Goal: Task Accomplishment & Management: Manage account settings

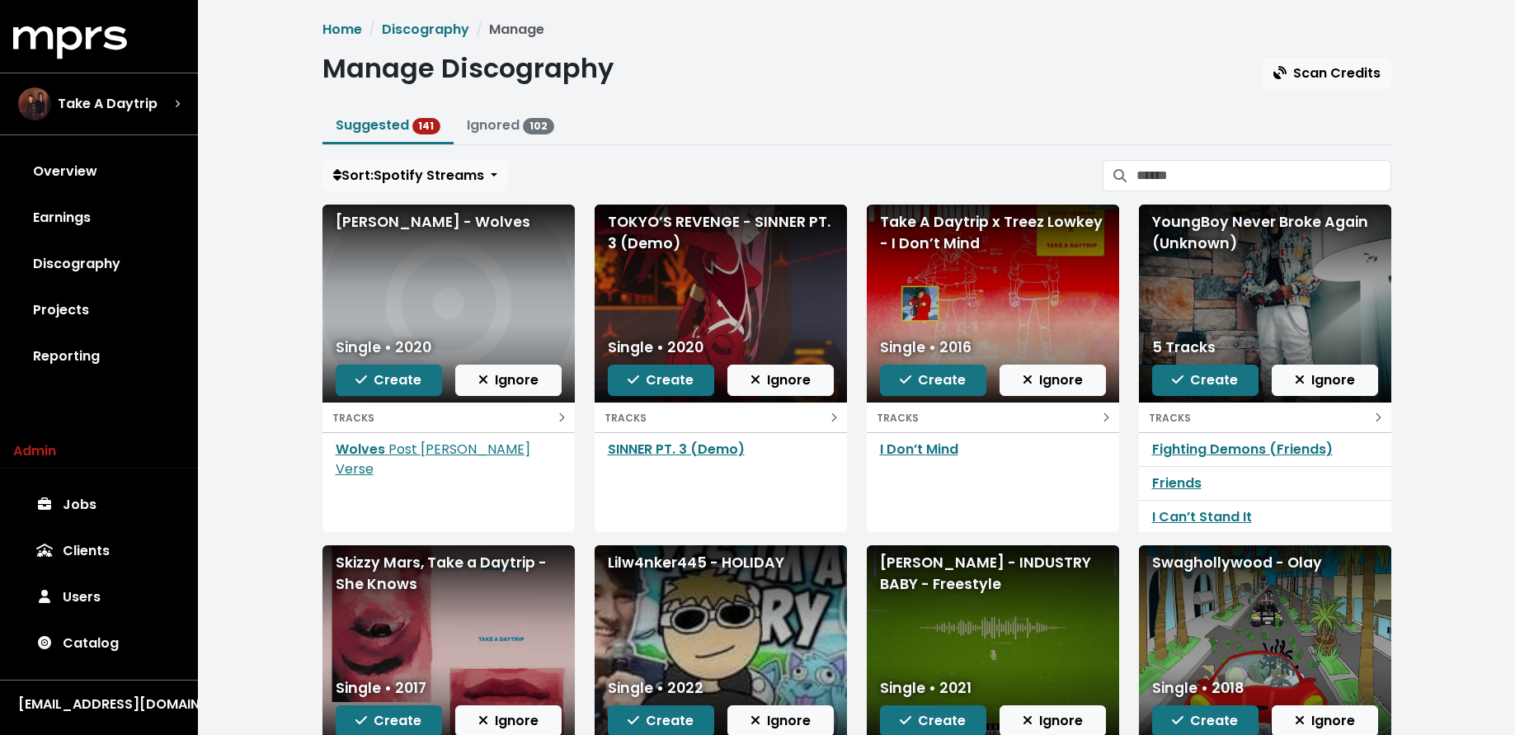
scroll to position [207, 0]
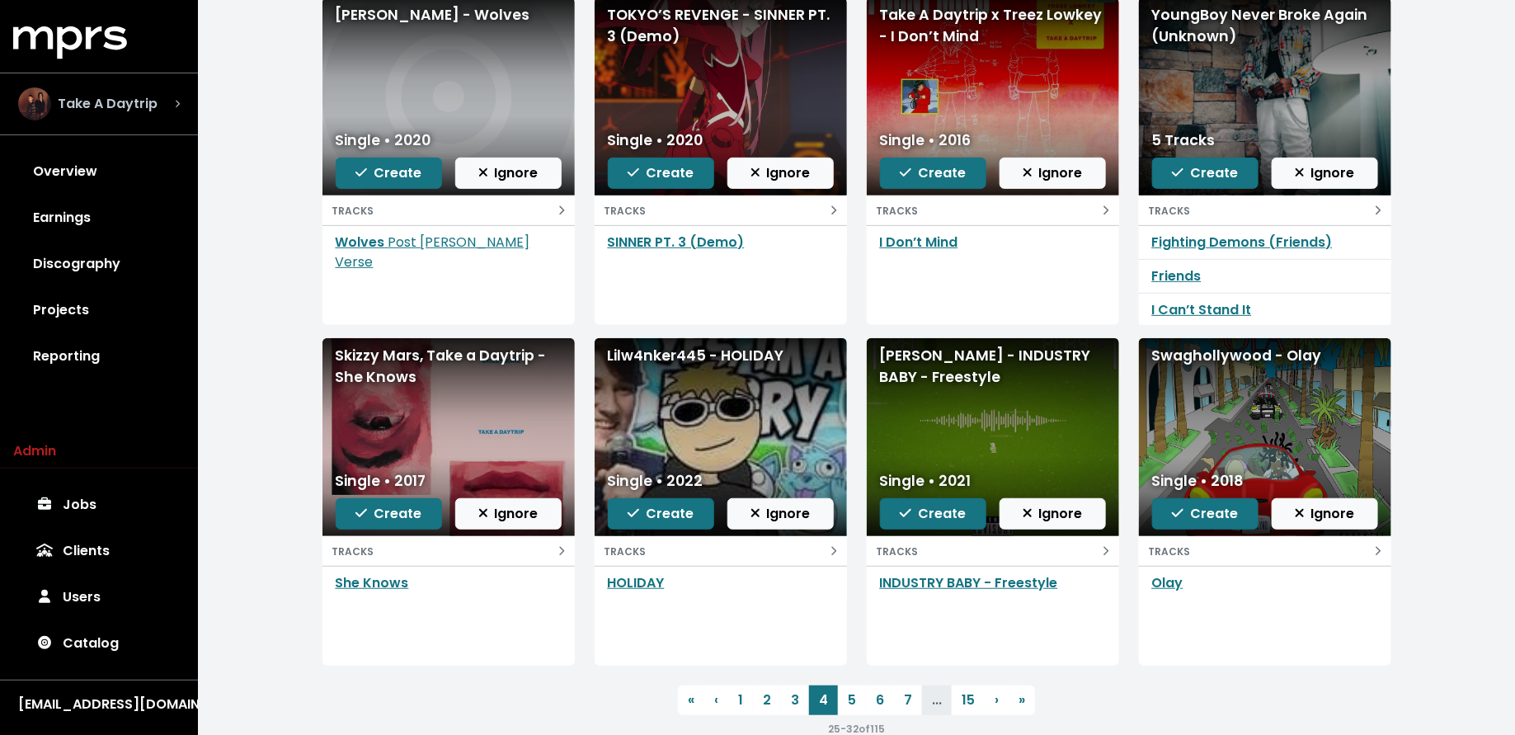
click at [117, 97] on span "Take A Daytrip" at bounding box center [108, 104] width 100 height 20
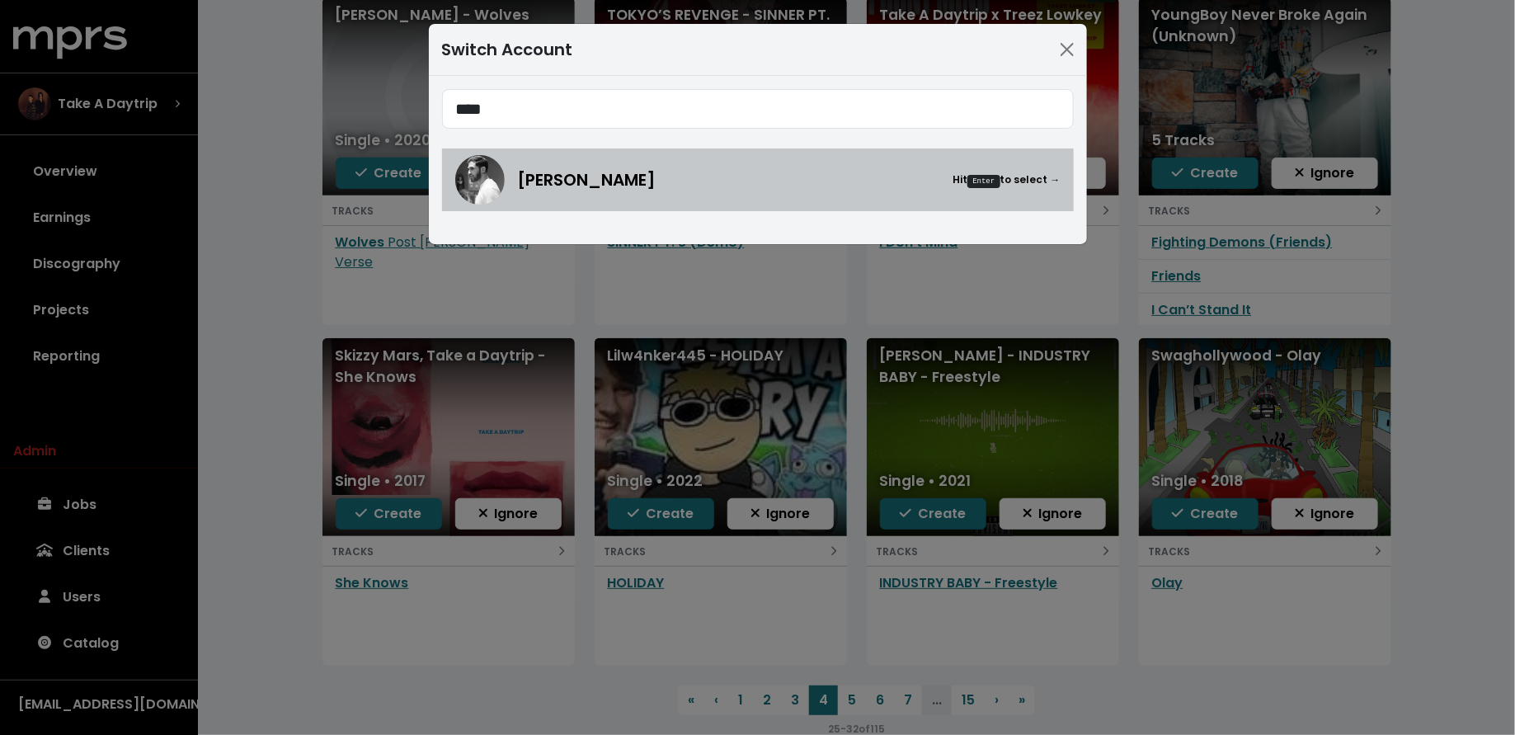
type input "****"
click at [515, 174] on div "Alex Salibian Hit Enter to select →" at bounding box center [757, 179] width 605 height 49
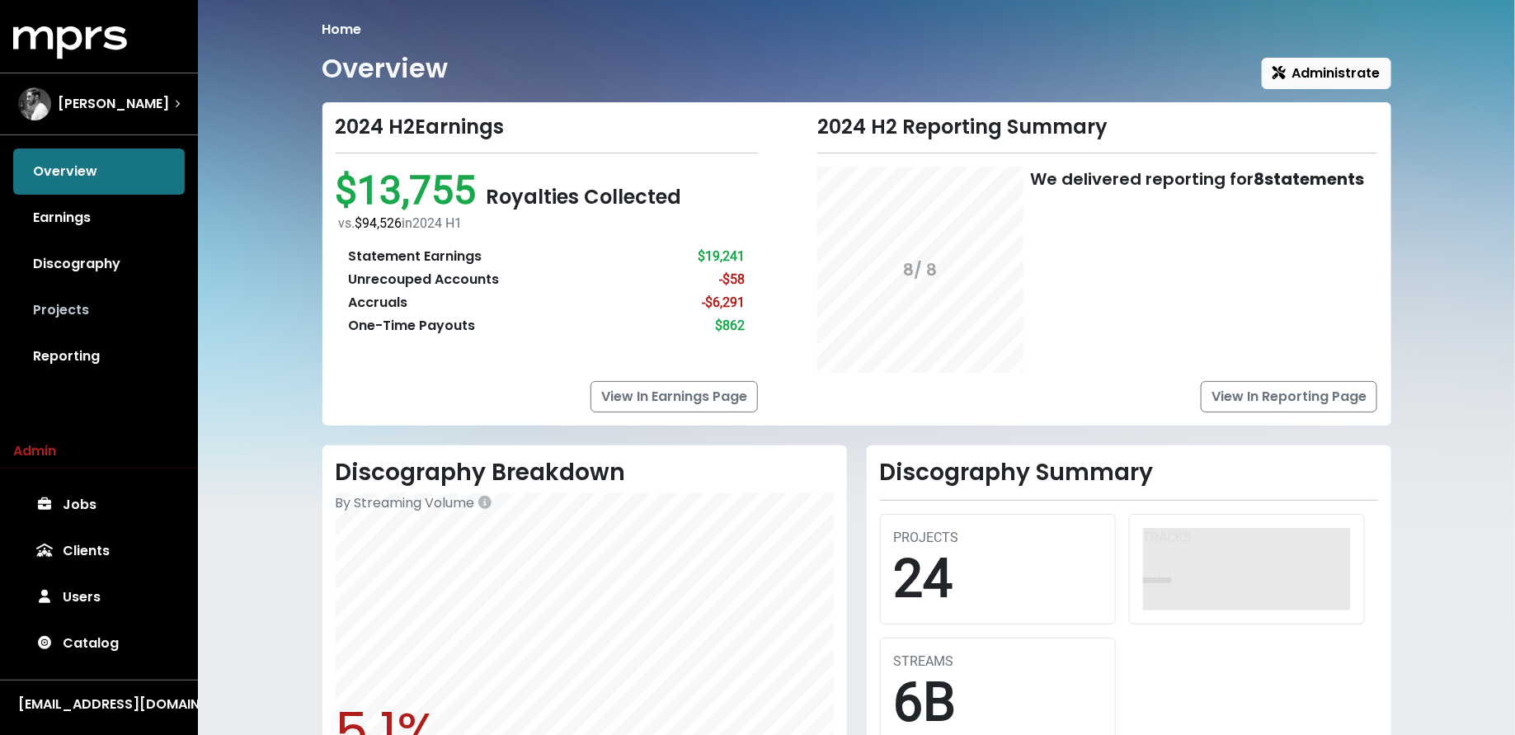
click at [107, 326] on link "Projects" at bounding box center [99, 310] width 172 height 46
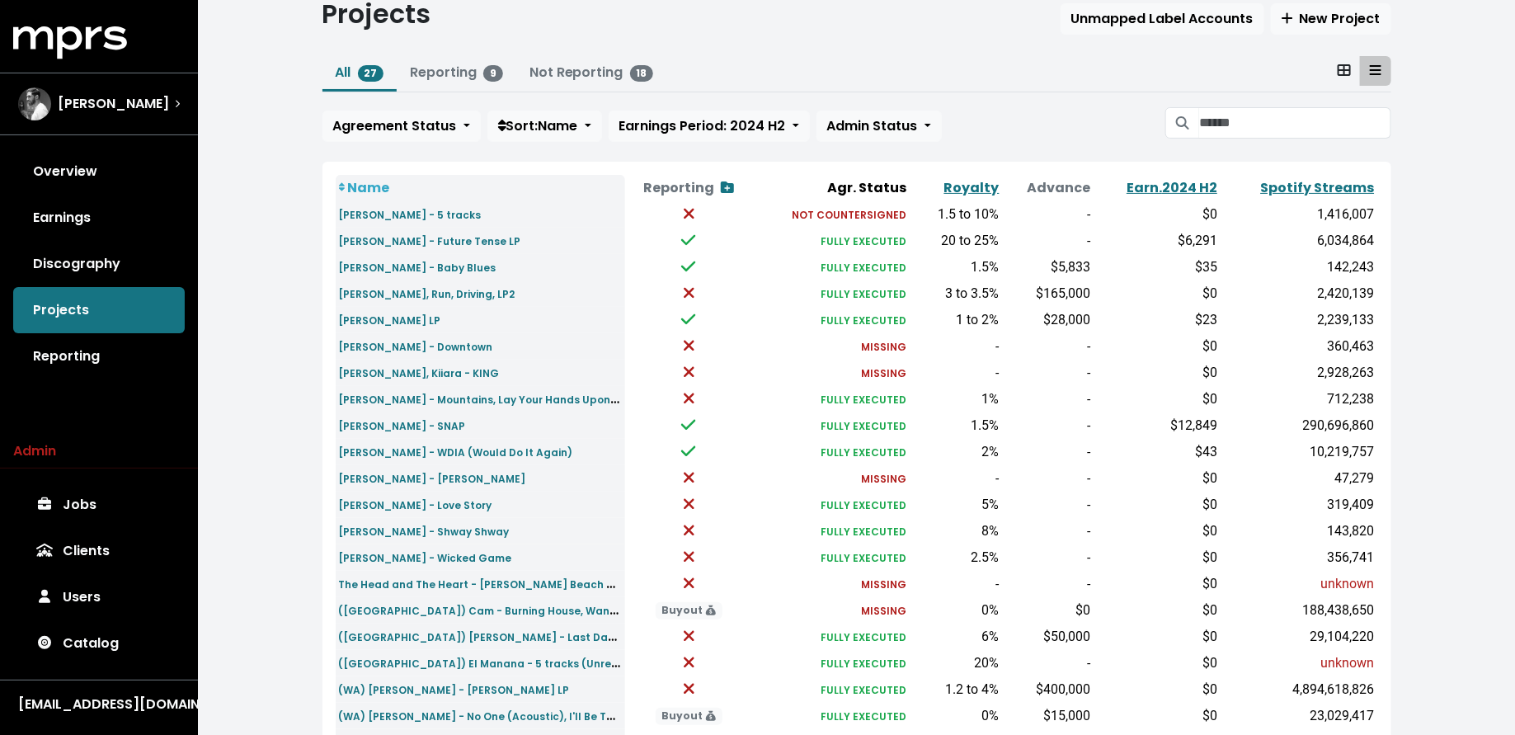
scroll to position [72, 0]
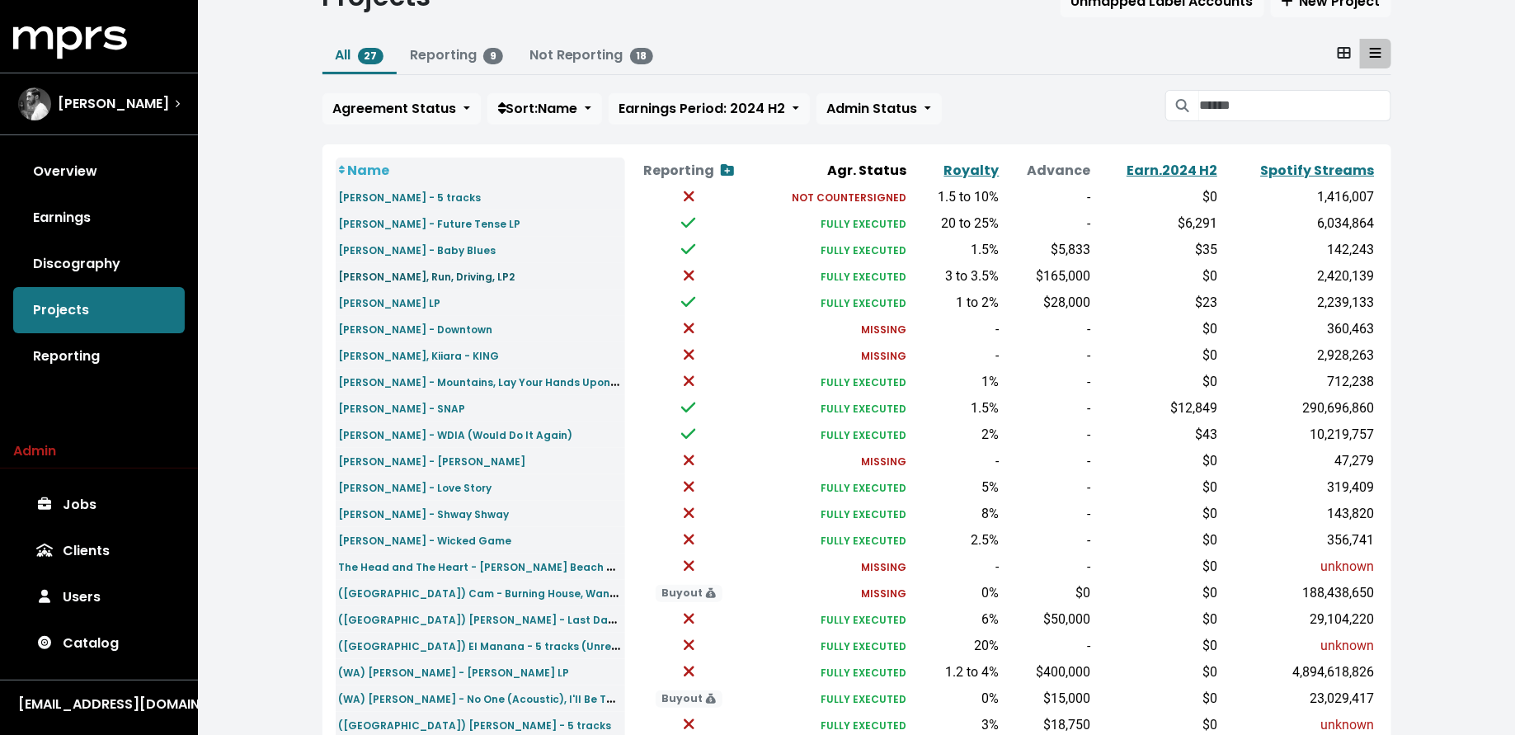
click at [411, 271] on small "Eddie Benjamin - Maniac, Run, Driving, LP2" at bounding box center [427, 277] width 177 height 14
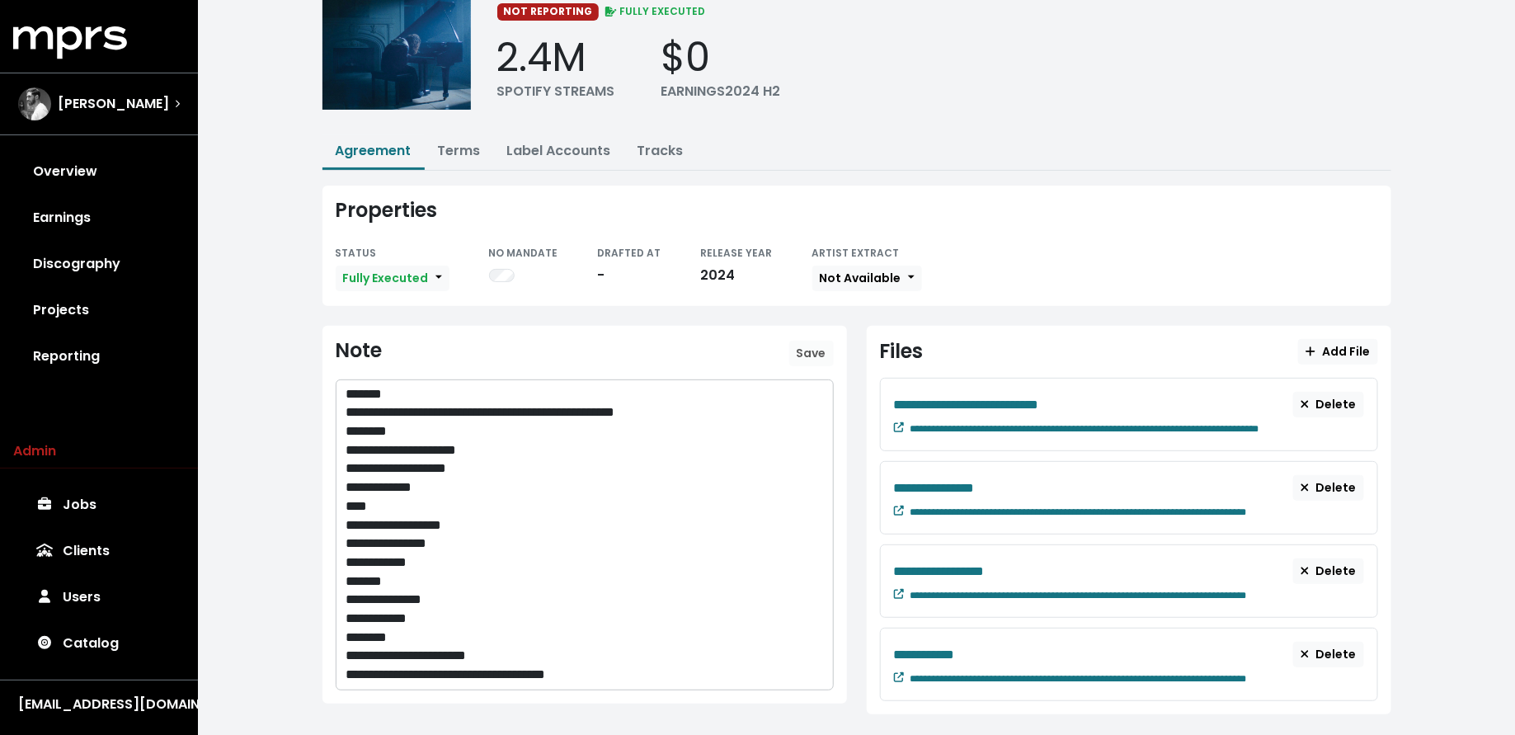
scroll to position [123, 0]
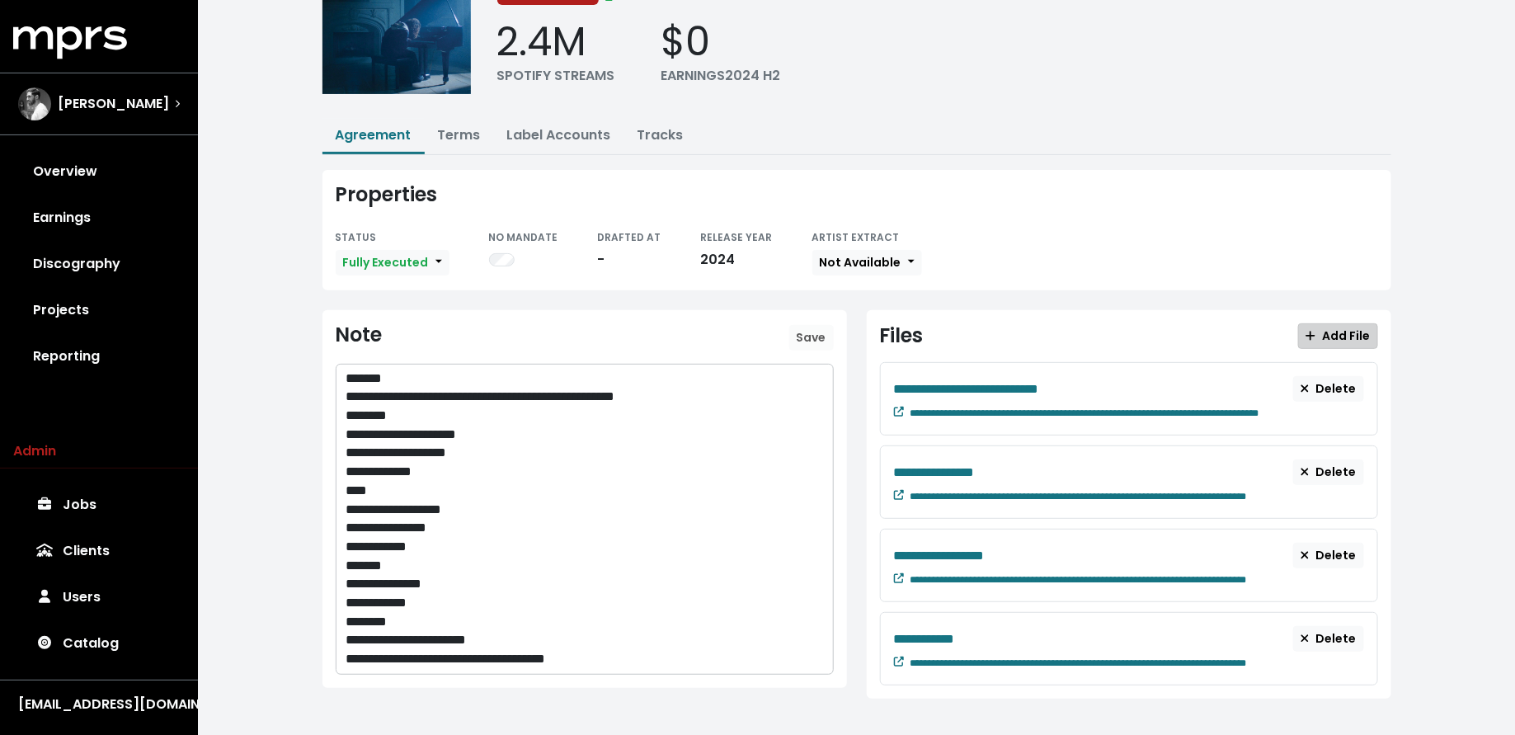
click at [1316, 330] on icon "button" at bounding box center [1311, 336] width 10 height 12
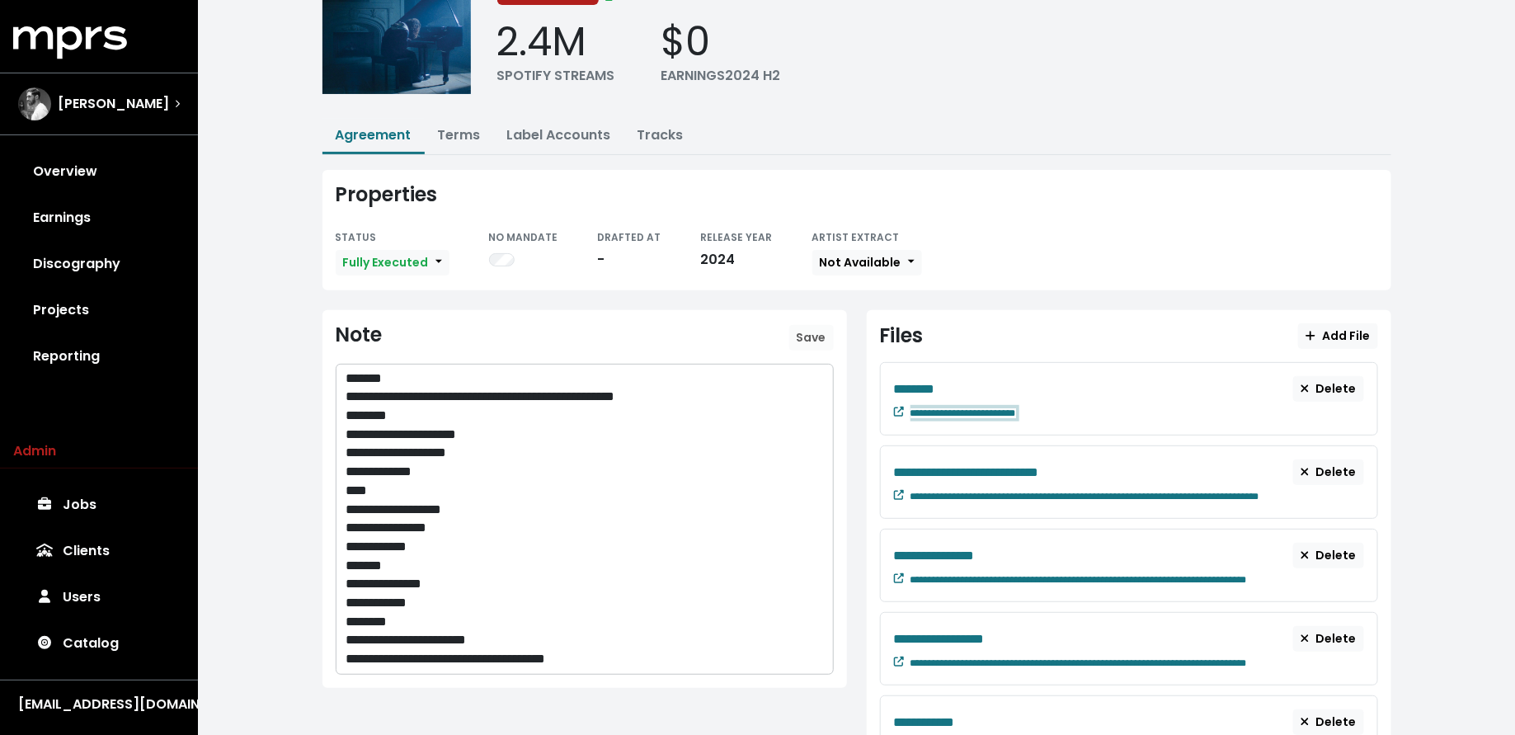
click at [1016, 408] on span "**********" at bounding box center [964, 413] width 106 height 10
paste span "Edit value"
click at [954, 390] on div "********" at bounding box center [1094, 389] width 400 height 21
click at [555, 631] on p "**********" at bounding box center [585, 640] width 478 height 19
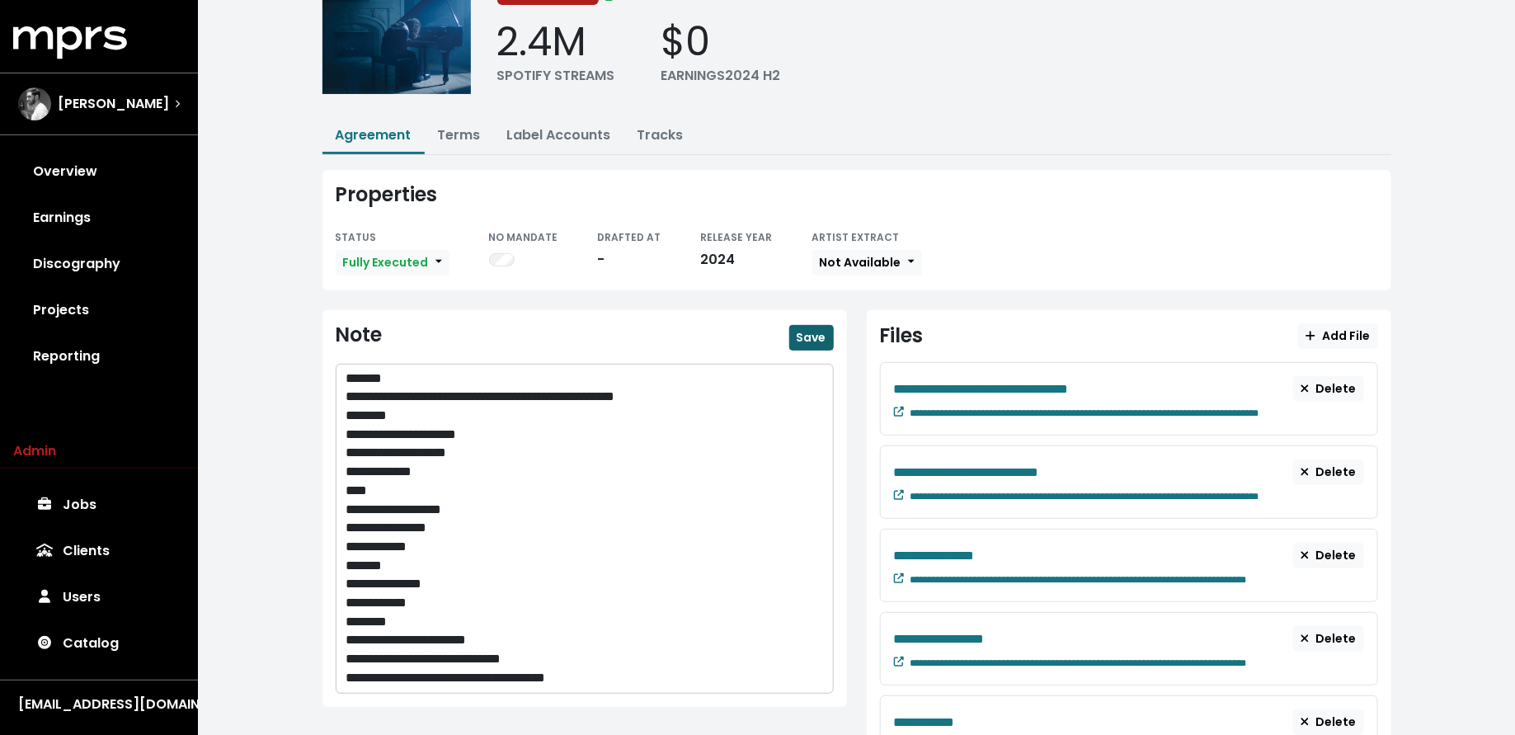
click at [817, 336] on span "Save" at bounding box center [812, 337] width 30 height 16
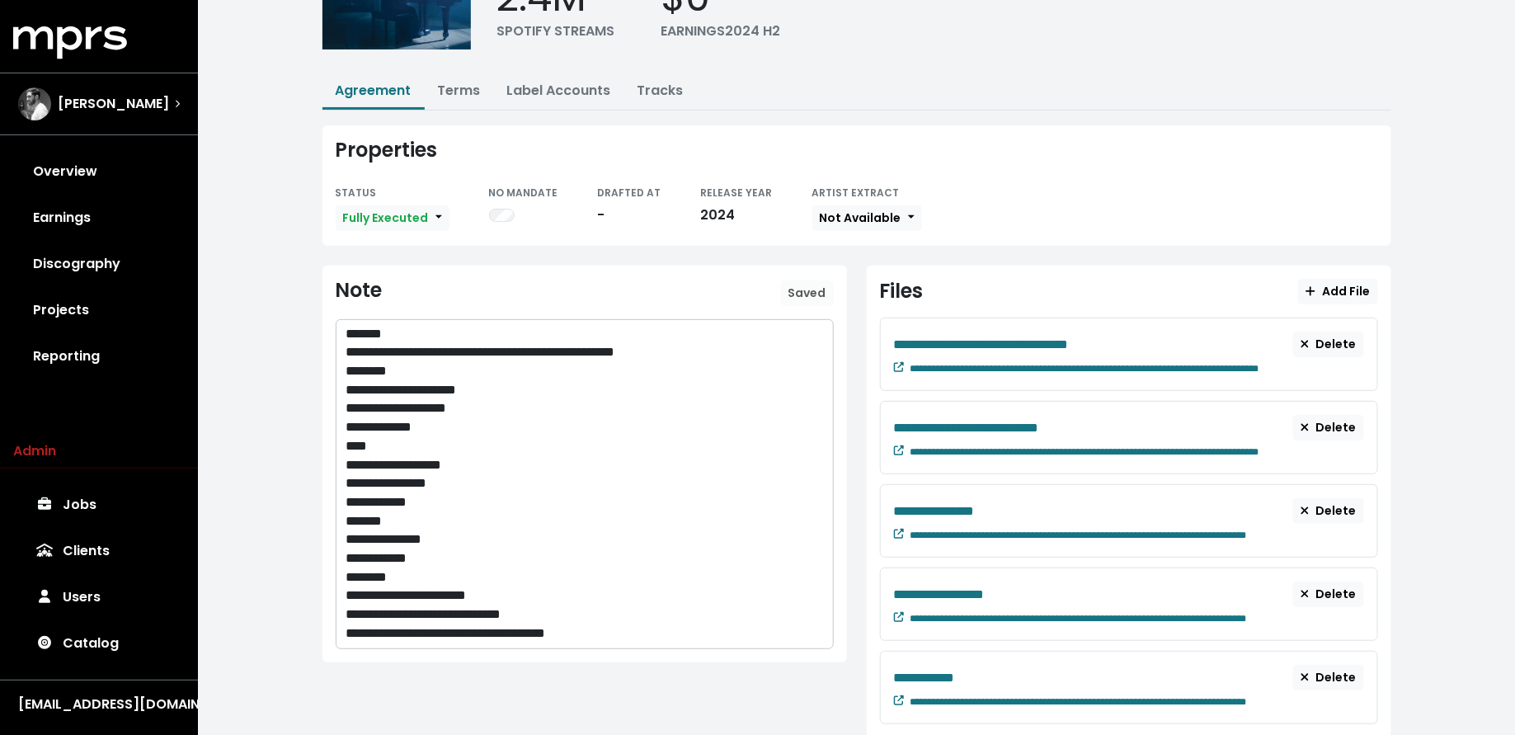
scroll to position [182, 0]
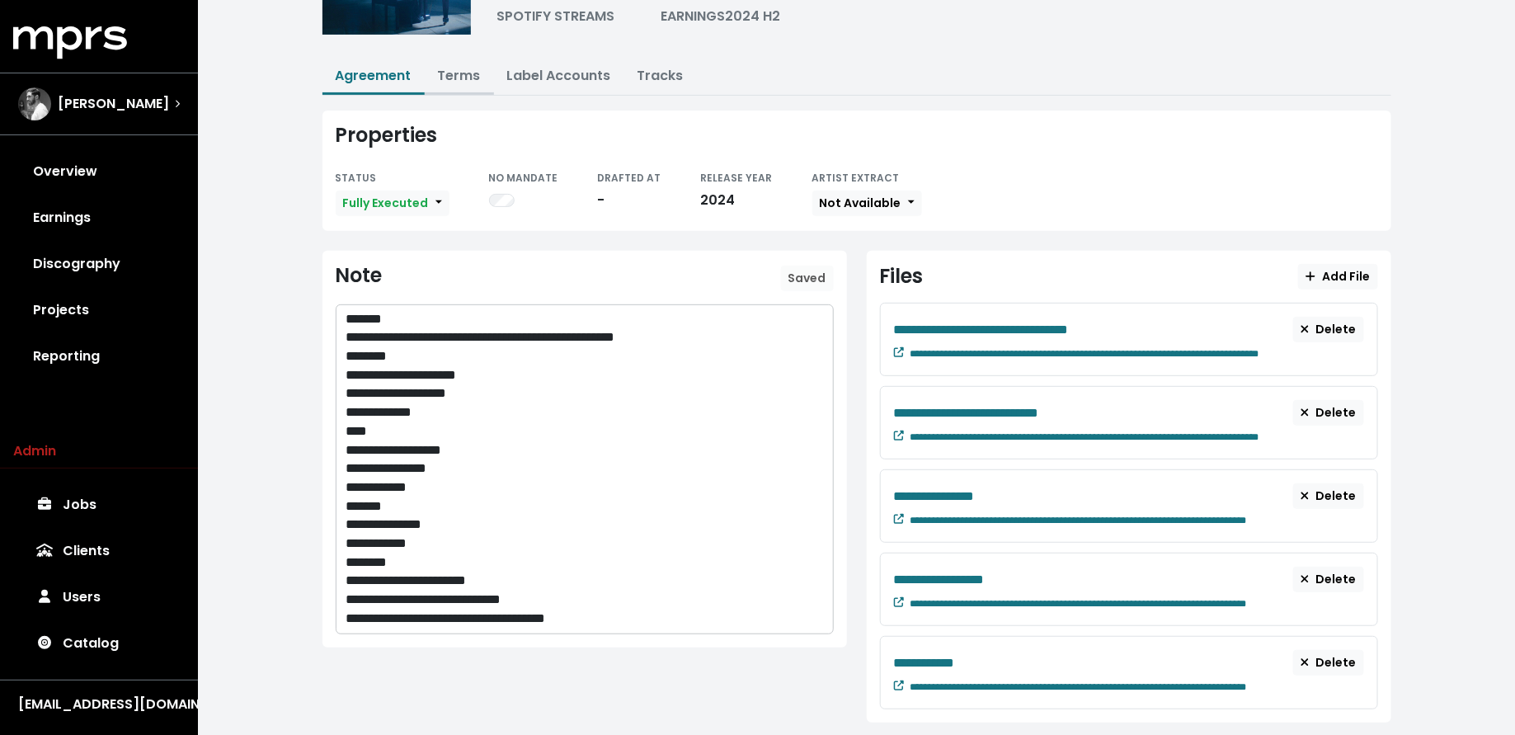
click at [454, 76] on link "Terms" at bounding box center [459, 75] width 43 height 19
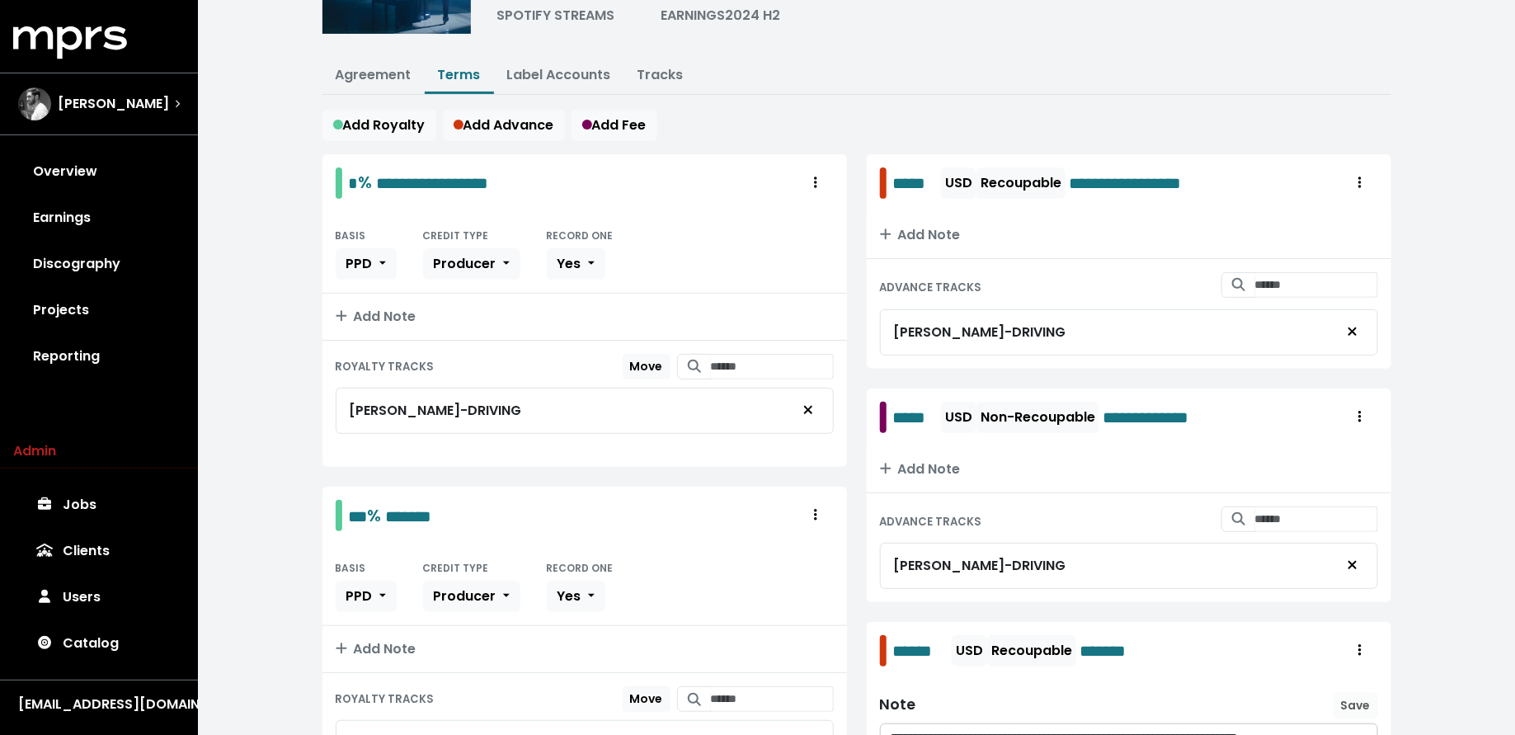
scroll to position [110, 0]
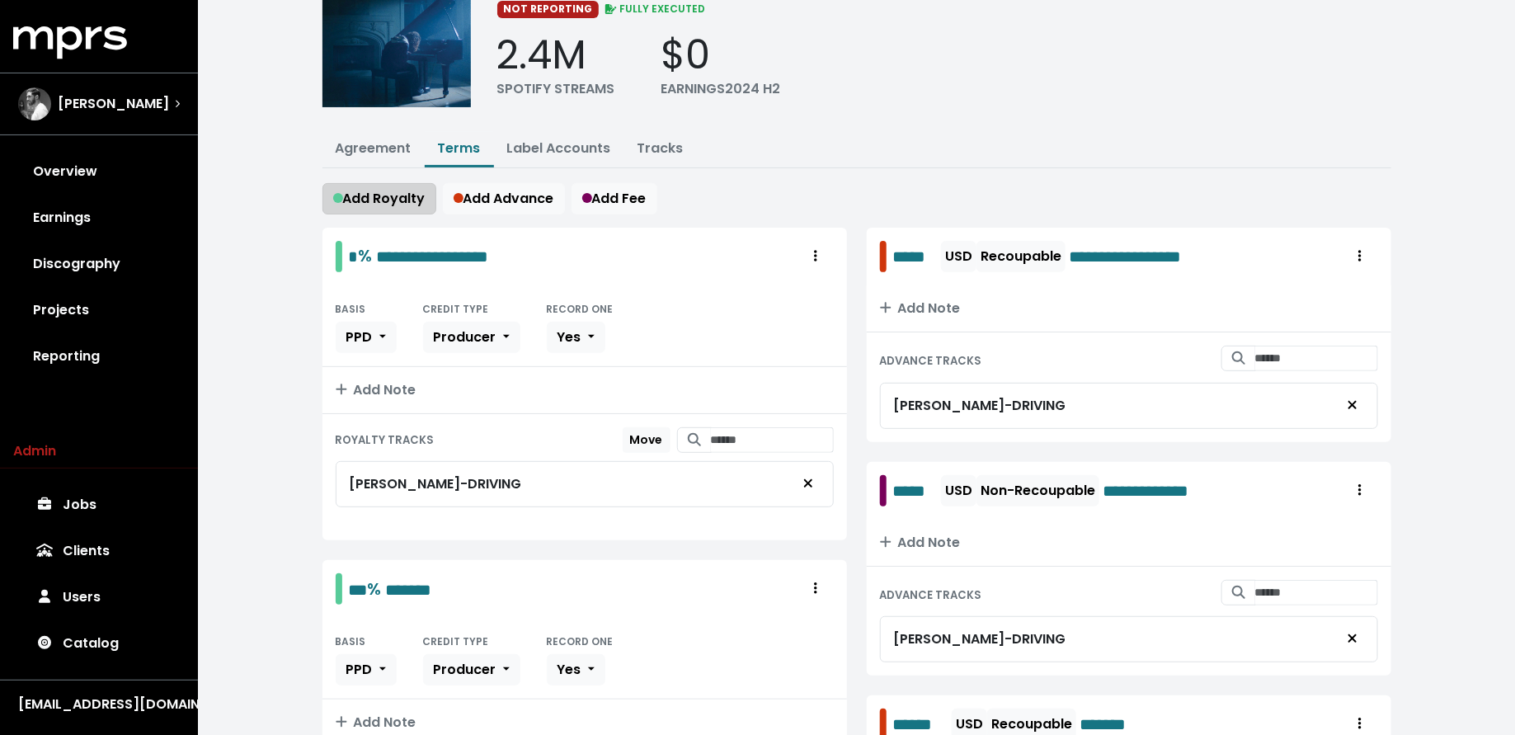
click at [390, 190] on span "Add Royalty" at bounding box center [379, 198] width 92 height 19
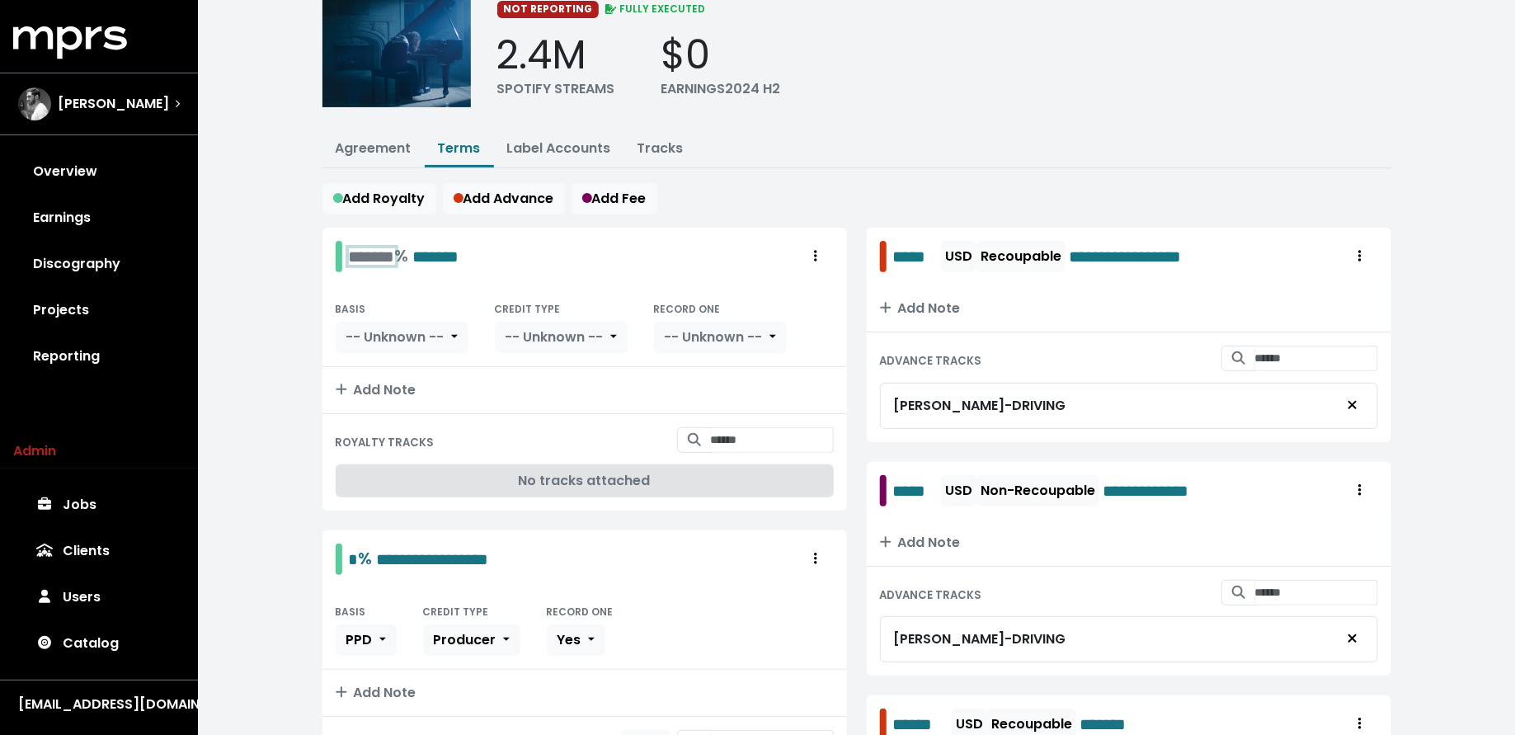
click at [364, 251] on div "******* % *******" at bounding box center [404, 256] width 111 height 26
click at [379, 253] on span "*******" at bounding box center [400, 256] width 46 height 16
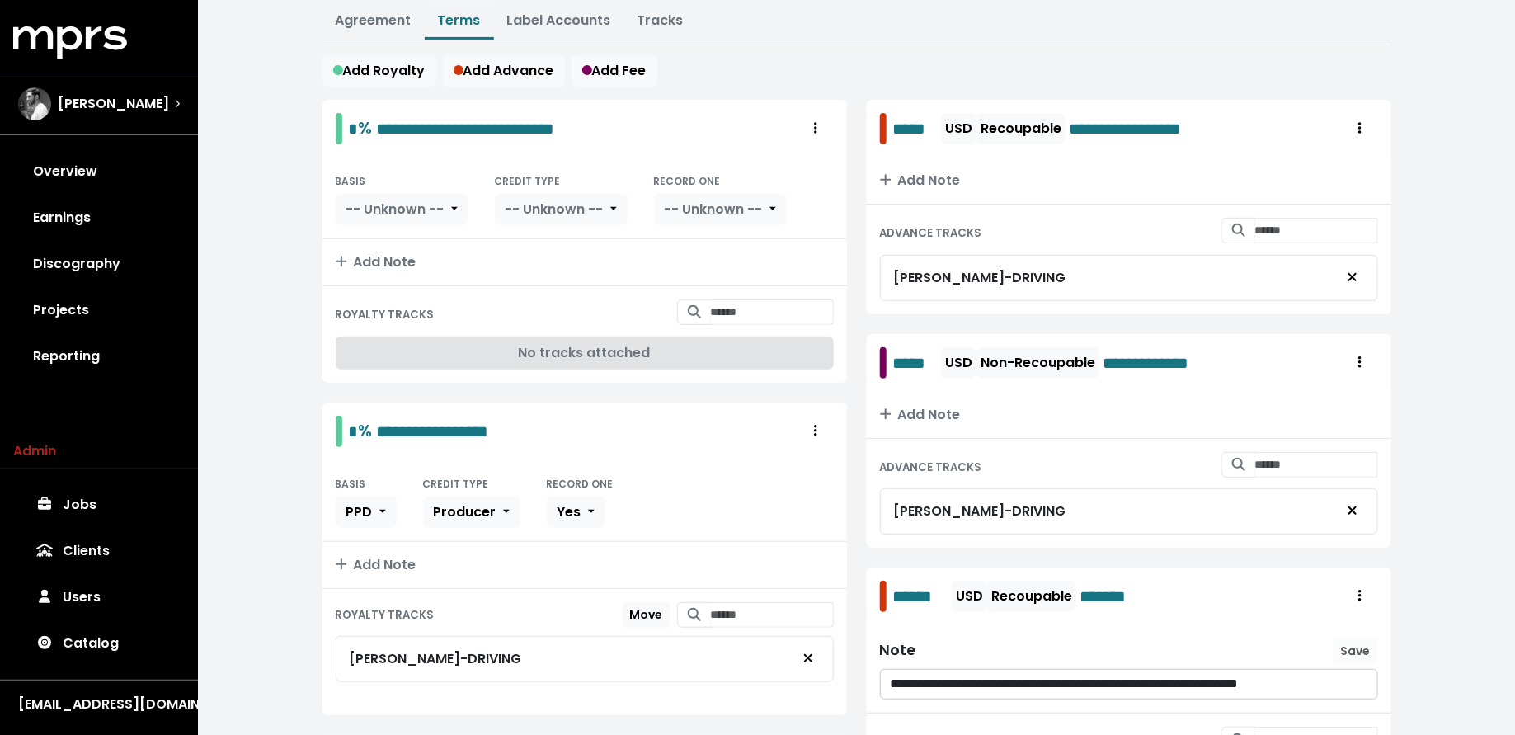
scroll to position [0, 0]
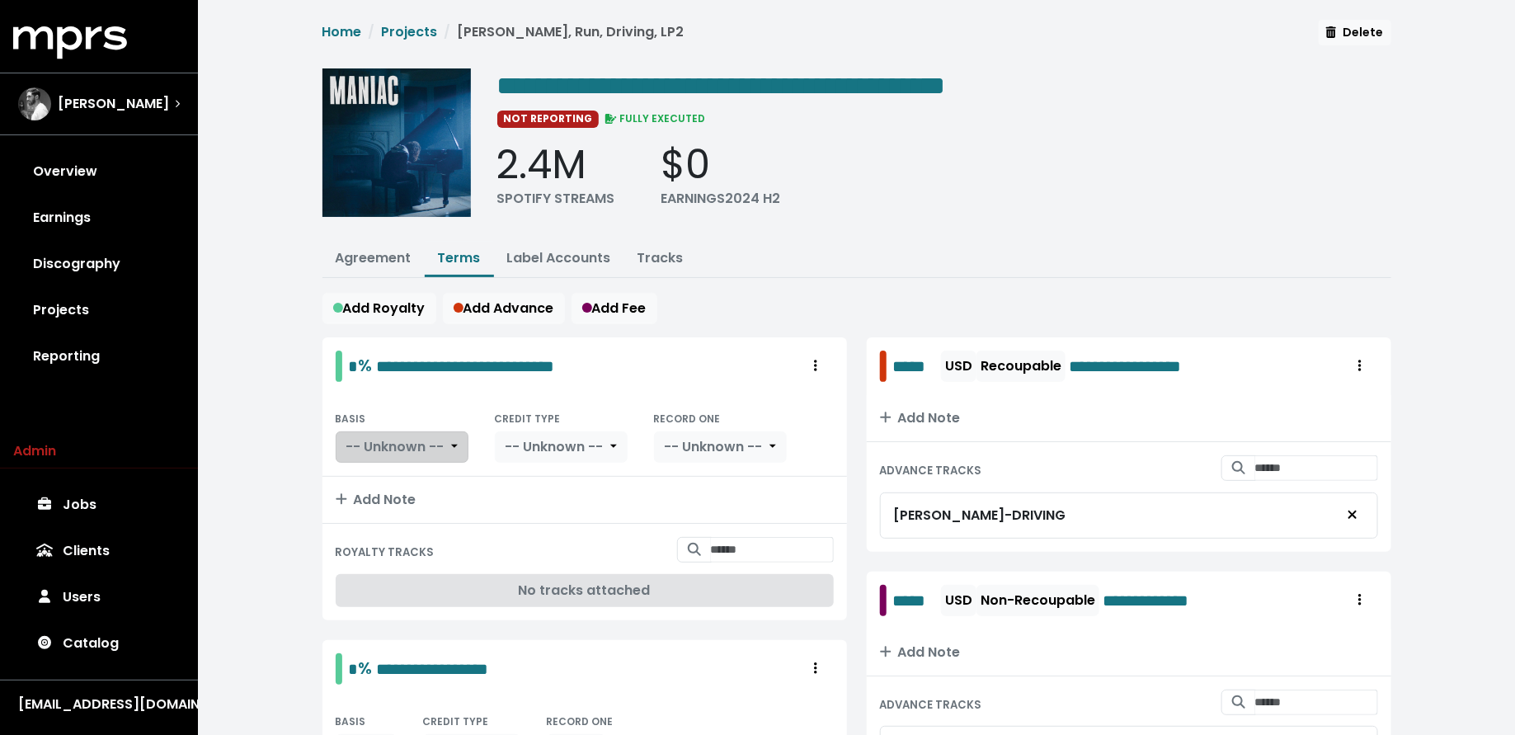
click at [420, 444] on span "-- Unknown --" at bounding box center [395, 446] width 98 height 19
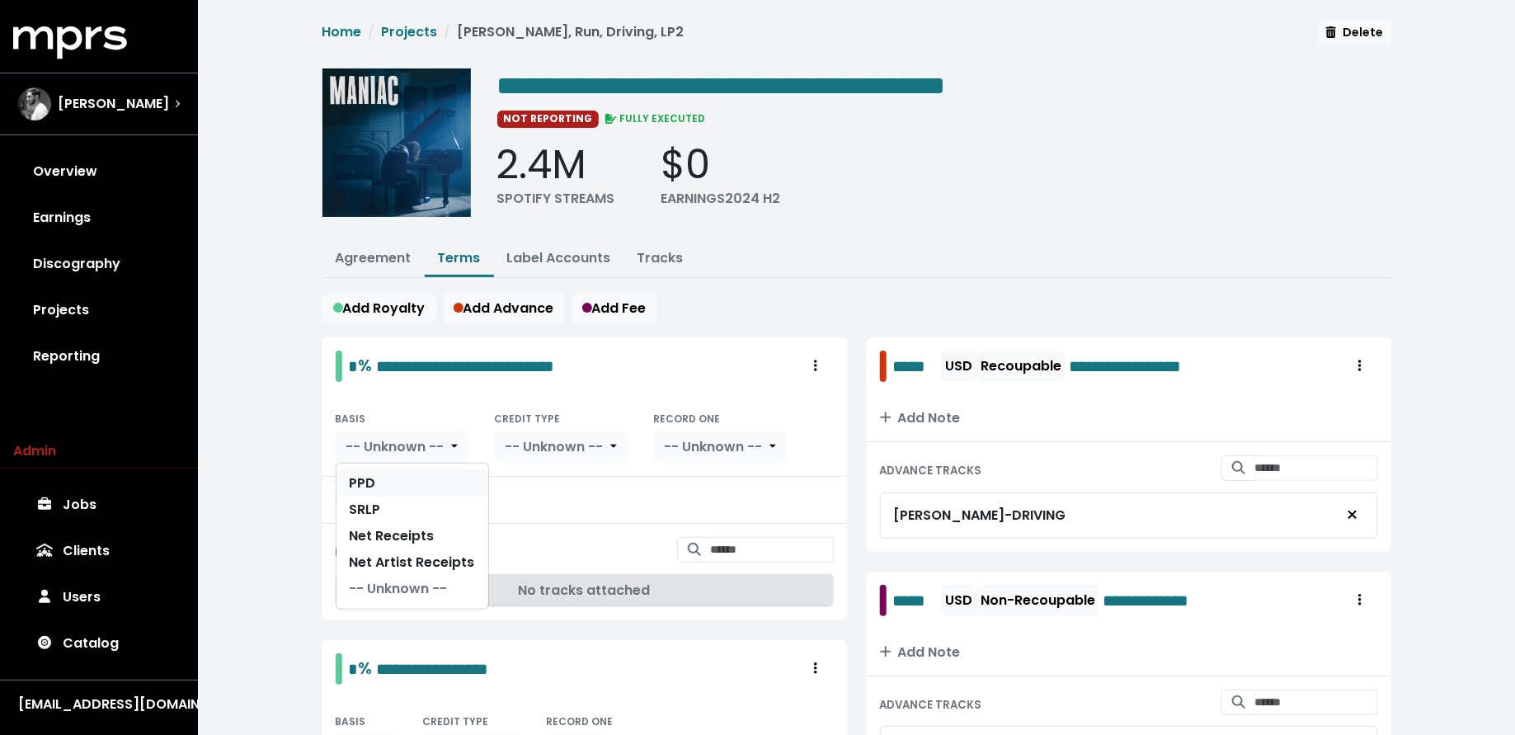
click at [418, 478] on link "PPD" at bounding box center [413, 483] width 152 height 26
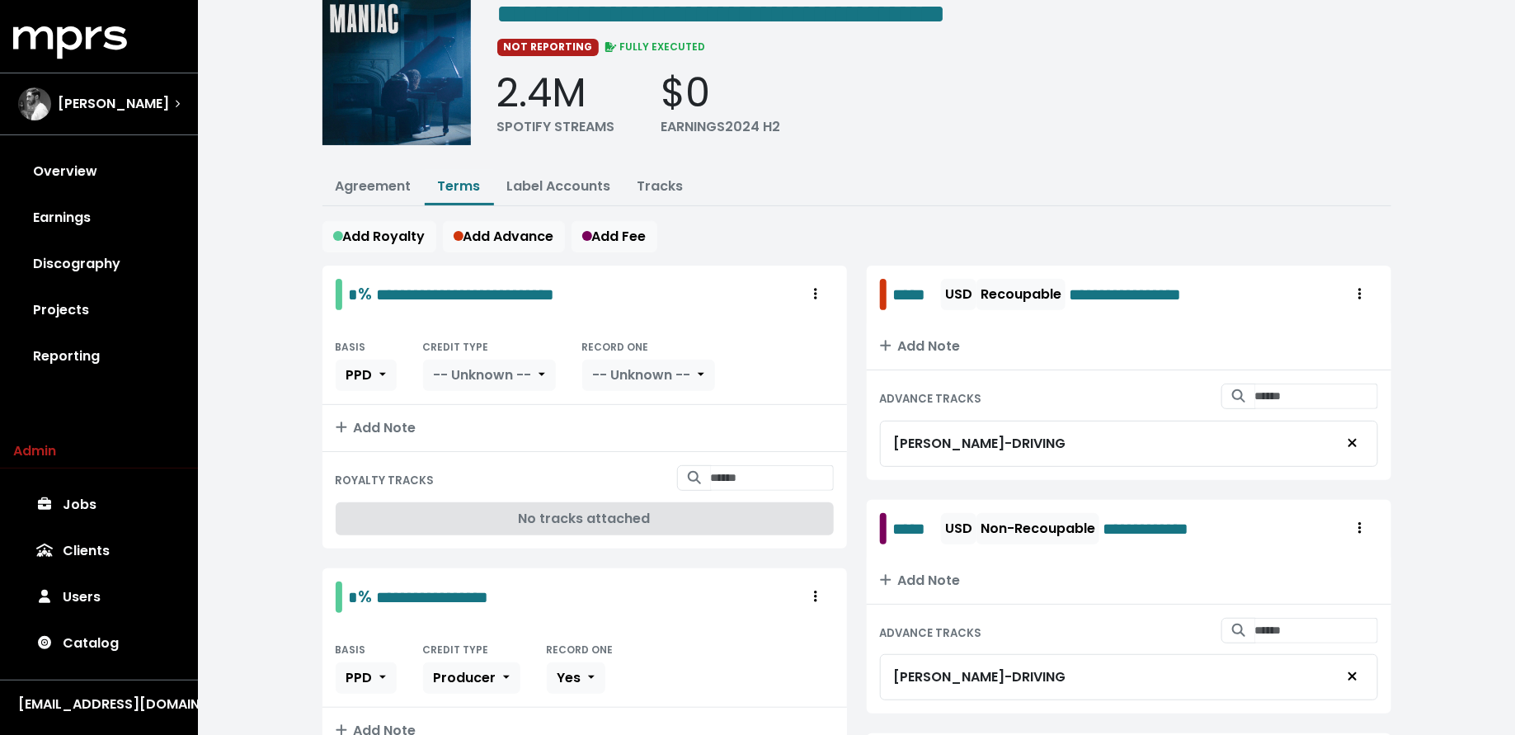
scroll to position [77, 0]
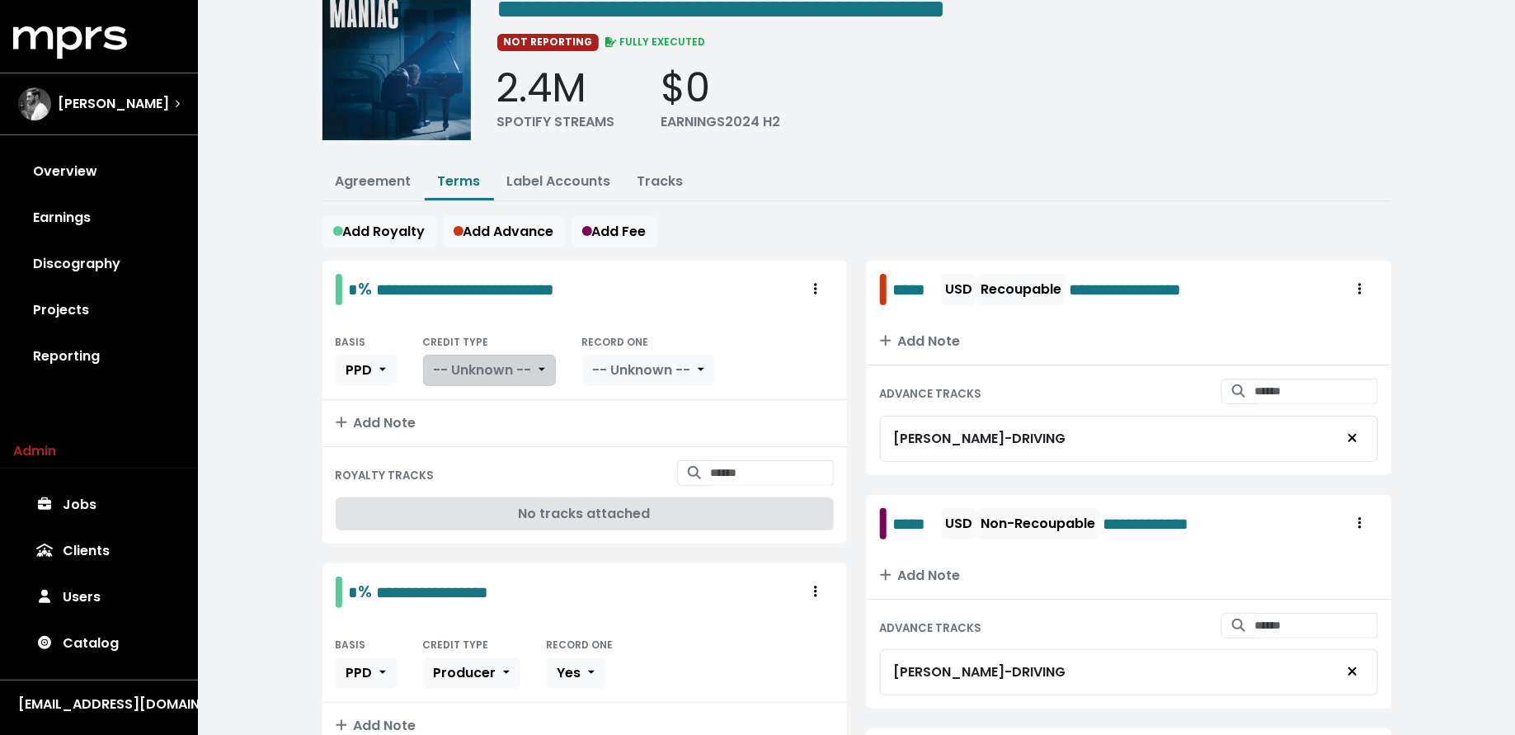
click at [533, 358] on button "-- Unknown --" at bounding box center [489, 370] width 133 height 31
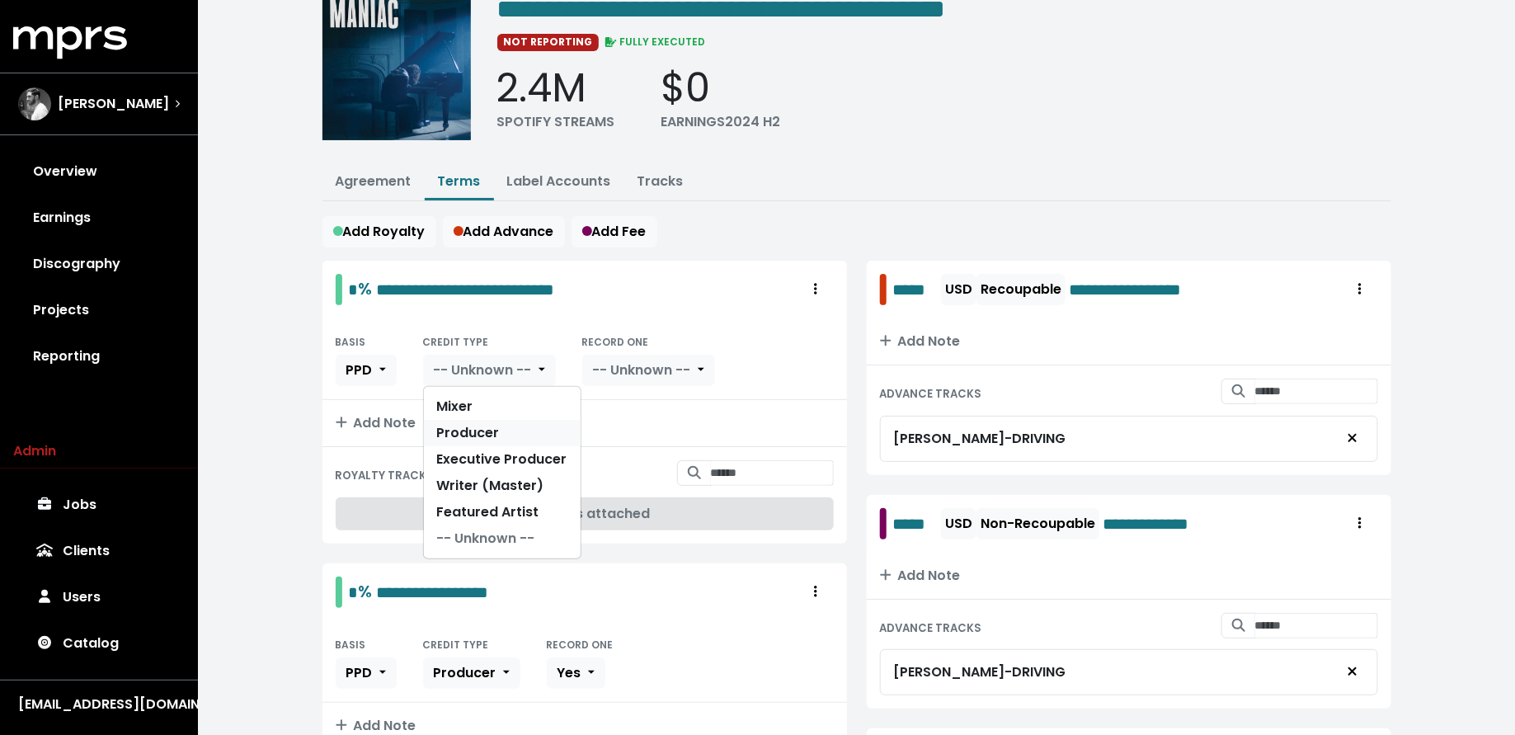
click at [525, 422] on link "Producer" at bounding box center [502, 433] width 157 height 26
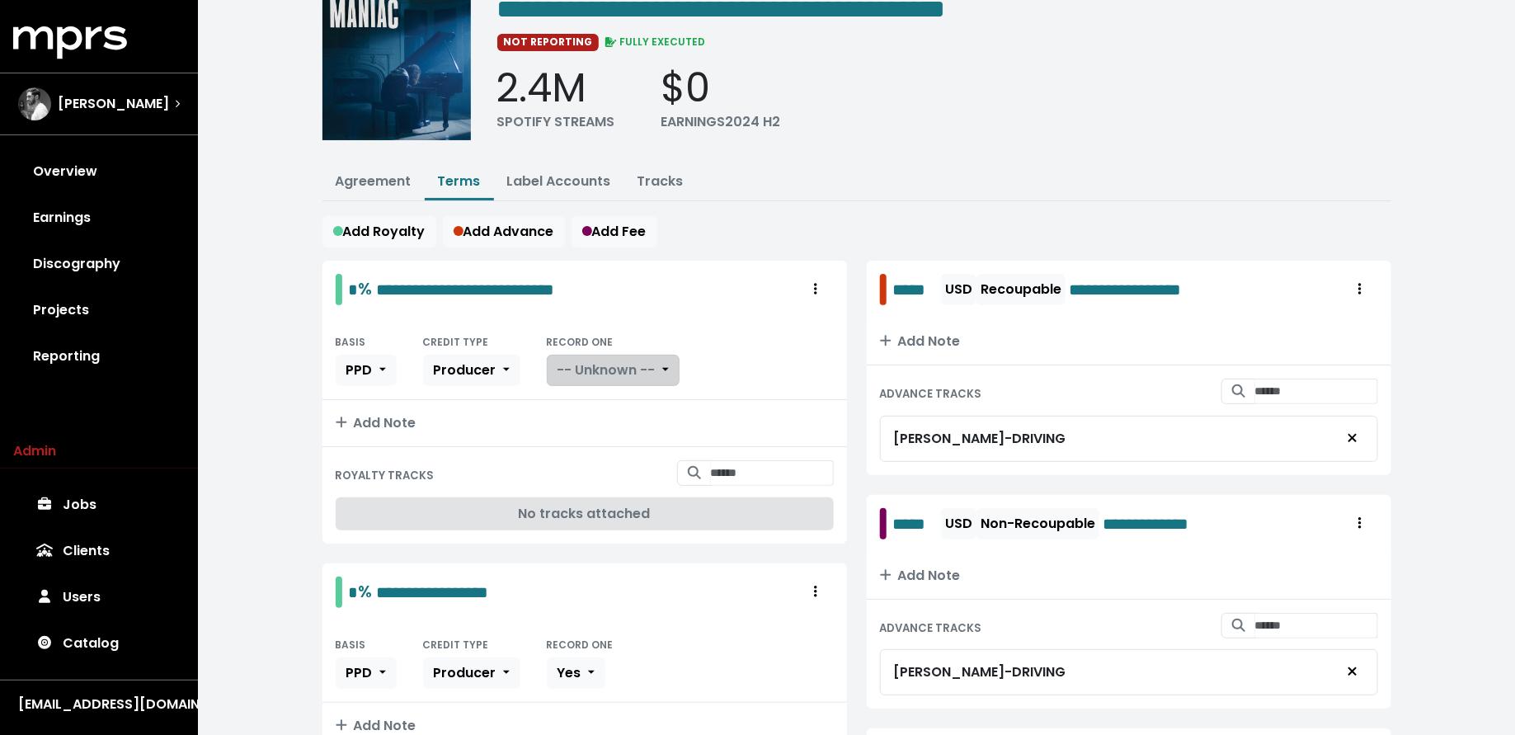
click at [611, 374] on button "-- Unknown --" at bounding box center [613, 370] width 133 height 31
click at [611, 402] on link "Yes" at bounding box center [613, 406] width 130 height 26
click at [711, 465] on input "Search for tracks by title and link them to this royalty" at bounding box center [772, 473] width 123 height 26
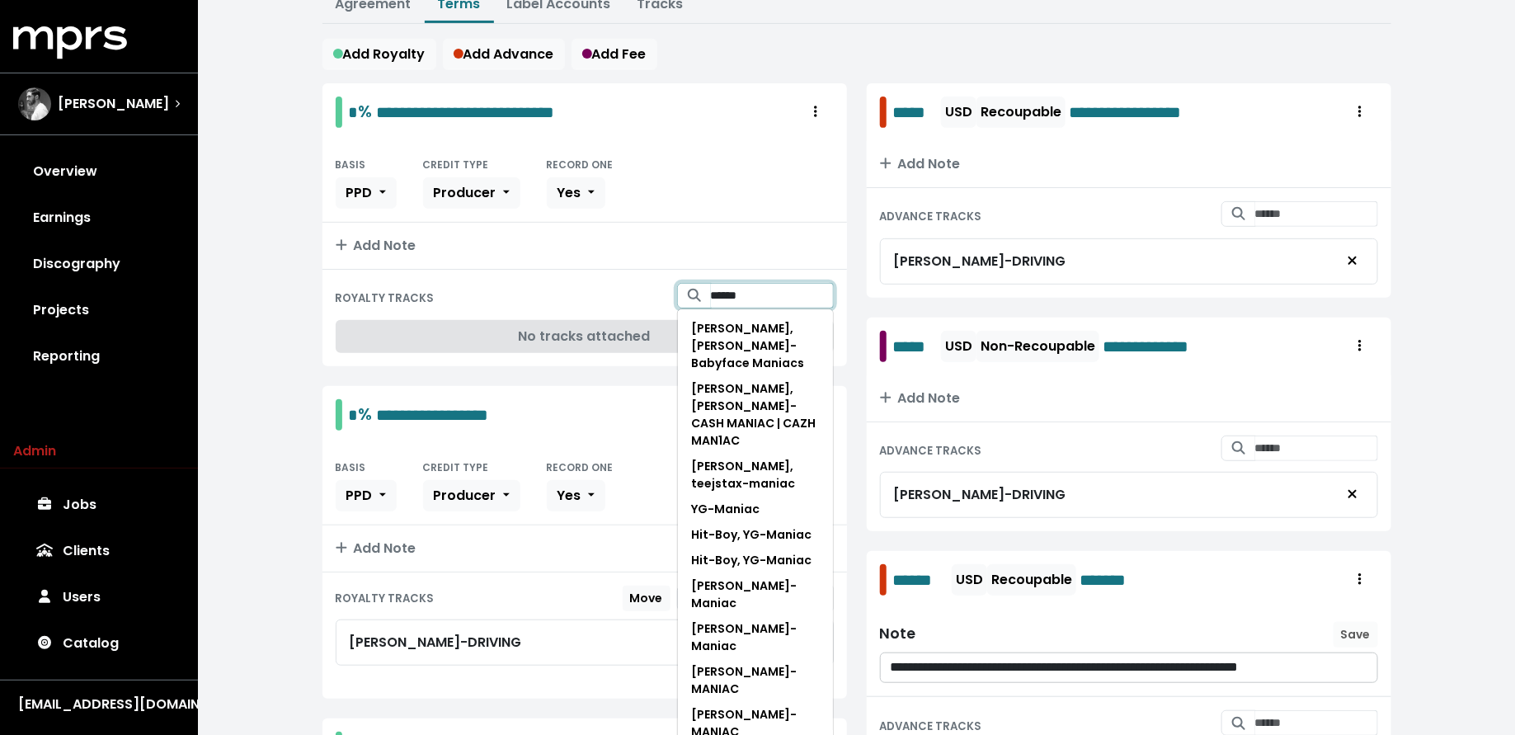
scroll to position [261, 0]
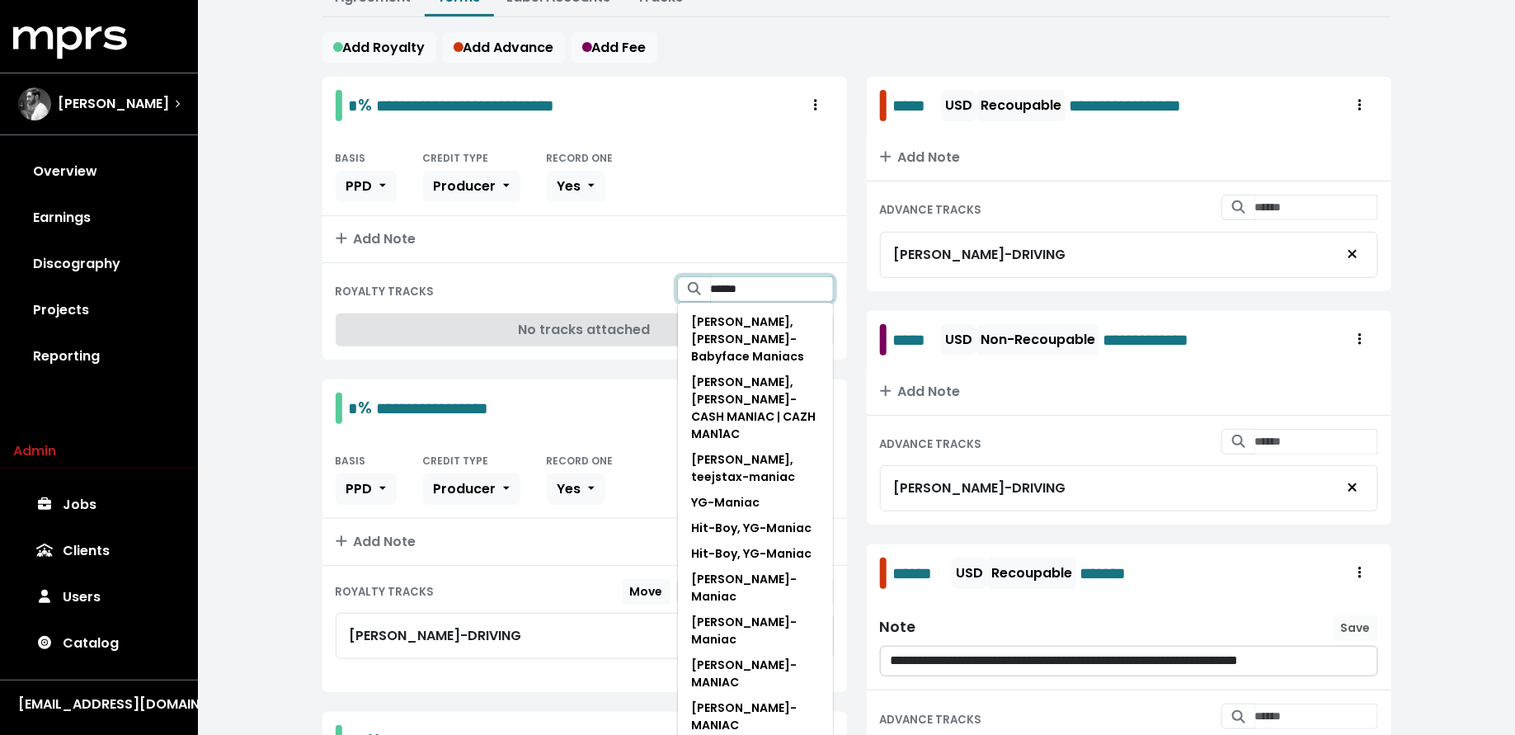
type input "******"
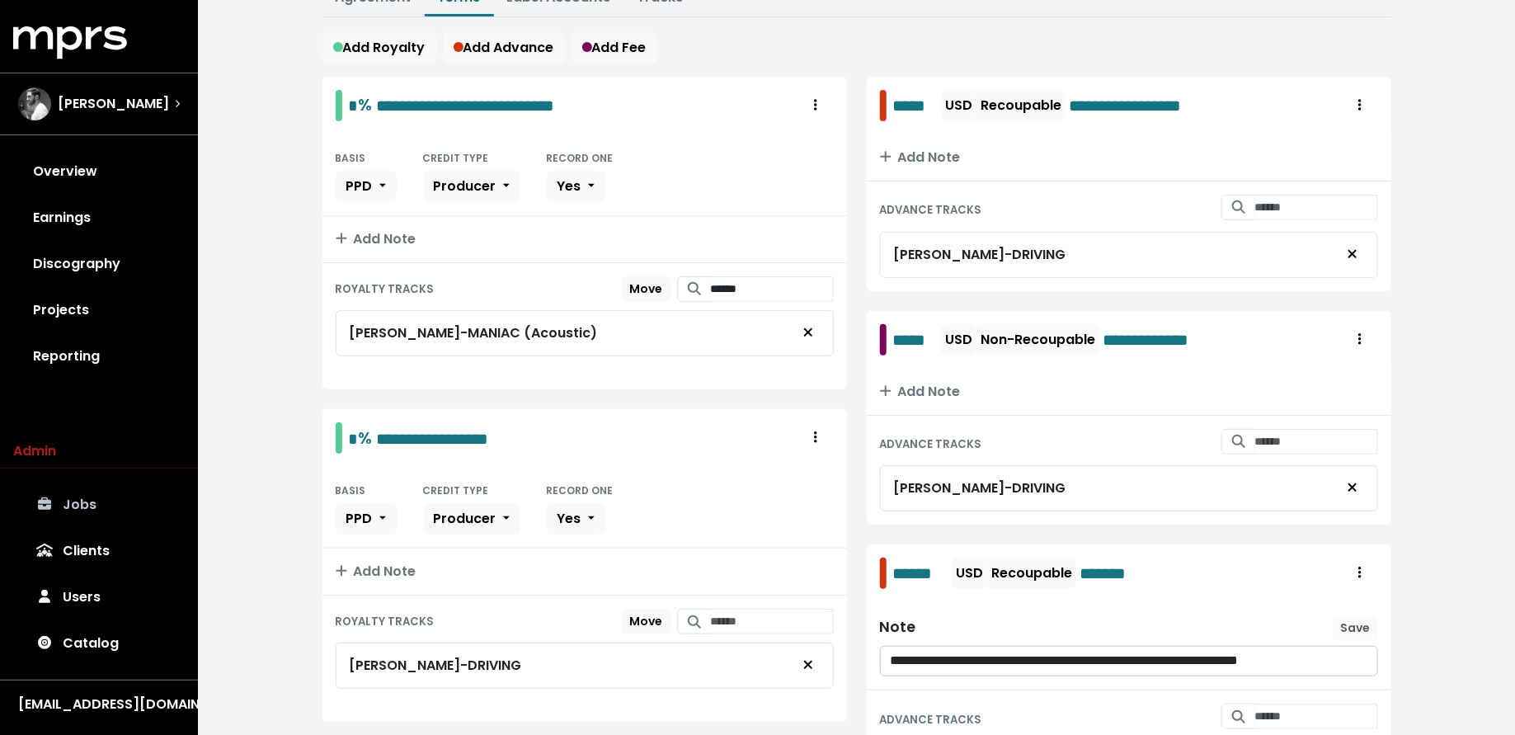
click at [96, 497] on link "Jobs" at bounding box center [99, 505] width 172 height 46
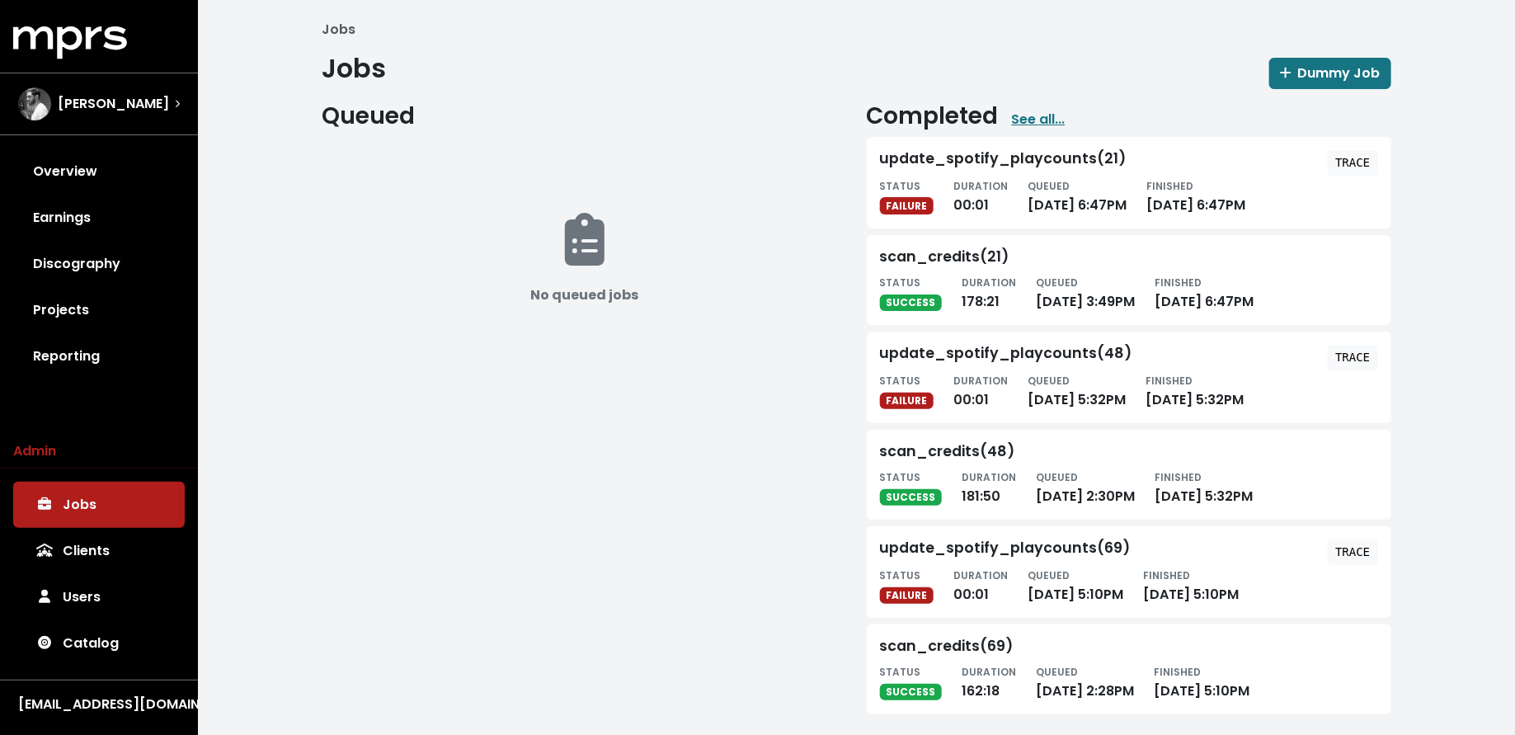
scroll to position [9, 0]
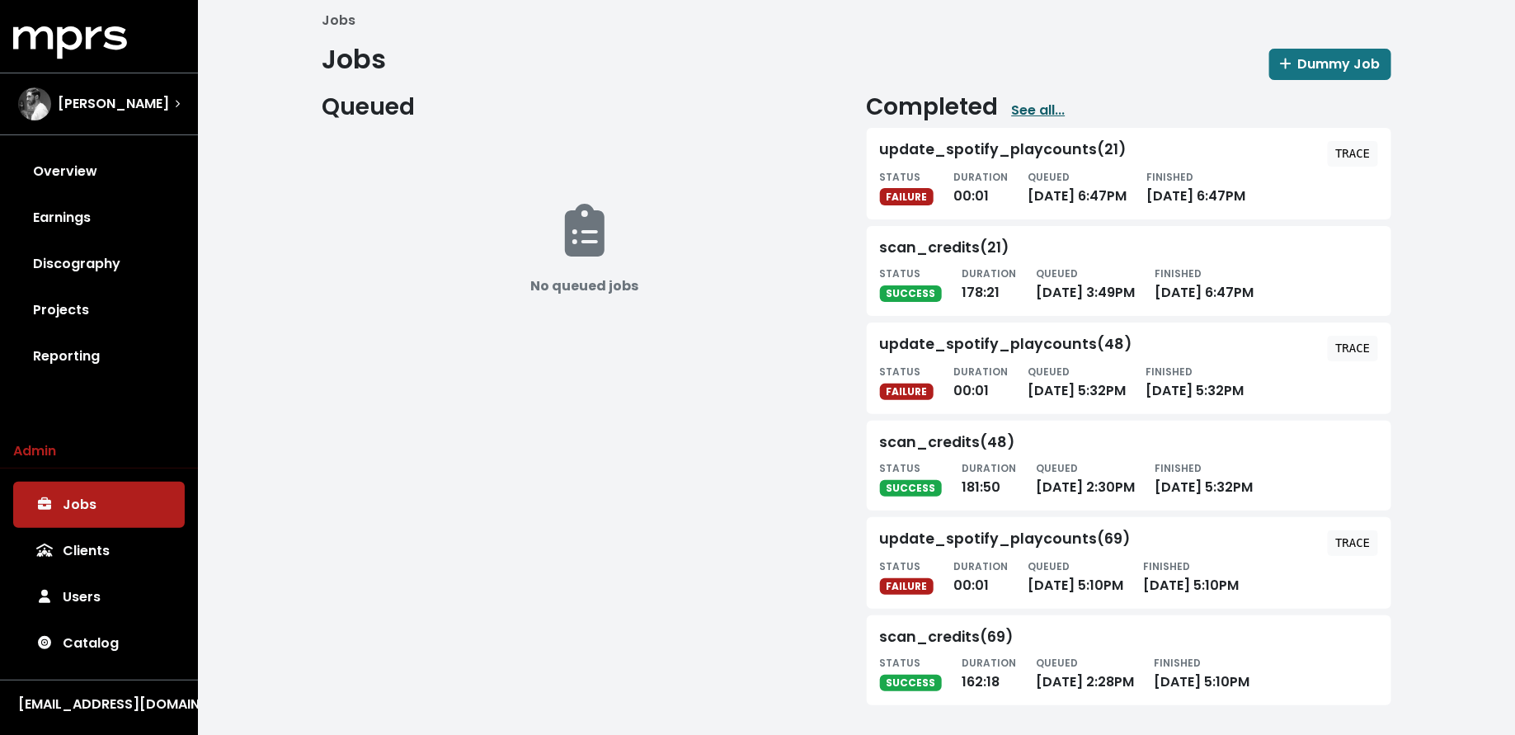
click at [1034, 110] on link "See all..." at bounding box center [1039, 111] width 54 height 20
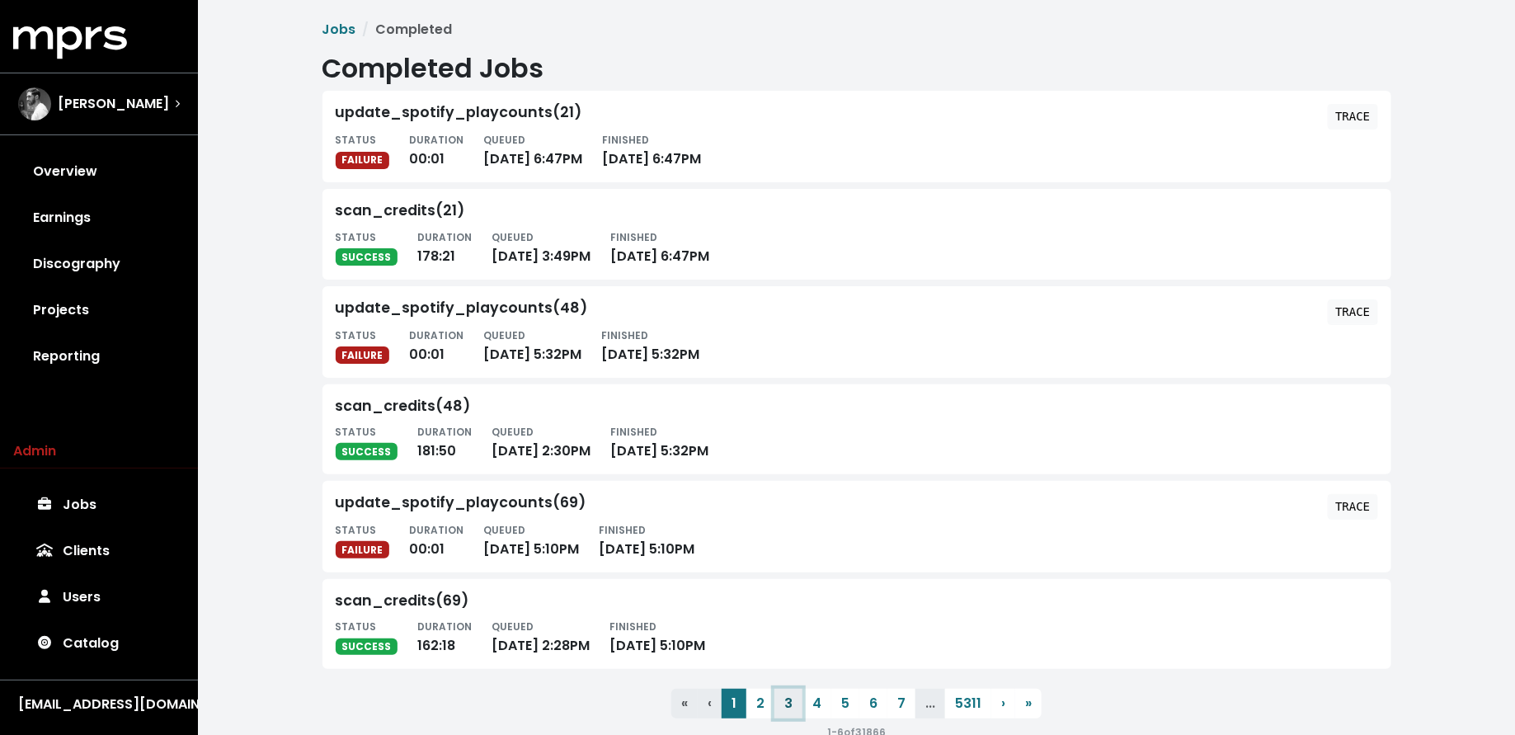
click at [775, 705] on button "3" at bounding box center [789, 704] width 28 height 30
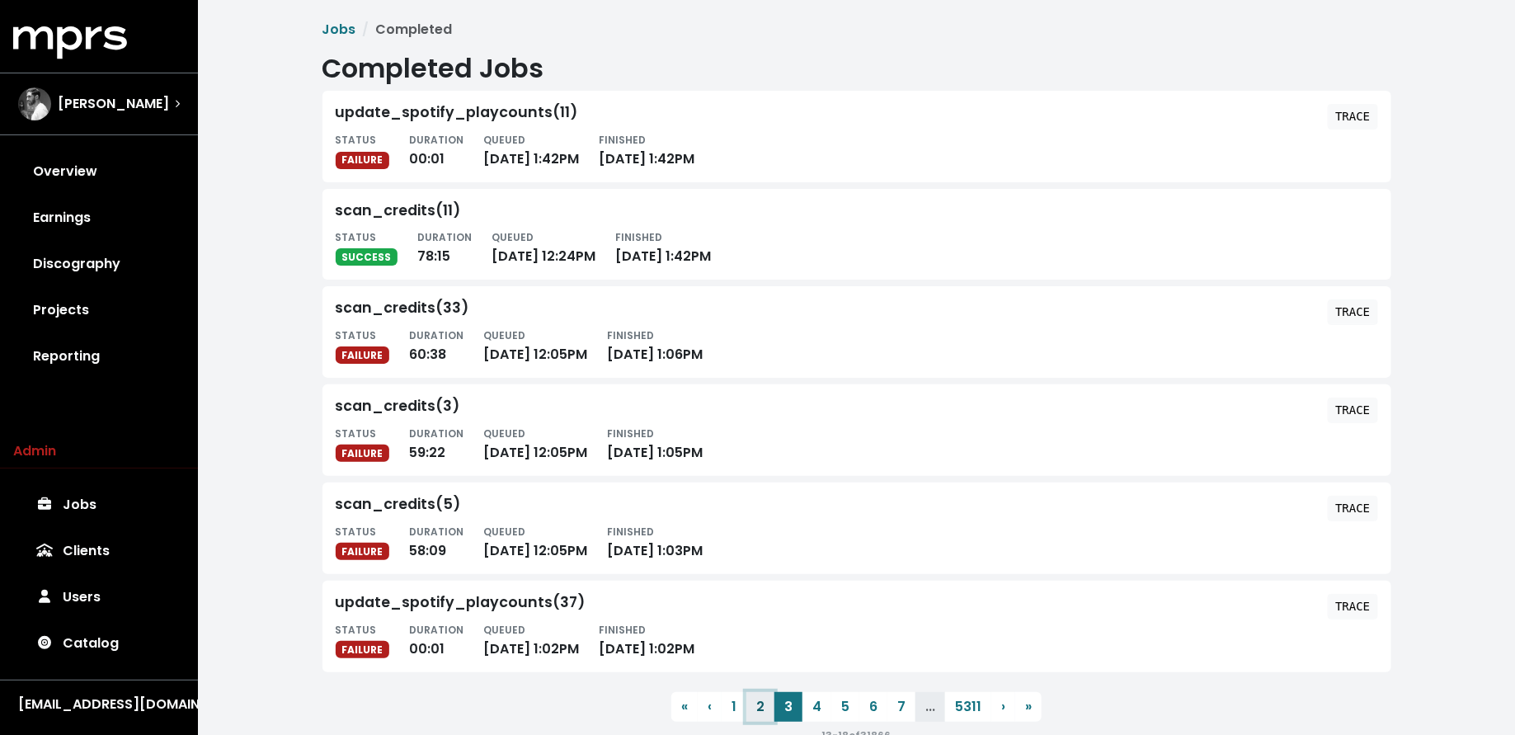
click at [763, 700] on button "2" at bounding box center [761, 707] width 28 height 30
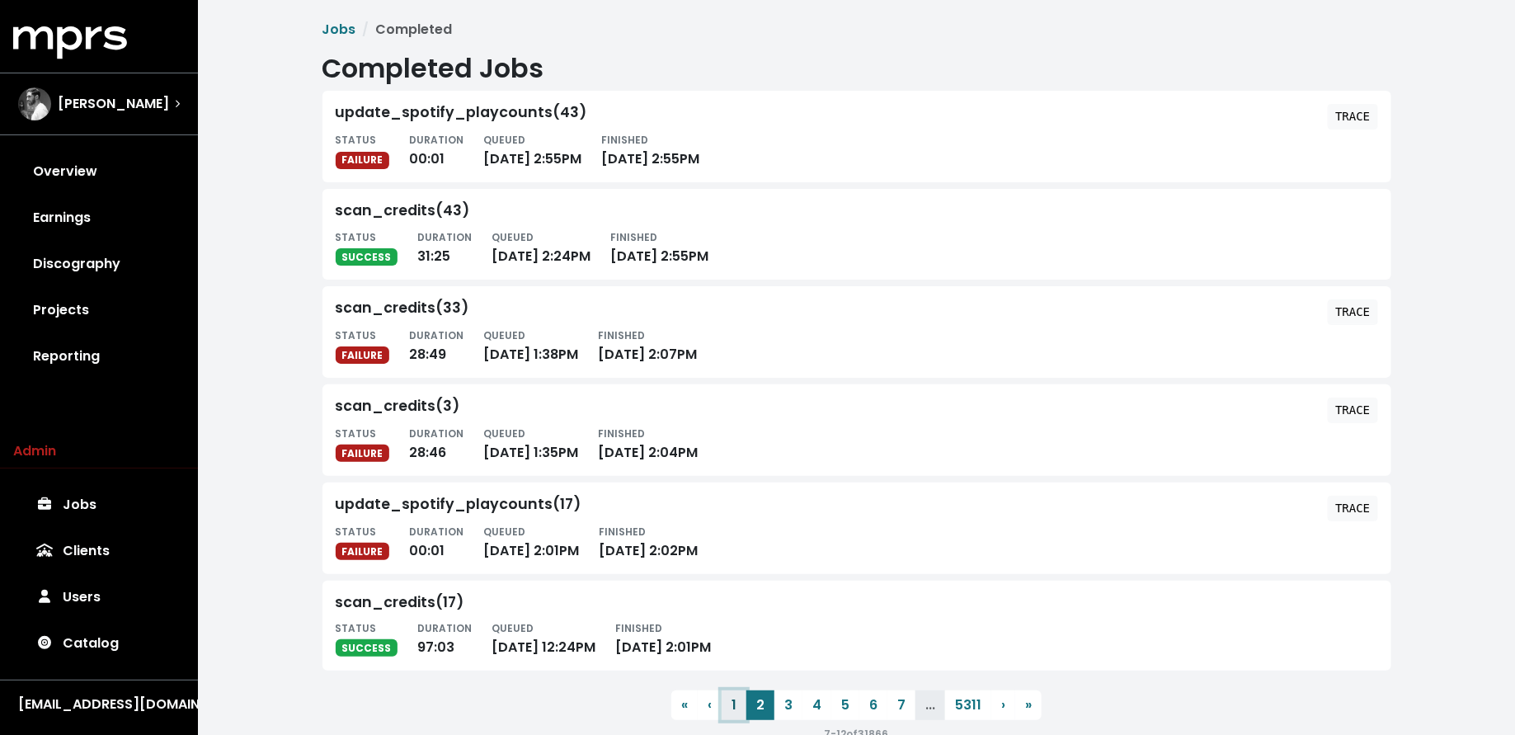
click at [732, 701] on button "1" at bounding box center [734, 705] width 25 height 30
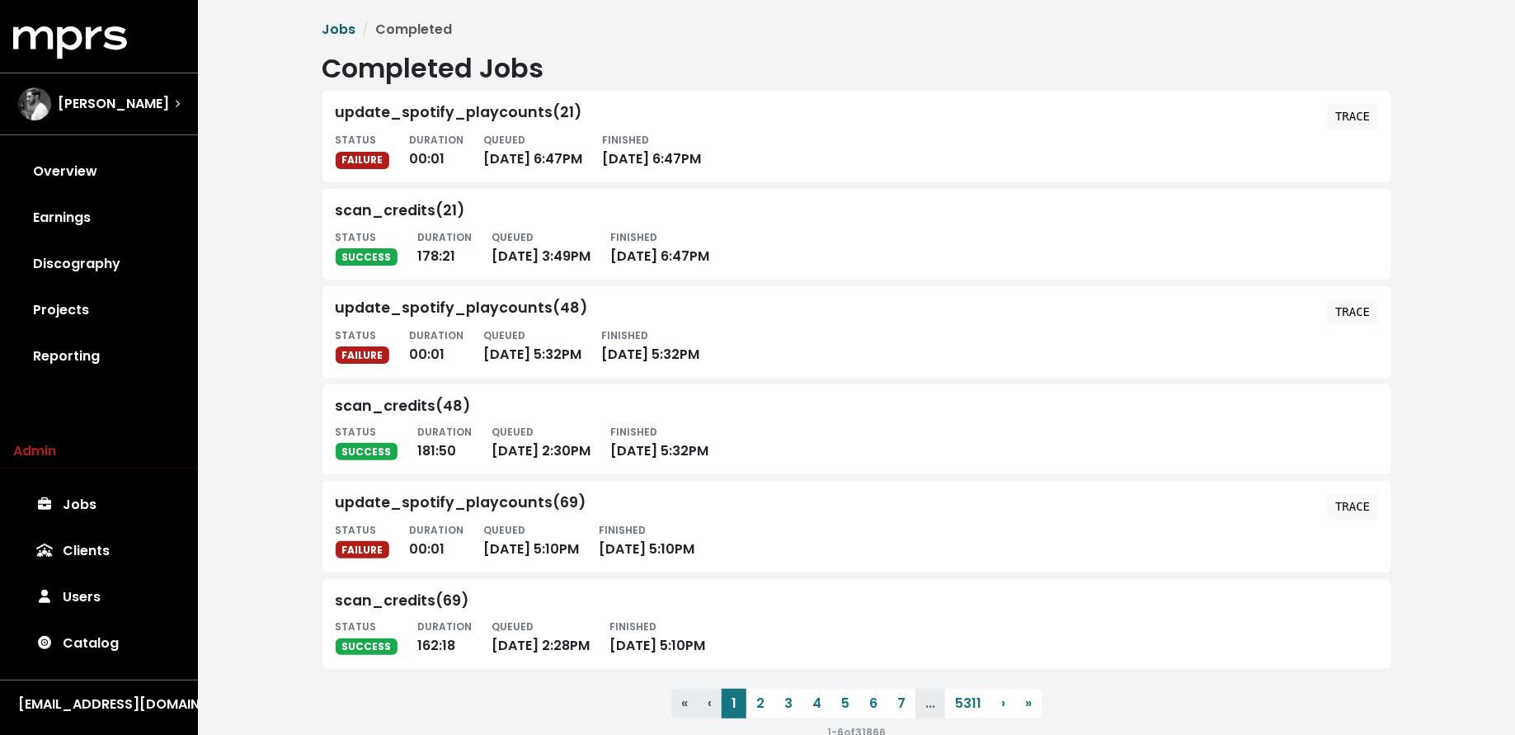
click at [339, 32] on link "Jobs" at bounding box center [340, 29] width 34 height 19
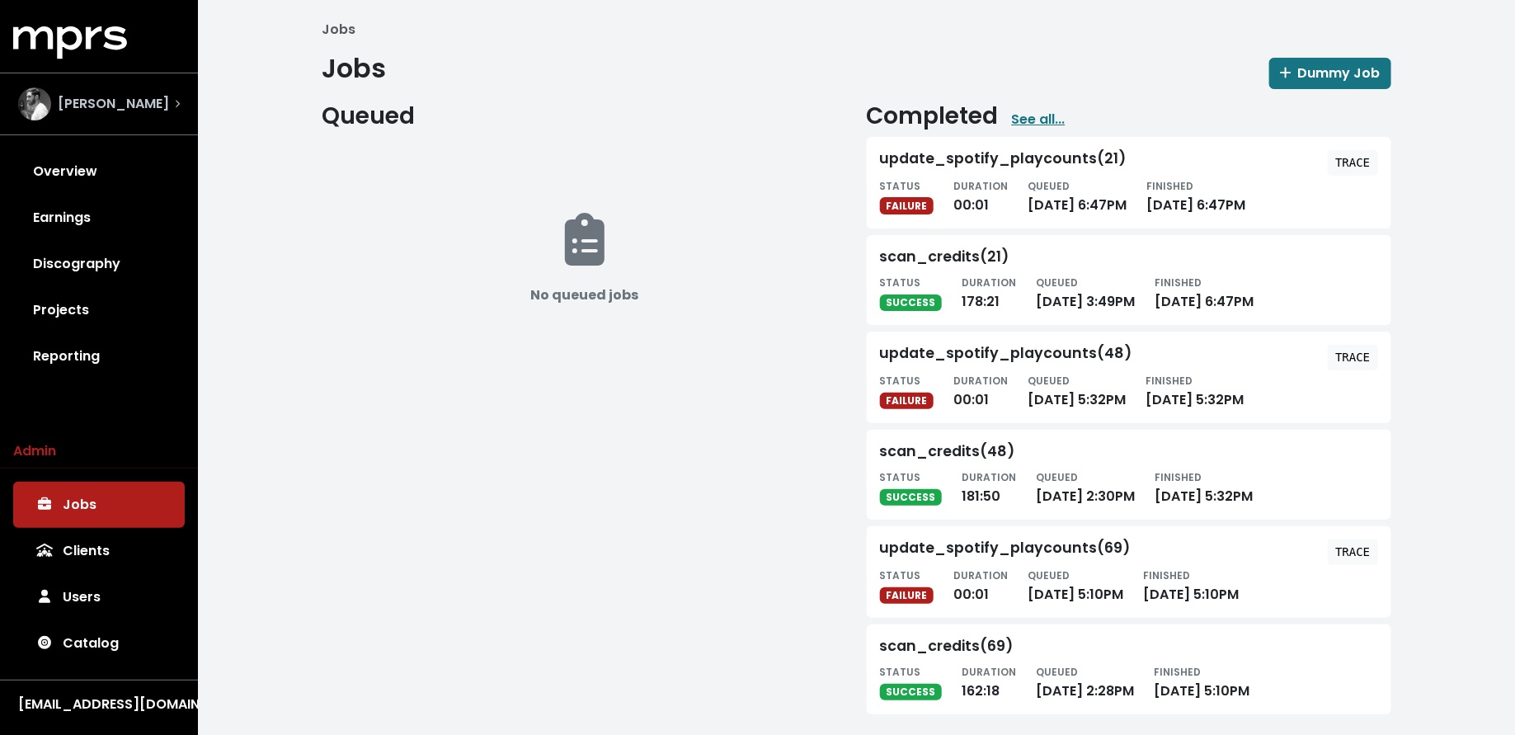
click at [111, 106] on span "Alex Salibian" at bounding box center [113, 104] width 111 height 20
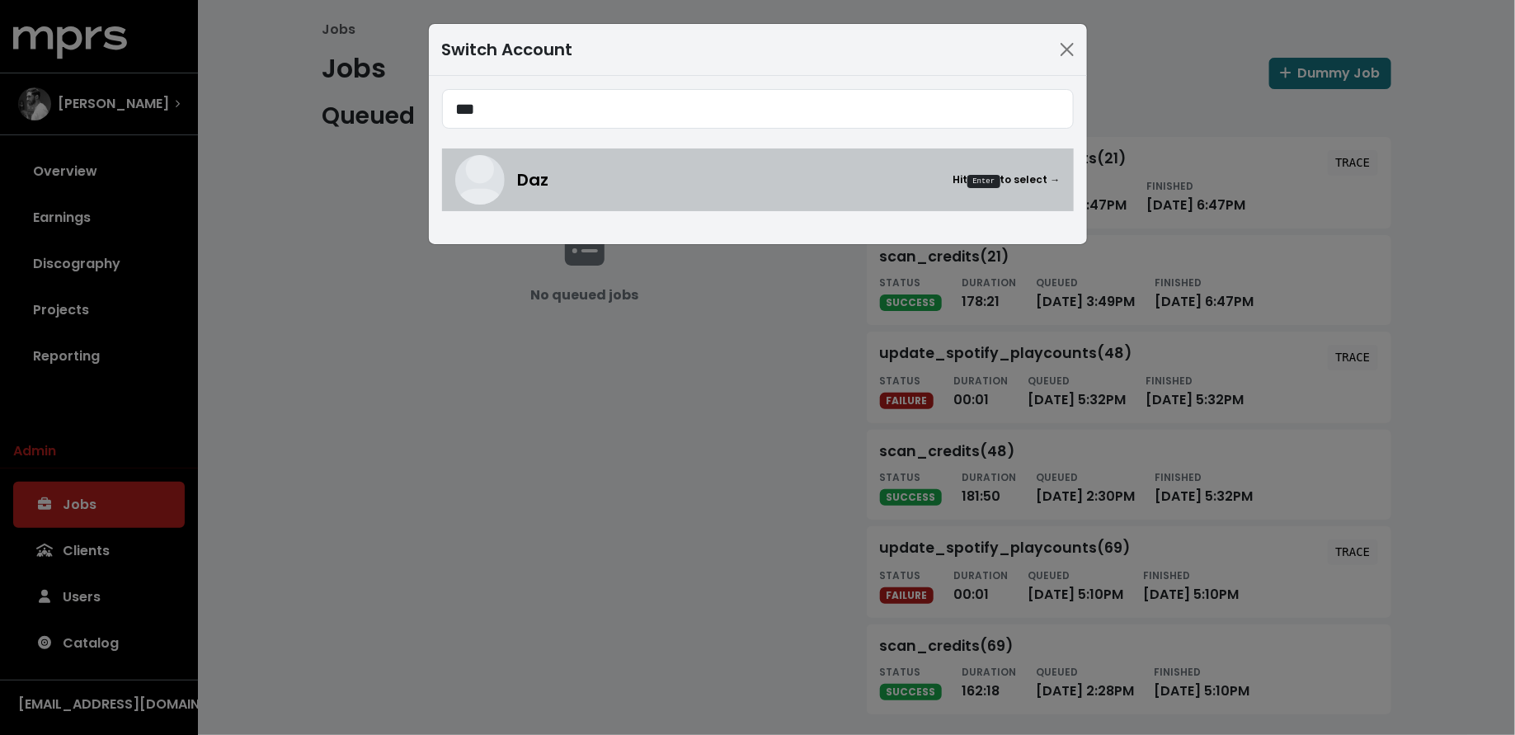
type input "***"
click at [530, 191] on span "Daz" at bounding box center [533, 179] width 31 height 25
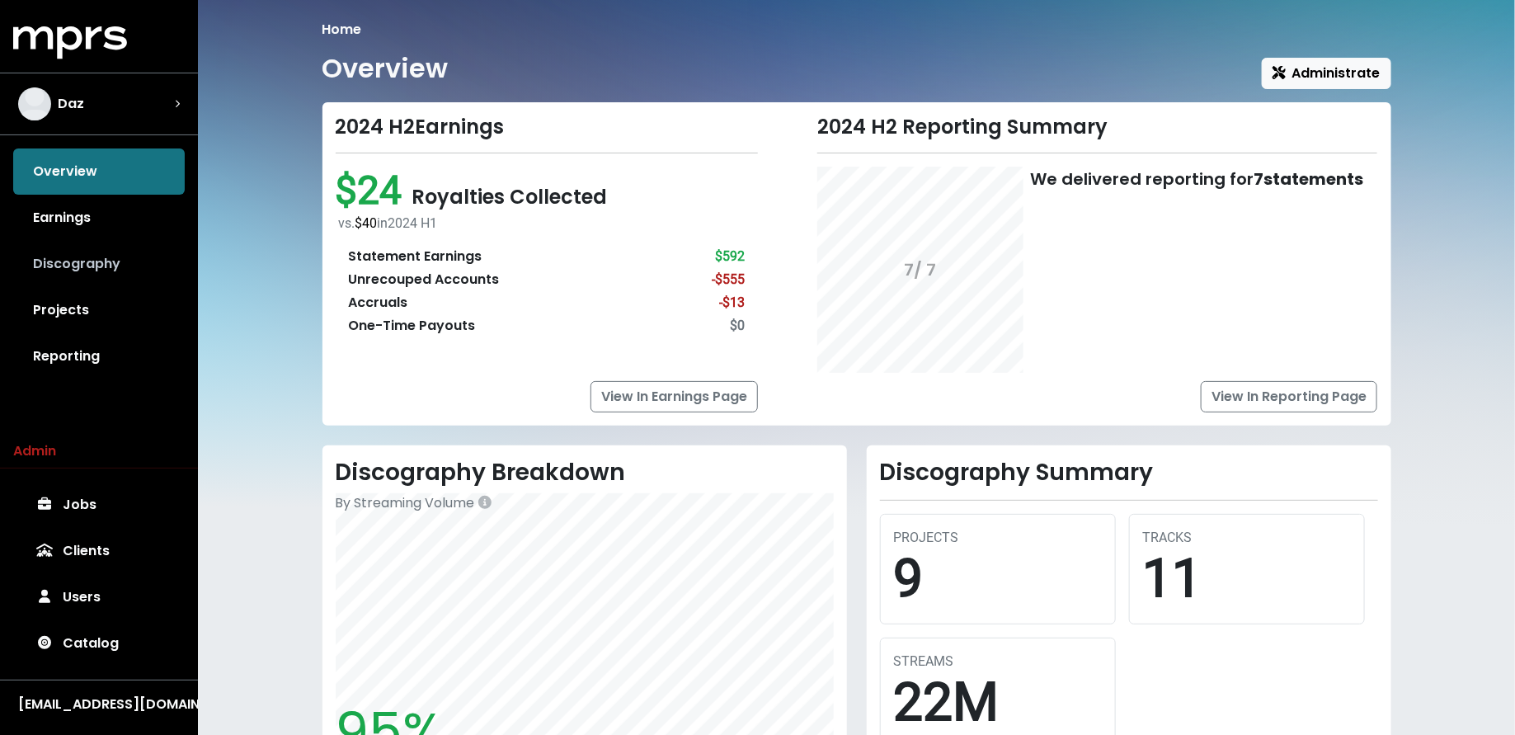
click at [99, 268] on link "Discography" at bounding box center [99, 264] width 172 height 46
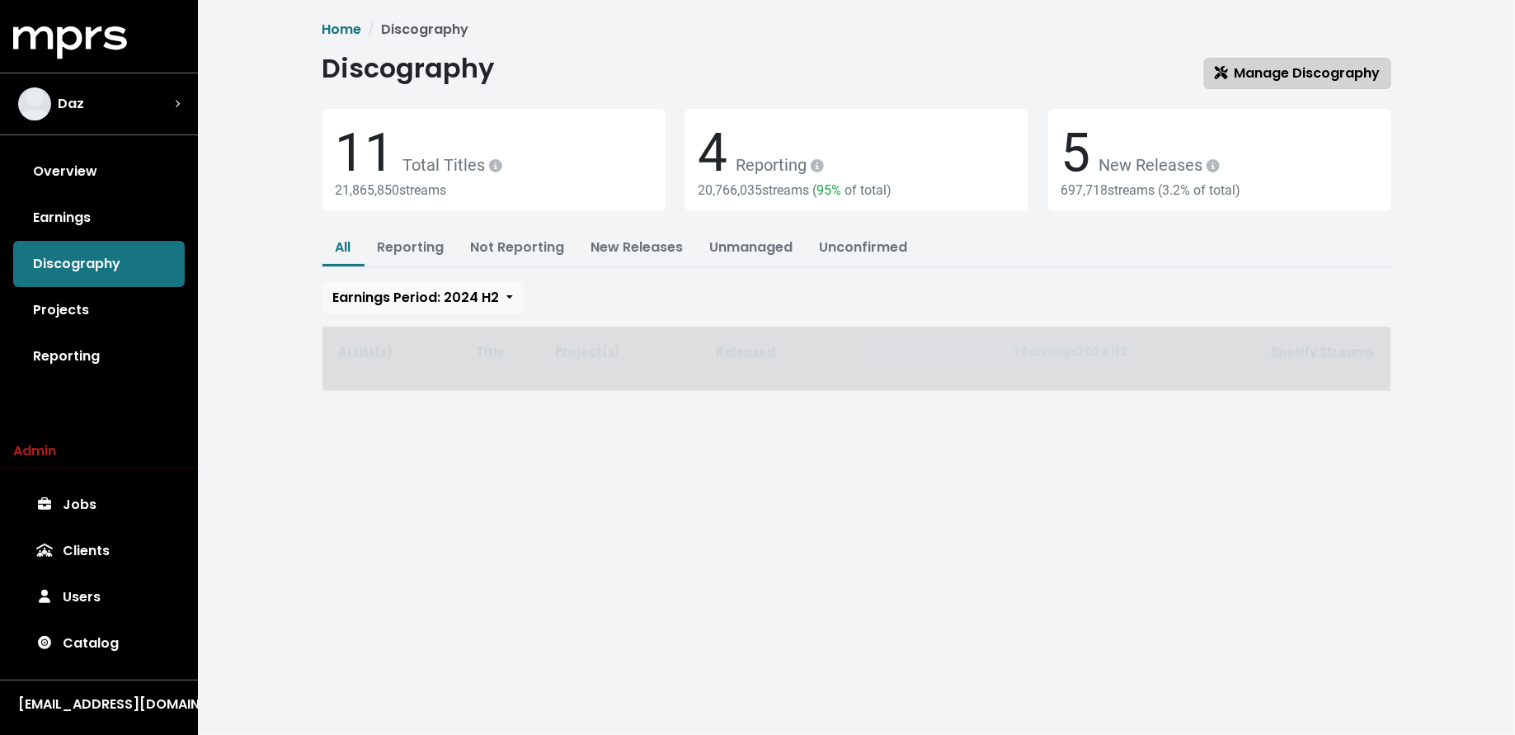
click at [1268, 79] on span "Manage Discography" at bounding box center [1298, 73] width 166 height 19
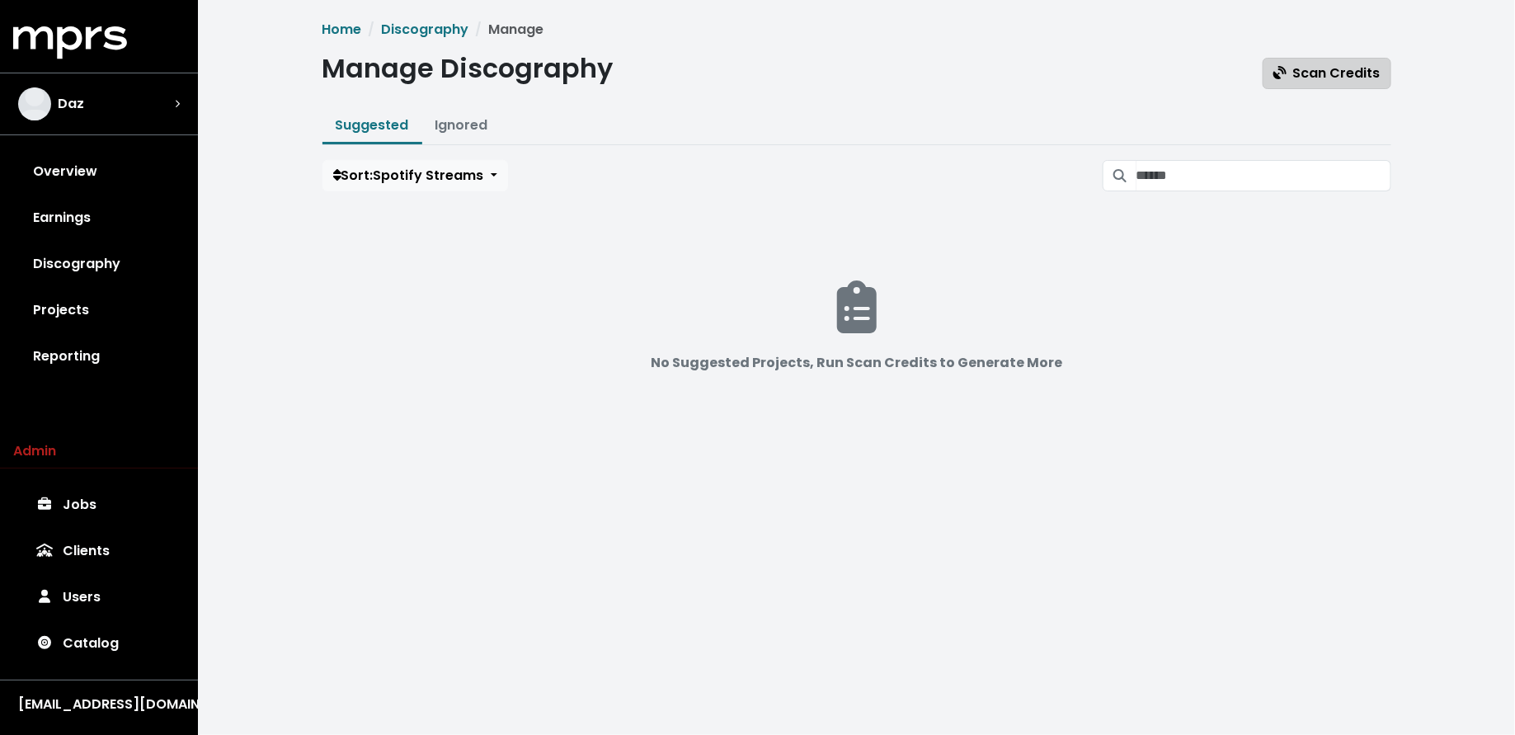
click at [1302, 70] on span "Scan Credits" at bounding box center [1327, 73] width 107 height 19
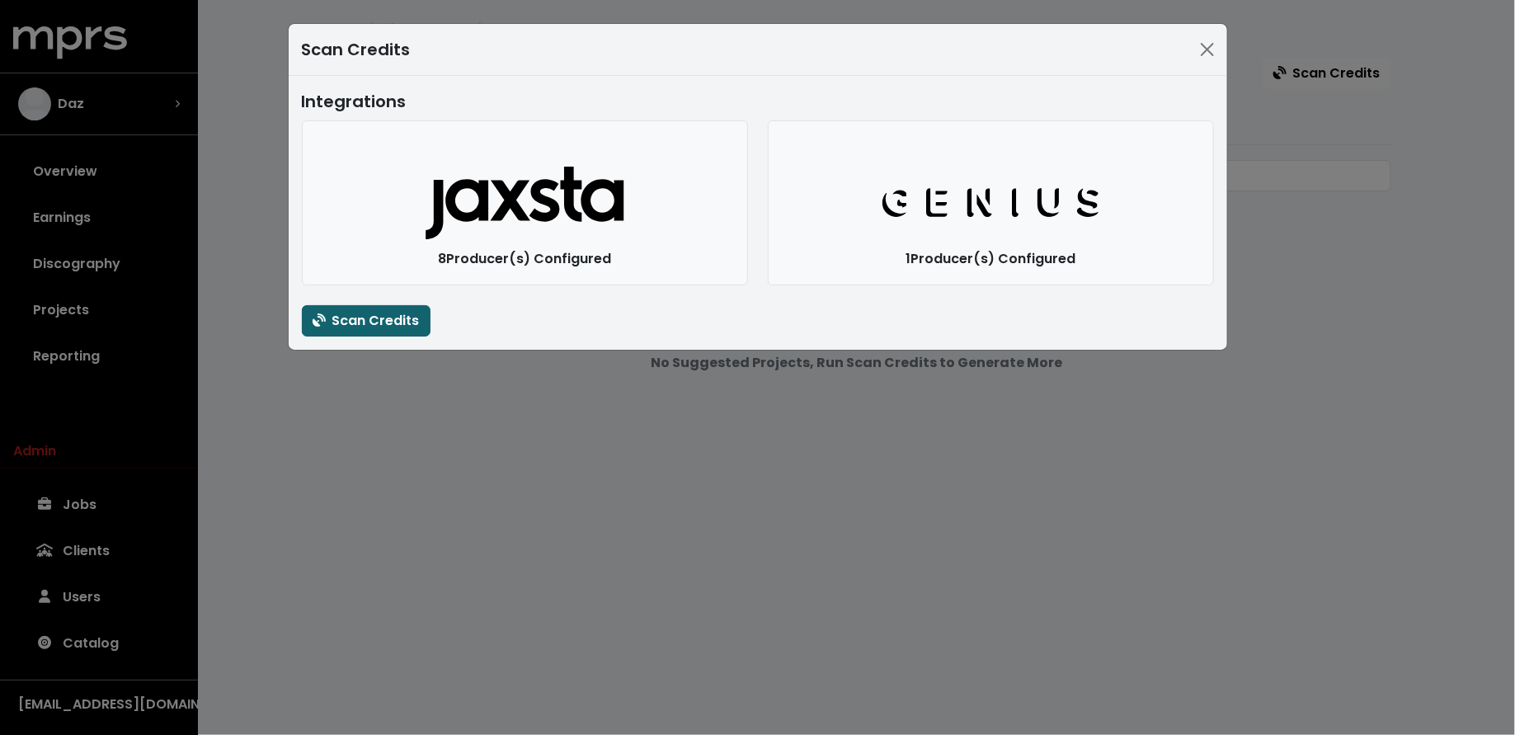
click at [403, 326] on span "Scan Credits" at bounding box center [366, 320] width 107 height 19
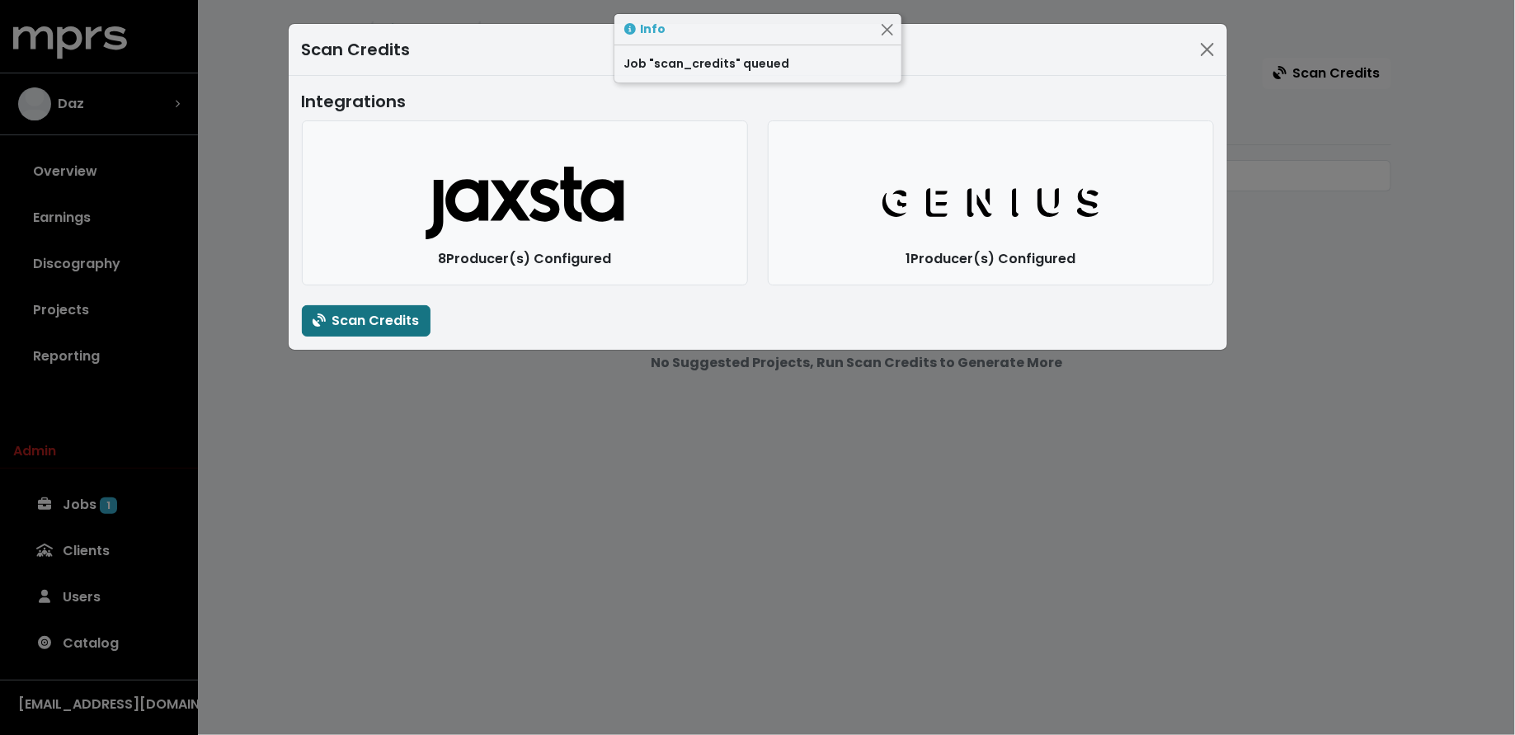
click at [417, 468] on div "Scan Credits Integrations Jaxsta Logo 8 Producer(s) Configured Genius Logo 1 Pr…" at bounding box center [757, 367] width 1515 height 735
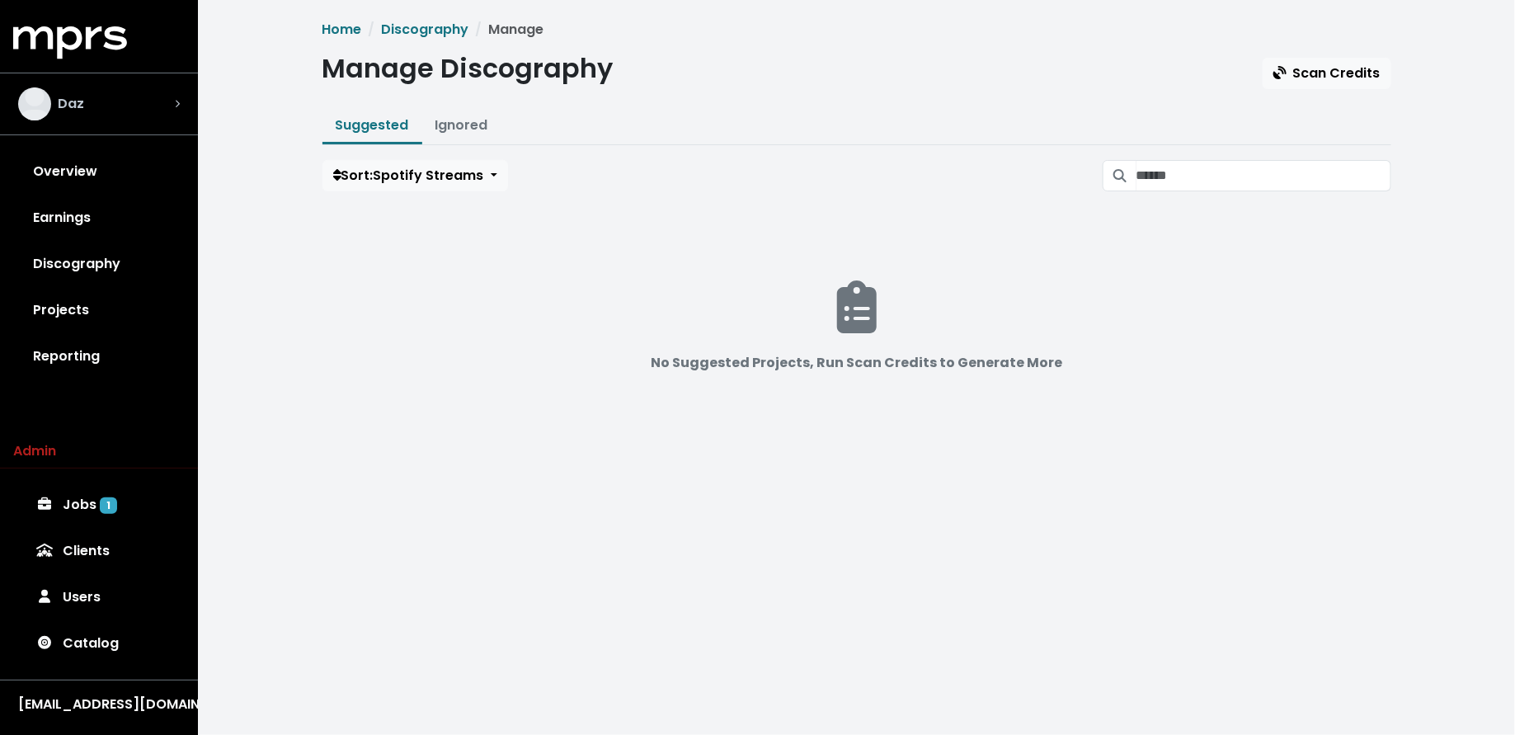
click at [129, 86] on div "Daz" at bounding box center [99, 103] width 188 height 59
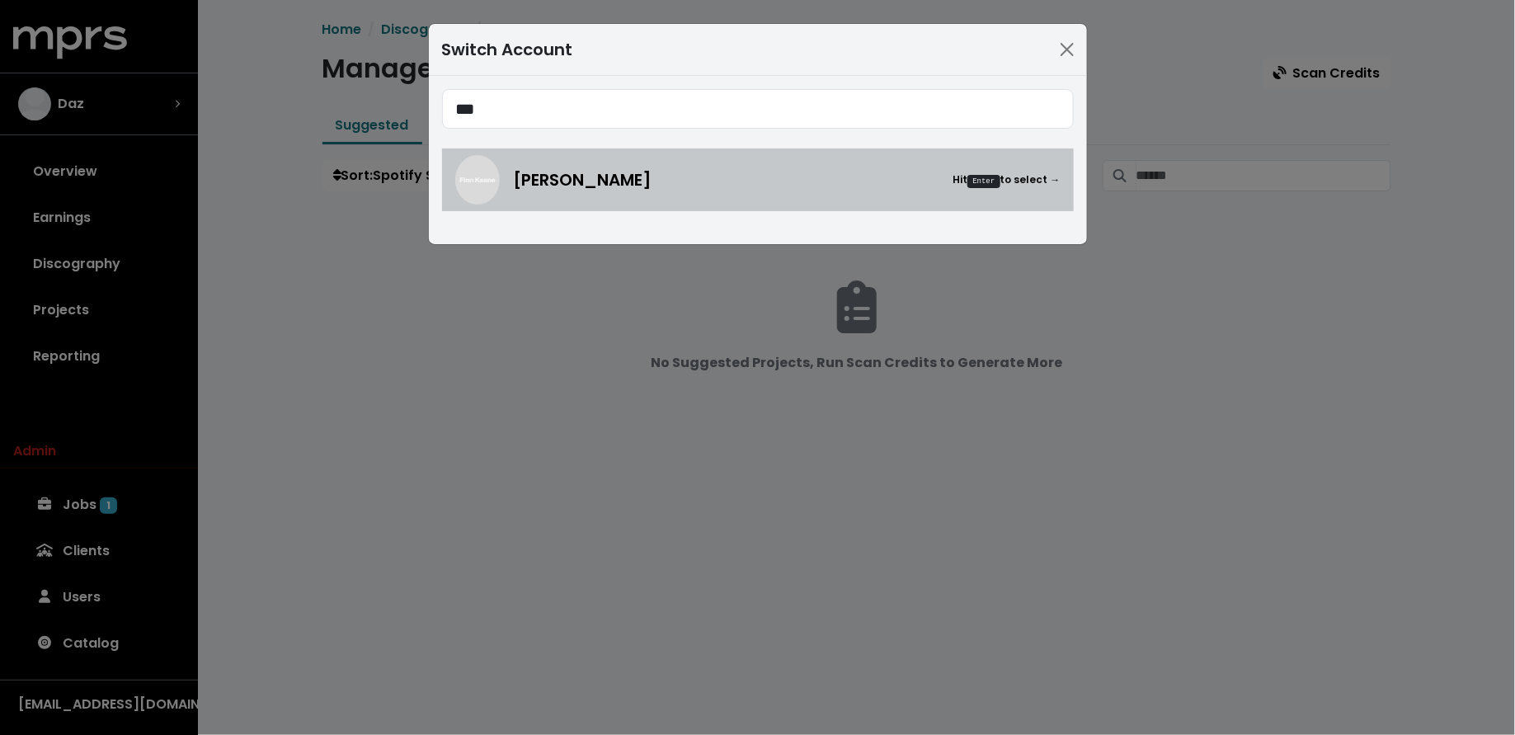
type input "***"
click at [558, 195] on div "Finn Keane Hit Enter to select →" at bounding box center [757, 179] width 605 height 49
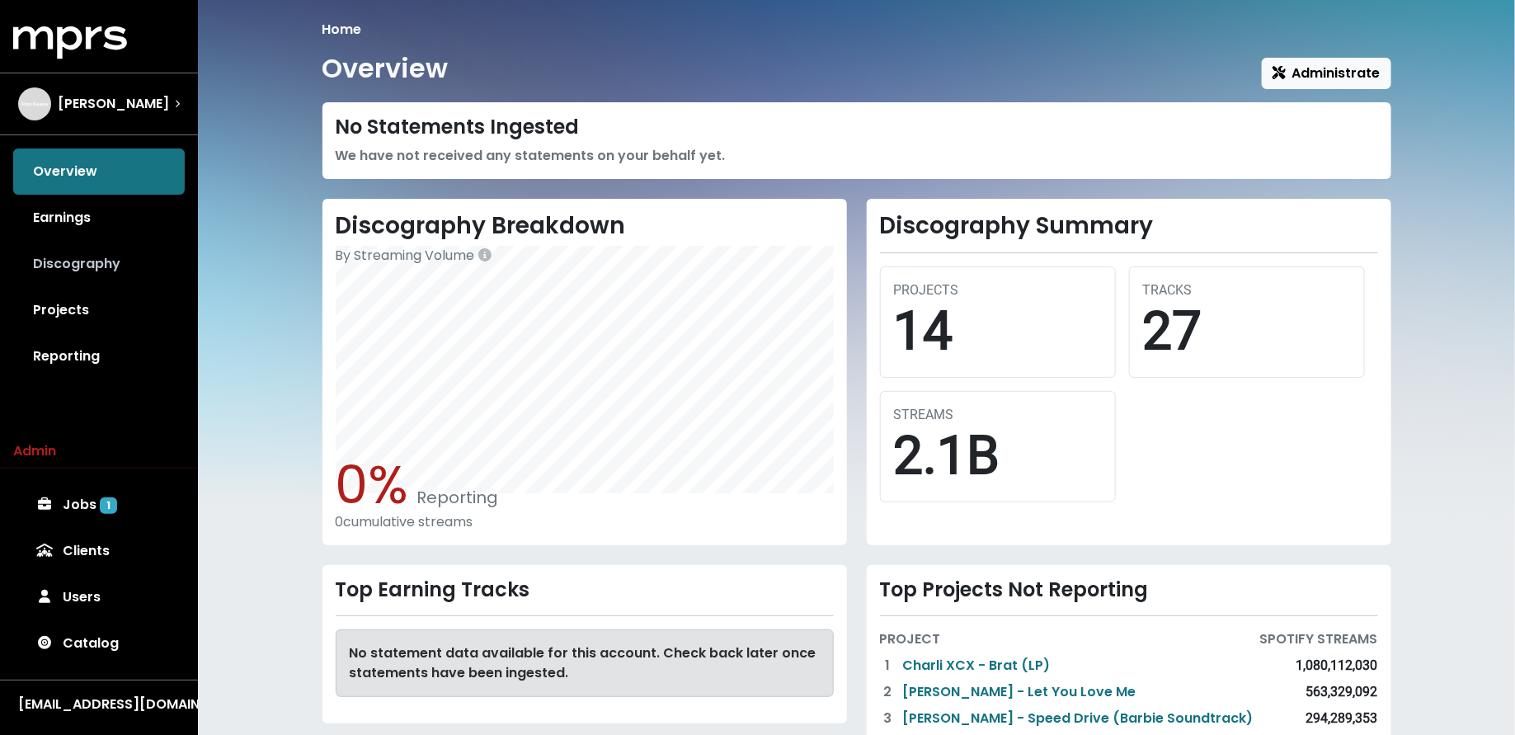
click at [127, 275] on link "Discography" at bounding box center [99, 264] width 172 height 46
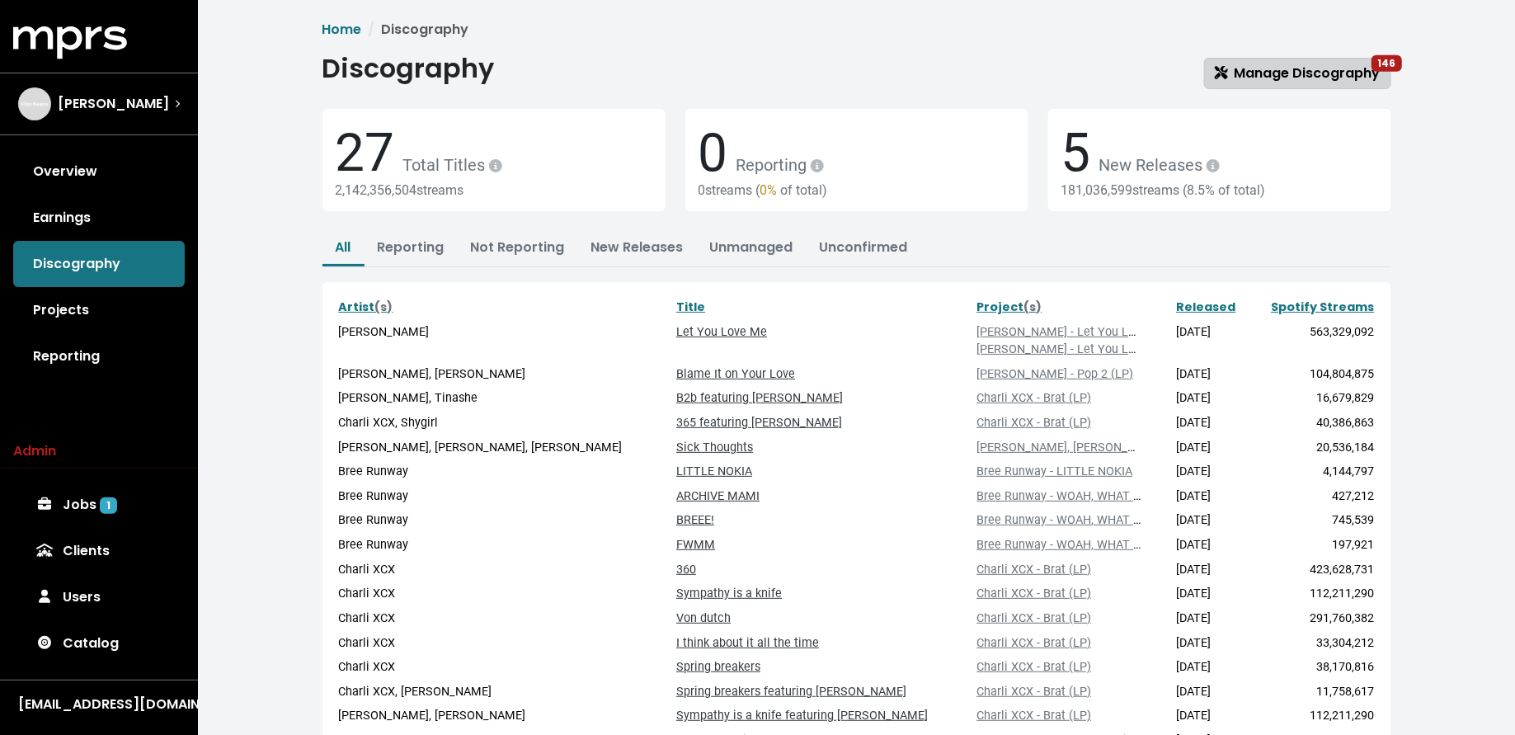
click at [1280, 80] on span "Manage Discography 146" at bounding box center [1298, 73] width 166 height 19
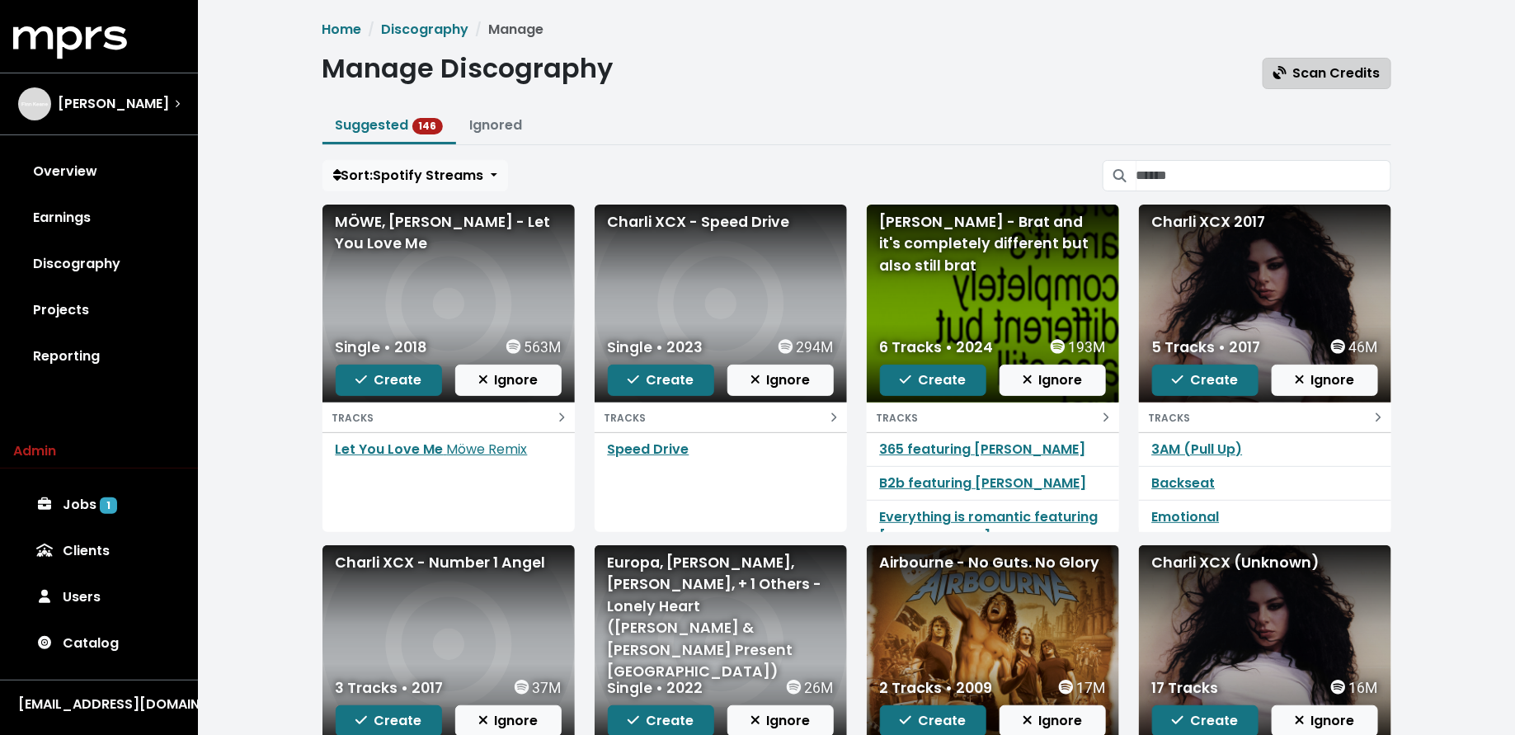
click at [1293, 85] on button "Scan Credits" at bounding box center [1327, 73] width 129 height 31
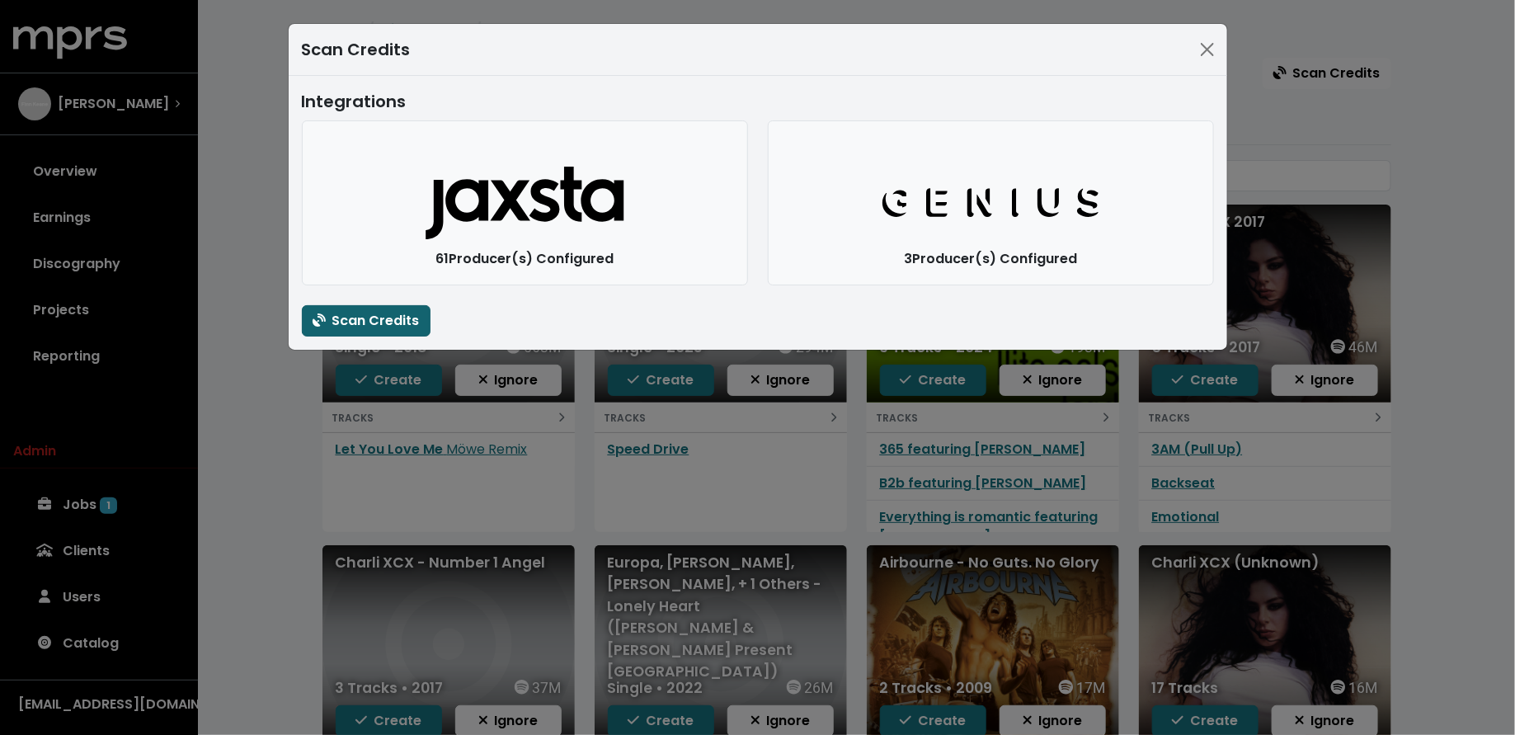
click at [383, 315] on span "Scan Credits" at bounding box center [366, 320] width 107 height 19
click at [224, 260] on div "Scan Credits Integrations Jaxsta Logo 61 Producer(s) Configured Genius Logo 3 P…" at bounding box center [757, 367] width 1515 height 735
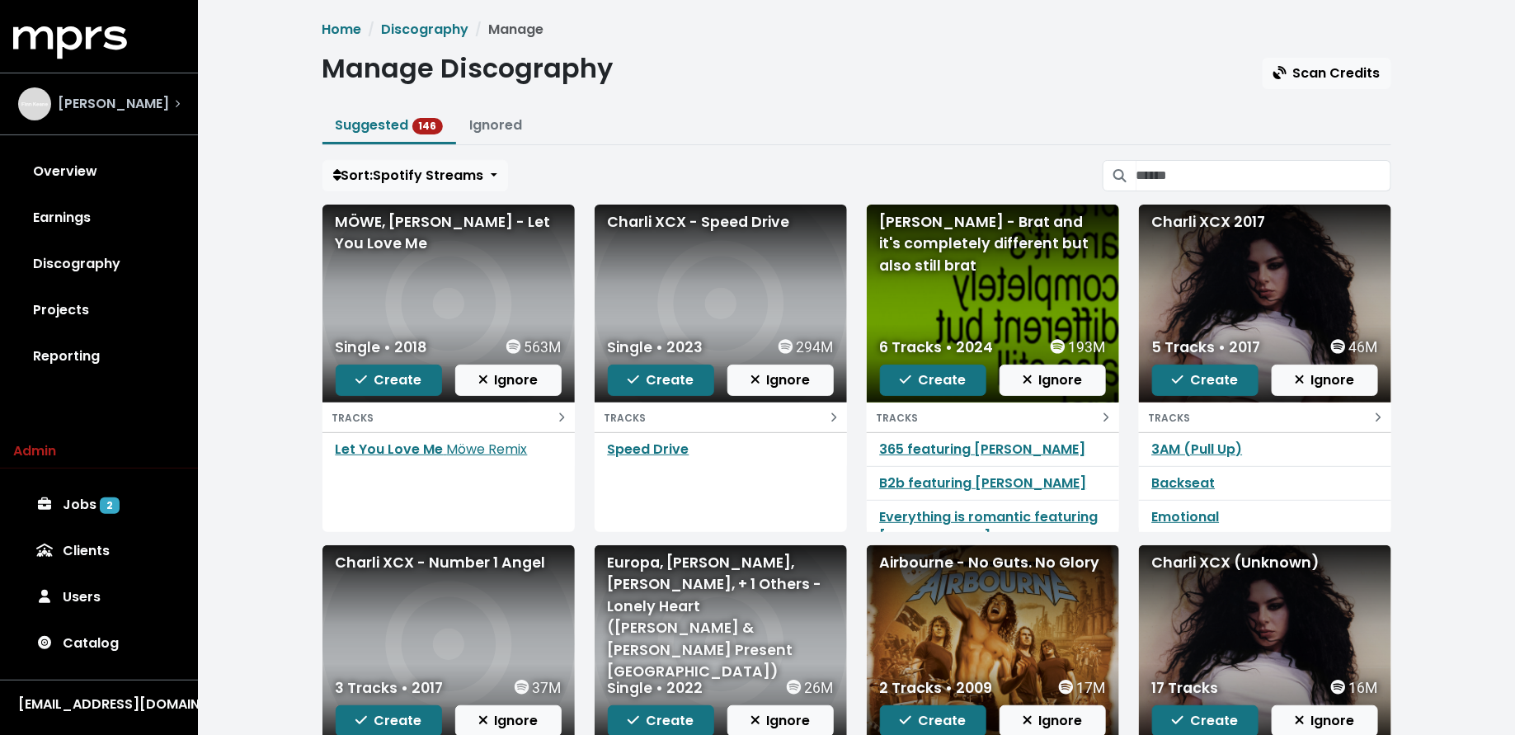
click at [118, 114] on div "Finn Keane" at bounding box center [93, 103] width 151 height 33
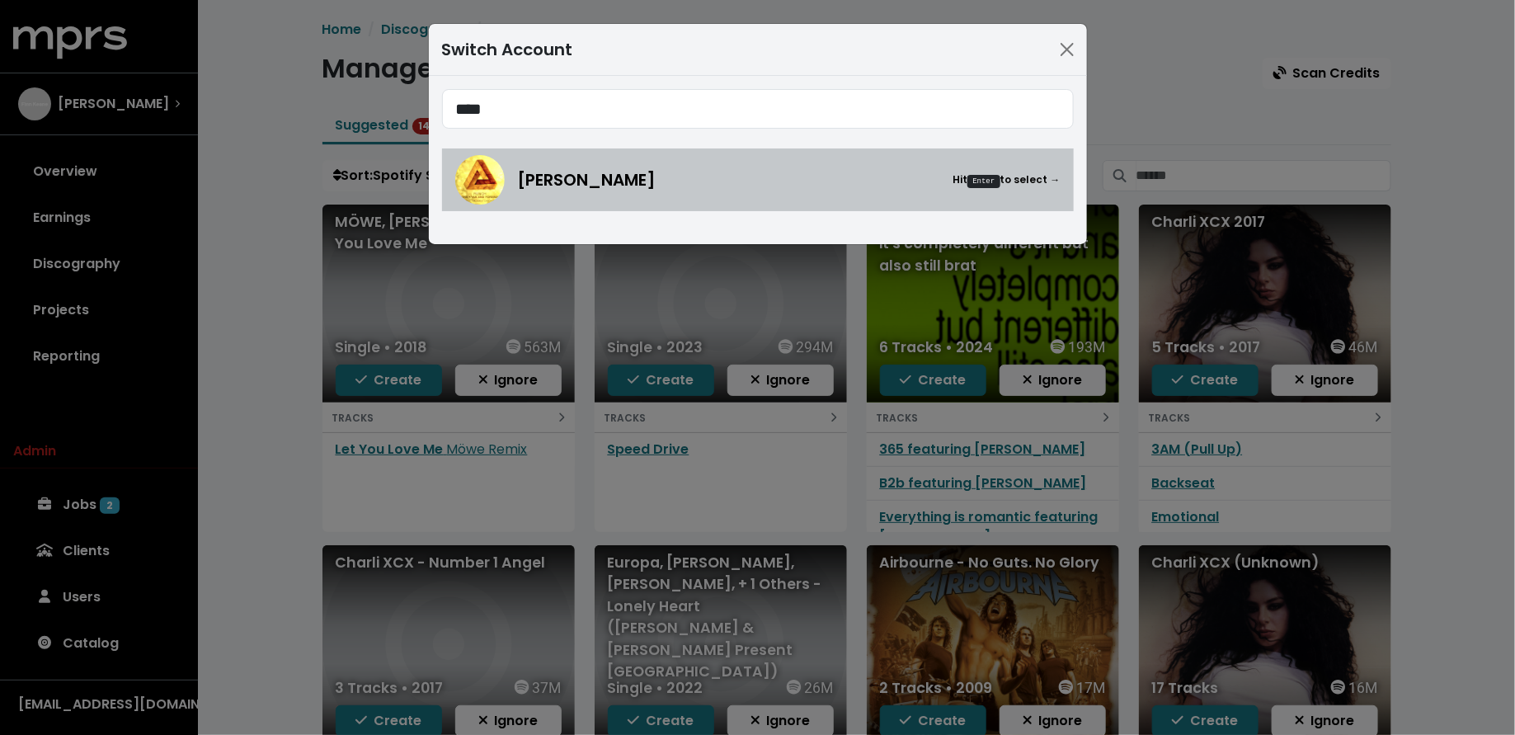
type input "****"
click at [513, 180] on div "John Ryan Hit Enter to select →" at bounding box center [757, 179] width 605 height 49
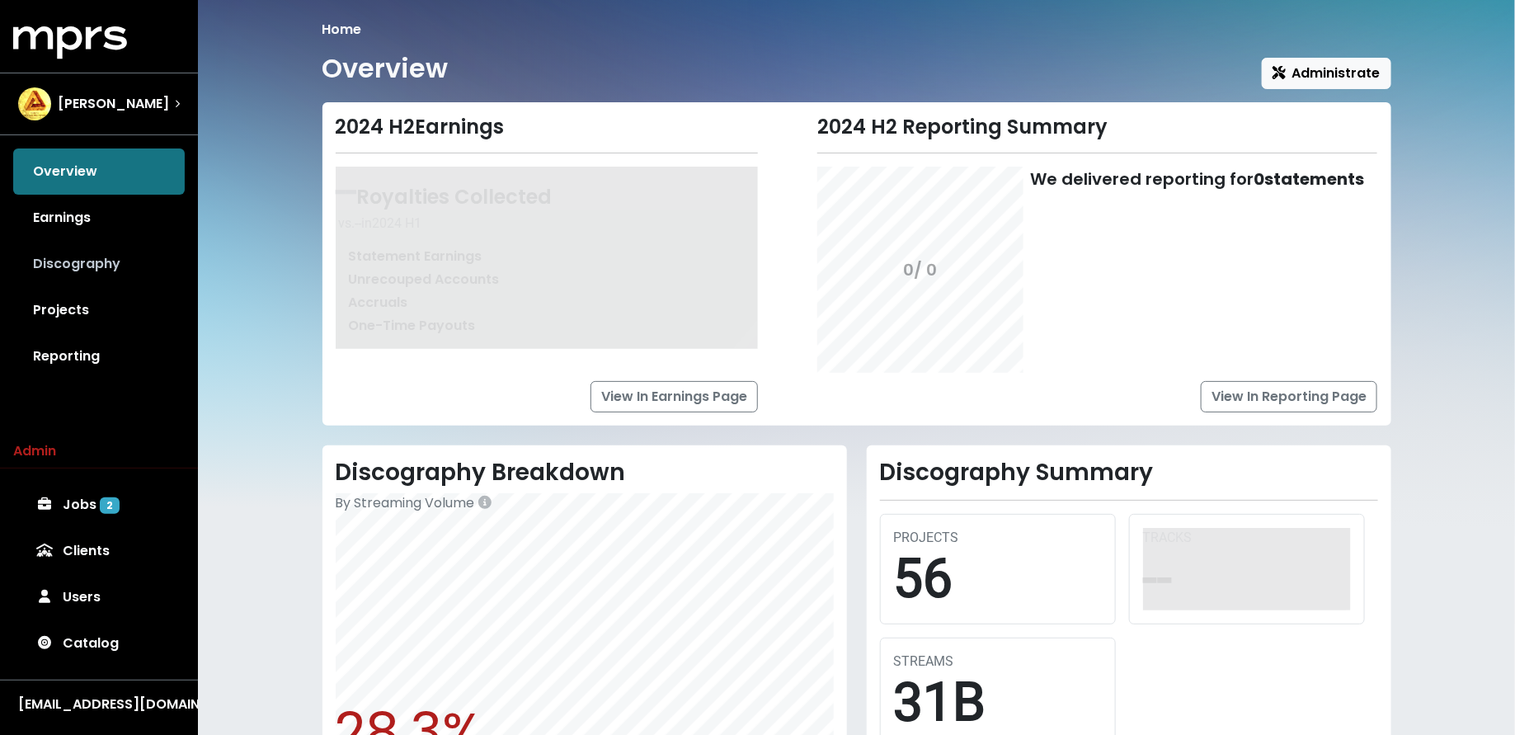
click at [100, 280] on link "Discography" at bounding box center [99, 264] width 172 height 46
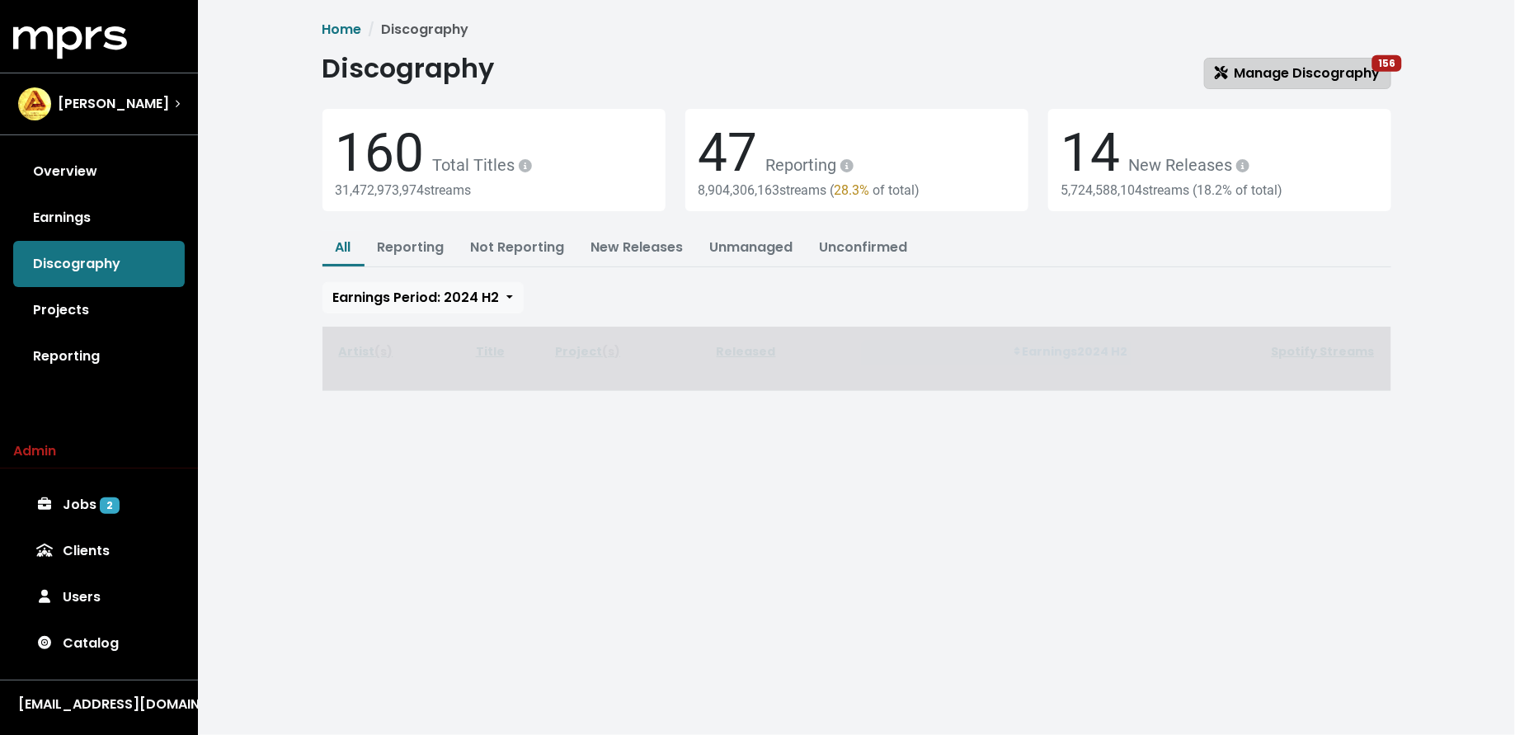
click at [1256, 76] on span "Manage Discography 156" at bounding box center [1298, 73] width 166 height 19
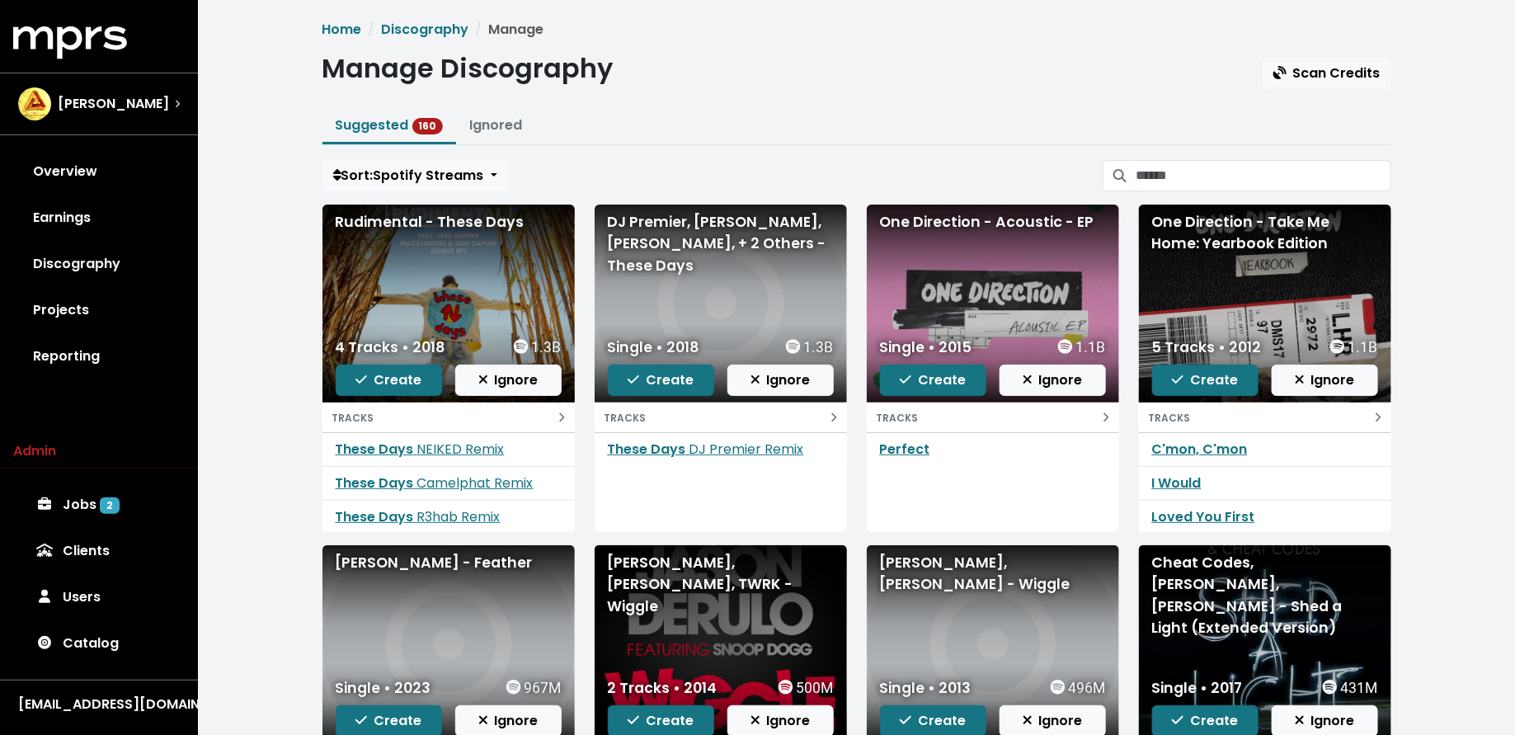
click at [282, 315] on div "Home Discography Manage Manage Discography Scan Credits Suggested 160 Ignored S…" at bounding box center [856, 489] width 1317 height 978
click at [127, 113] on span "John Ryan" at bounding box center [113, 104] width 111 height 20
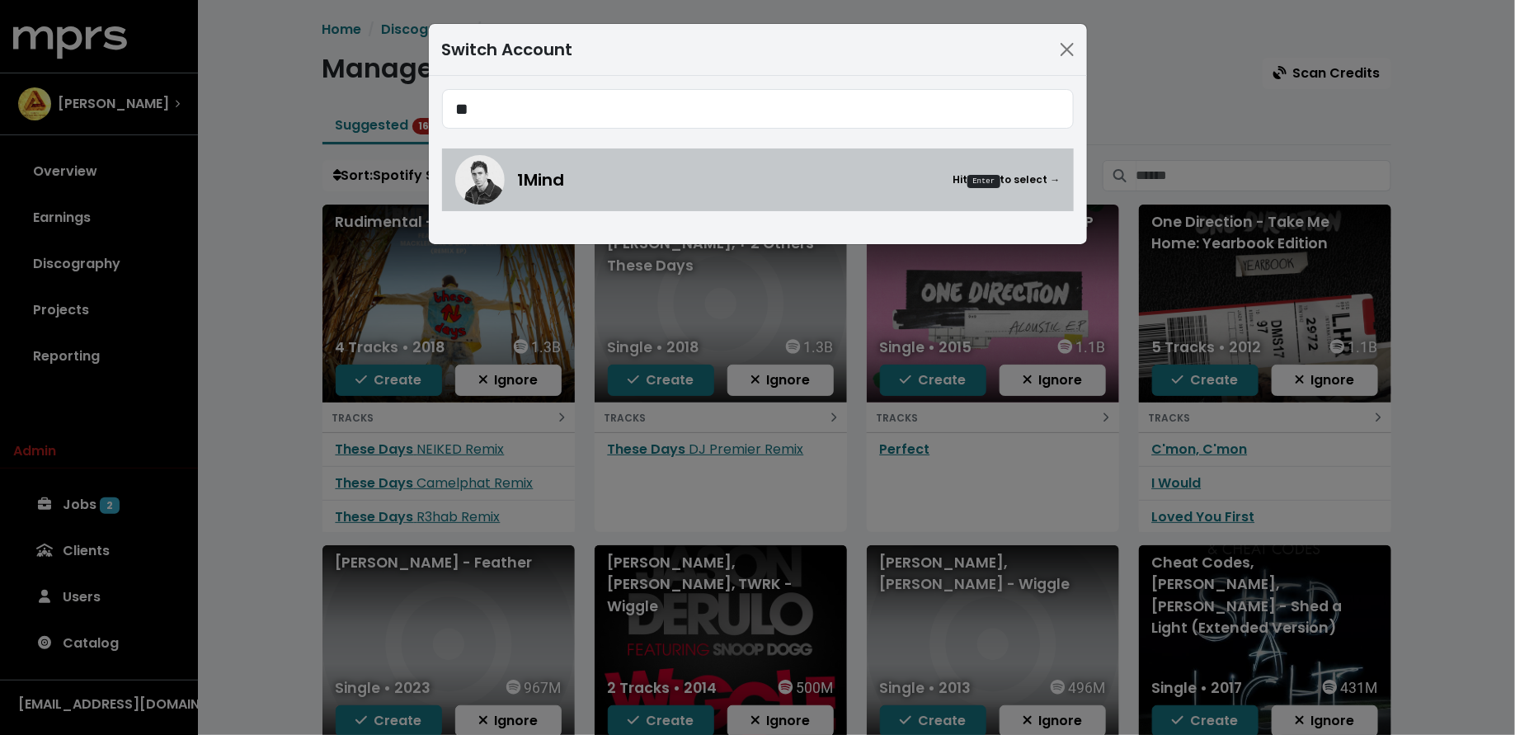
type input "**"
click at [468, 181] on img at bounding box center [479, 179] width 49 height 49
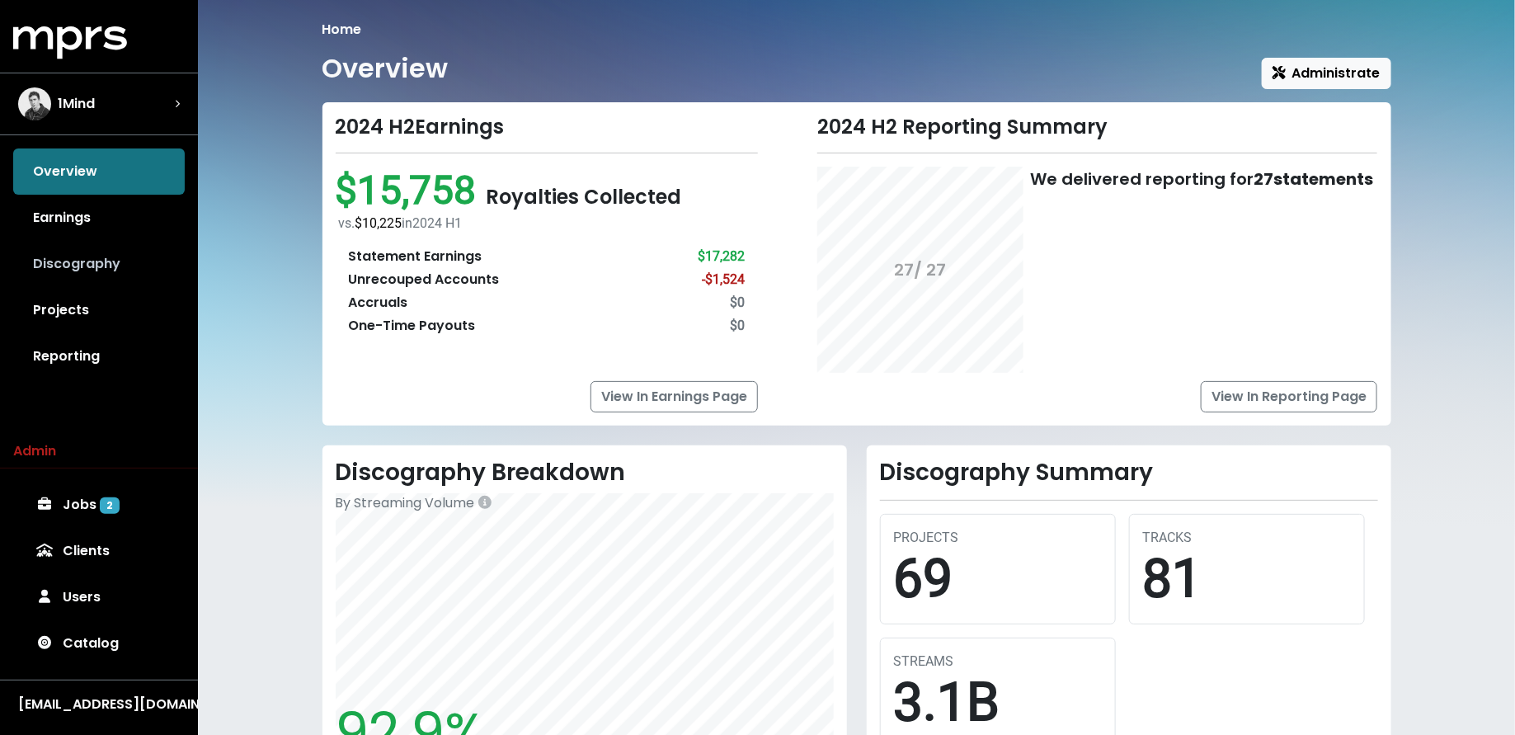
click at [134, 266] on link "Discography" at bounding box center [99, 264] width 172 height 46
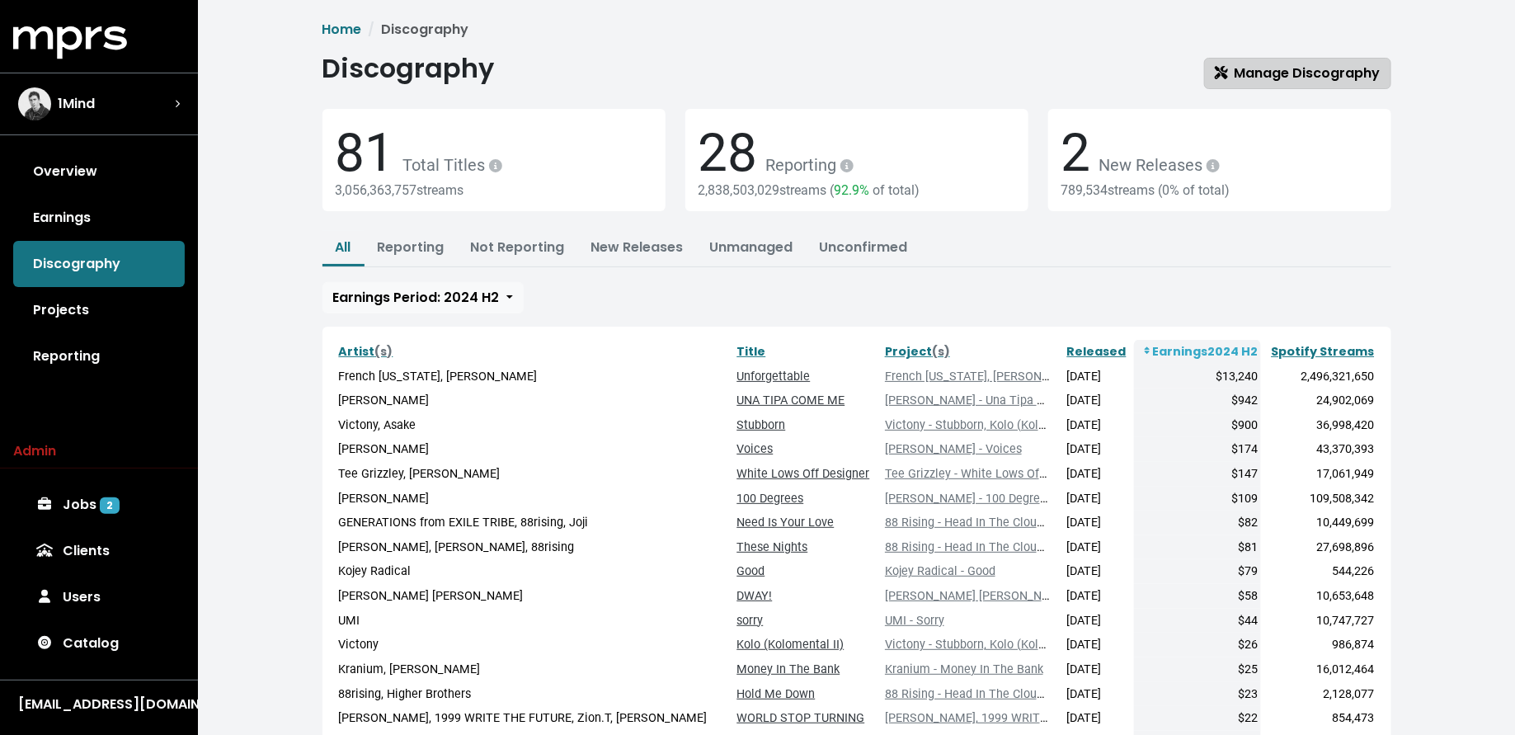
click at [1233, 81] on span "Manage Discography" at bounding box center [1298, 73] width 166 height 19
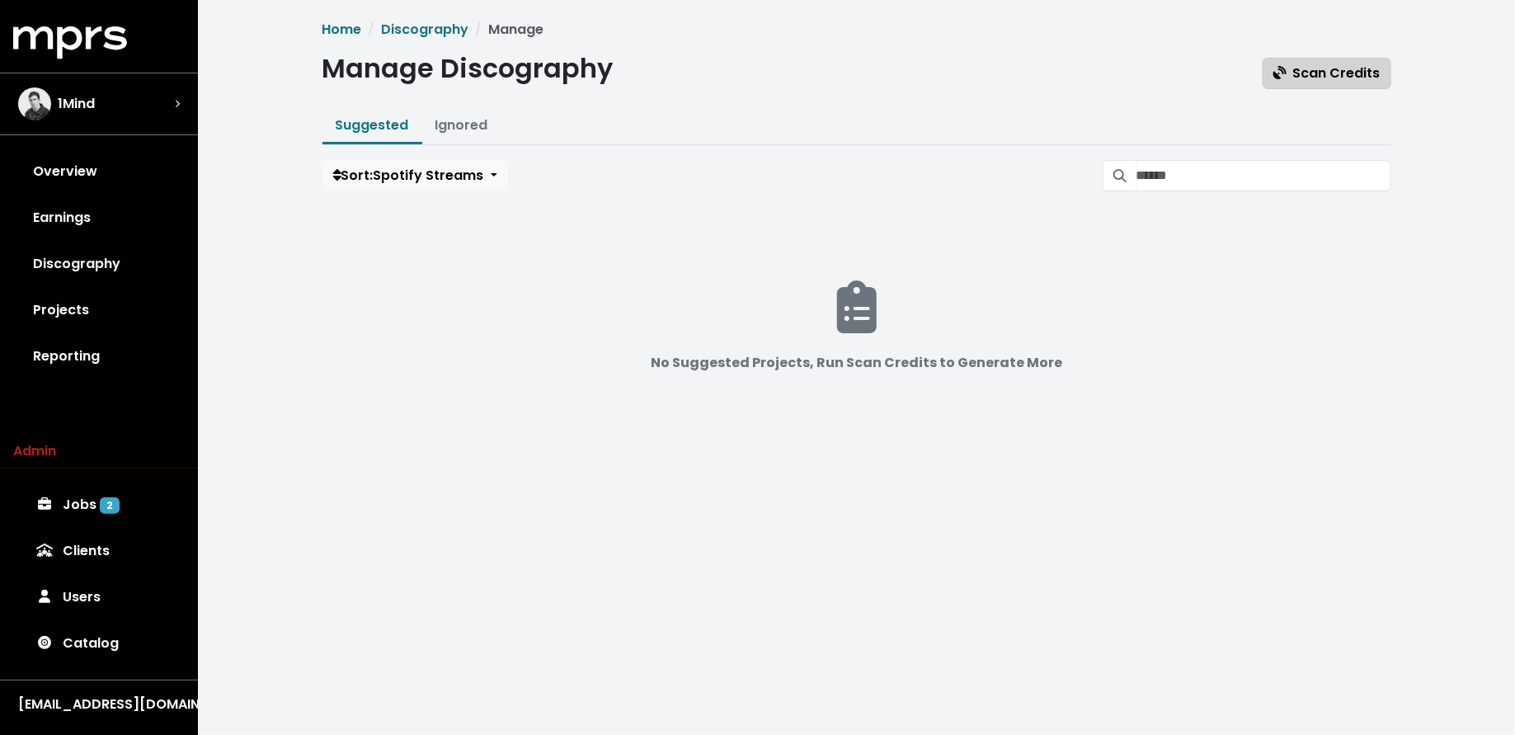
click at [1292, 79] on span "Scan Credits" at bounding box center [1327, 73] width 107 height 19
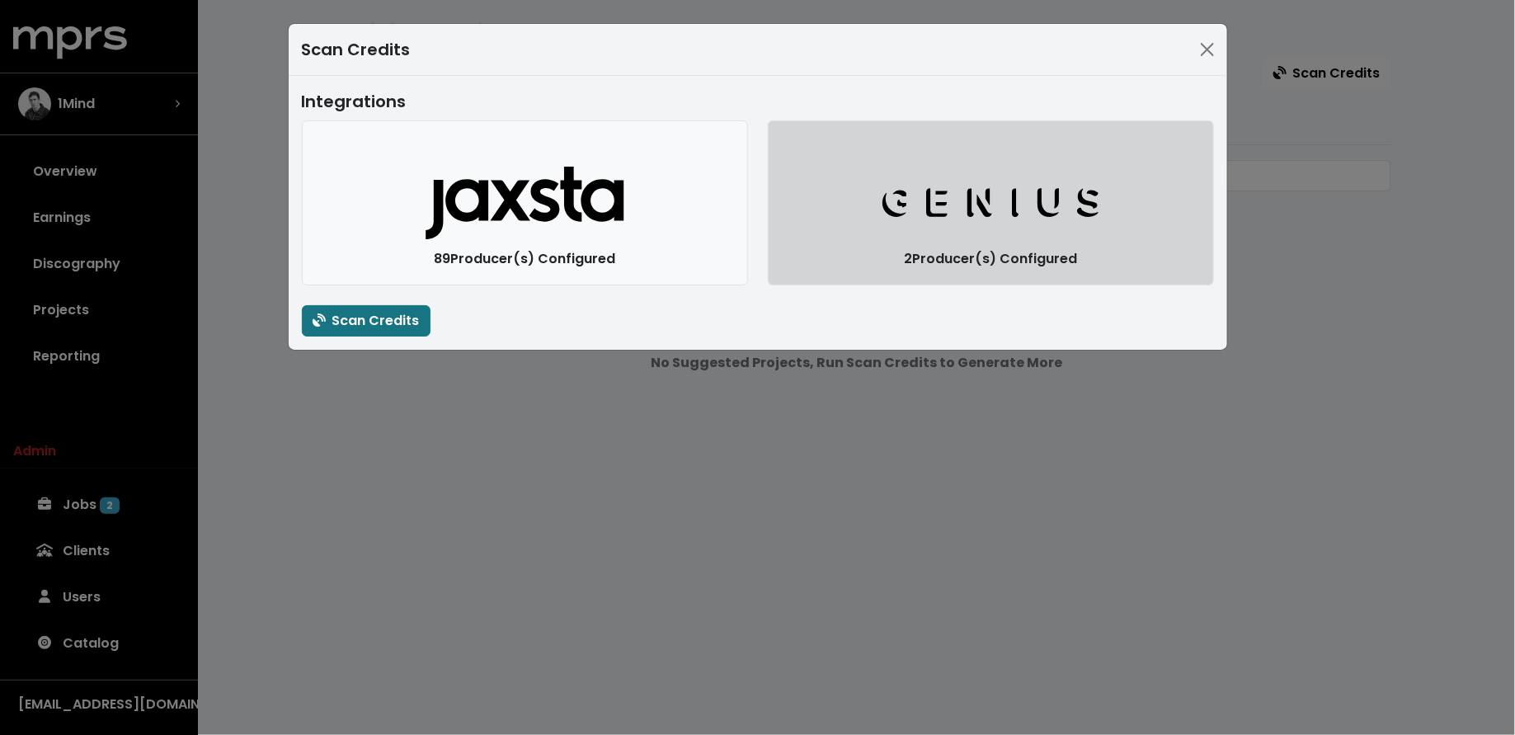
click at [869, 254] on button "Genius Logo" at bounding box center [991, 202] width 446 height 165
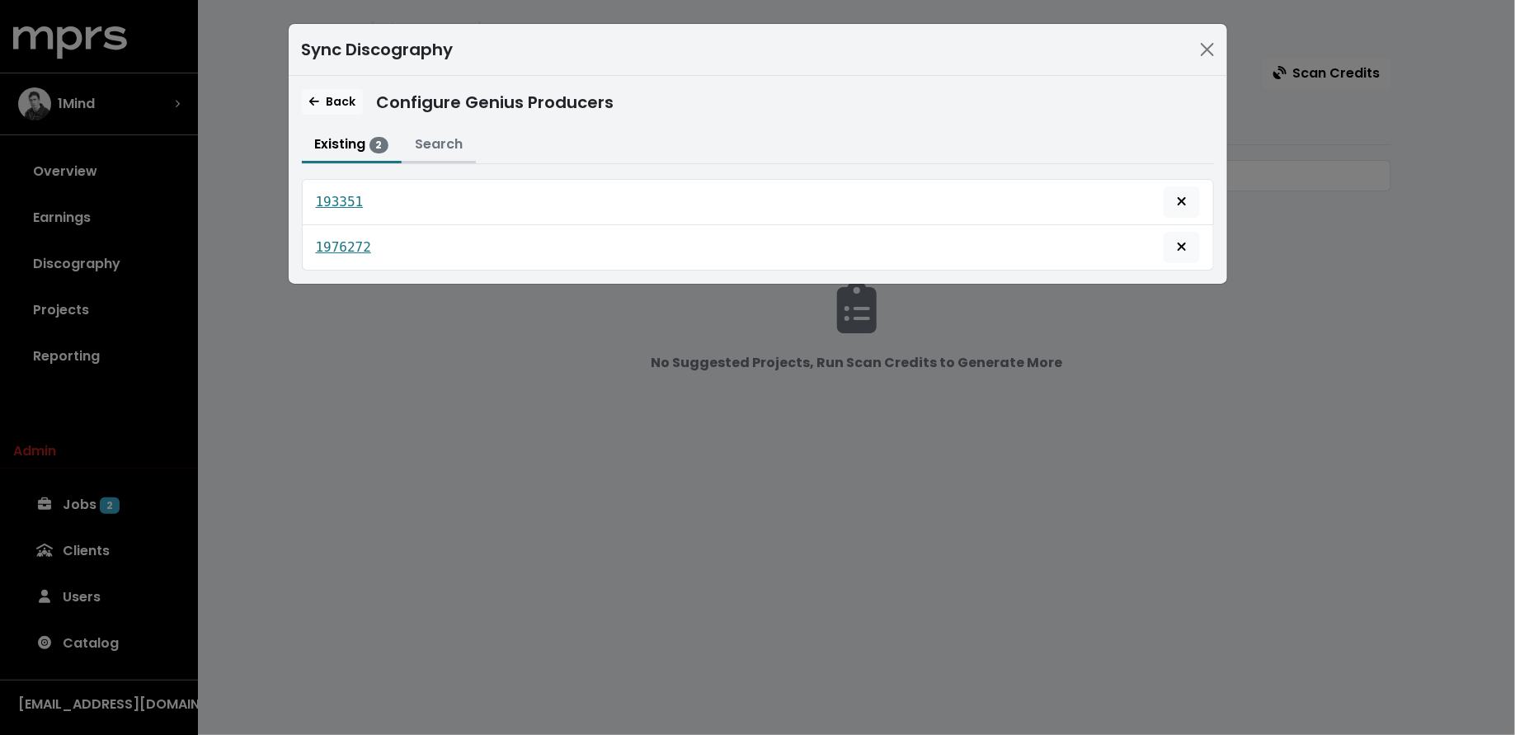
click at [440, 143] on button "Search" at bounding box center [439, 145] width 74 height 35
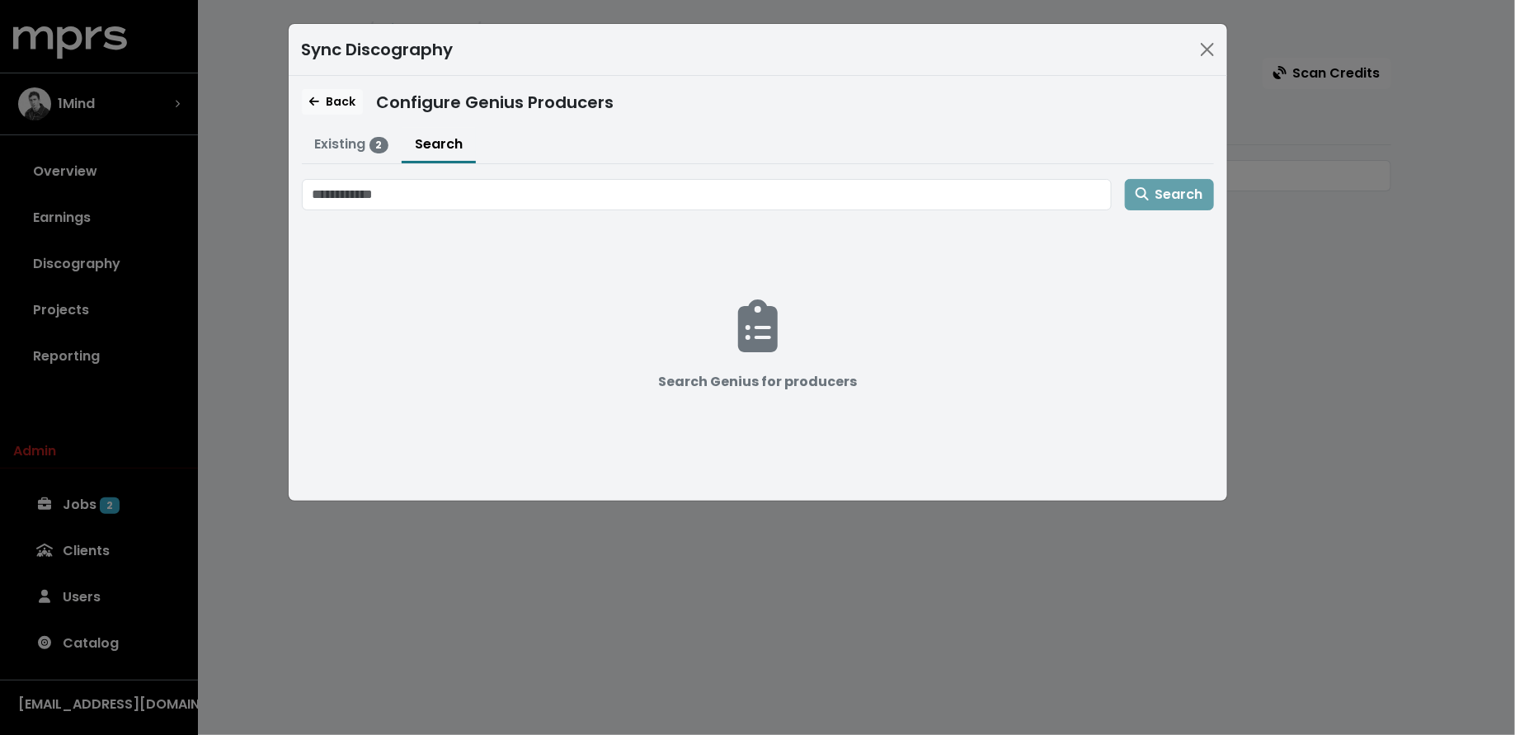
click at [470, 217] on div "Search Search Genius for producers" at bounding box center [758, 333] width 912 height 308
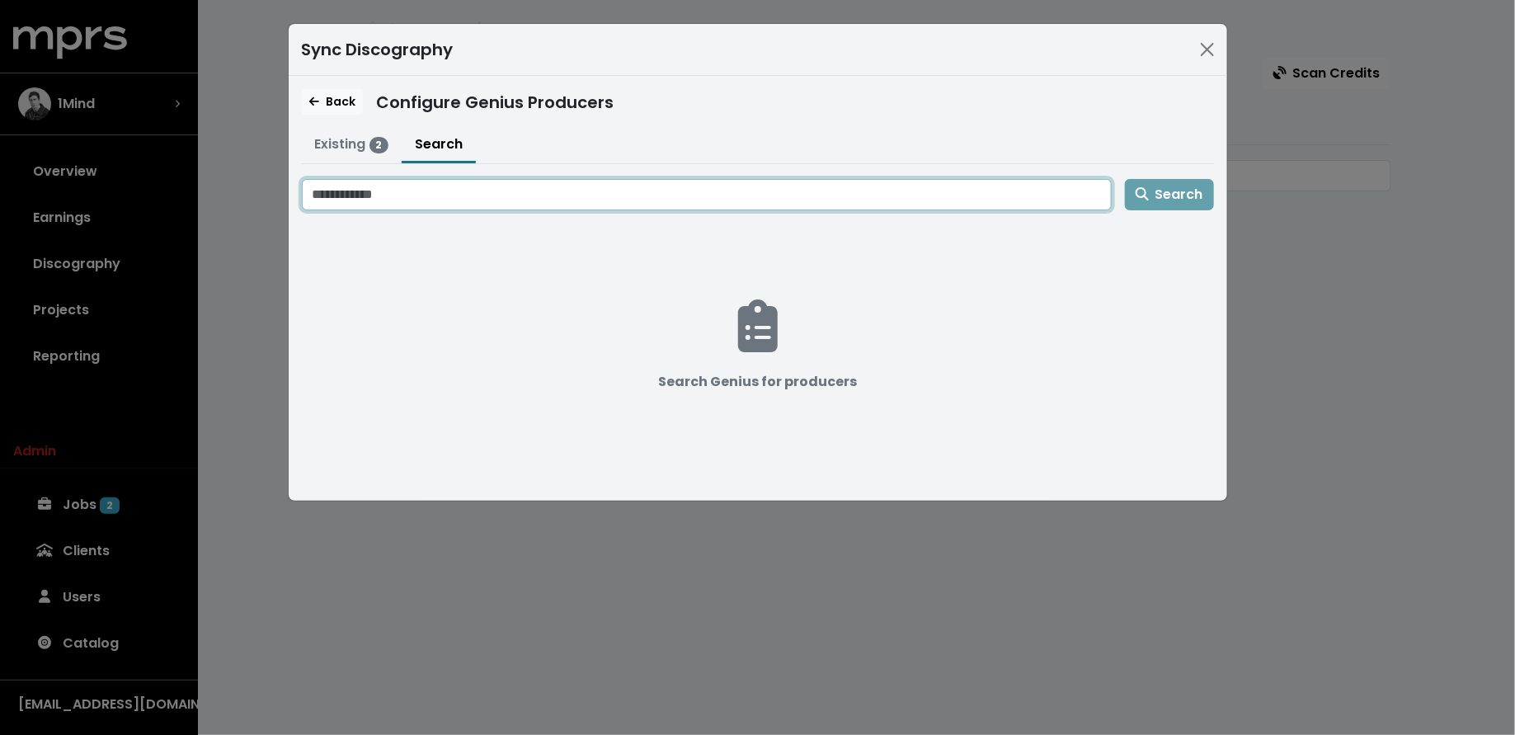
drag, startPoint x: 469, startPoint y: 187, endPoint x: 469, endPoint y: 174, distance: 13.2
click at [469, 187] on input "Search genius for producers" at bounding box center [707, 194] width 810 height 31
type input "*****"
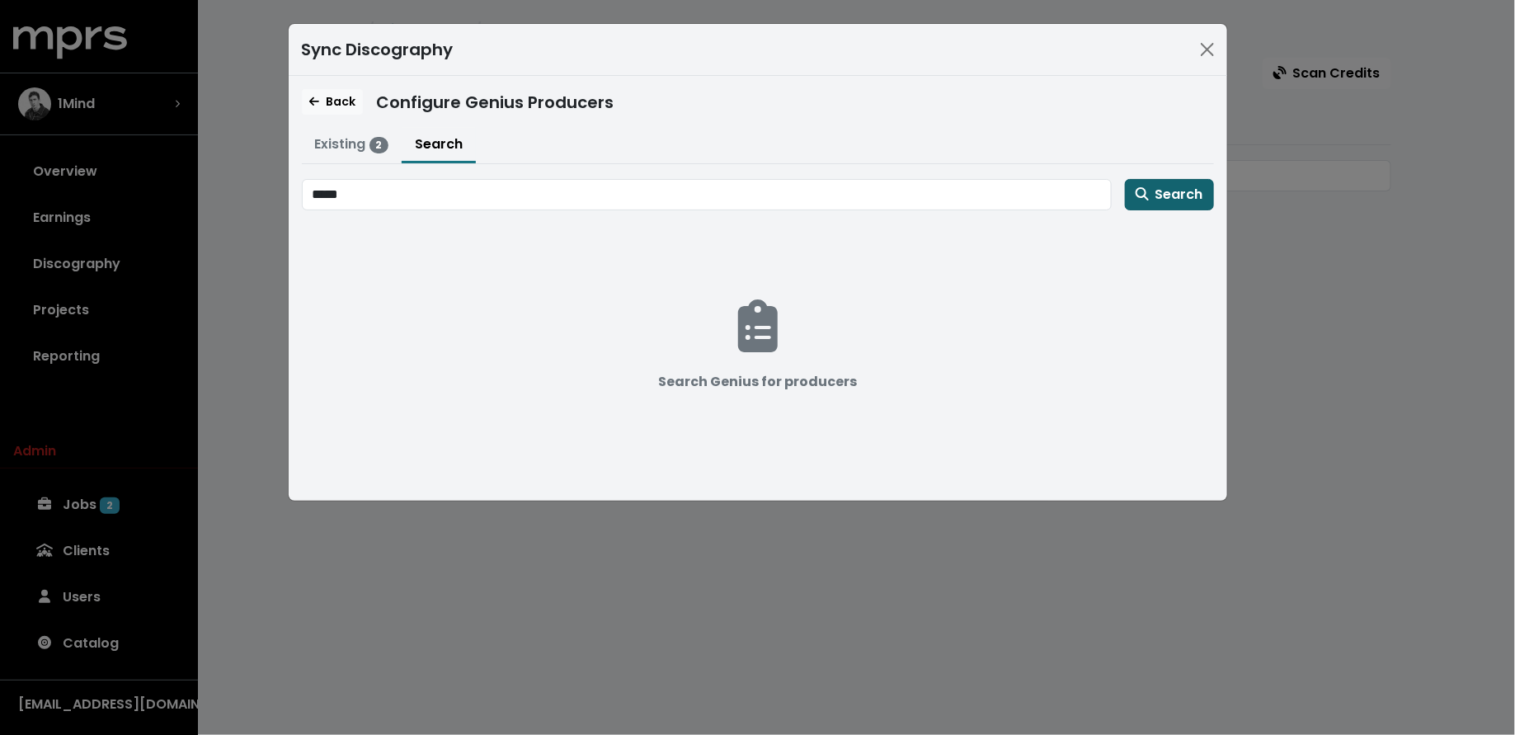
click at [1174, 186] on span "Search" at bounding box center [1170, 194] width 68 height 19
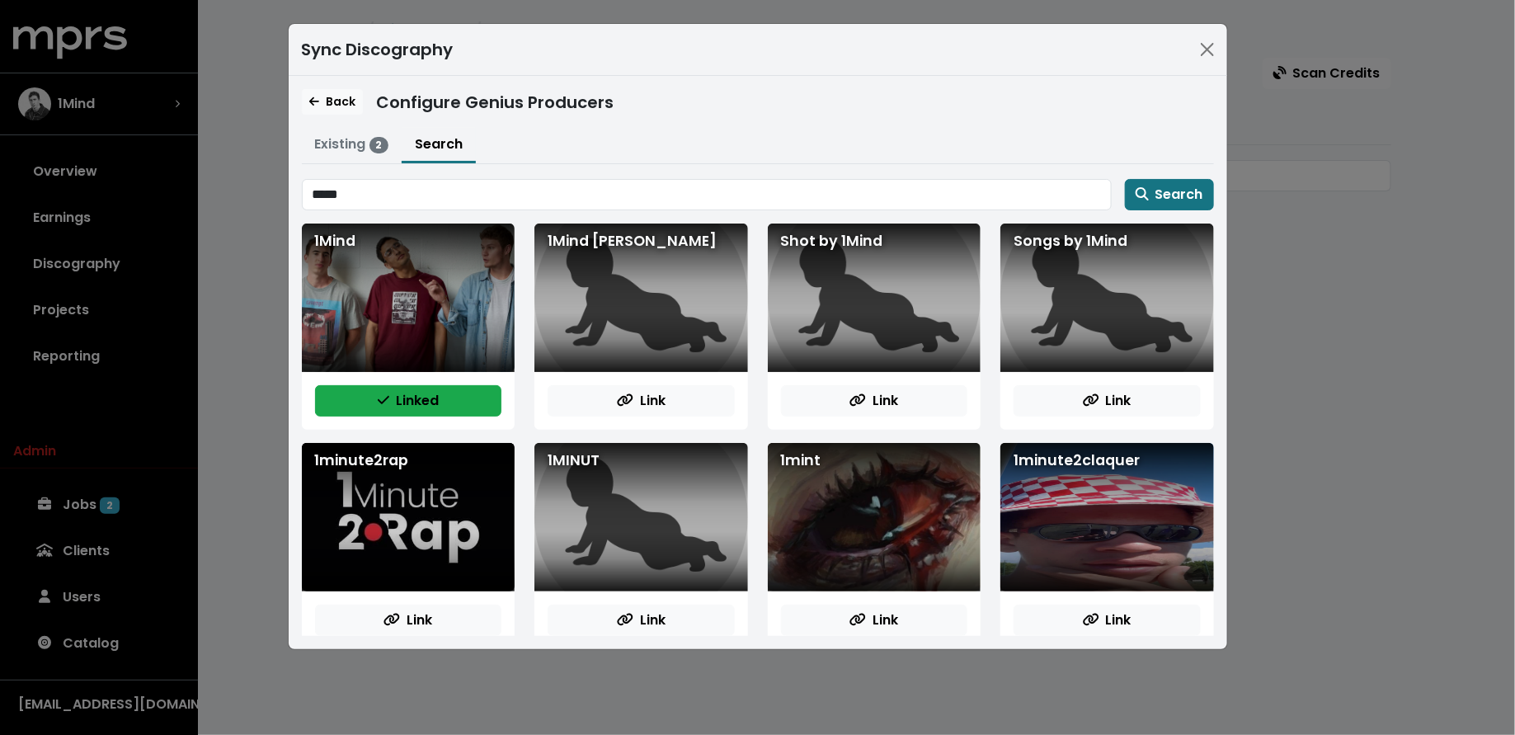
click at [774, 117] on div "Back Configure Genius Producers Existing 2 Search 193351 1976272 ***** Search 1…" at bounding box center [758, 362] width 939 height 573
click at [350, 139] on button "Existing 2" at bounding box center [352, 145] width 101 height 35
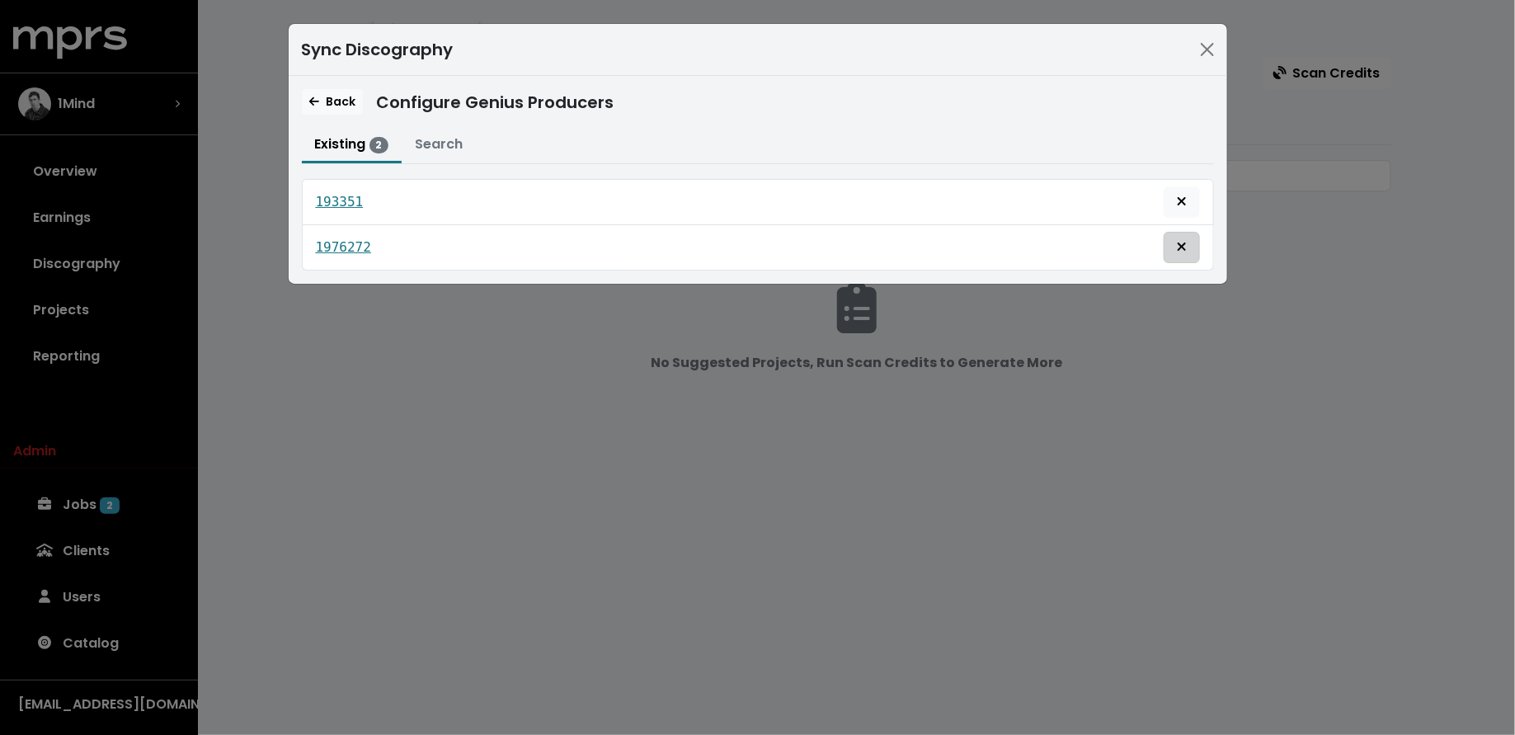
click at [1183, 251] on span "Remove this genius producer identification" at bounding box center [1182, 247] width 10 height 19
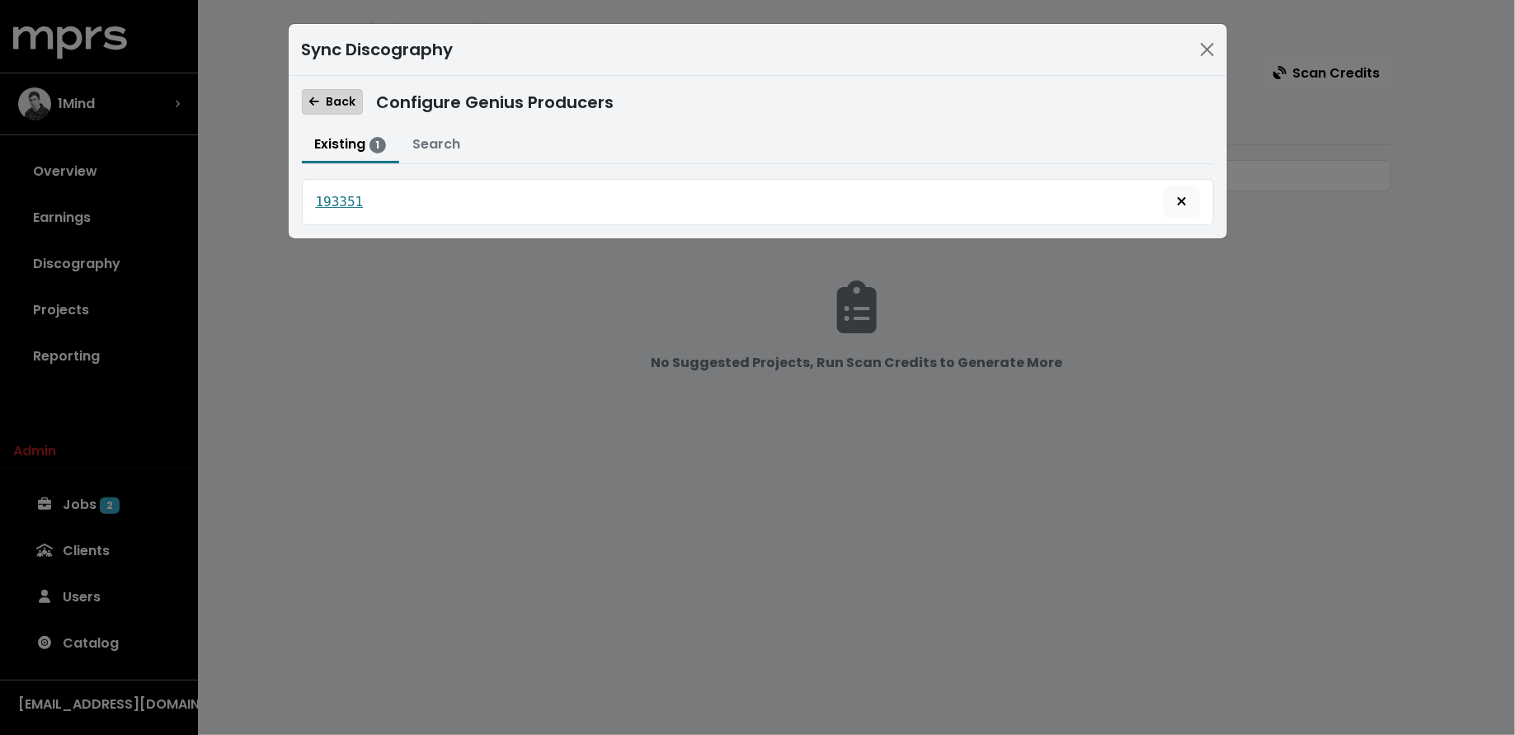
click at [331, 95] on span "Back" at bounding box center [332, 101] width 46 height 16
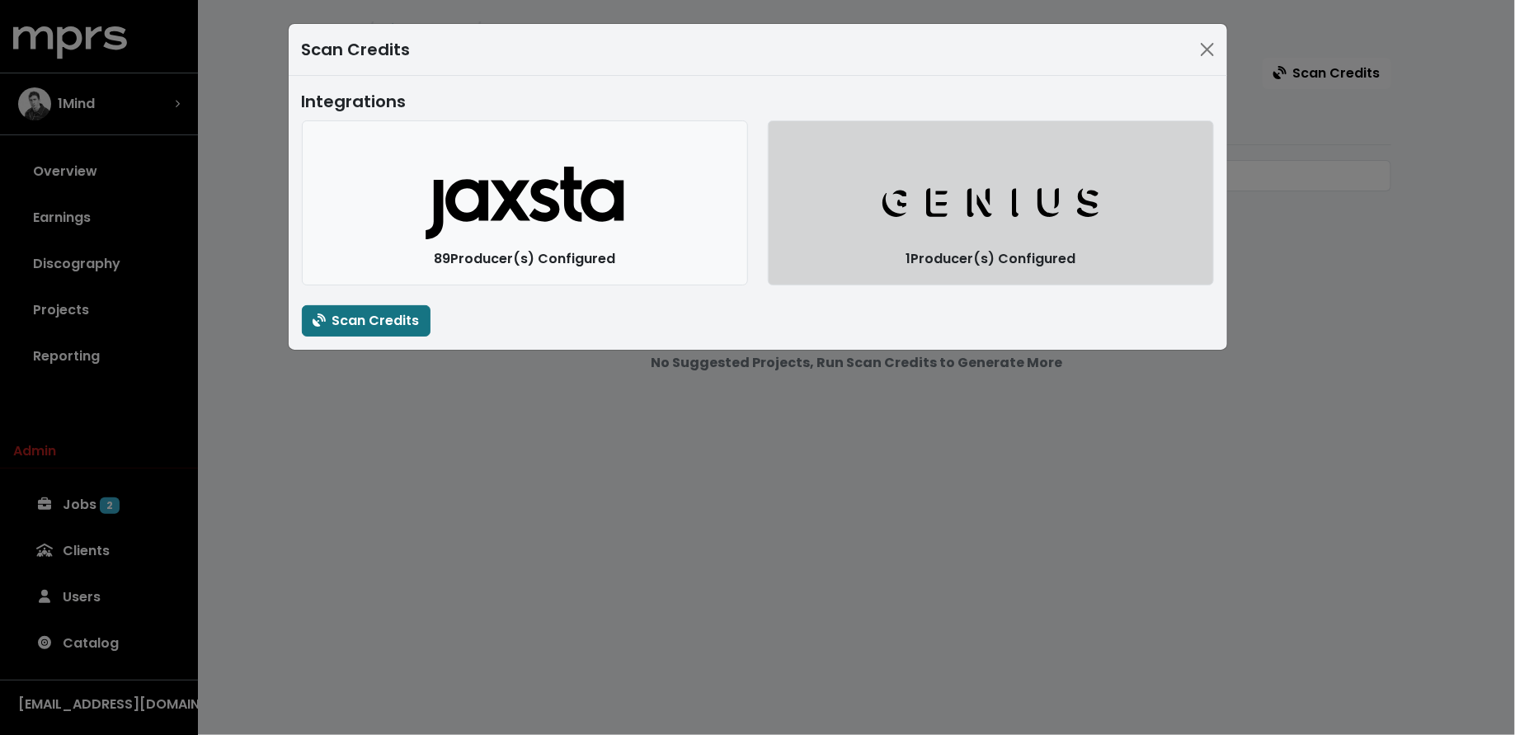
click at [881, 218] on icon "Genius Logo" at bounding box center [991, 202] width 220 height 33
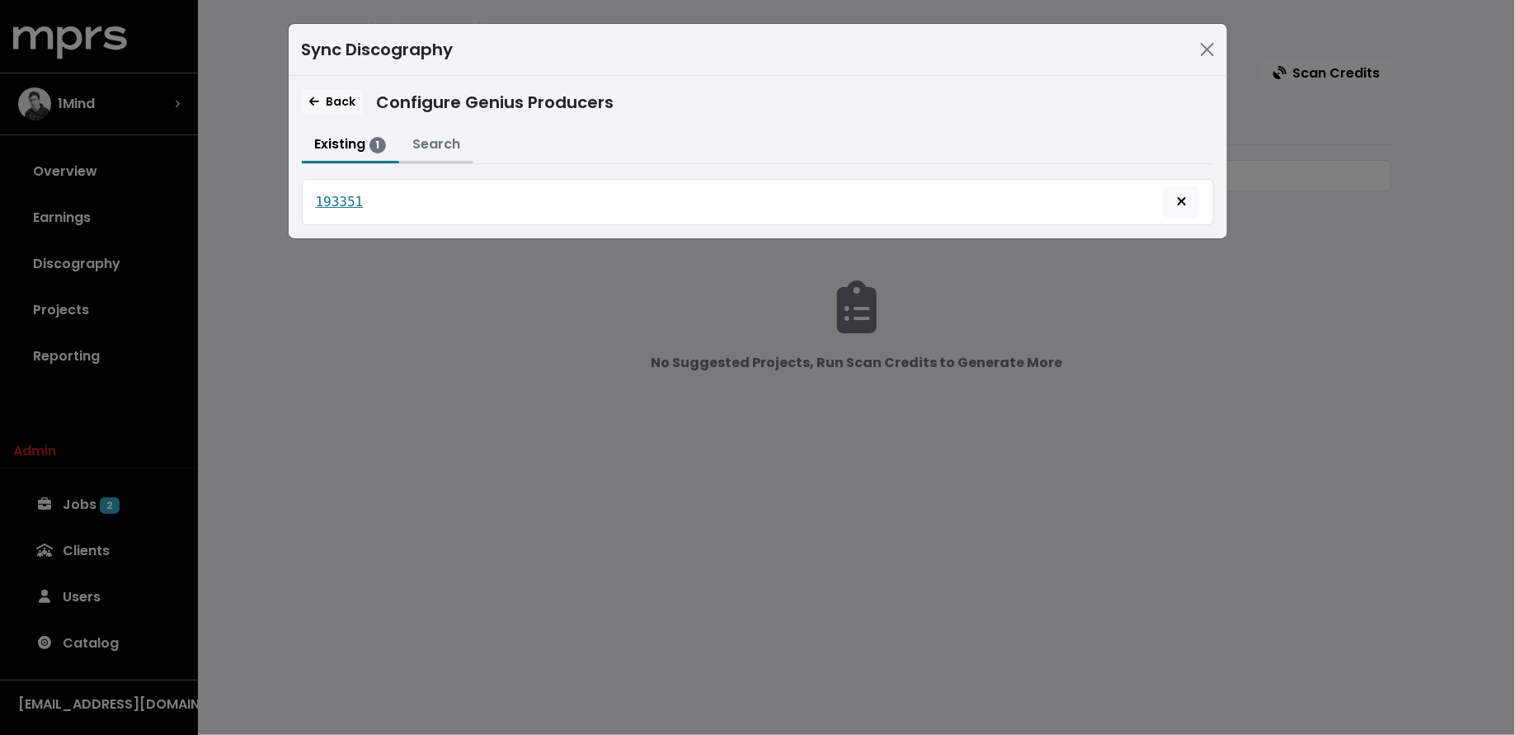
click at [438, 152] on button "Search" at bounding box center [436, 145] width 74 height 35
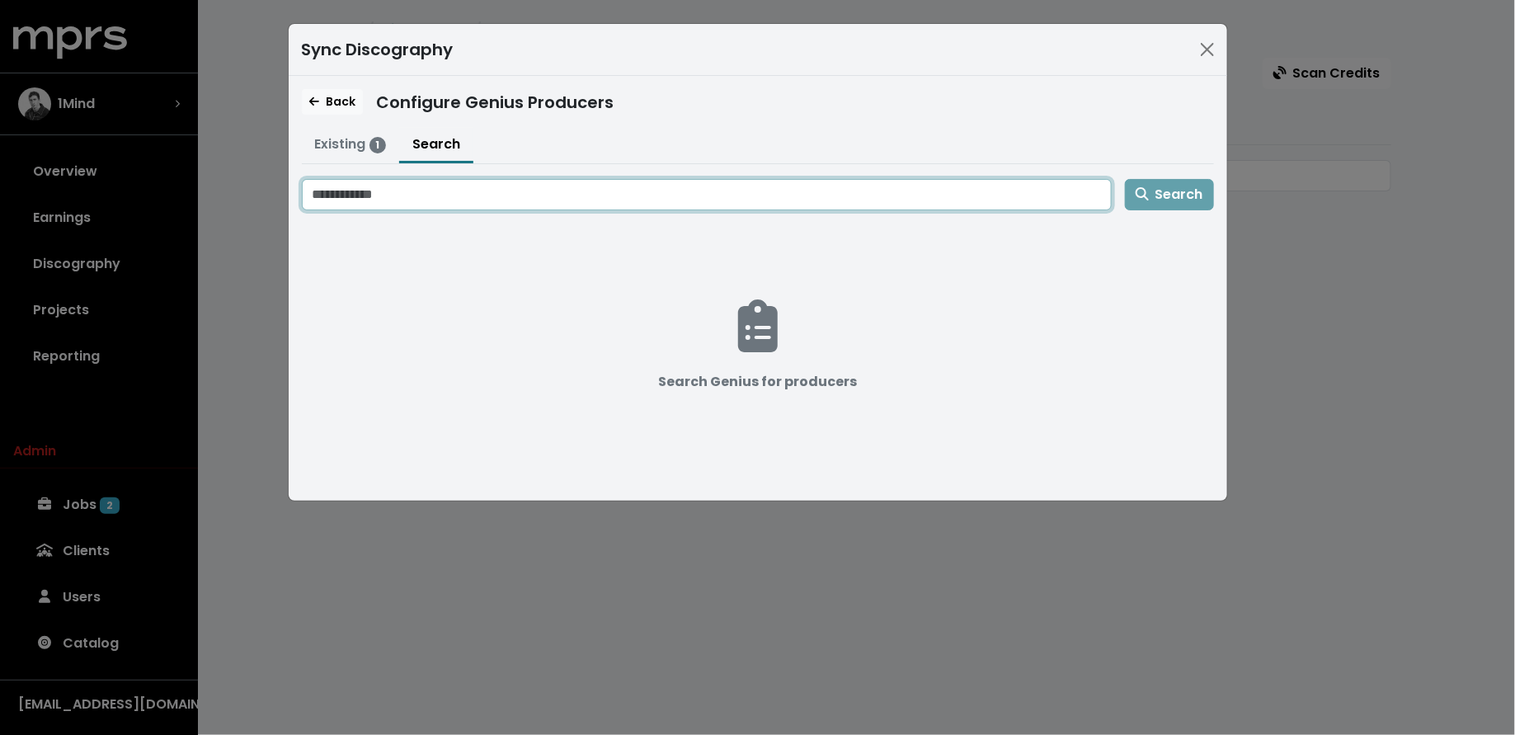
click at [454, 185] on input "Search genius for producers" at bounding box center [707, 194] width 810 height 31
type input "**********"
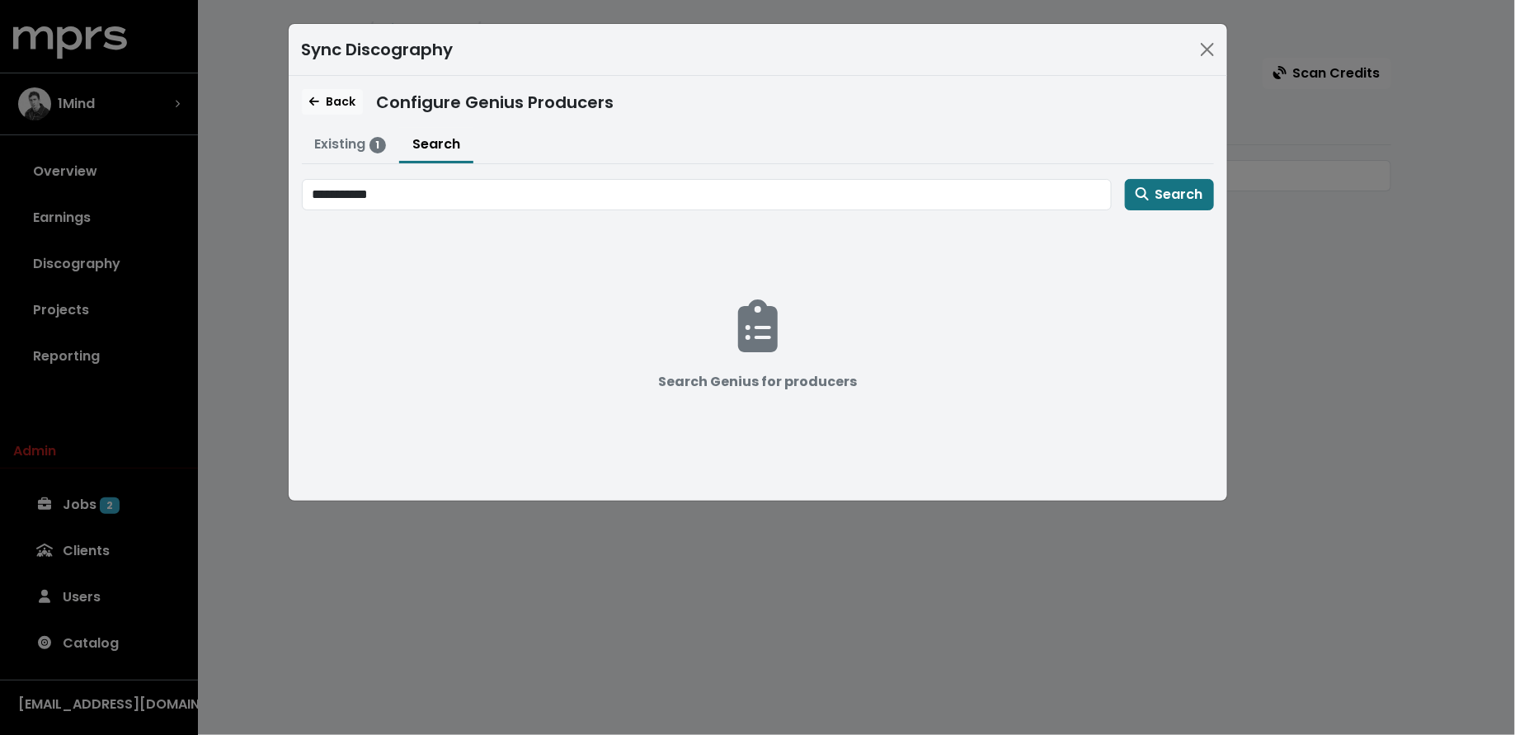
click at [1185, 207] on div "**********" at bounding box center [758, 333] width 912 height 308
click at [1184, 200] on span "Search" at bounding box center [1170, 194] width 68 height 19
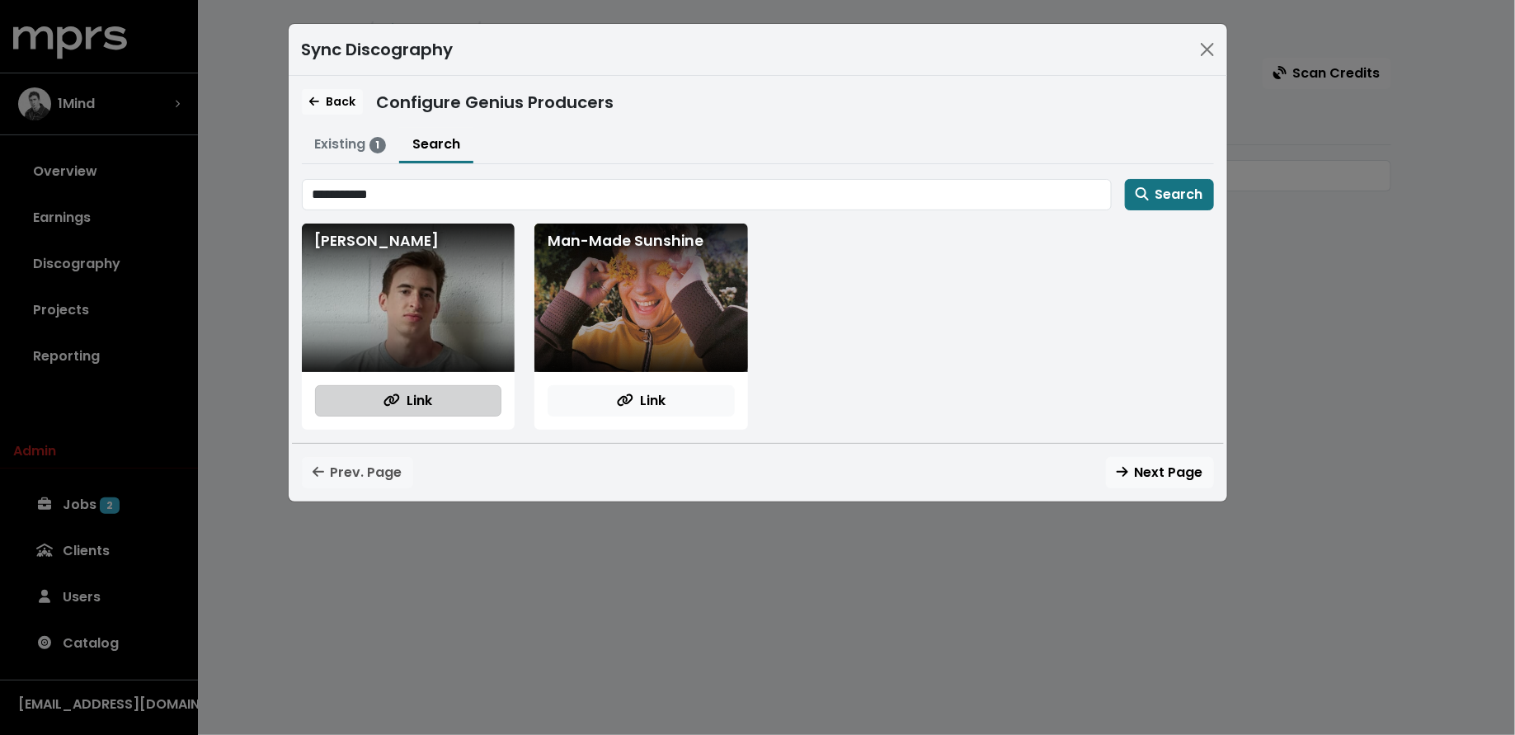
click at [449, 395] on button "Link" at bounding box center [408, 400] width 187 height 31
click at [338, 95] on span "Back" at bounding box center [332, 101] width 46 height 16
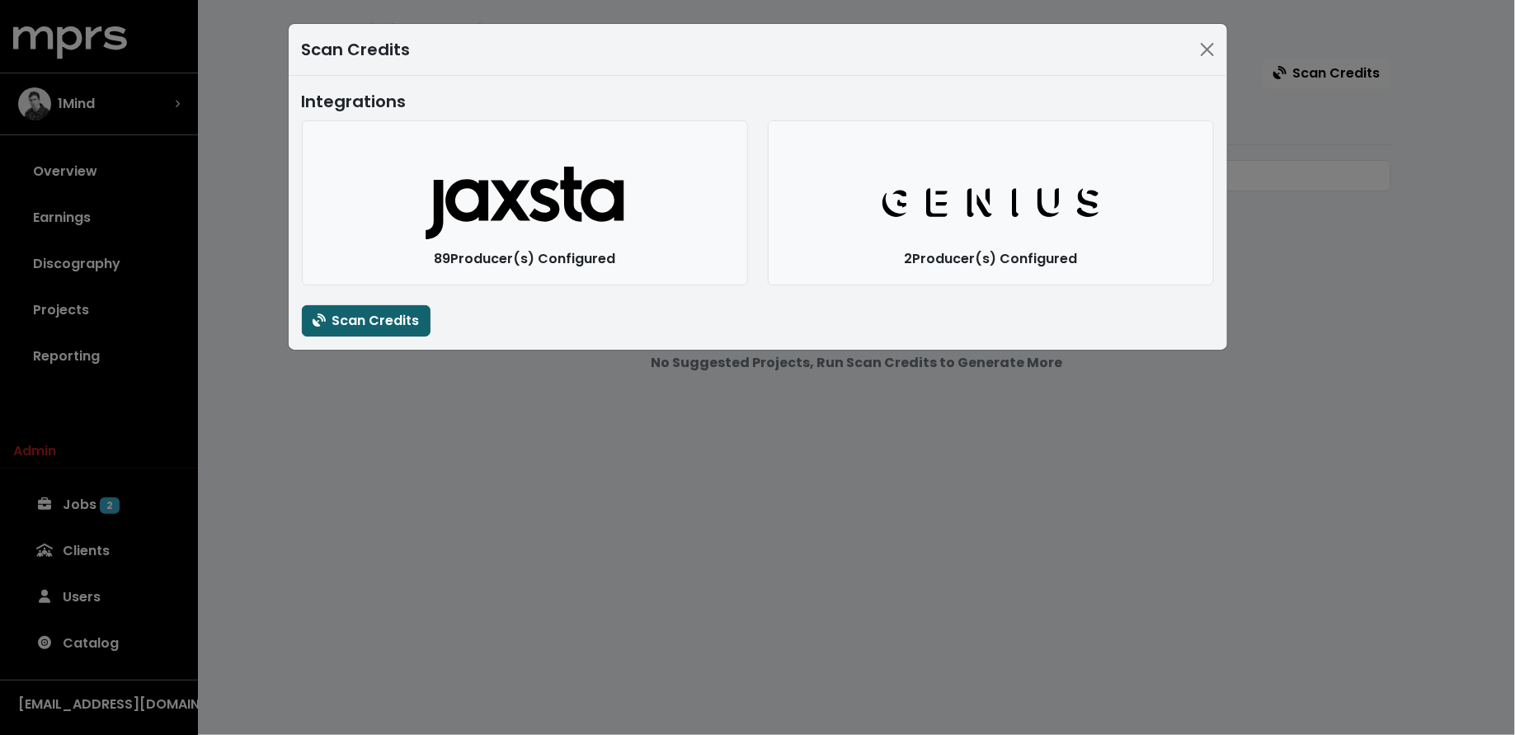
click at [345, 325] on span "Scan Credits" at bounding box center [366, 320] width 107 height 19
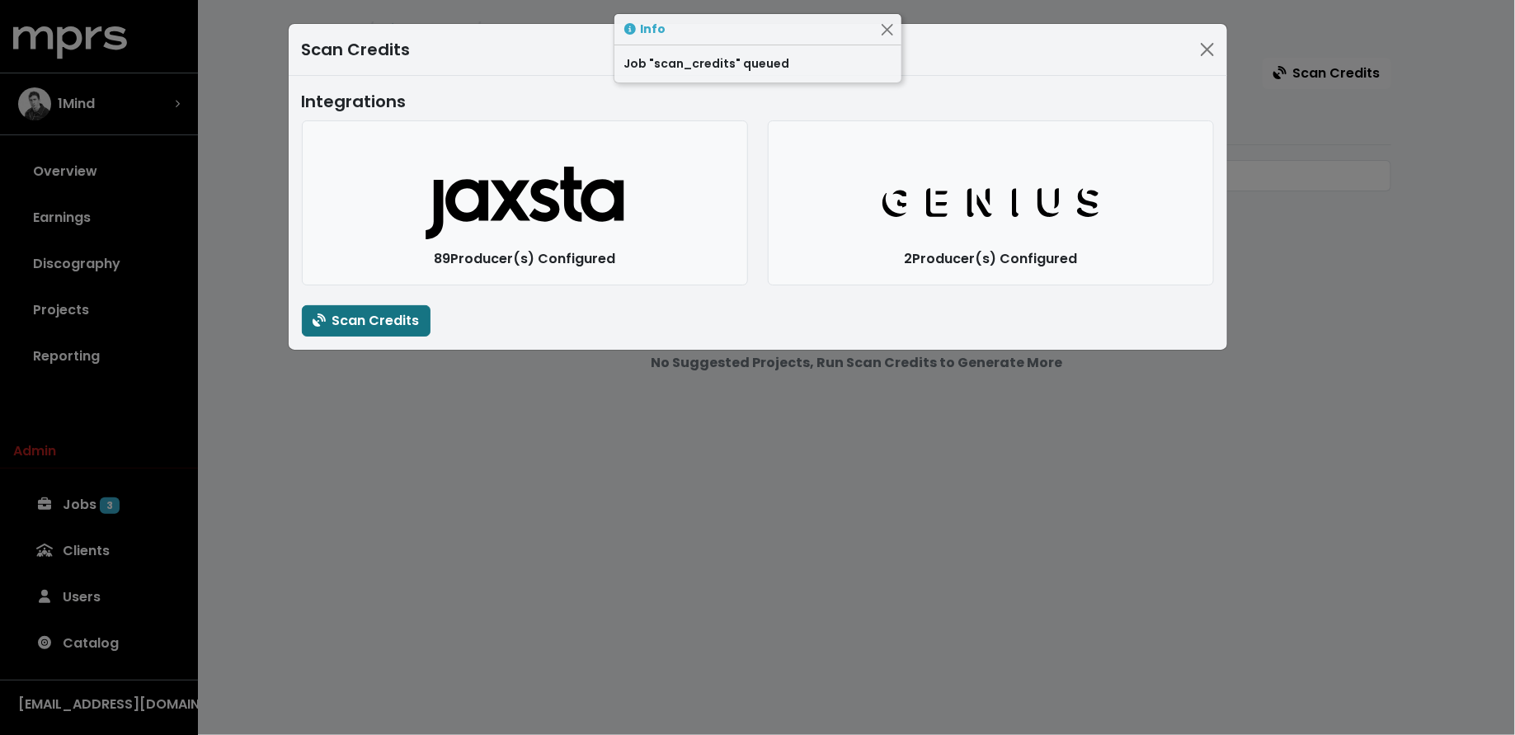
click at [351, 526] on div "Scan Credits Integrations Jaxsta Logo 89 Producer(s) Configured Genius Logo 2 P…" at bounding box center [757, 367] width 1515 height 735
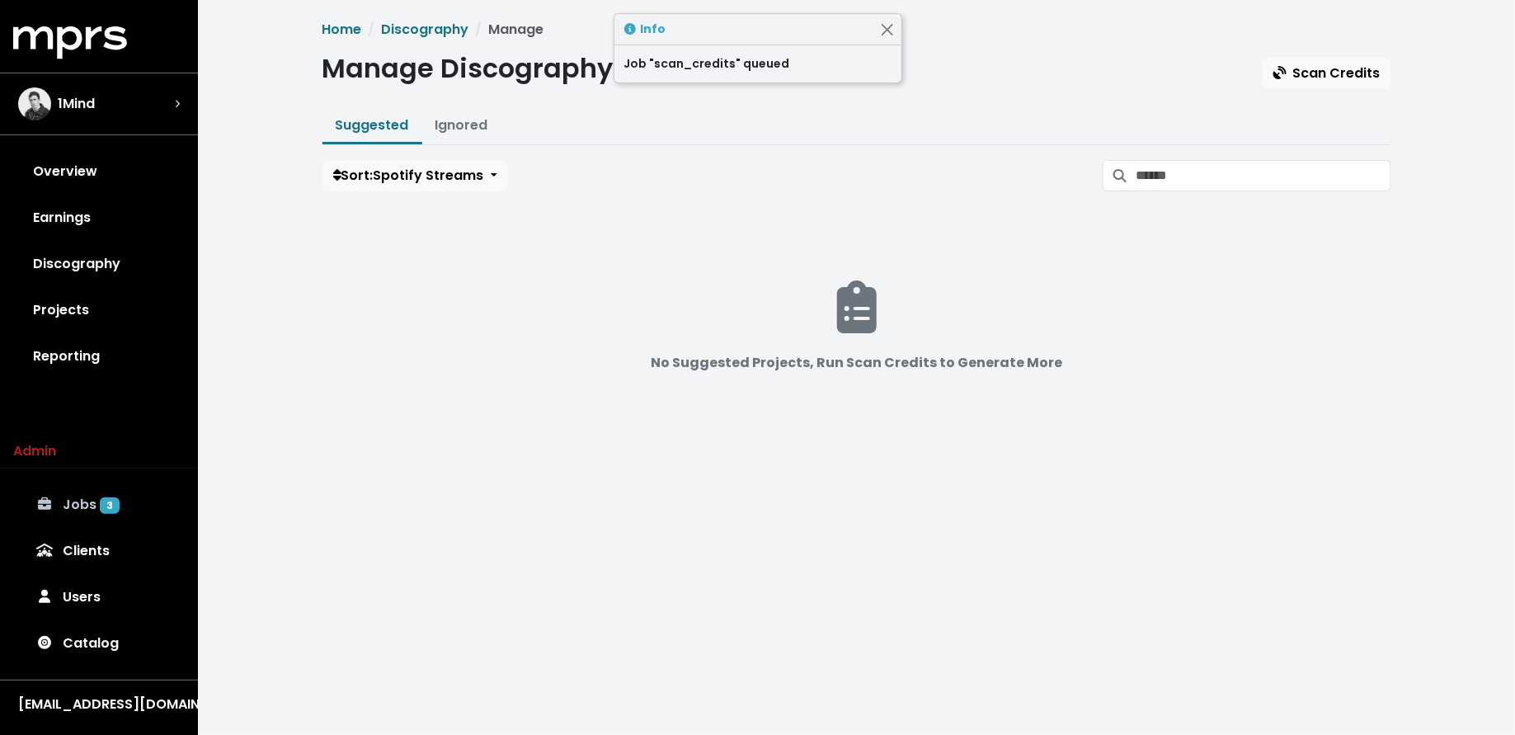
click at [137, 497] on link "Jobs 3" at bounding box center [99, 505] width 172 height 46
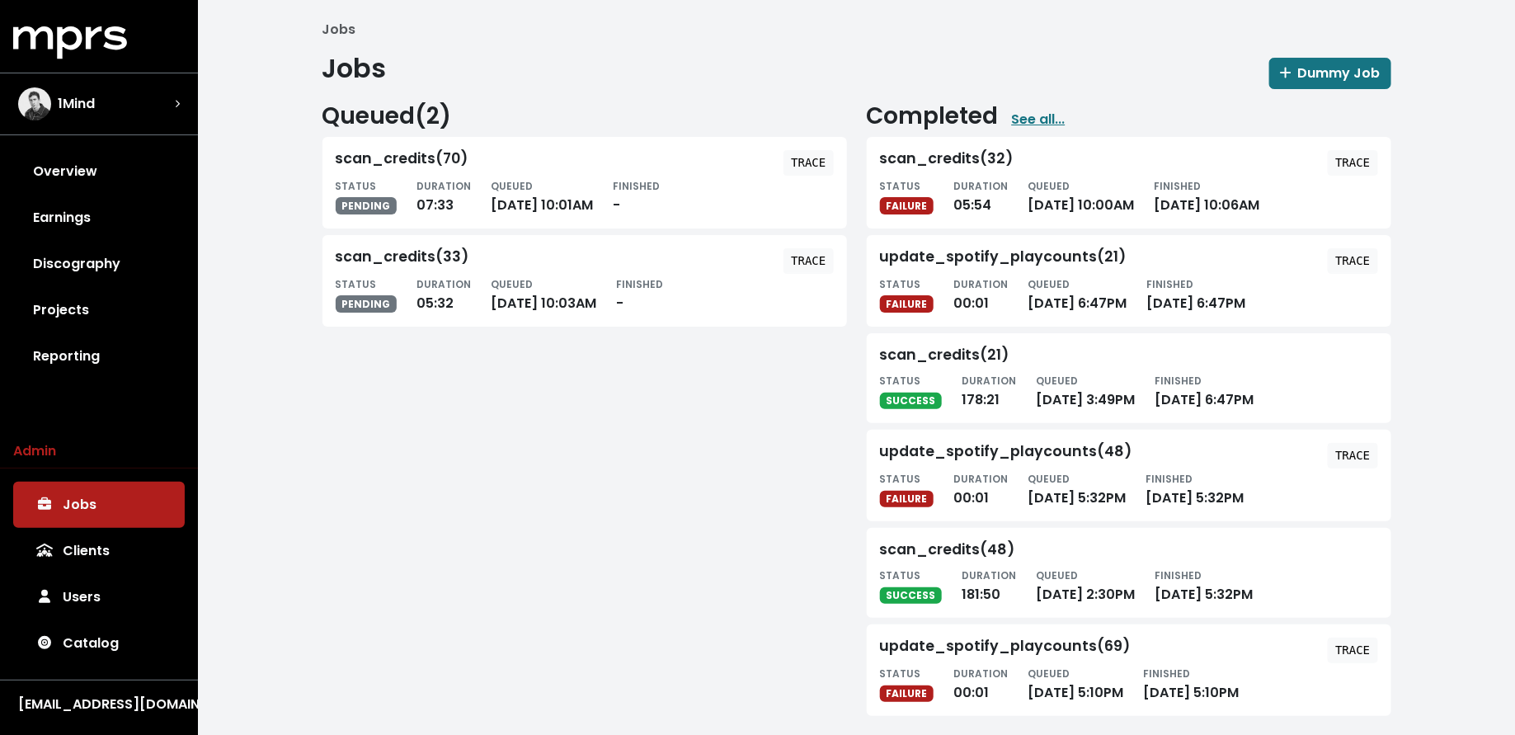
scroll to position [10, 0]
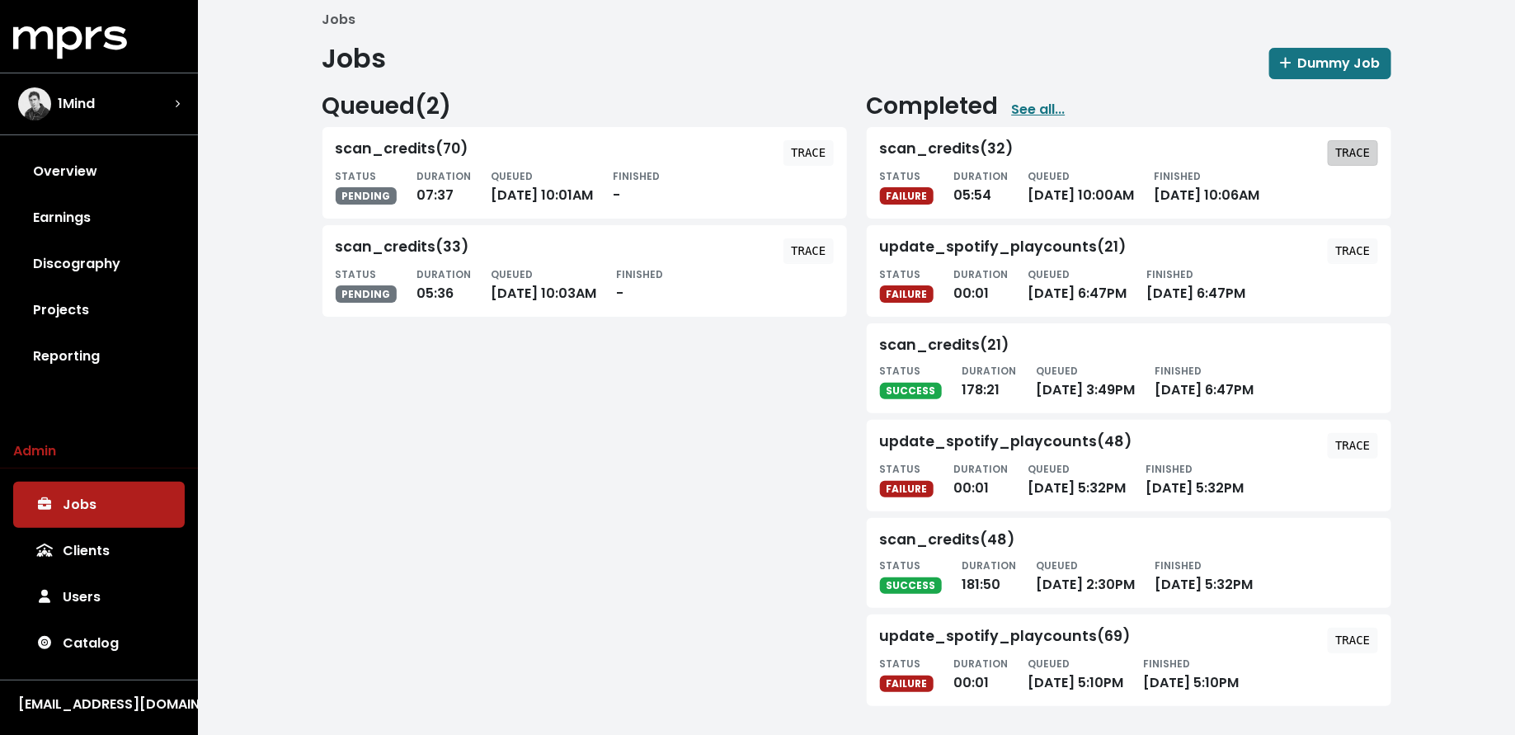
click at [1352, 140] on button "TRACE" at bounding box center [1352, 153] width 49 height 26
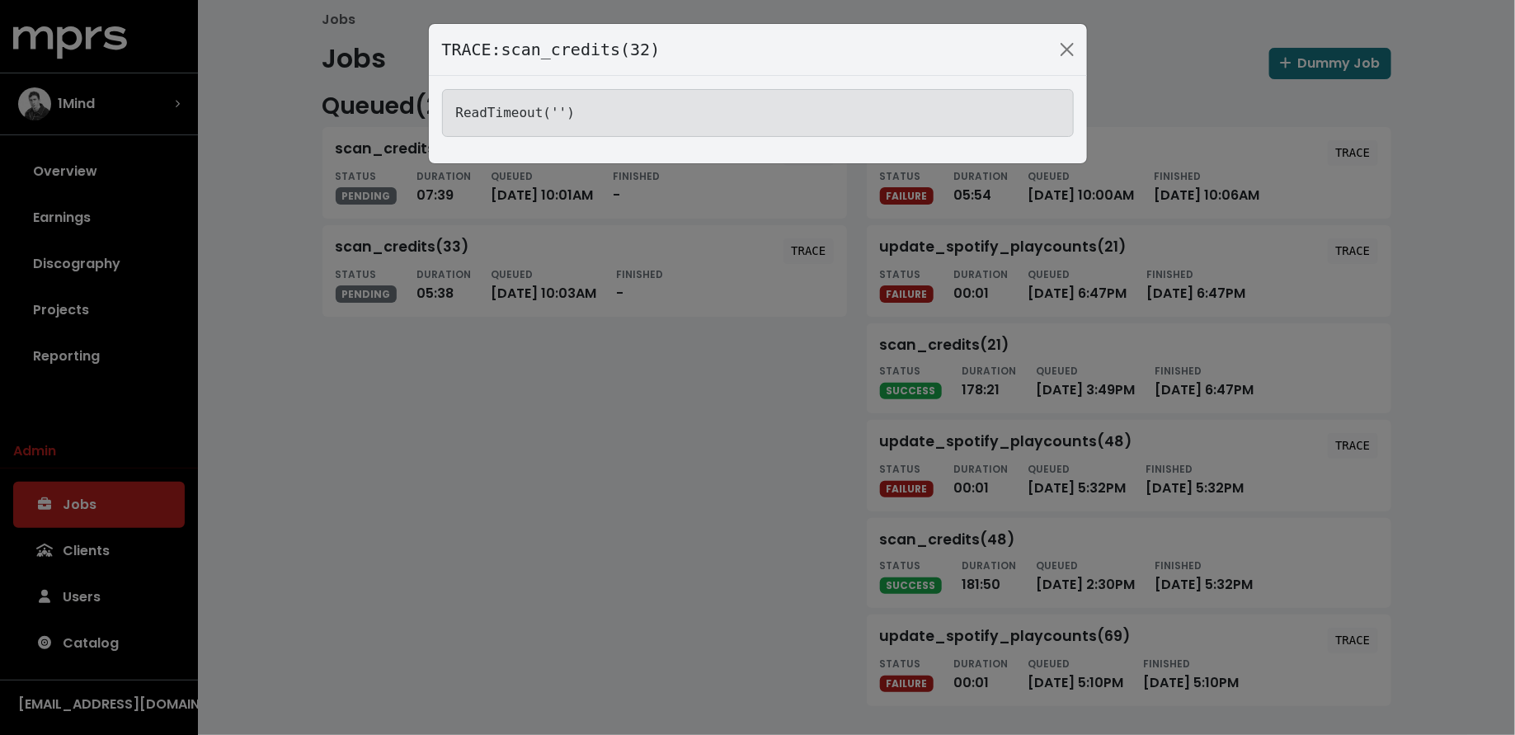
click at [544, 469] on div "TRACE: scan_credits(32) ReadTimeout('')" at bounding box center [757, 367] width 1515 height 735
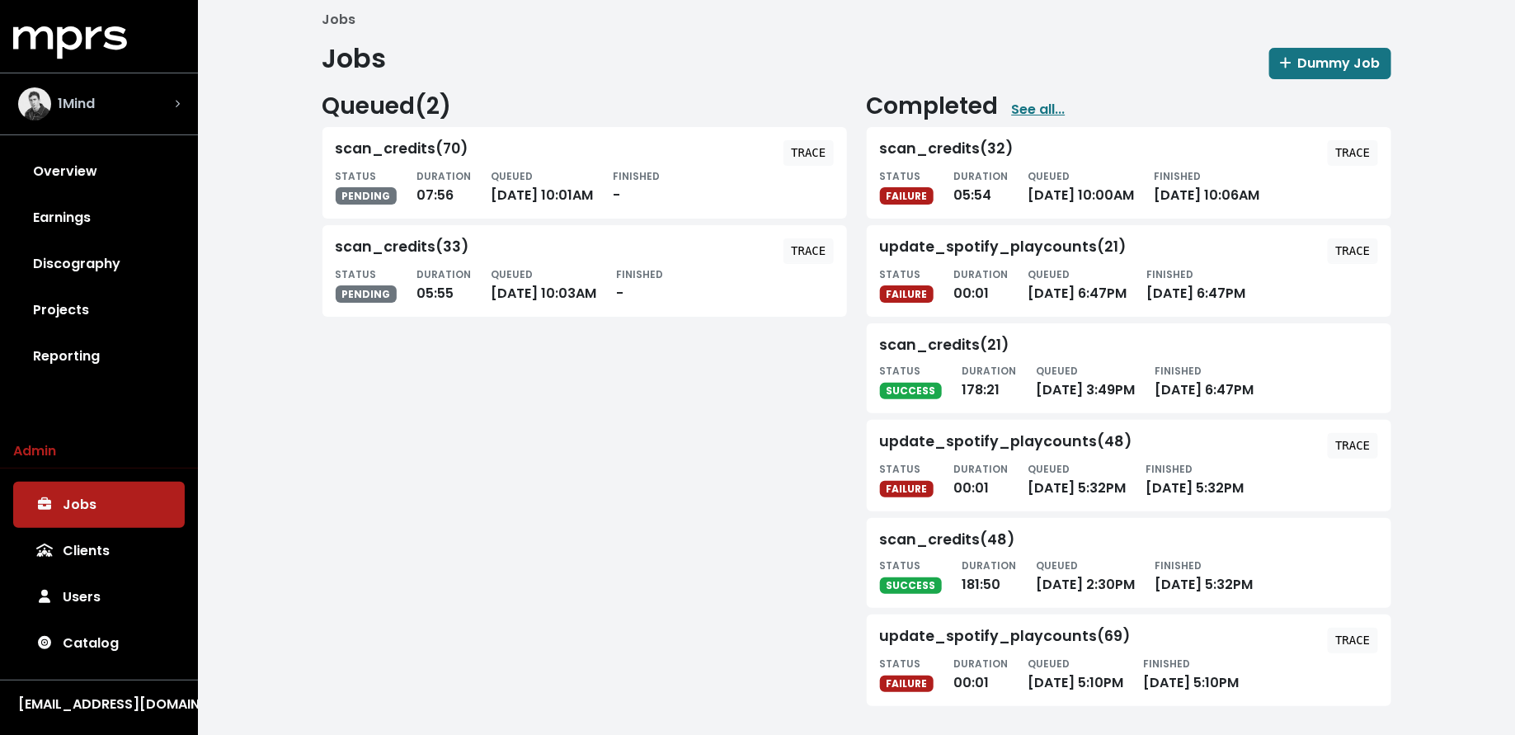
click at [139, 101] on div "1Mind" at bounding box center [99, 103] width 162 height 33
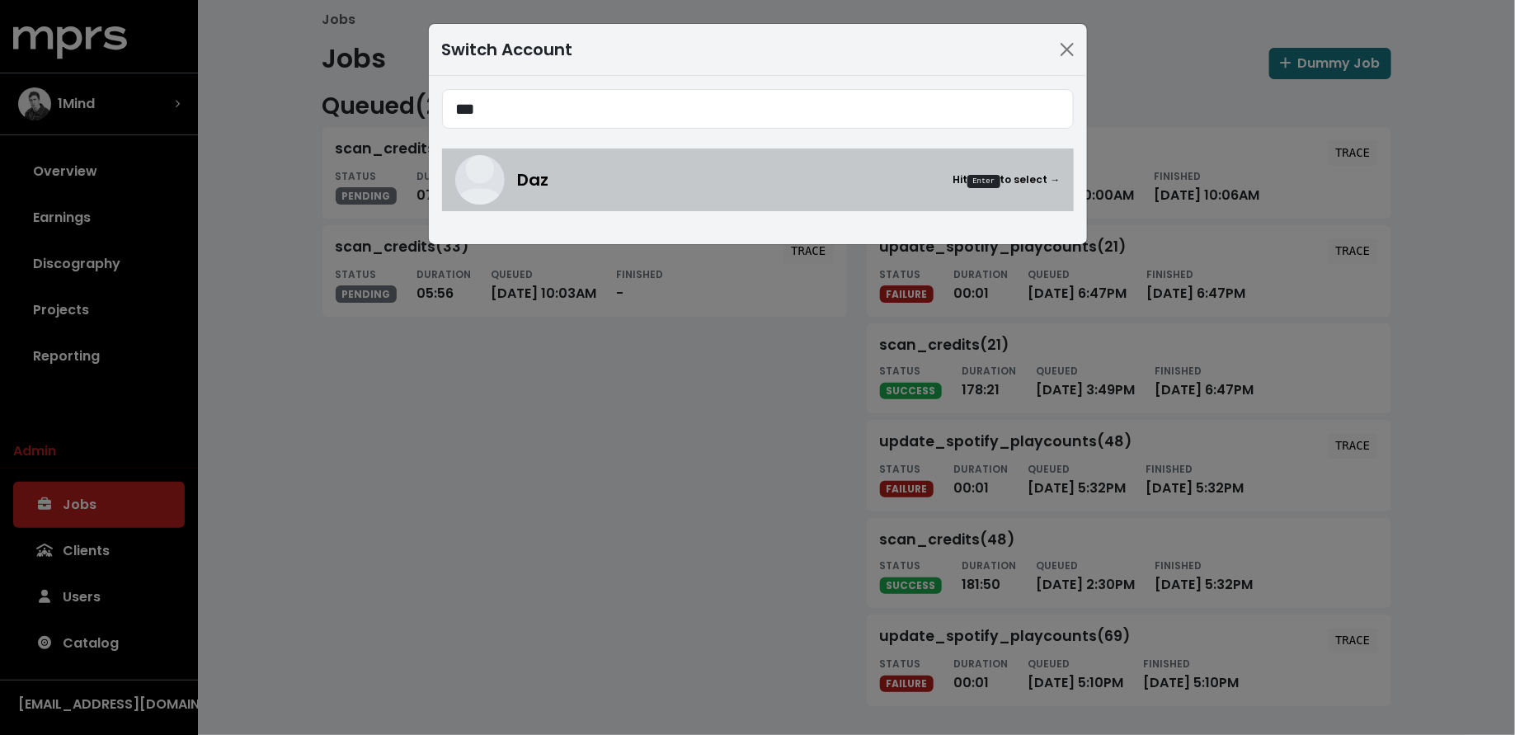
type input "***"
click at [582, 181] on div "Daz Hit Enter to select →" at bounding box center [789, 179] width 543 height 25
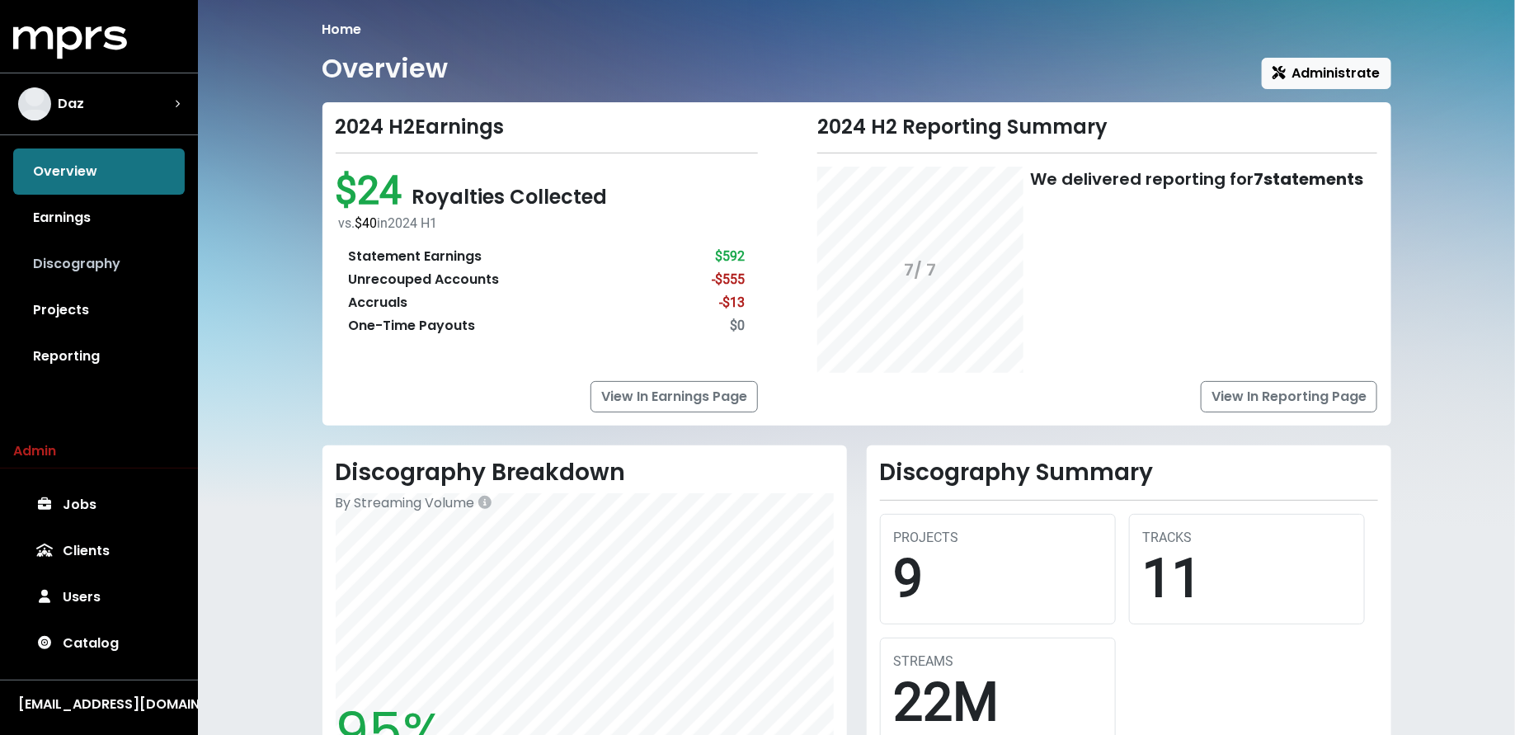
click at [116, 265] on link "Discography" at bounding box center [99, 264] width 172 height 46
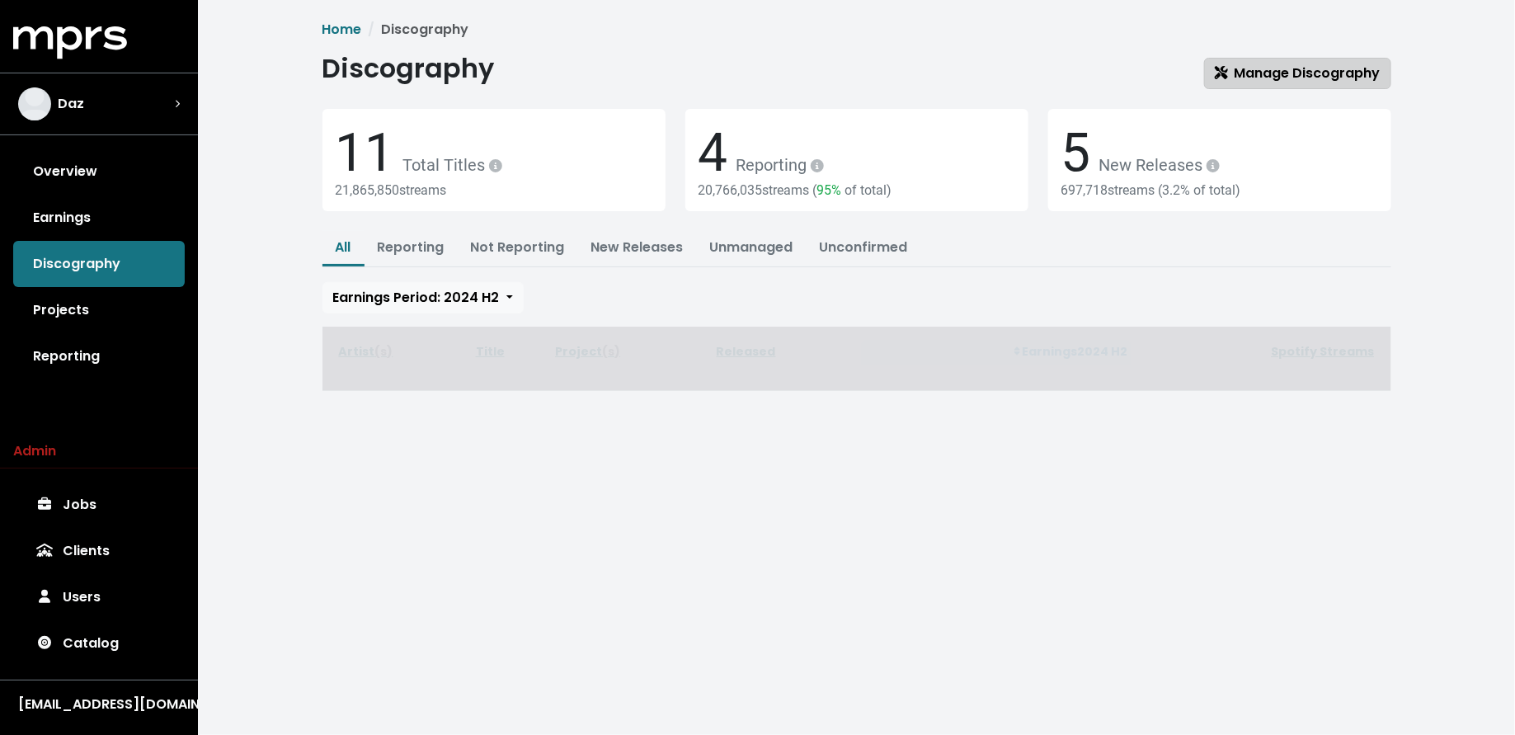
click at [1326, 76] on span "Manage Discography" at bounding box center [1298, 73] width 166 height 19
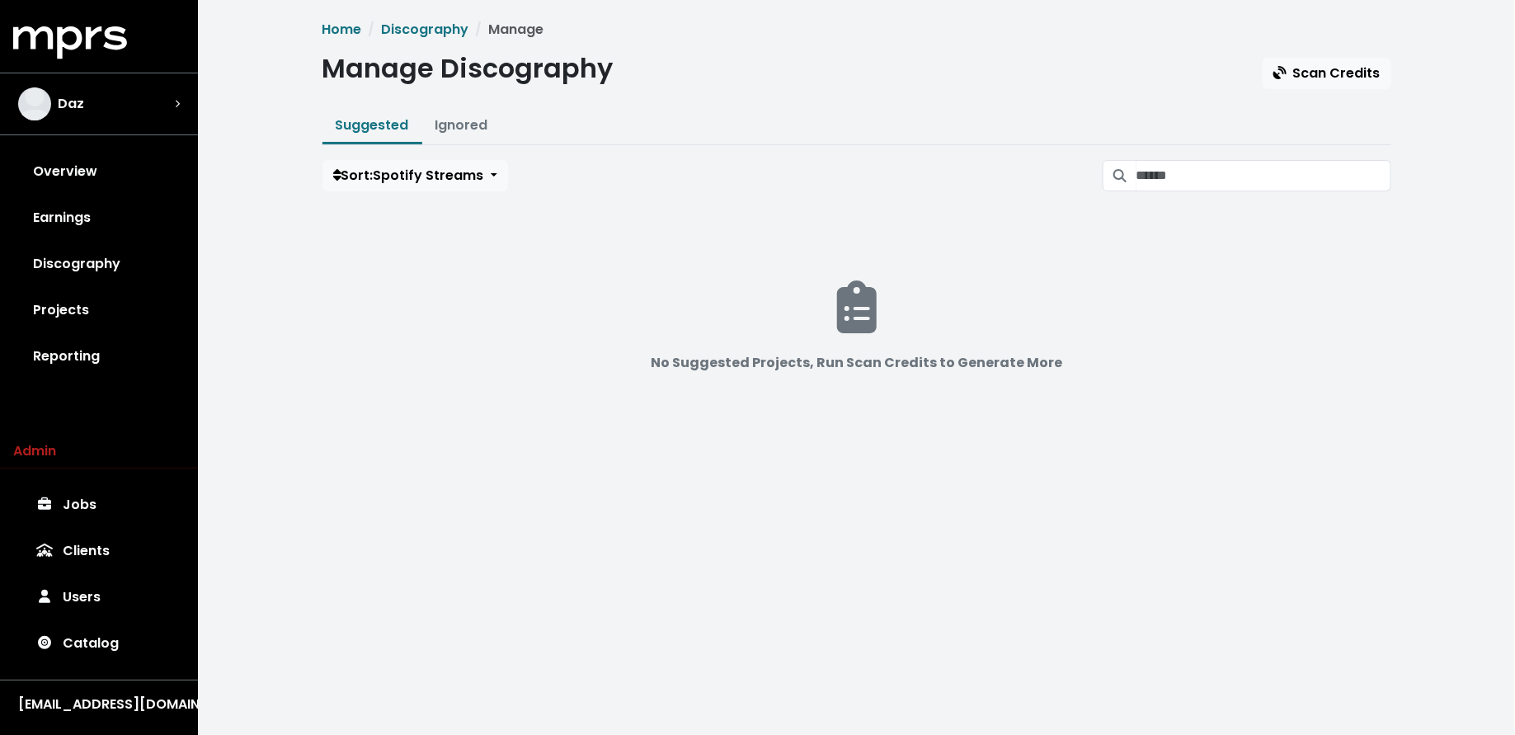
click at [1350, 88] on div "Home Discography Manage Manage Discography Scan Credits Suggested Ignored Sort:…" at bounding box center [857, 244] width 1089 height 449
click at [1350, 81] on span "Scan Credits" at bounding box center [1327, 73] width 107 height 19
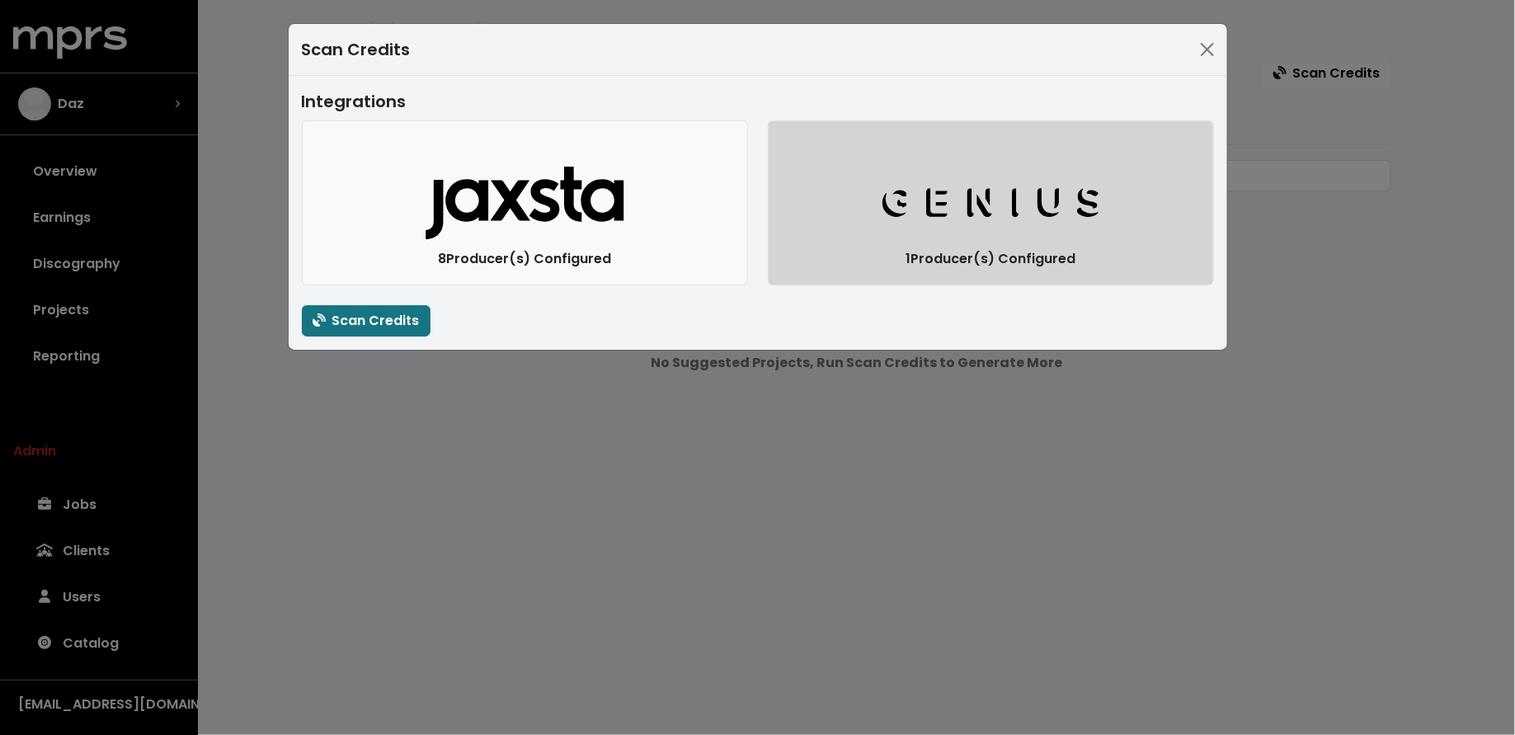
click at [866, 233] on button "Genius Logo" at bounding box center [991, 202] width 446 height 165
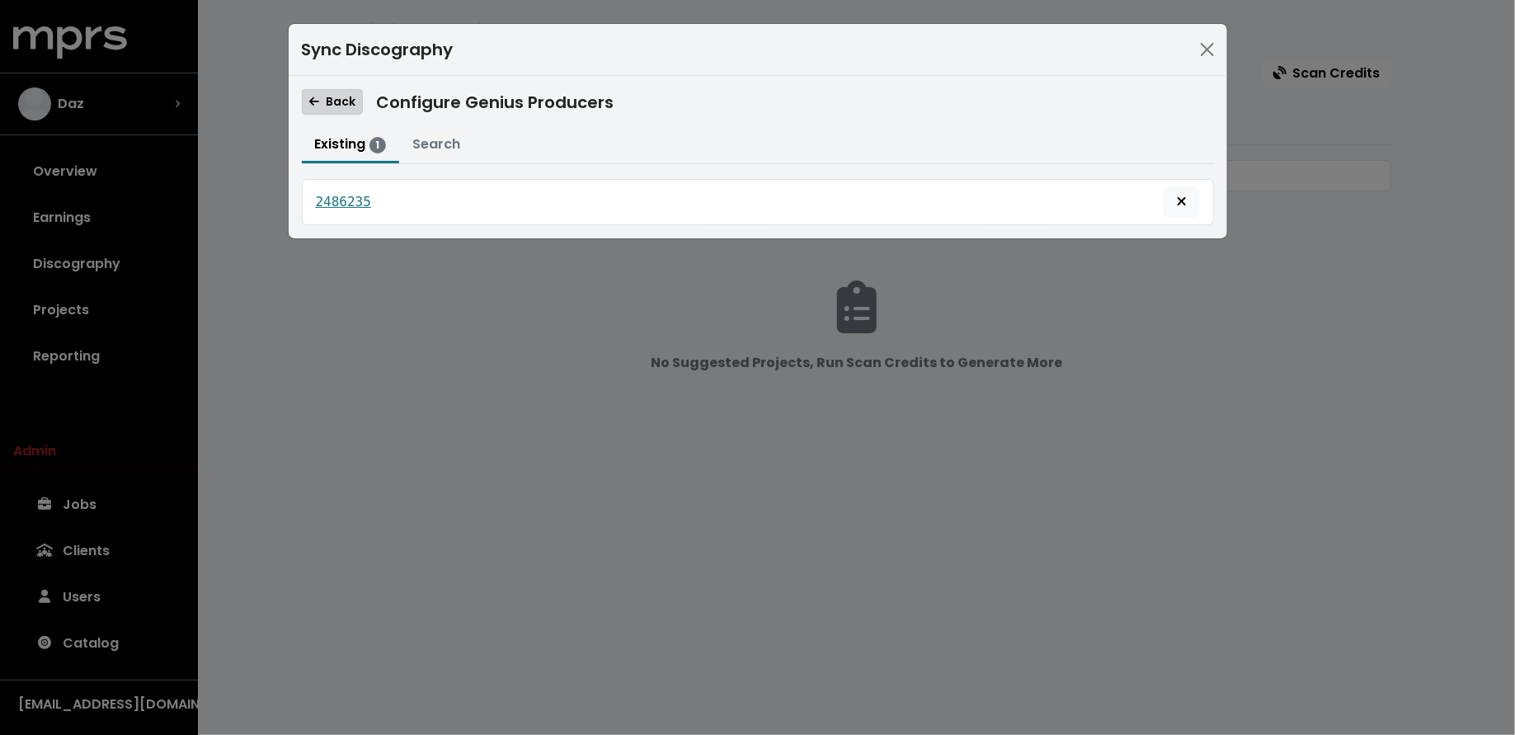
click at [331, 96] on span "Back" at bounding box center [332, 101] width 46 height 16
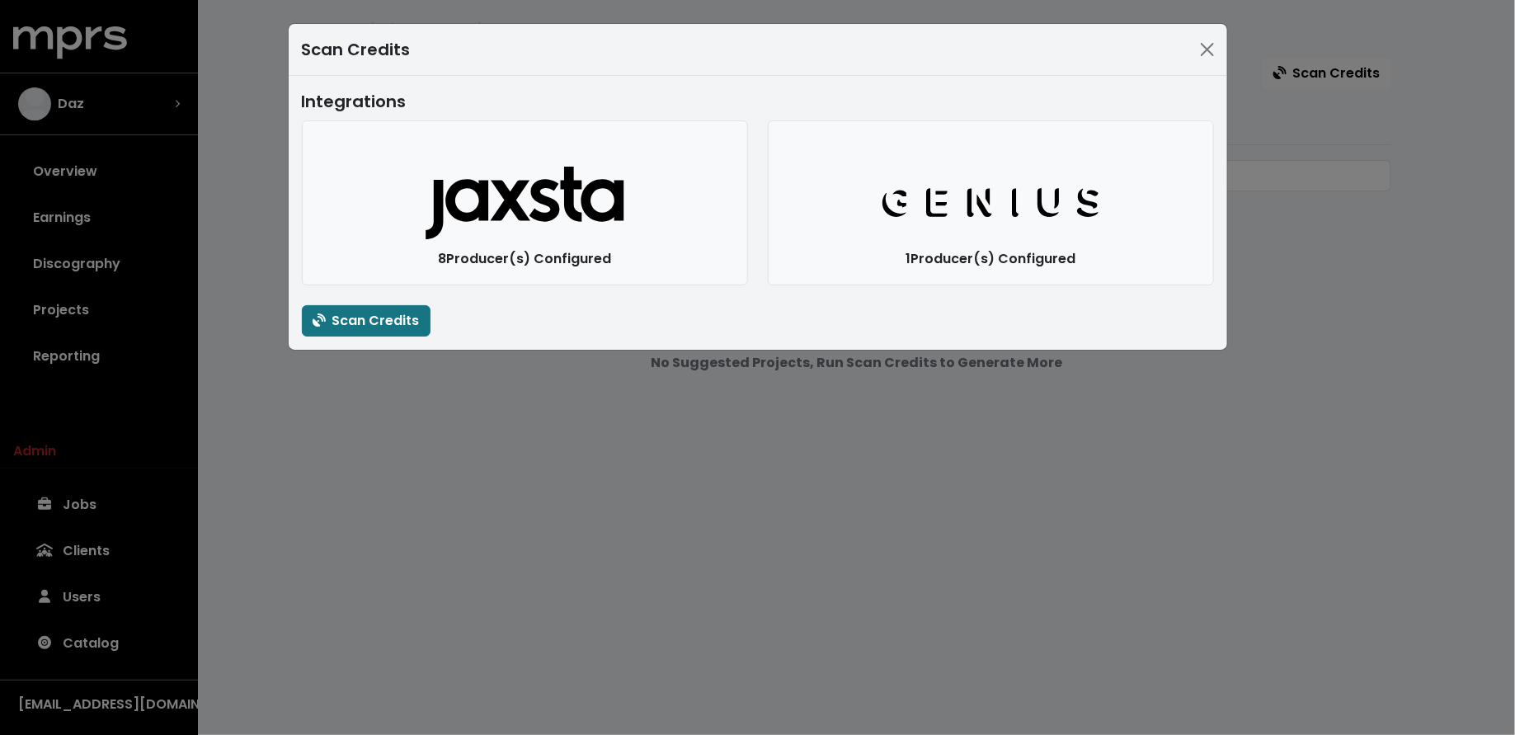
click at [255, 333] on div "Scan Credits Integrations Jaxsta Logo 8 Producer(s) Configured Genius Logo 1 Pr…" at bounding box center [757, 367] width 1515 height 735
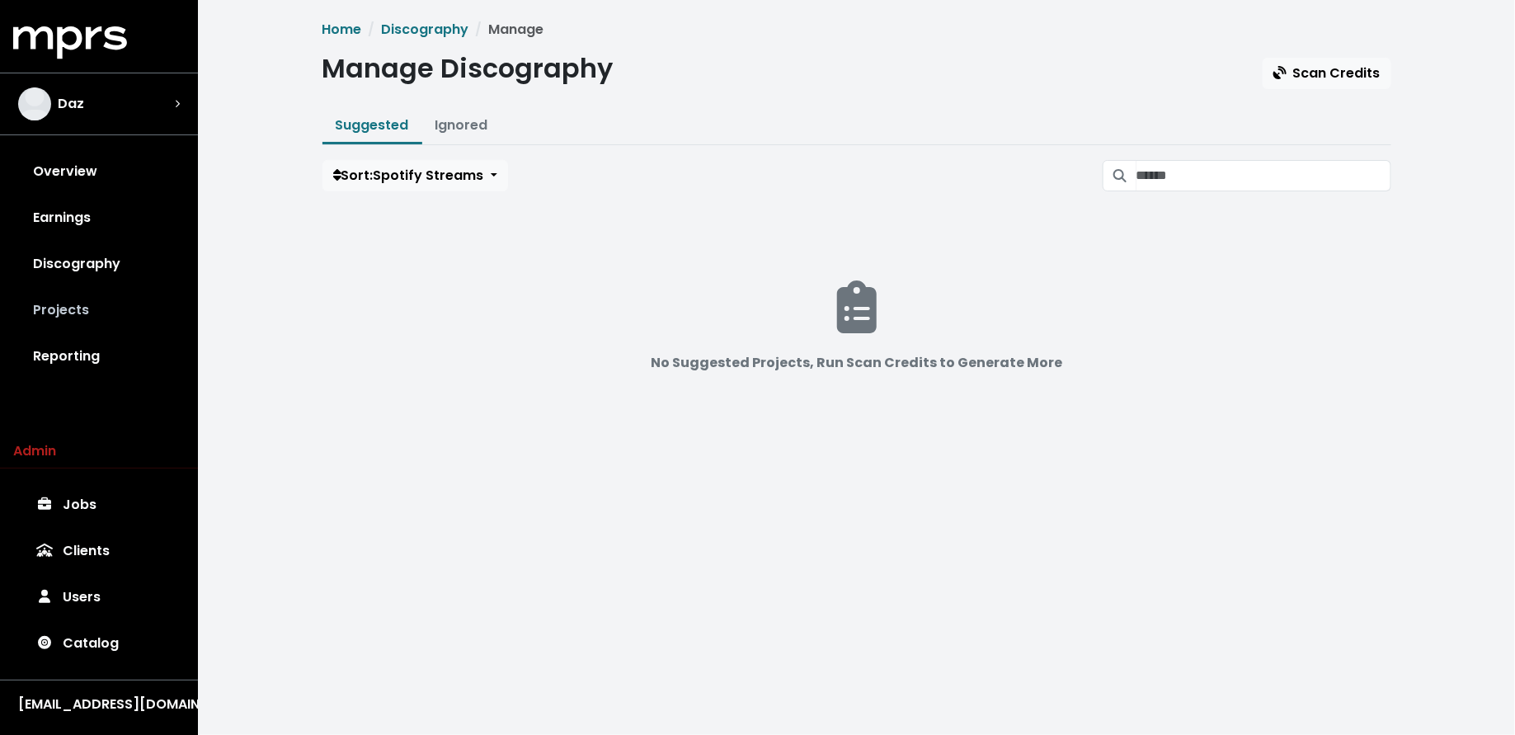
click at [101, 299] on link "Projects" at bounding box center [99, 310] width 172 height 46
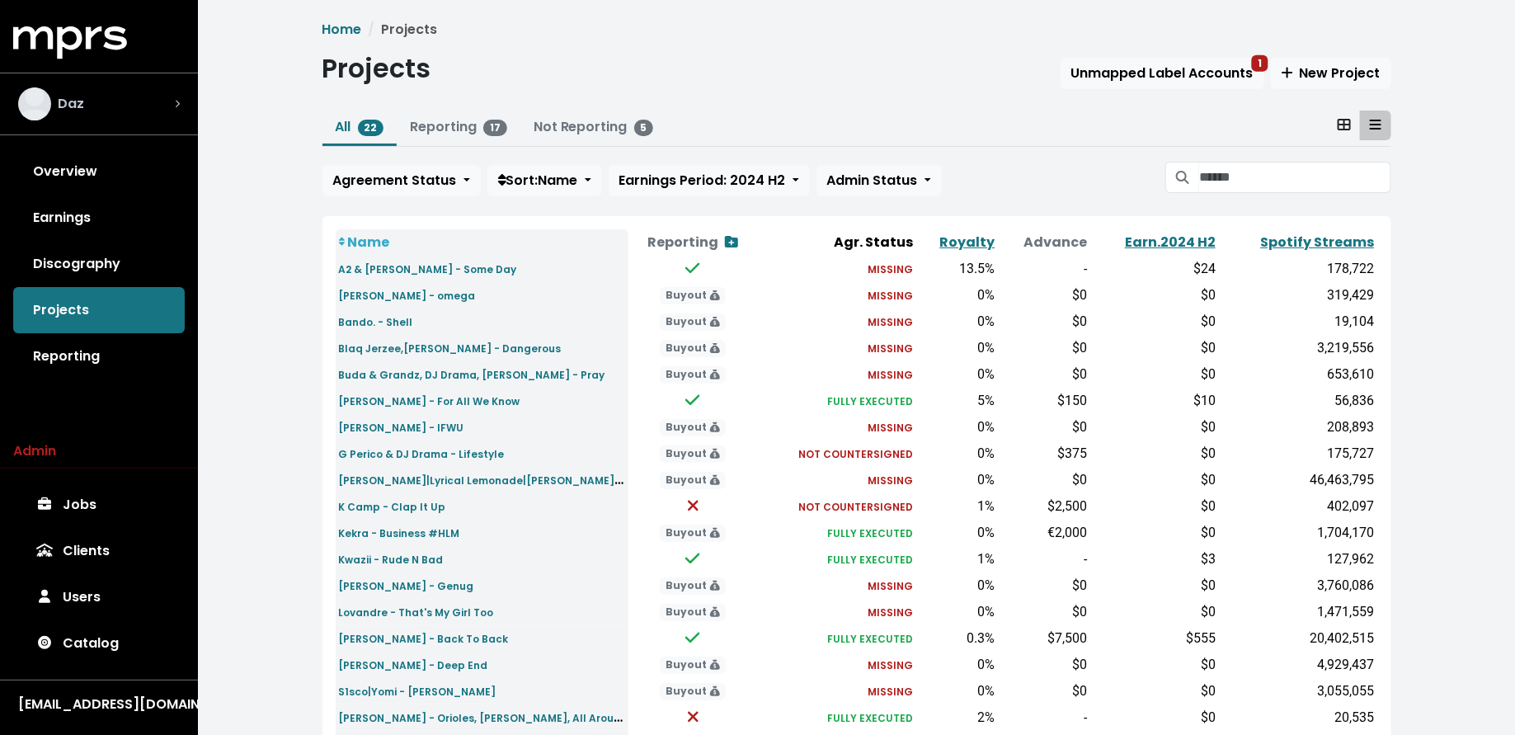
click at [169, 102] on div "Daz" at bounding box center [99, 103] width 162 height 33
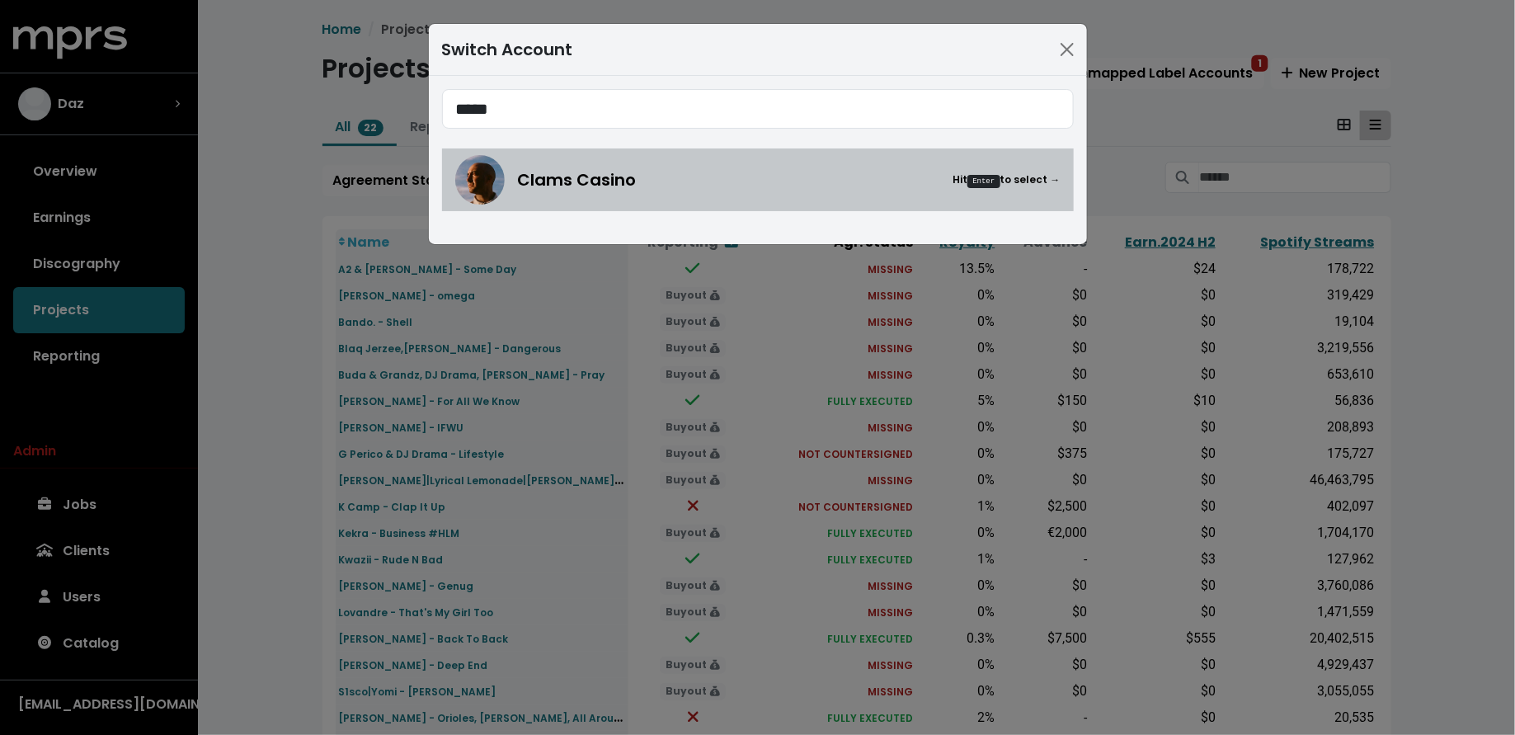
type input "*****"
click at [537, 152] on link "Clams Casino Hit Enter to select →" at bounding box center [758, 179] width 632 height 63
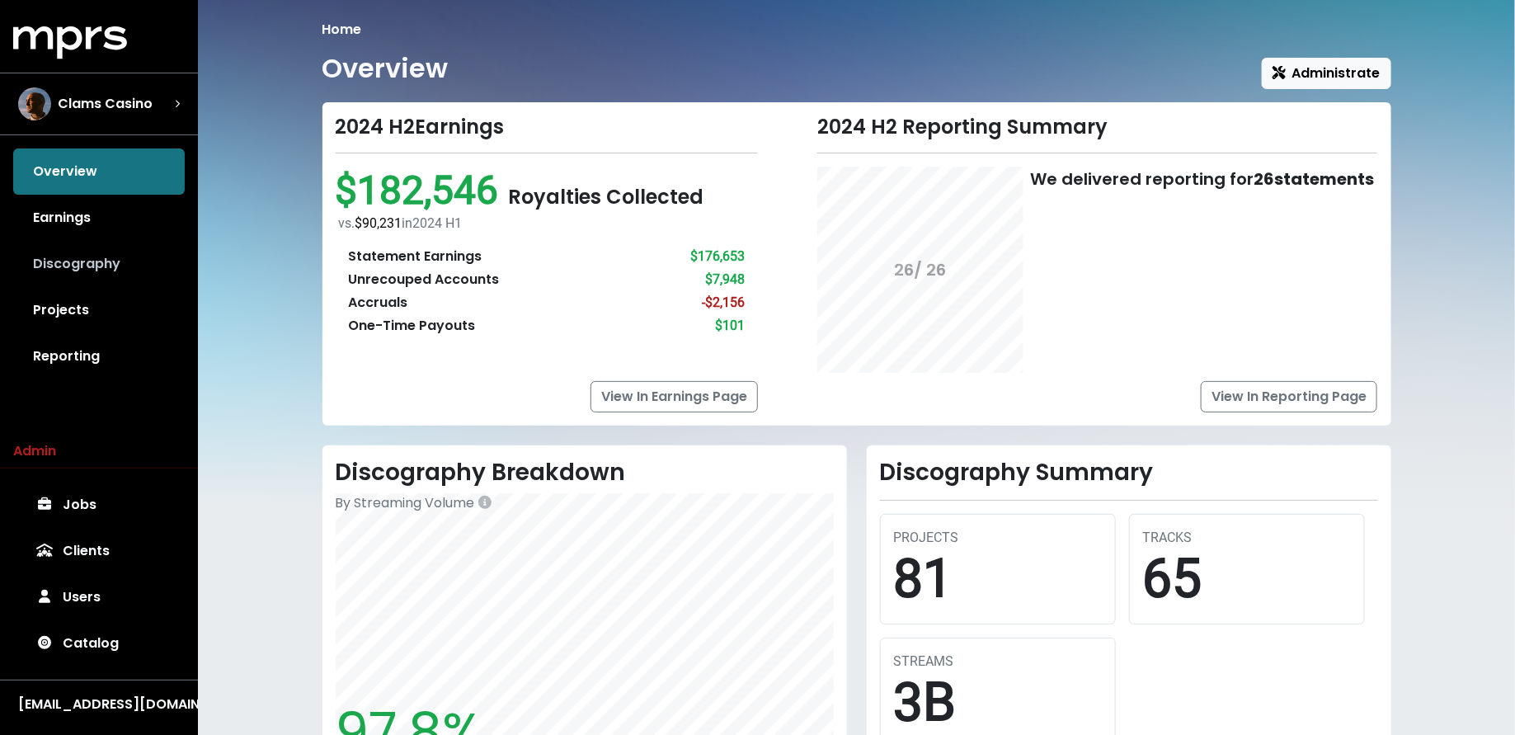
click at [113, 255] on link "Discography" at bounding box center [99, 264] width 172 height 46
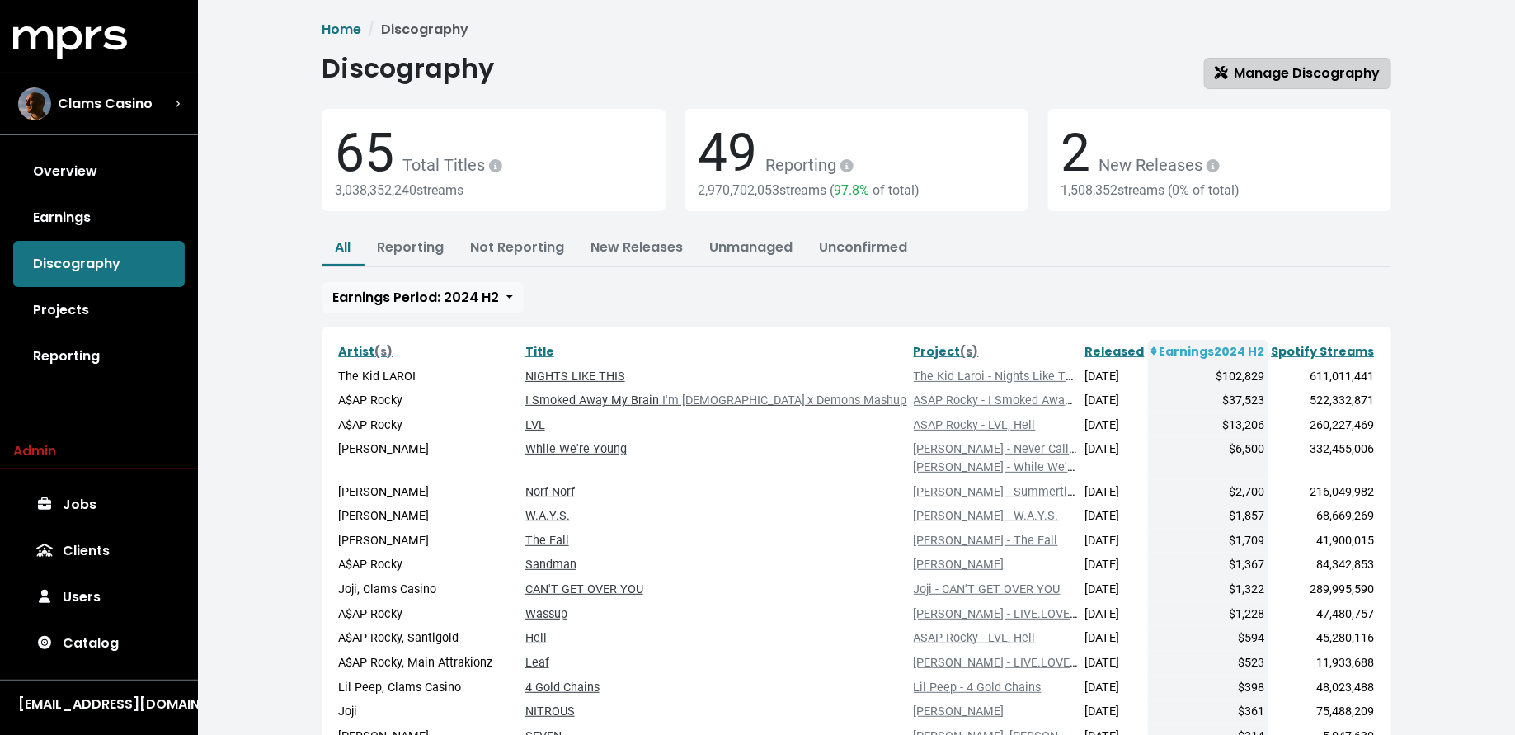
click at [1235, 87] on link "Manage Discography" at bounding box center [1297, 73] width 187 height 31
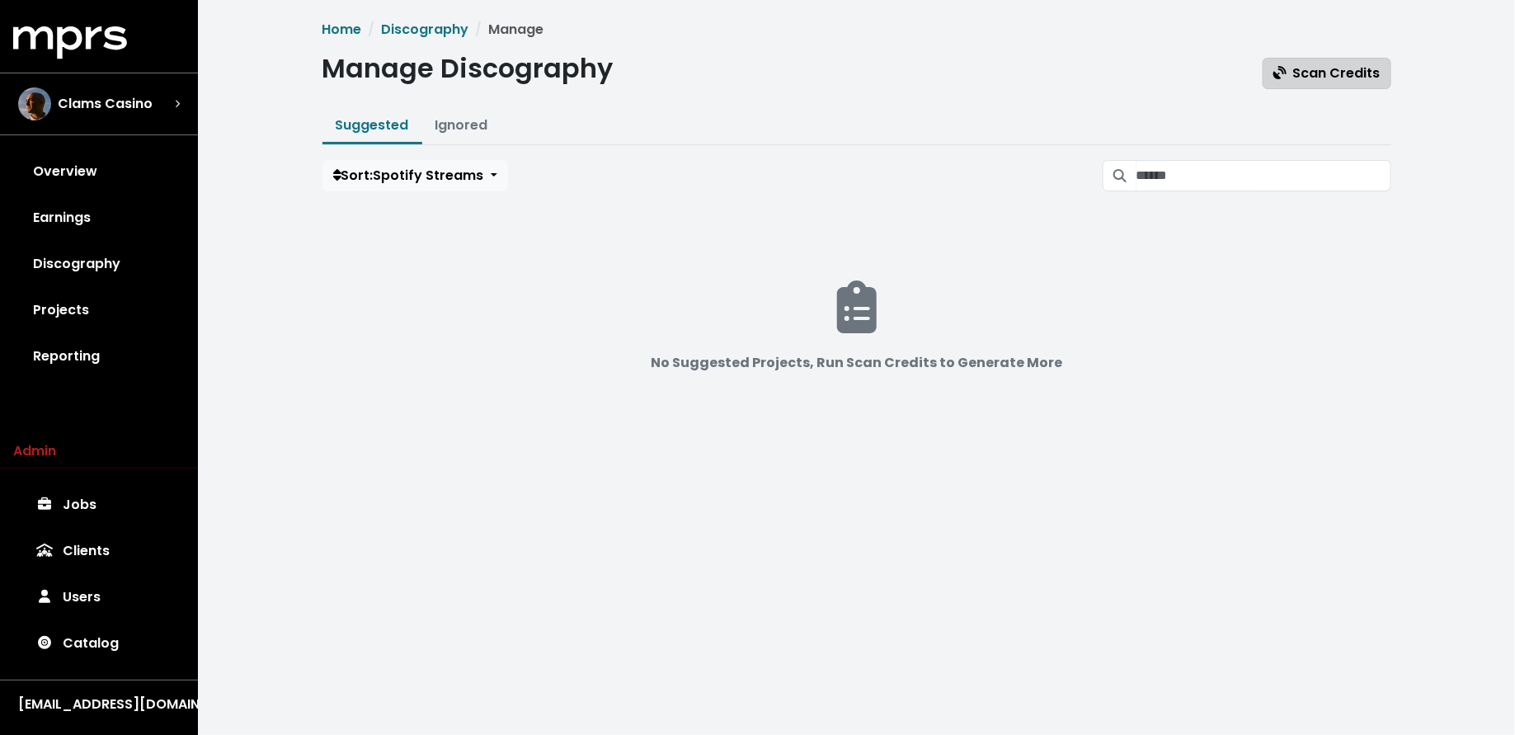
click at [1307, 60] on button "Scan Credits" at bounding box center [1327, 73] width 129 height 31
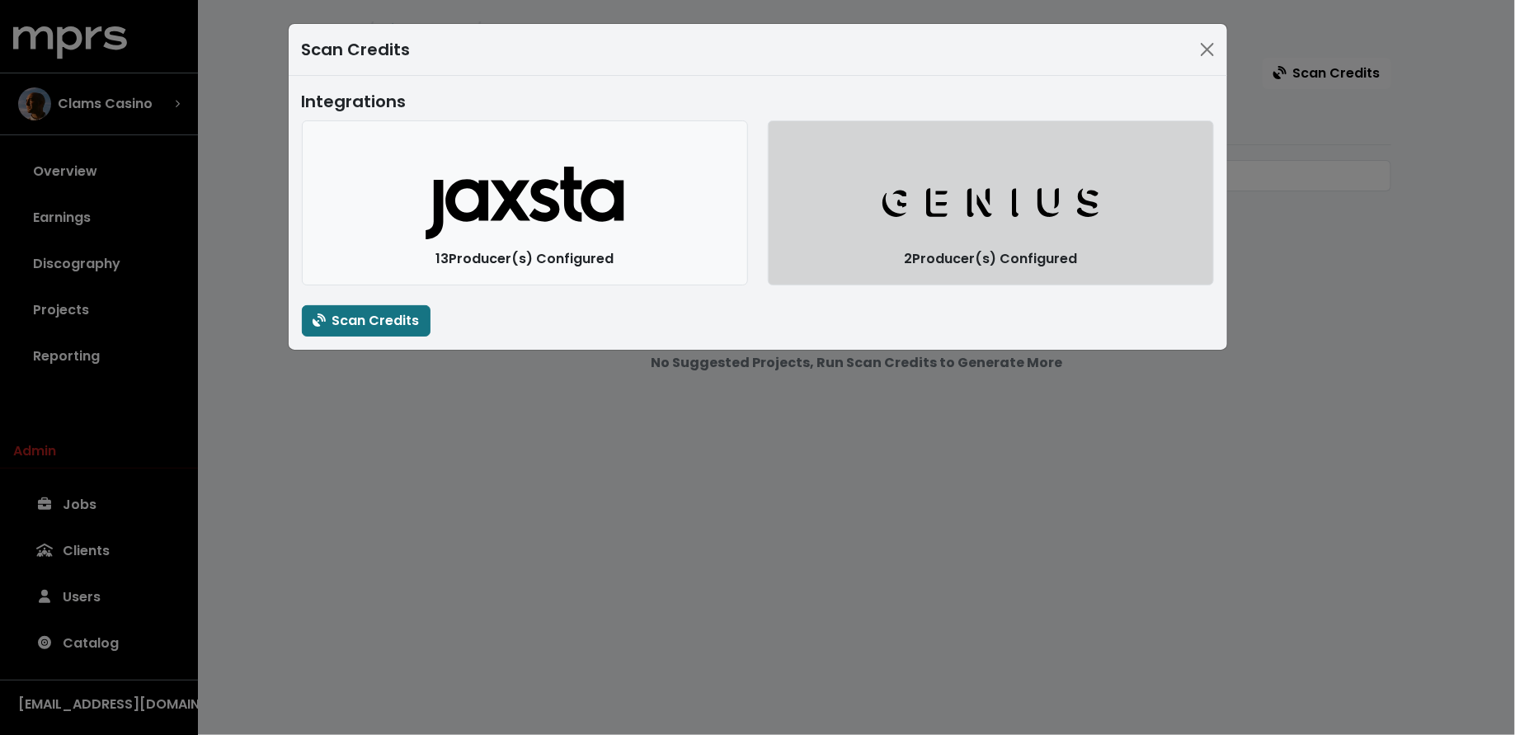
click at [923, 230] on button "Genius Logo" at bounding box center [991, 202] width 446 height 165
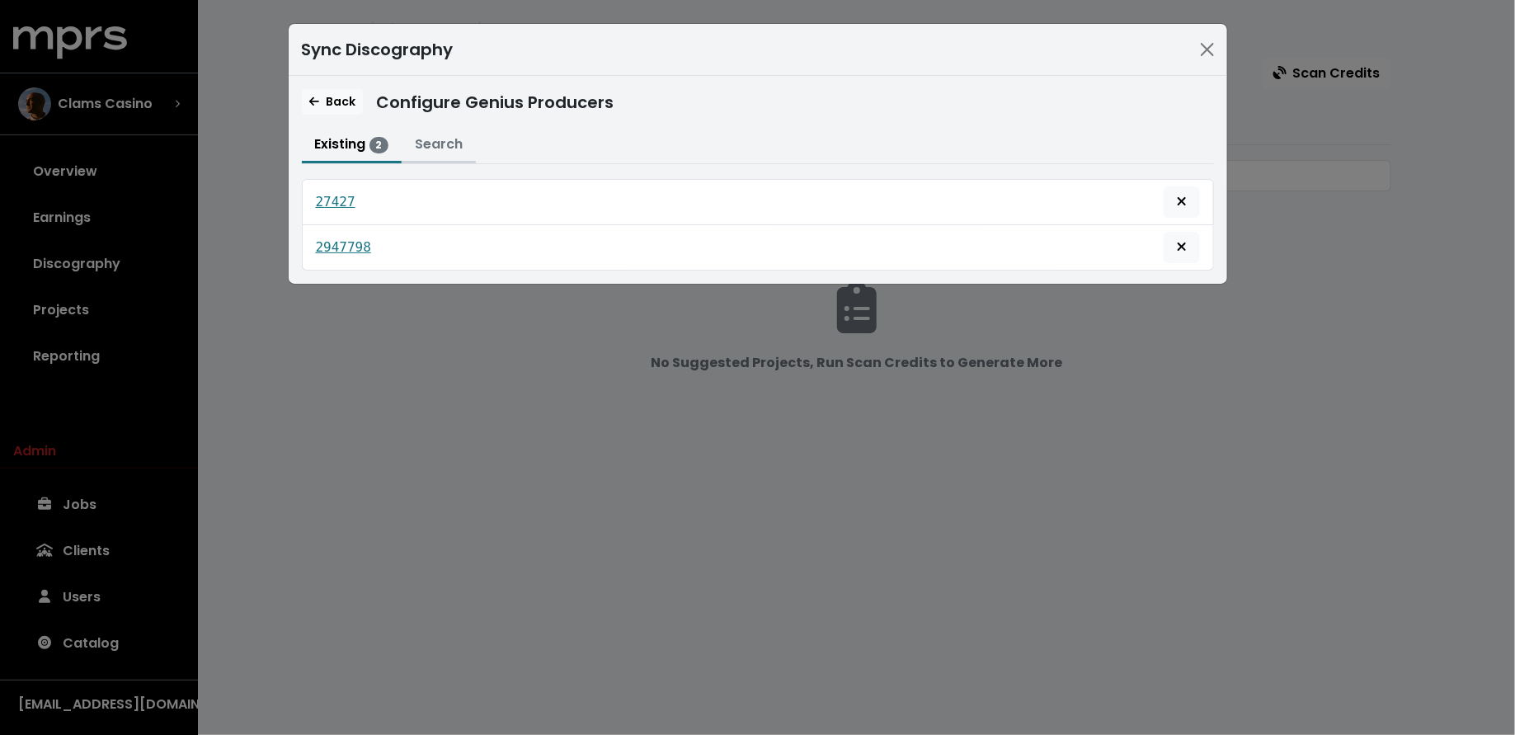
click at [435, 148] on button "Search" at bounding box center [439, 145] width 74 height 35
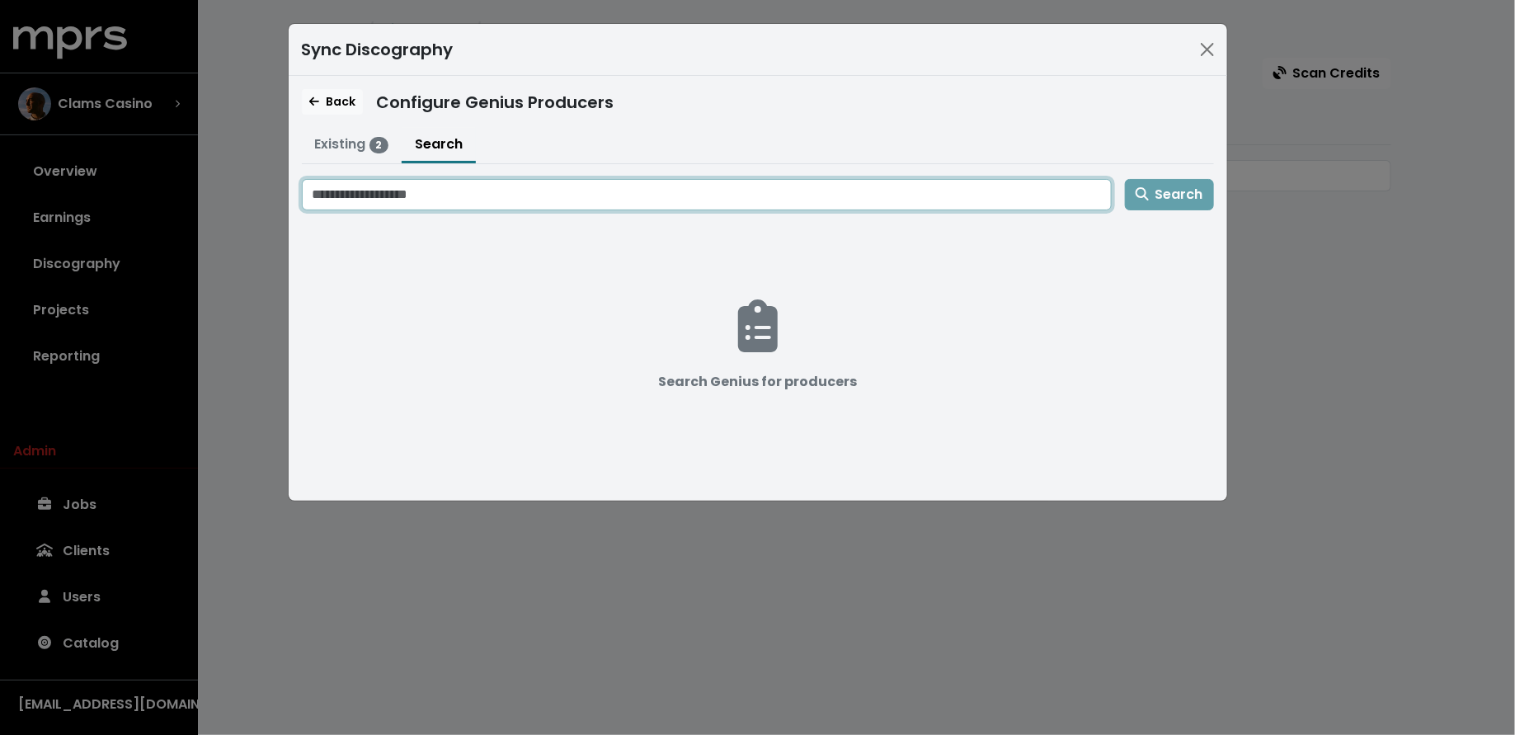
click at [487, 201] on input "Search genius for producers" at bounding box center [707, 194] width 810 height 31
type input "**********"
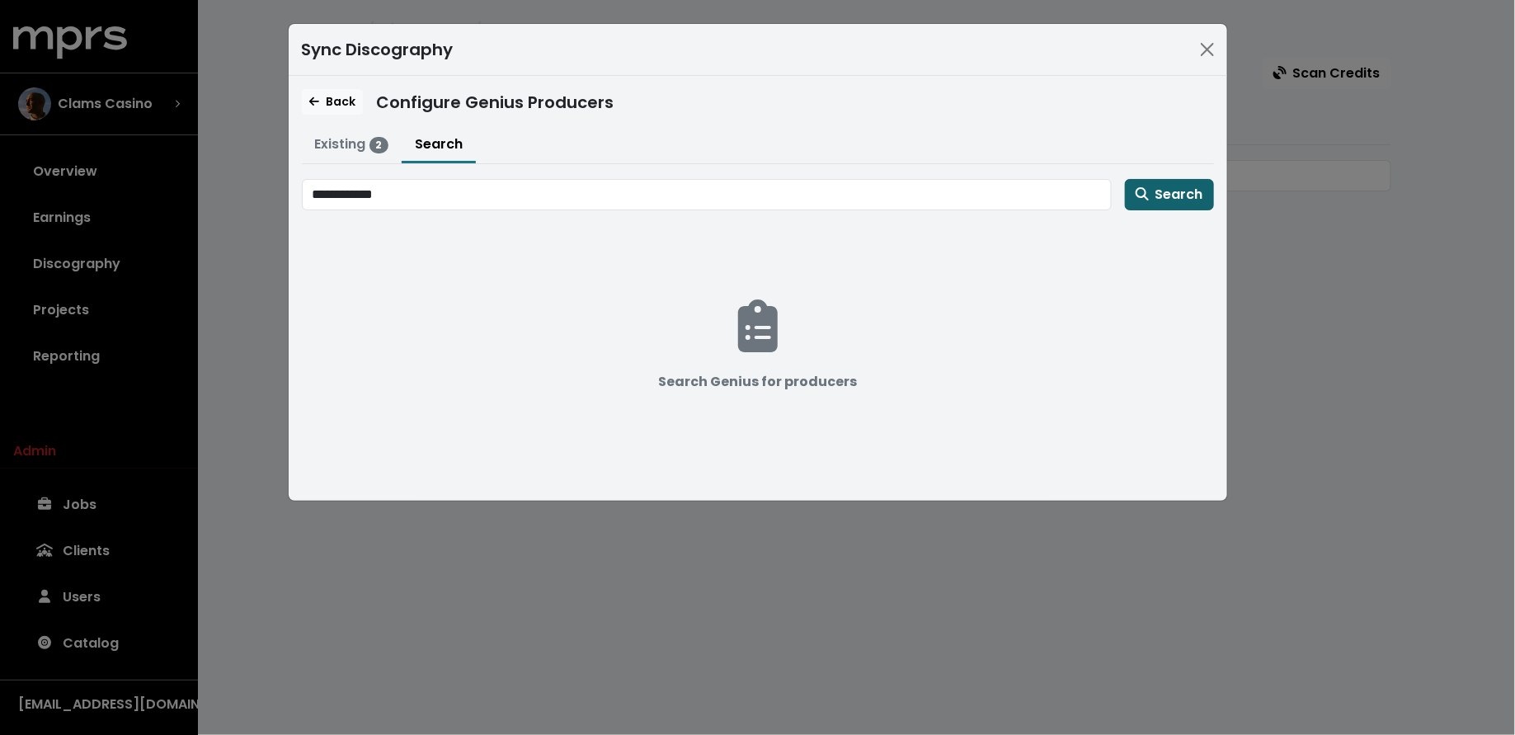
click at [1128, 193] on button "Search" at bounding box center [1169, 194] width 89 height 31
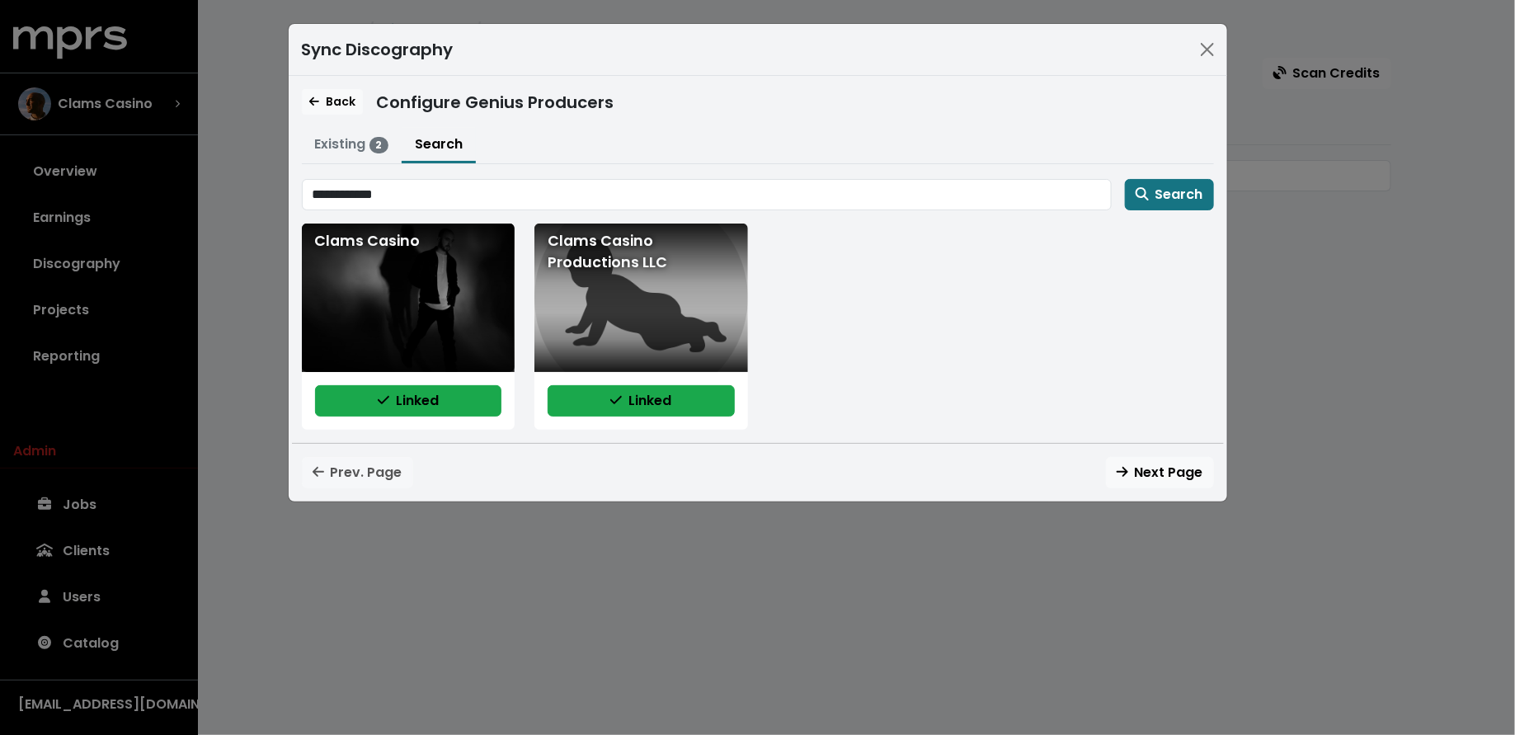
click at [252, 173] on div "**********" at bounding box center [757, 367] width 1515 height 735
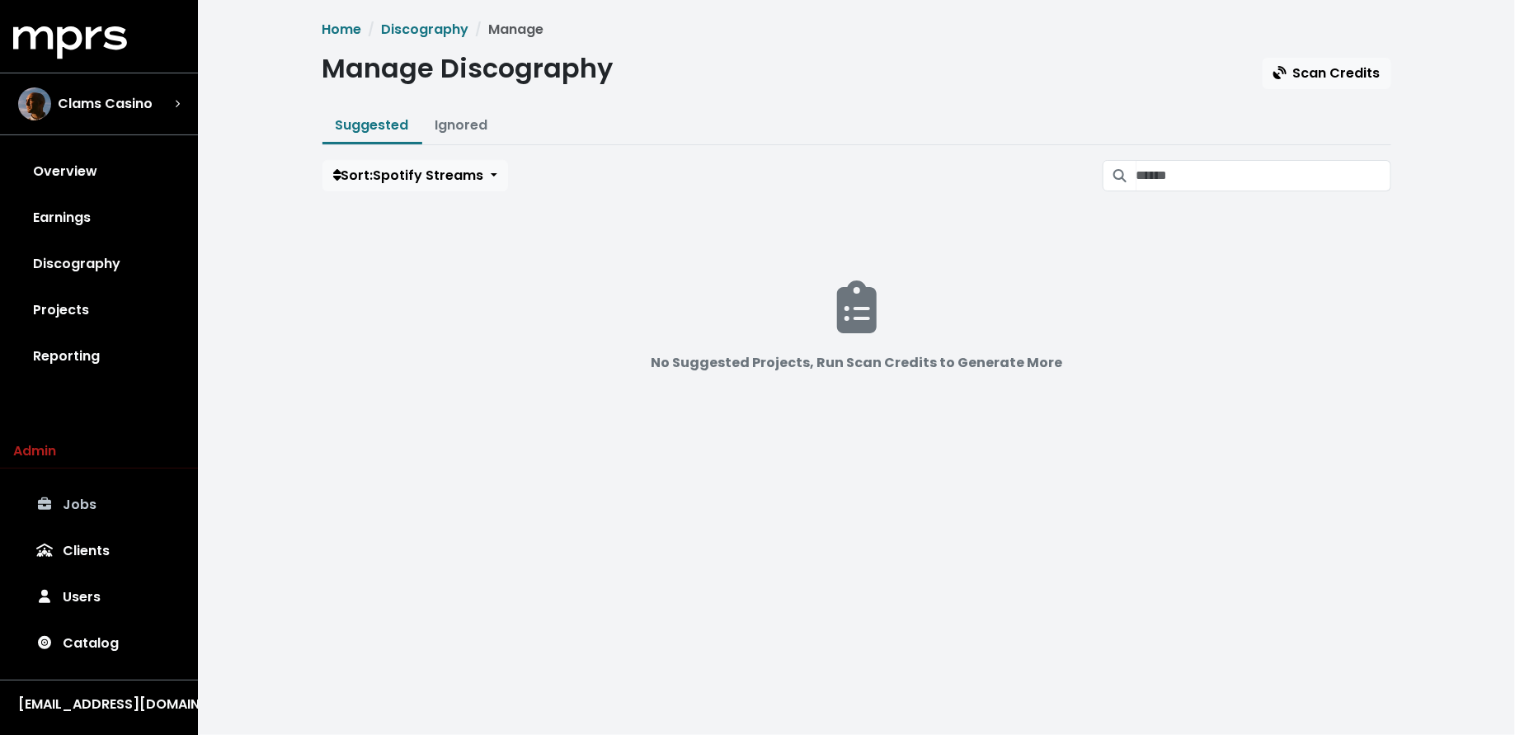
click at [116, 499] on link "Jobs" at bounding box center [99, 505] width 172 height 46
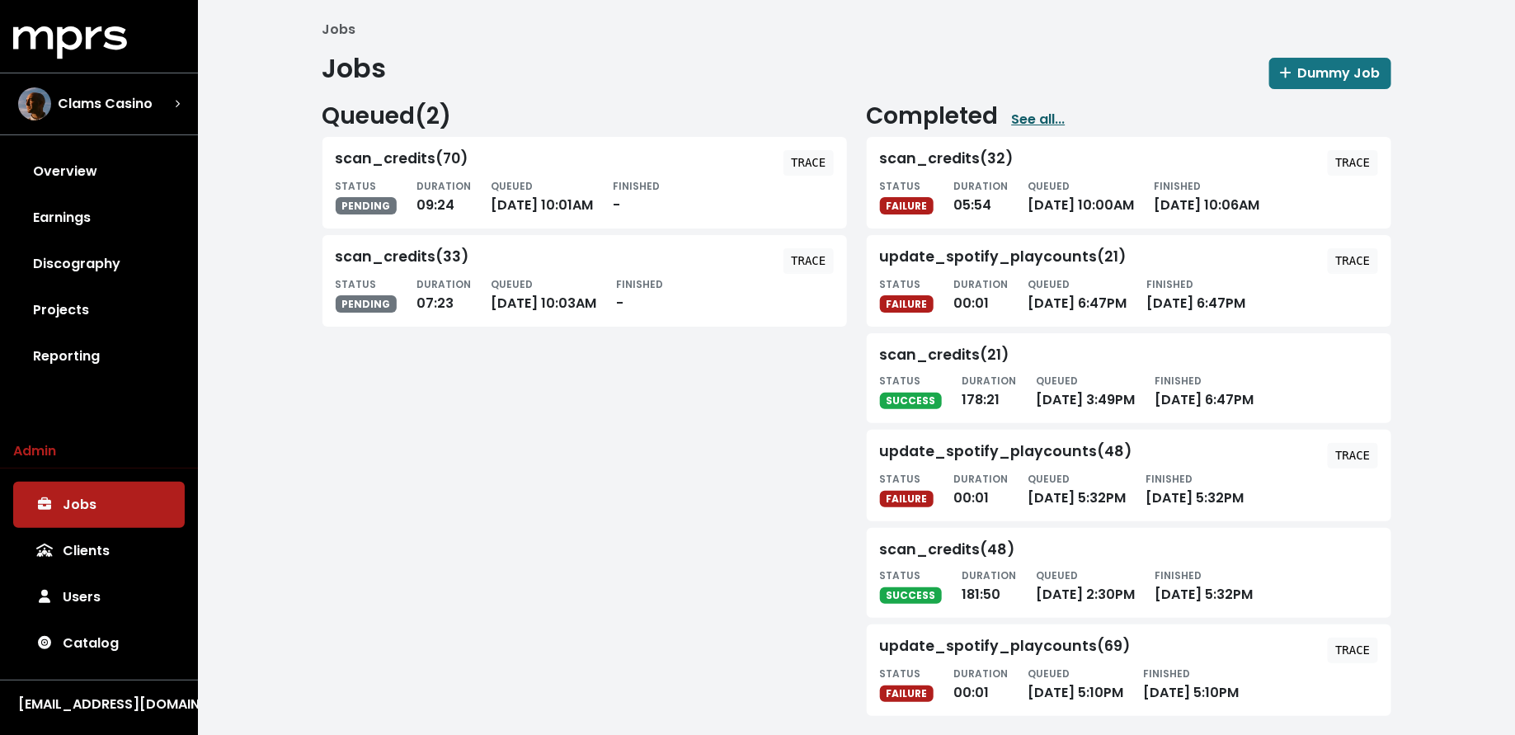
click at [1039, 117] on link "See all..." at bounding box center [1039, 120] width 54 height 20
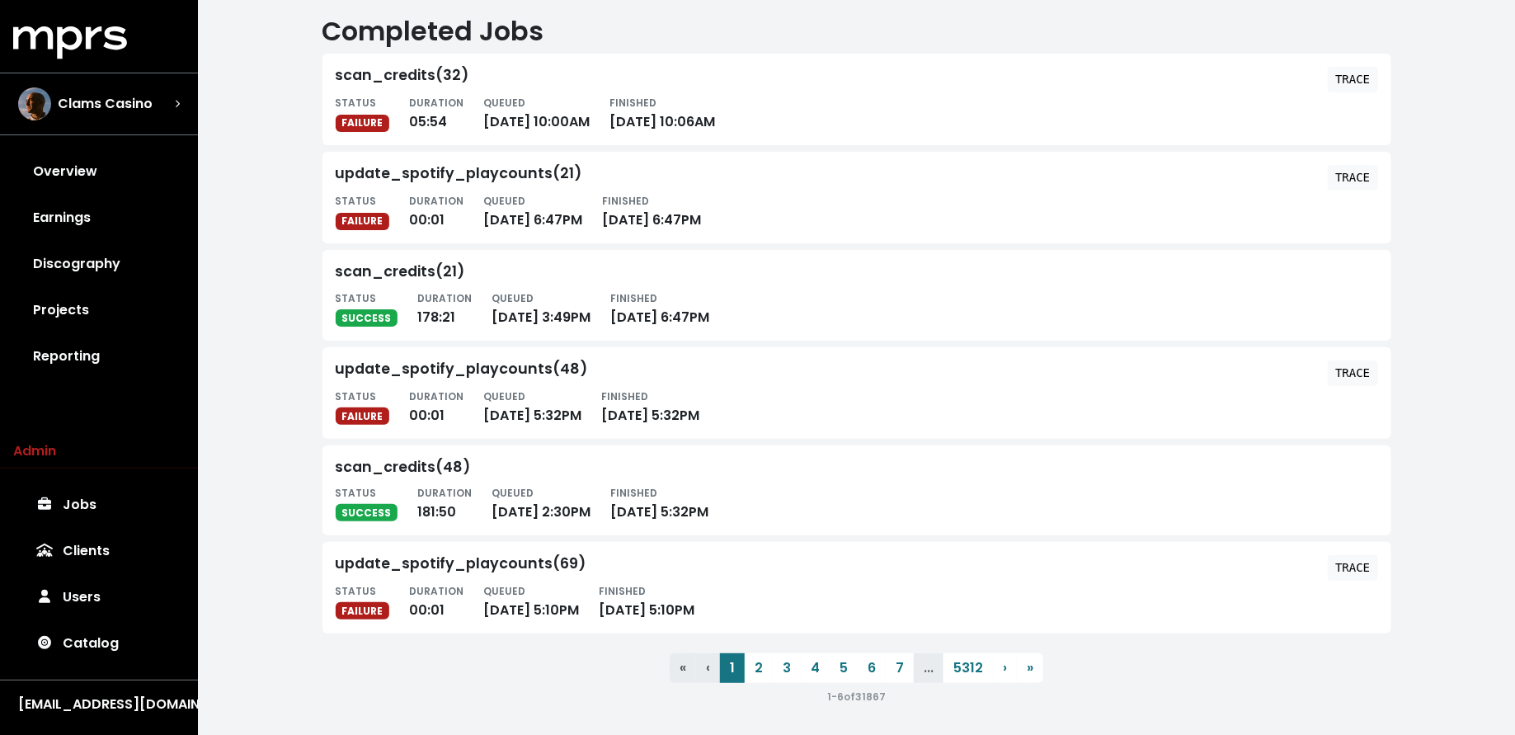
scroll to position [38, 0]
click at [761, 661] on button "2" at bounding box center [759, 667] width 28 height 30
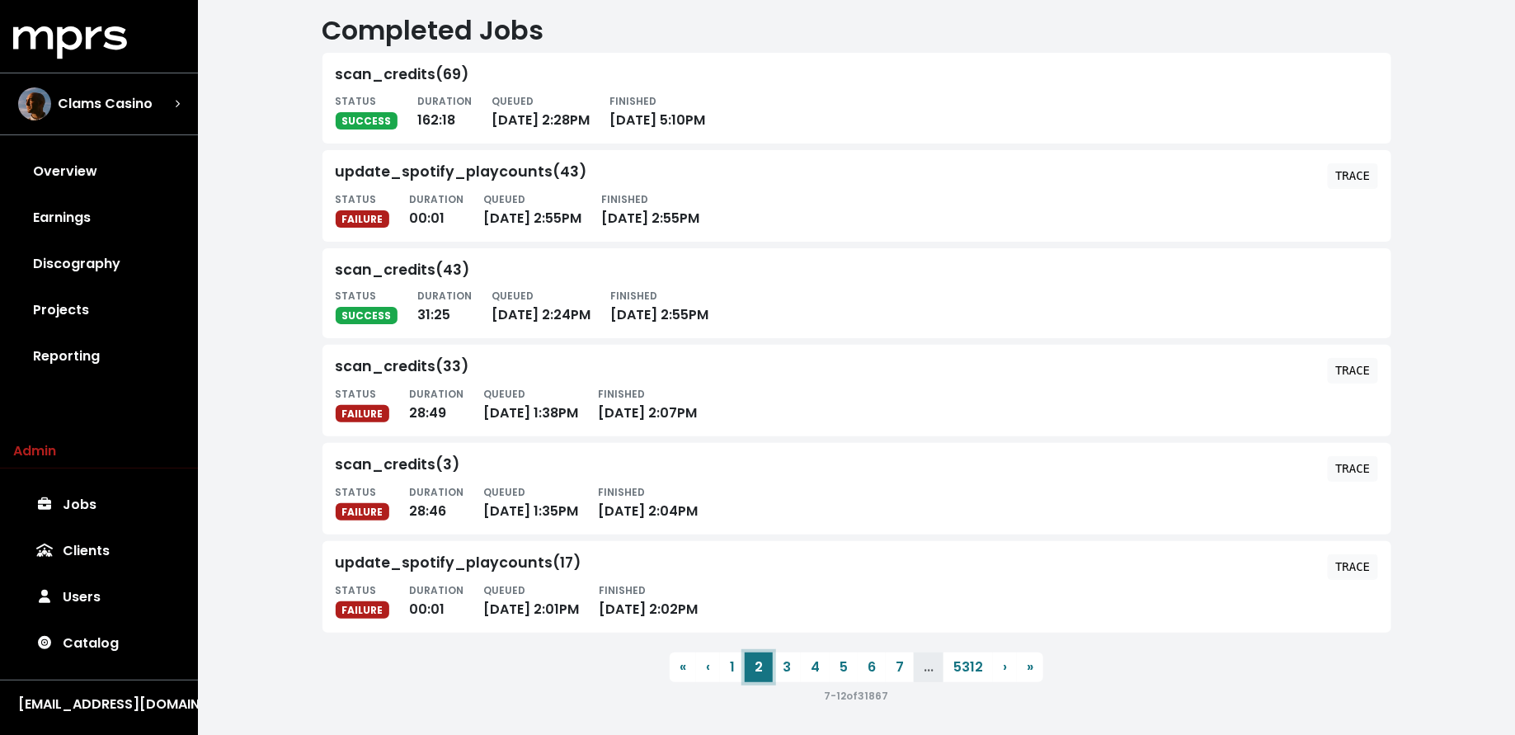
scroll to position [29, 0]
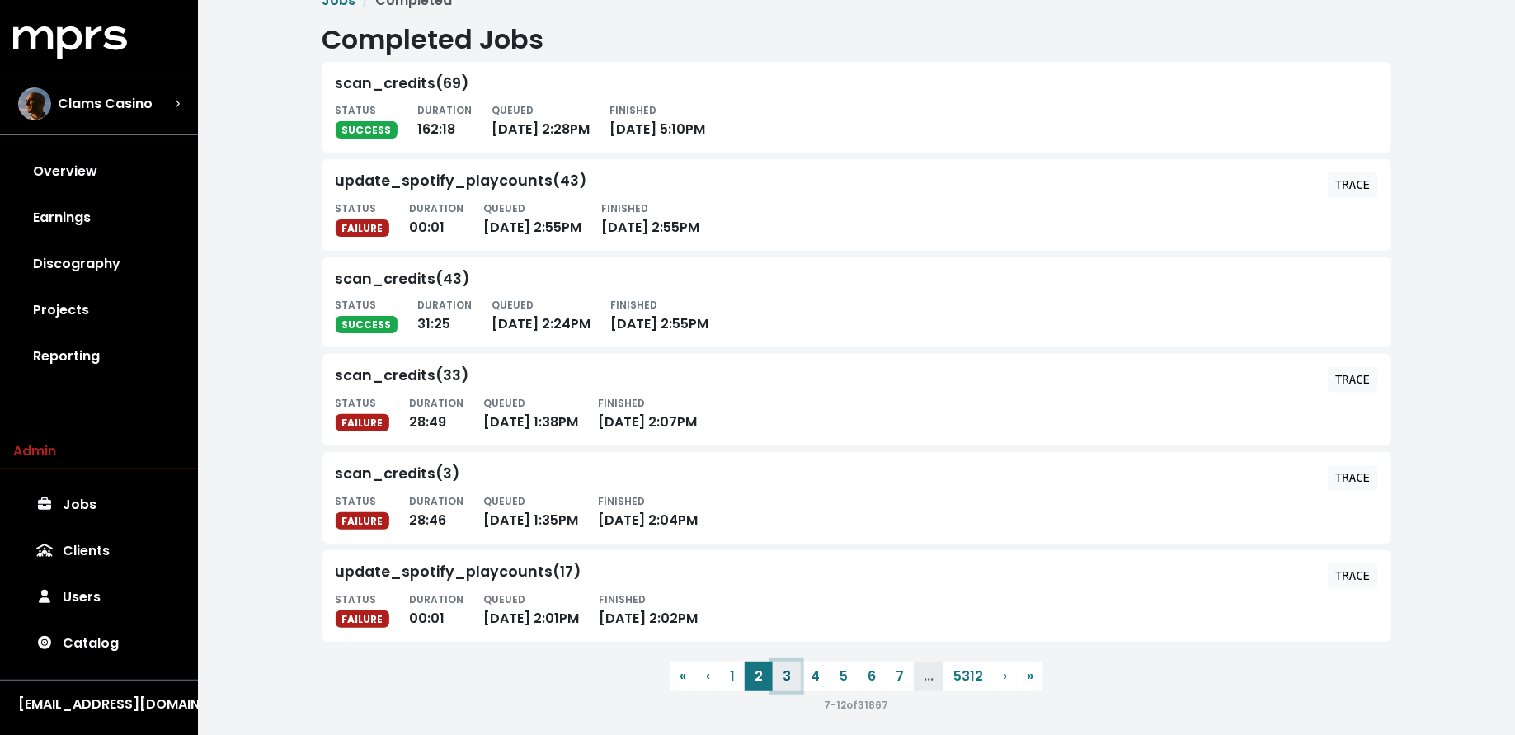
click at [788, 676] on button "3" at bounding box center [787, 677] width 28 height 30
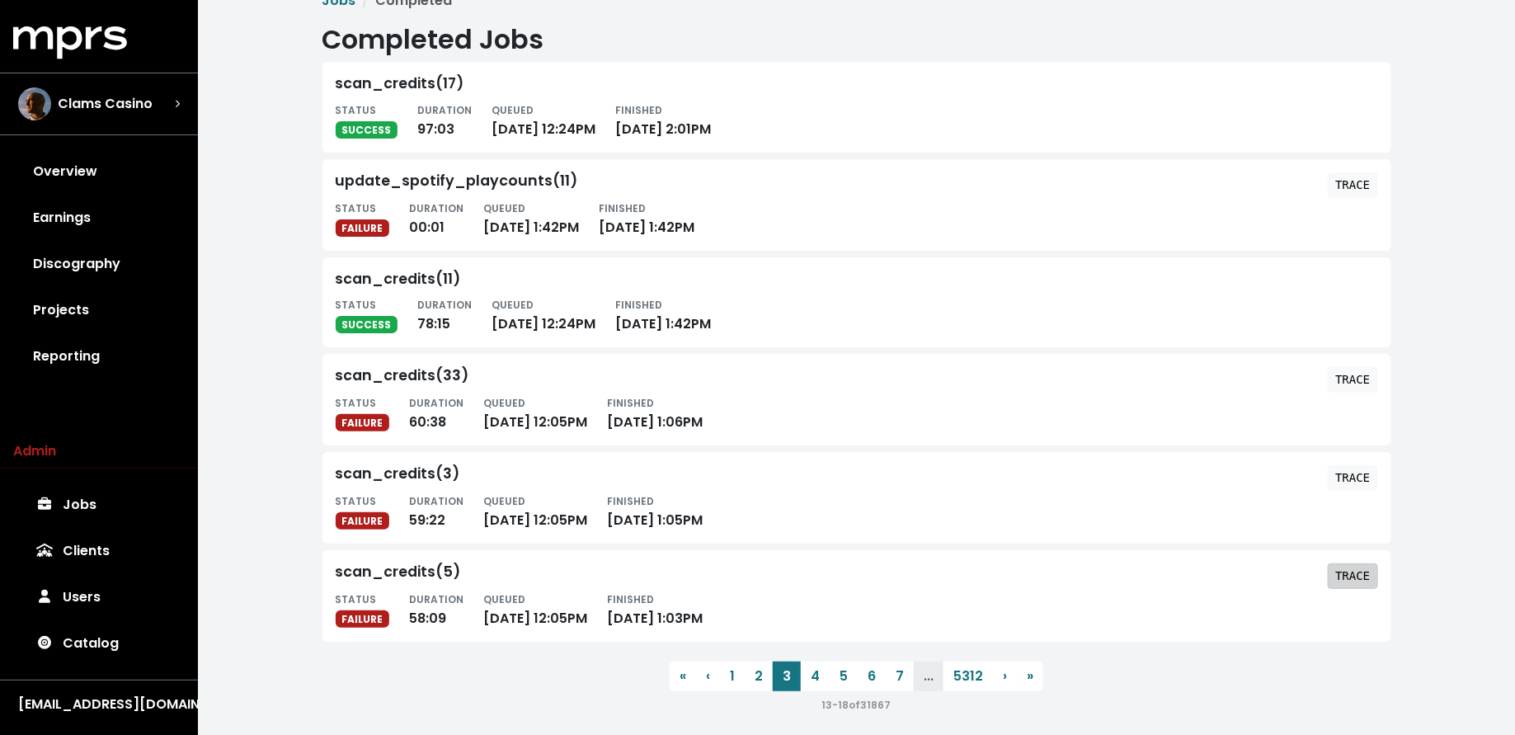
click at [1357, 573] on tt "TRACE" at bounding box center [1352, 575] width 35 height 13
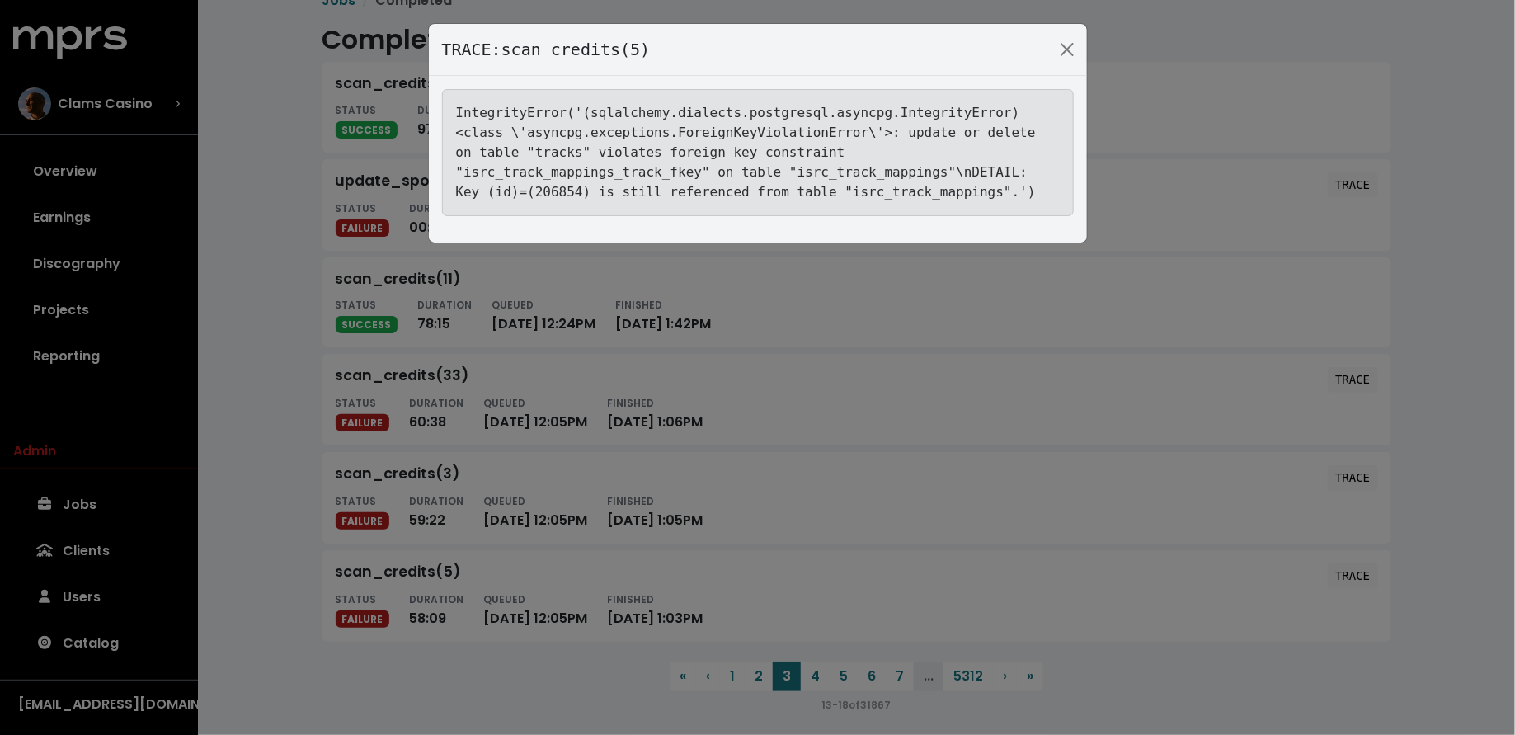
click at [294, 671] on div "TRACE: scan_credits(5) IntegrityError('(sqlalchemy.dialects.postgresql.asyncpg.…" at bounding box center [757, 367] width 1515 height 735
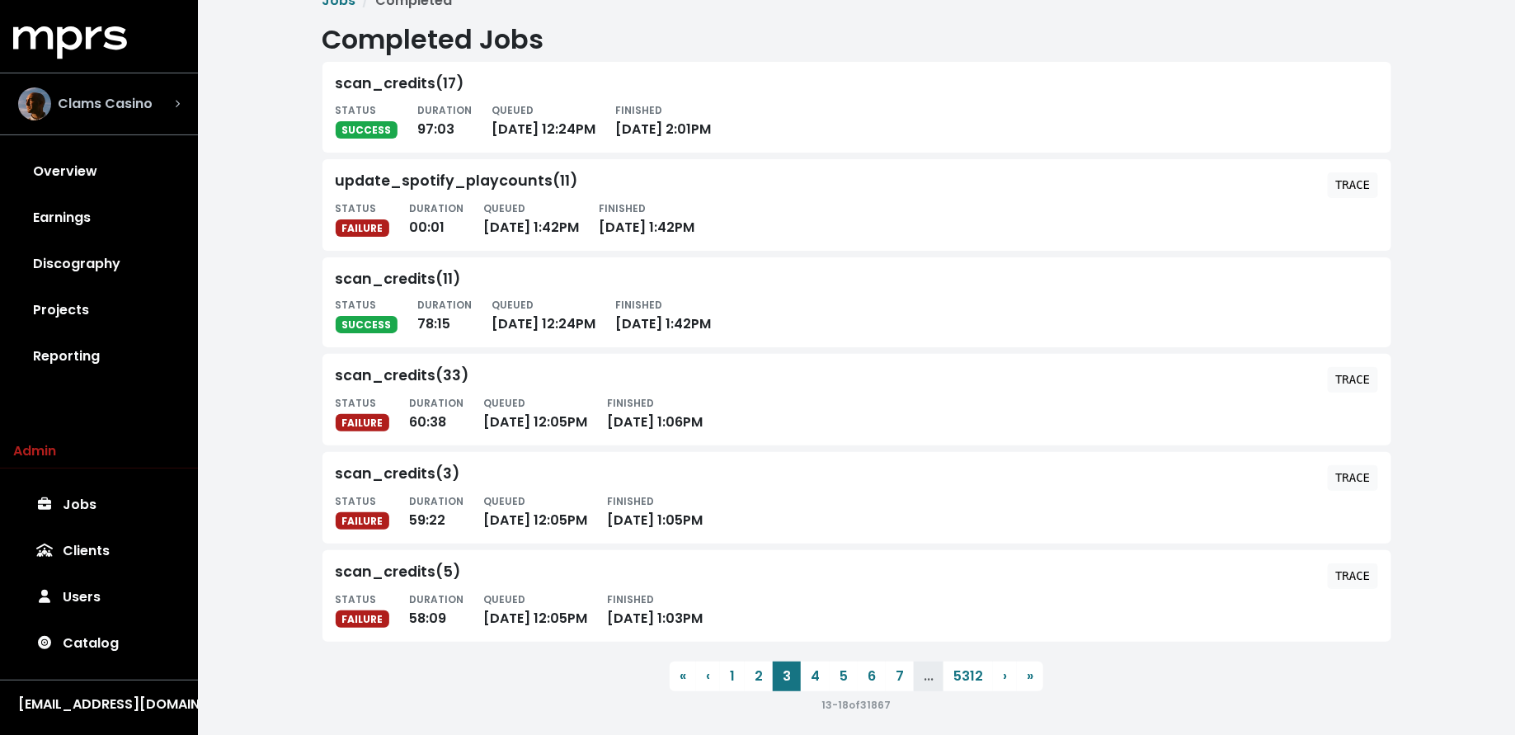
click at [105, 122] on div "Clams Casino" at bounding box center [99, 103] width 188 height 59
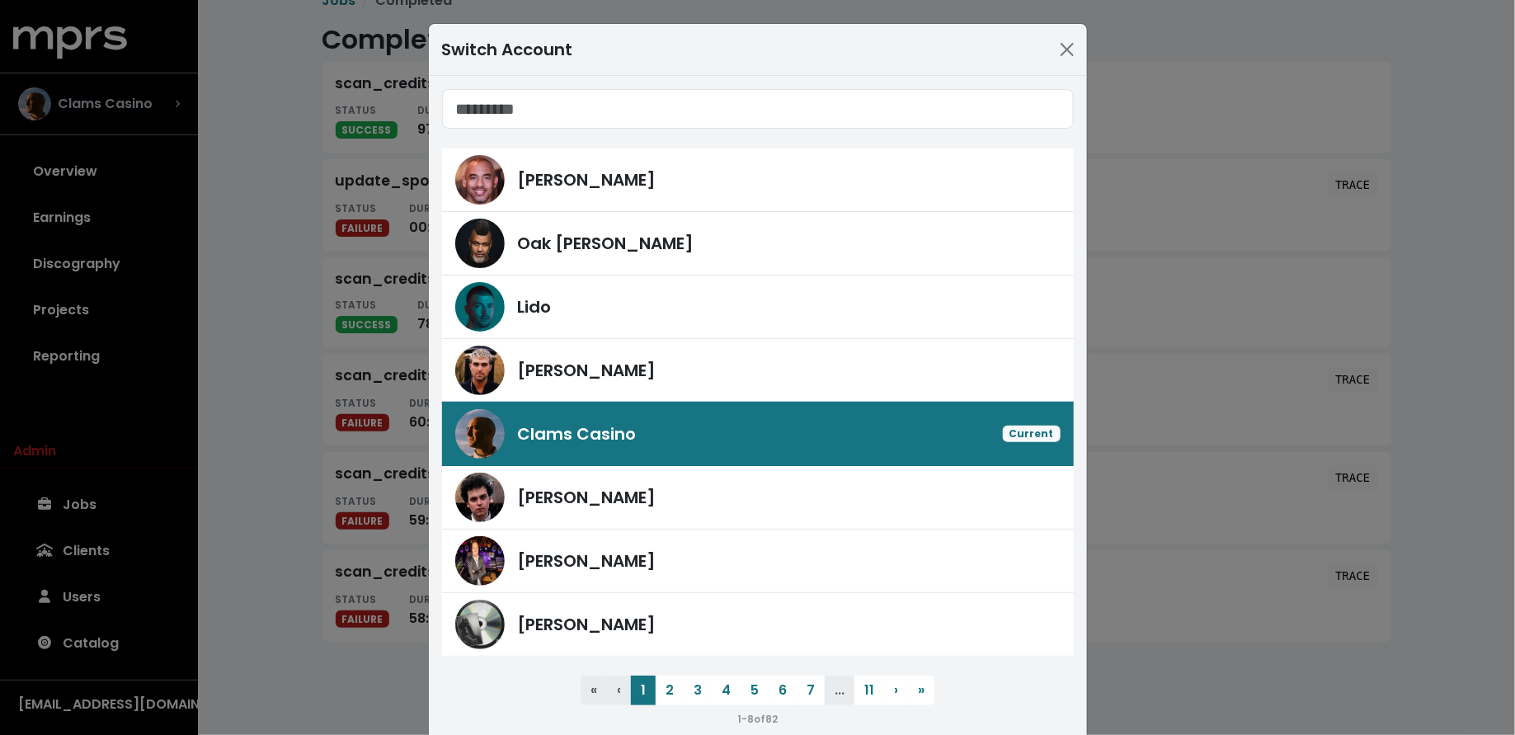
type input "*"
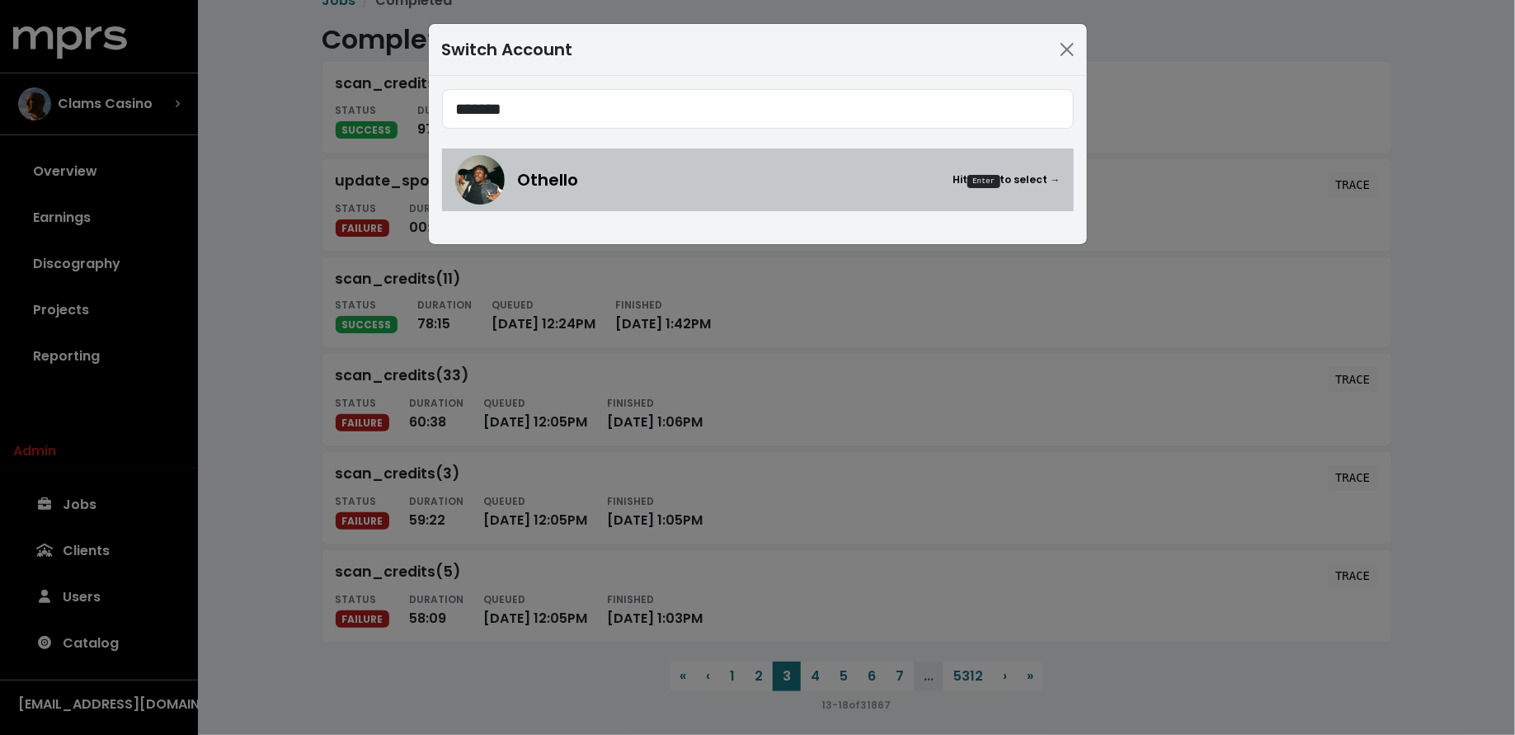
type input "*******"
click at [503, 176] on img at bounding box center [479, 179] width 49 height 49
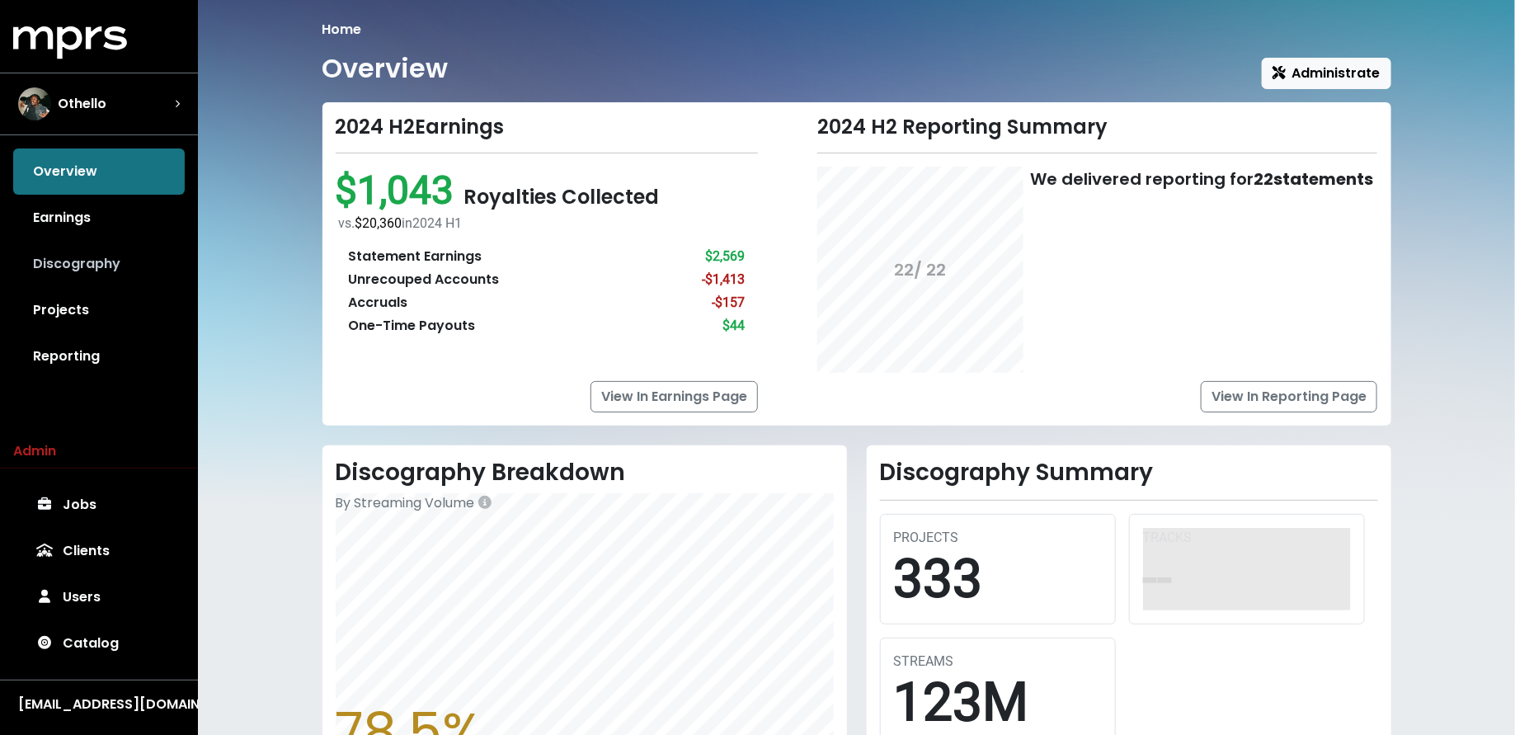
click at [95, 264] on link "Discography" at bounding box center [99, 264] width 172 height 46
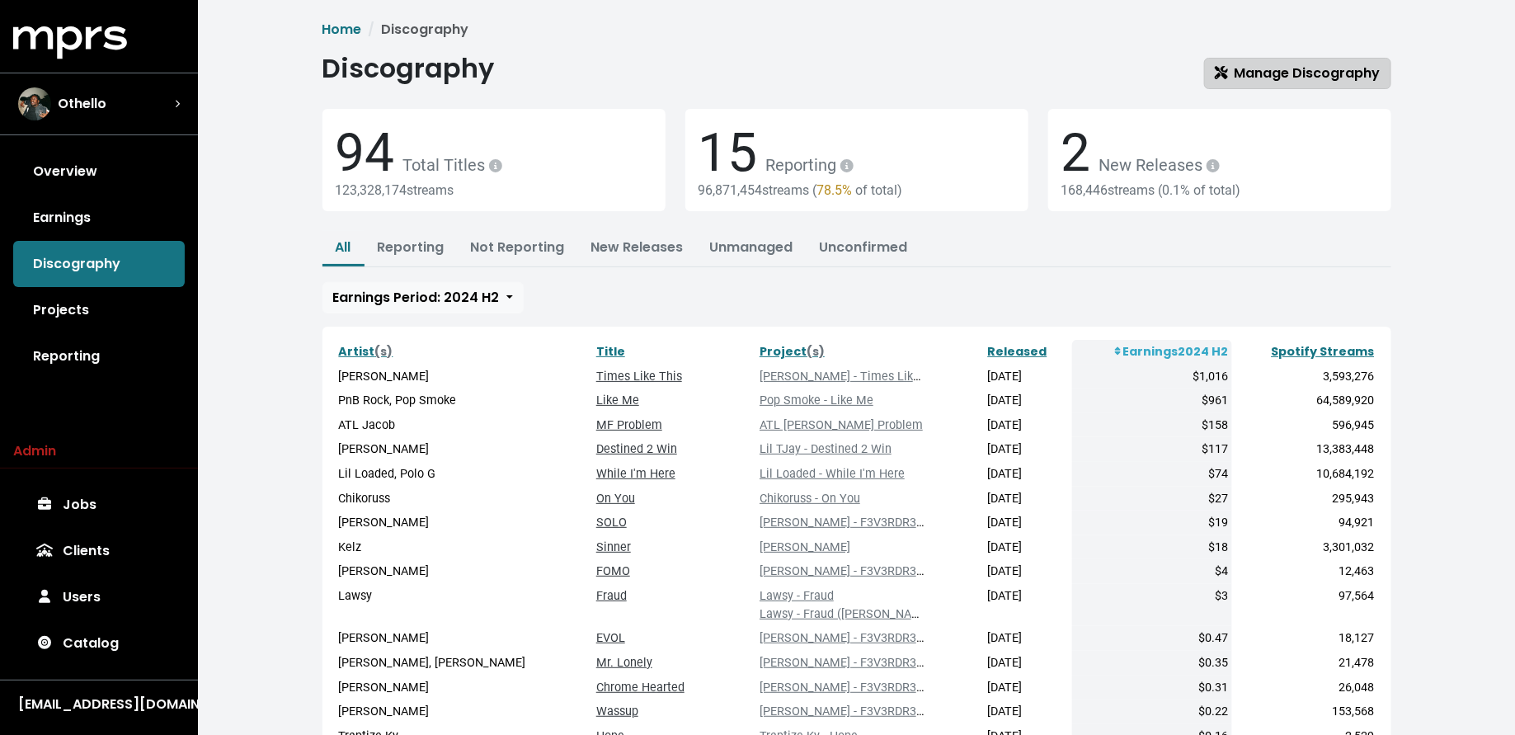
click at [1268, 76] on span "Manage Discography" at bounding box center [1298, 73] width 166 height 19
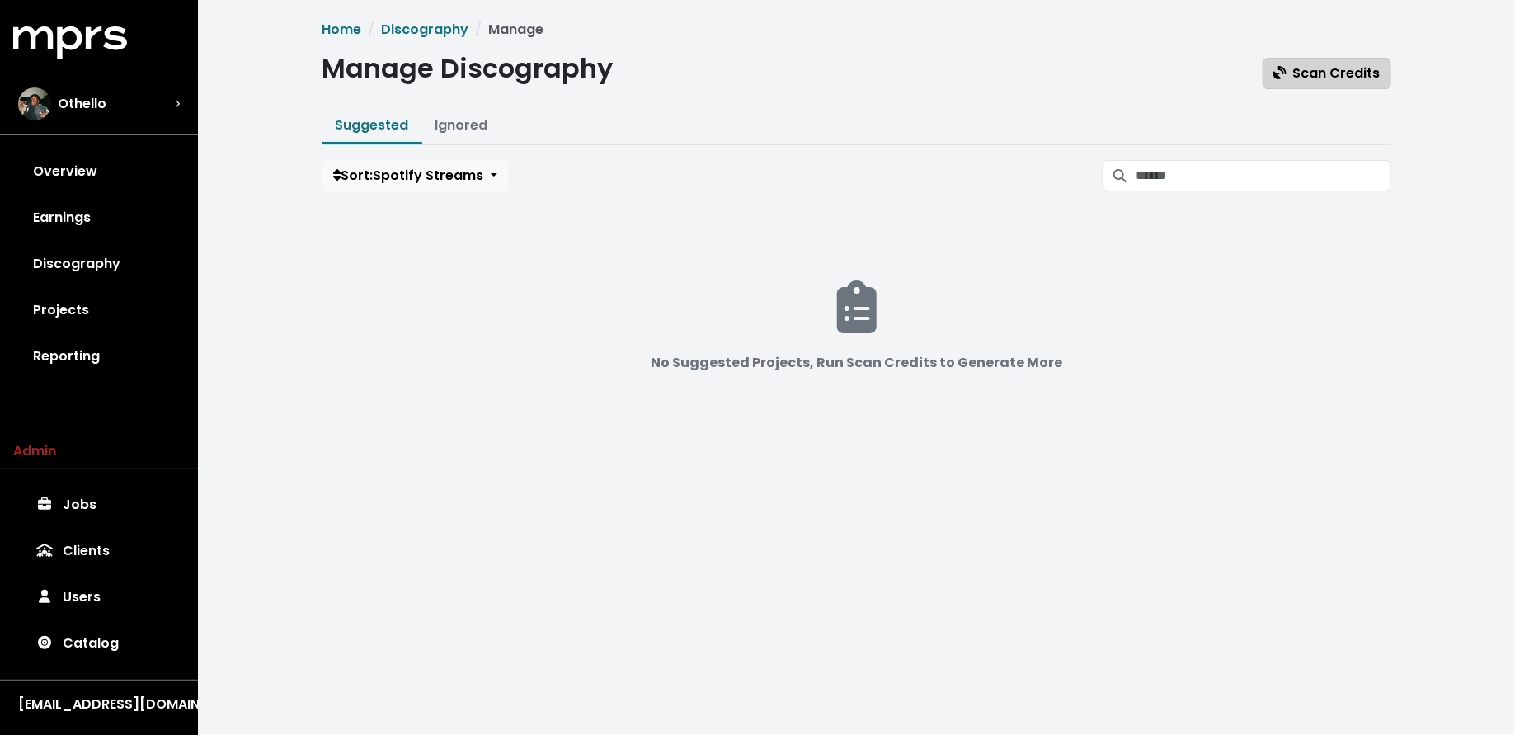
click at [1333, 80] on span "Scan Credits" at bounding box center [1327, 73] width 107 height 19
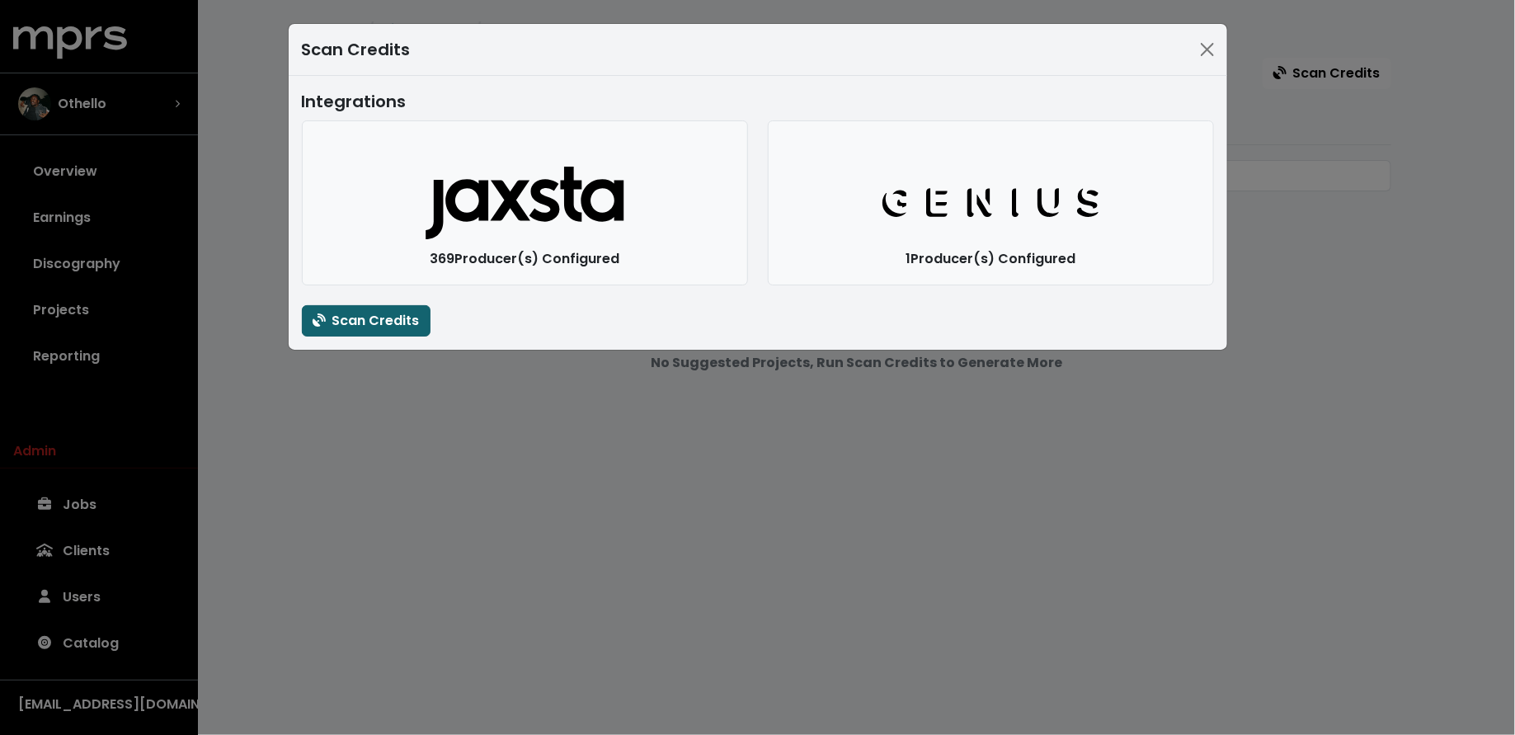
click at [378, 323] on span "Scan Credits" at bounding box center [366, 320] width 107 height 19
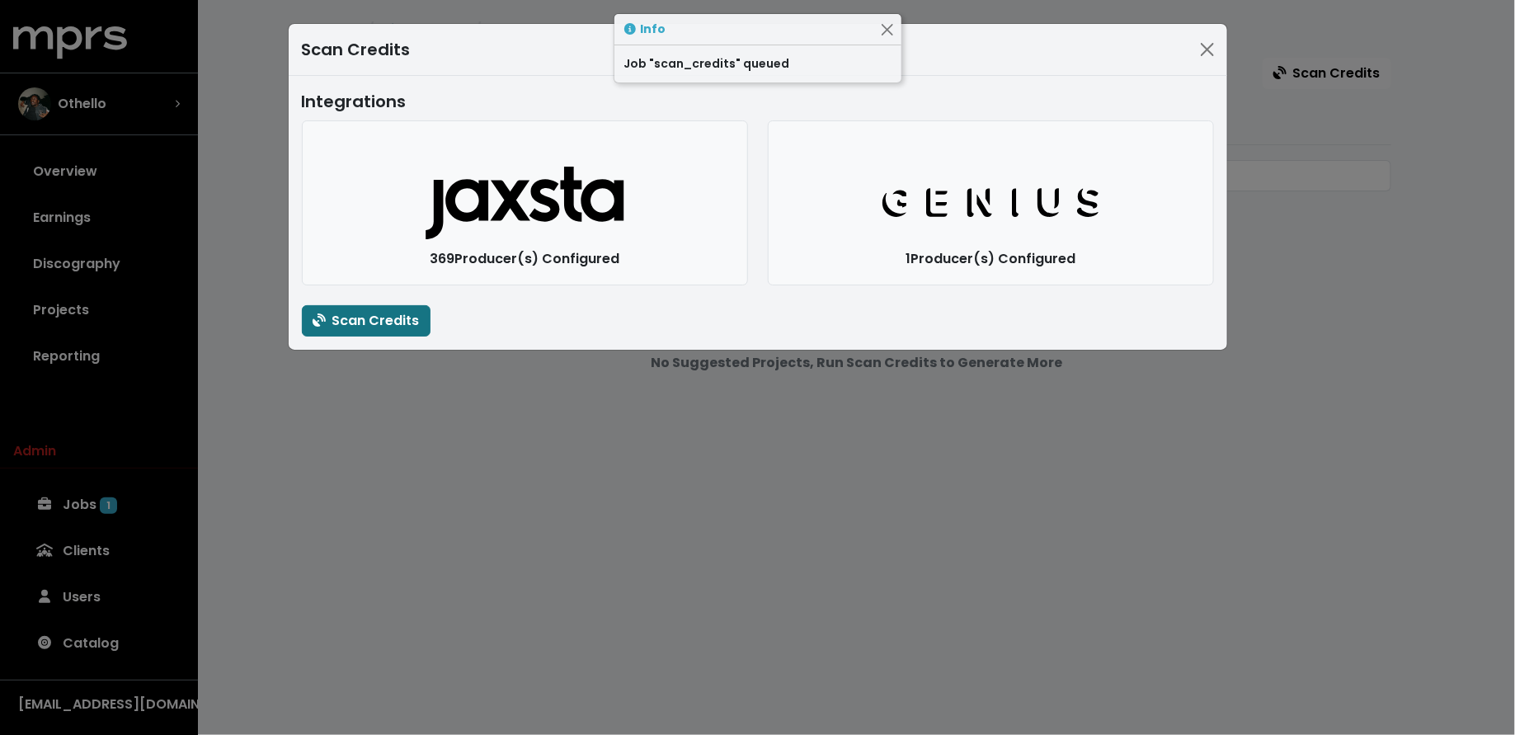
click at [399, 422] on div "Scan Credits Integrations Jaxsta Logo 369 Producer(s) Configured Genius Logo 1 …" at bounding box center [757, 367] width 1515 height 735
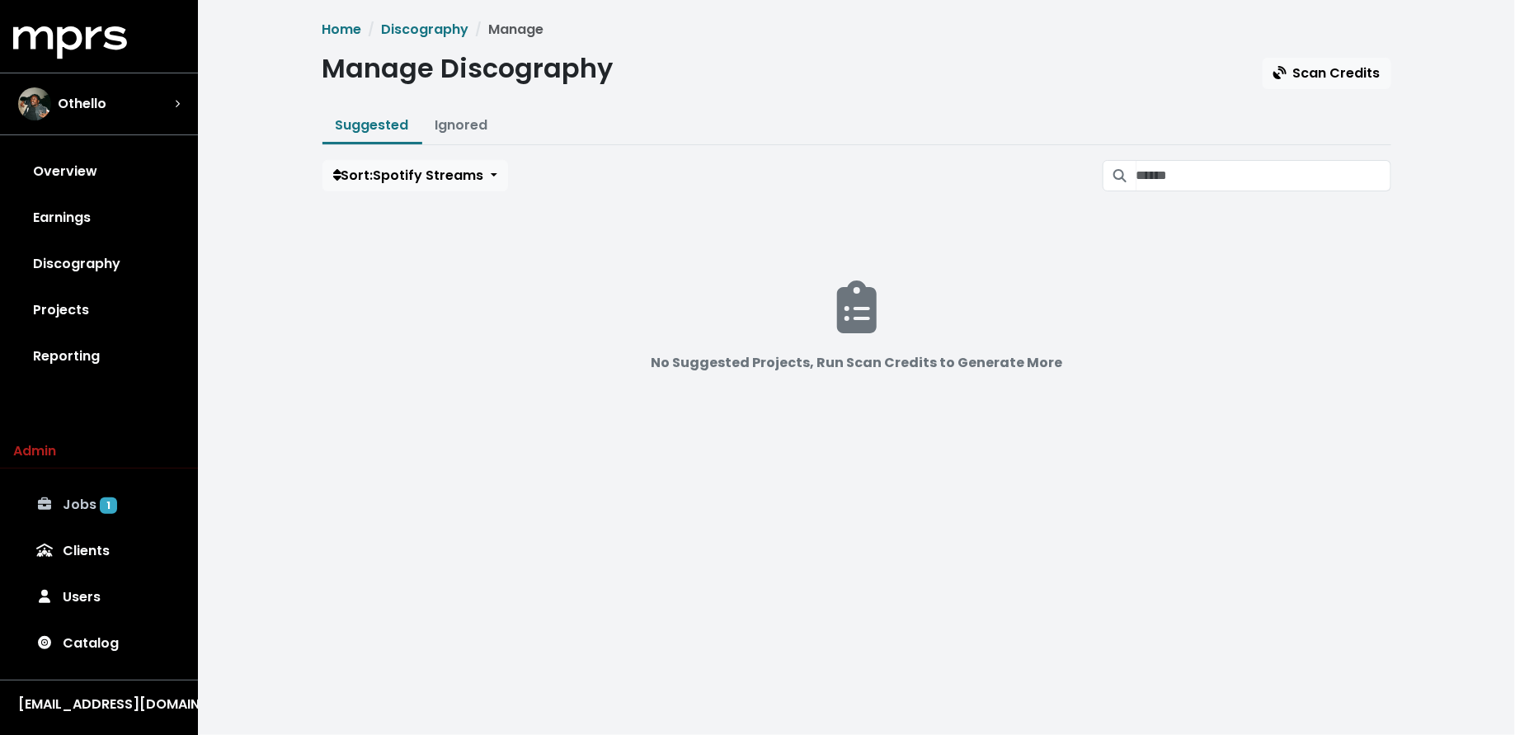
click at [78, 503] on link "Jobs 1" at bounding box center [99, 505] width 172 height 46
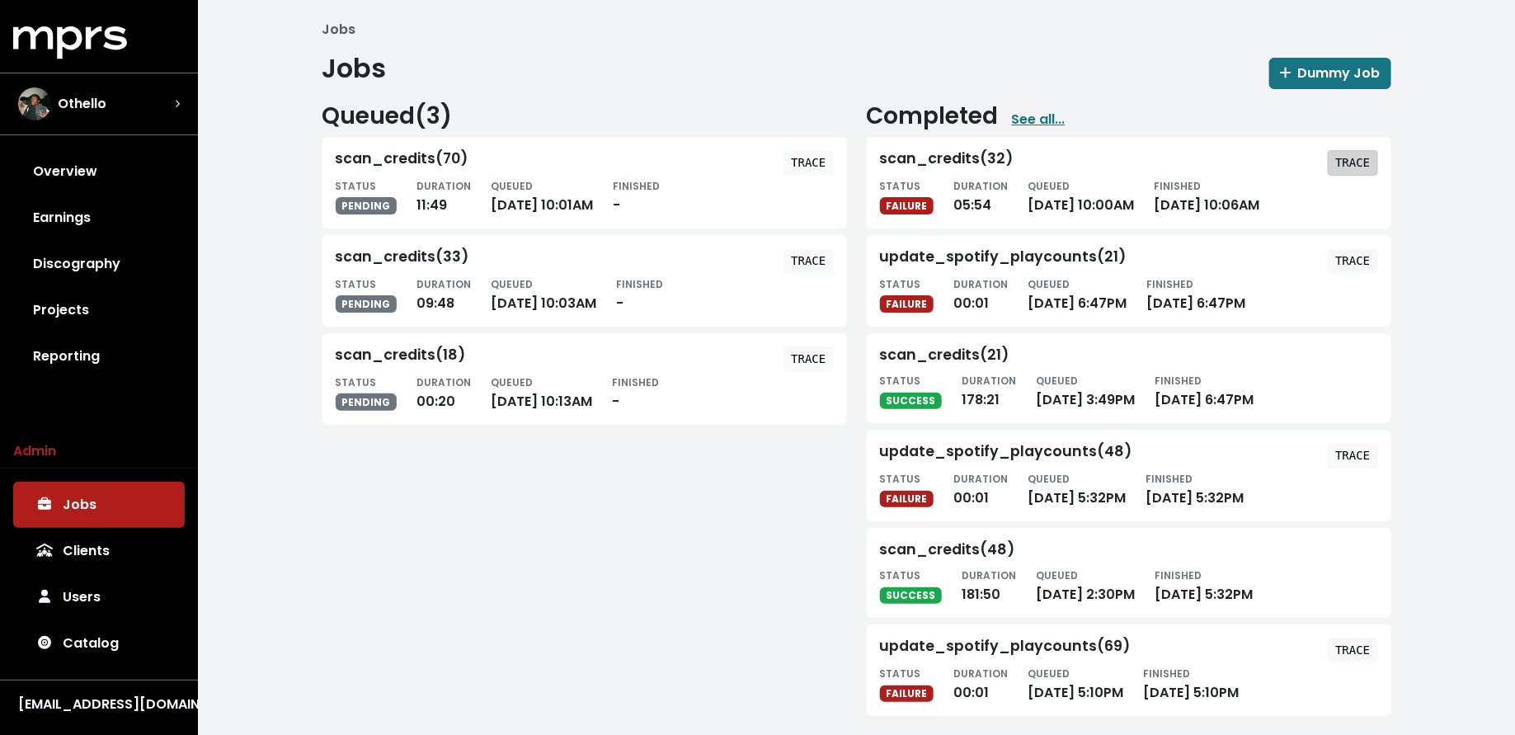
click at [1363, 165] on tt "TRACE" at bounding box center [1352, 162] width 35 height 13
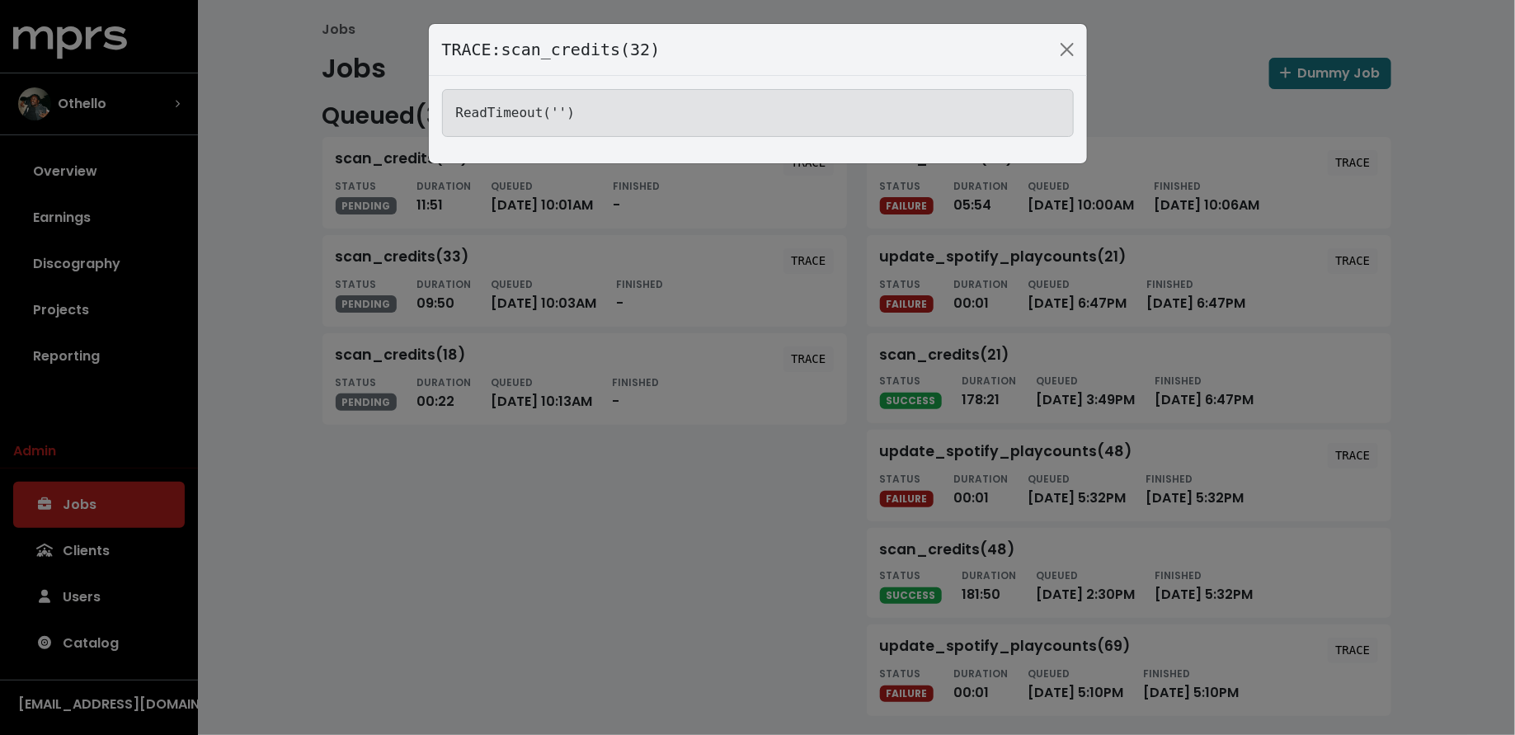
click at [704, 572] on div "TRACE: scan_credits(32) ReadTimeout('')" at bounding box center [757, 367] width 1515 height 735
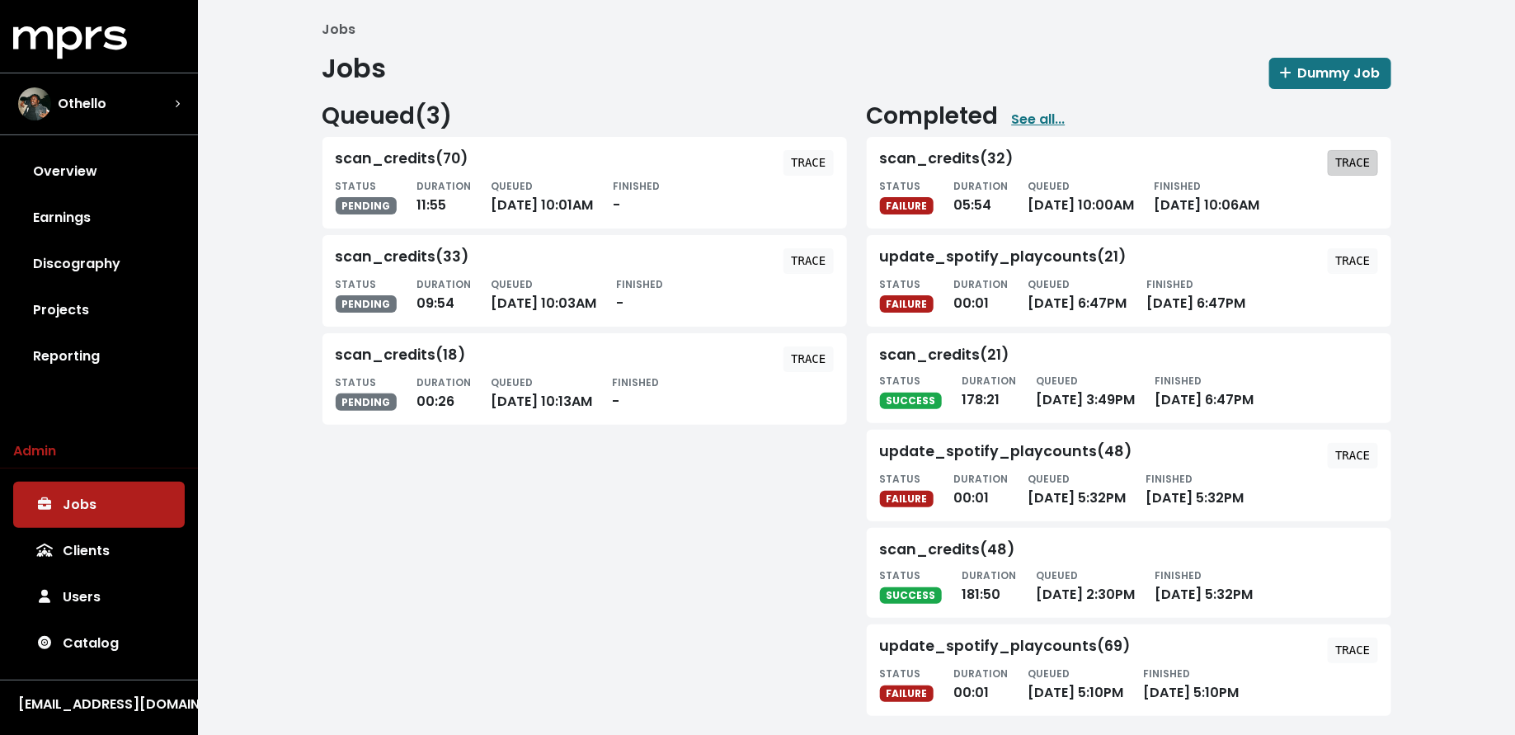
click at [1363, 151] on button "TRACE" at bounding box center [1352, 163] width 49 height 26
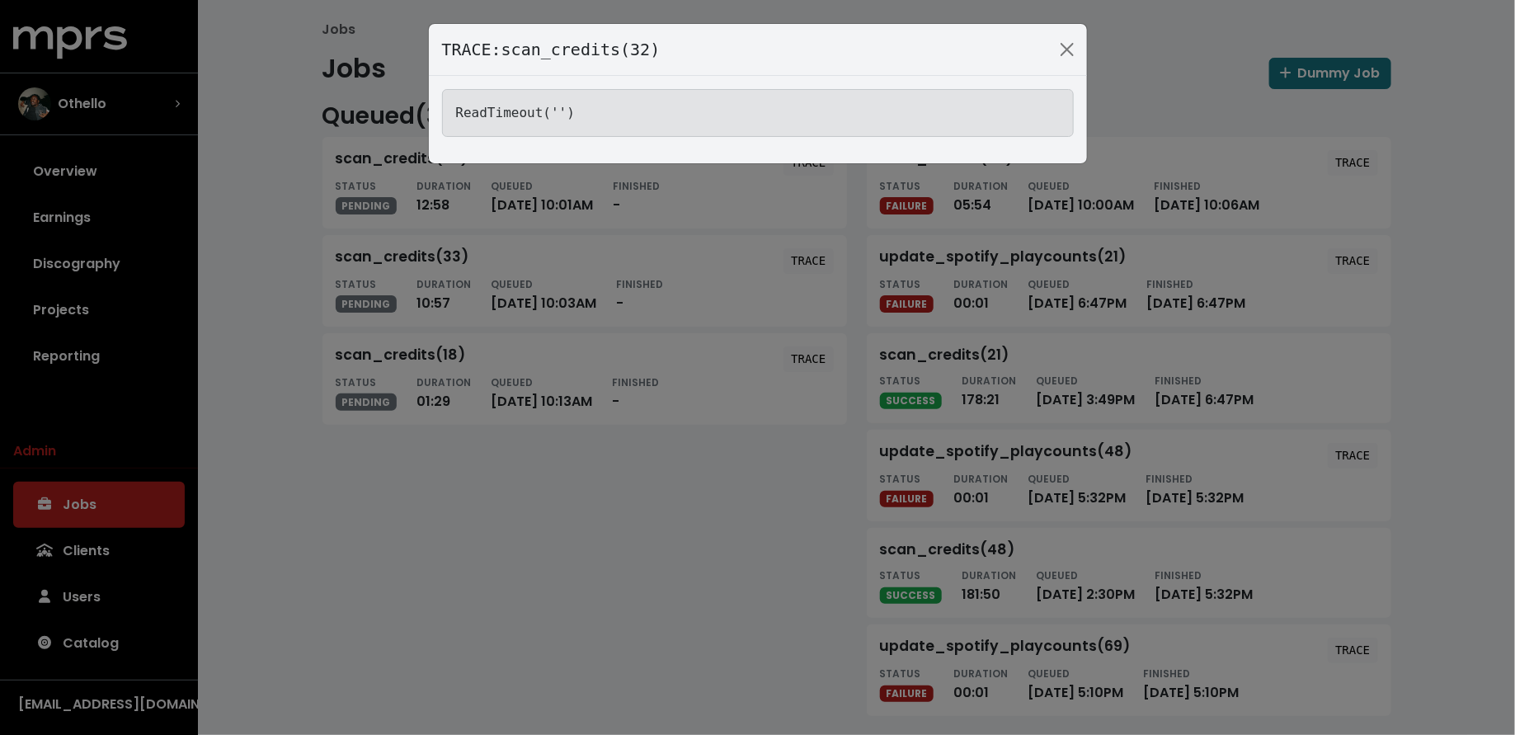
click at [299, 613] on div "TRACE: scan_credits(32) ReadTimeout('')" at bounding box center [757, 367] width 1515 height 735
click at [237, 282] on div "TRACE: scan_credits(32) ReadTimeout('')" at bounding box center [757, 367] width 1515 height 735
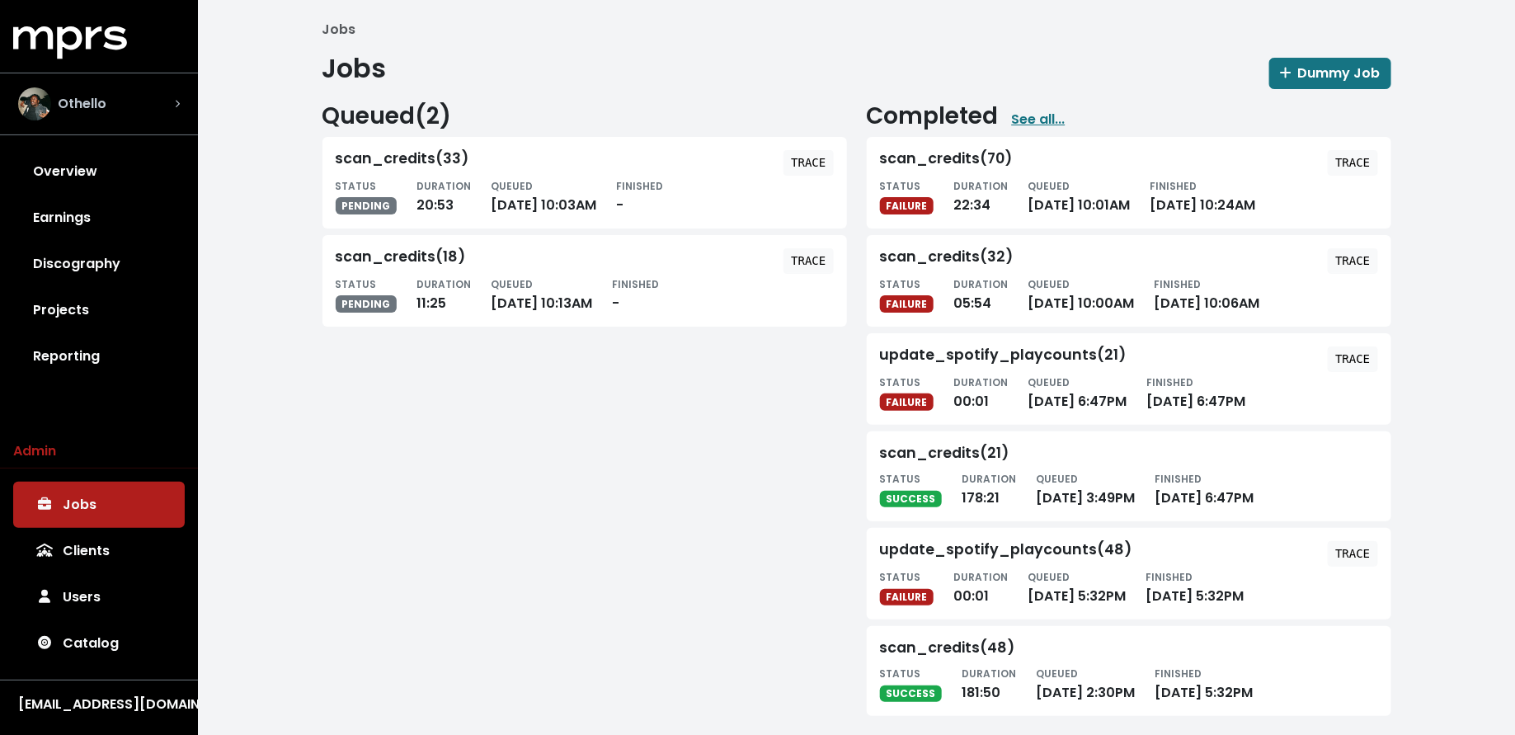
click at [142, 110] on div "Othello" at bounding box center [99, 103] width 162 height 33
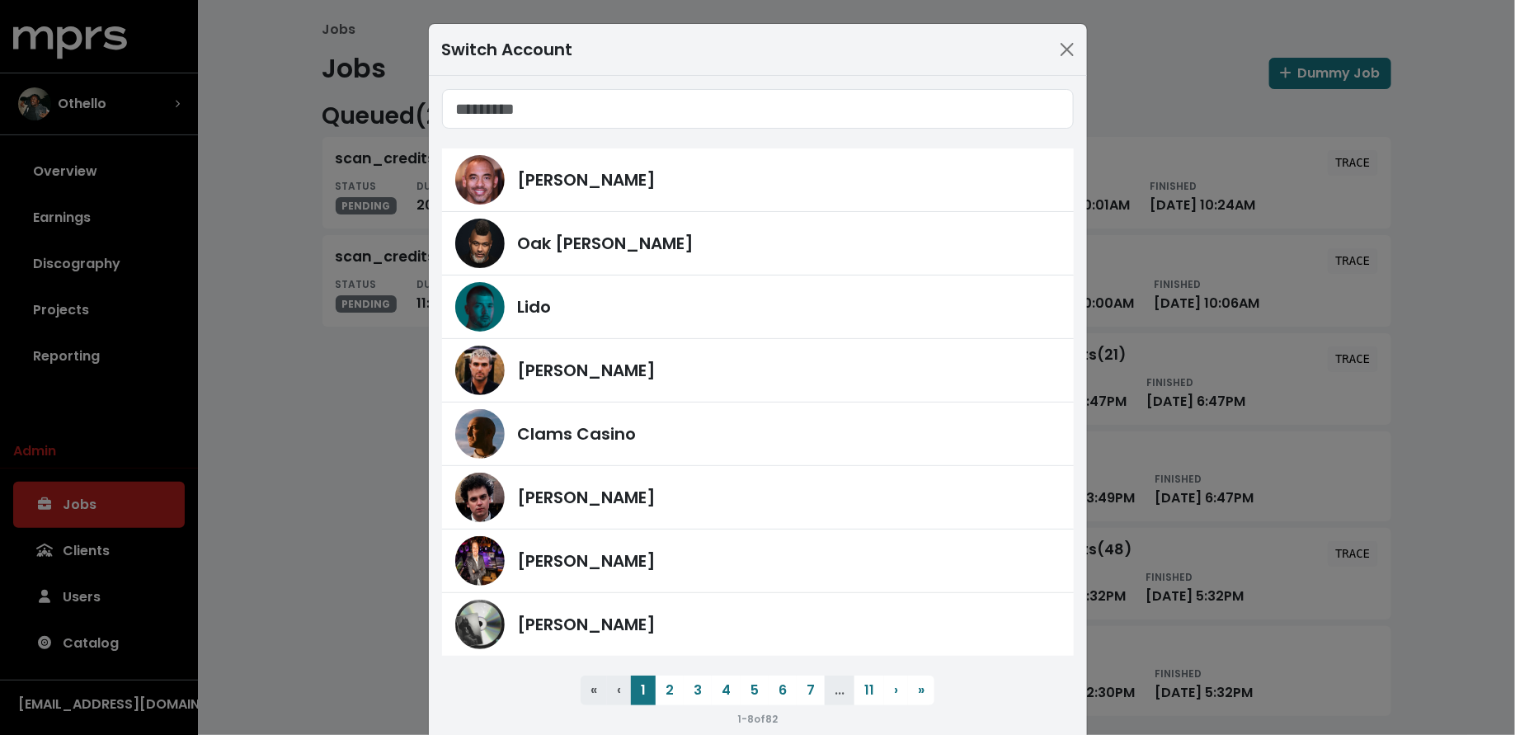
click at [256, 243] on div "Switch Account Harvey Mason Jr Oak Felder Lido Fred Gibson Clams Casino James F…" at bounding box center [757, 367] width 1515 height 735
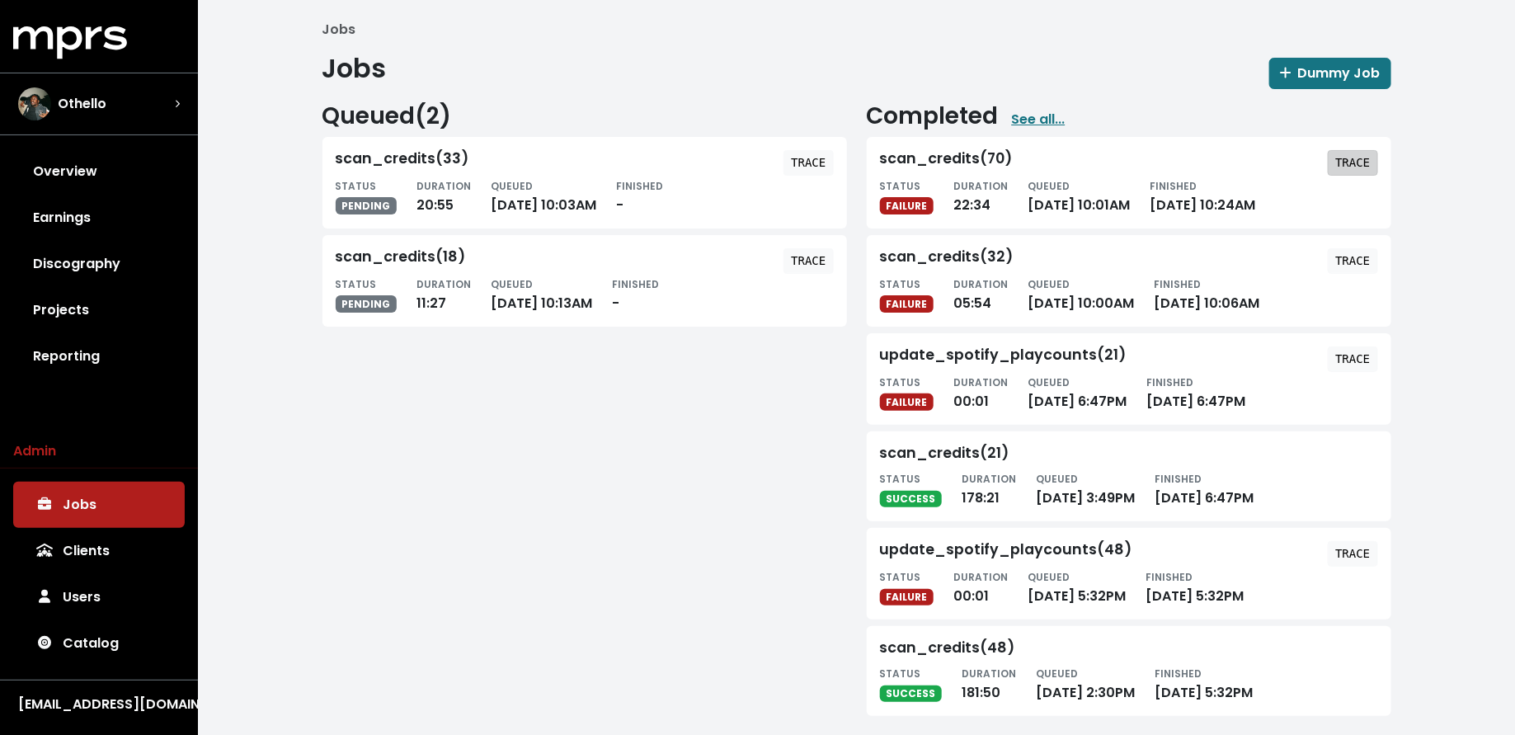
click at [1337, 160] on tt "TRACE" at bounding box center [1352, 162] width 35 height 13
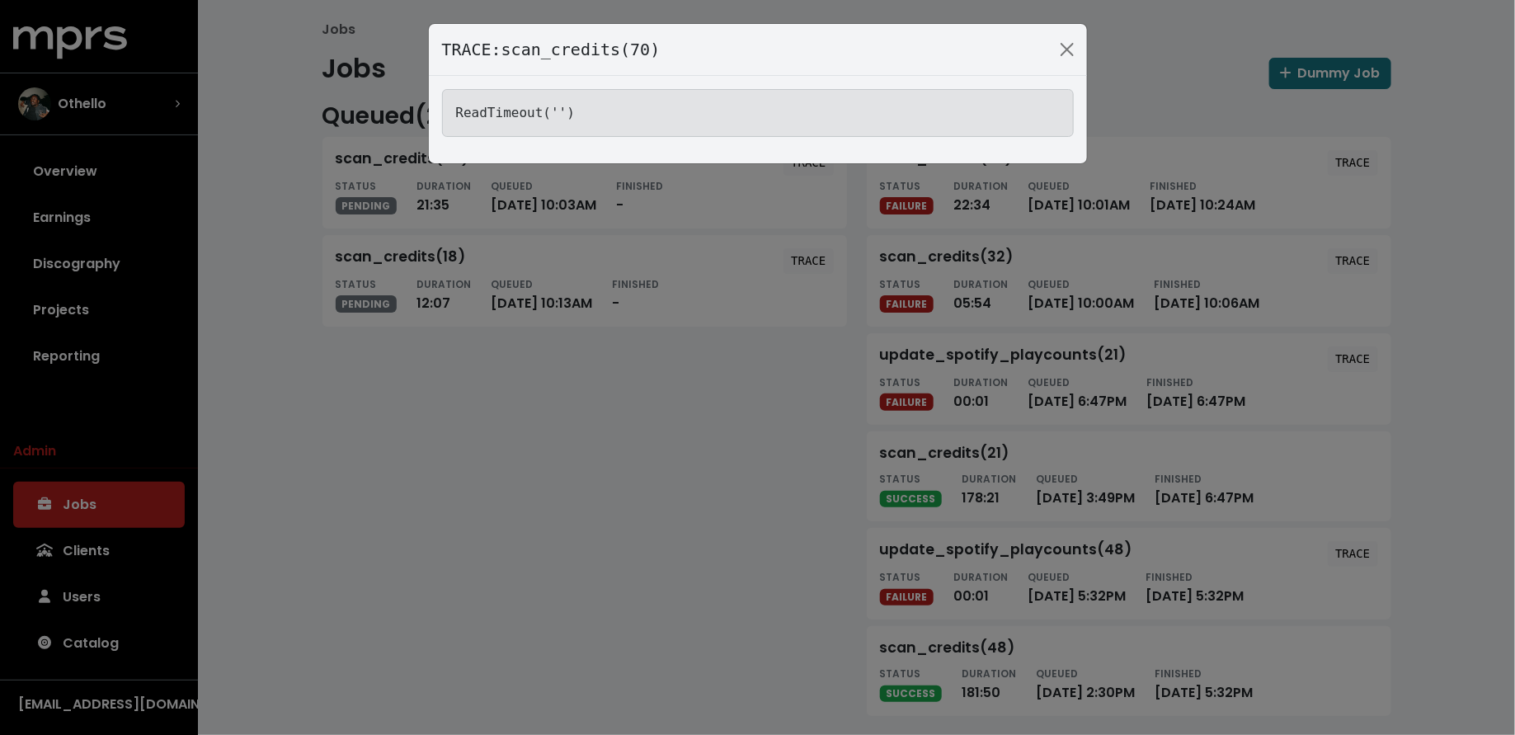
click at [350, 551] on div "TRACE: scan_credits(70) ReadTimeout('')" at bounding box center [757, 367] width 1515 height 735
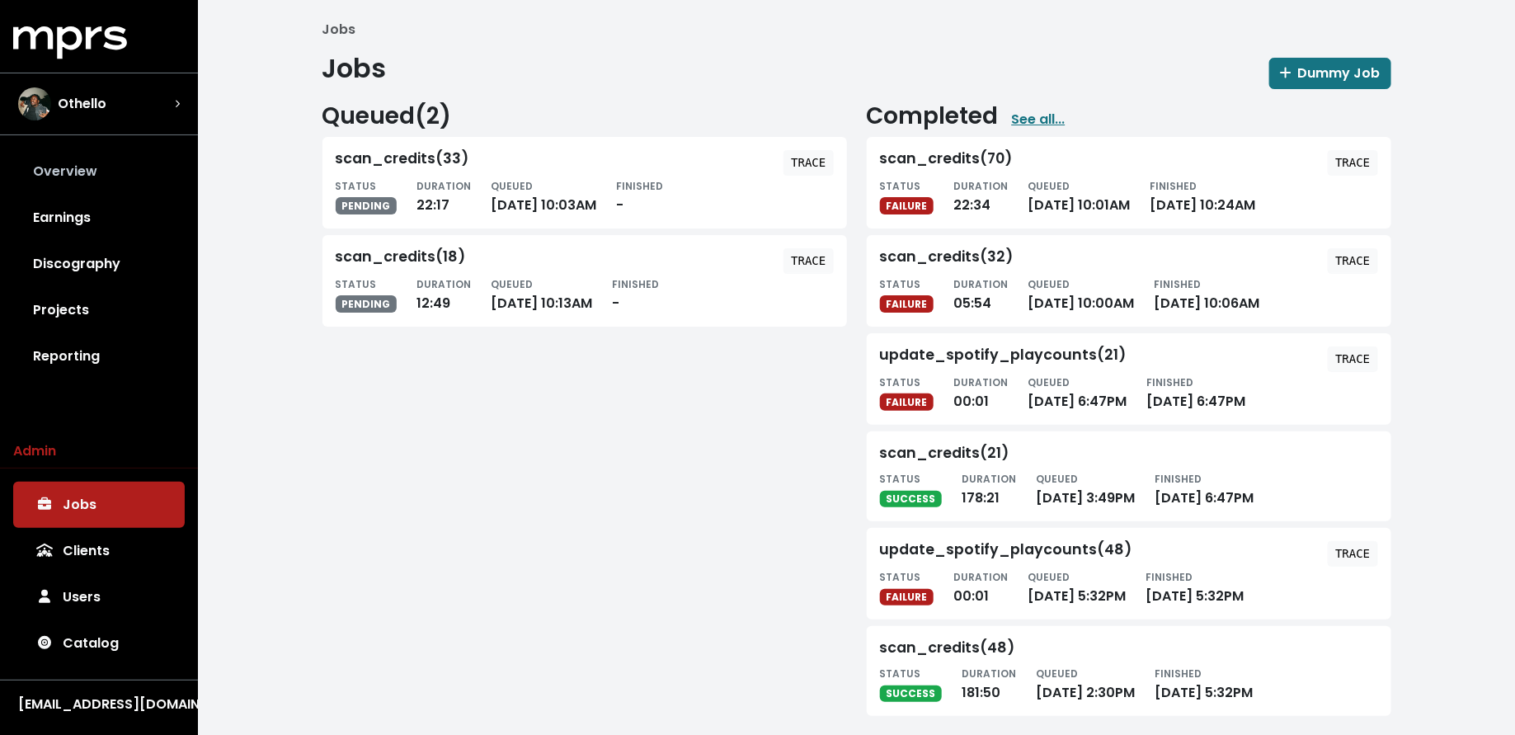
click at [167, 166] on link "Overview" at bounding box center [99, 171] width 172 height 46
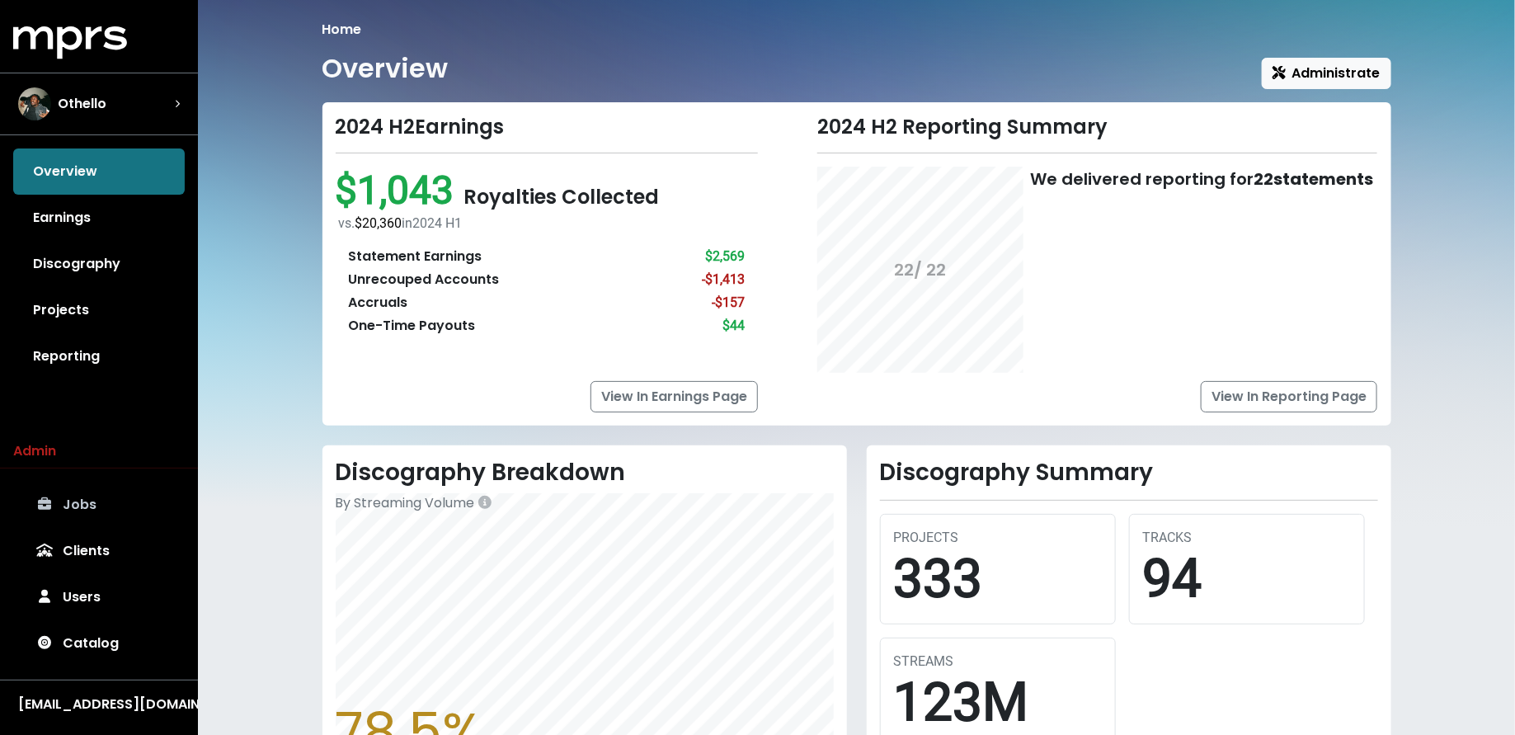
click at [113, 497] on link "Jobs" at bounding box center [99, 505] width 172 height 46
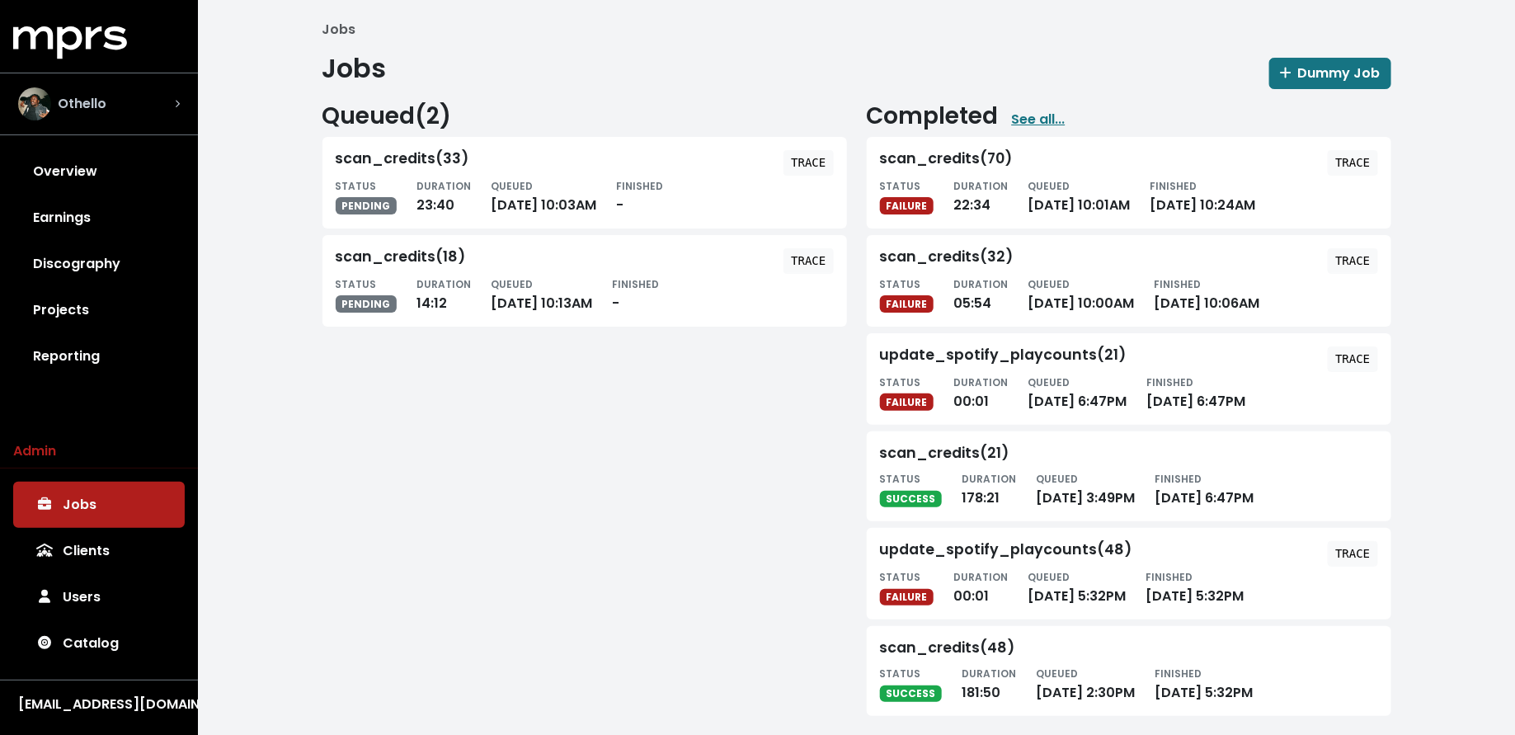
click at [172, 108] on div "Othello" at bounding box center [99, 103] width 162 height 33
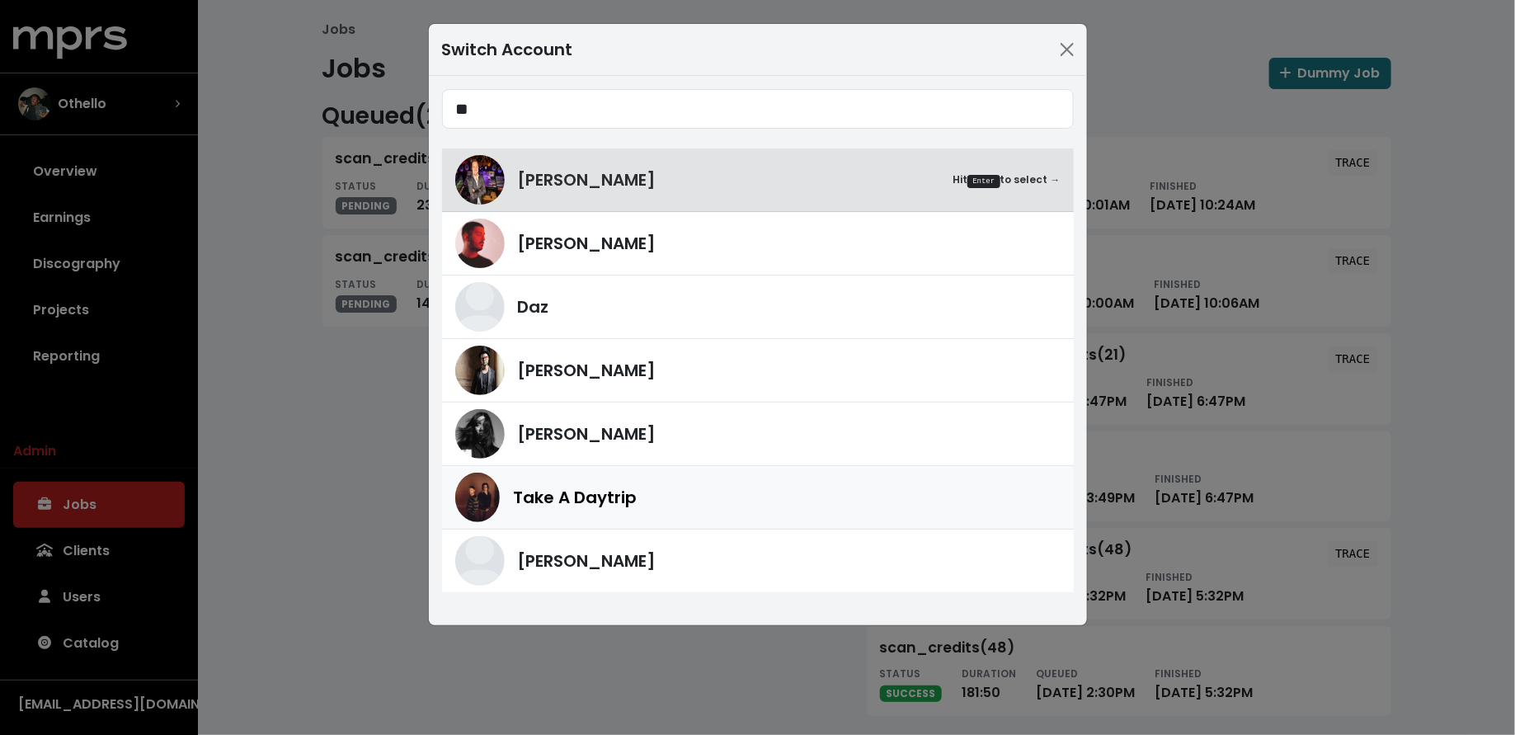
type input "**"
click at [509, 501] on div "Take A Daytrip" at bounding box center [757, 497] width 605 height 49
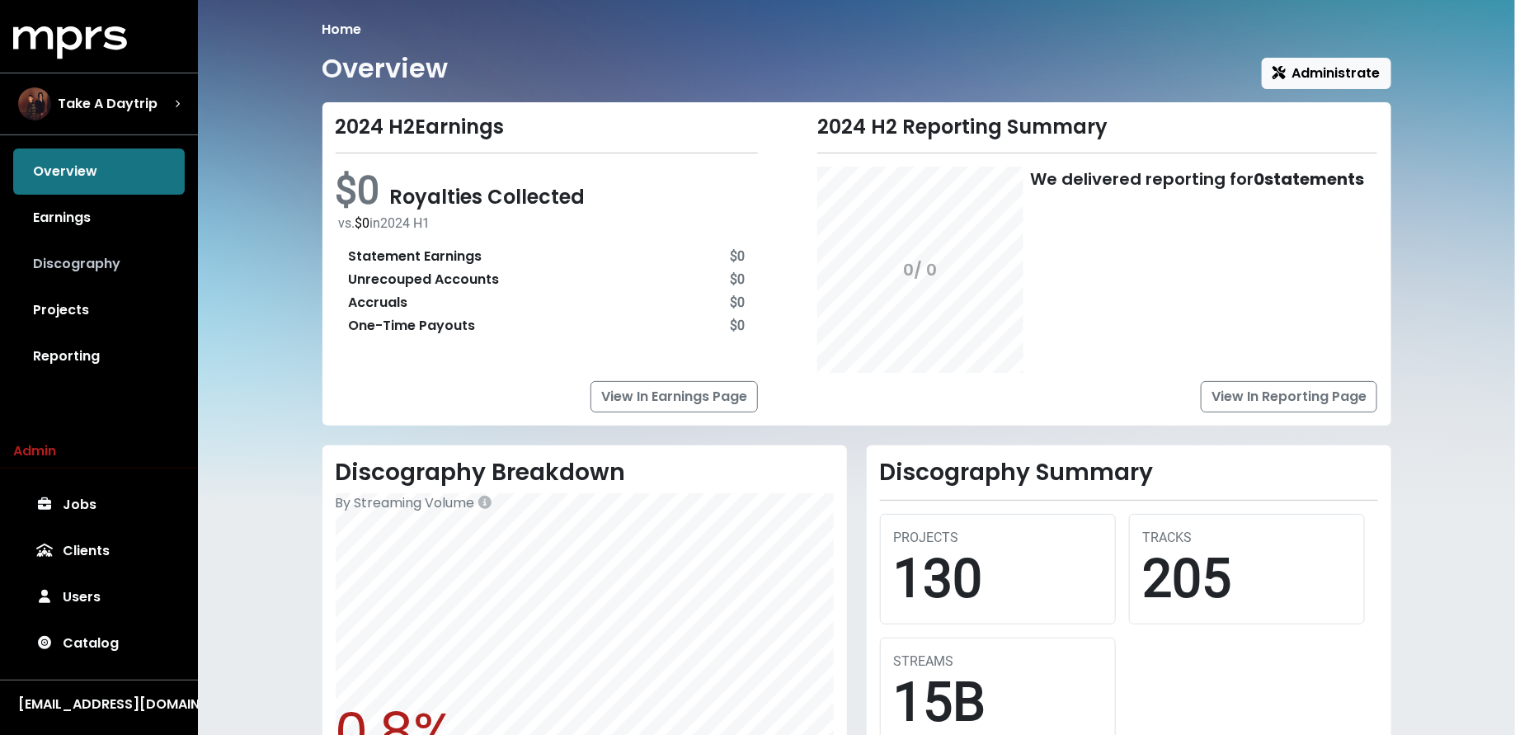
click at [120, 256] on link "Discography" at bounding box center [99, 264] width 172 height 46
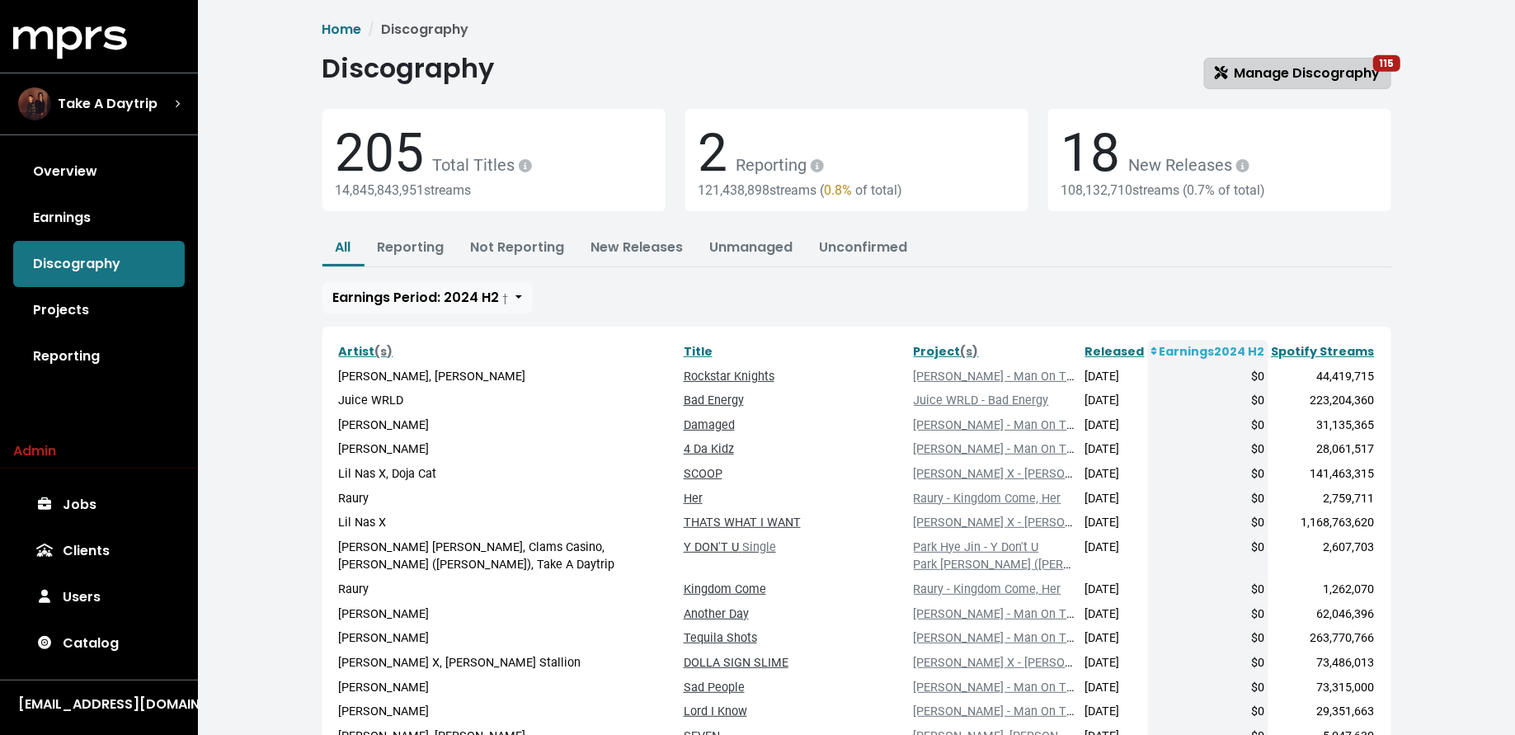
click at [1302, 68] on span "Manage Discography 115" at bounding box center [1298, 73] width 166 height 19
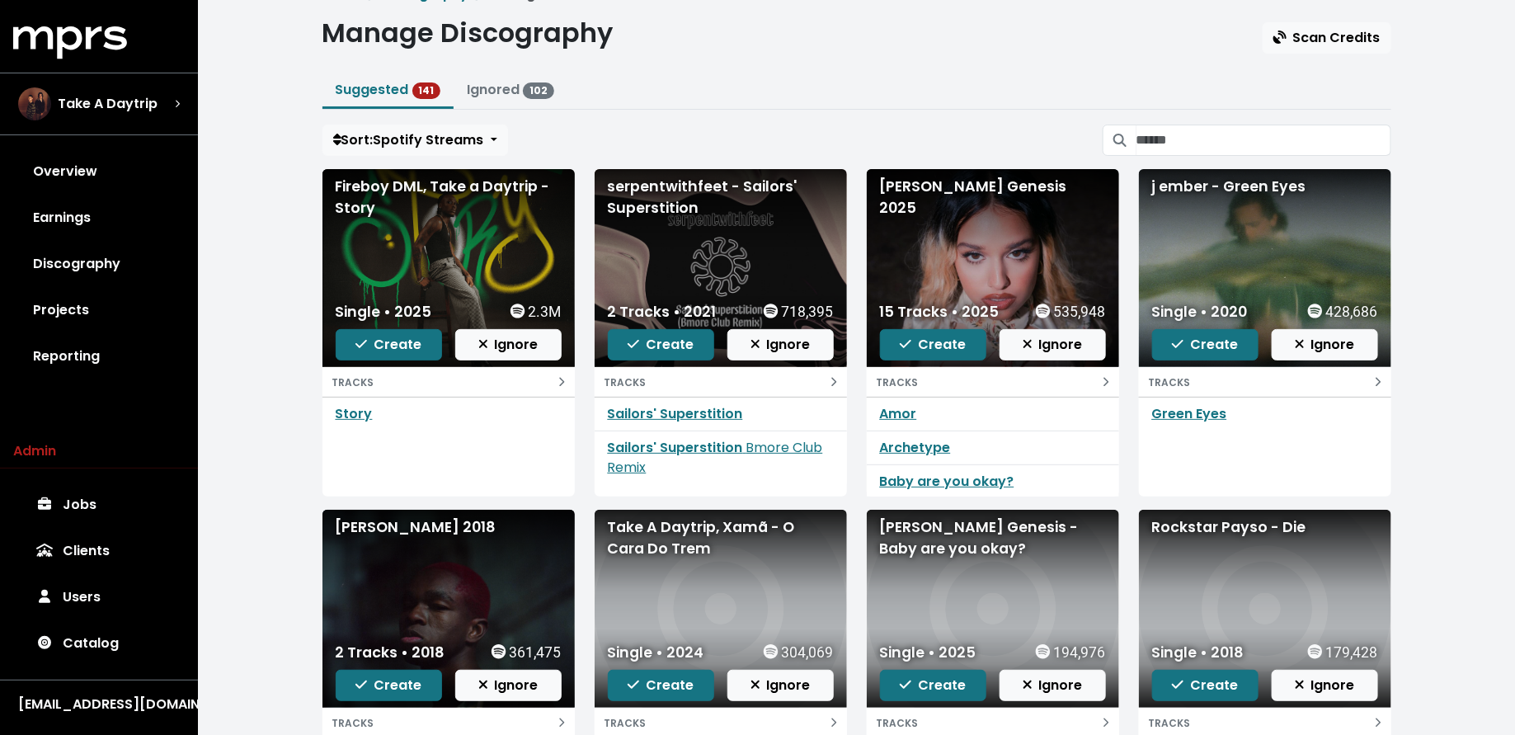
scroll to position [39, 0]
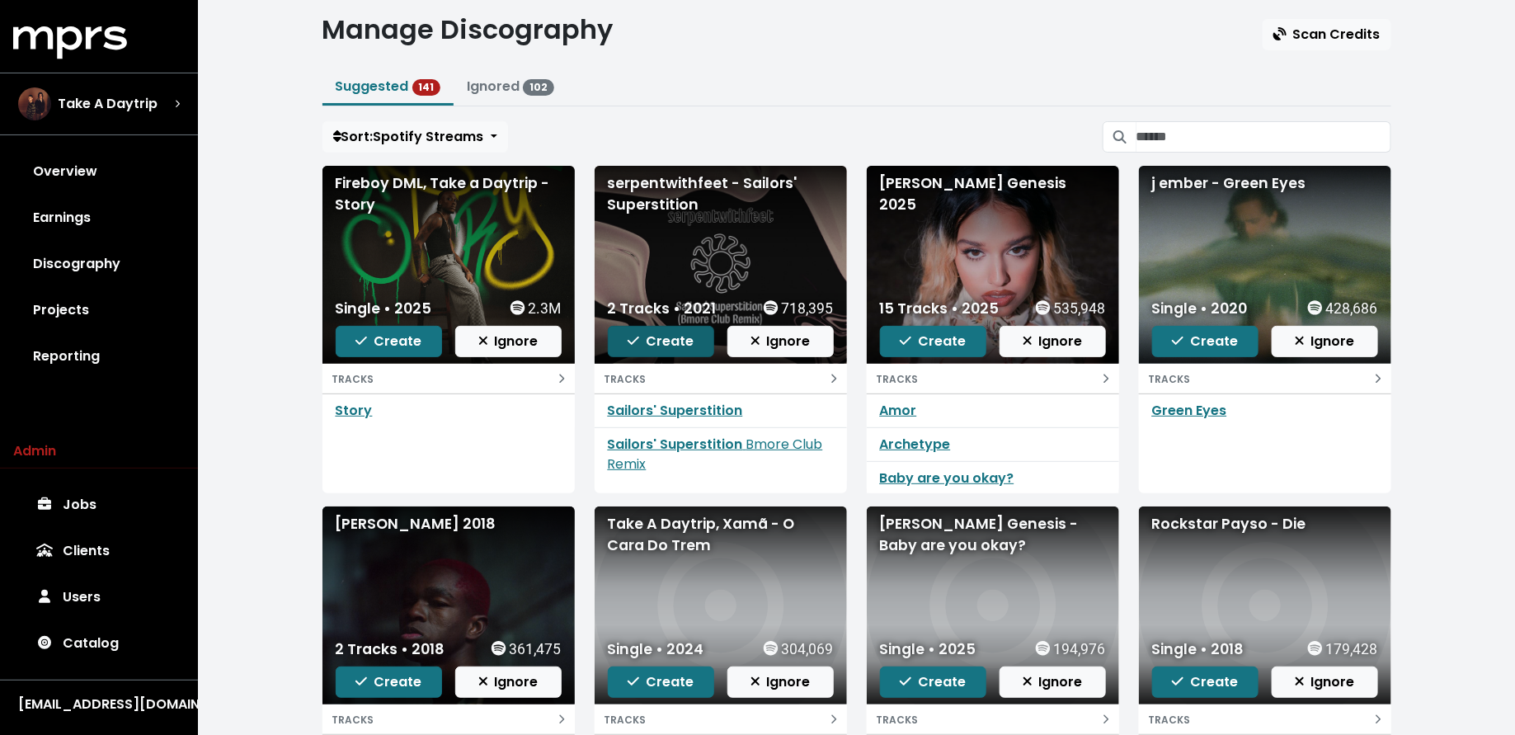
click at [673, 337] on span "Create" at bounding box center [661, 341] width 66 height 19
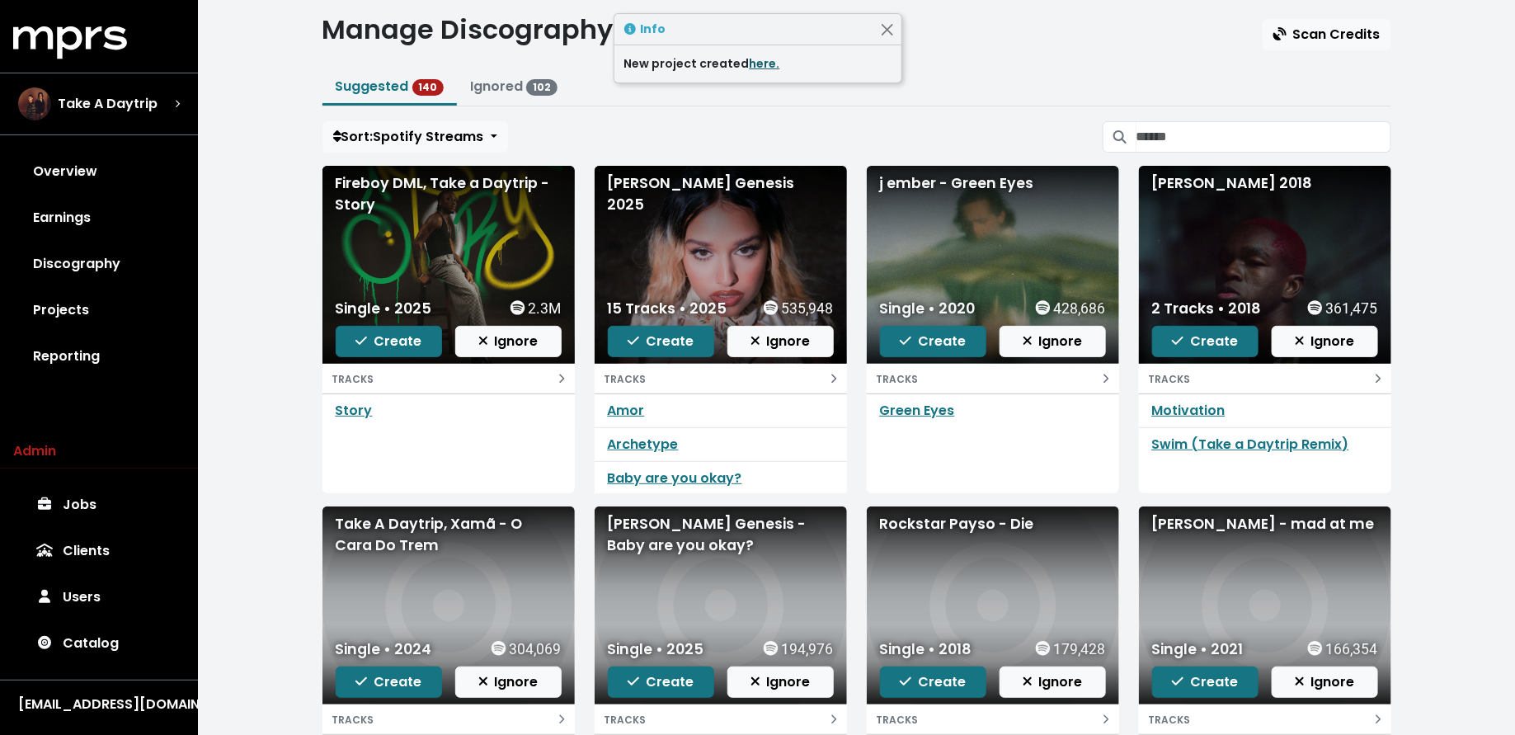
click at [774, 59] on link "here." at bounding box center [765, 63] width 31 height 16
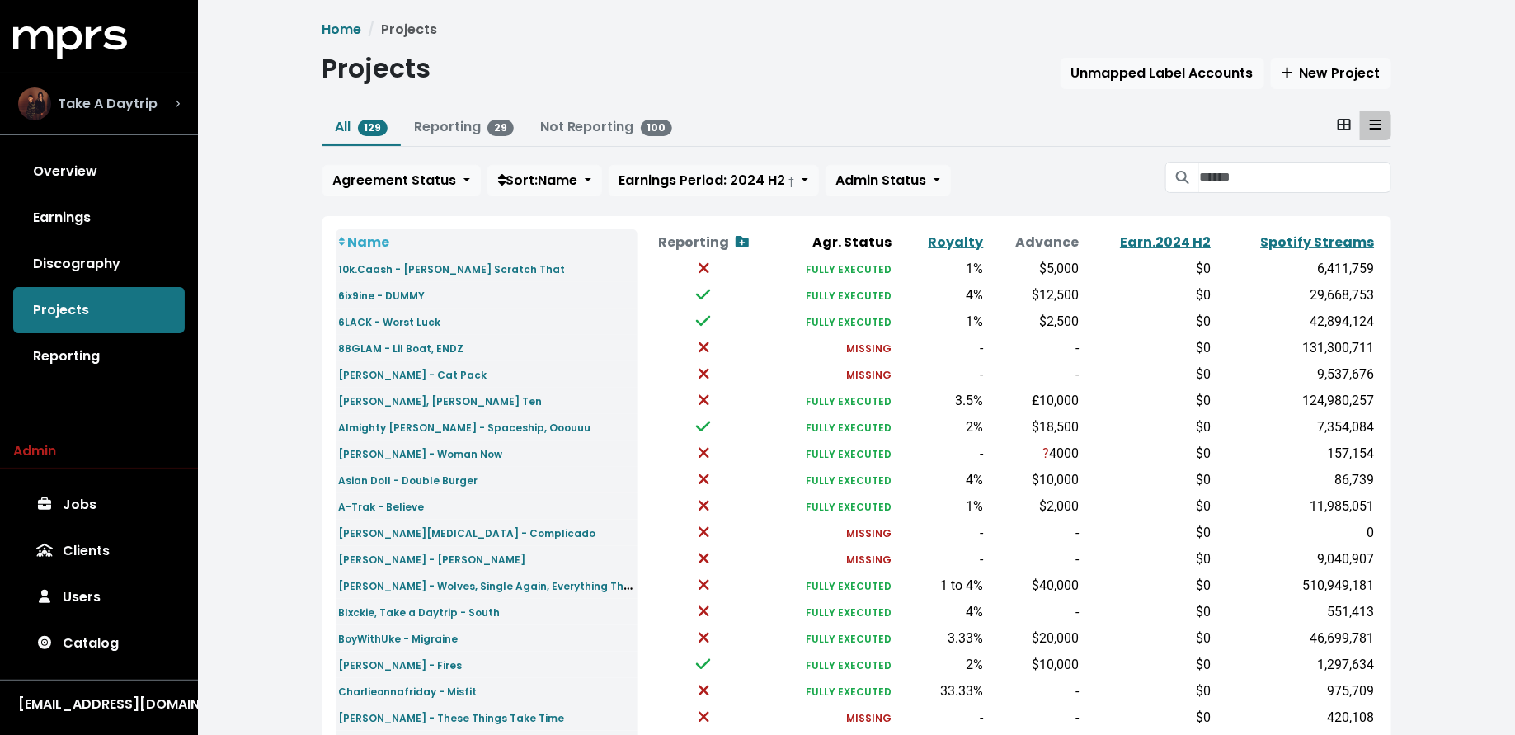
click at [146, 104] on span "Take A Daytrip" at bounding box center [108, 104] width 100 height 20
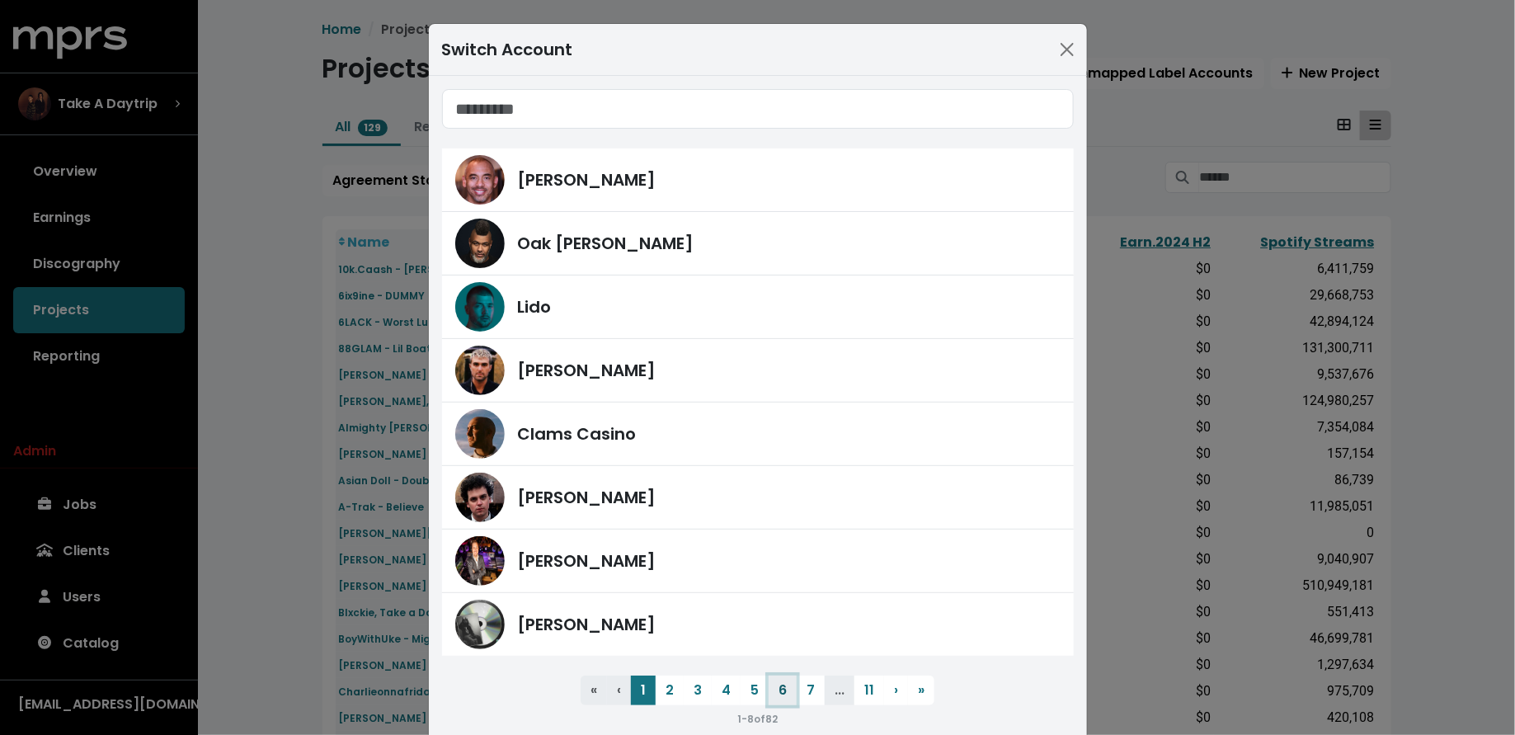
click at [775, 683] on button "6" at bounding box center [783, 691] width 28 height 30
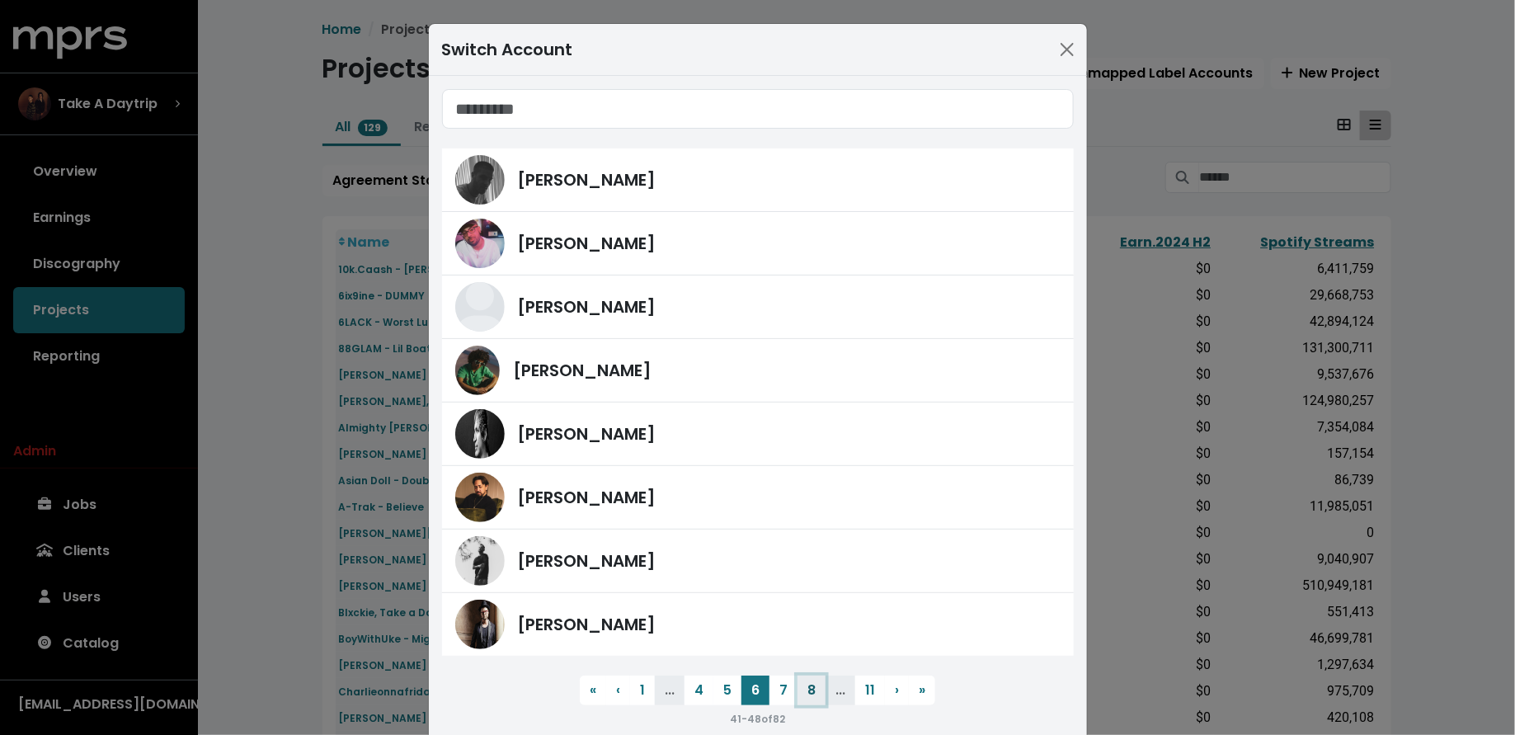
click at [807, 687] on button "8" at bounding box center [812, 691] width 28 height 30
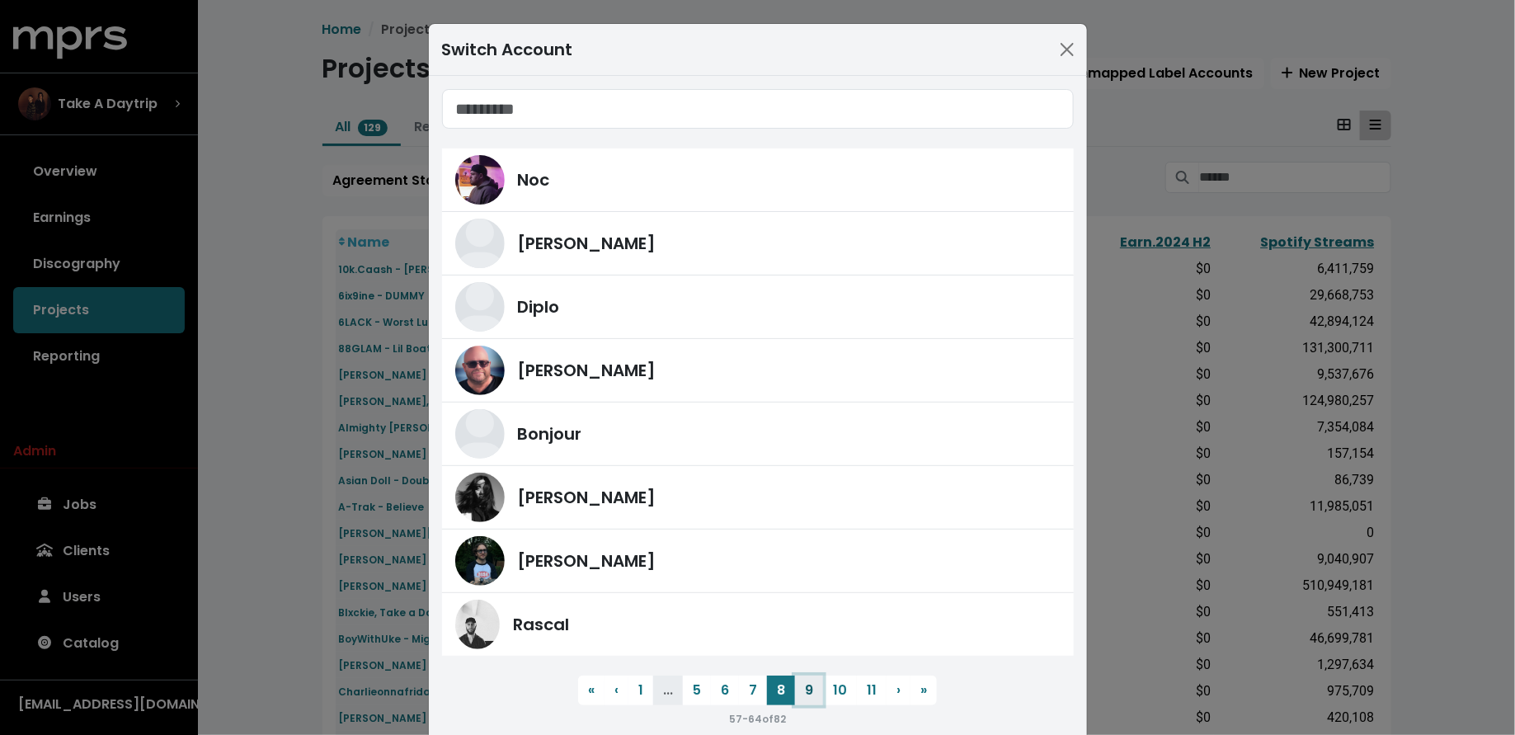
click at [806, 686] on button "9" at bounding box center [809, 691] width 28 height 30
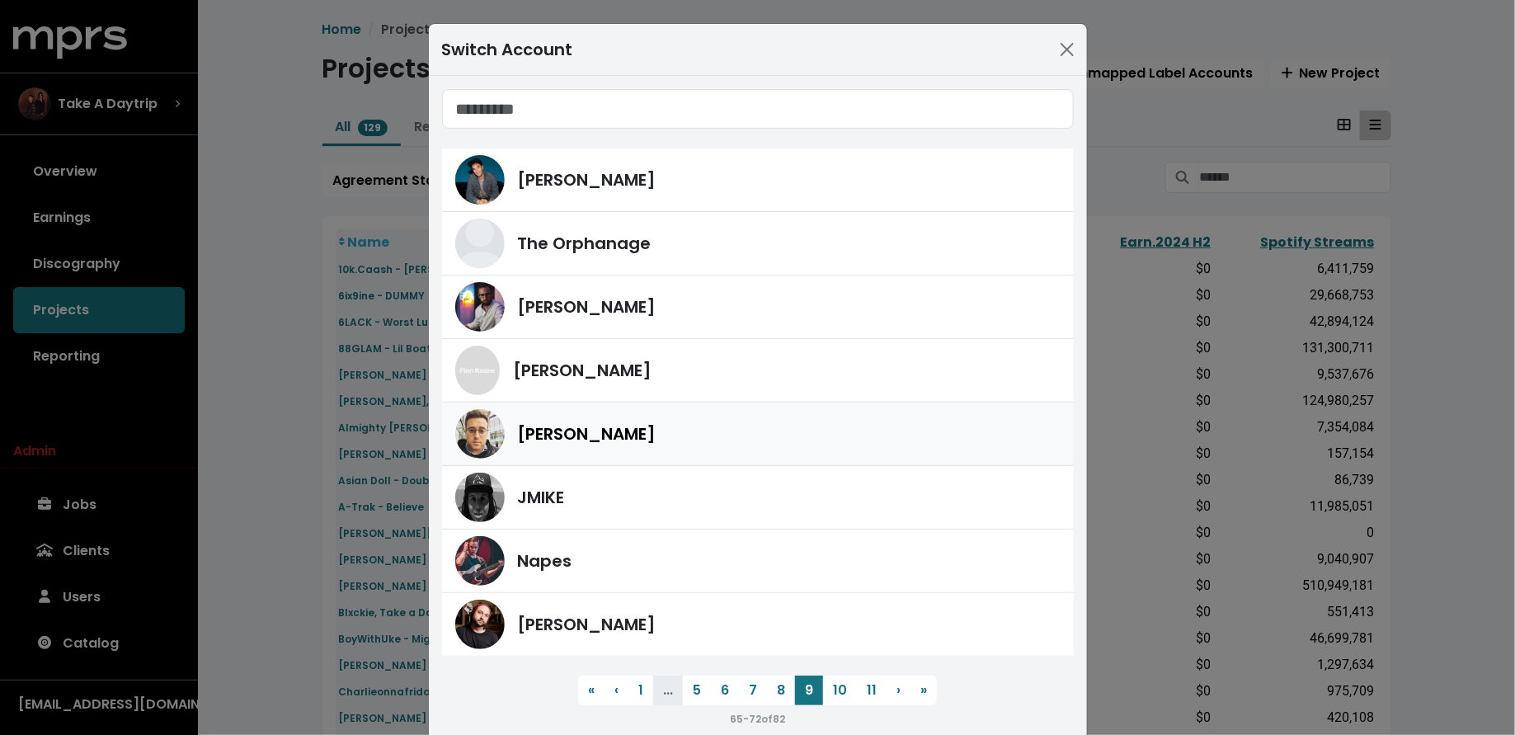
click at [692, 439] on div "Scott Effman" at bounding box center [789, 434] width 543 height 25
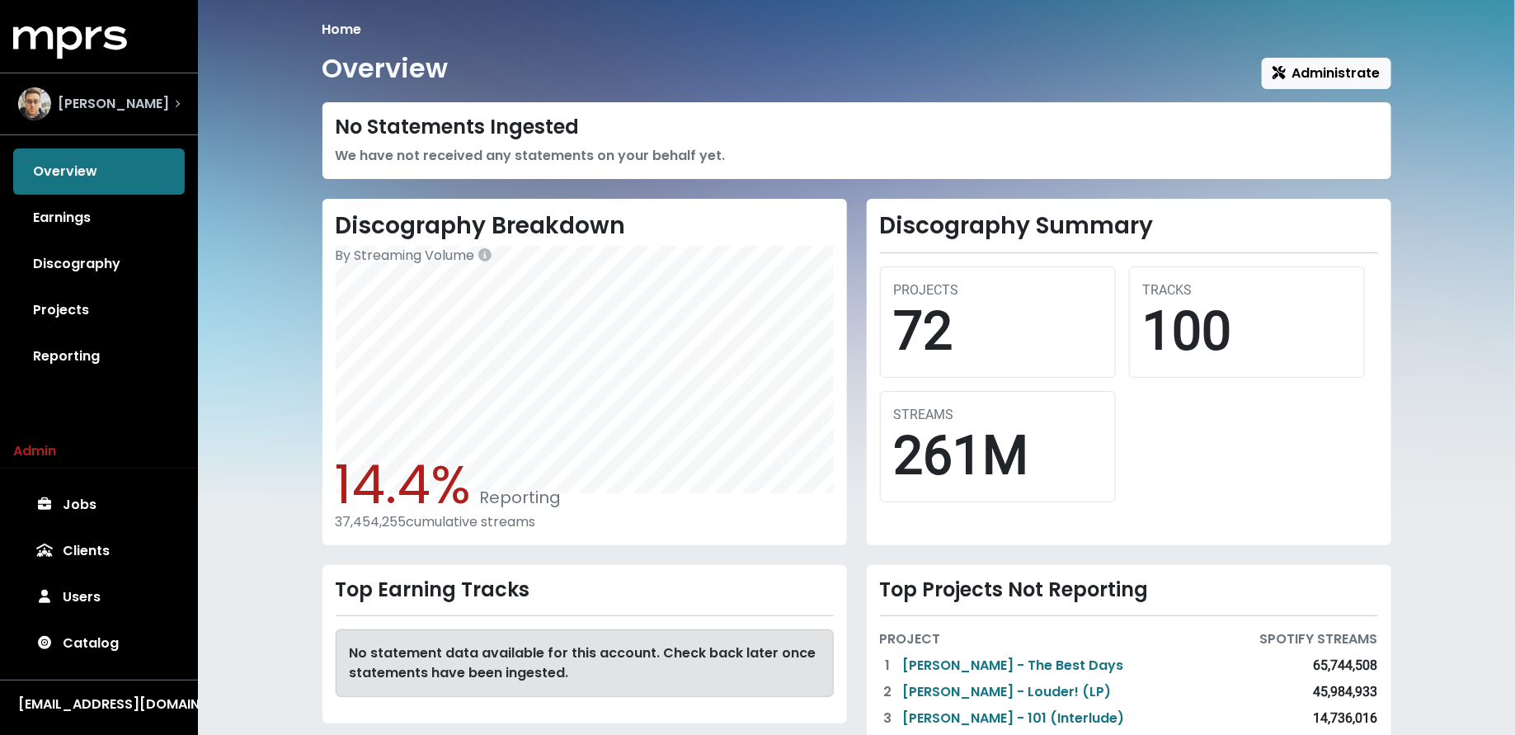
click at [111, 116] on div "Scott Effman" at bounding box center [93, 103] width 151 height 33
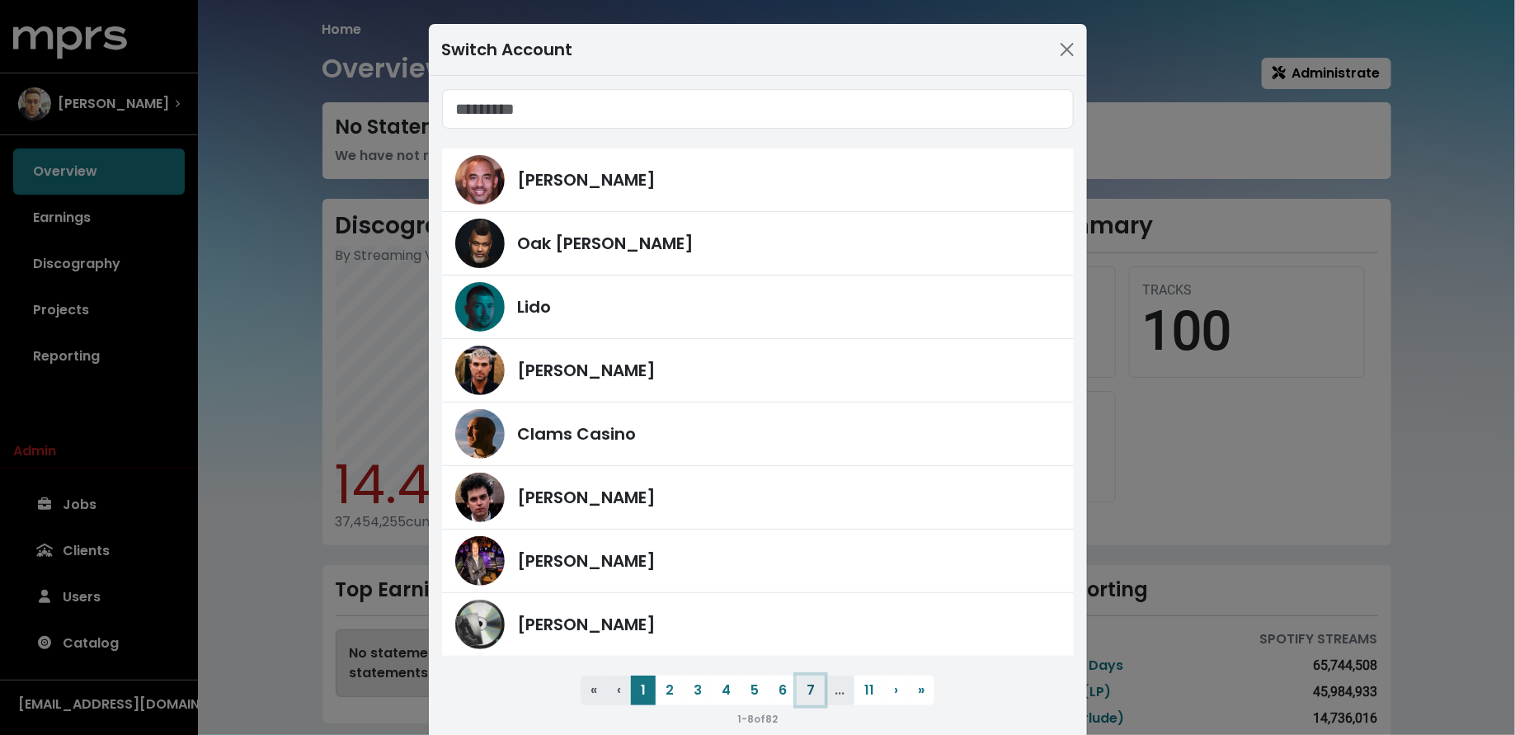
click at [812, 696] on button "7" at bounding box center [811, 691] width 28 height 30
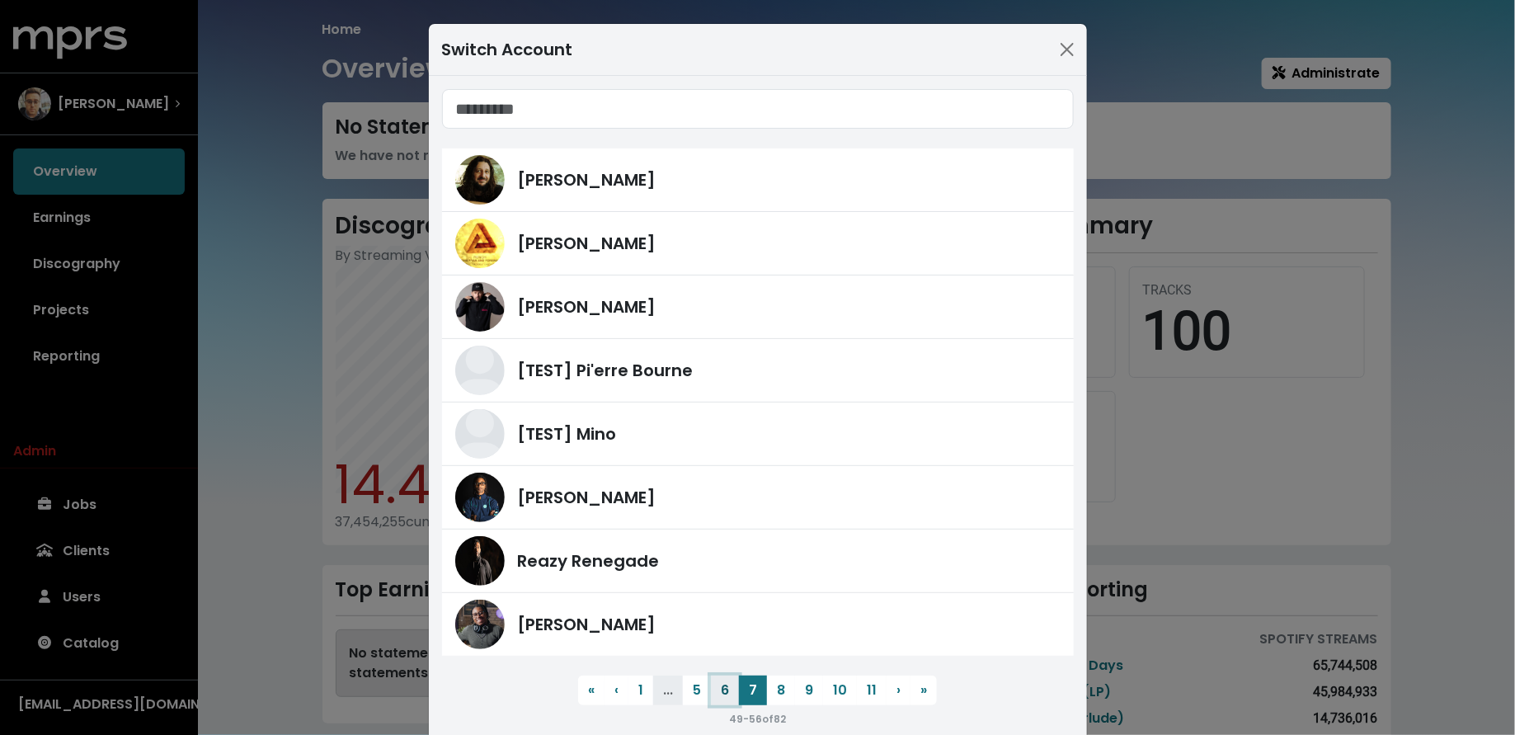
click at [730, 687] on button "6" at bounding box center [725, 691] width 28 height 30
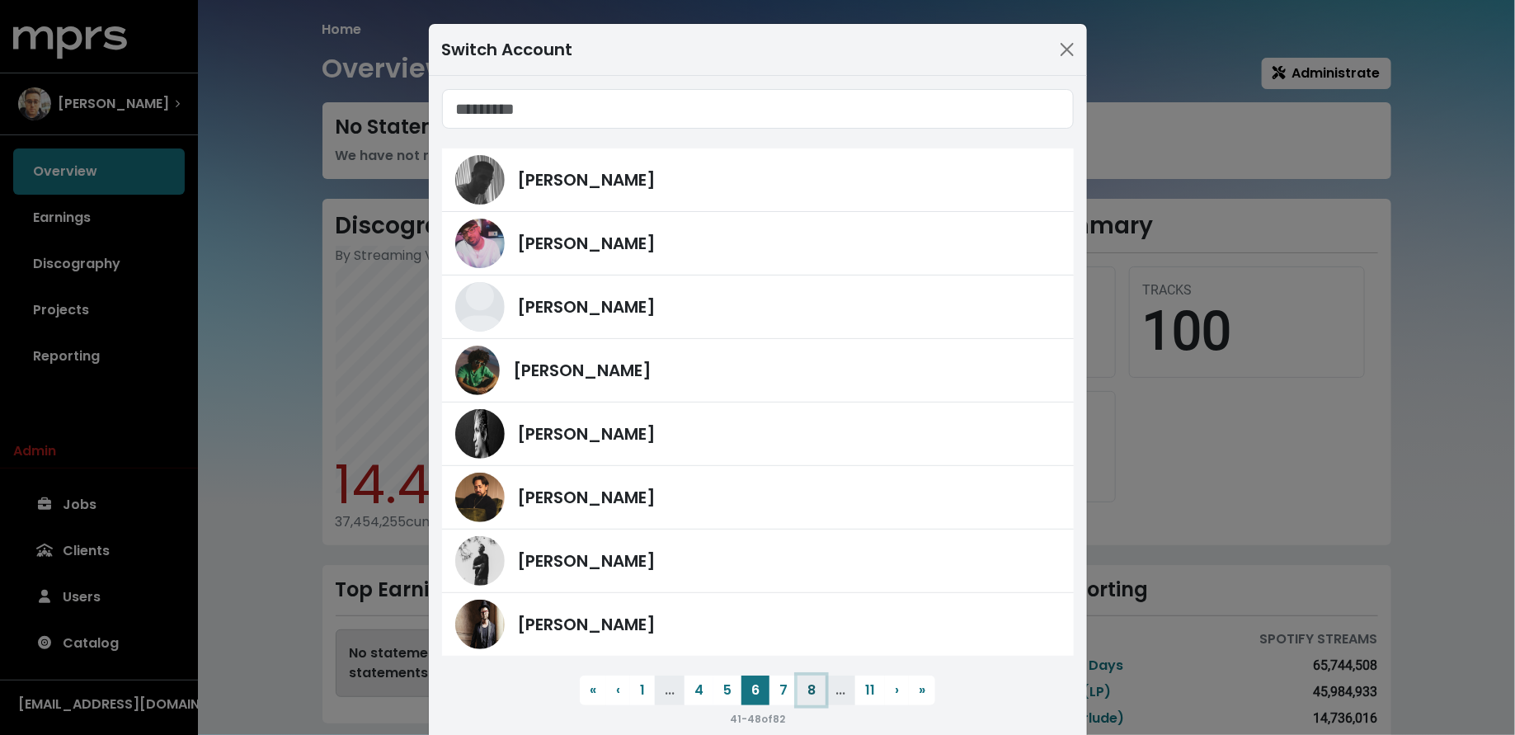
click at [812, 682] on button "8" at bounding box center [812, 691] width 28 height 30
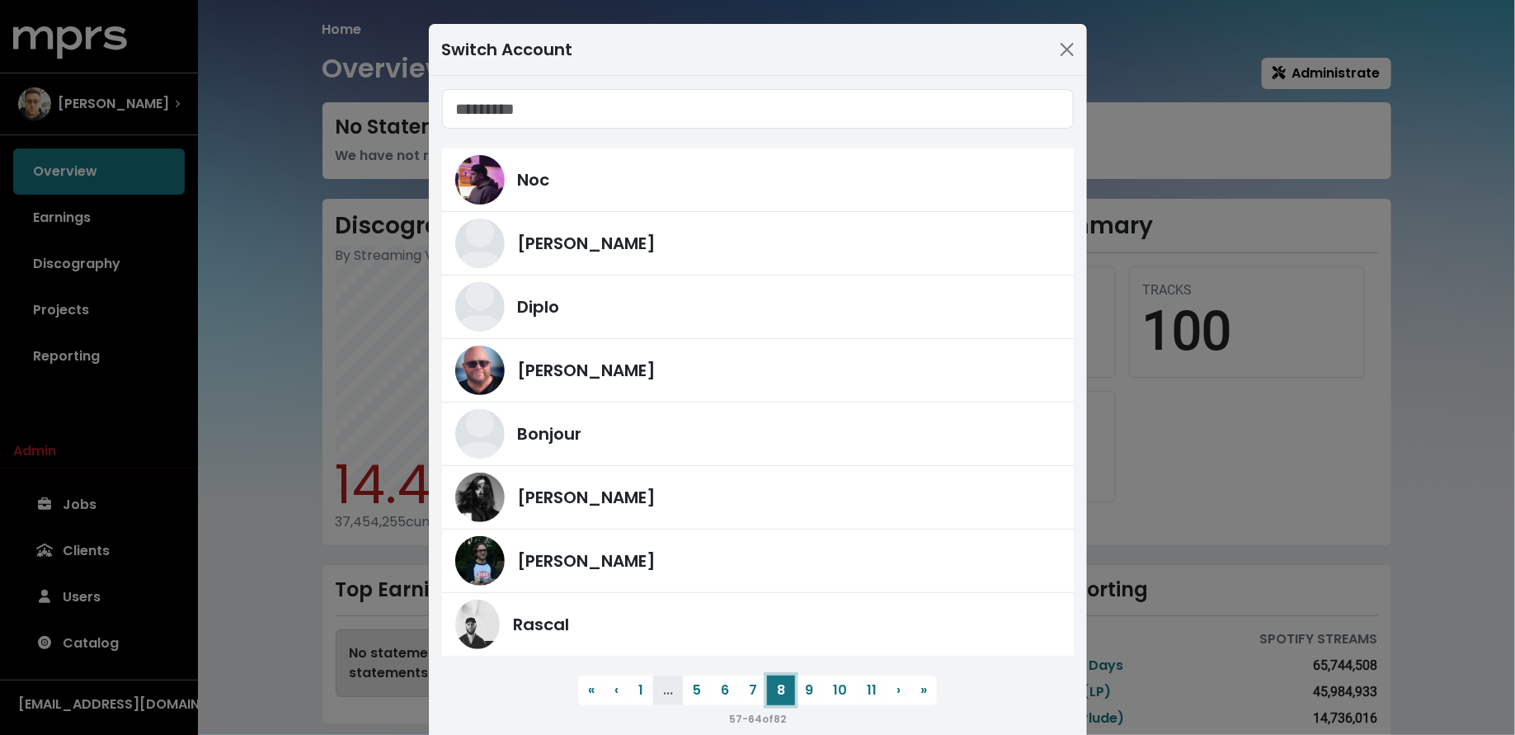
click at [781, 685] on button "8" at bounding box center [781, 691] width 28 height 30
click at [808, 688] on button "9" at bounding box center [809, 691] width 28 height 30
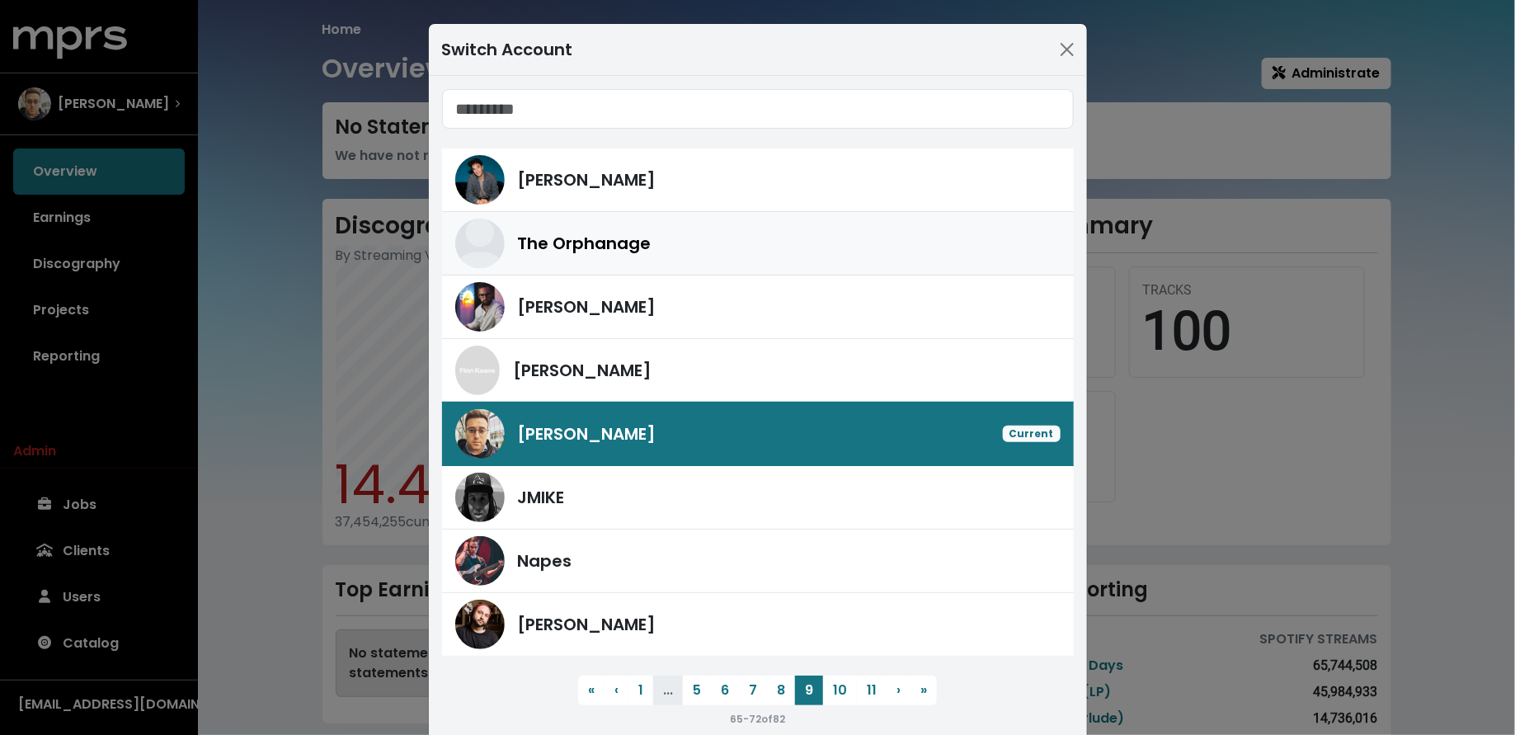
click at [738, 243] on div "The Orphanage" at bounding box center [789, 243] width 543 height 25
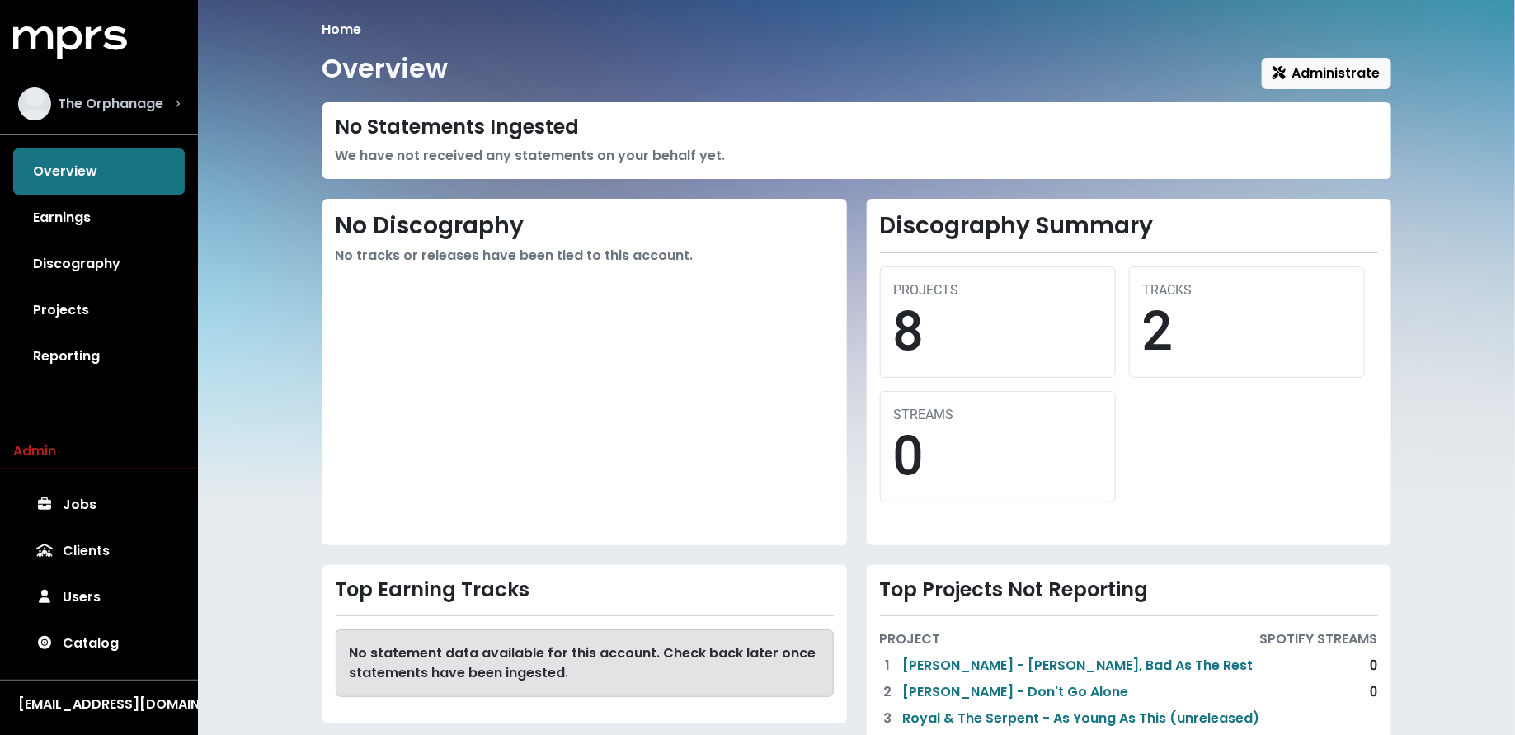
click at [155, 125] on div "The Orphanage" at bounding box center [99, 103] width 188 height 59
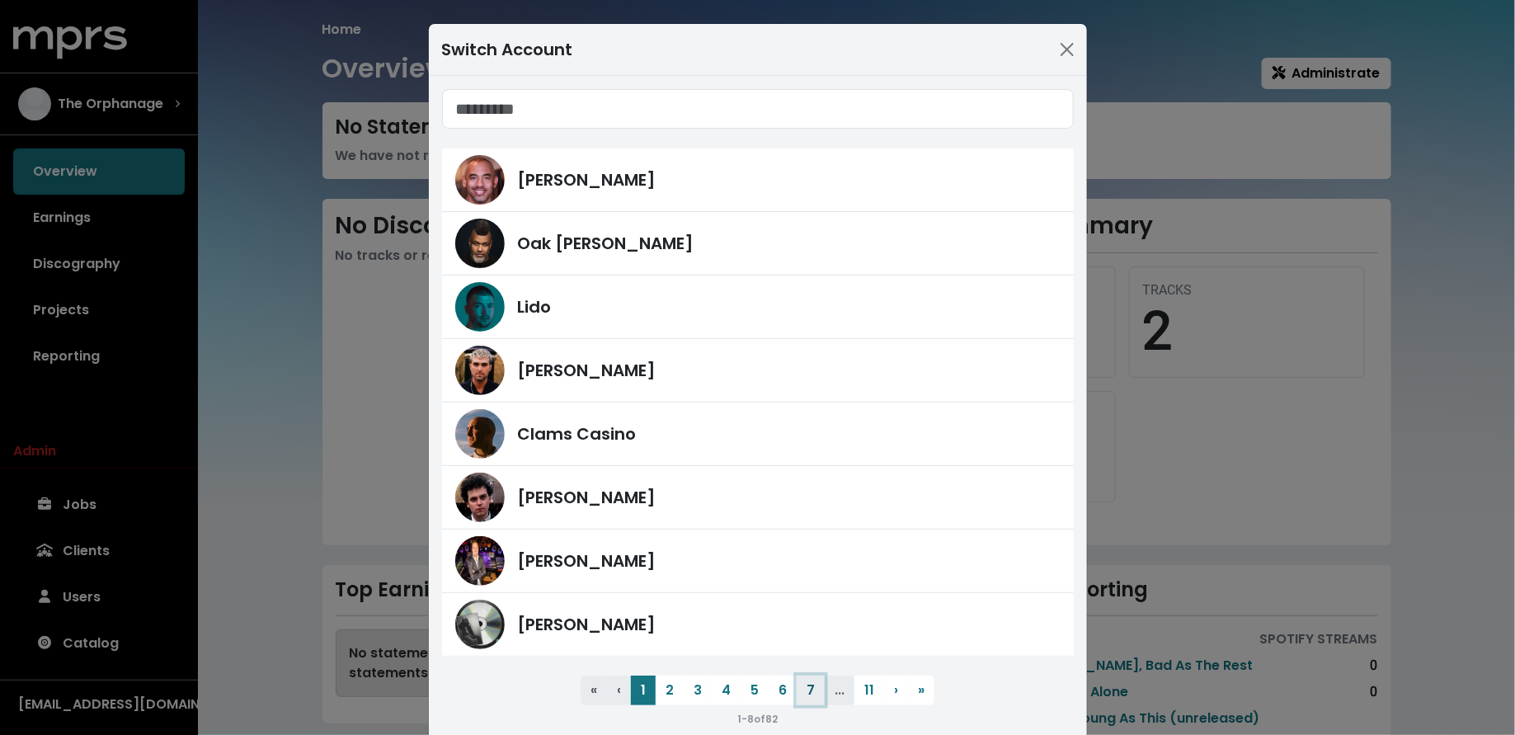
click at [814, 693] on button "7" at bounding box center [811, 691] width 28 height 30
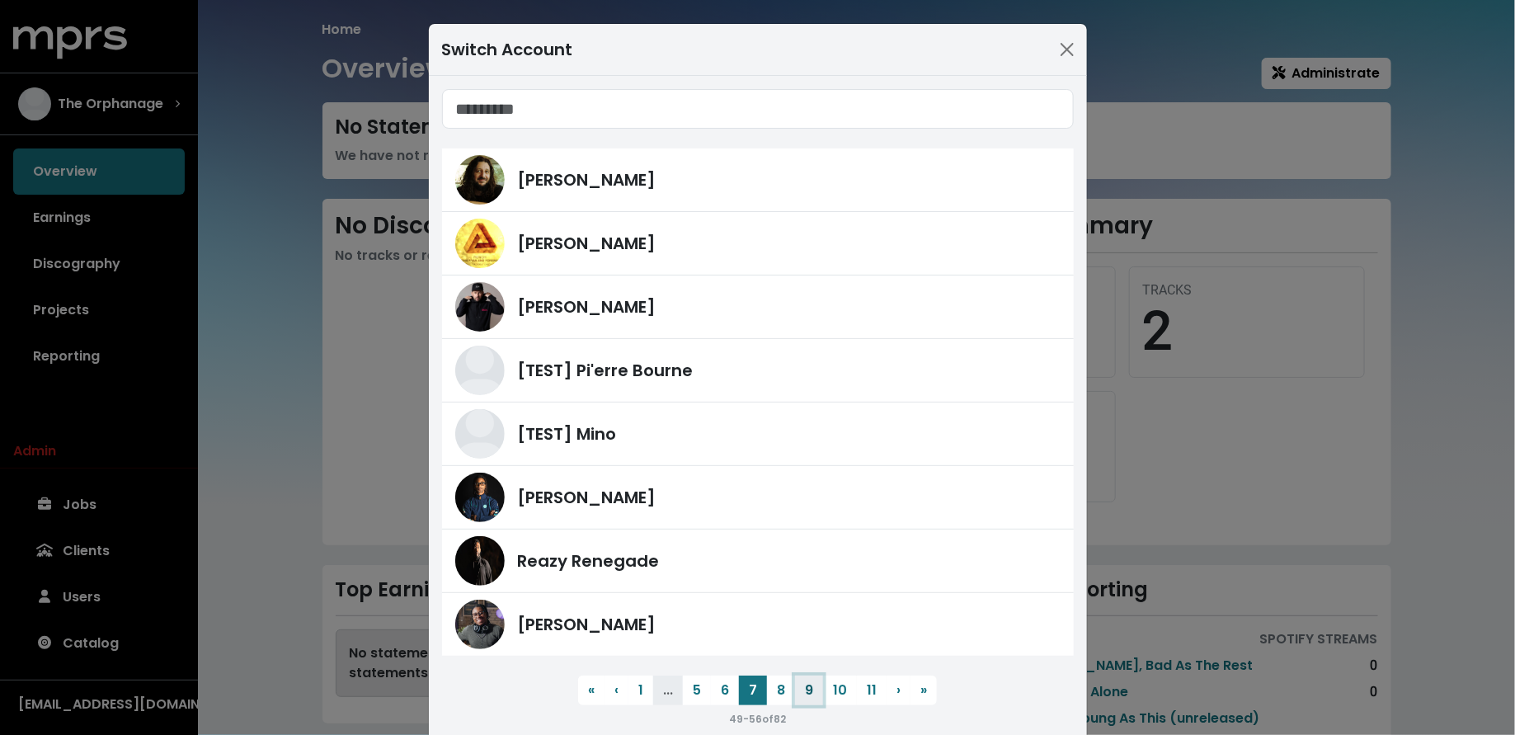
click at [805, 690] on button "9" at bounding box center [809, 691] width 28 height 30
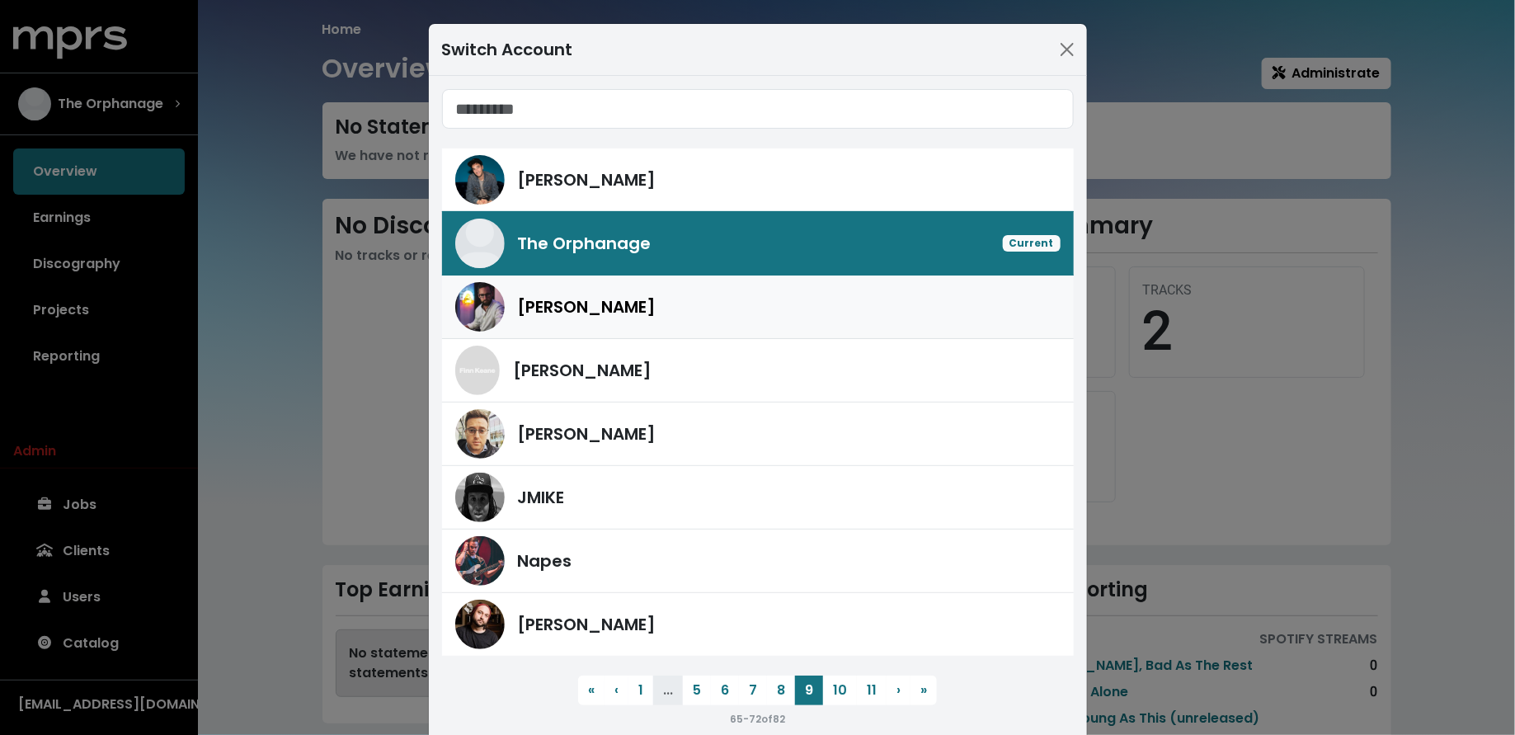
click at [759, 326] on div "Mitch McCarthy" at bounding box center [757, 306] width 605 height 49
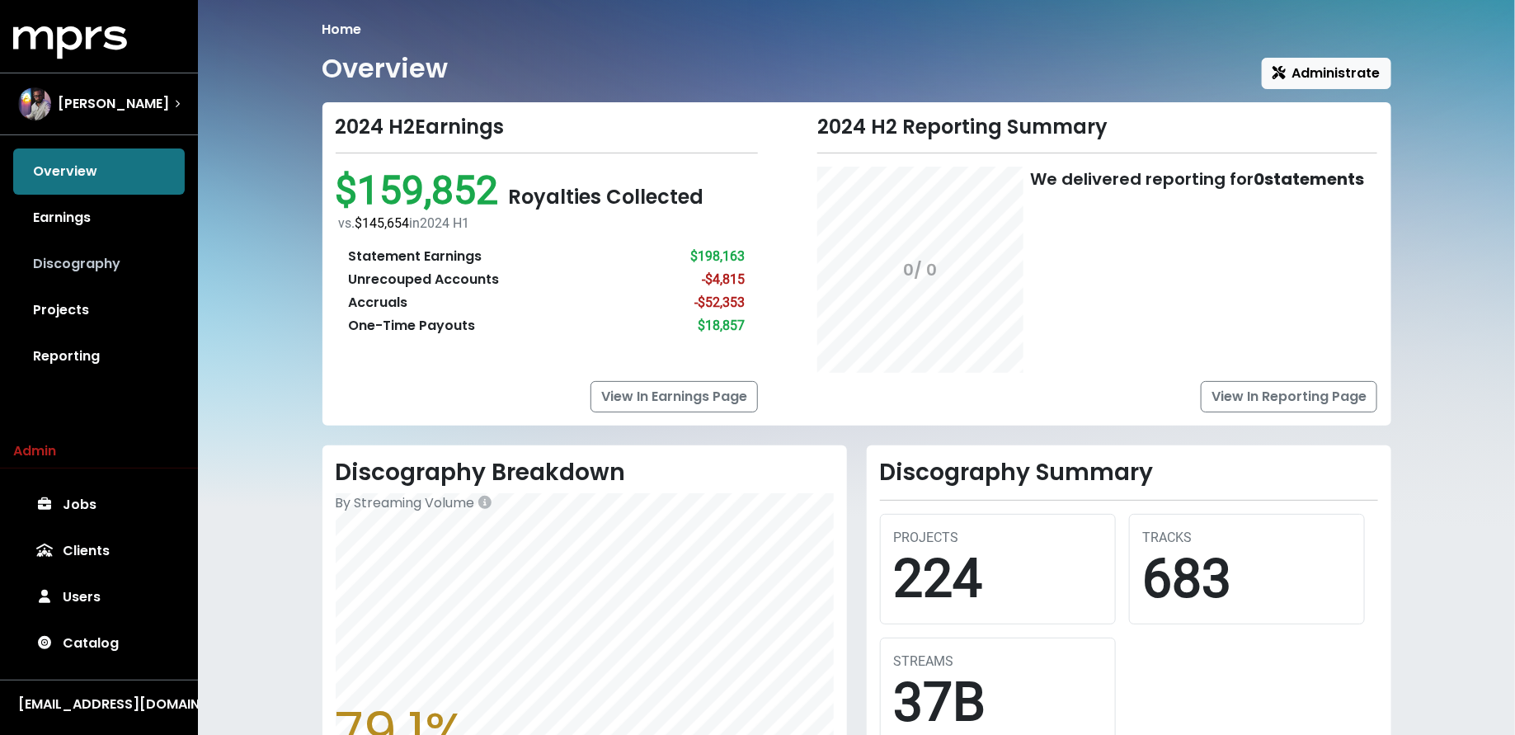
click at [142, 280] on link "Discography" at bounding box center [99, 264] width 172 height 46
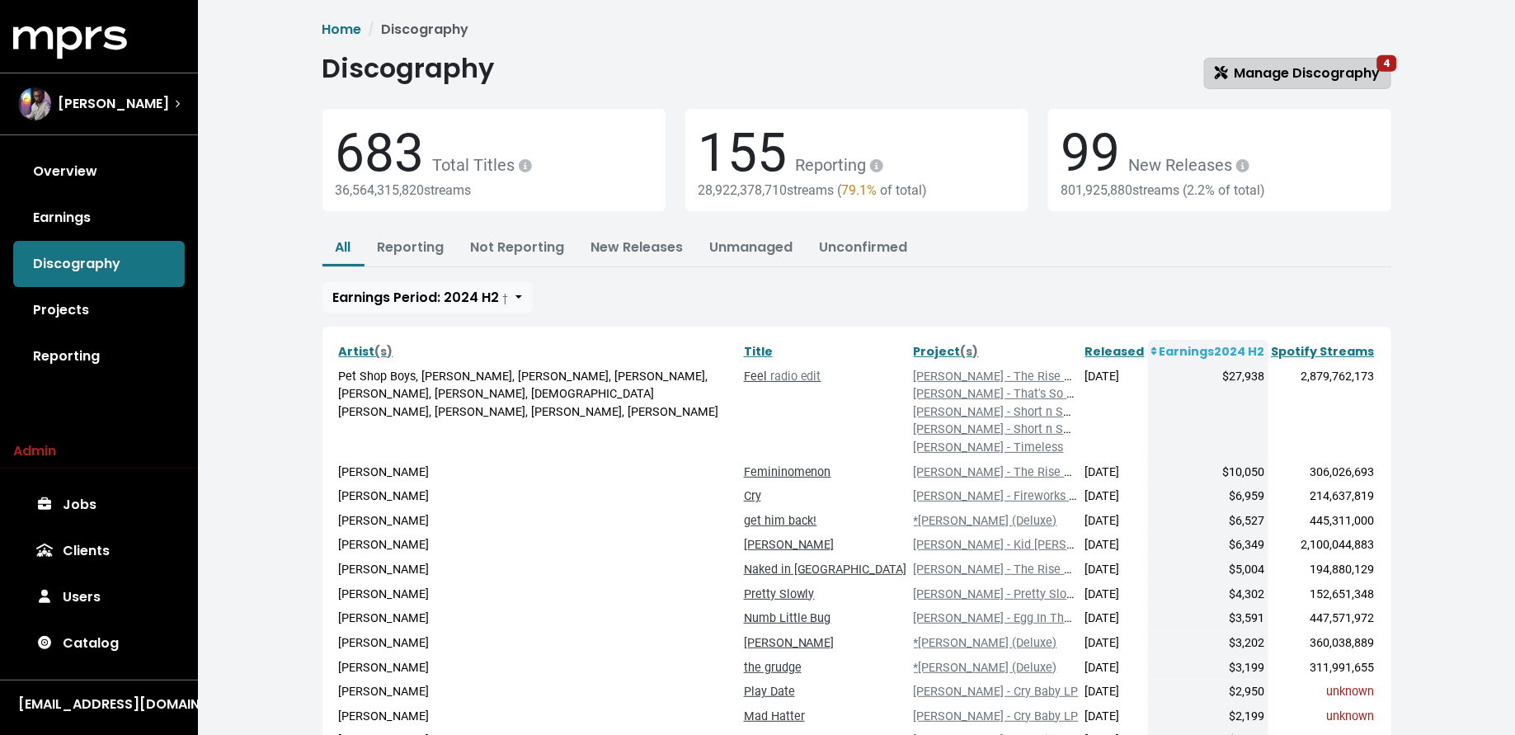
click at [1328, 82] on span "Manage Discography 4" at bounding box center [1298, 74] width 166 height 20
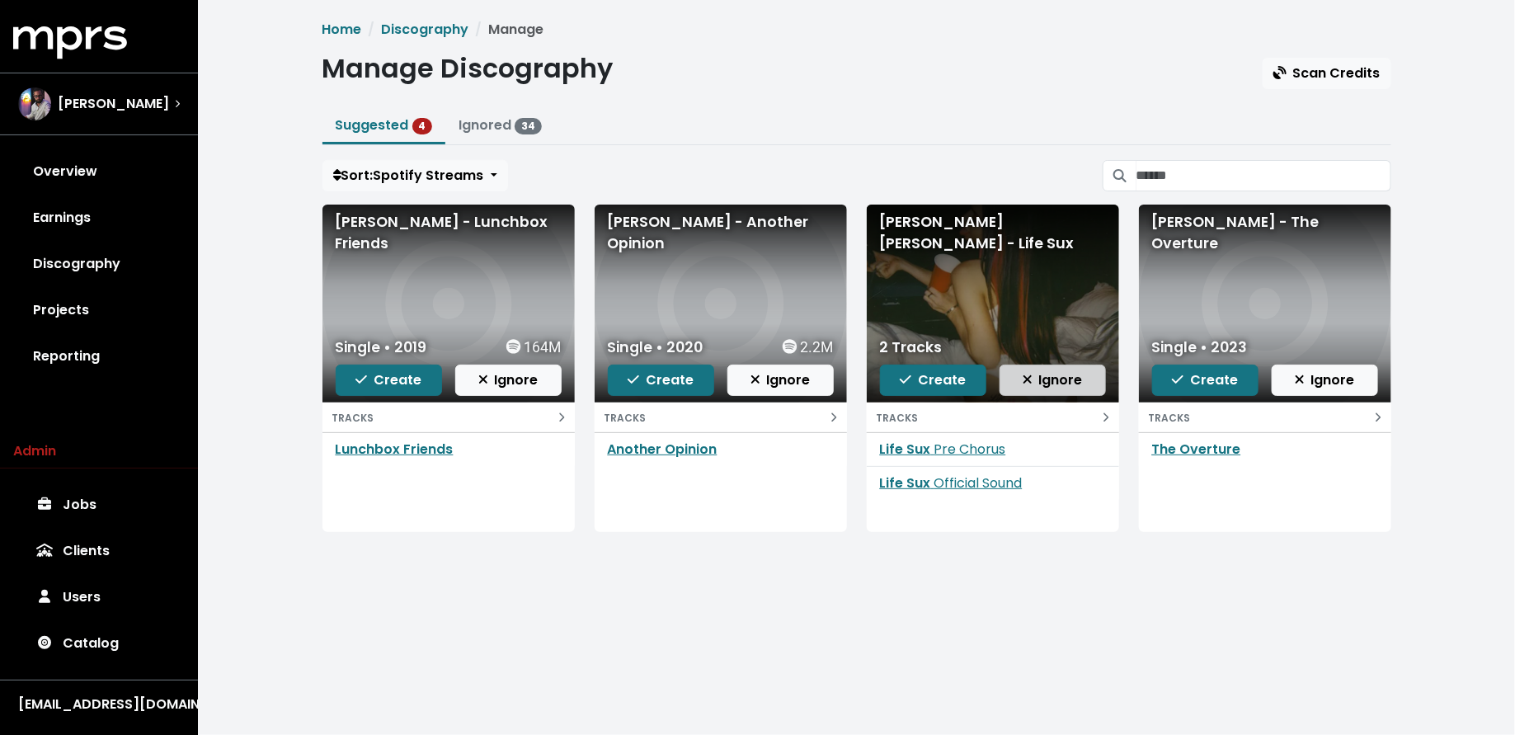
click at [1034, 388] on span "Ignore" at bounding box center [1053, 380] width 60 height 20
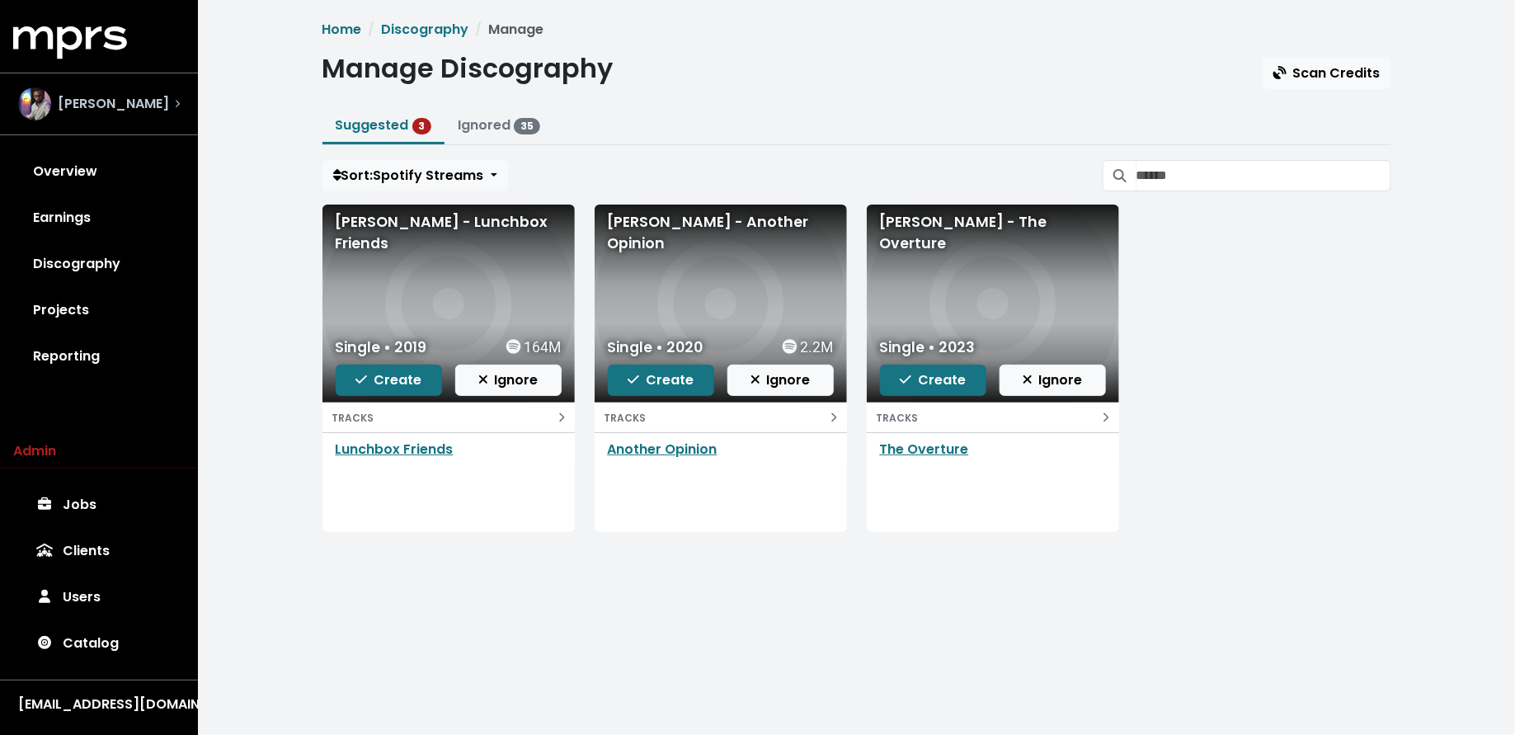
click at [139, 96] on span "Mitch McCarthy" at bounding box center [113, 104] width 111 height 20
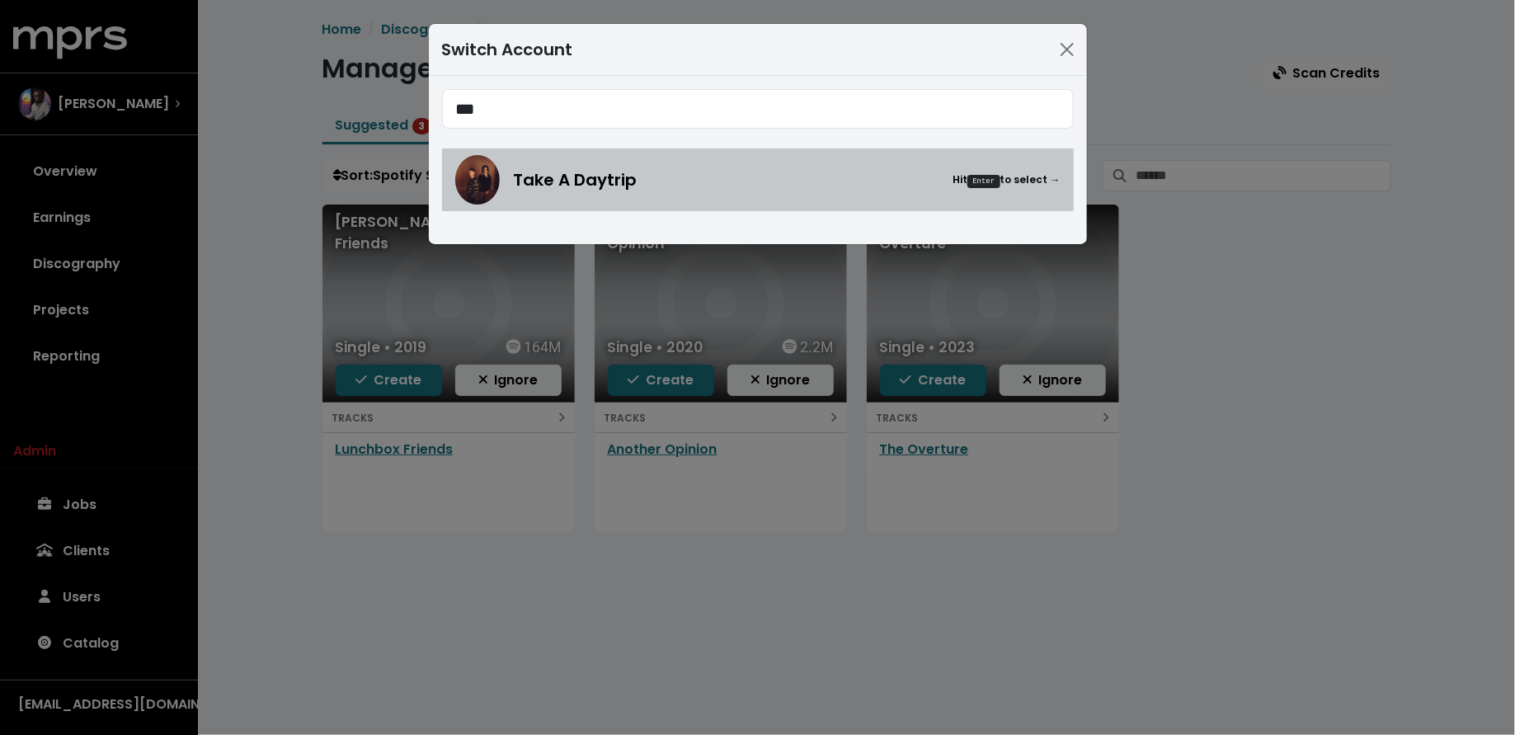
type input "***"
click at [497, 192] on div "Take A Daytrip Hit Enter to select →" at bounding box center [757, 179] width 605 height 49
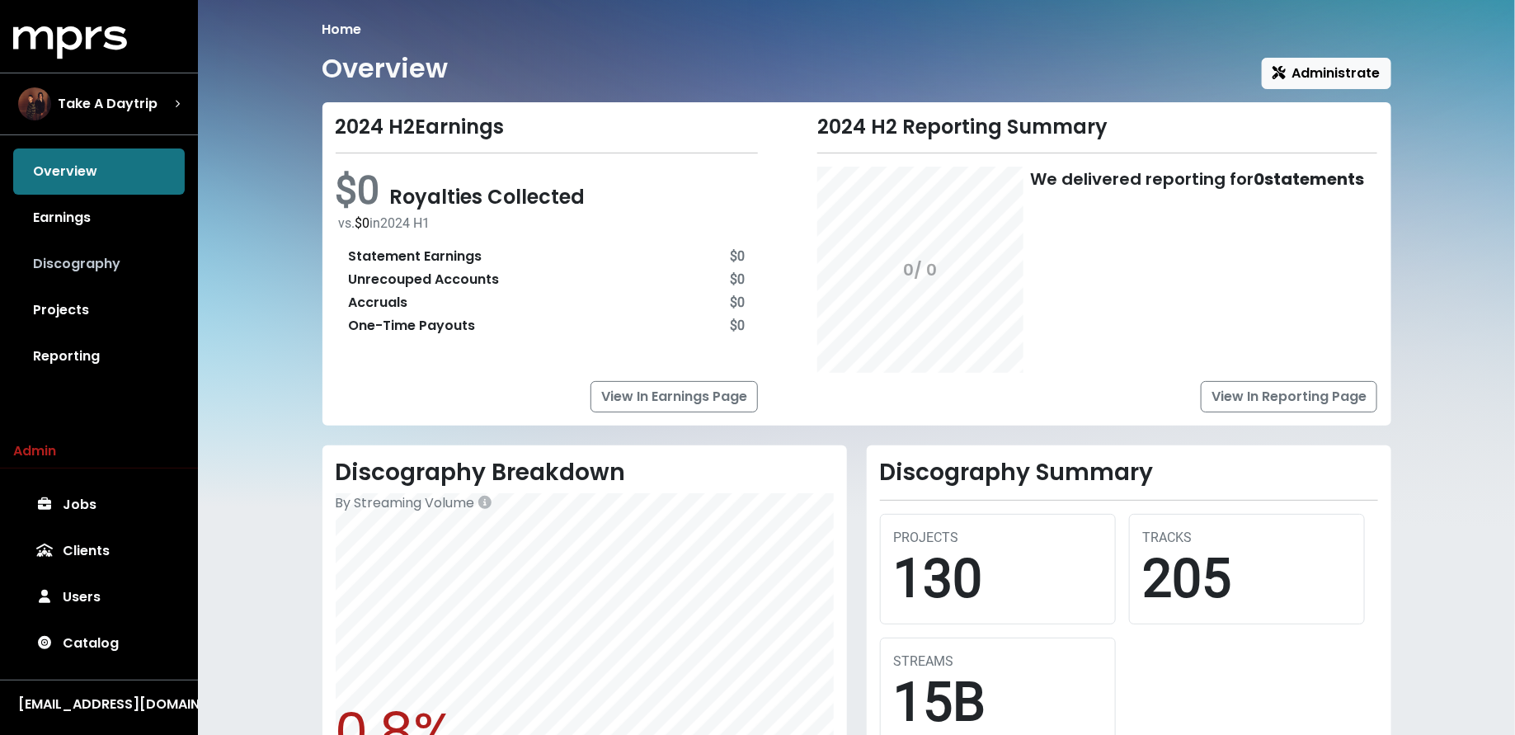
click at [97, 265] on link "Discography" at bounding box center [99, 264] width 172 height 46
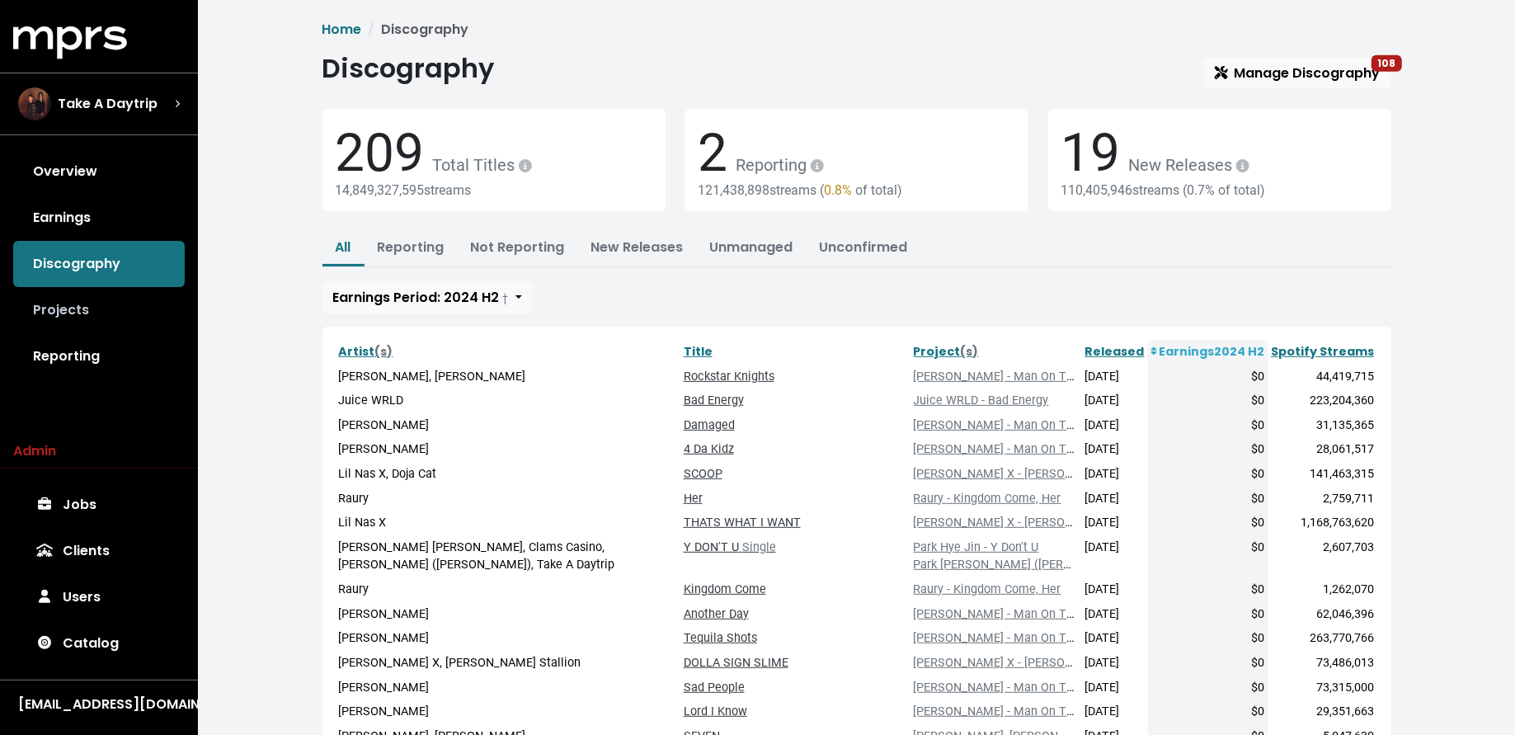
click at [85, 311] on link "Projects" at bounding box center [99, 310] width 172 height 46
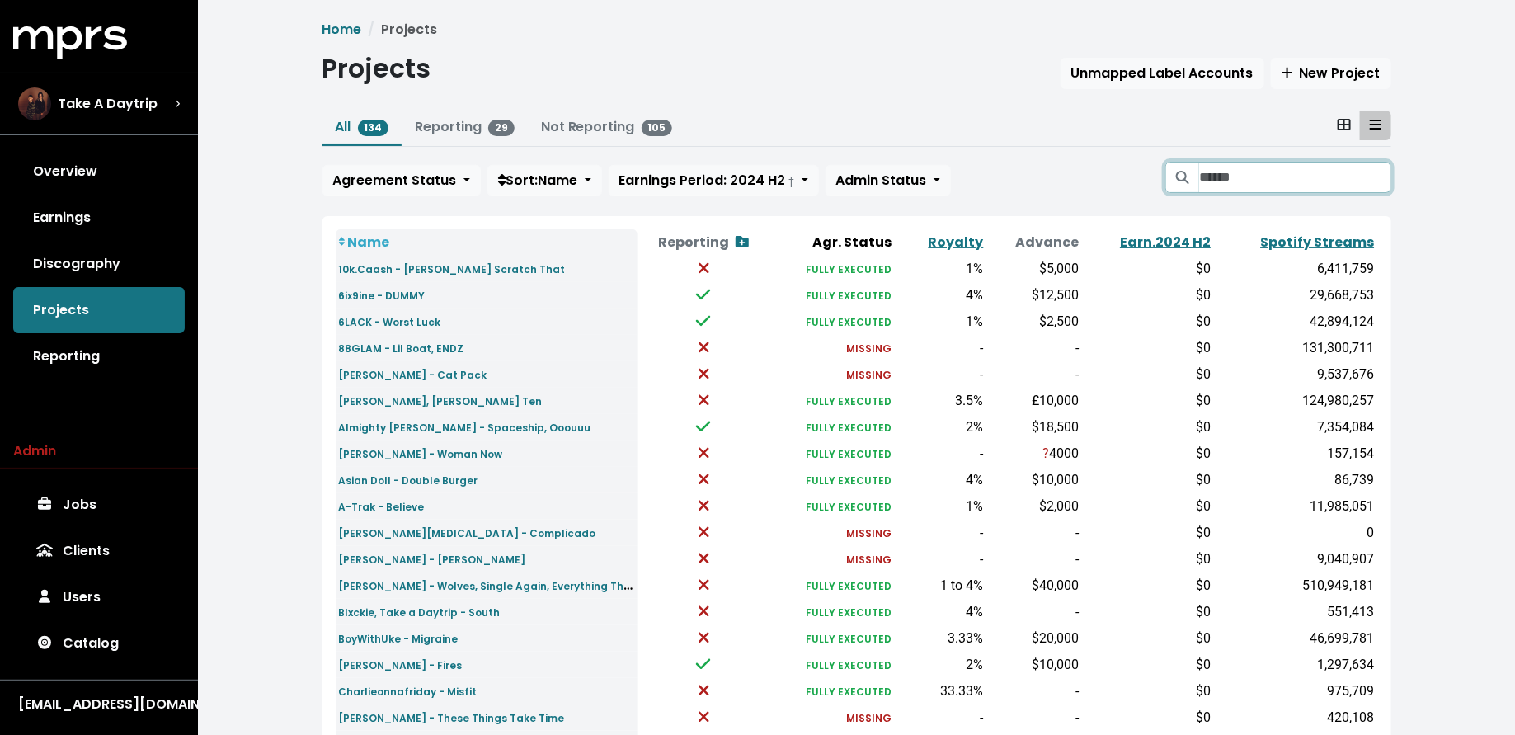
click at [1234, 183] on input "Search projects" at bounding box center [1294, 177] width 191 height 31
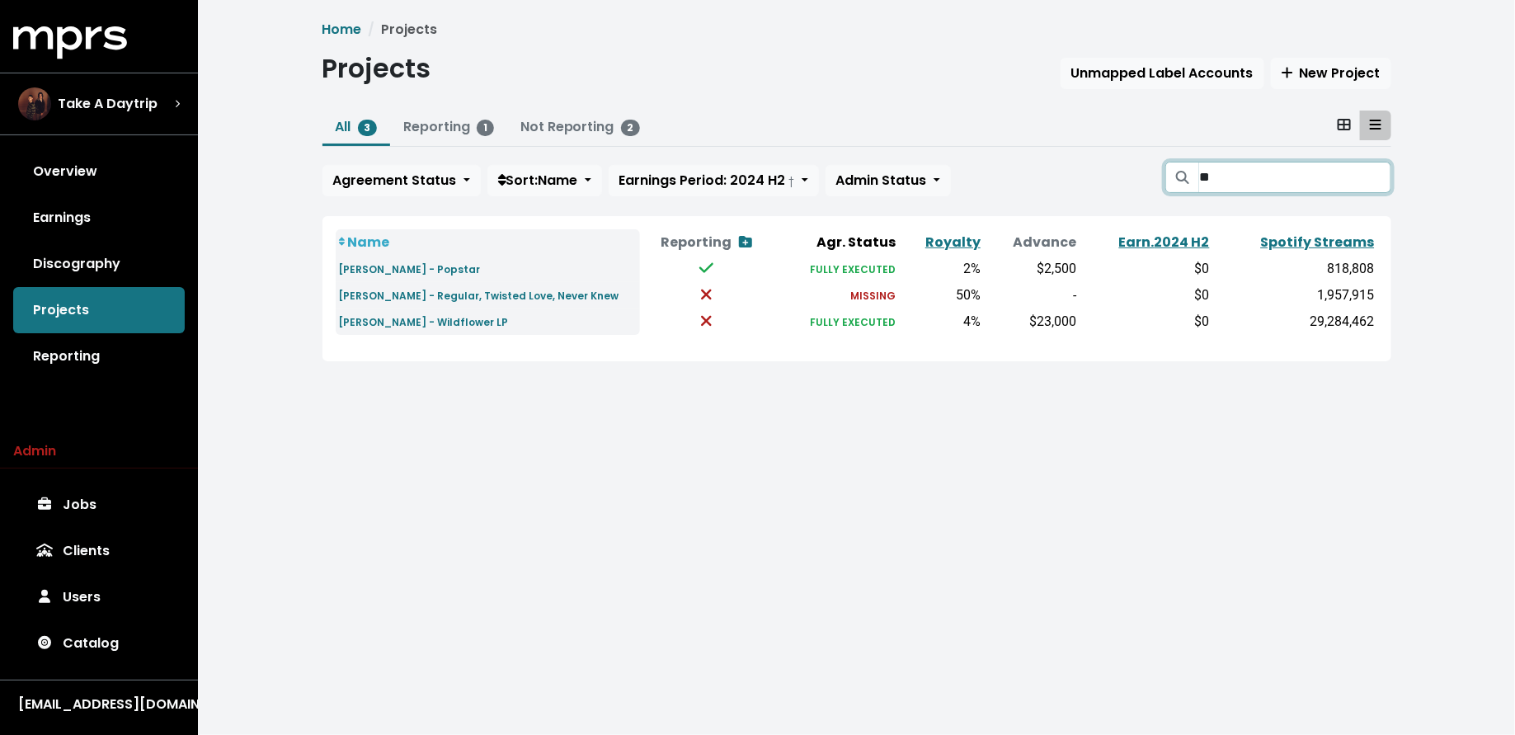
type input "*"
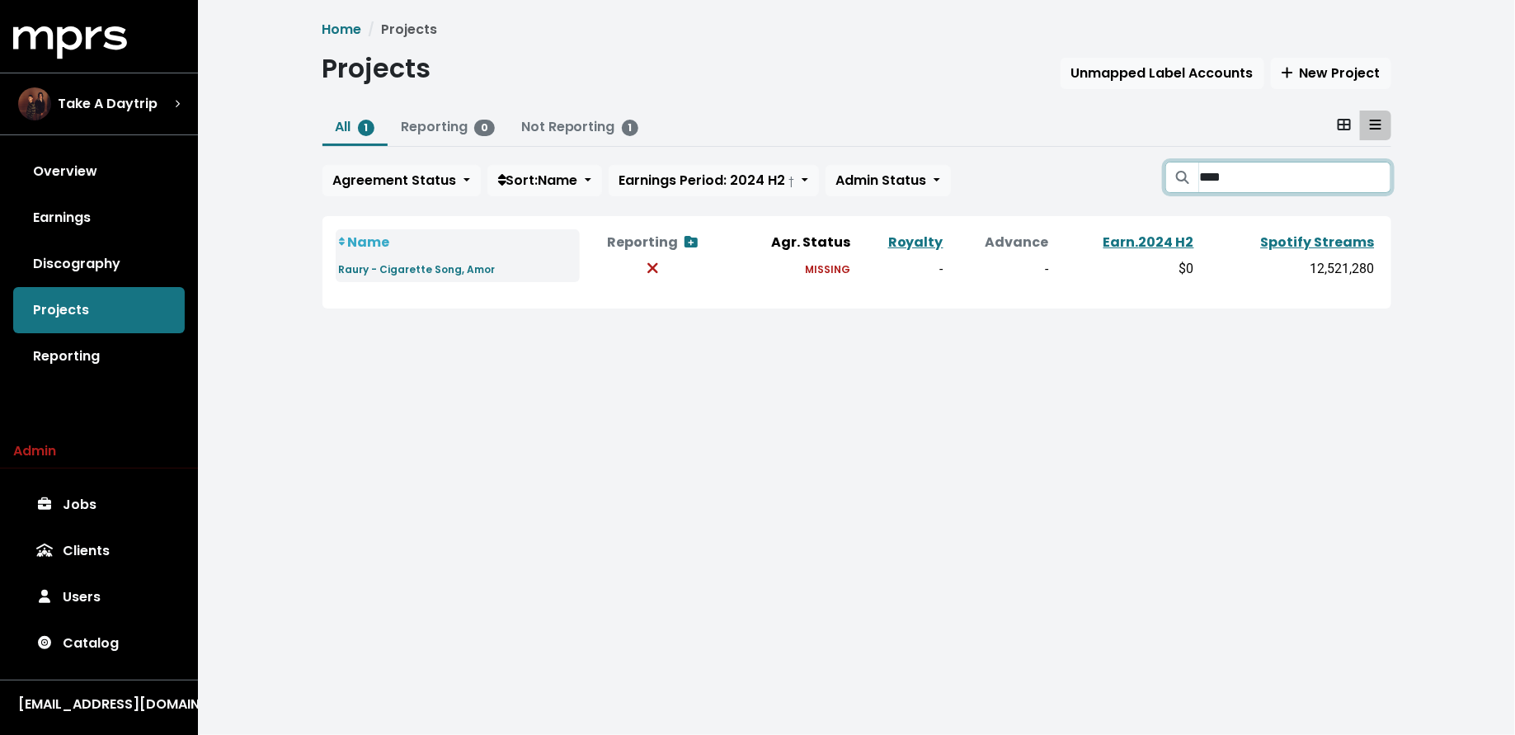
type input "****"
click at [144, 100] on span "Take A Daytrip" at bounding box center [108, 104] width 100 height 20
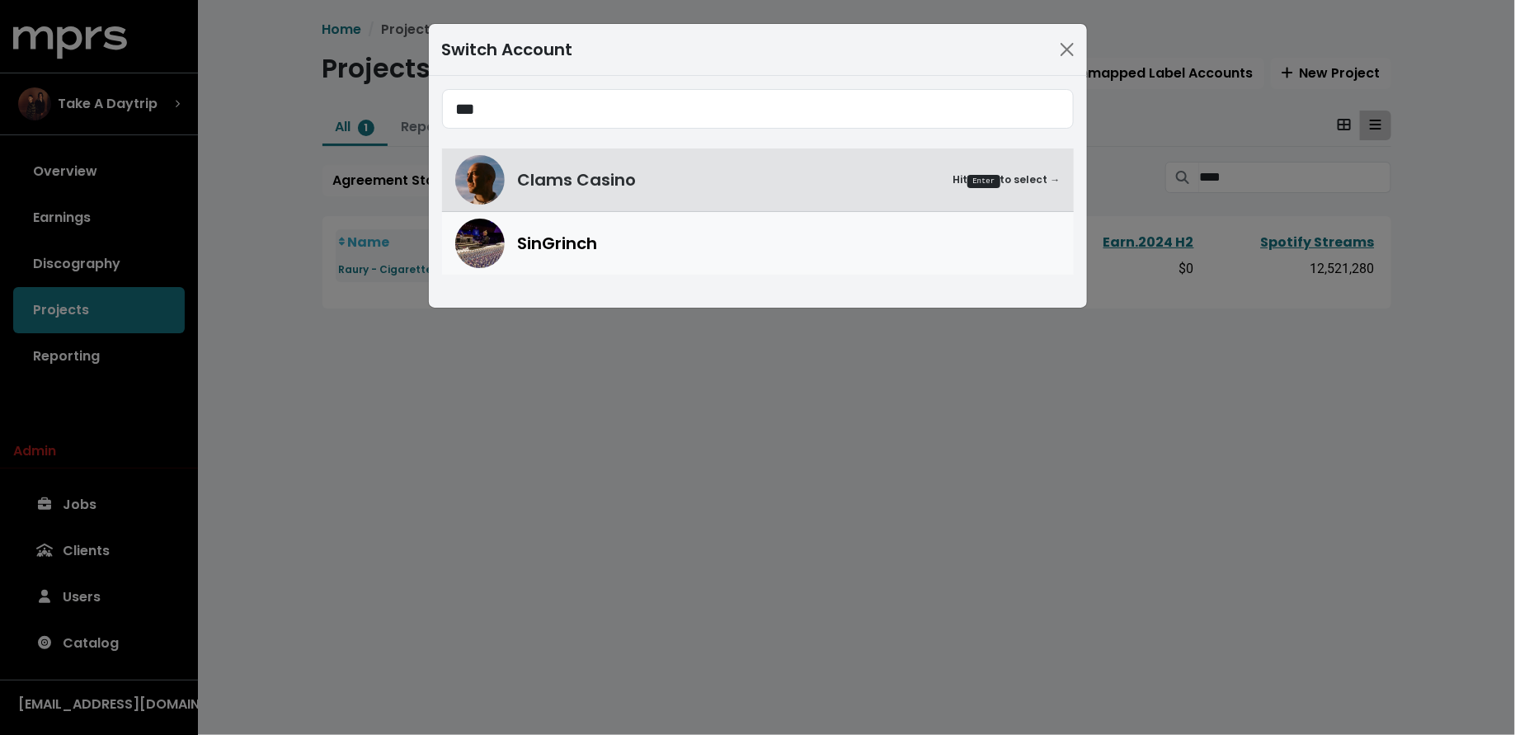
type input "***"
click at [511, 257] on div "SinGrinch" at bounding box center [757, 243] width 605 height 49
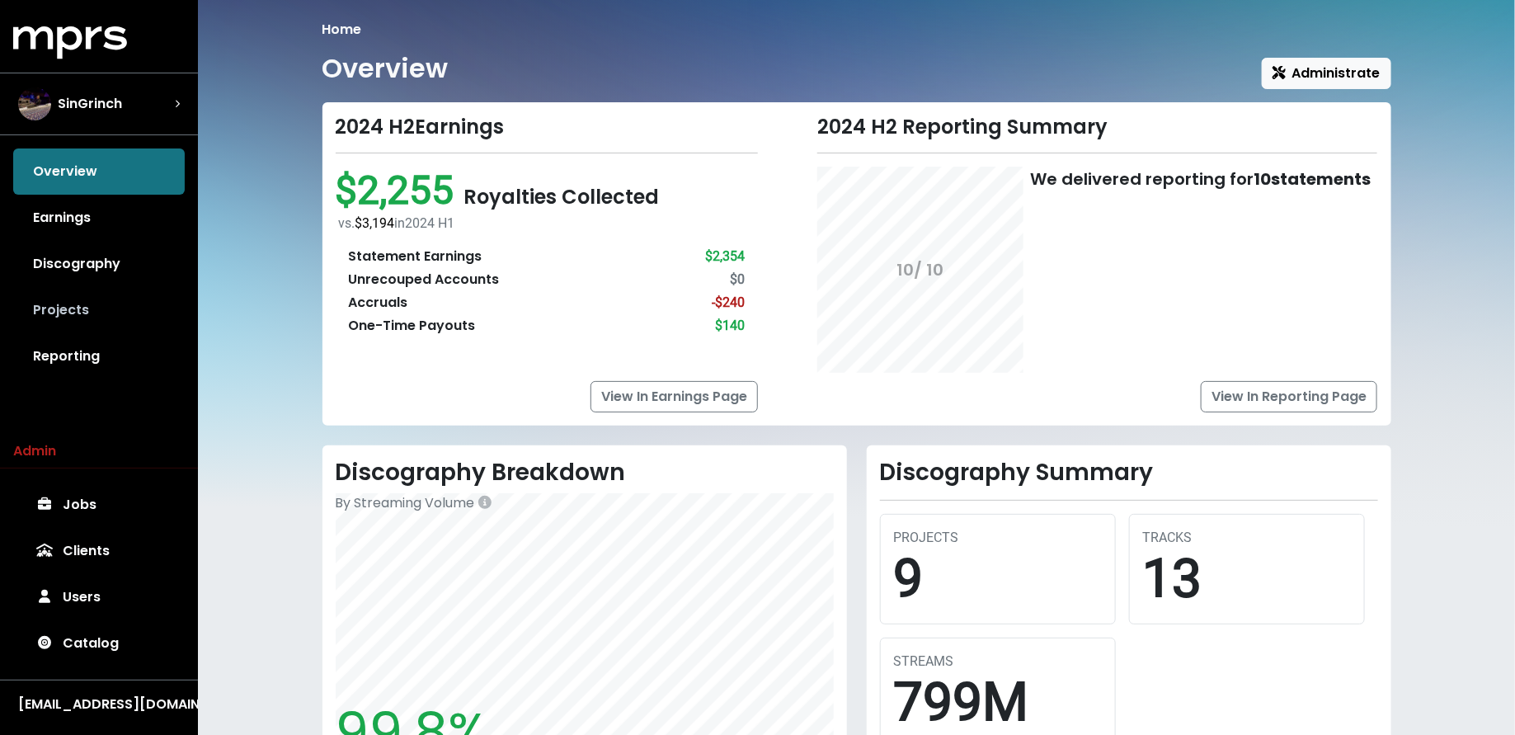
click at [126, 310] on link "Projects" at bounding box center [99, 310] width 172 height 46
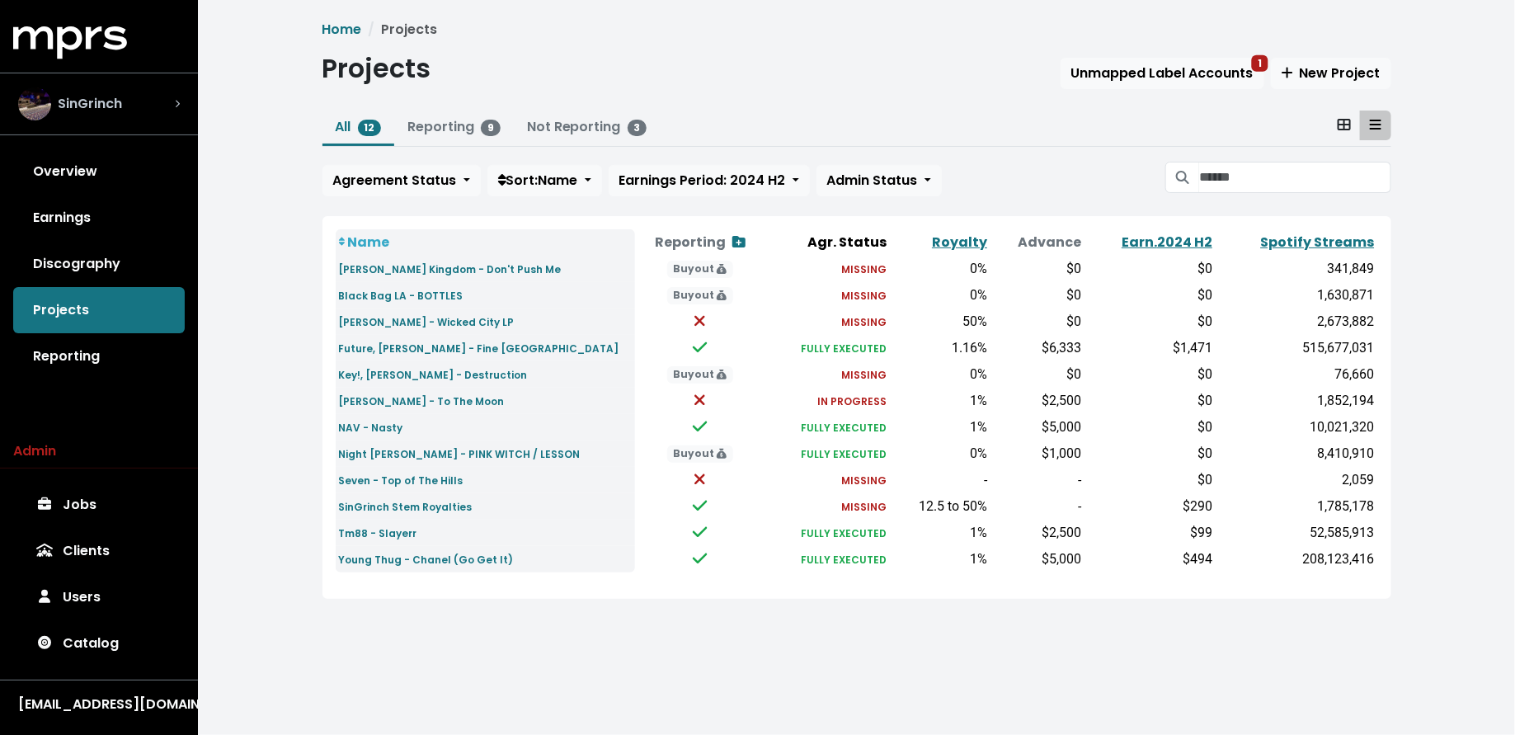
click at [107, 101] on span "SinGrinch" at bounding box center [90, 104] width 64 height 20
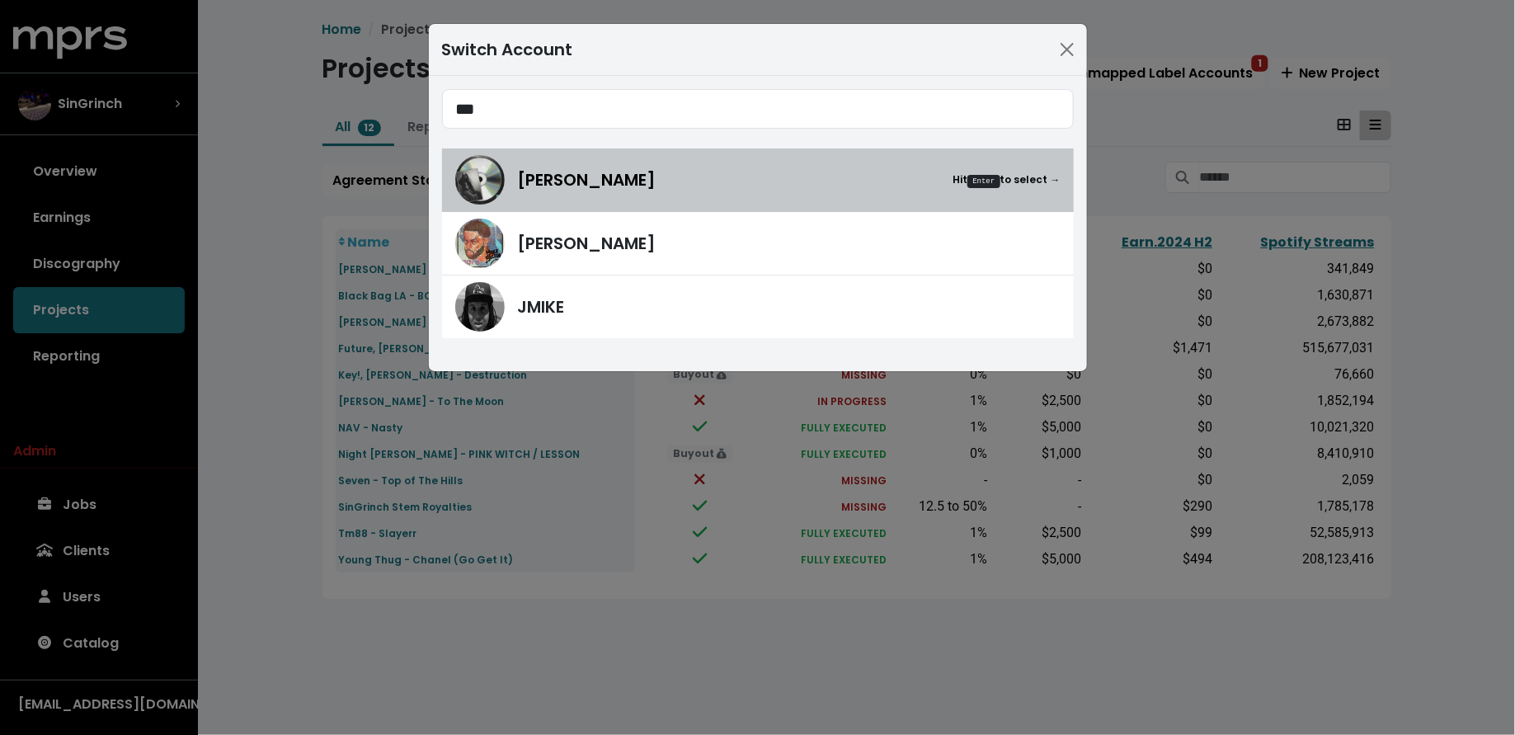
type input "***"
click at [604, 161] on div "Ike Beatz Hit Enter to select →" at bounding box center [757, 179] width 605 height 49
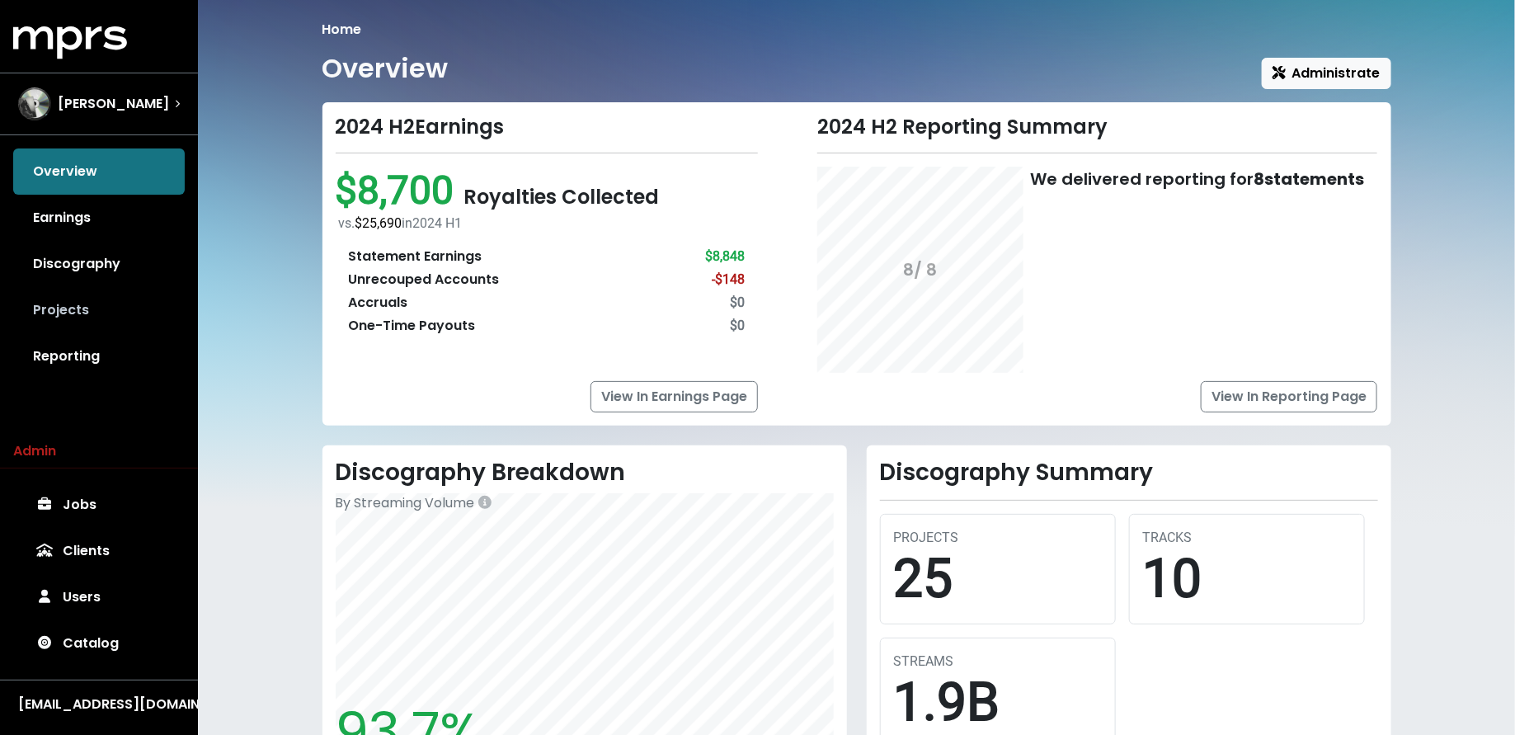
click at [55, 318] on link "Projects" at bounding box center [99, 310] width 172 height 46
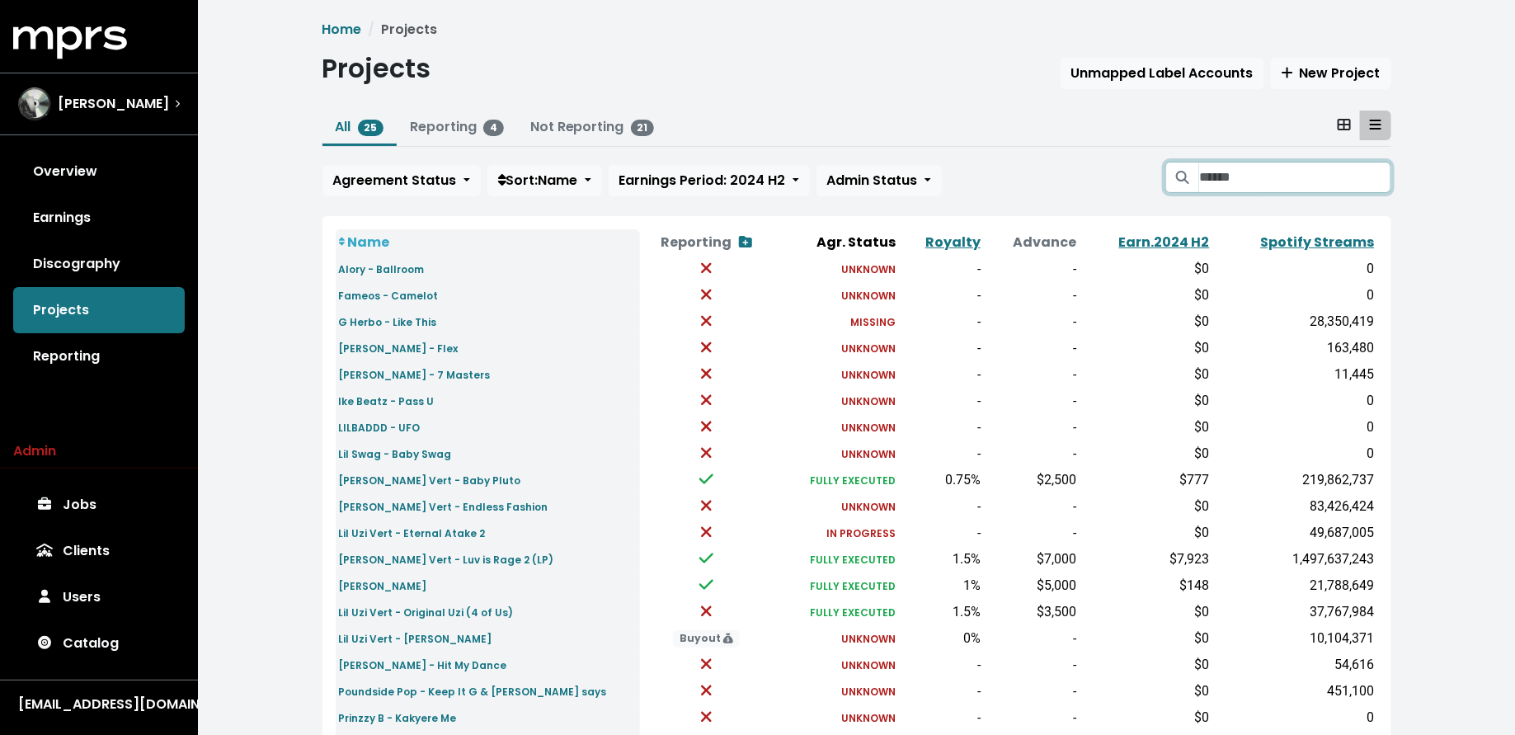
click at [1222, 172] on input "Search projects" at bounding box center [1294, 177] width 191 height 31
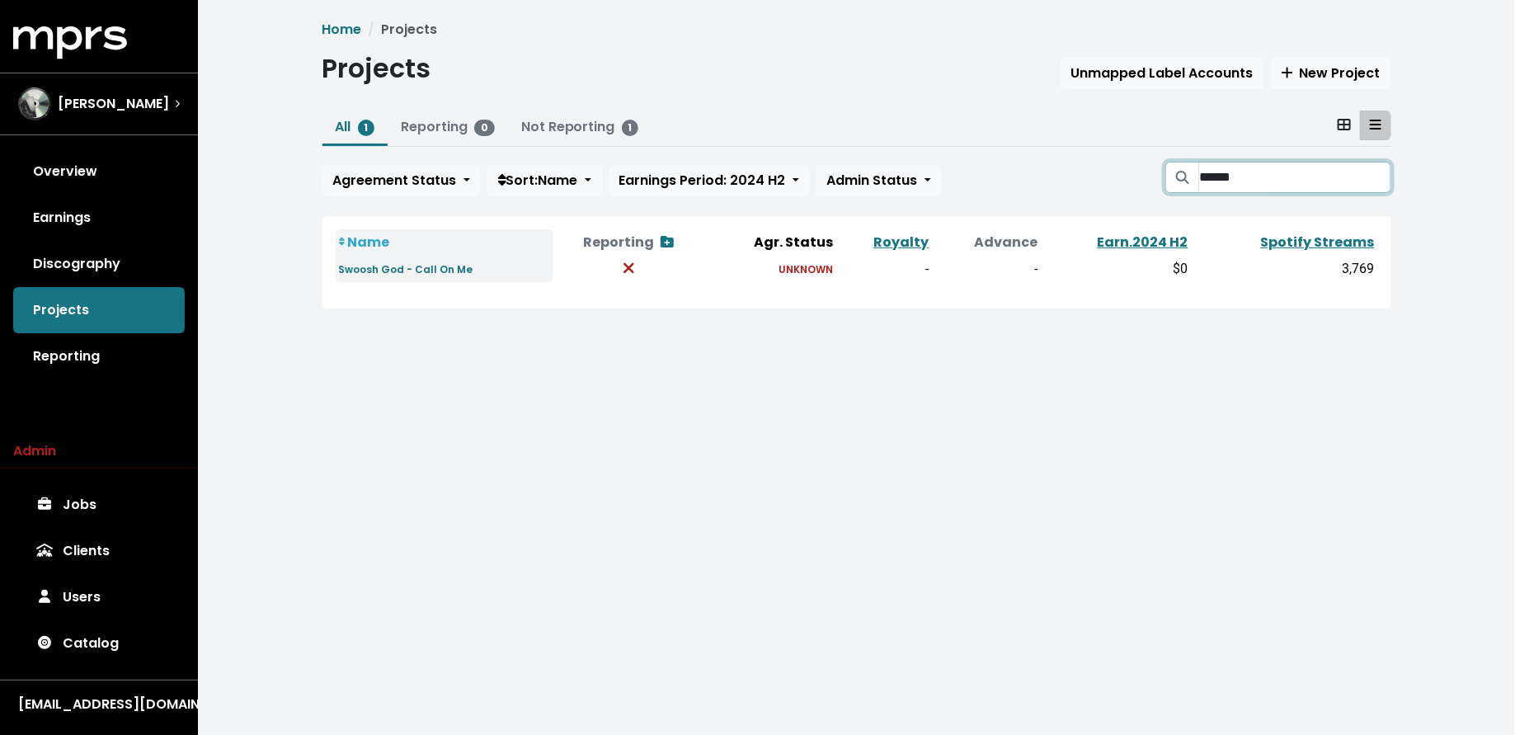
type input "******"
click at [412, 262] on small "Swoosh God - Call On Me" at bounding box center [406, 269] width 134 height 14
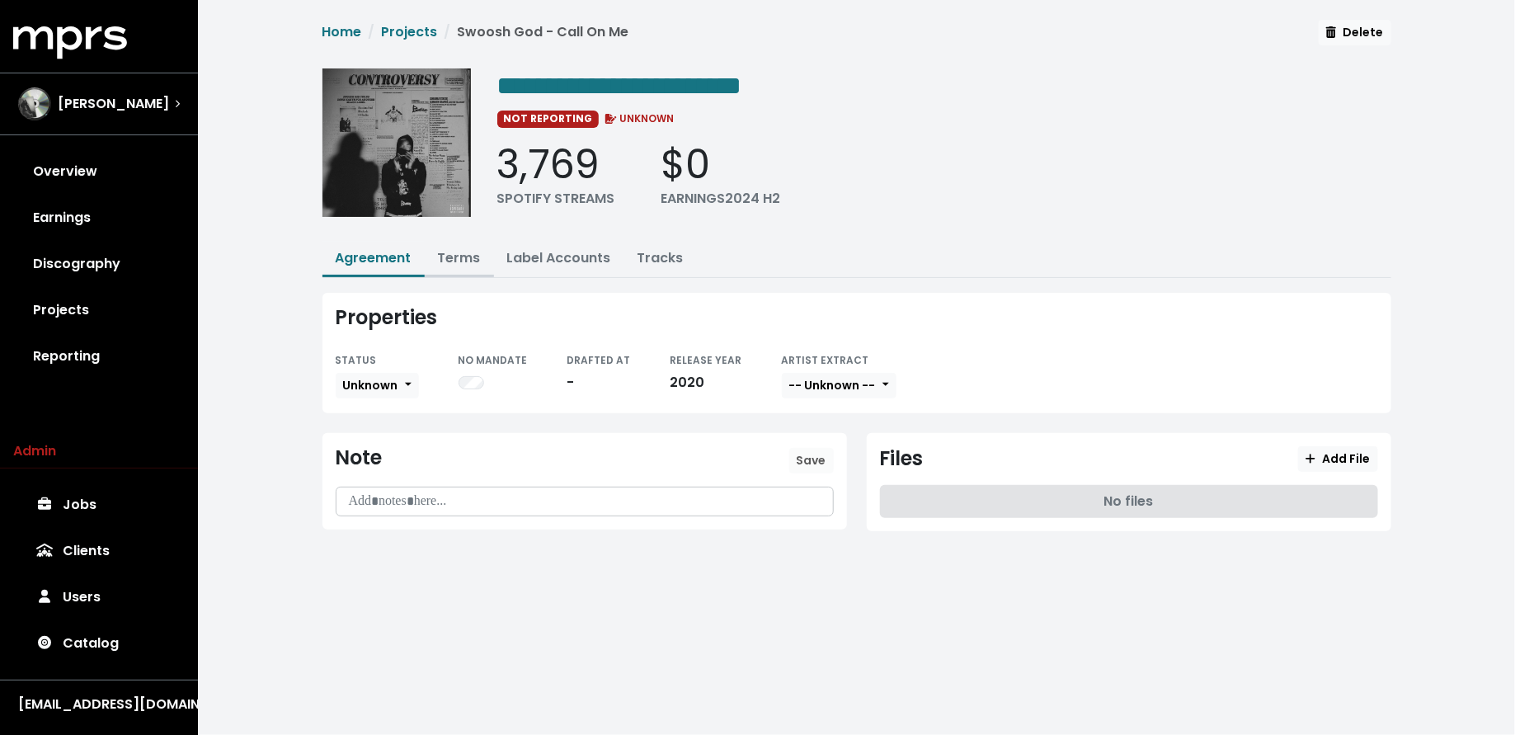
click at [457, 262] on link "Terms" at bounding box center [459, 257] width 43 height 19
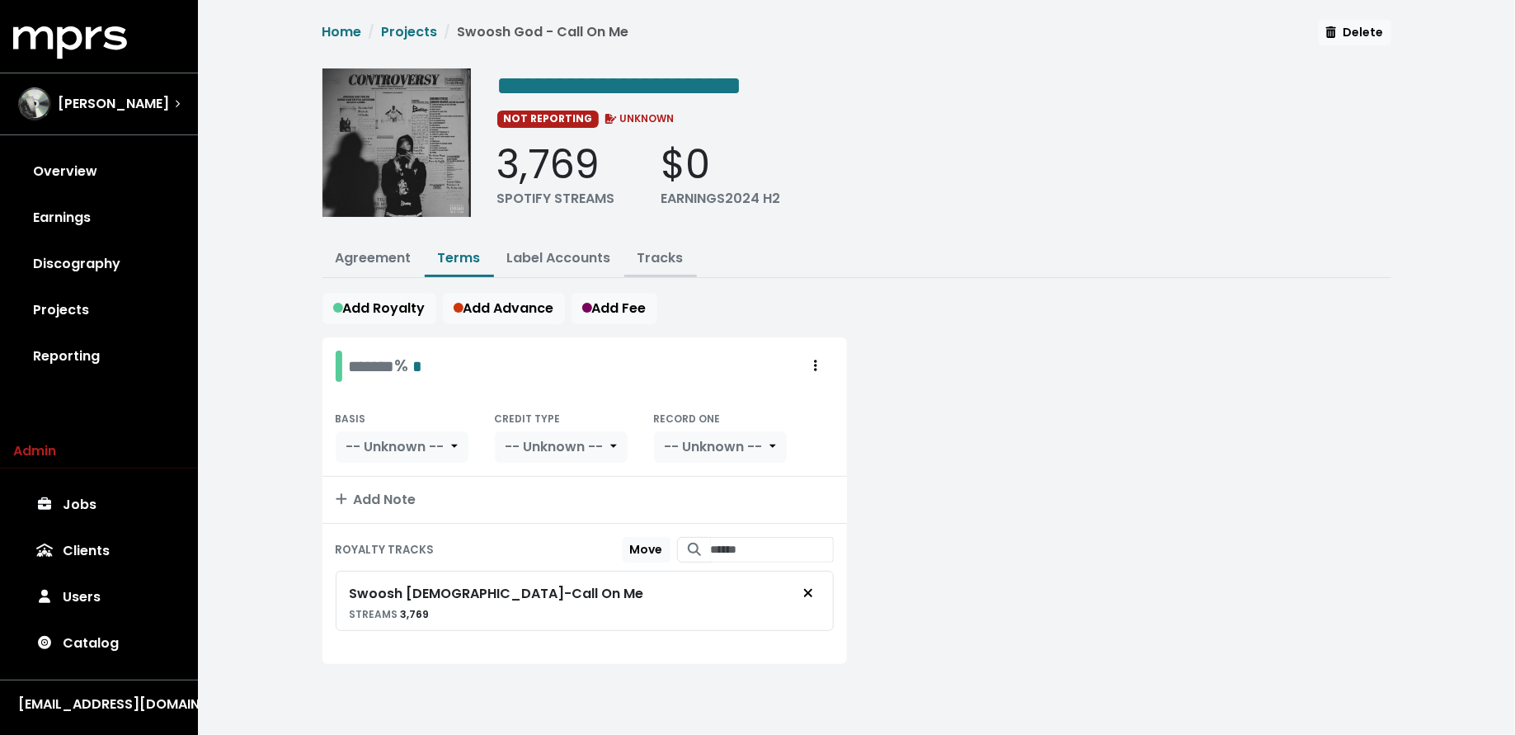
click at [663, 252] on link "Tracks" at bounding box center [661, 257] width 46 height 19
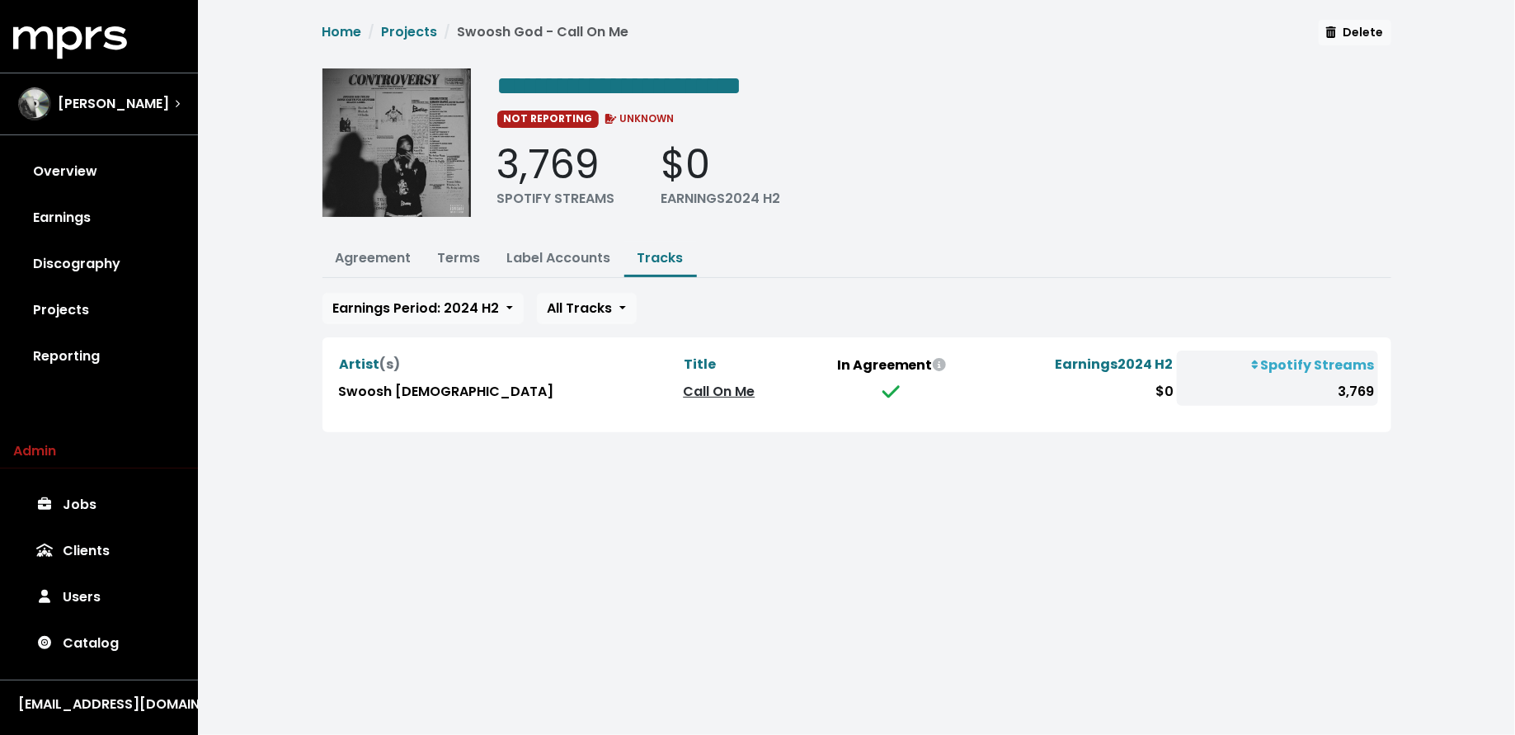
click at [683, 389] on link "Call On Me" at bounding box center [719, 391] width 72 height 19
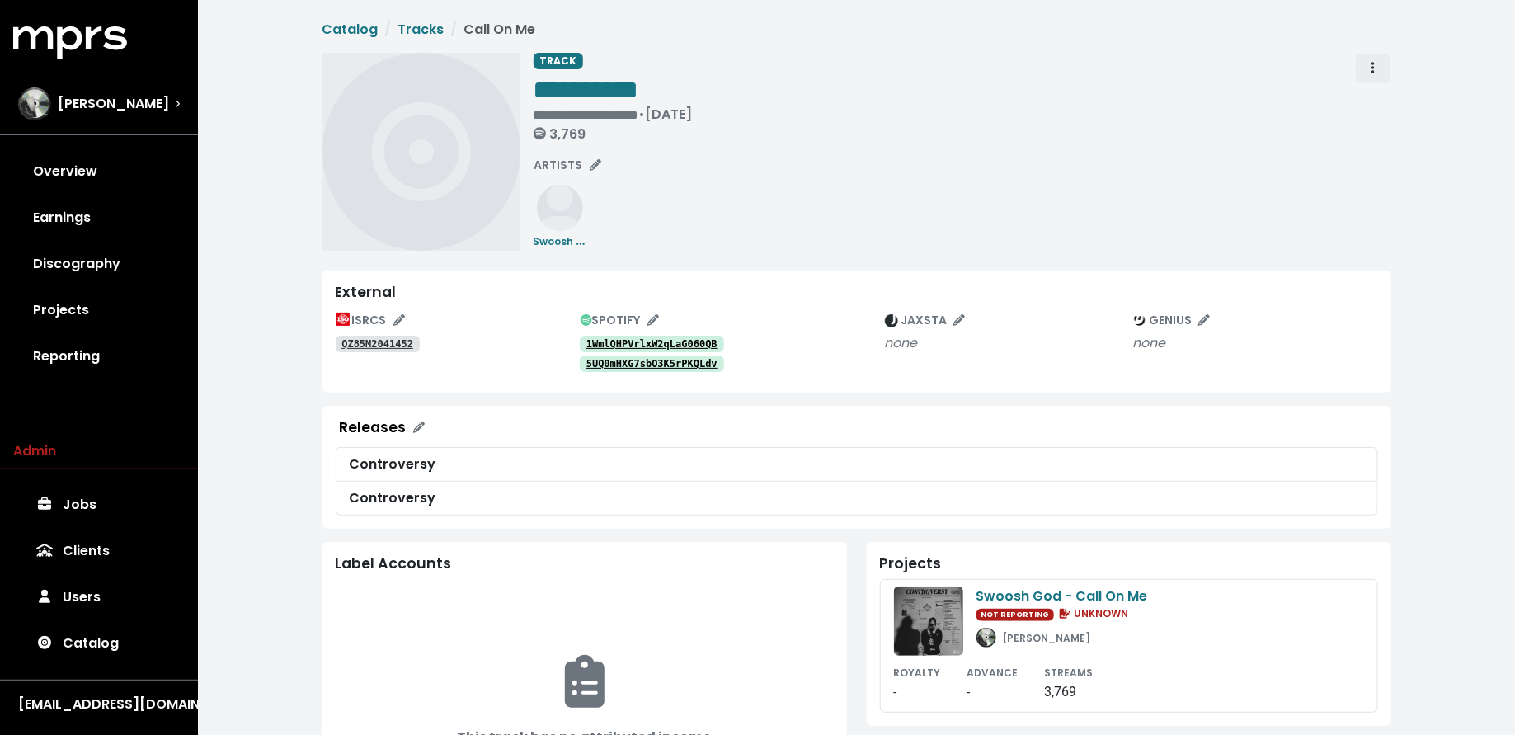
click at [1375, 66] on span "Track actions" at bounding box center [1373, 69] width 15 height 20
click at [1378, 95] on link "Merge" at bounding box center [1421, 105] width 130 height 26
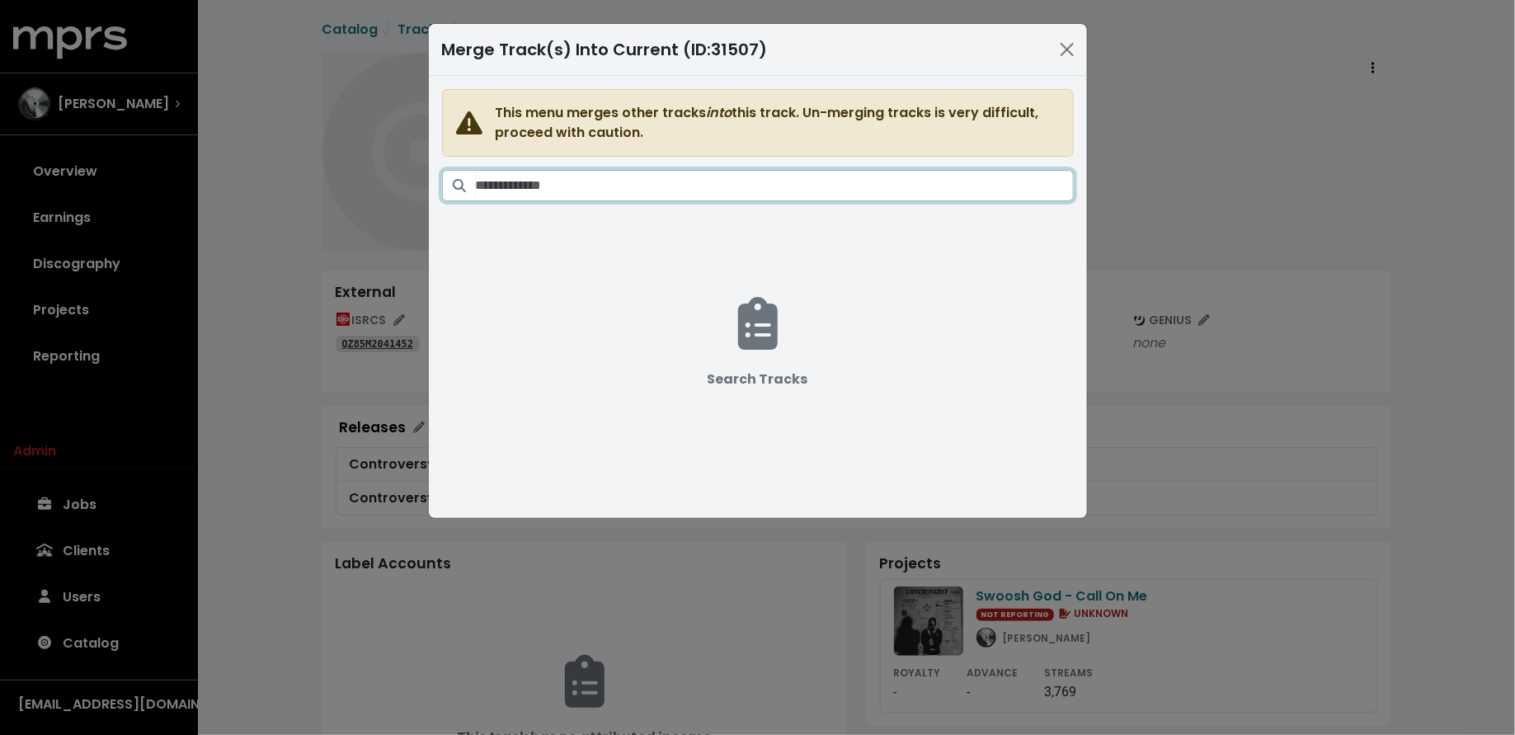
click at [955, 177] on input "Search tracks" at bounding box center [775, 185] width 598 height 31
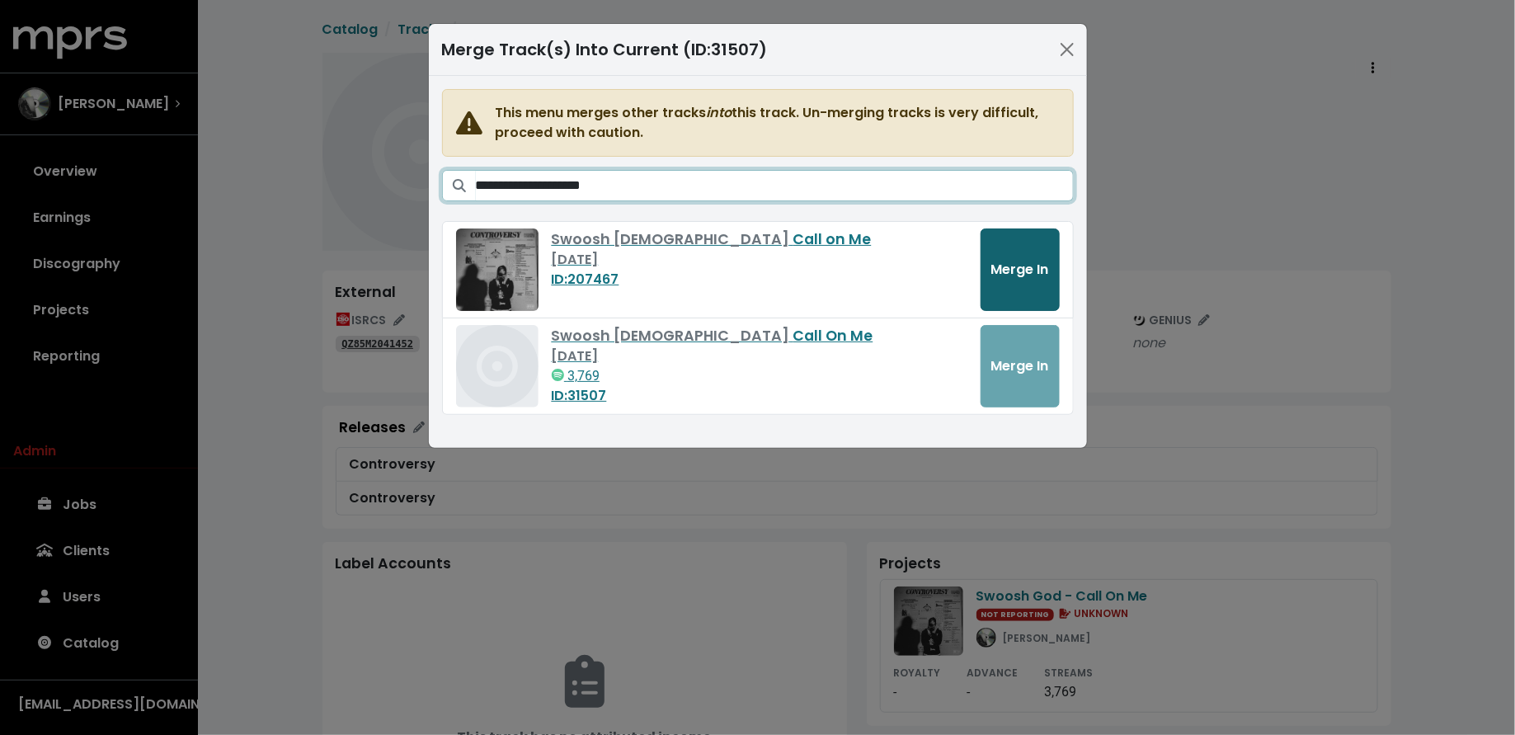
type input "**********"
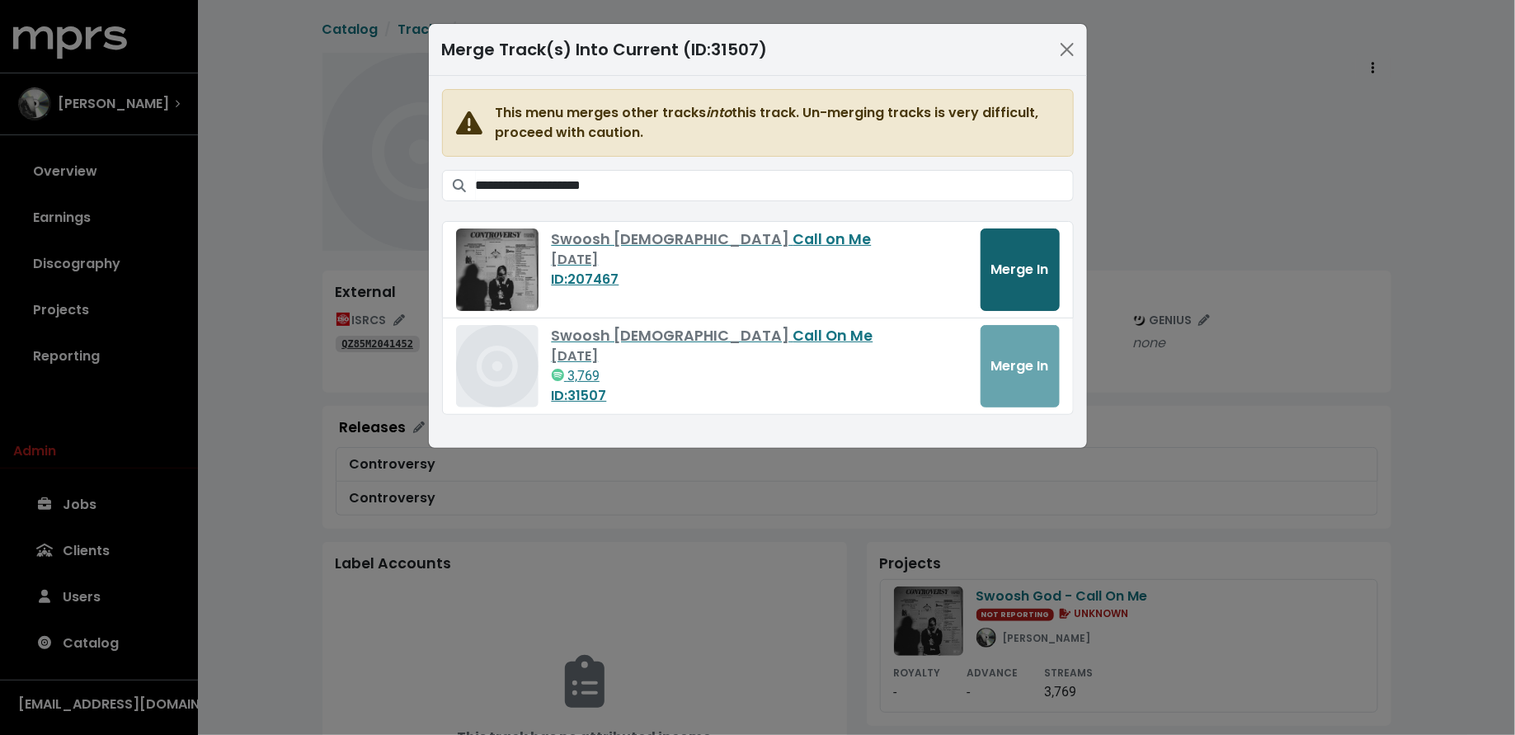
click at [1041, 266] on span "Merge In" at bounding box center [1020, 269] width 58 height 19
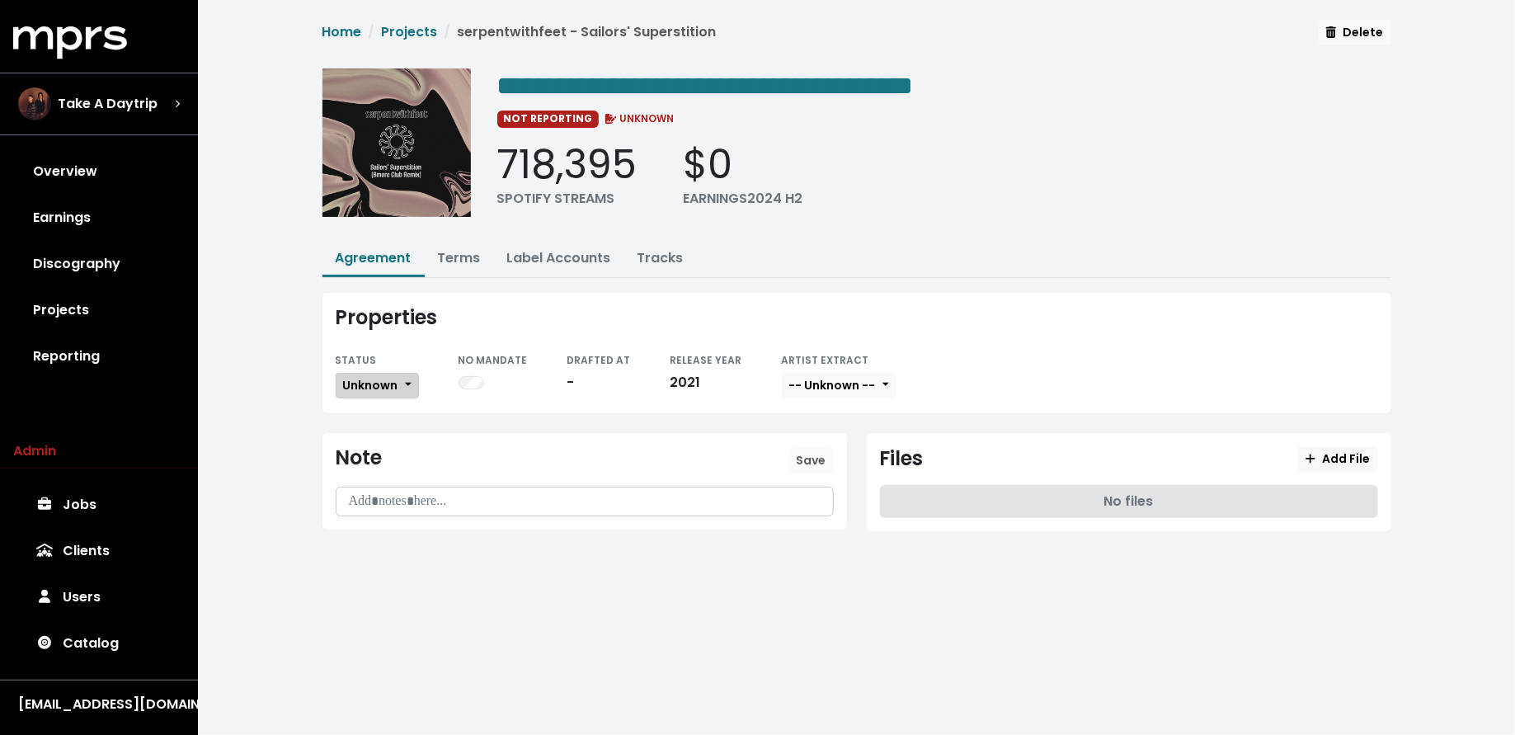
click at [389, 392] on button "Unknown" at bounding box center [377, 386] width 83 height 26
click at [390, 440] on link "Missing" at bounding box center [414, 445] width 155 height 26
click at [464, 256] on link "Terms" at bounding box center [459, 257] width 43 height 19
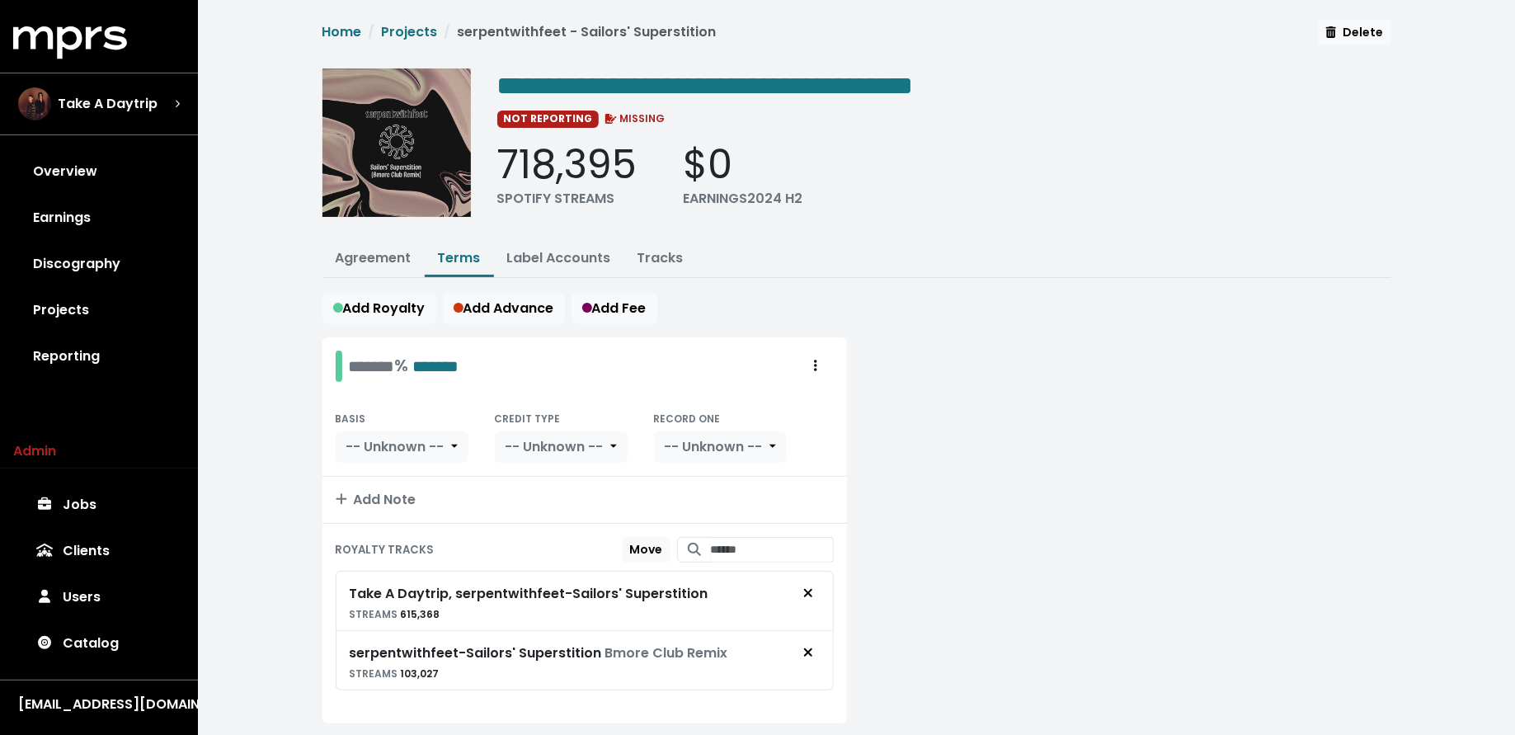
scroll to position [26, 0]
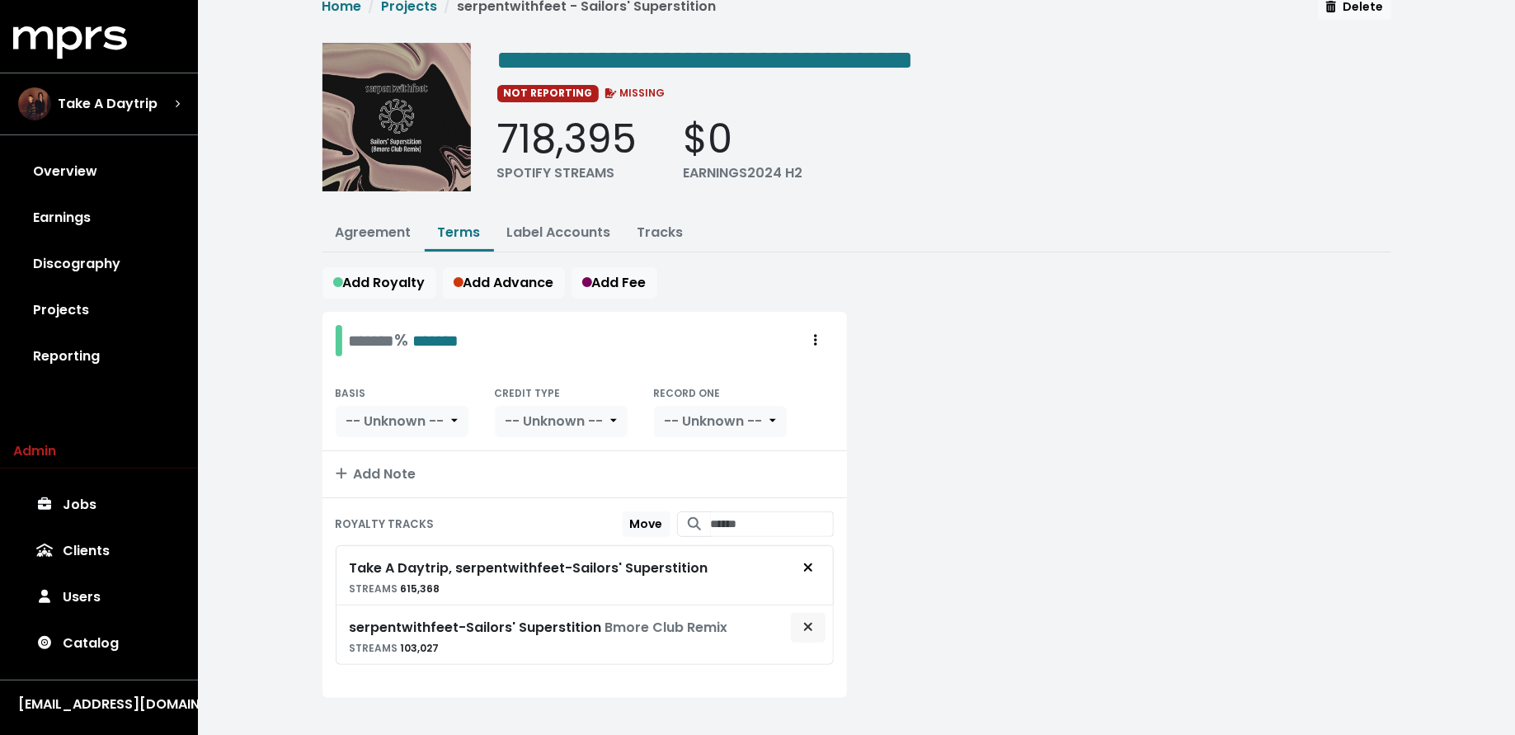
click at [809, 620] on icon "Remove royalty target" at bounding box center [808, 626] width 10 height 13
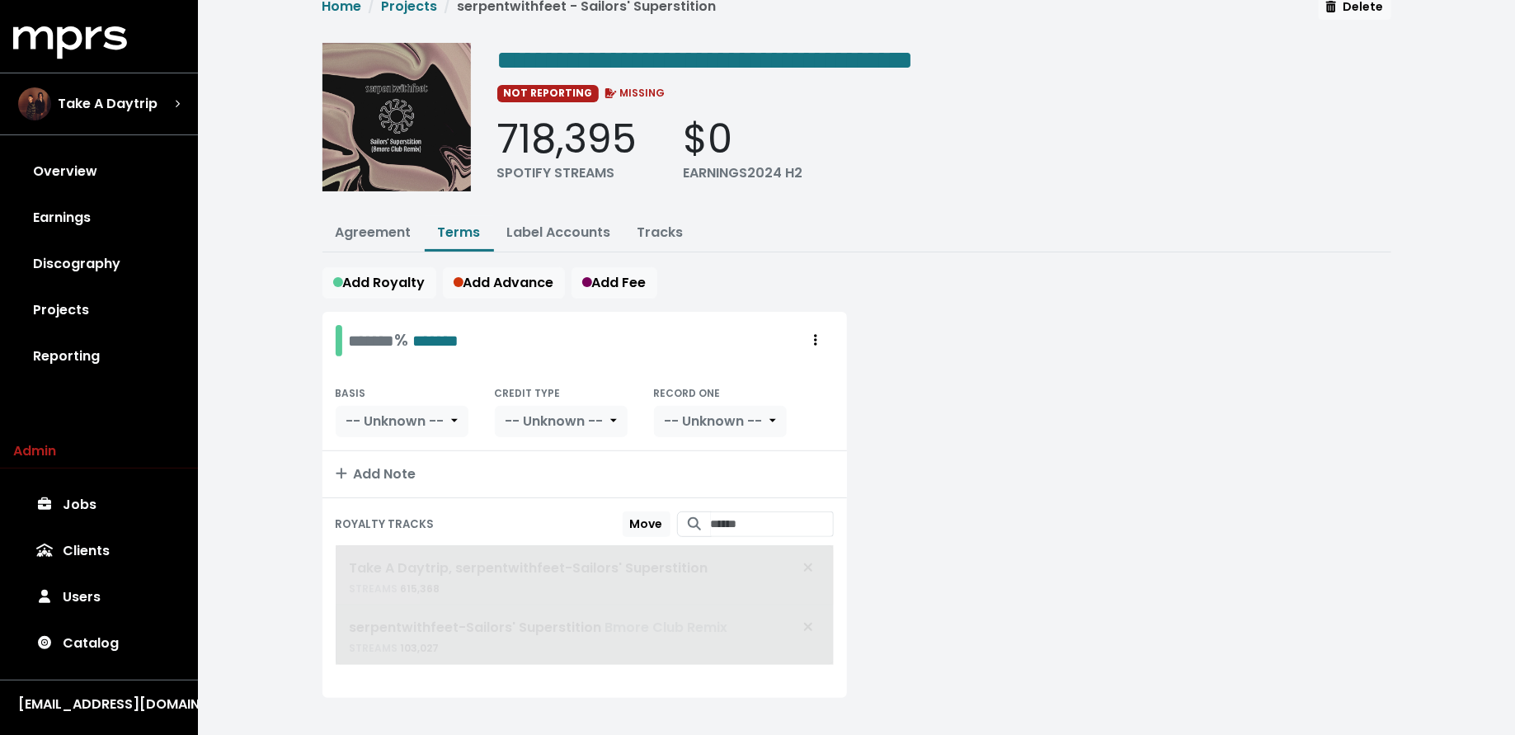
scroll to position [0, 0]
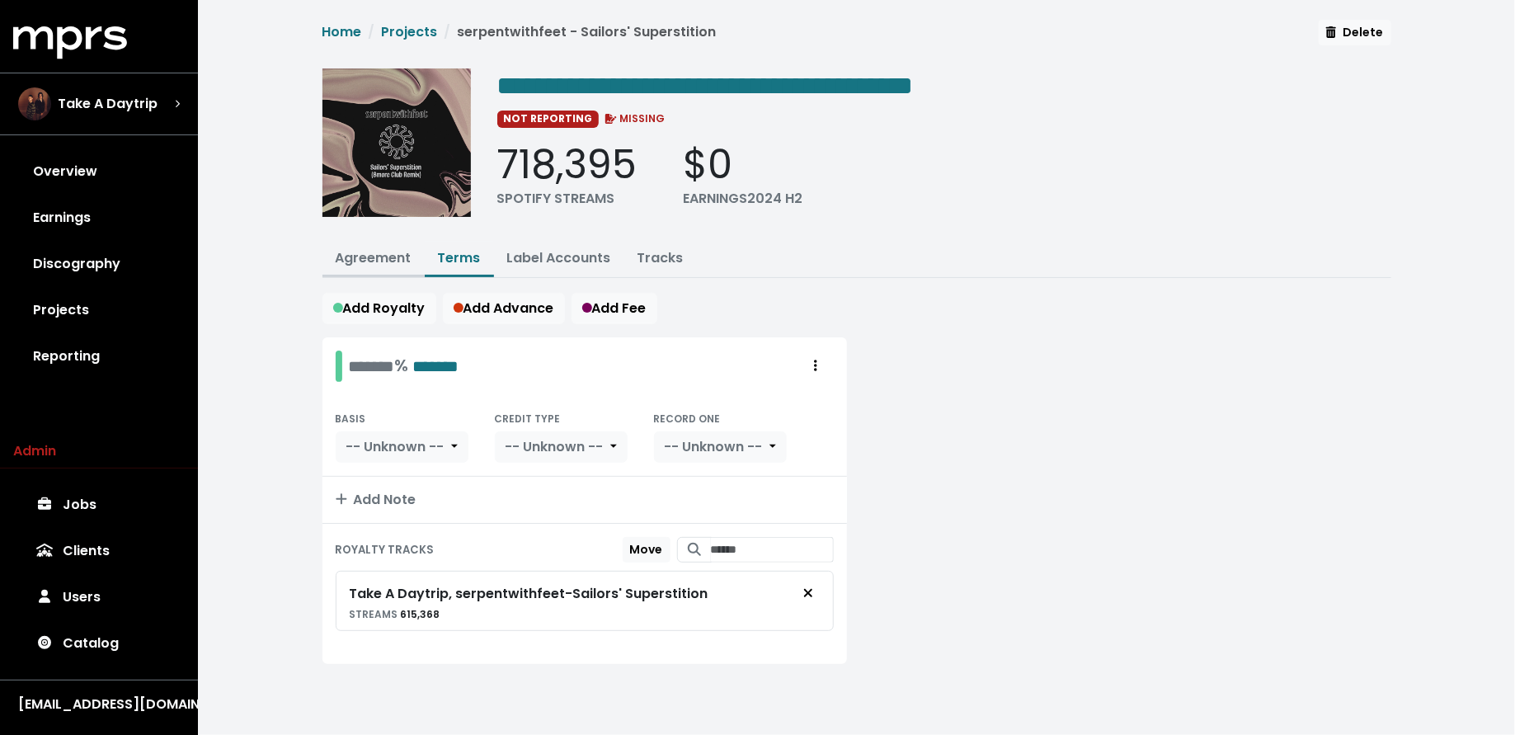
click at [377, 261] on link "Agreement" at bounding box center [374, 257] width 76 height 19
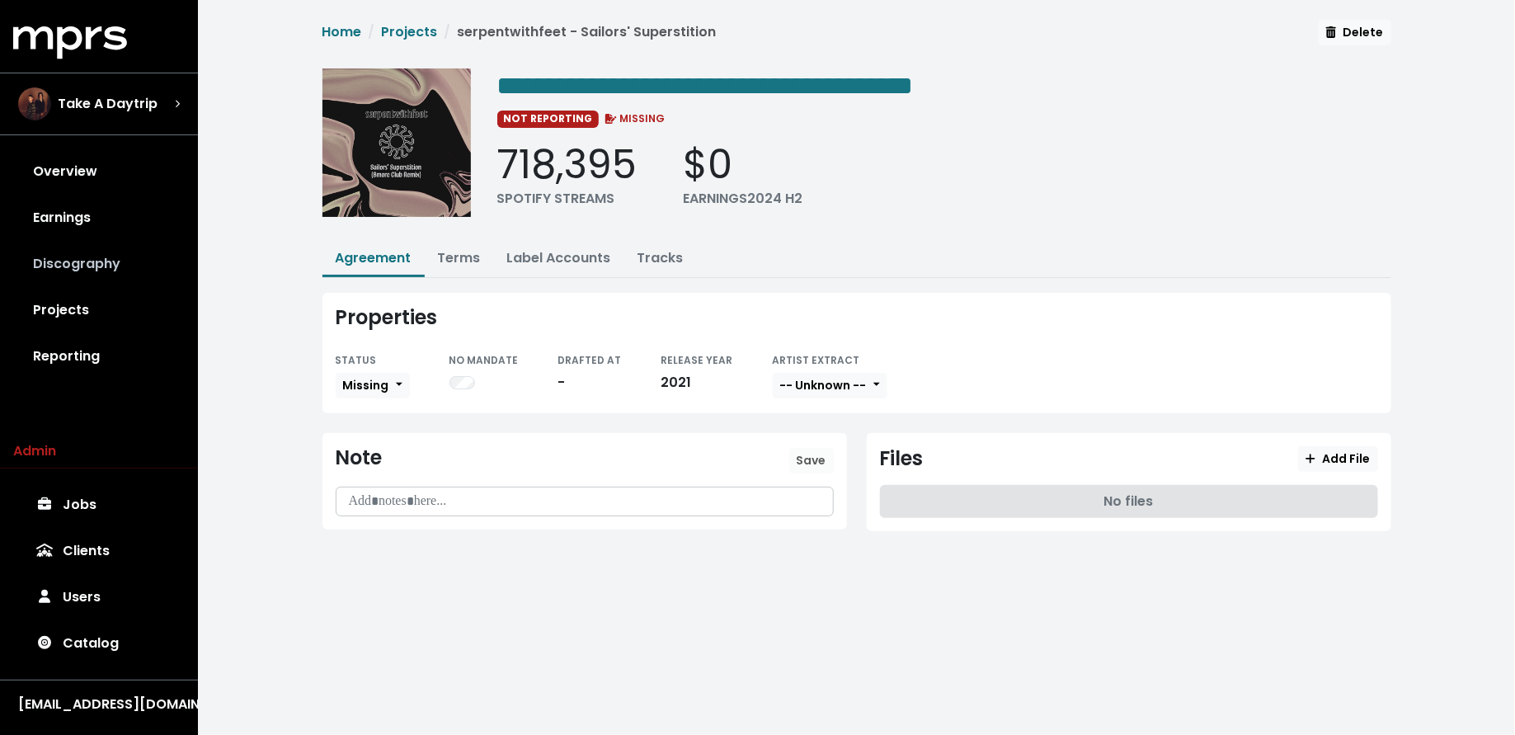
click at [80, 268] on link "Discography" at bounding box center [99, 264] width 172 height 46
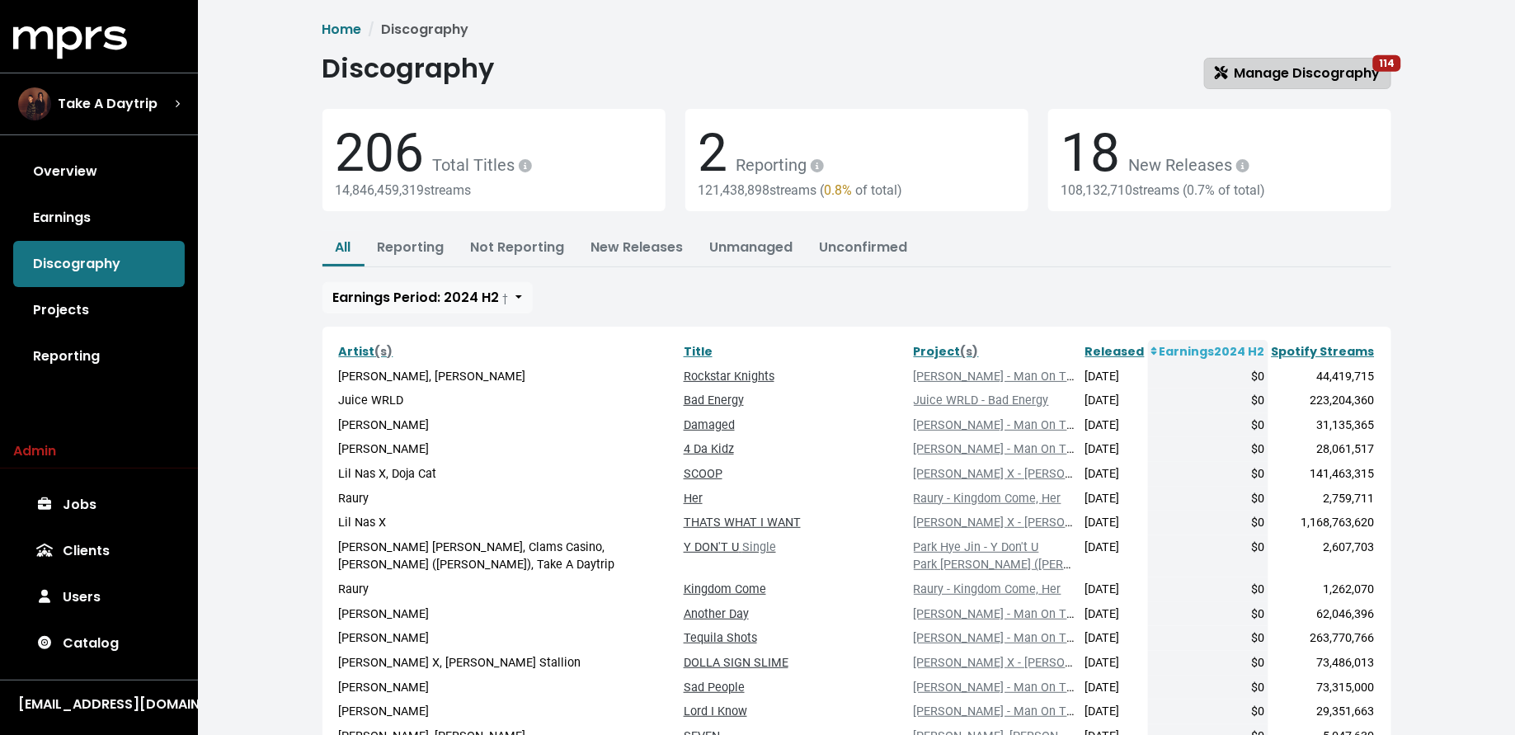
click at [1242, 82] on span "Manage Discography 114" at bounding box center [1298, 74] width 166 height 20
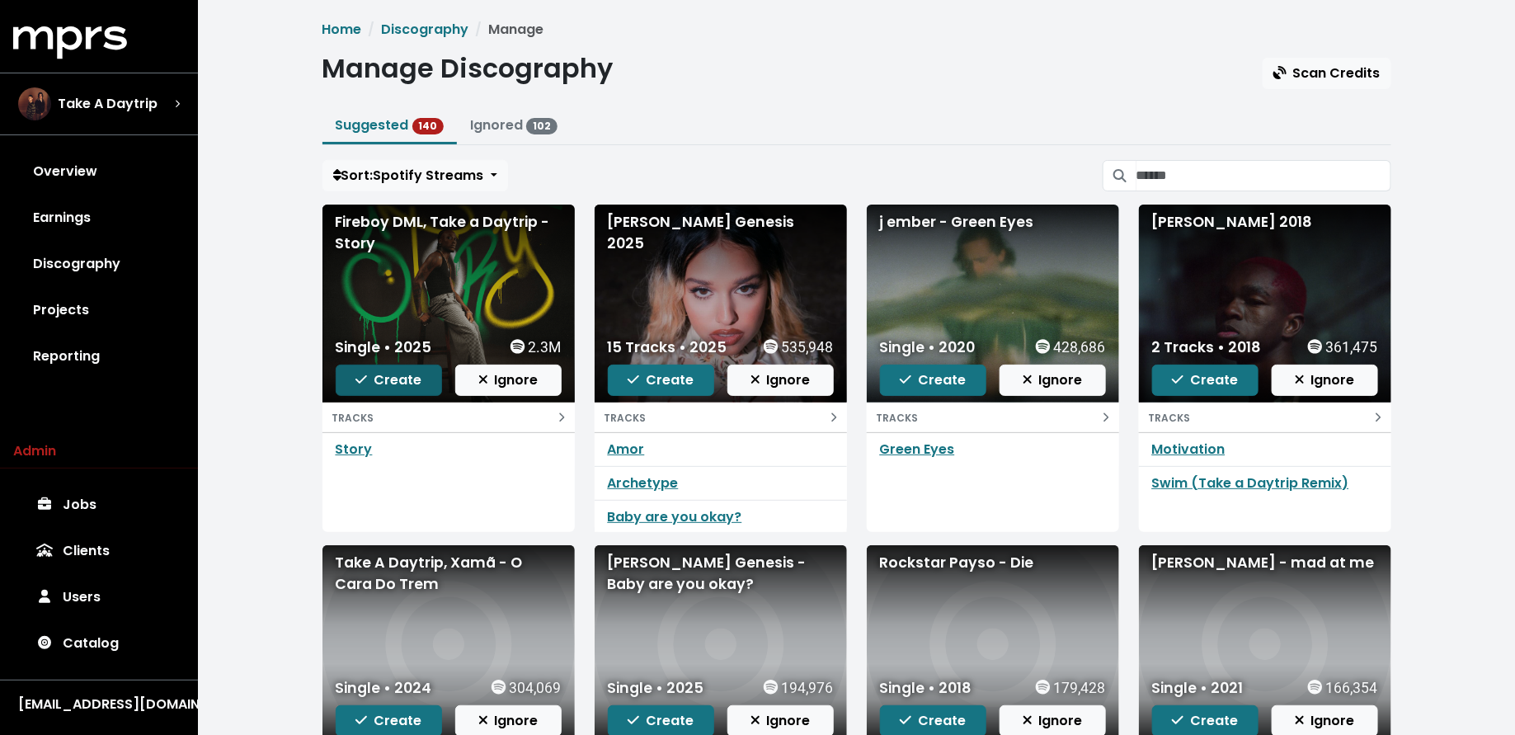
click at [401, 372] on span "Create" at bounding box center [389, 379] width 66 height 19
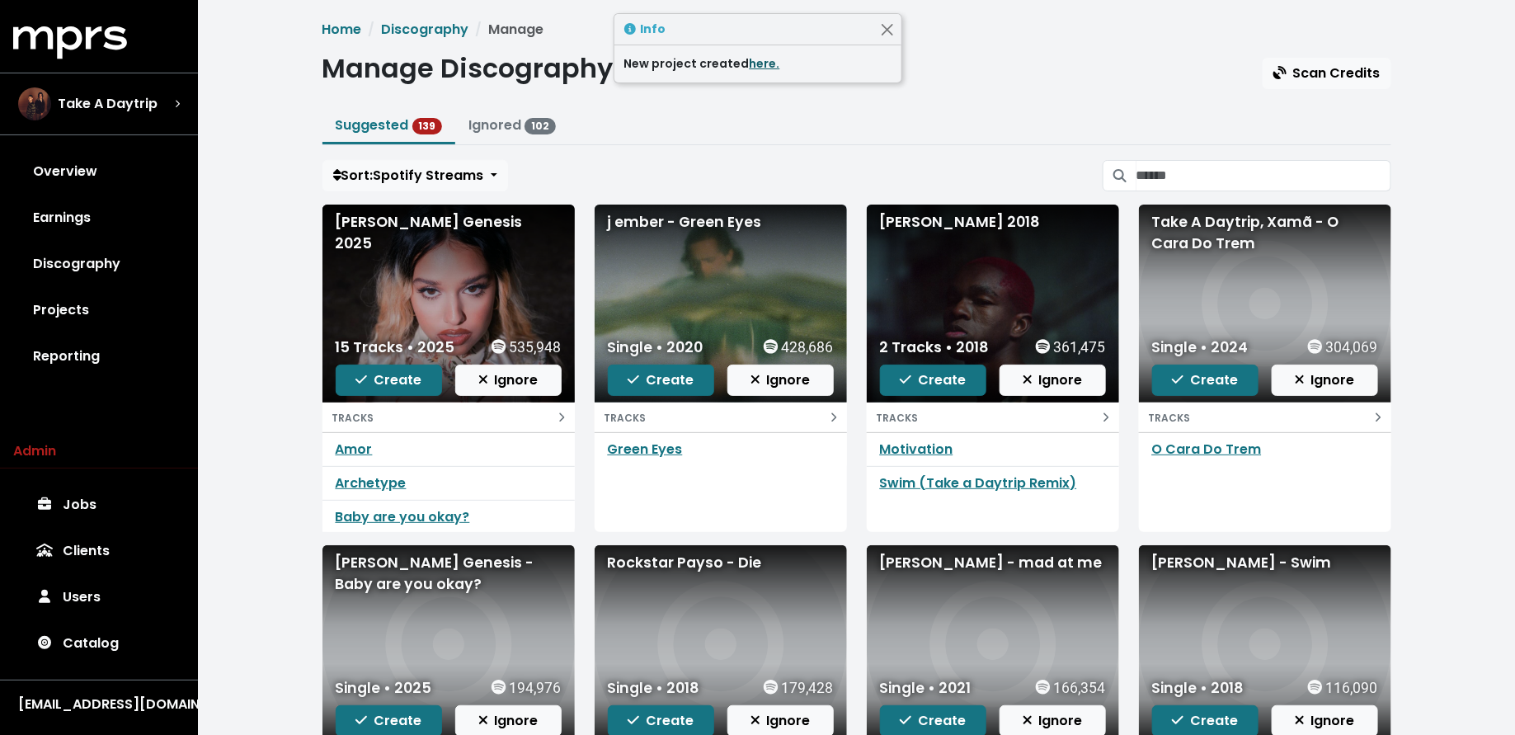
click at [756, 60] on link "here." at bounding box center [765, 63] width 31 height 16
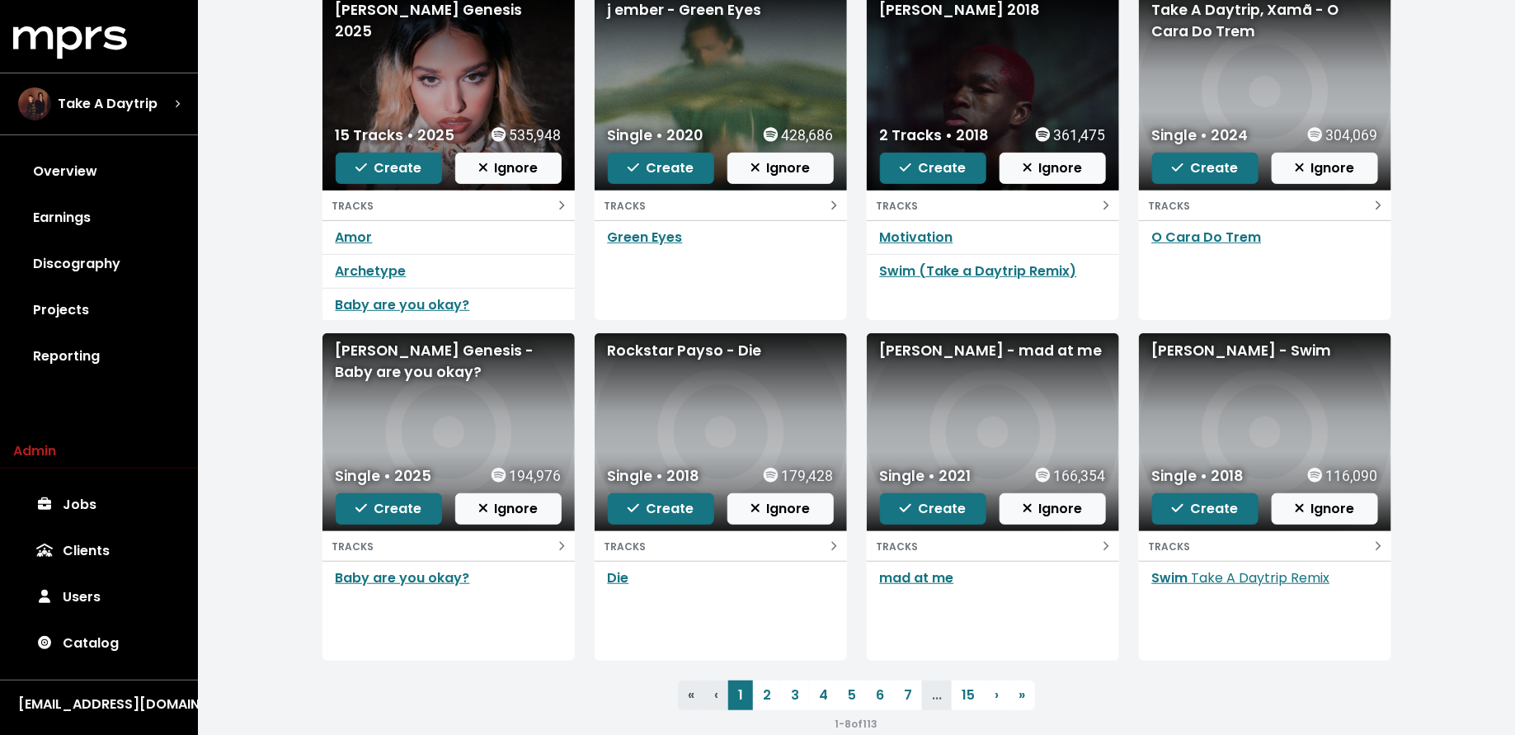
scroll to position [224, 0]
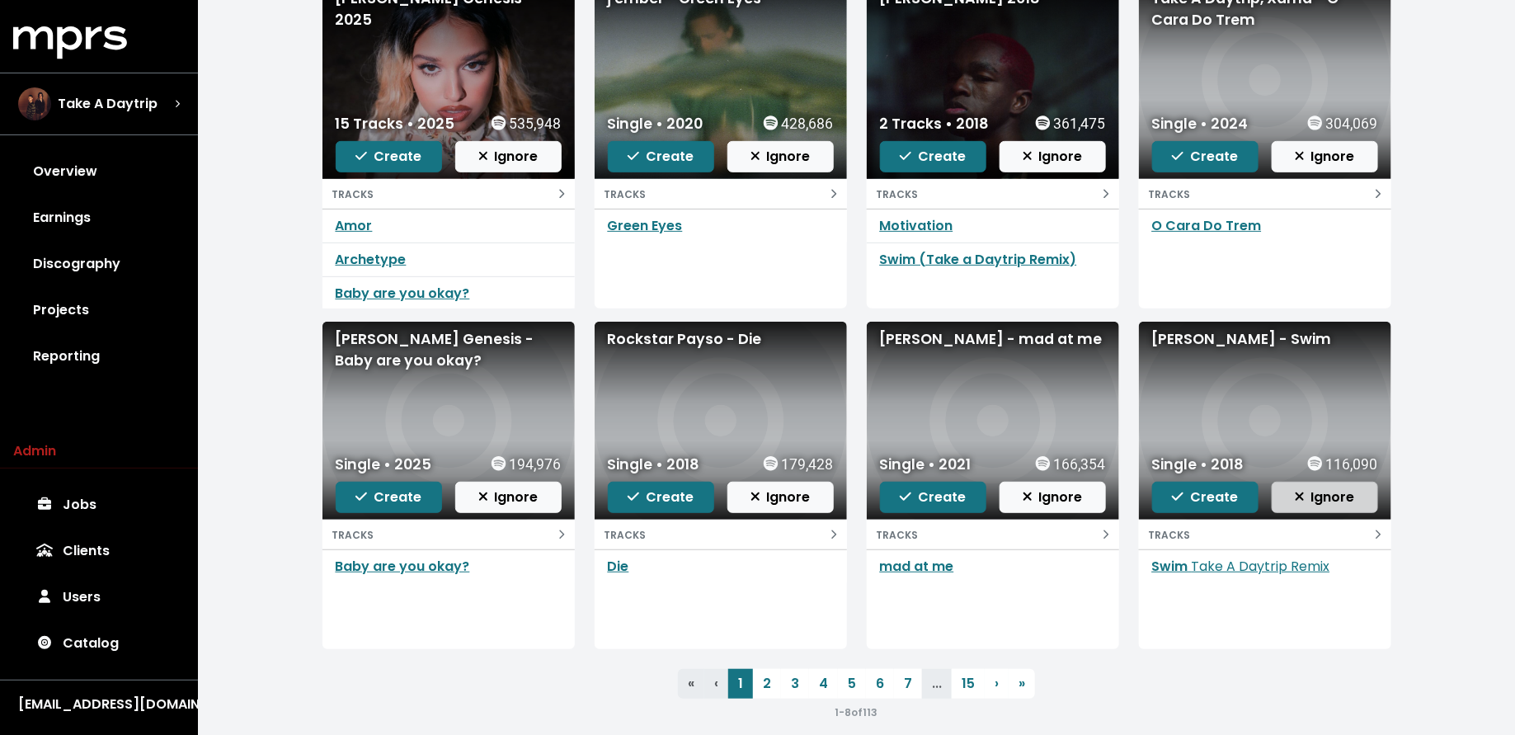
click at [1325, 501] on span "Ignore" at bounding box center [1325, 496] width 60 height 19
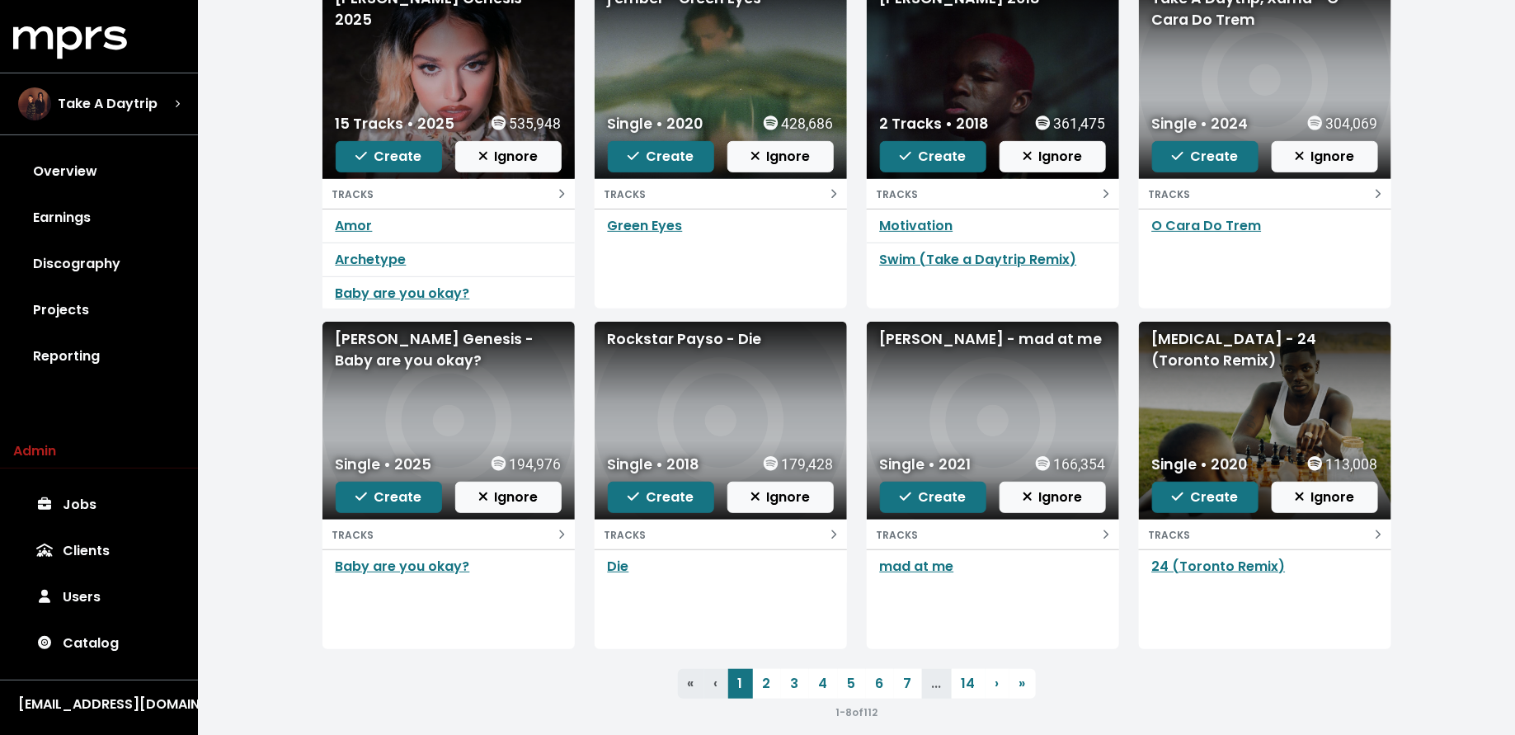
click at [1325, 501] on span "Ignore" at bounding box center [1325, 496] width 60 height 19
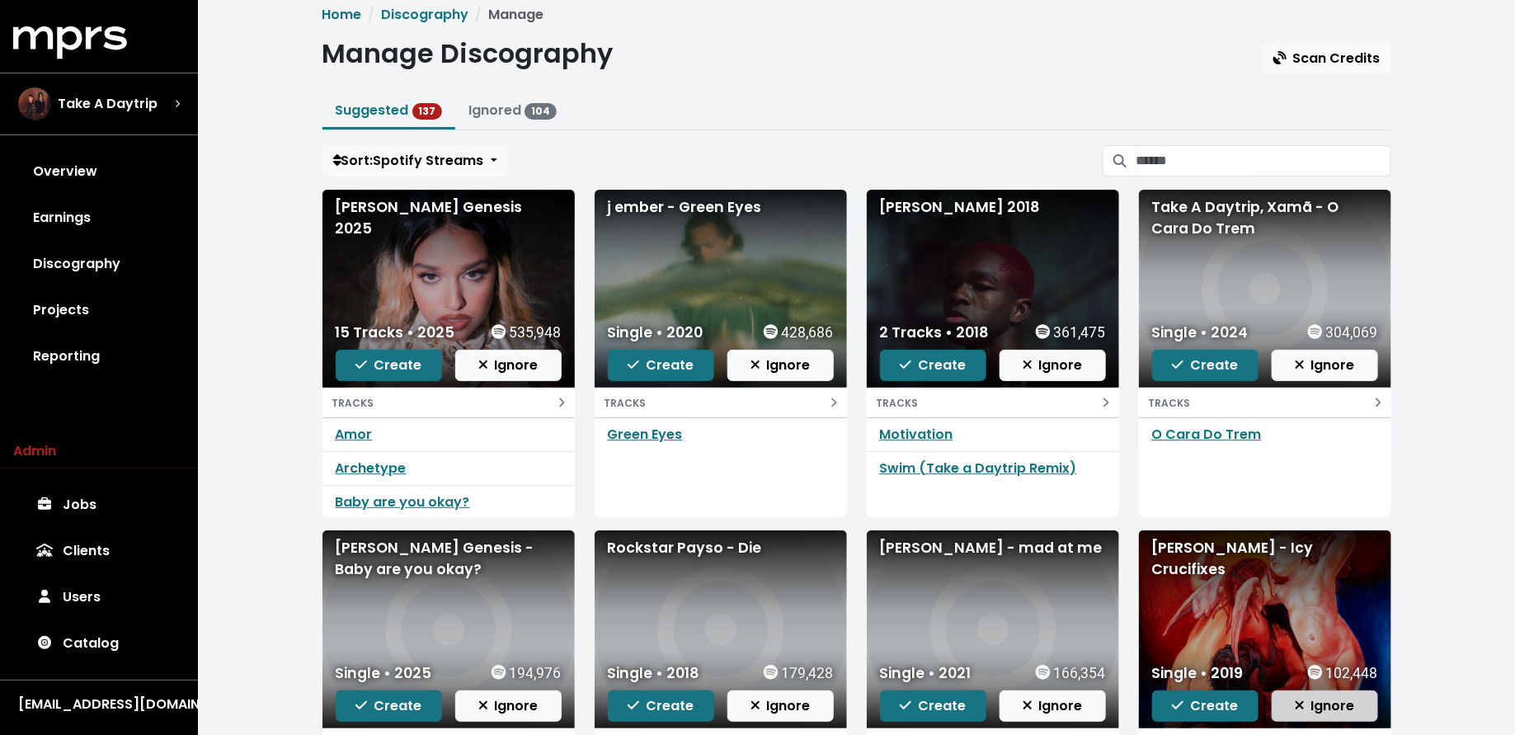
scroll to position [0, 0]
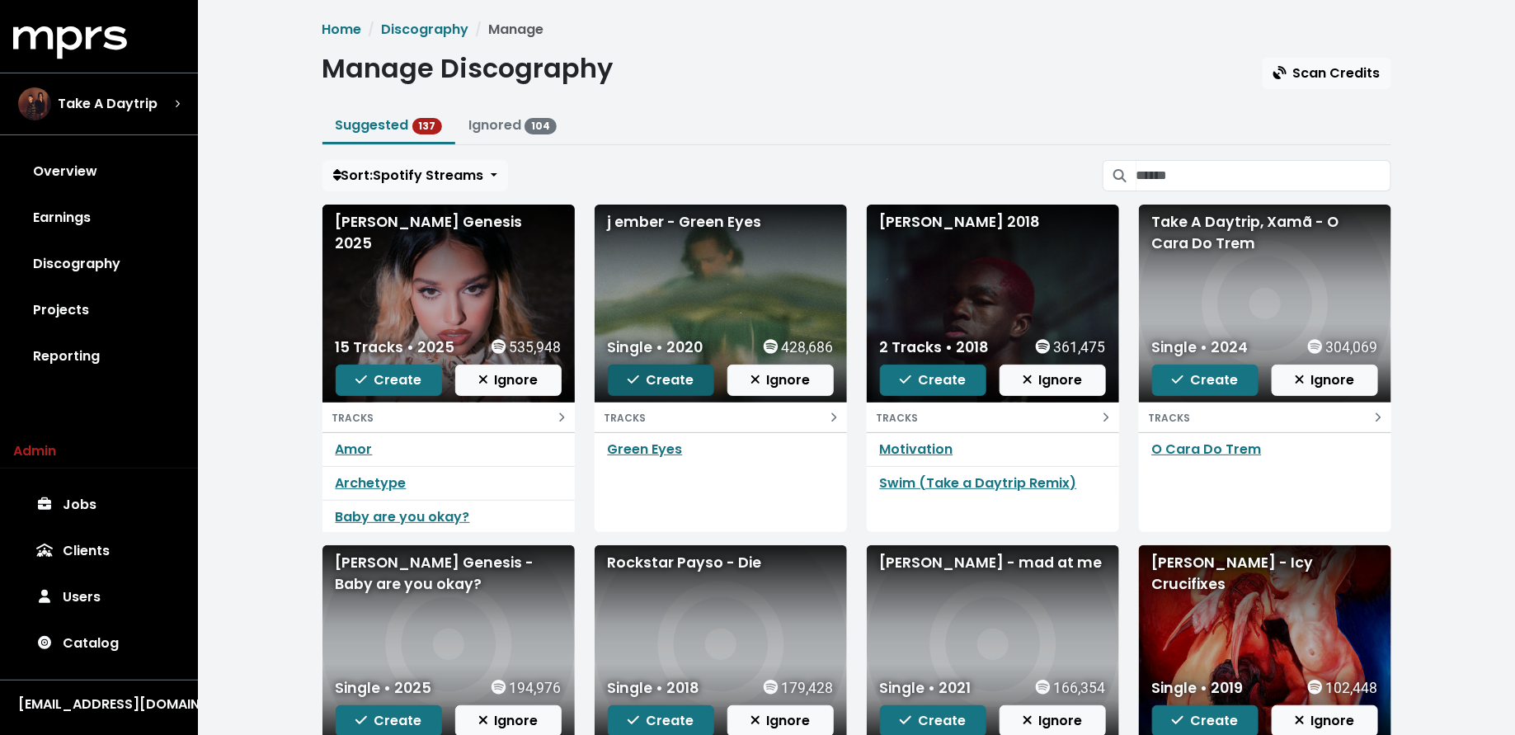
click at [654, 378] on span "Create" at bounding box center [661, 379] width 66 height 19
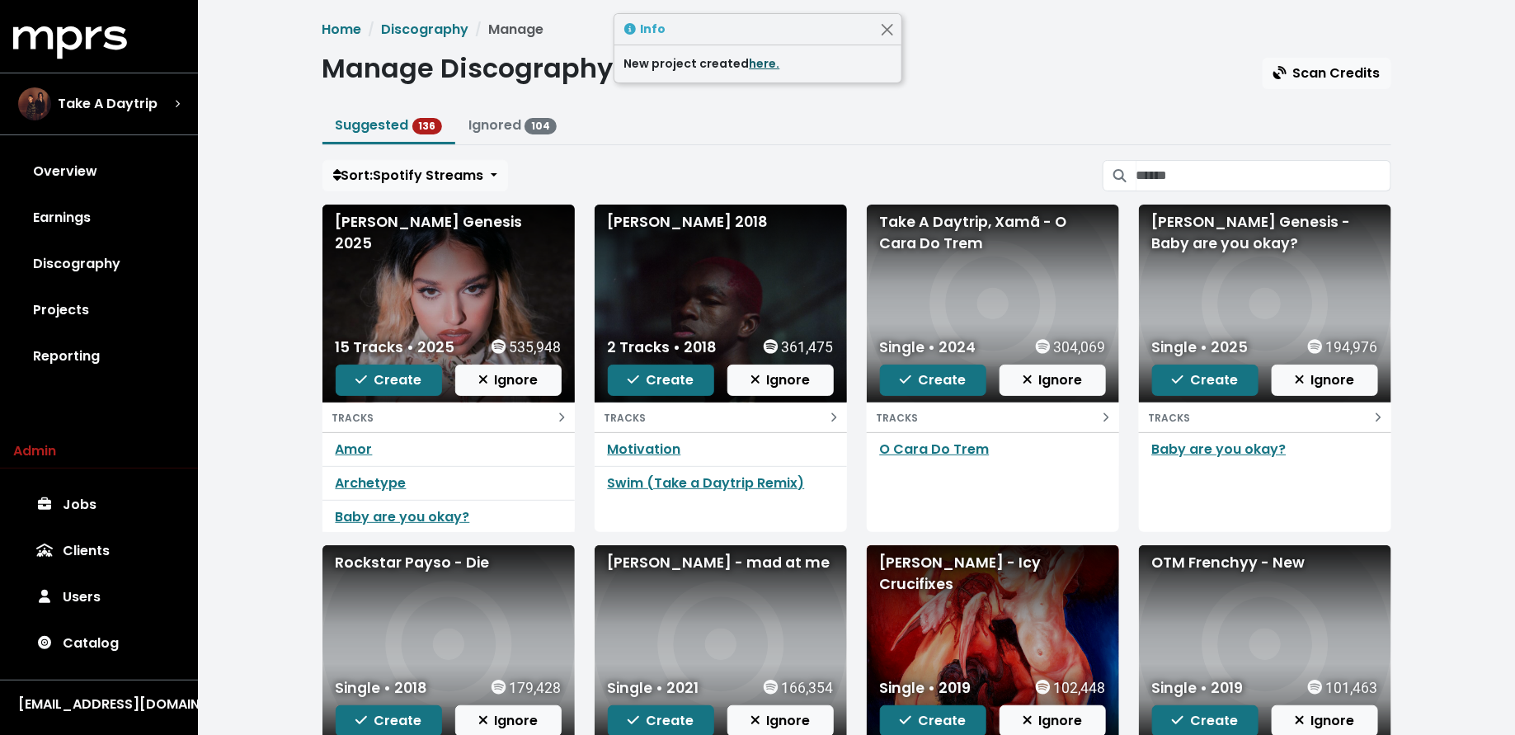
click at [761, 64] on link "here." at bounding box center [765, 63] width 31 height 16
click at [81, 500] on link "Jobs" at bounding box center [99, 505] width 172 height 46
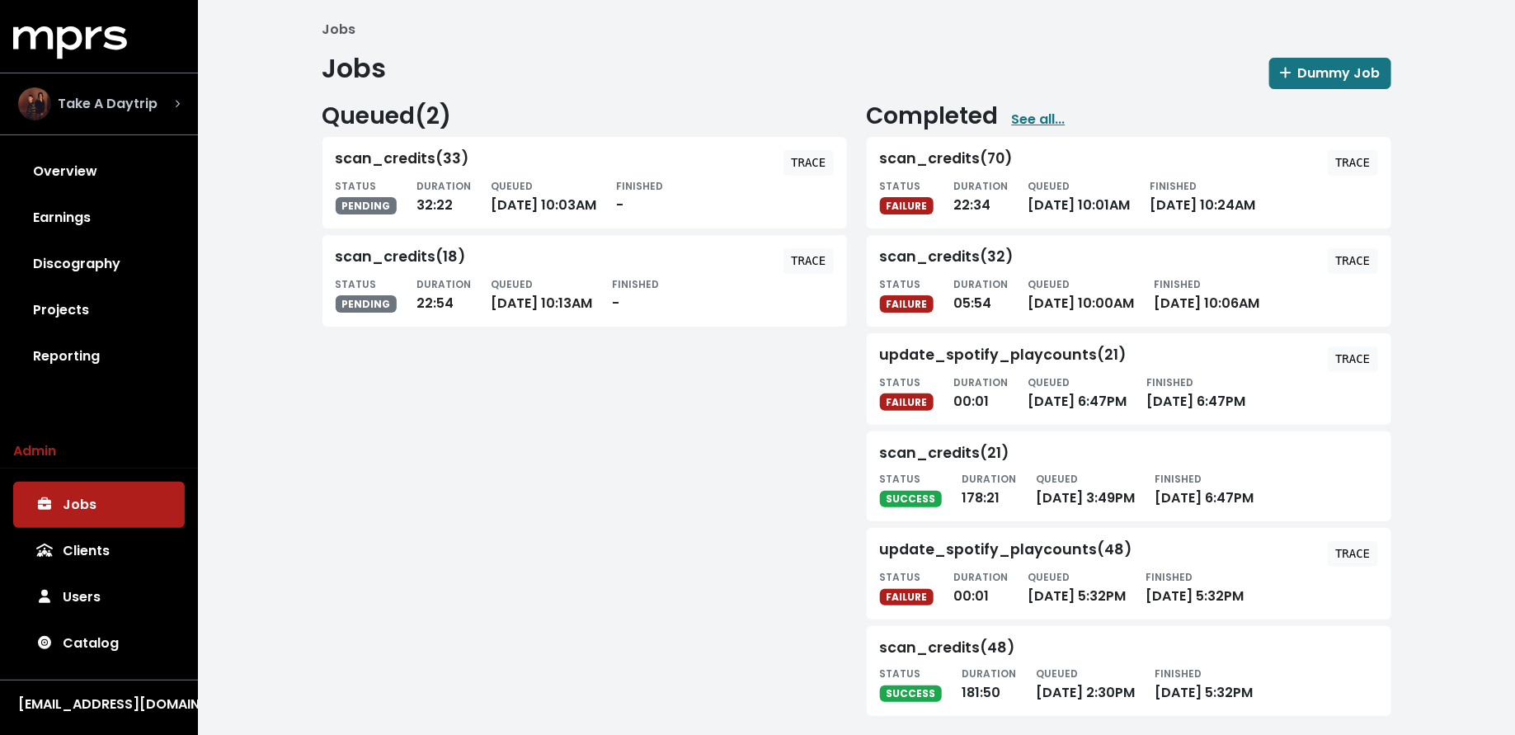
click at [117, 84] on div "Take A Daytrip" at bounding box center [99, 103] width 188 height 59
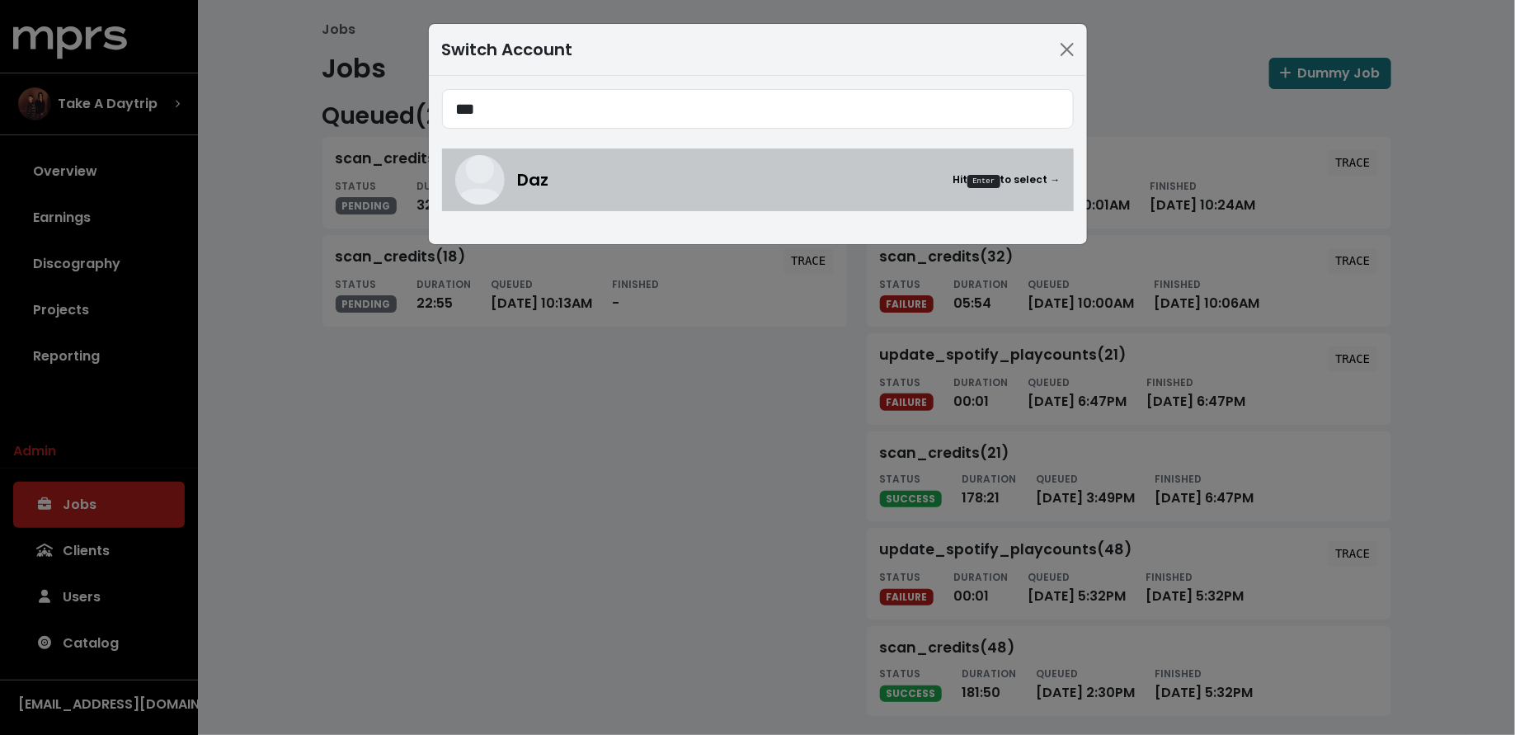
type input "***"
click at [507, 174] on div "Daz Hit Enter to select →" at bounding box center [757, 179] width 605 height 49
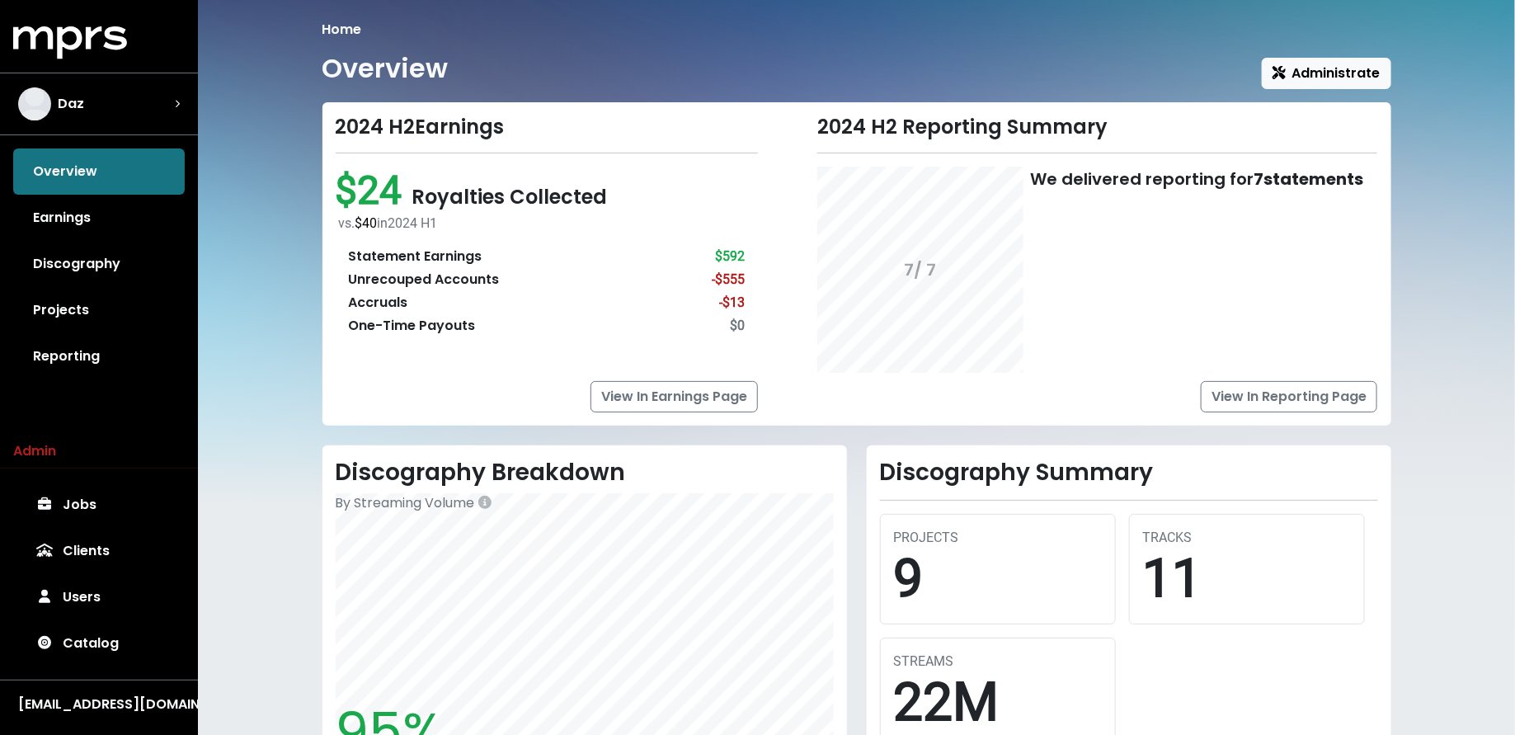
click at [106, 276] on link "Discography" at bounding box center [99, 264] width 172 height 46
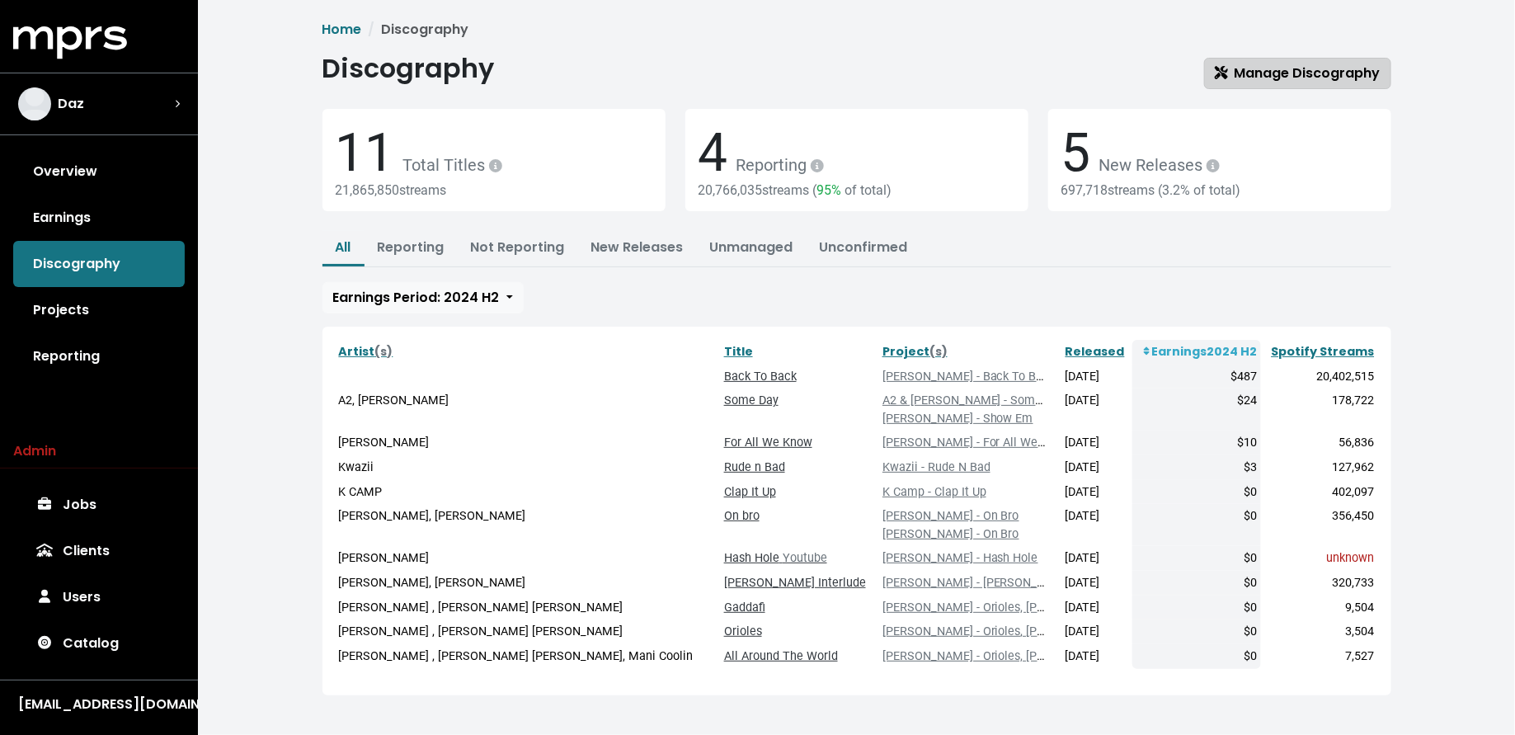
click at [1234, 72] on span "Manage Discography" at bounding box center [1298, 73] width 166 height 19
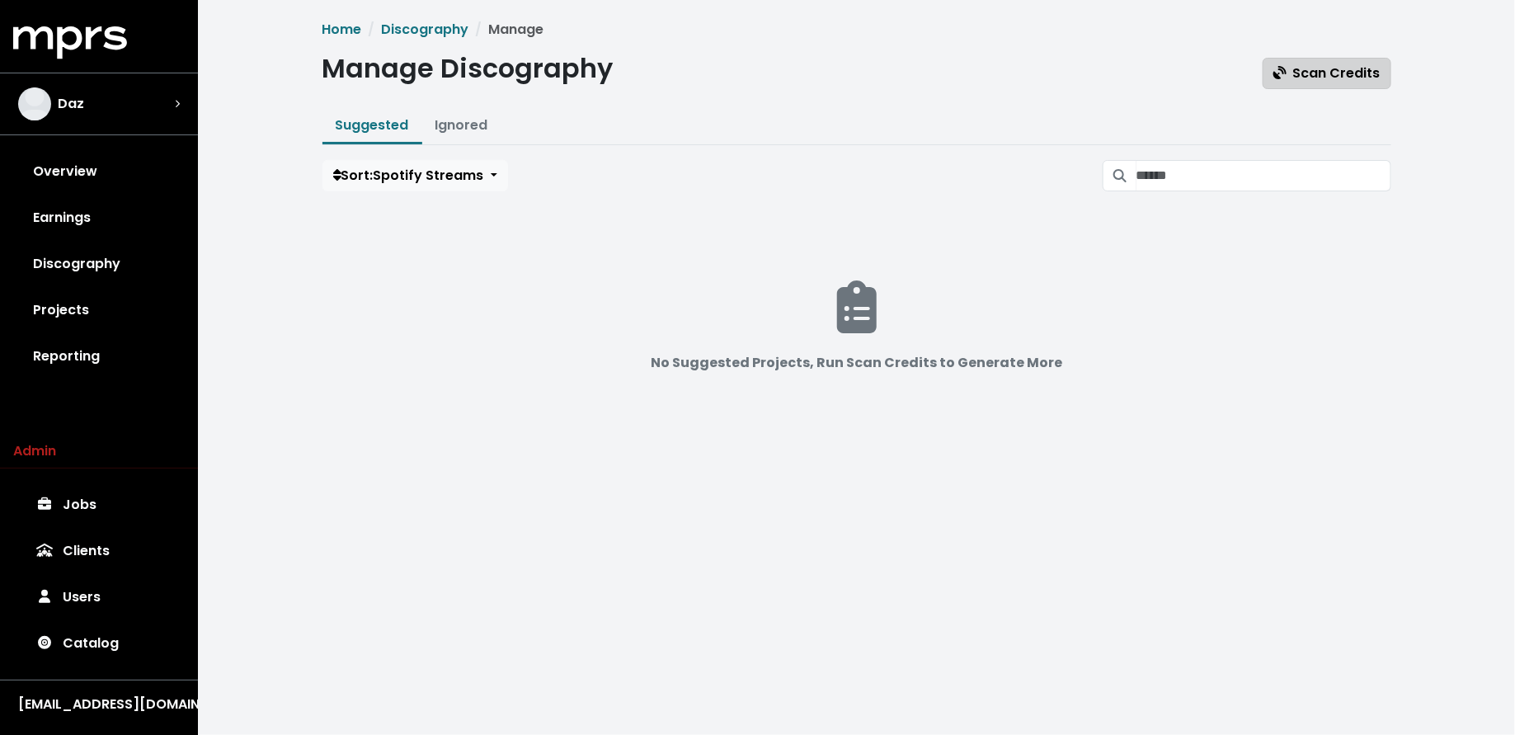
click at [1278, 80] on span "Scan Credits" at bounding box center [1327, 73] width 107 height 19
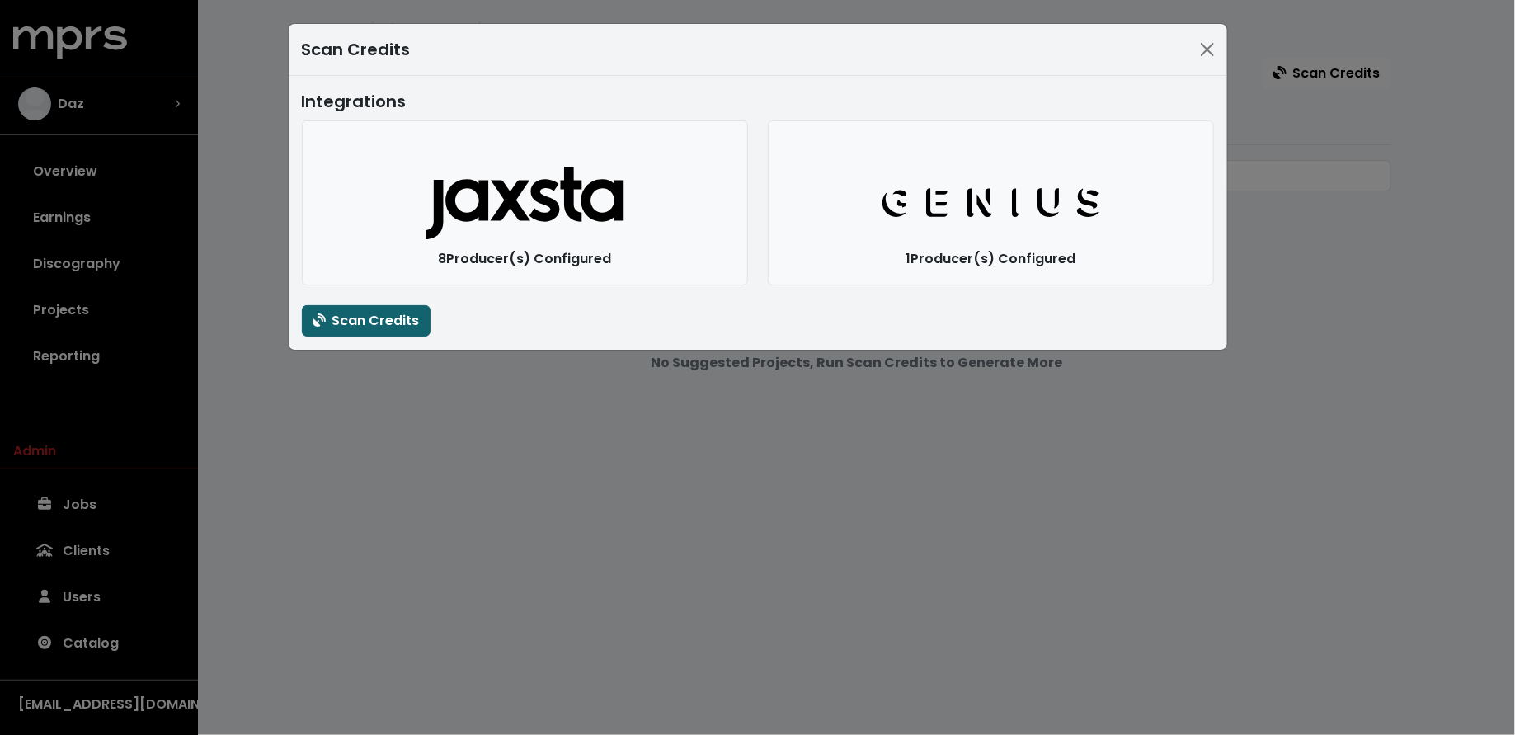
click at [399, 323] on span "Scan Credits" at bounding box center [366, 320] width 107 height 19
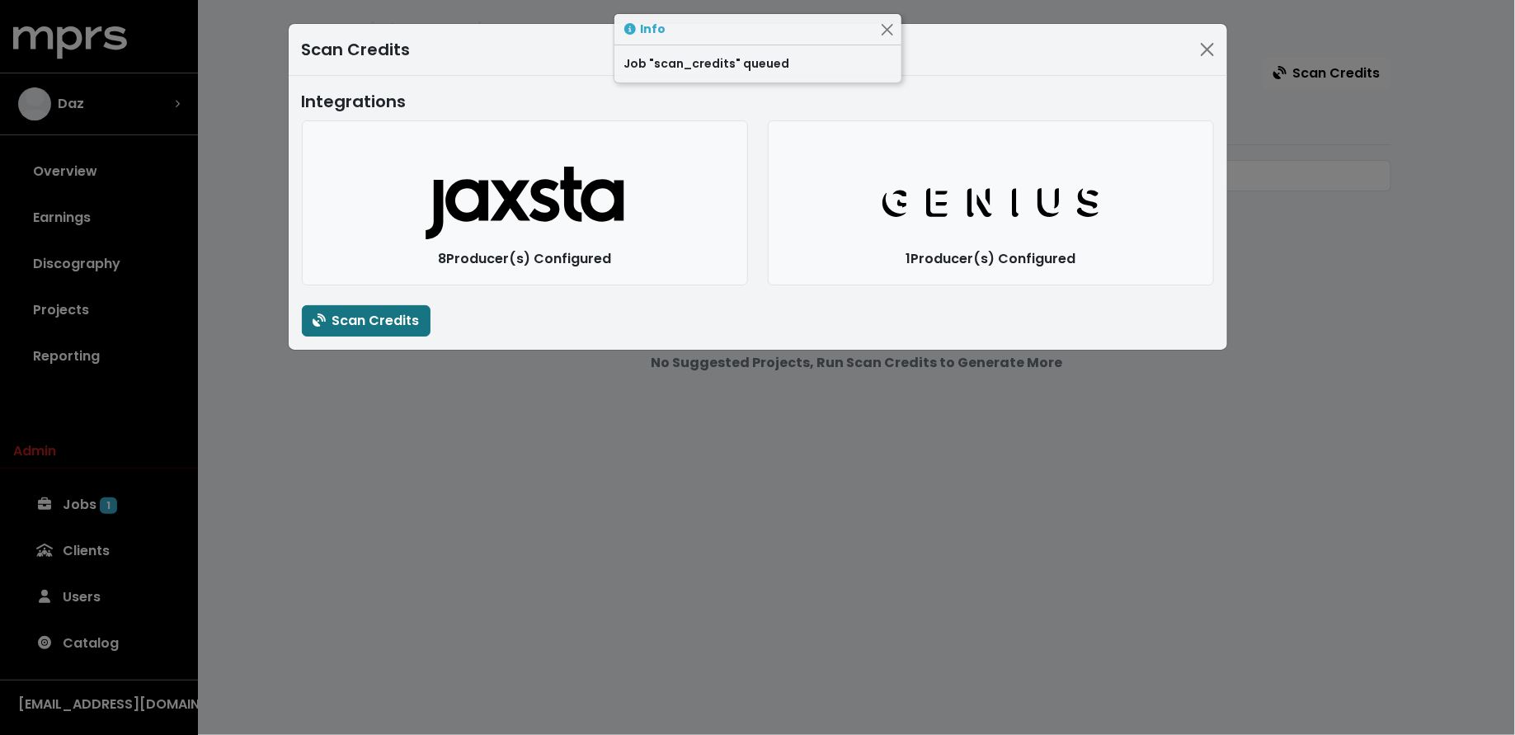
click at [364, 456] on div "Scan Credits Integrations Jaxsta Logo 8 Producer(s) Configured Genius Logo 1 Pr…" at bounding box center [757, 367] width 1515 height 735
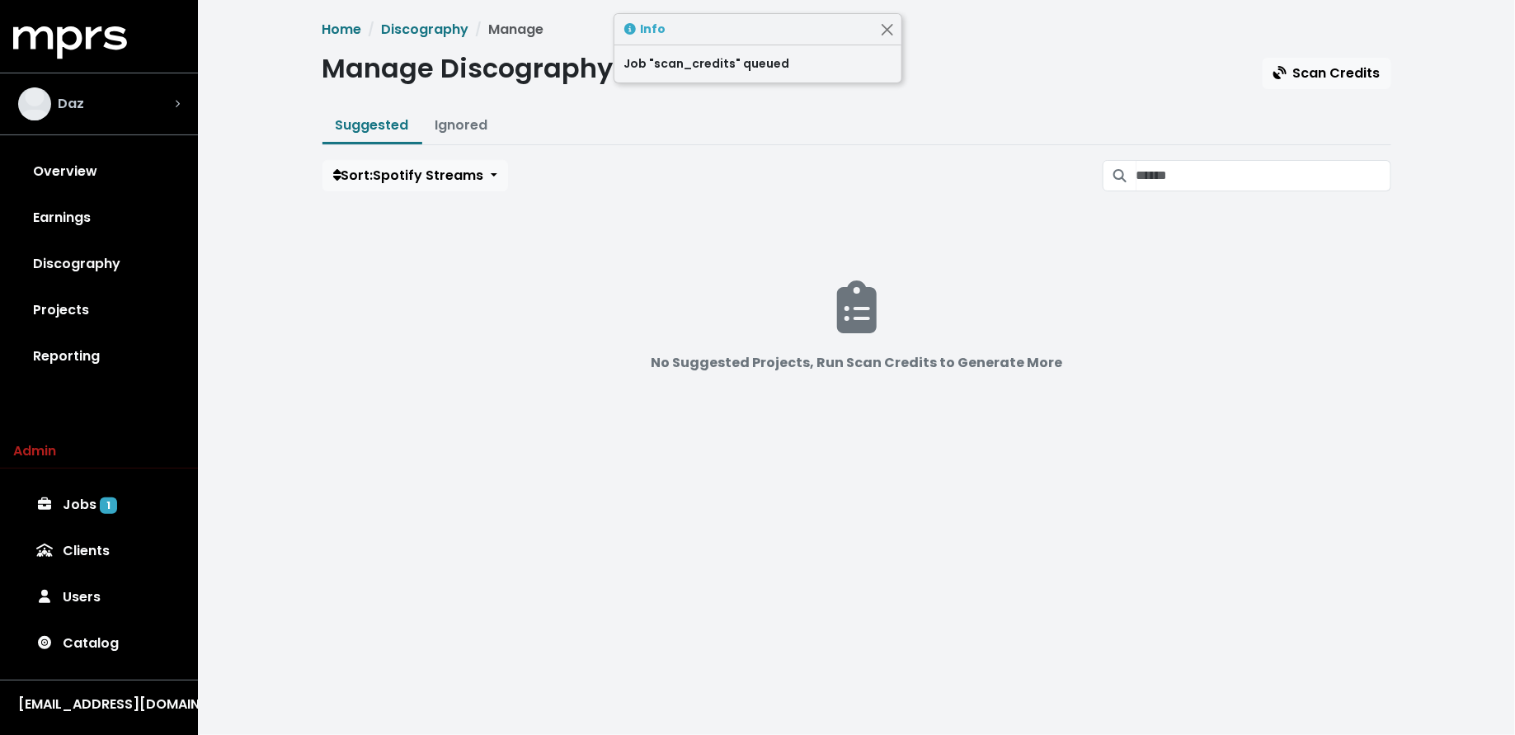
click at [119, 118] on div "Daz" at bounding box center [99, 103] width 162 height 33
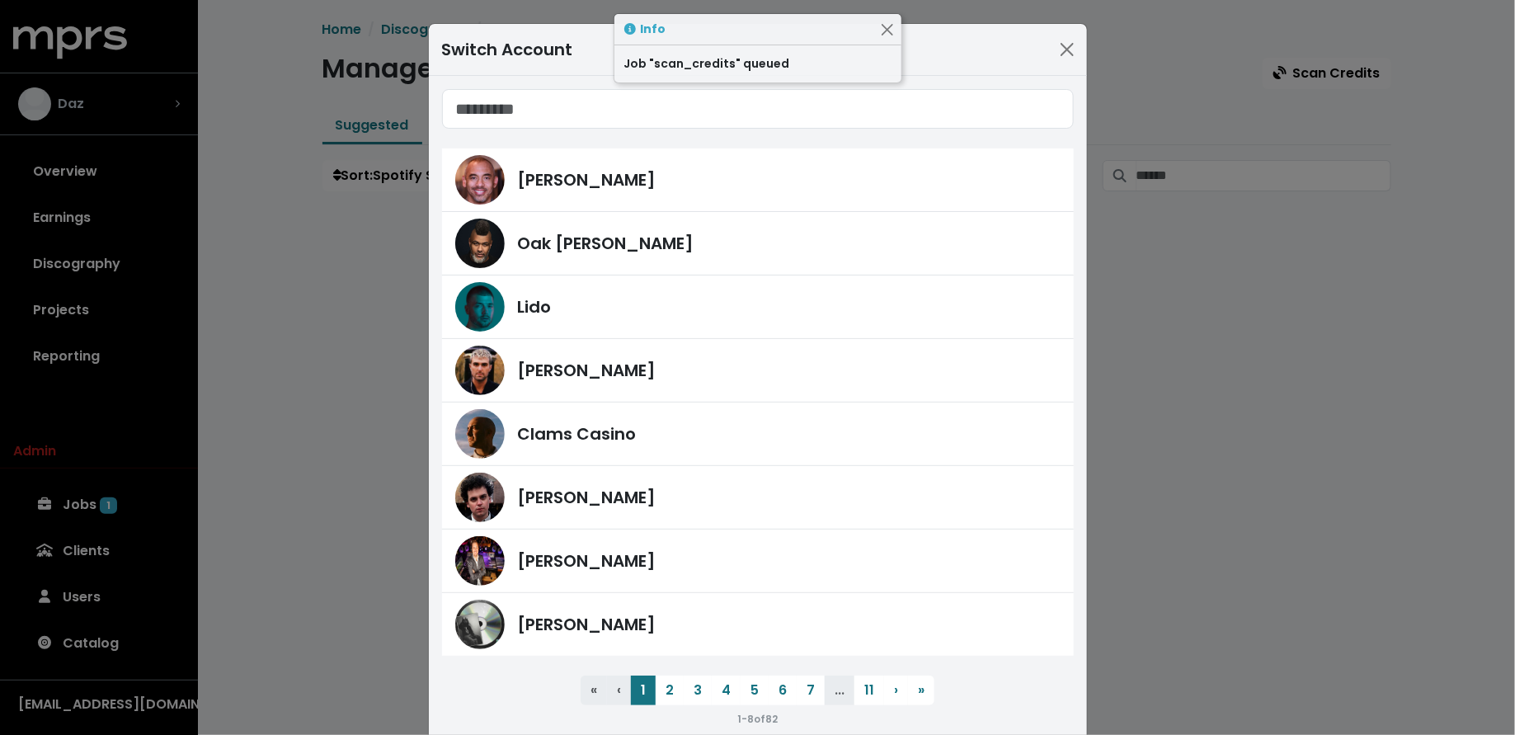
type input "*"
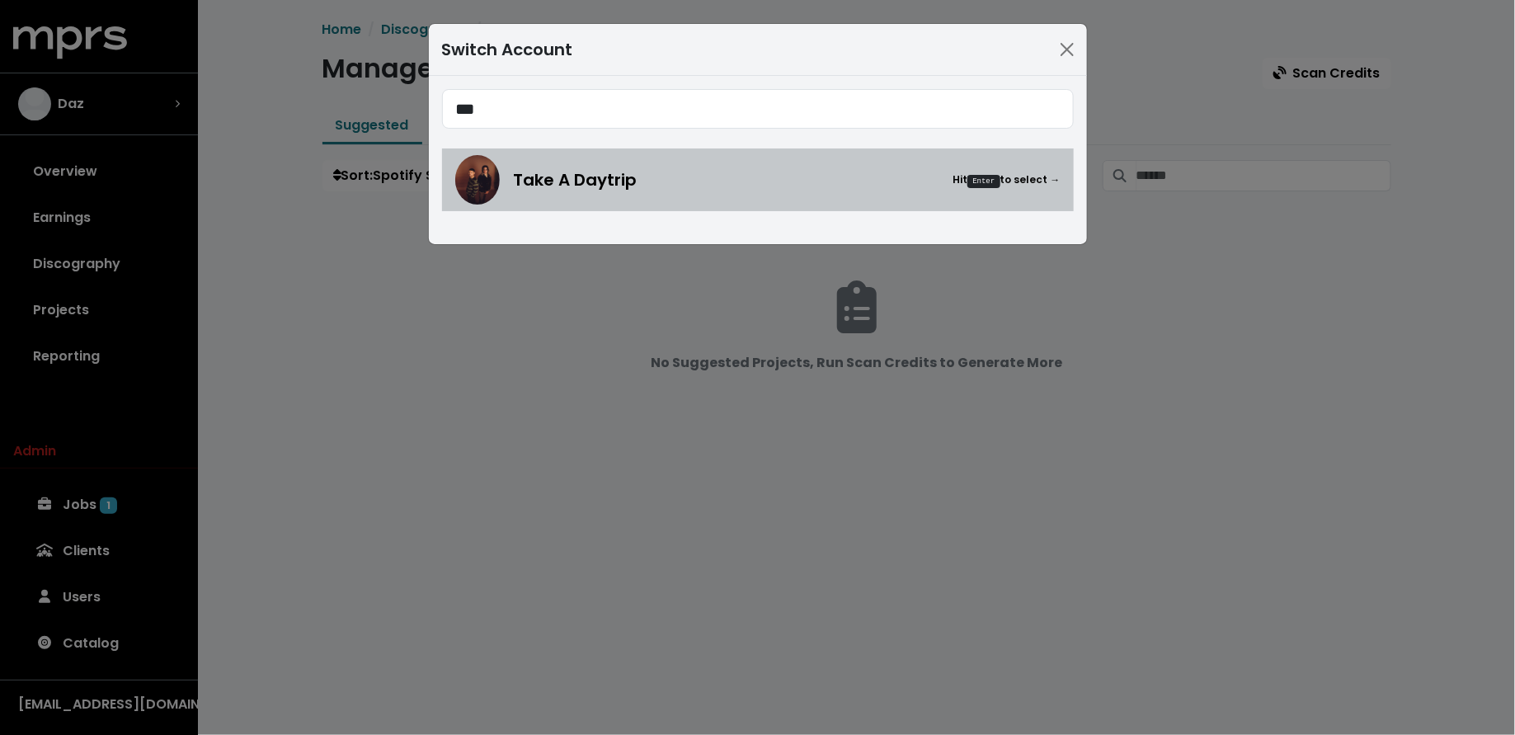
type input "***"
click at [474, 174] on img at bounding box center [477, 179] width 45 height 49
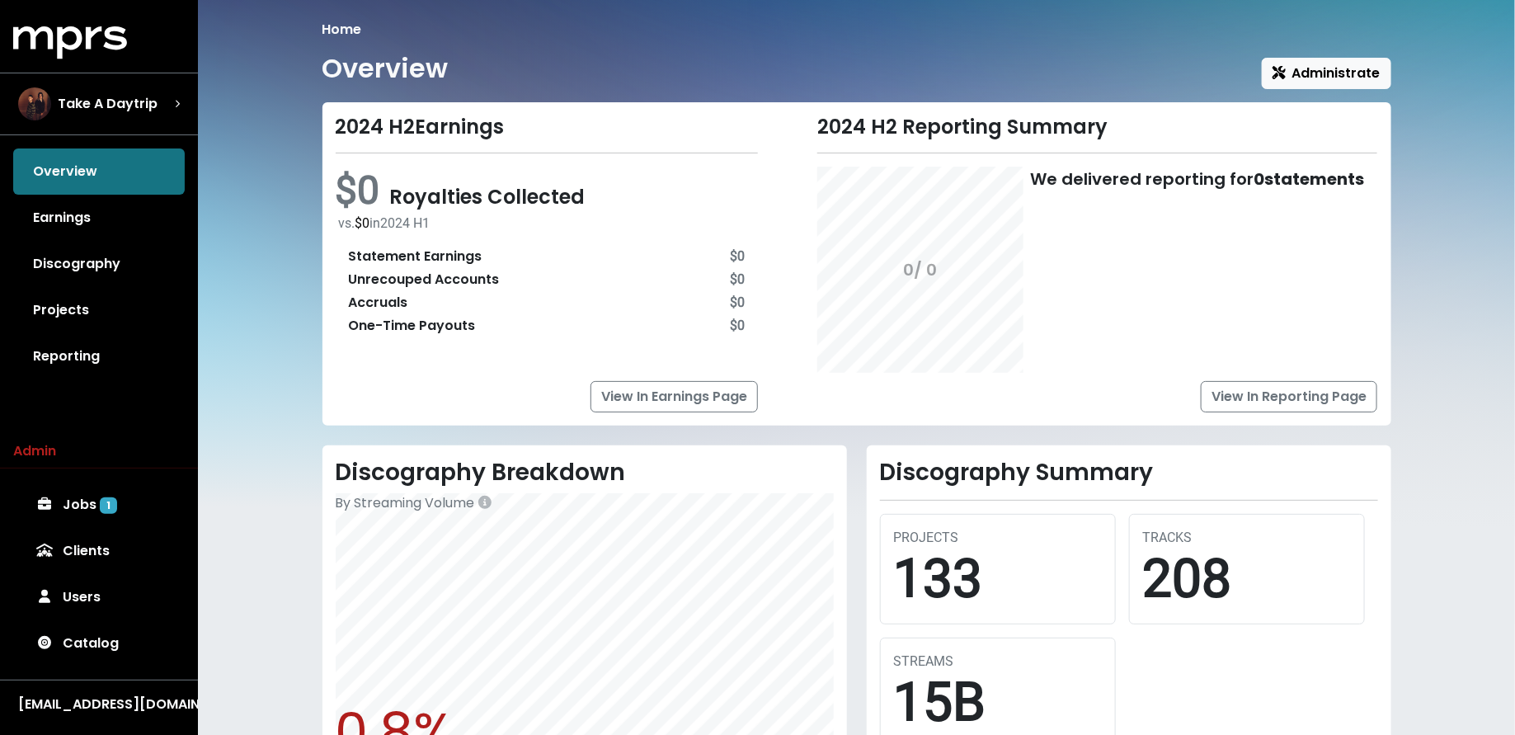
drag, startPoint x: 72, startPoint y: 259, endPoint x: 89, endPoint y: 259, distance: 17.3
click at [72, 259] on link "Discography" at bounding box center [99, 264] width 172 height 46
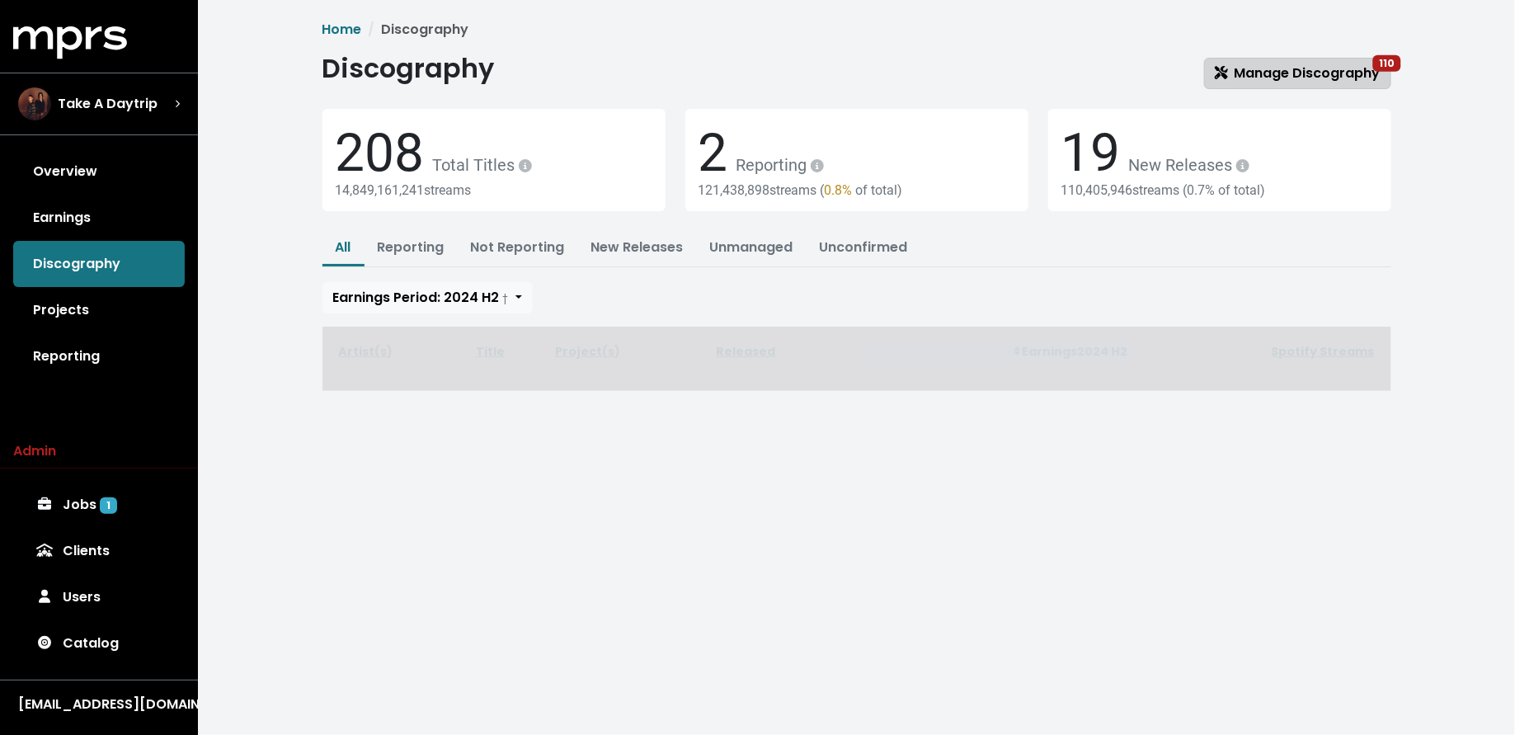
click at [1248, 80] on span "Manage Discography 110" at bounding box center [1298, 73] width 166 height 19
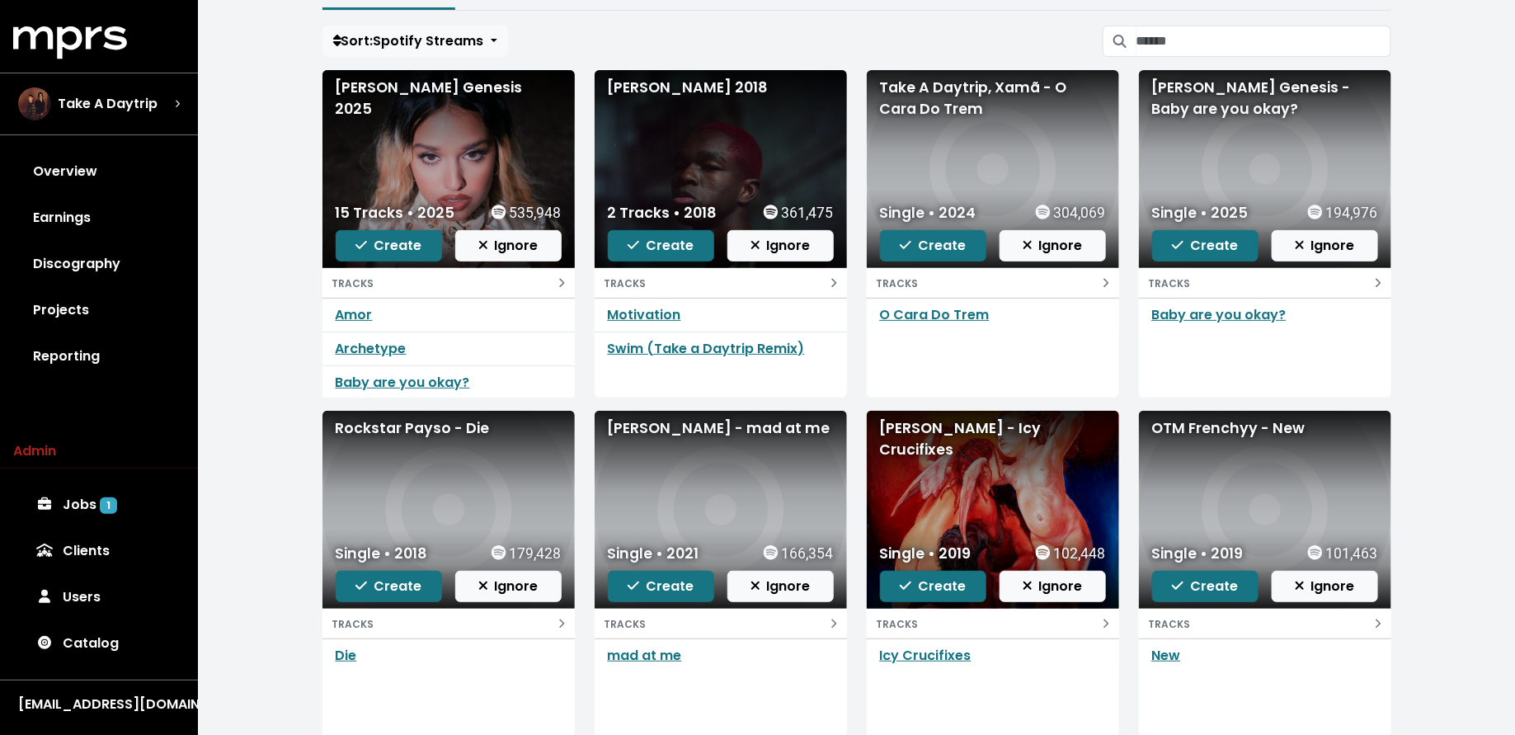
scroll to position [146, 0]
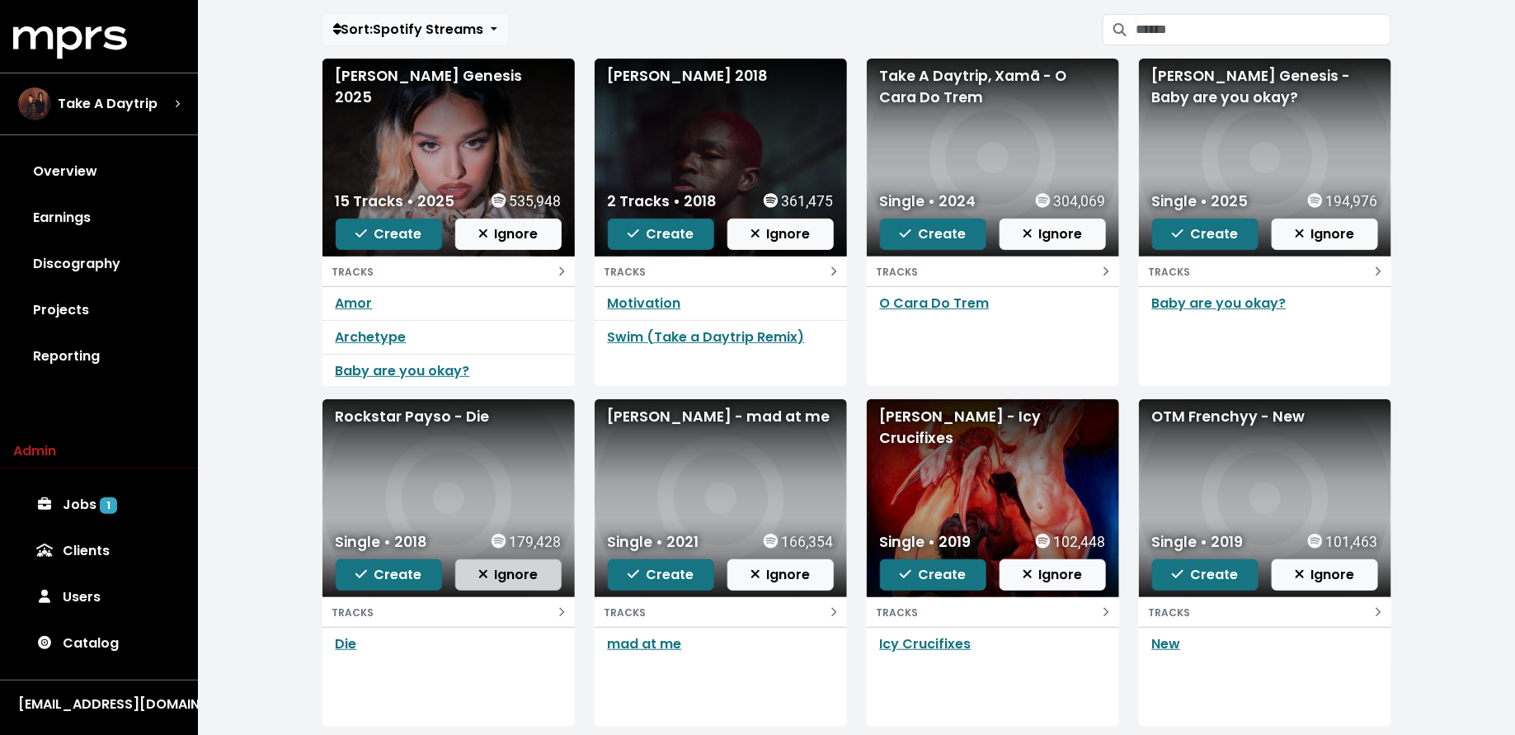
click at [529, 572] on span "Ignore" at bounding box center [508, 574] width 60 height 19
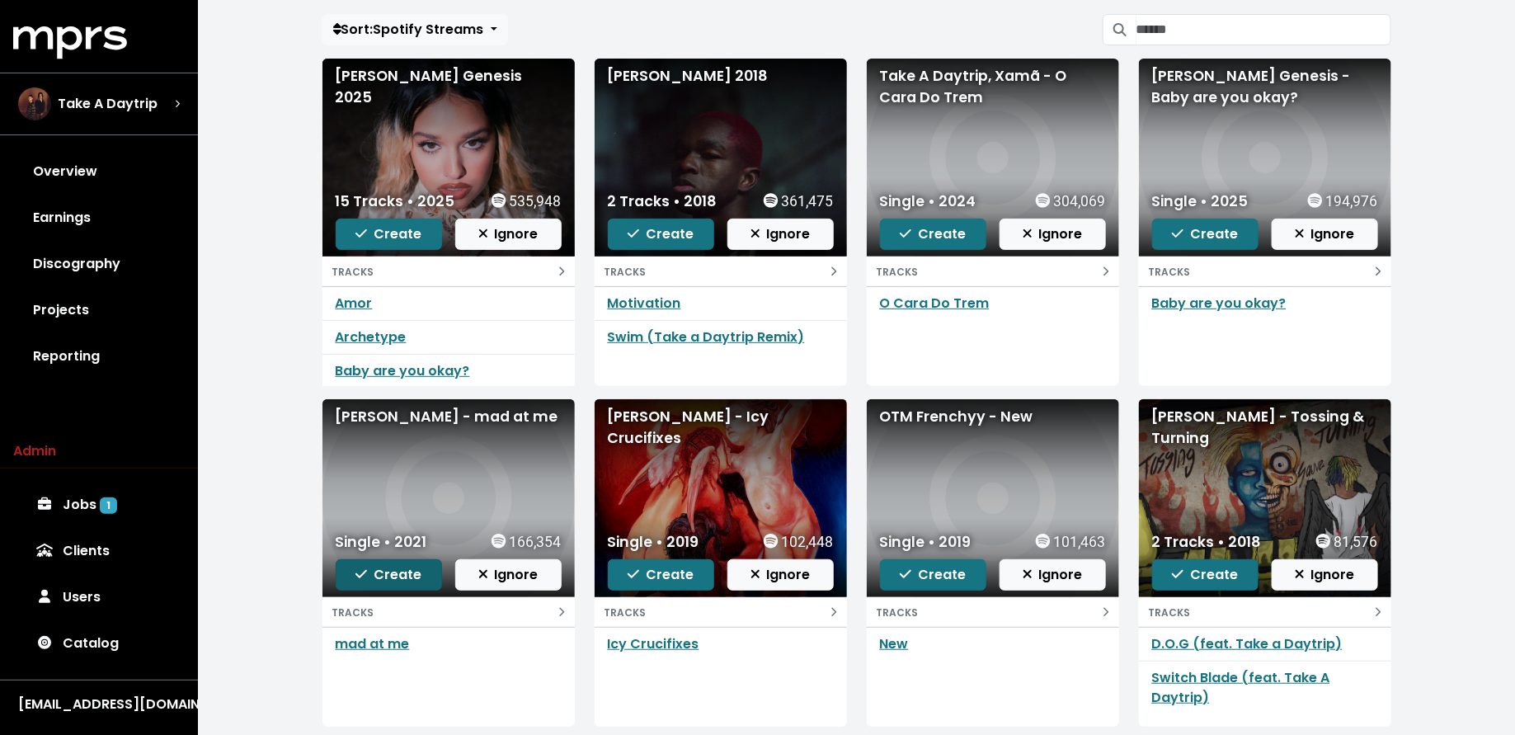
click at [380, 567] on span "Create" at bounding box center [389, 574] width 66 height 19
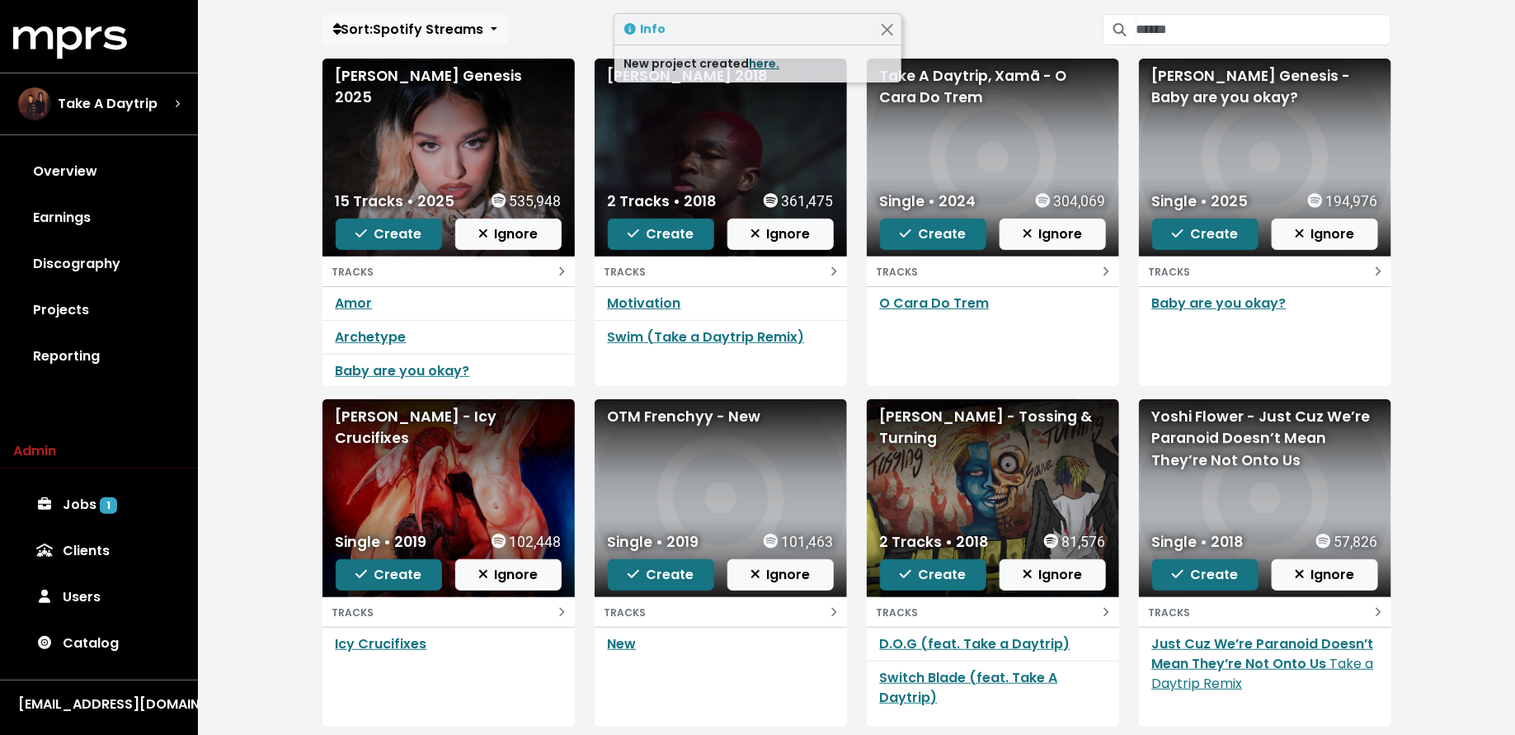
click at [757, 64] on link "here." at bounding box center [765, 63] width 31 height 16
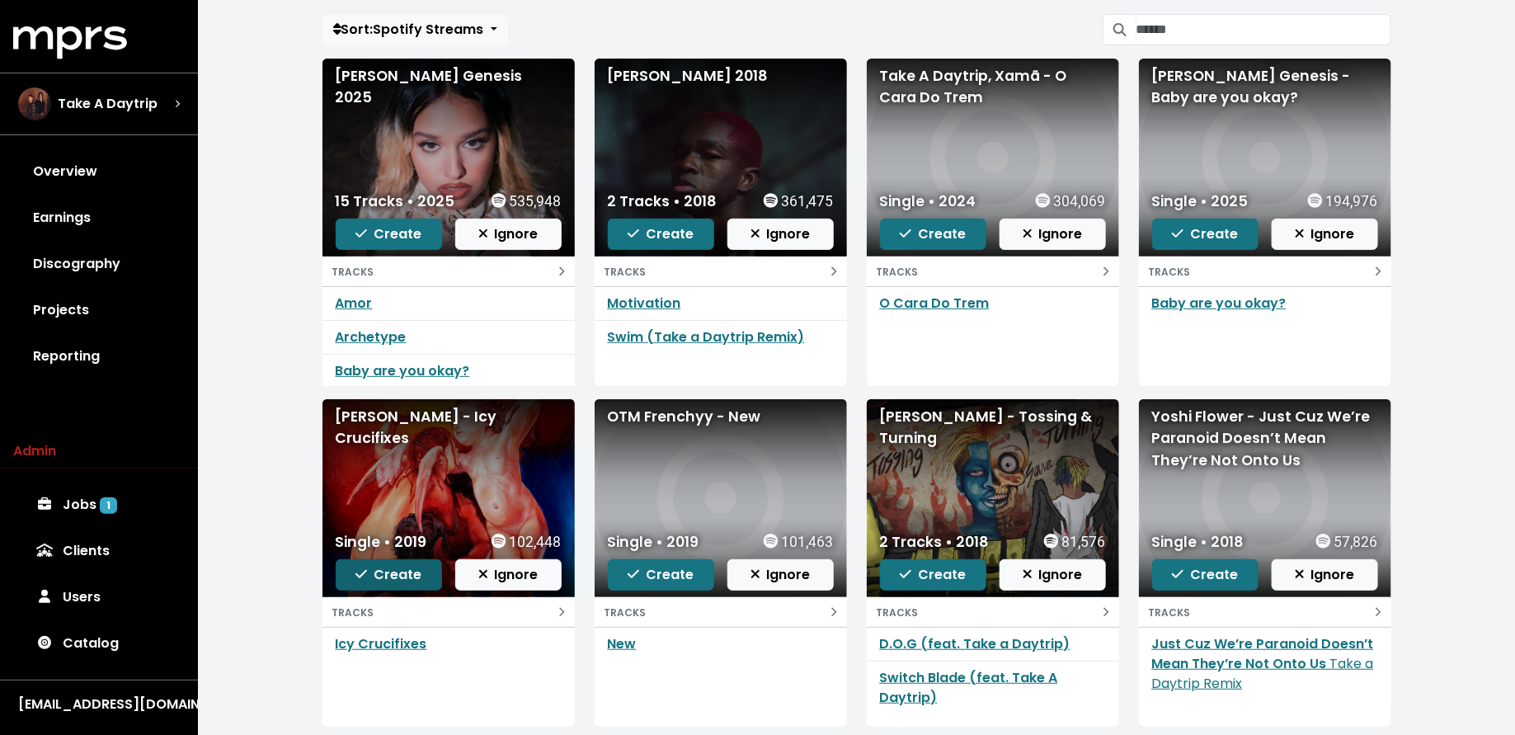
click at [369, 568] on span "Create" at bounding box center [389, 574] width 66 height 19
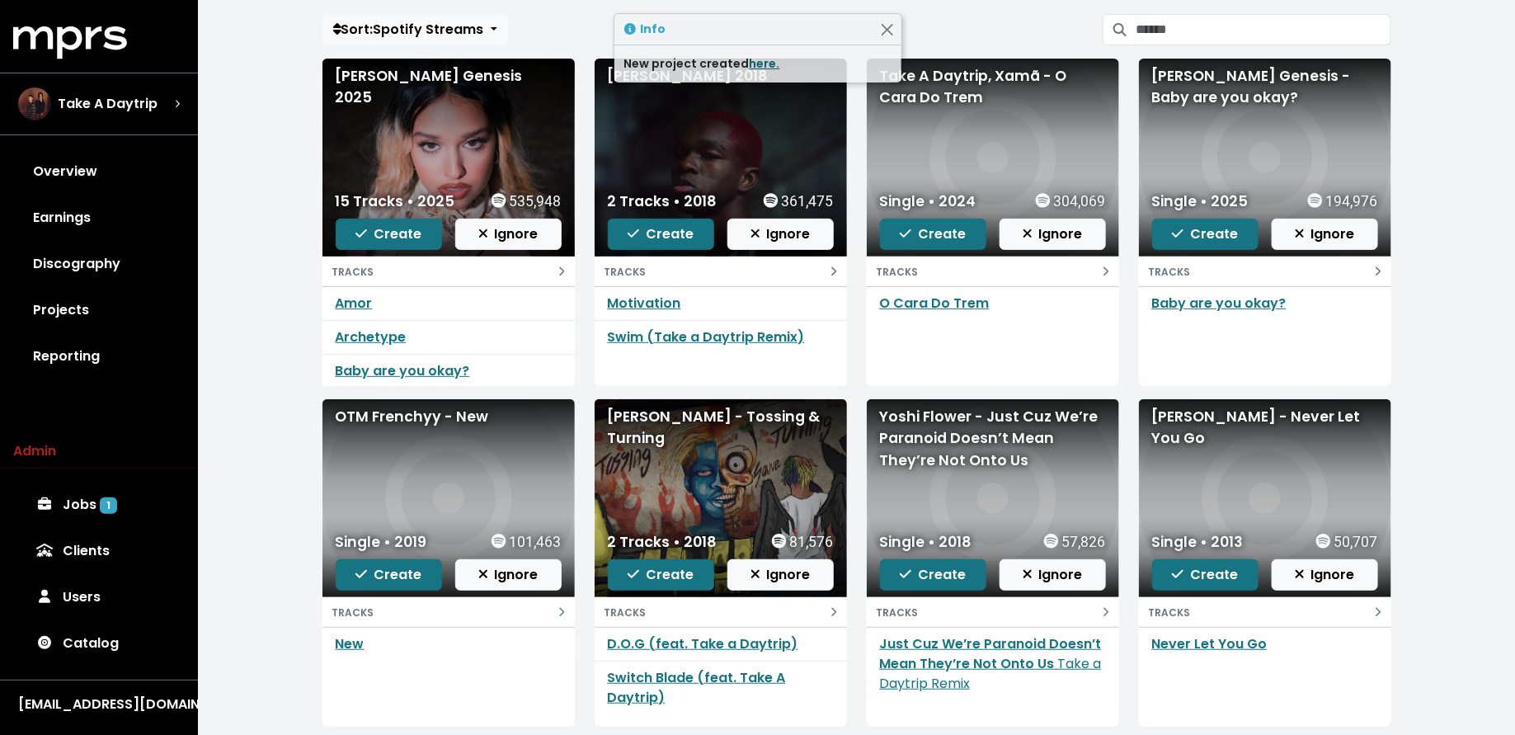
click at [757, 58] on link "here." at bounding box center [765, 63] width 31 height 16
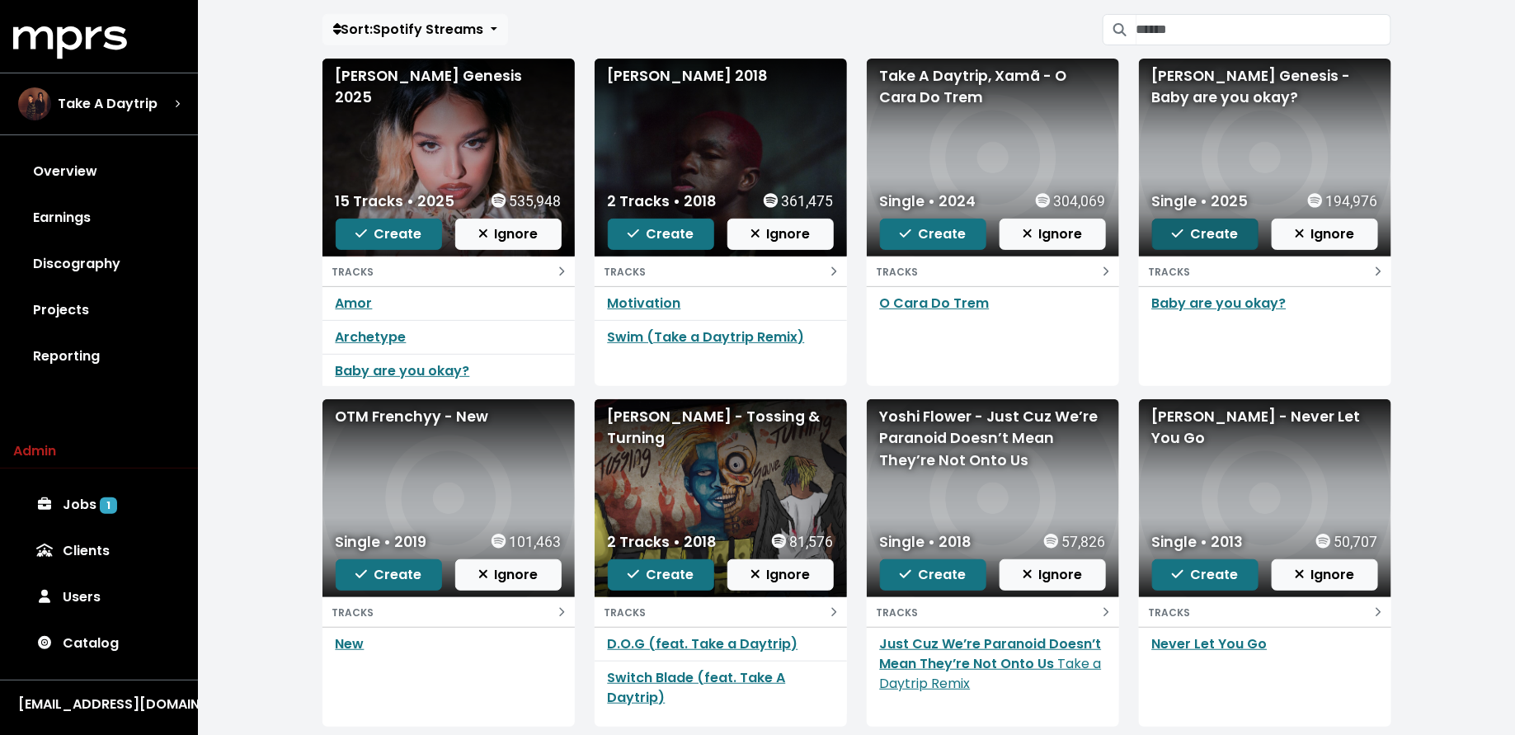
click at [1193, 238] on span "Create" at bounding box center [1205, 233] width 66 height 19
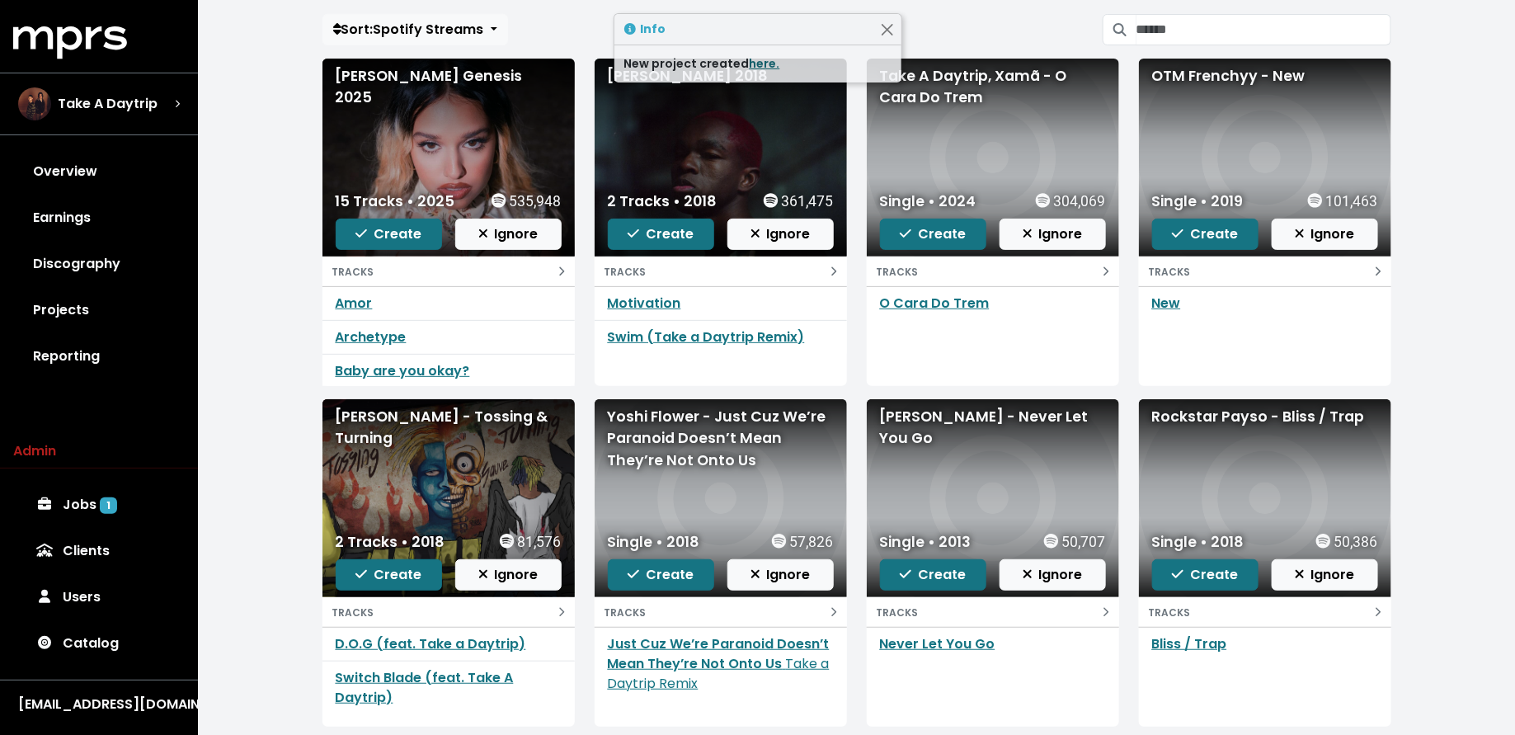
click at [759, 60] on link "here." at bounding box center [765, 63] width 31 height 16
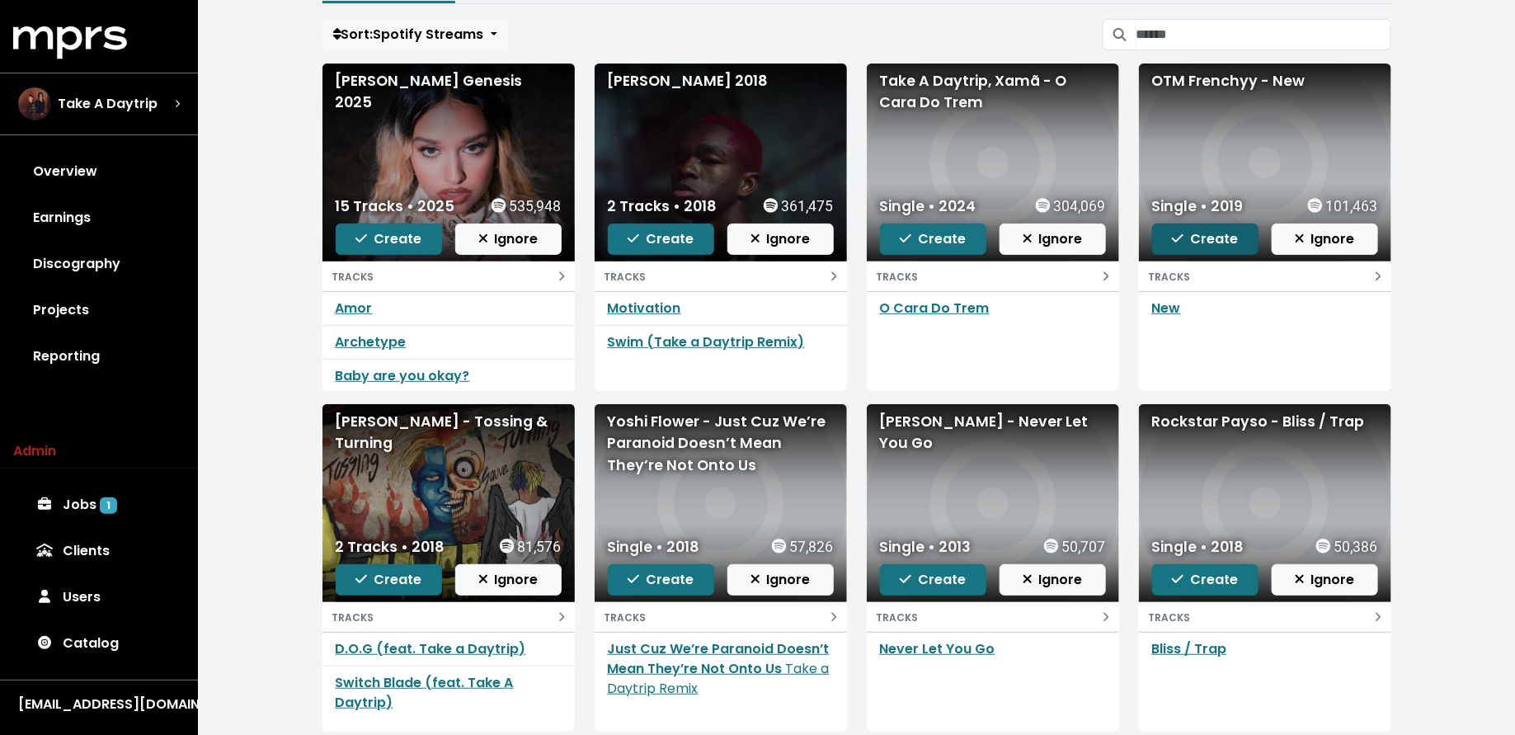
click at [1185, 244] on span "Create" at bounding box center [1205, 238] width 66 height 19
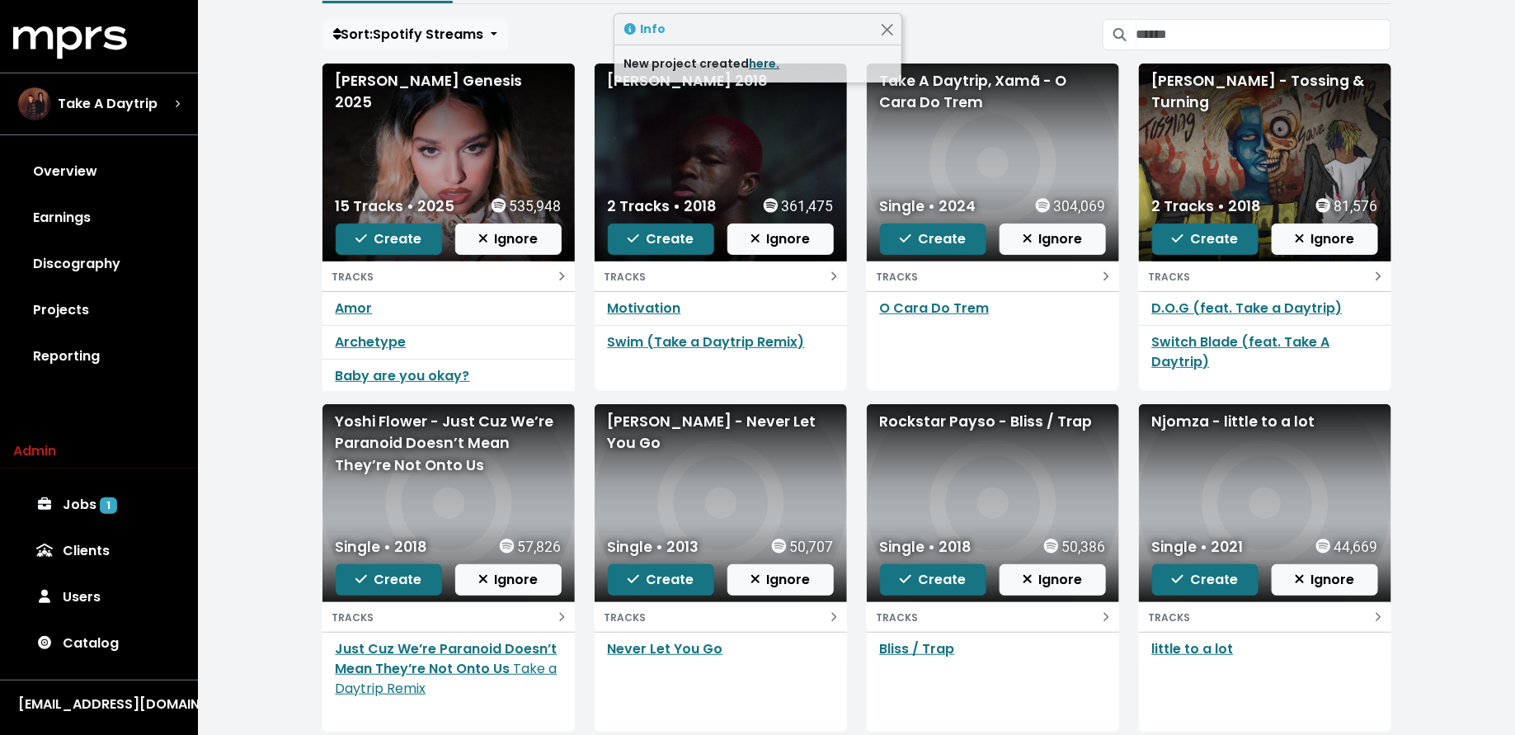
click at [759, 61] on link "here." at bounding box center [765, 63] width 31 height 16
click at [82, 509] on link "Jobs 1" at bounding box center [99, 505] width 172 height 46
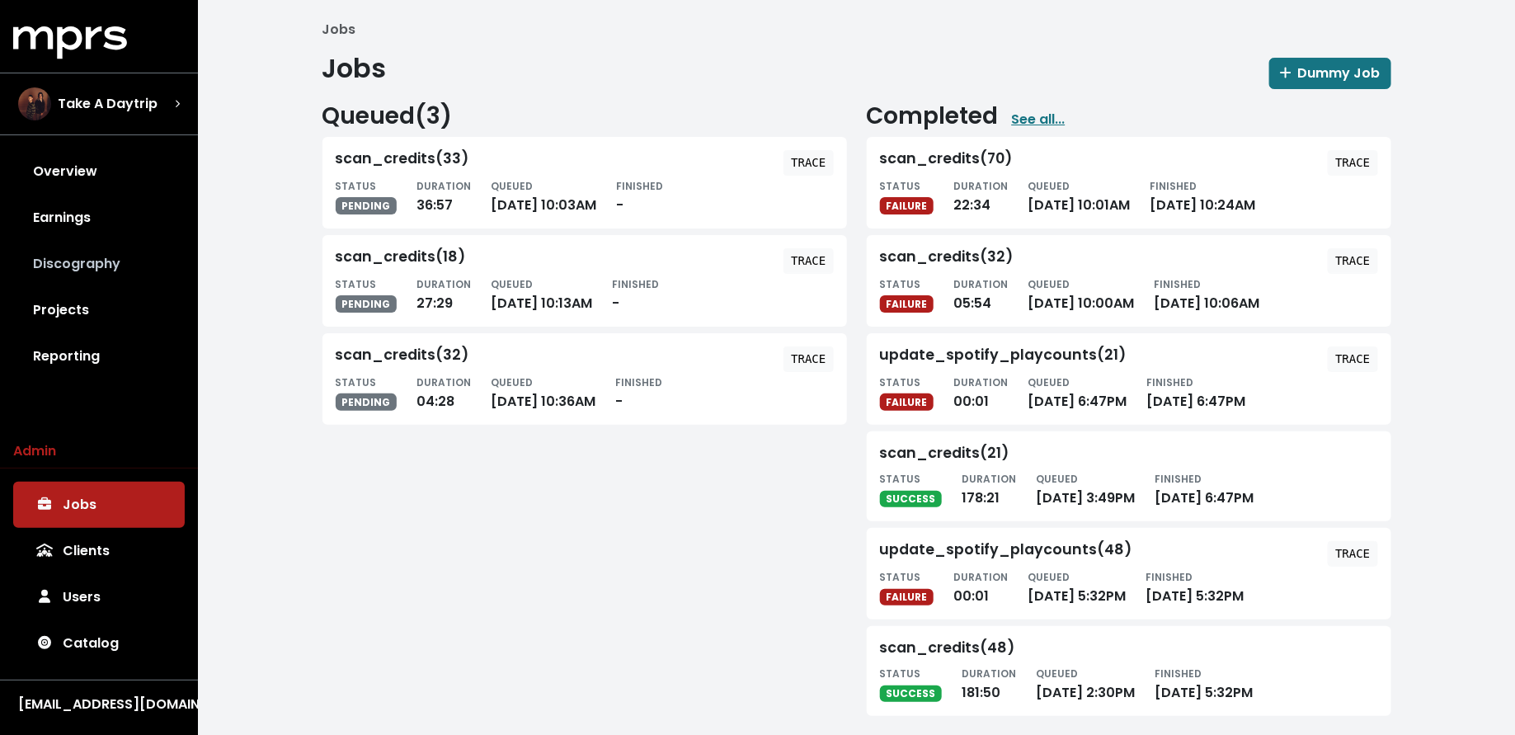
click at [113, 267] on link "Discography" at bounding box center [99, 264] width 172 height 46
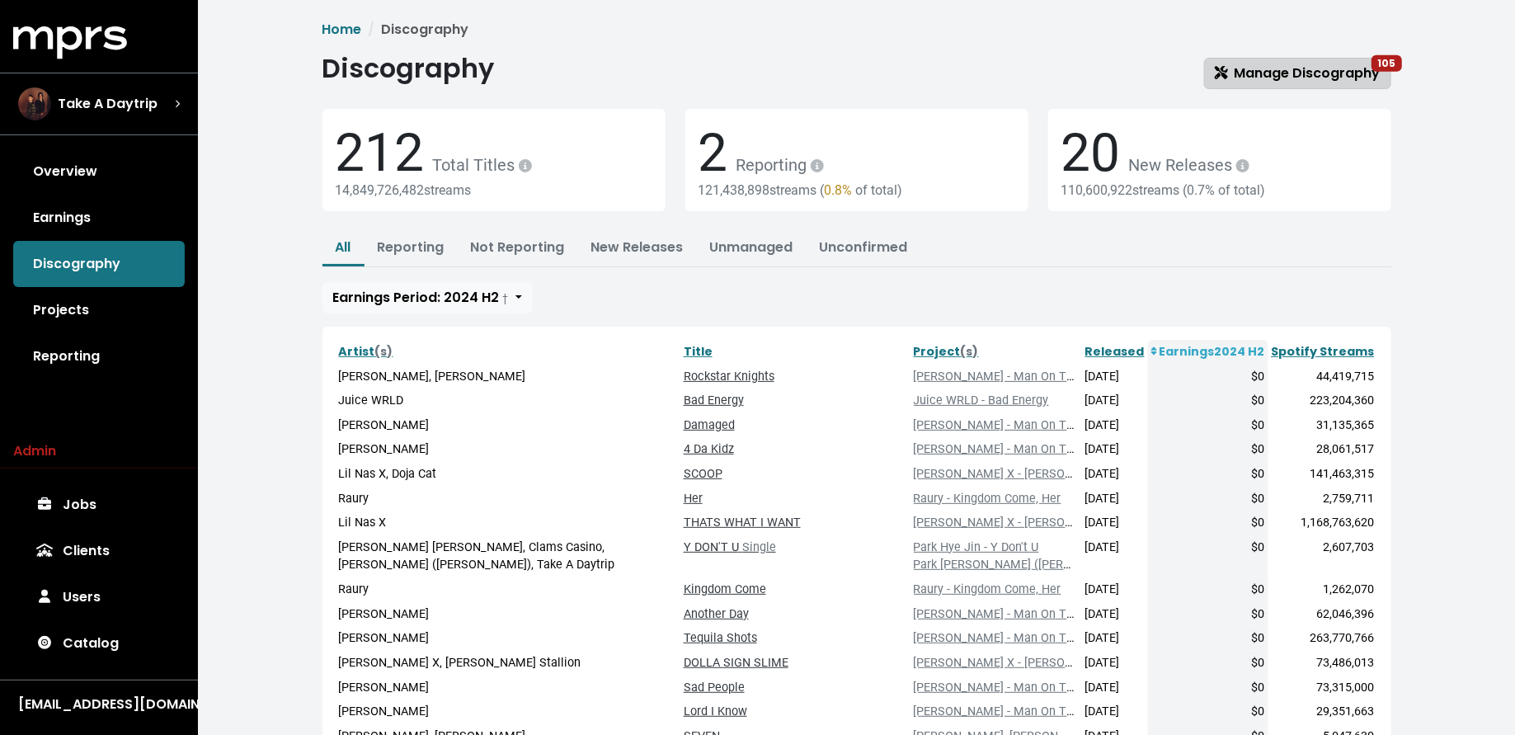
click at [1239, 78] on span "Manage Discography 105" at bounding box center [1298, 73] width 166 height 19
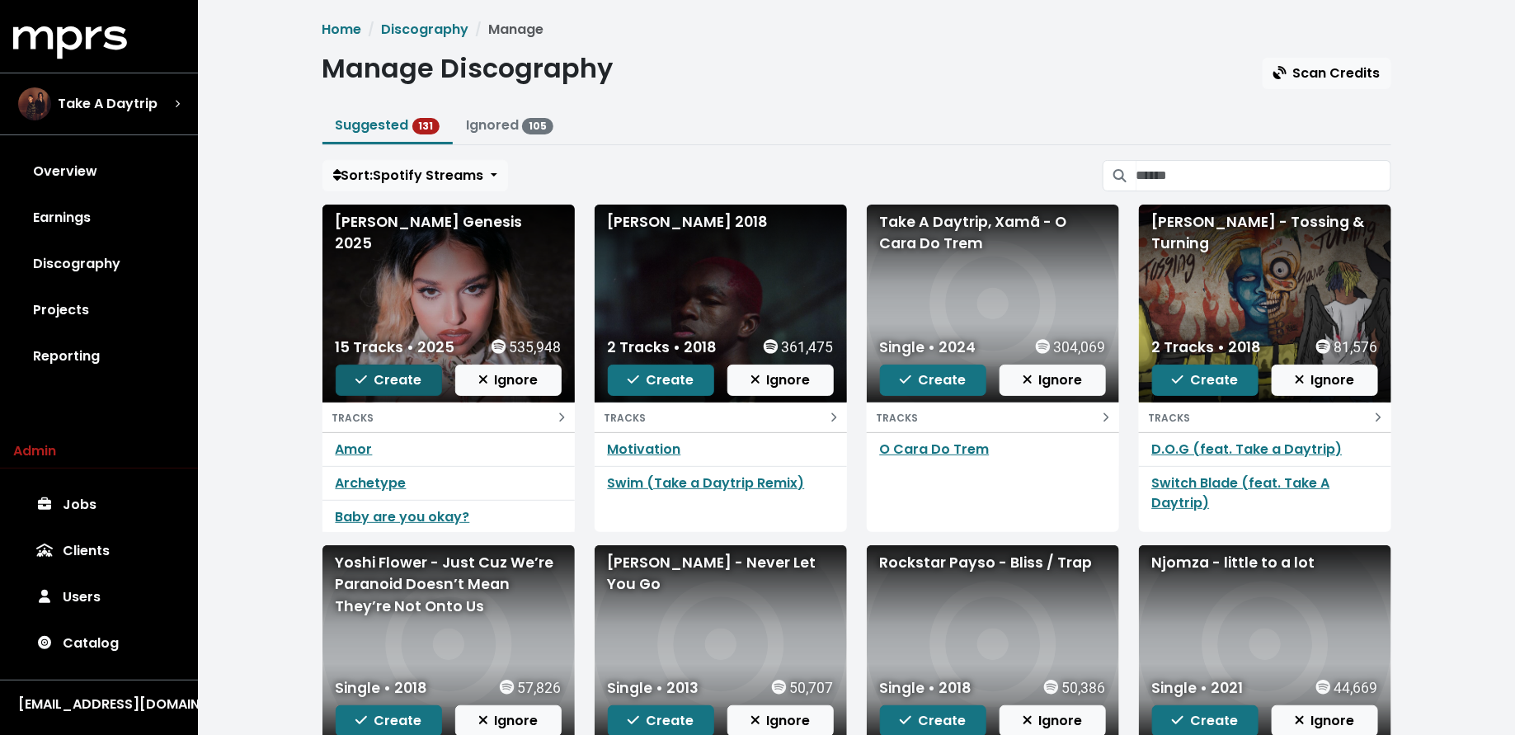
click at [351, 371] on button "Create" at bounding box center [389, 380] width 106 height 31
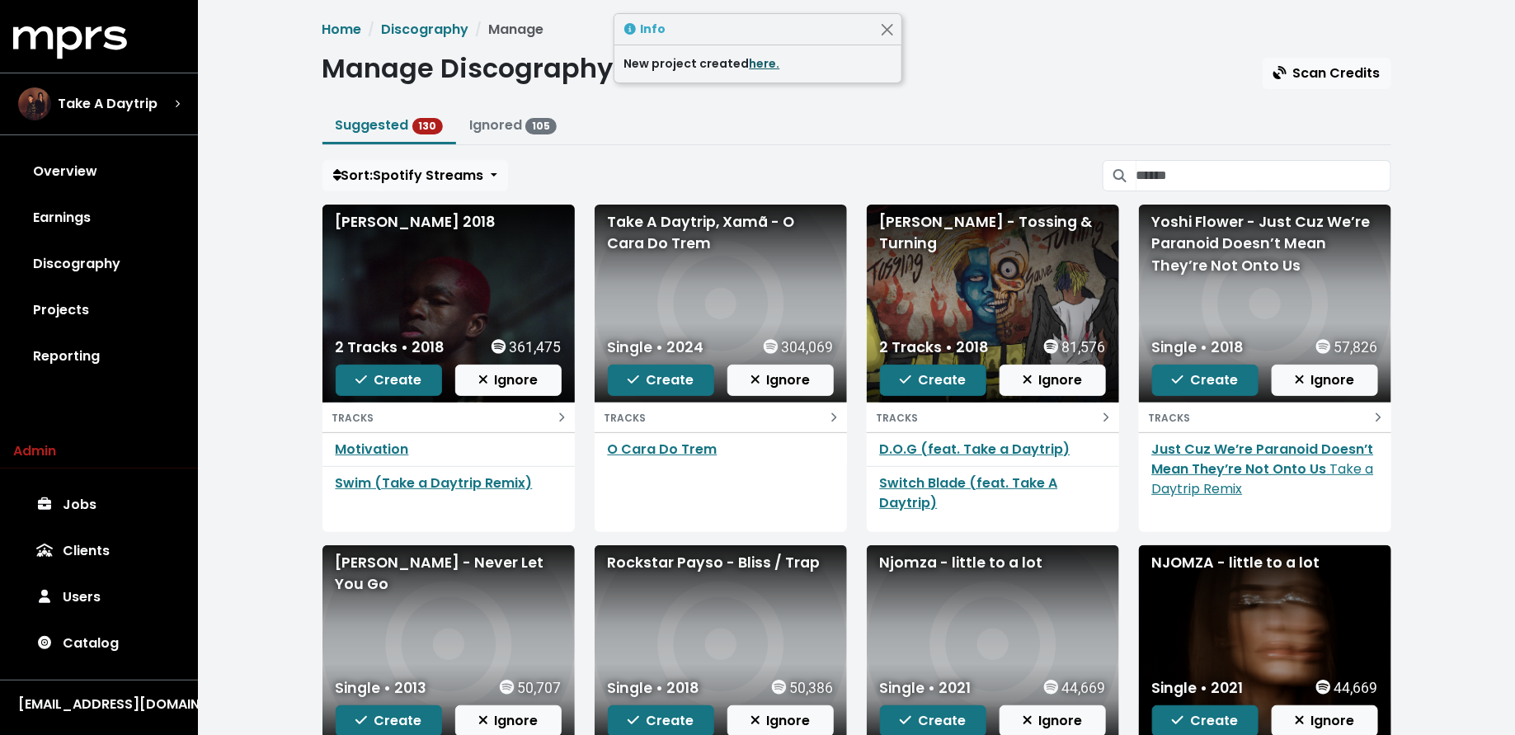
click at [763, 62] on link "here." at bounding box center [765, 63] width 31 height 16
click at [115, 262] on link "Discography" at bounding box center [99, 264] width 172 height 46
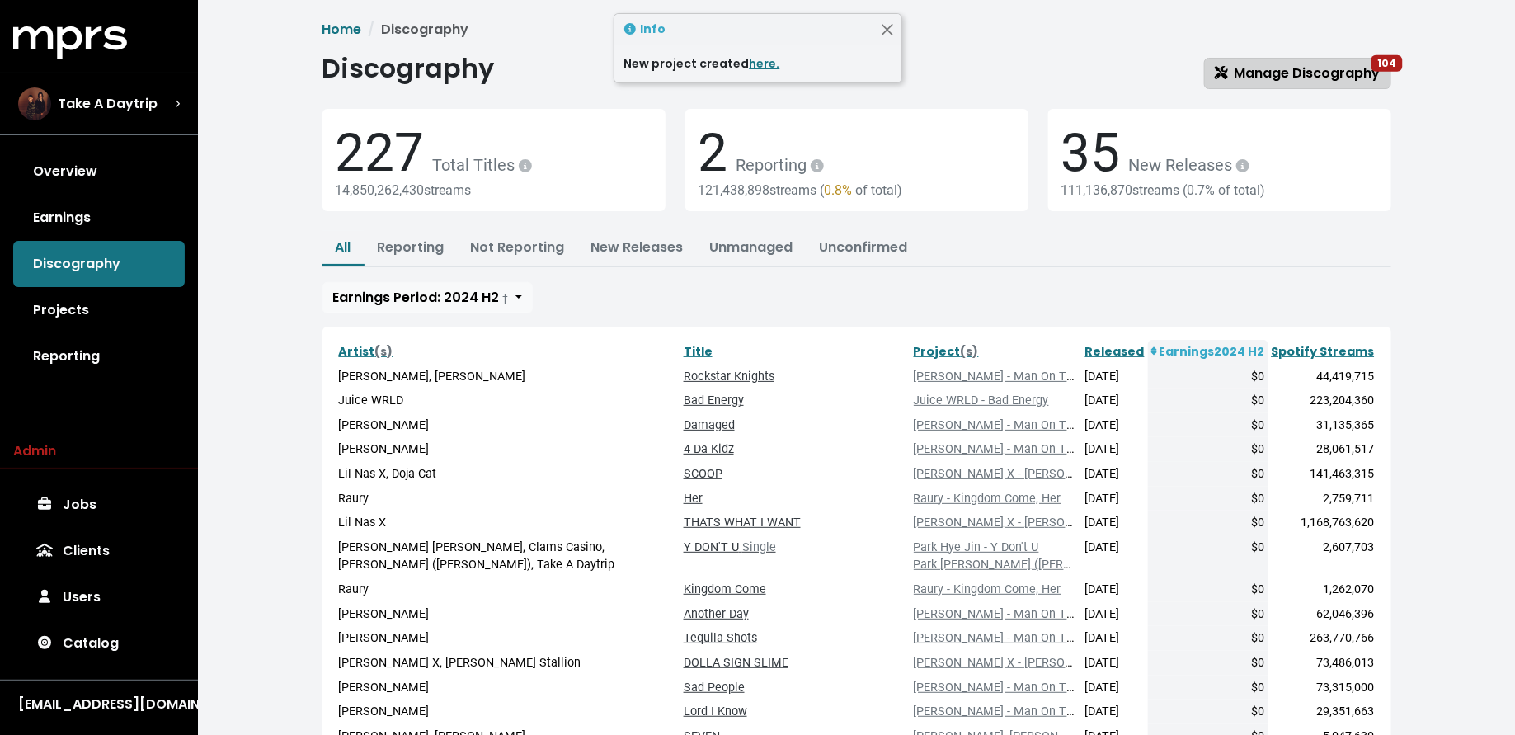
click at [1289, 68] on span "Manage Discography 104" at bounding box center [1298, 73] width 166 height 19
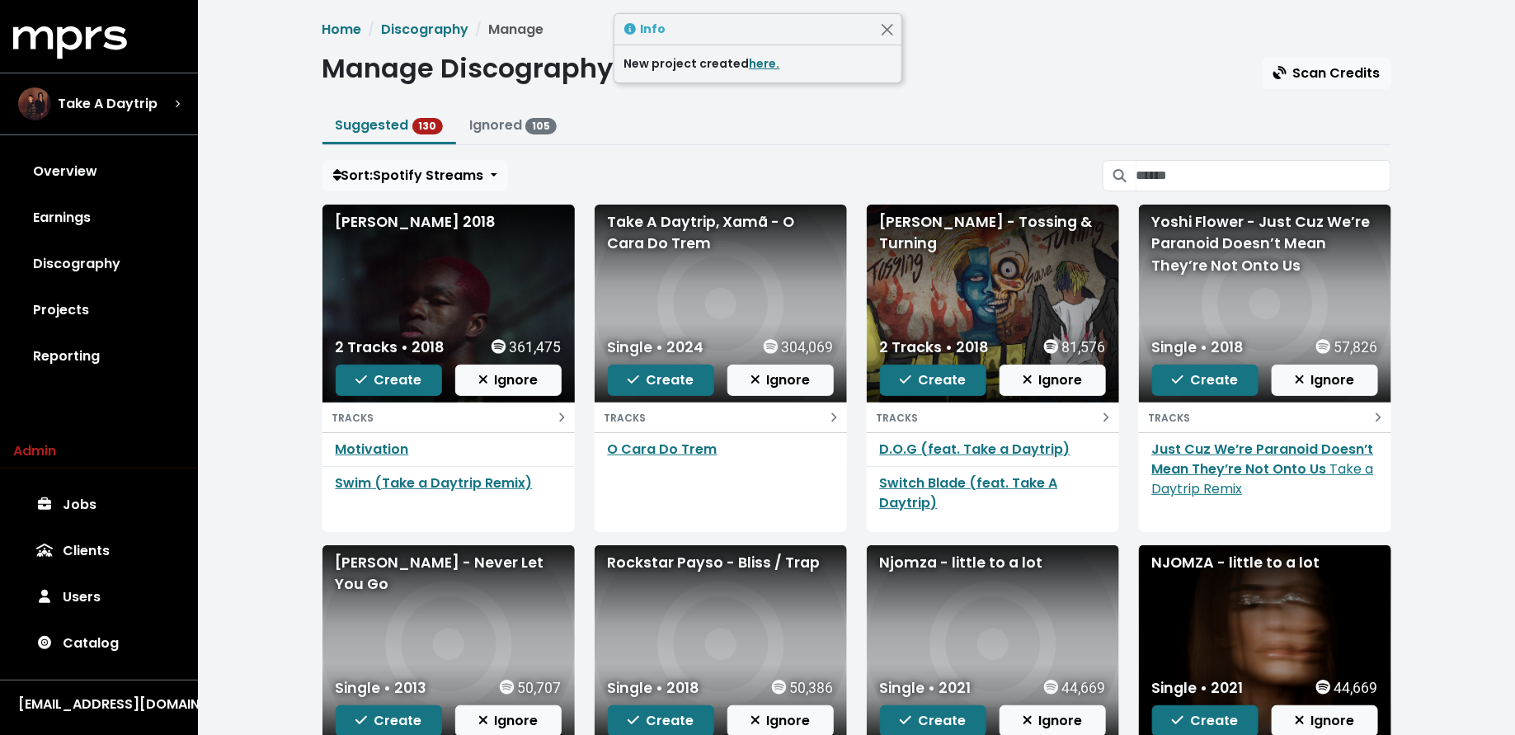
scroll to position [10, 0]
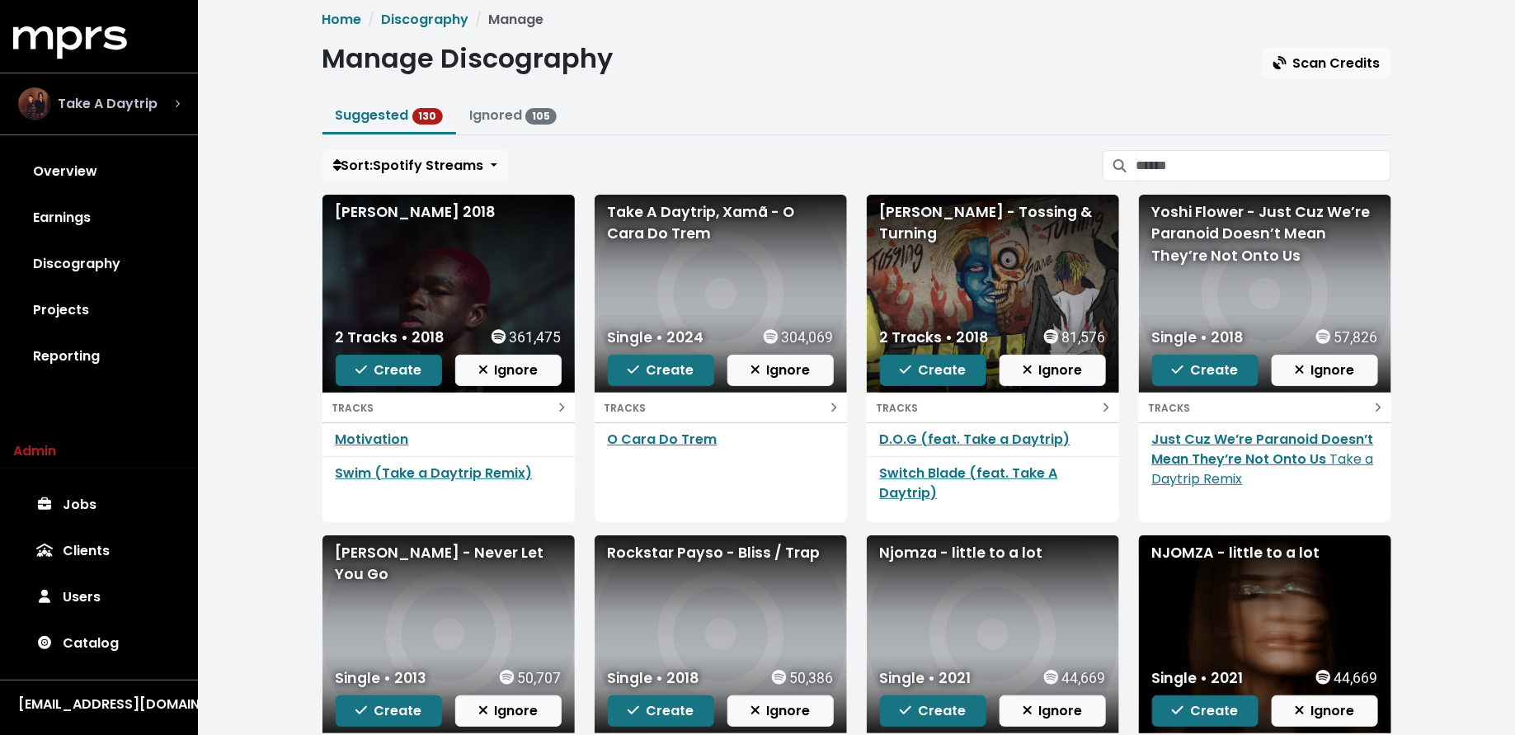
click at [125, 115] on div "Take A Daytrip" at bounding box center [87, 103] width 139 height 33
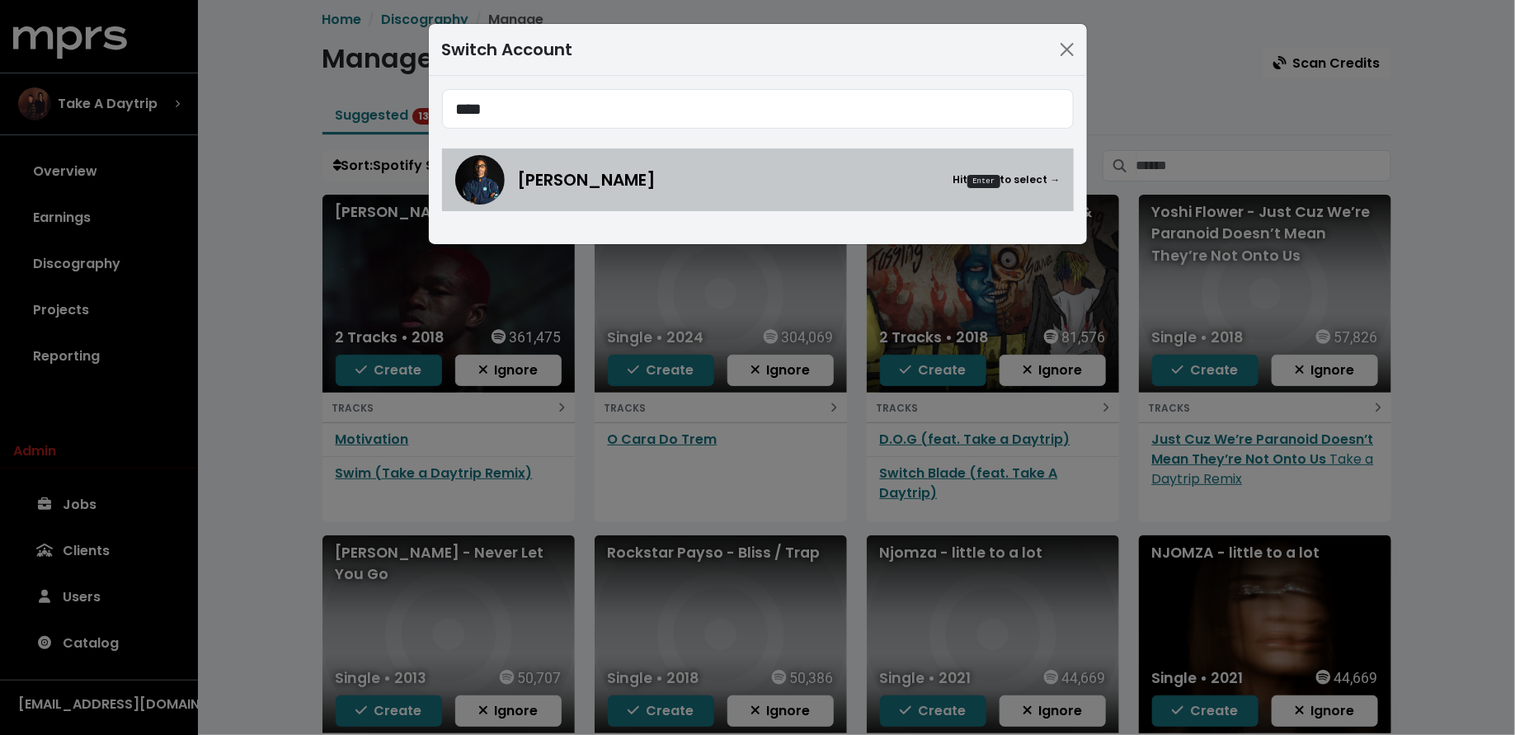
type input "****"
click at [565, 178] on span "Donnie Scantz" at bounding box center [587, 179] width 139 height 25
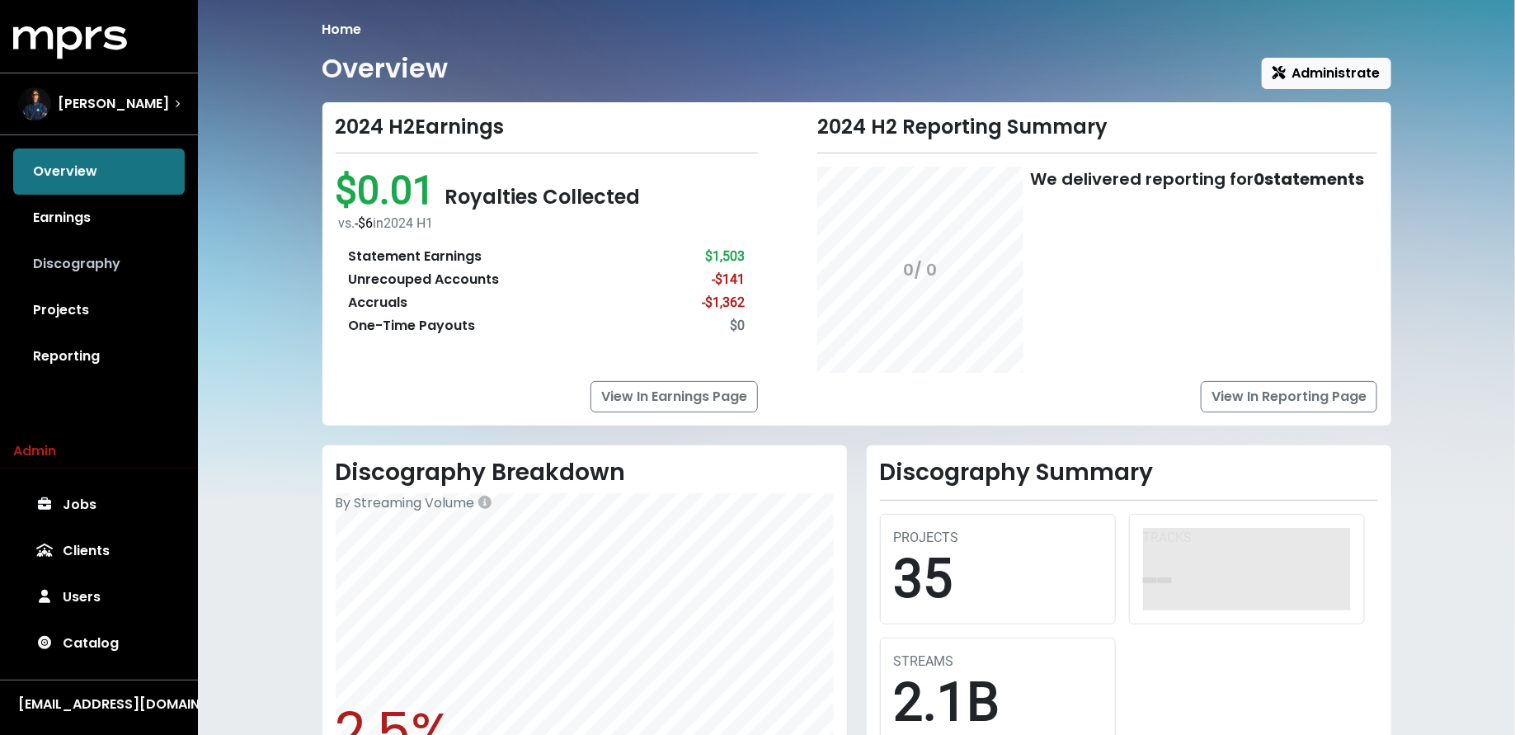
click at [82, 272] on link "Discography" at bounding box center [99, 264] width 172 height 46
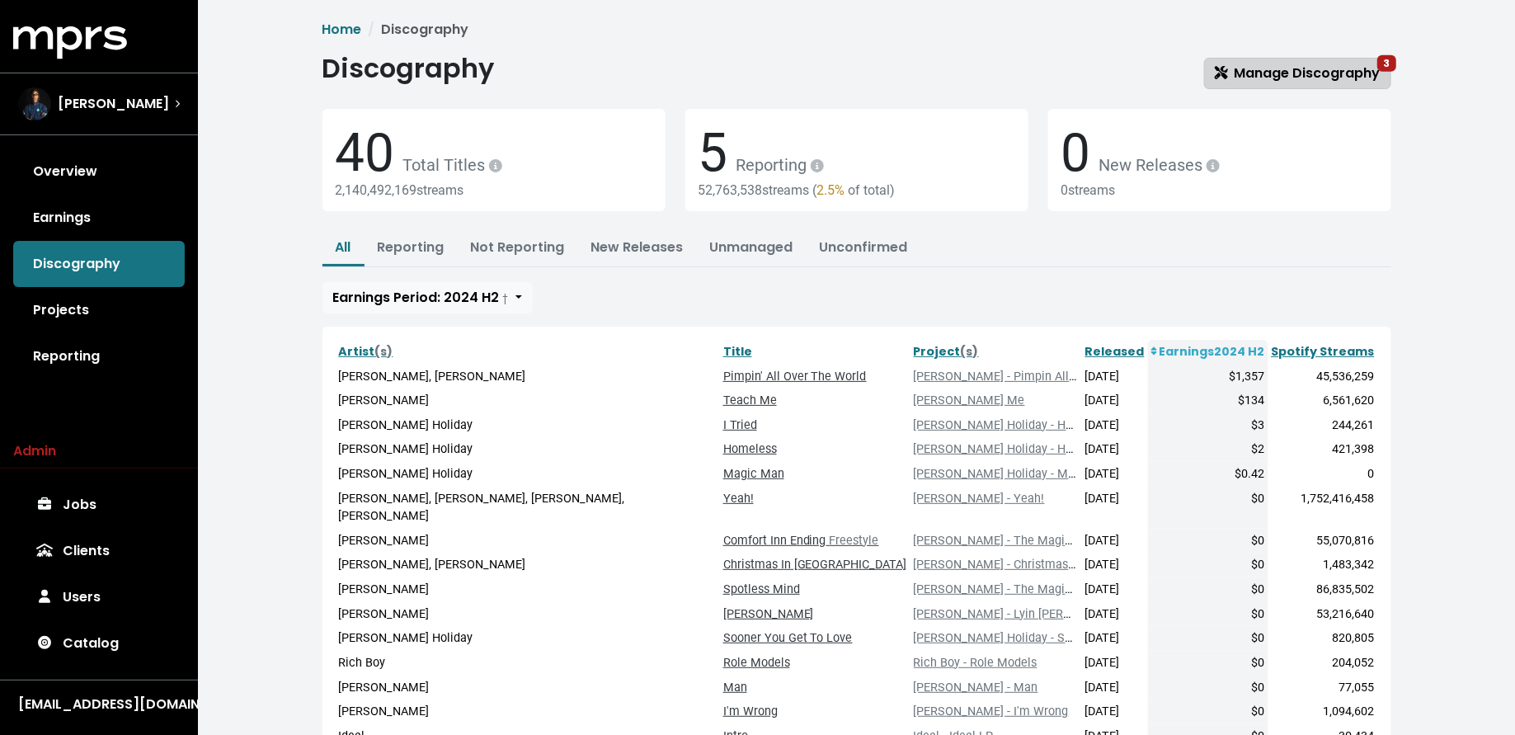
click at [1321, 65] on span "Manage Discography 3" at bounding box center [1298, 73] width 166 height 19
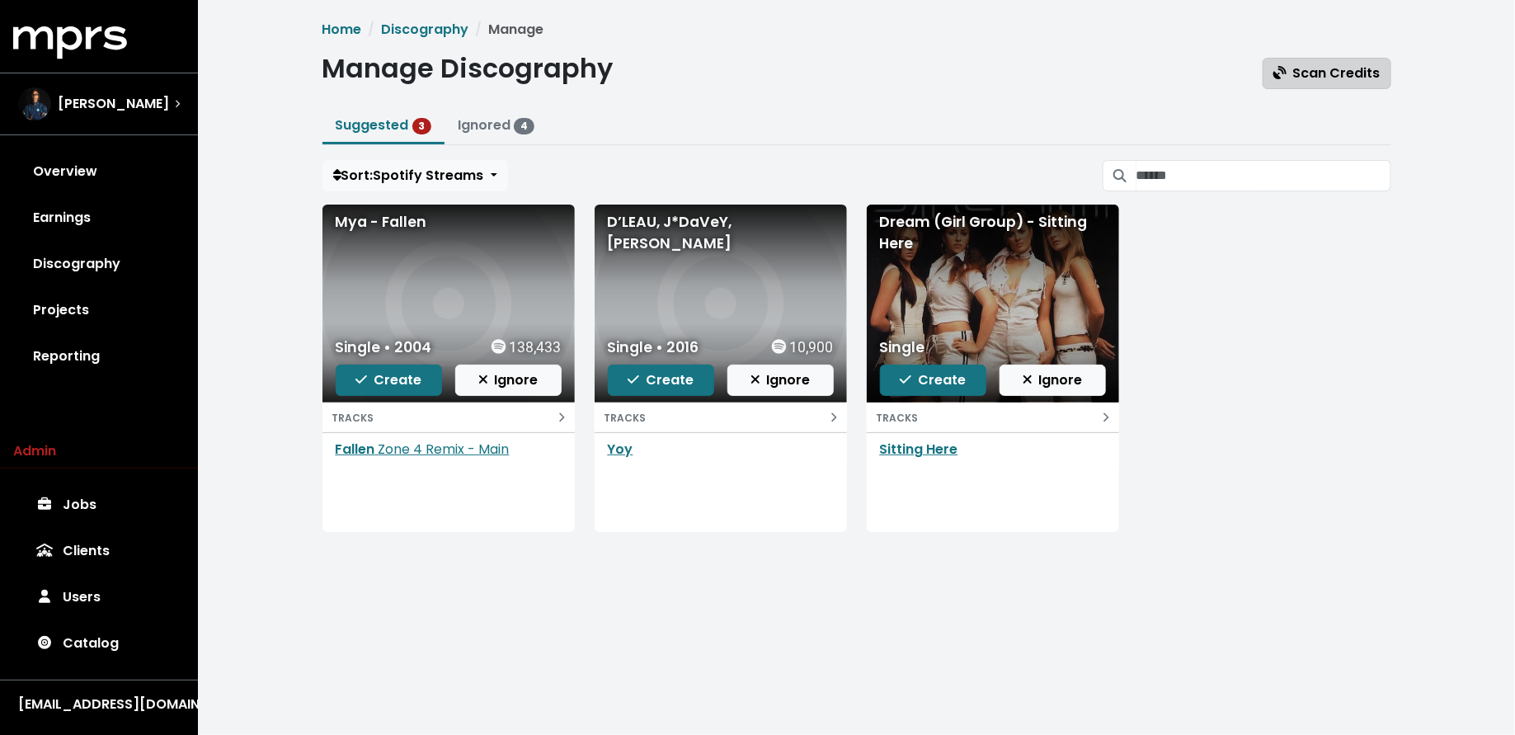
click at [1302, 80] on span "Scan Credits" at bounding box center [1327, 73] width 107 height 19
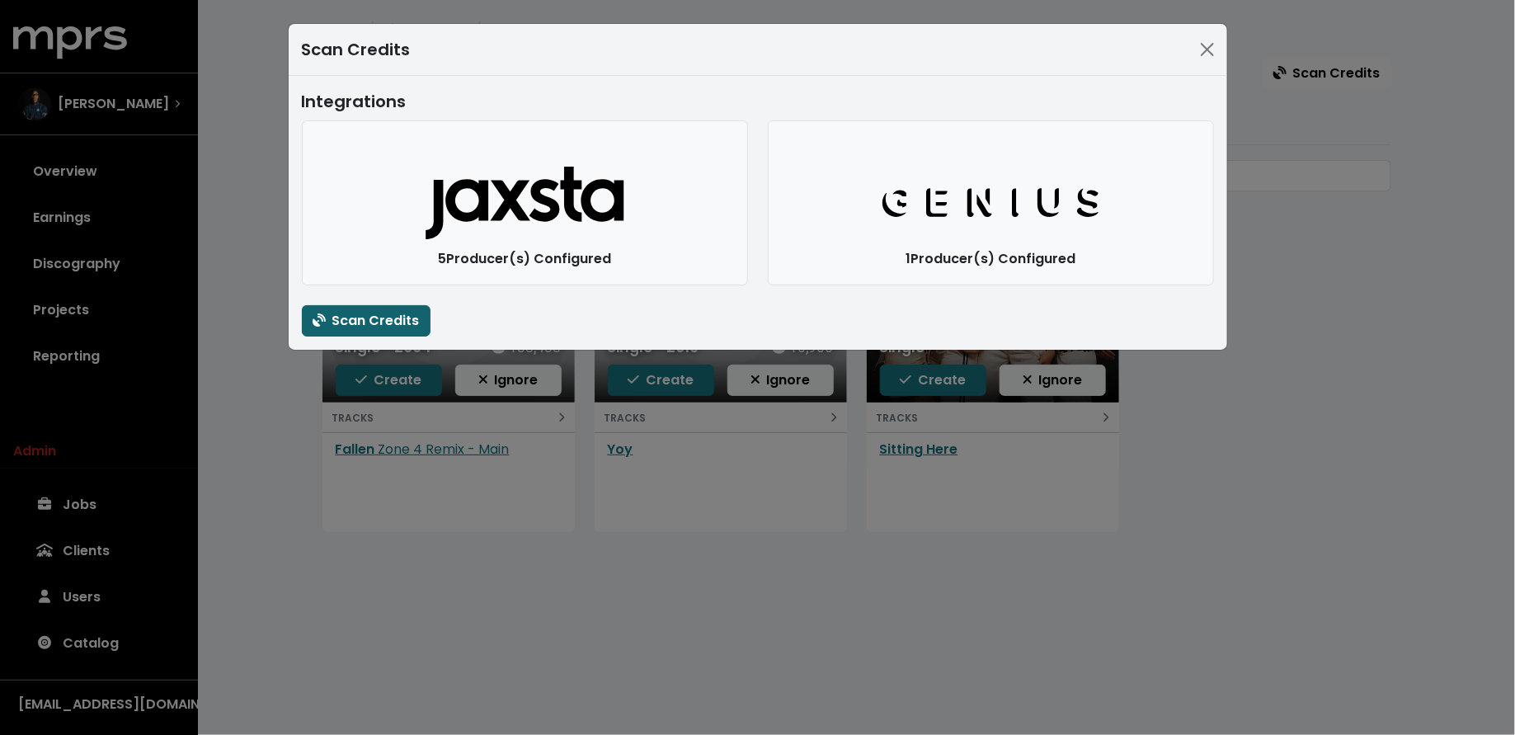
click at [391, 323] on span "Scan Credits" at bounding box center [366, 320] width 107 height 19
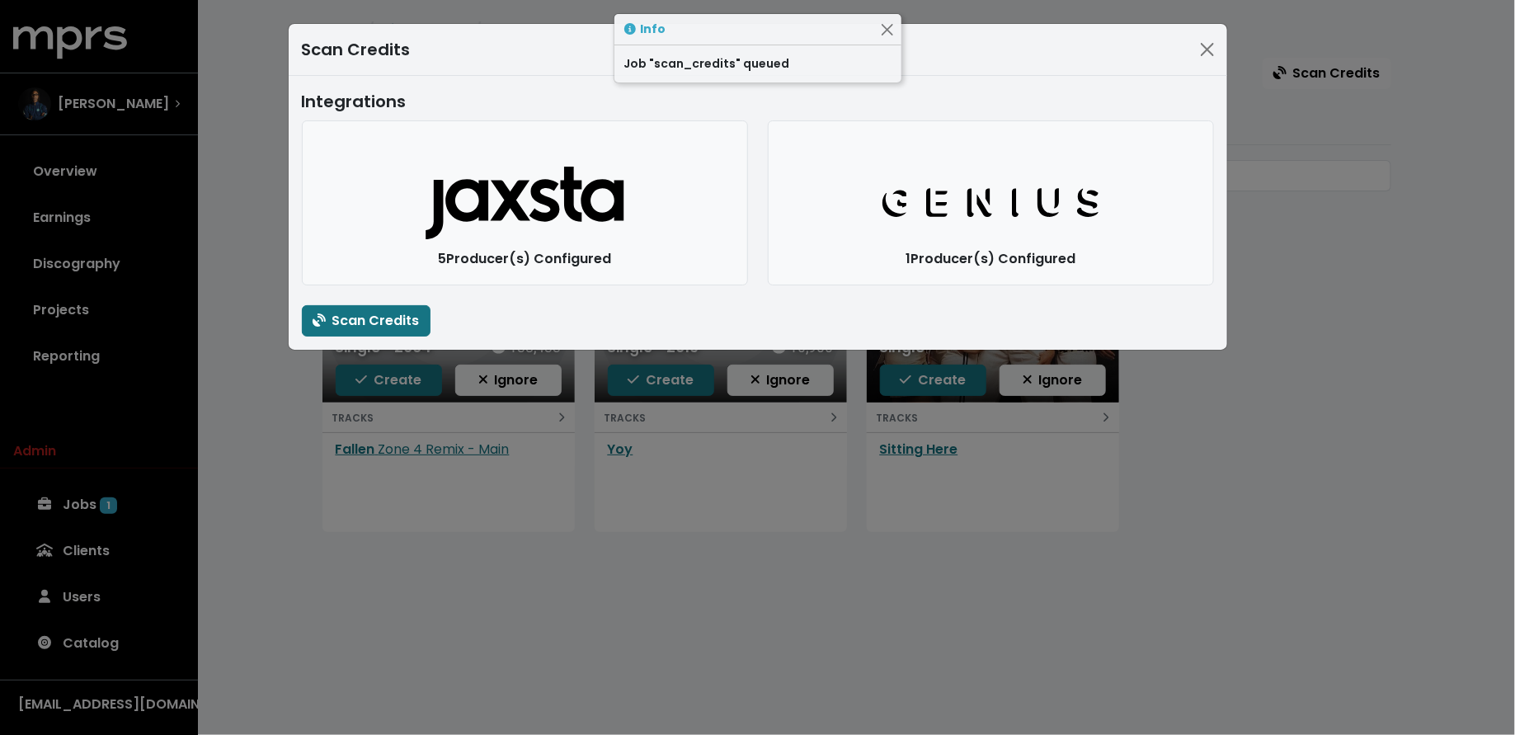
click at [280, 523] on div "Scan Credits Integrations Jaxsta Logo 5 Producer(s) Configured Genius Logo 1 Pr…" at bounding box center [757, 367] width 1515 height 735
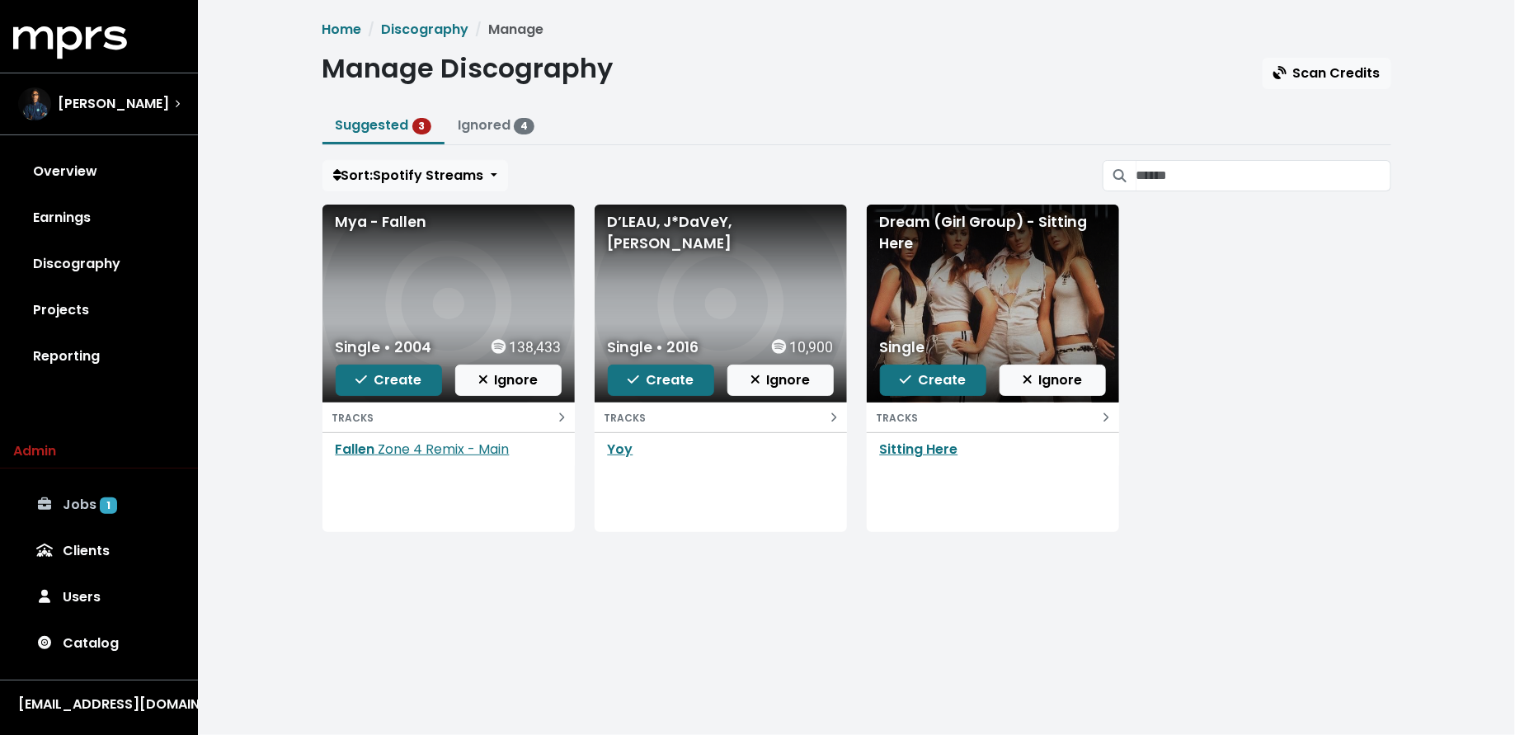
click at [45, 501] on icon at bounding box center [44, 503] width 13 height 12
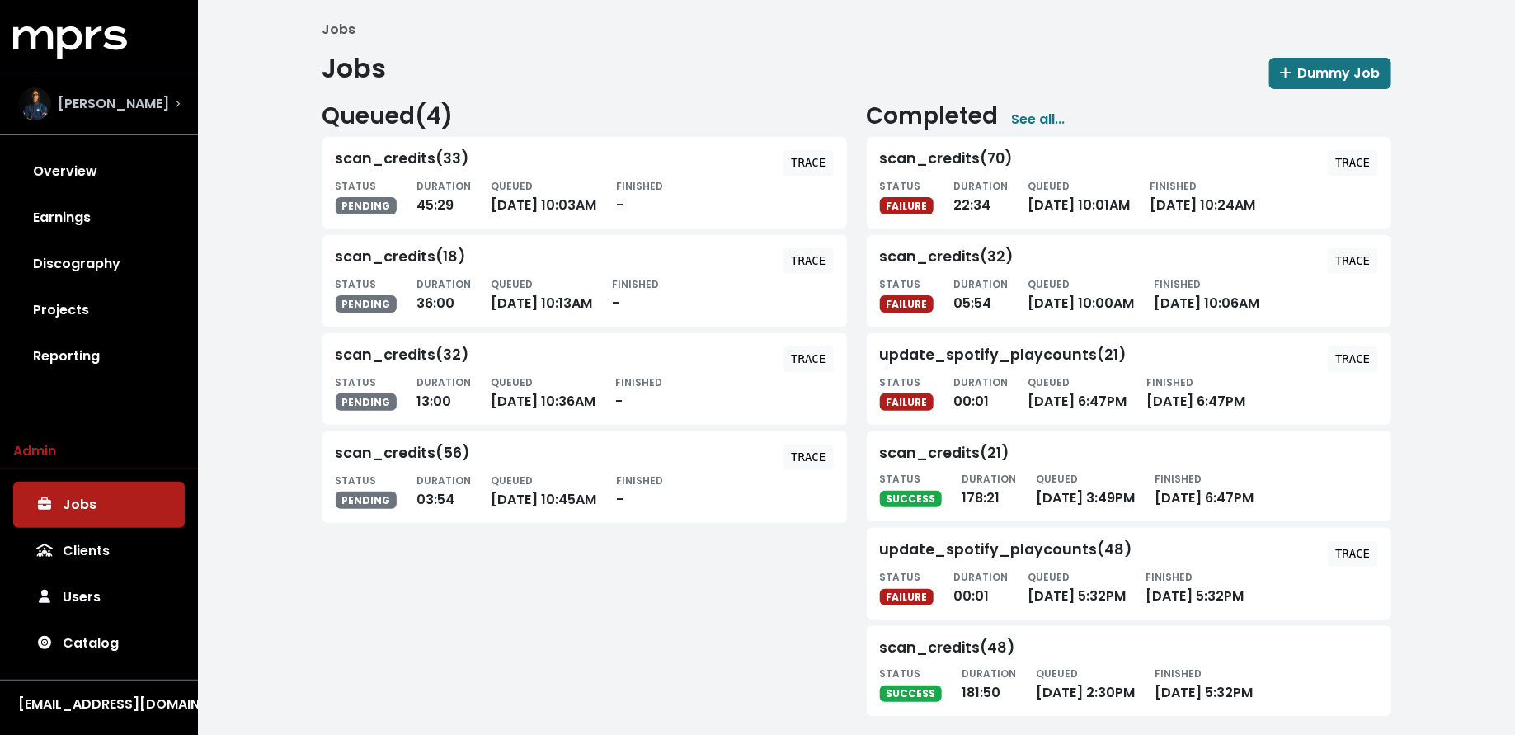
click at [101, 114] on div "Donnie Scantz" at bounding box center [93, 103] width 151 height 33
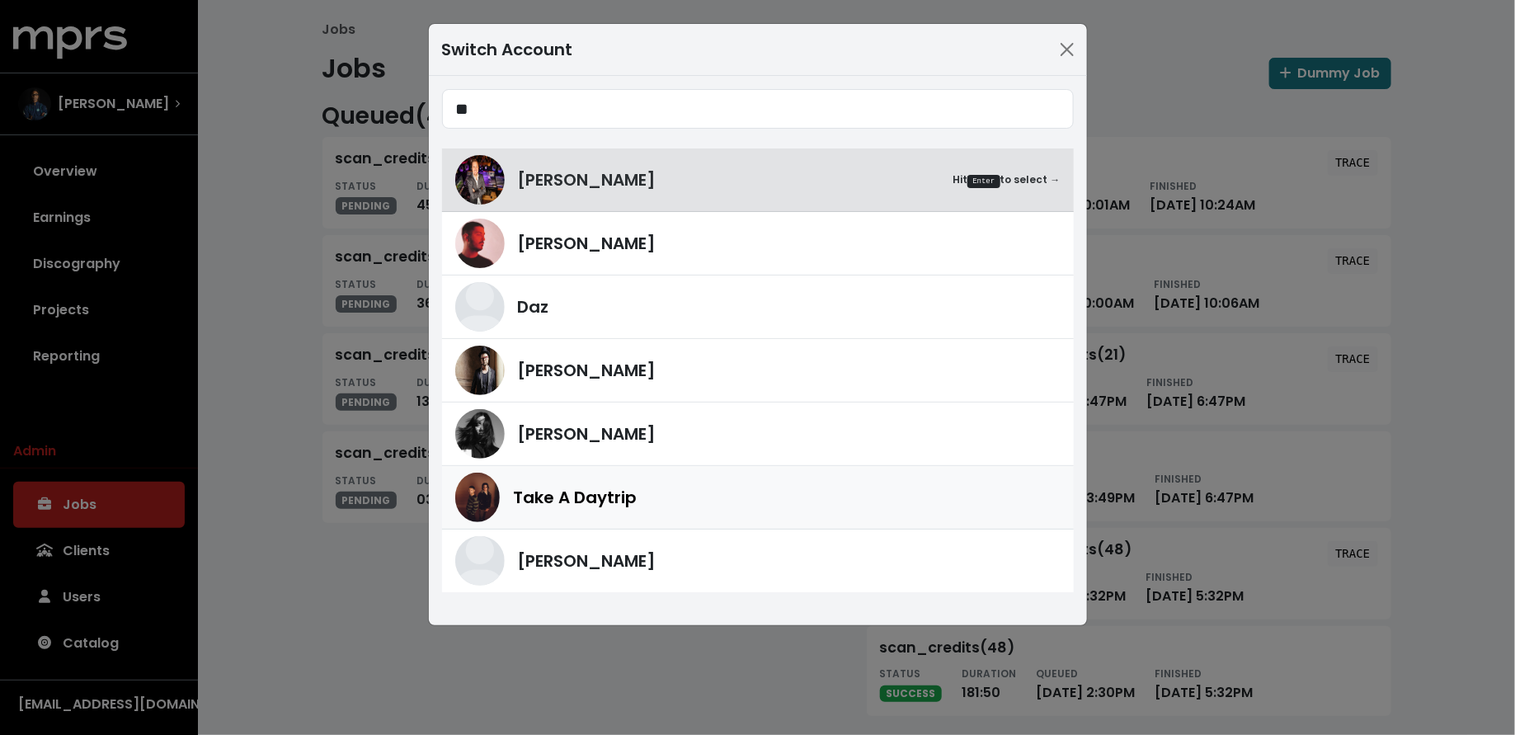
type input "**"
click at [579, 485] on span "Take A Daytrip" at bounding box center [575, 497] width 124 height 25
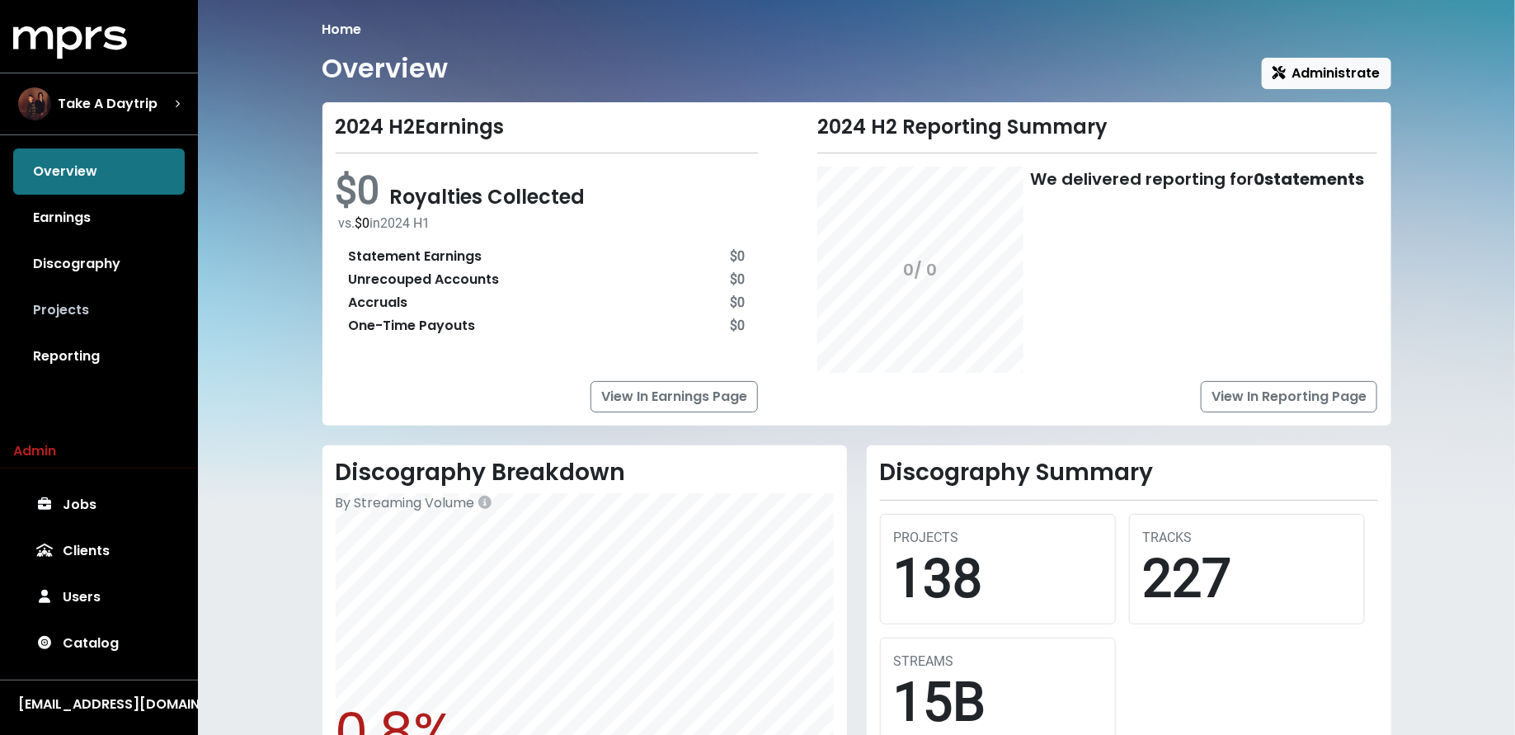
click at [127, 297] on link "Projects" at bounding box center [99, 310] width 172 height 46
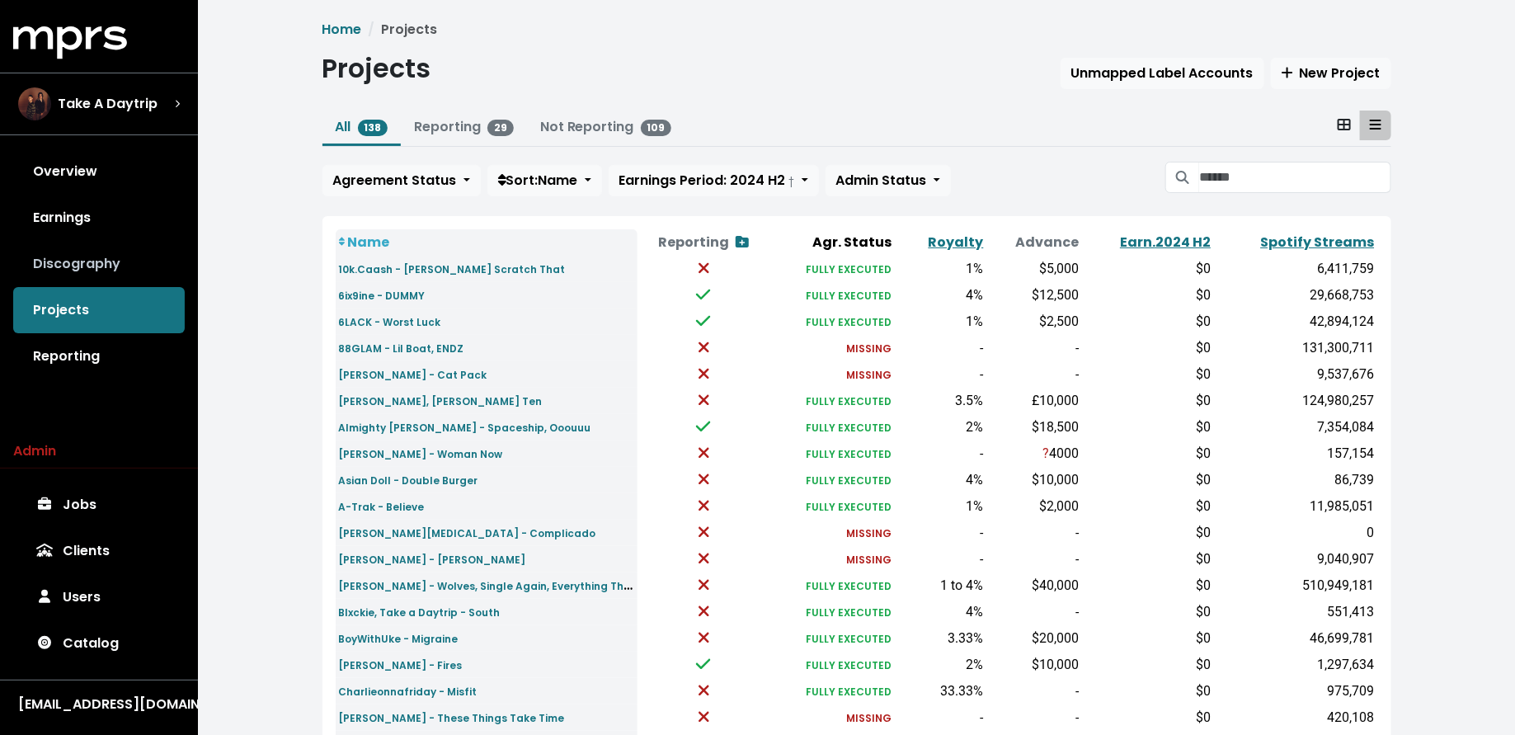
click at [118, 270] on link "Discography" at bounding box center [99, 264] width 172 height 46
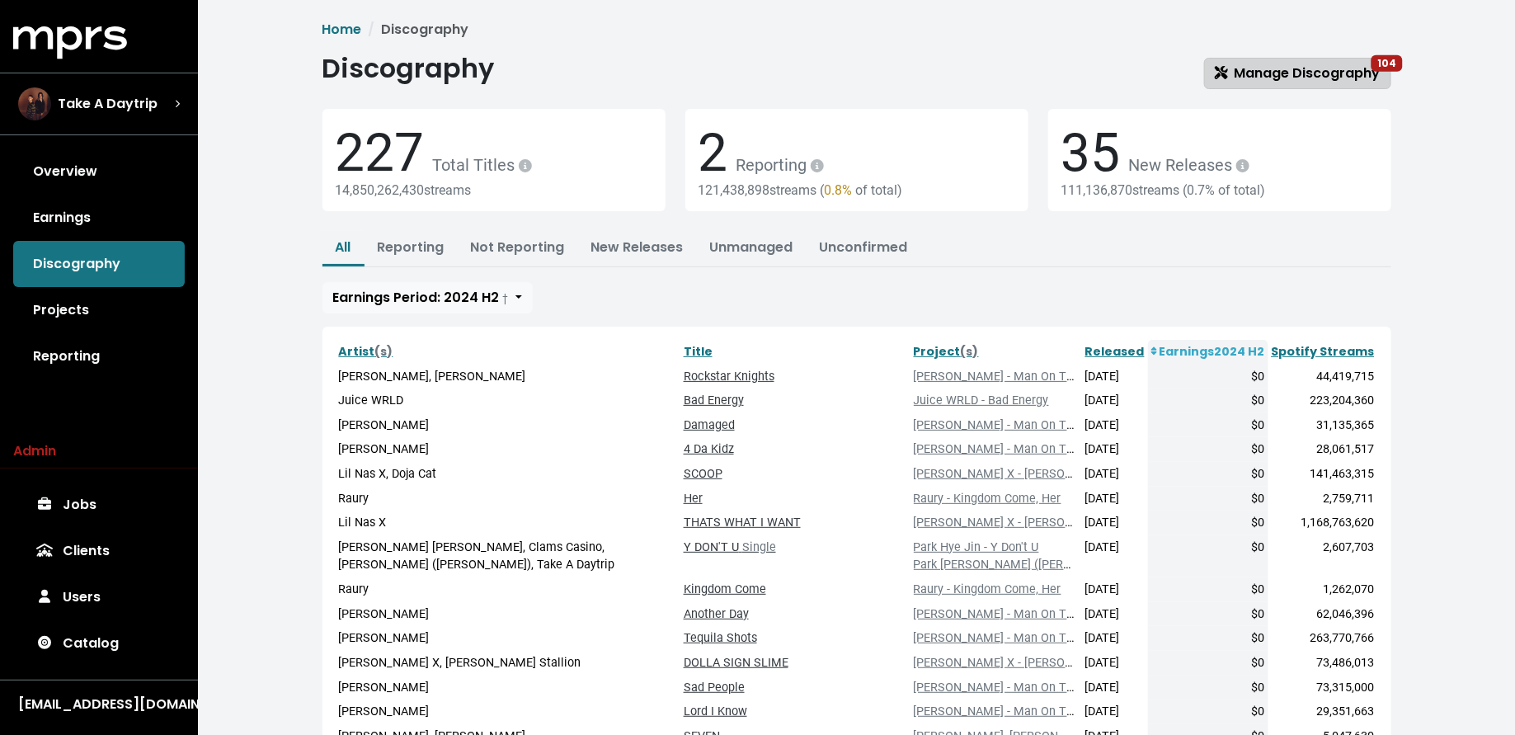
click at [1269, 76] on span "Manage Discography 104" at bounding box center [1298, 73] width 166 height 19
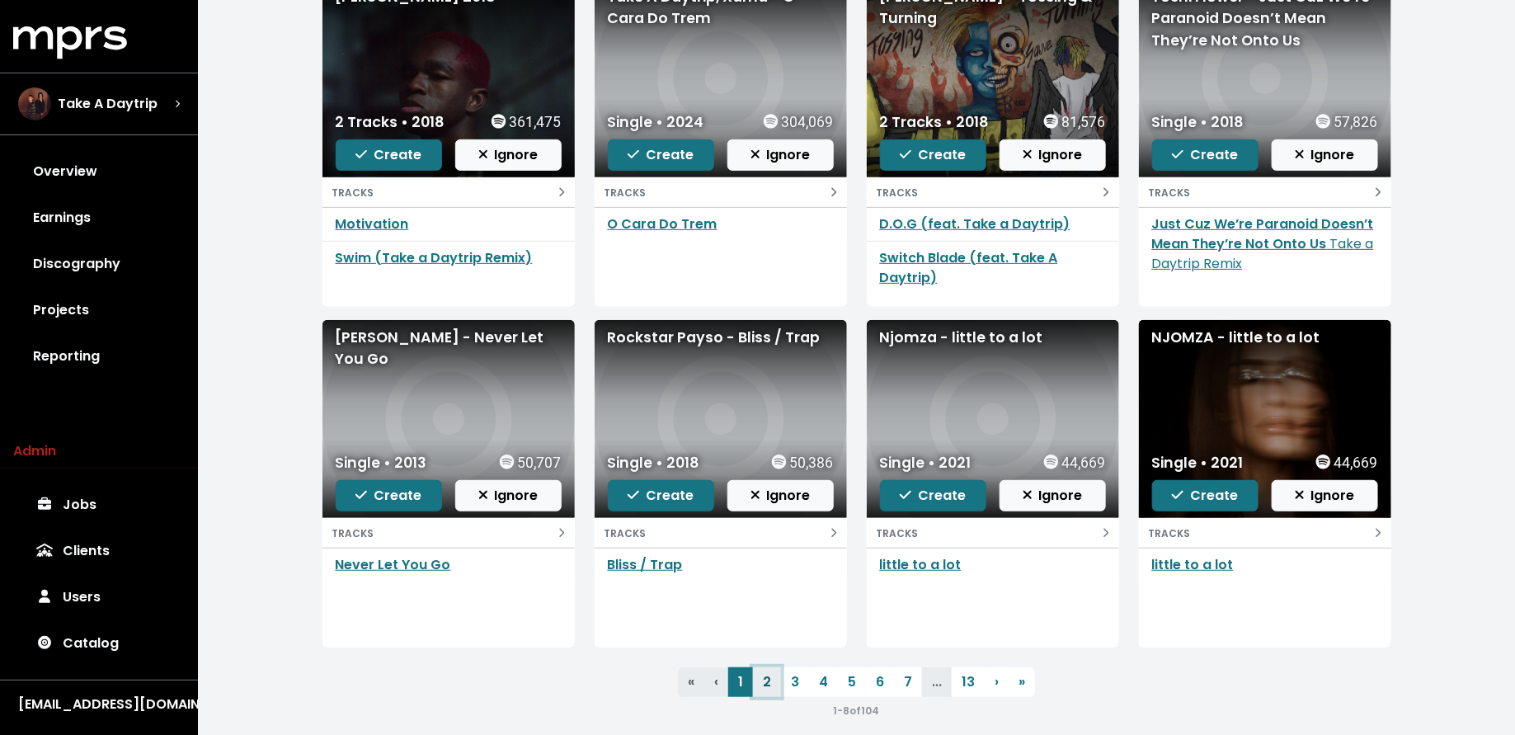
click at [758, 688] on link "2" at bounding box center [767, 682] width 28 height 30
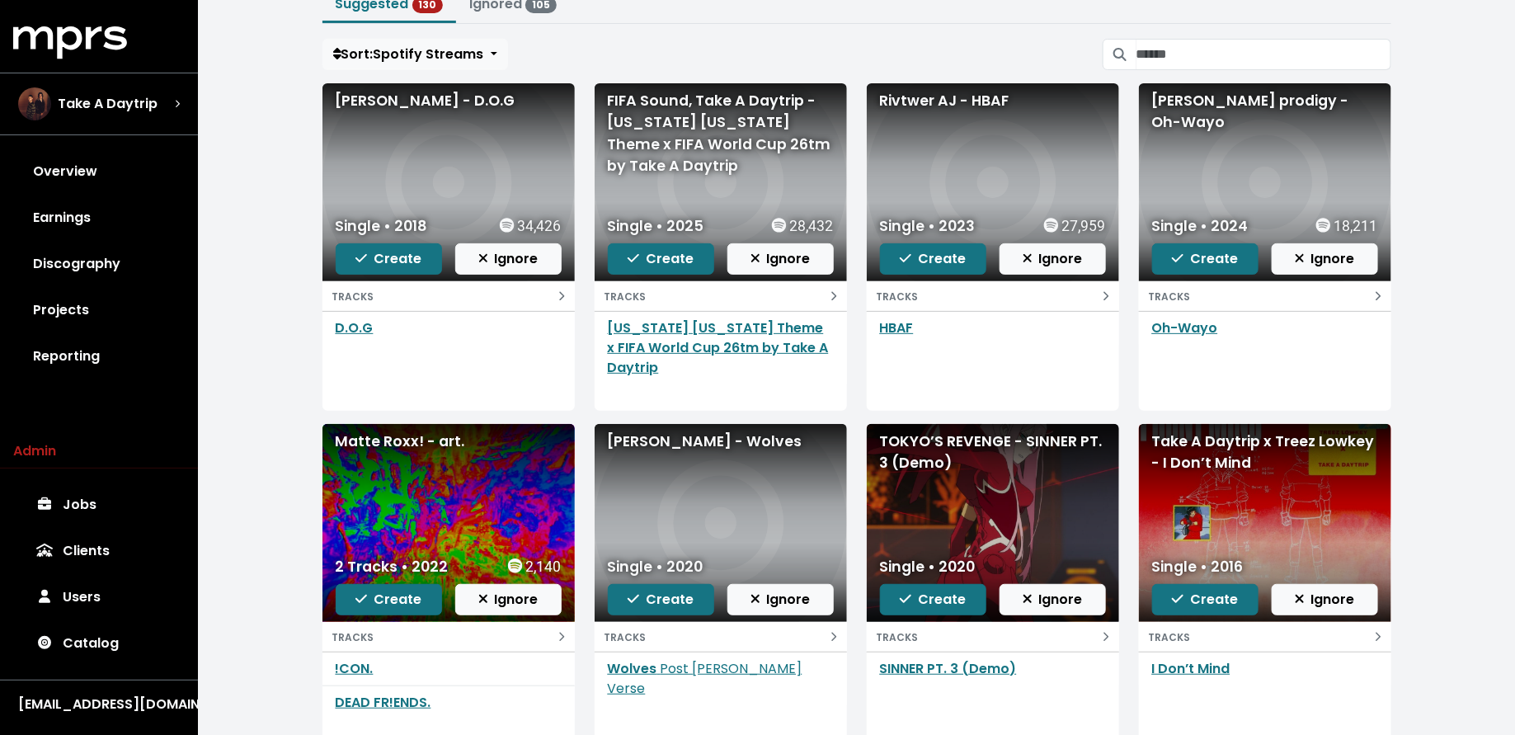
scroll to position [126, 0]
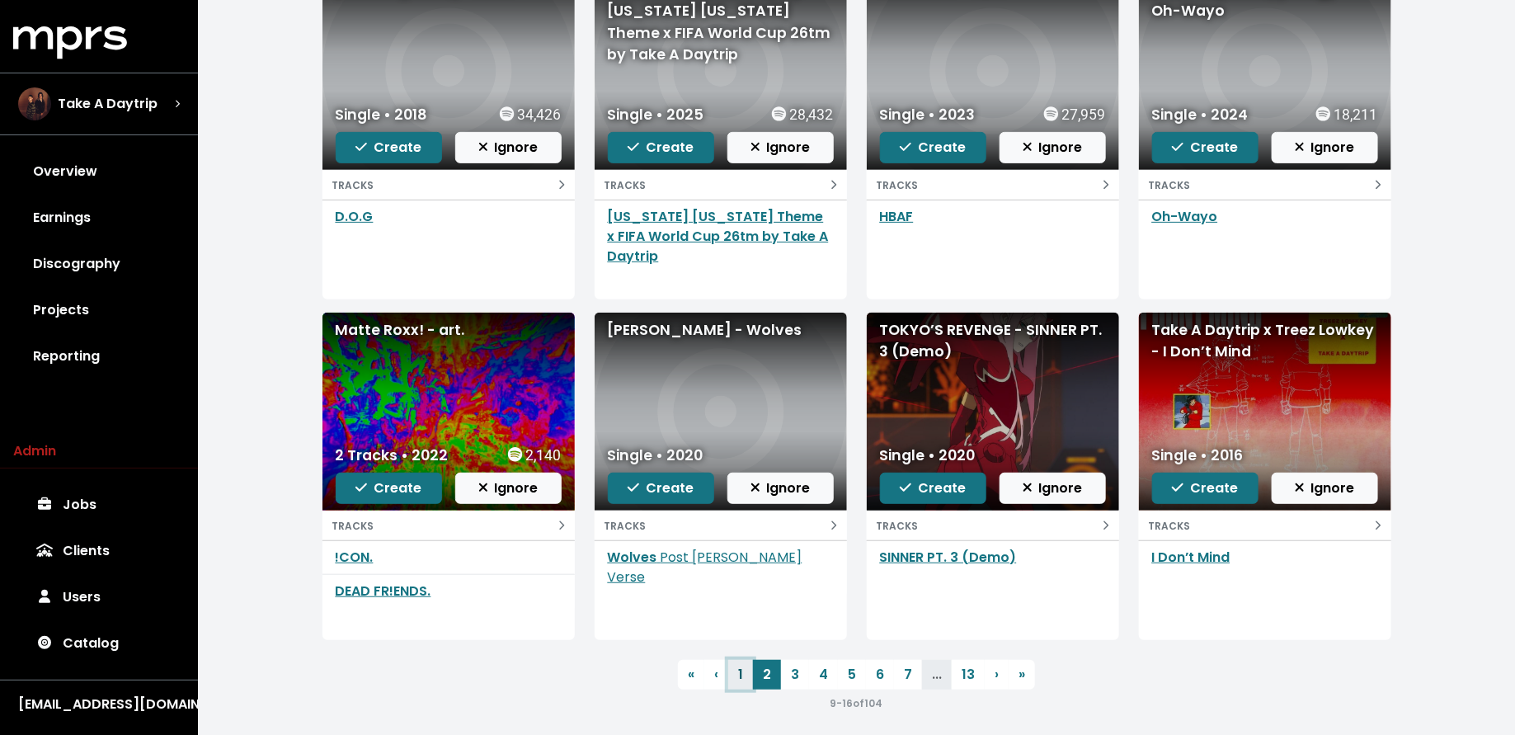
click at [741, 673] on link "1" at bounding box center [740, 675] width 25 height 30
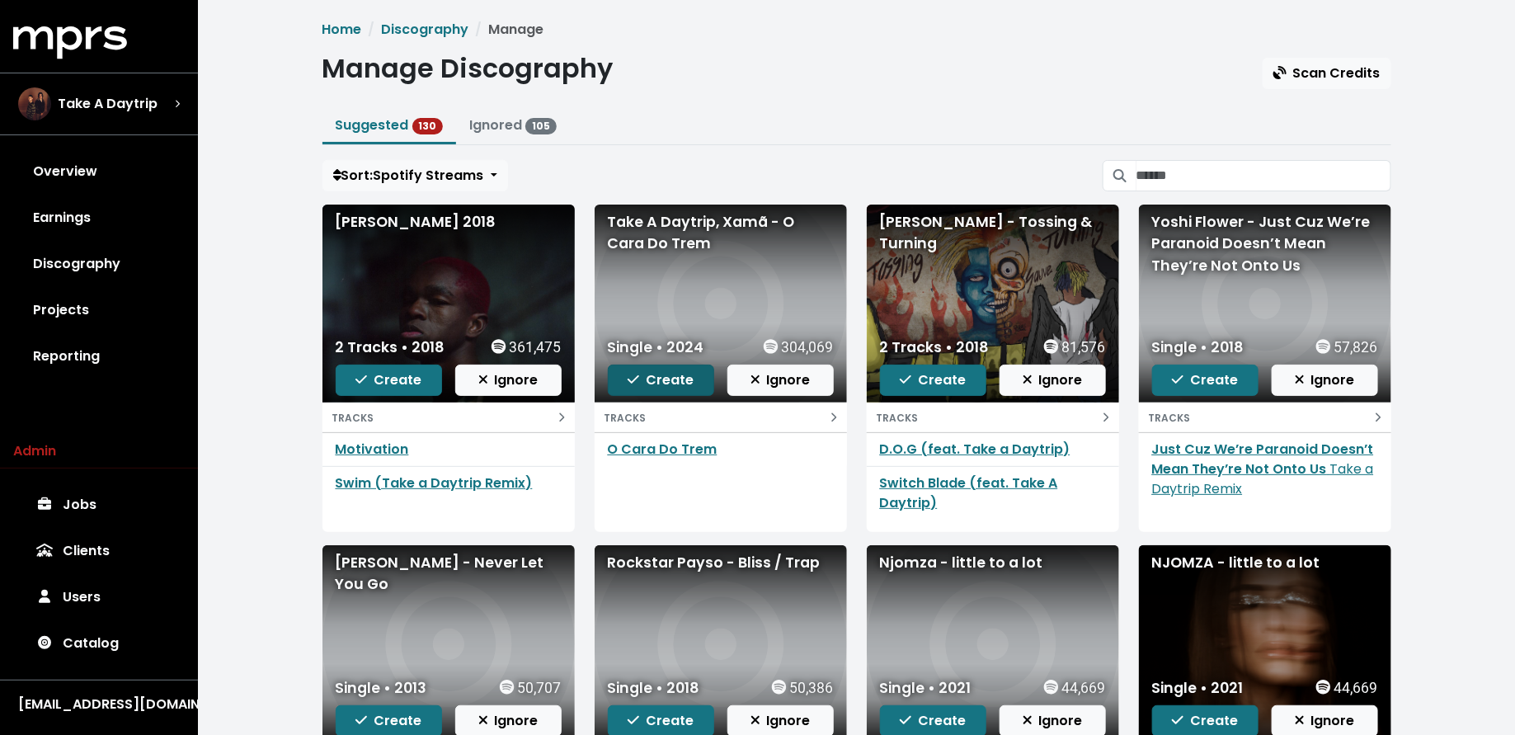
click at [652, 381] on span "Create" at bounding box center [661, 379] width 66 height 19
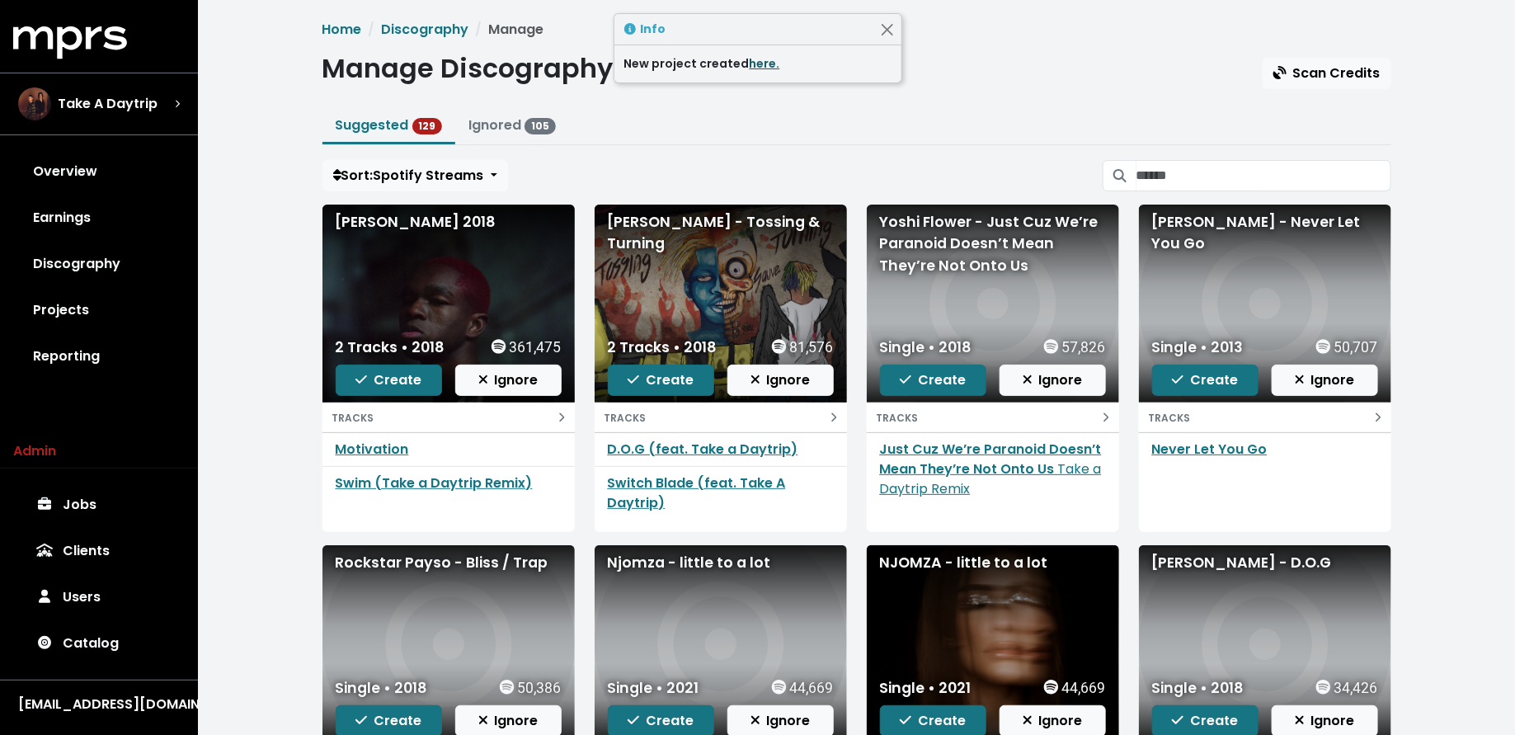
click at [760, 63] on link "here." at bounding box center [765, 63] width 31 height 16
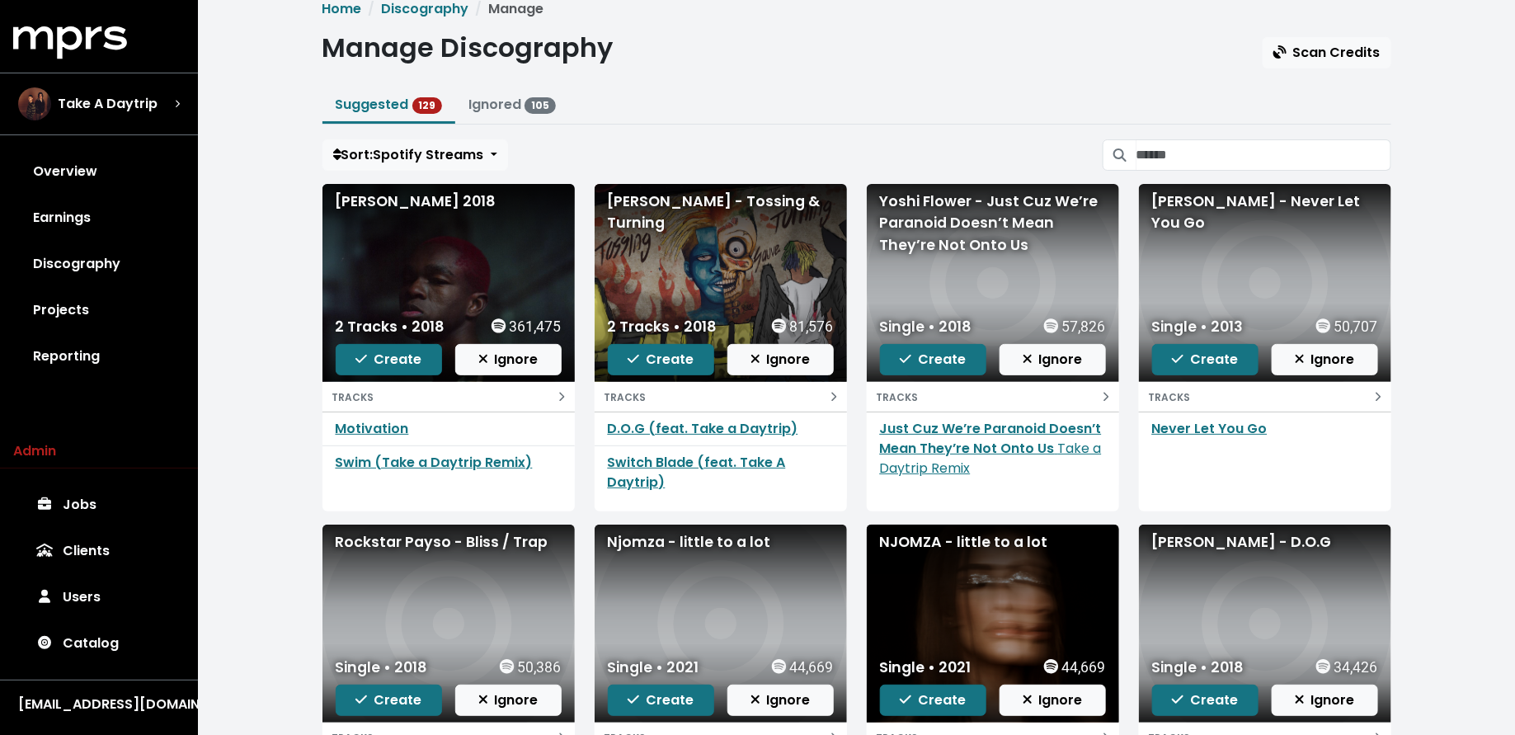
scroll to position [30, 0]
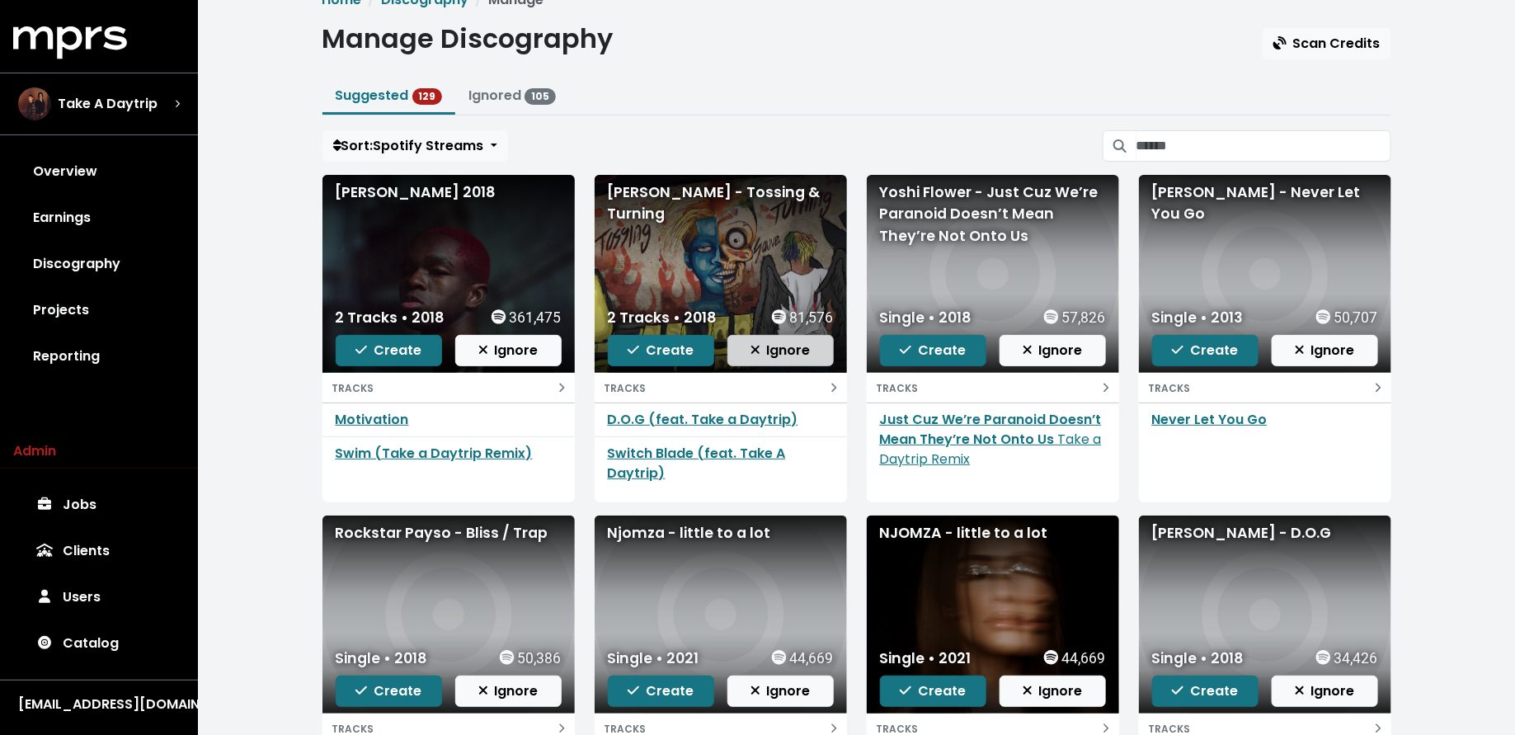
click at [786, 351] on span "Ignore" at bounding box center [781, 350] width 60 height 19
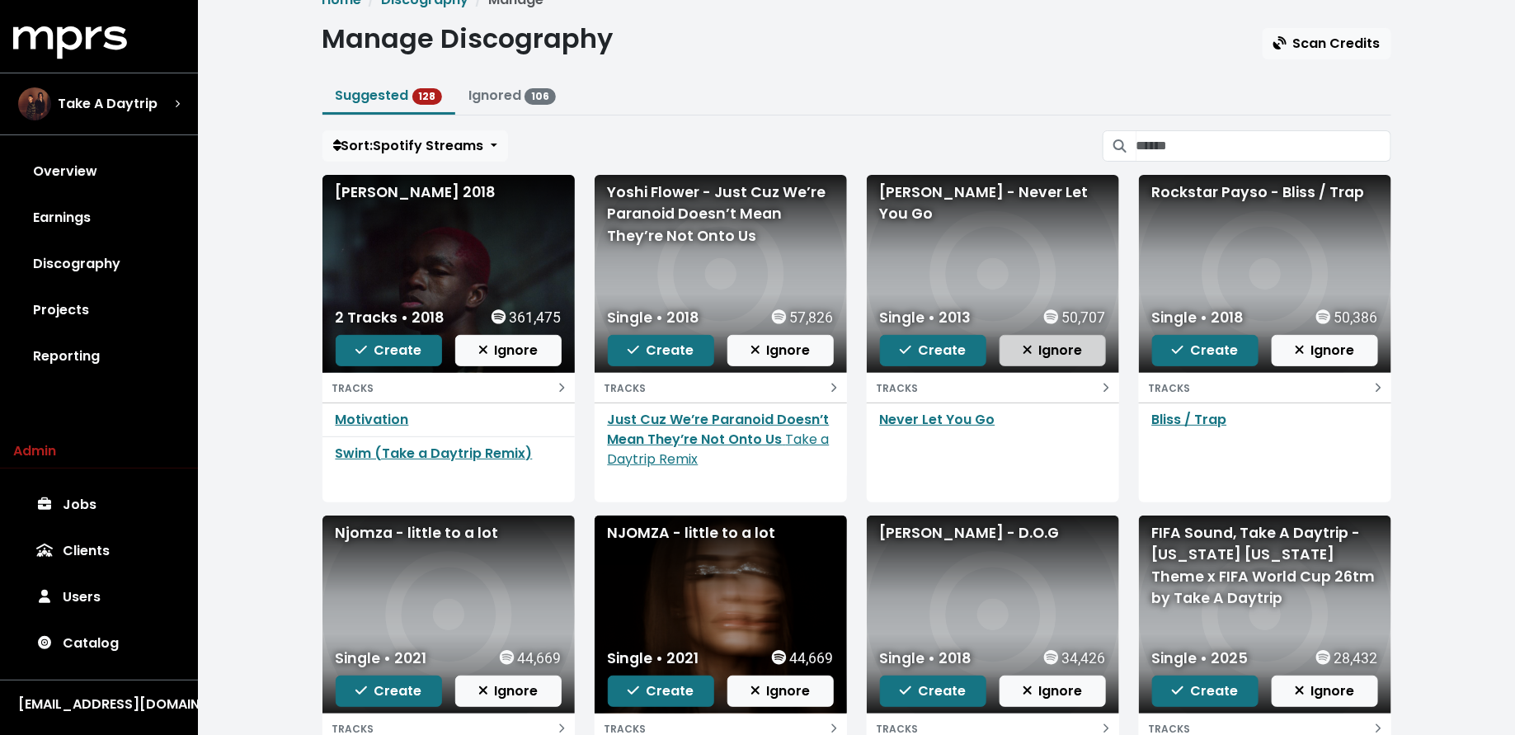
click at [1061, 347] on span "Ignore" at bounding box center [1053, 350] width 60 height 19
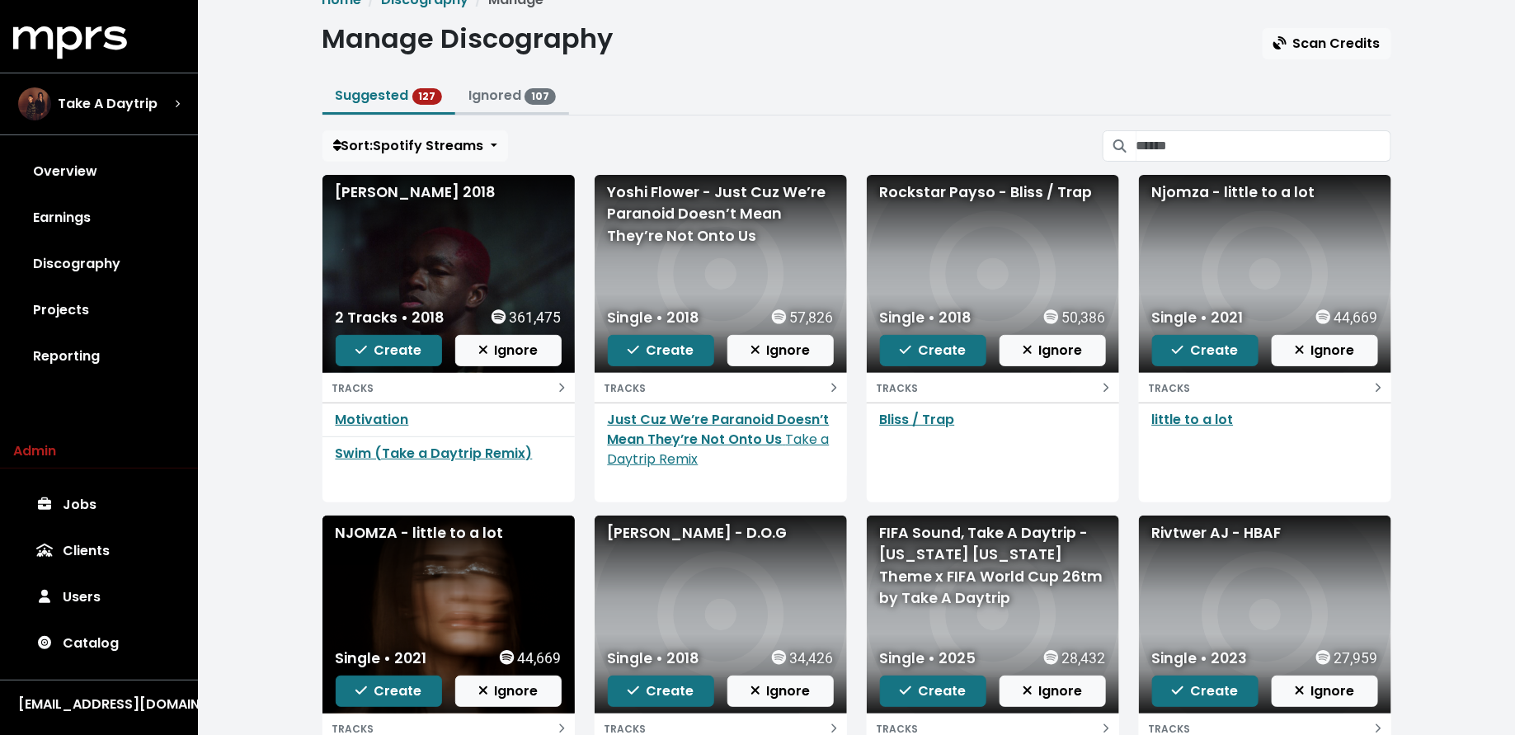
click at [492, 95] on link "Ignored 107" at bounding box center [512, 95] width 87 height 19
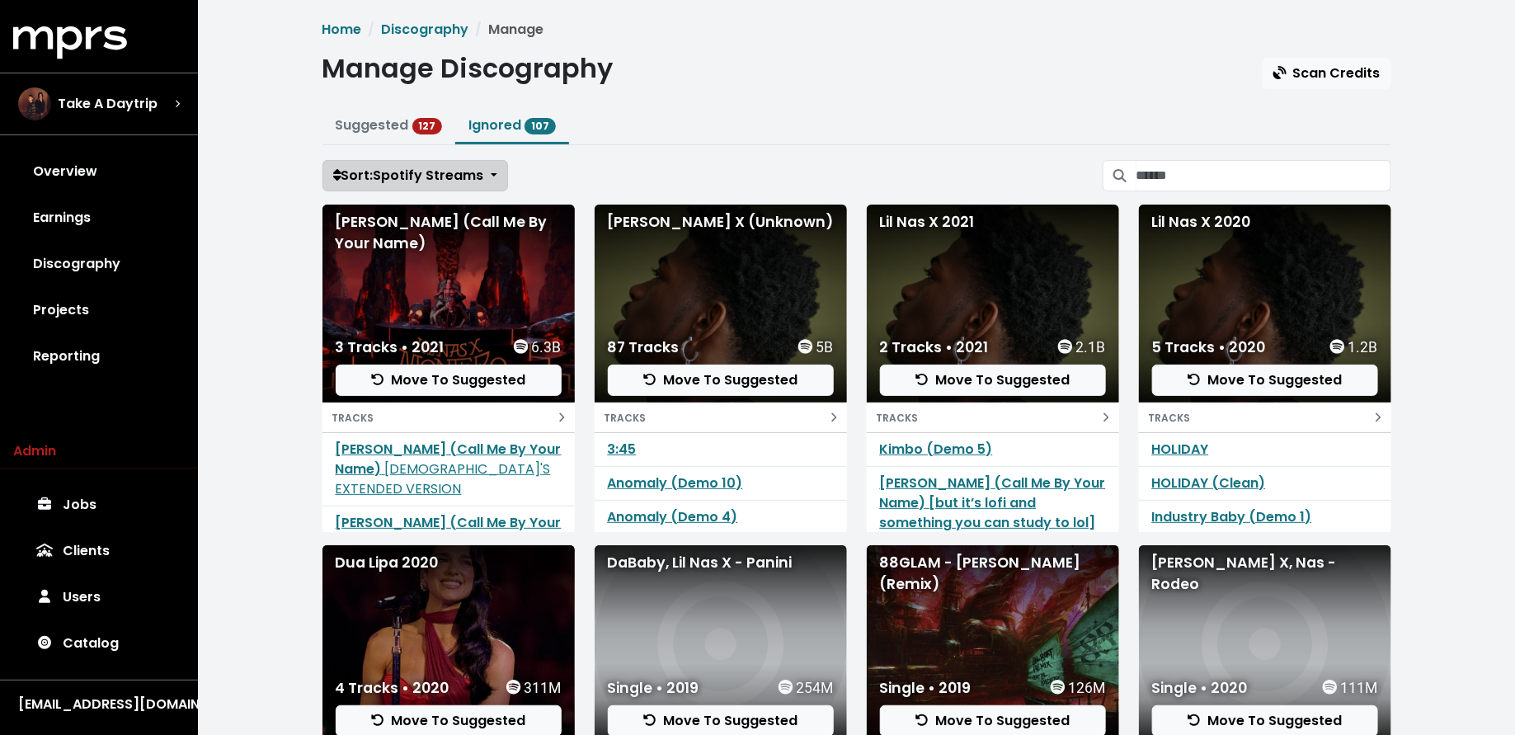
click at [407, 177] on span "Sort: Spotify Streams" at bounding box center [408, 175] width 151 height 19
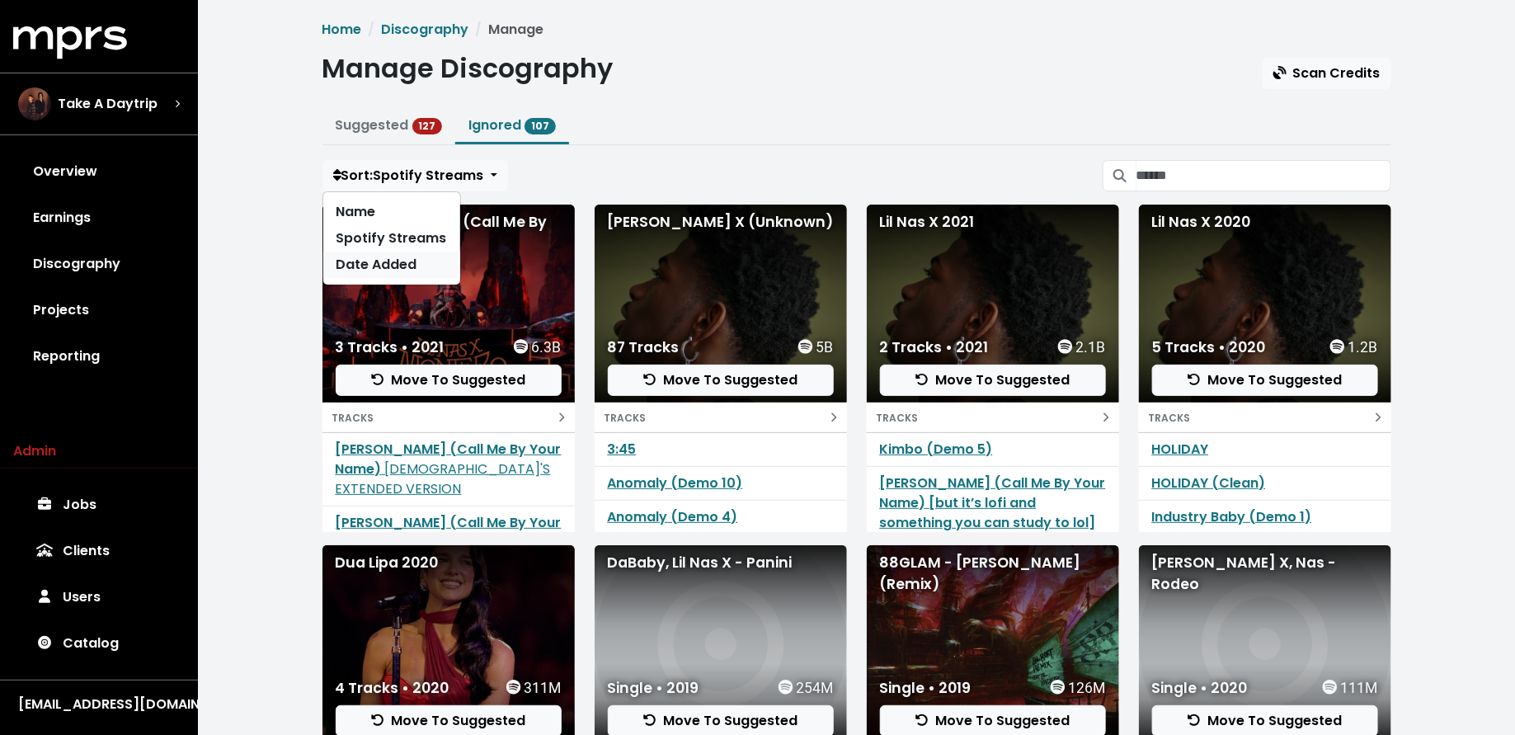
click at [403, 261] on link "Date Added" at bounding box center [391, 265] width 137 height 26
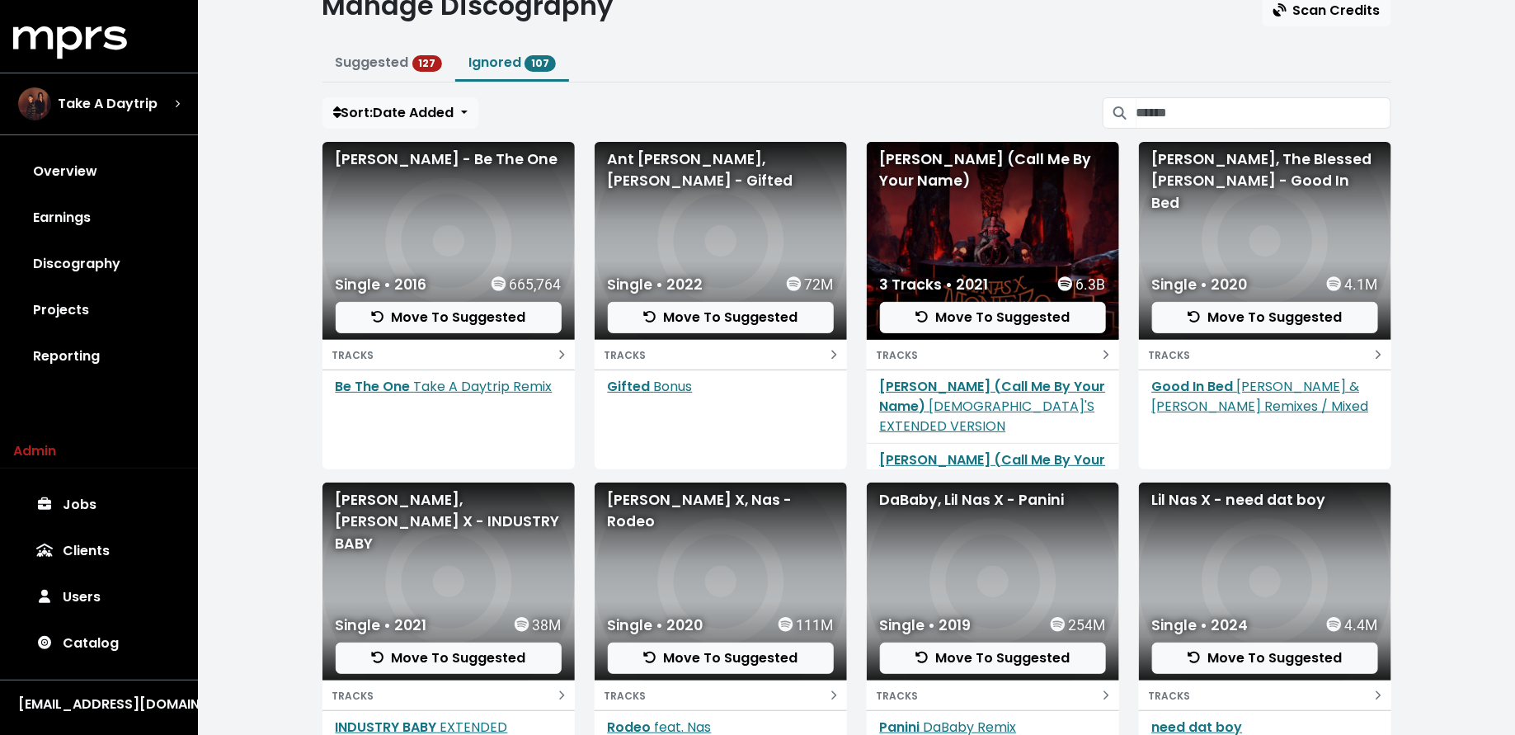
scroll to position [68, 0]
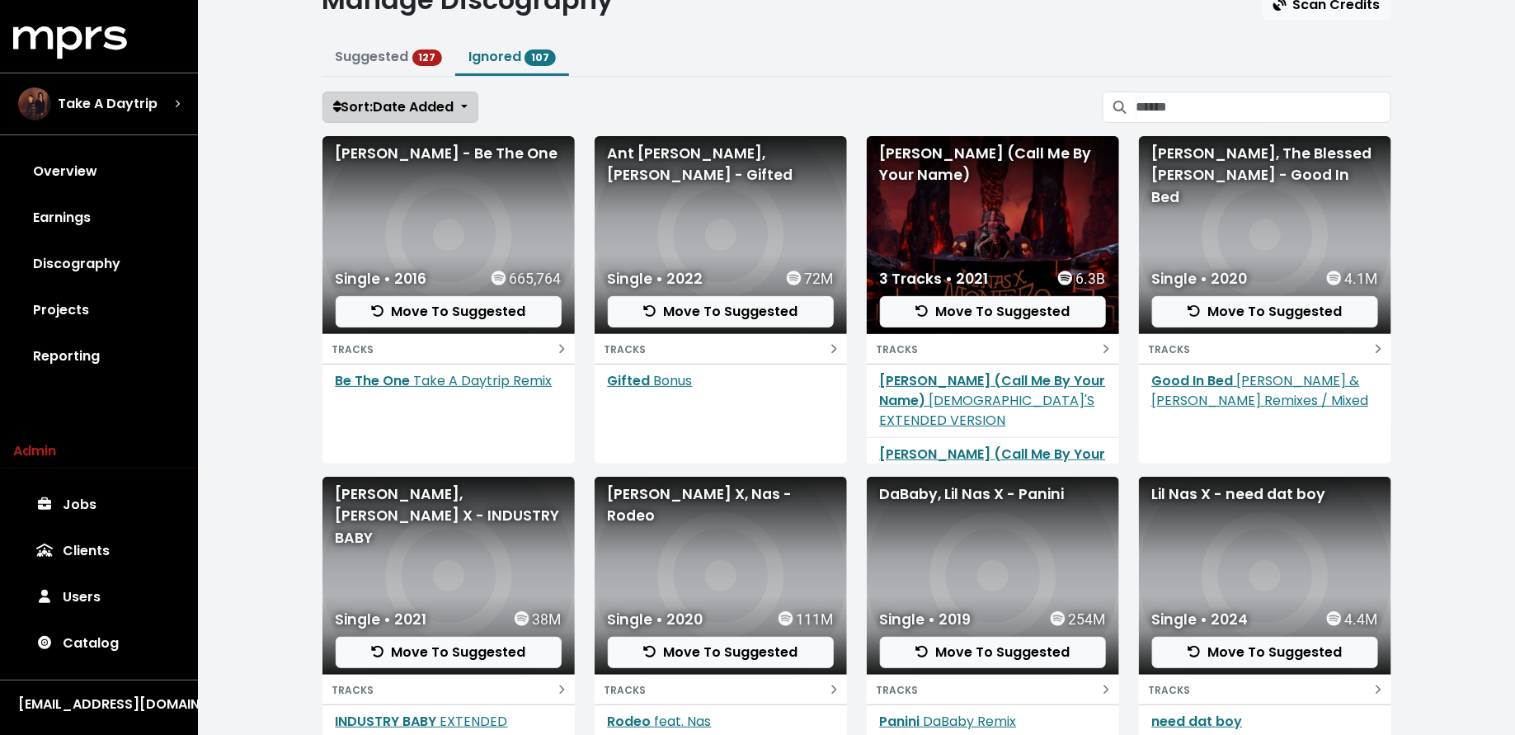
click at [403, 110] on span "Sort: Date Added" at bounding box center [393, 106] width 121 height 19
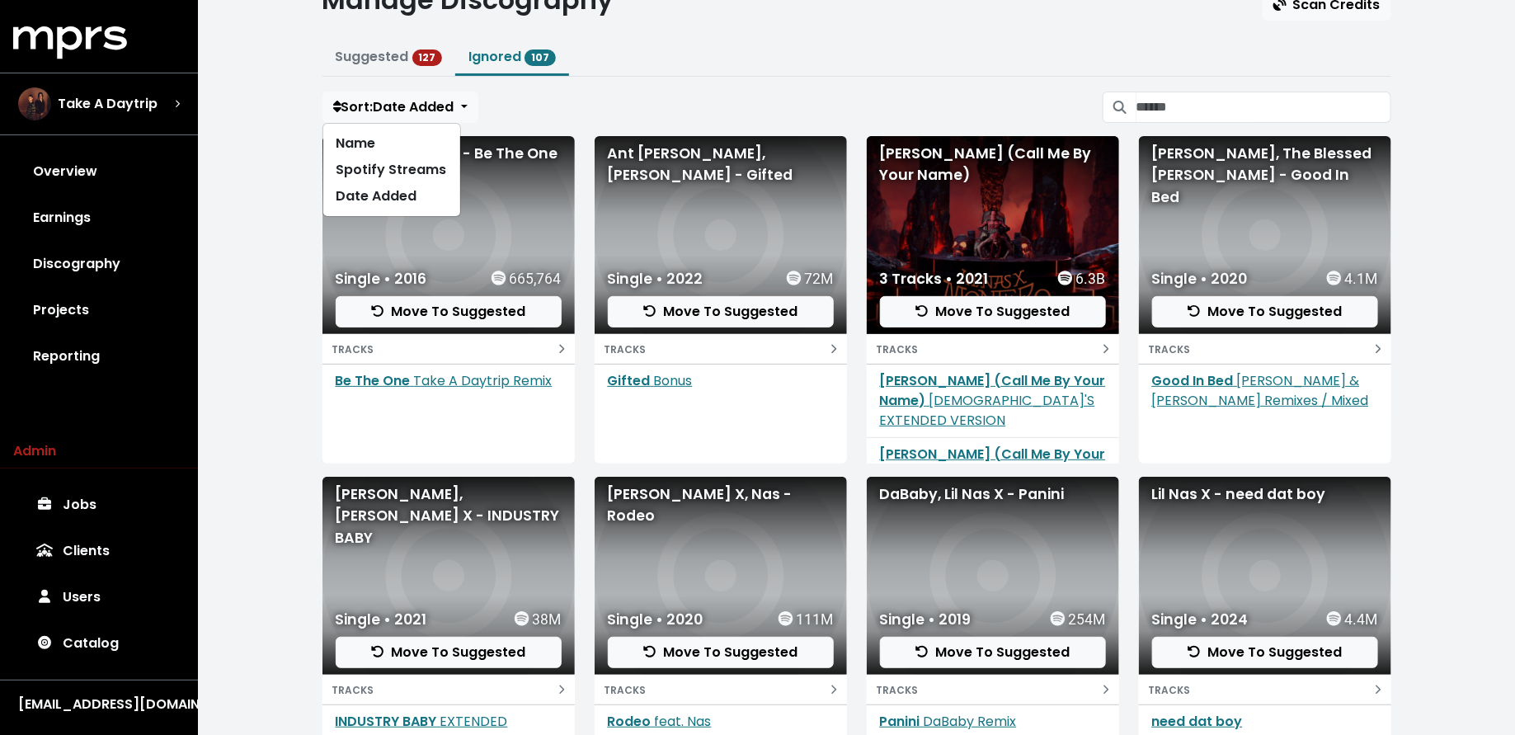
click at [254, 298] on div "Home Discography Manage Manage Discography Scan Credits Suggested 127 Ignored 1…" at bounding box center [856, 421] width 1317 height 978
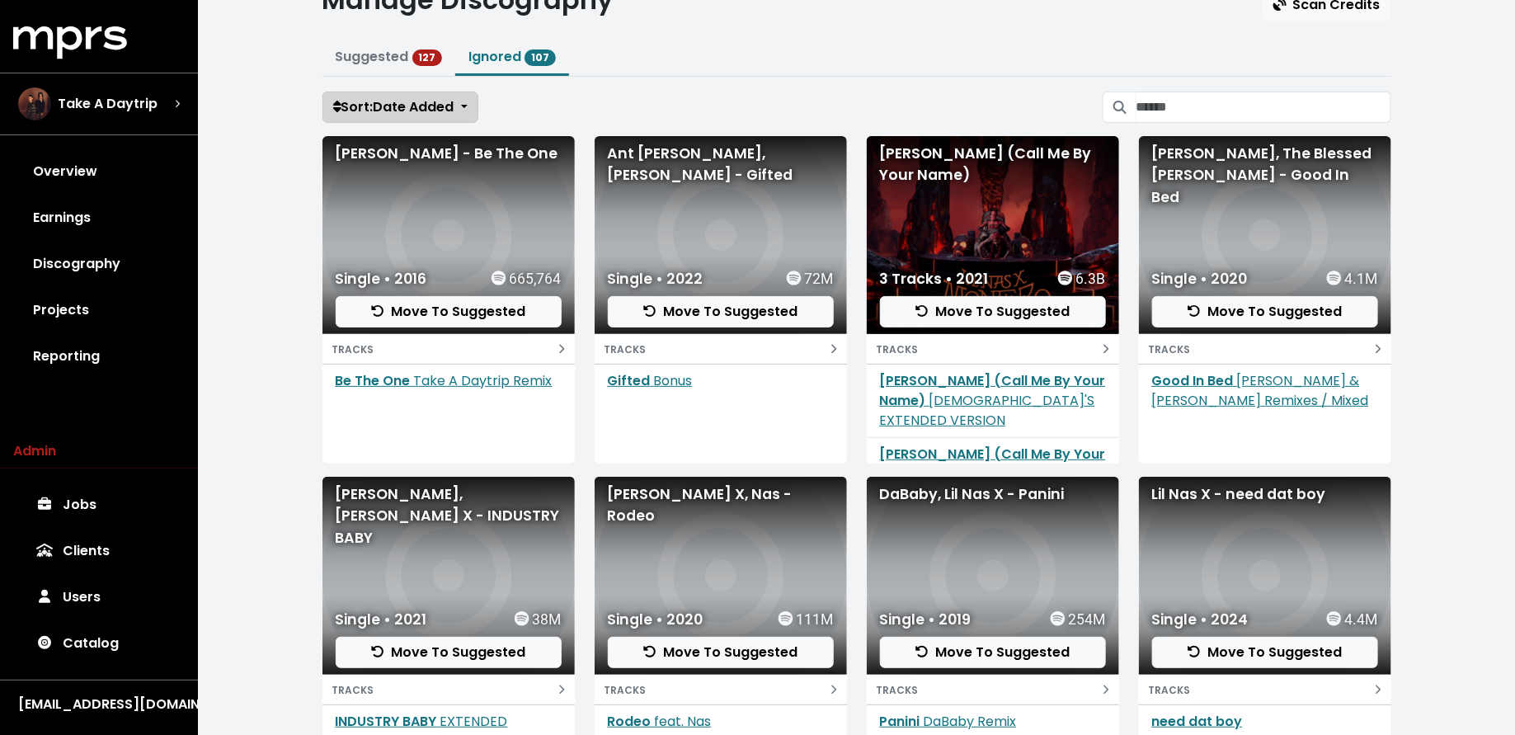
click at [398, 104] on span "Sort: Date Added" at bounding box center [393, 106] width 121 height 19
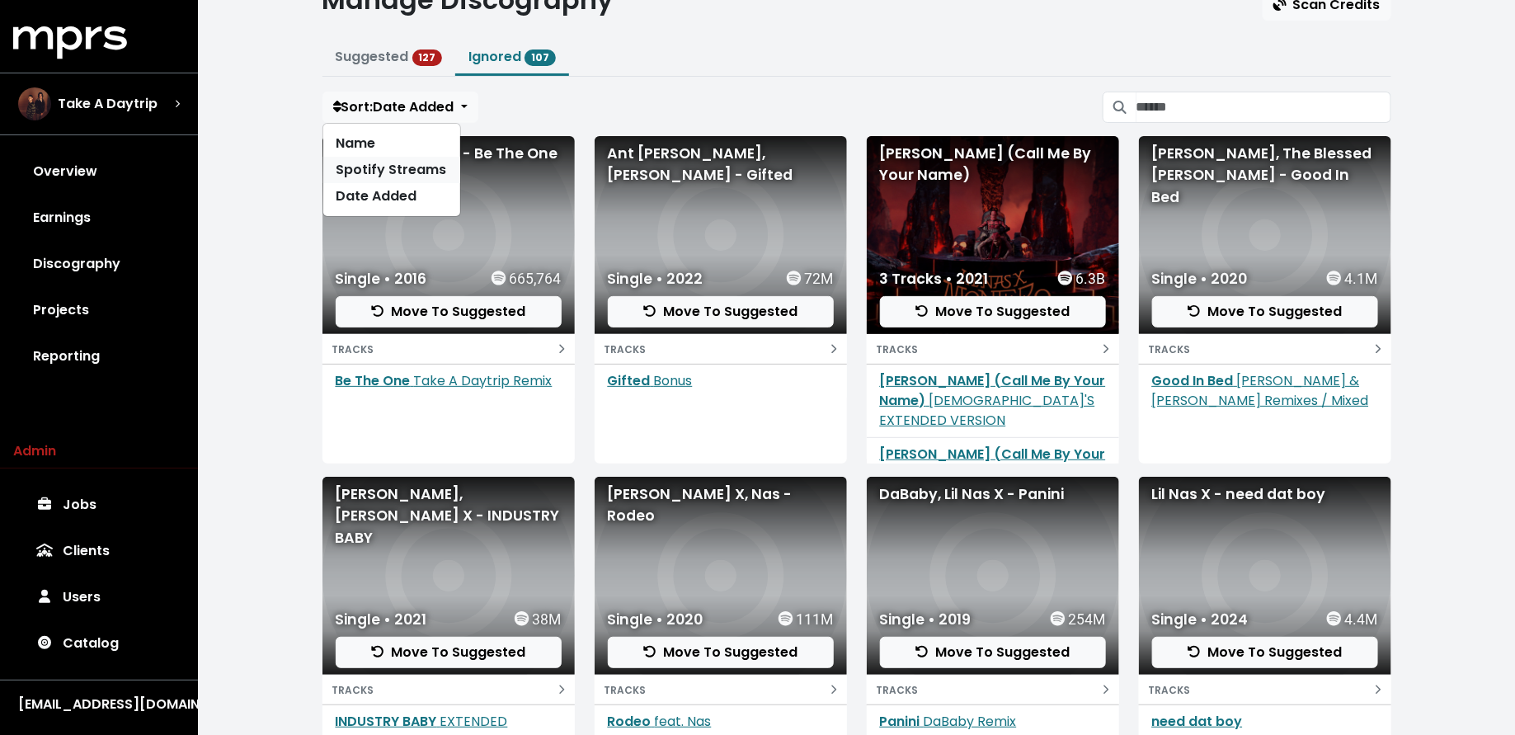
click at [393, 162] on link "Spotify Streams" at bounding box center [391, 170] width 137 height 26
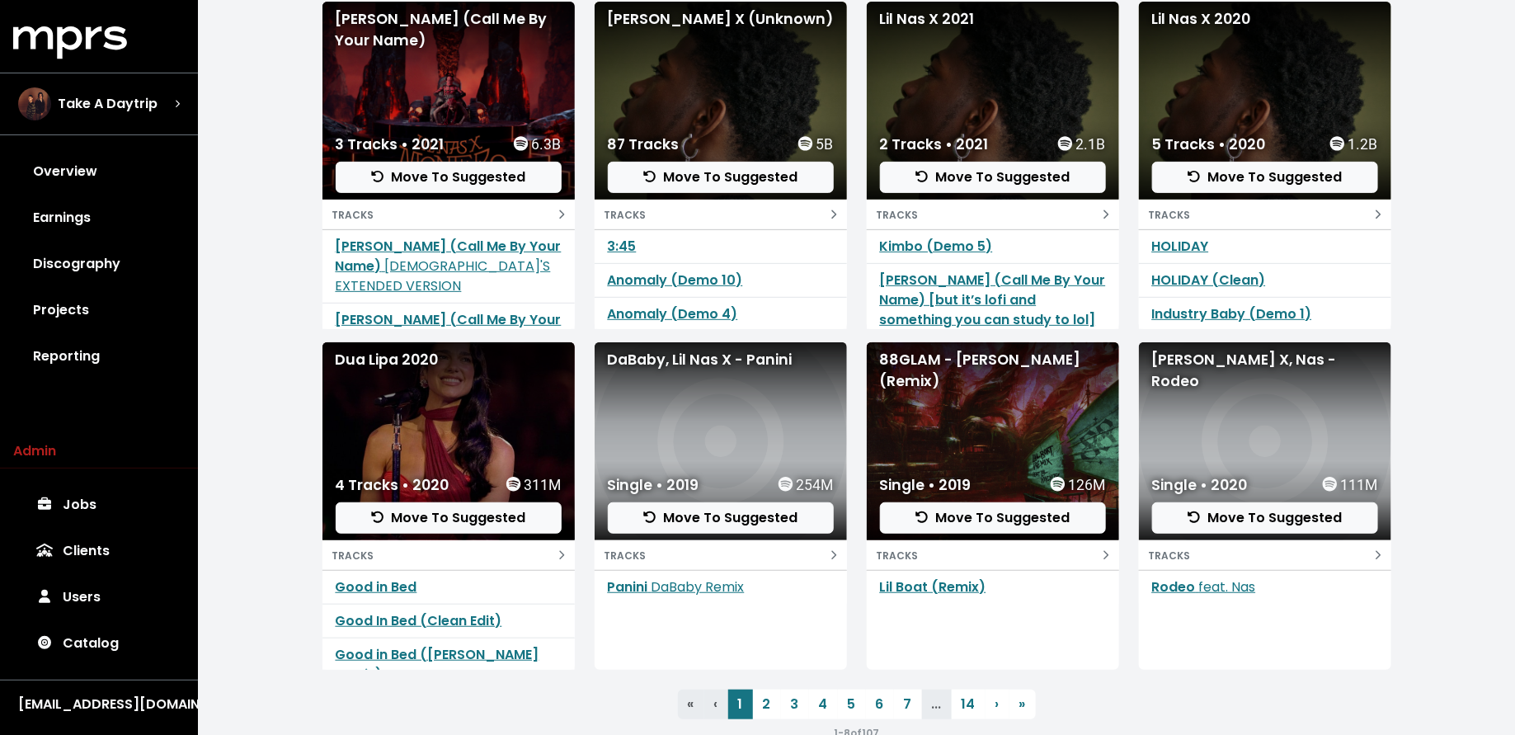
scroll to position [211, 0]
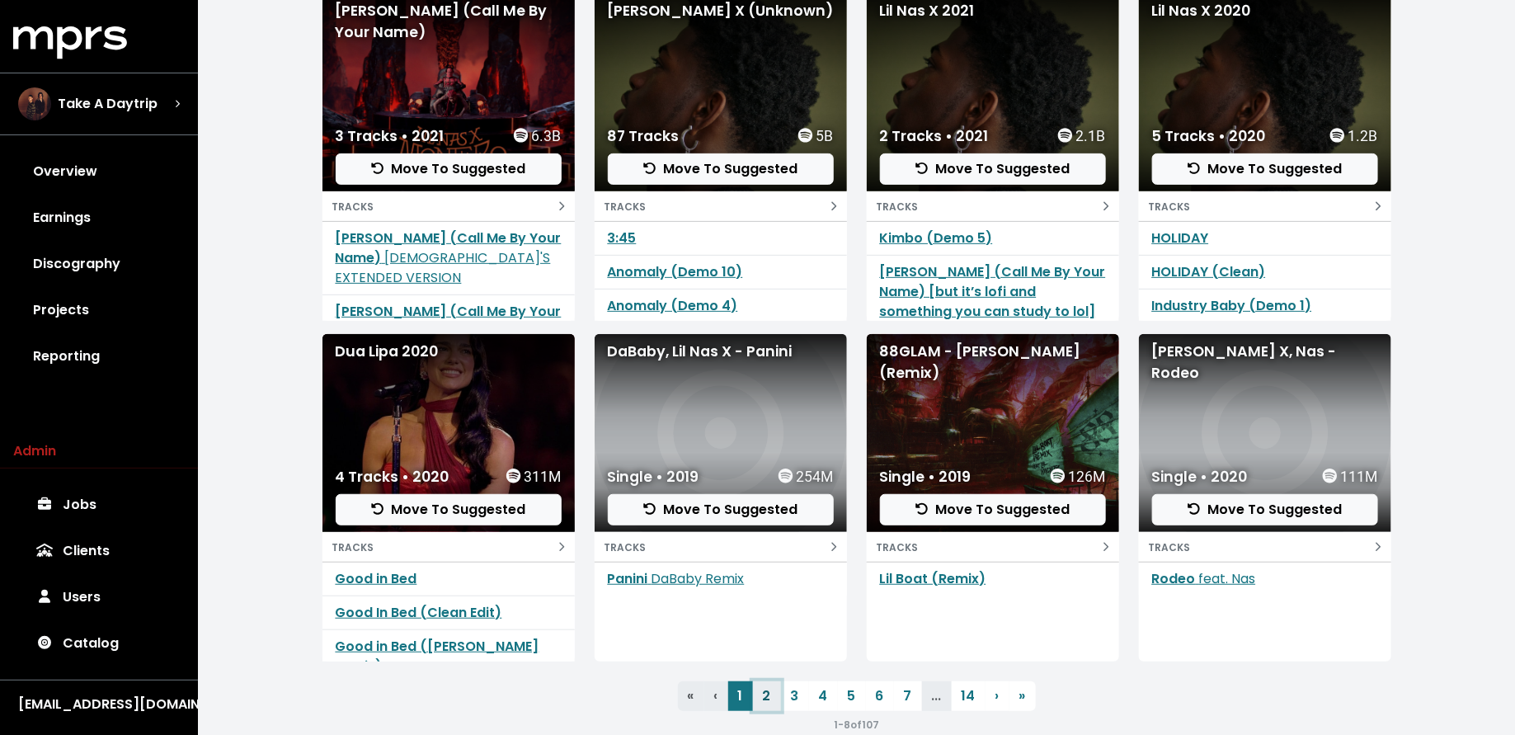
click at [765, 681] on link "2" at bounding box center [767, 696] width 28 height 30
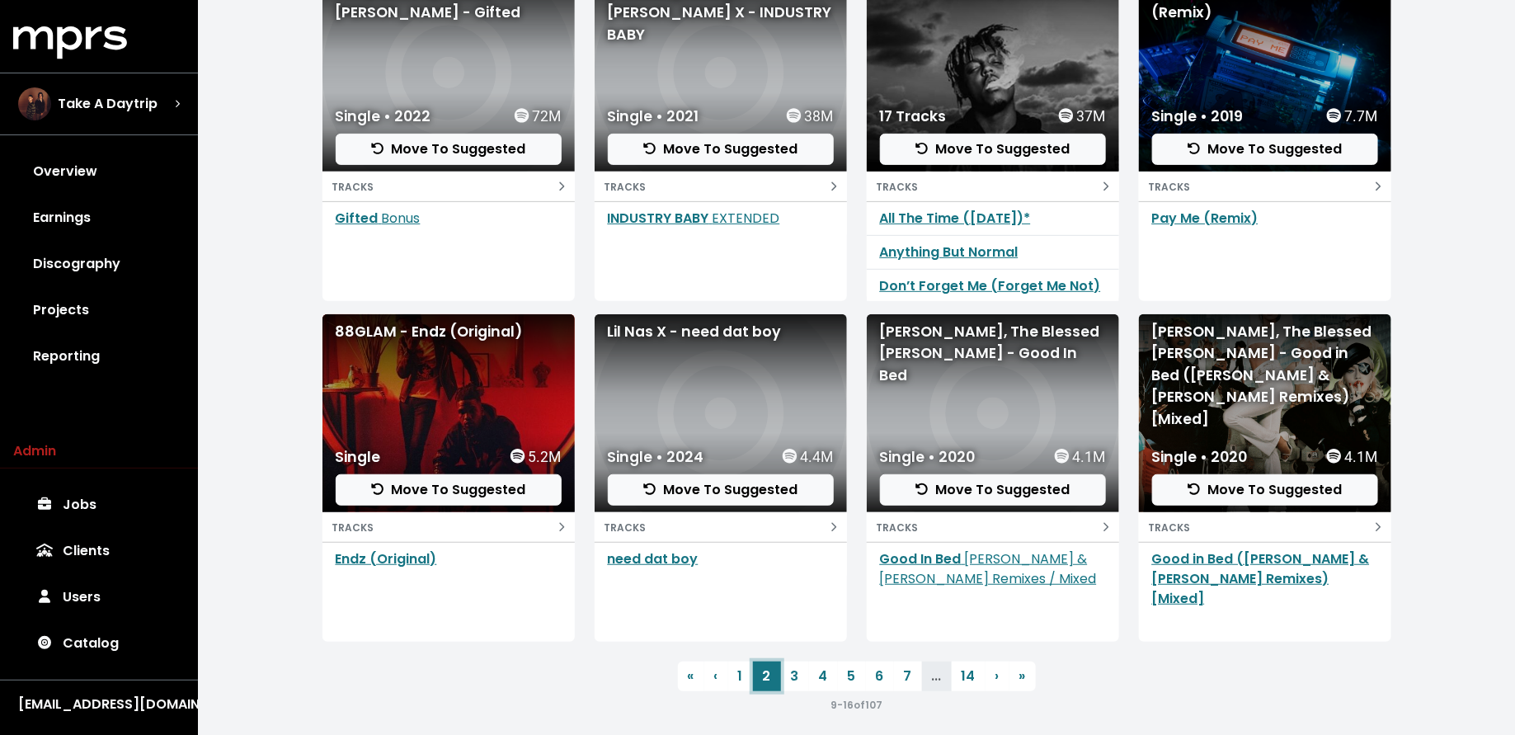
scroll to position [240, 0]
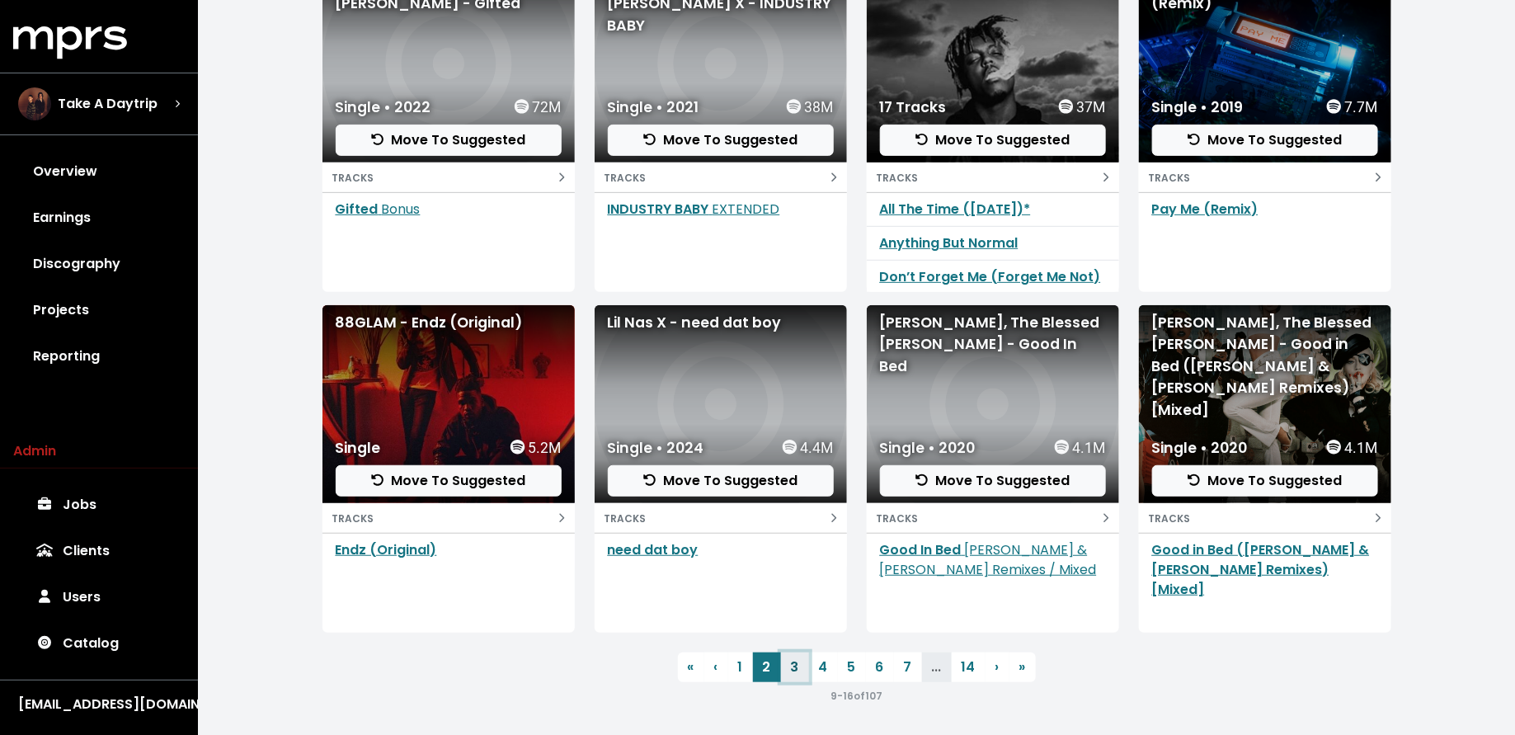
click at [795, 671] on link "3" at bounding box center [795, 667] width 28 height 30
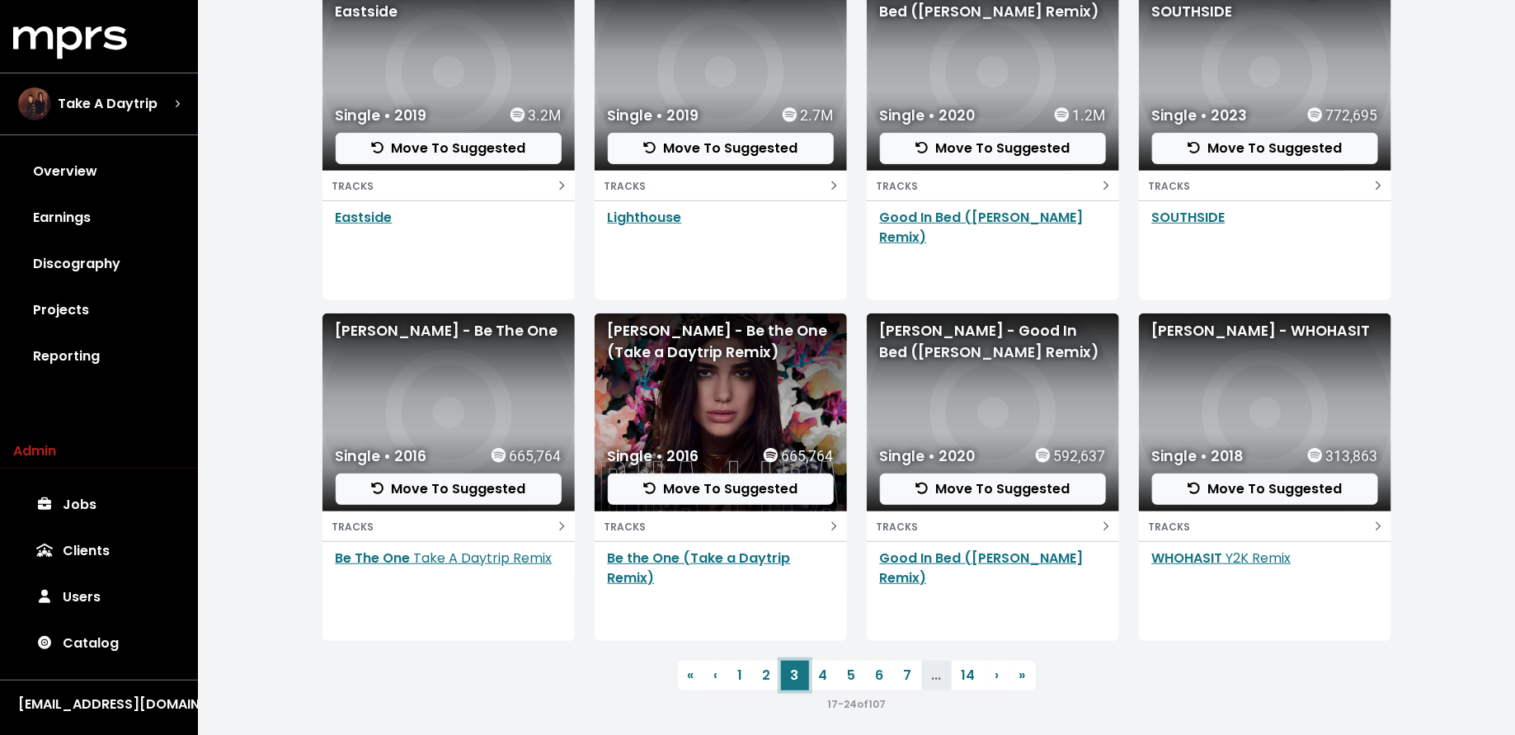
scroll to position [240, 0]
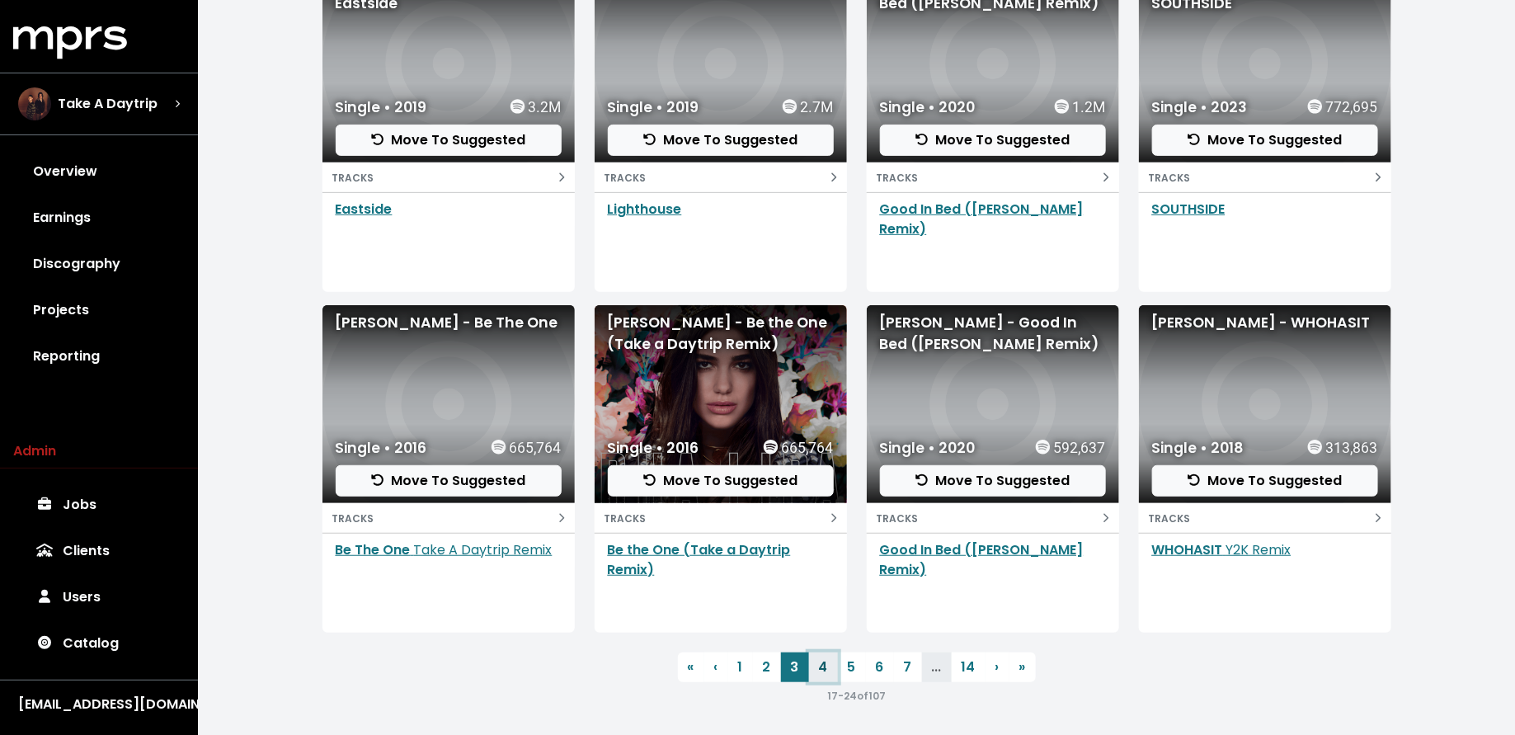
click at [823, 670] on link "4" at bounding box center [823, 667] width 29 height 30
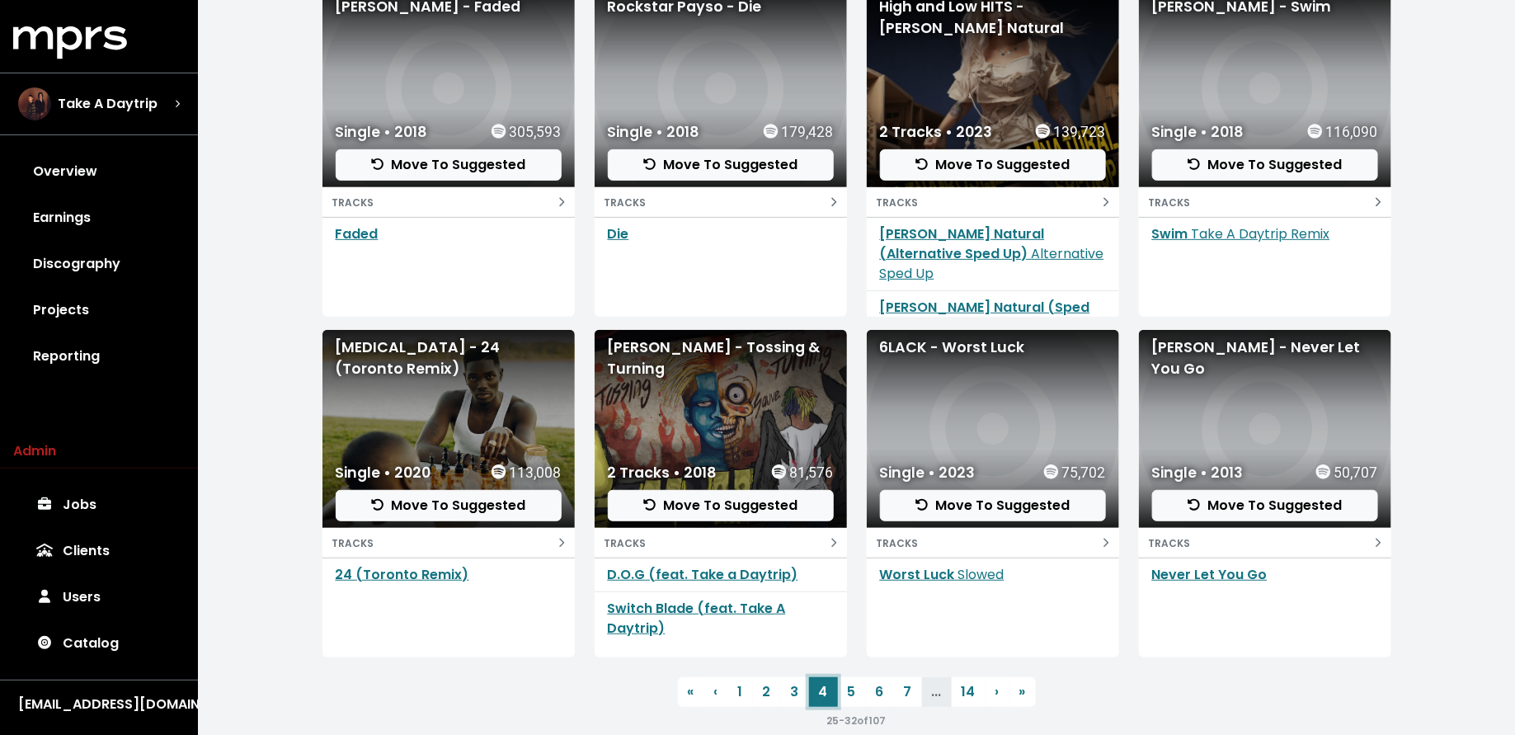
scroll to position [240, 0]
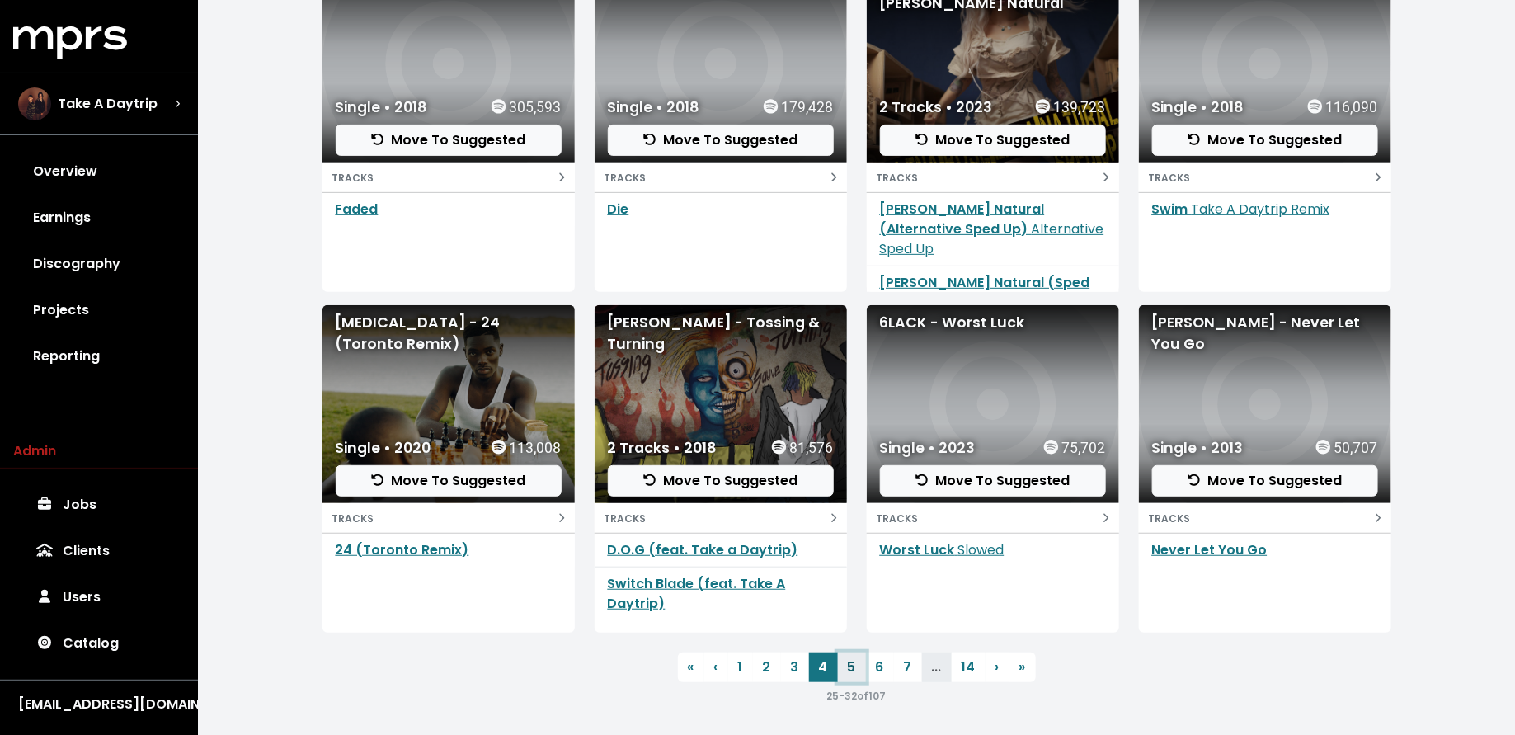
click at [849, 667] on link "5" at bounding box center [852, 667] width 28 height 30
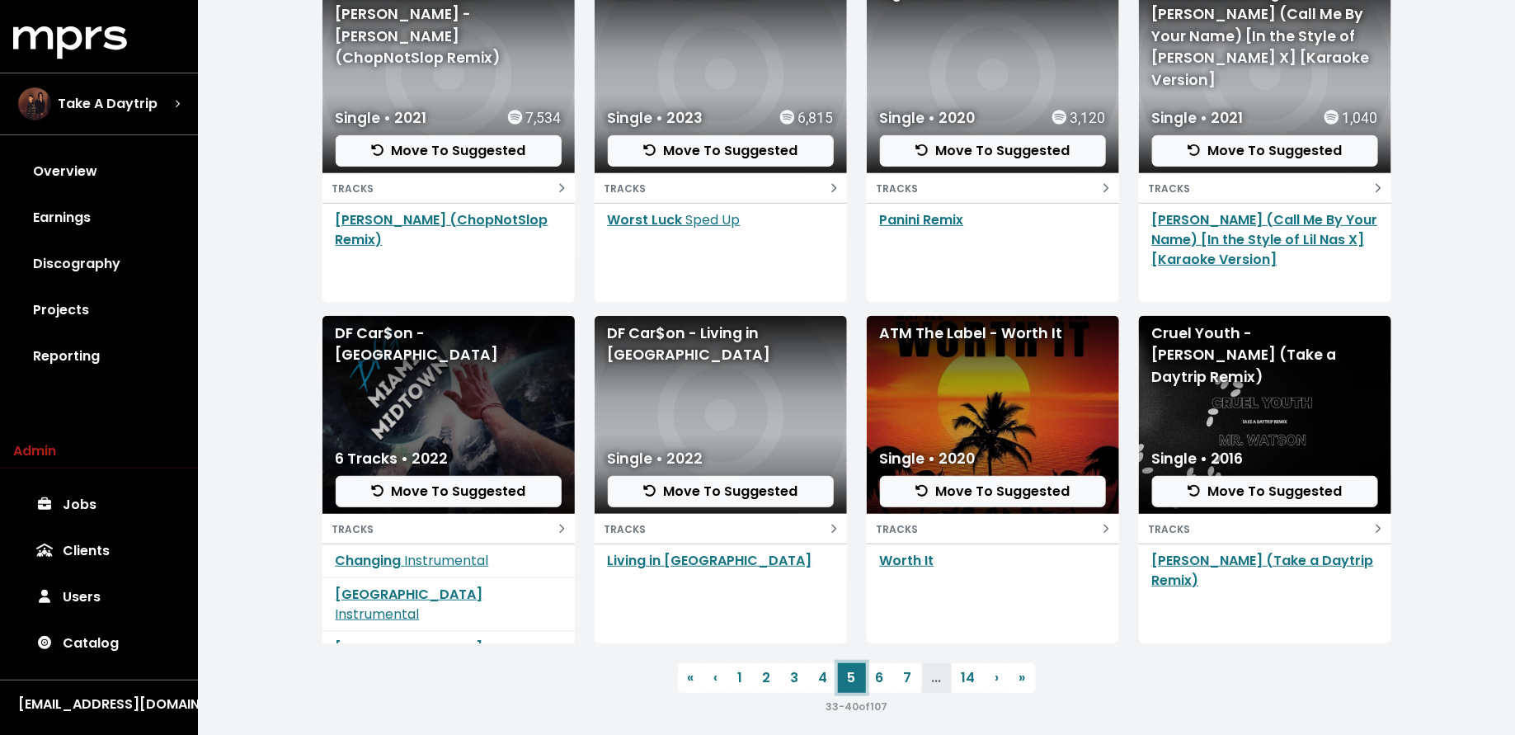
scroll to position [240, 0]
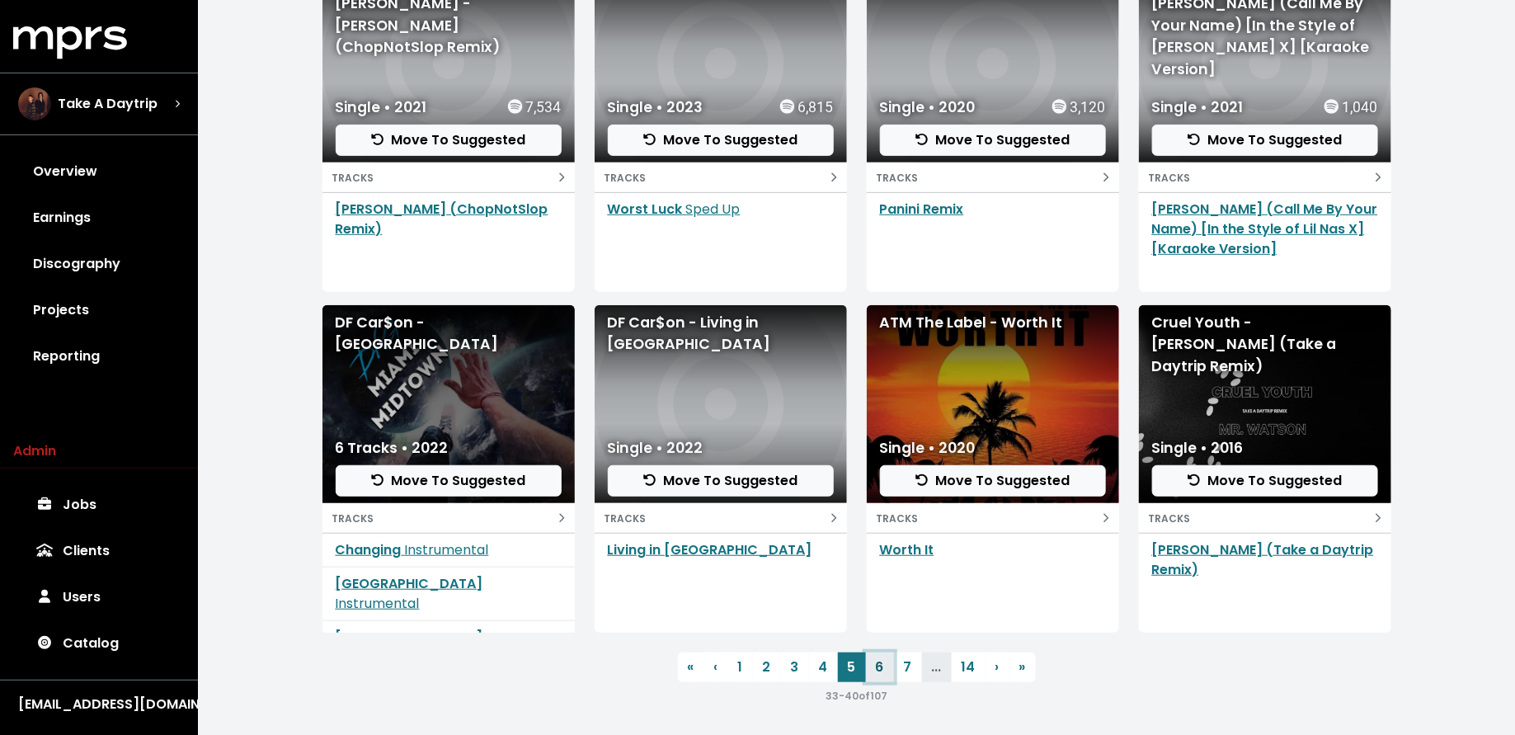
click at [880, 666] on link "6" at bounding box center [880, 667] width 28 height 30
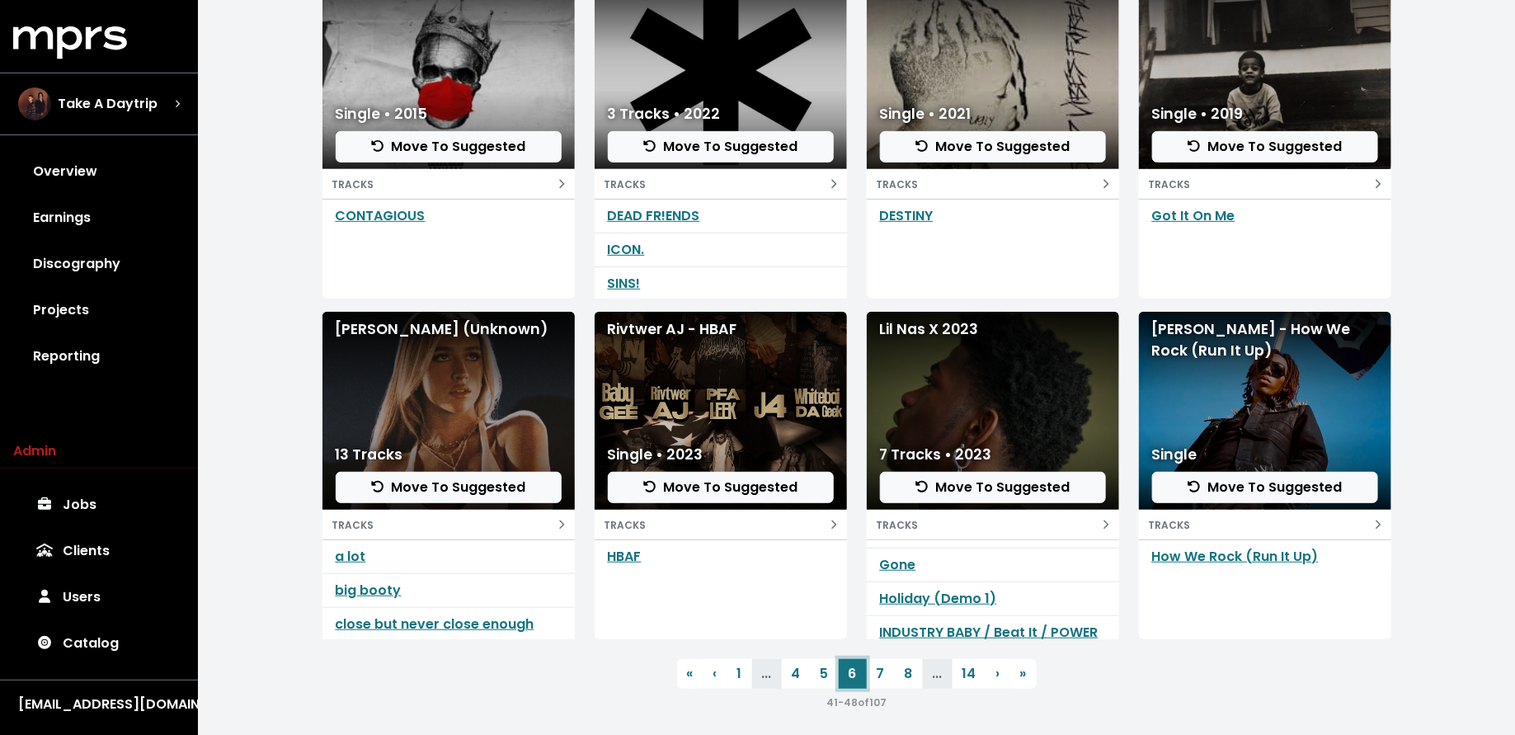
scroll to position [239, 0]
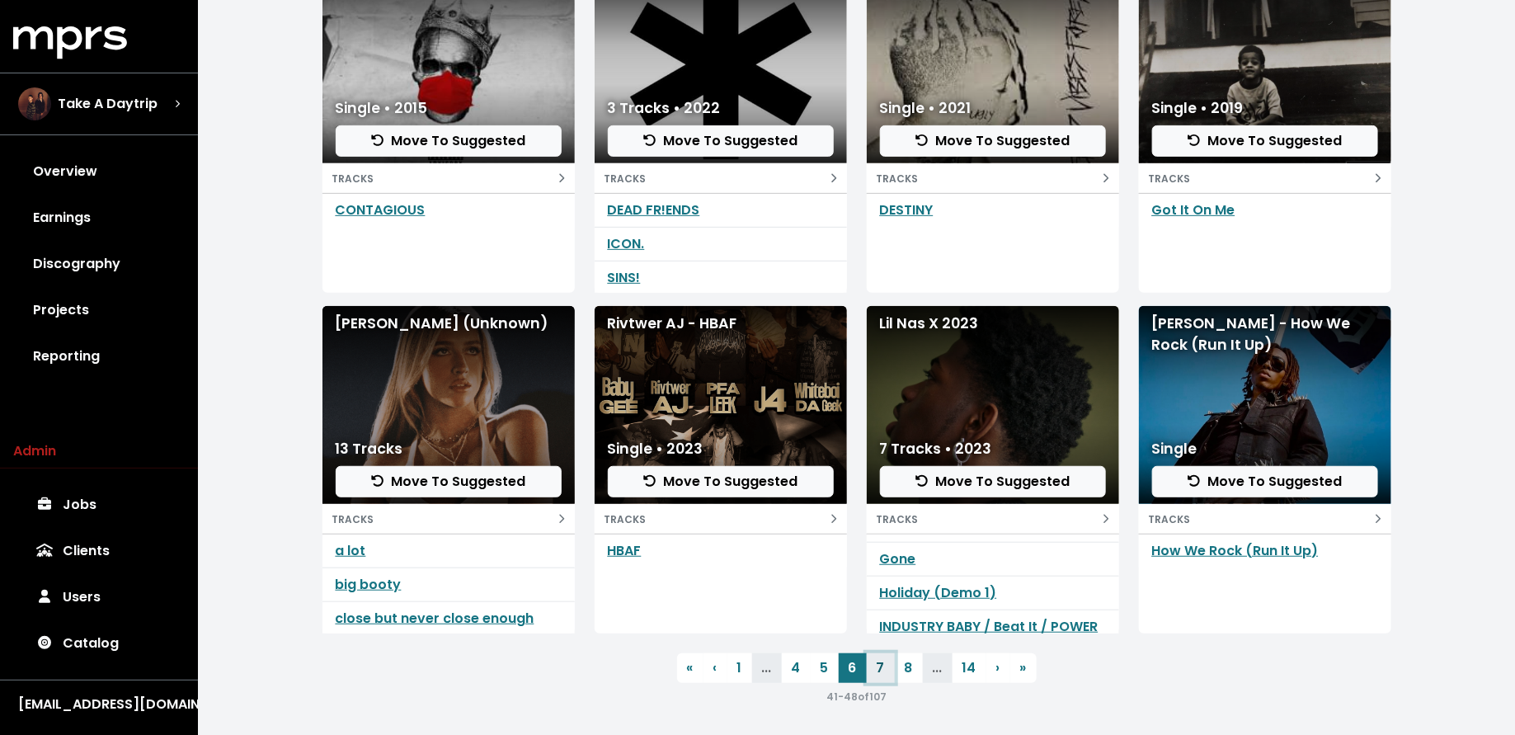
click at [878, 674] on link "7" at bounding box center [881, 668] width 28 height 30
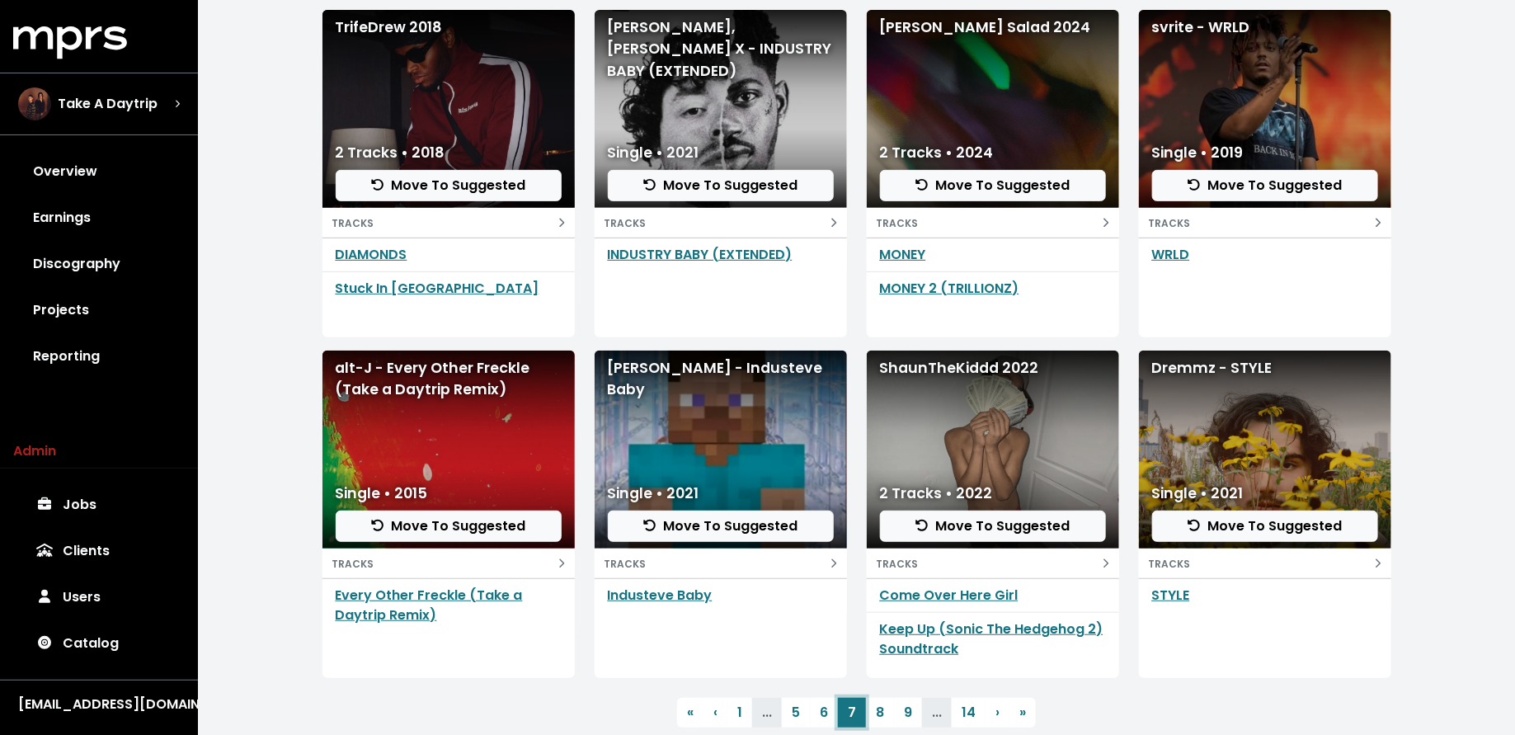
scroll to position [240, 0]
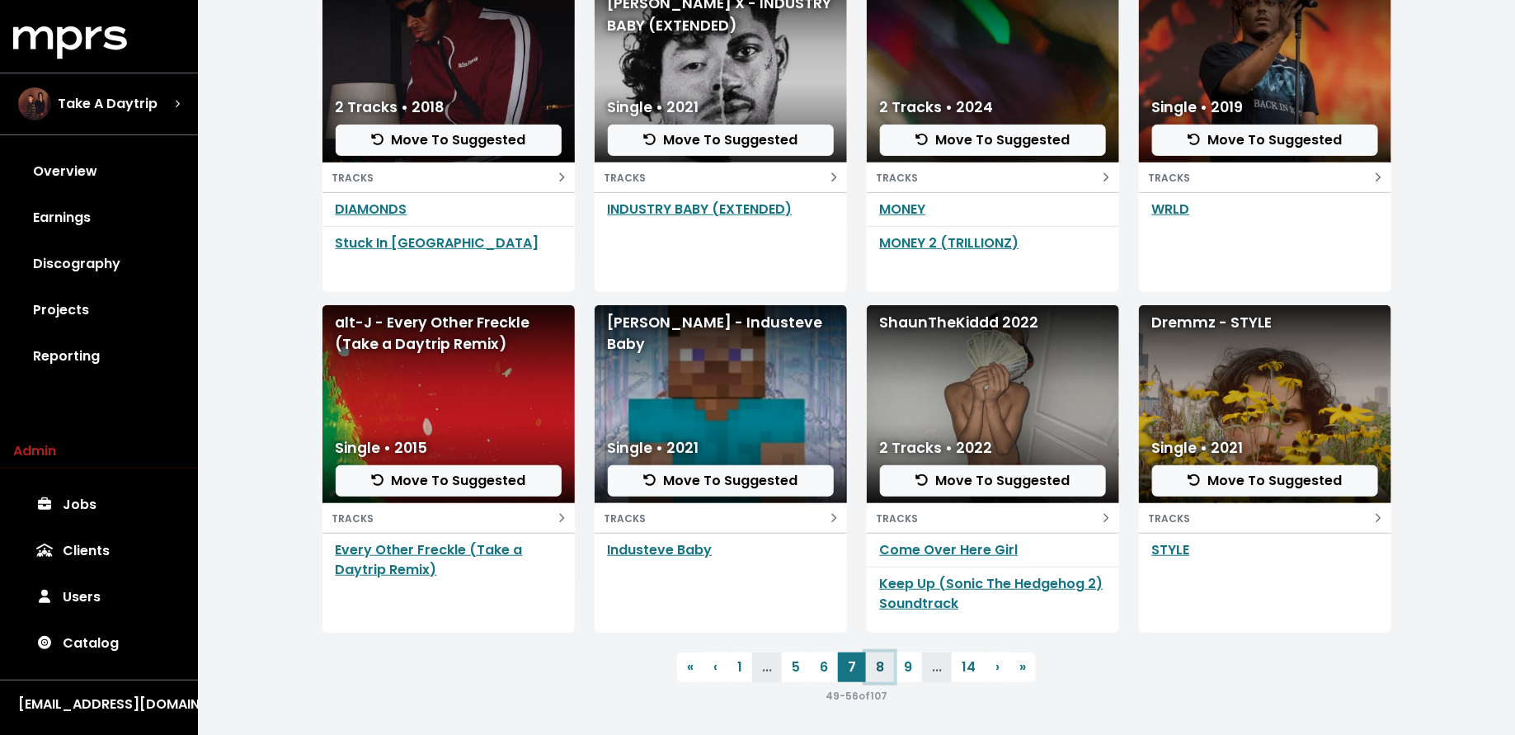
click at [880, 668] on link "8" at bounding box center [880, 667] width 28 height 30
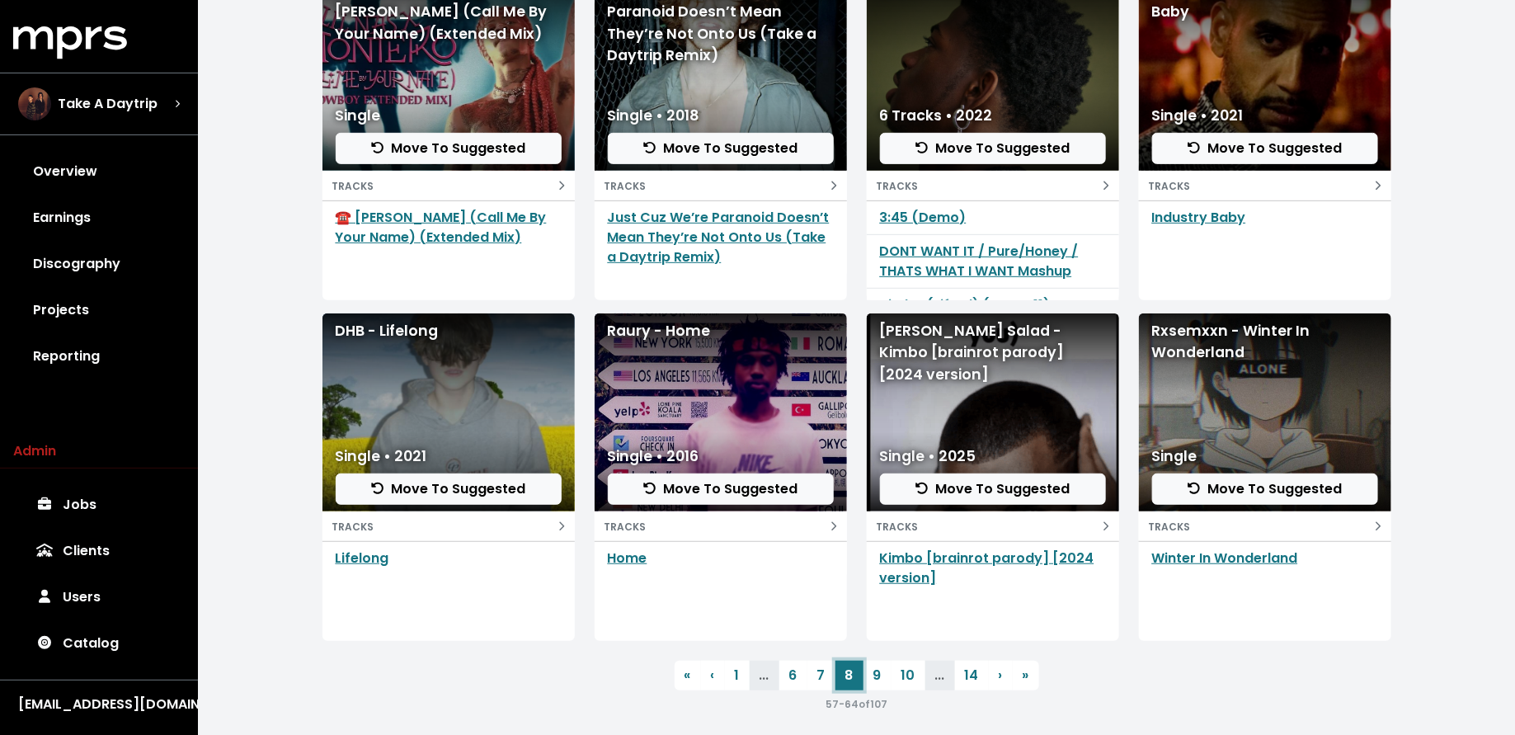
scroll to position [240, 0]
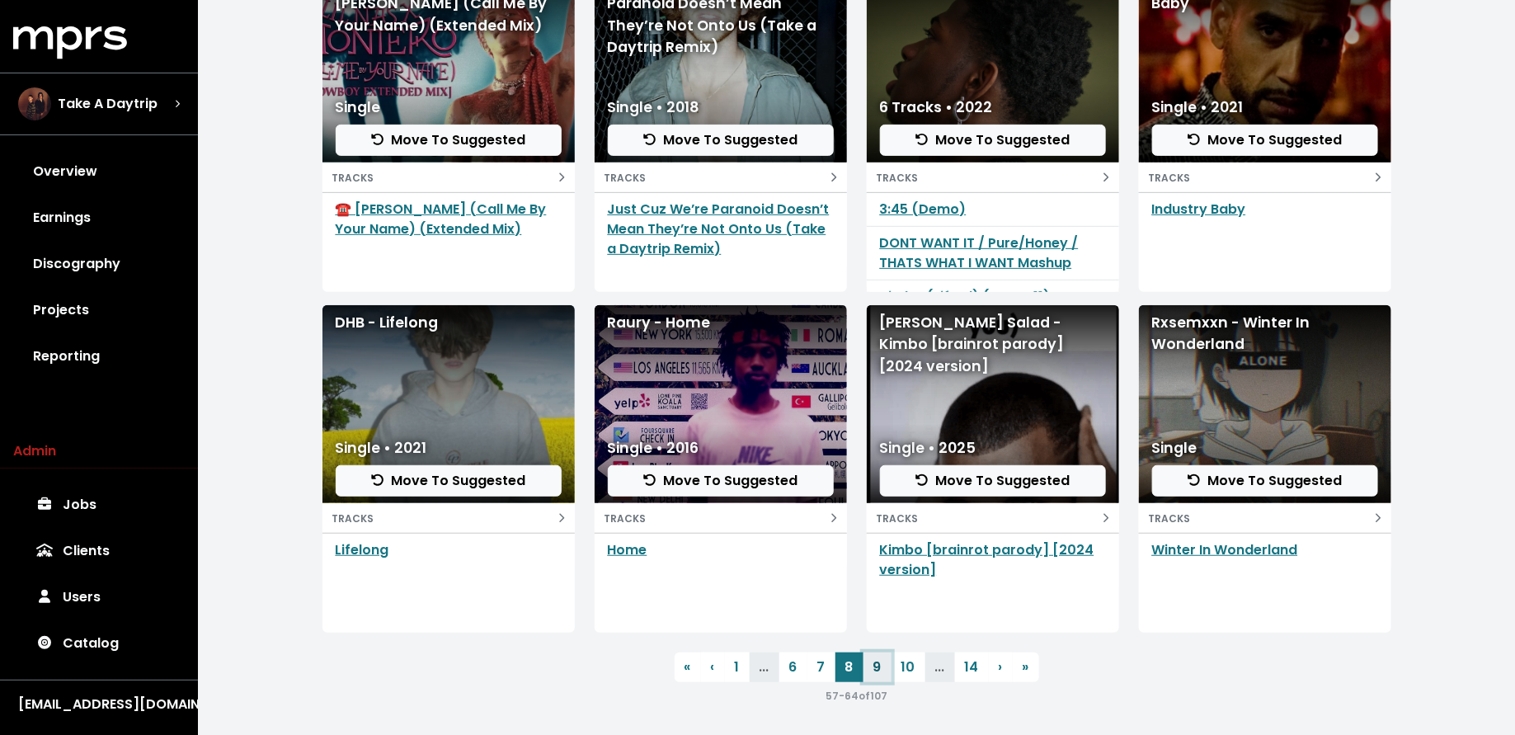
click at [878, 658] on link "9" at bounding box center [878, 667] width 28 height 30
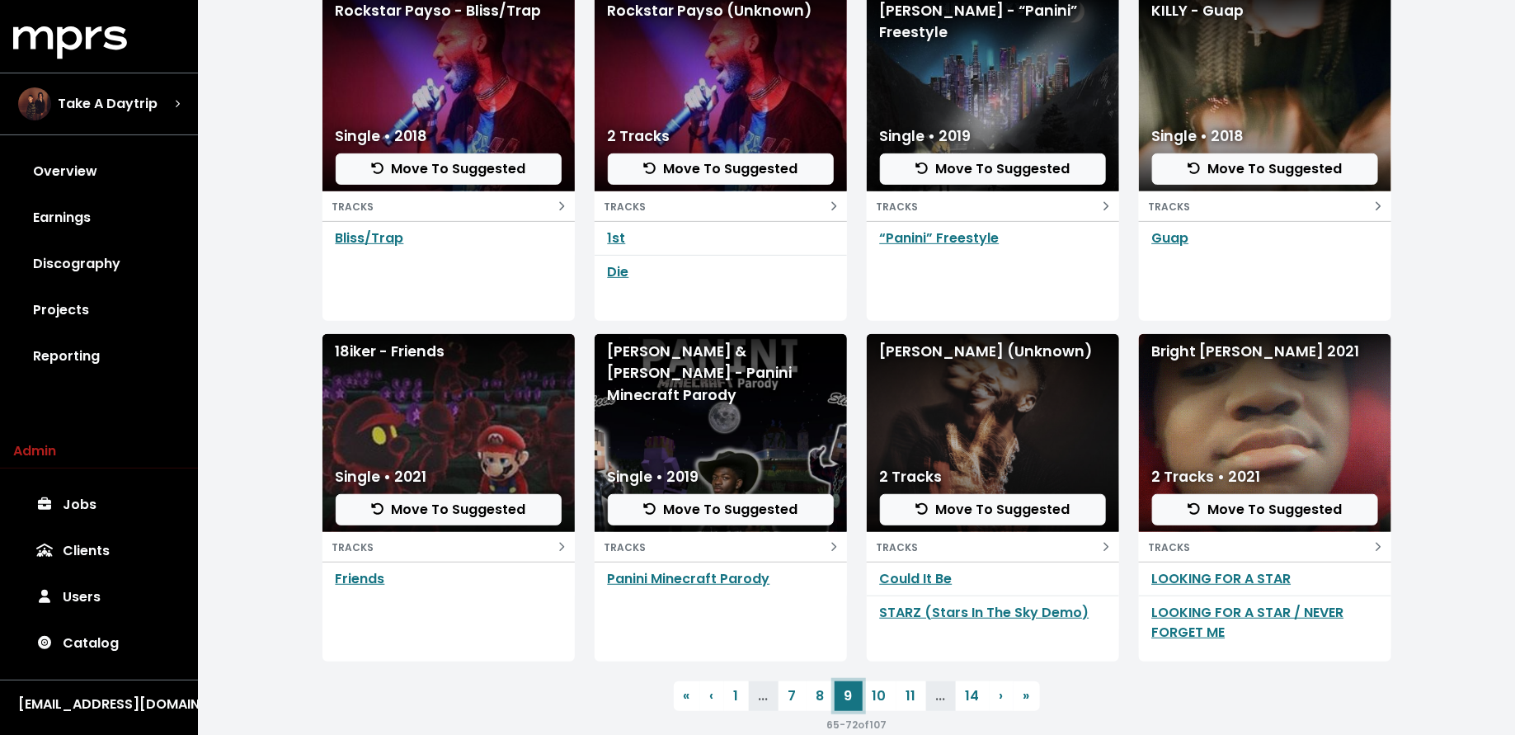
scroll to position [240, 0]
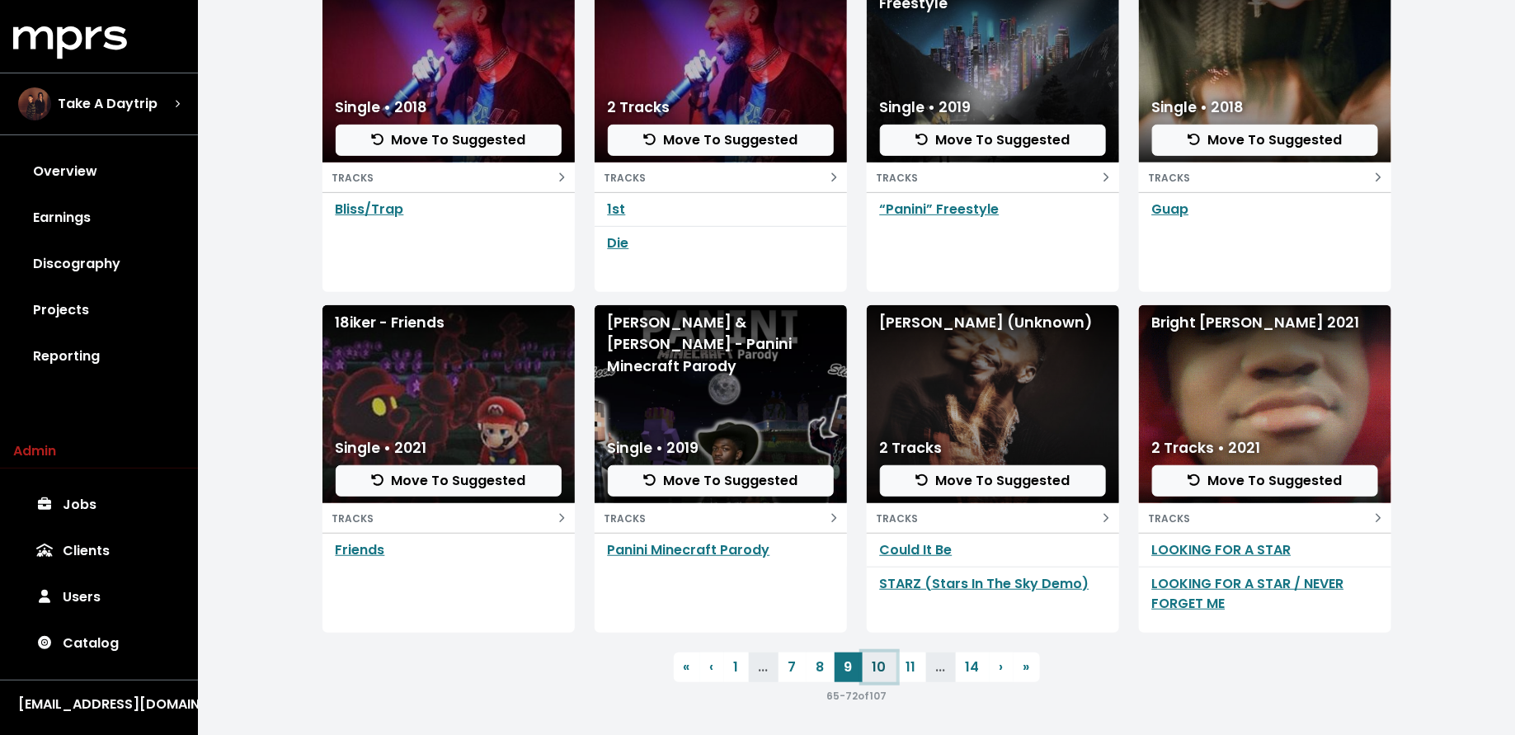
click at [878, 668] on link "10" at bounding box center [880, 667] width 34 height 30
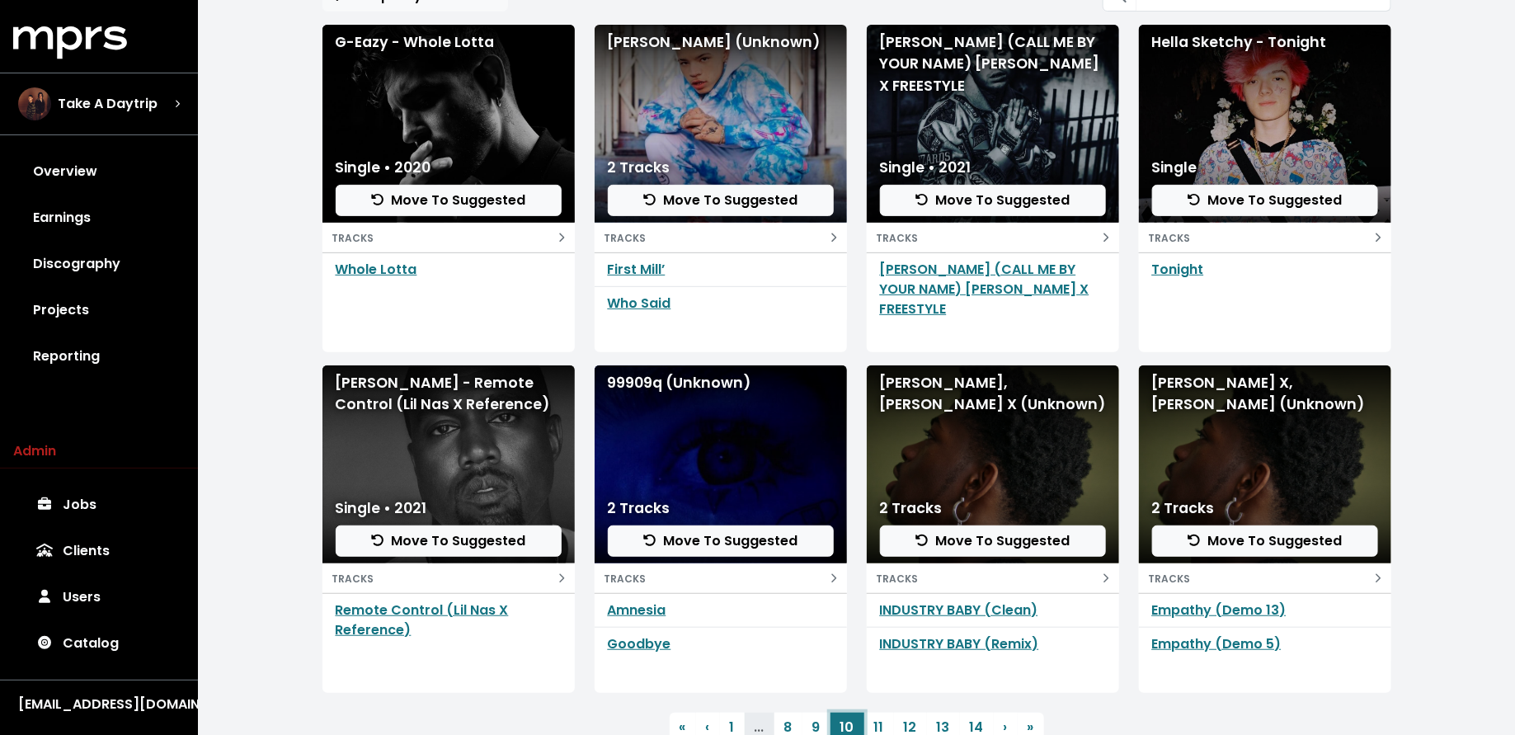
scroll to position [240, 0]
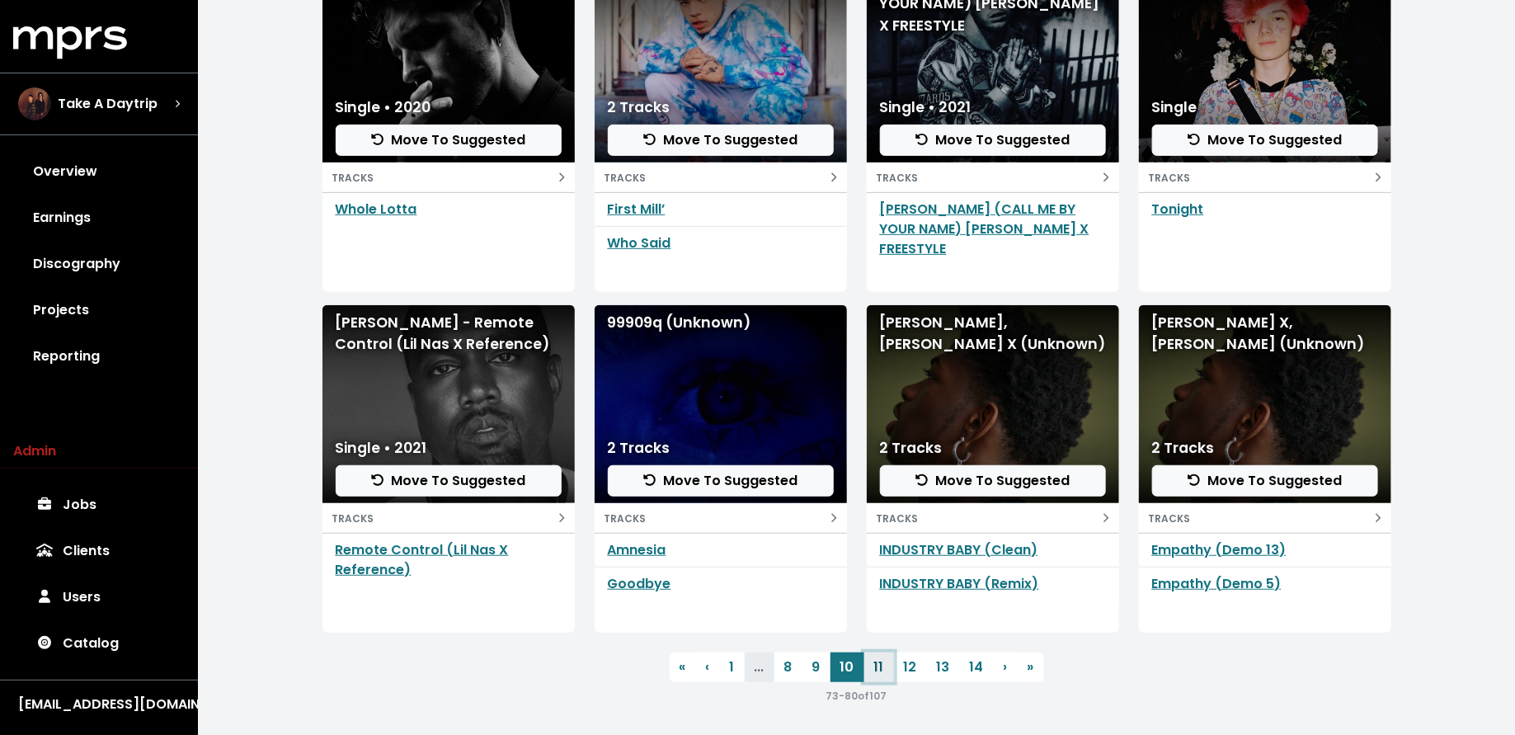
click at [884, 668] on link "11" at bounding box center [879, 667] width 30 height 30
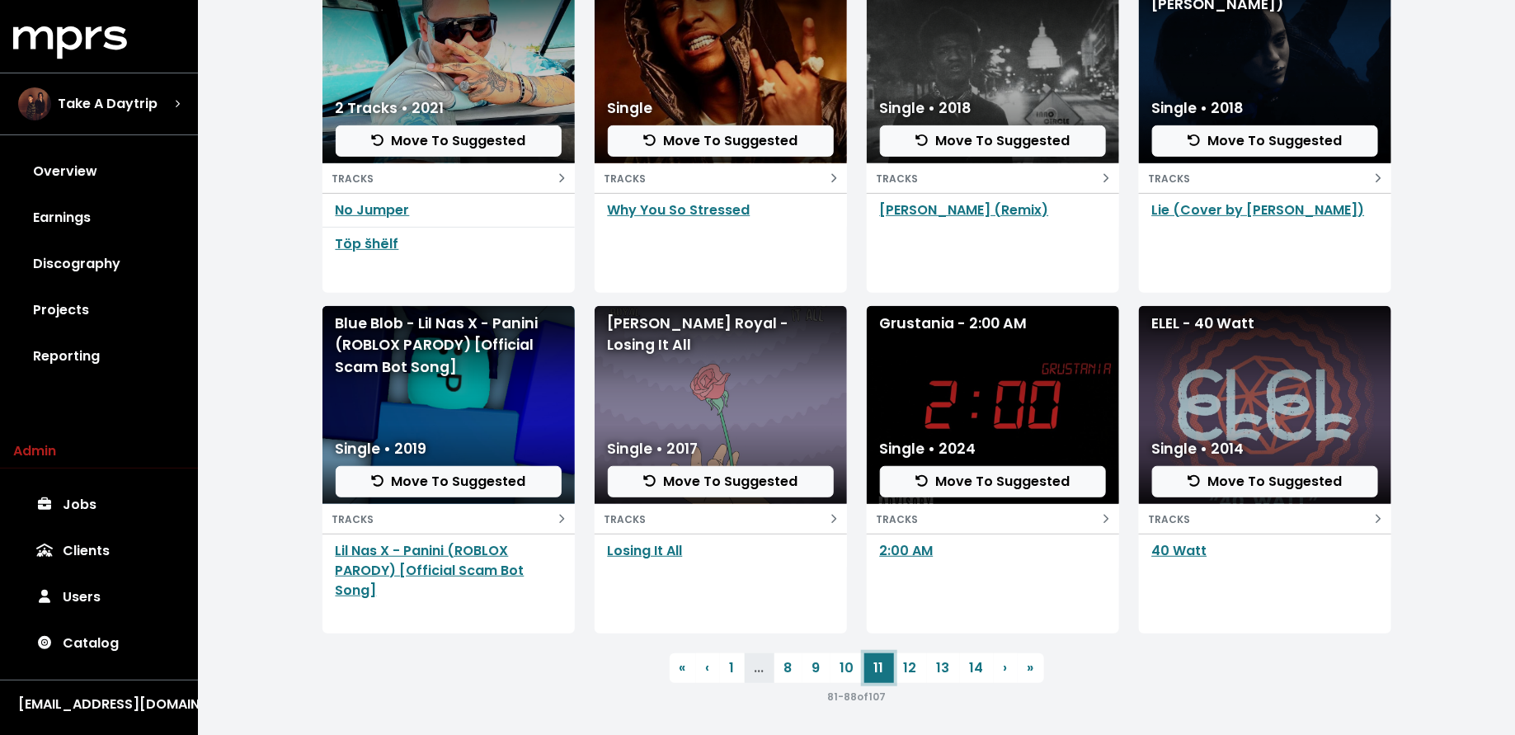
scroll to position [240, 0]
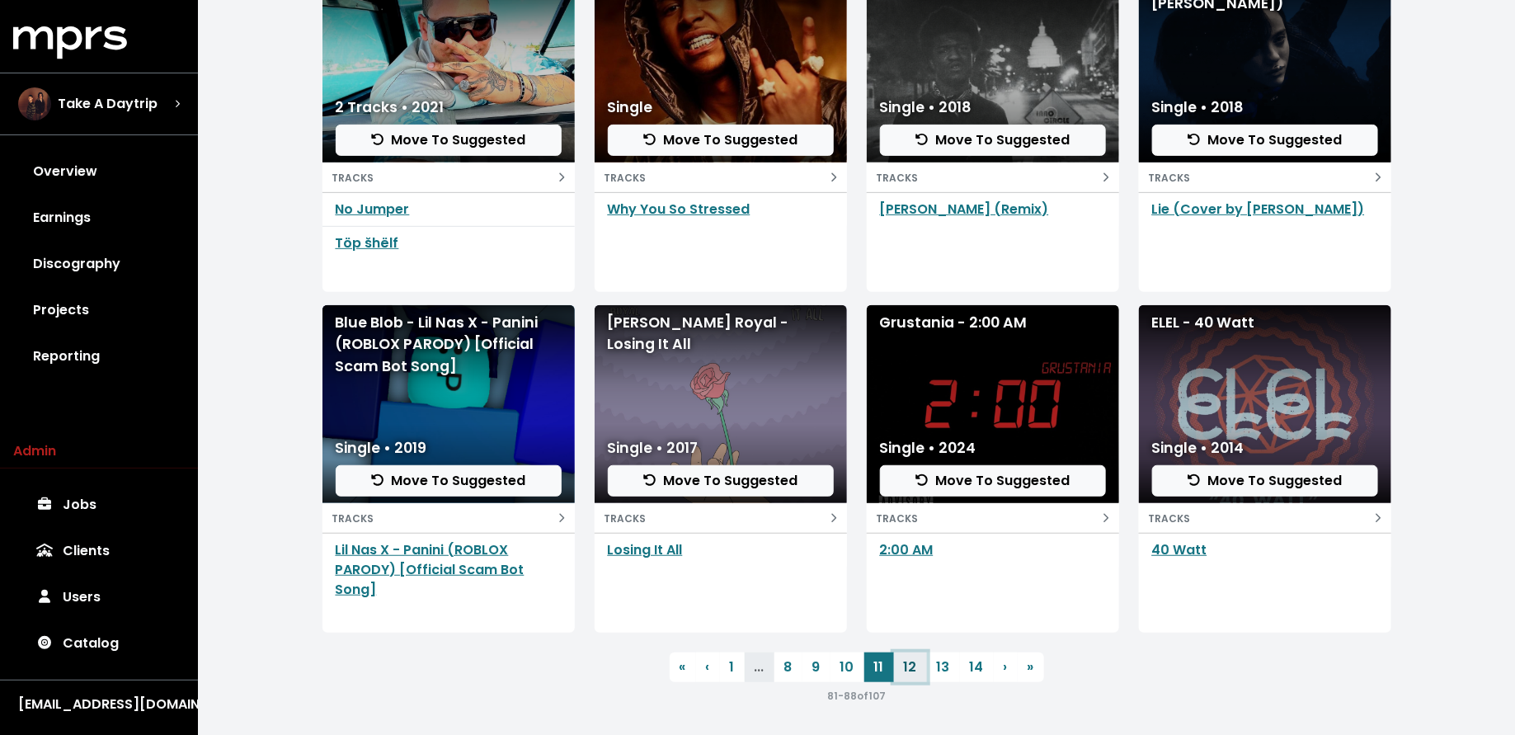
click at [905, 663] on link "12" at bounding box center [910, 667] width 33 height 30
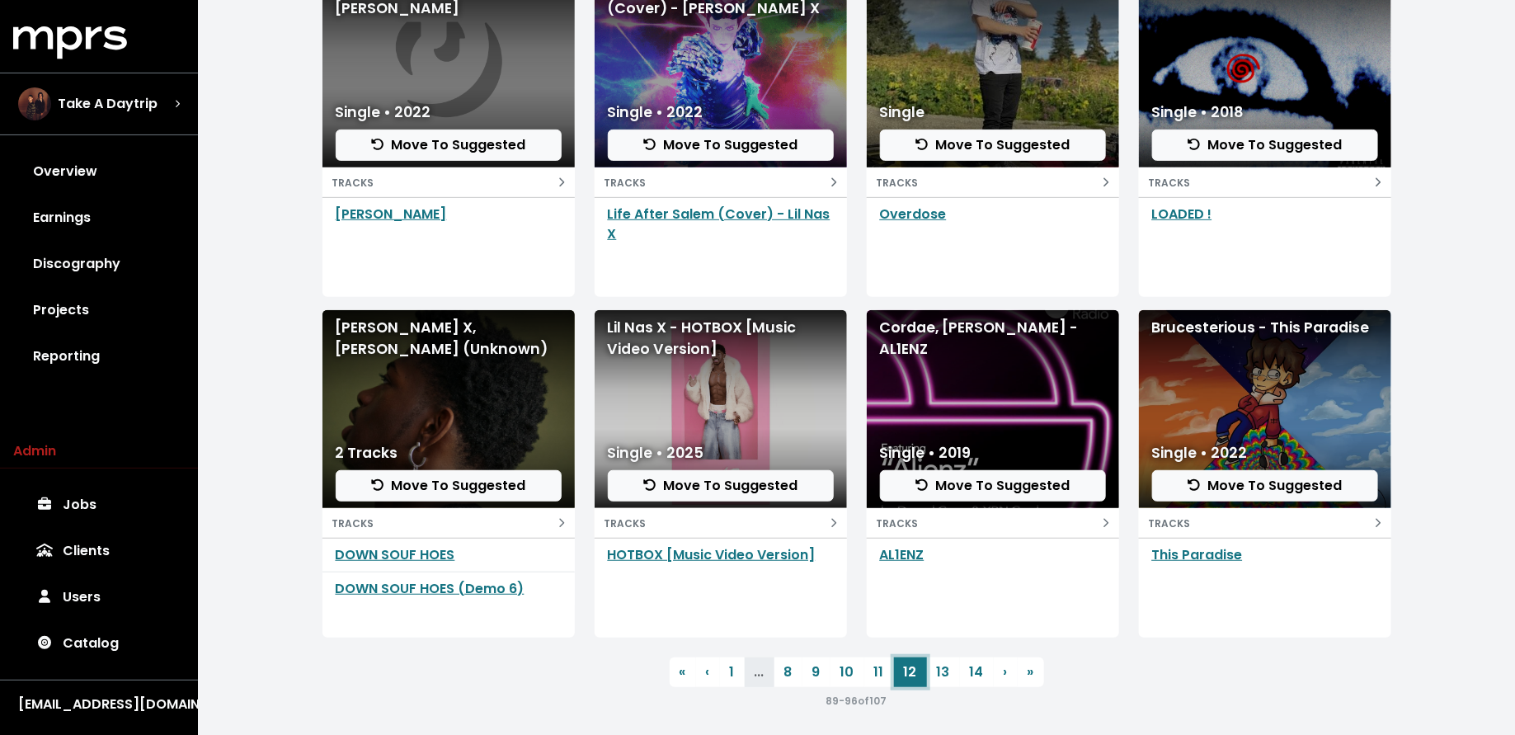
scroll to position [240, 0]
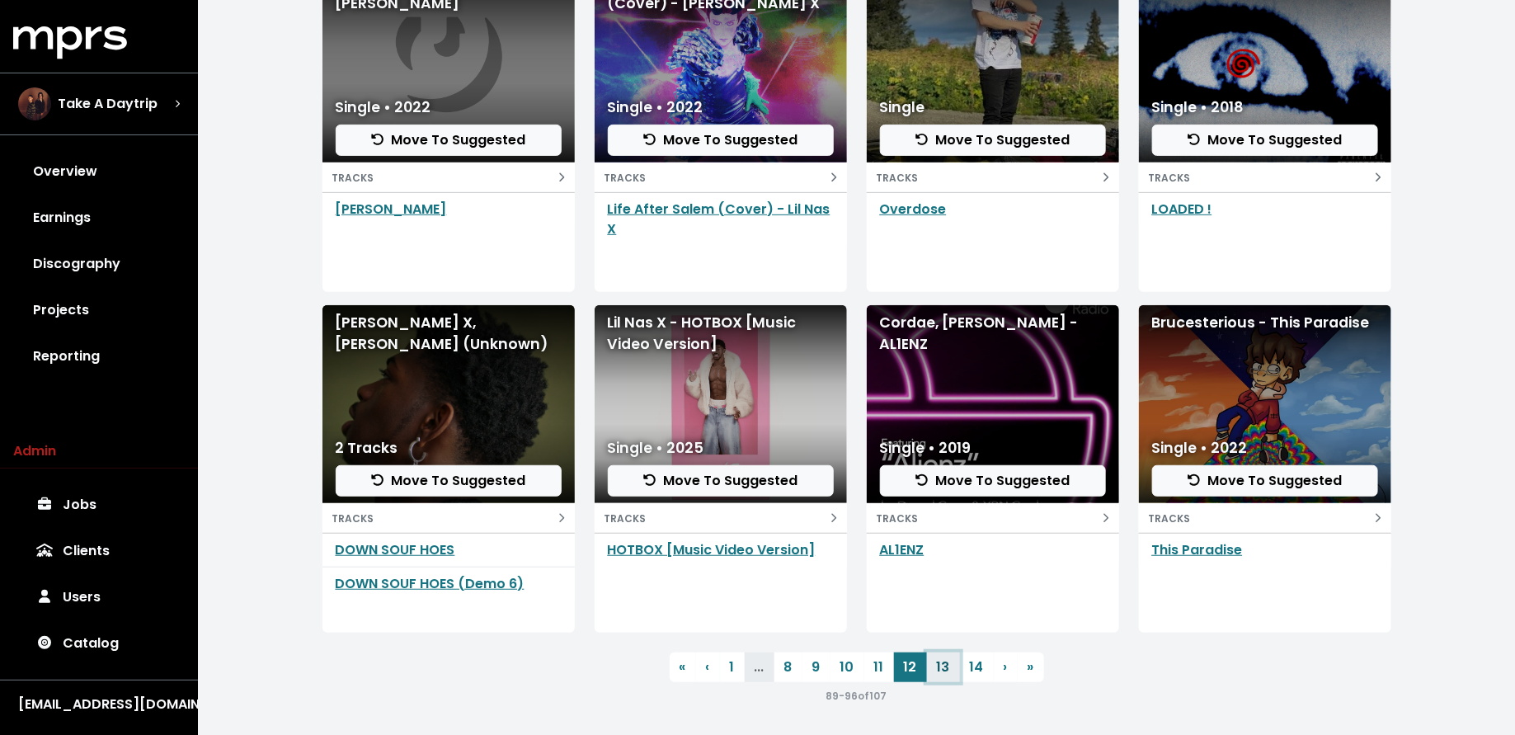
click at [940, 669] on link "13" at bounding box center [943, 667] width 33 height 30
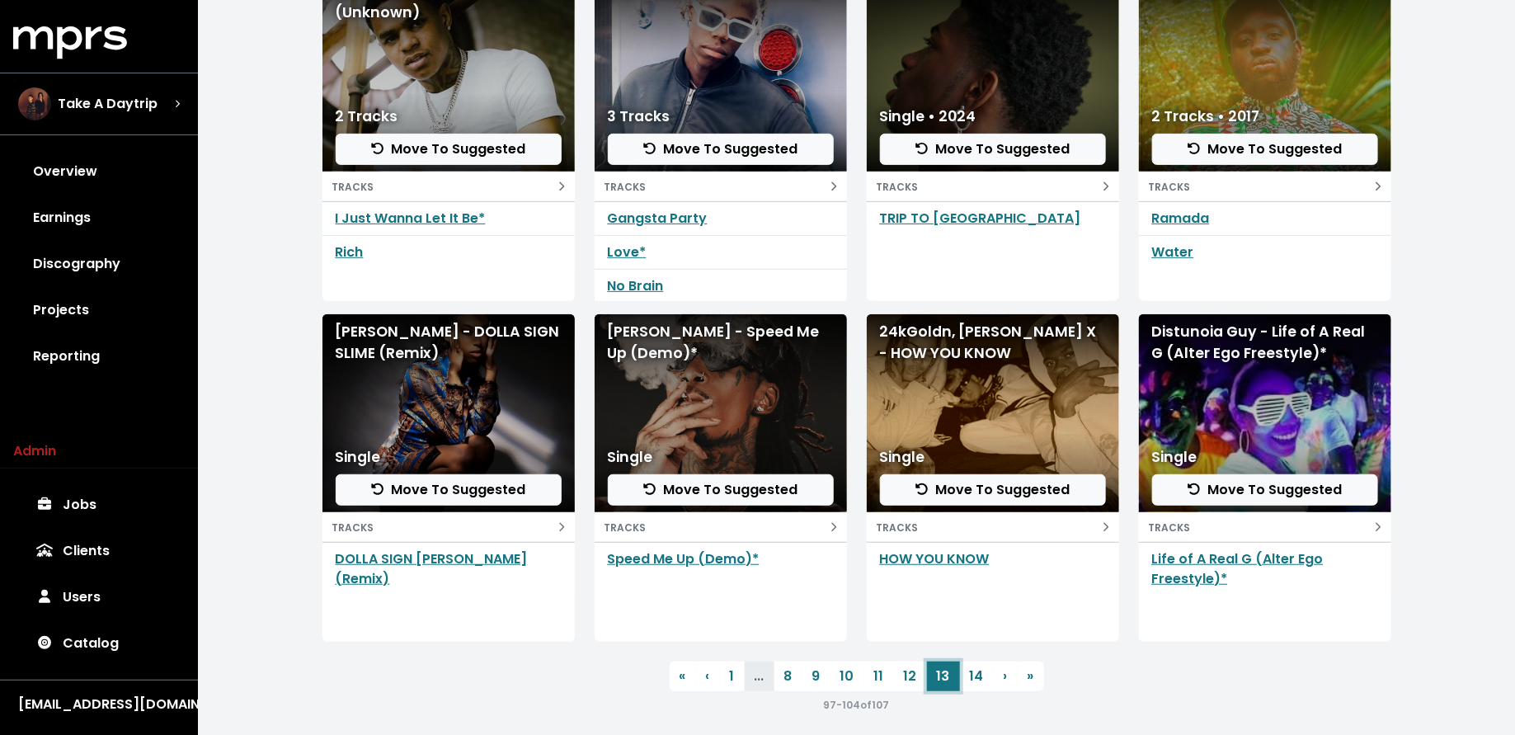
scroll to position [240, 0]
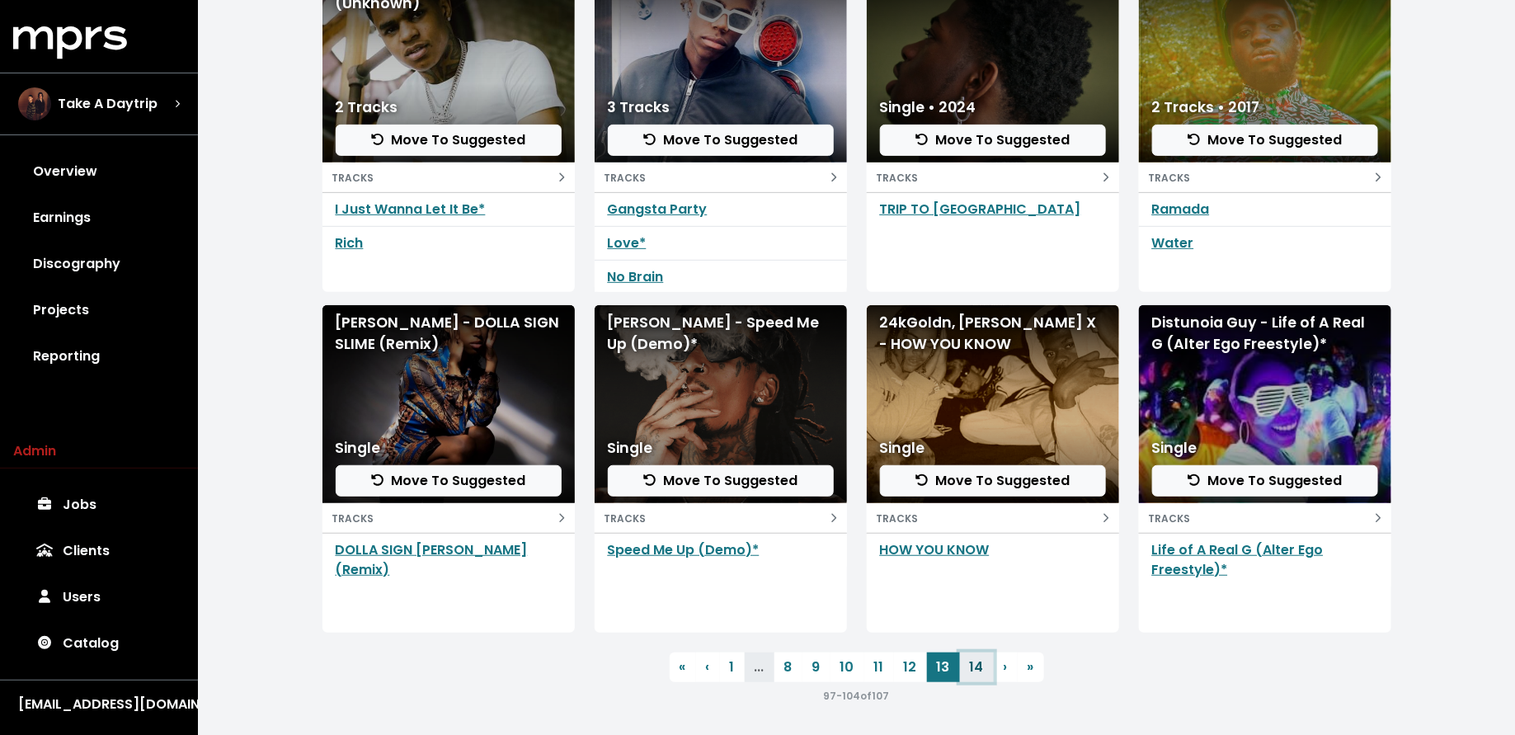
click at [978, 668] on link "14" at bounding box center [977, 667] width 34 height 30
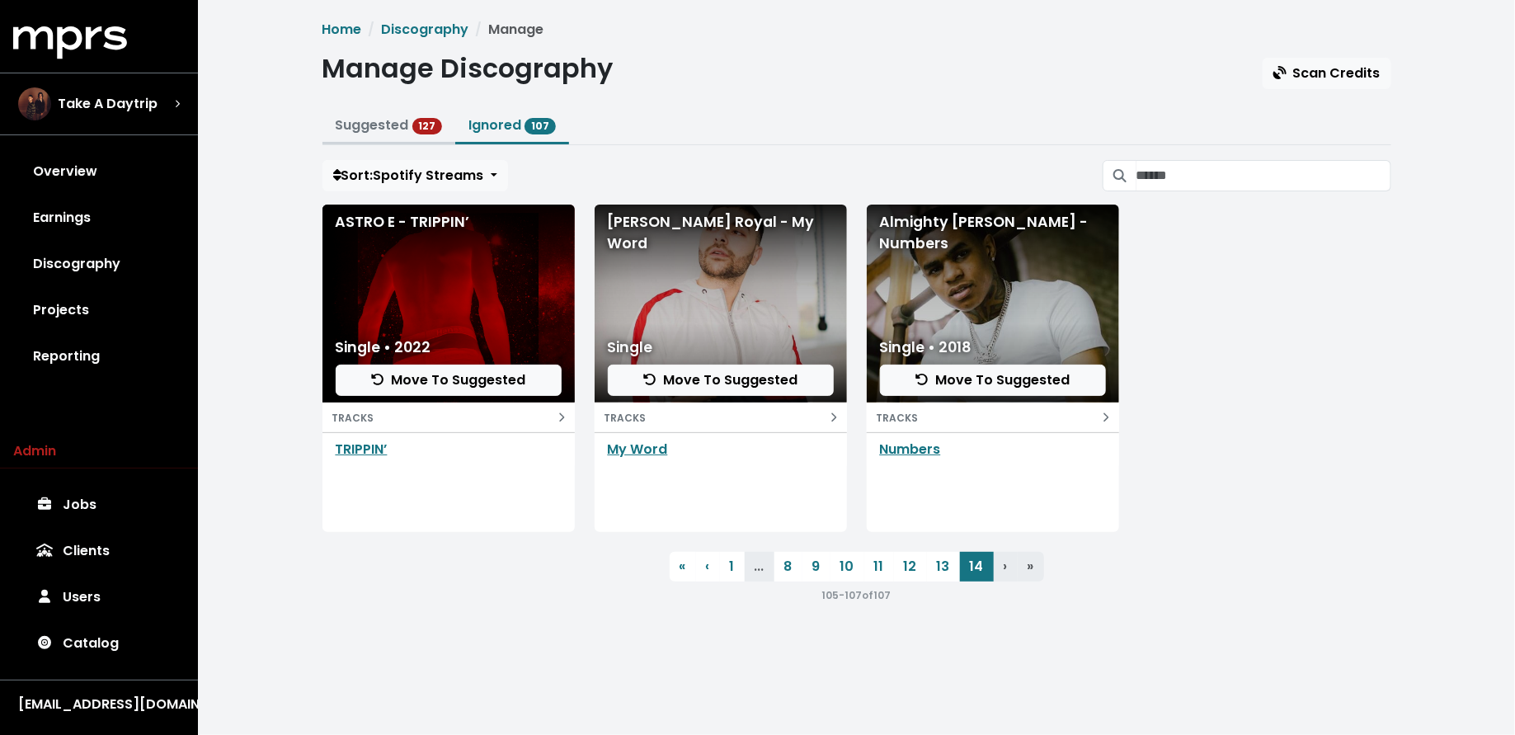
click at [357, 135] on button "Suggested 127" at bounding box center [390, 126] width 134 height 35
click at [353, 129] on link "Suggested 127" at bounding box center [389, 124] width 107 height 19
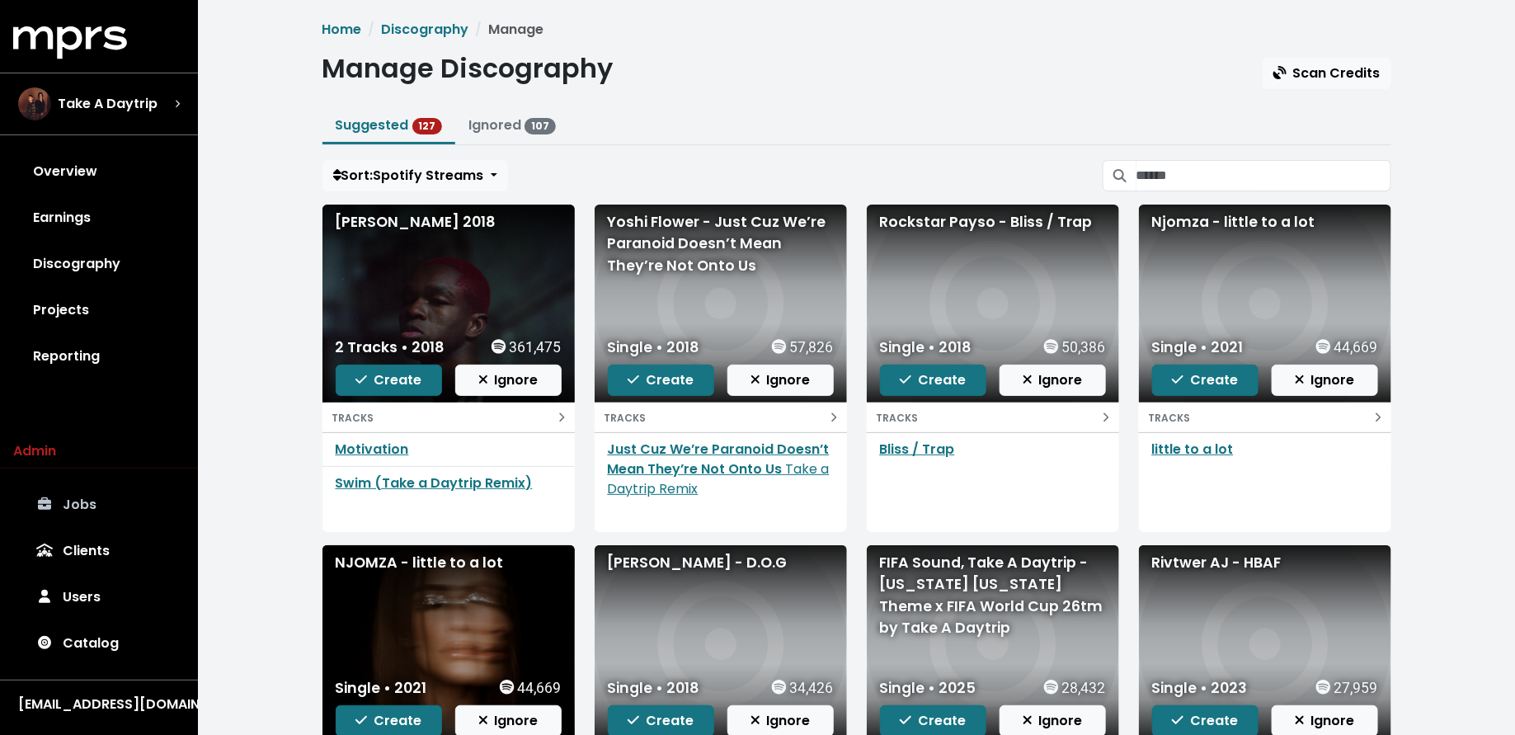
click at [123, 503] on link "Jobs" at bounding box center [99, 505] width 172 height 46
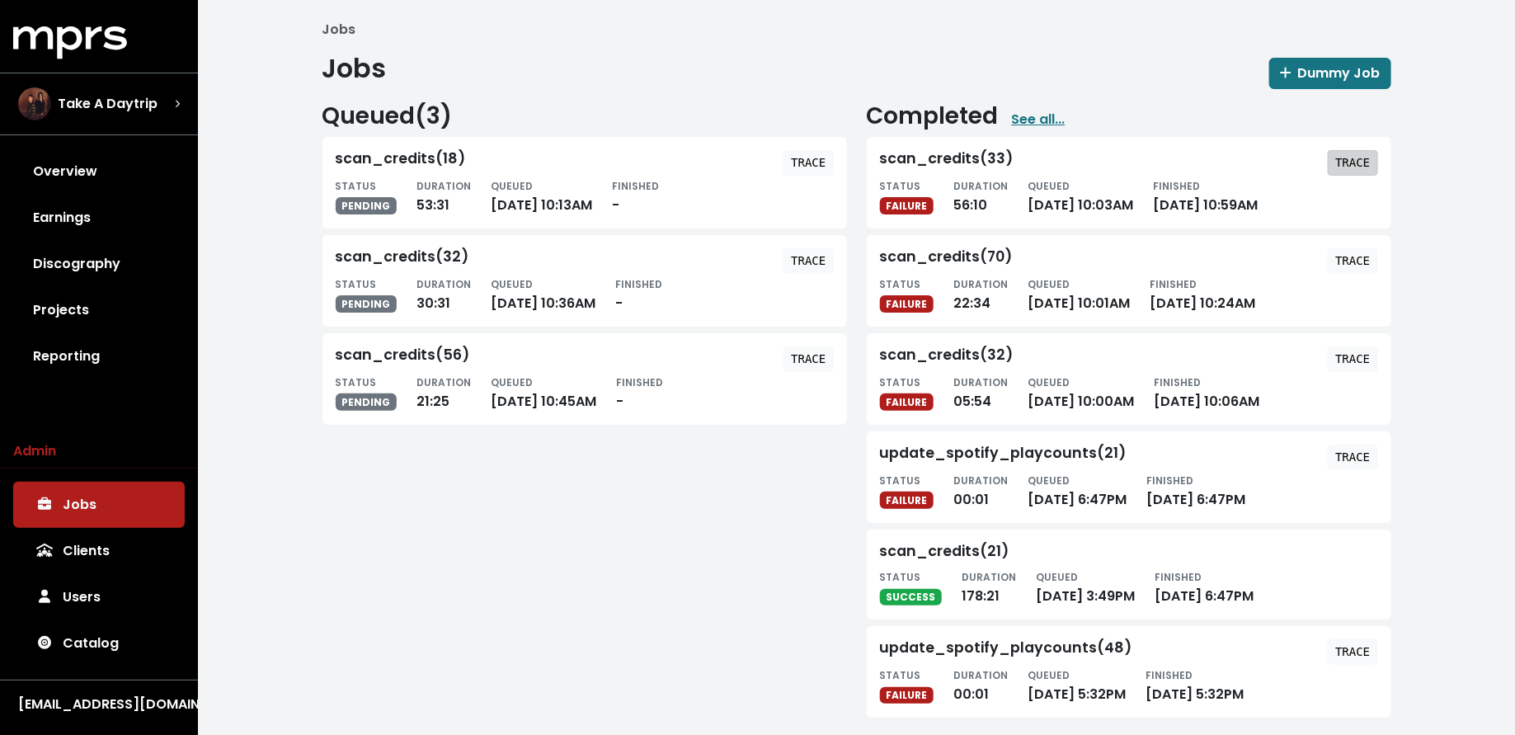
click at [1337, 156] on tt "TRACE" at bounding box center [1352, 162] width 35 height 13
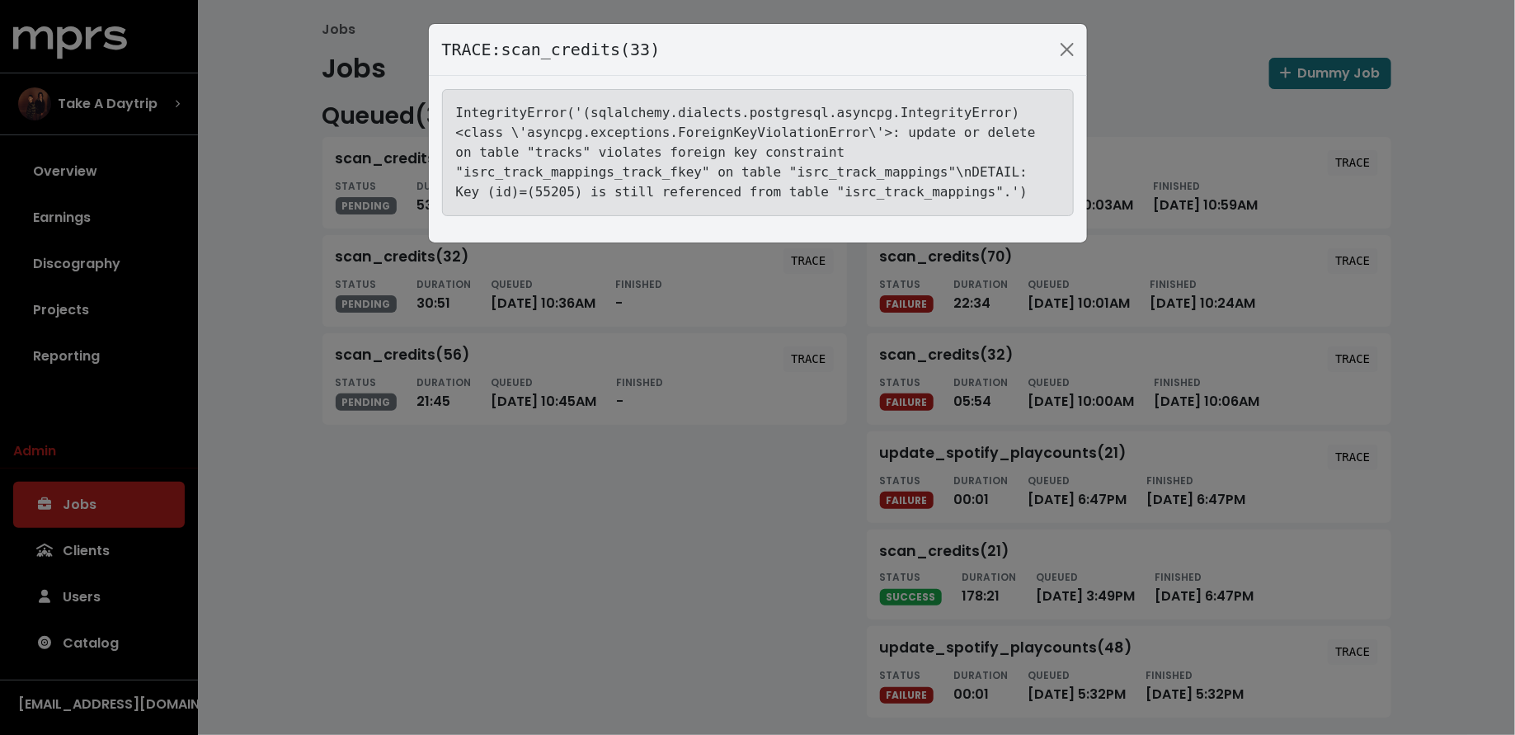
click at [318, 525] on div "TRACE: scan_credits(33) IntegrityError('(sqlalchemy.dialects.postgresql.asyncpg…" at bounding box center [757, 367] width 1515 height 735
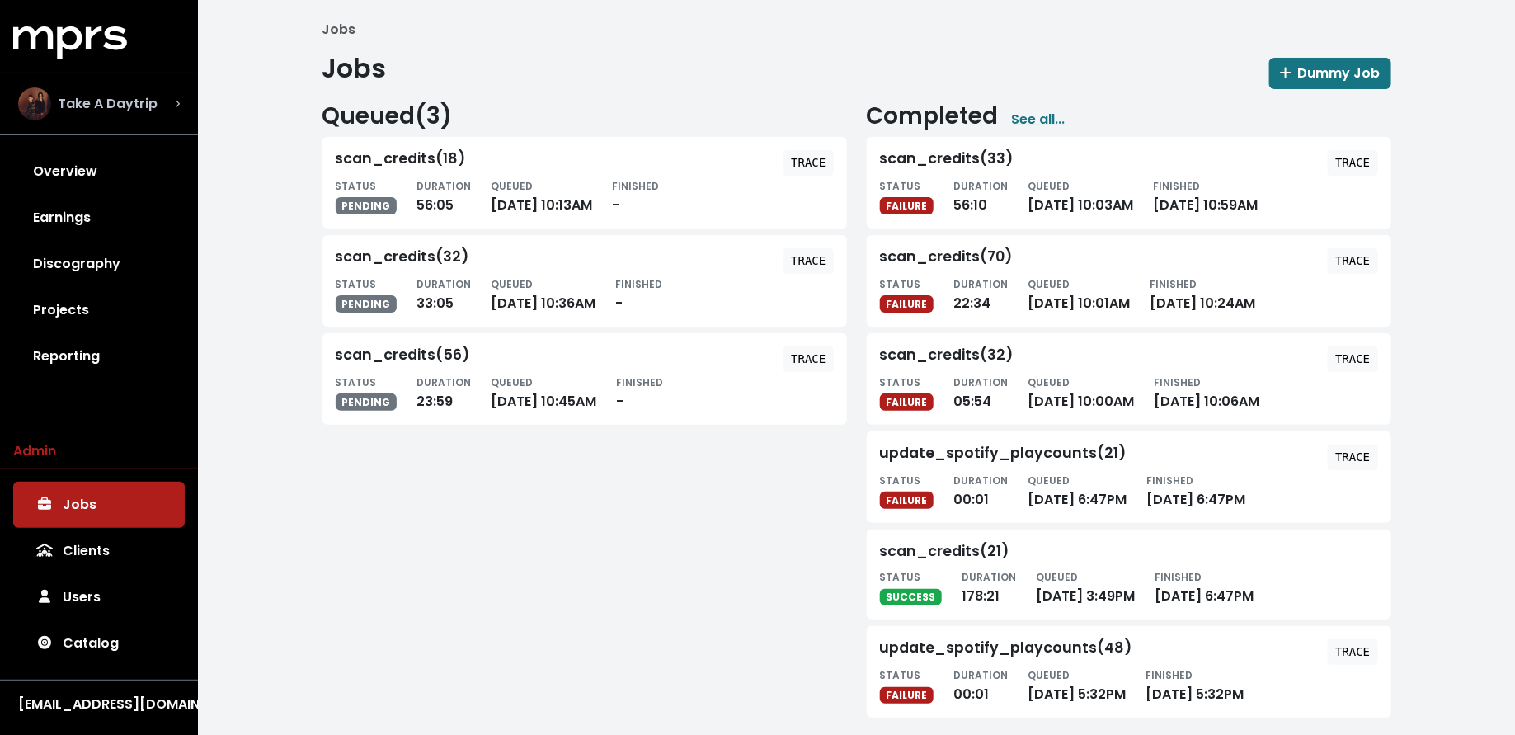
click at [97, 108] on span "Take A Daytrip" at bounding box center [108, 104] width 100 height 20
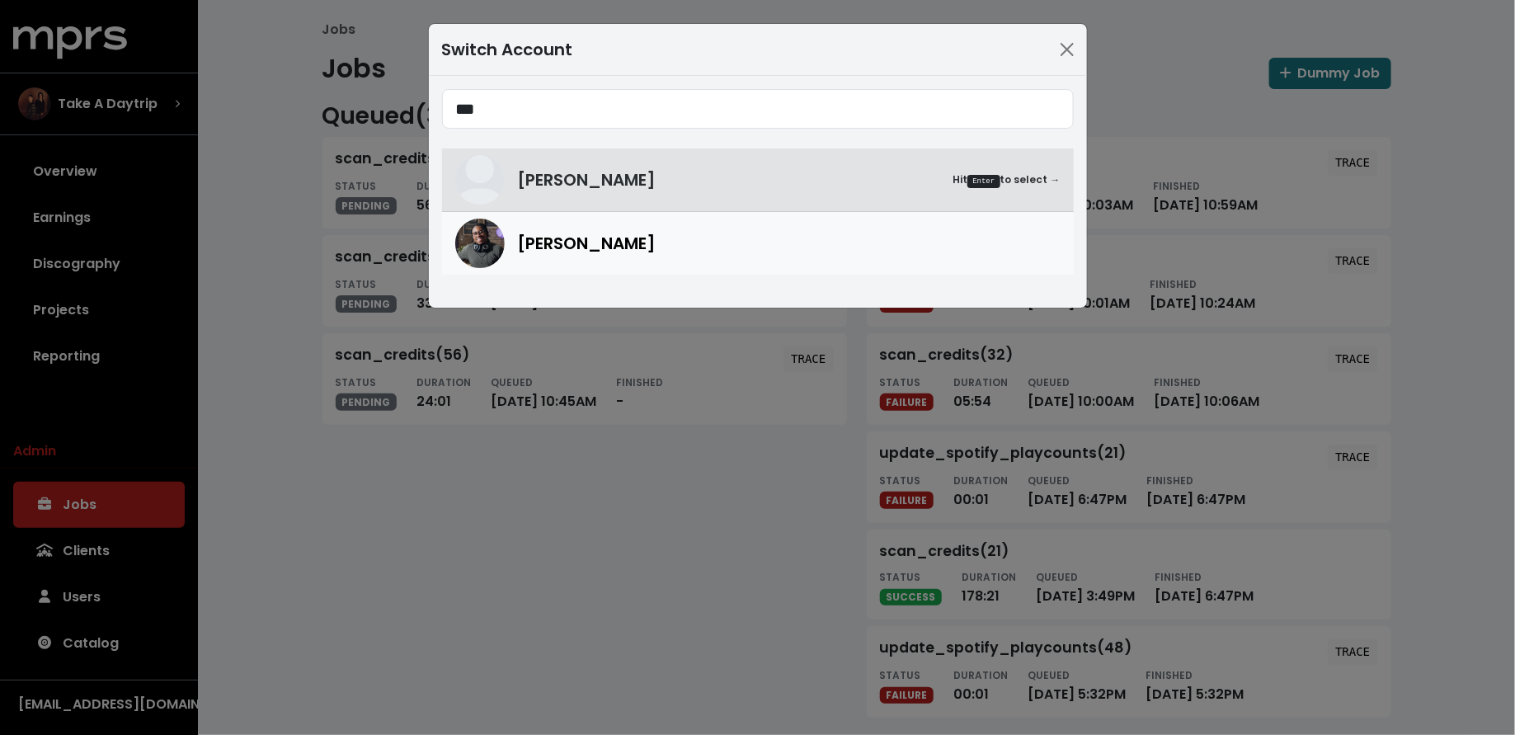
type input "***"
click at [610, 243] on span "Ben Thomas" at bounding box center [587, 243] width 139 height 25
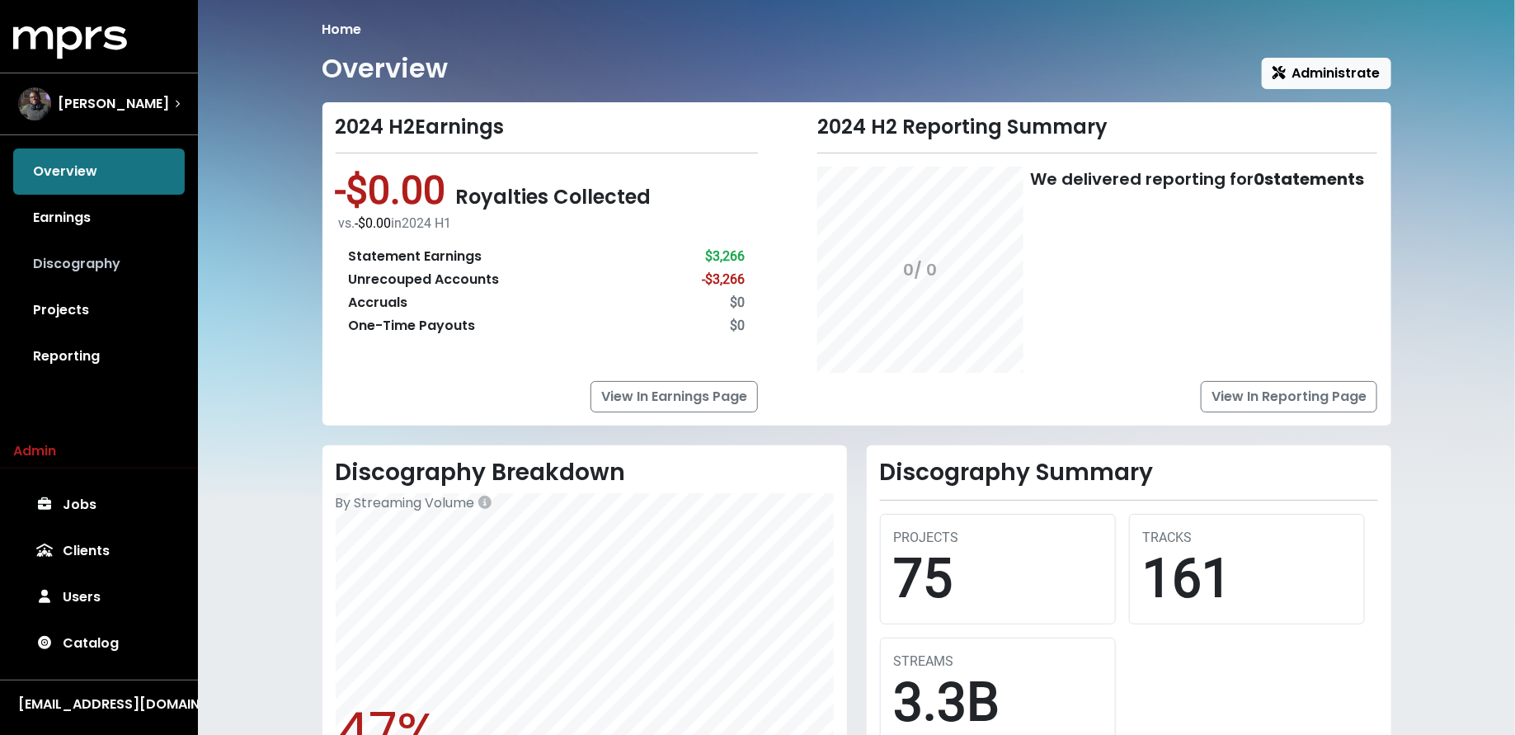
click at [135, 251] on link "Discography" at bounding box center [99, 264] width 172 height 46
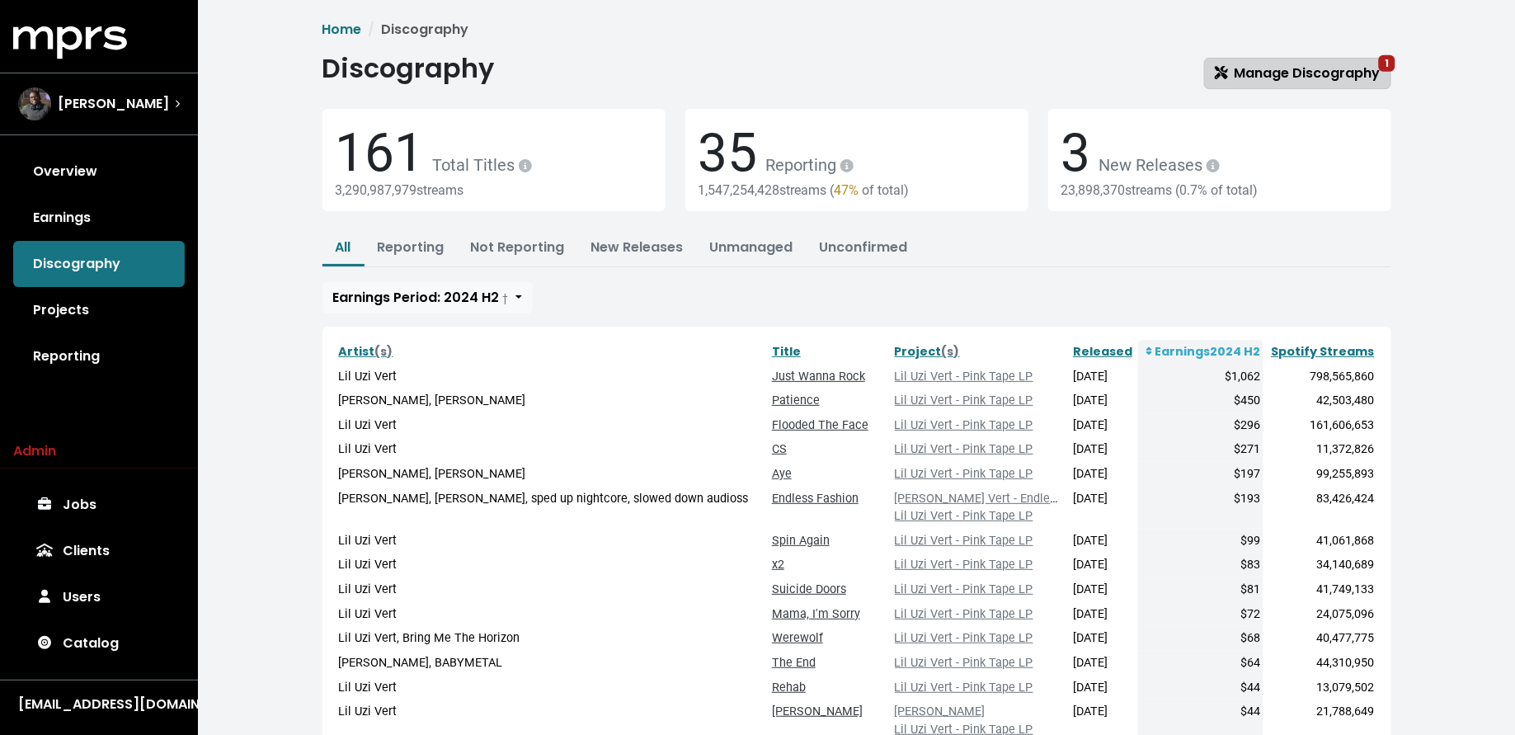
click at [1297, 70] on span "Manage Discography 1" at bounding box center [1298, 73] width 166 height 19
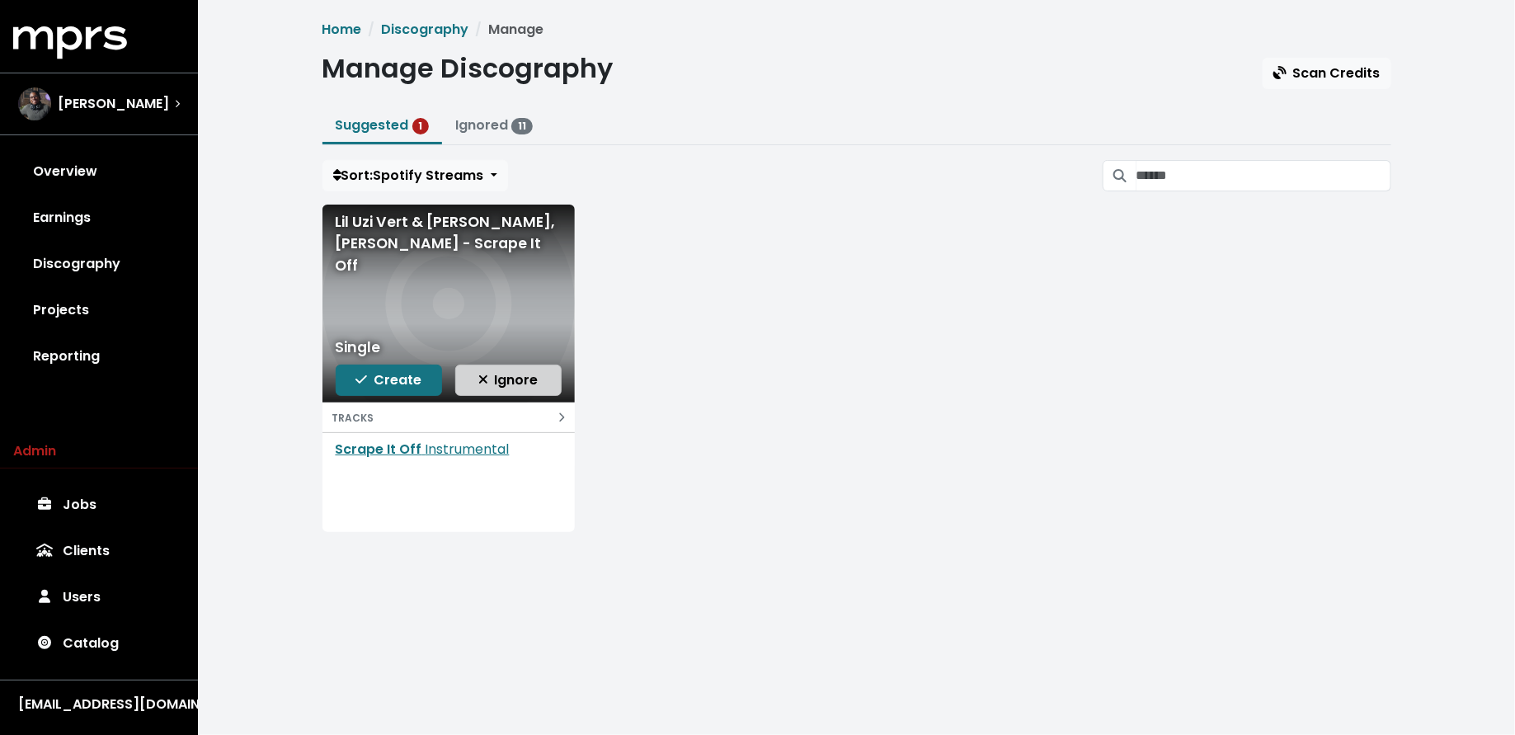
click at [512, 382] on span "Ignore" at bounding box center [508, 379] width 60 height 19
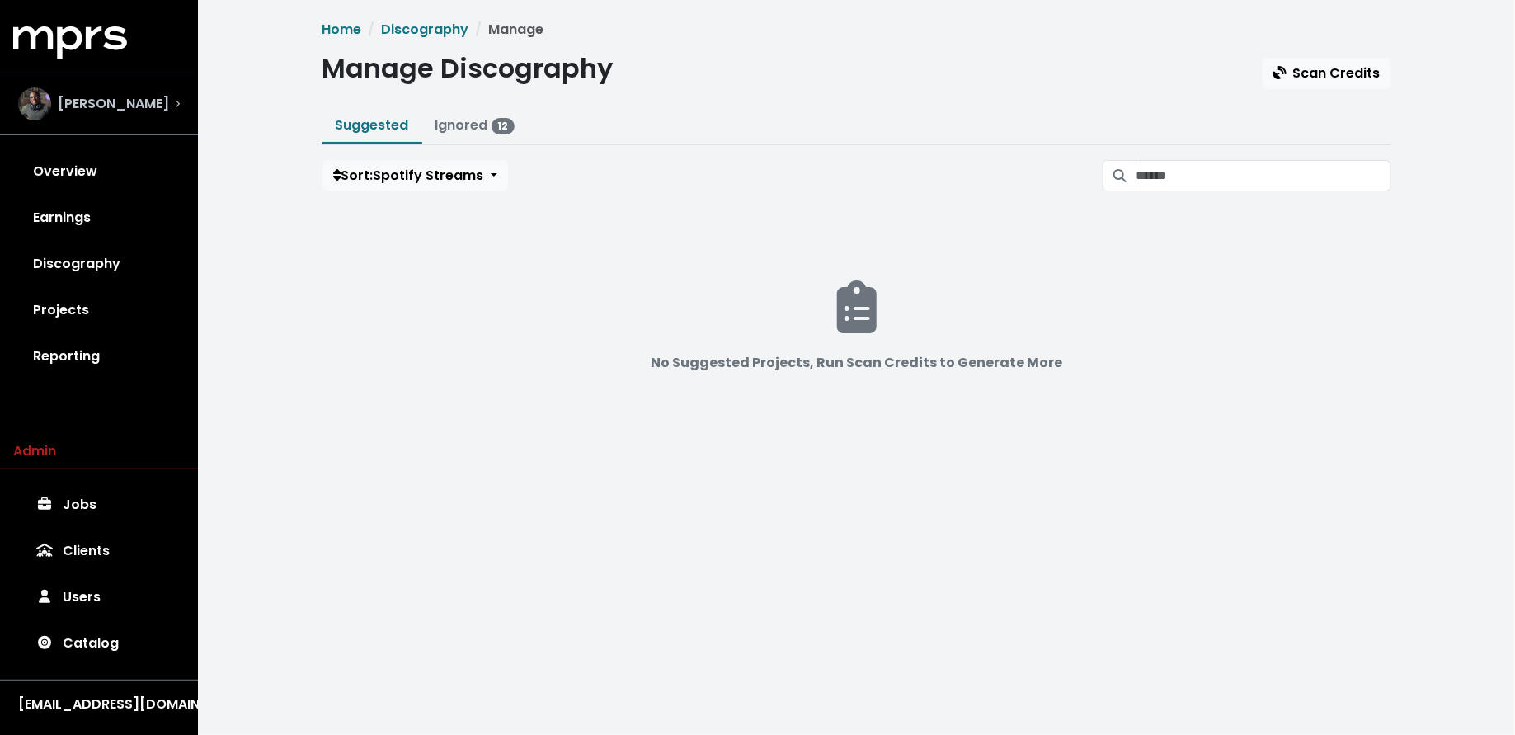
click at [97, 111] on span "Ben Thomas" at bounding box center [113, 104] width 111 height 20
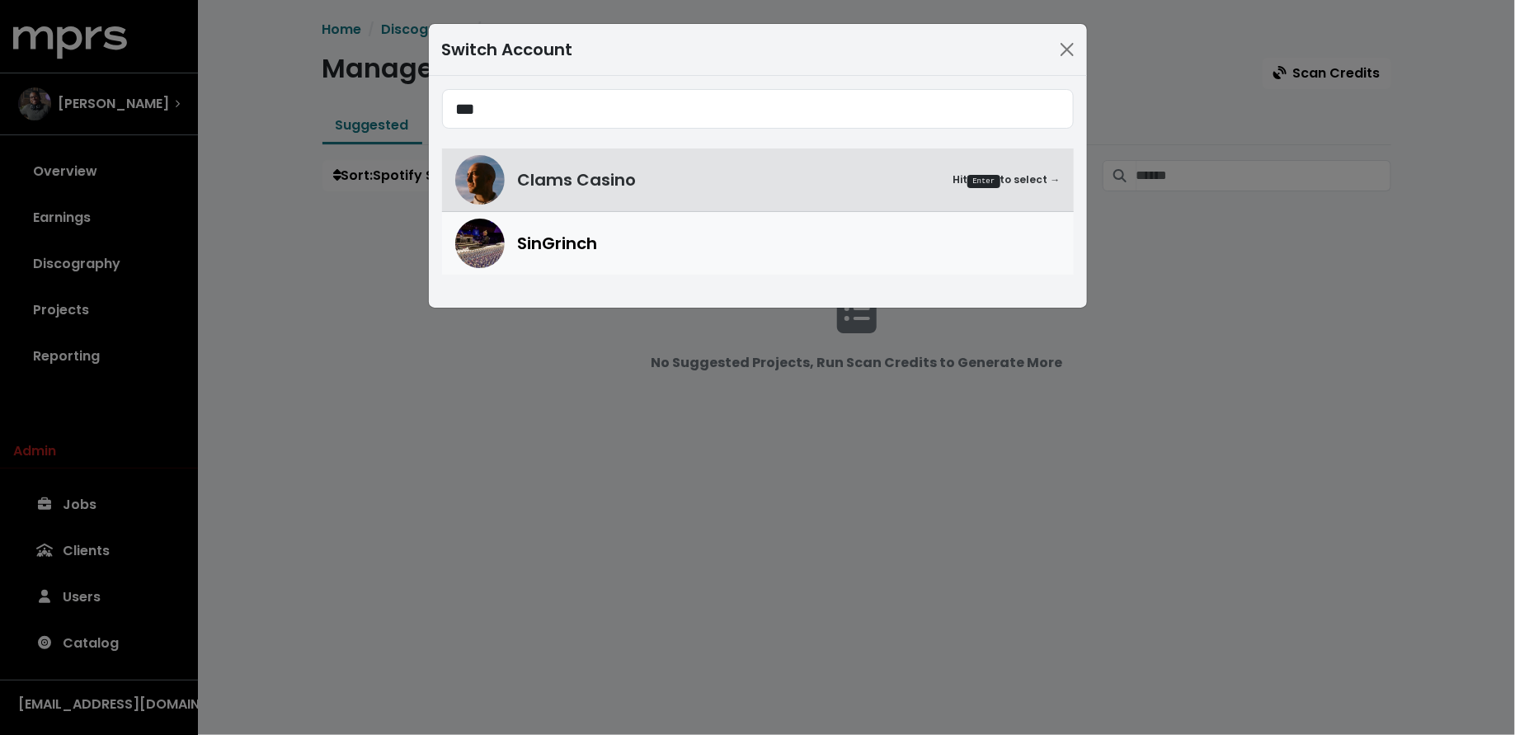
type input "***"
click at [562, 258] on div "SinGrinch" at bounding box center [757, 243] width 605 height 49
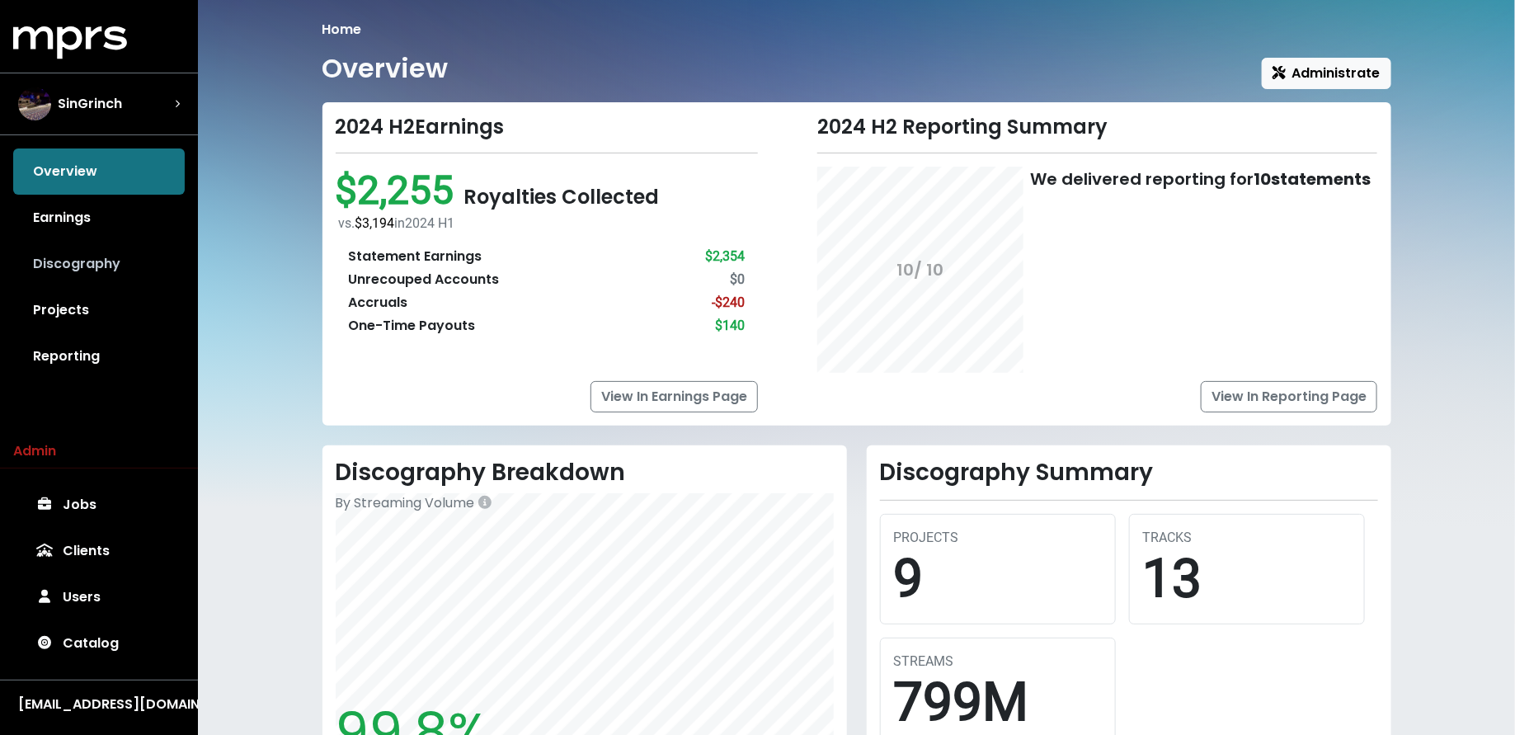
click at [45, 255] on link "Discography" at bounding box center [99, 264] width 172 height 46
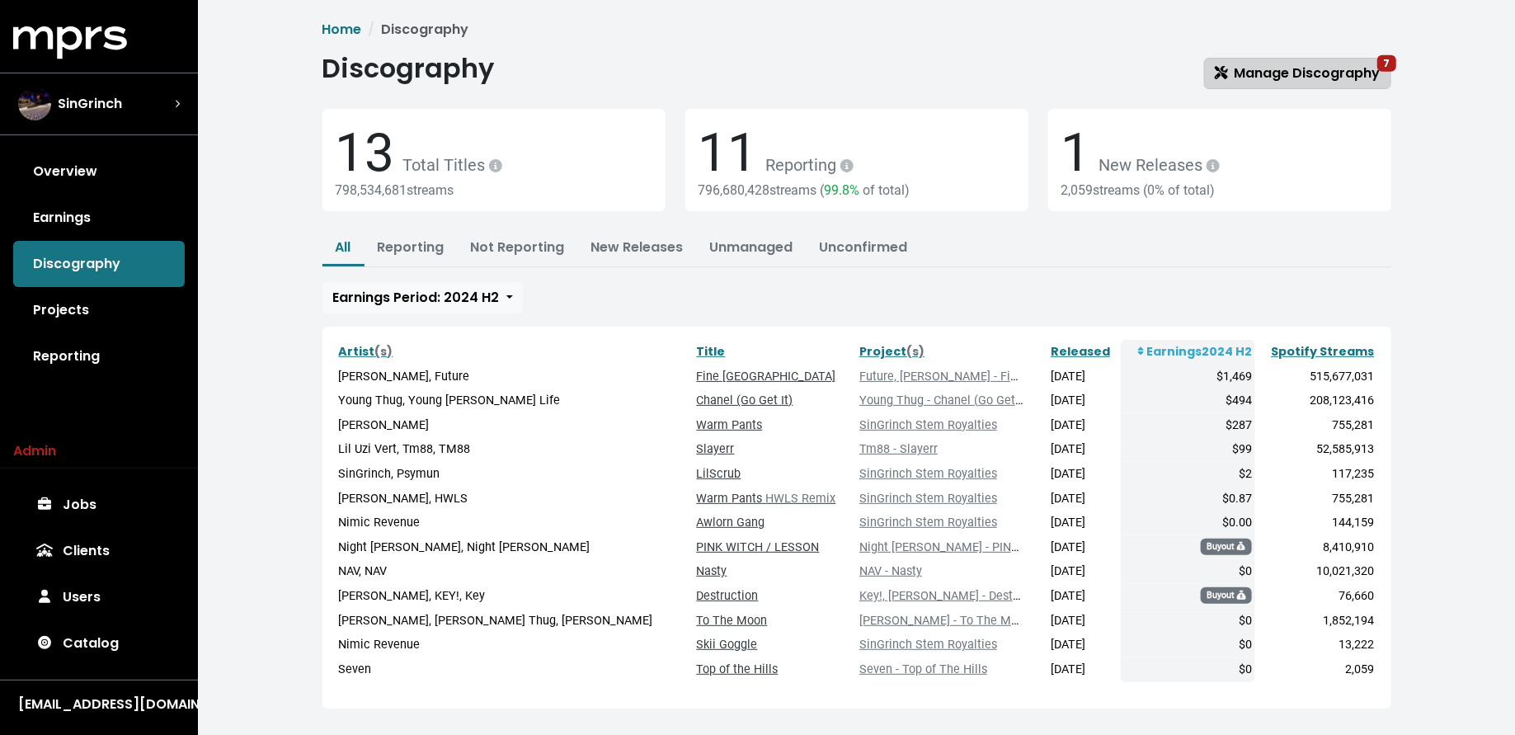
click at [1300, 78] on span "Manage Discography 7" at bounding box center [1298, 73] width 166 height 19
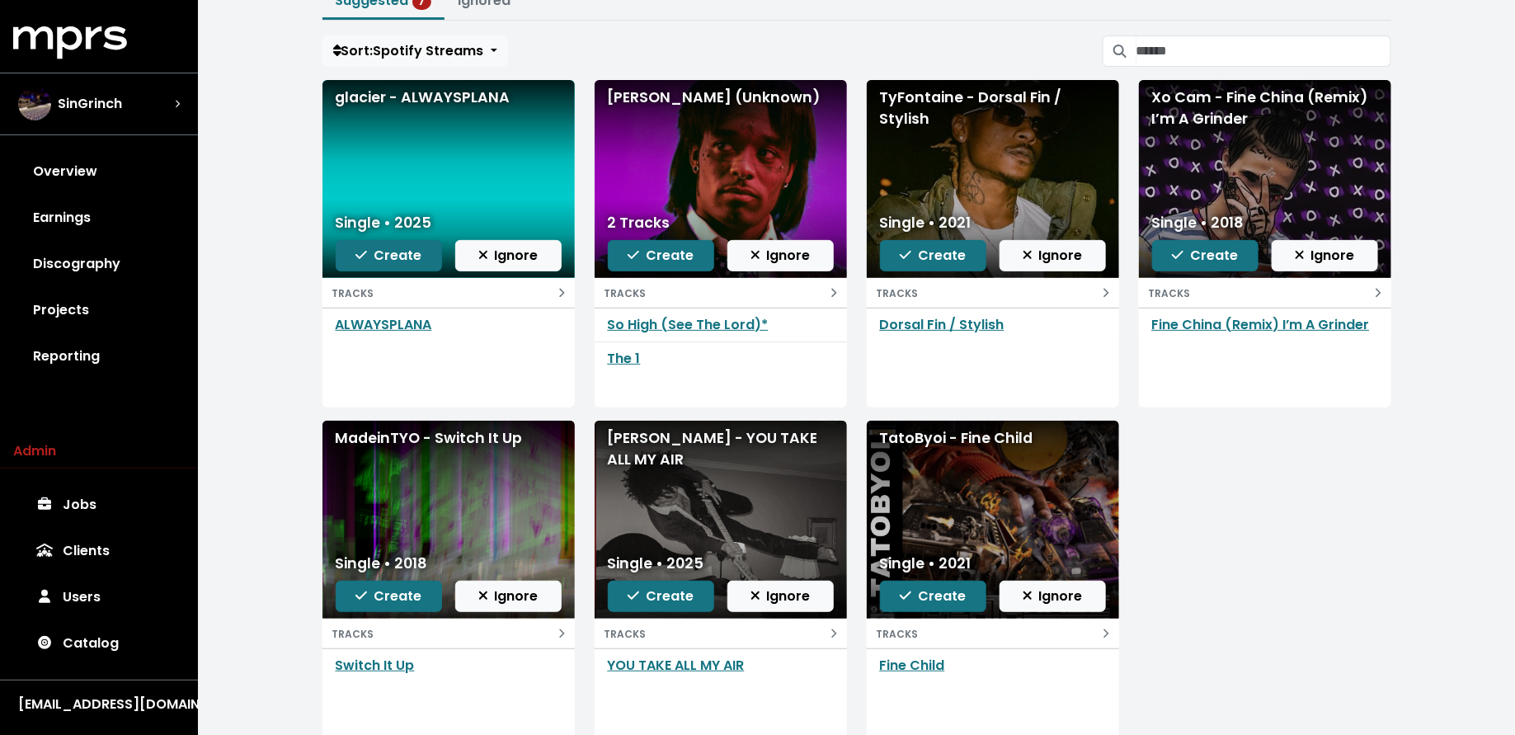
scroll to position [122, 0]
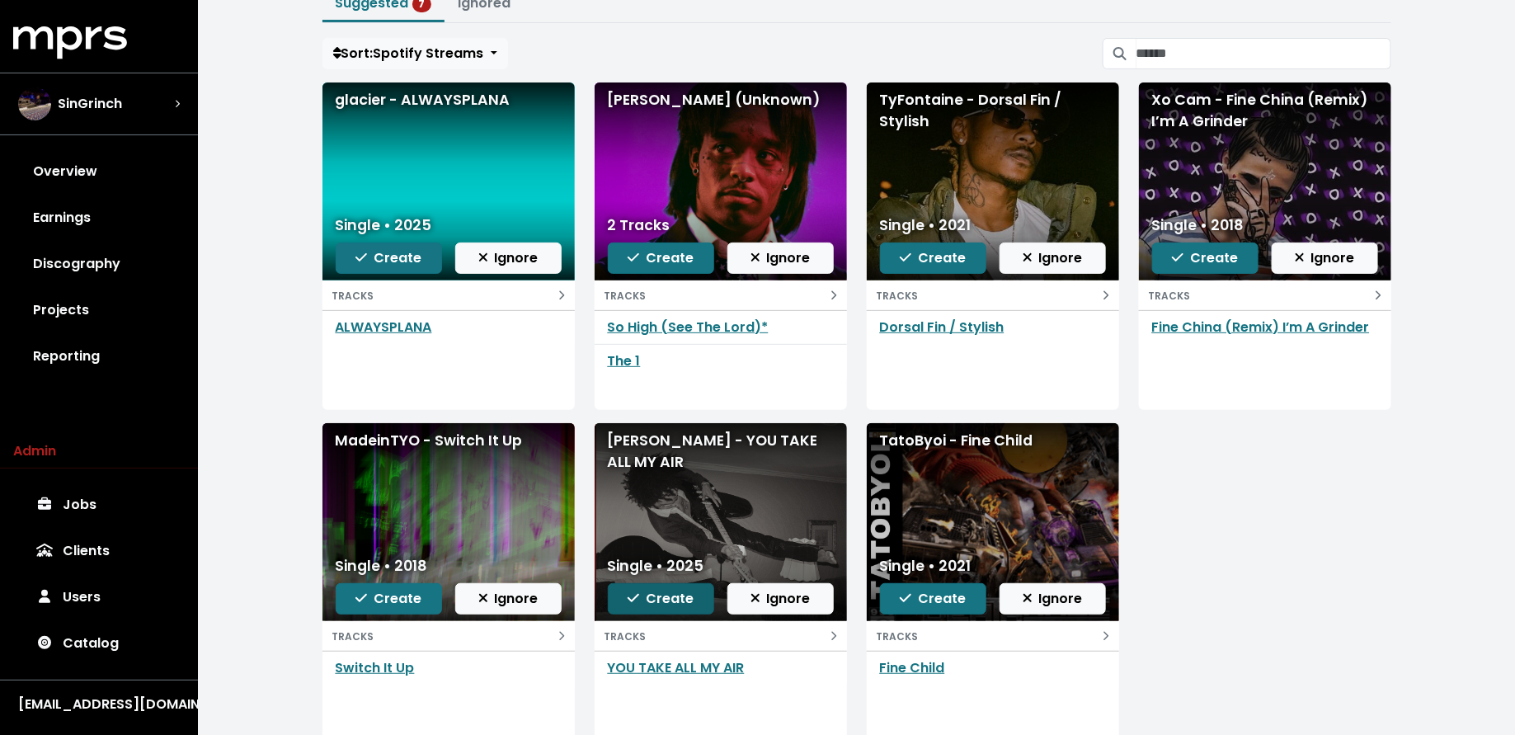
click at [653, 600] on span "Create" at bounding box center [661, 598] width 66 height 19
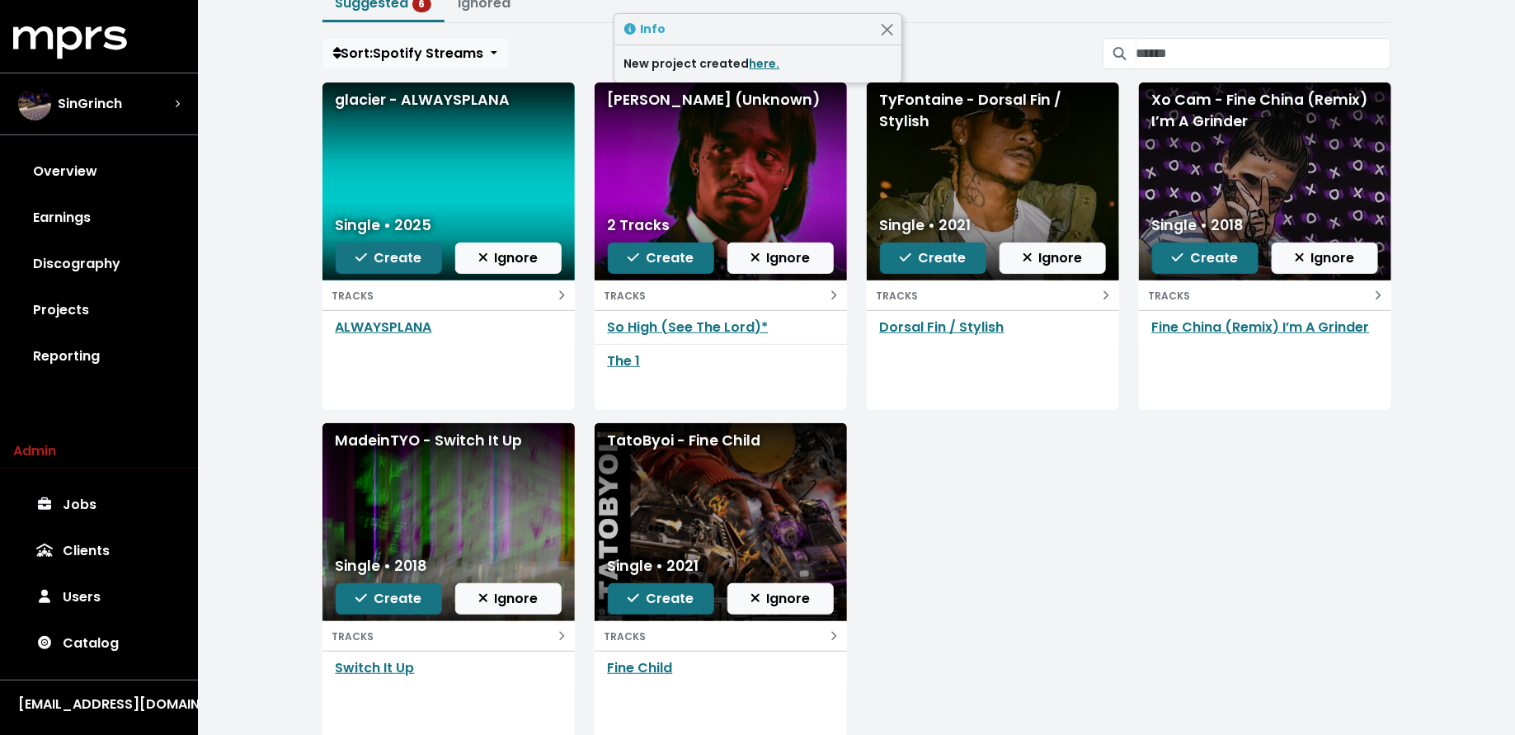
click at [757, 79] on div "New project created here." at bounding box center [758, 63] width 287 height 37
click at [757, 64] on link "here." at bounding box center [765, 63] width 31 height 16
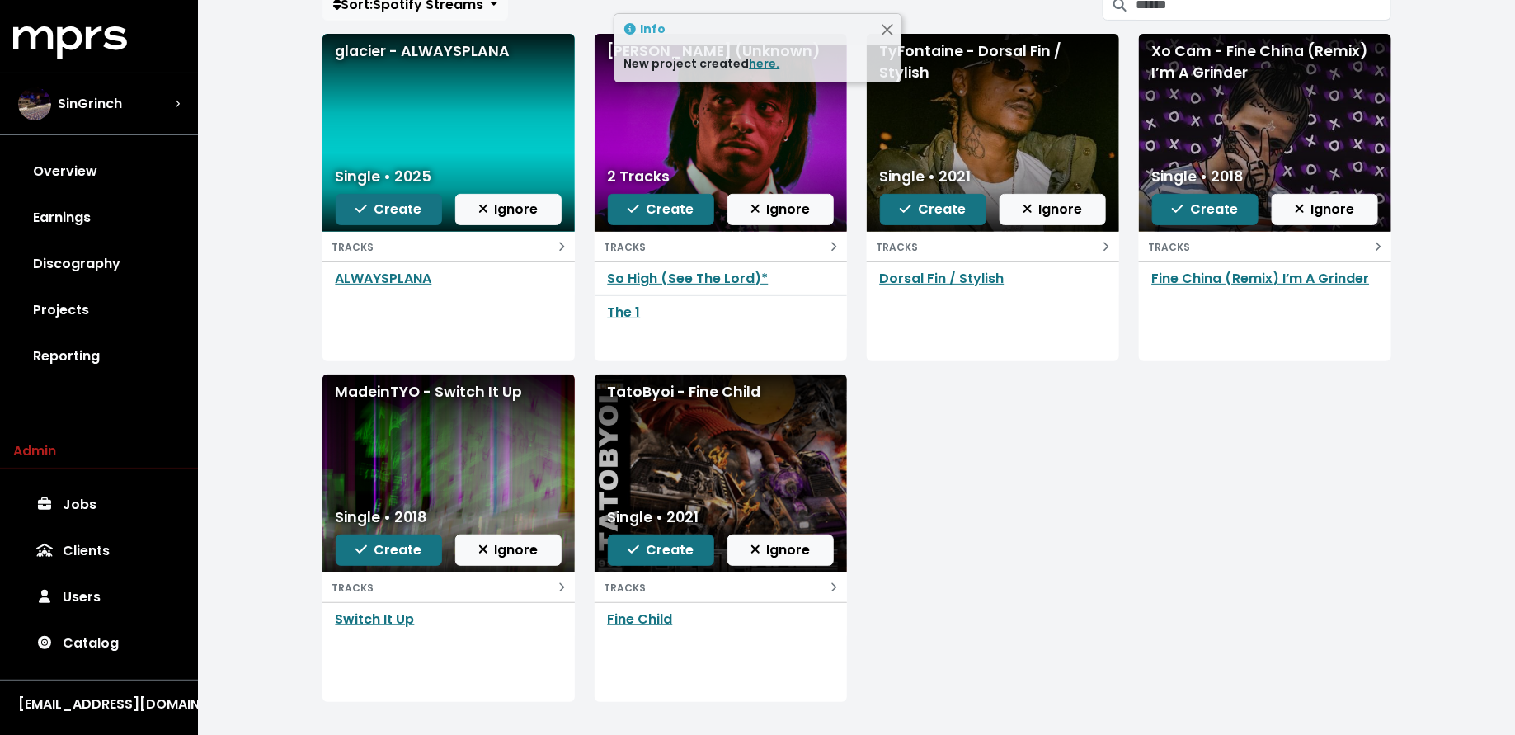
scroll to position [181, 0]
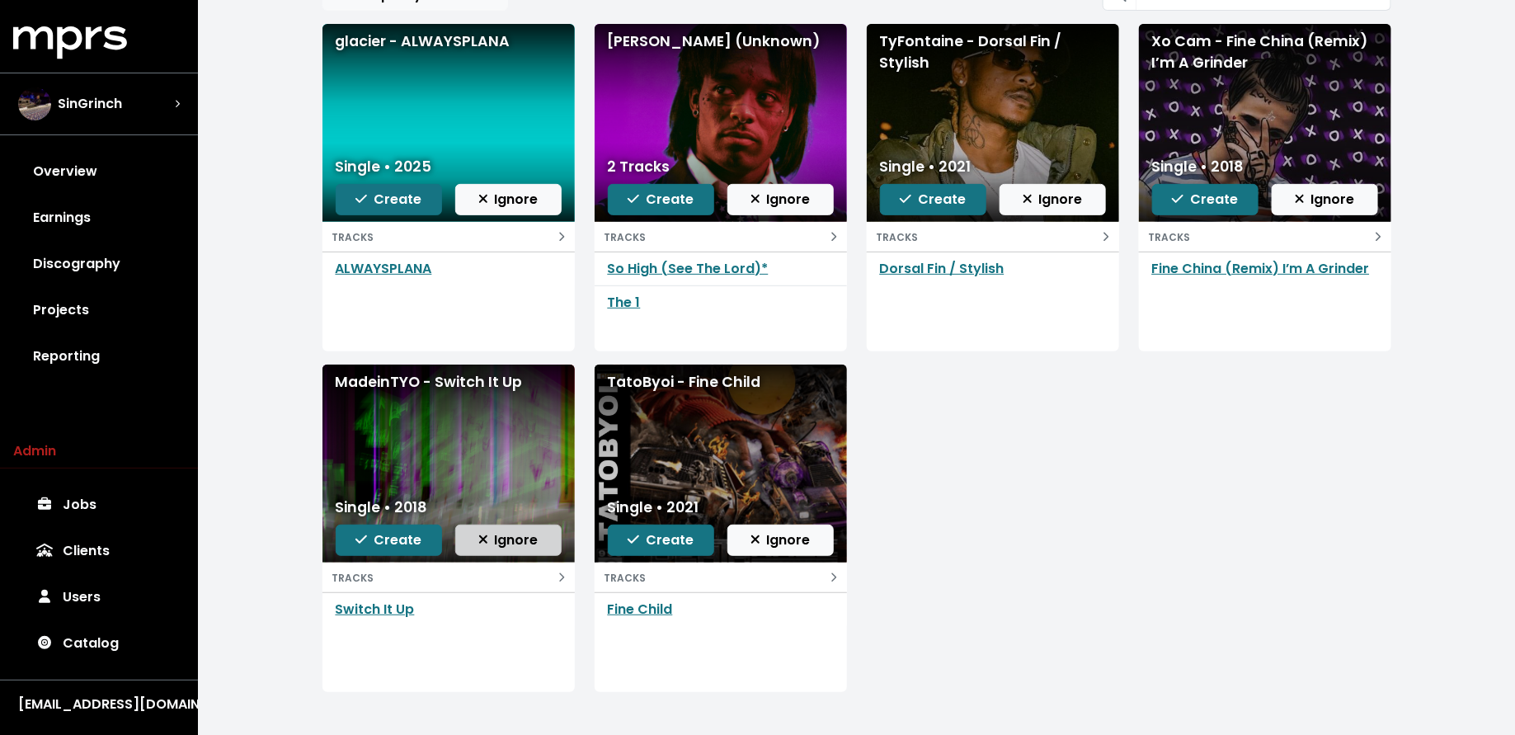
click at [514, 536] on span "Ignore" at bounding box center [508, 539] width 60 height 19
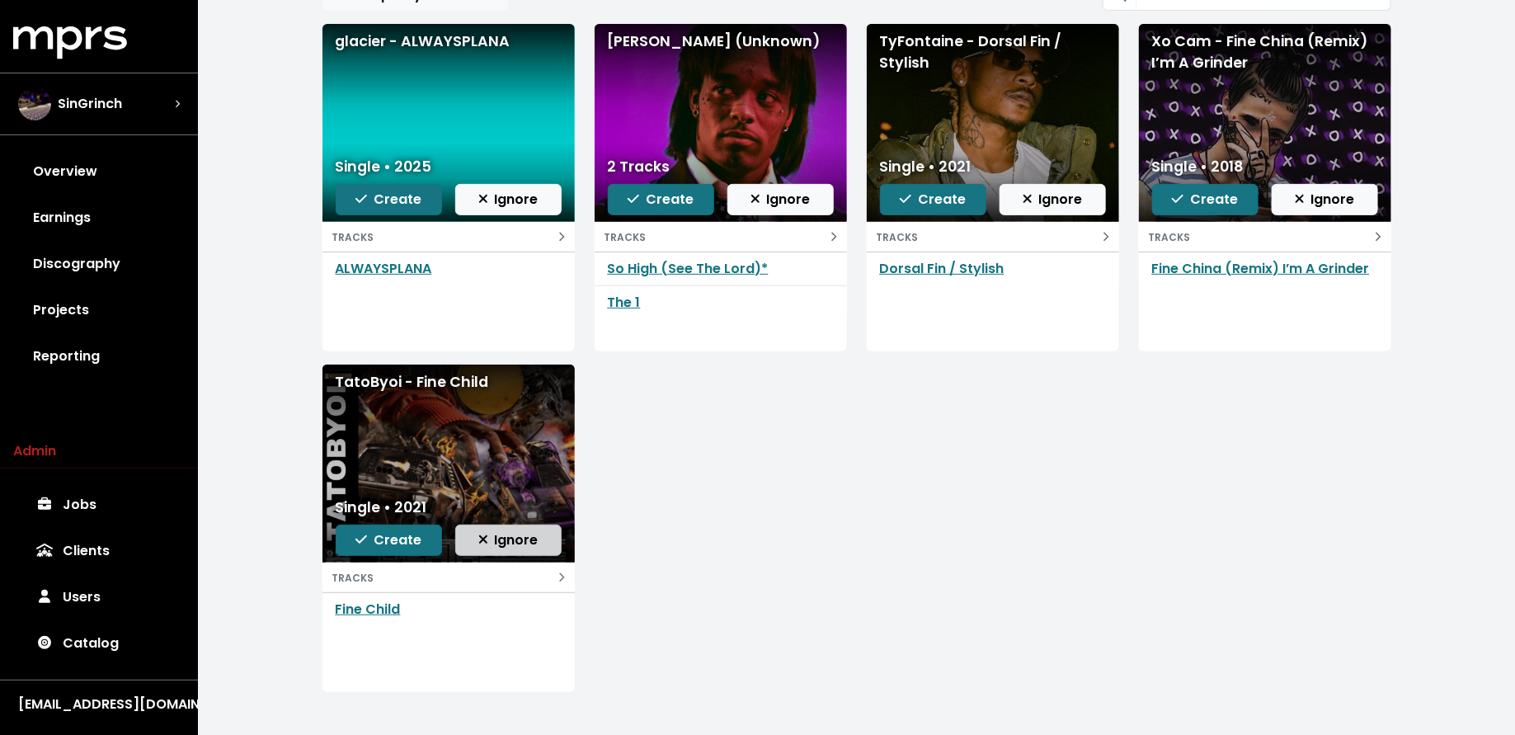
click at [510, 530] on span "Ignore" at bounding box center [508, 539] width 60 height 19
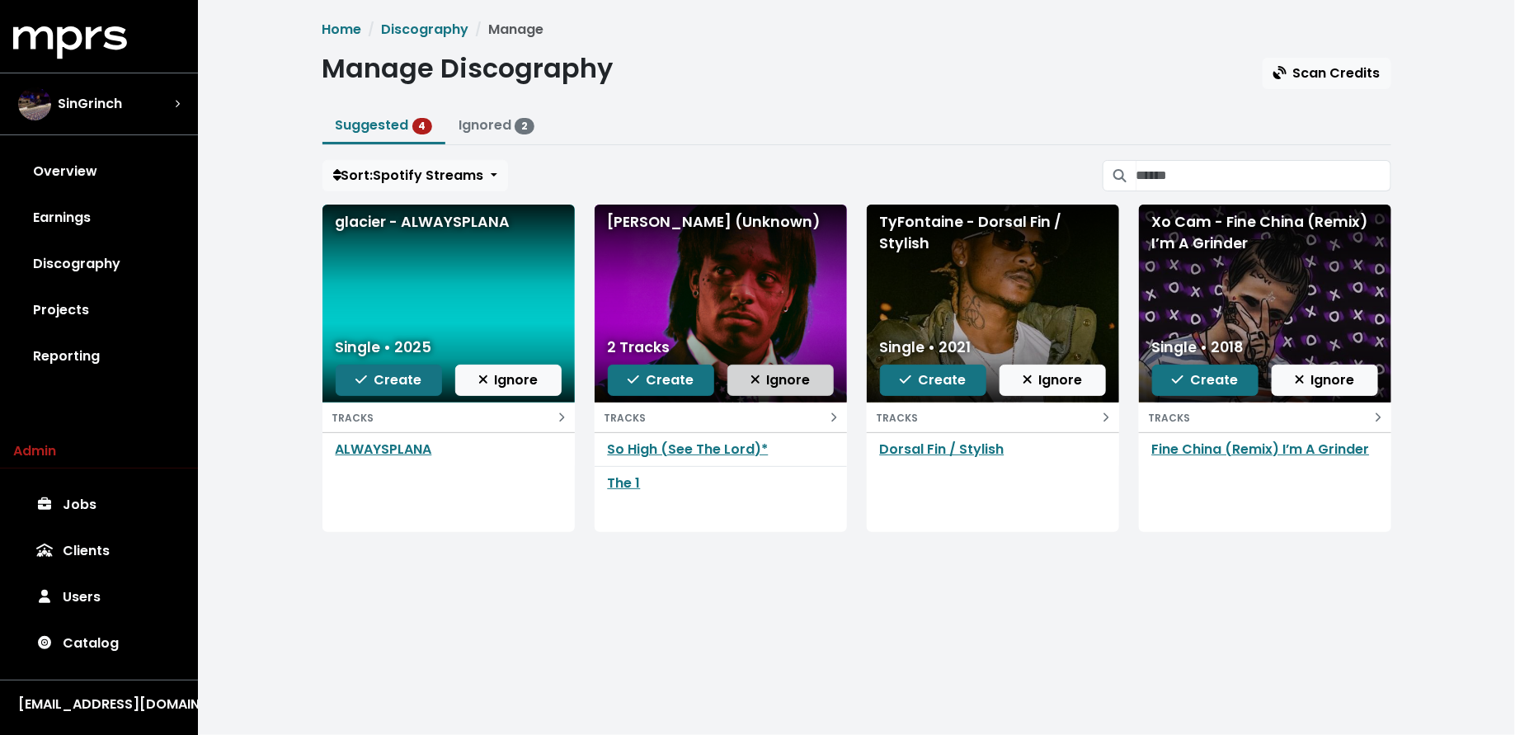
click at [780, 370] on span "Ignore" at bounding box center [781, 379] width 60 height 19
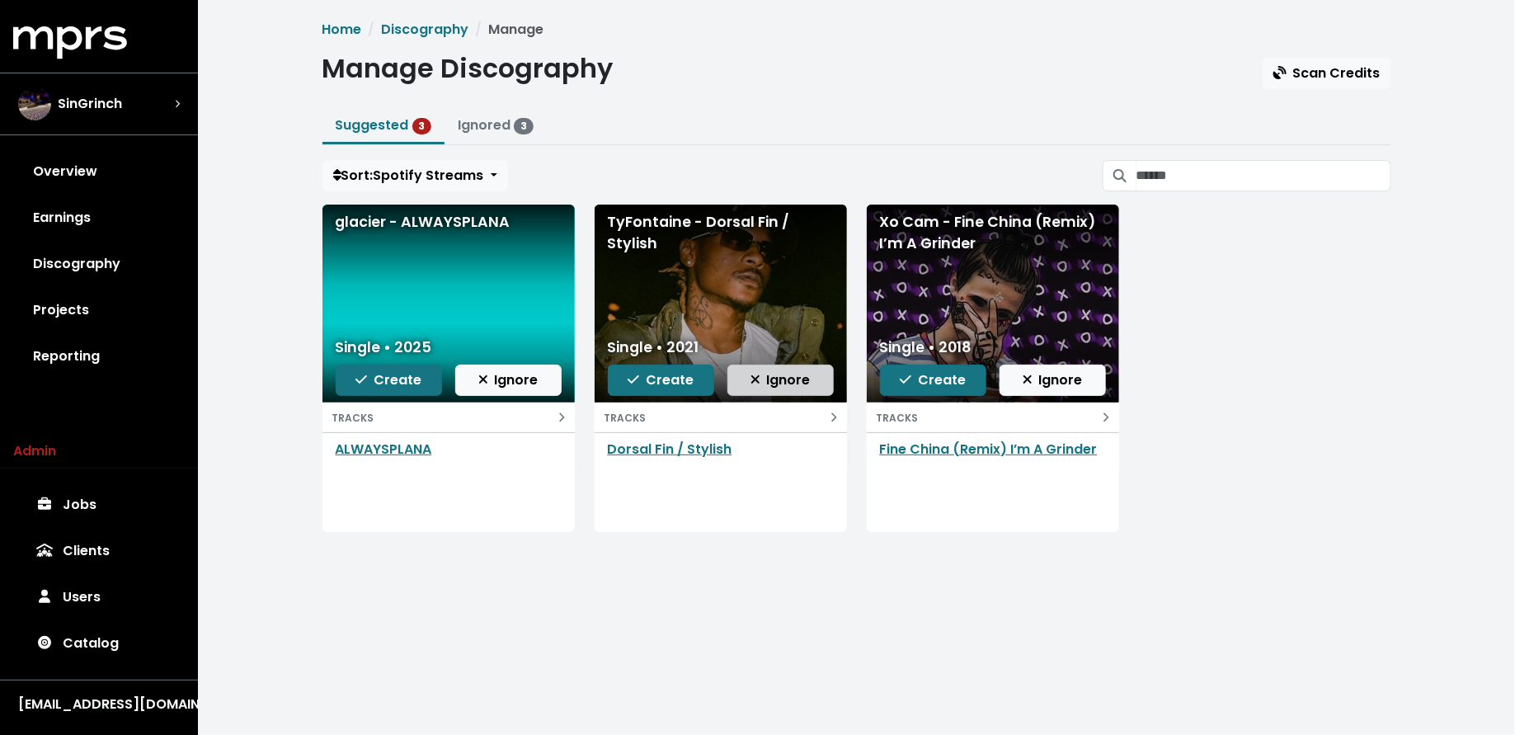
click at [788, 384] on span "Ignore" at bounding box center [781, 379] width 60 height 19
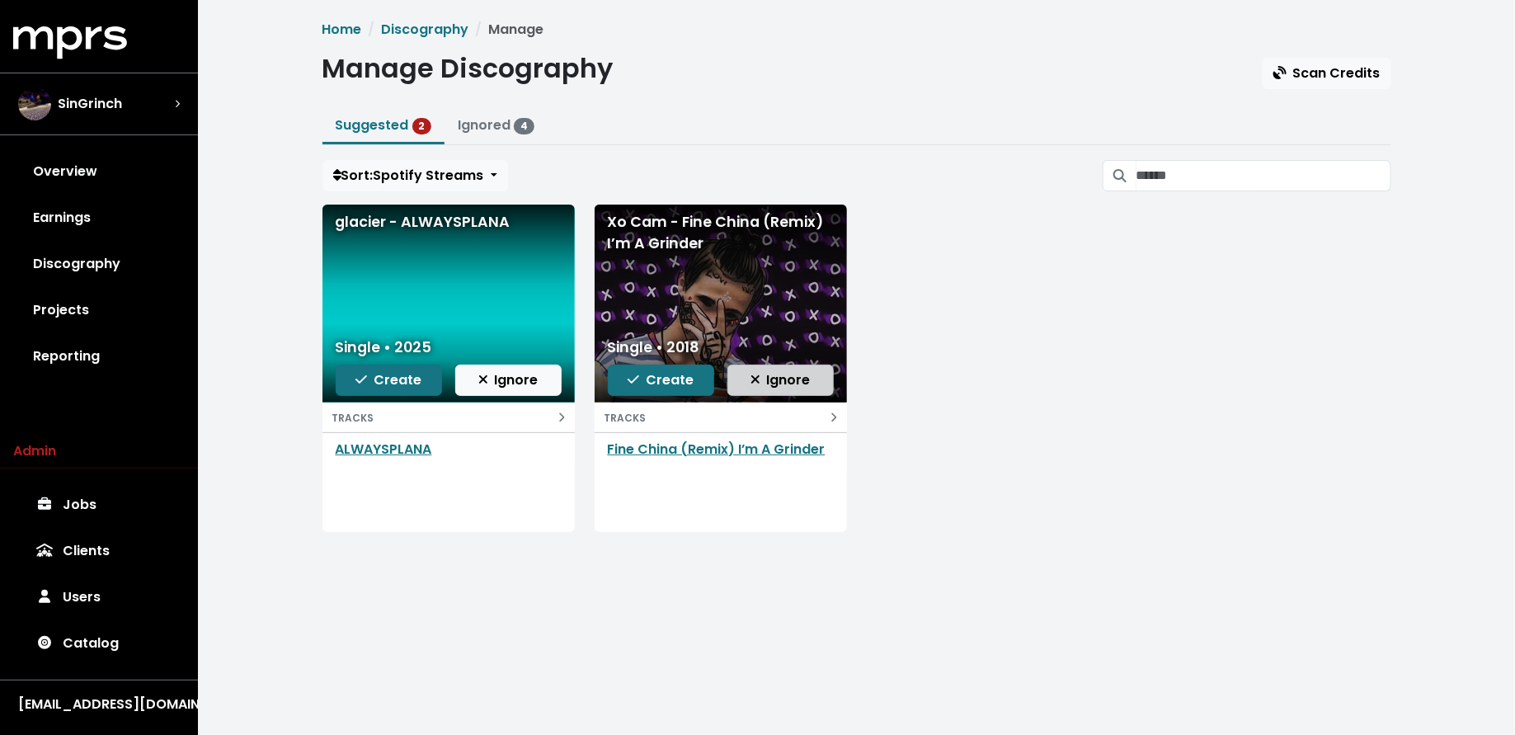
click at [776, 375] on span "Ignore" at bounding box center [781, 379] width 60 height 19
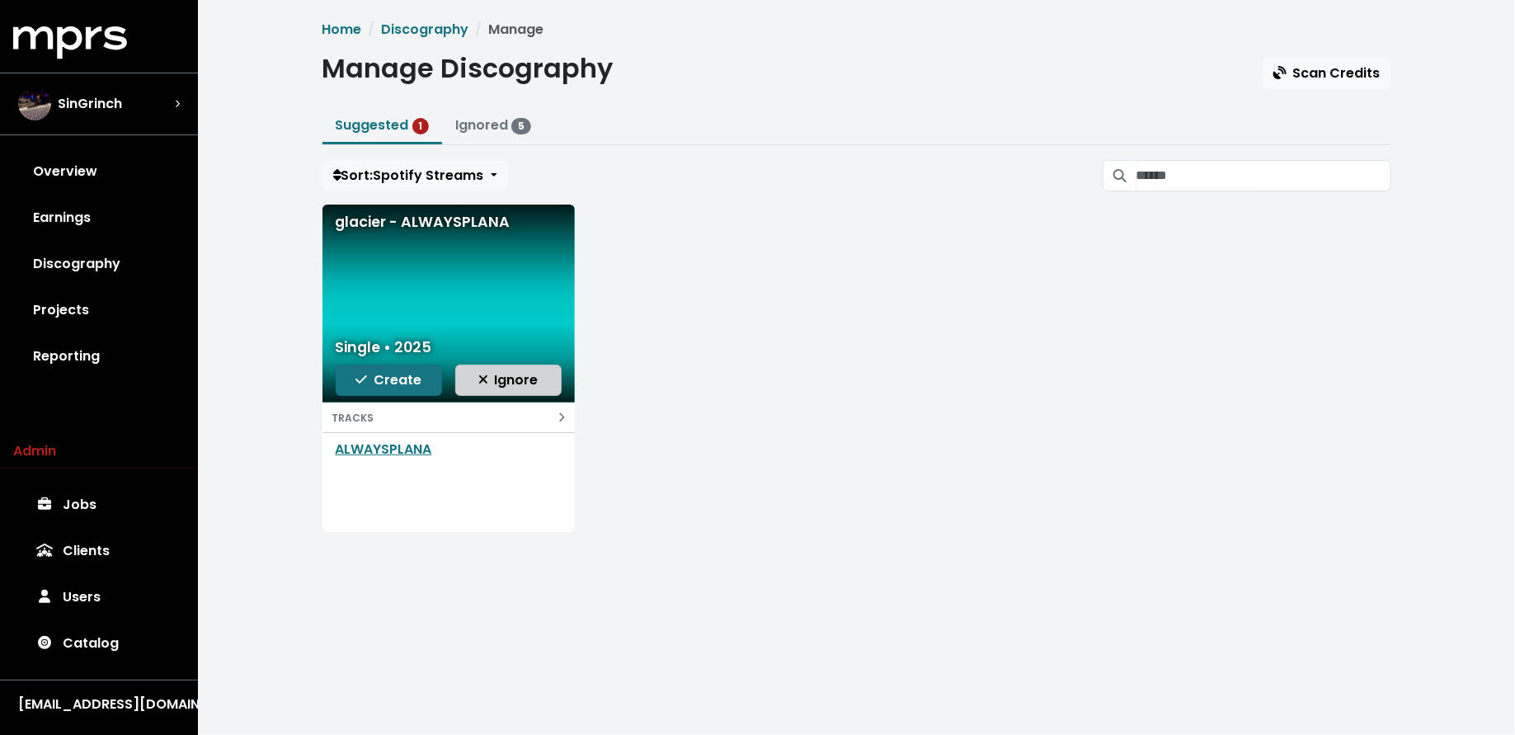
click at [512, 378] on span "Ignore" at bounding box center [508, 379] width 60 height 19
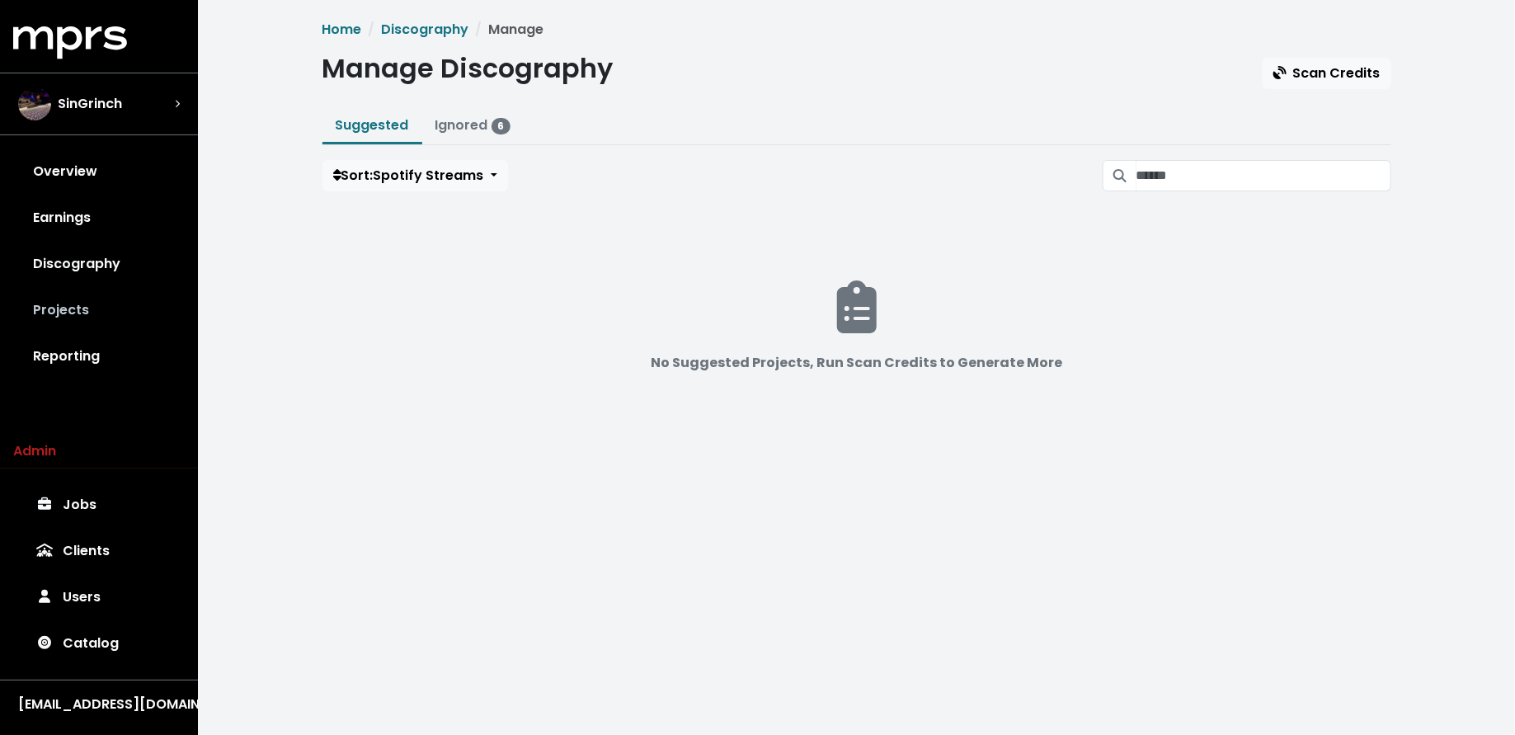
click at [140, 304] on link "Projects" at bounding box center [99, 310] width 172 height 46
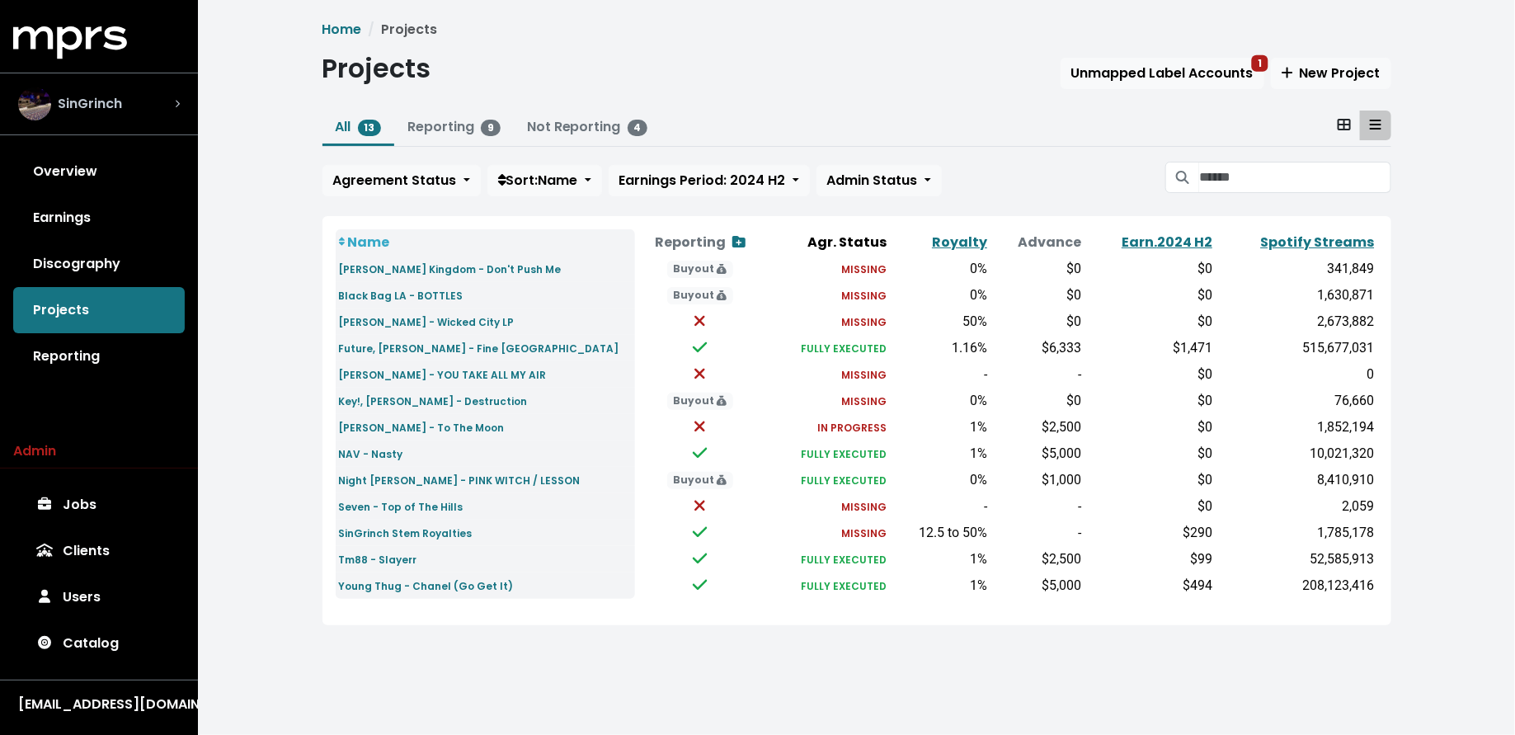
click at [153, 107] on div "SinGrinch" at bounding box center [99, 103] width 162 height 33
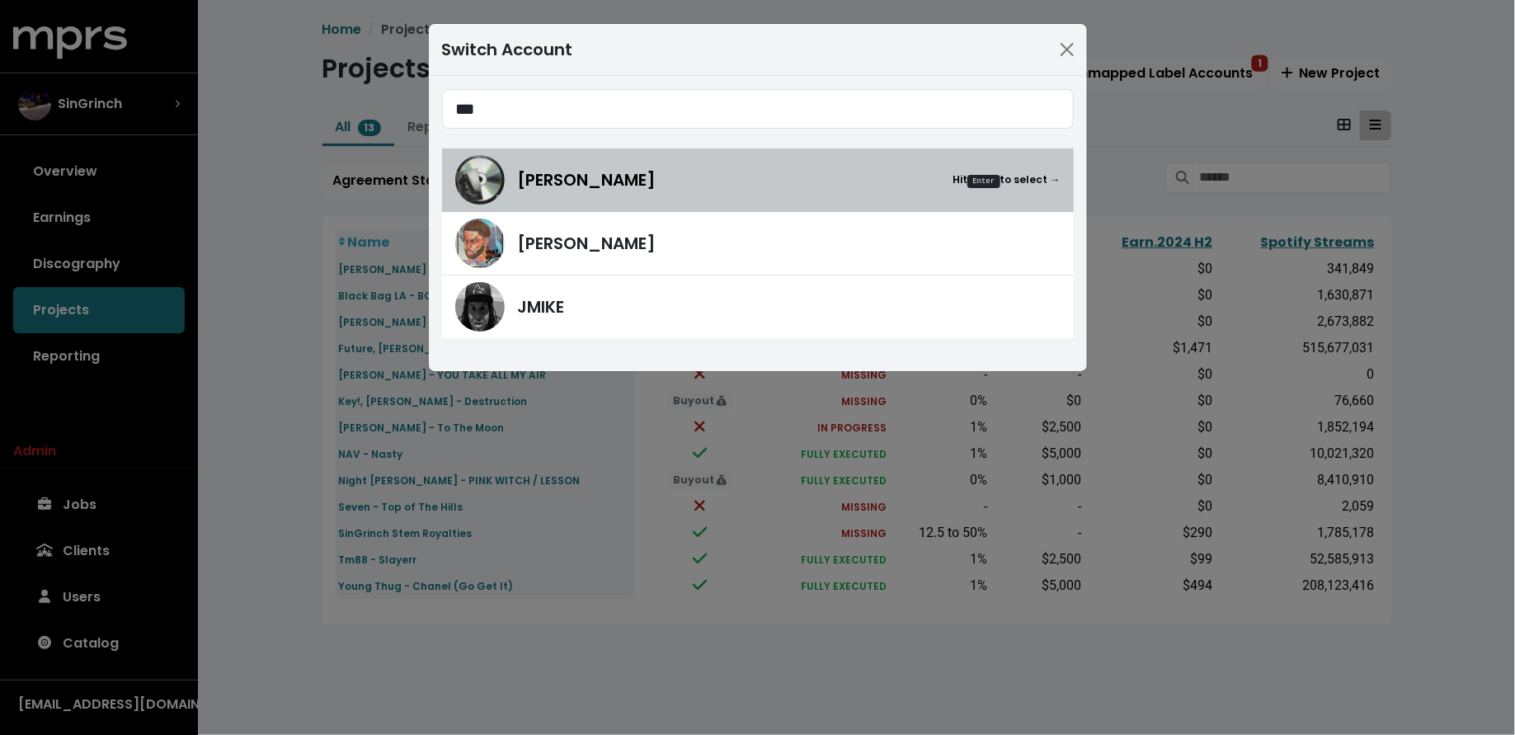
type input "***"
click at [565, 210] on link "Ike Beatz Hit Enter to select →" at bounding box center [758, 180] width 632 height 64
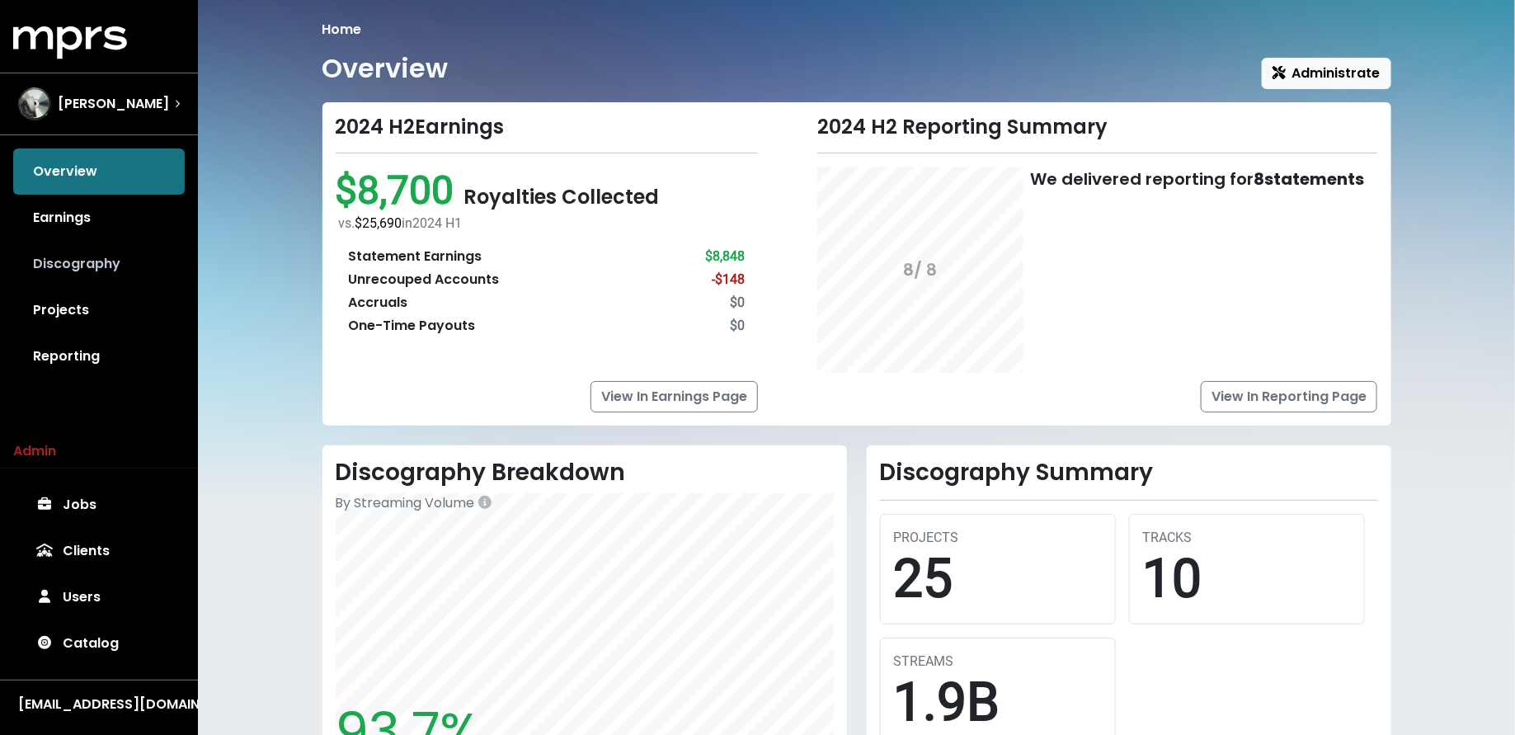
click at [69, 262] on link "Discography" at bounding box center [99, 264] width 172 height 46
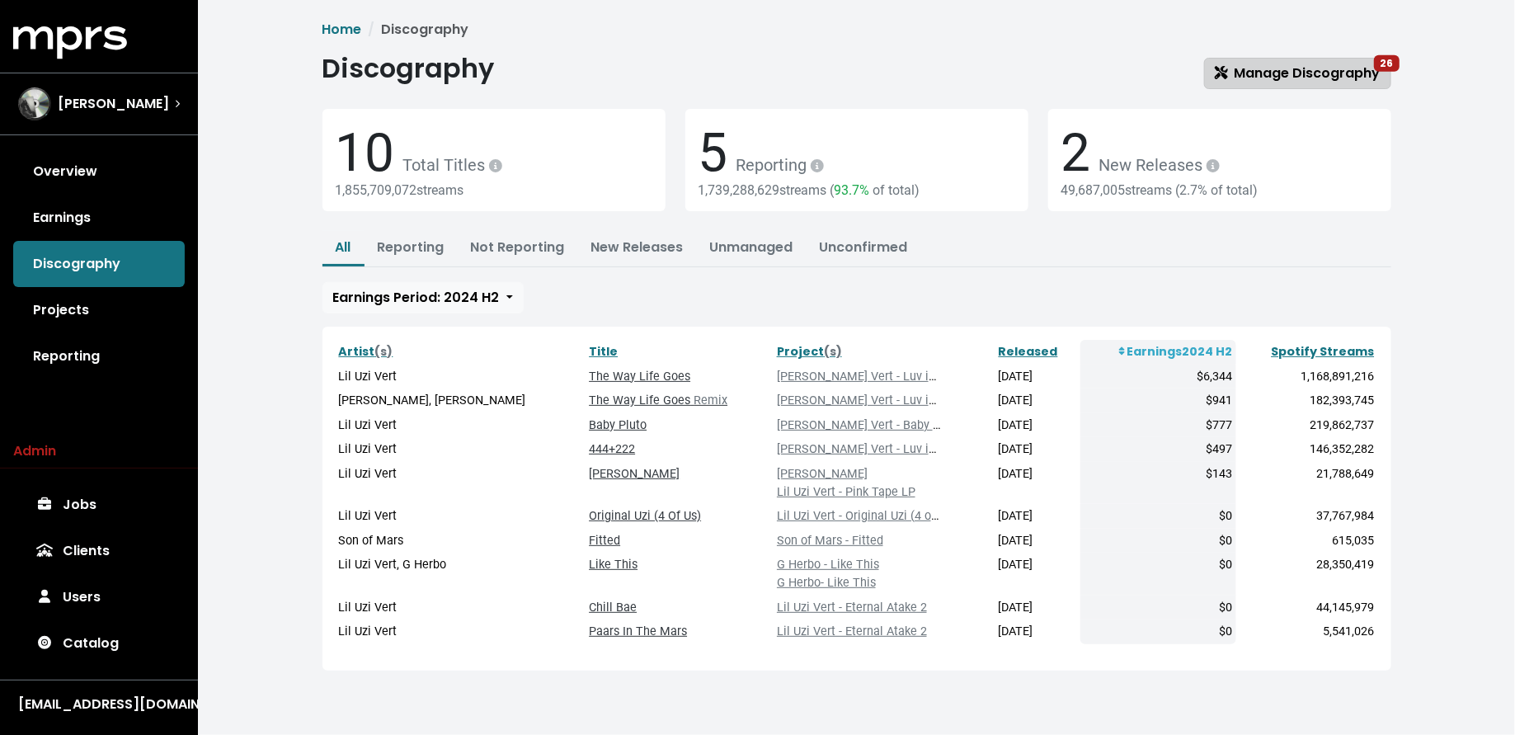
click at [1298, 78] on span "Manage Discography 26" at bounding box center [1298, 73] width 166 height 19
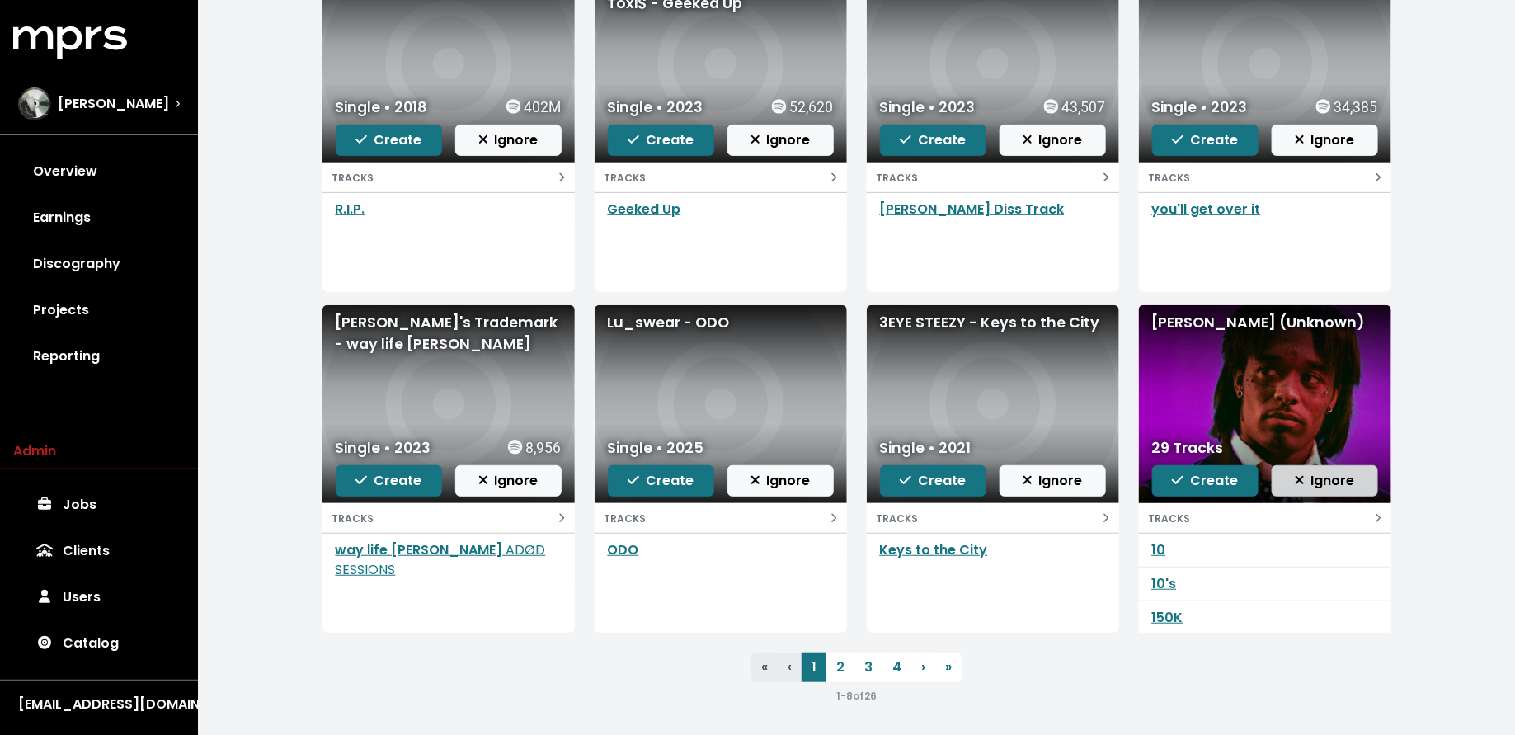
click at [1339, 482] on span "Ignore" at bounding box center [1325, 480] width 60 height 19
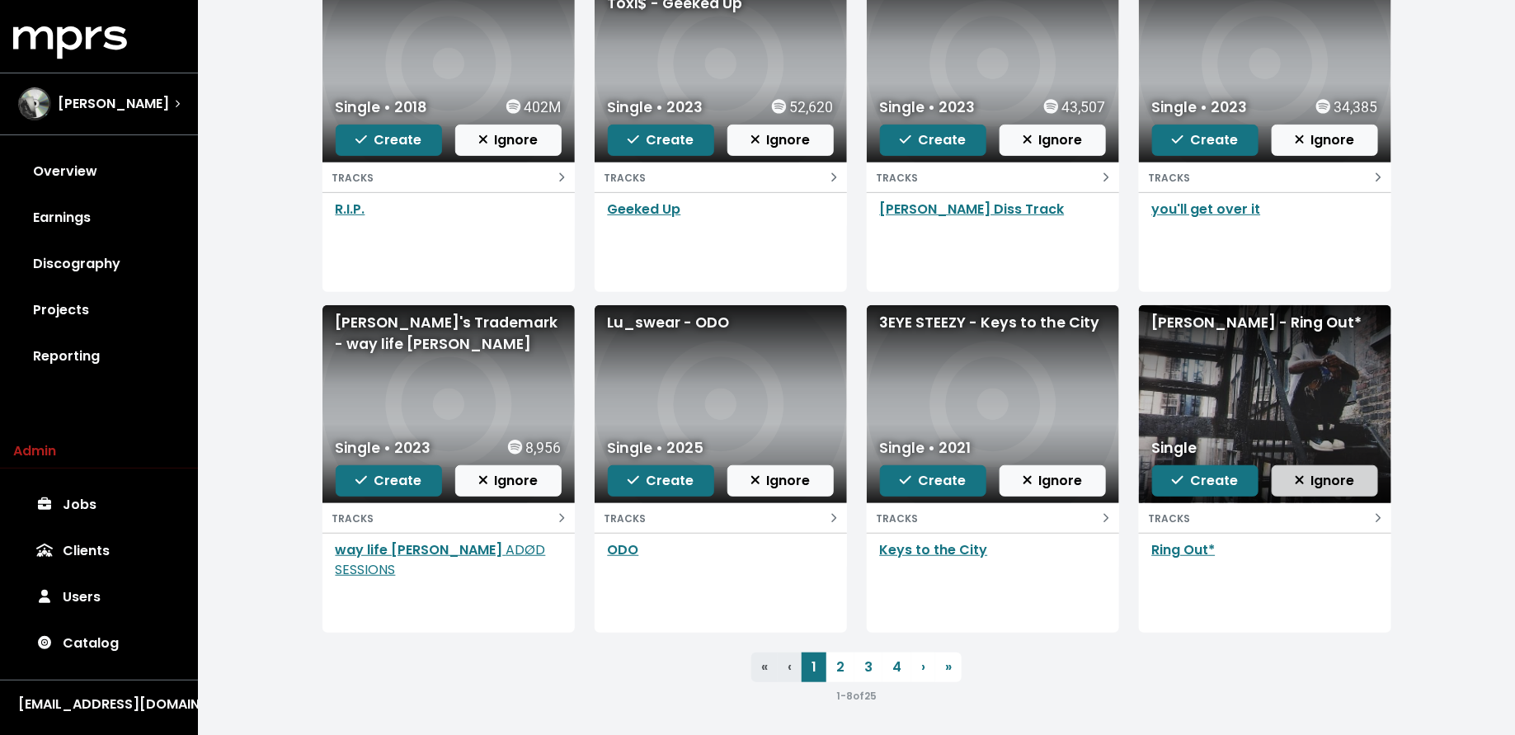
click at [1345, 475] on span "Ignore" at bounding box center [1325, 480] width 60 height 19
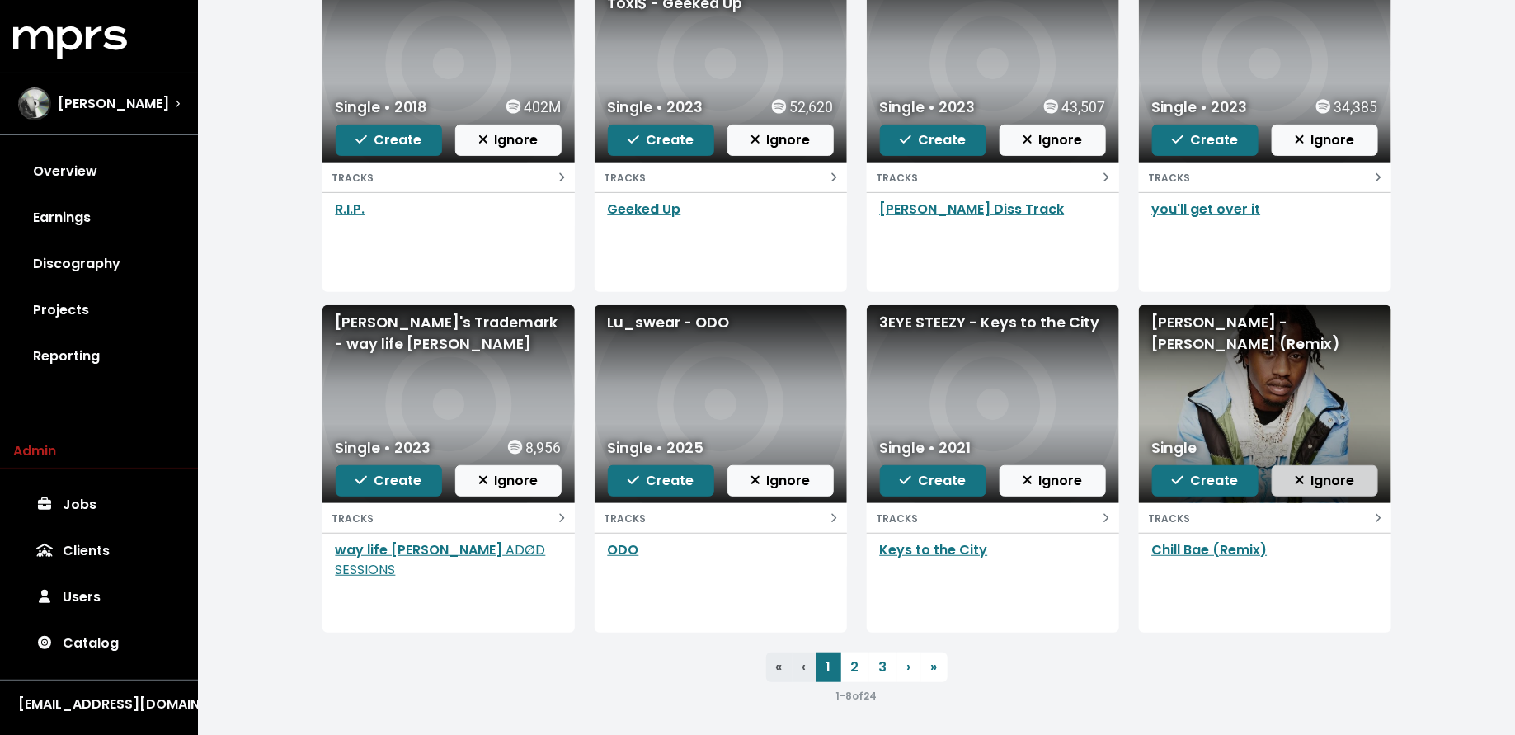
click at [1340, 478] on span "Ignore" at bounding box center [1325, 480] width 60 height 19
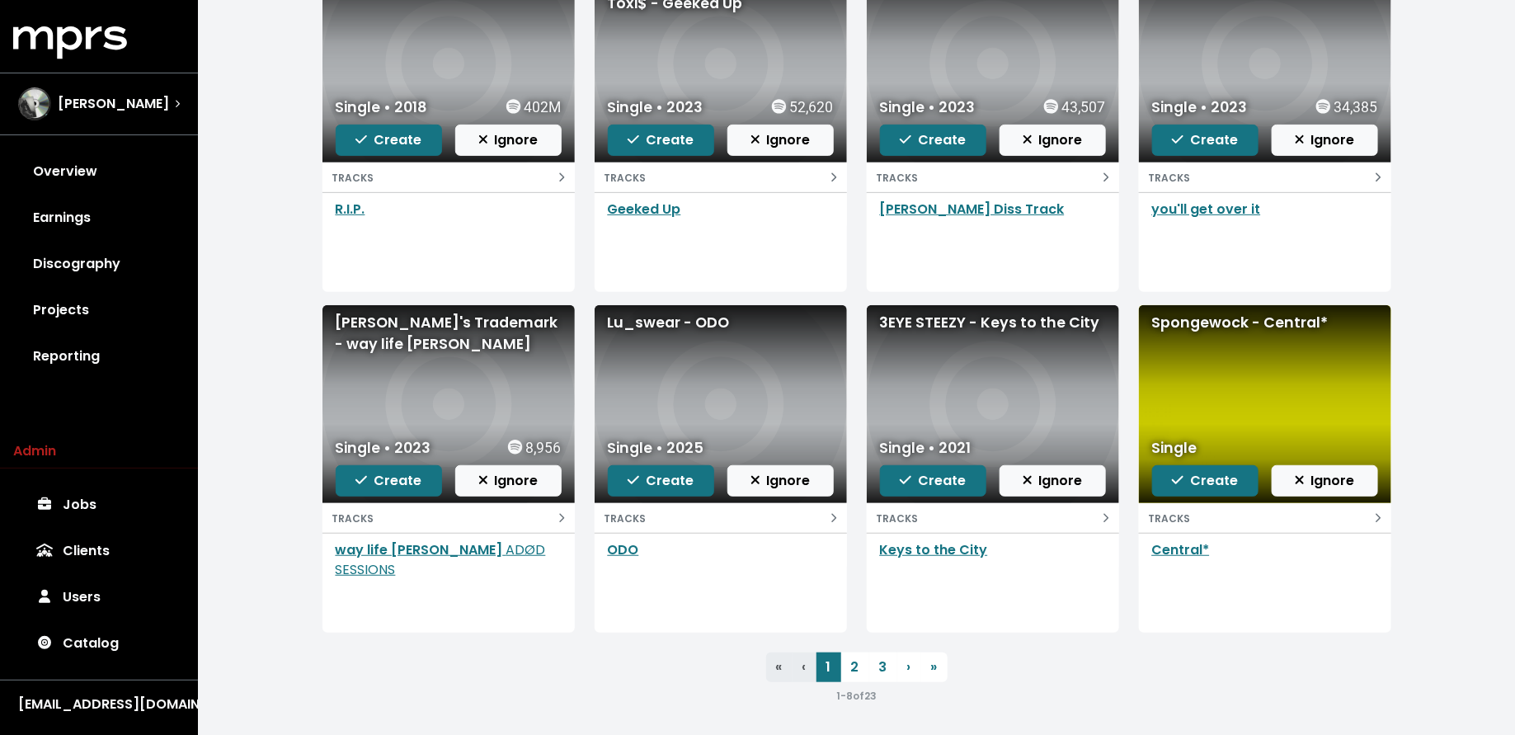
click at [1340, 478] on span "Ignore" at bounding box center [1325, 480] width 60 height 19
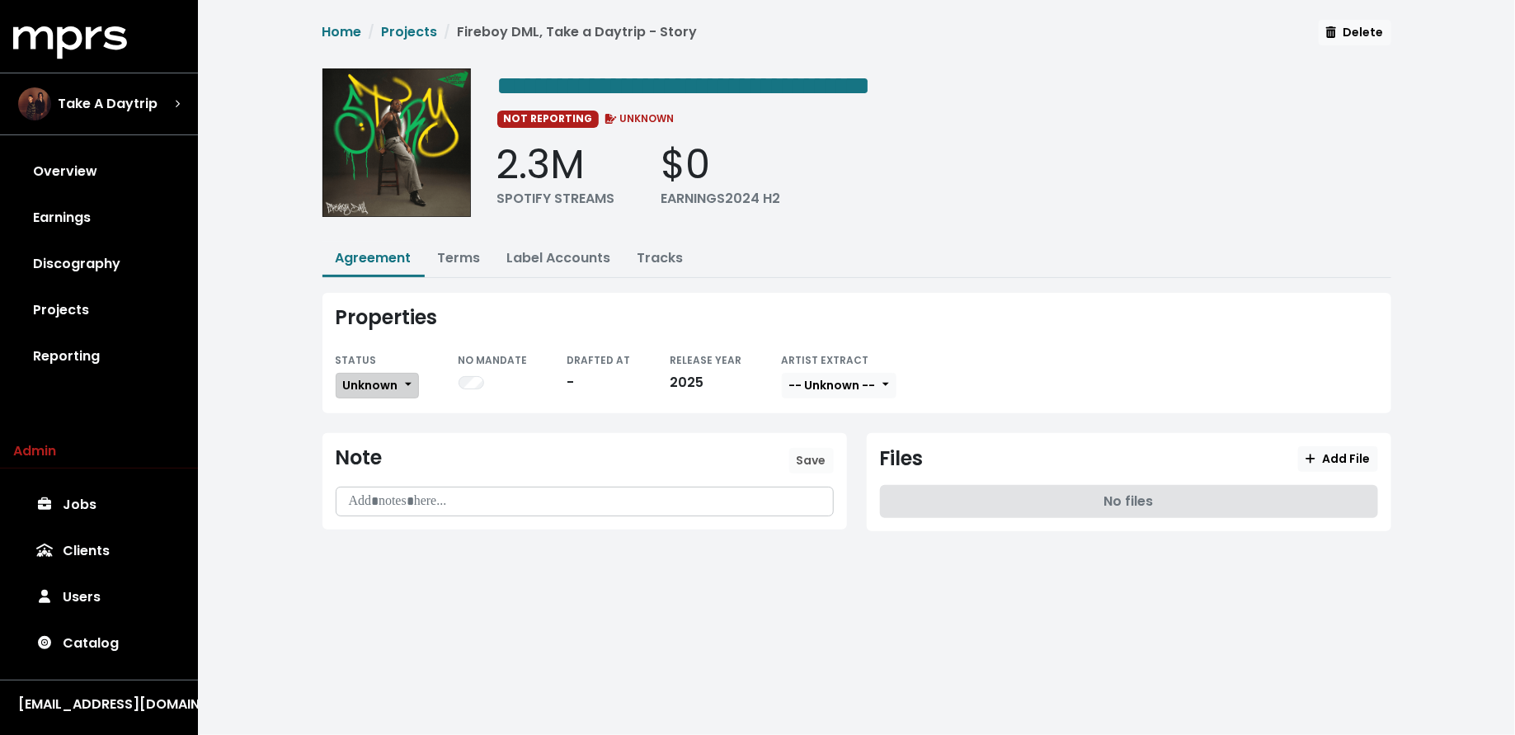
click at [372, 384] on span "Unknown" at bounding box center [370, 385] width 55 height 16
click at [374, 432] on link "Missing" at bounding box center [414, 445] width 155 height 26
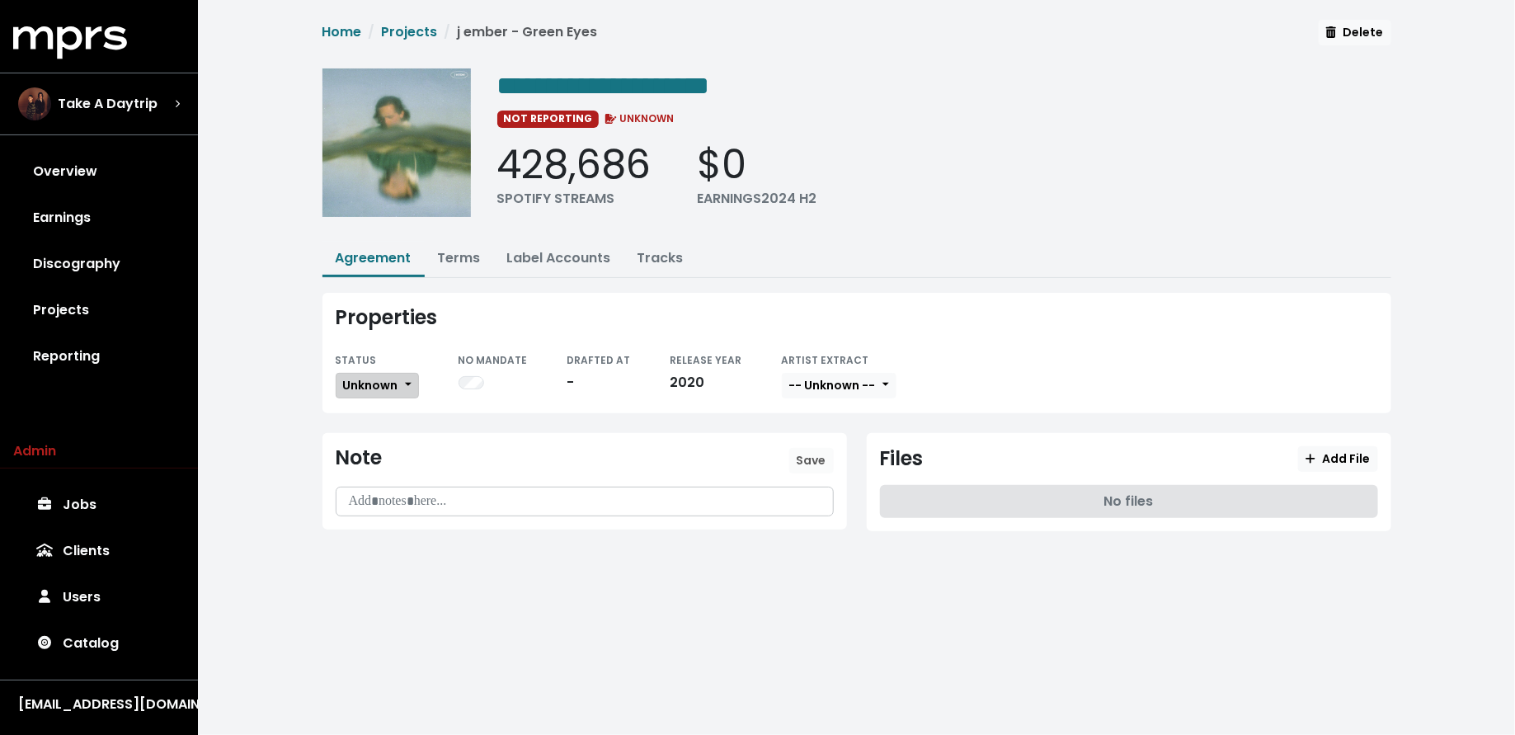
click at [398, 388] on button "Unknown" at bounding box center [377, 386] width 83 height 26
click at [397, 437] on link "Missing" at bounding box center [414, 445] width 155 height 26
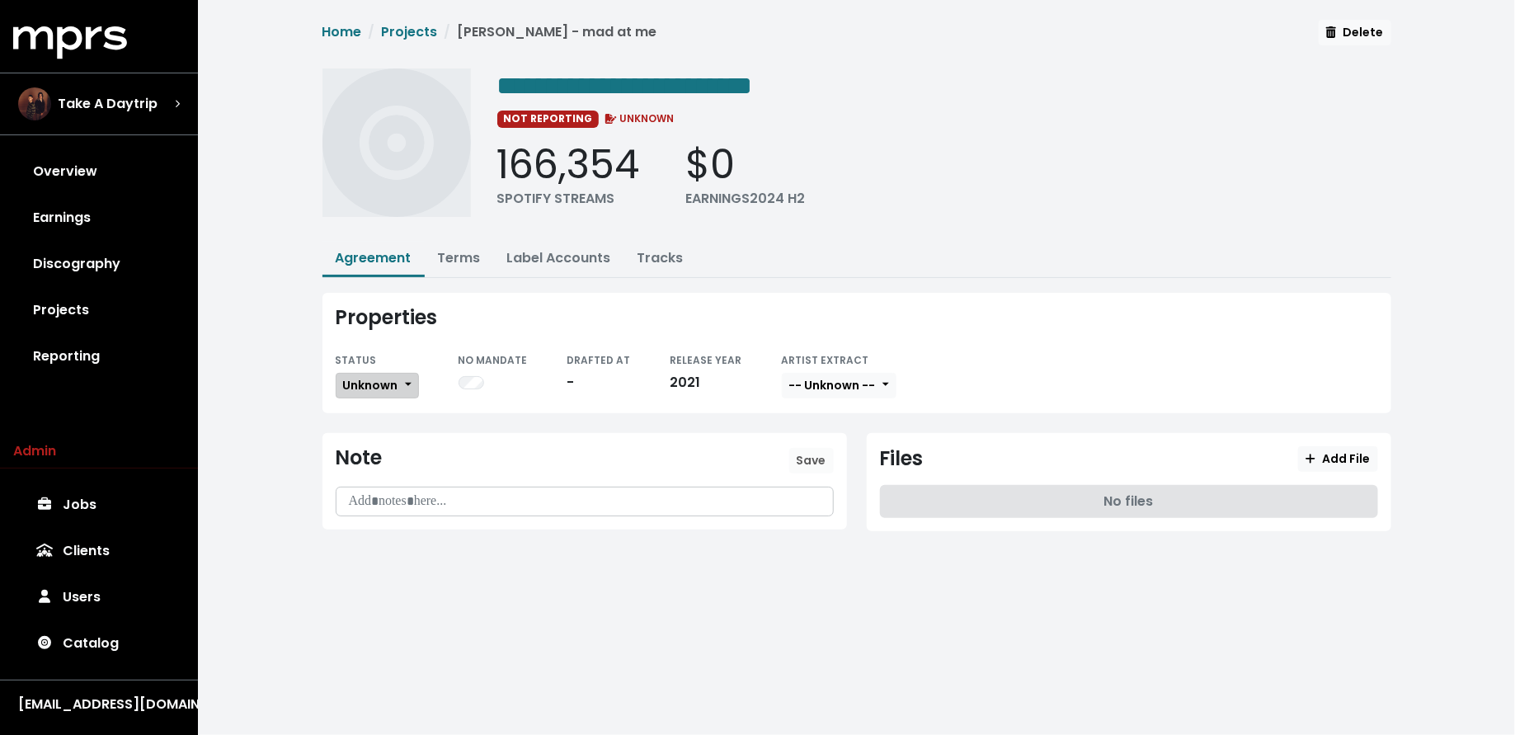
click at [385, 388] on span "Unknown" at bounding box center [370, 385] width 55 height 16
click at [384, 438] on link "Missing" at bounding box center [414, 445] width 155 height 26
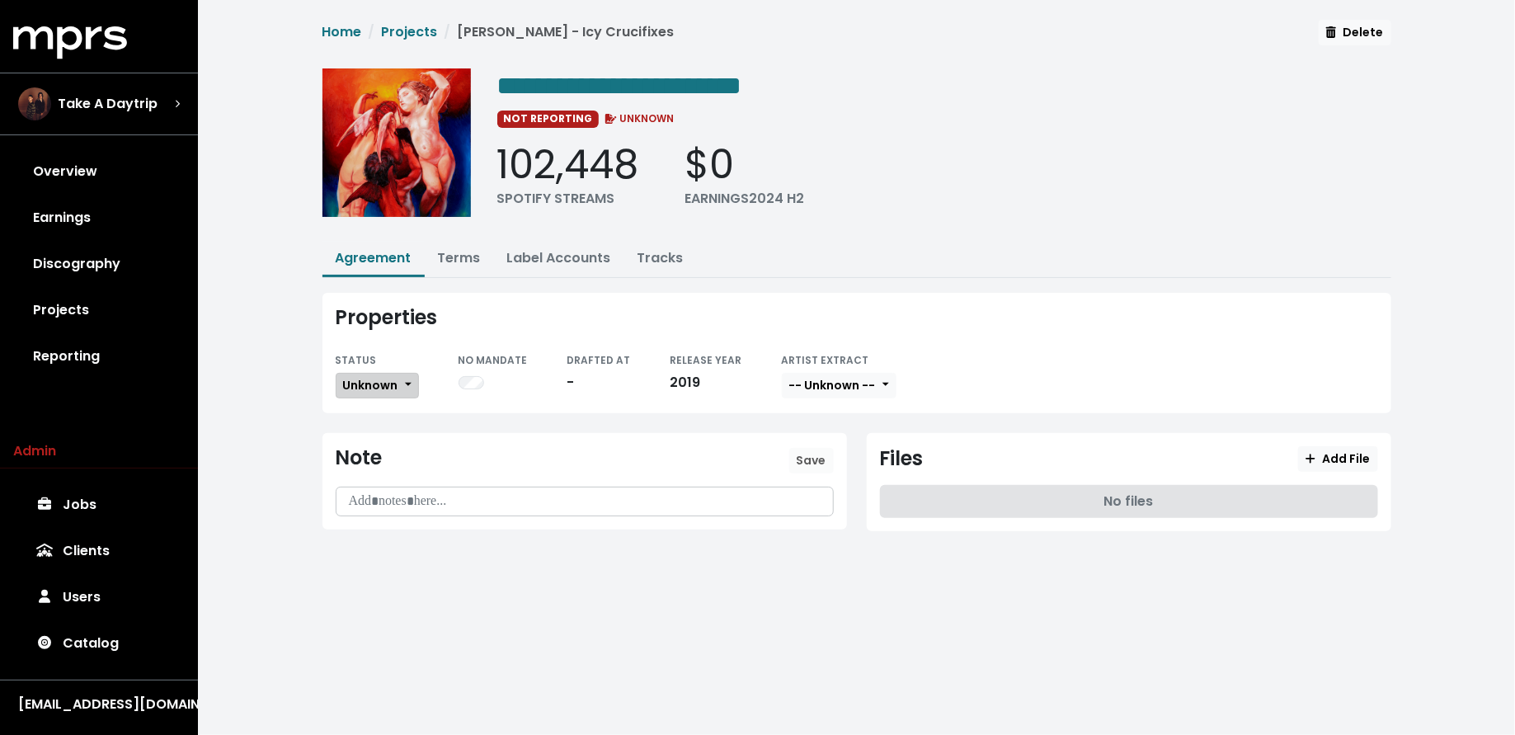
click at [370, 377] on span "Unknown" at bounding box center [370, 385] width 55 height 16
click at [368, 432] on link "Missing" at bounding box center [414, 445] width 155 height 26
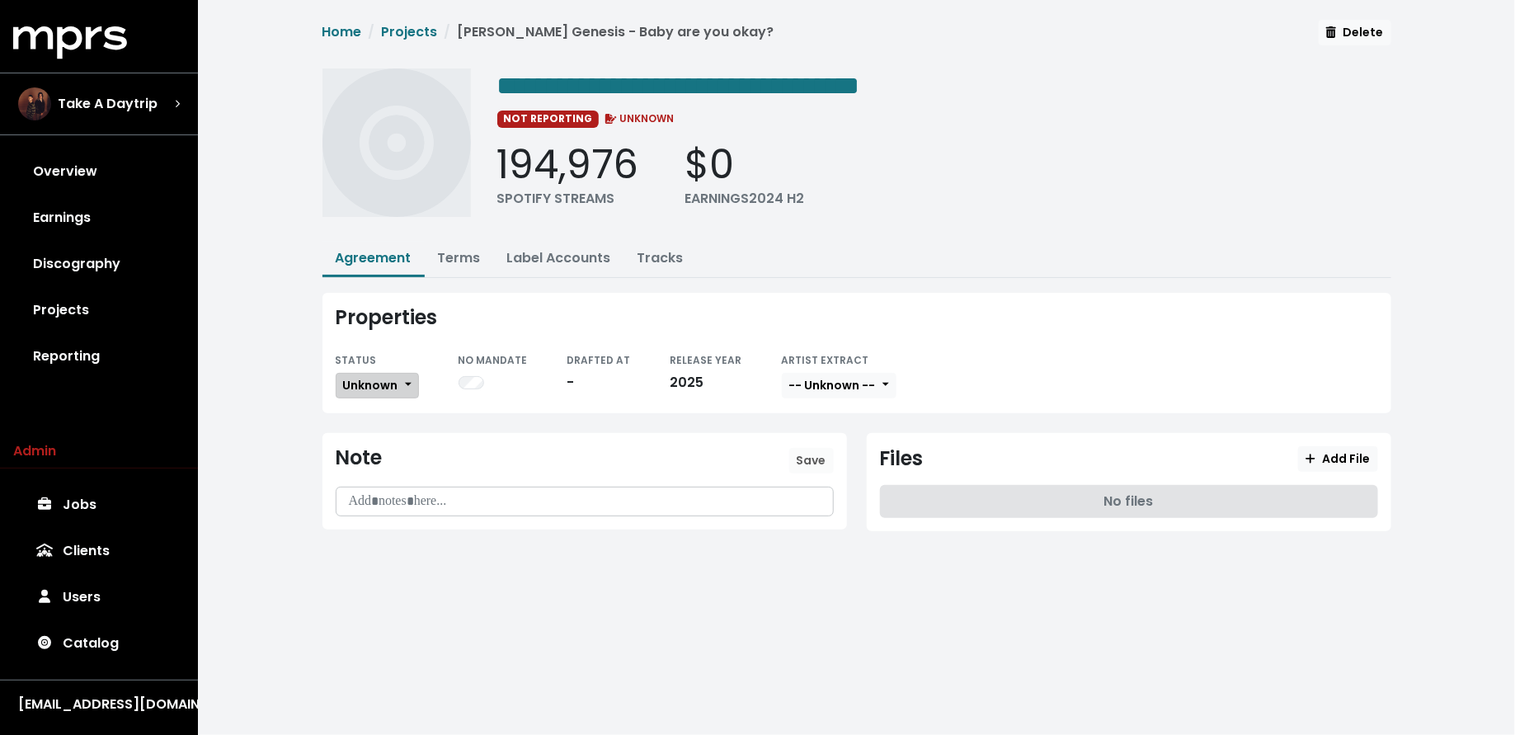
click at [370, 388] on span "Unknown" at bounding box center [370, 385] width 55 height 16
click at [371, 438] on link "Missing" at bounding box center [414, 445] width 155 height 26
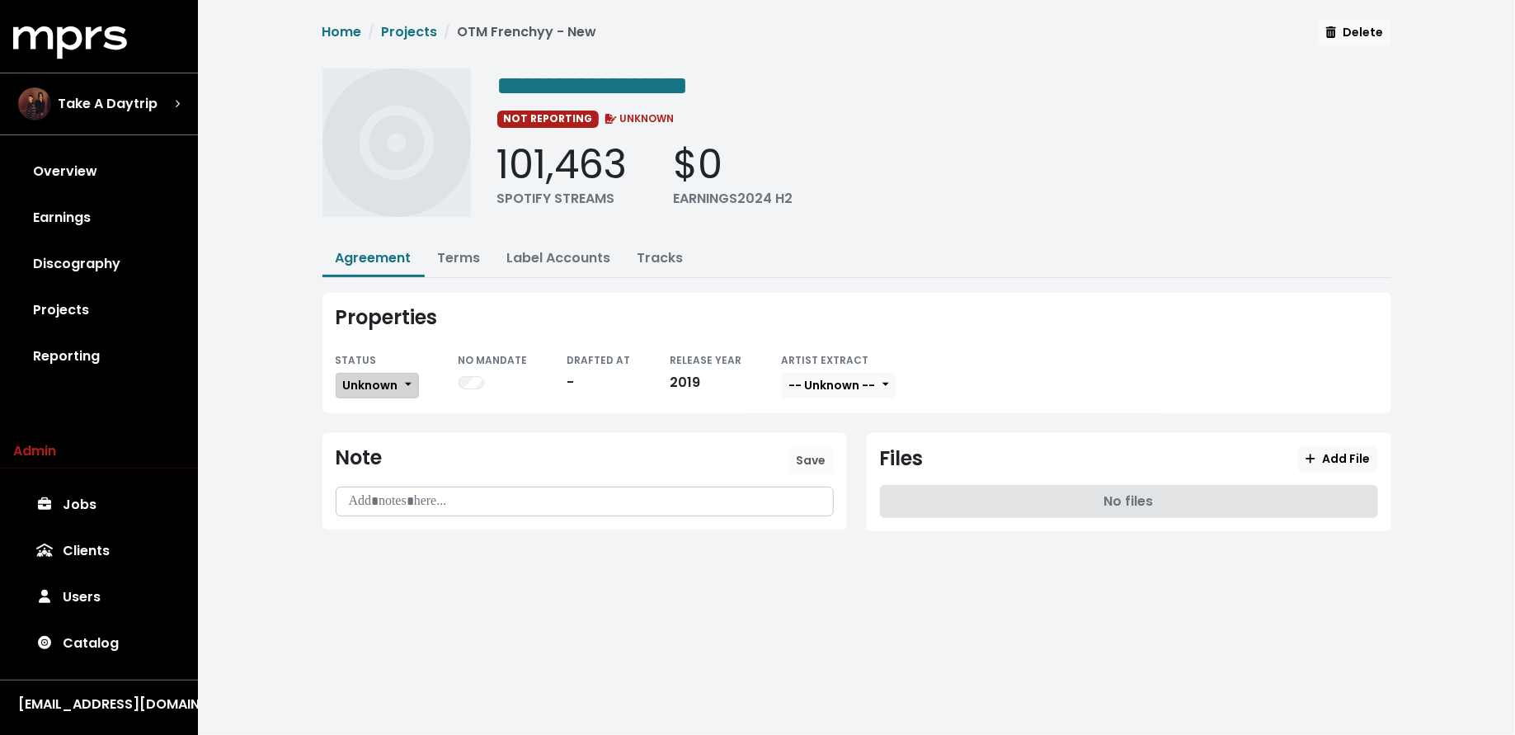
click at [350, 387] on span "Unknown" at bounding box center [370, 385] width 55 height 16
click at [352, 436] on link "Missing" at bounding box center [414, 445] width 155 height 26
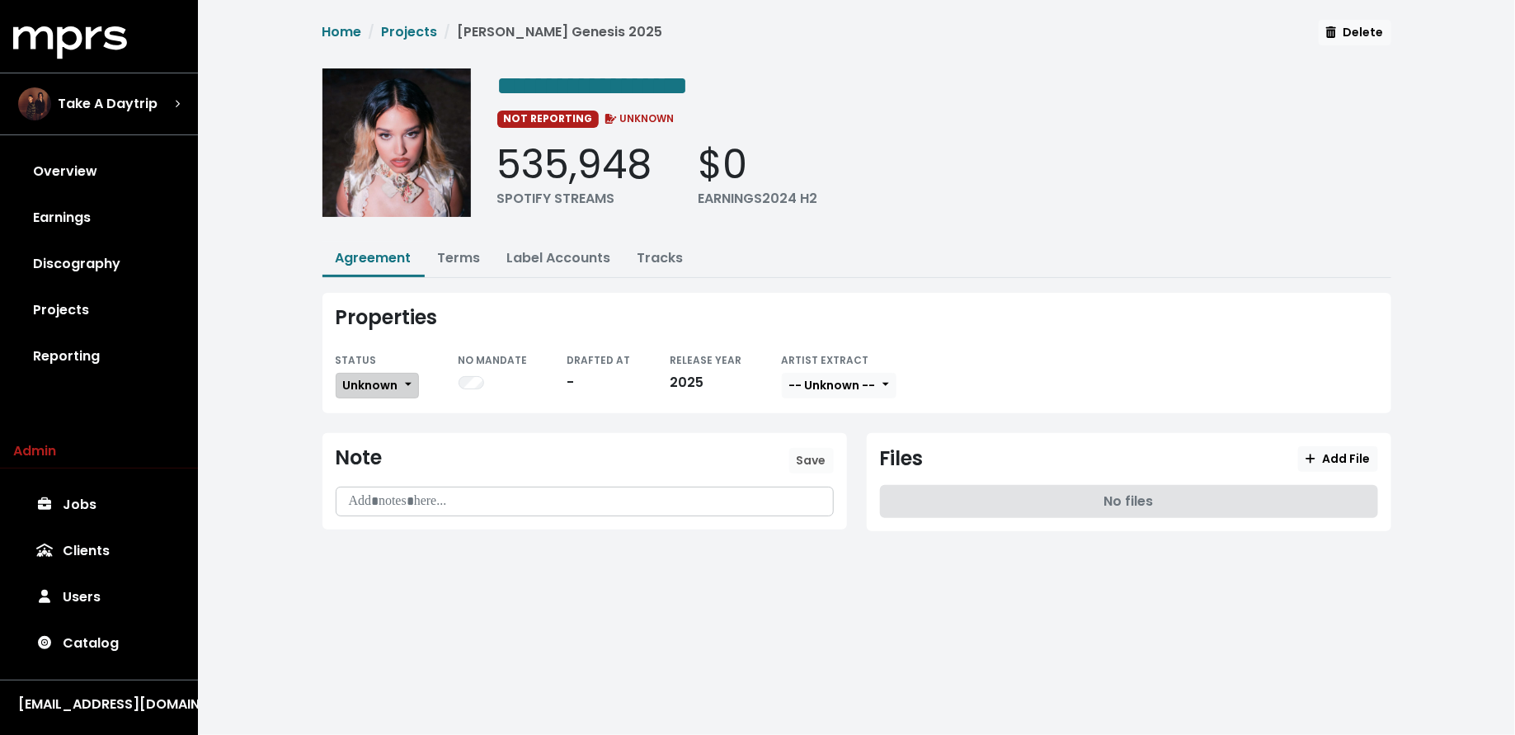
click at [389, 389] on span "Unknown" at bounding box center [370, 385] width 55 height 16
click at [389, 436] on link "Missing" at bounding box center [414, 445] width 155 height 26
click at [453, 266] on button "Terms" at bounding box center [459, 259] width 69 height 35
click at [460, 265] on button "Terms" at bounding box center [459, 259] width 69 height 35
click at [462, 262] on link "Terms" at bounding box center [459, 257] width 43 height 19
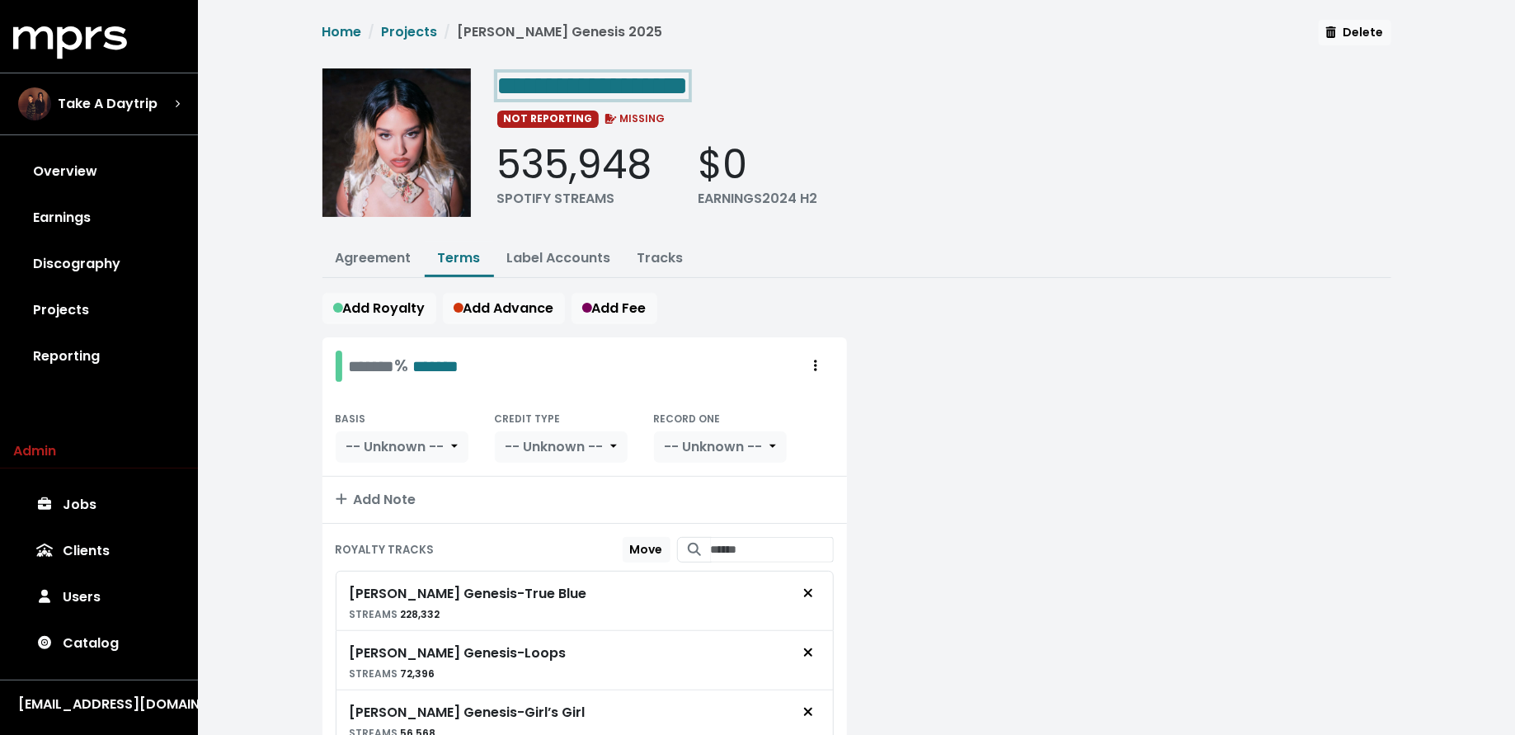
click at [689, 81] on span "**********" at bounding box center [592, 86] width 191 height 26
click at [689, 82] on span "**********" at bounding box center [592, 86] width 191 height 26
click at [689, 81] on span "**********" at bounding box center [592, 86] width 191 height 26
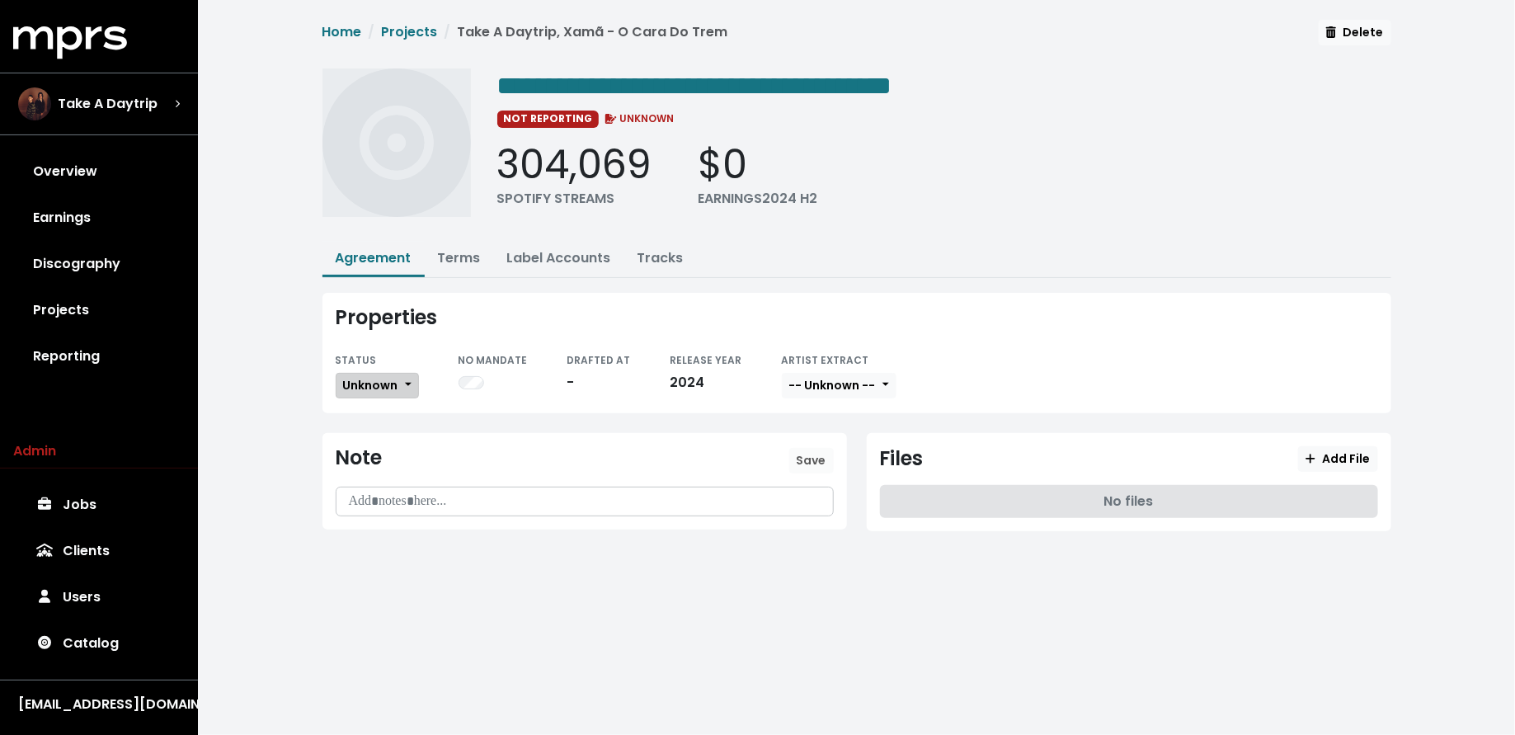
click at [388, 379] on span "Unknown" at bounding box center [370, 385] width 55 height 16
click at [386, 446] on link "Missing" at bounding box center [414, 445] width 155 height 26
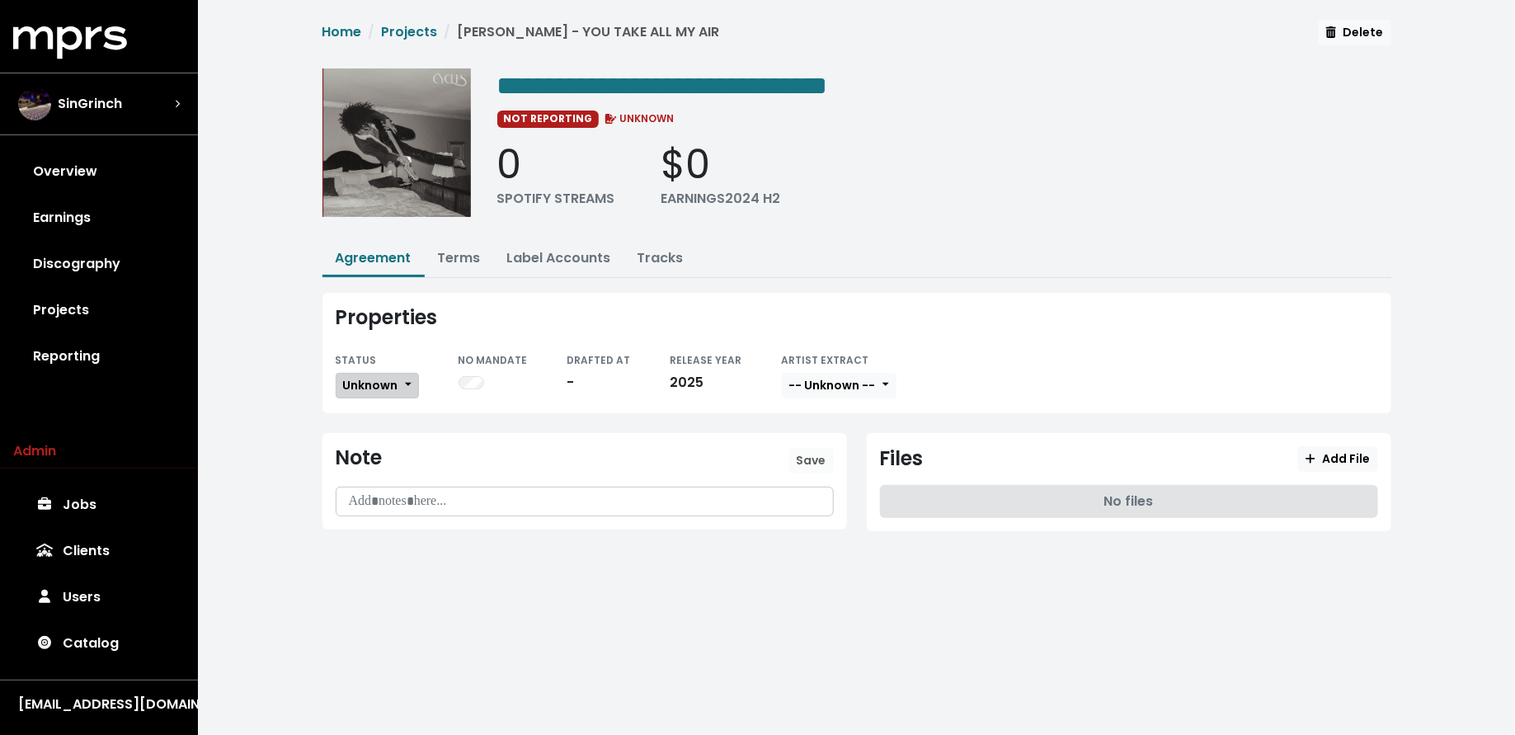
click at [361, 377] on span "Unknown" at bounding box center [370, 385] width 55 height 16
click at [367, 443] on link "Missing" at bounding box center [414, 445] width 155 height 26
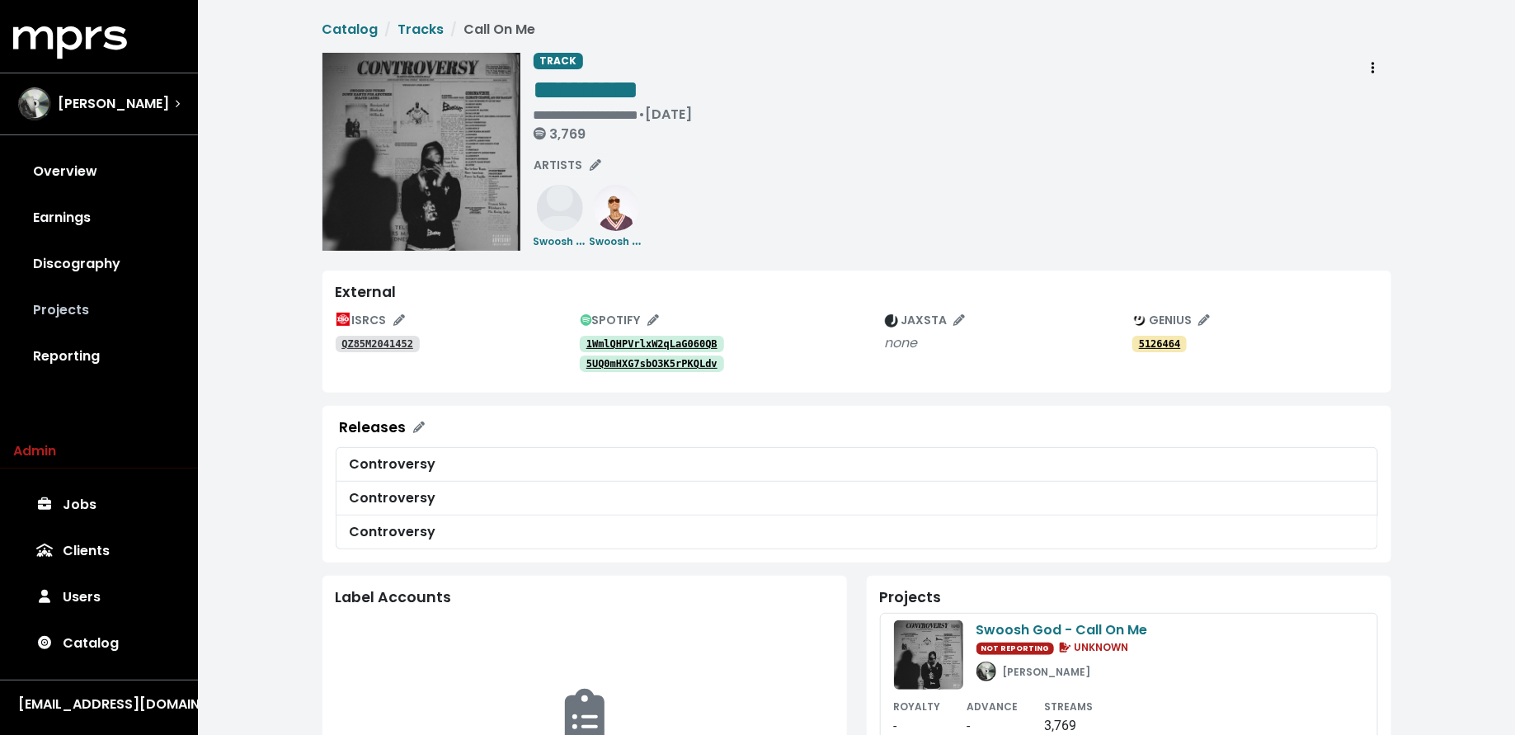
click at [130, 302] on link "Projects" at bounding box center [99, 310] width 172 height 46
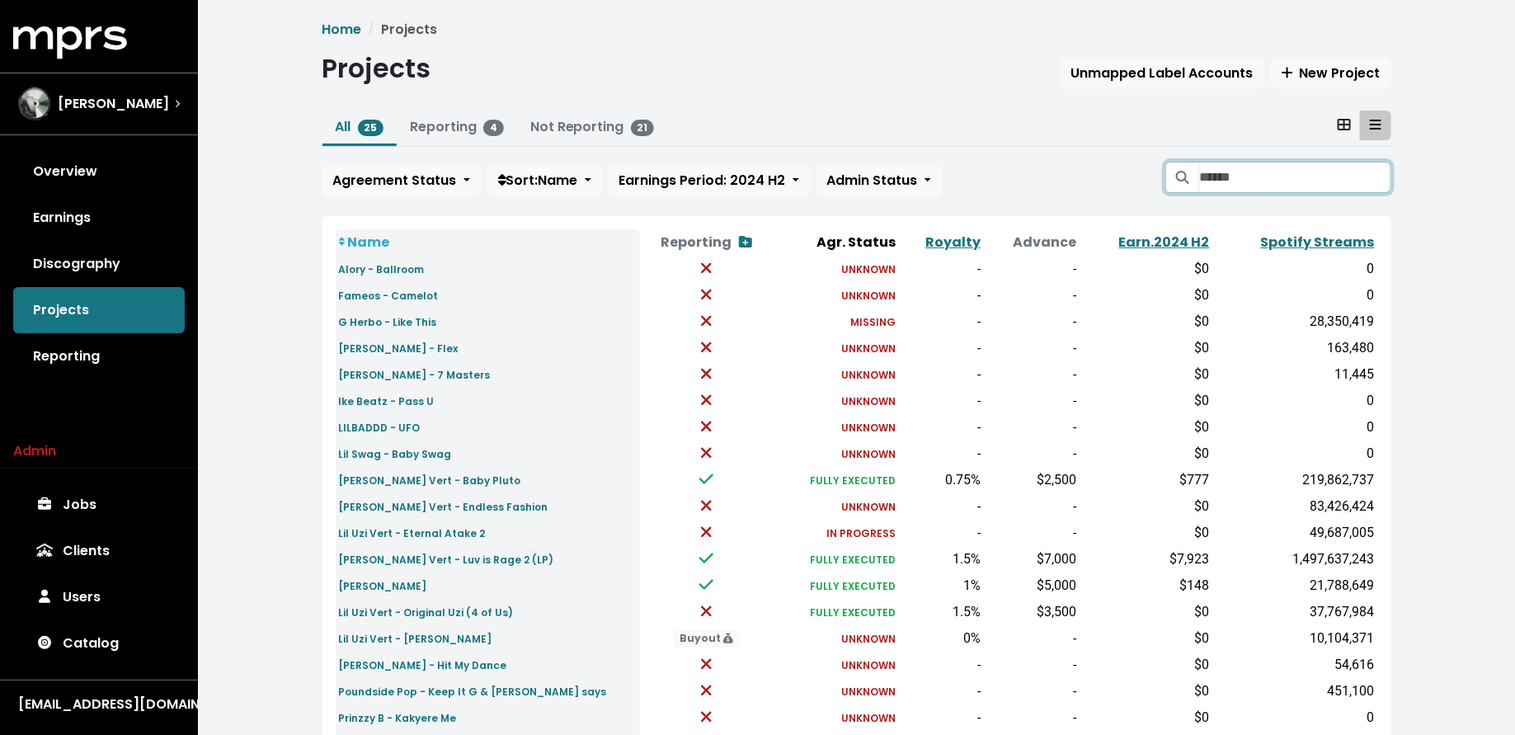
click at [1216, 179] on input "Search projects" at bounding box center [1294, 177] width 191 height 31
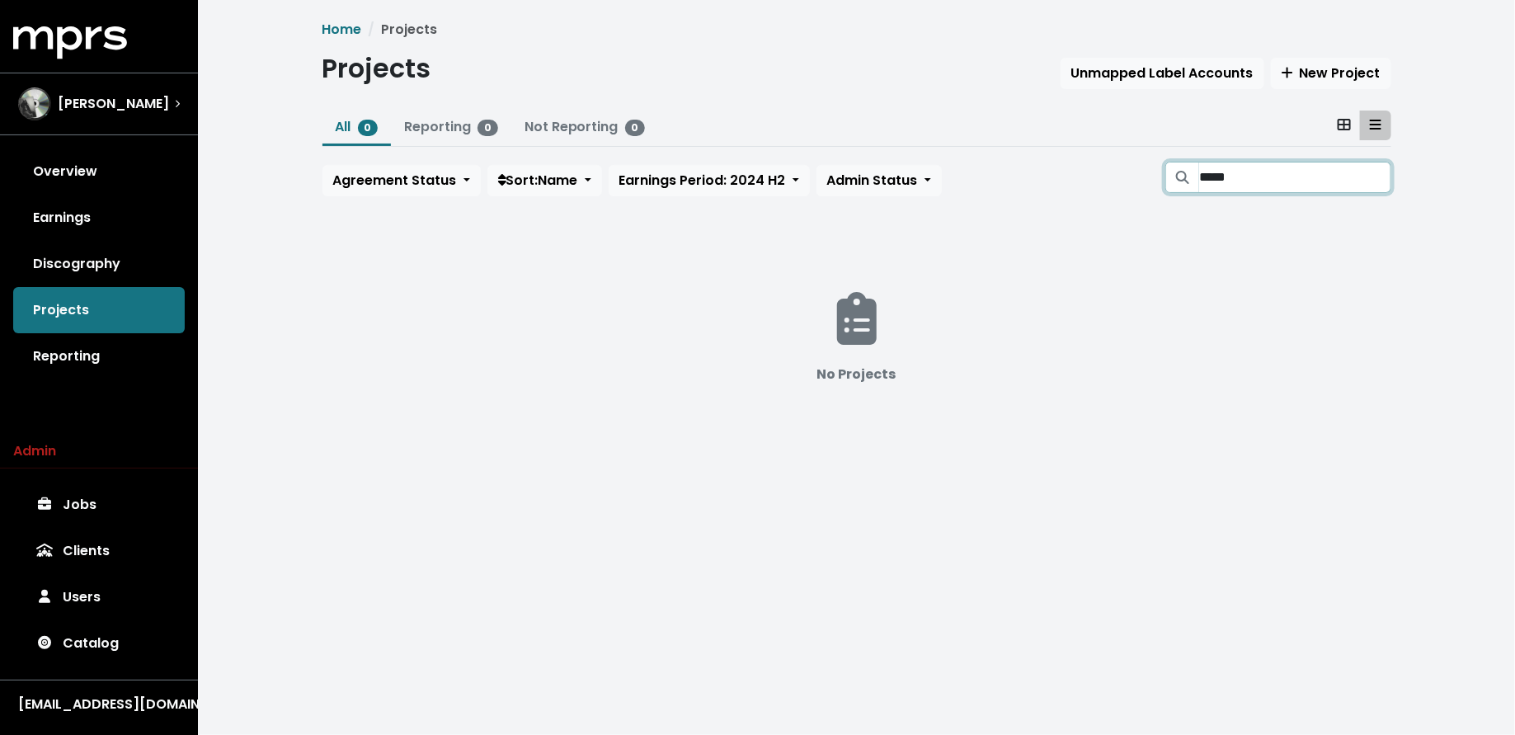
type input "*****"
click at [140, 102] on div "[PERSON_NAME]" at bounding box center [99, 103] width 162 height 33
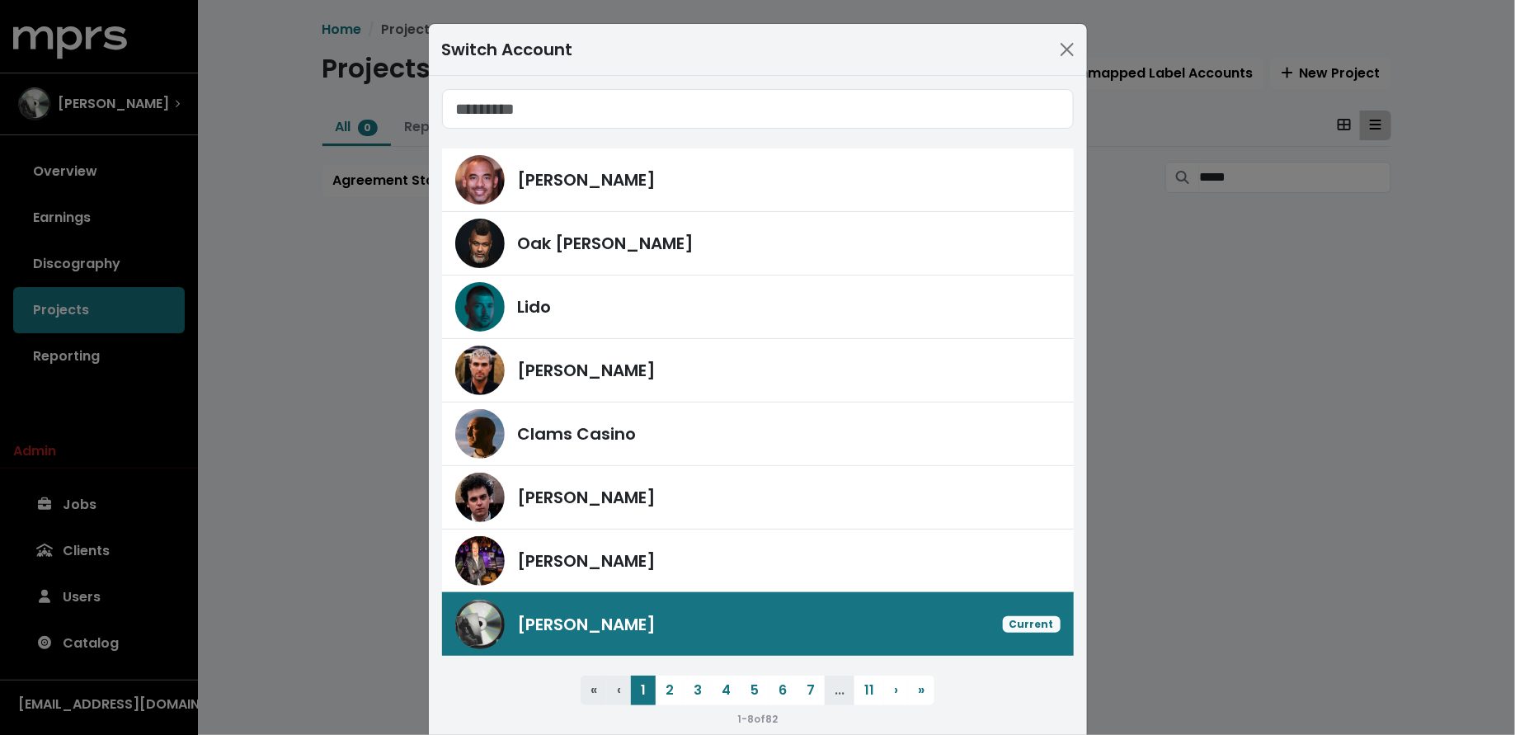
click at [95, 454] on div "Switch Account [PERSON_NAME] [PERSON_NAME] Lido [PERSON_NAME] Clams Casino [PER…" at bounding box center [757, 367] width 1515 height 735
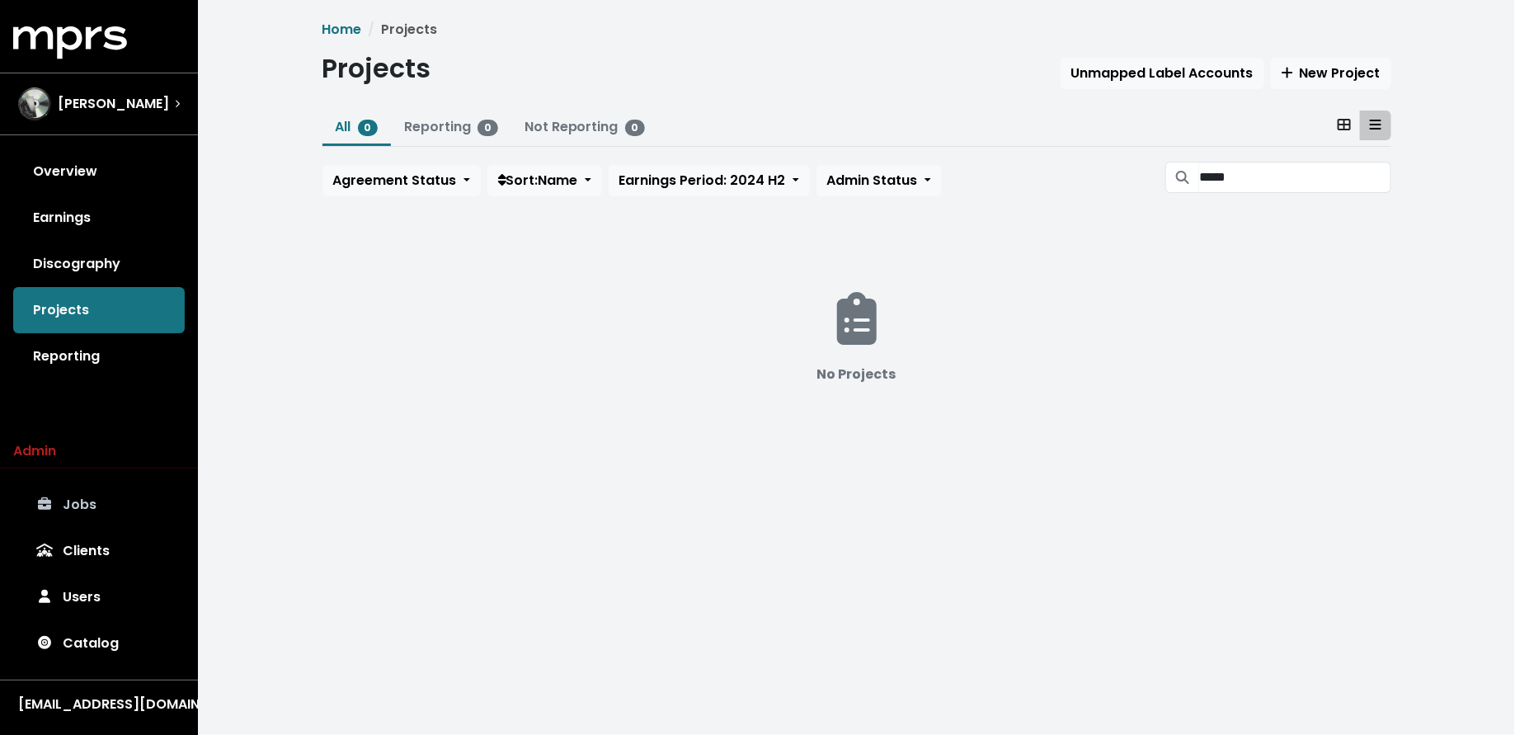
click at [92, 506] on link "Jobs" at bounding box center [99, 505] width 172 height 46
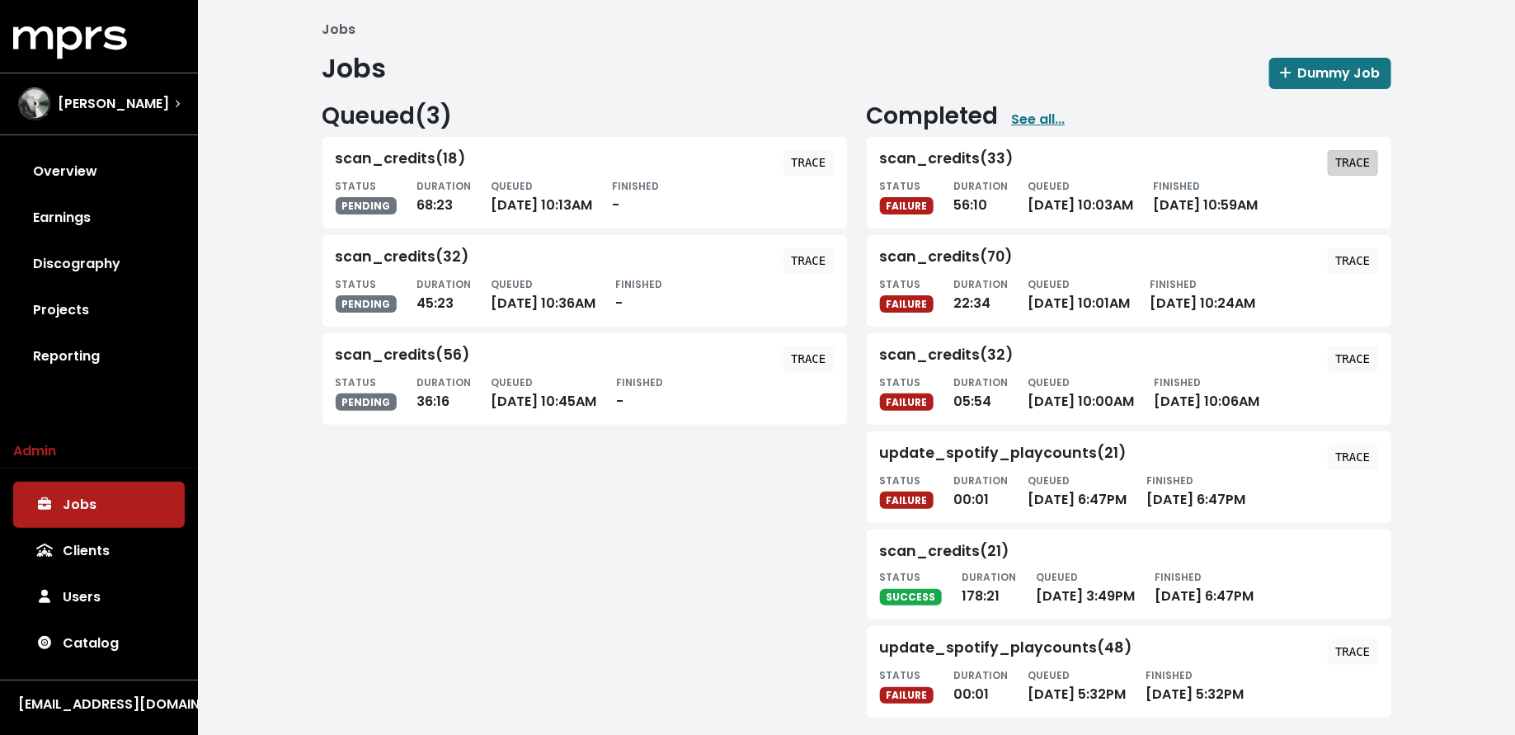
click at [1357, 169] on span "TRACE" at bounding box center [1352, 162] width 35 height 17
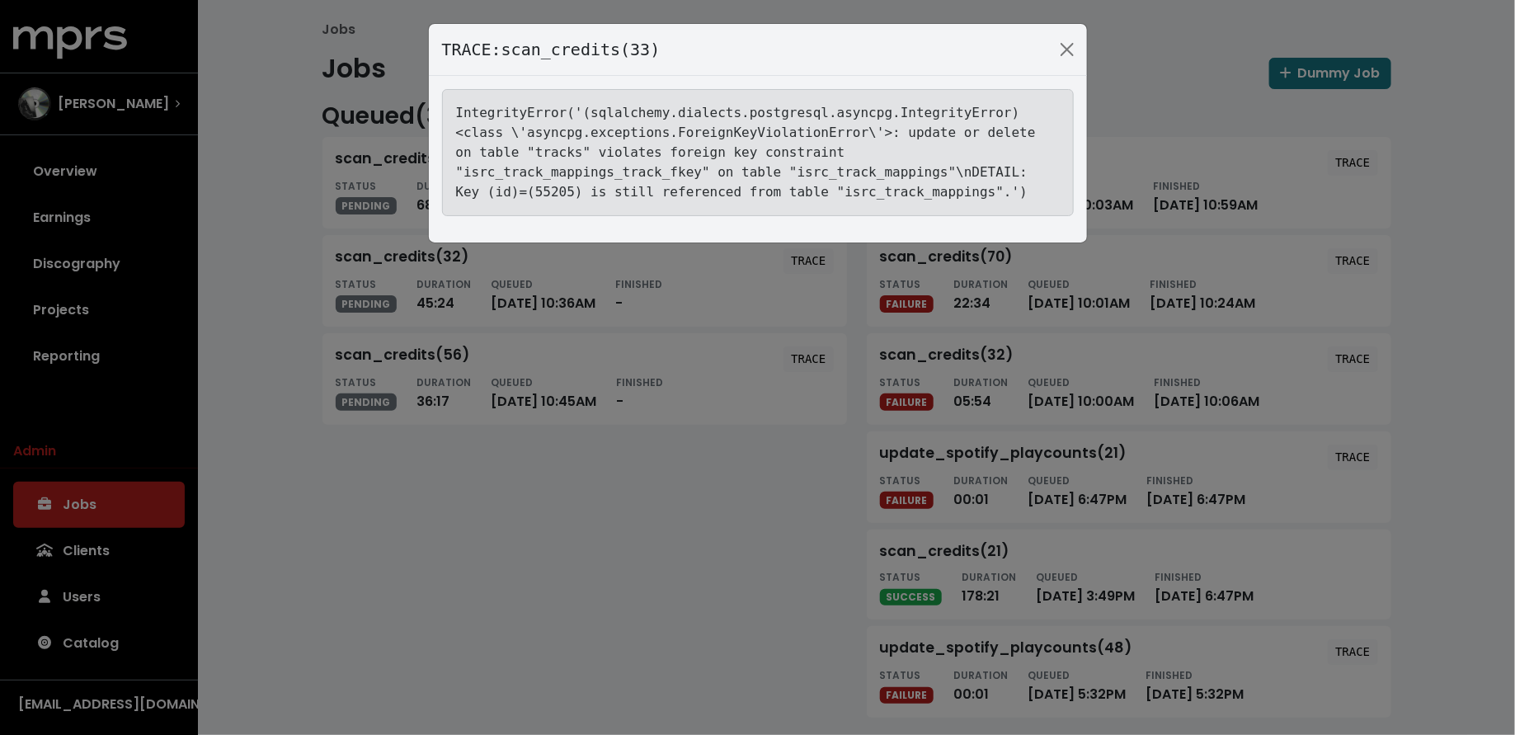
click at [733, 510] on div "TRACE: scan_credits(33) IntegrityError('(sqlalchemy.dialects.postgresql.asyncpg…" at bounding box center [757, 367] width 1515 height 735
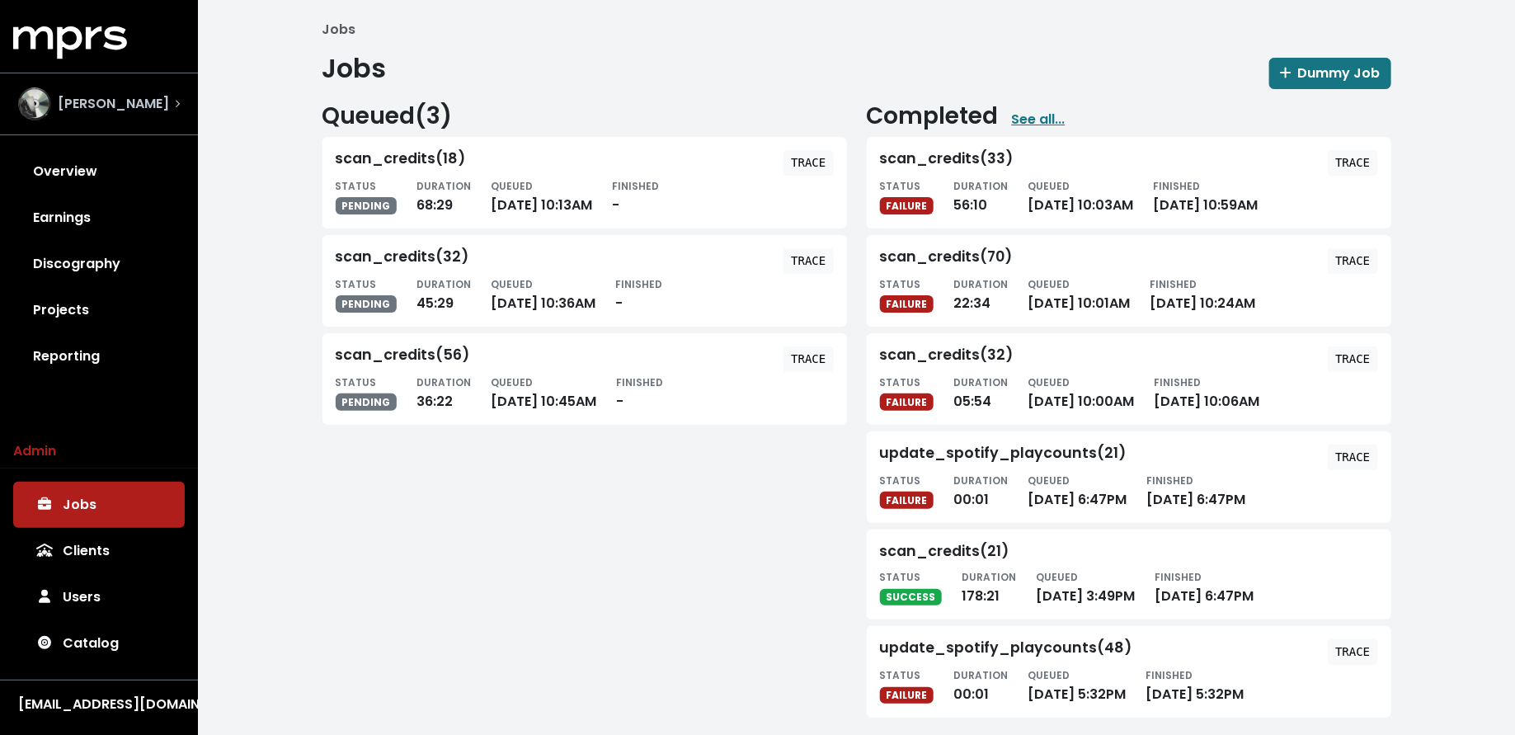
click at [126, 113] on div "[PERSON_NAME]" at bounding box center [99, 103] width 162 height 33
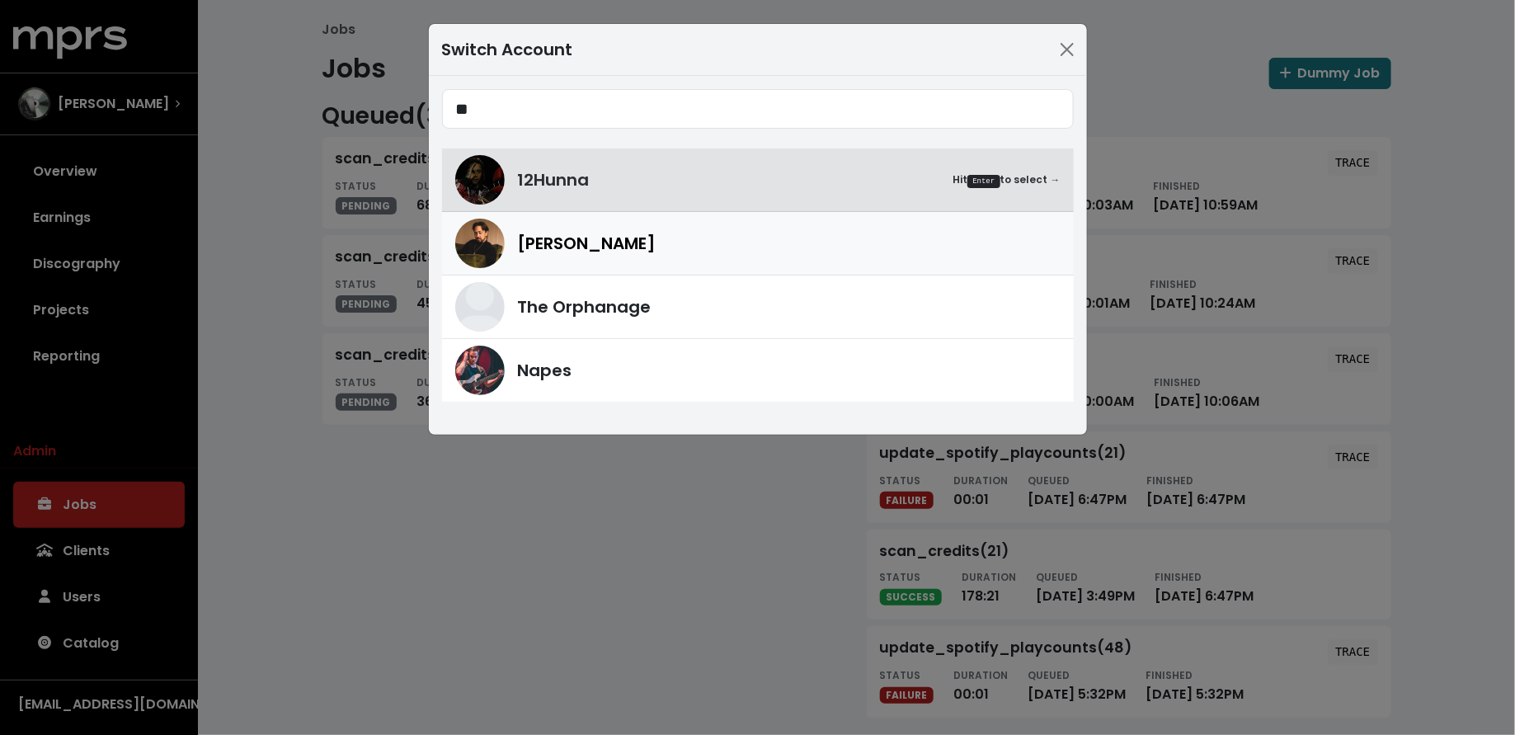
type input "**"
click at [495, 244] on img at bounding box center [479, 243] width 49 height 49
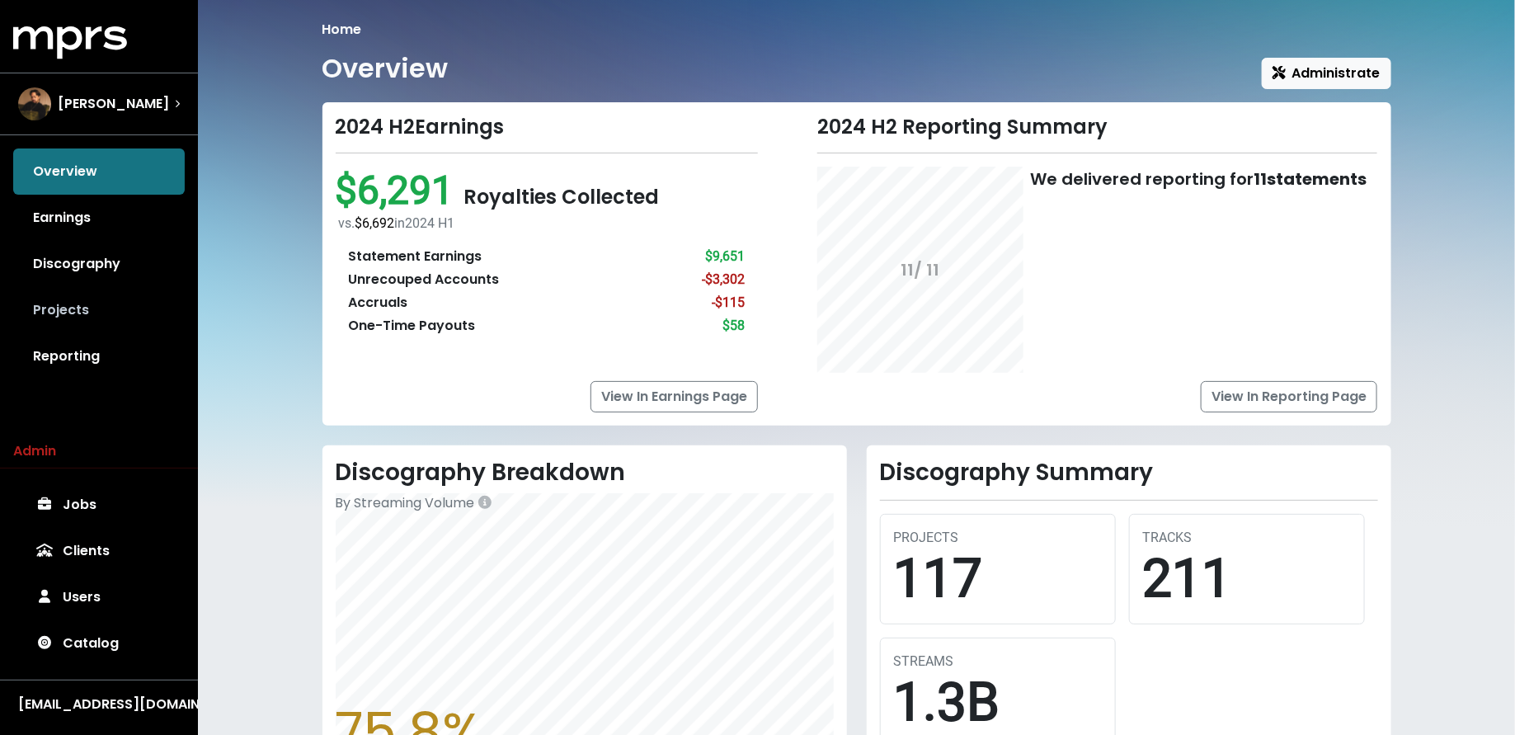
click at [118, 317] on link "Projects" at bounding box center [99, 310] width 172 height 46
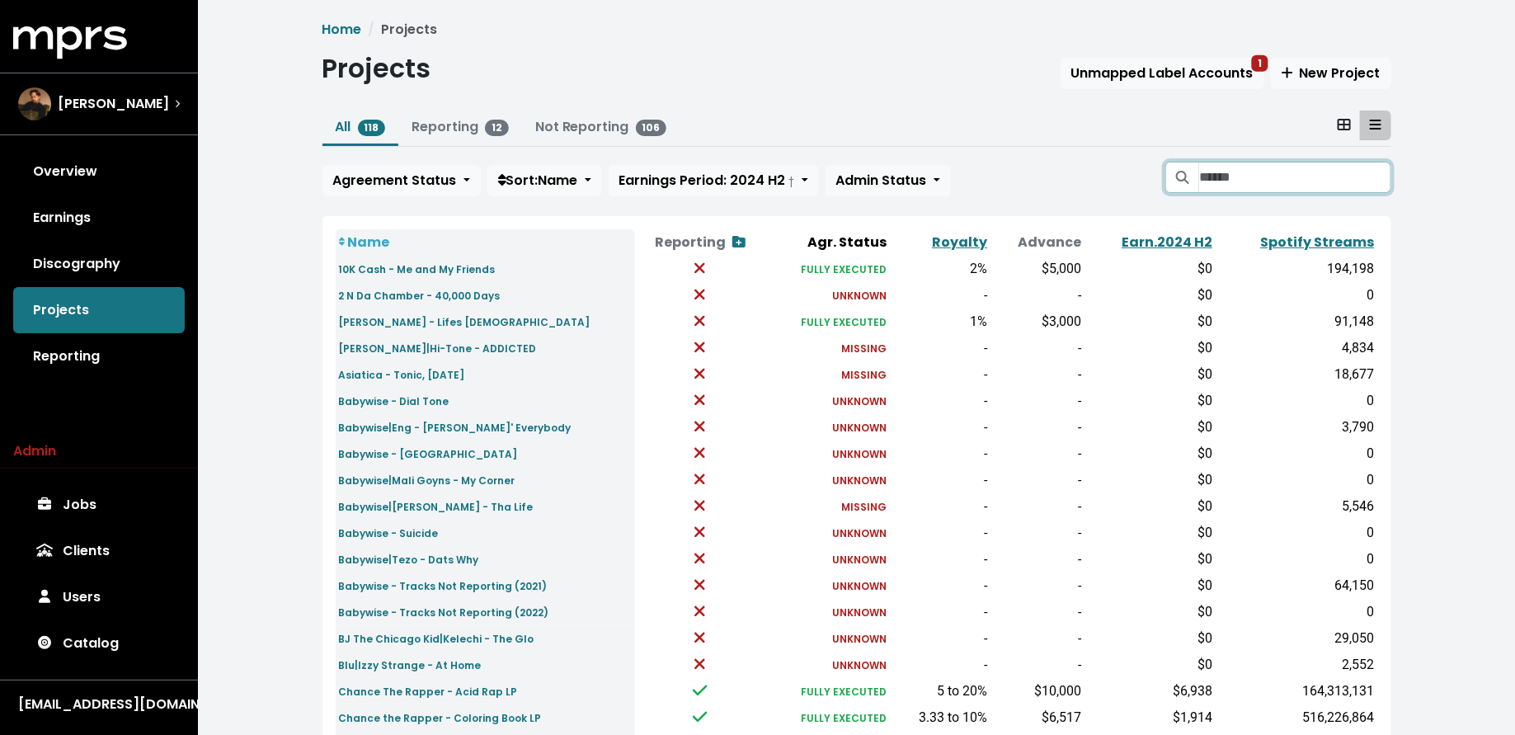
click at [1230, 177] on input "Search projects" at bounding box center [1294, 177] width 191 height 31
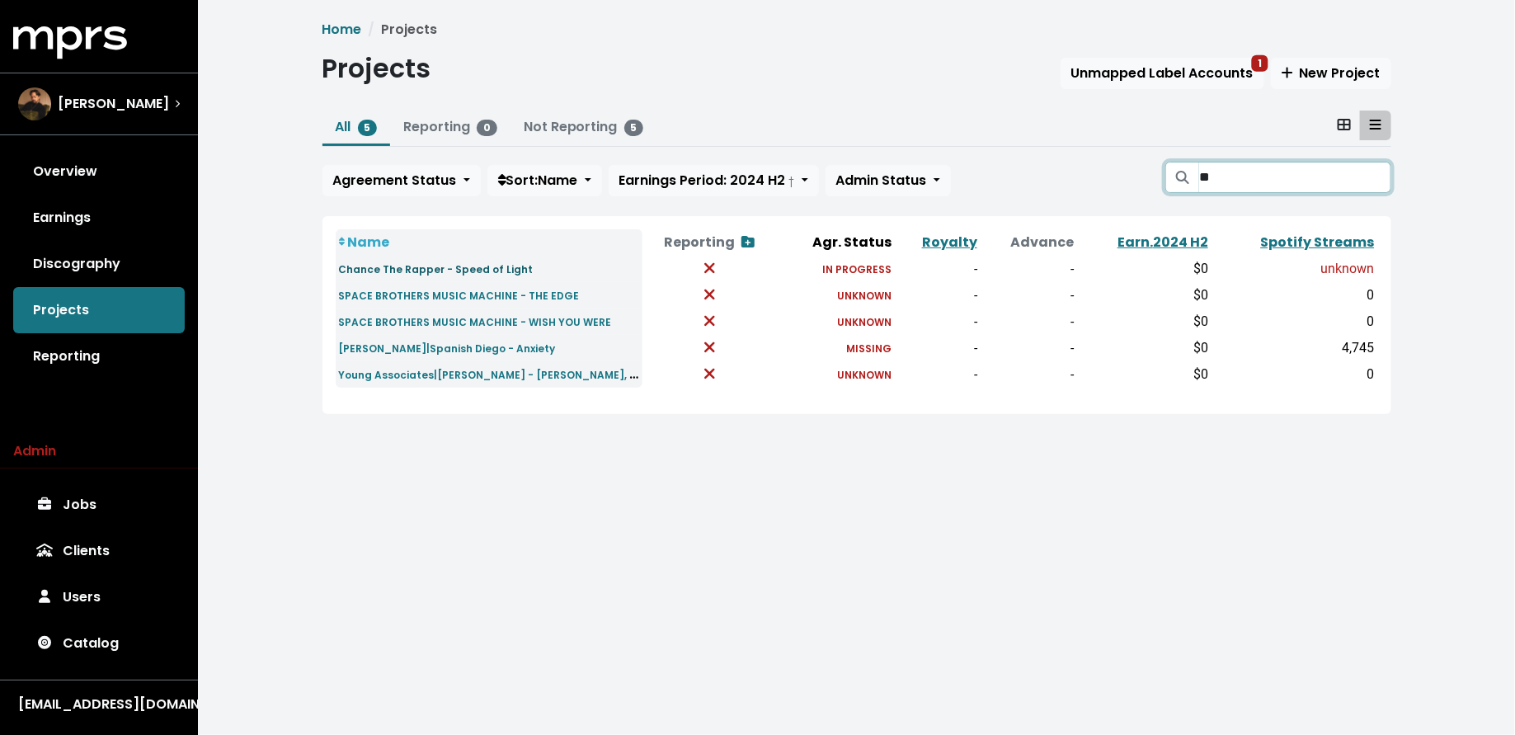
type input "**"
click at [440, 266] on small "Chance The Rapper - Speed of Light" at bounding box center [436, 269] width 195 height 14
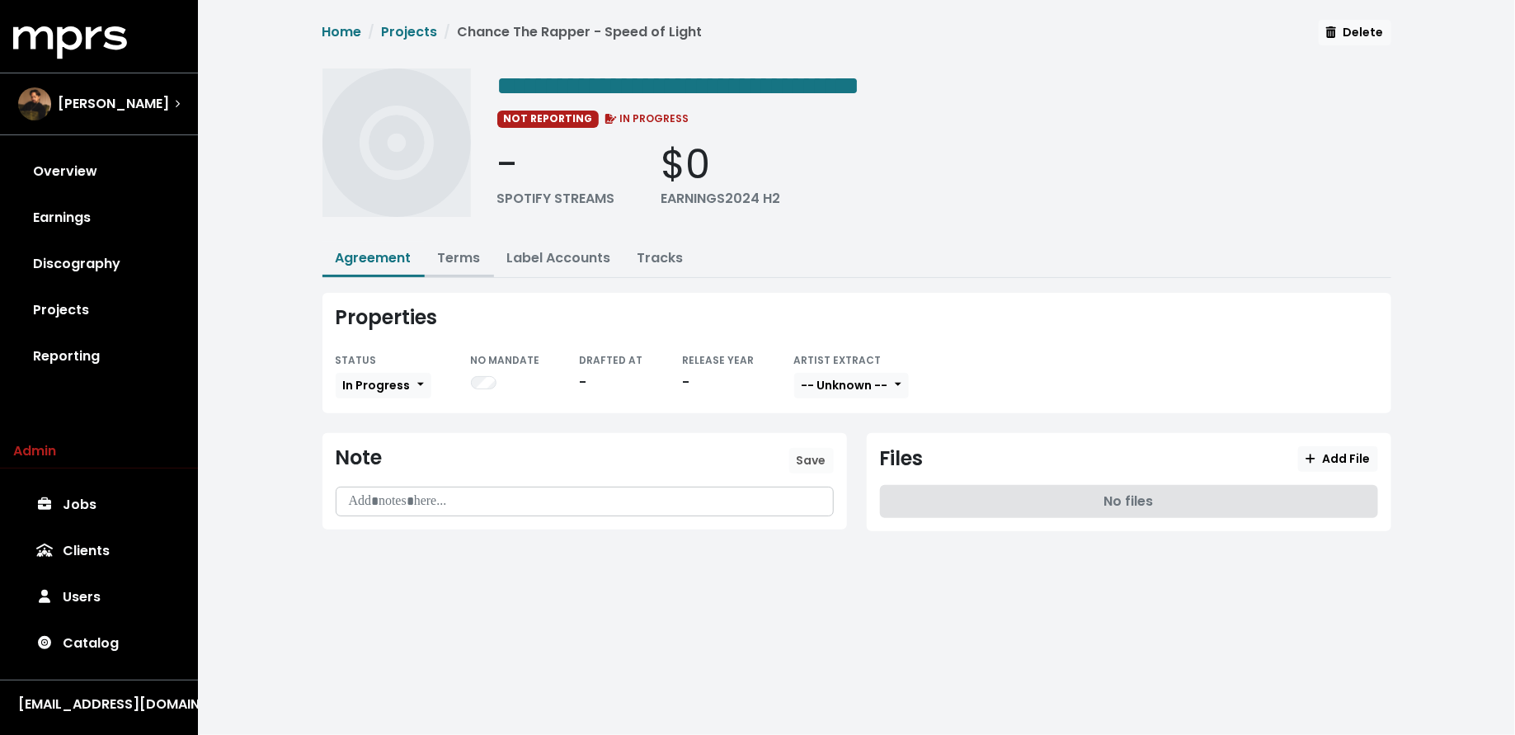
click at [463, 255] on link "Terms" at bounding box center [459, 257] width 43 height 19
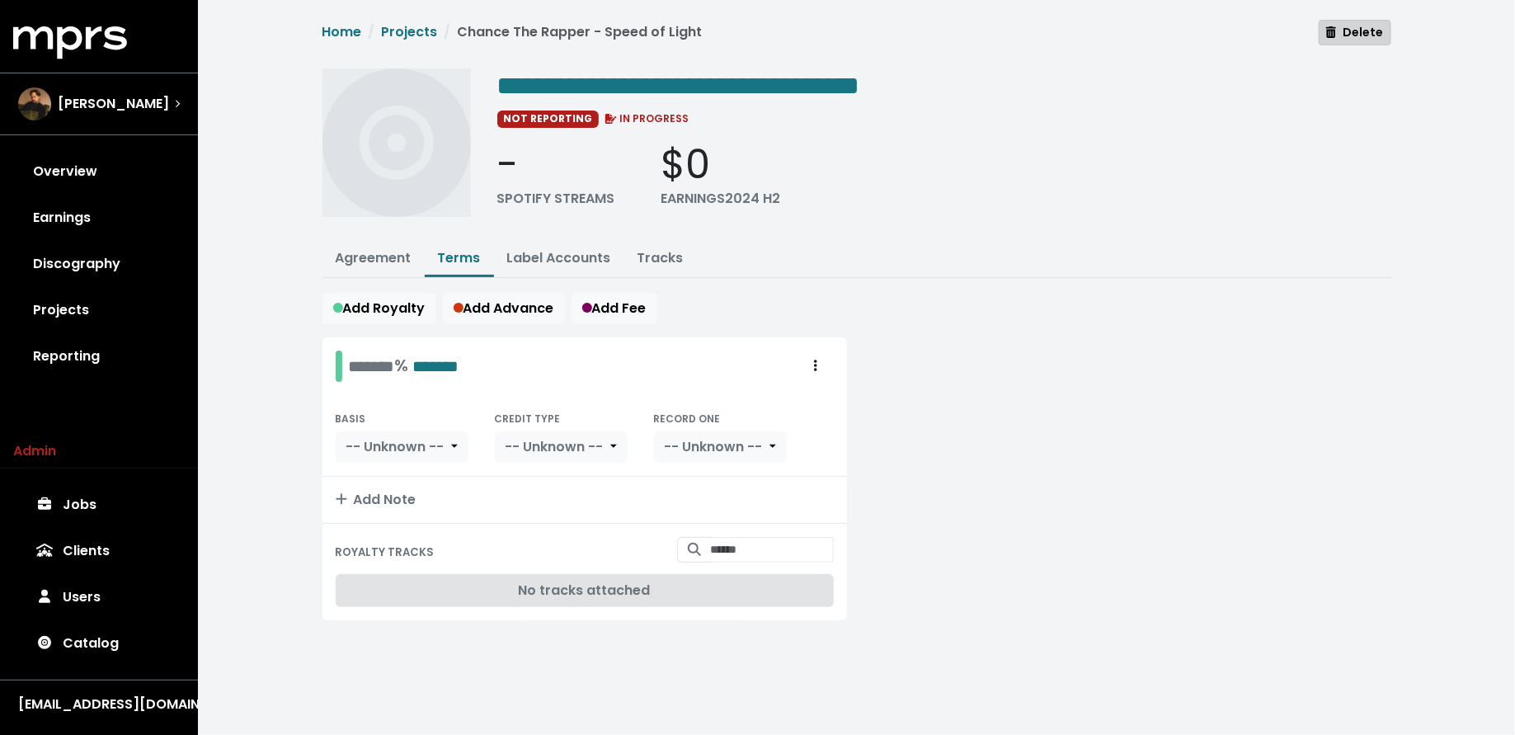
click at [1349, 29] on span "Delete" at bounding box center [1354, 32] width 57 height 16
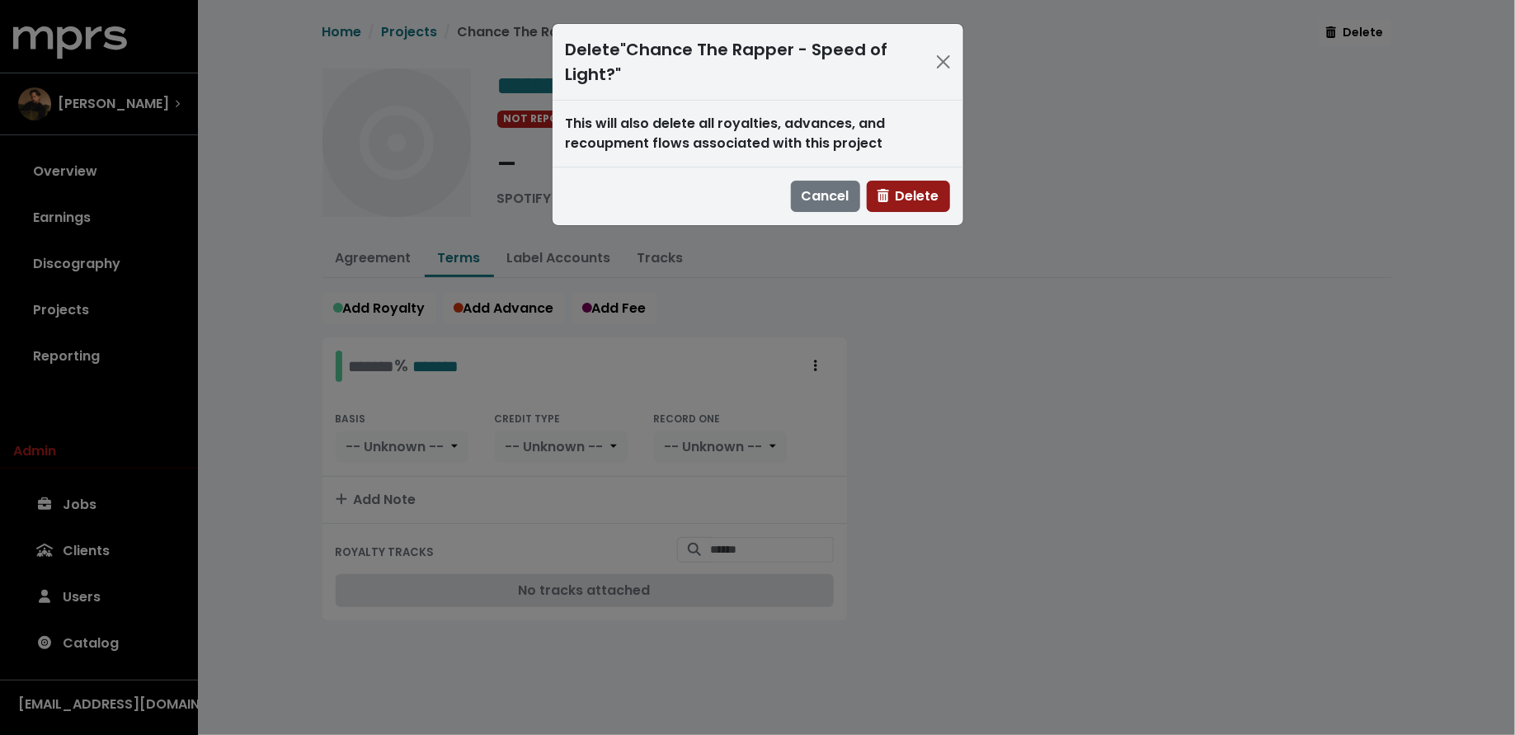
click at [897, 199] on span "Delete" at bounding box center [909, 195] width 62 height 19
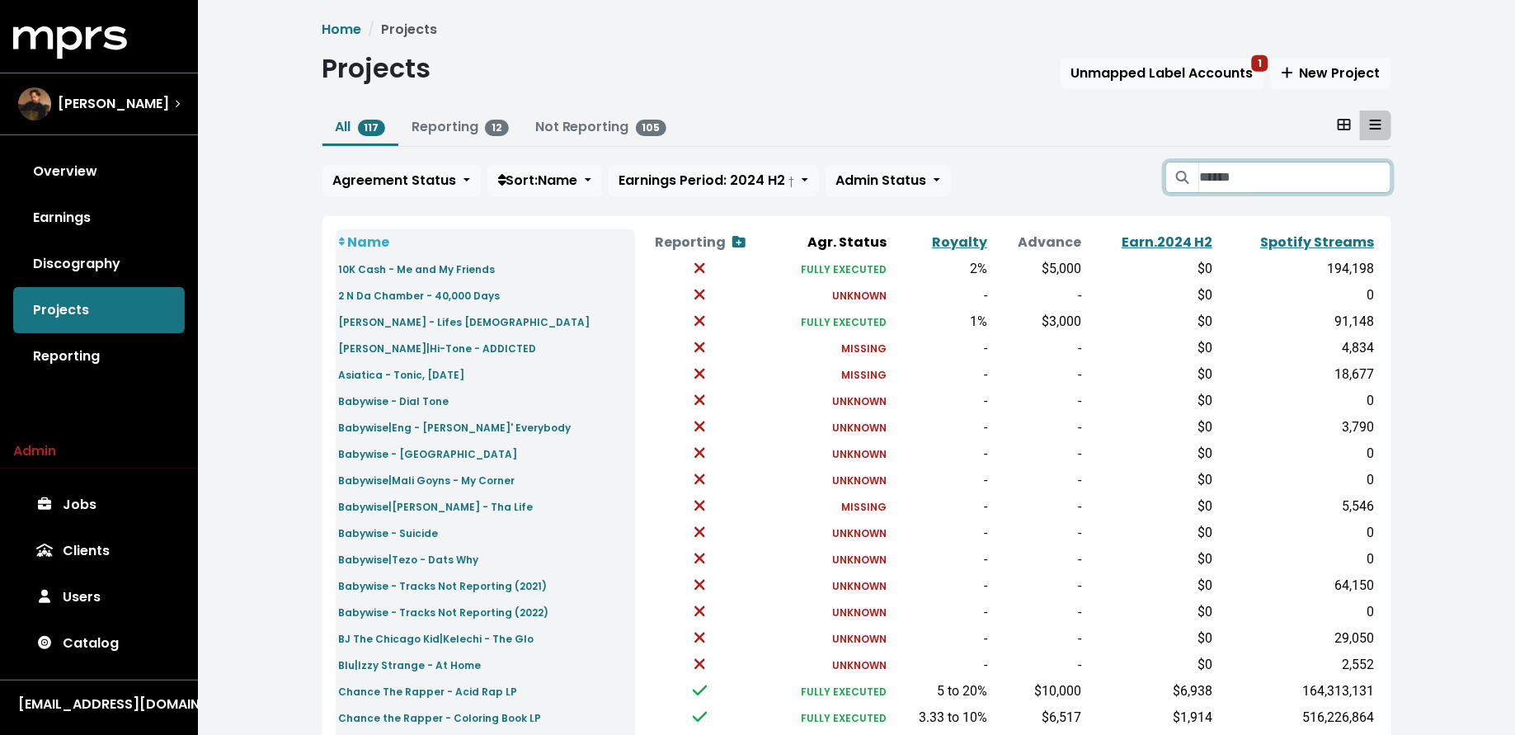
click at [1254, 181] on input "Search projects" at bounding box center [1294, 177] width 191 height 31
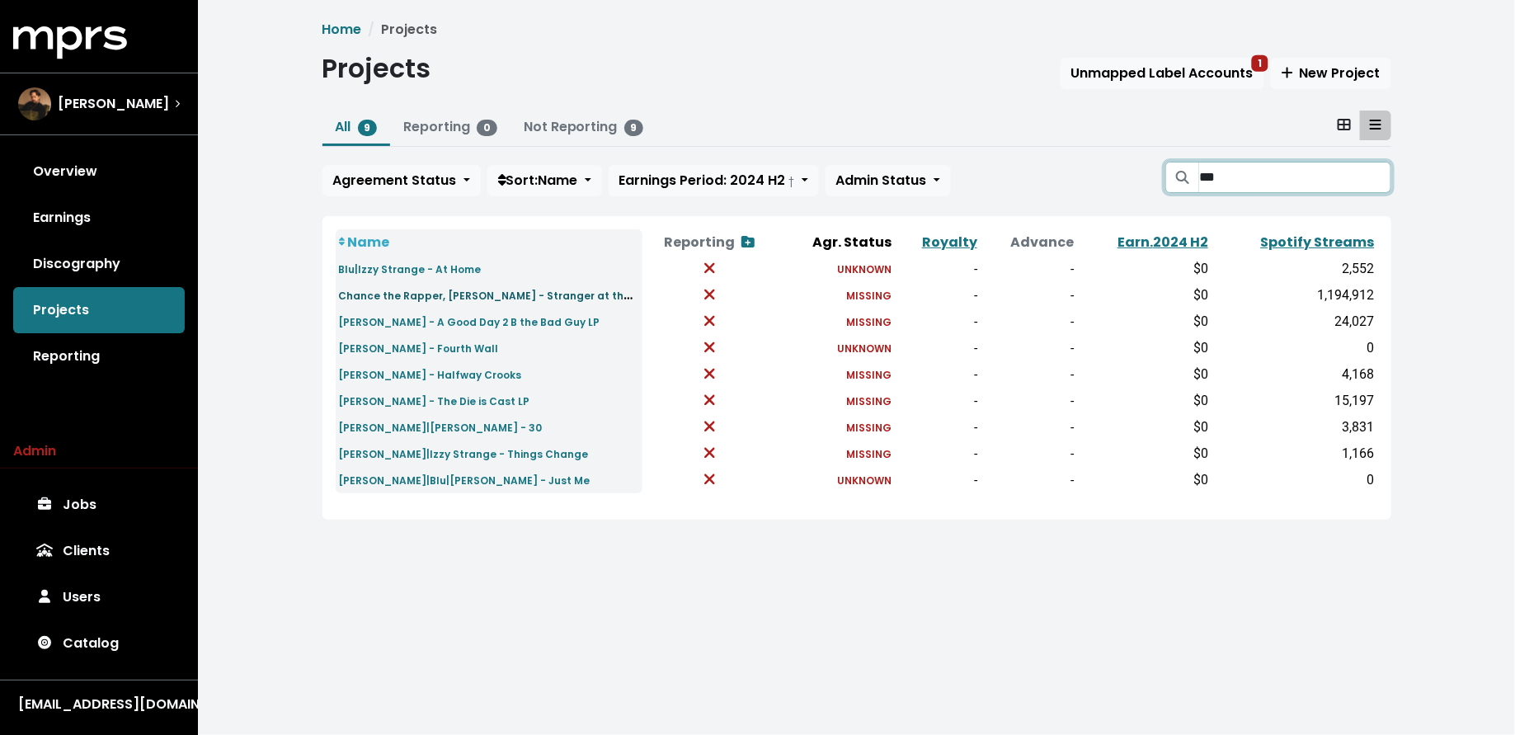
type input "***"
click at [577, 294] on small "Chance the Rapper, [PERSON_NAME] - Stranger at the Table" at bounding box center [502, 294] width 326 height 19
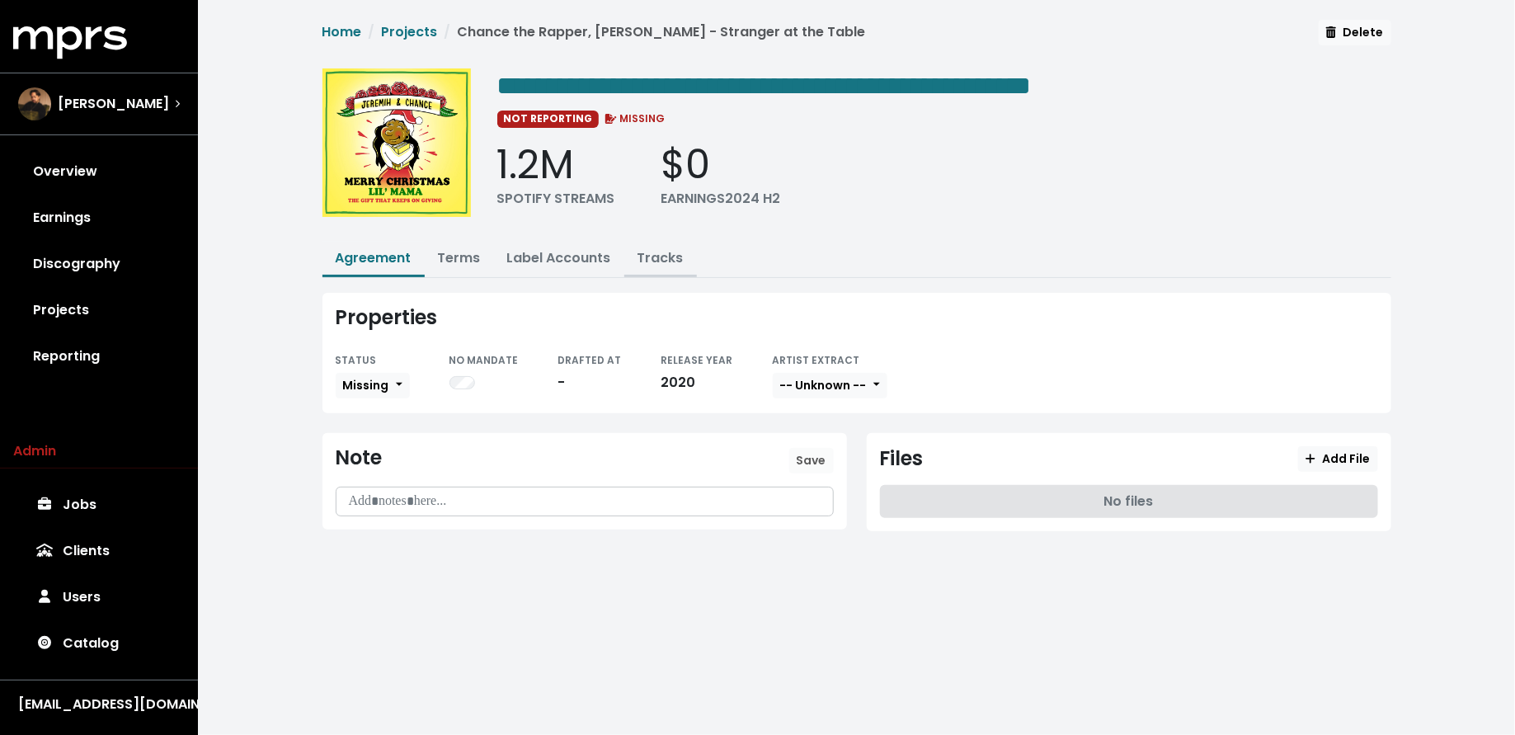
click at [665, 243] on button "Tracks" at bounding box center [660, 259] width 73 height 35
click at [664, 258] on link "Tracks" at bounding box center [661, 257] width 46 height 19
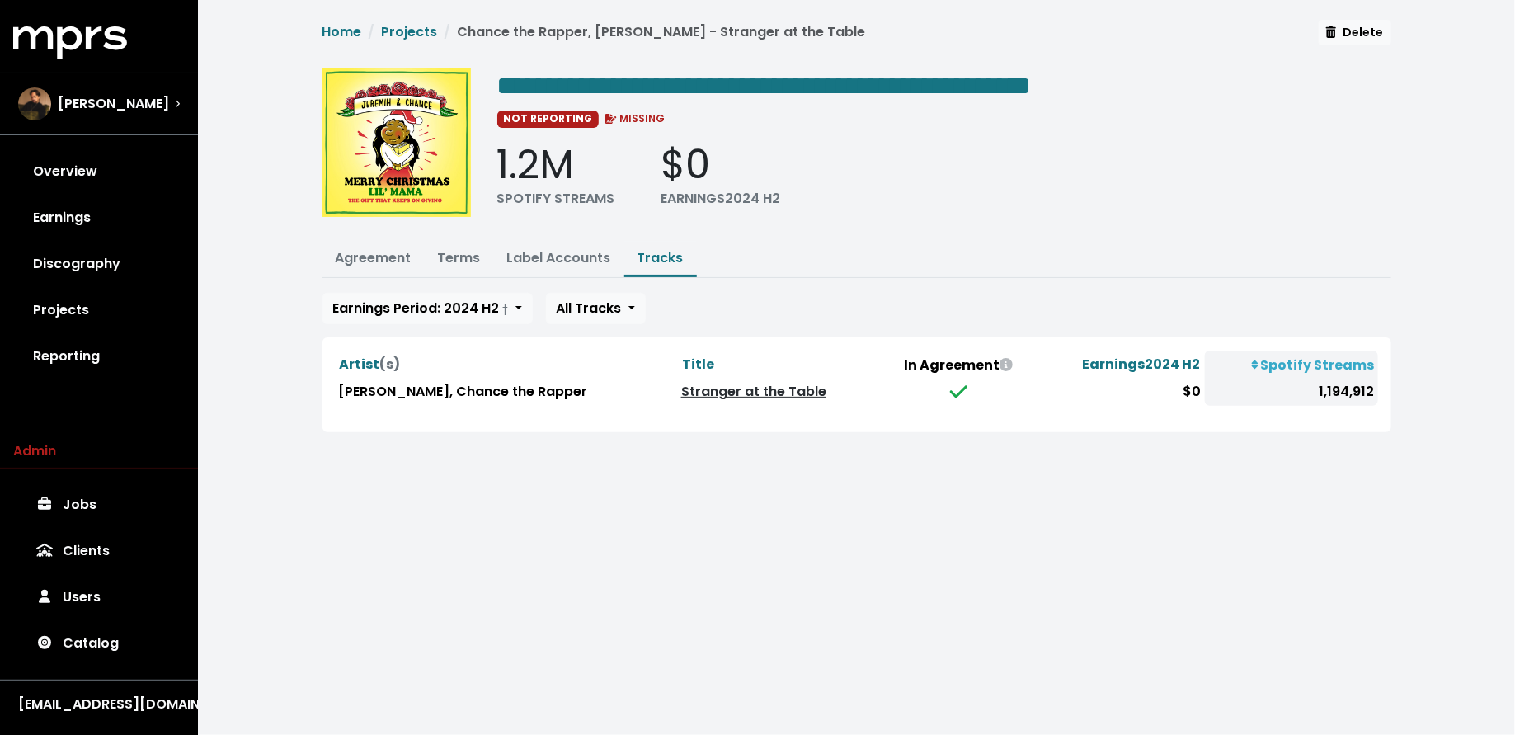
click at [681, 393] on link "Stranger at the Table" at bounding box center [753, 391] width 145 height 19
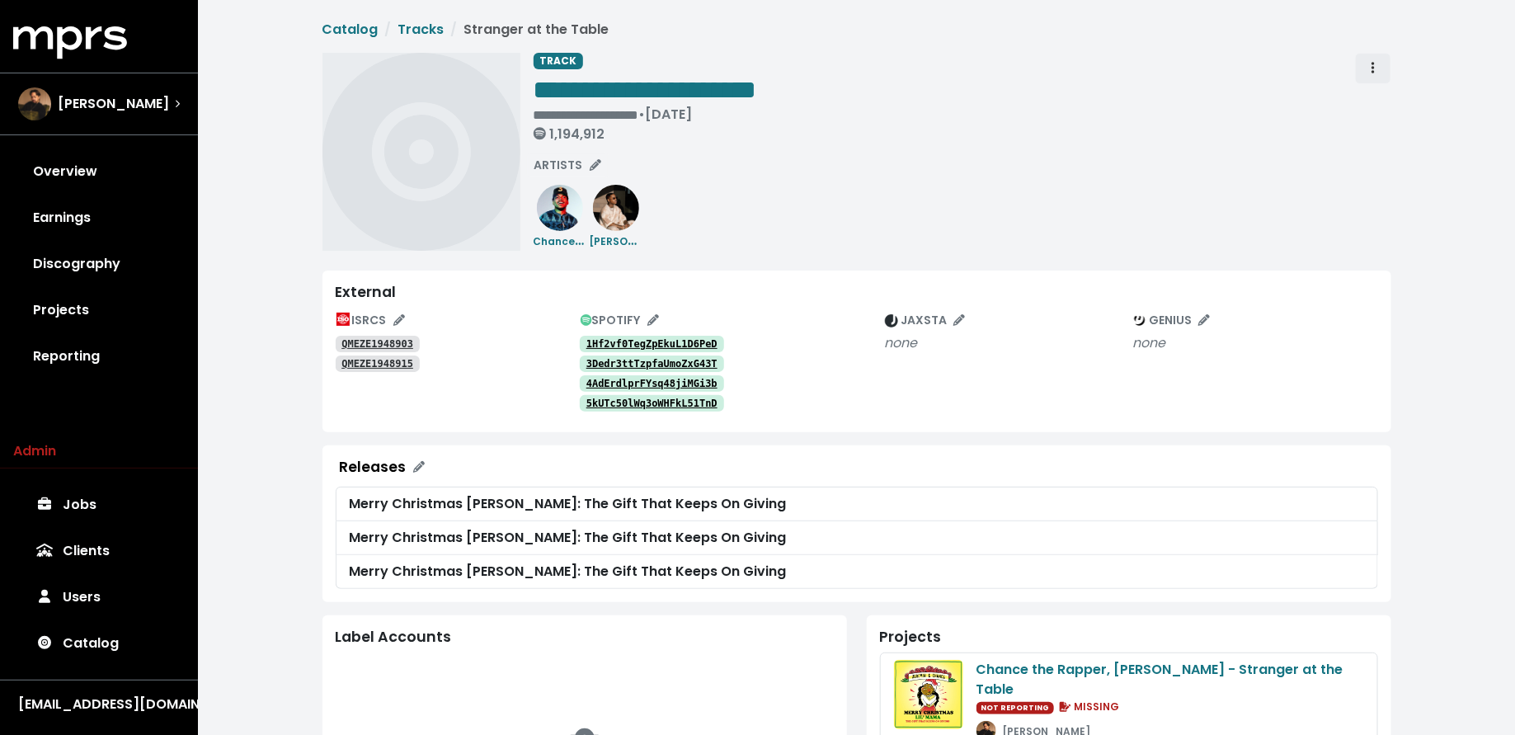
click at [1371, 68] on span "Track actions" at bounding box center [1373, 69] width 15 height 20
click at [1371, 96] on link "Merge" at bounding box center [1421, 105] width 130 height 26
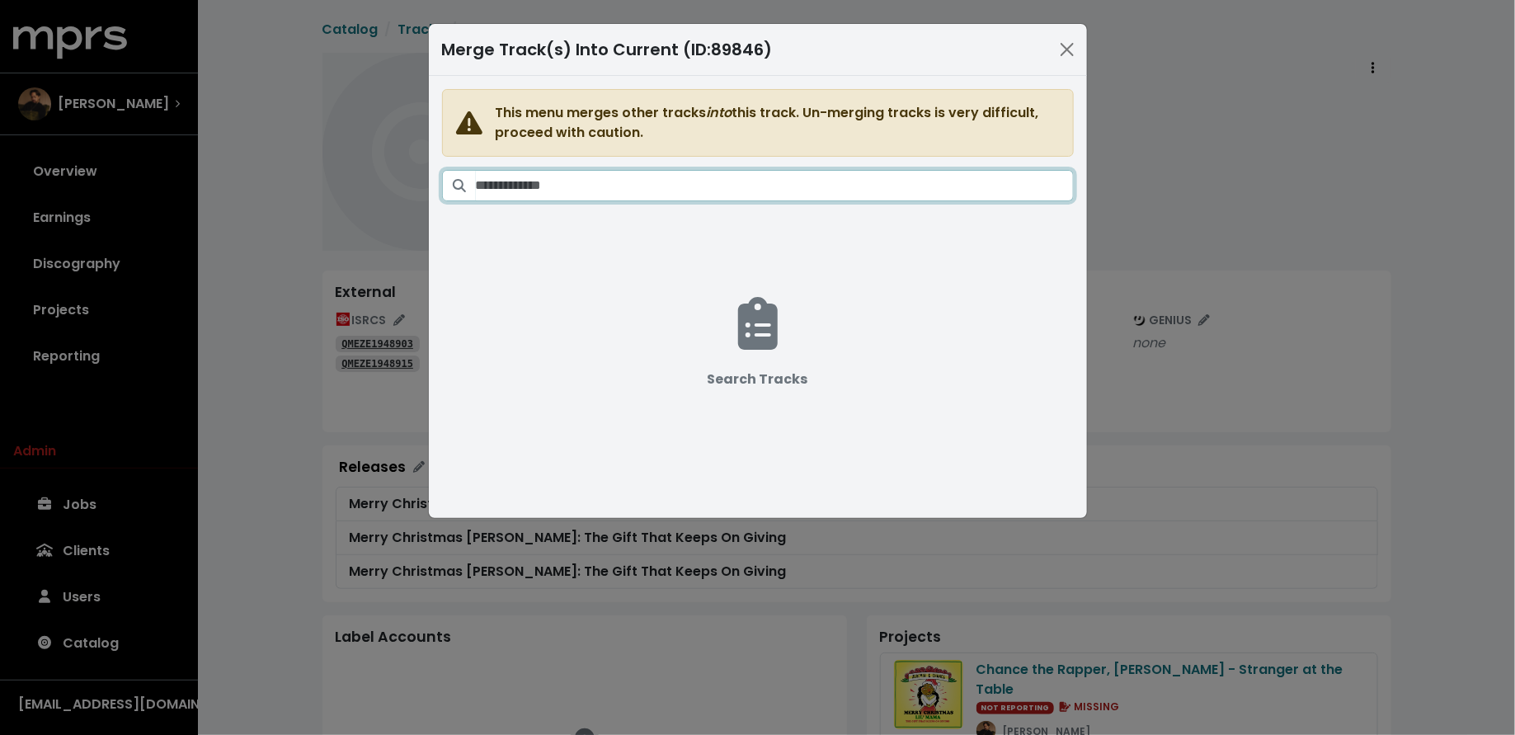
click at [921, 187] on input "Search tracks" at bounding box center [775, 185] width 598 height 31
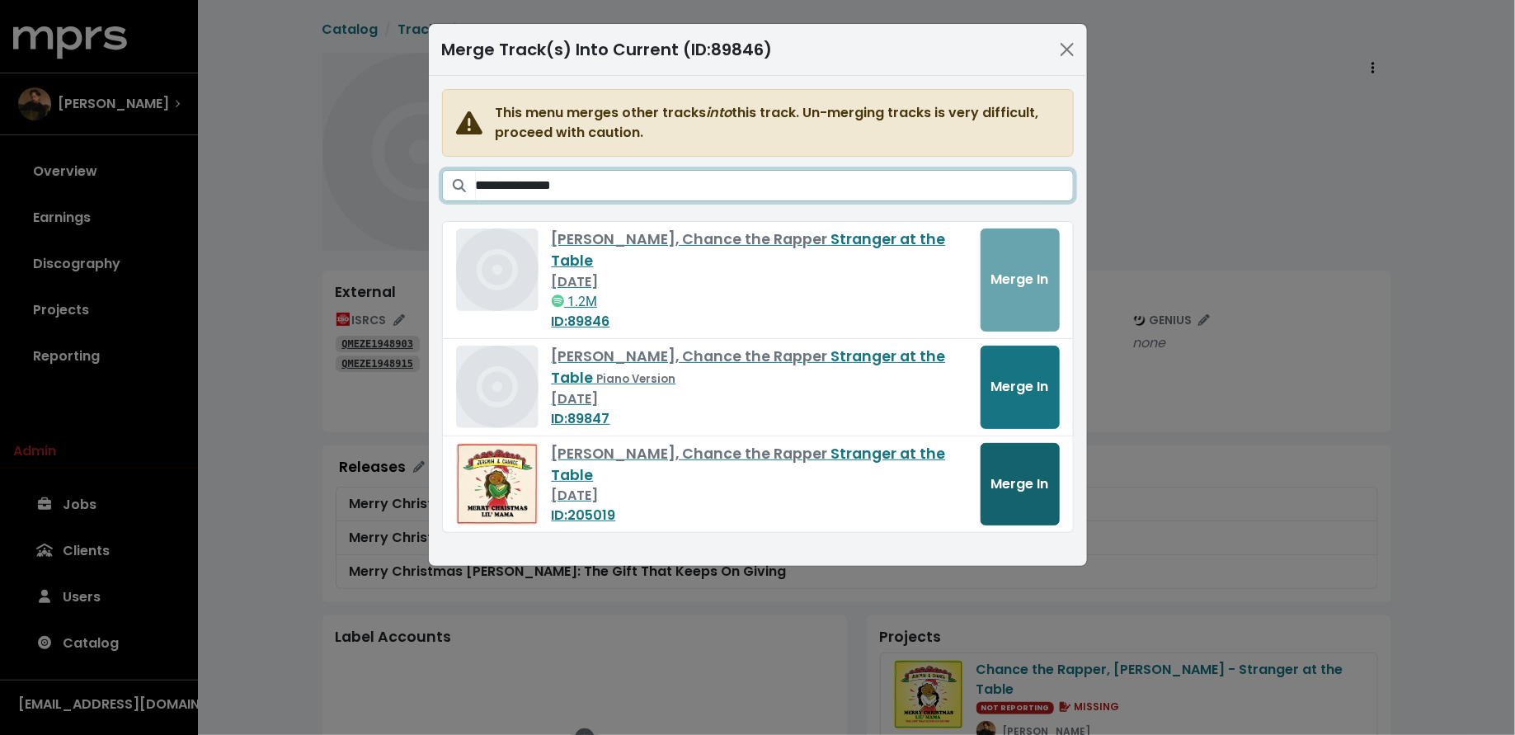
type input "**********"
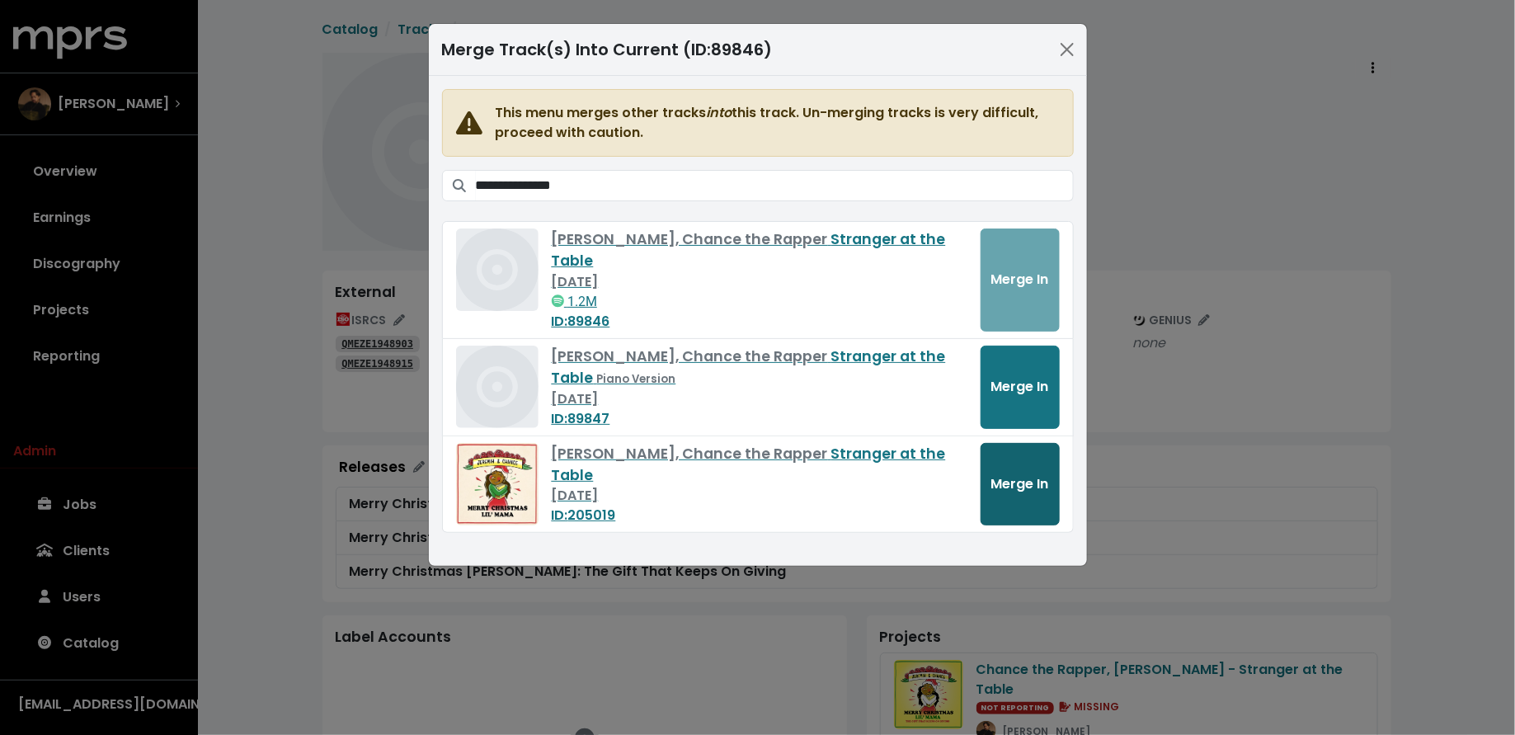
click at [1013, 474] on span "Merge In" at bounding box center [1020, 483] width 58 height 19
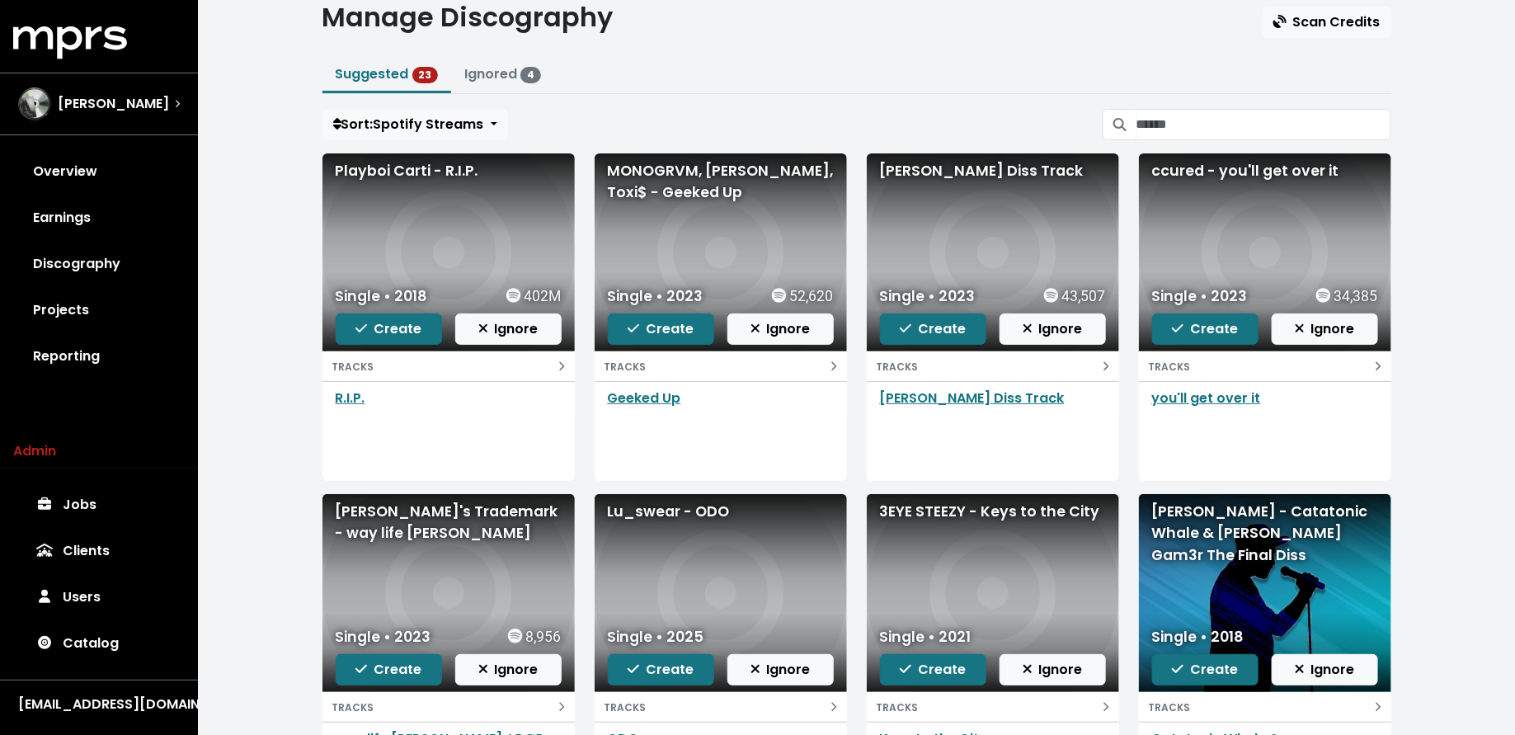
scroll to position [52, 0]
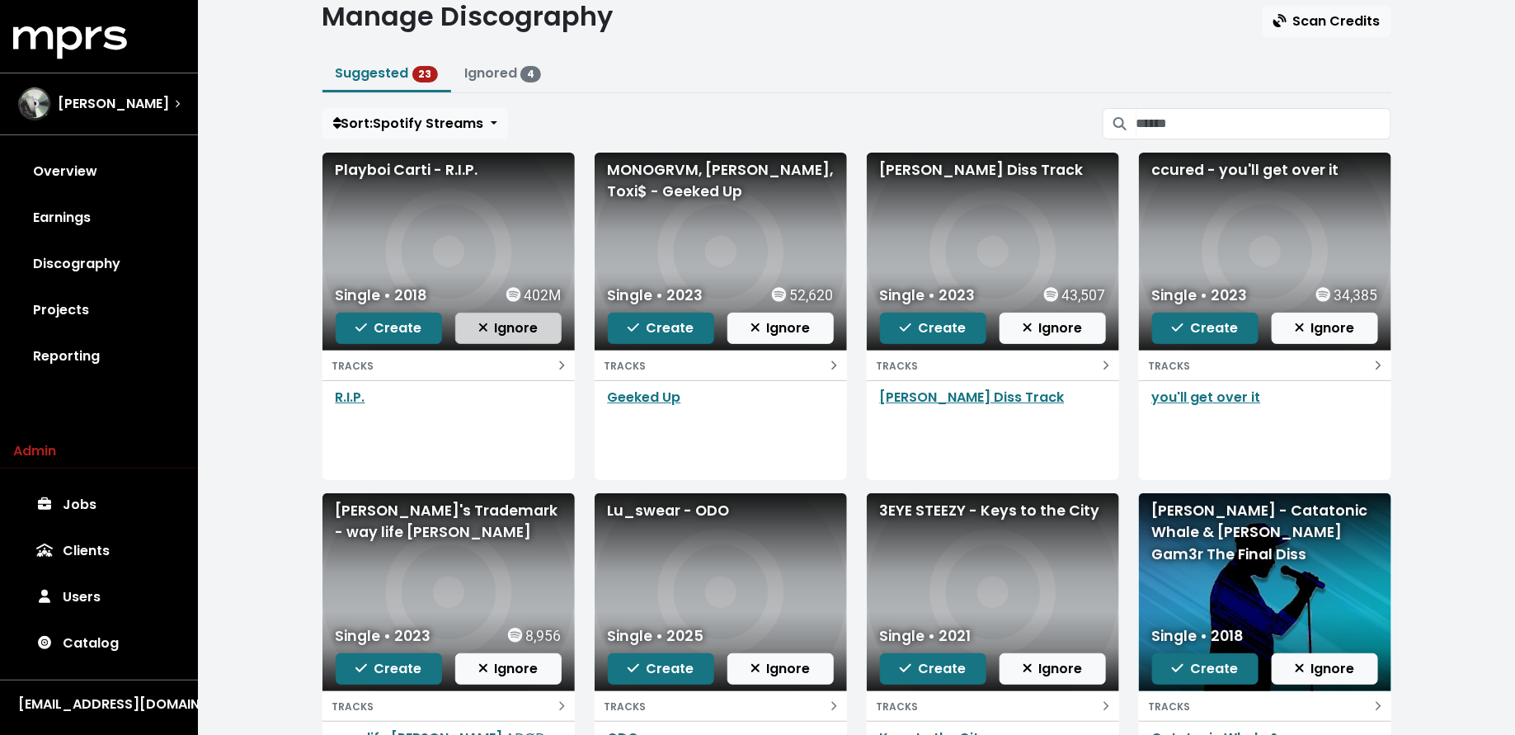
click at [502, 333] on span "Ignore" at bounding box center [508, 327] width 60 height 19
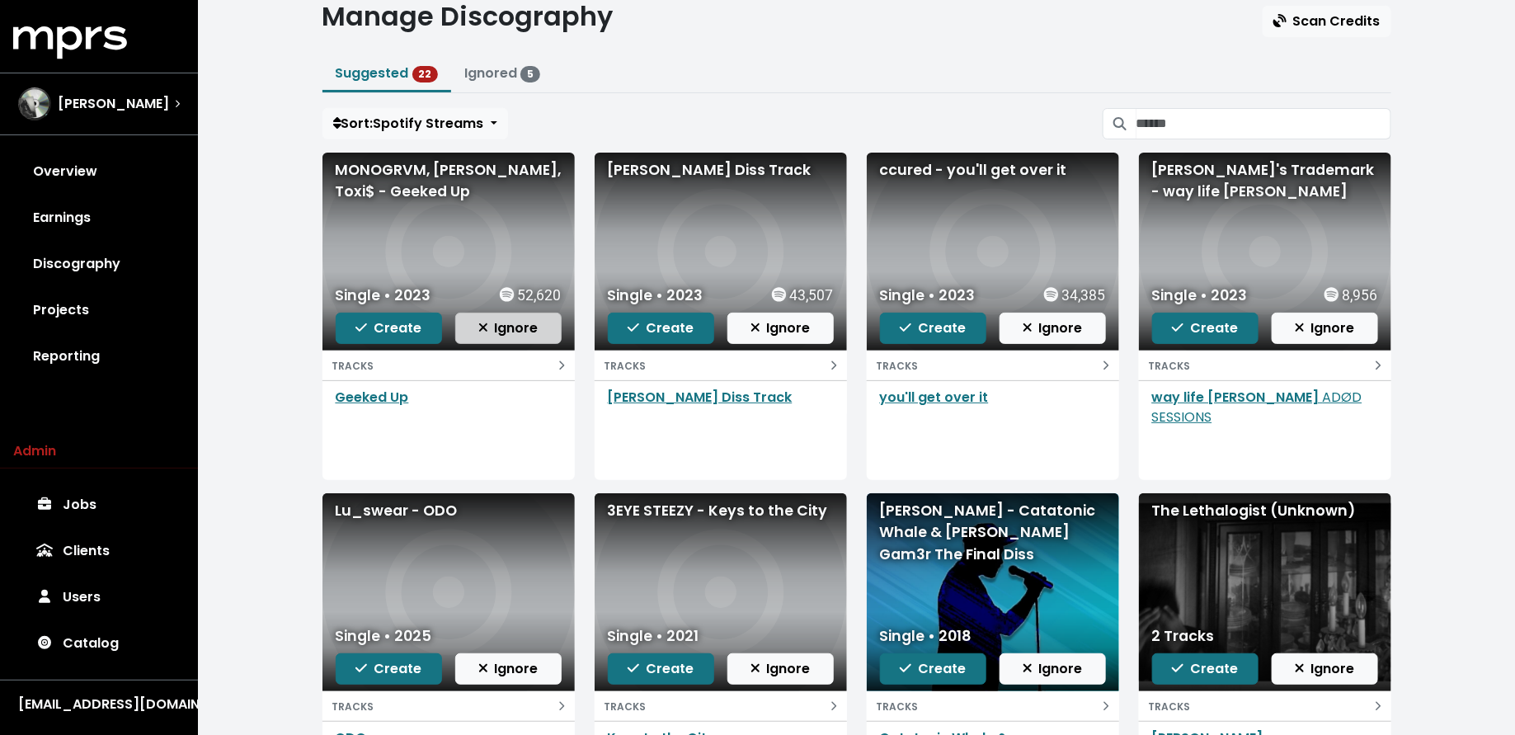
click at [505, 323] on span "Ignore" at bounding box center [508, 327] width 60 height 19
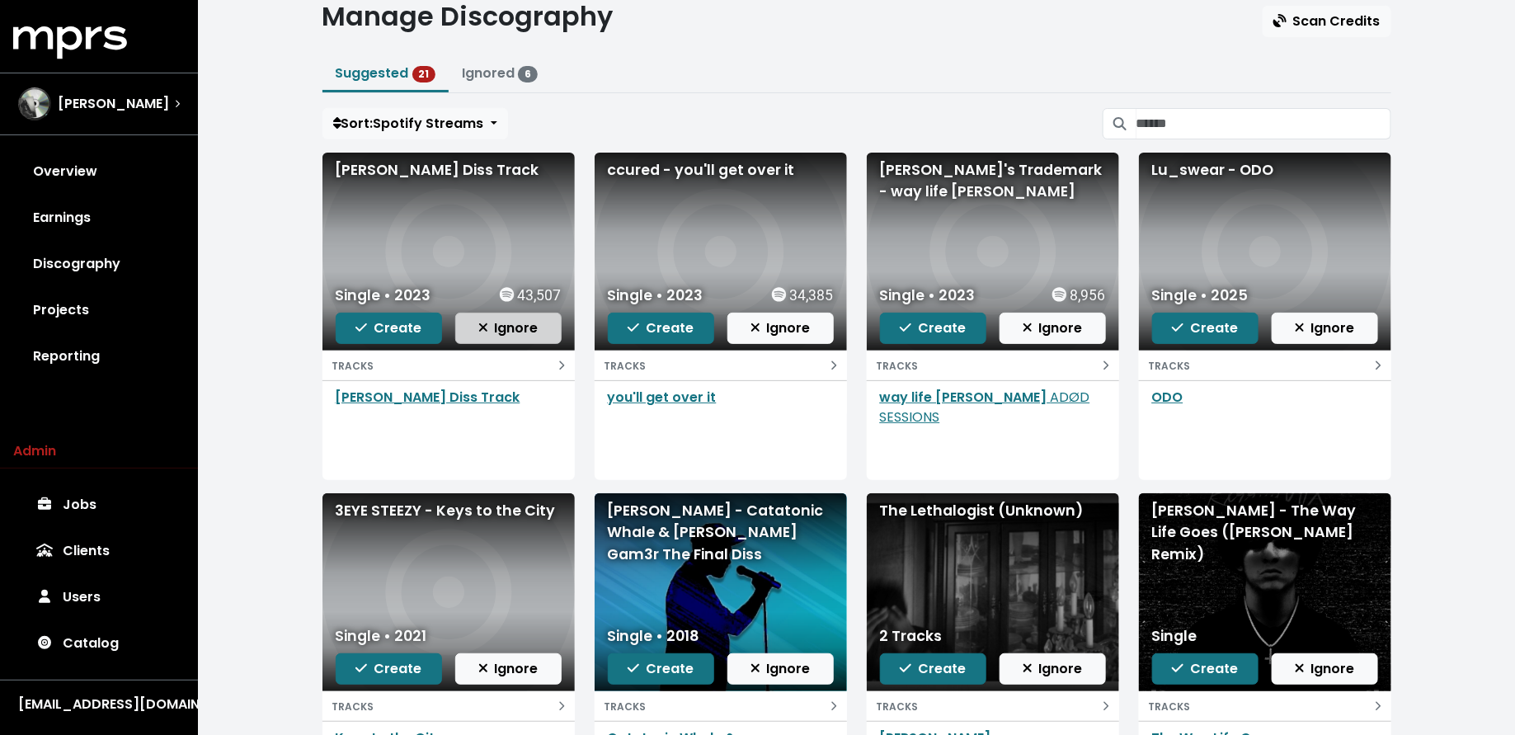
click at [500, 321] on span "Ignore" at bounding box center [508, 327] width 60 height 19
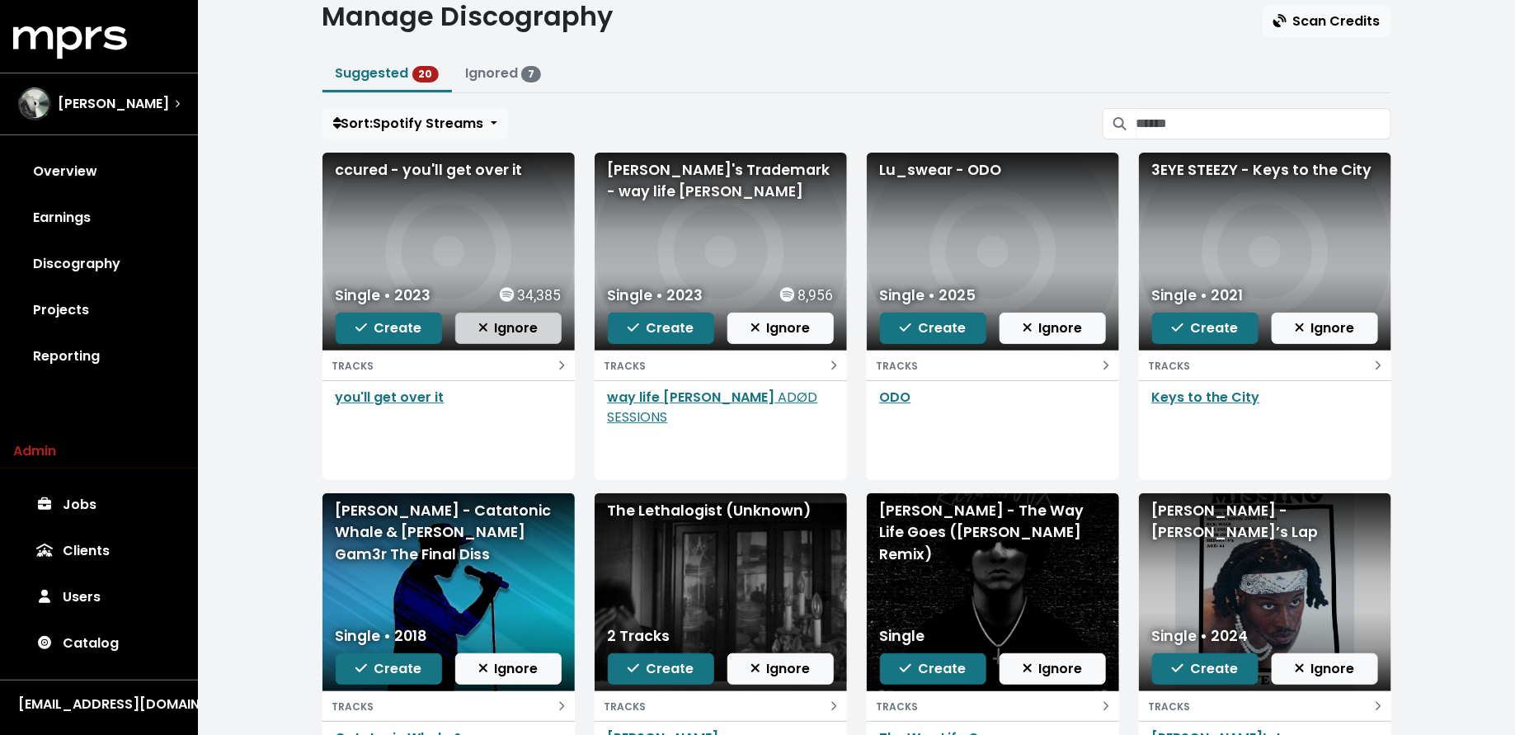
click at [511, 323] on span "Ignore" at bounding box center [508, 327] width 60 height 19
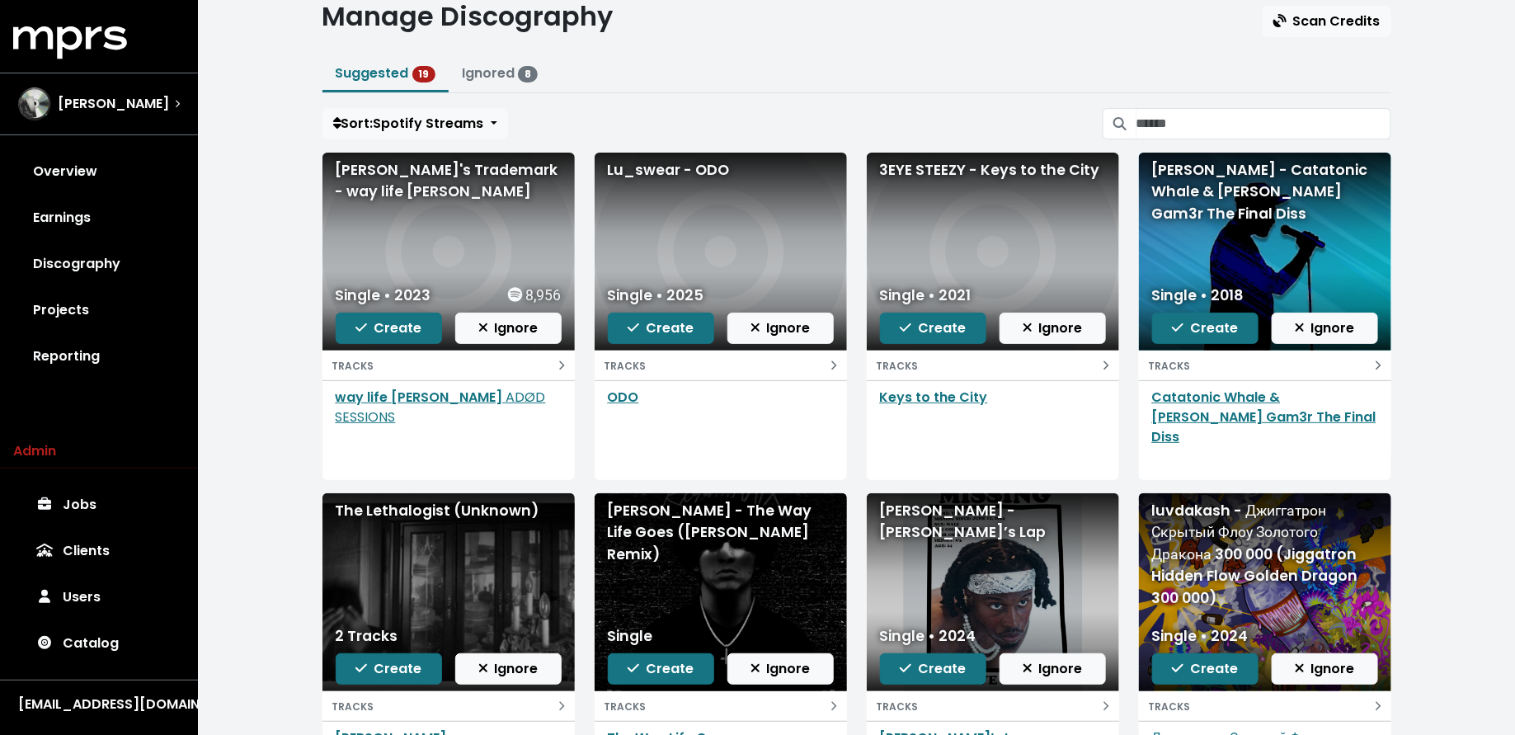
click at [511, 323] on span "Ignore" at bounding box center [508, 327] width 60 height 19
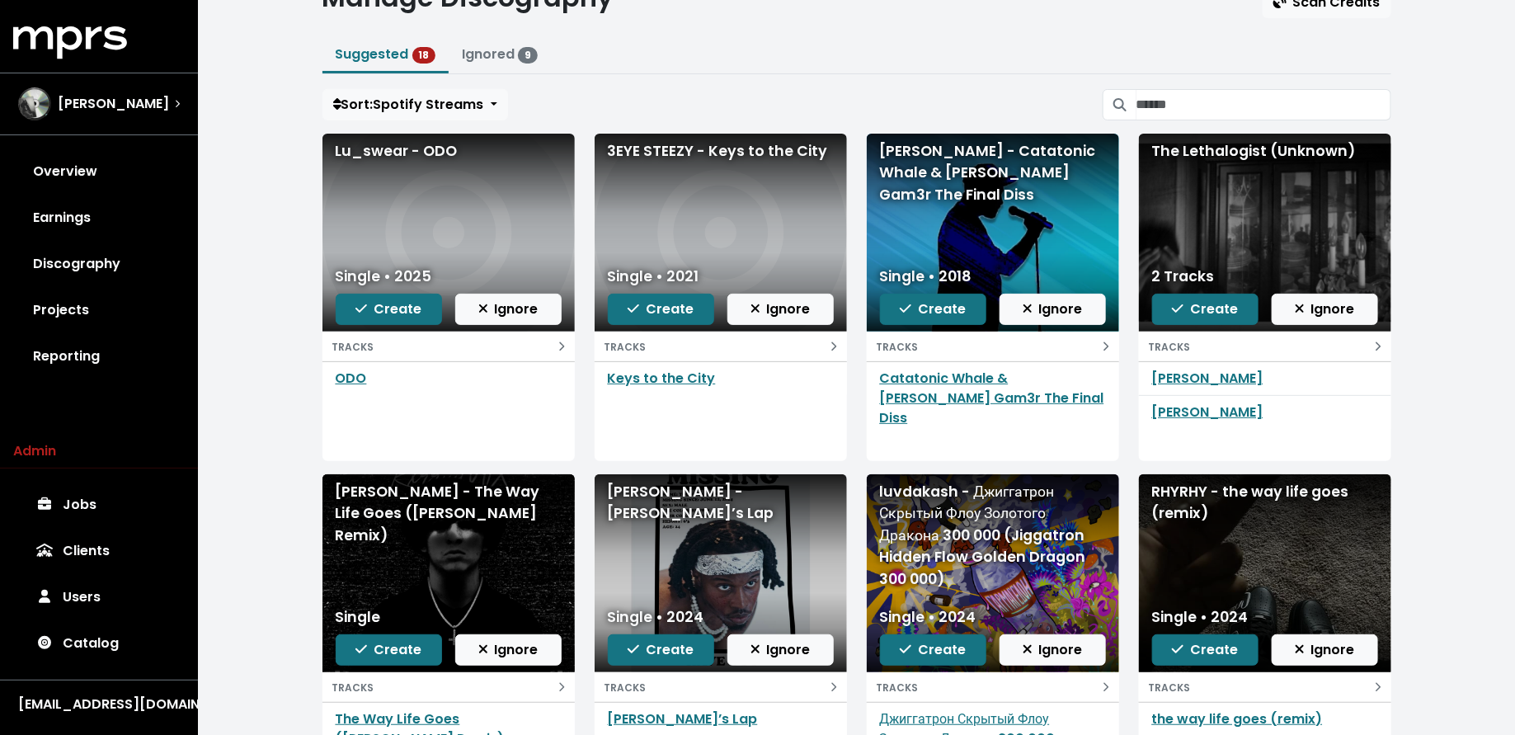
scroll to position [72, 0]
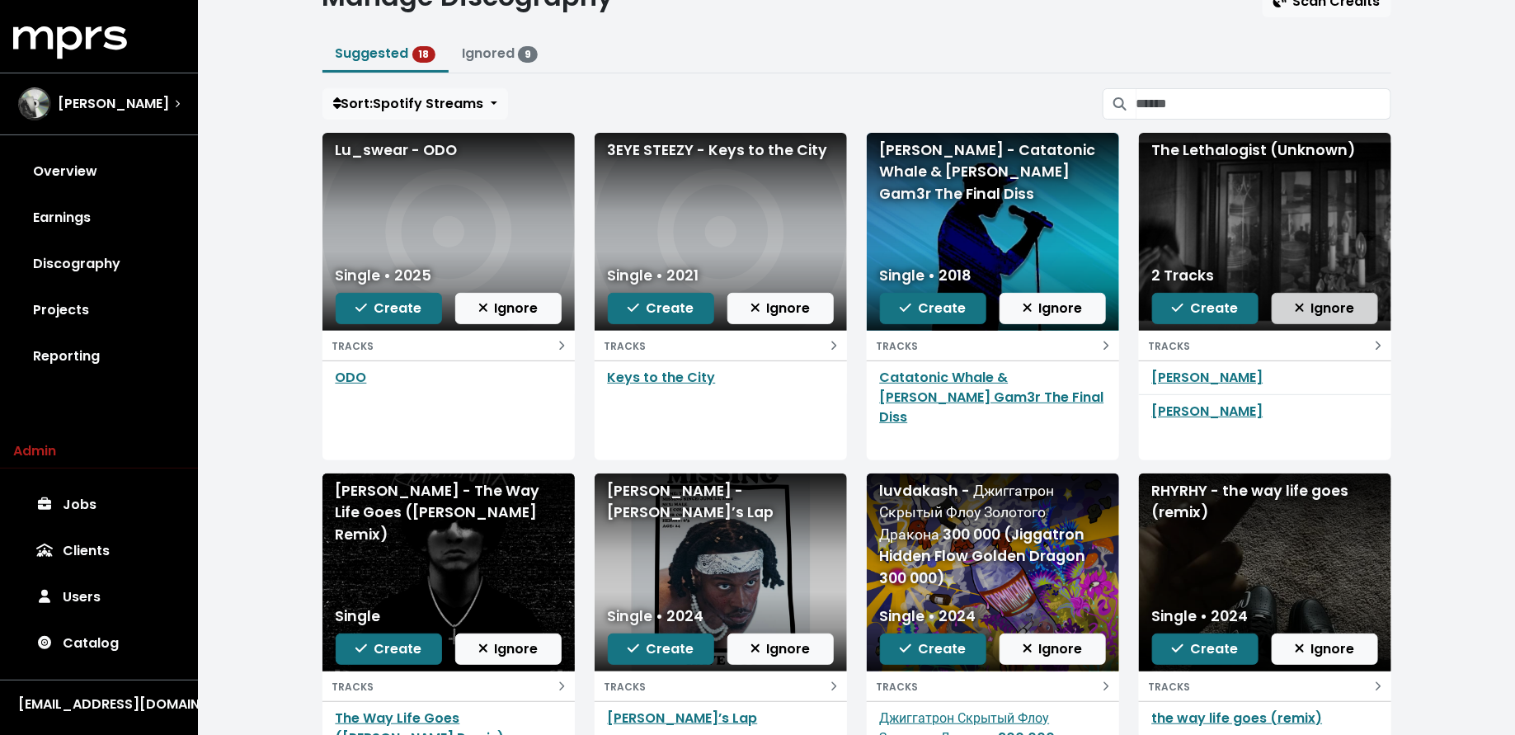
click at [1323, 299] on span "Ignore" at bounding box center [1325, 308] width 60 height 19
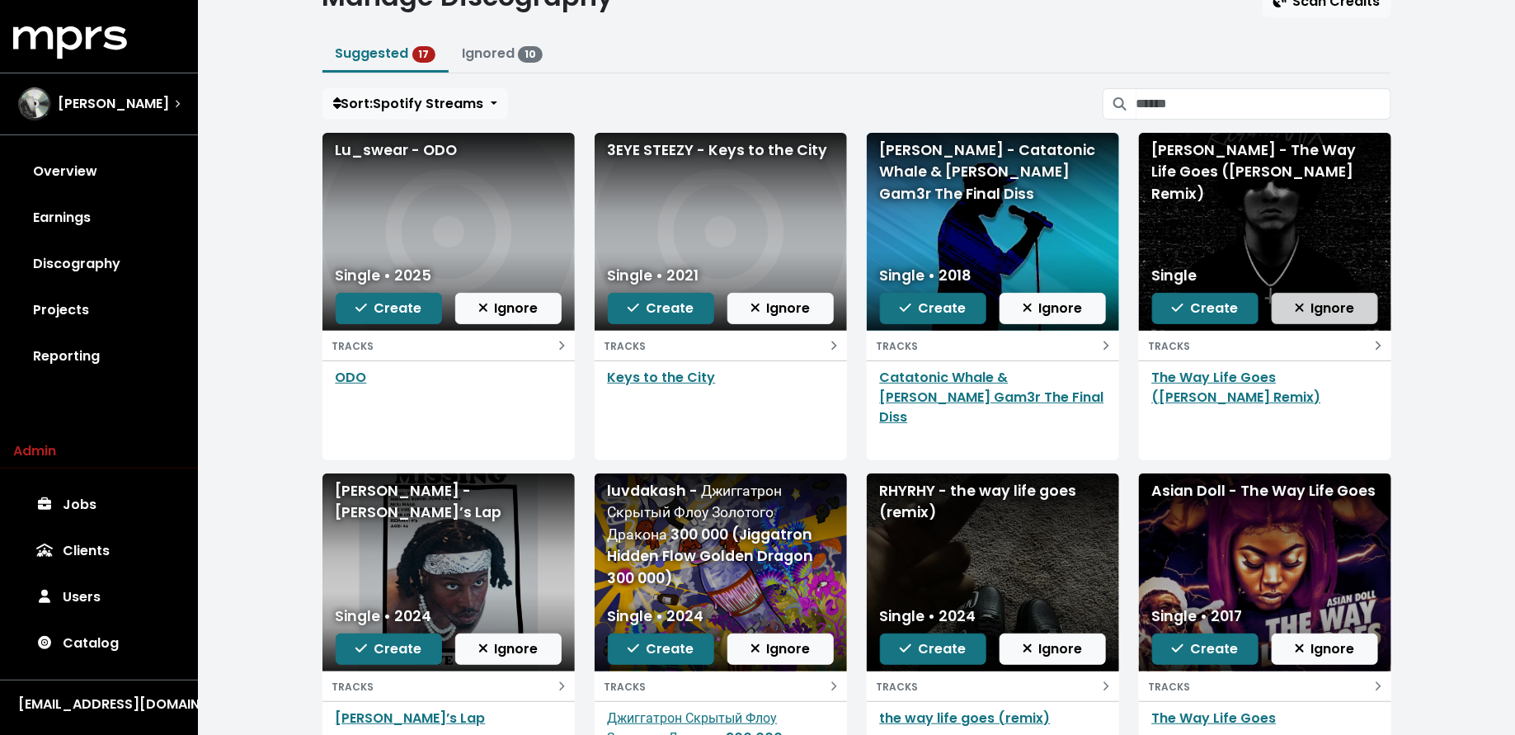
click at [1302, 304] on icon "button" at bounding box center [1299, 308] width 8 height 8
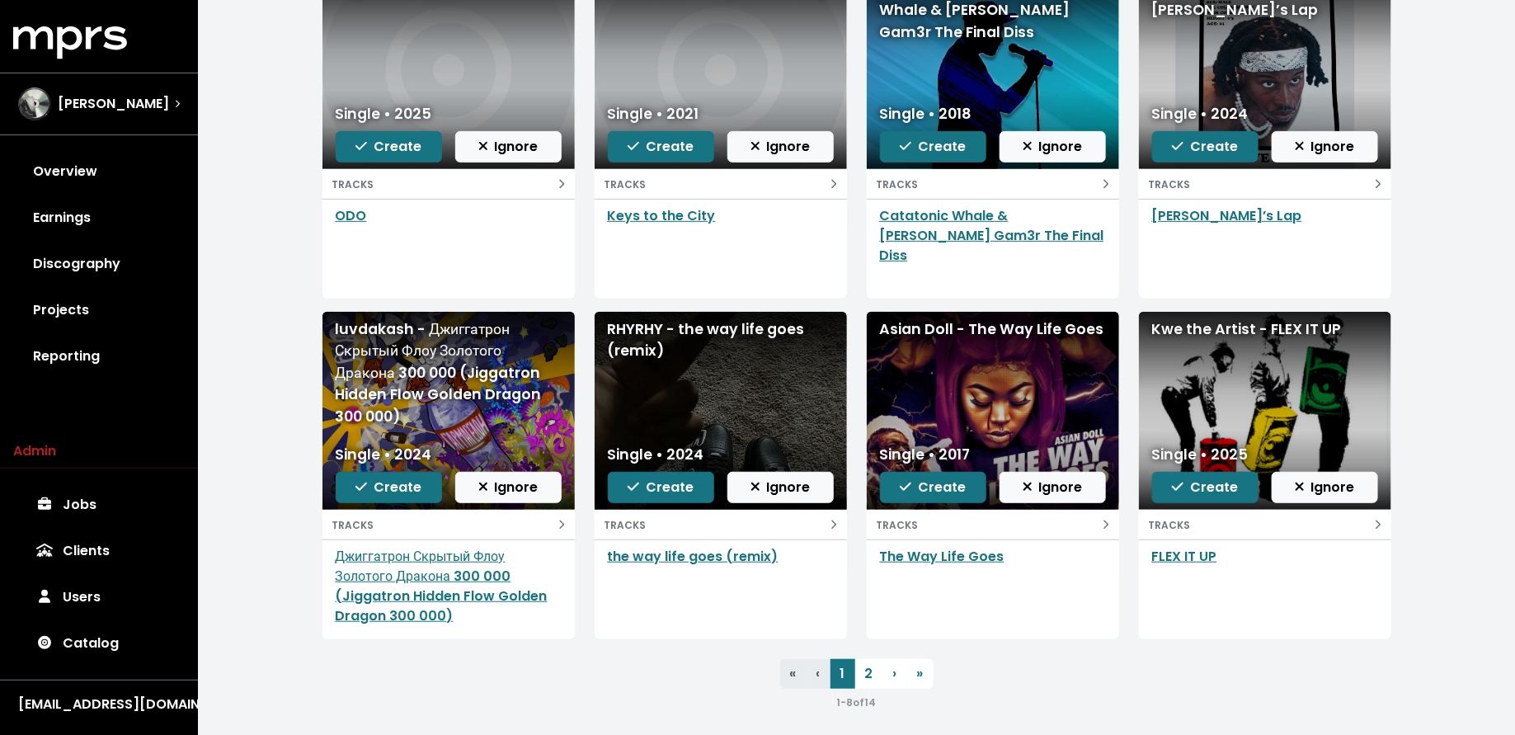
scroll to position [240, 0]
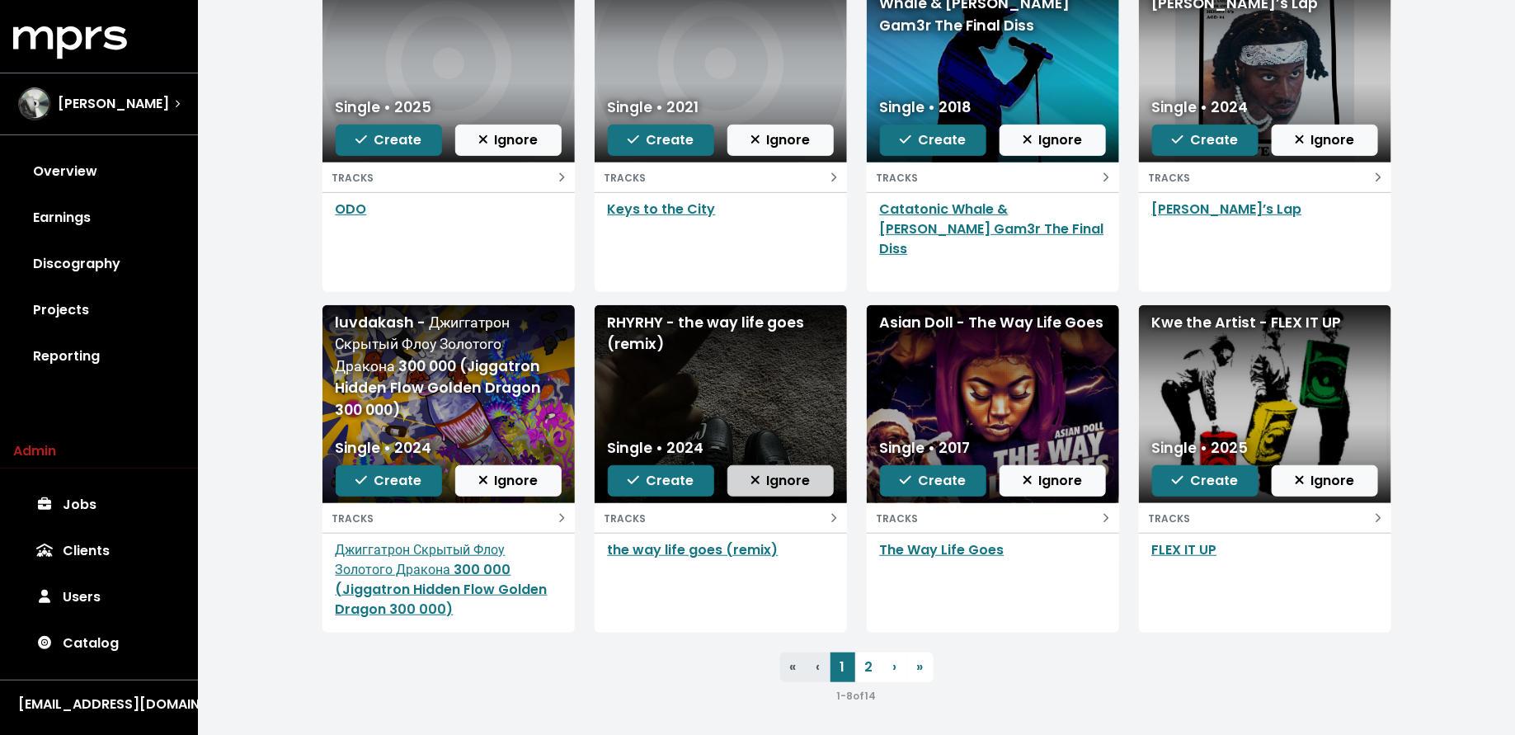
click at [768, 473] on span "Ignore" at bounding box center [781, 480] width 60 height 19
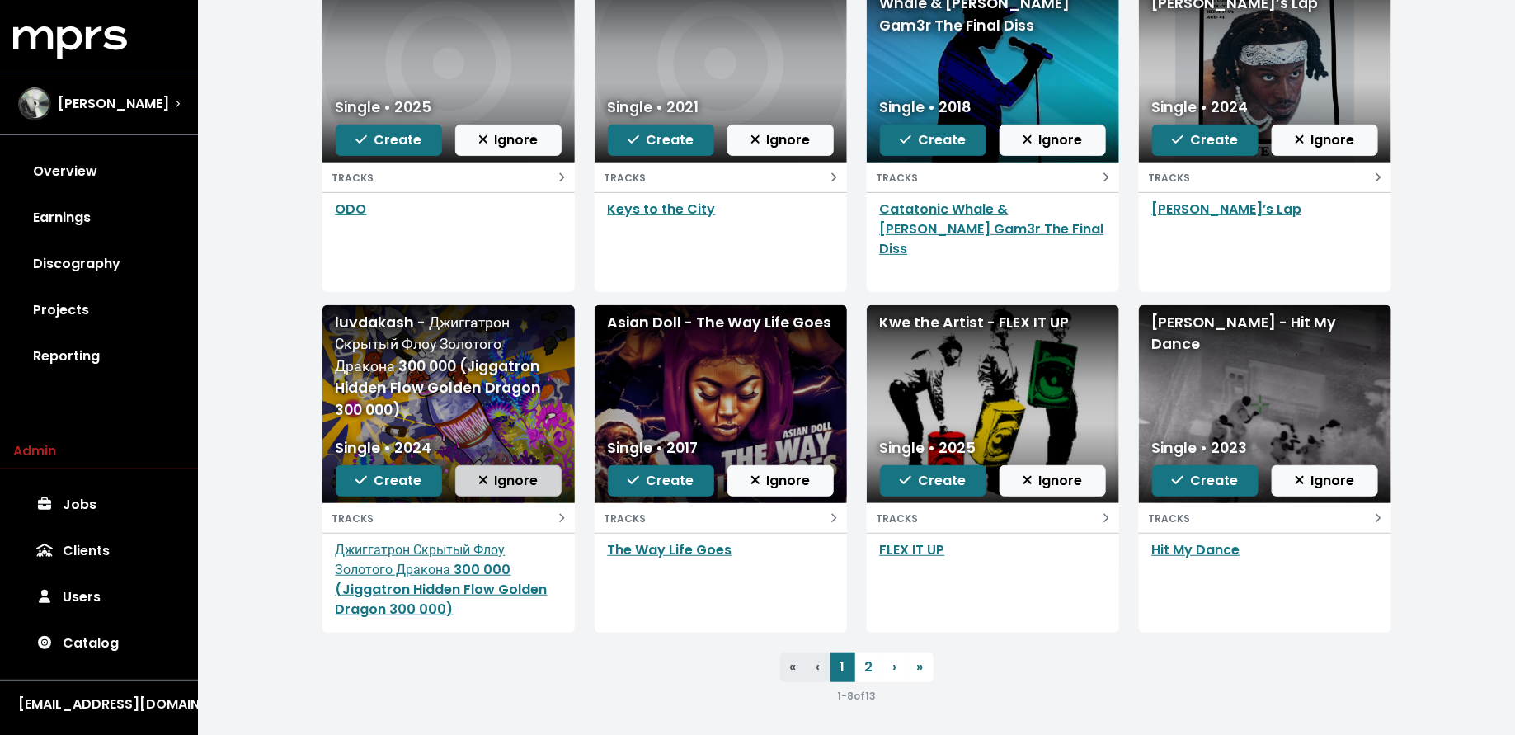
click at [526, 487] on span "Ignore" at bounding box center [508, 480] width 60 height 19
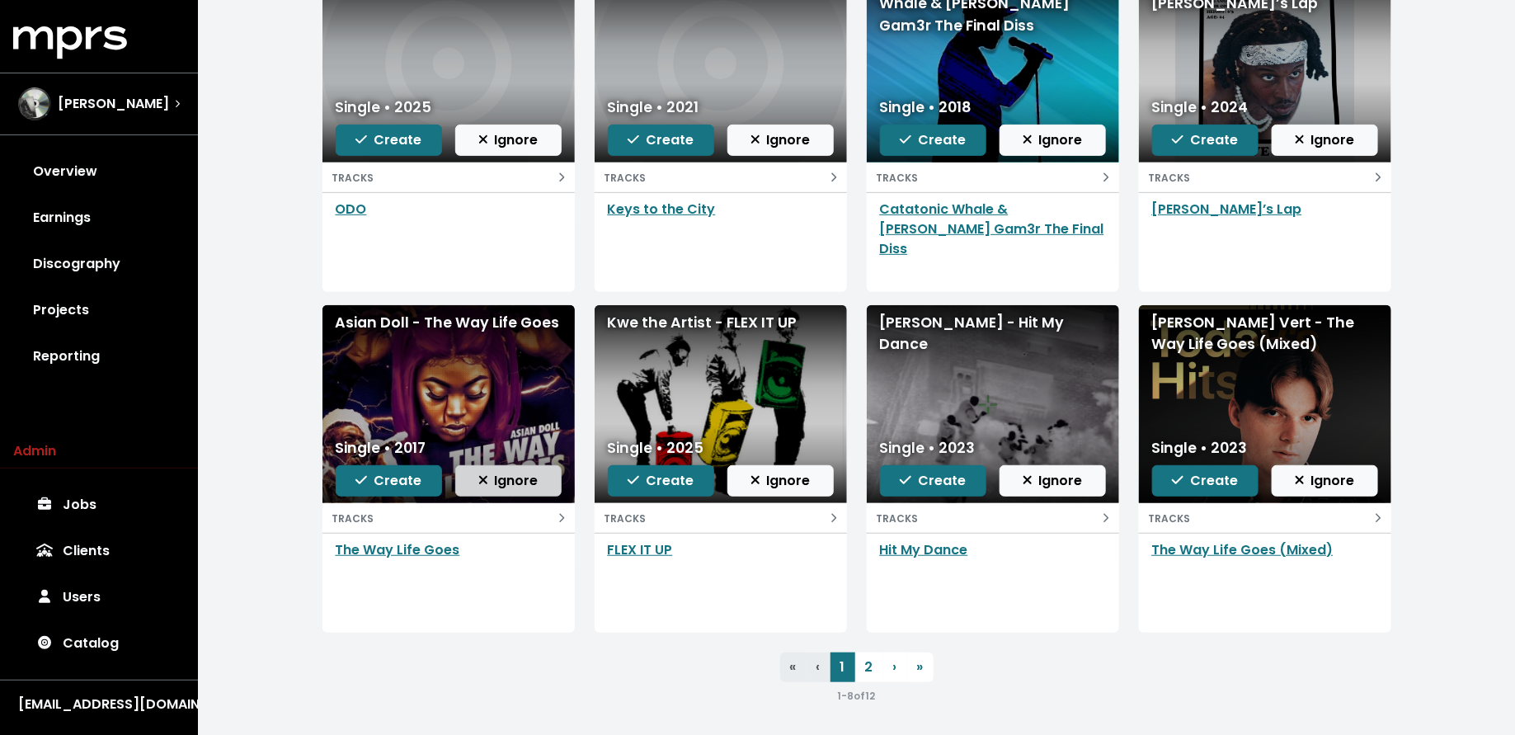
click at [511, 479] on span "Ignore" at bounding box center [508, 480] width 60 height 19
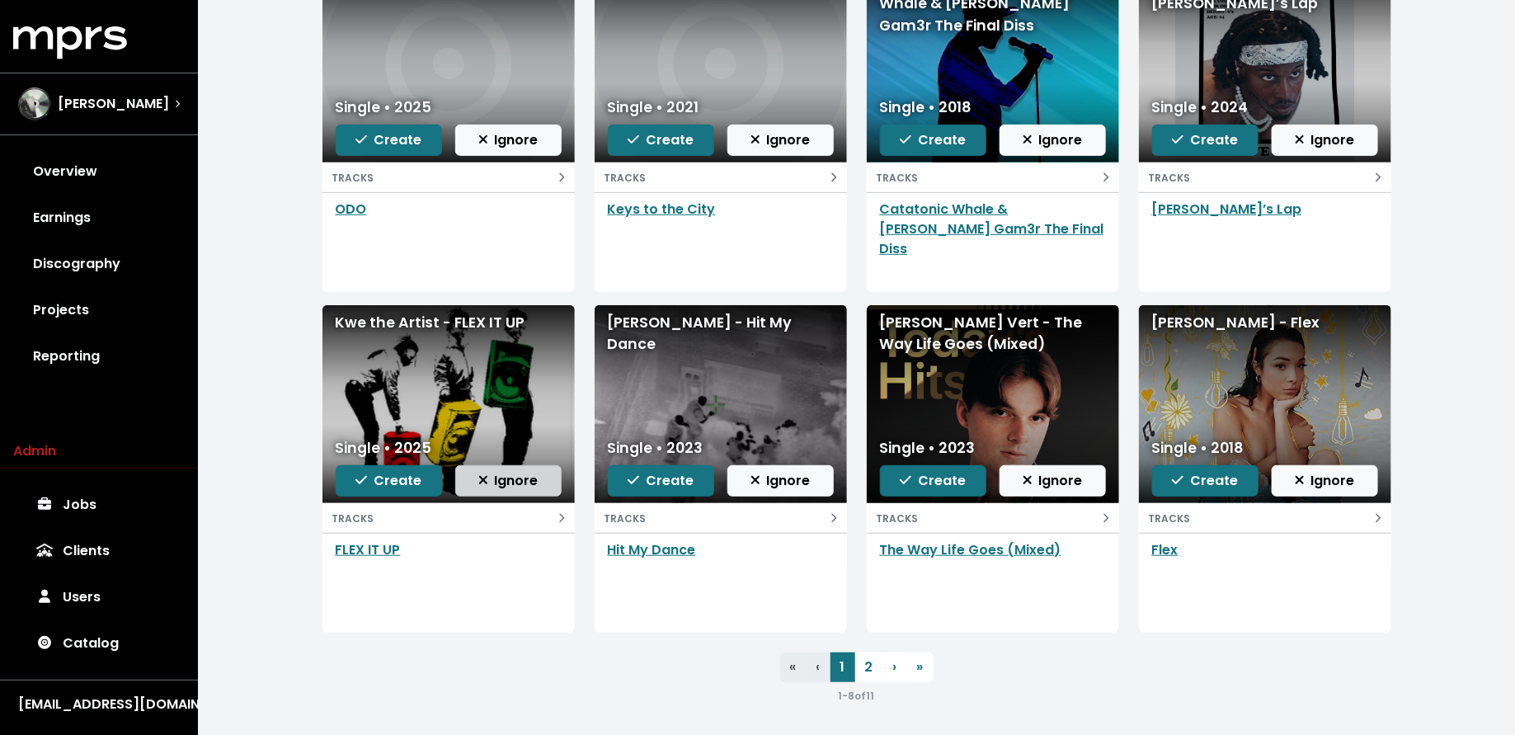
click at [535, 478] on span "Ignore" at bounding box center [508, 480] width 60 height 19
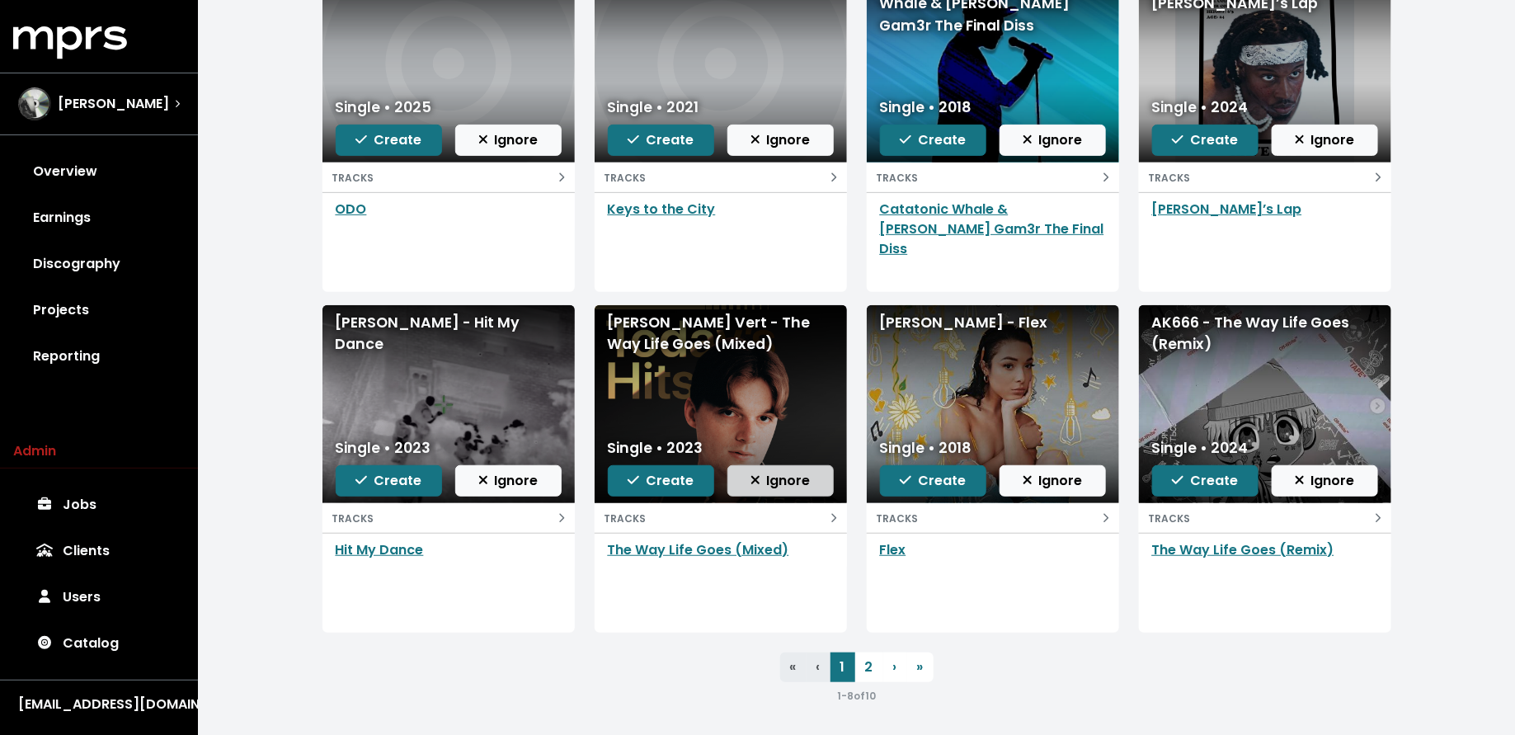
click at [781, 468] on button "Ignore" at bounding box center [781, 480] width 106 height 31
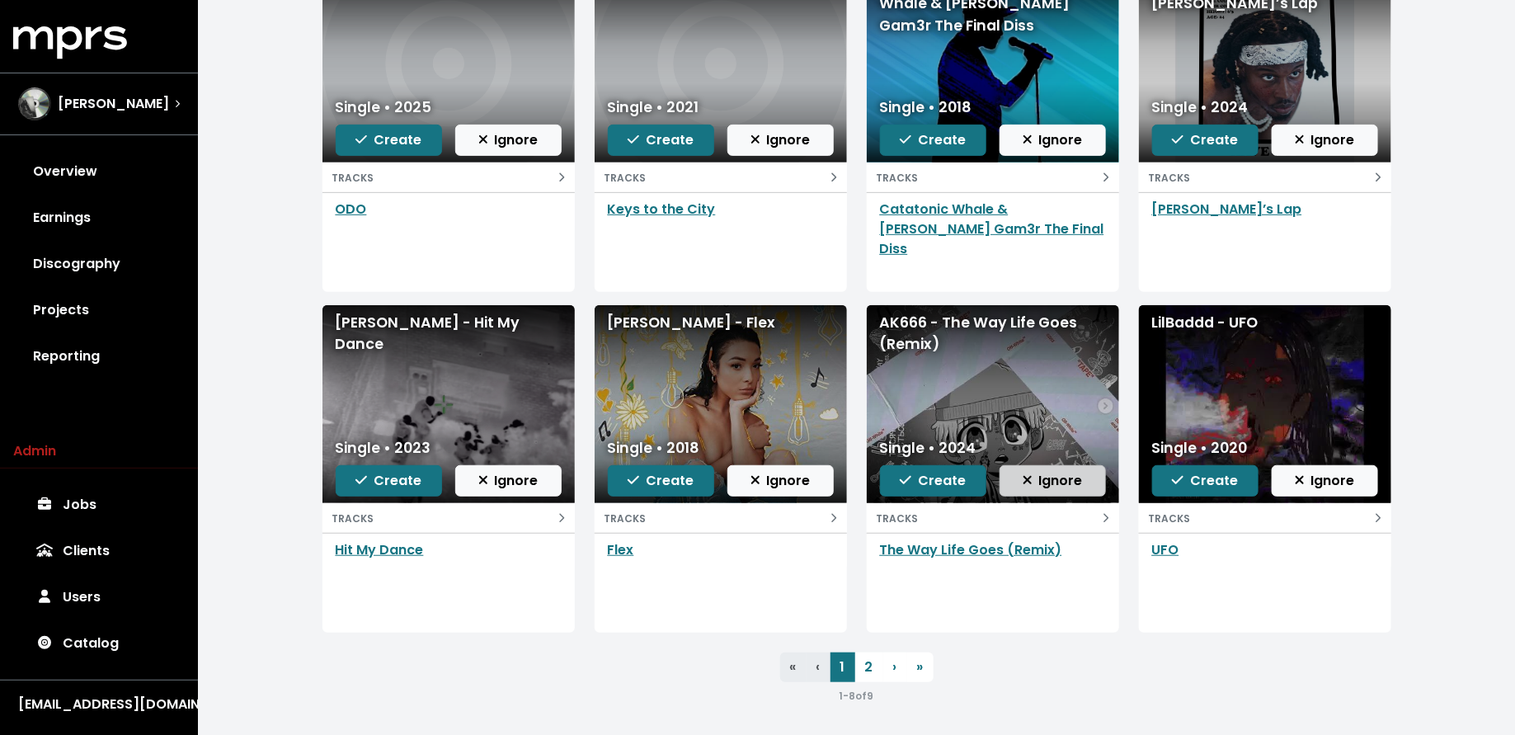
click at [1068, 482] on span "Ignore" at bounding box center [1053, 480] width 60 height 19
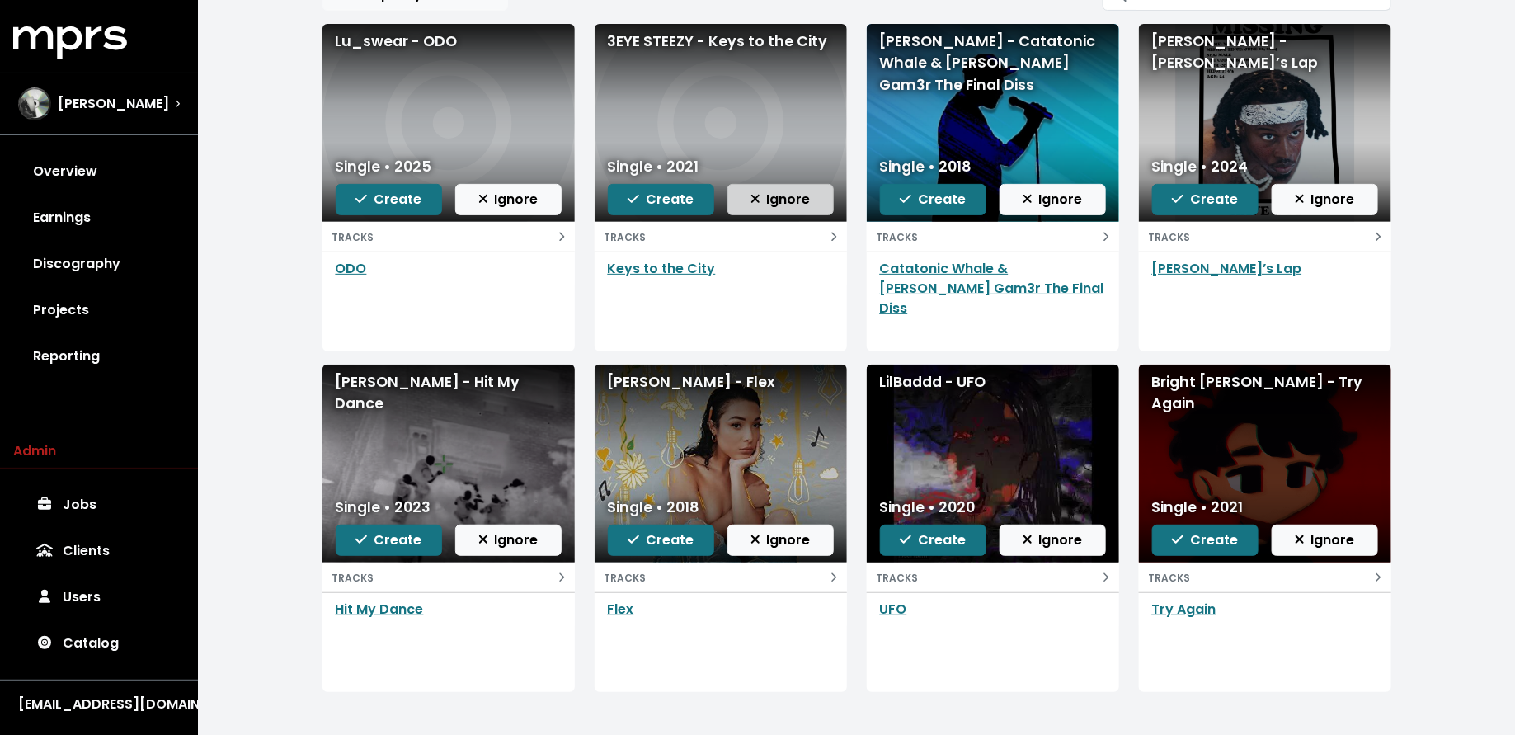
click at [761, 205] on span "Ignore" at bounding box center [781, 199] width 60 height 19
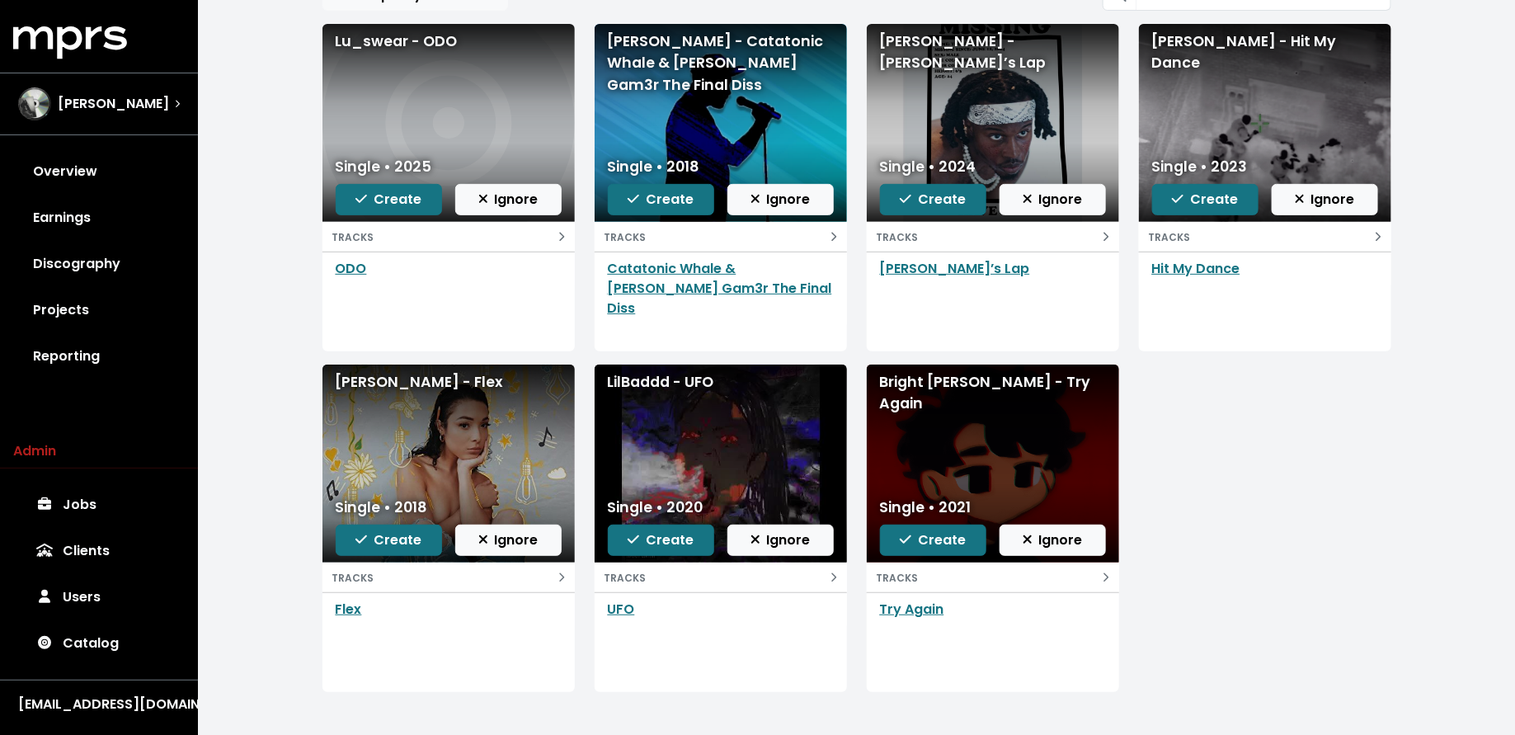
click at [761, 205] on span "Ignore" at bounding box center [781, 199] width 60 height 19
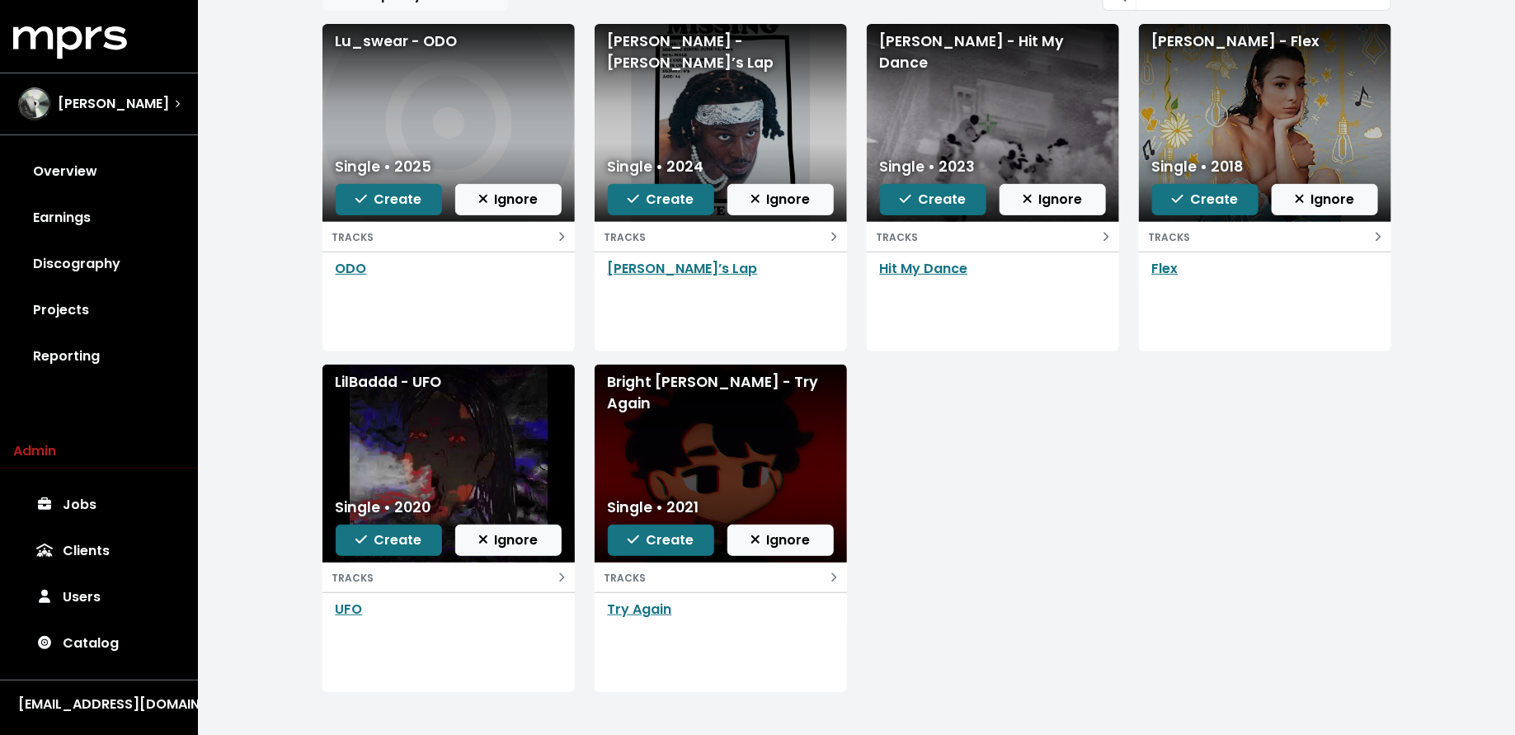
click at [761, 205] on span "Ignore" at bounding box center [781, 199] width 60 height 19
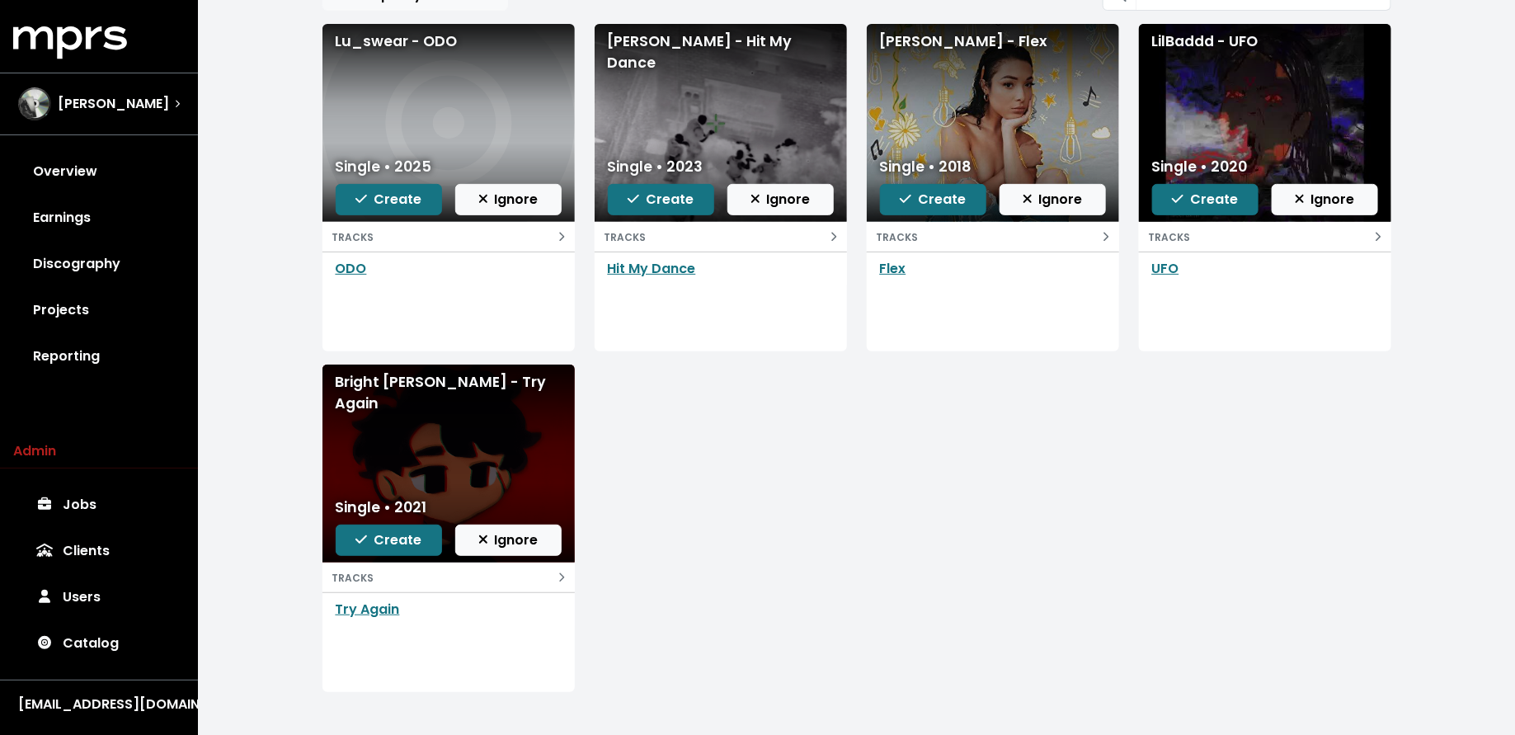
click at [761, 205] on span "Ignore" at bounding box center [781, 199] width 60 height 19
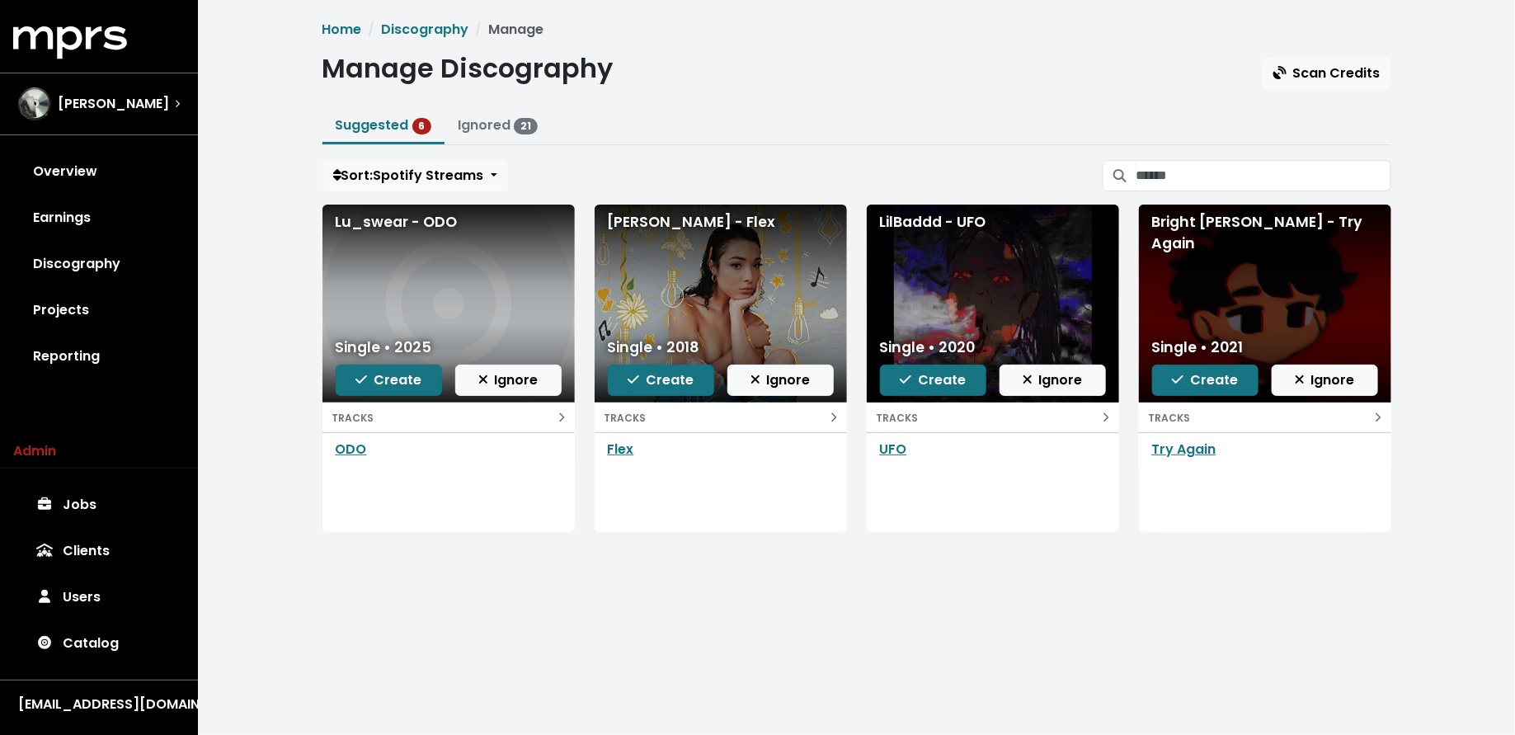
scroll to position [0, 0]
click at [778, 374] on span "Ignore" at bounding box center [781, 379] width 60 height 19
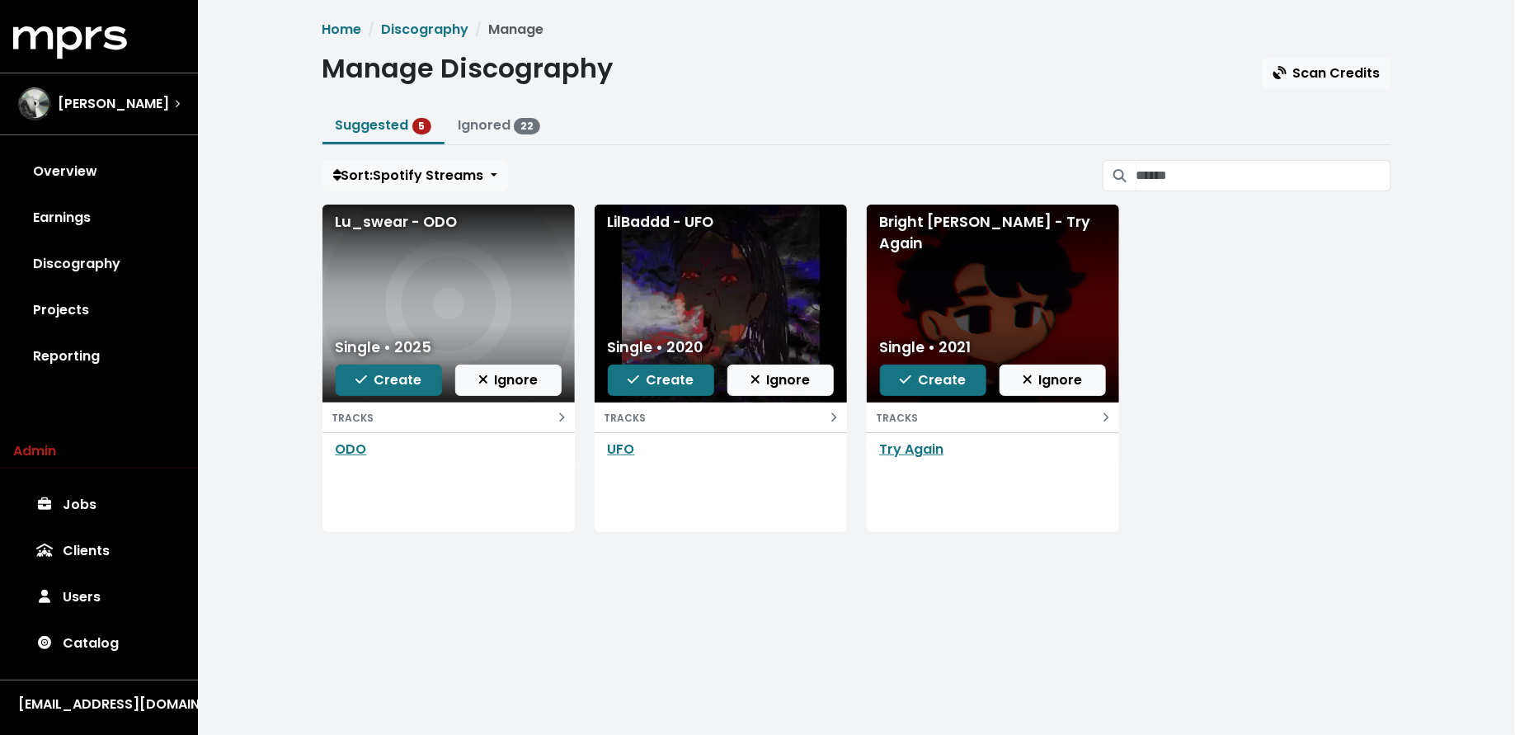
click at [778, 374] on span "Ignore" at bounding box center [781, 379] width 60 height 19
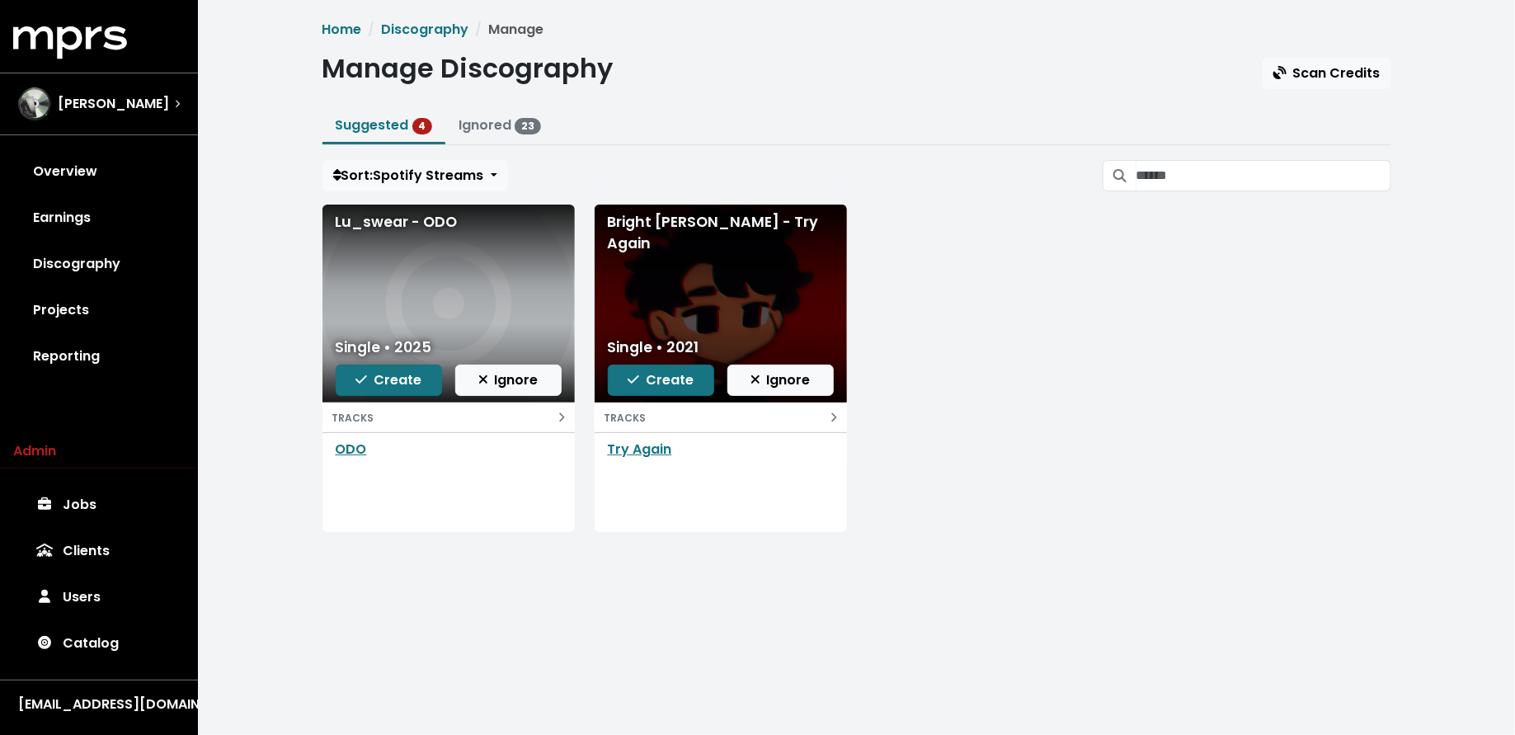
click at [778, 374] on span "Ignore" at bounding box center [781, 379] width 60 height 19
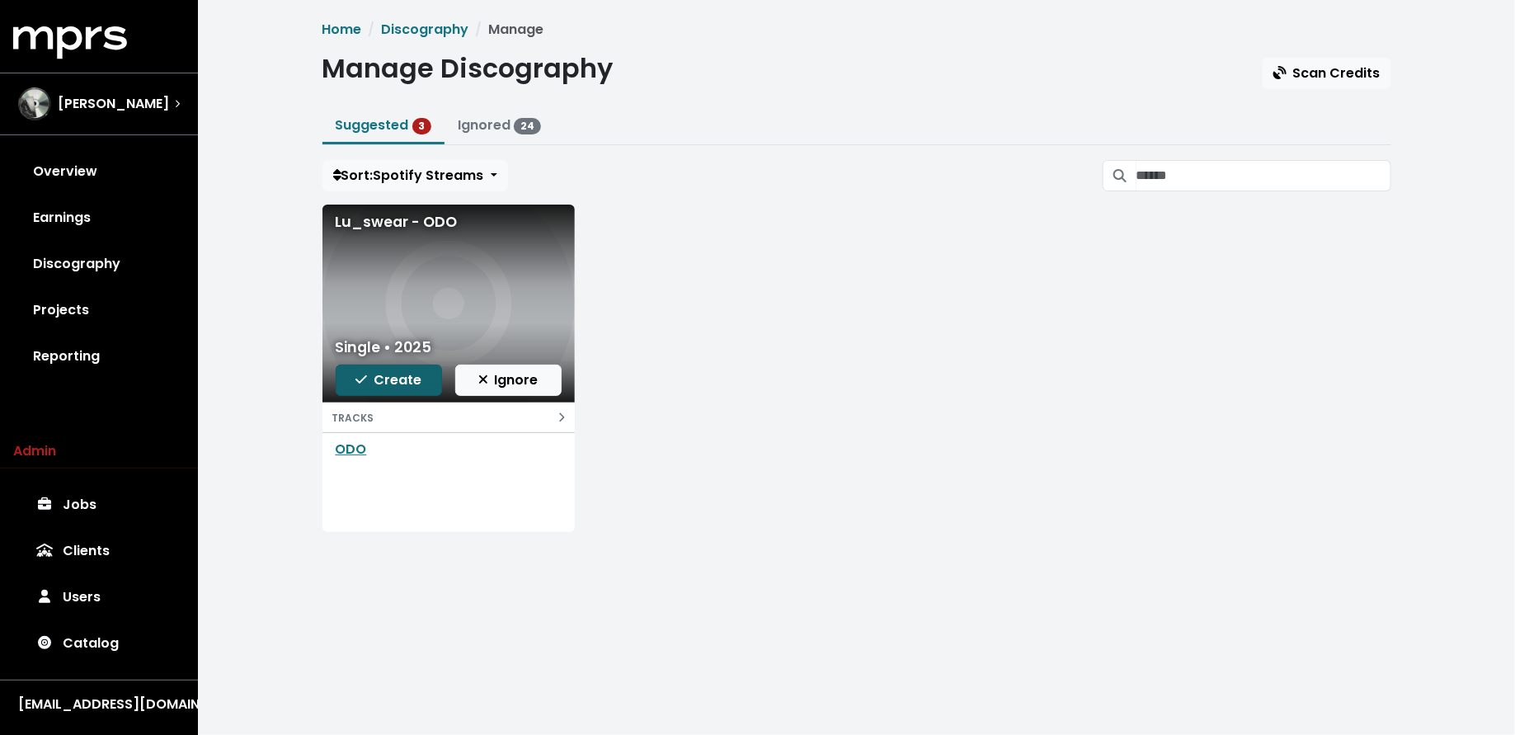
click at [357, 373] on icon "button" at bounding box center [362, 379] width 12 height 13
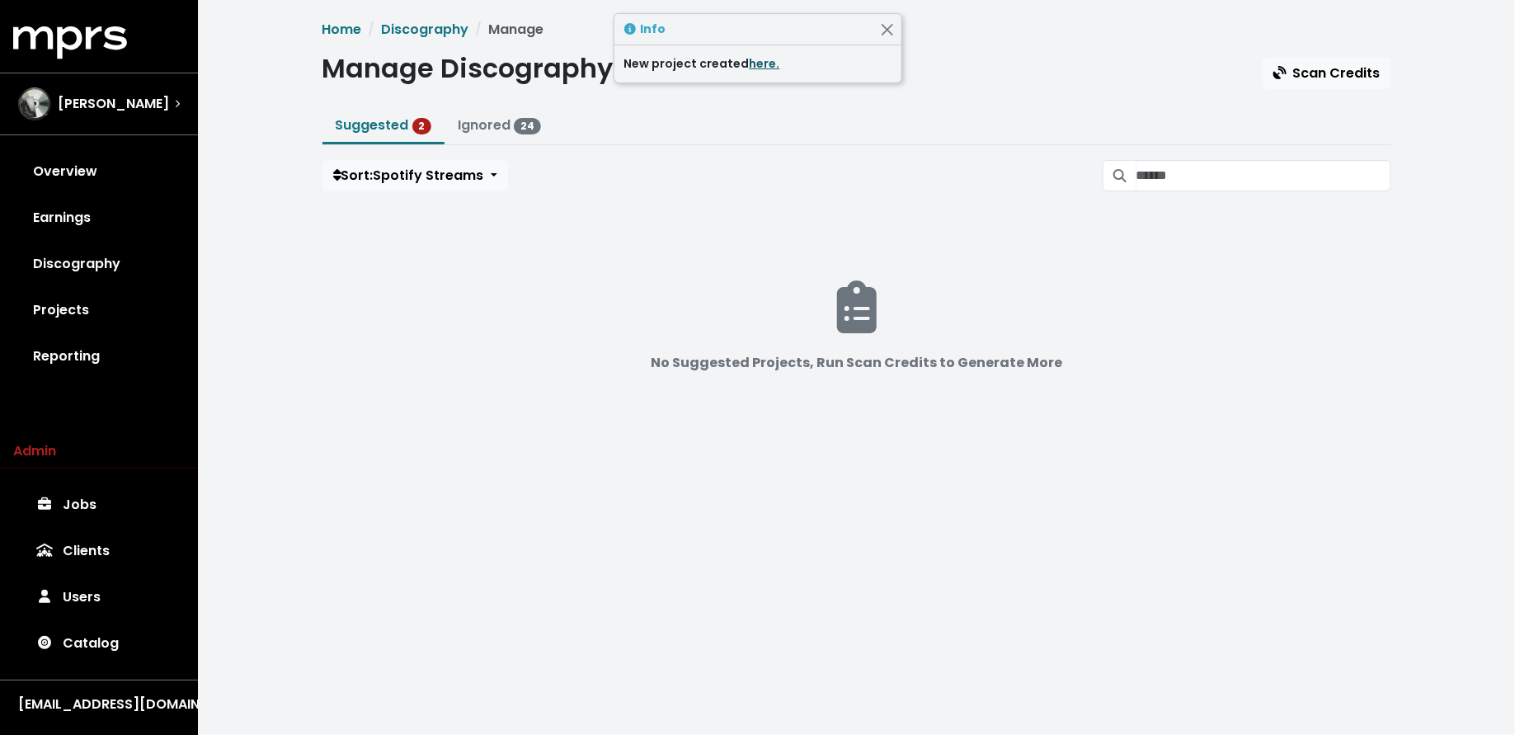
click at [765, 63] on link "here." at bounding box center [765, 63] width 31 height 16
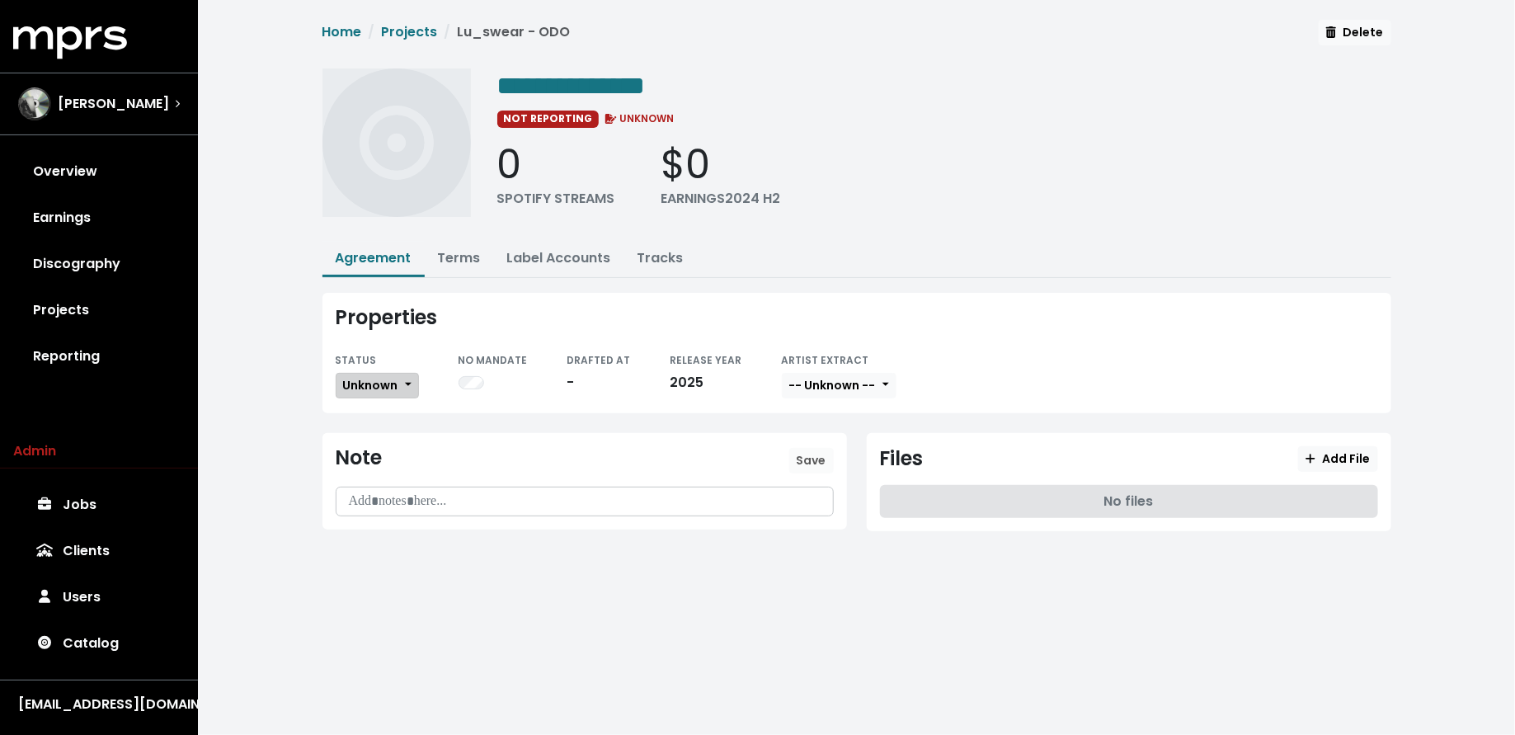
click at [392, 379] on span "Unknown" at bounding box center [370, 385] width 55 height 16
click at [389, 440] on link "Missing" at bounding box center [414, 445] width 155 height 26
click at [160, 101] on div "[PERSON_NAME]" at bounding box center [99, 103] width 162 height 33
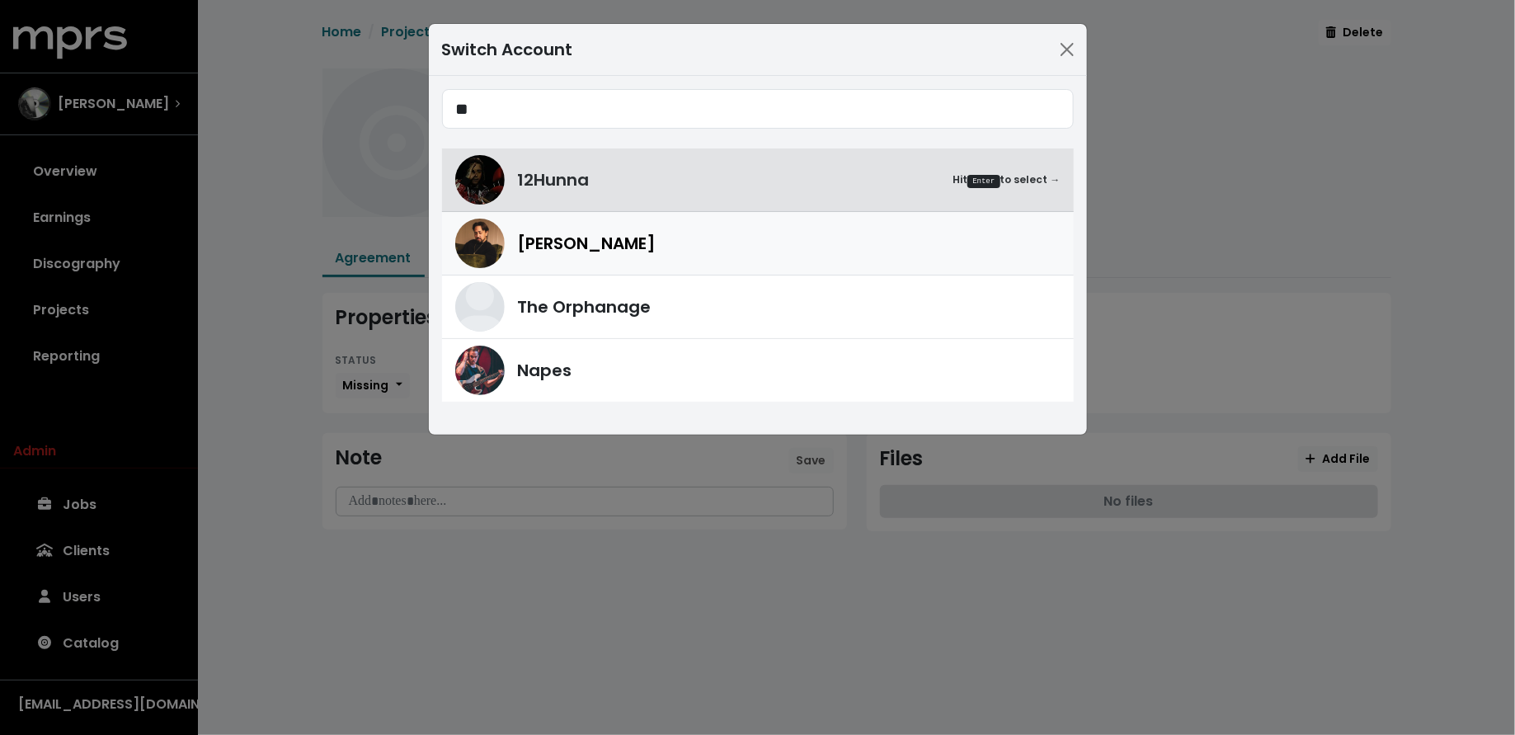
type input "**"
click at [525, 250] on span "[PERSON_NAME]" at bounding box center [587, 243] width 139 height 25
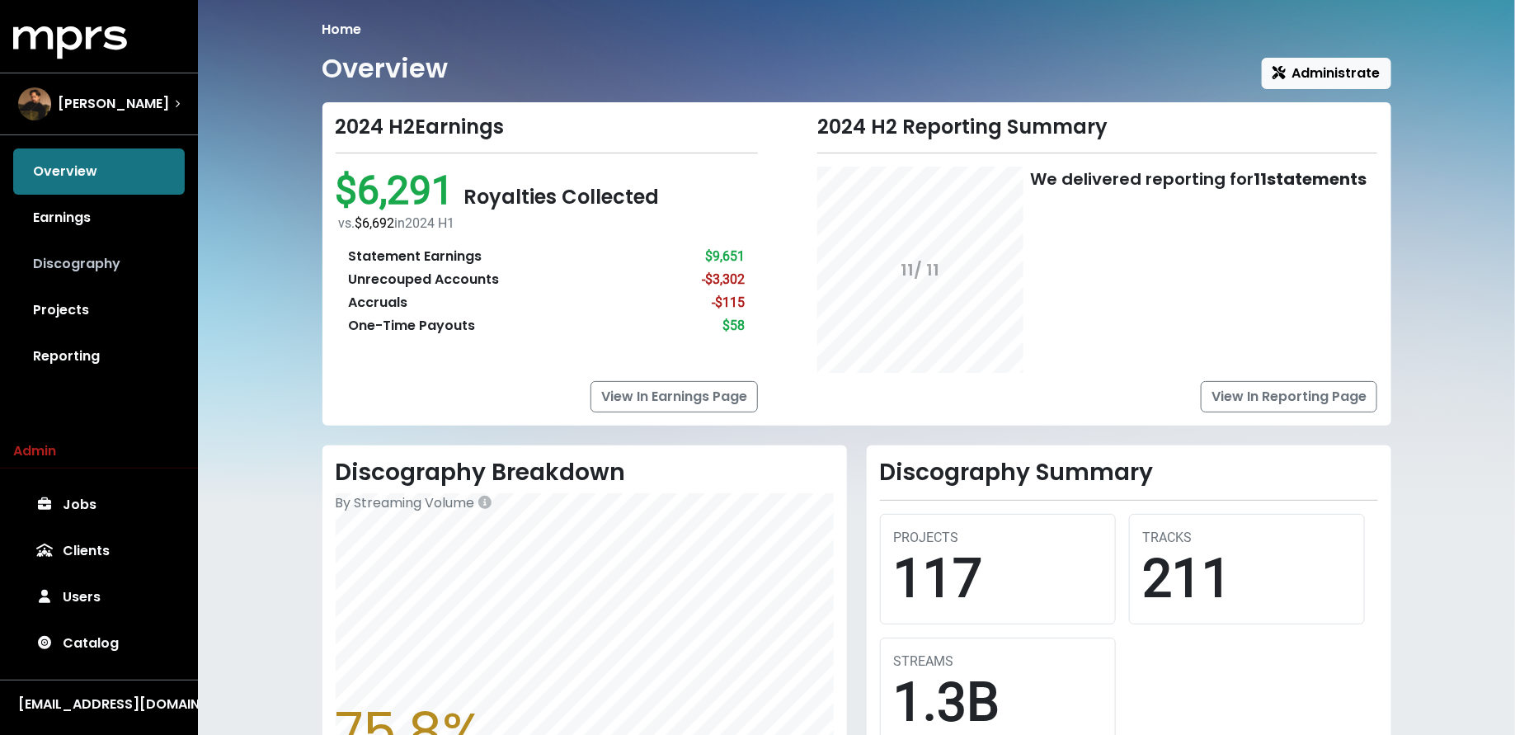
click at [110, 277] on link "Discography" at bounding box center [99, 264] width 172 height 46
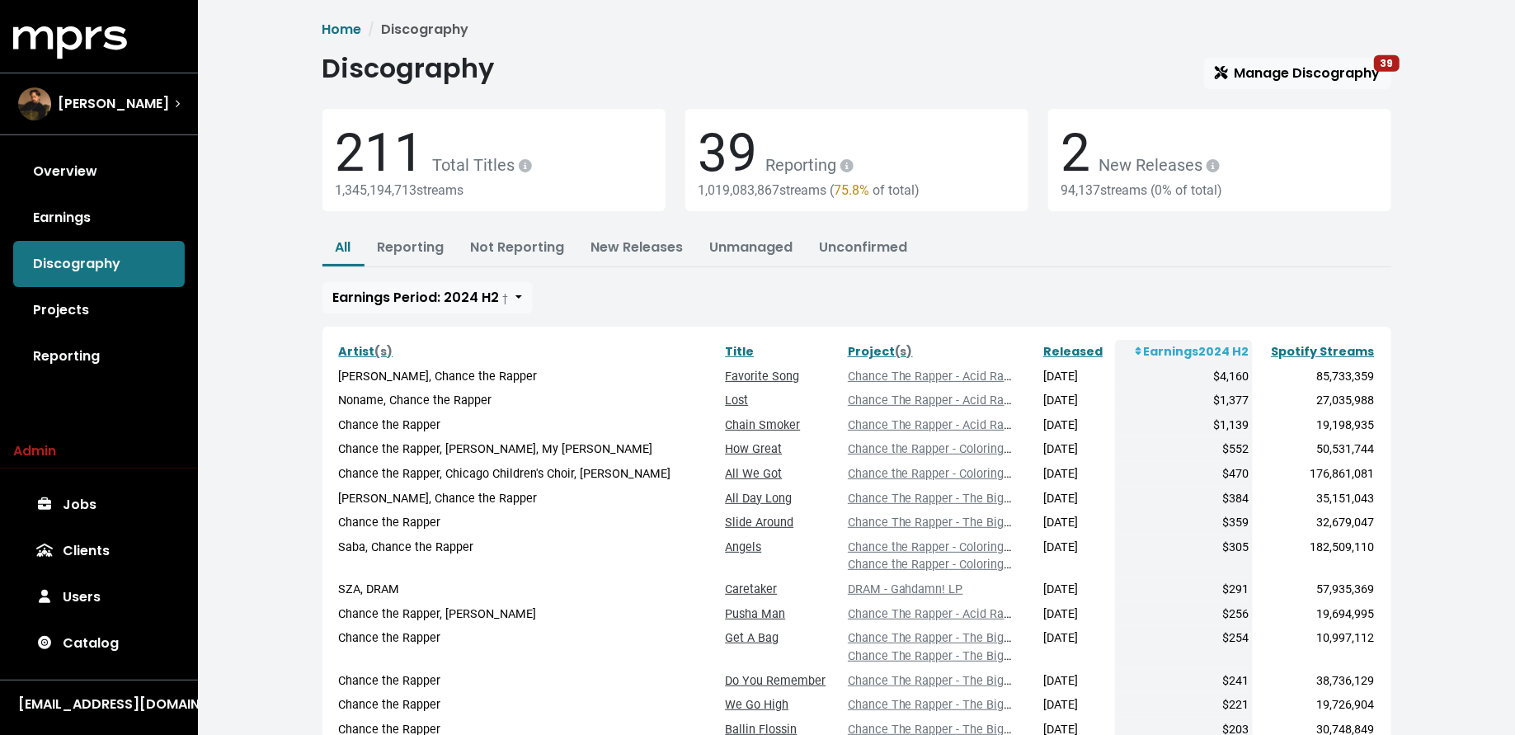
click at [1279, 90] on span "Discography Manage Discography 39 211 Total Titles 1,345,194,713 streams 39 Rep…" at bounding box center [857, 510] width 1069 height 915
click at [1296, 74] on span "Manage Discography 39" at bounding box center [1298, 73] width 166 height 19
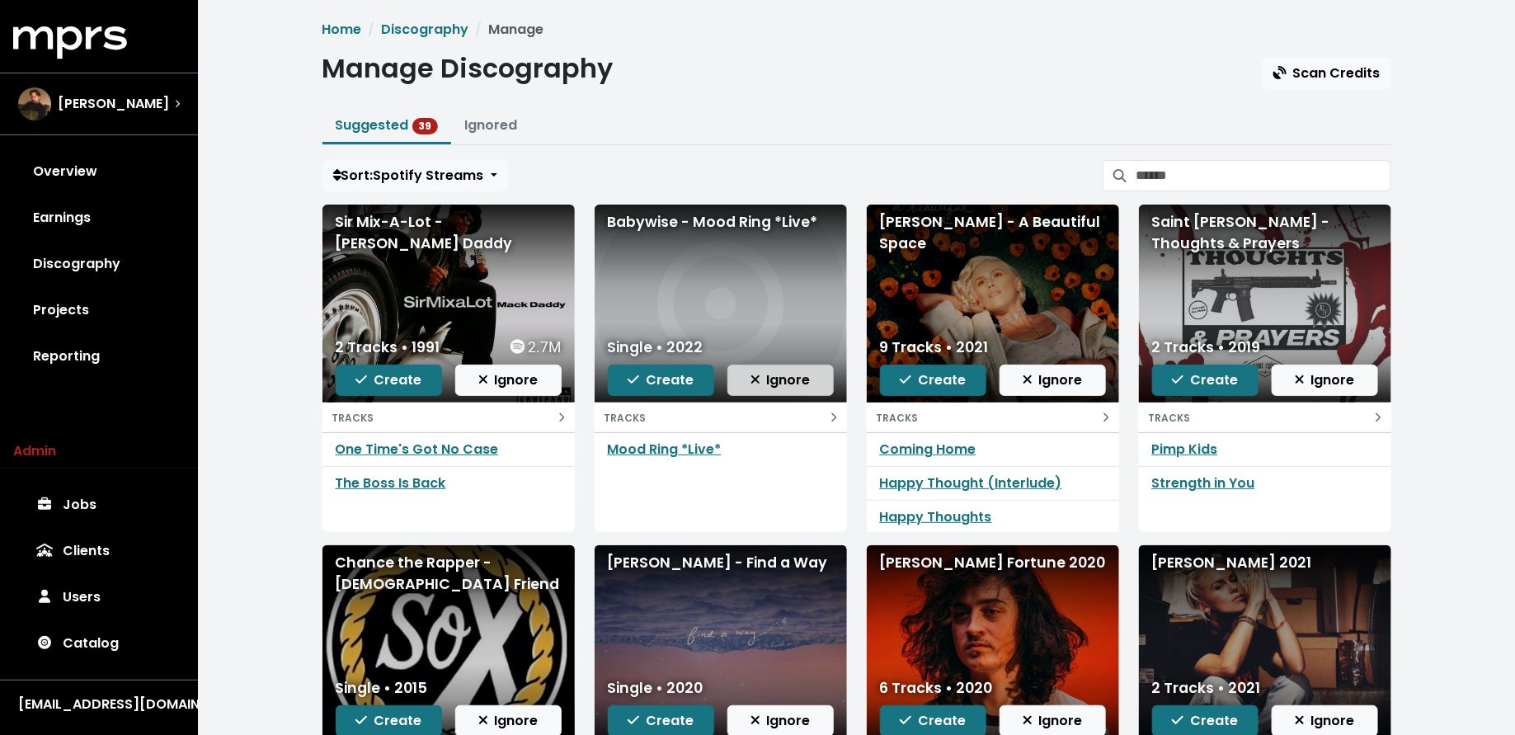
click at [769, 376] on span "Ignore" at bounding box center [781, 379] width 60 height 19
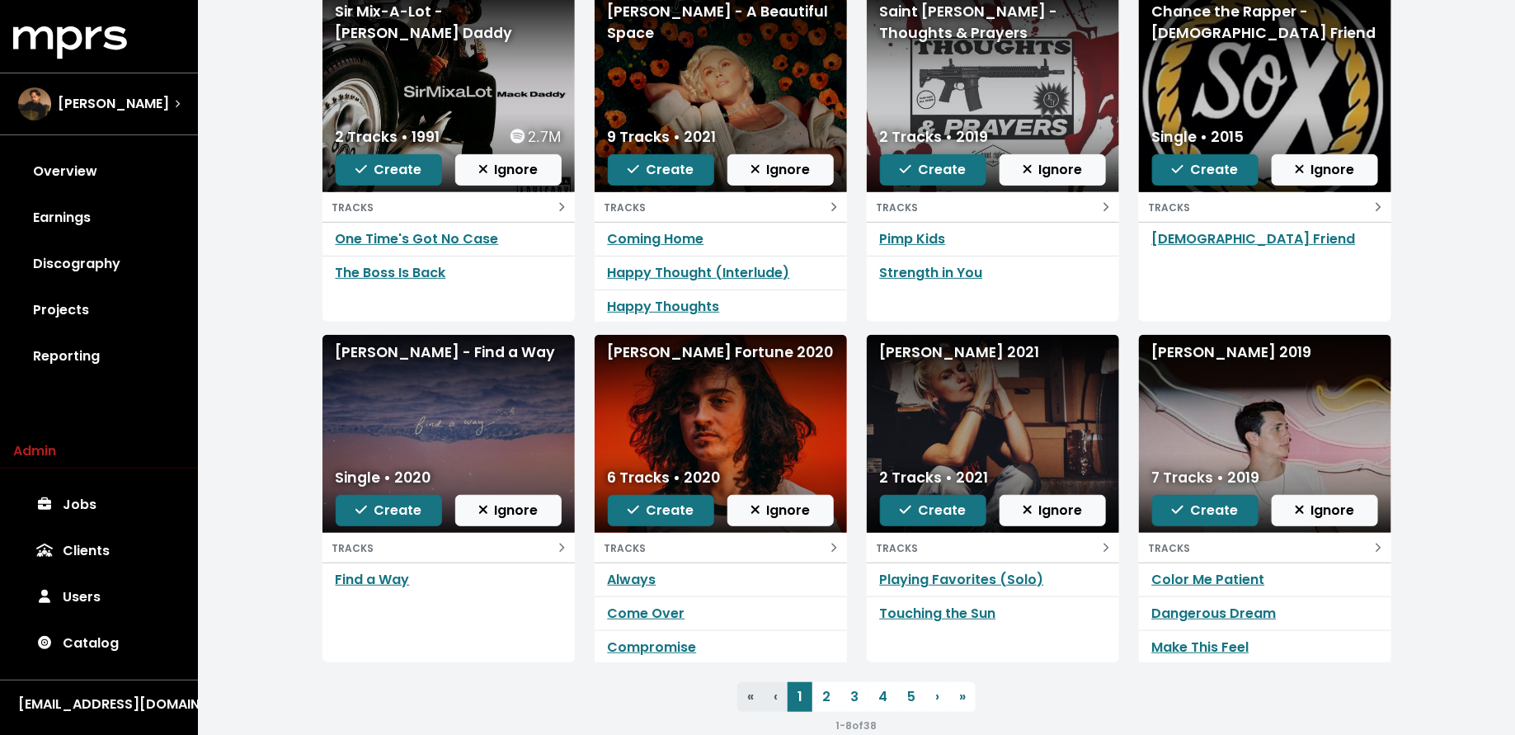
scroll to position [211, 0]
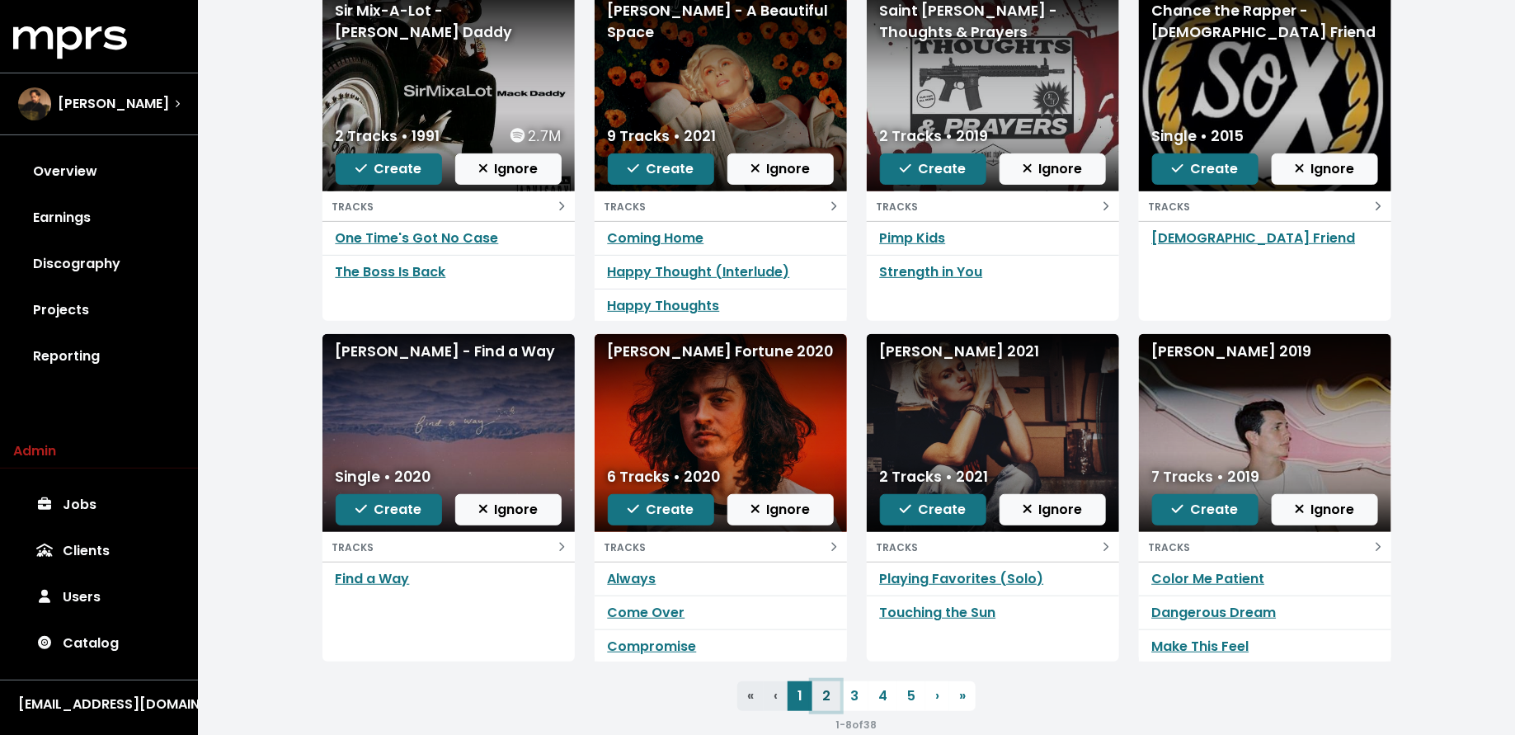
click at [827, 697] on link "2" at bounding box center [826, 696] width 28 height 30
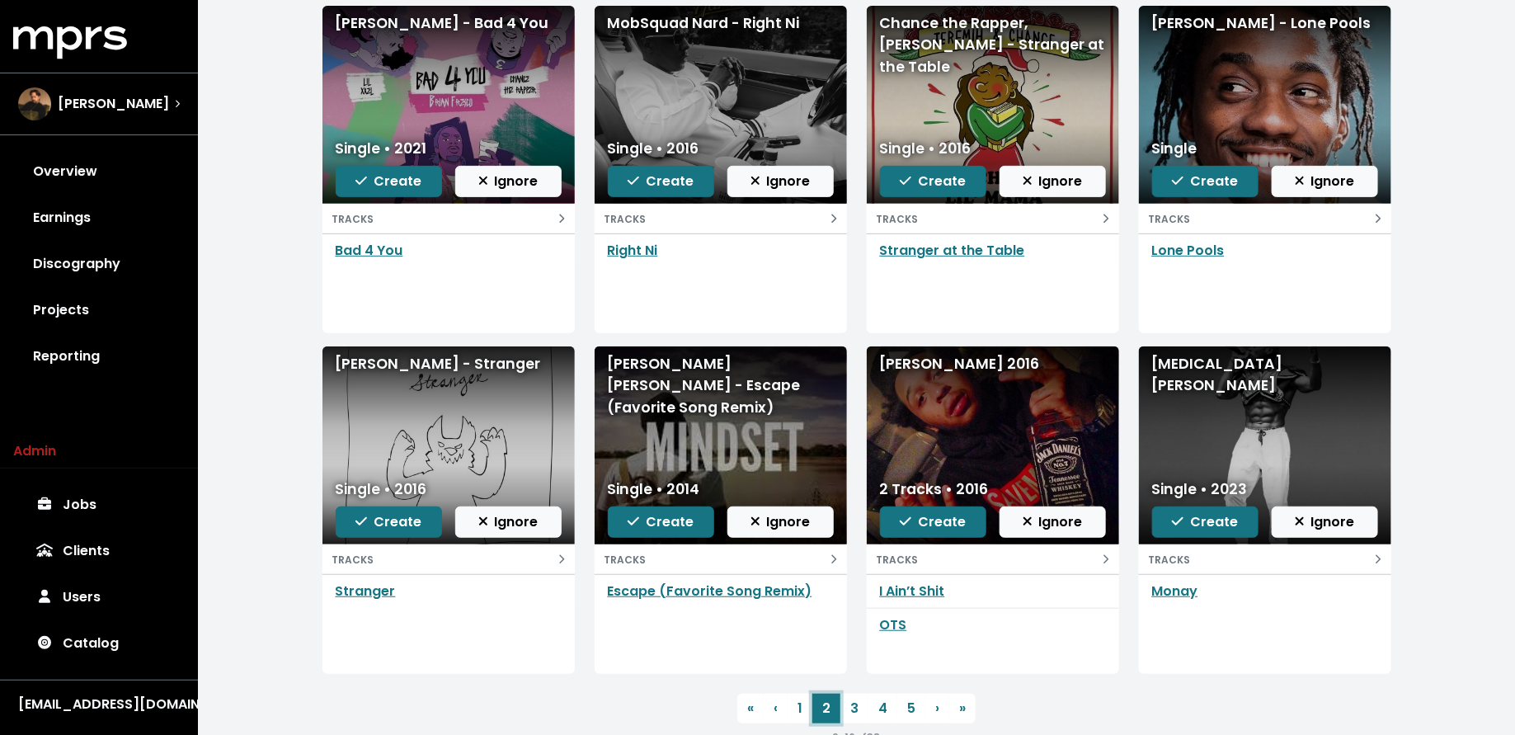
scroll to position [205, 0]
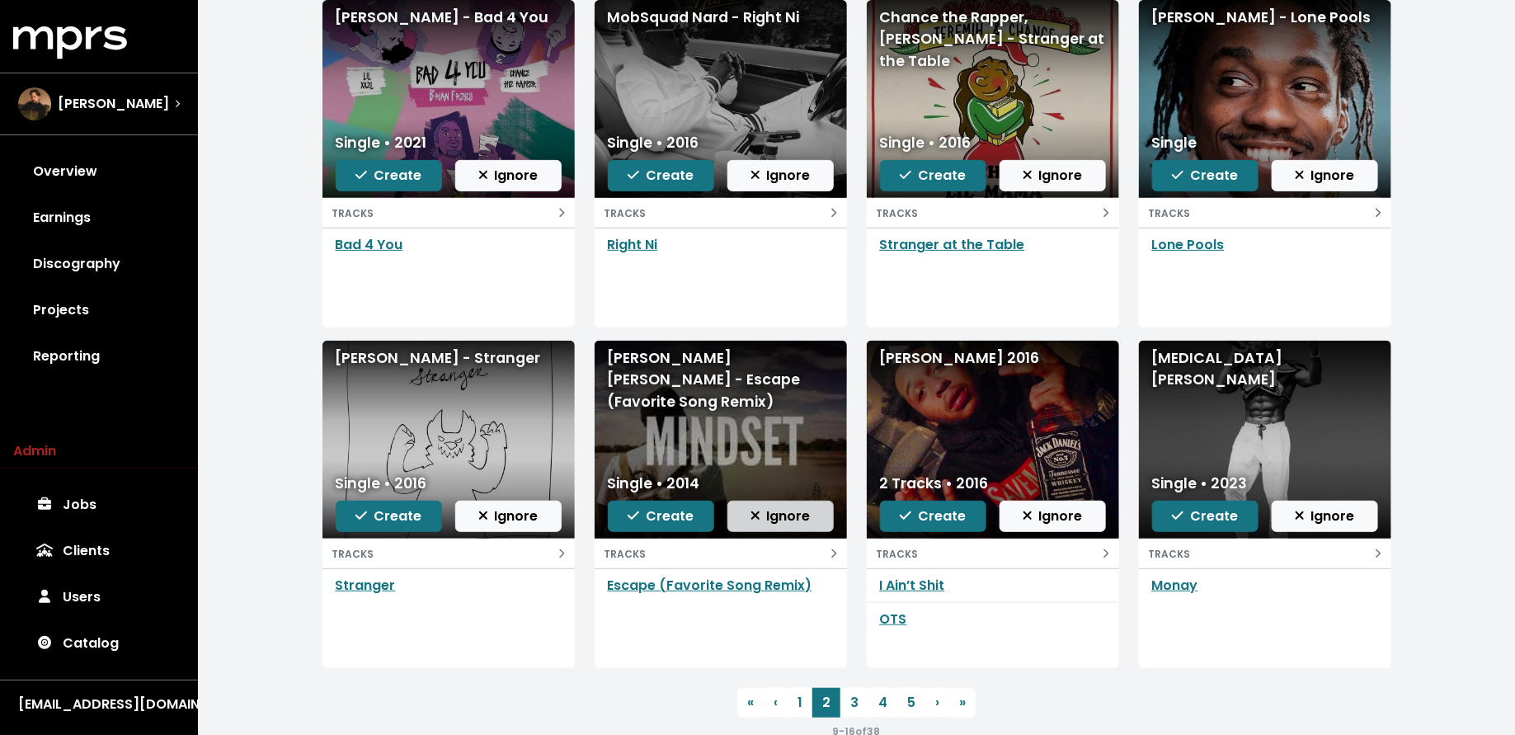
click at [799, 517] on span "Ignore" at bounding box center [781, 515] width 60 height 19
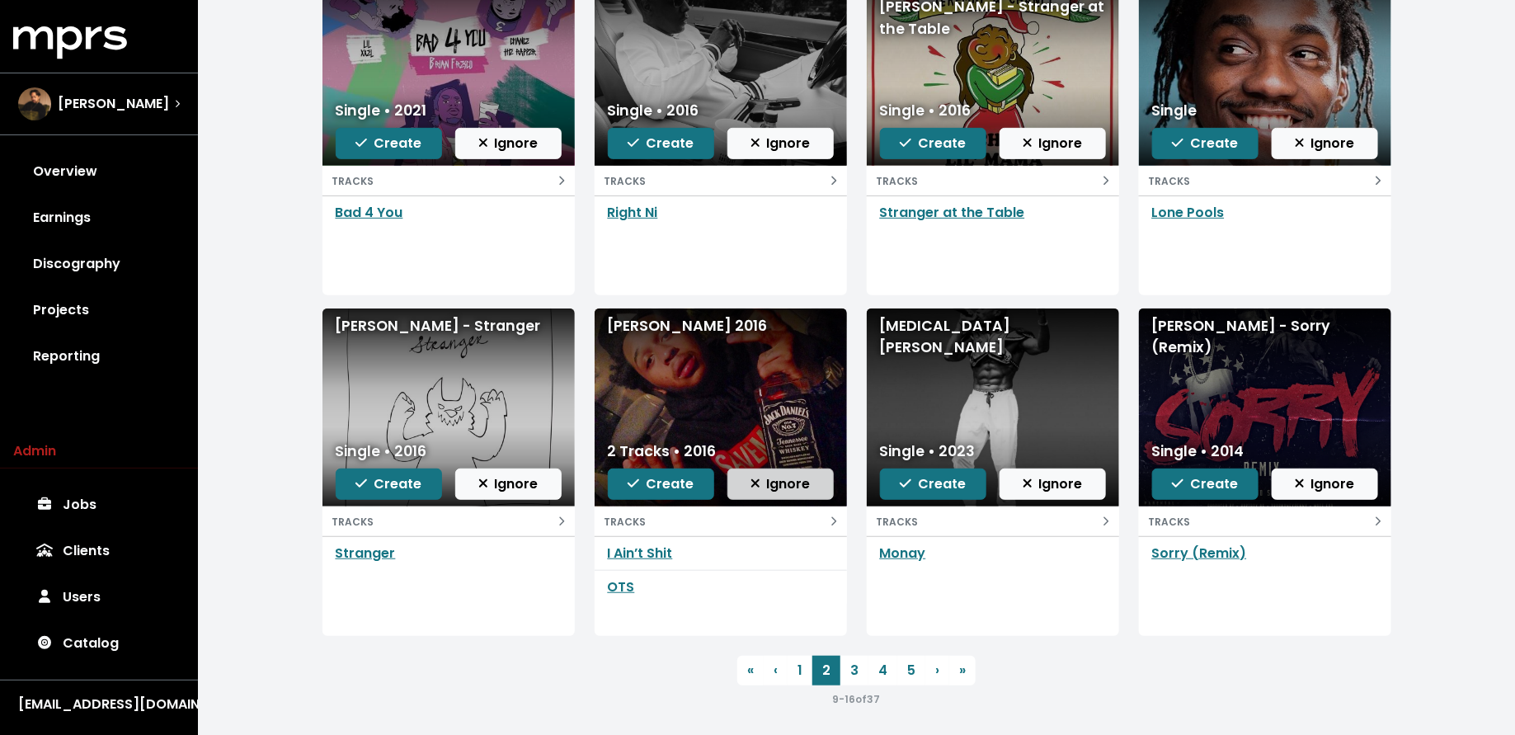
scroll to position [240, 0]
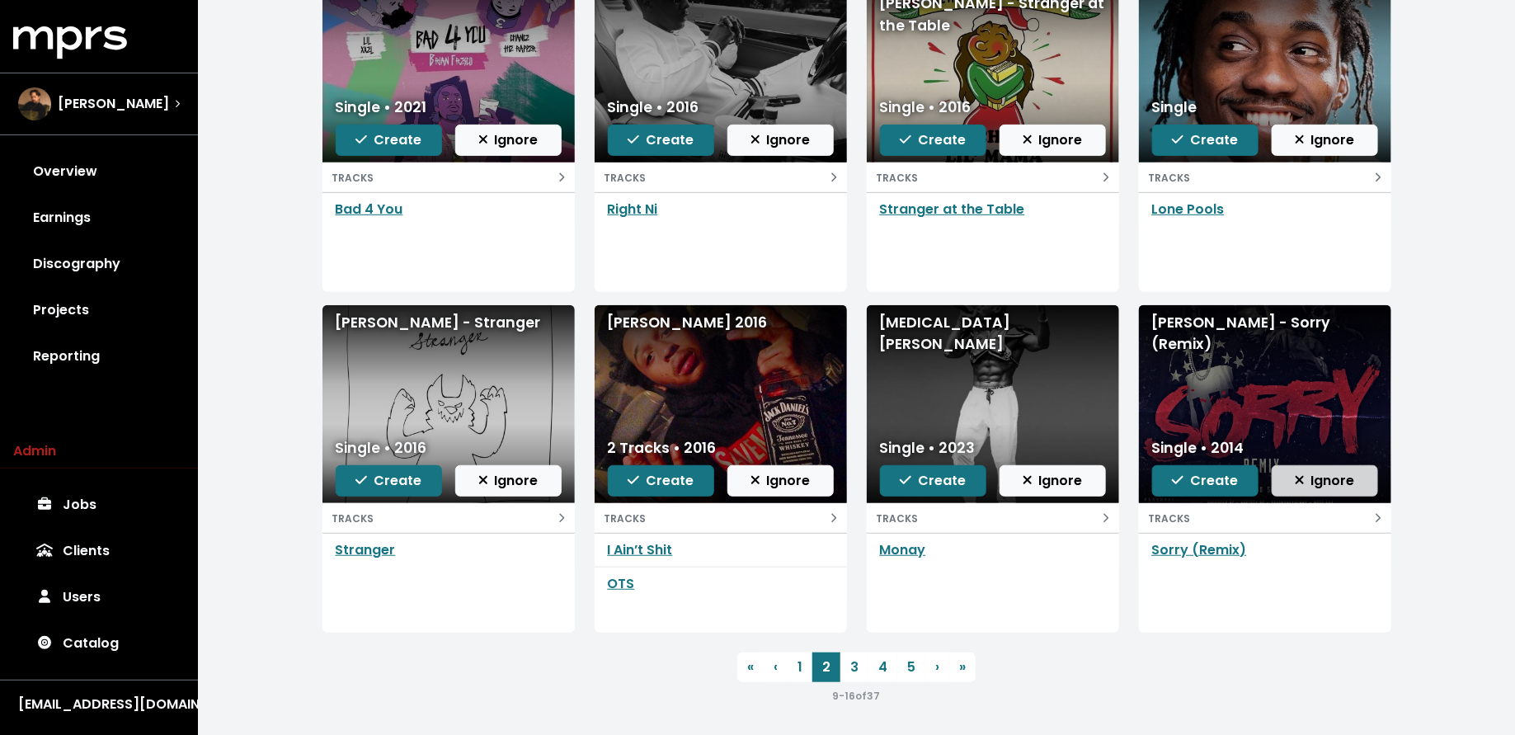
click at [1320, 483] on span "Ignore" at bounding box center [1325, 480] width 60 height 19
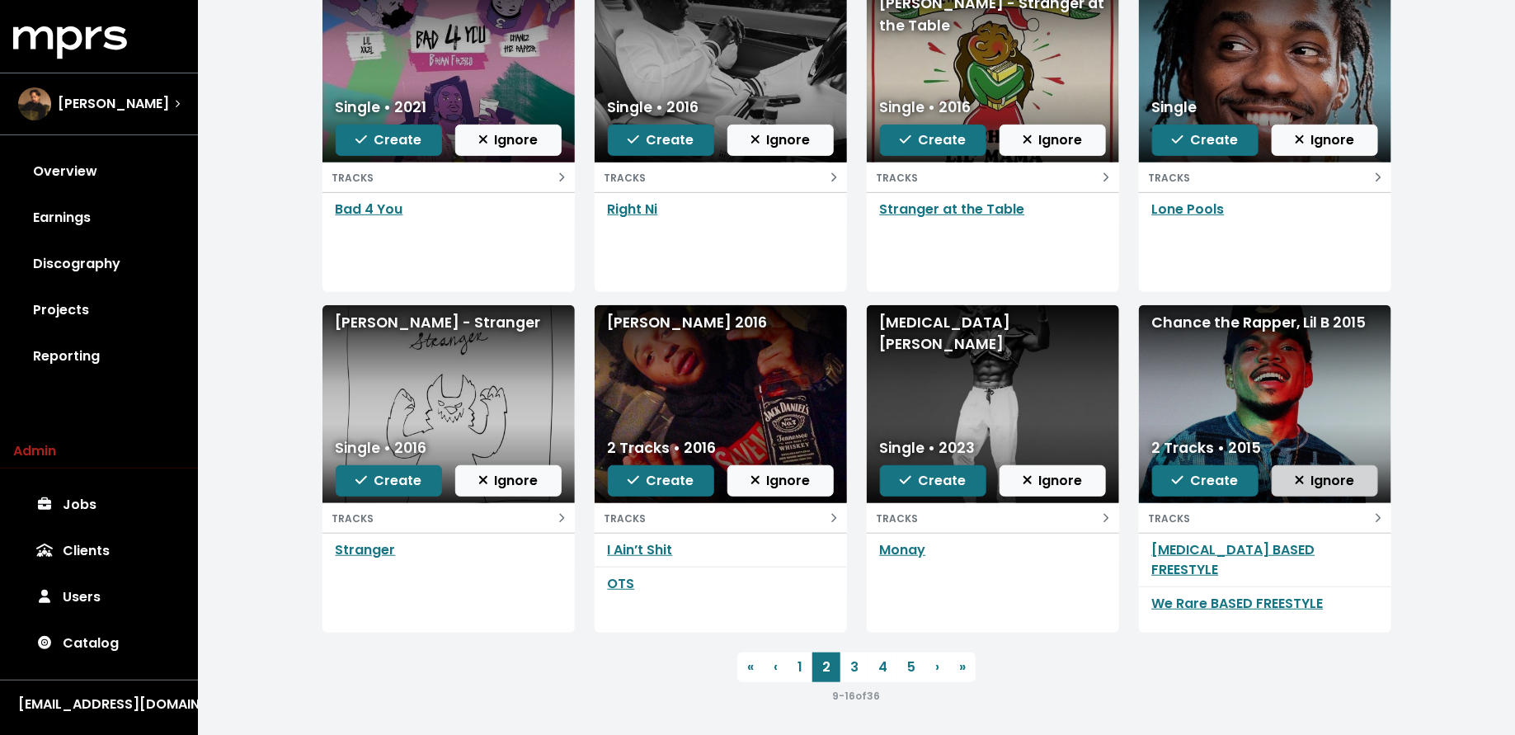
click at [1320, 485] on span "Ignore" at bounding box center [1325, 480] width 60 height 19
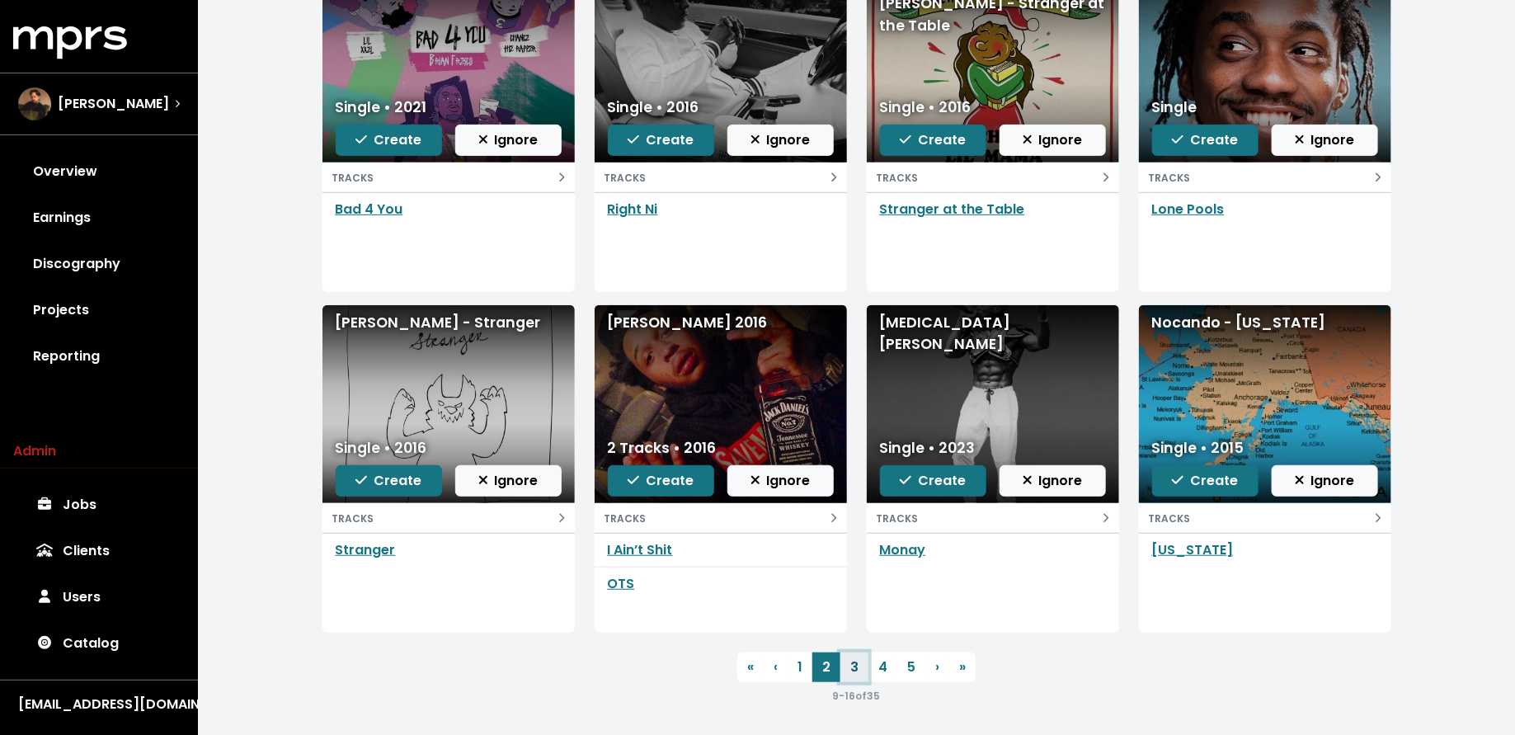
click at [849, 671] on link "3" at bounding box center [855, 667] width 28 height 30
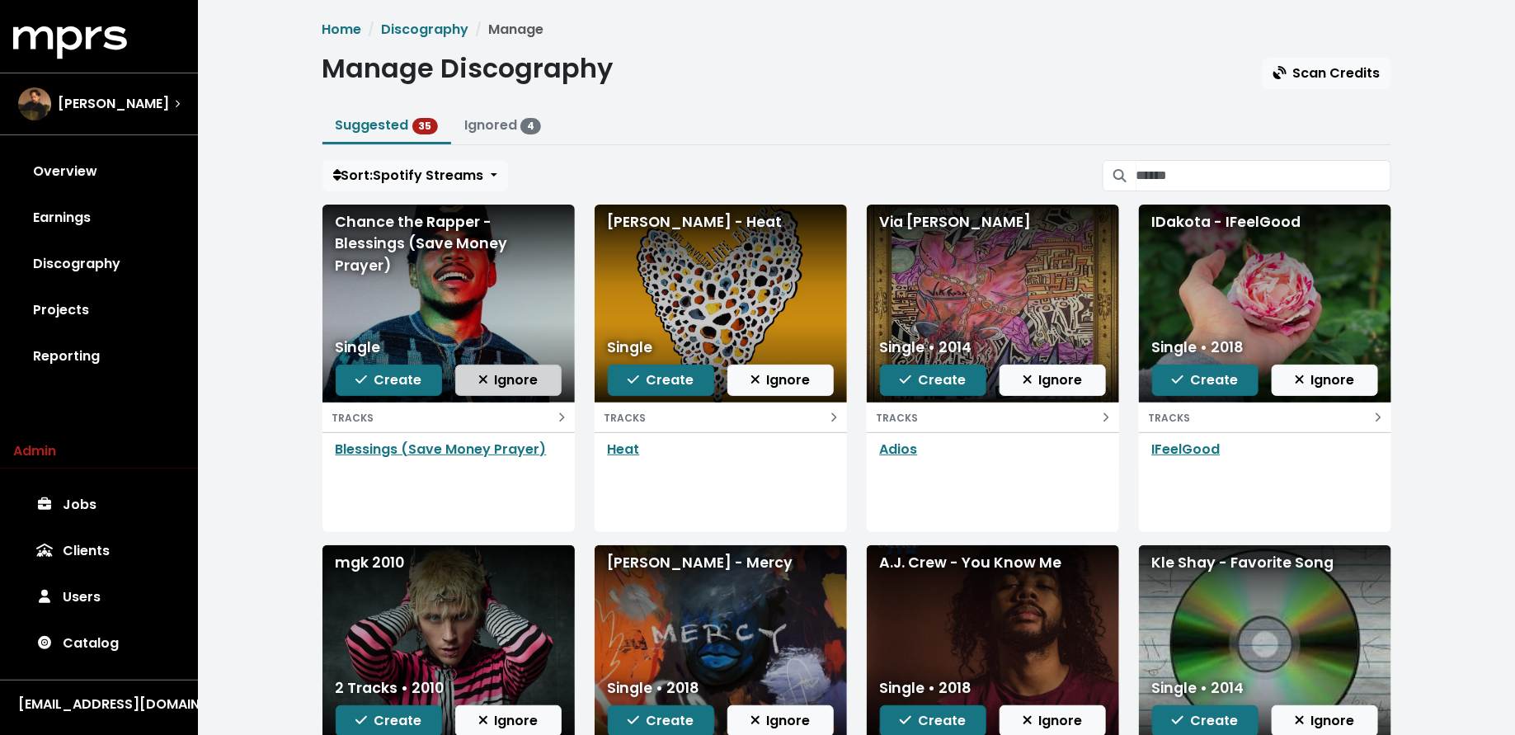
click at [513, 370] on span "Ignore" at bounding box center [508, 379] width 60 height 19
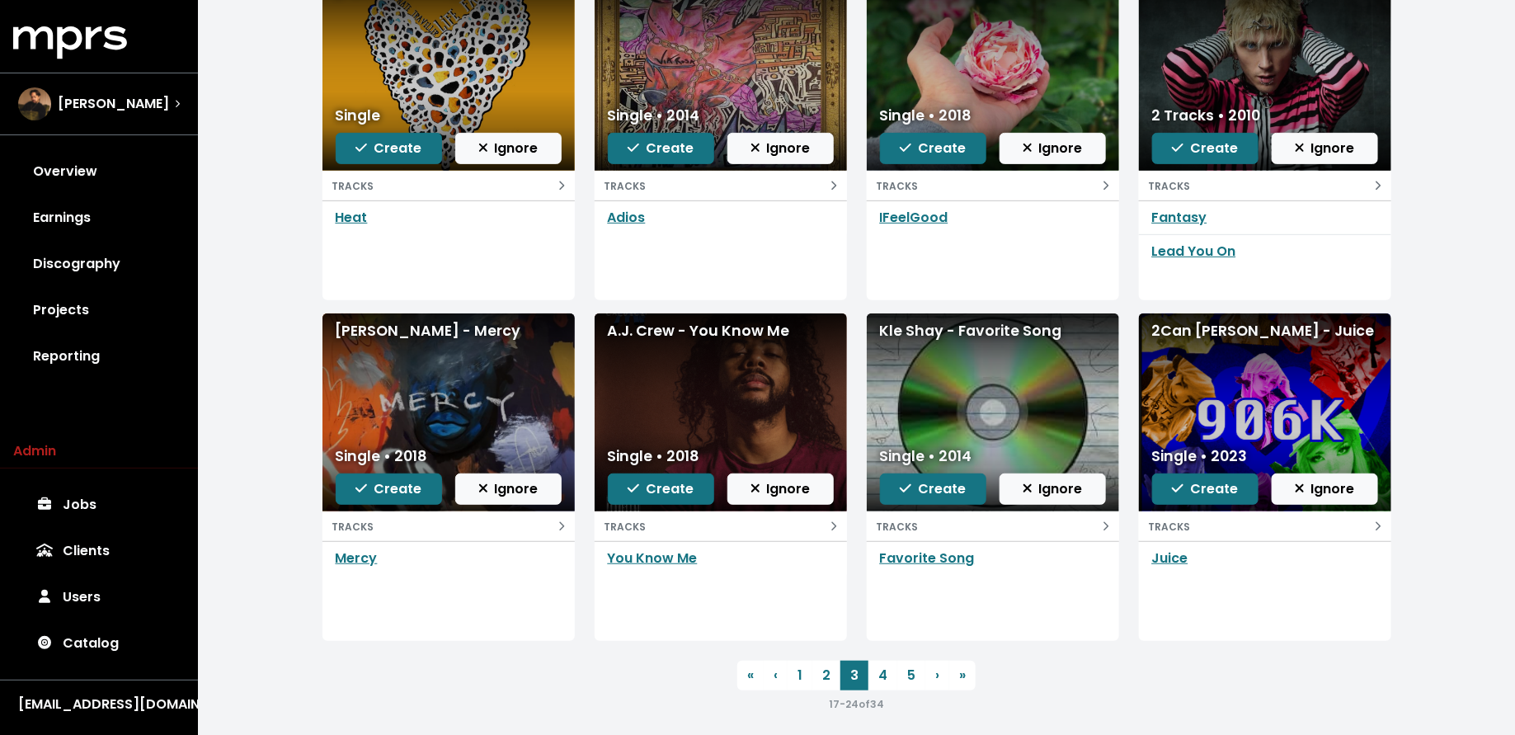
scroll to position [233, 0]
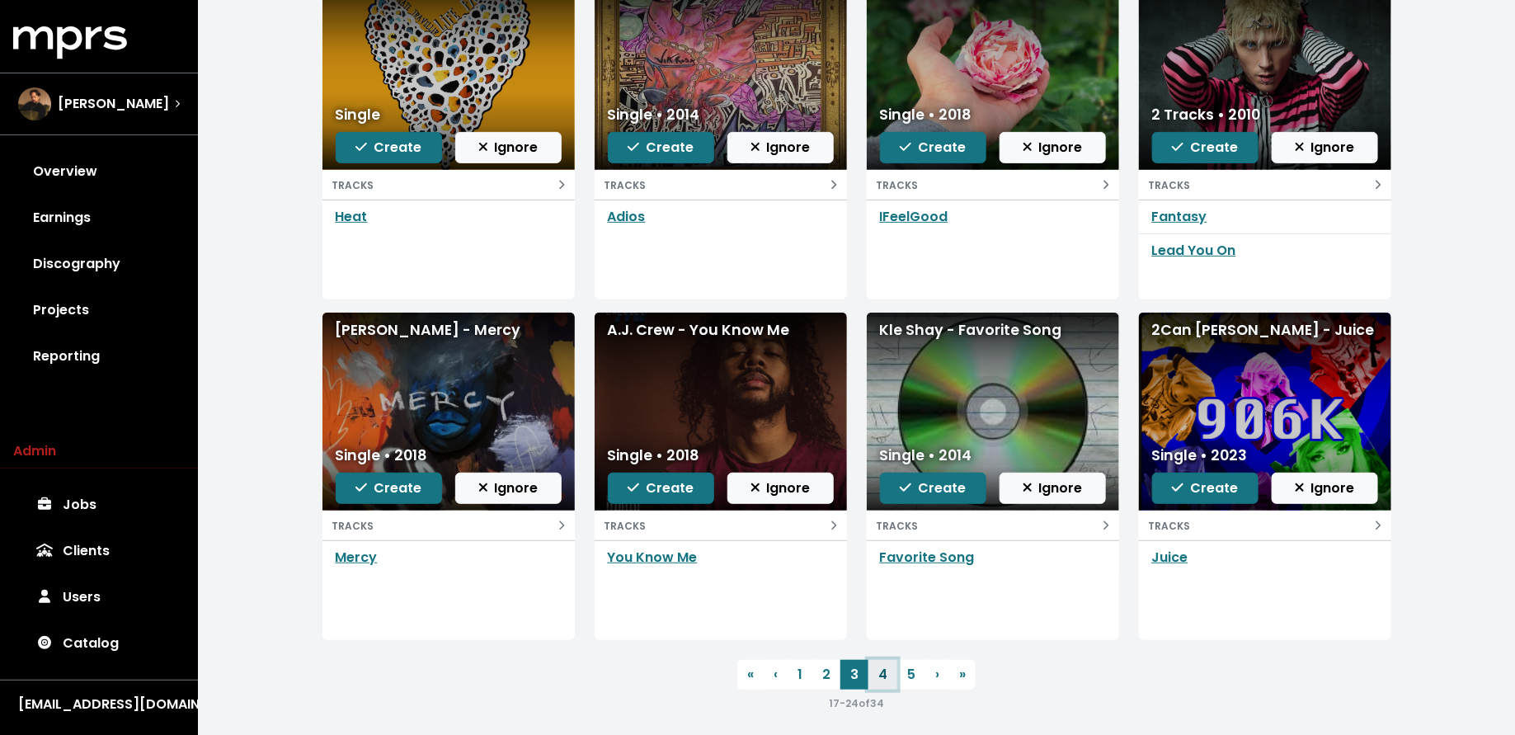
click at [879, 678] on link "4" at bounding box center [883, 675] width 29 height 30
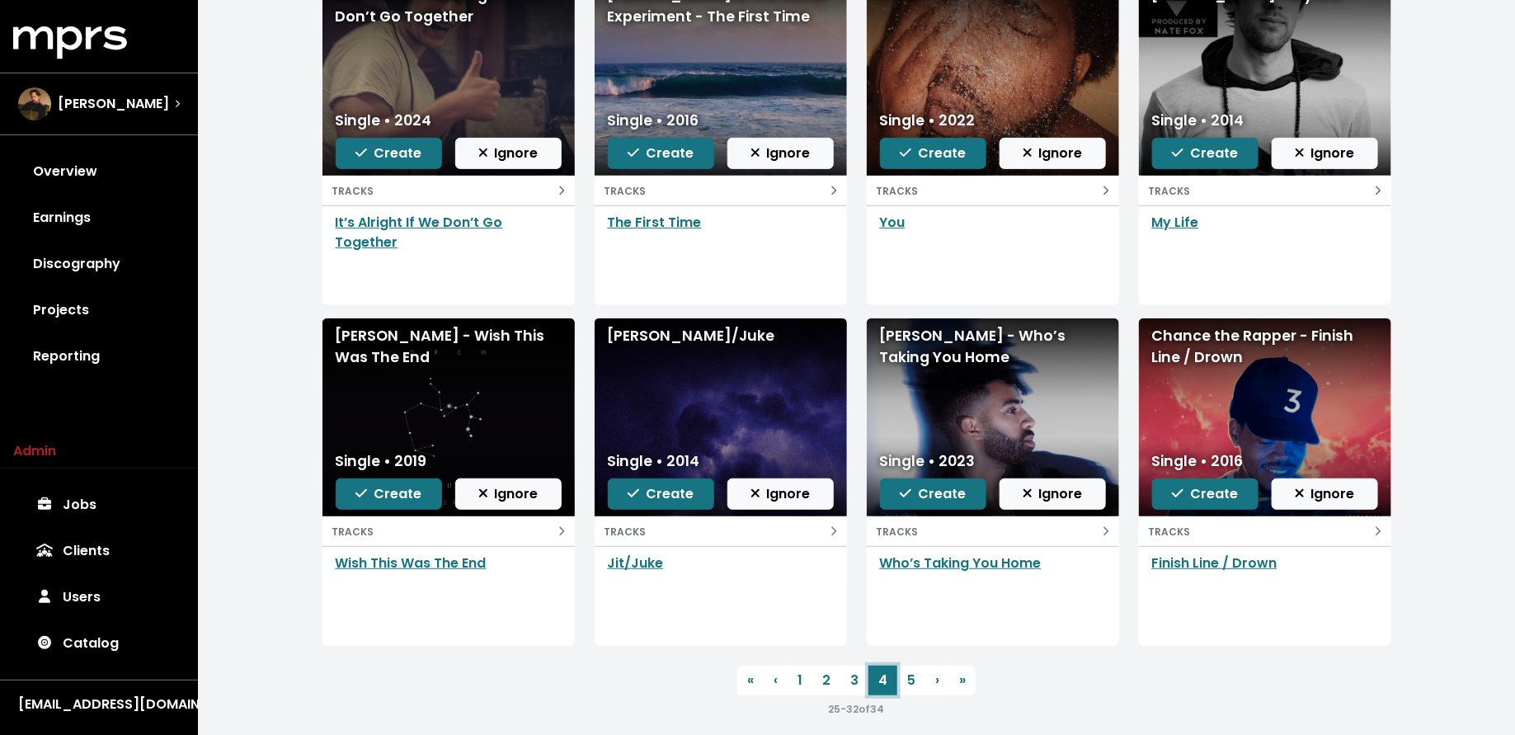
scroll to position [240, 0]
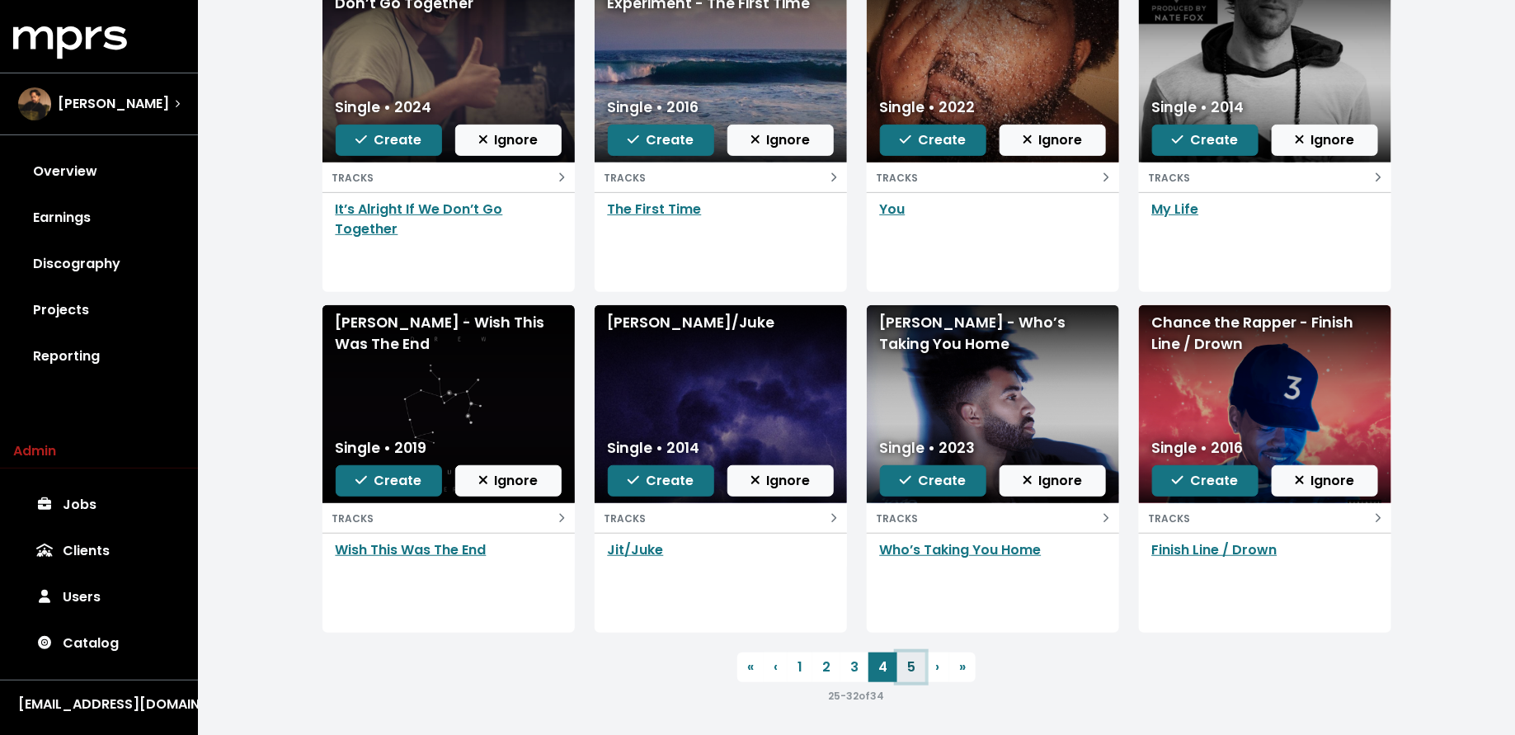
click at [914, 657] on link "5" at bounding box center [911, 667] width 28 height 30
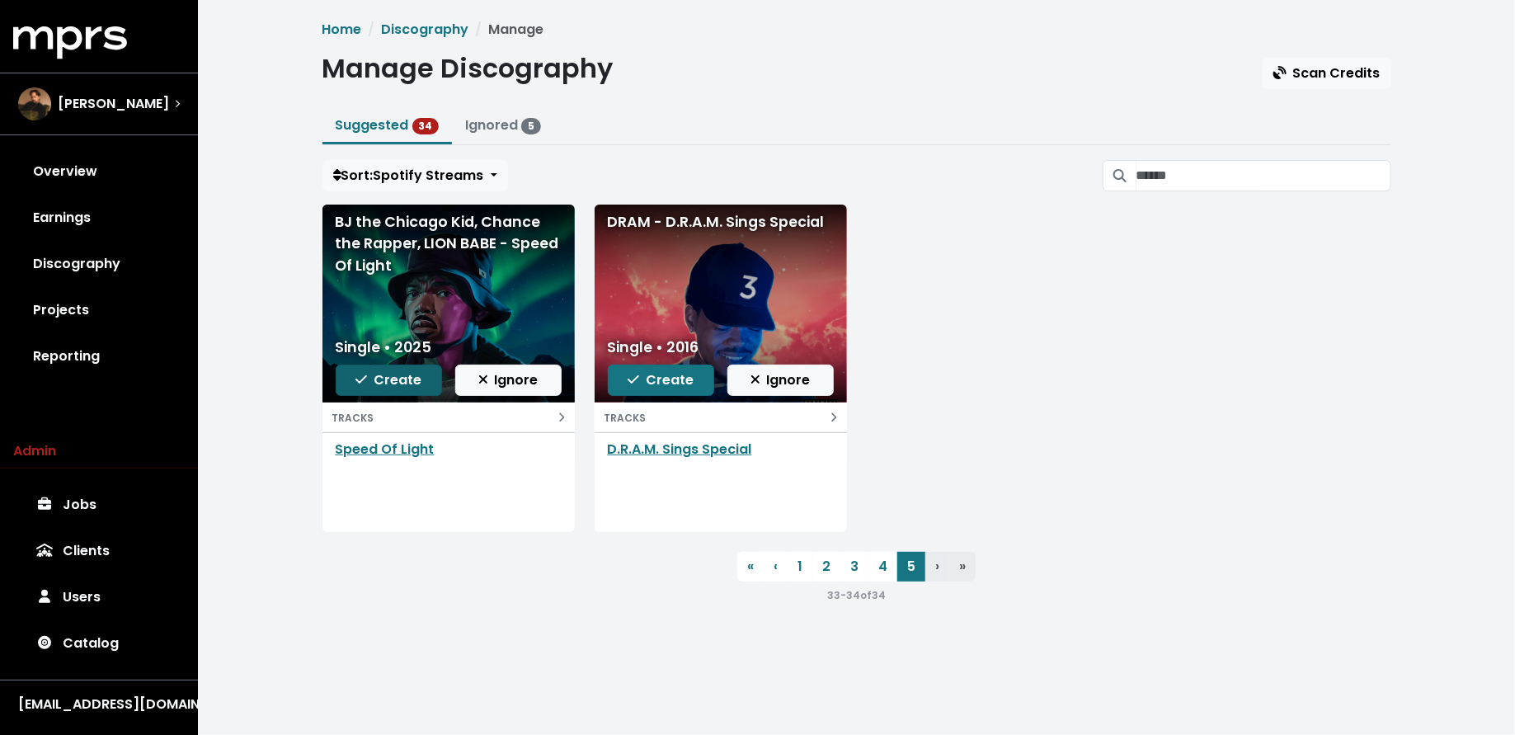
click at [393, 372] on span "Create" at bounding box center [389, 379] width 66 height 19
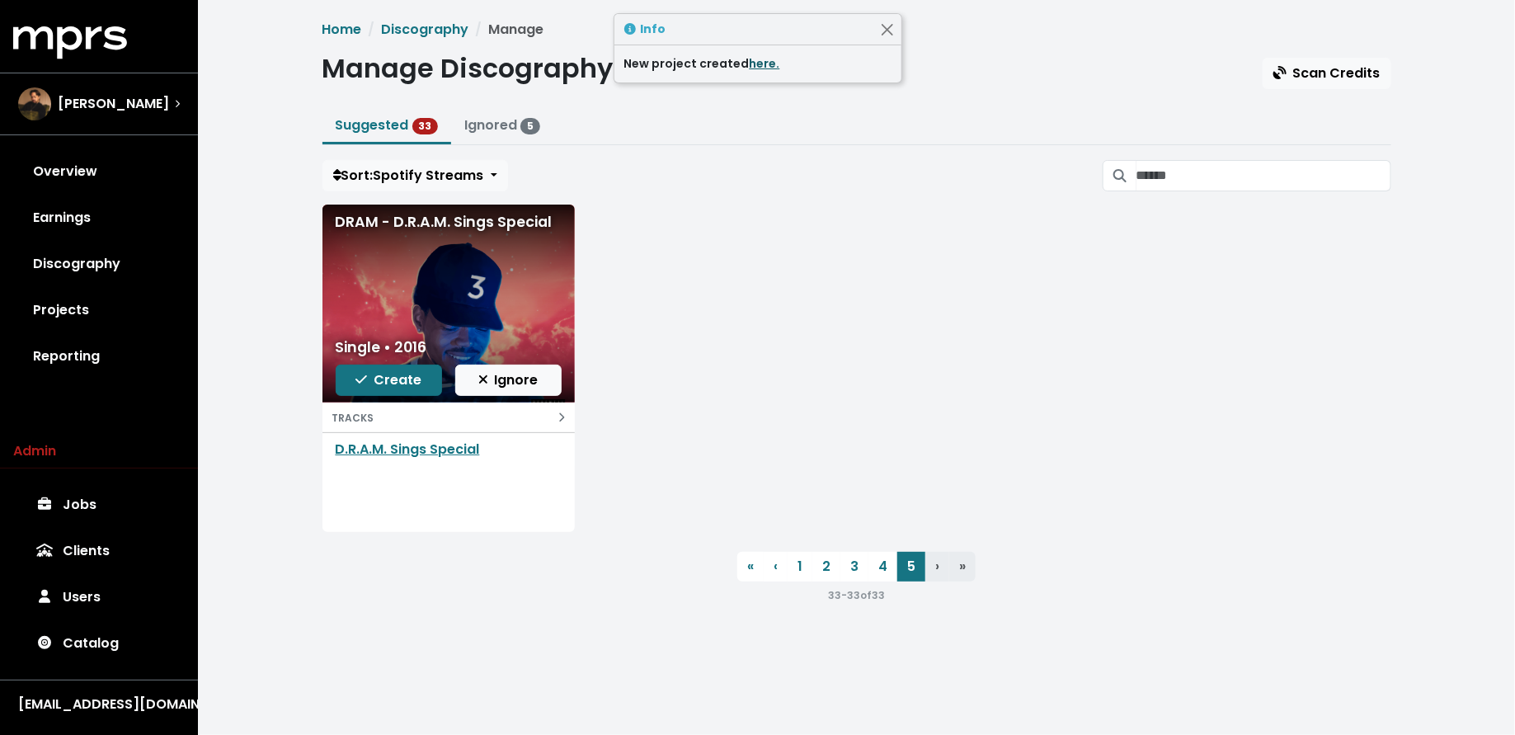
click at [761, 64] on link "here." at bounding box center [765, 63] width 31 height 16
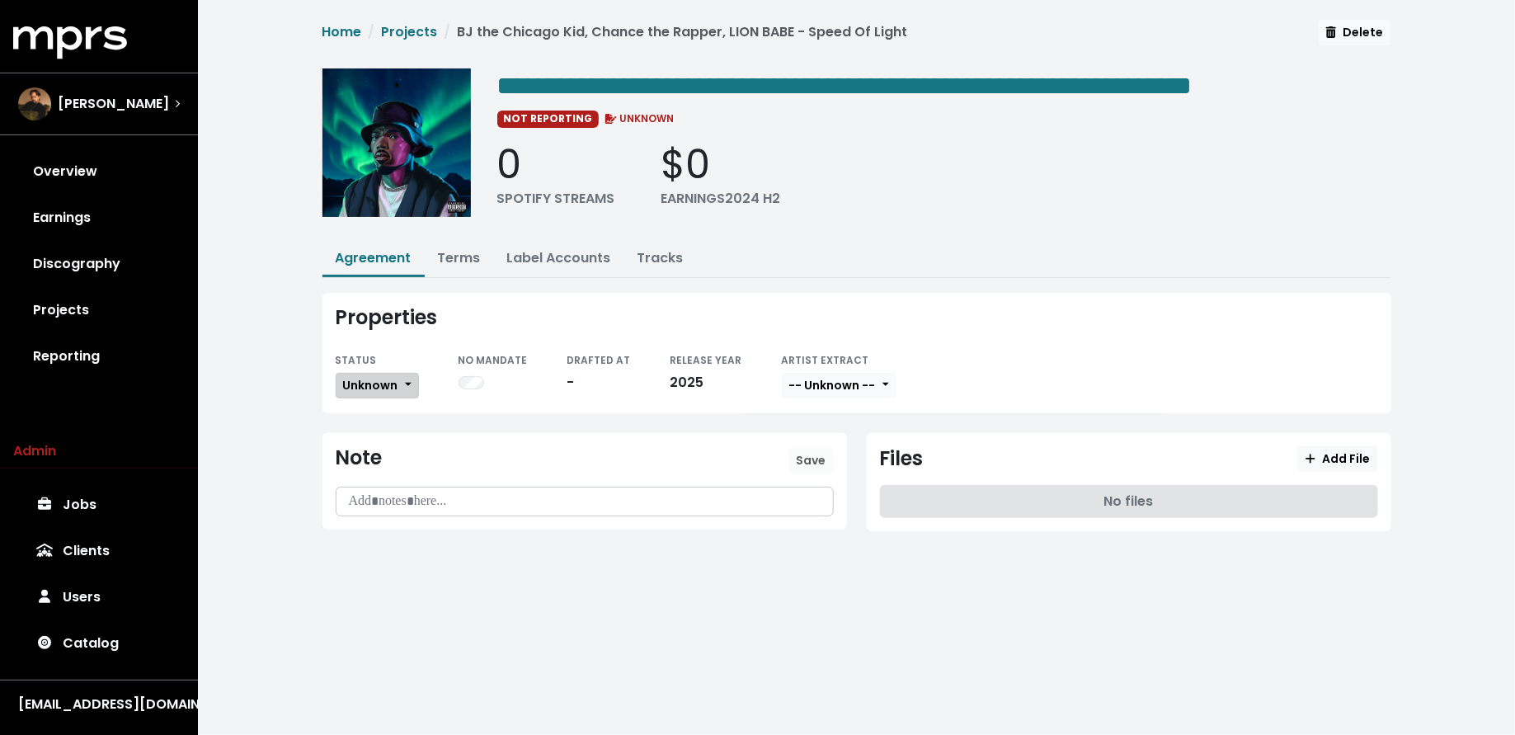
click at [390, 377] on span "Unknown" at bounding box center [370, 385] width 55 height 16
click at [391, 447] on link "Missing" at bounding box center [414, 445] width 155 height 26
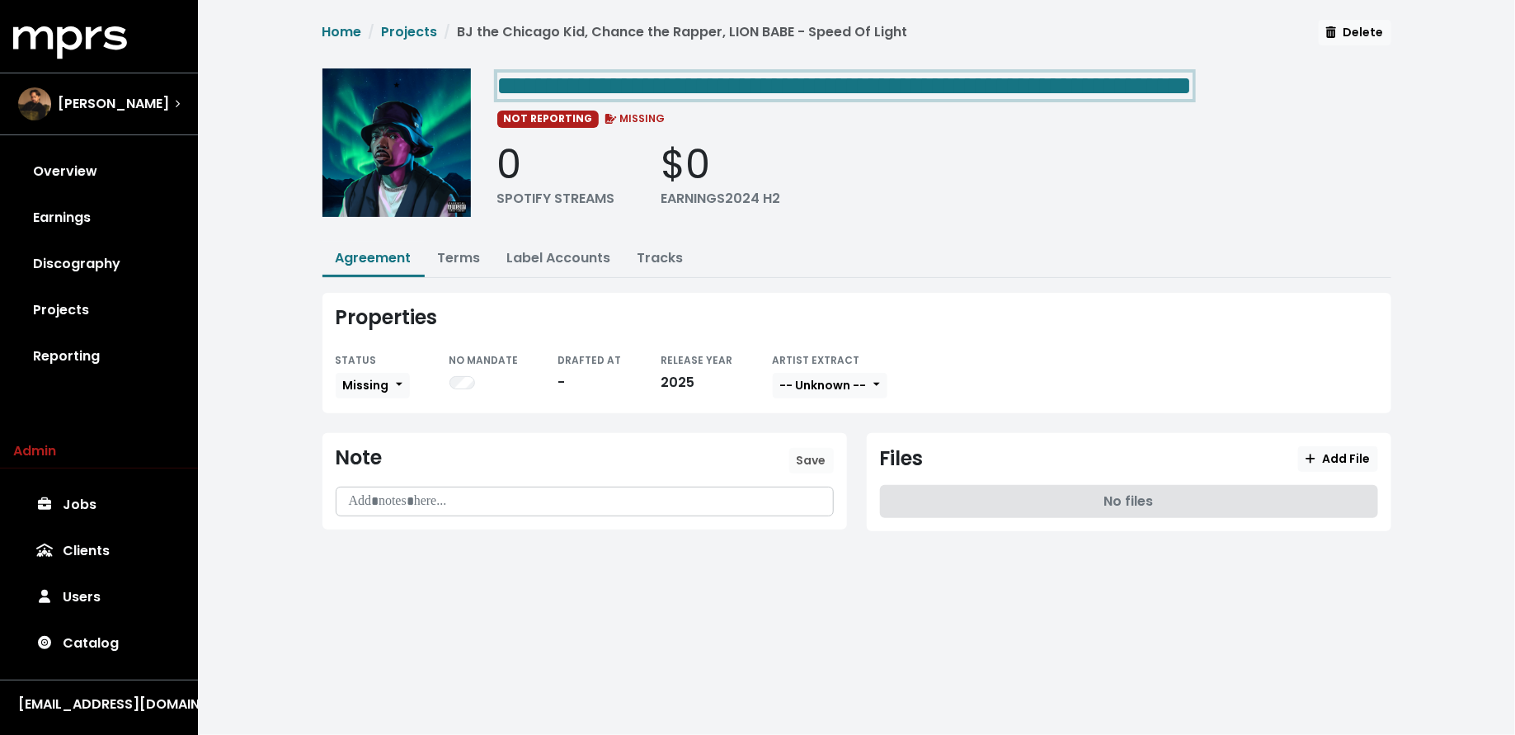
click at [762, 87] on span "**********" at bounding box center [844, 86] width 695 height 26
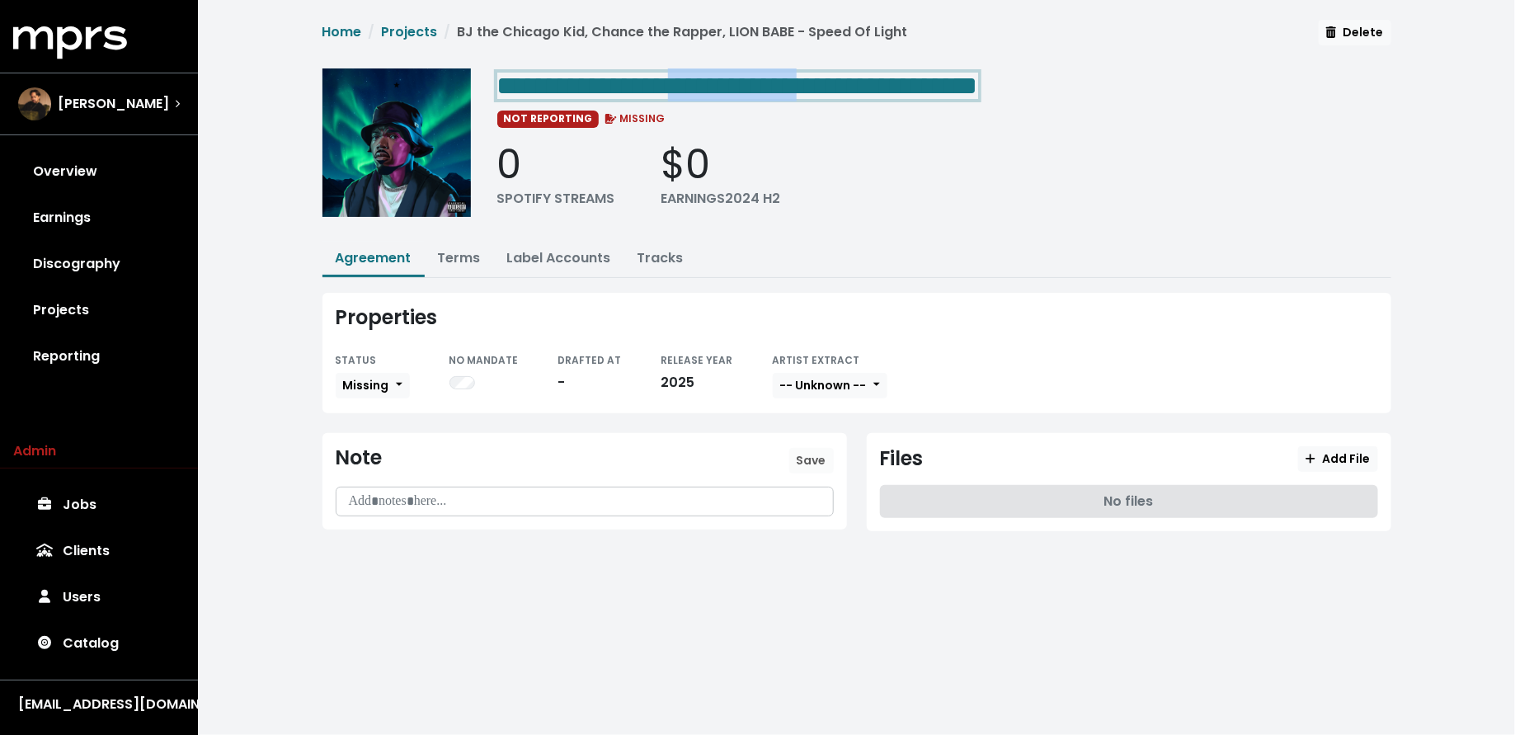
drag, startPoint x: 898, startPoint y: 83, endPoint x: 751, endPoint y: 82, distance: 147.7
click at [751, 82] on span "**********" at bounding box center [737, 86] width 481 height 26
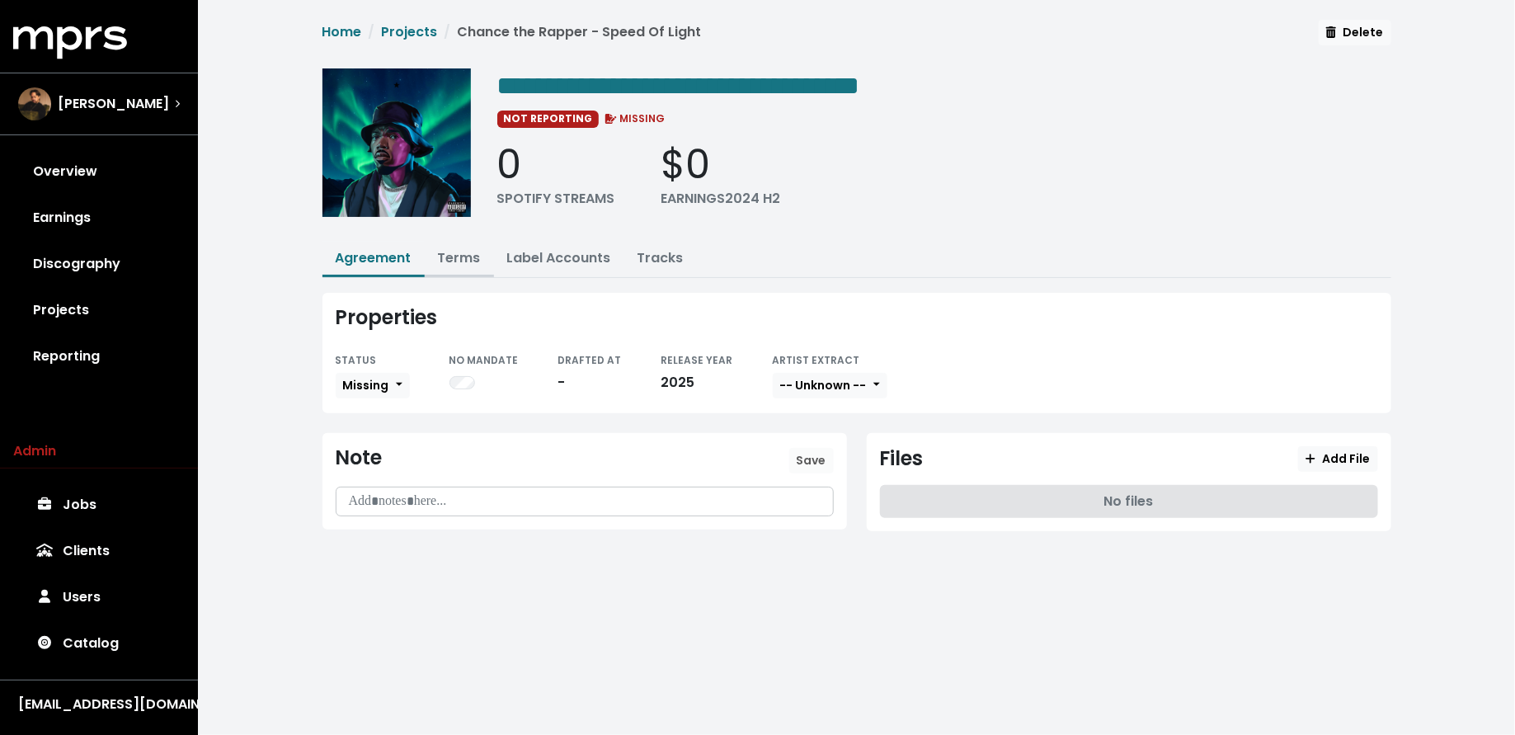
click at [452, 258] on link "Terms" at bounding box center [459, 257] width 43 height 19
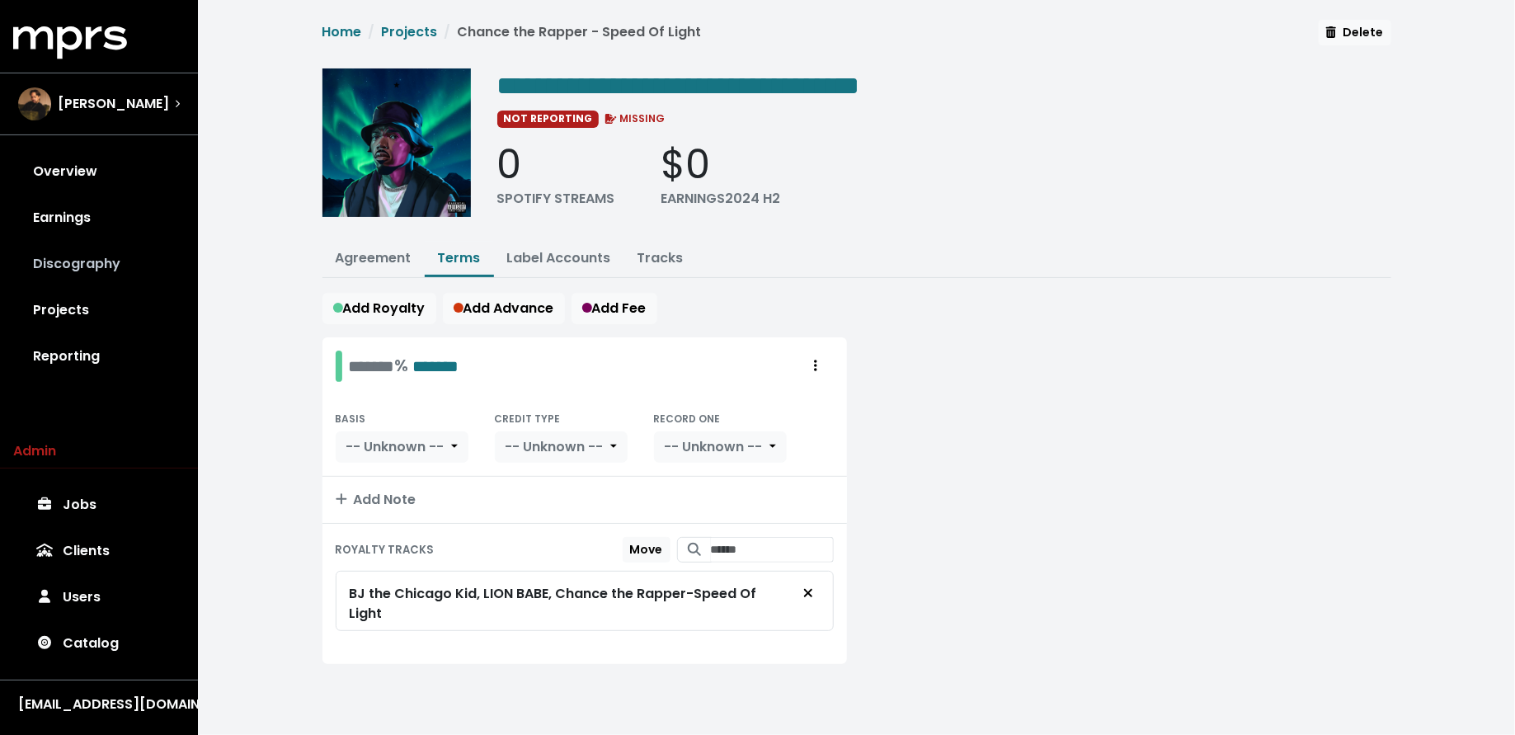
click at [99, 261] on link "Discography" at bounding box center [99, 264] width 172 height 46
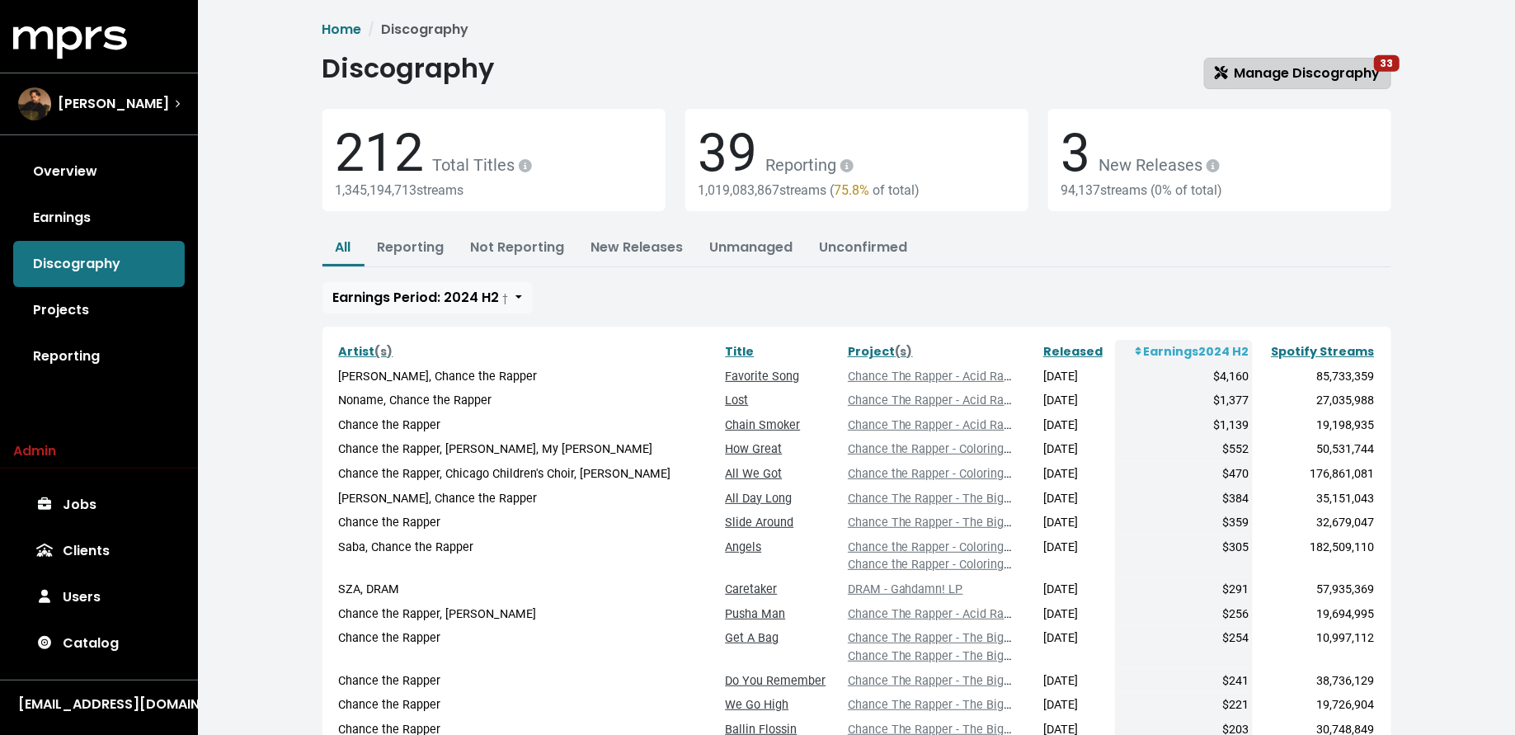
click at [1279, 76] on span "Manage Discography 33" at bounding box center [1298, 73] width 166 height 19
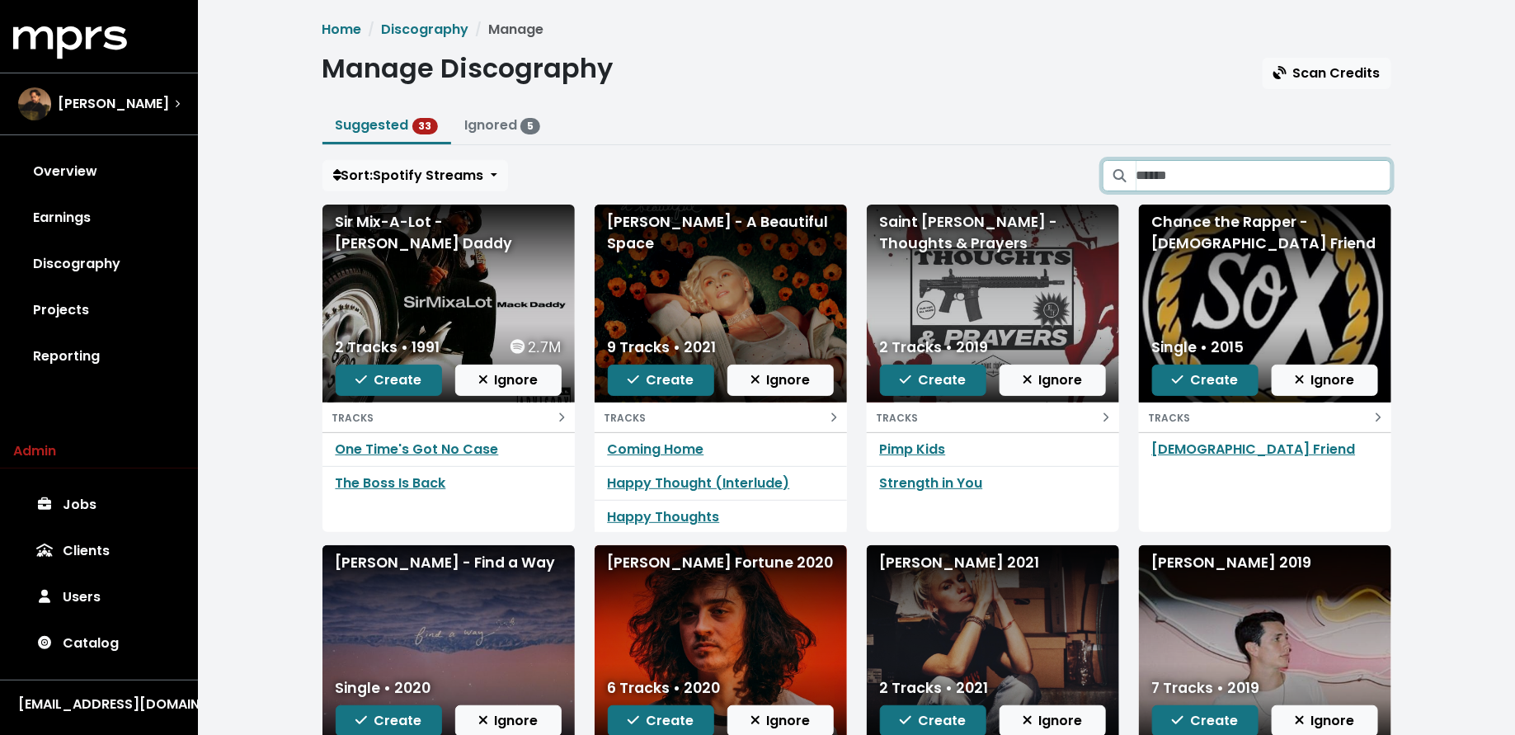
click at [1250, 162] on input "Search suggested projects" at bounding box center [1264, 175] width 255 height 31
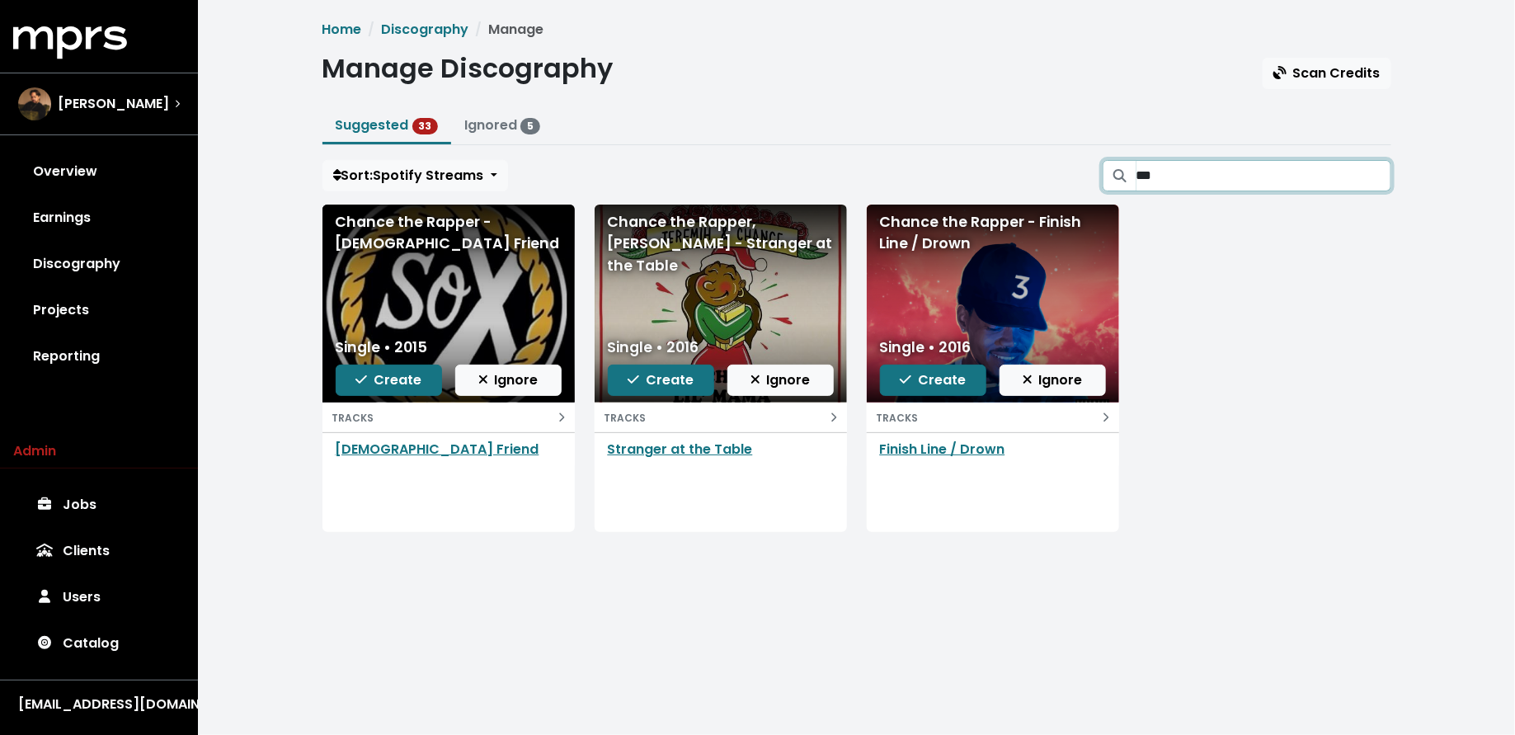
type input "***"
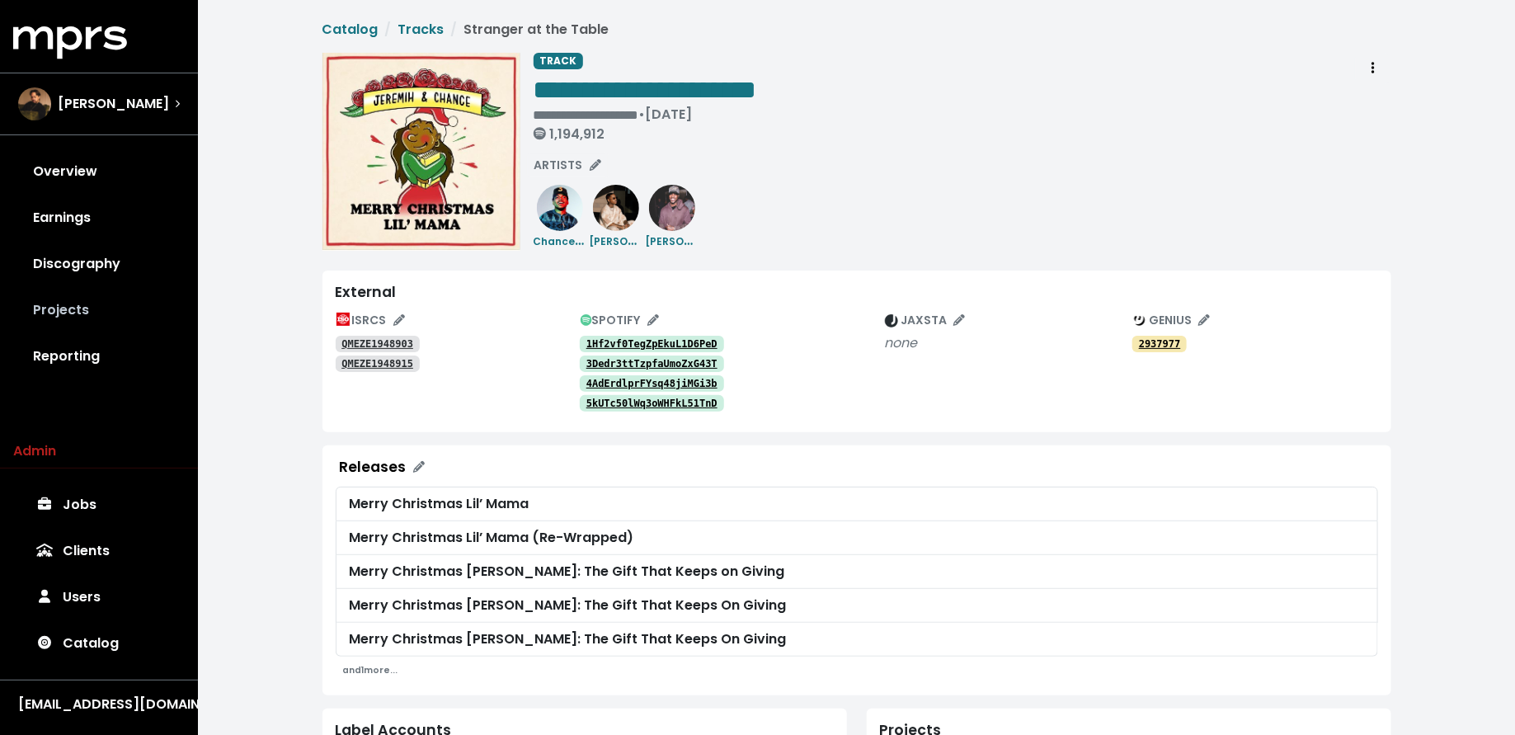
click at [75, 308] on link "Projects" at bounding box center [99, 310] width 172 height 46
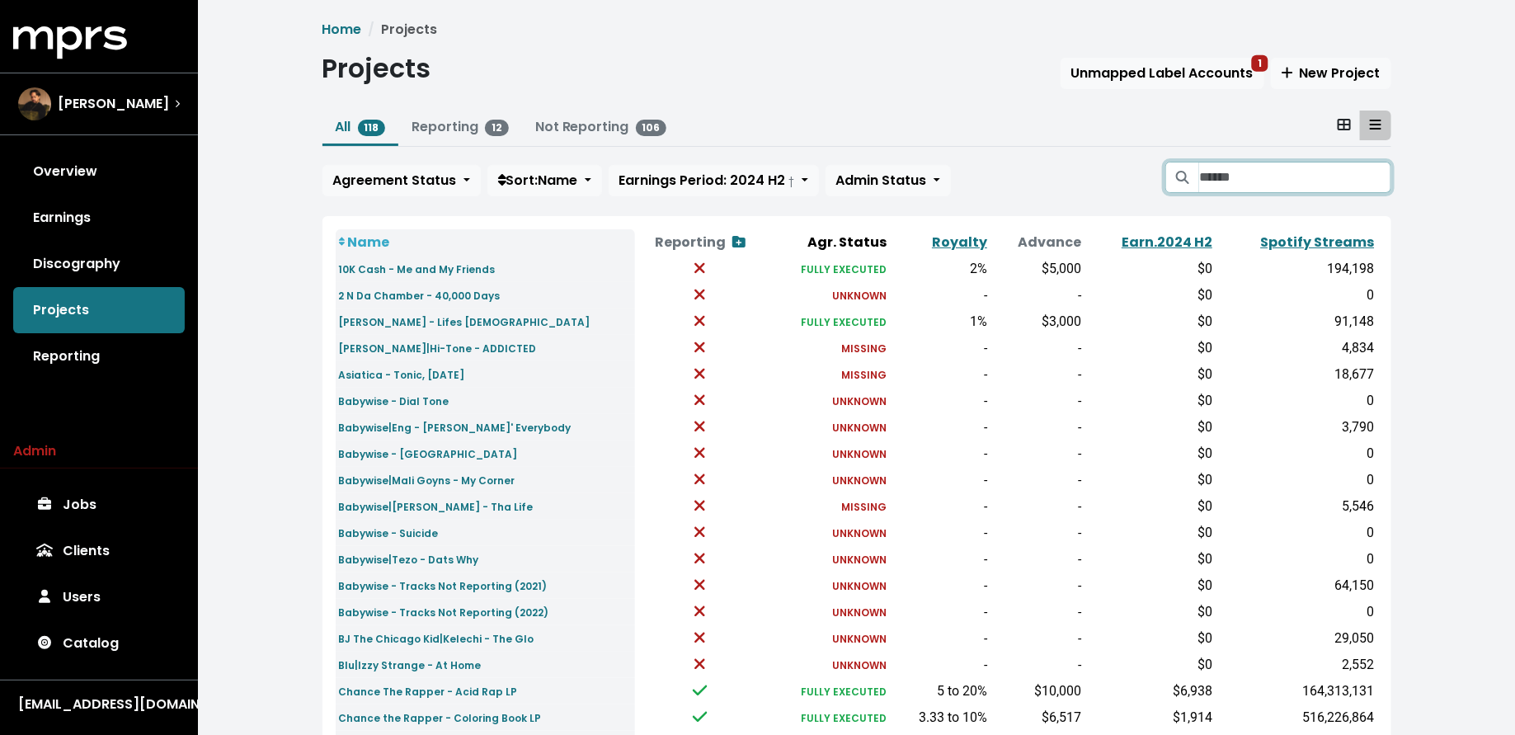
click at [1261, 177] on input "Search projects" at bounding box center [1294, 177] width 191 height 31
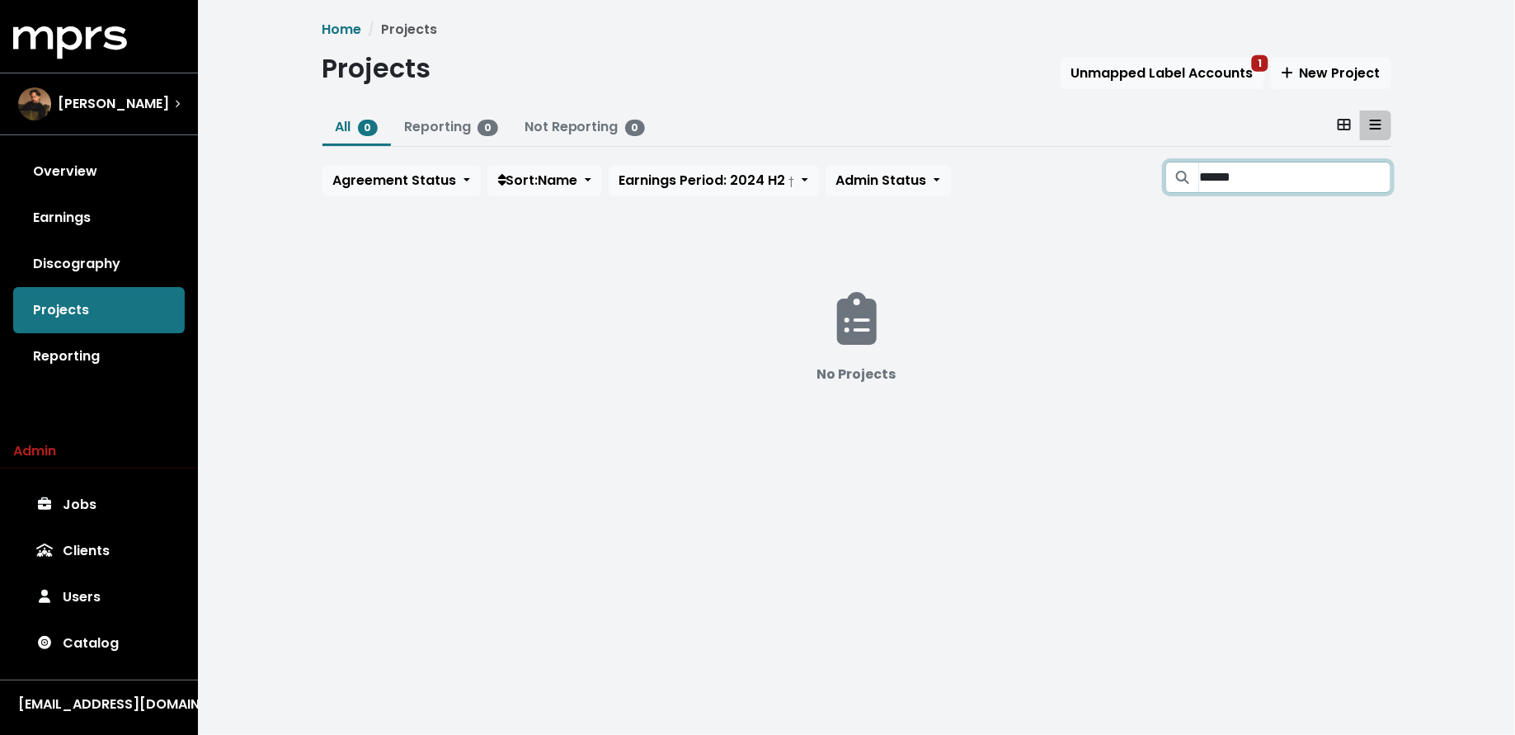
type input "******"
click at [1373, 179] on input "******" at bounding box center [1294, 177] width 191 height 31
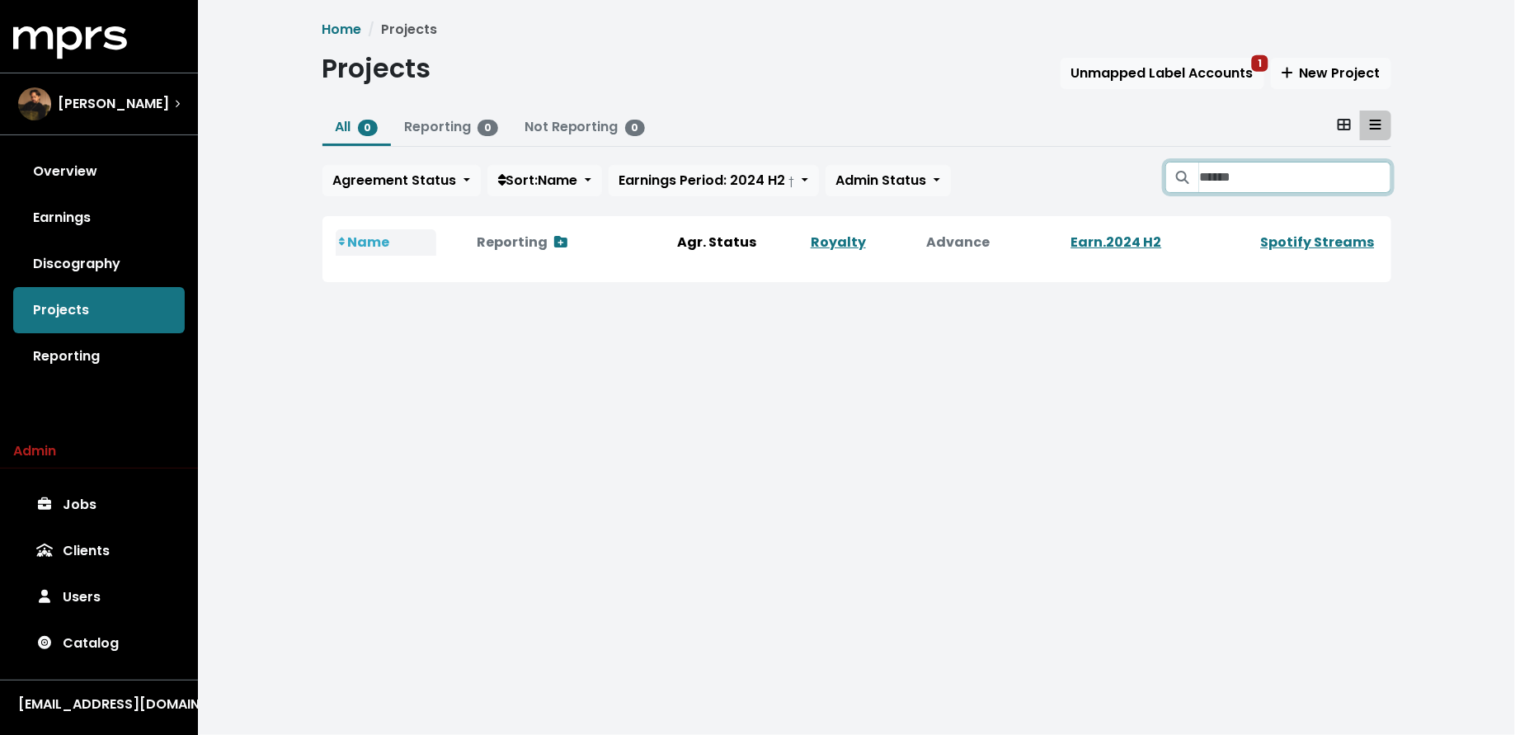
click at [1312, 177] on input "Search projects" at bounding box center [1294, 177] width 191 height 31
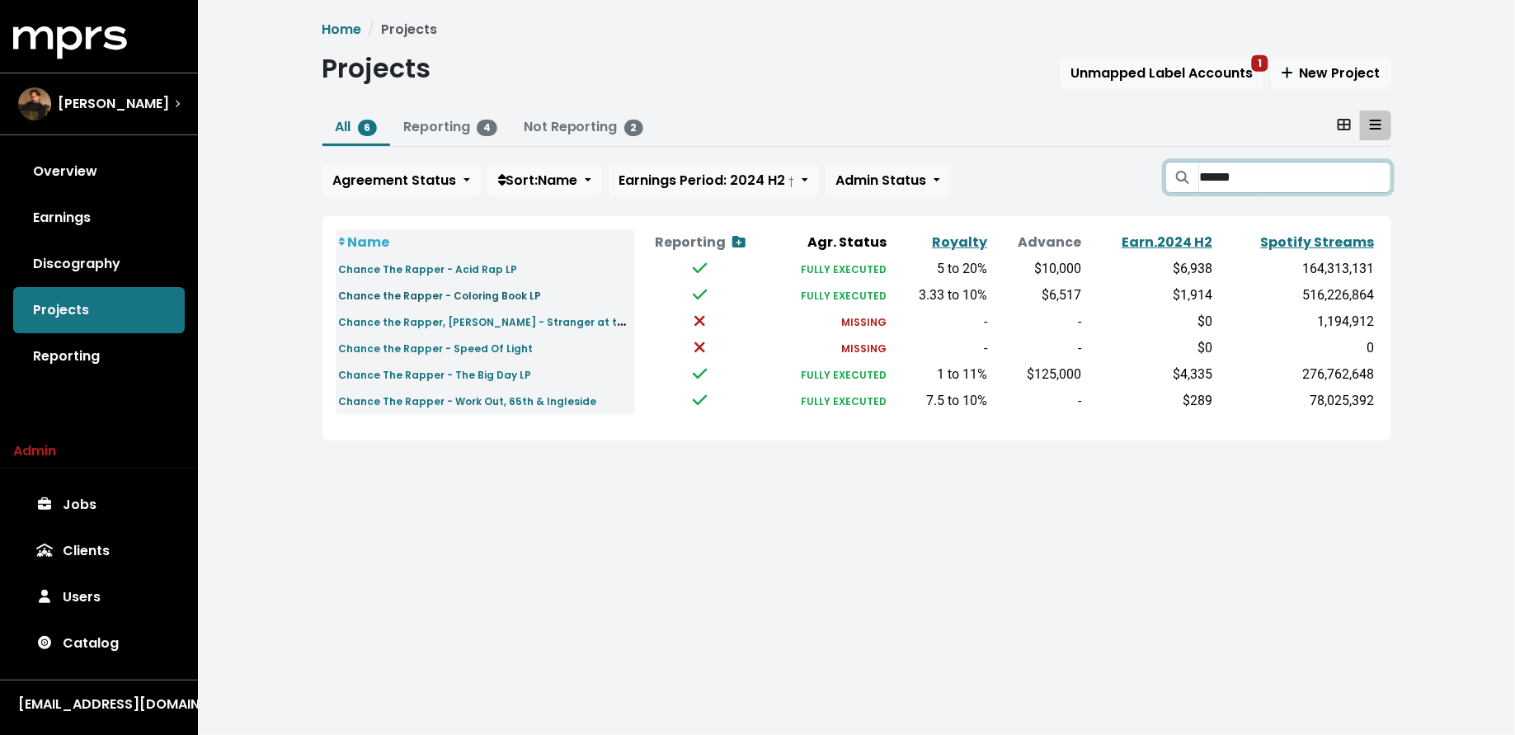
type input "******"
click at [380, 299] on small "Chance the Rapper - Coloring Book LP" at bounding box center [440, 296] width 203 height 14
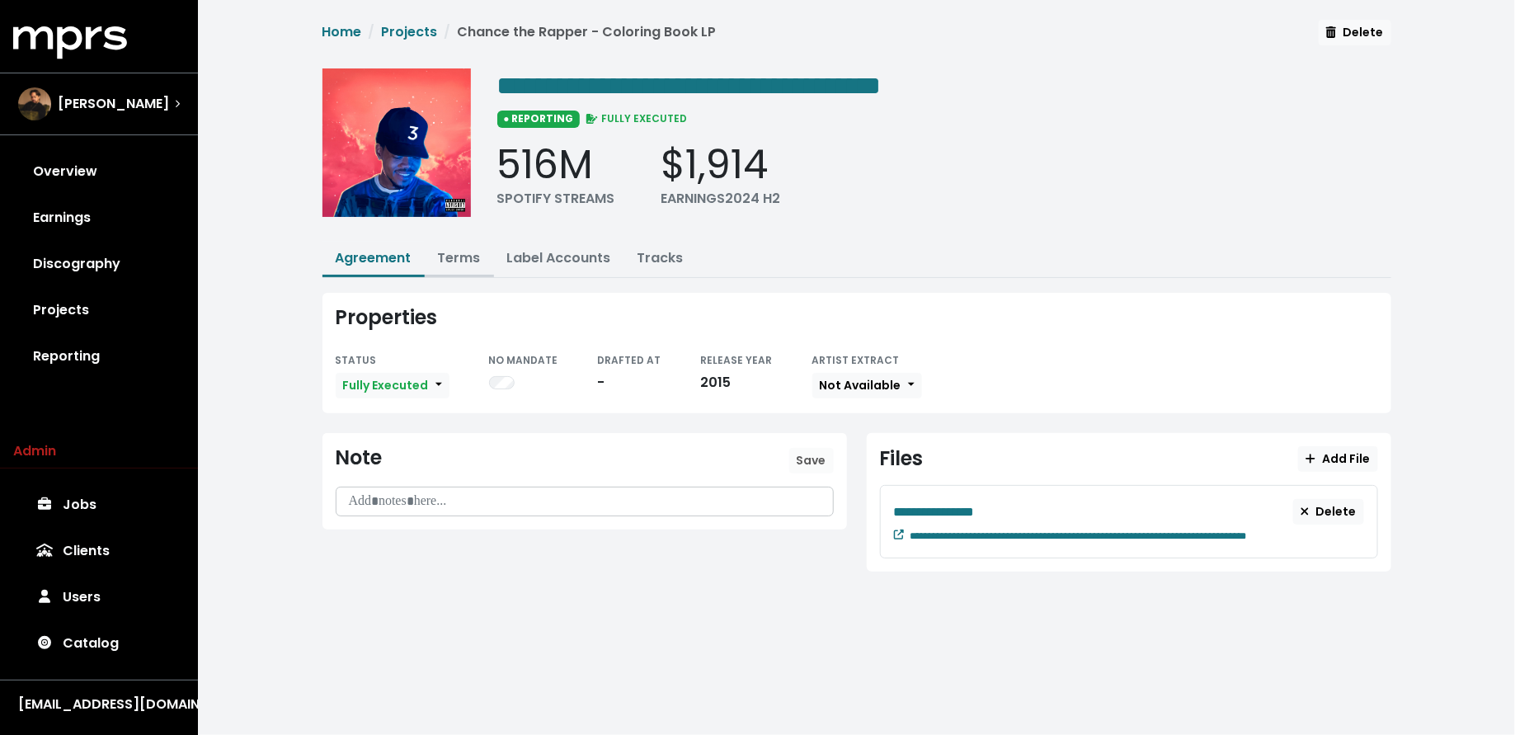
click at [450, 250] on link "Terms" at bounding box center [459, 257] width 43 height 19
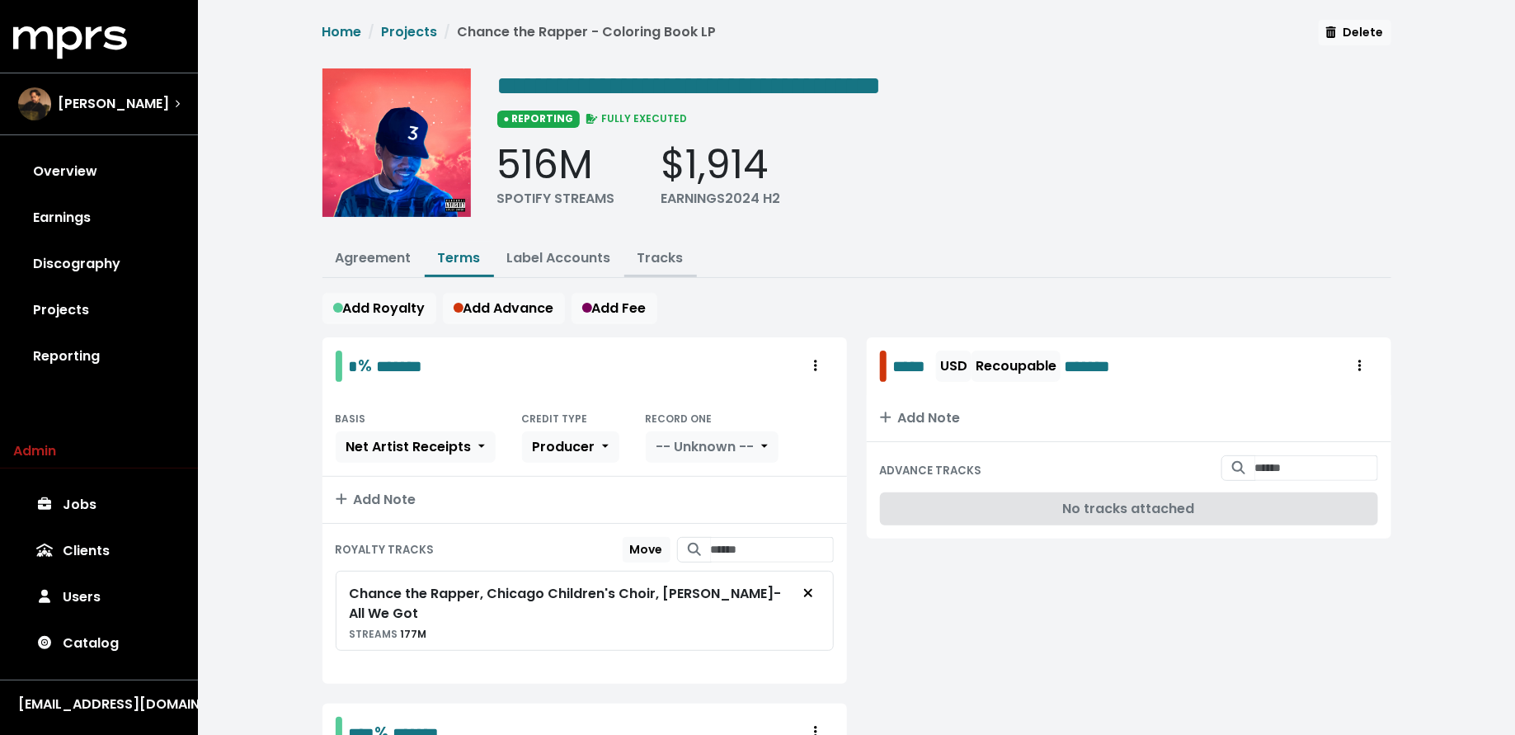
click at [645, 243] on button "Tracks" at bounding box center [660, 259] width 73 height 35
click at [648, 244] on button "Tracks" at bounding box center [660, 259] width 73 height 35
click at [649, 261] on link "Tracks" at bounding box center [661, 257] width 46 height 19
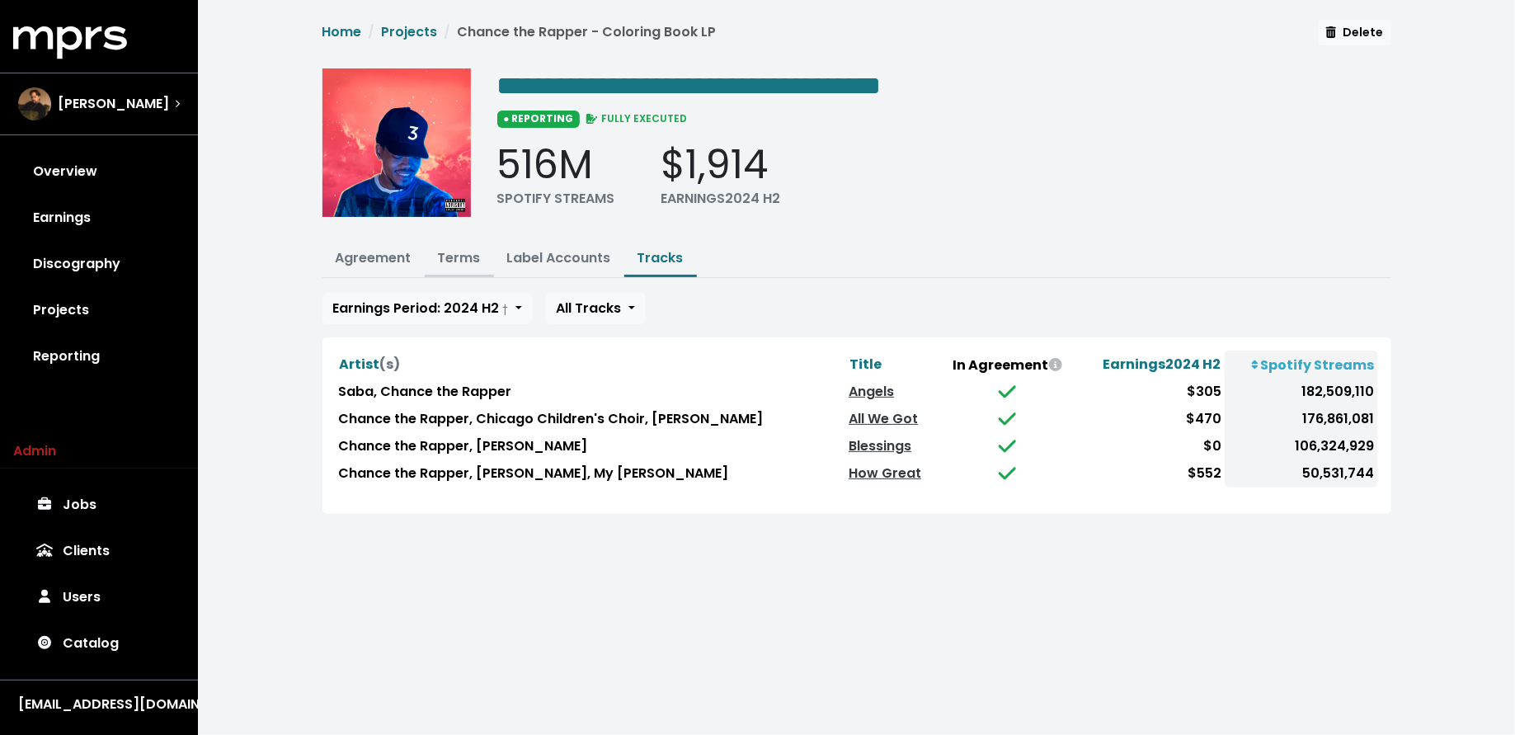
click at [453, 257] on link "Terms" at bounding box center [459, 257] width 43 height 19
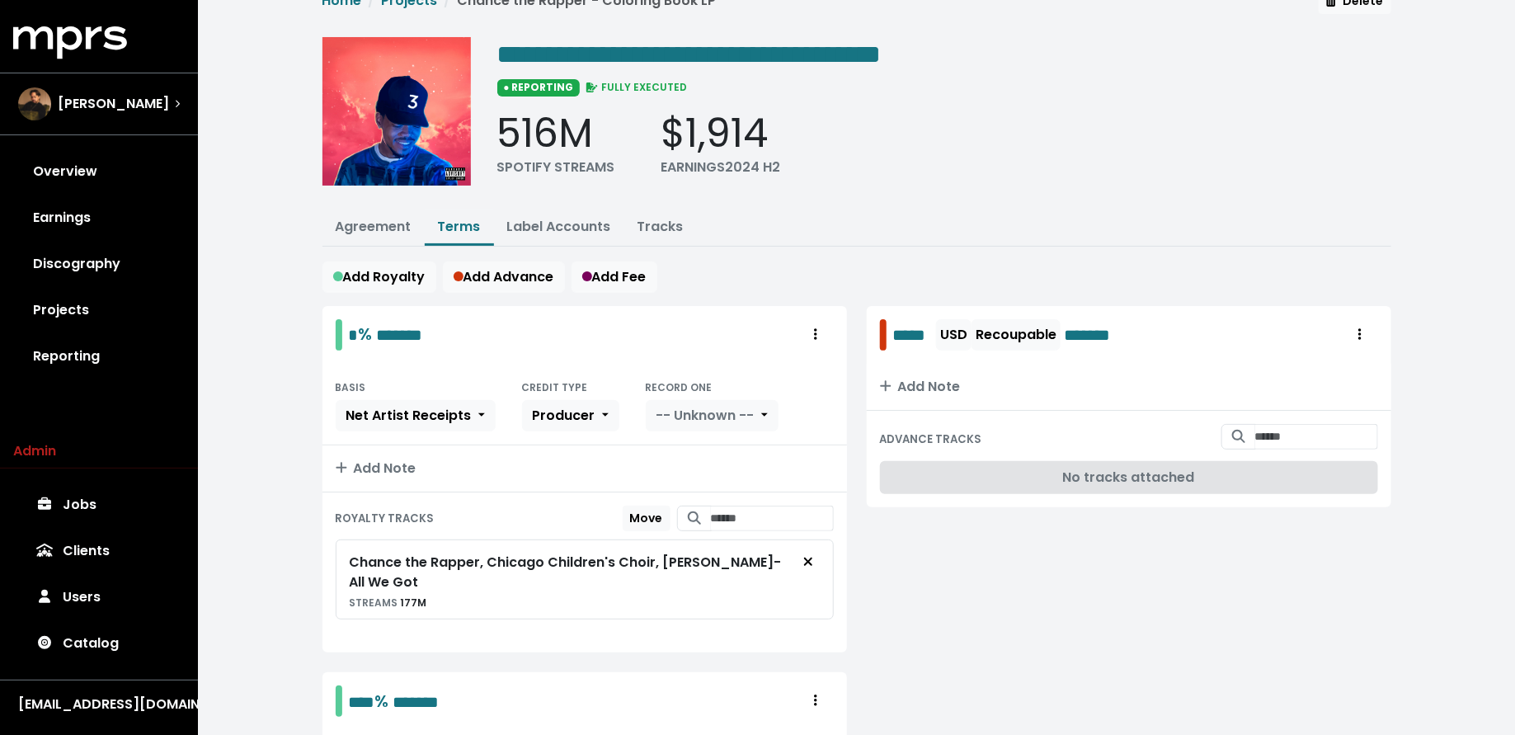
scroll to position [29, 0]
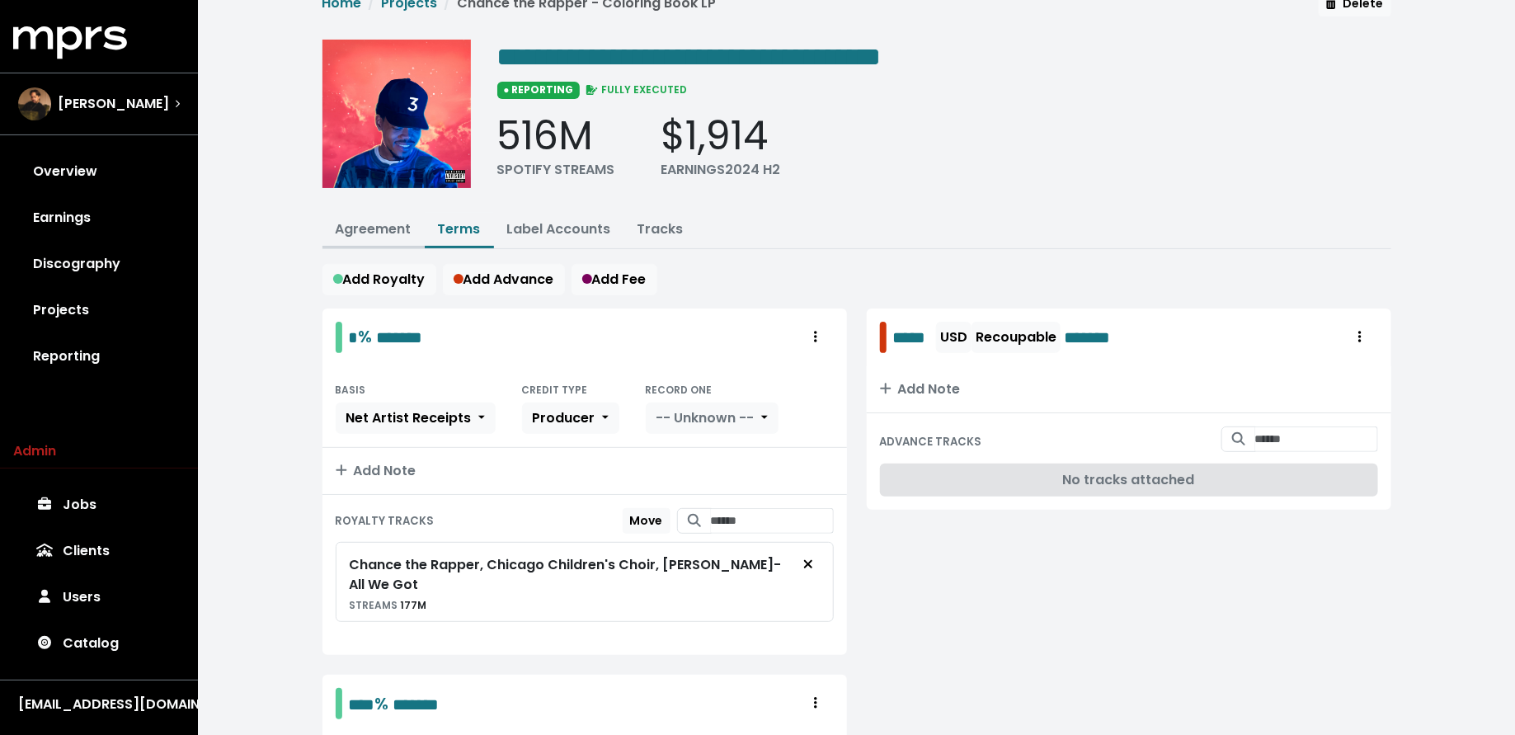
click at [392, 228] on link "Agreement" at bounding box center [374, 228] width 76 height 19
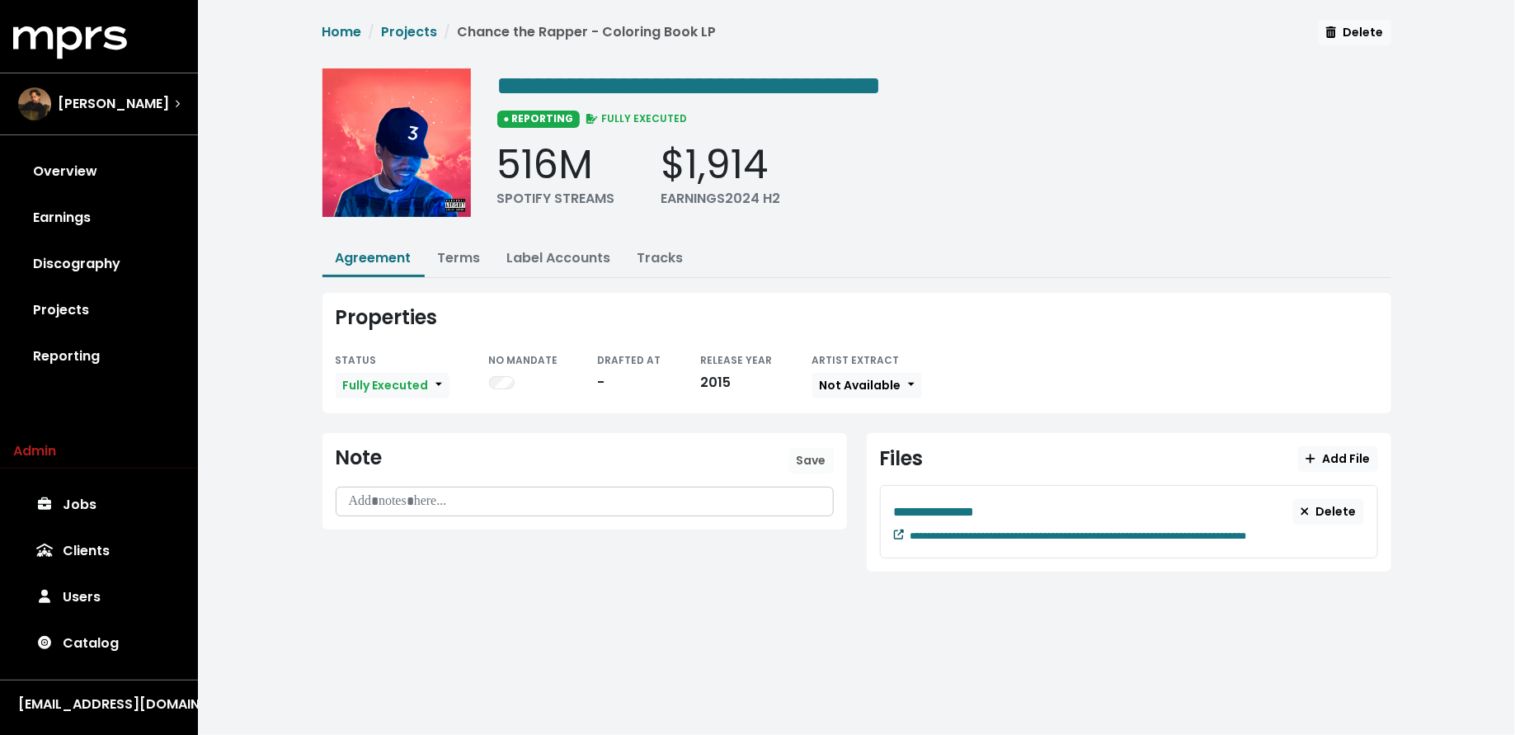
click at [897, 530] on icon at bounding box center [899, 535] width 10 height 10
click at [460, 248] on link "Terms" at bounding box center [459, 257] width 43 height 19
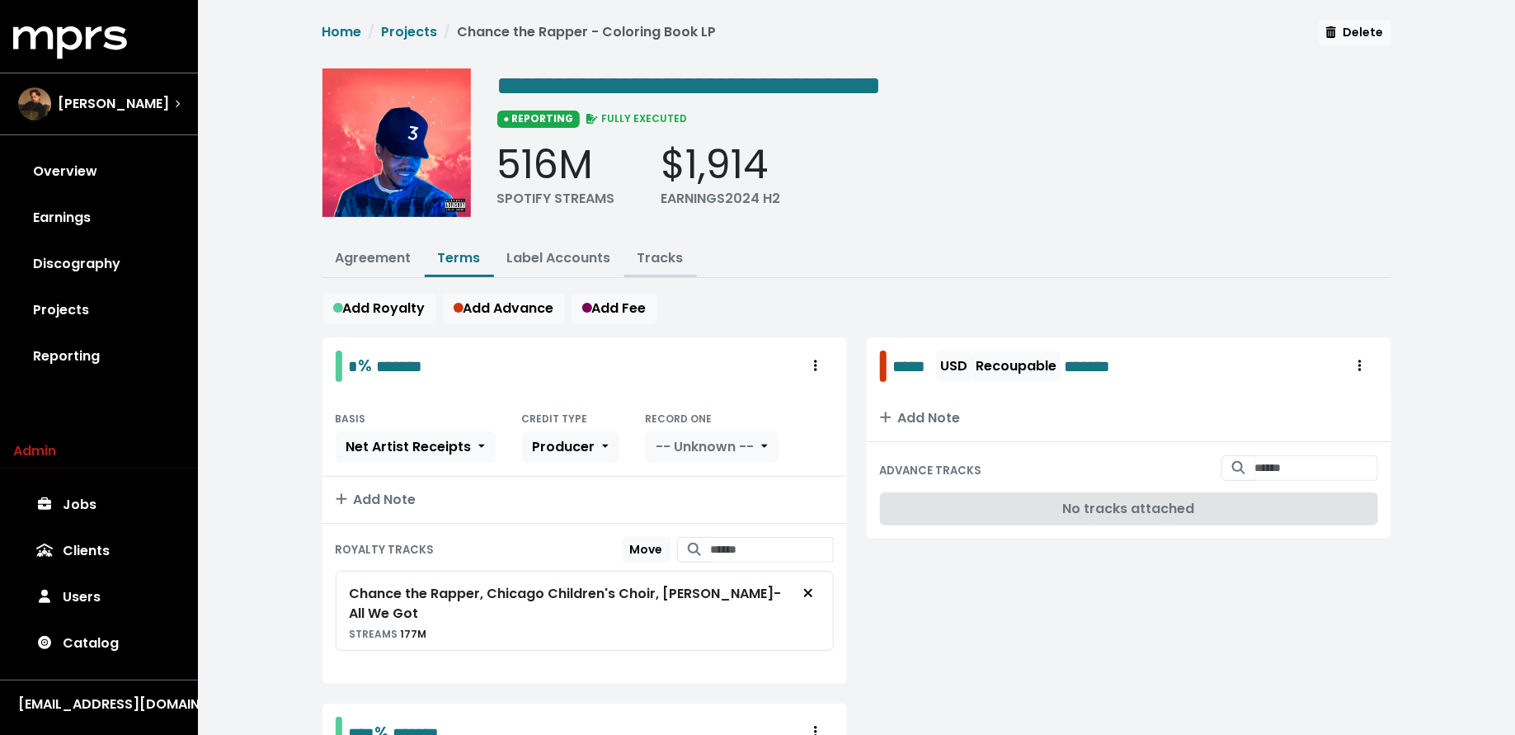
click at [658, 253] on link "Tracks" at bounding box center [661, 257] width 46 height 19
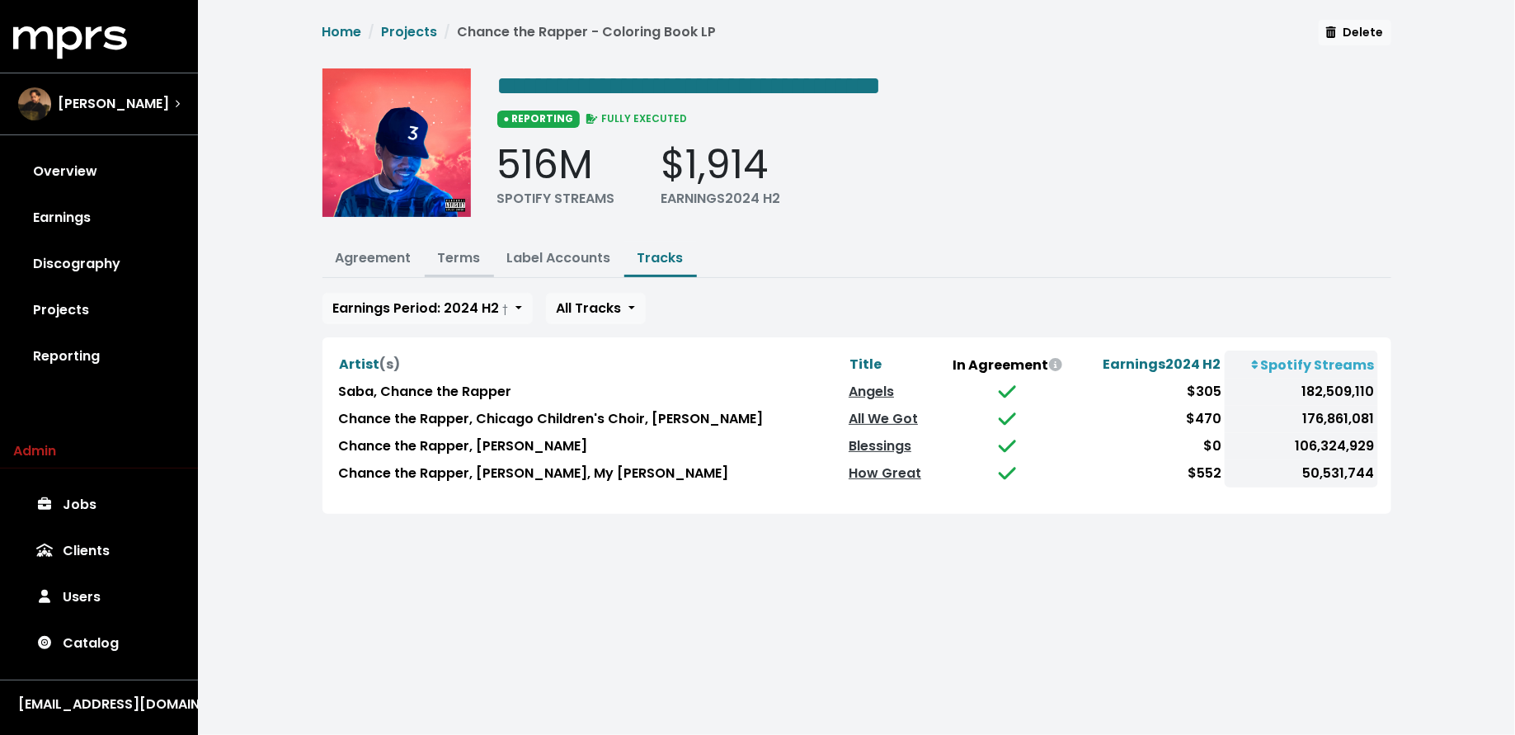
click at [468, 257] on link "Terms" at bounding box center [459, 257] width 43 height 19
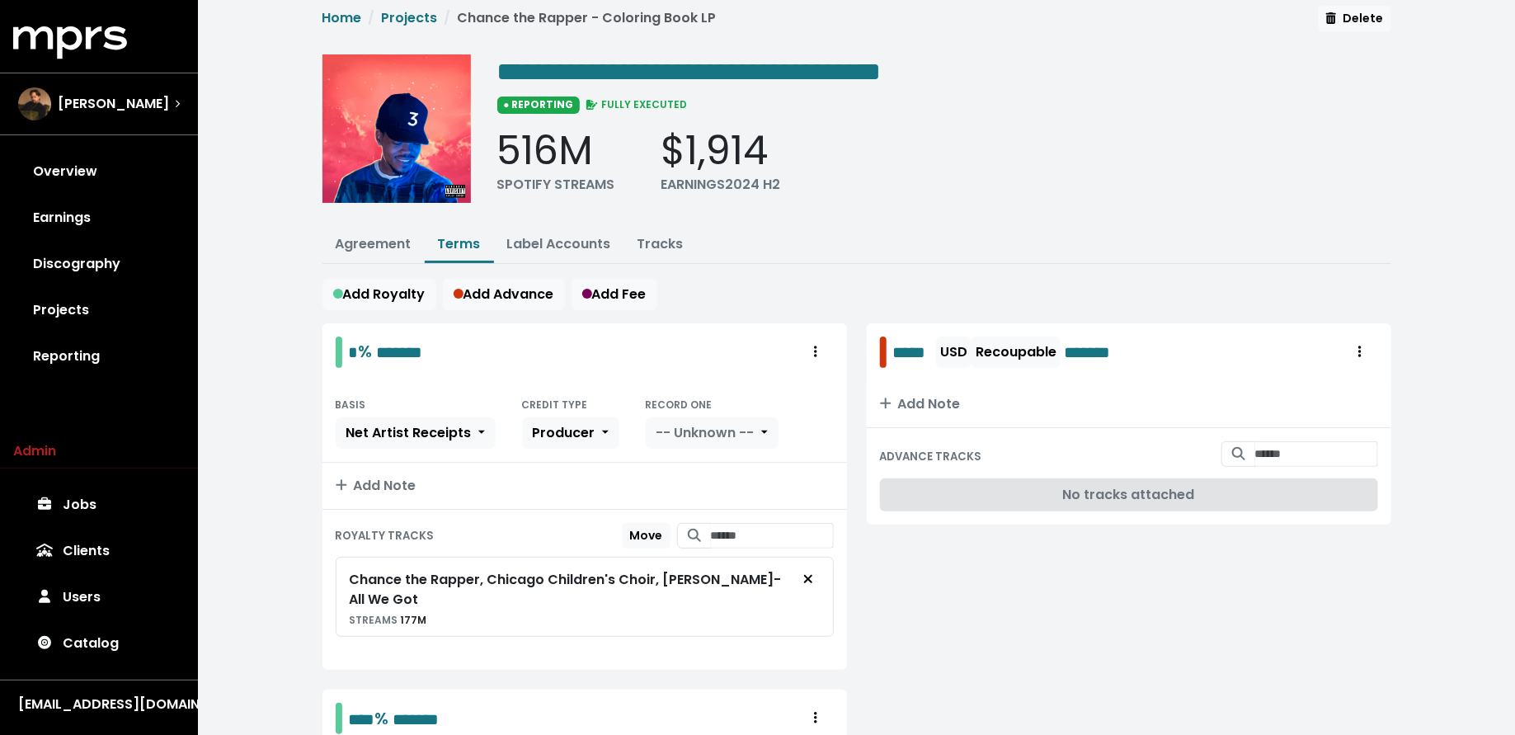
scroll to position [25, 0]
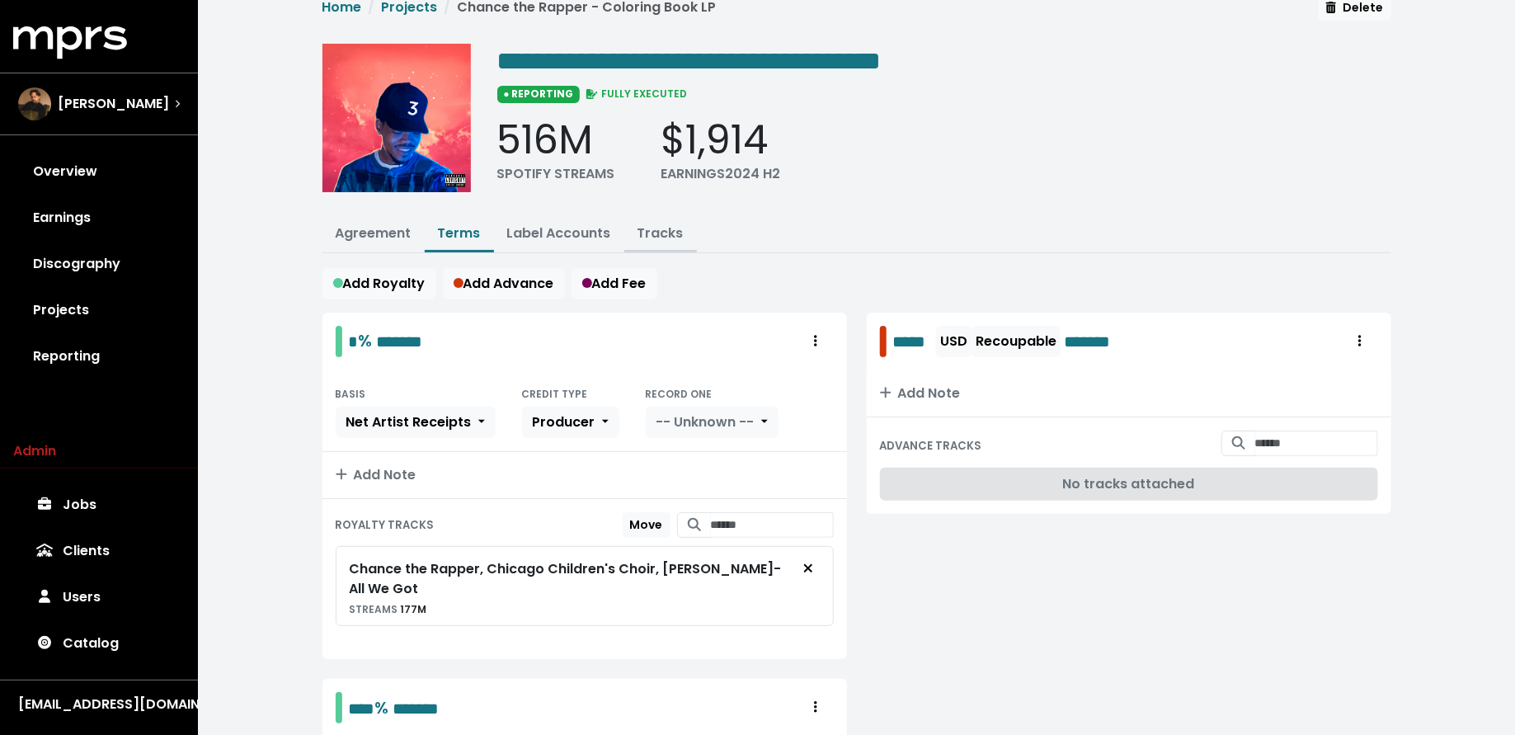
click at [652, 228] on link "Tracks" at bounding box center [661, 233] width 46 height 19
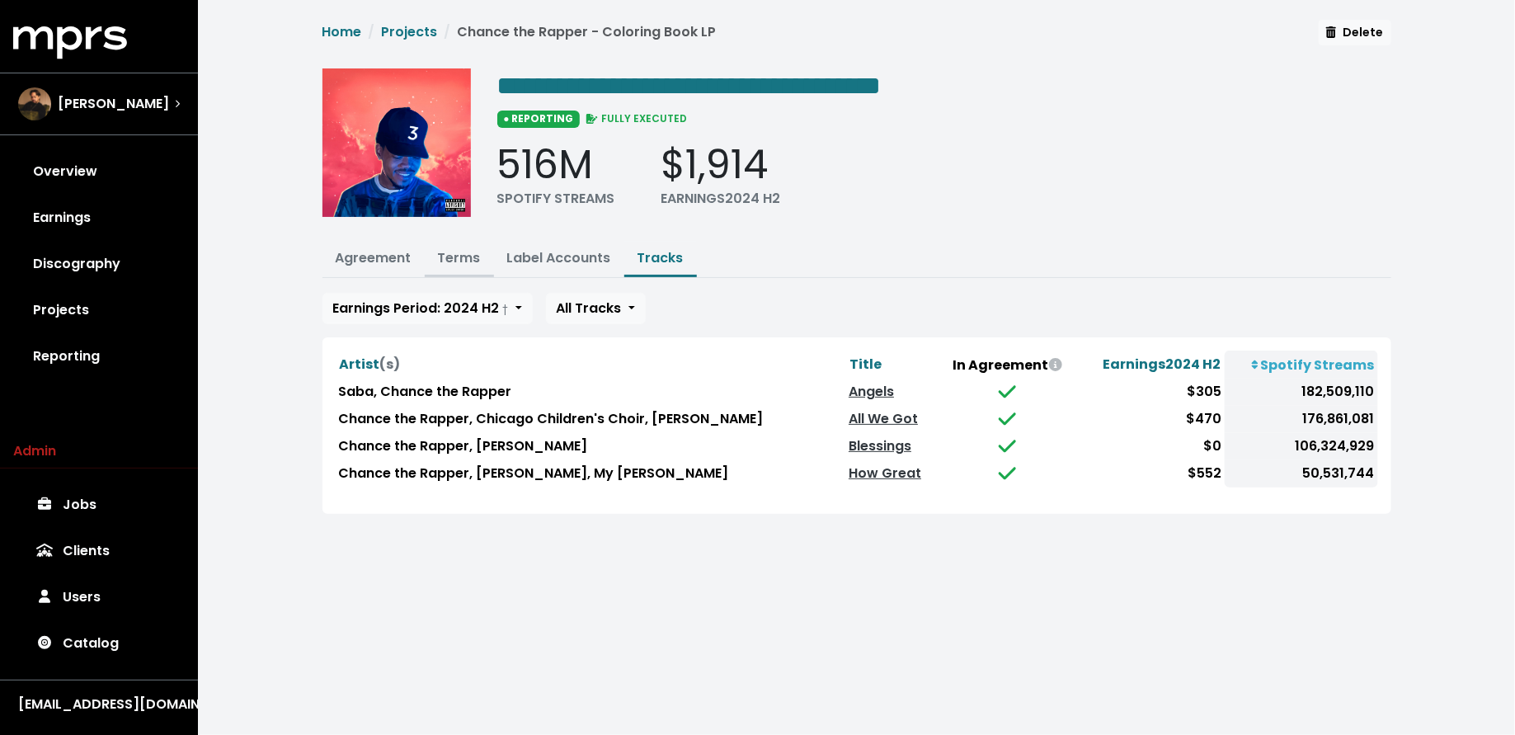
click at [457, 245] on button "Terms" at bounding box center [459, 259] width 69 height 35
click at [454, 256] on link "Terms" at bounding box center [459, 257] width 43 height 19
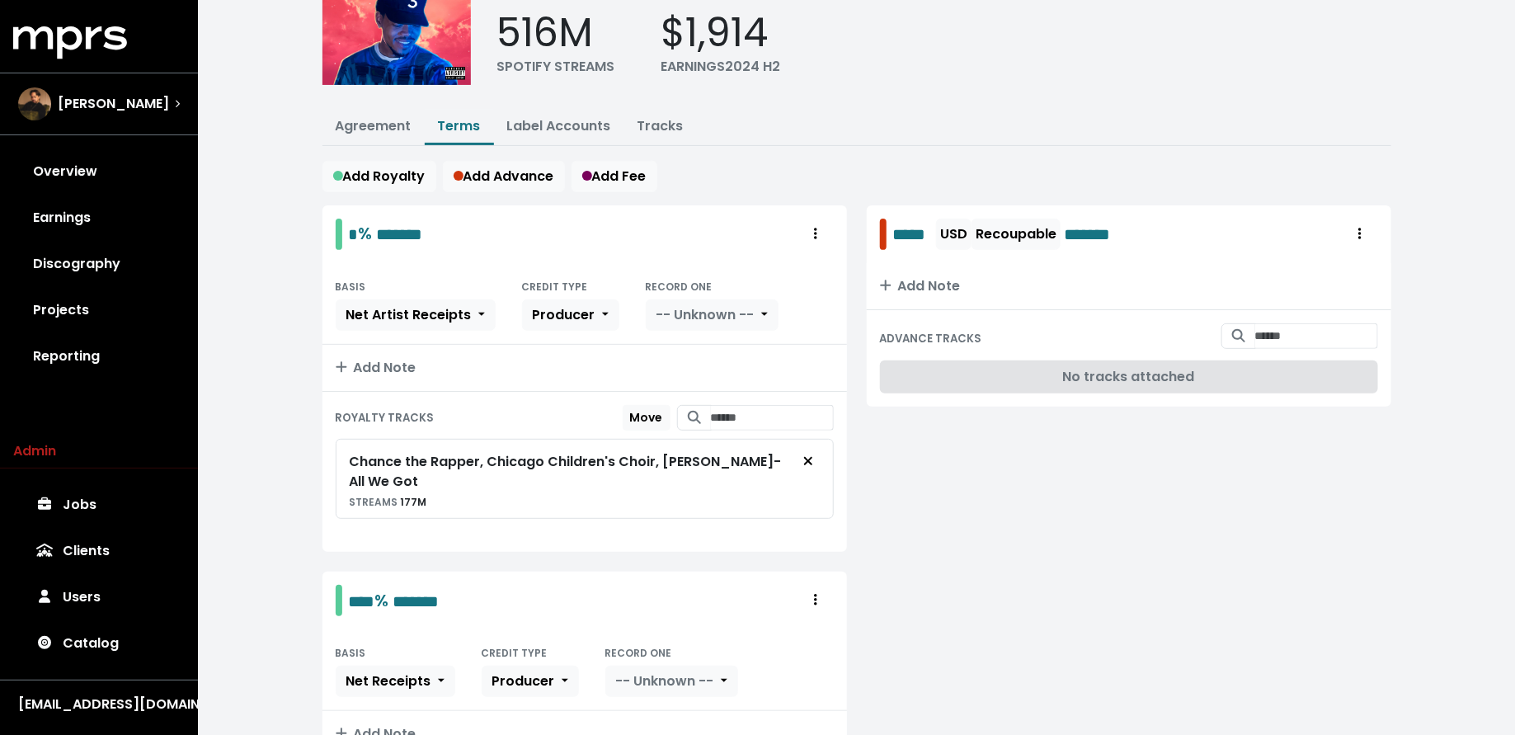
scroll to position [134, 0]
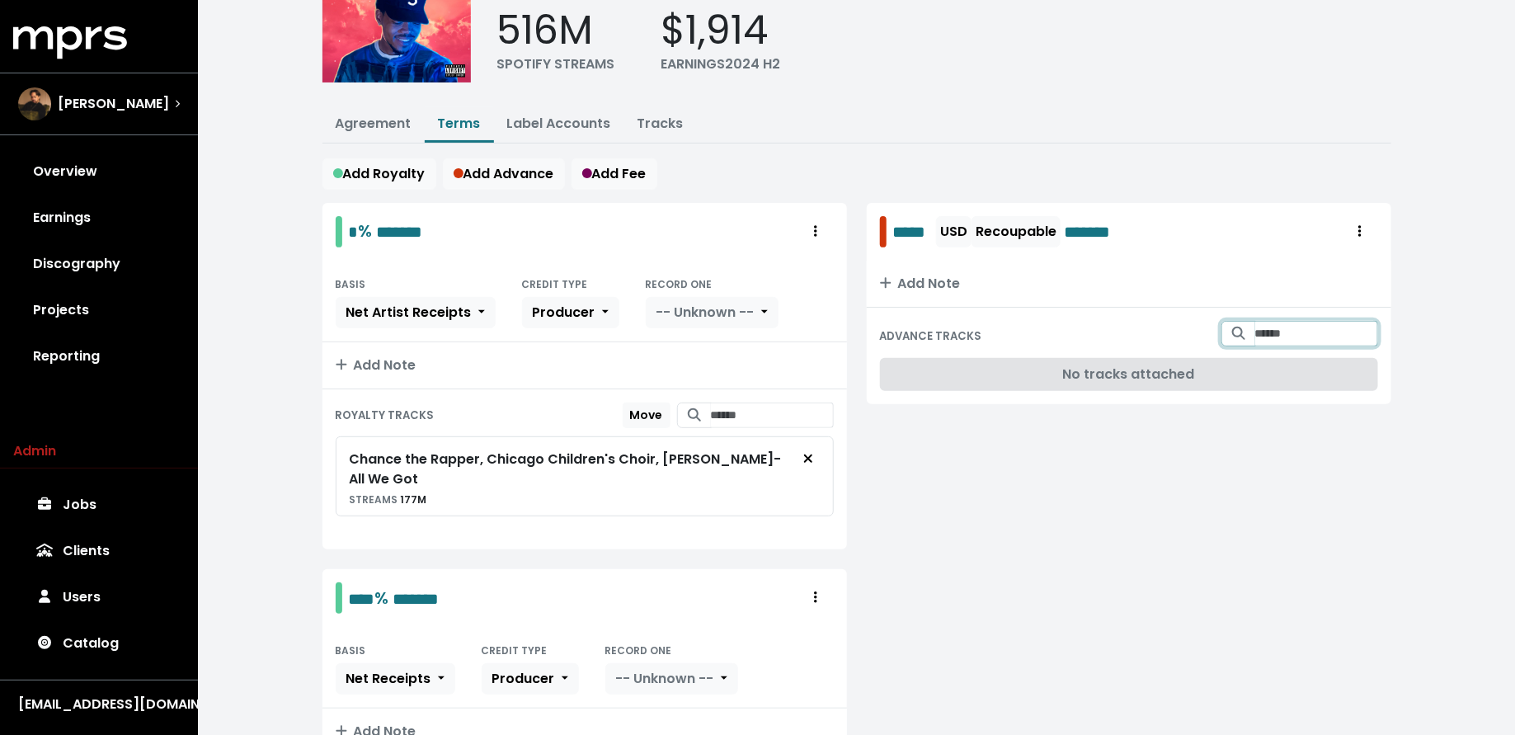
click at [1265, 326] on input "Search for tracks by title and link them to this advance" at bounding box center [1316, 334] width 123 height 26
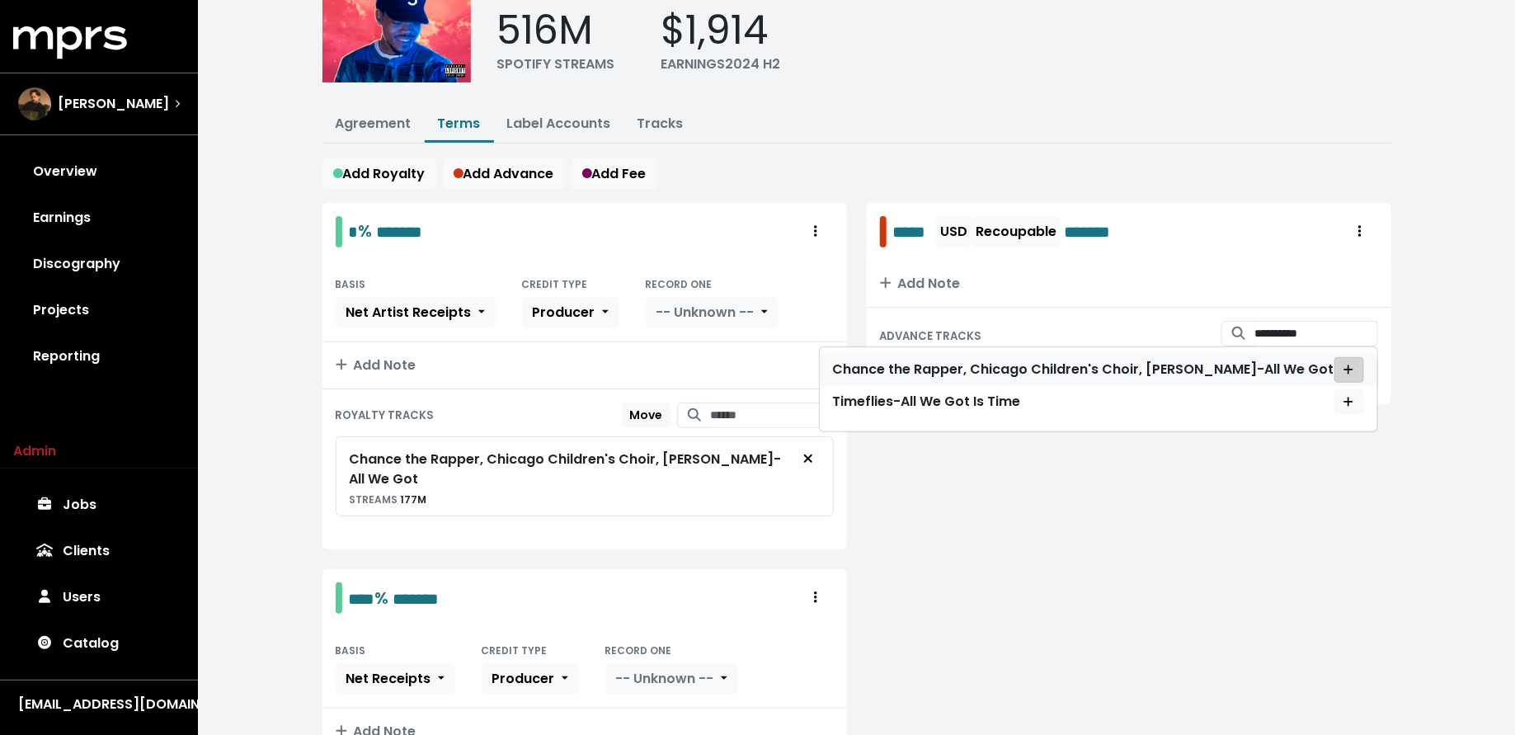
click at [1342, 361] on span "Add advance target" at bounding box center [1349, 369] width 15 height 17
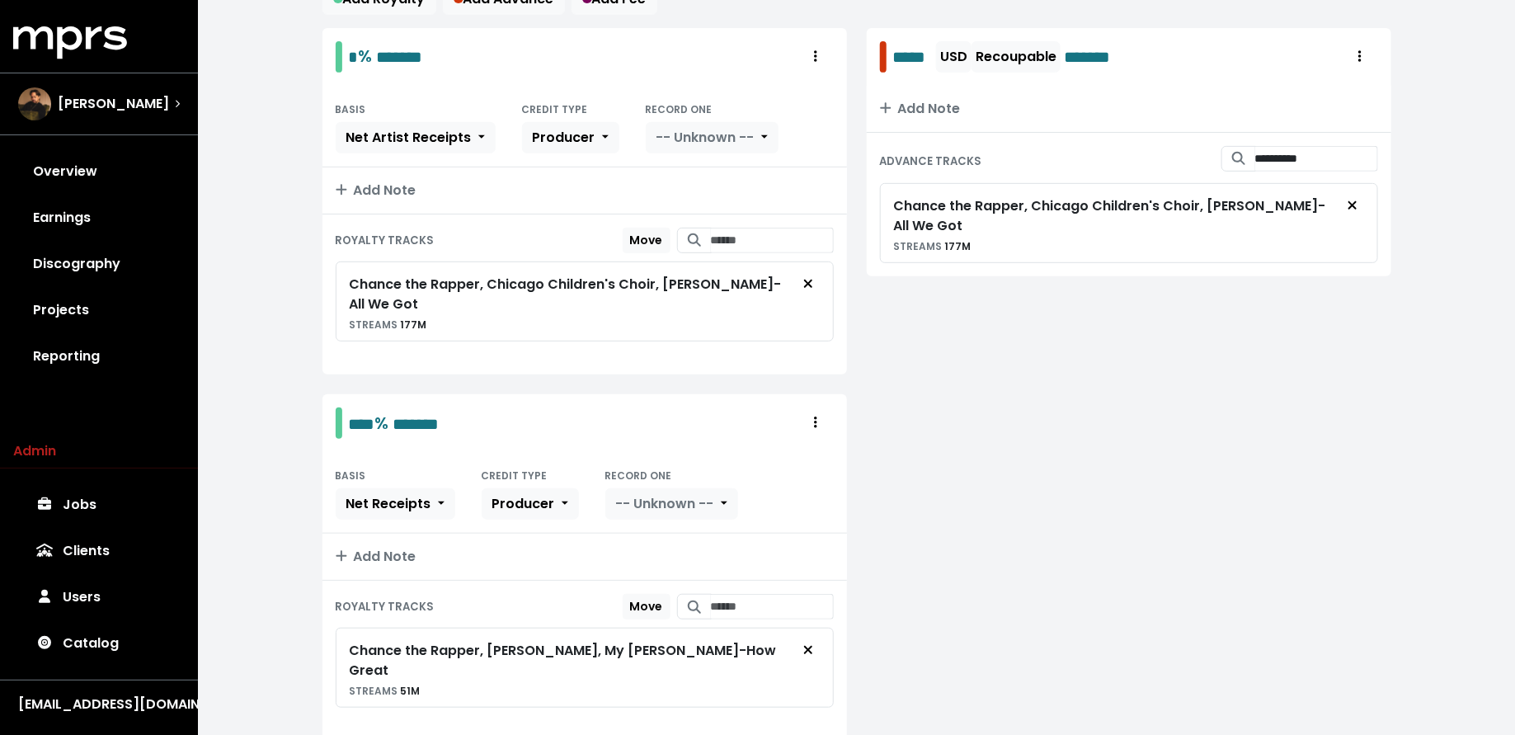
scroll to position [332, 0]
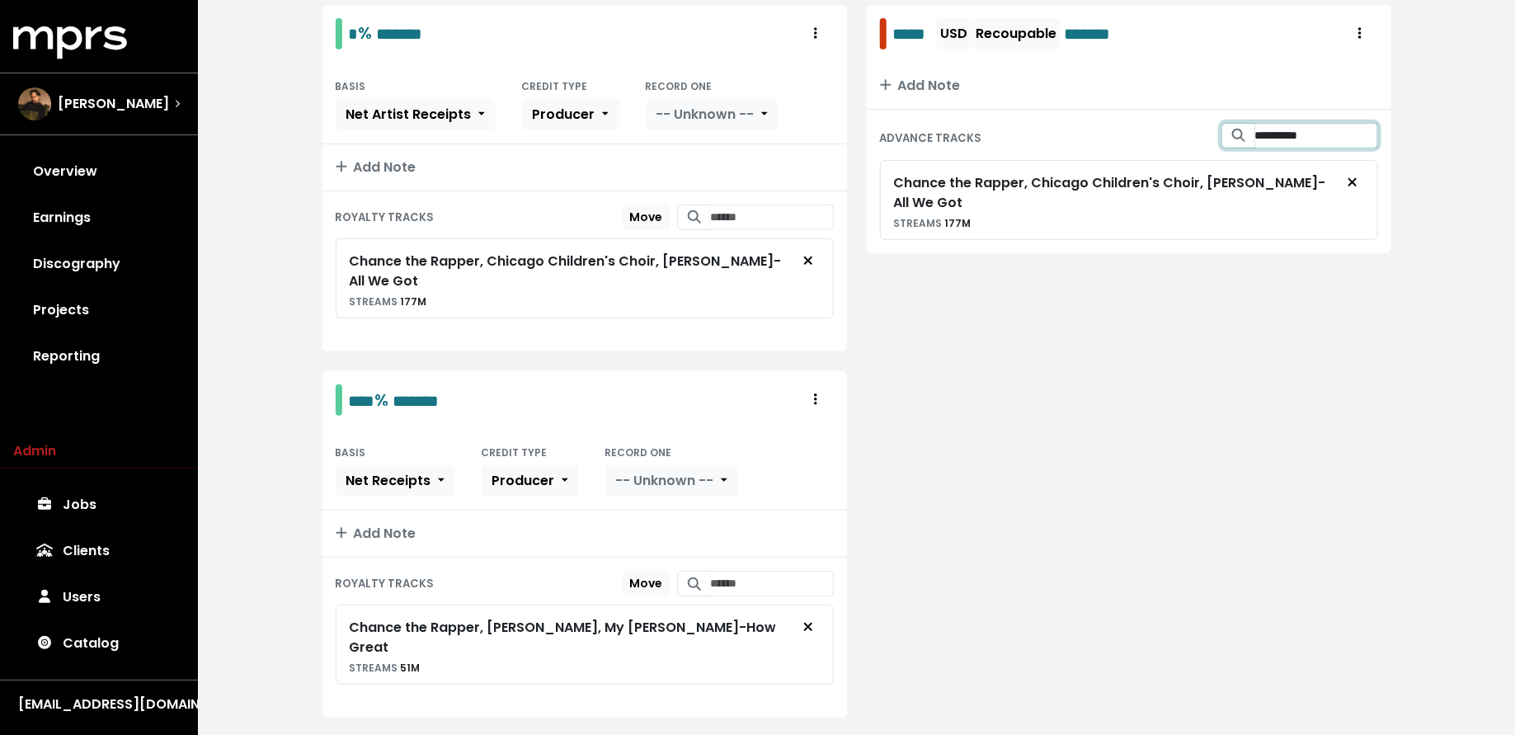
drag, startPoint x: 1301, startPoint y: 131, endPoint x: 1121, endPoint y: 130, distance: 179.8
click at [1123, 130] on div "**********" at bounding box center [1129, 138] width 498 height 31
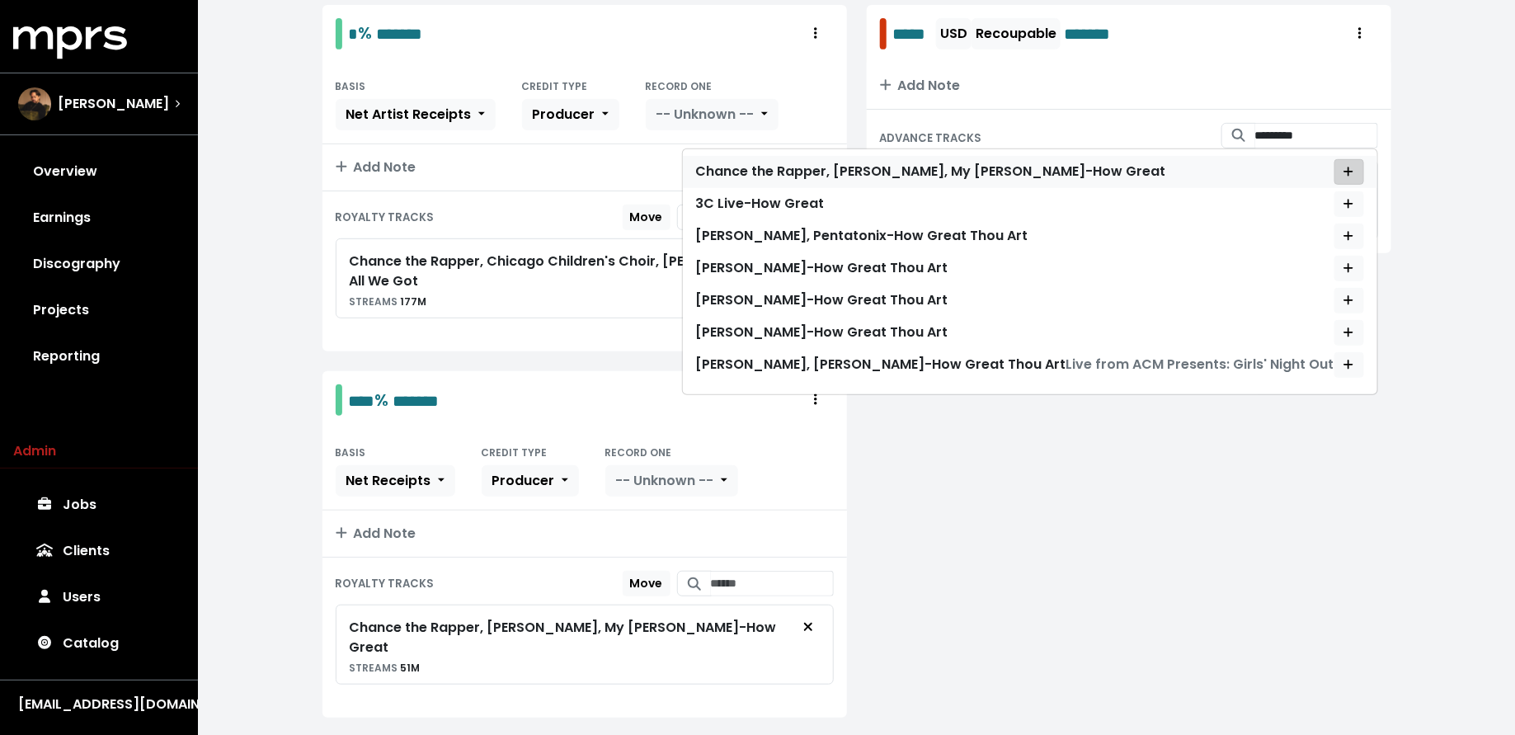
click at [1350, 167] on icon "Add advance target" at bounding box center [1349, 171] width 9 height 9
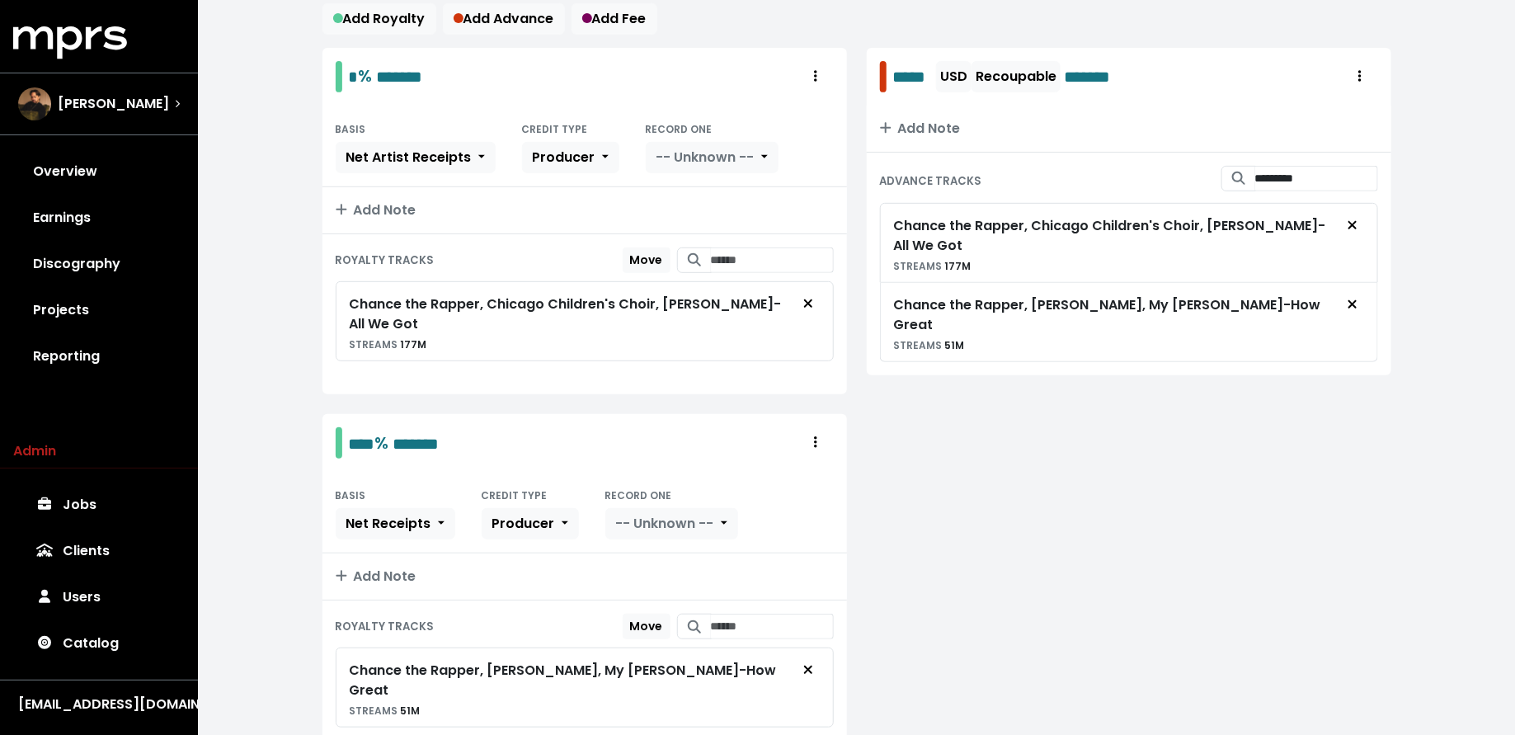
scroll to position [280, 0]
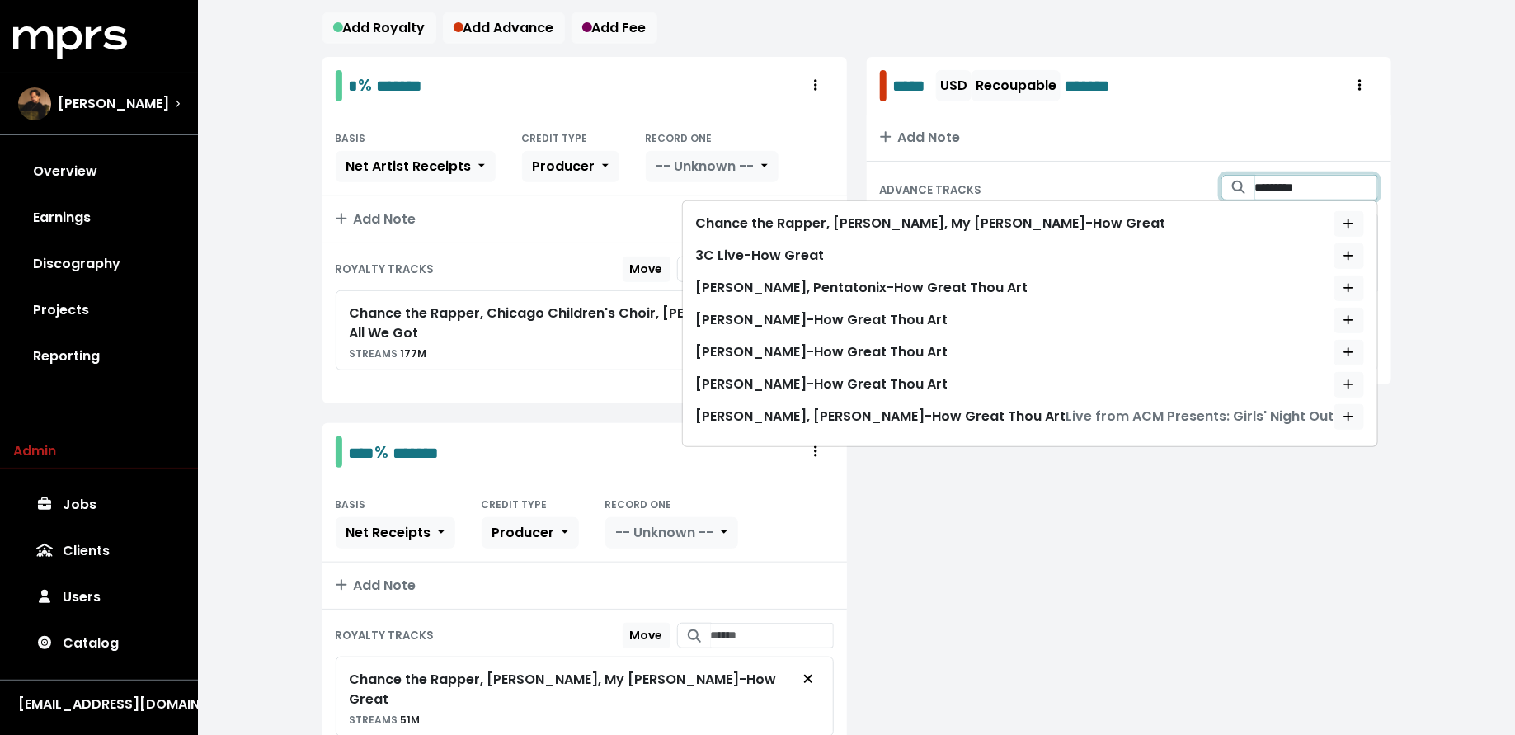
drag, startPoint x: 1319, startPoint y: 185, endPoint x: 1213, endPoint y: 185, distance: 106.4
click at [1222, 185] on div "*********" at bounding box center [1300, 188] width 157 height 26
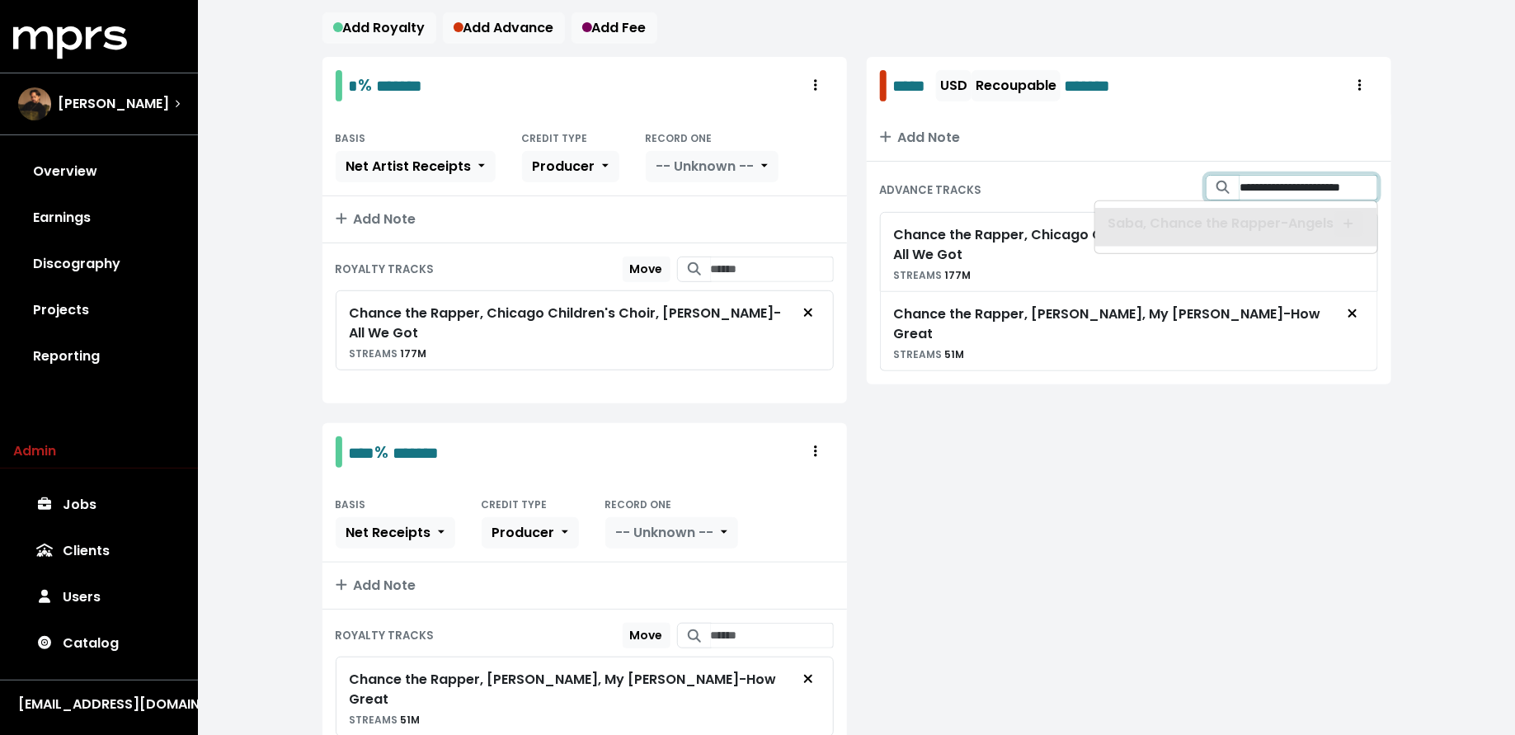
scroll to position [0, 31]
click at [1344, 215] on span "Add advance target" at bounding box center [1349, 223] width 15 height 17
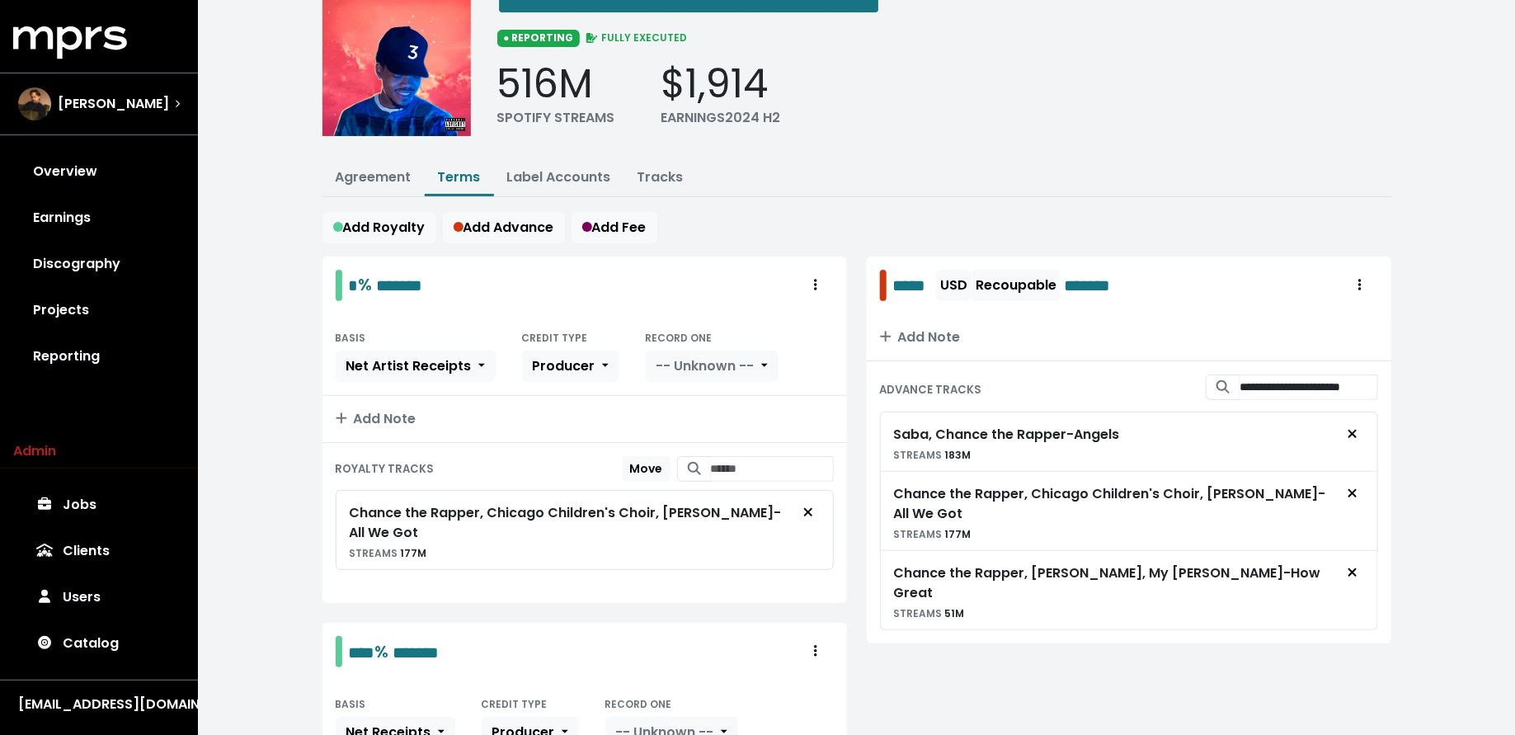
scroll to position [92, 0]
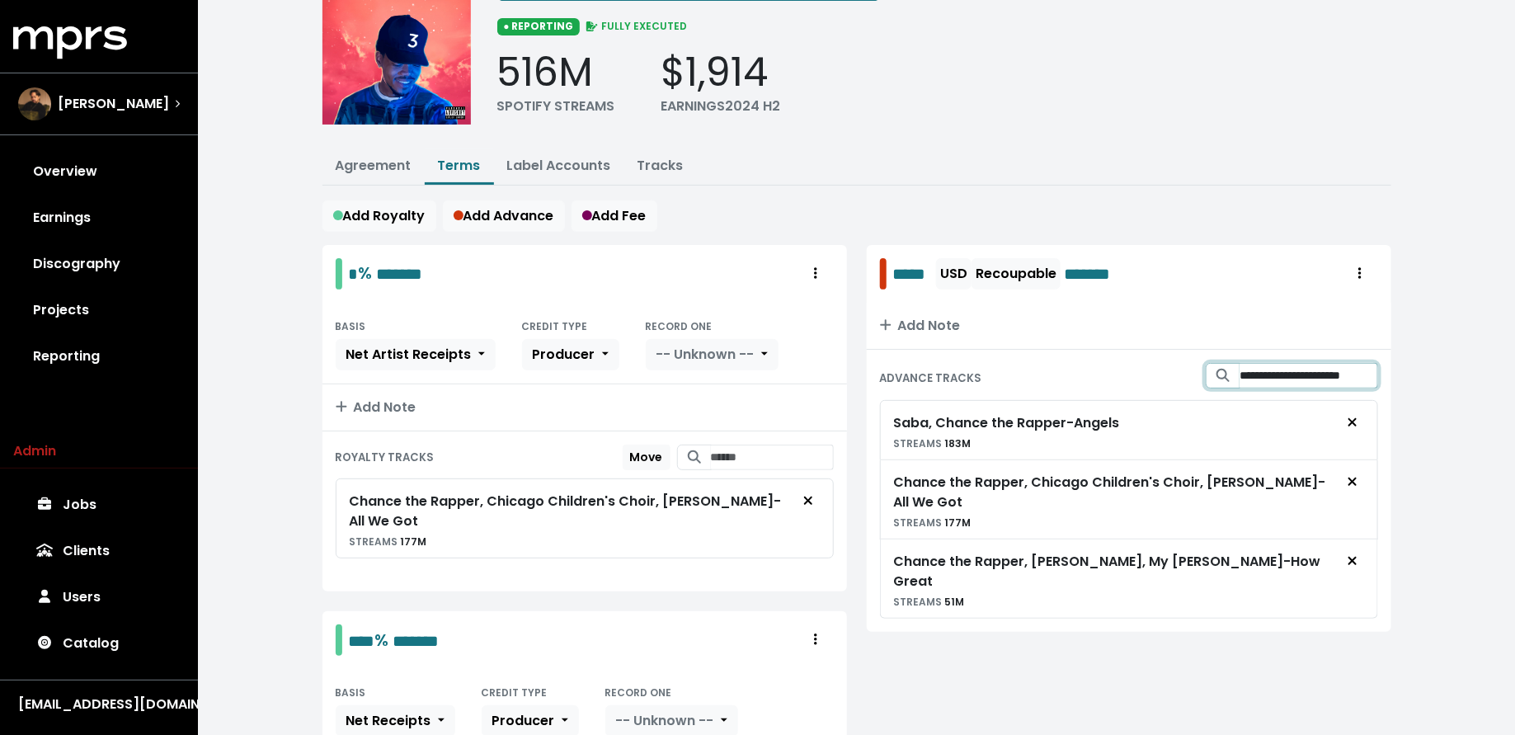
click at [1285, 372] on input "**********" at bounding box center [1309, 376] width 138 height 26
type input "**********"
click at [1350, 406] on icon "Add advance target" at bounding box center [1349, 412] width 10 height 12
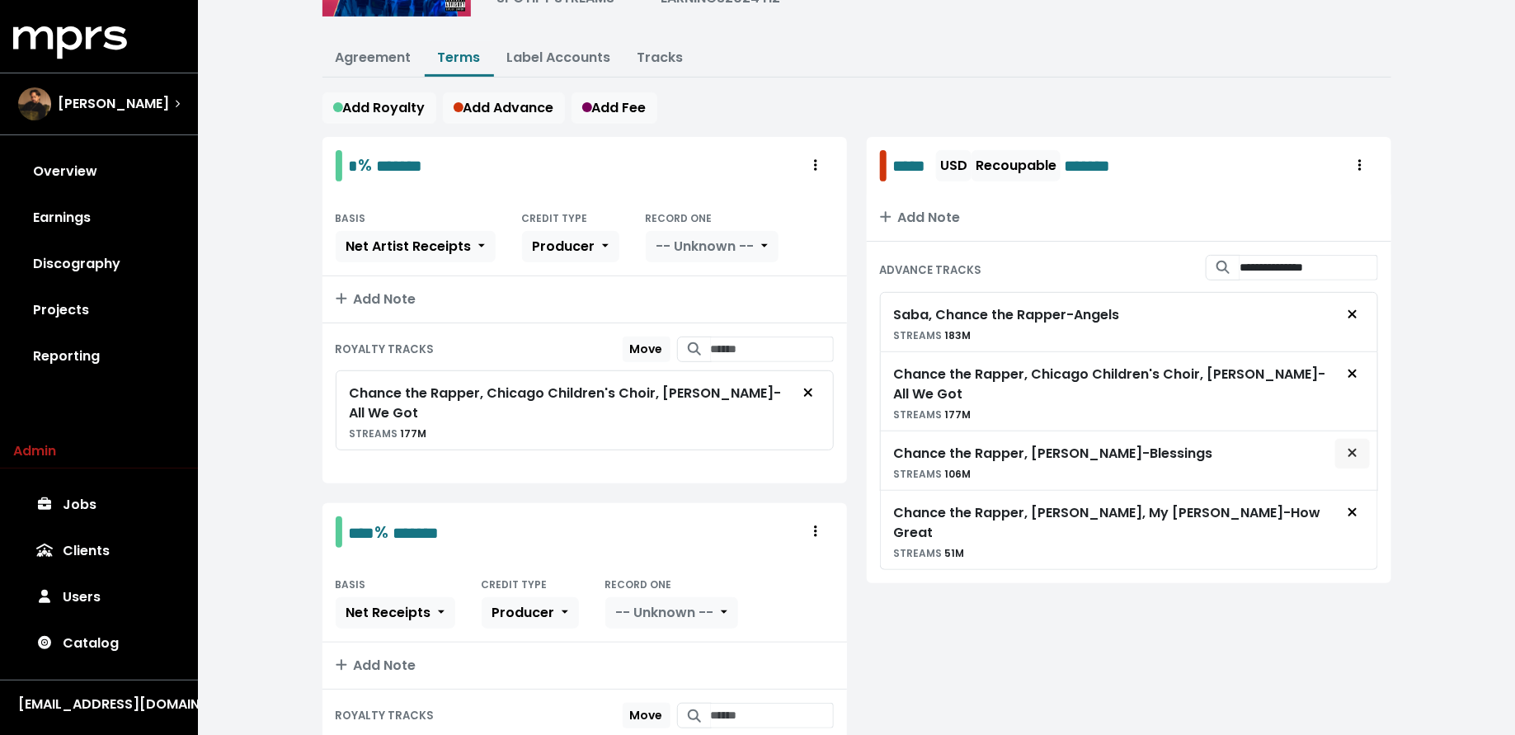
scroll to position [207, 0]
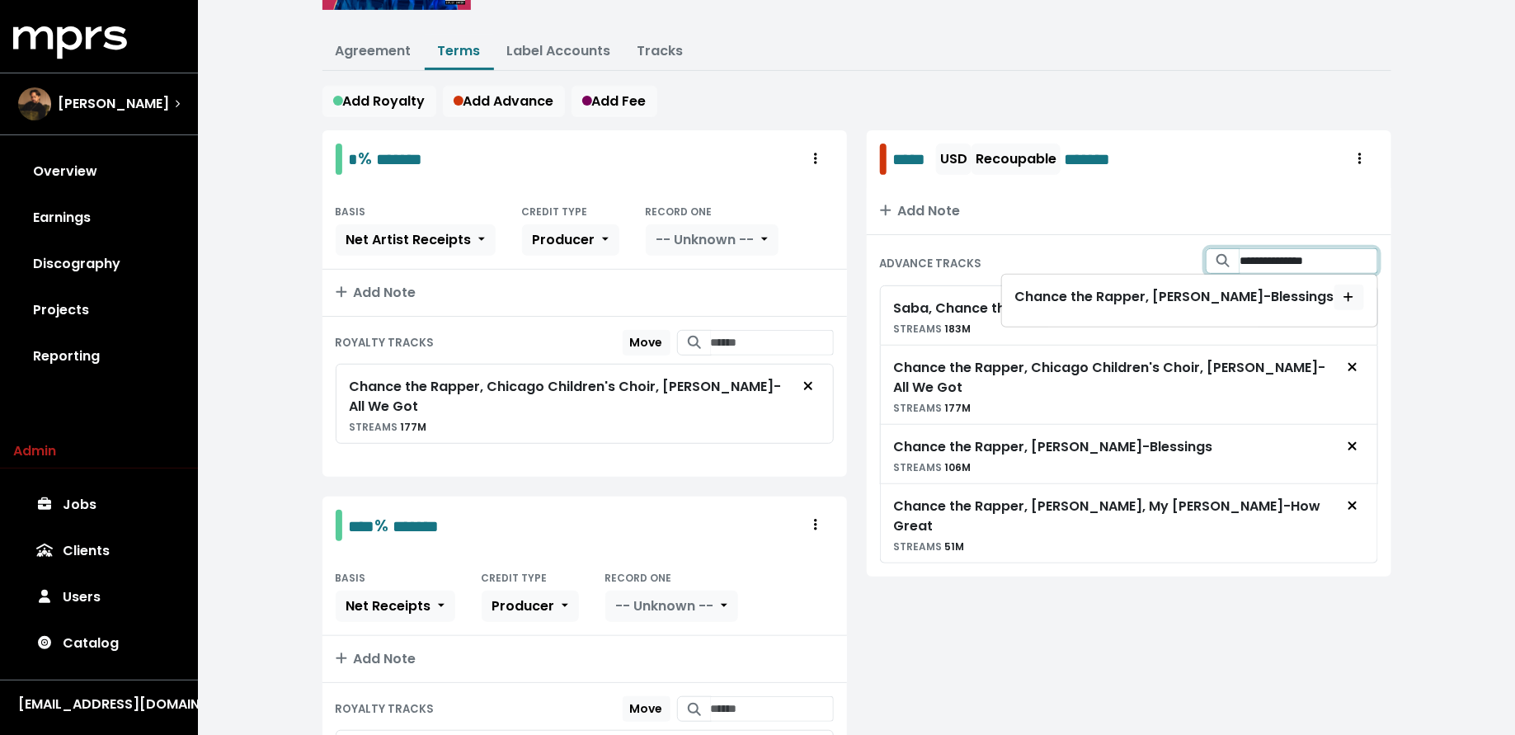
drag, startPoint x: 1336, startPoint y: 260, endPoint x: 1219, endPoint y: 260, distance: 117.1
click at [1219, 260] on div "**********" at bounding box center [1292, 261] width 172 height 26
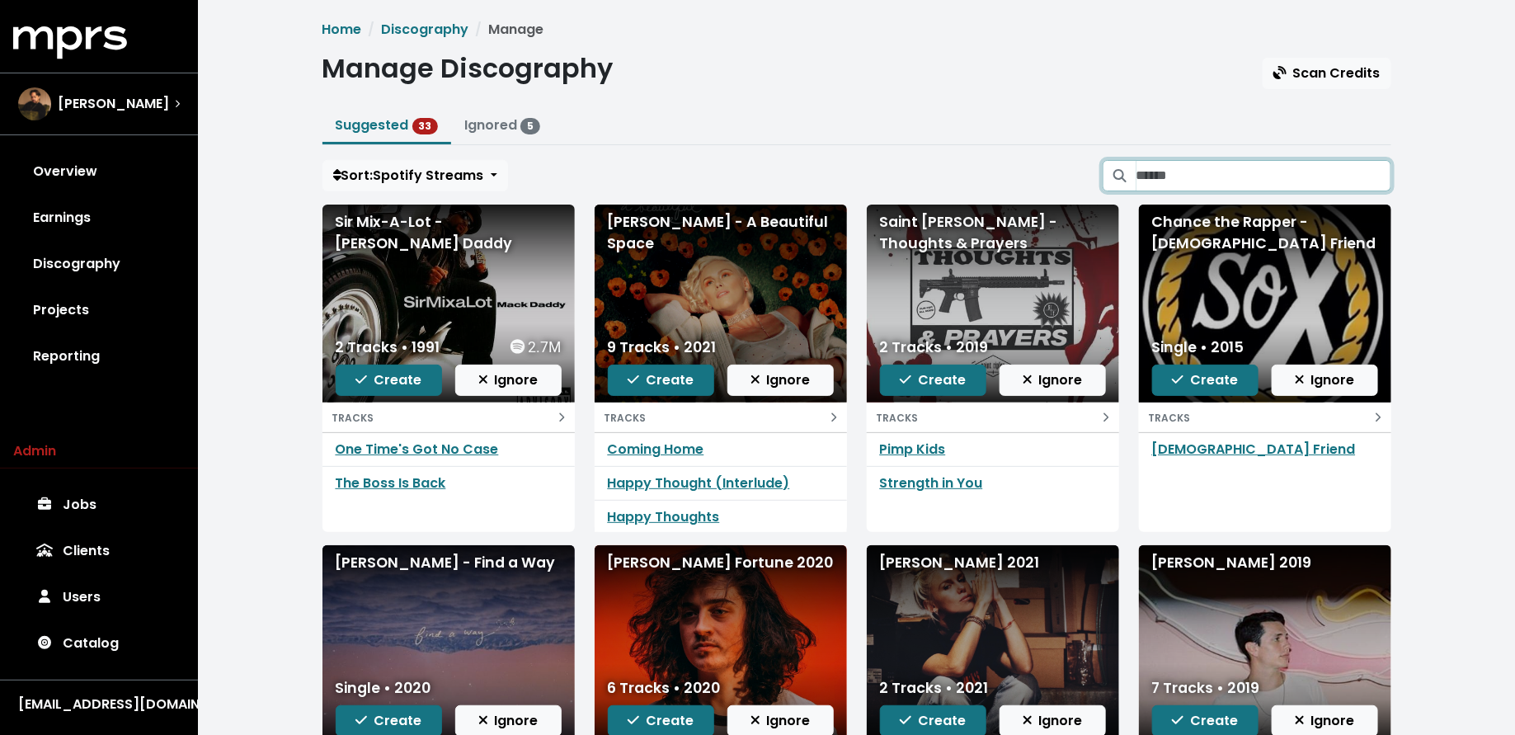
click at [1265, 178] on input "Search suggested projects" at bounding box center [1264, 175] width 255 height 31
type input "*"
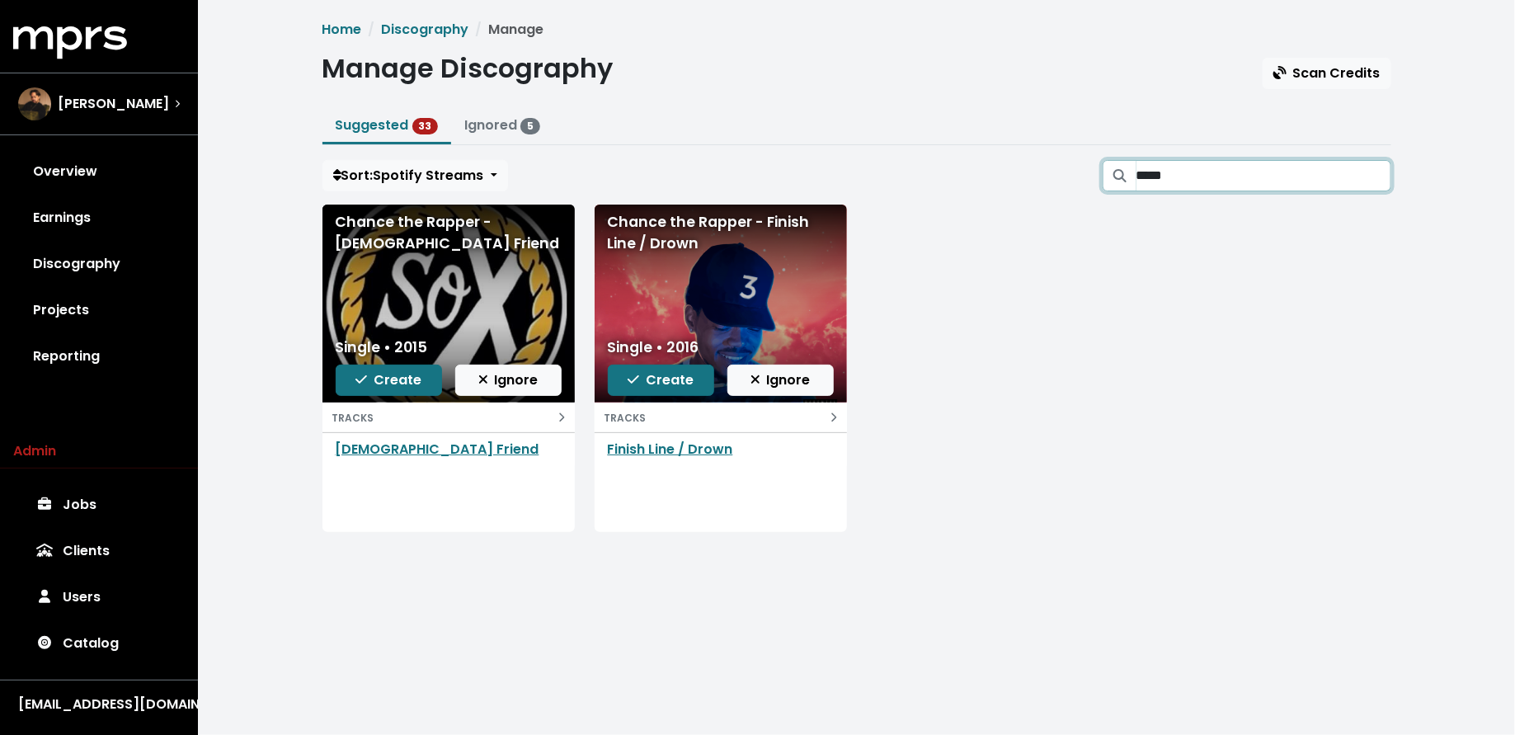
type input "*****"
click at [689, 377] on span "Create" at bounding box center [661, 379] width 66 height 19
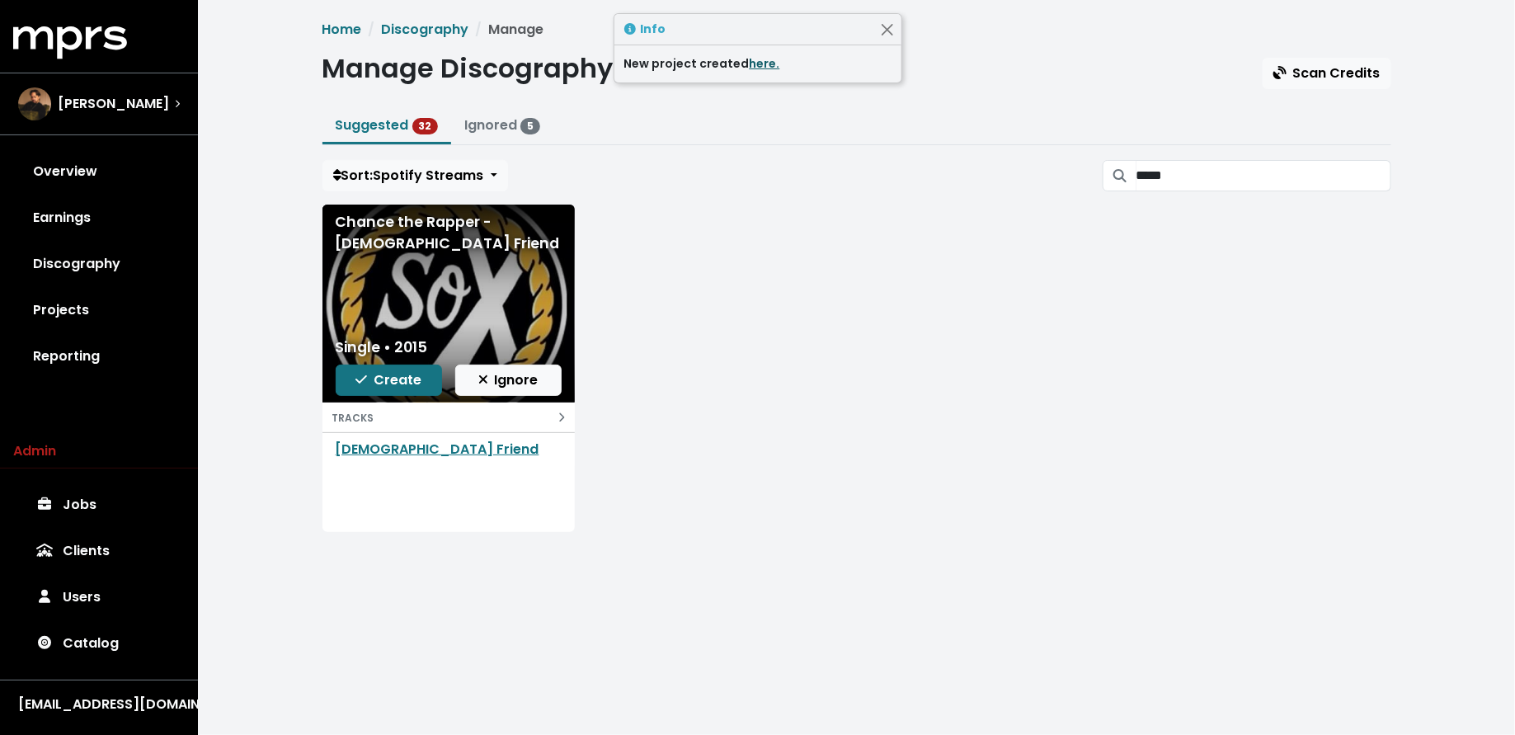
click at [750, 62] on link "here." at bounding box center [765, 63] width 31 height 16
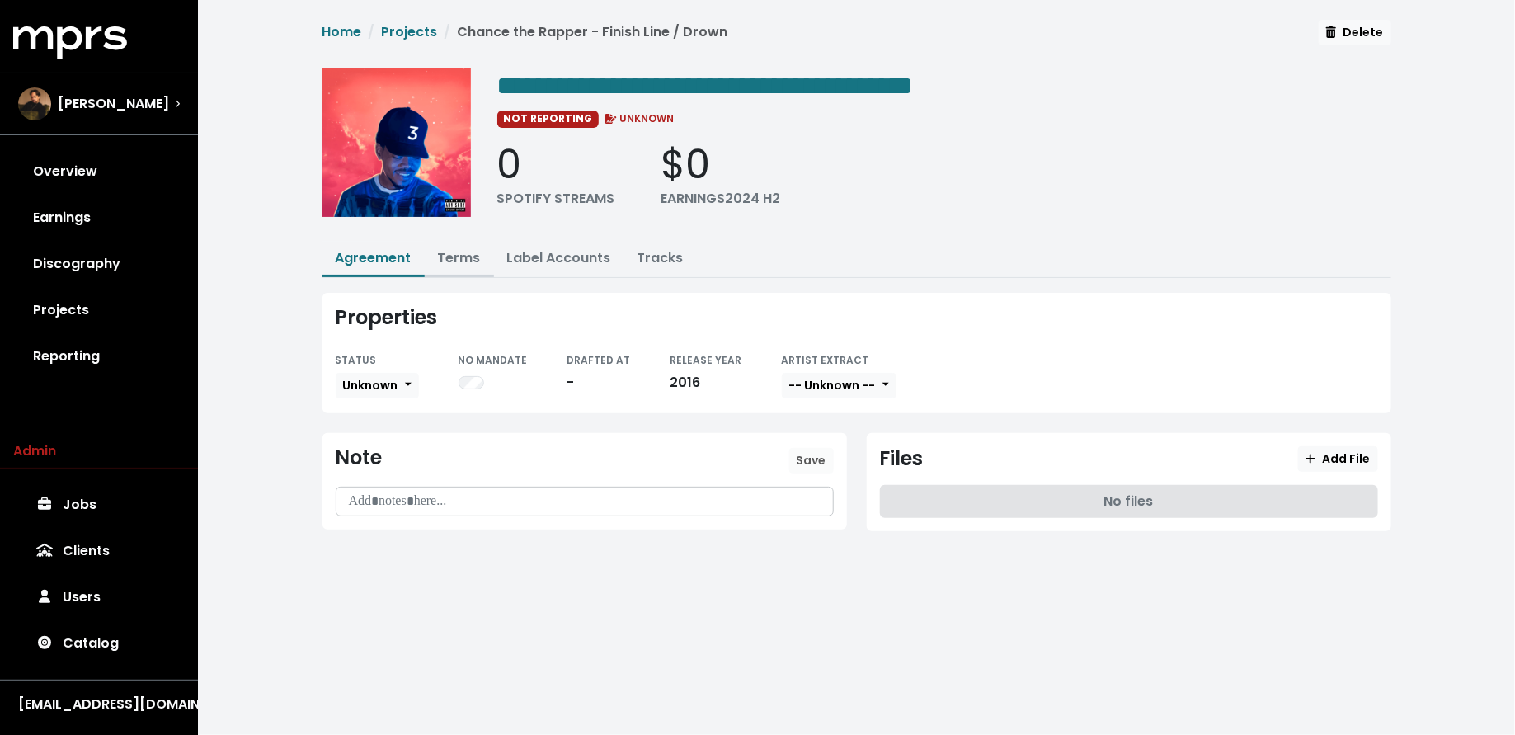
click at [465, 254] on link "Terms" at bounding box center [459, 257] width 43 height 19
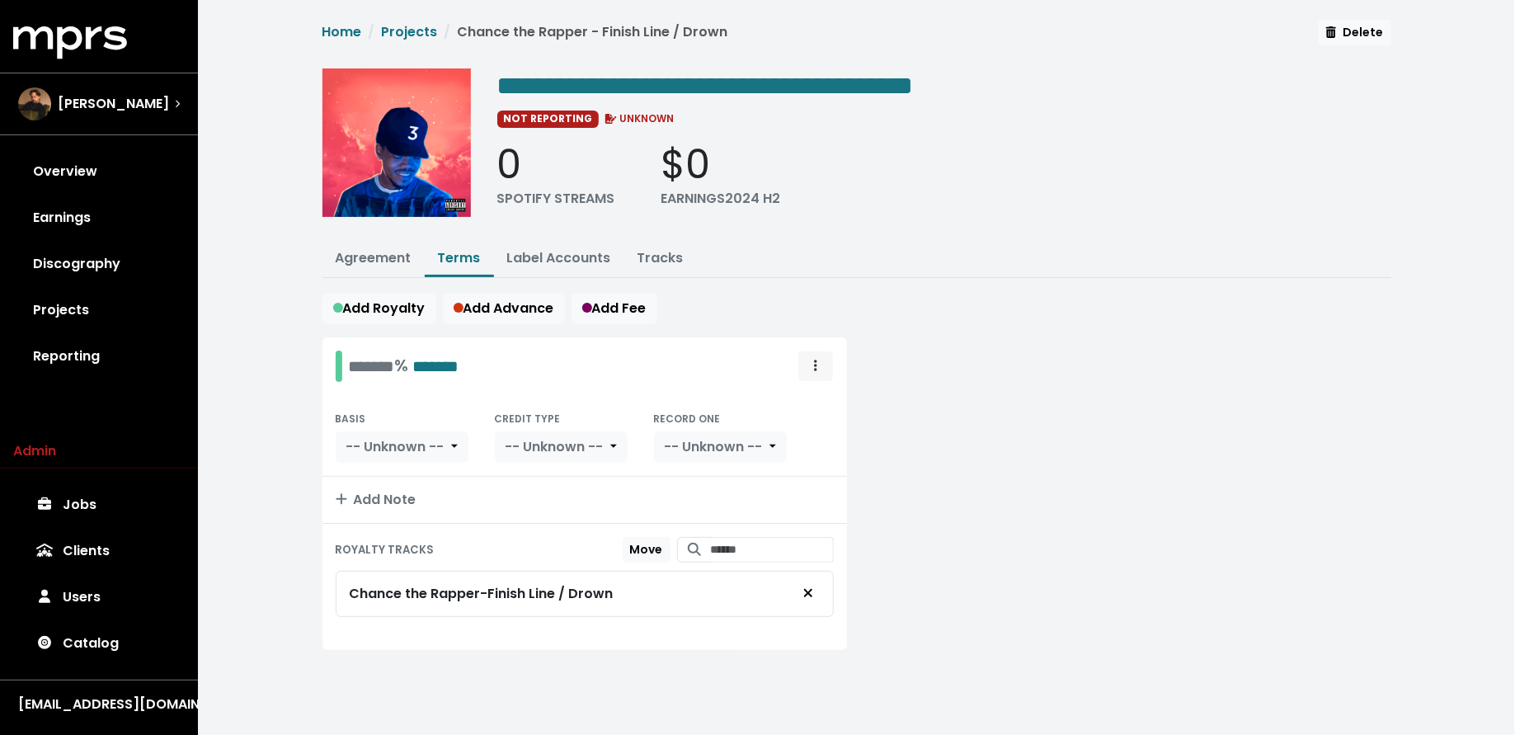
click at [812, 365] on span "Royalty administration options" at bounding box center [815, 366] width 15 height 20
click at [795, 399] on link "Move" at bounding box center [768, 402] width 130 height 26
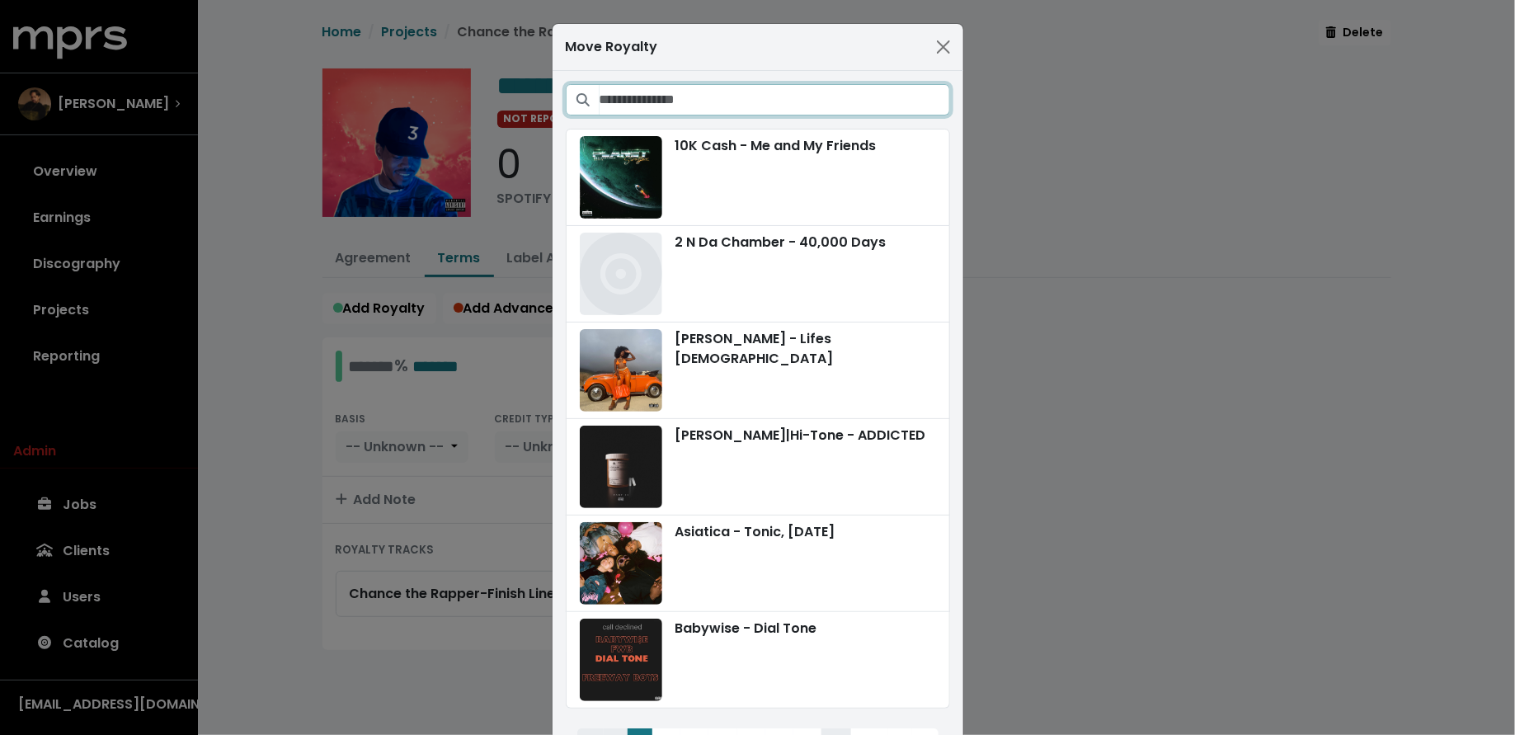
click at [821, 88] on input "Search projects" at bounding box center [775, 99] width 351 height 31
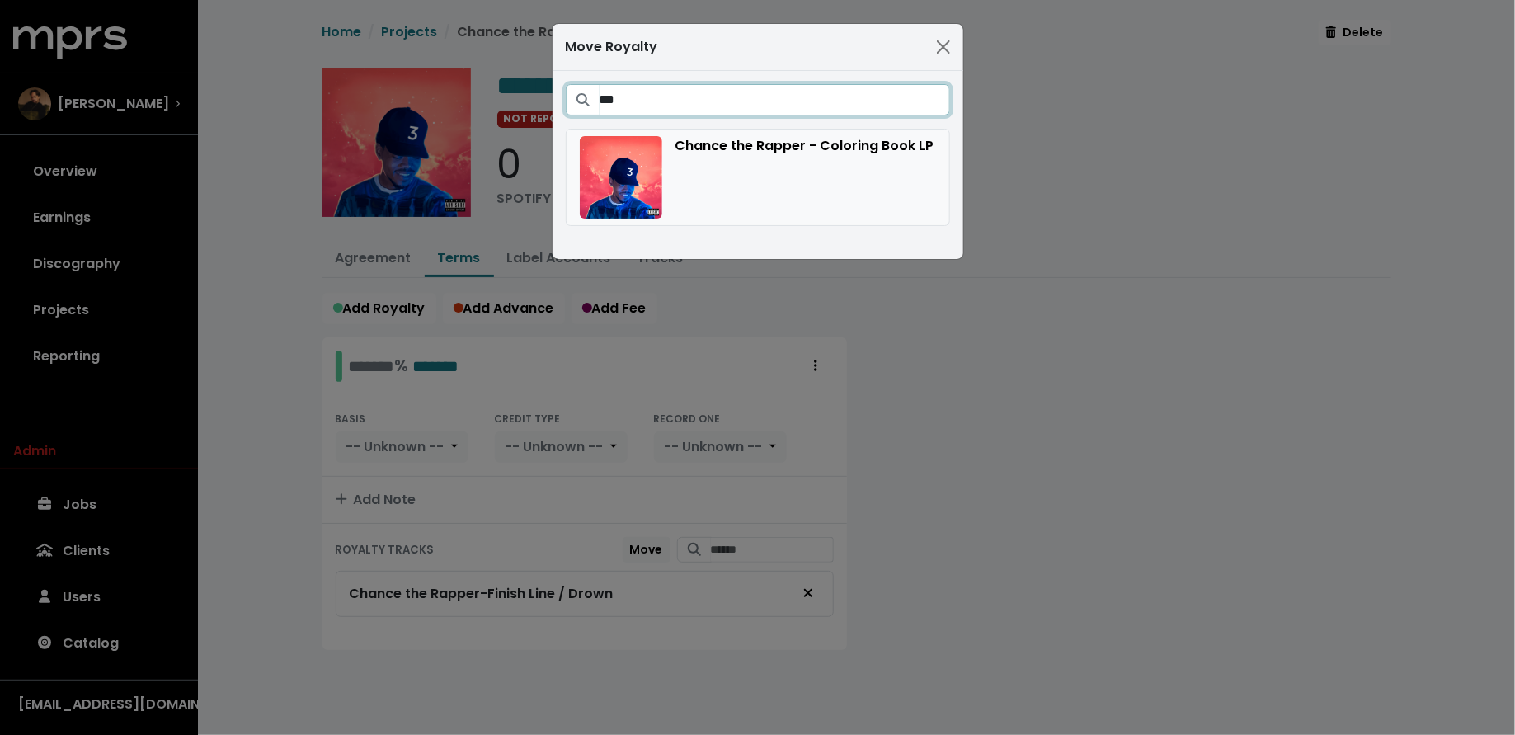
type input "***"
click at [820, 157] on div "Chance the Rapper - Coloring Book LP" at bounding box center [758, 177] width 356 height 82
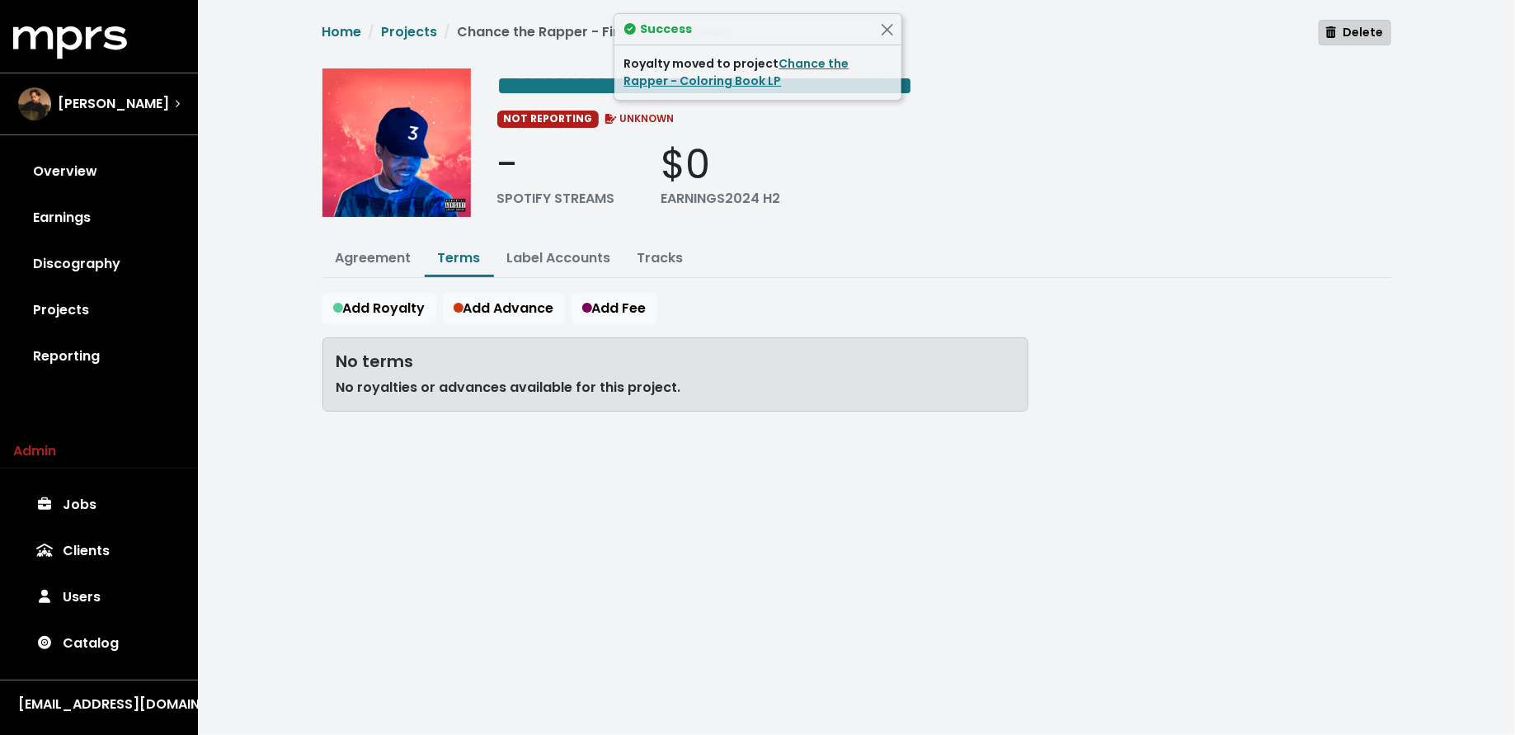
click at [1336, 34] on icon "button" at bounding box center [1331, 32] width 10 height 12
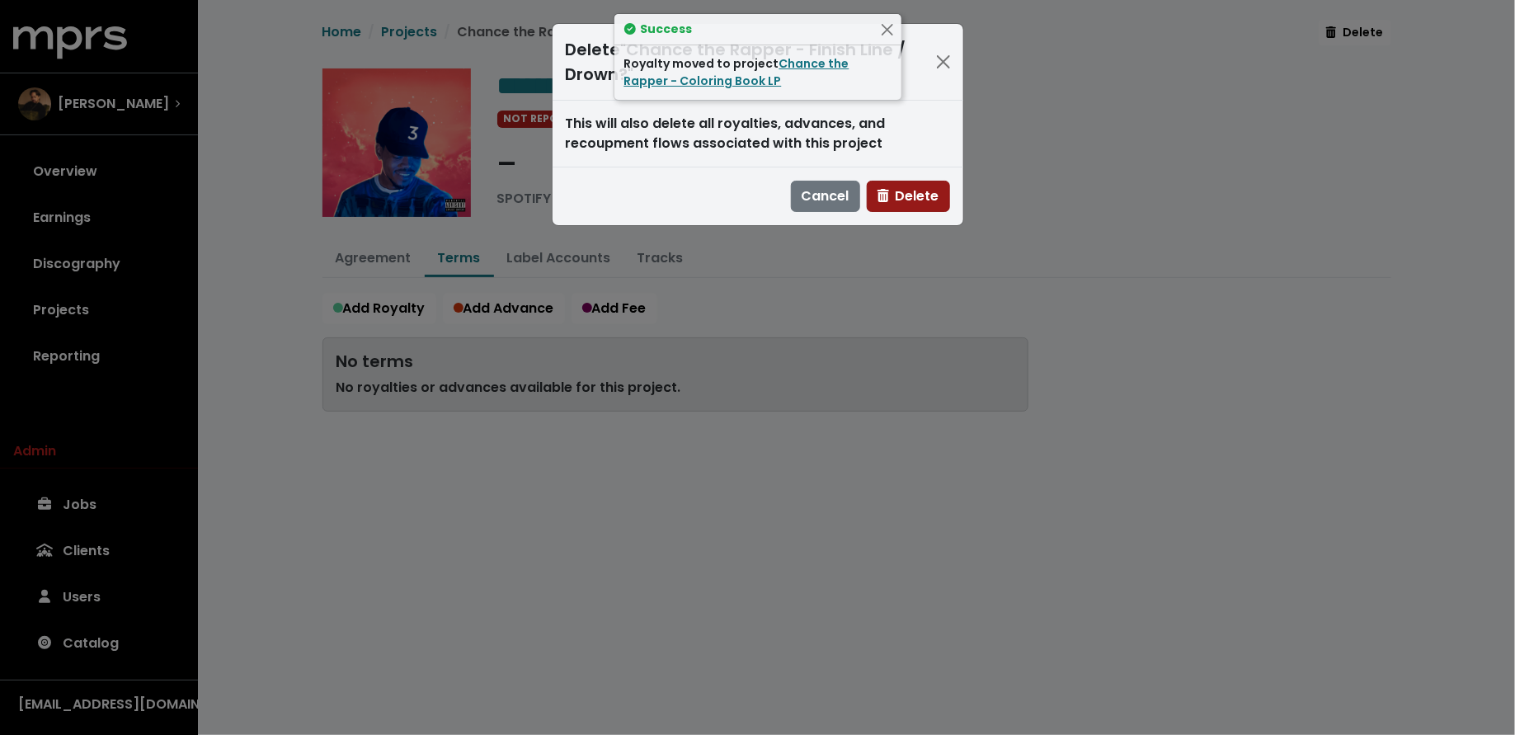
click at [931, 194] on span "Delete" at bounding box center [909, 195] width 62 height 19
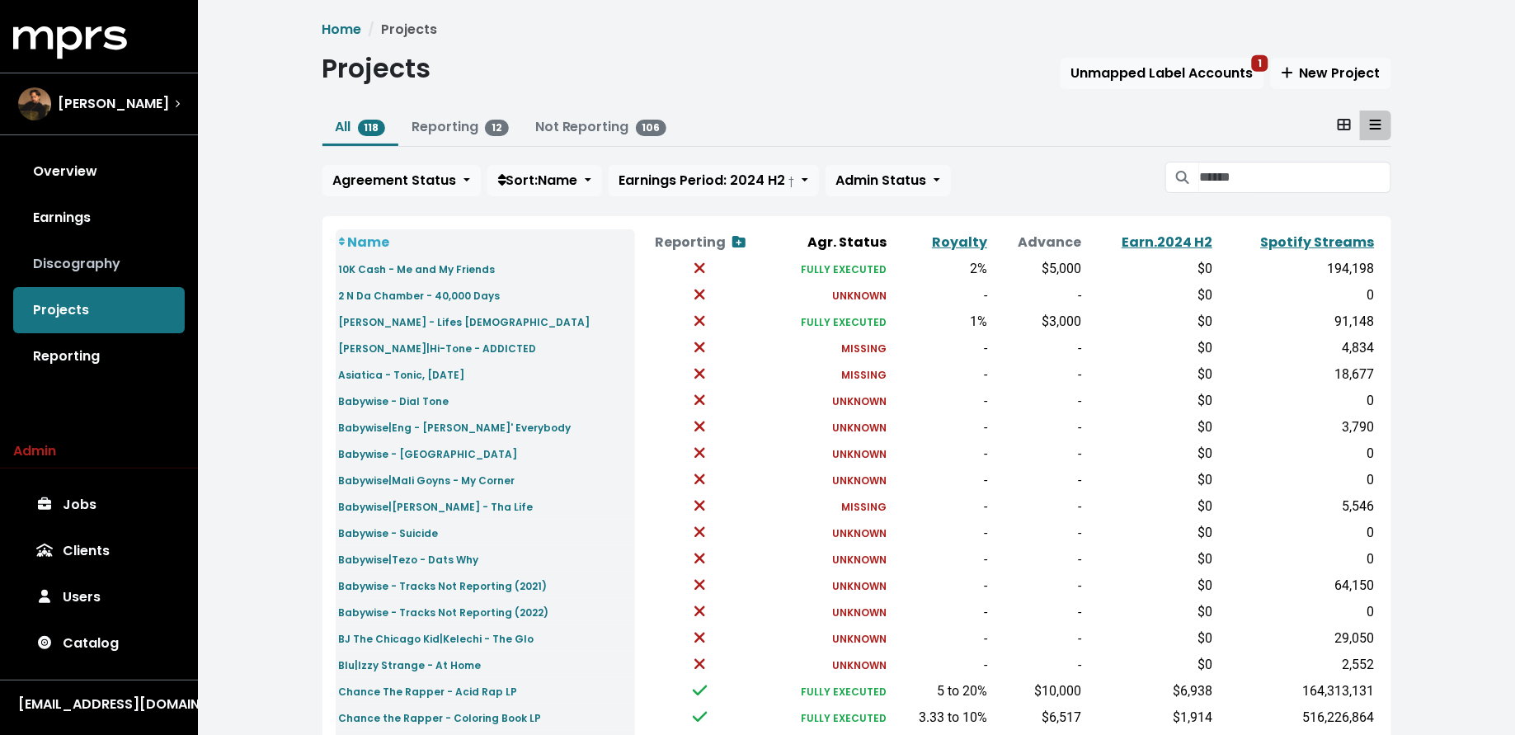
click at [134, 246] on link "Discography" at bounding box center [99, 264] width 172 height 46
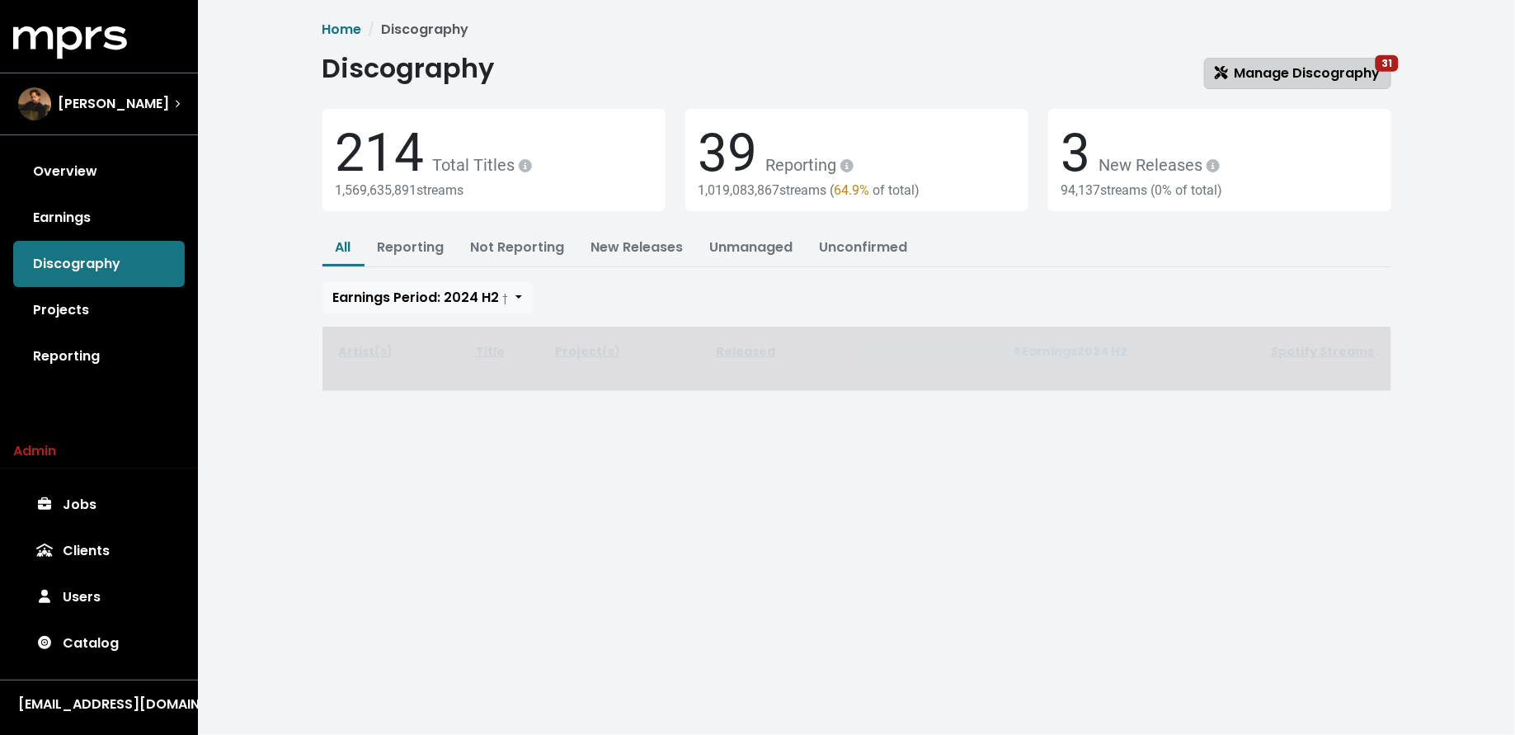
click at [1216, 78] on icon at bounding box center [1221, 72] width 13 height 13
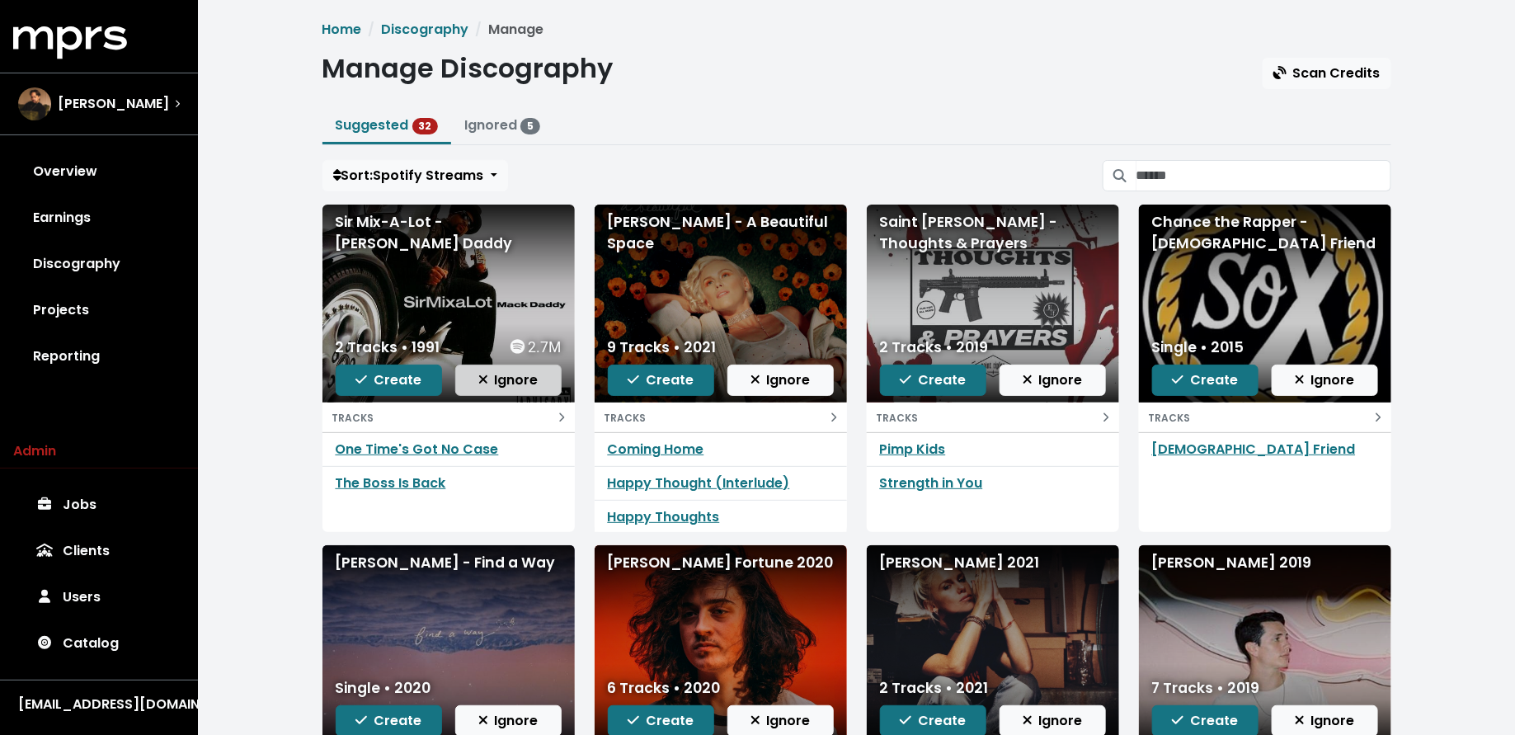
click at [498, 380] on span "Ignore" at bounding box center [508, 379] width 60 height 19
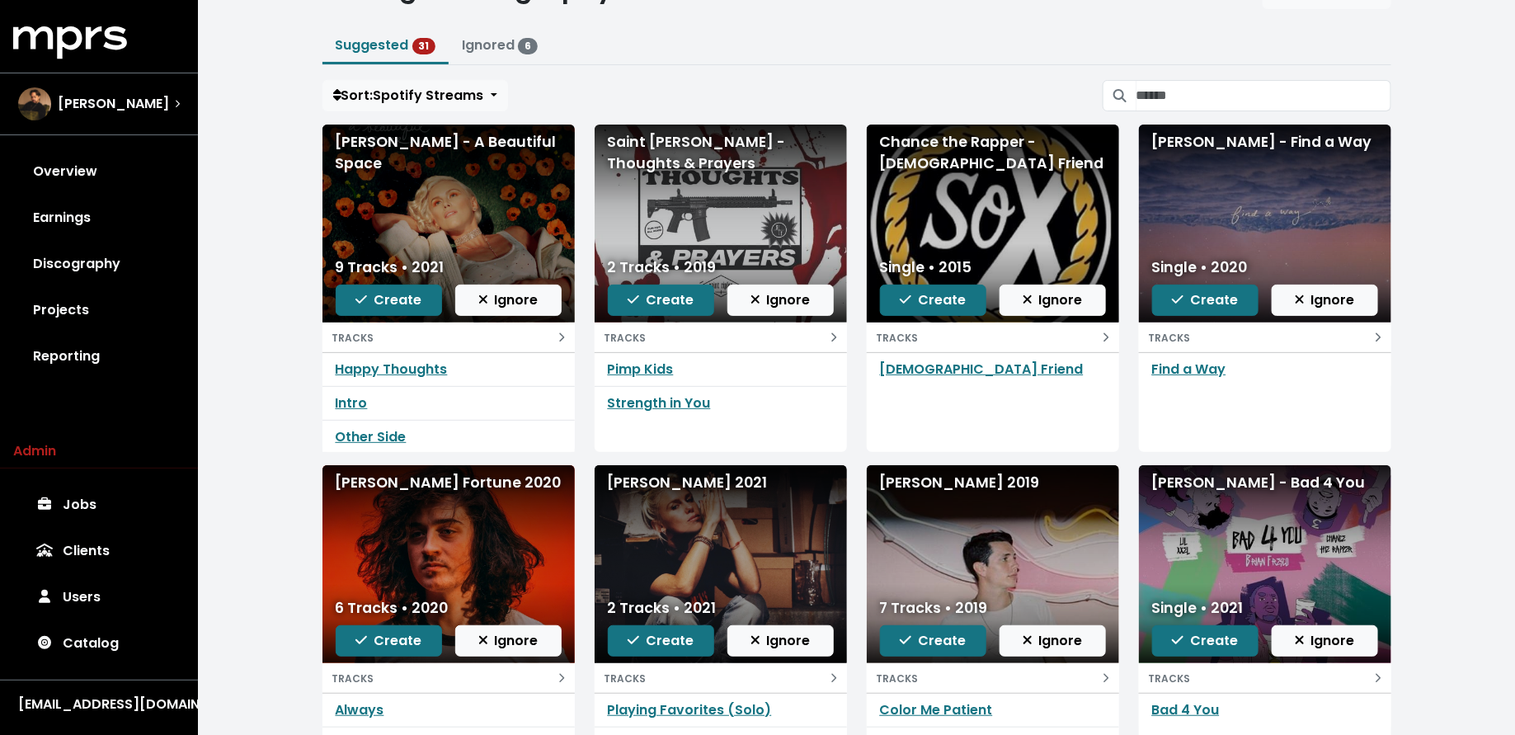
scroll to position [79, 0]
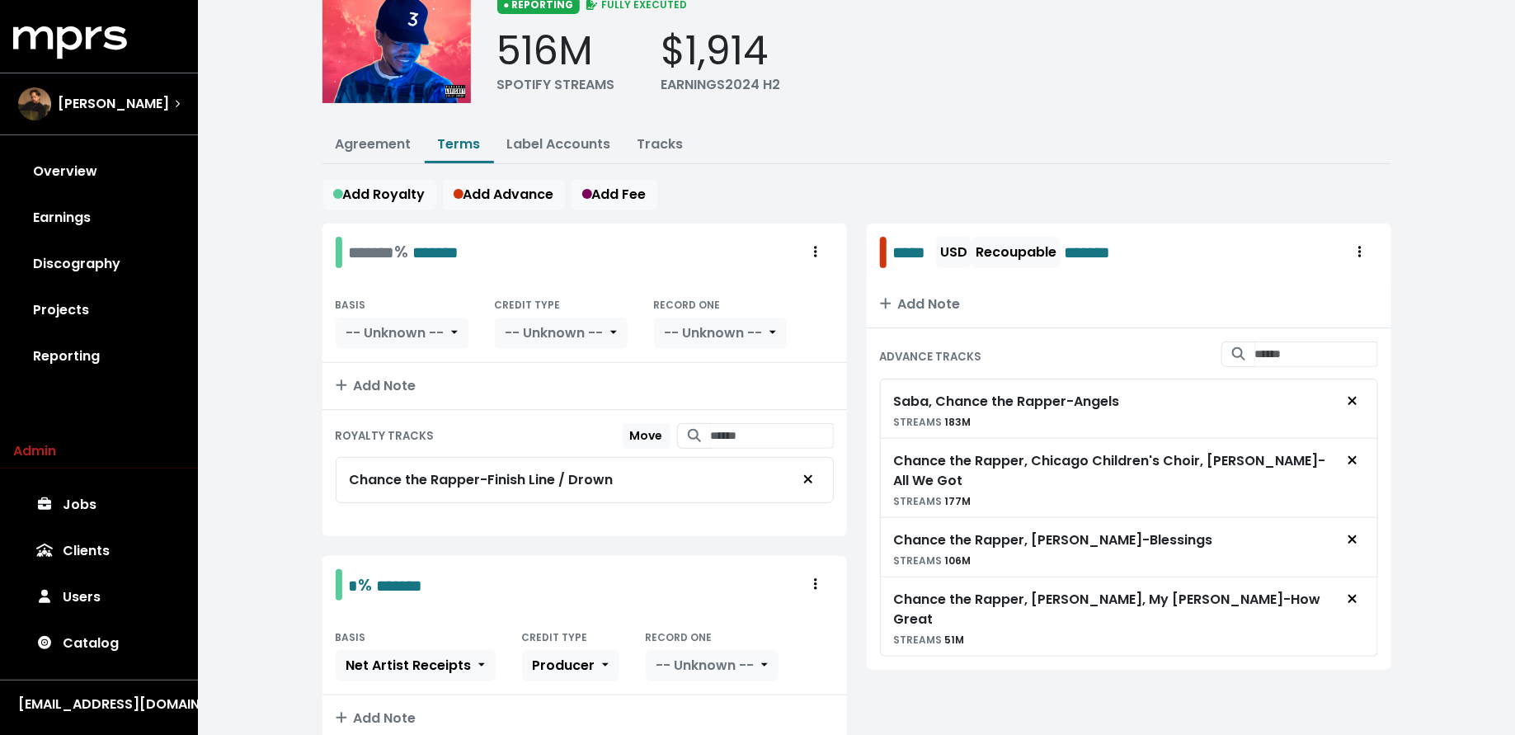
scroll to position [136, 0]
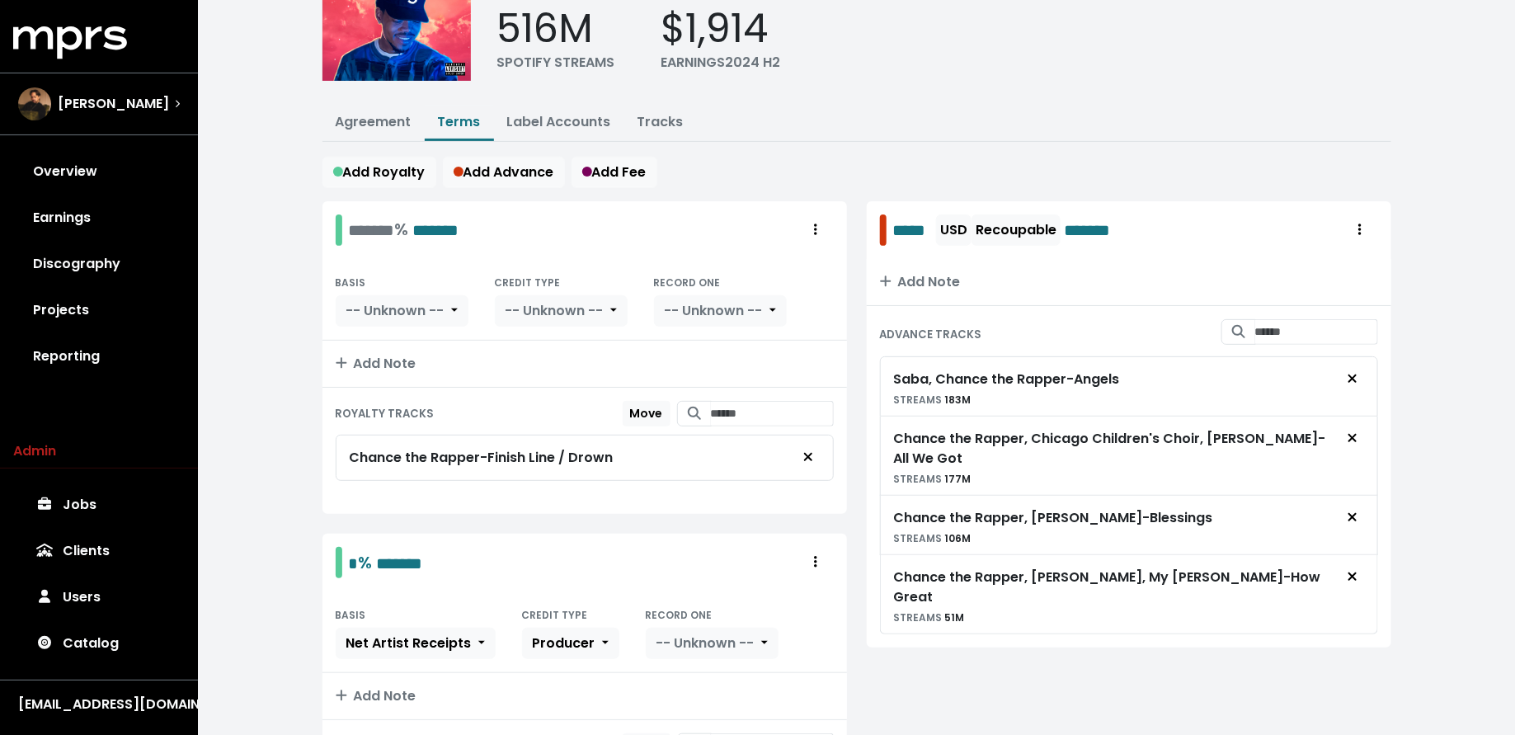
click at [635, 401] on div "Move" at bounding box center [728, 414] width 211 height 26
click at [635, 405] on span "Move" at bounding box center [646, 413] width 33 height 16
click at [634, 405] on span "Cancel" at bounding box center [641, 413] width 43 height 16
click at [1286, 319] on input "Search for tracks by title and link them to this advance" at bounding box center [1316, 332] width 123 height 26
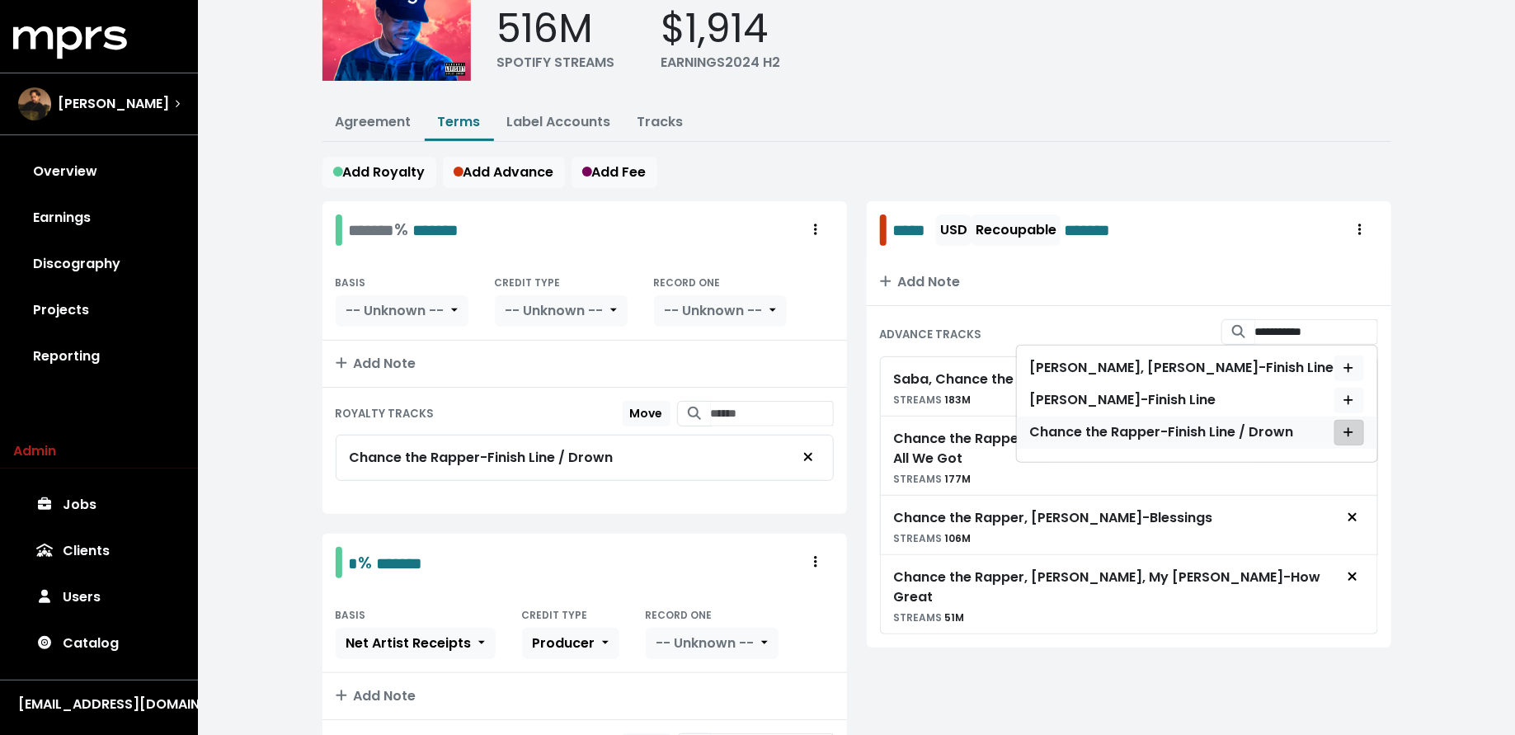
click at [1354, 426] on icon "Add advance target" at bounding box center [1349, 432] width 10 height 12
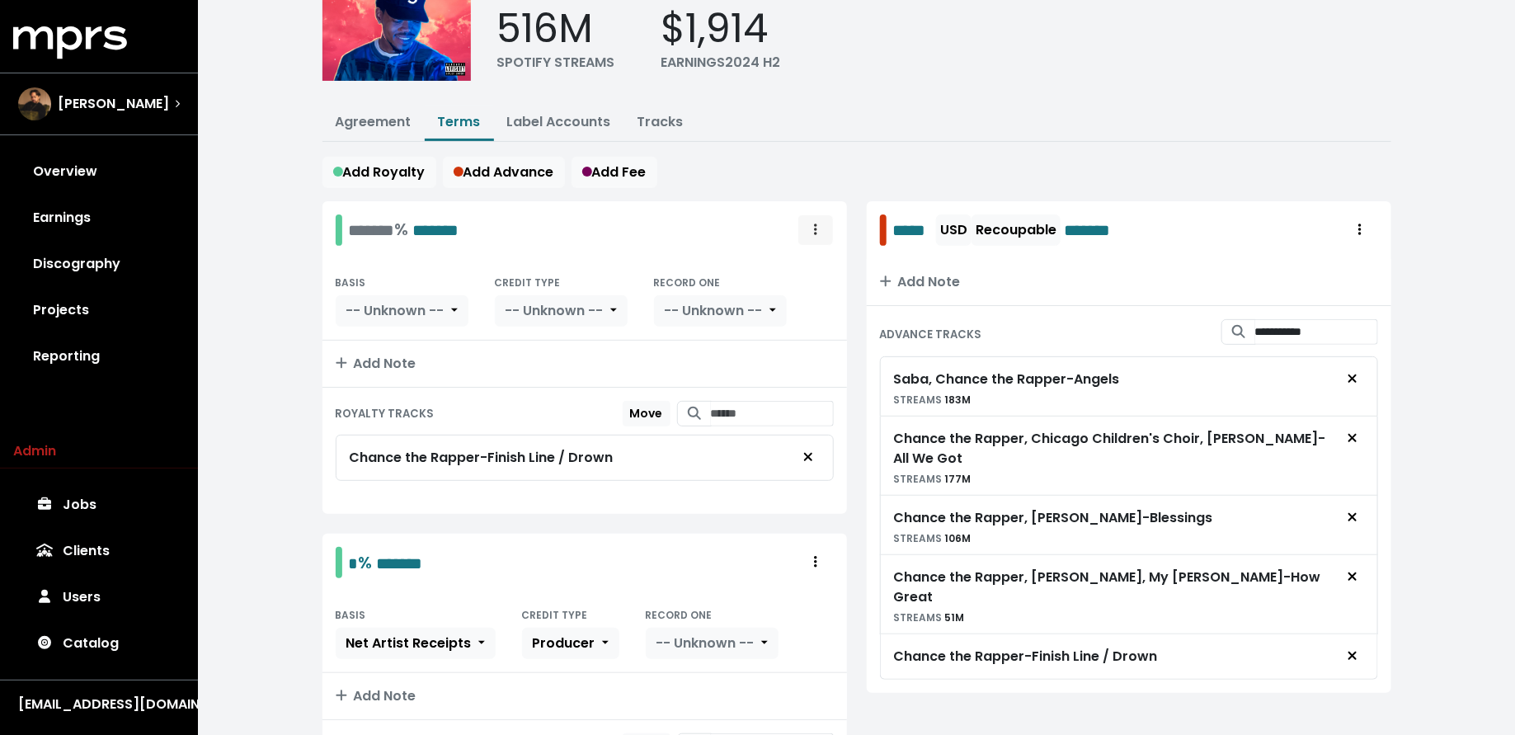
click at [822, 231] on span "Royalty administration options" at bounding box center [815, 230] width 15 height 20
click at [808, 280] on link "Delete" at bounding box center [768, 293] width 130 height 26
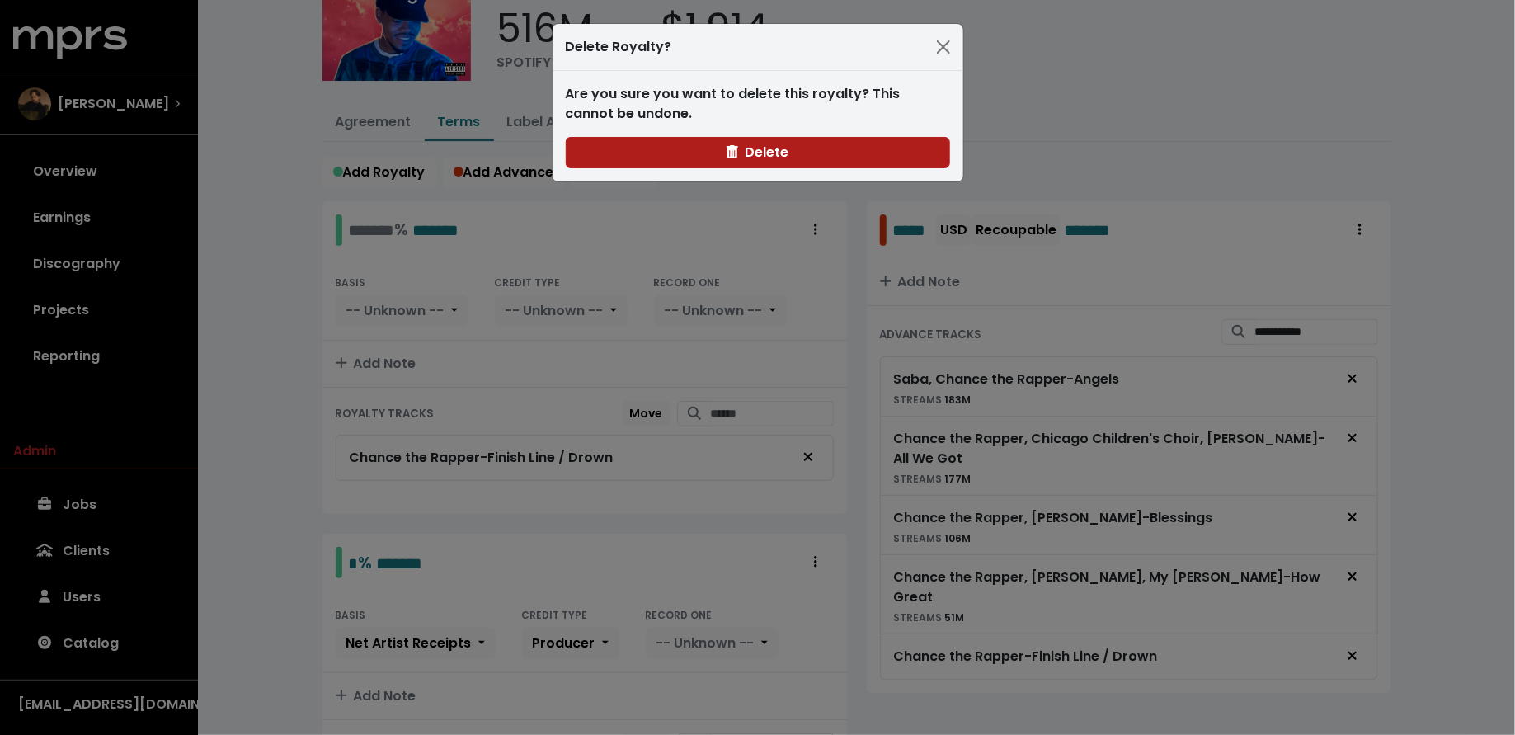
click at [857, 178] on div "Are you sure you want to delete this royalty? This cannot be undone. [GEOGRAPHI…" at bounding box center [758, 126] width 411 height 111
click at [857, 148] on button "Delete" at bounding box center [758, 152] width 384 height 31
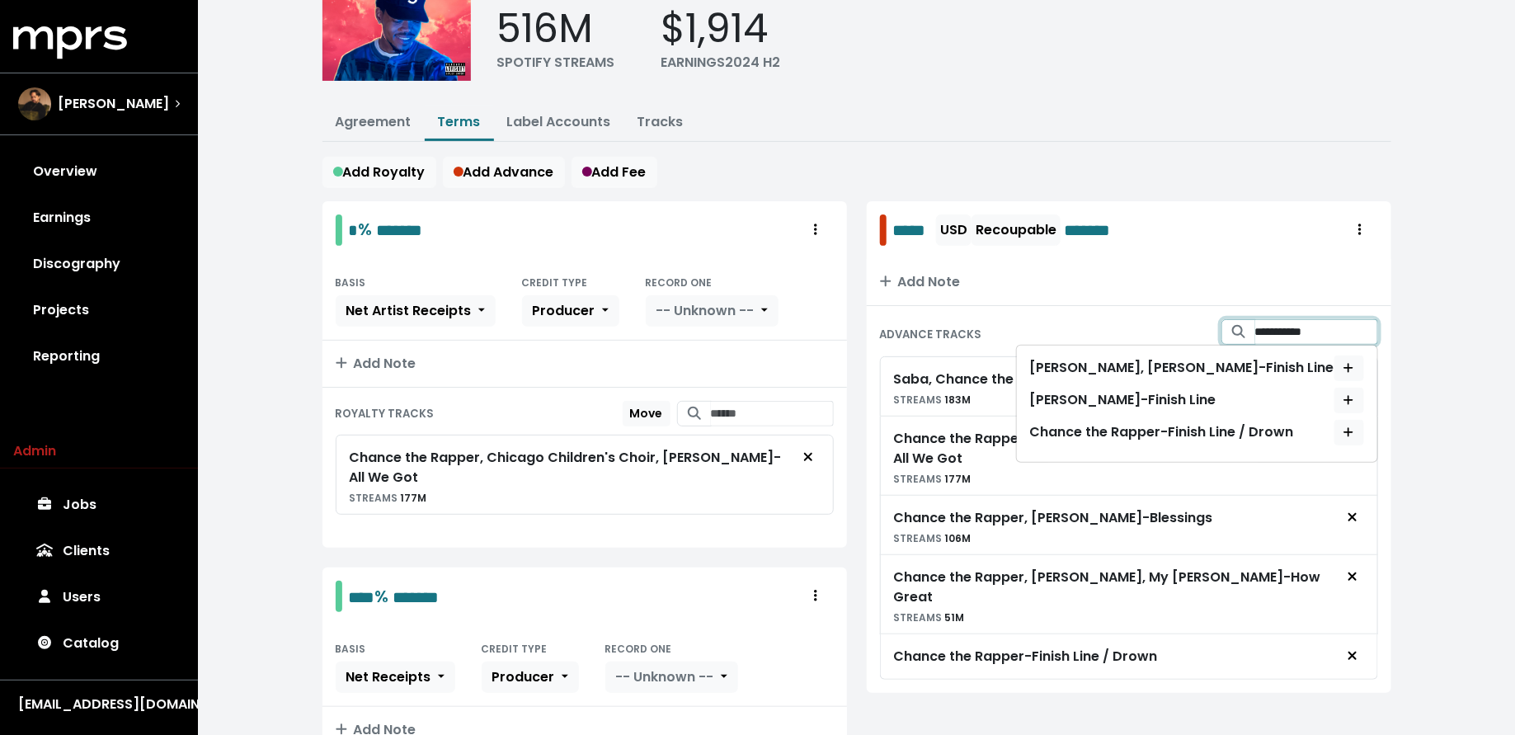
drag, startPoint x: 1314, startPoint y: 327, endPoint x: 1103, endPoint y: 327, distance: 211.2
click at [1109, 327] on div "**********" at bounding box center [1129, 334] width 498 height 31
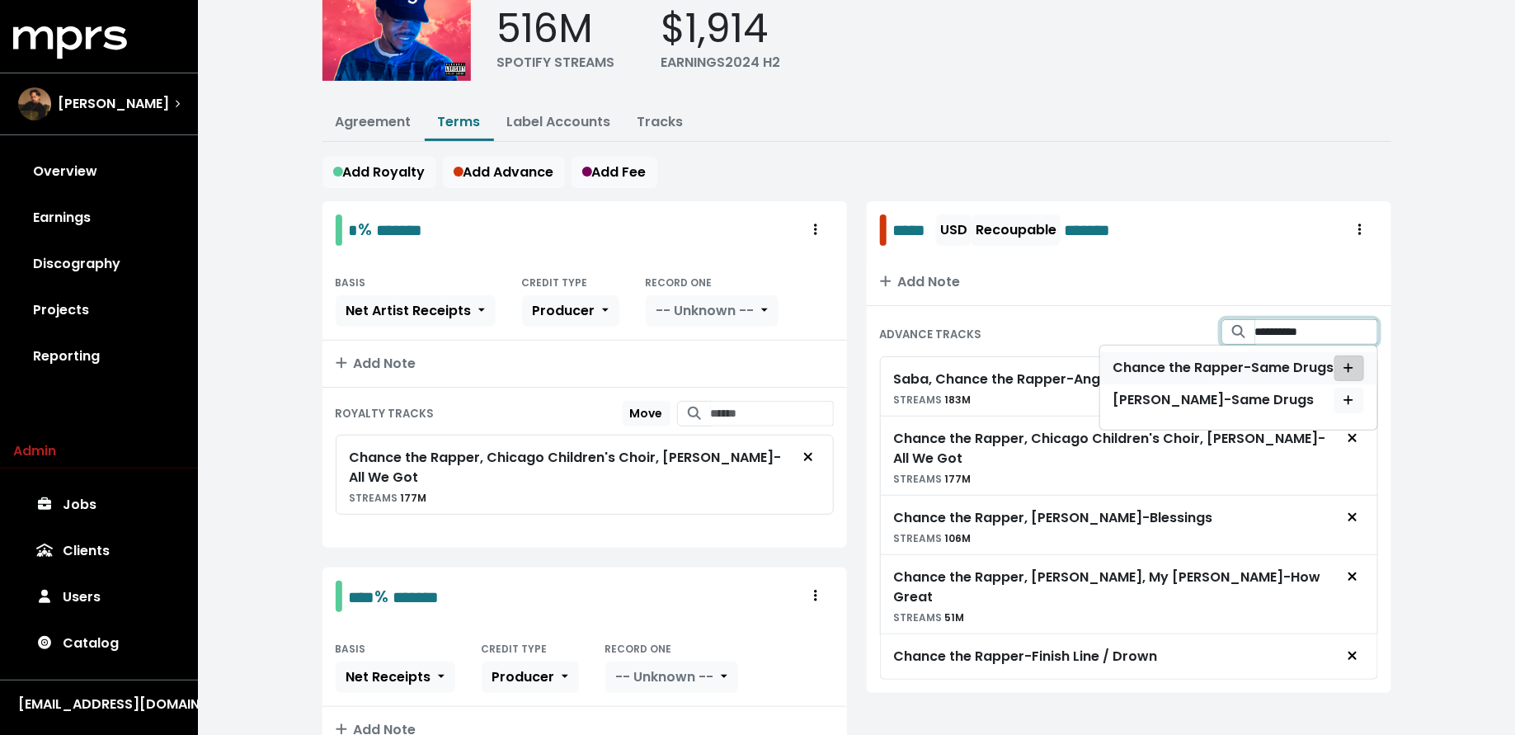
type input "**********"
click at [1349, 363] on icon "Add advance target" at bounding box center [1349, 367] width 9 height 9
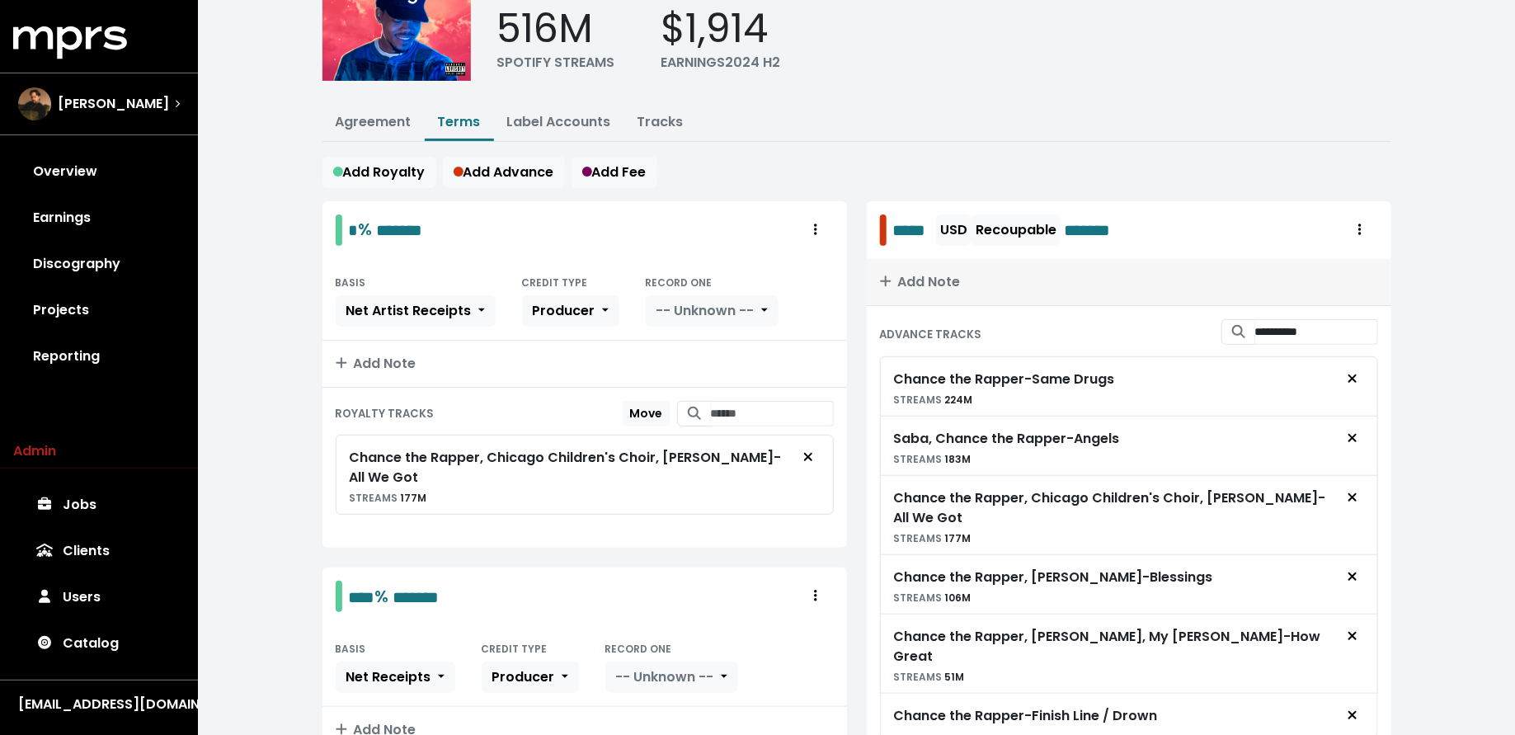
click at [960, 266] on button "Add Note" at bounding box center [1129, 282] width 525 height 46
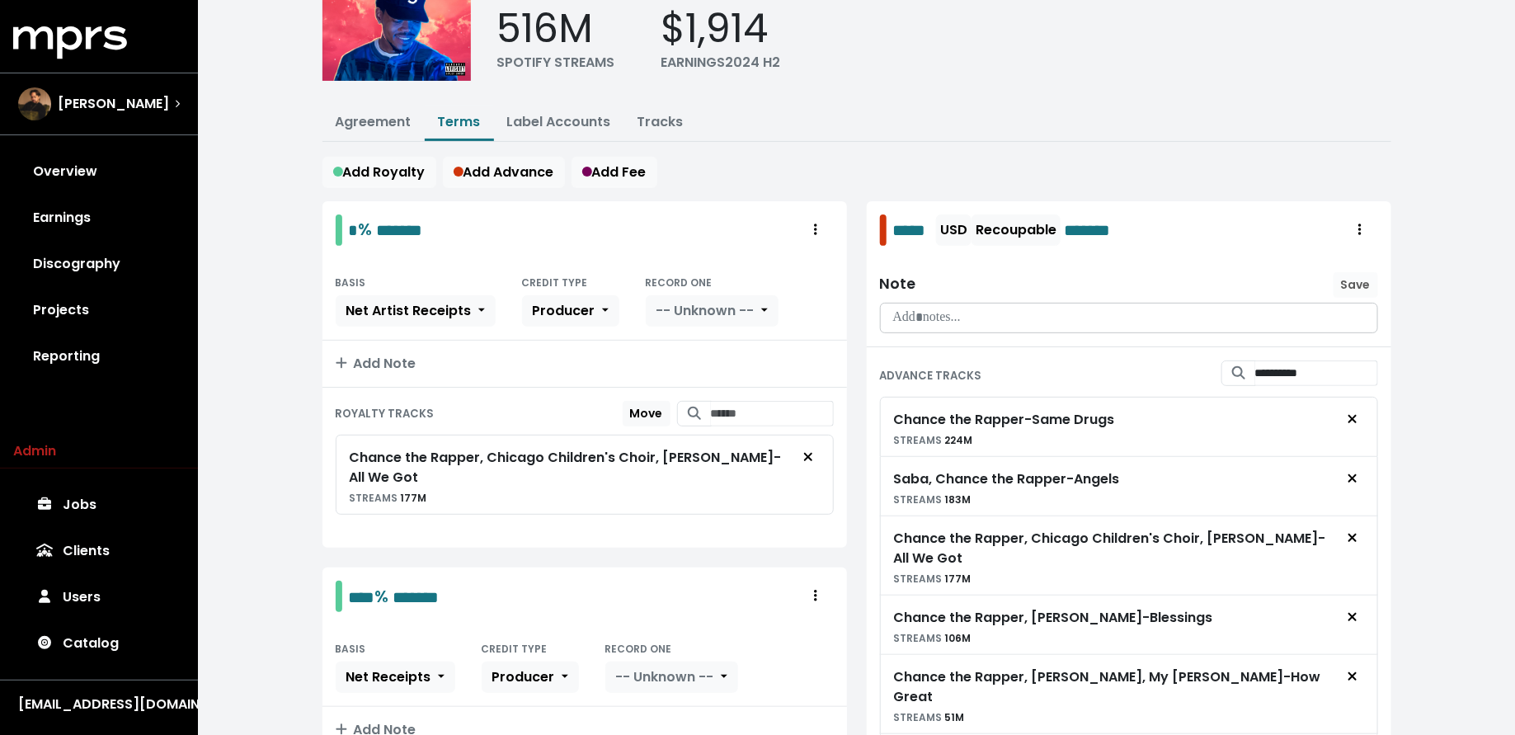
click at [960, 308] on p at bounding box center [1129, 317] width 477 height 19
click at [1368, 279] on span "Save" at bounding box center [1356, 284] width 30 height 16
click at [655, 121] on link "Tracks" at bounding box center [661, 121] width 46 height 19
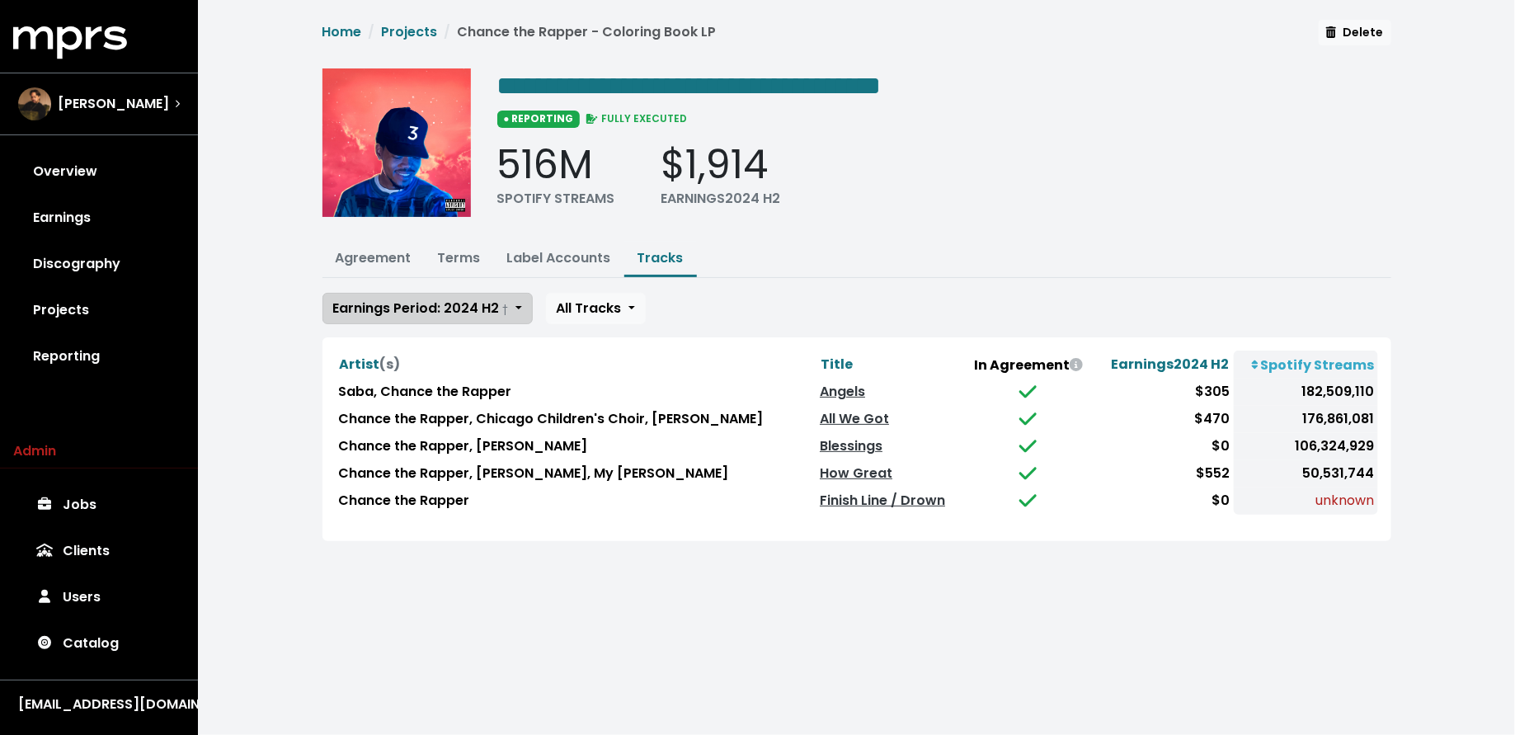
click at [495, 301] on span "Earnings Period: 2024 H2 †" at bounding box center [421, 308] width 176 height 19
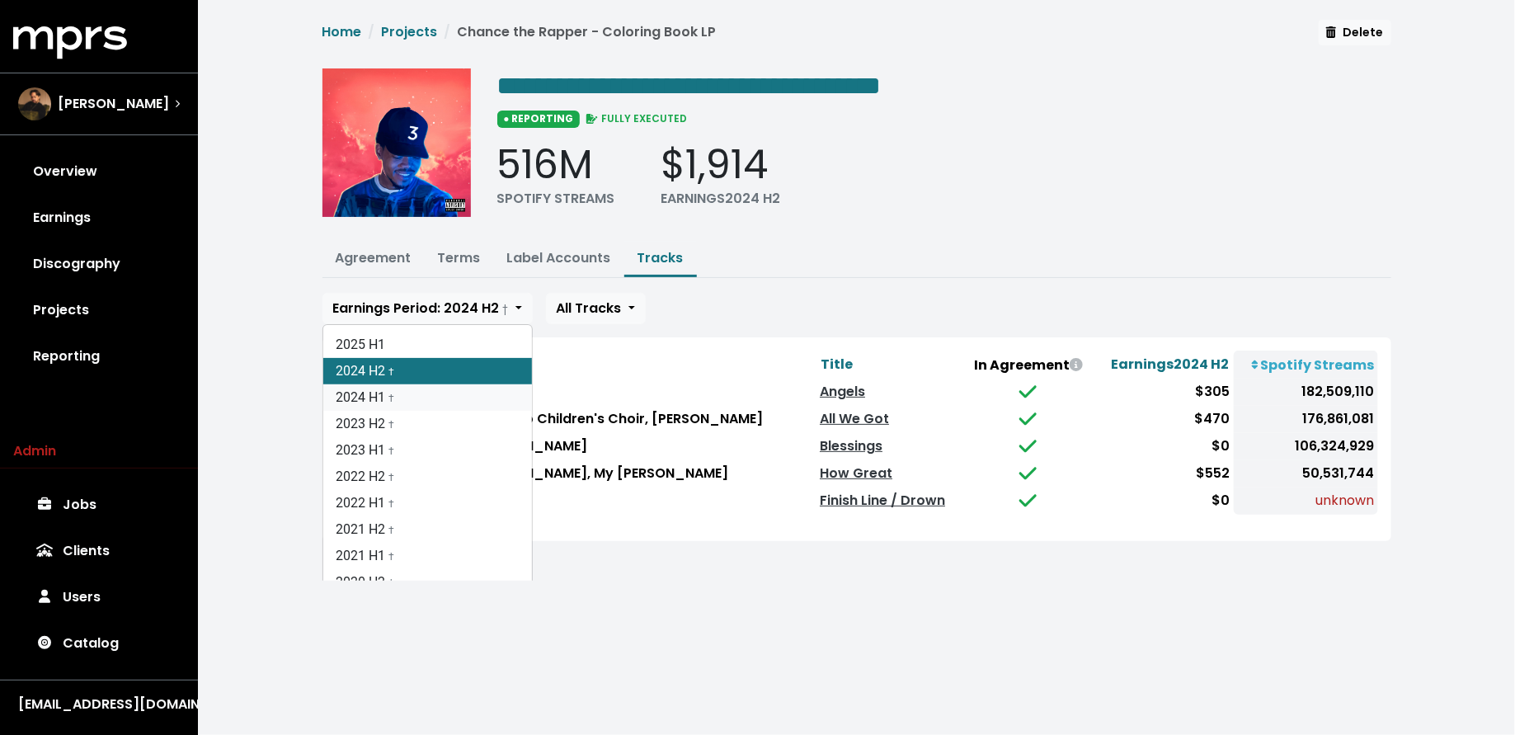
click at [478, 393] on link "2024 H1 †" at bounding box center [427, 397] width 209 height 26
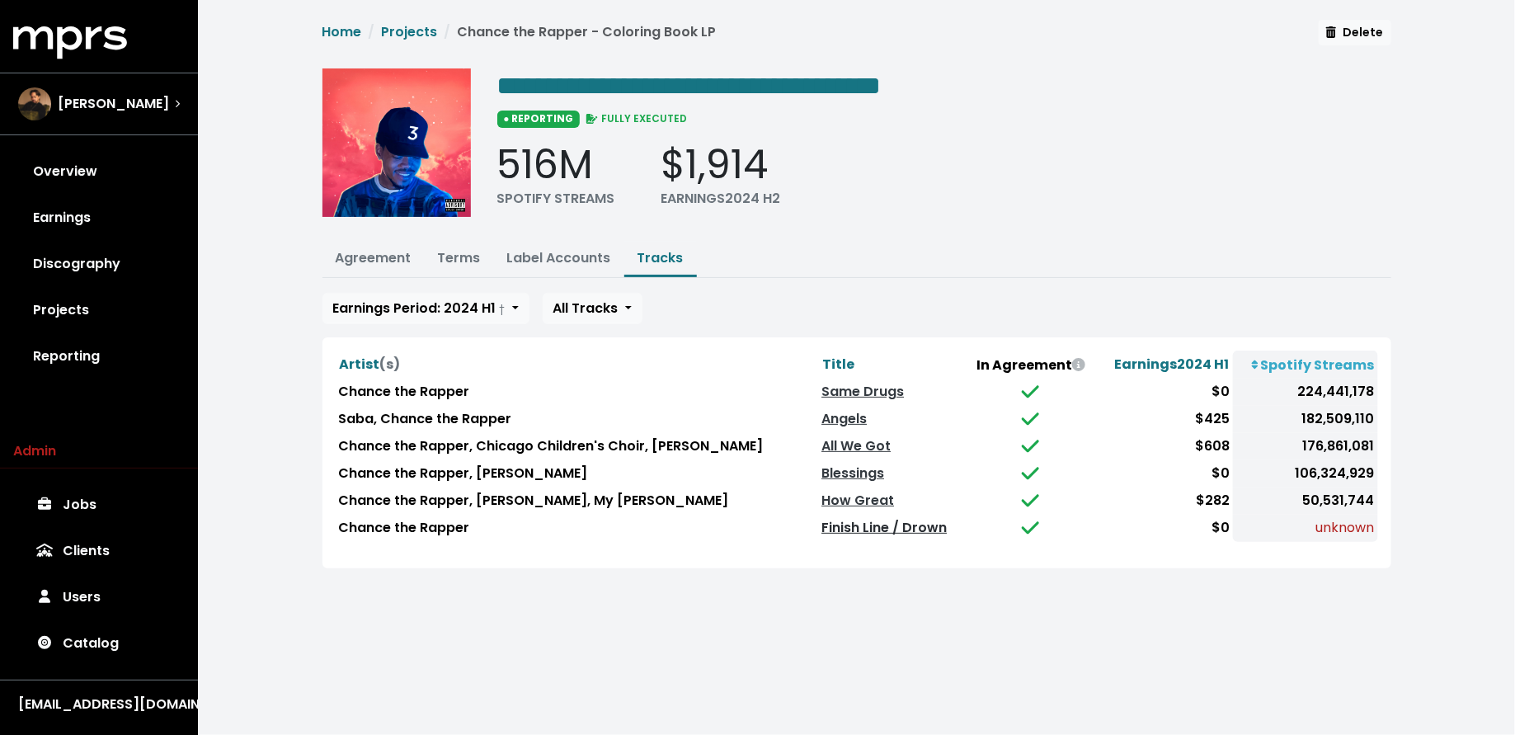
click at [847, 525] on link "Finish Line / Drown" at bounding box center [884, 527] width 125 height 19
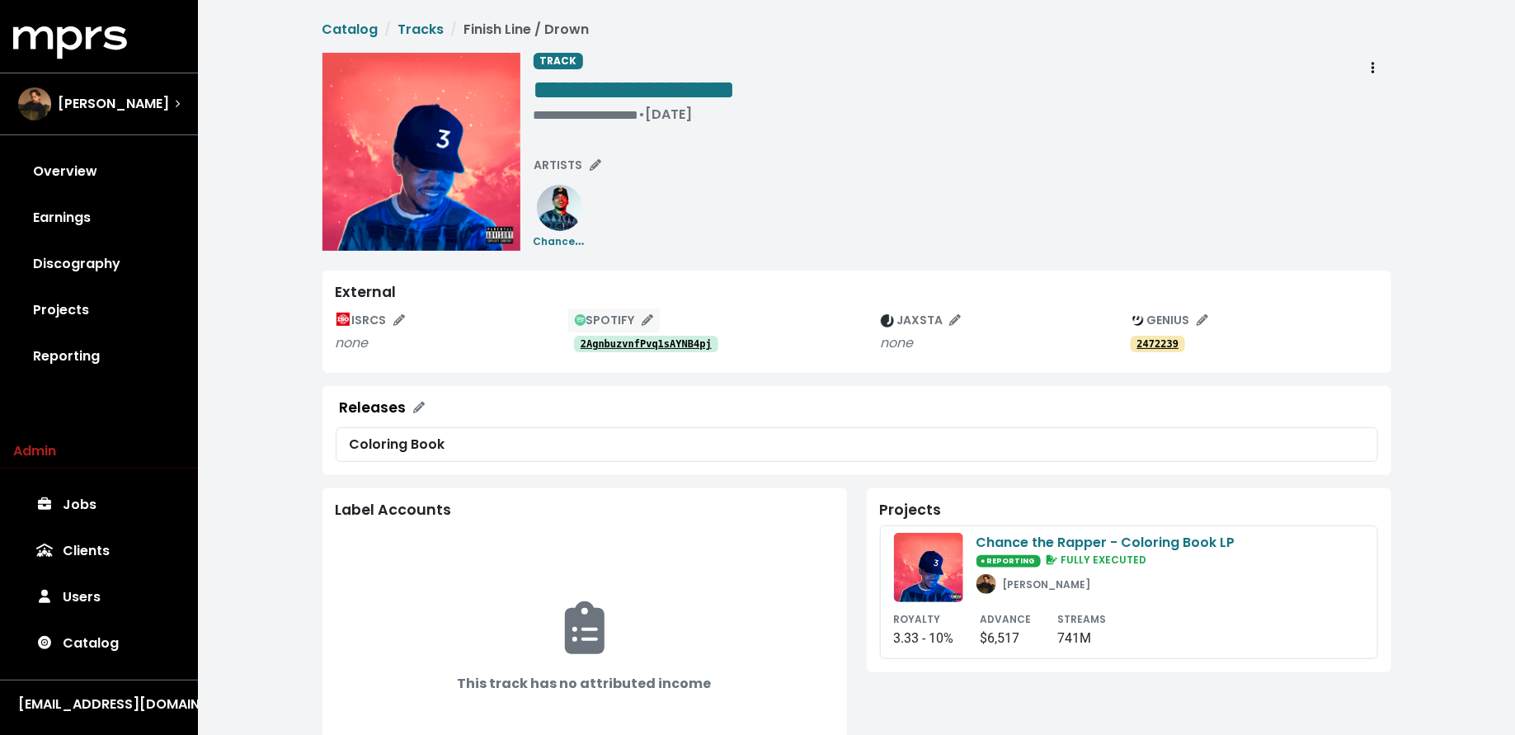
click at [614, 320] on span "SPOTIFY" at bounding box center [614, 320] width 78 height 16
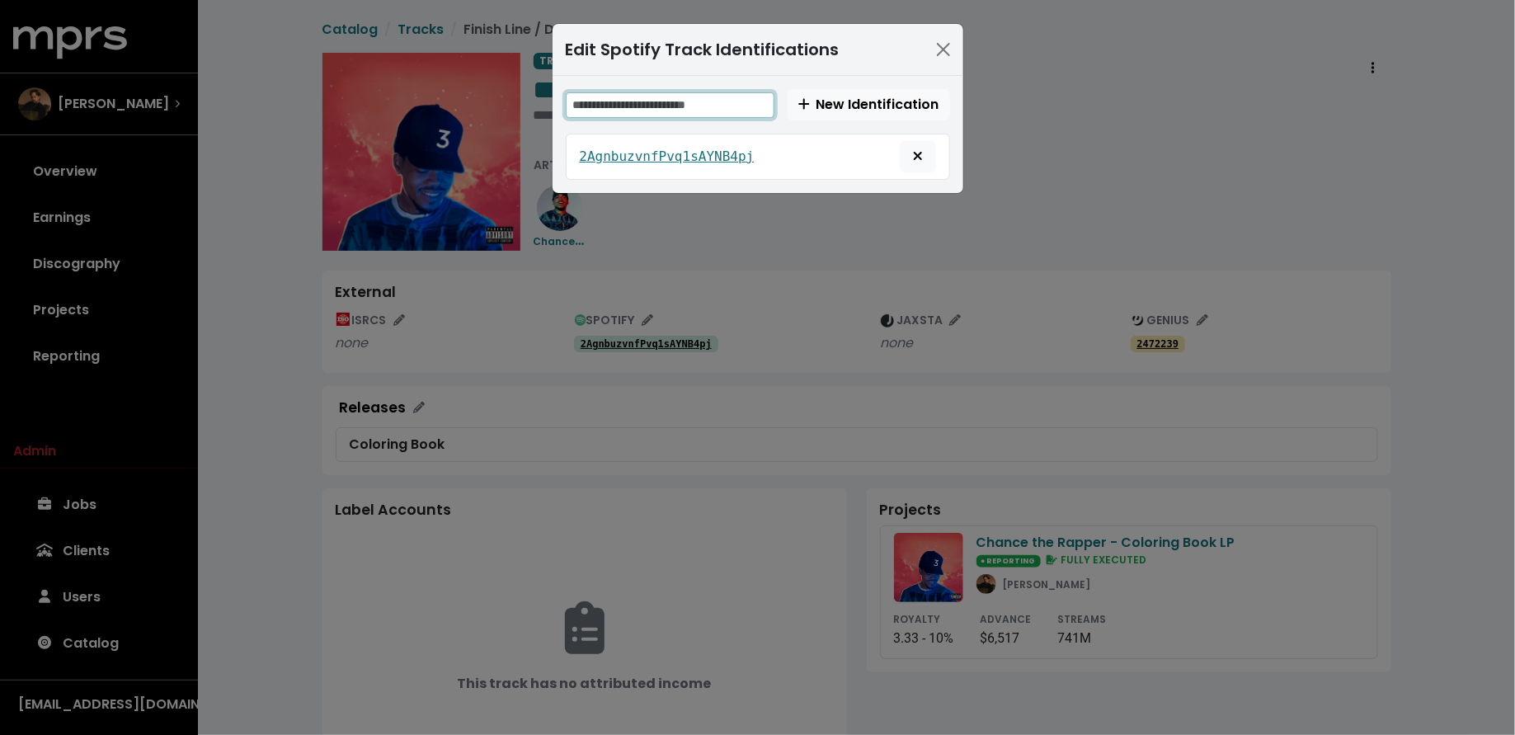
click at [683, 101] on input "text" at bounding box center [670, 105] width 209 height 26
paste input "**********"
click at [642, 101] on input "**********" at bounding box center [671, 105] width 211 height 26
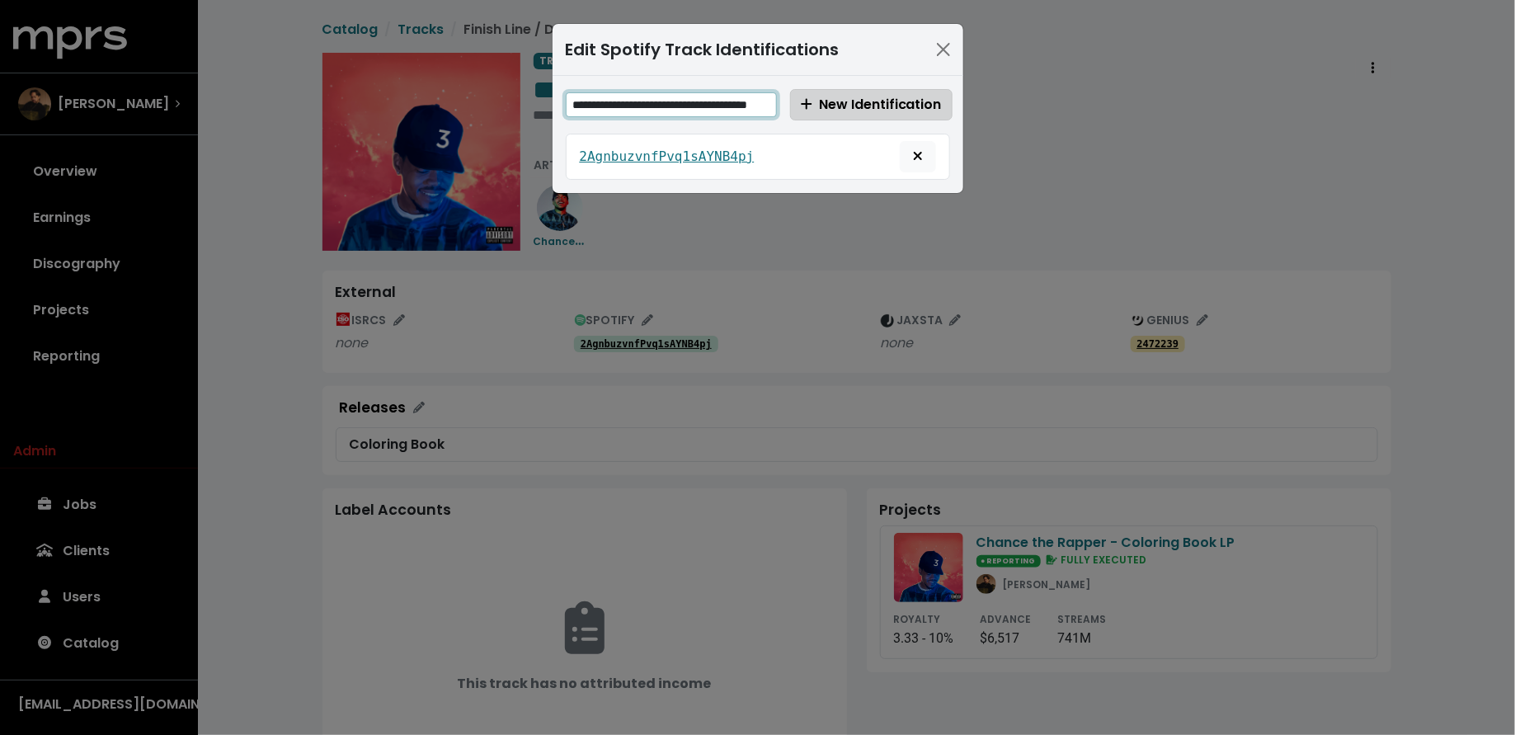
type input "**********"
click at [879, 97] on span "New Identification" at bounding box center [871, 104] width 141 height 19
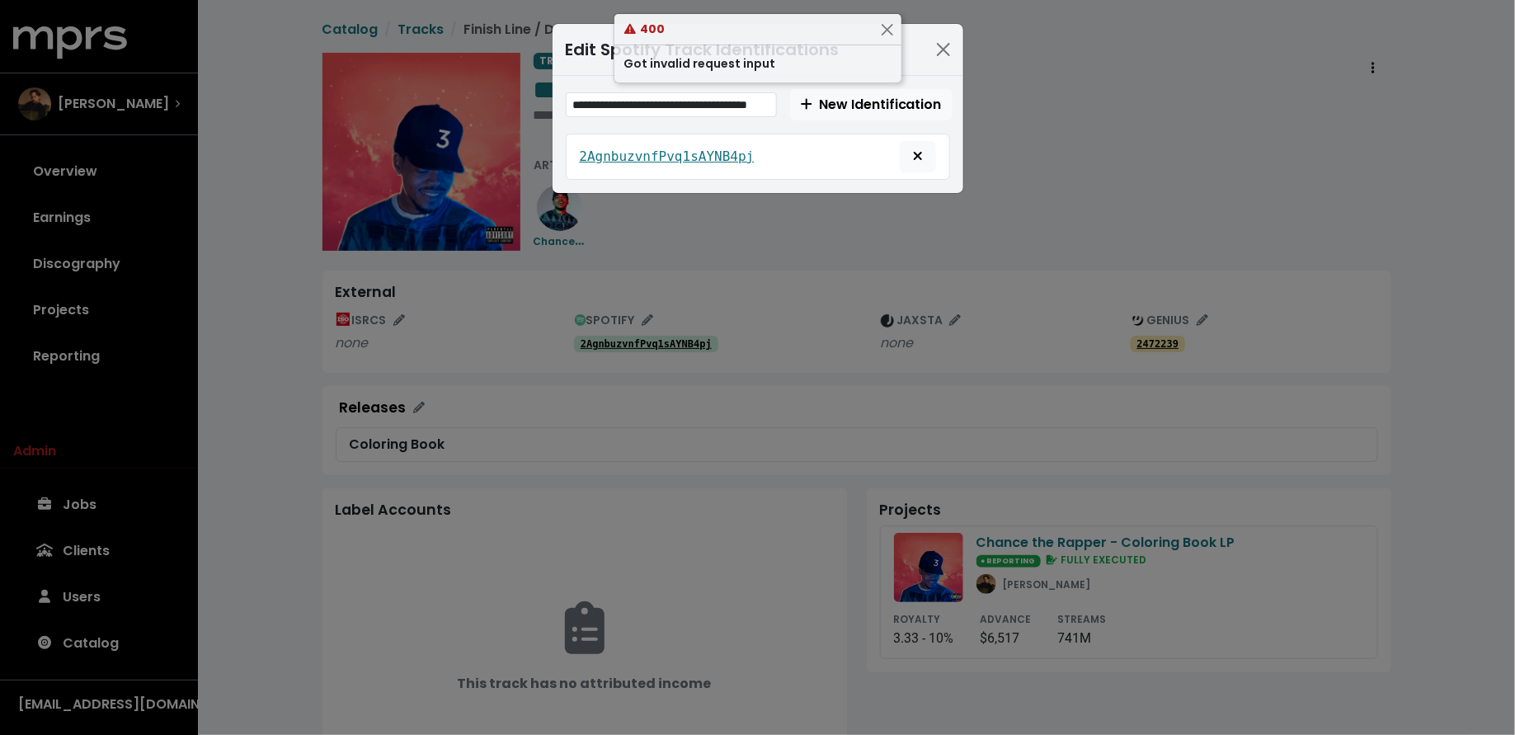
click at [279, 327] on div "**********" at bounding box center [757, 367] width 1515 height 735
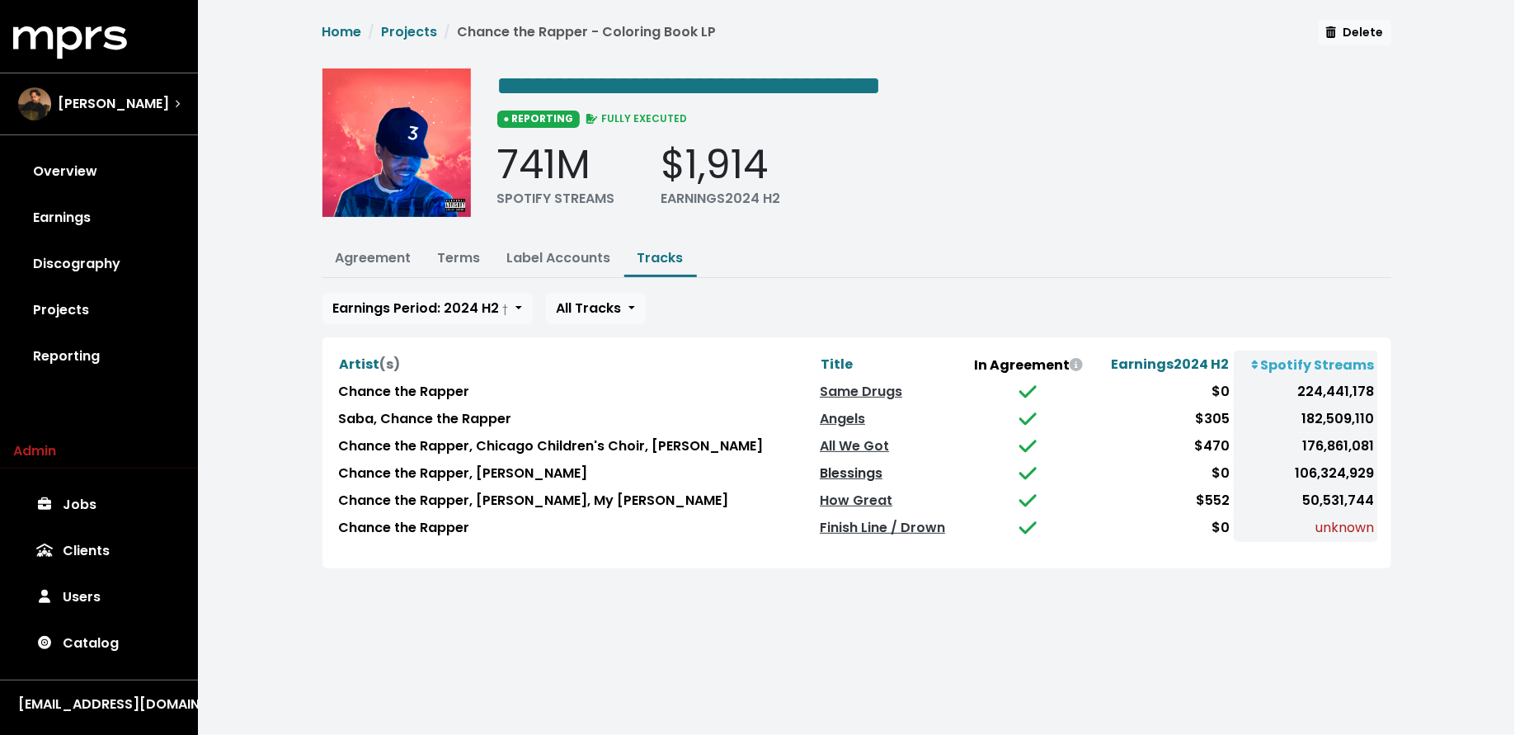
click at [852, 469] on link "Blessings" at bounding box center [851, 473] width 63 height 19
click at [79, 316] on link "Projects" at bounding box center [99, 310] width 172 height 46
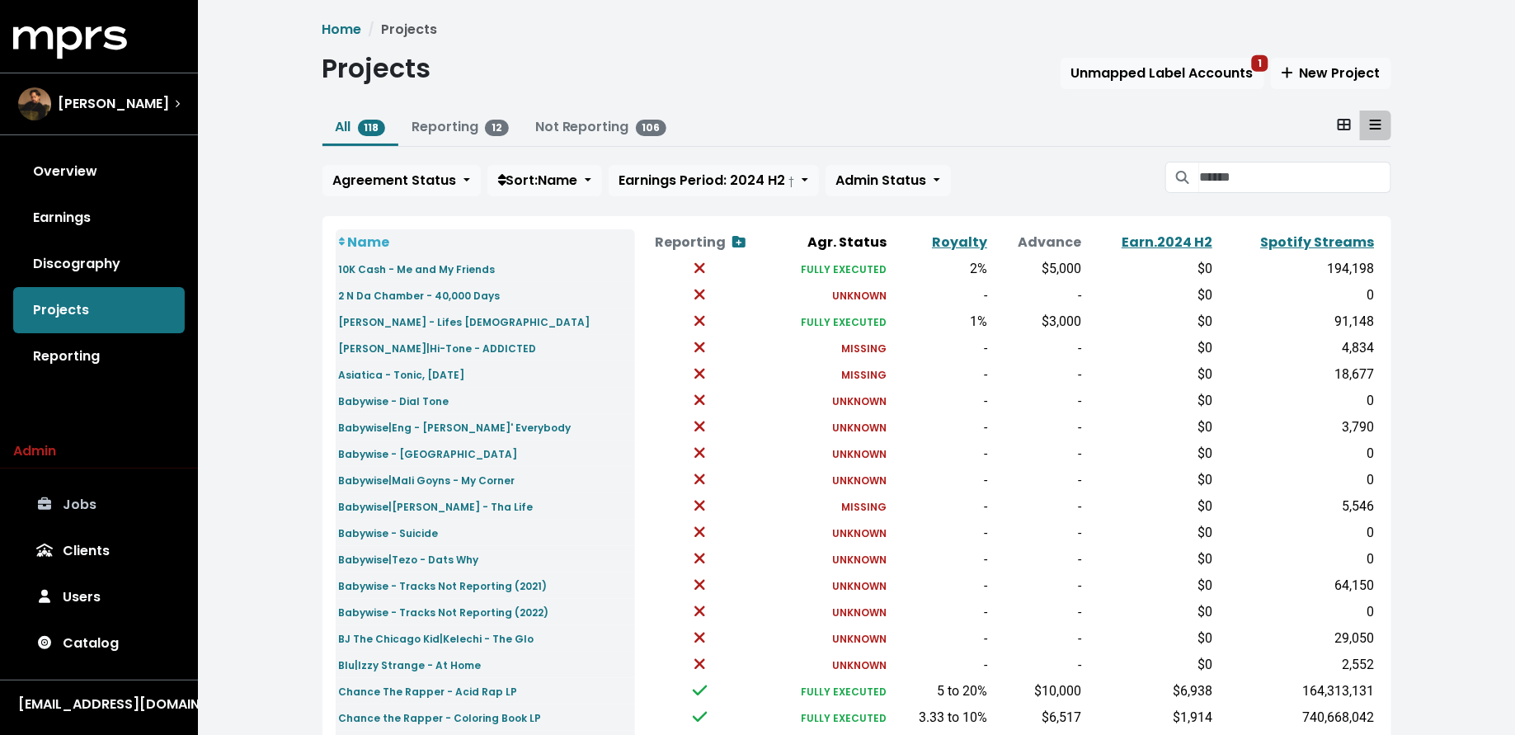
click at [68, 513] on link "Jobs" at bounding box center [99, 505] width 172 height 46
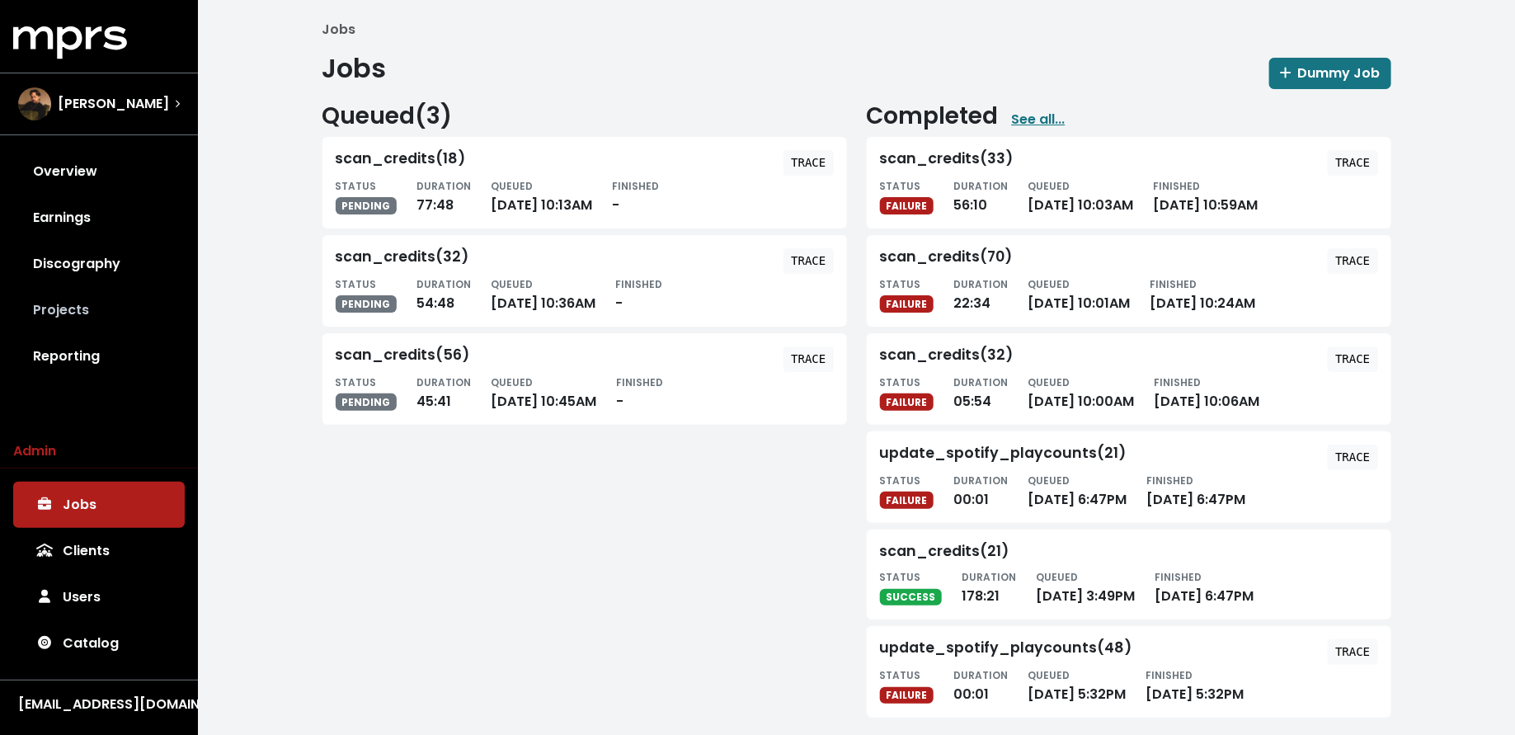
click at [101, 306] on link "Projects" at bounding box center [99, 310] width 172 height 46
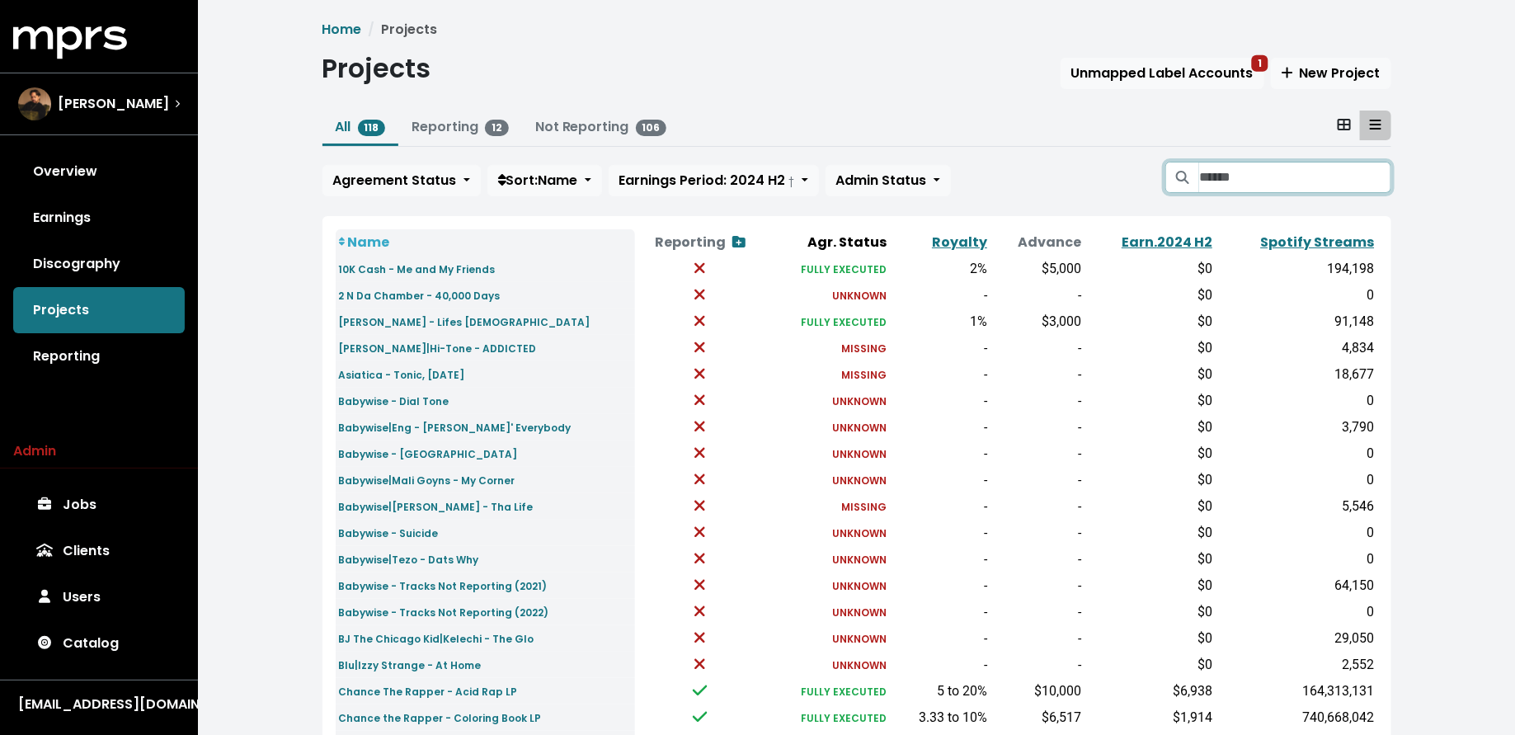
click at [1248, 181] on input "Search projects" at bounding box center [1294, 177] width 191 height 31
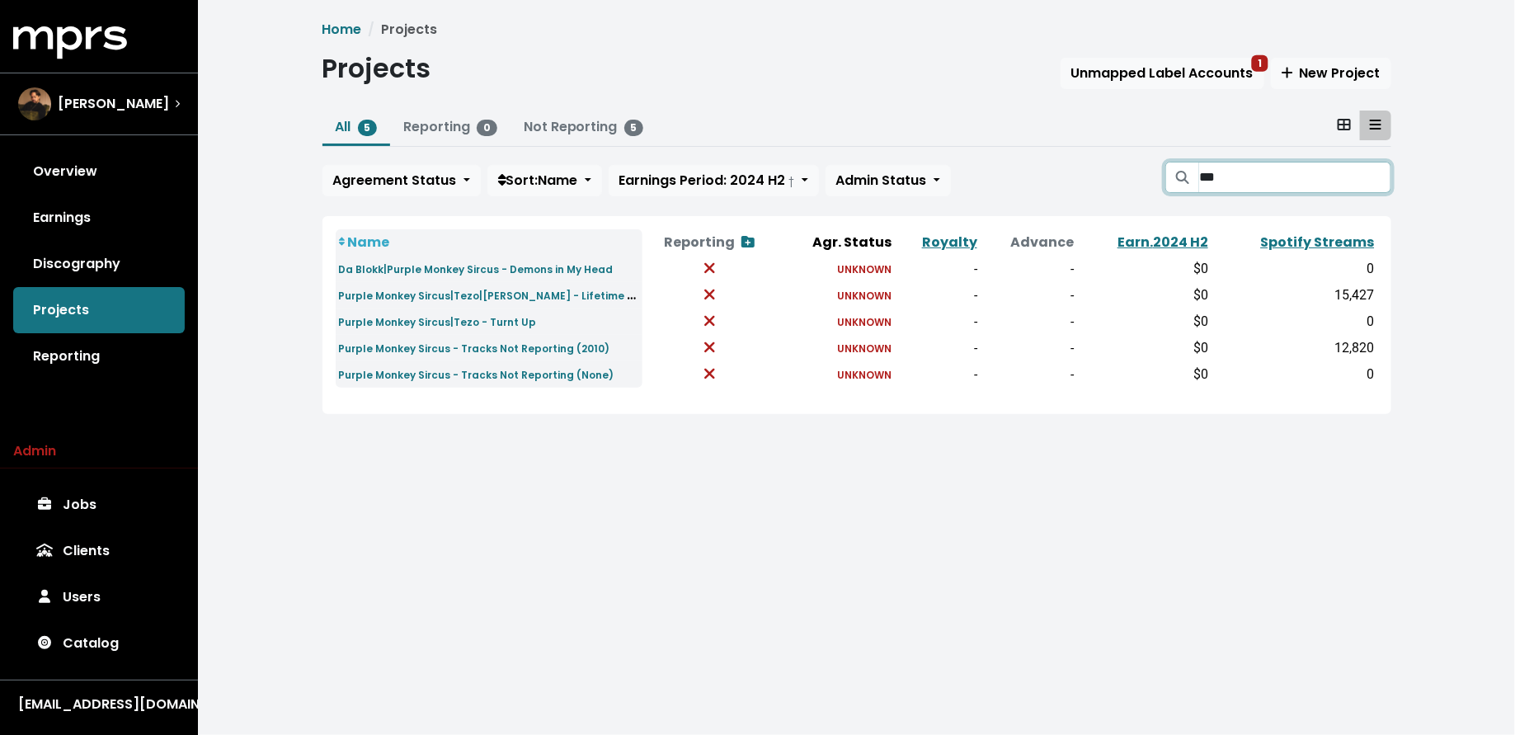
type input "***"
click at [1363, 182] on input "***" at bounding box center [1294, 177] width 191 height 31
click at [1373, 178] on input "***" at bounding box center [1294, 177] width 191 height 31
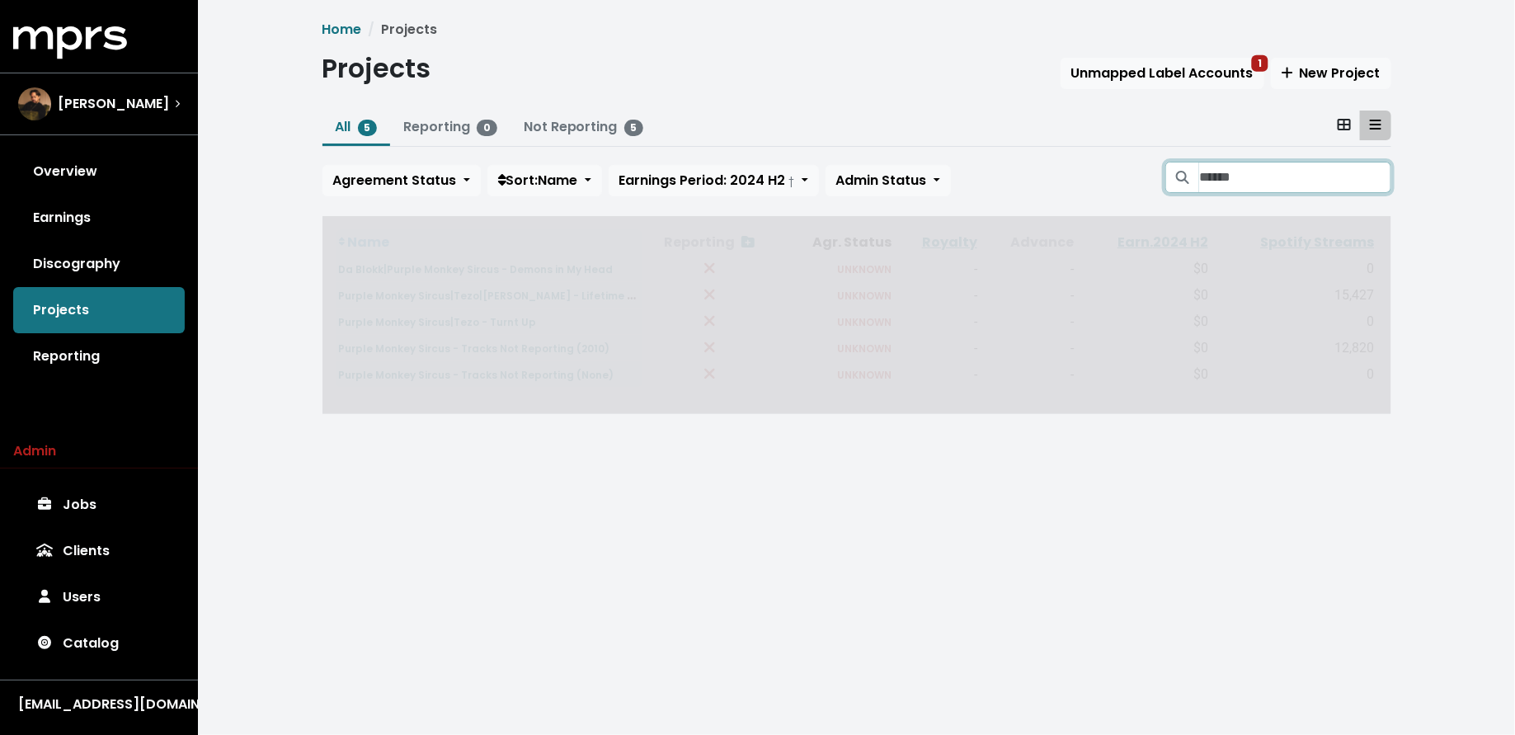
click at [1316, 178] on input "Search projects" at bounding box center [1294, 177] width 191 height 31
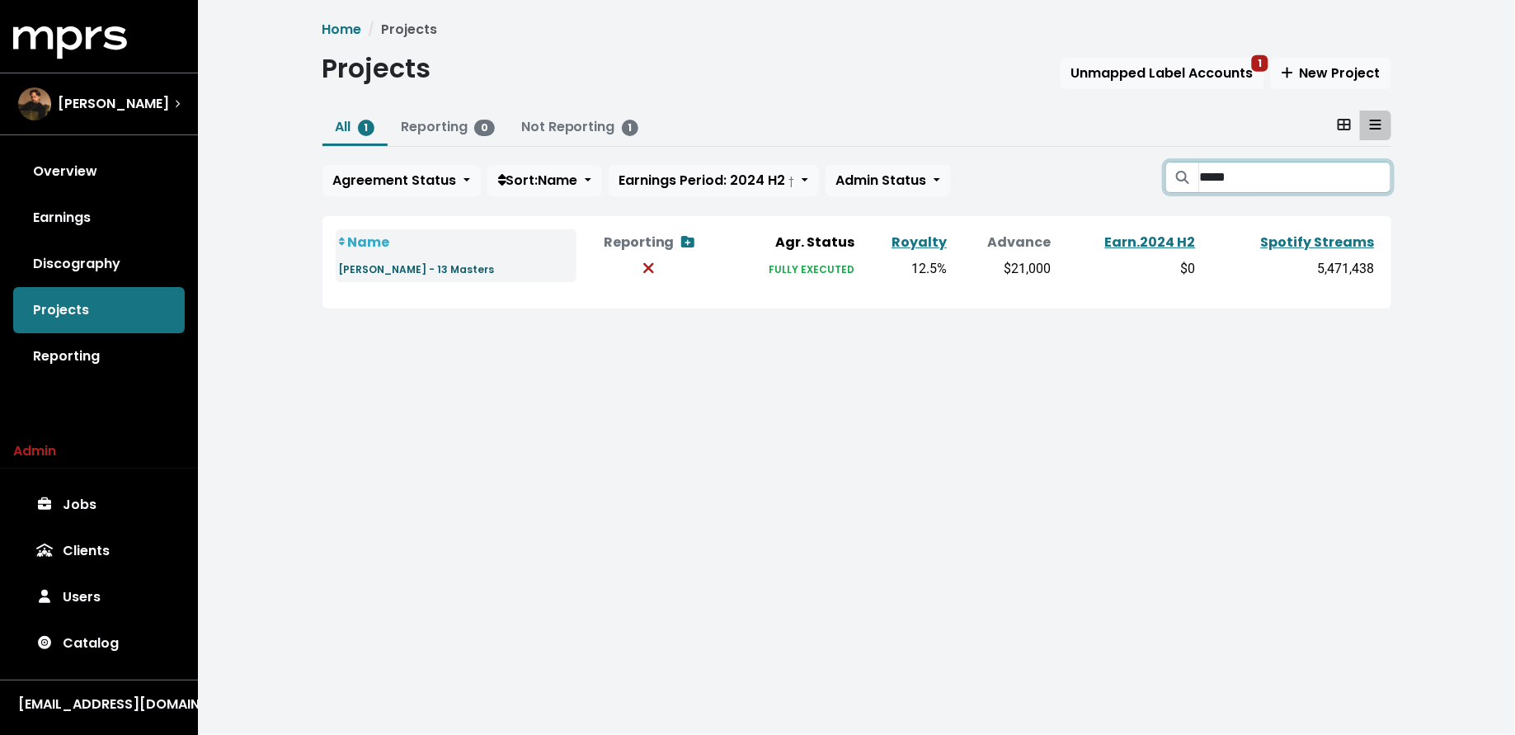
type input "*****"
click at [415, 266] on small "[PERSON_NAME] - 13 Masters" at bounding box center [417, 269] width 156 height 14
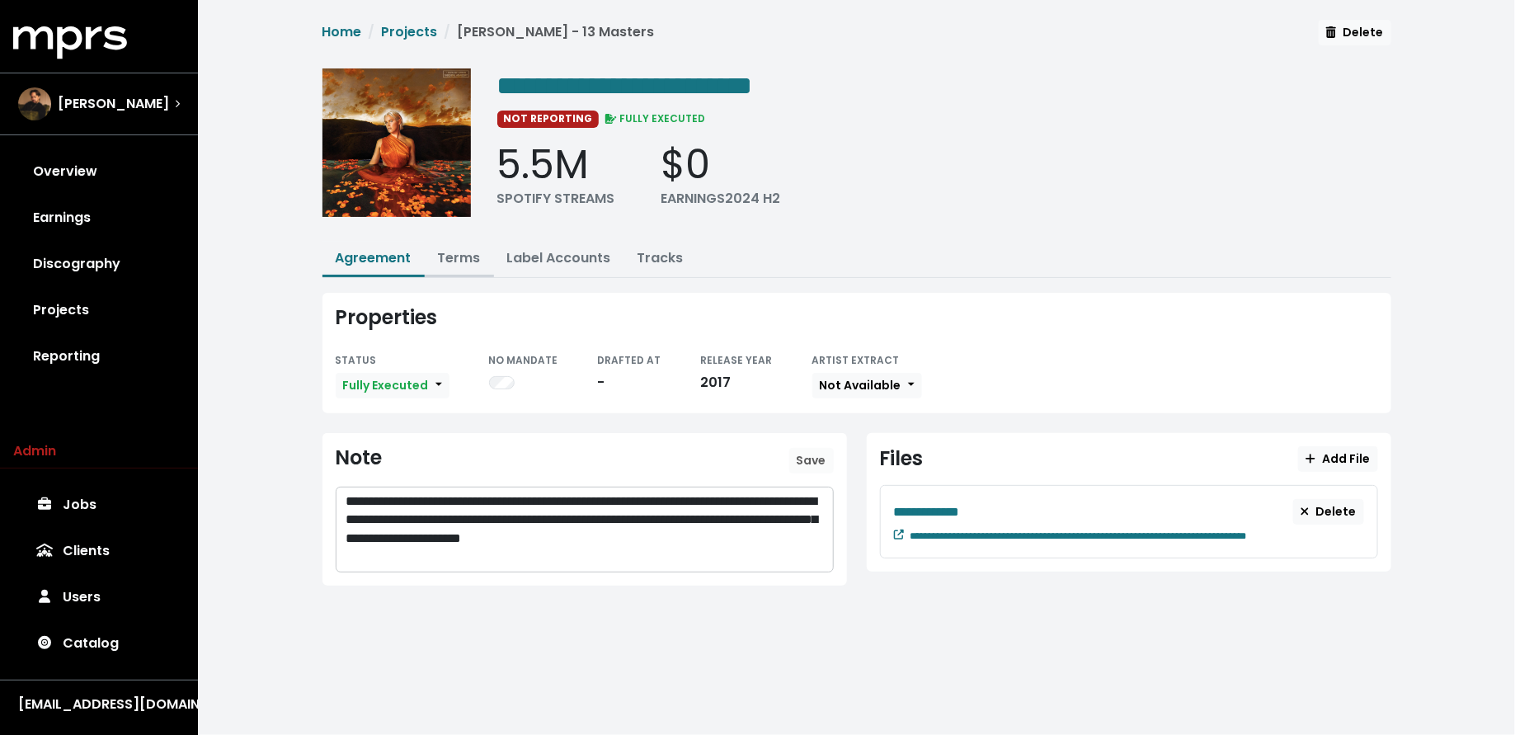
click at [455, 254] on link "Terms" at bounding box center [459, 257] width 43 height 19
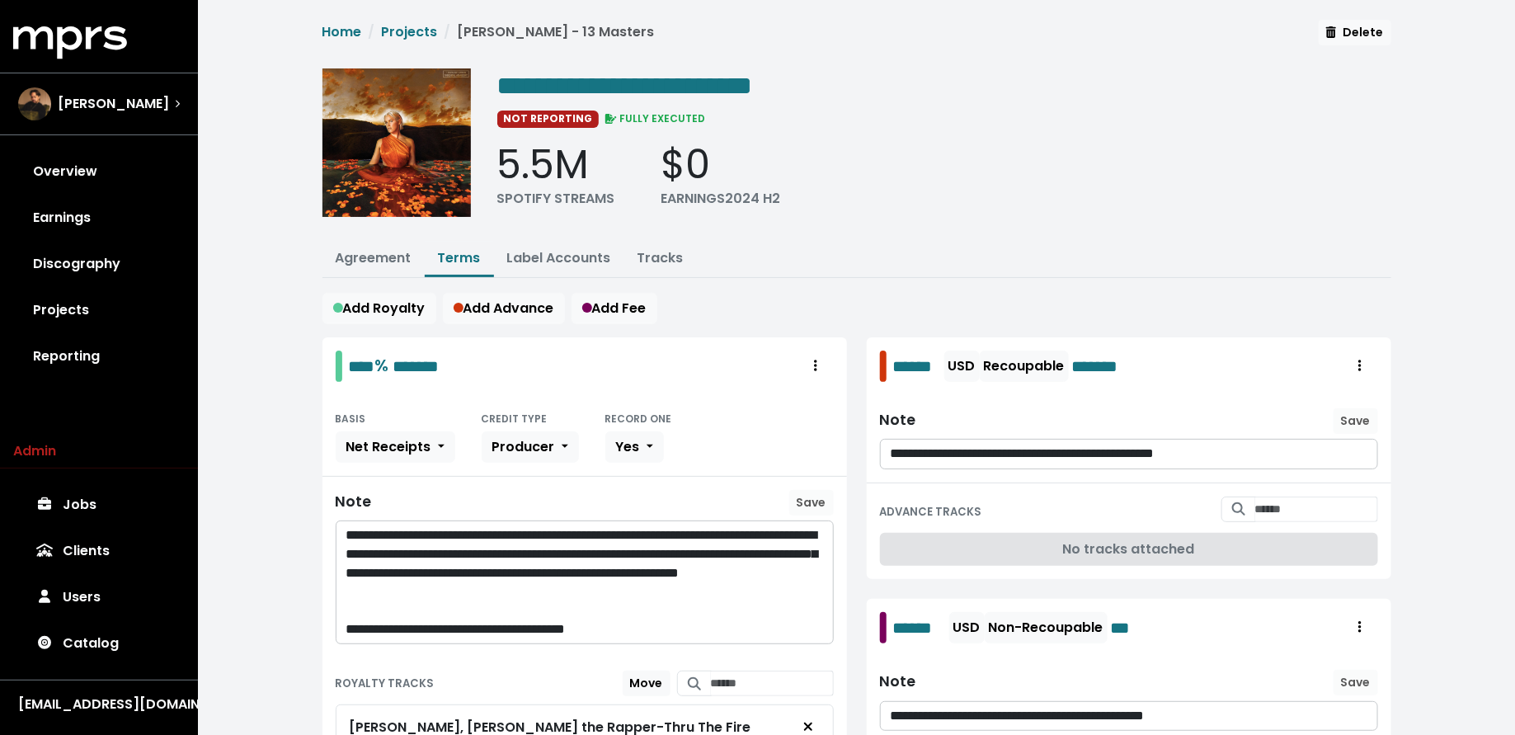
click at [663, 258] on link "Tracks" at bounding box center [661, 257] width 46 height 19
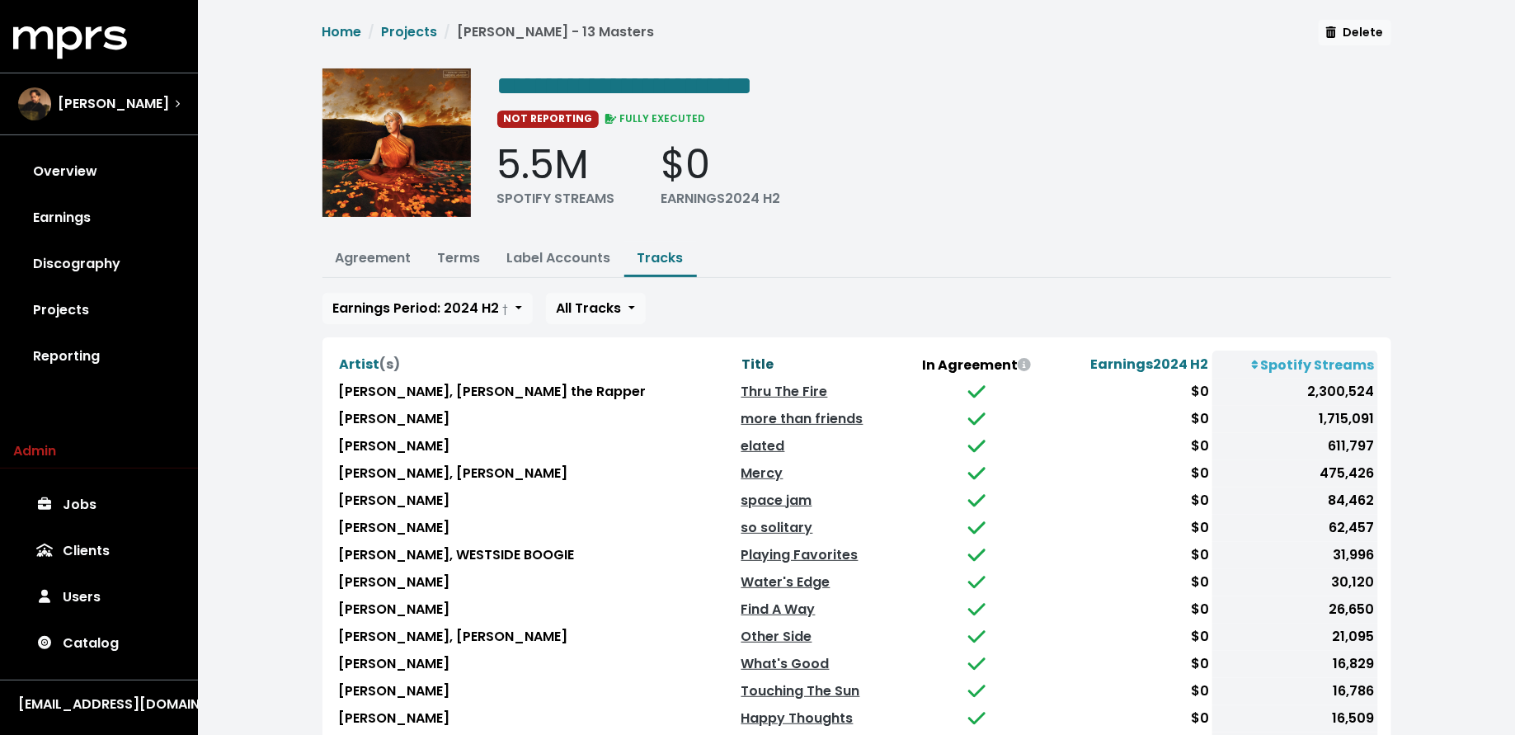
click at [742, 355] on span "Title" at bounding box center [758, 364] width 32 height 19
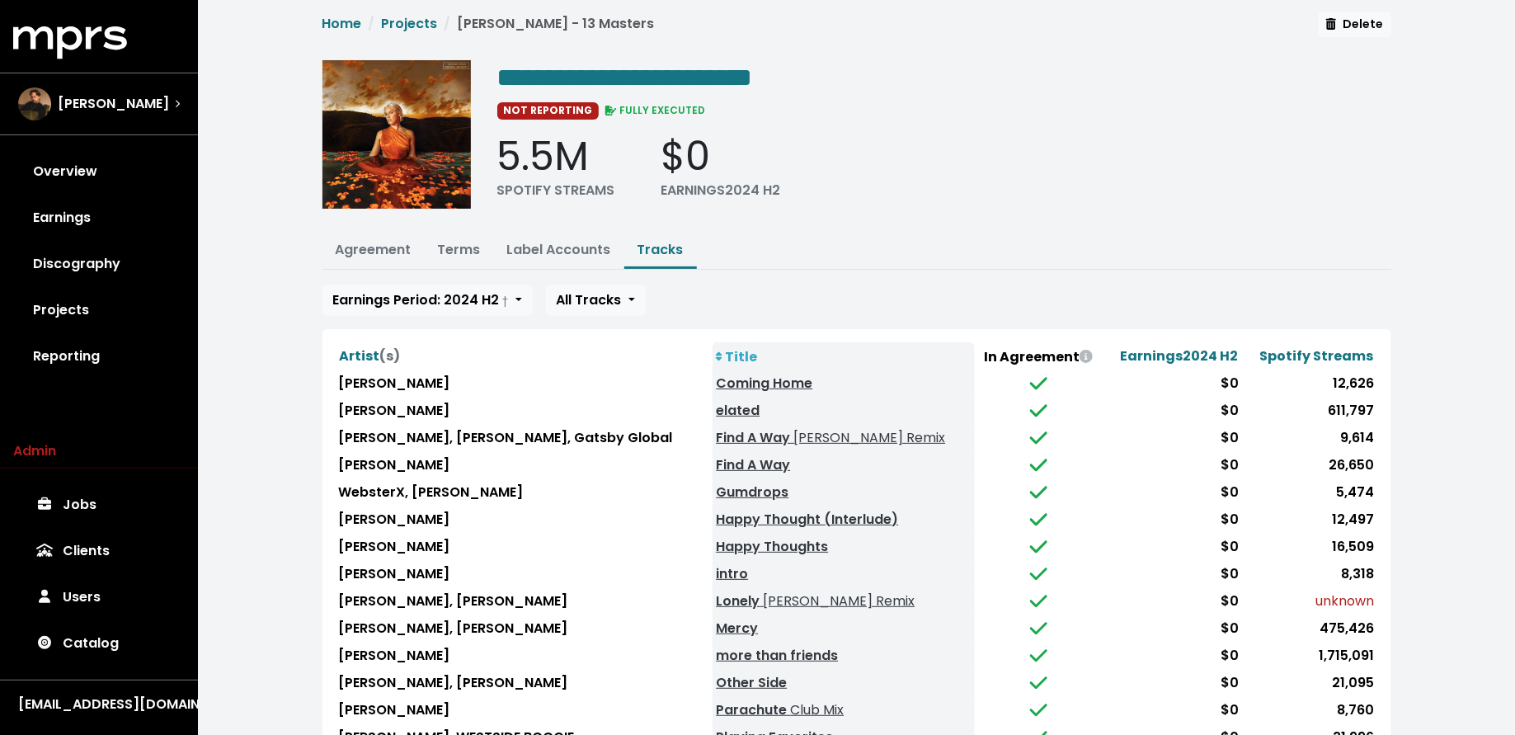
scroll to position [9, 0]
click at [789, 377] on link "Coming Home" at bounding box center [764, 382] width 97 height 19
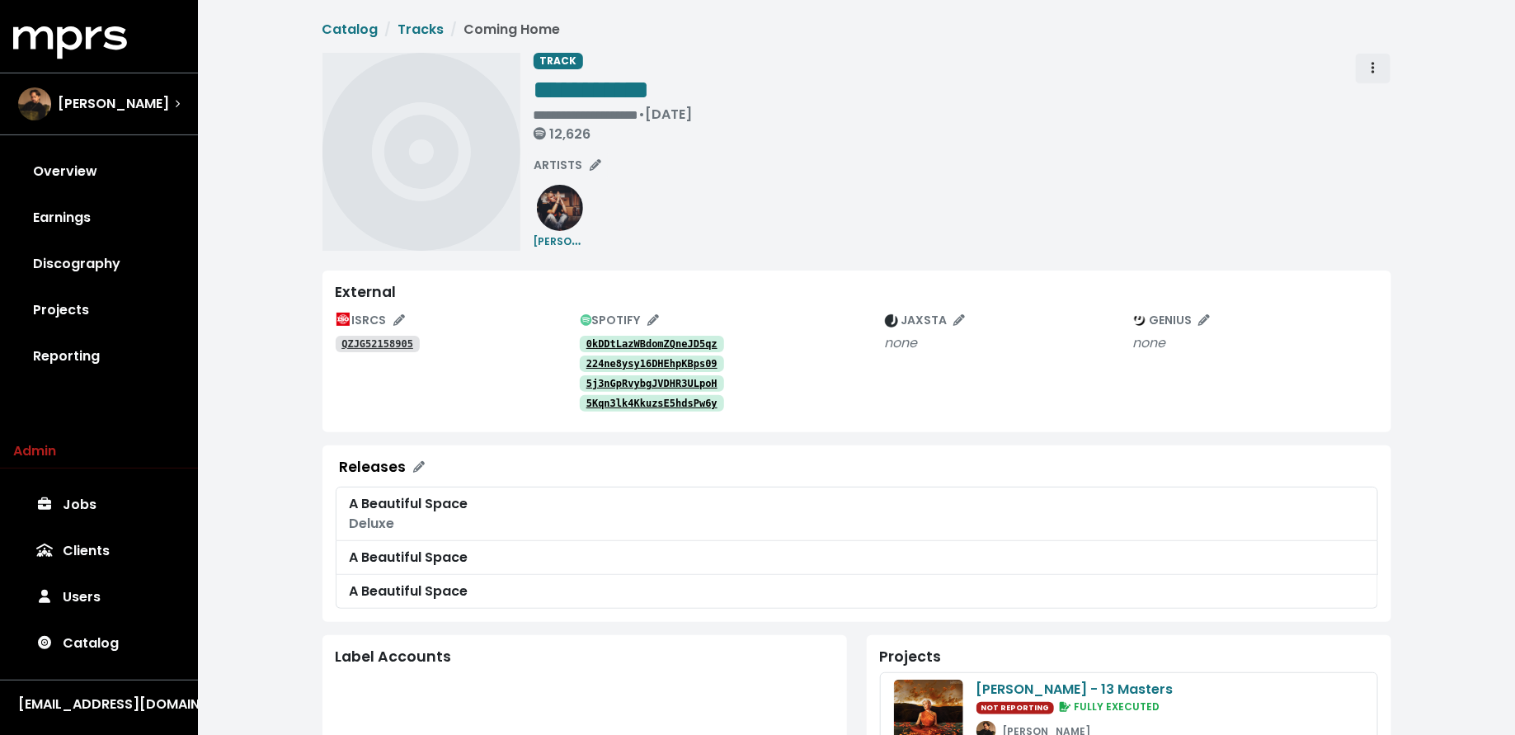
click at [1378, 68] on span "Track actions" at bounding box center [1373, 69] width 15 height 20
click at [1381, 94] on link "Merge" at bounding box center [1421, 105] width 130 height 26
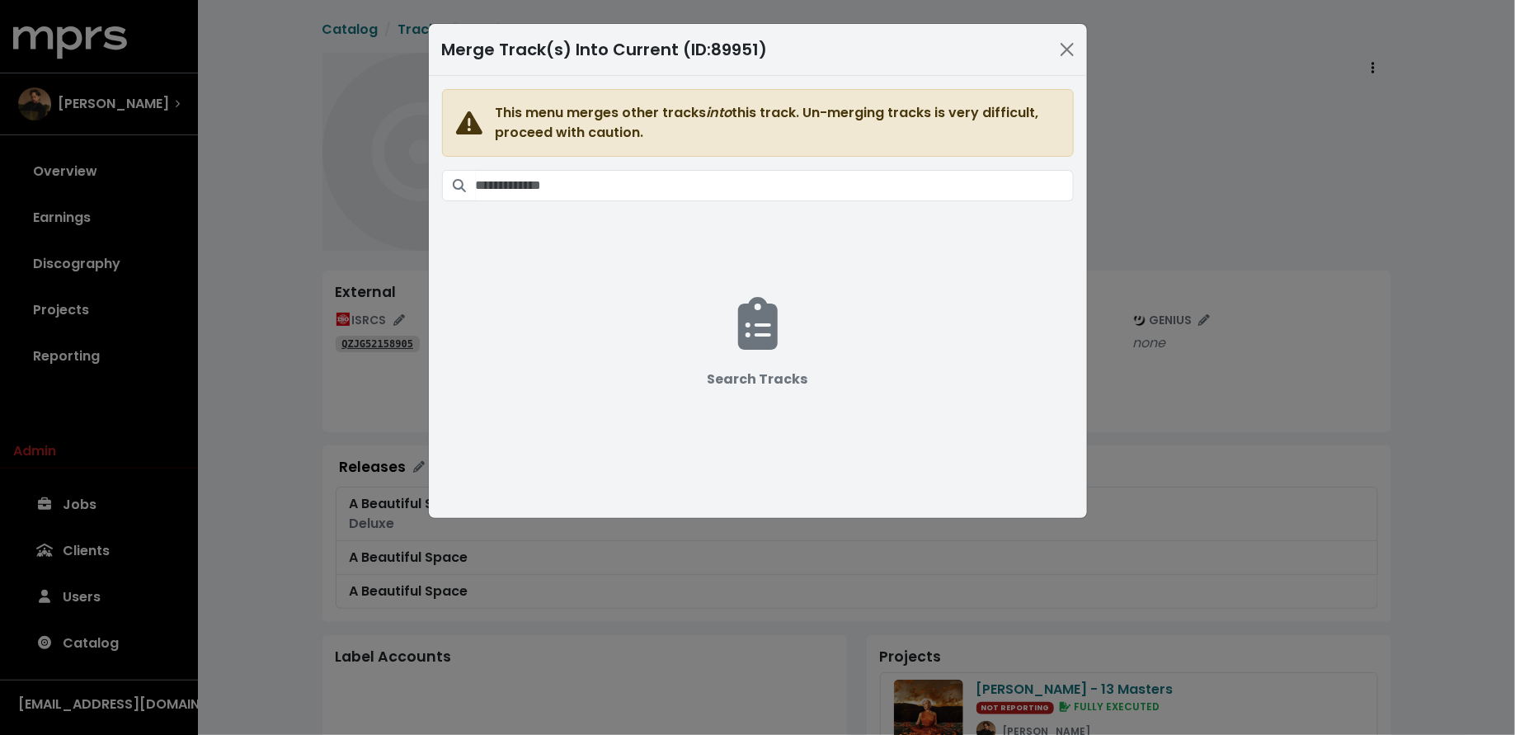
click at [770, 202] on span "This menu merges other tracks into this track. Un-merging tracks is very diffic…" at bounding box center [758, 287] width 632 height 396
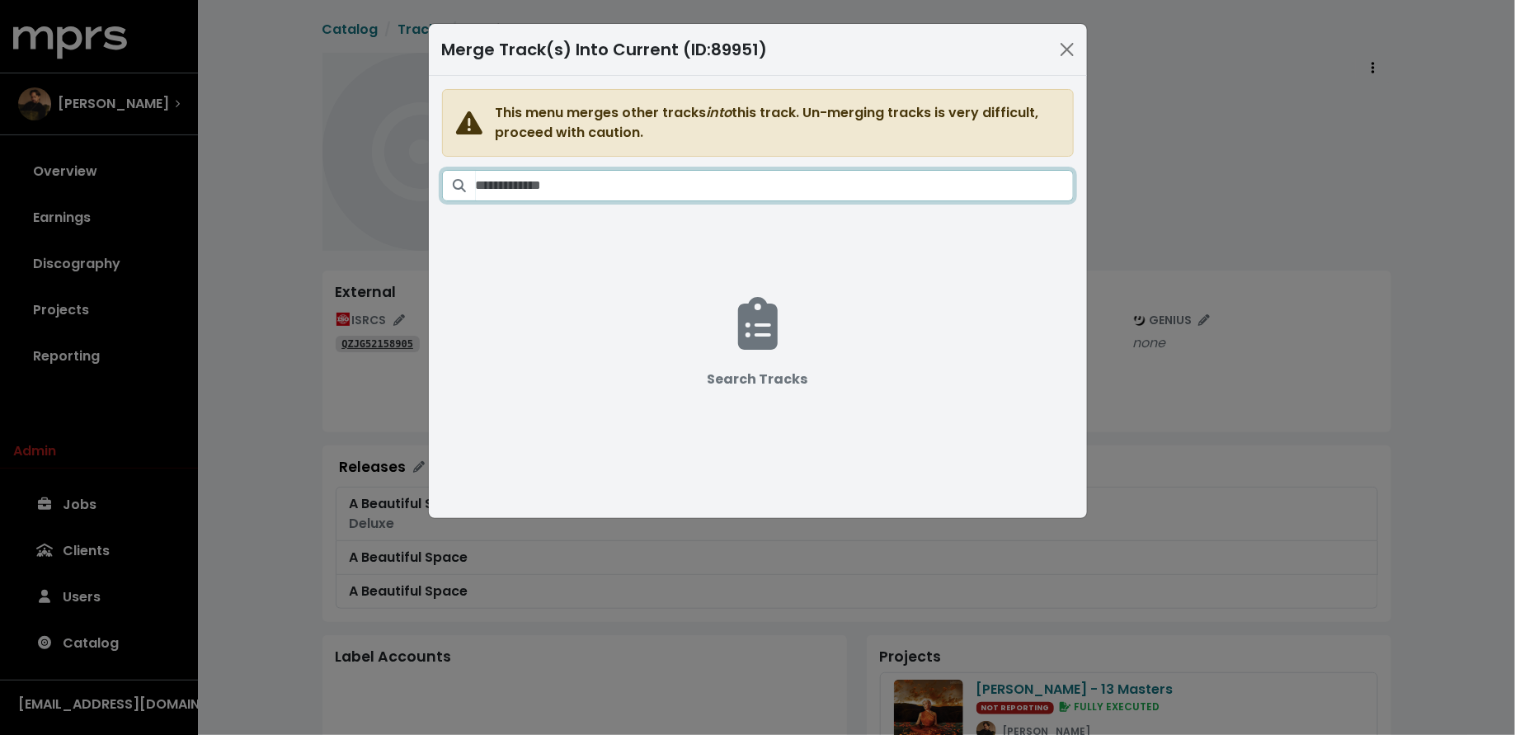
click at [761, 189] on input "Search tracks" at bounding box center [775, 185] width 598 height 31
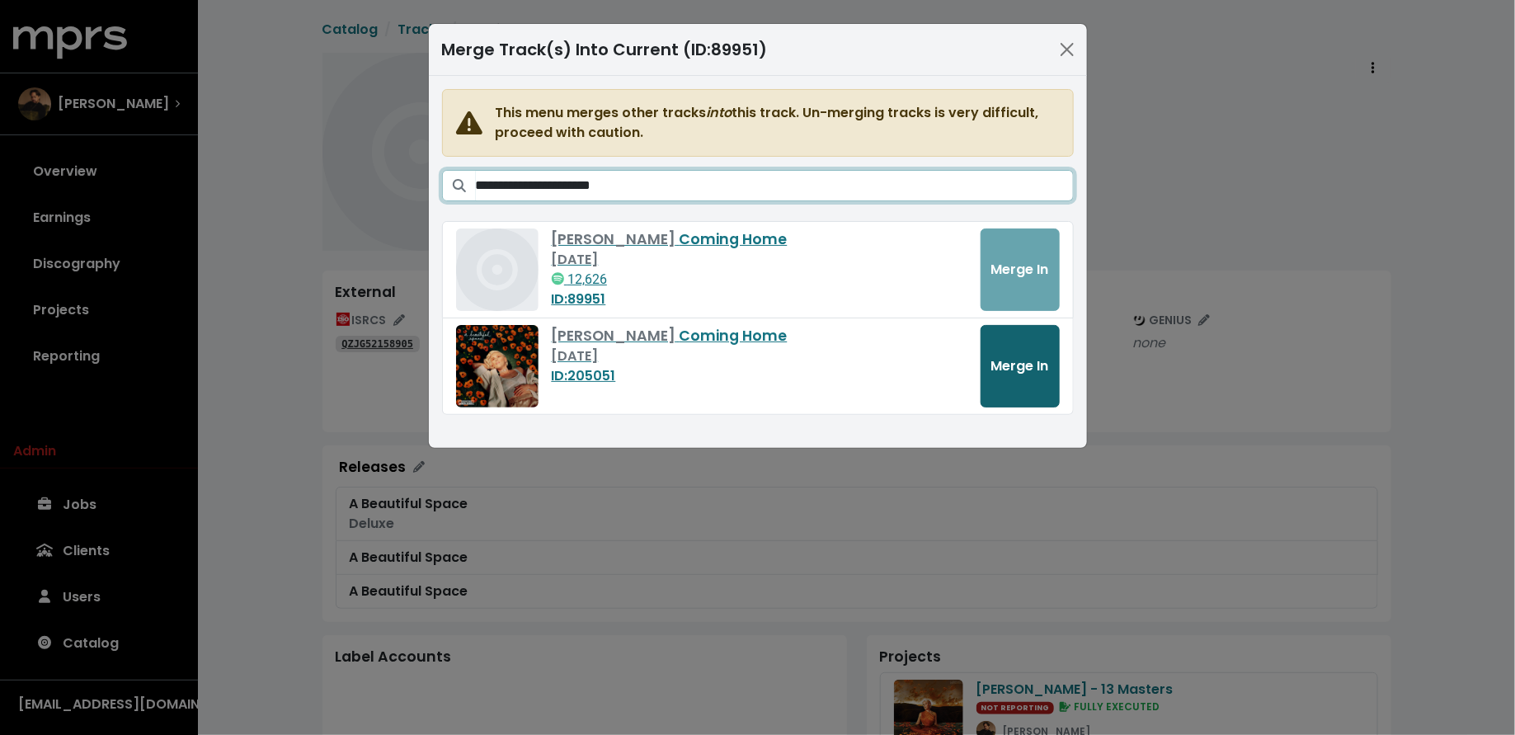
type input "**********"
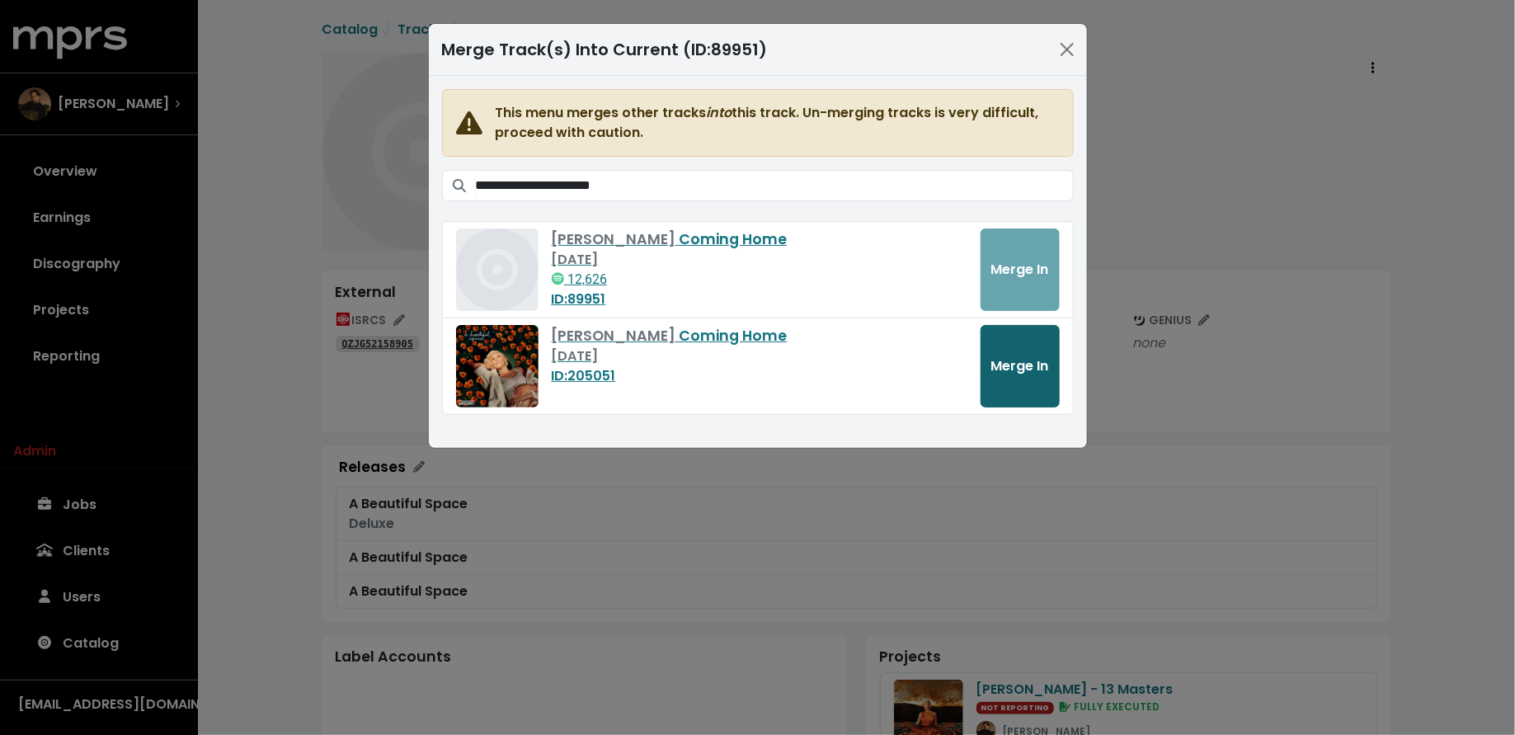
click at [1020, 358] on span "Merge In" at bounding box center [1020, 365] width 58 height 19
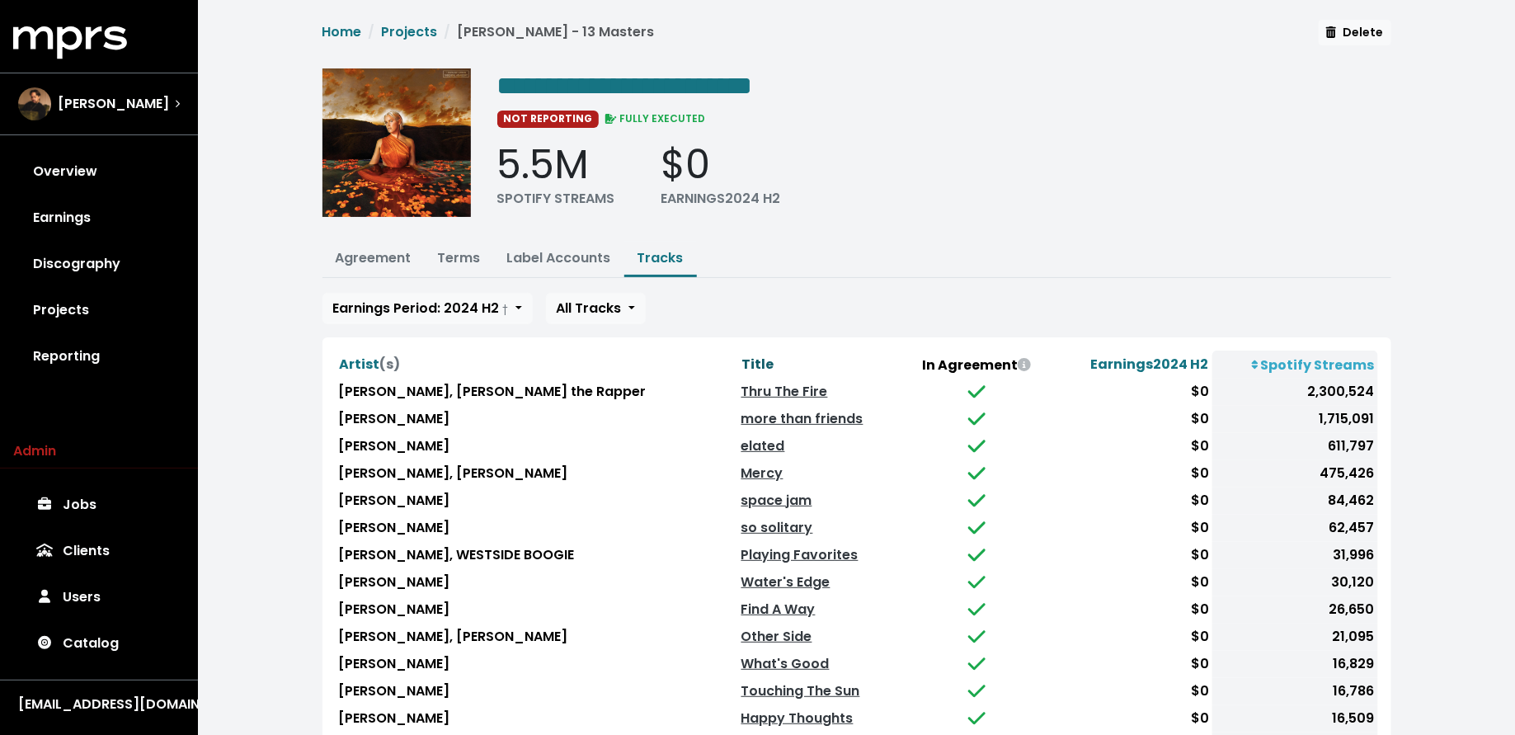
click at [742, 356] on span "Title" at bounding box center [758, 364] width 32 height 19
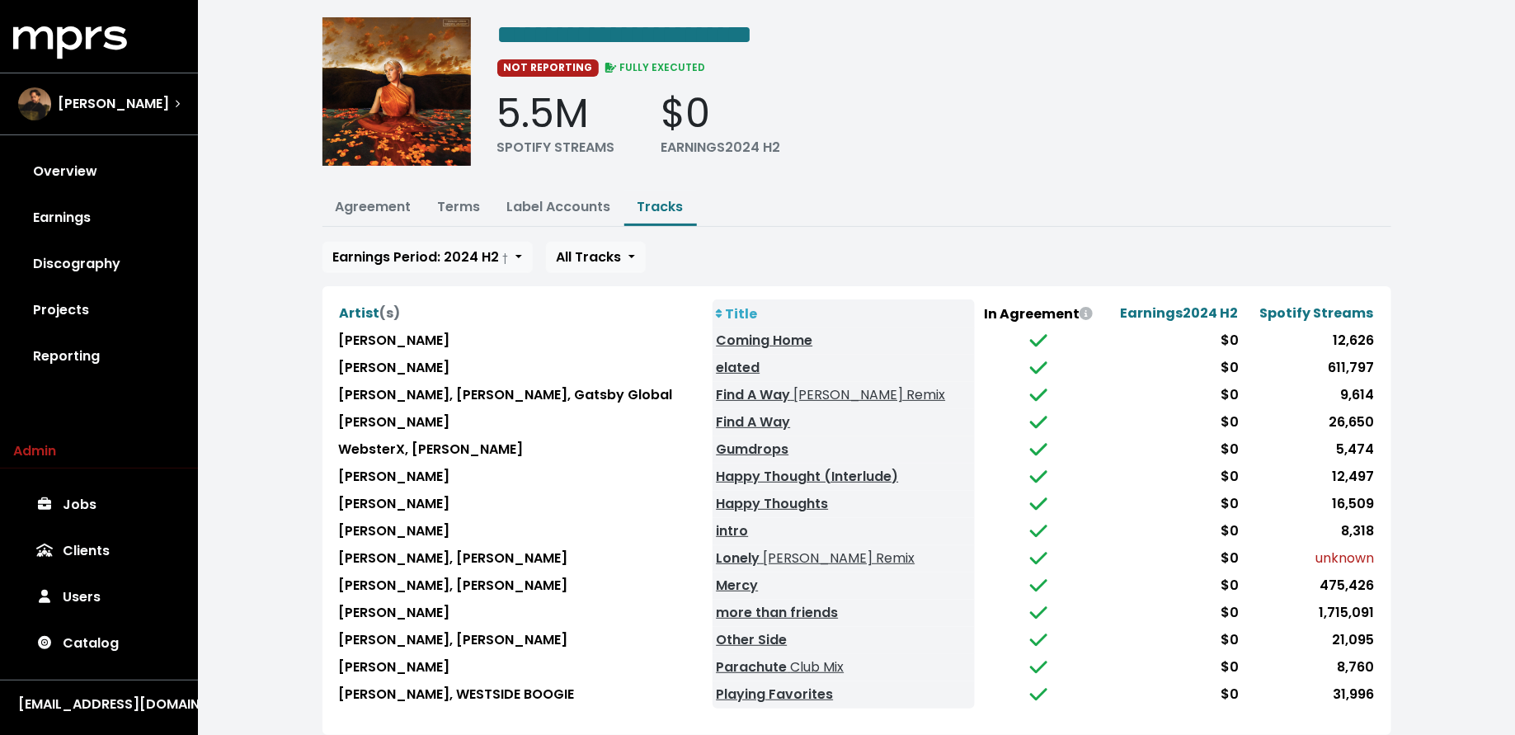
scroll to position [76, 0]
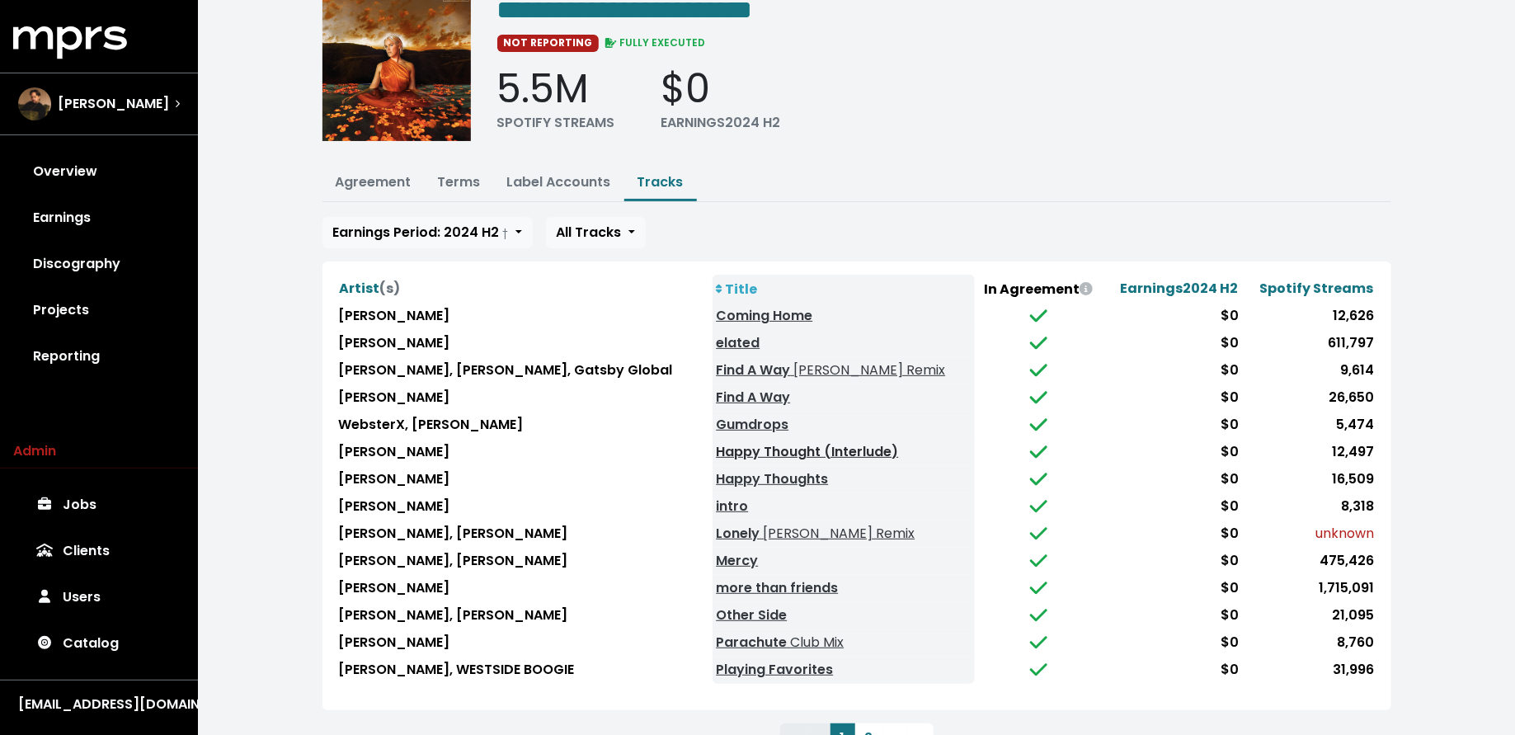
click at [737, 444] on link "Happy Thought (Interlude)" at bounding box center [807, 451] width 182 height 19
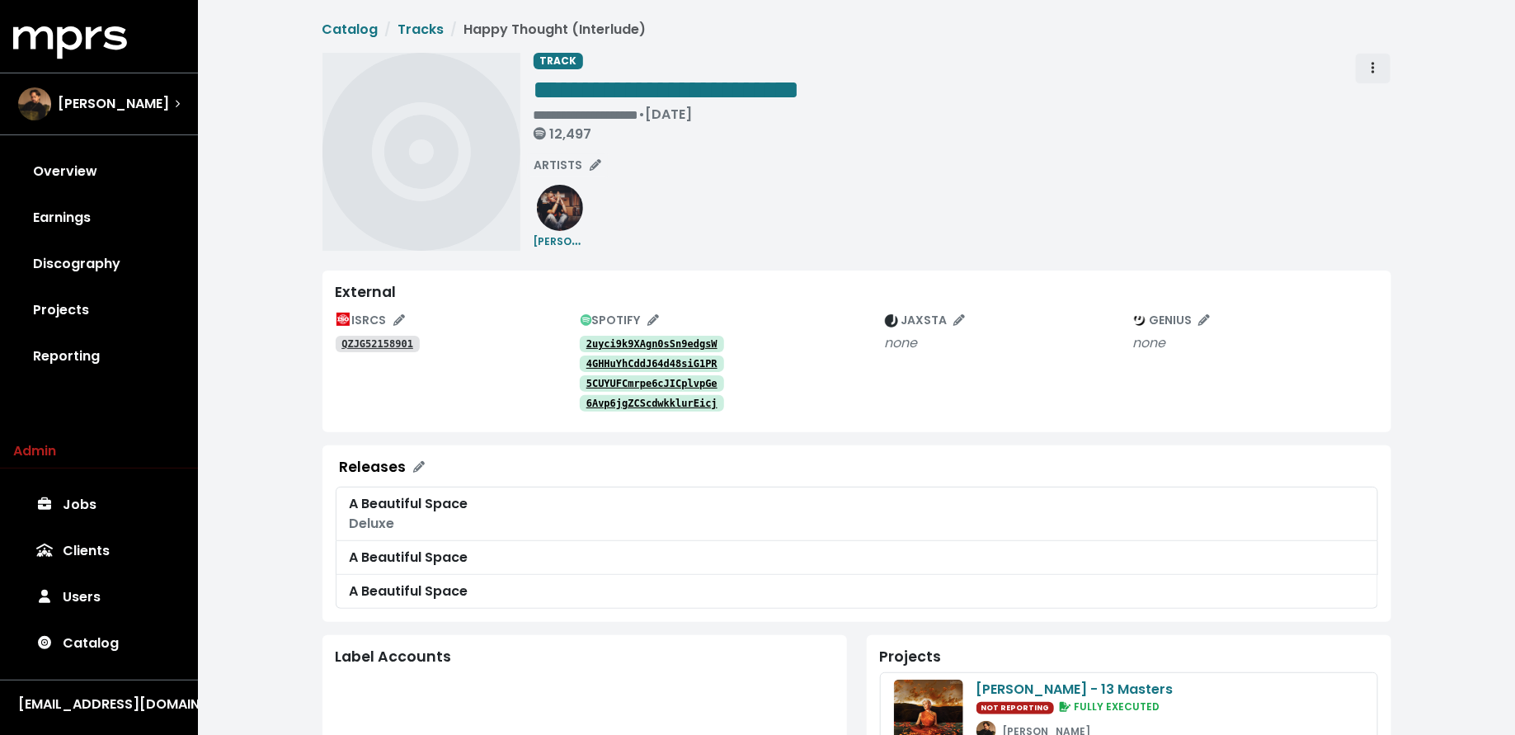
click at [1382, 59] on button "Track actions" at bounding box center [1373, 68] width 36 height 31
click at [1384, 92] on link "Merge" at bounding box center [1421, 105] width 130 height 26
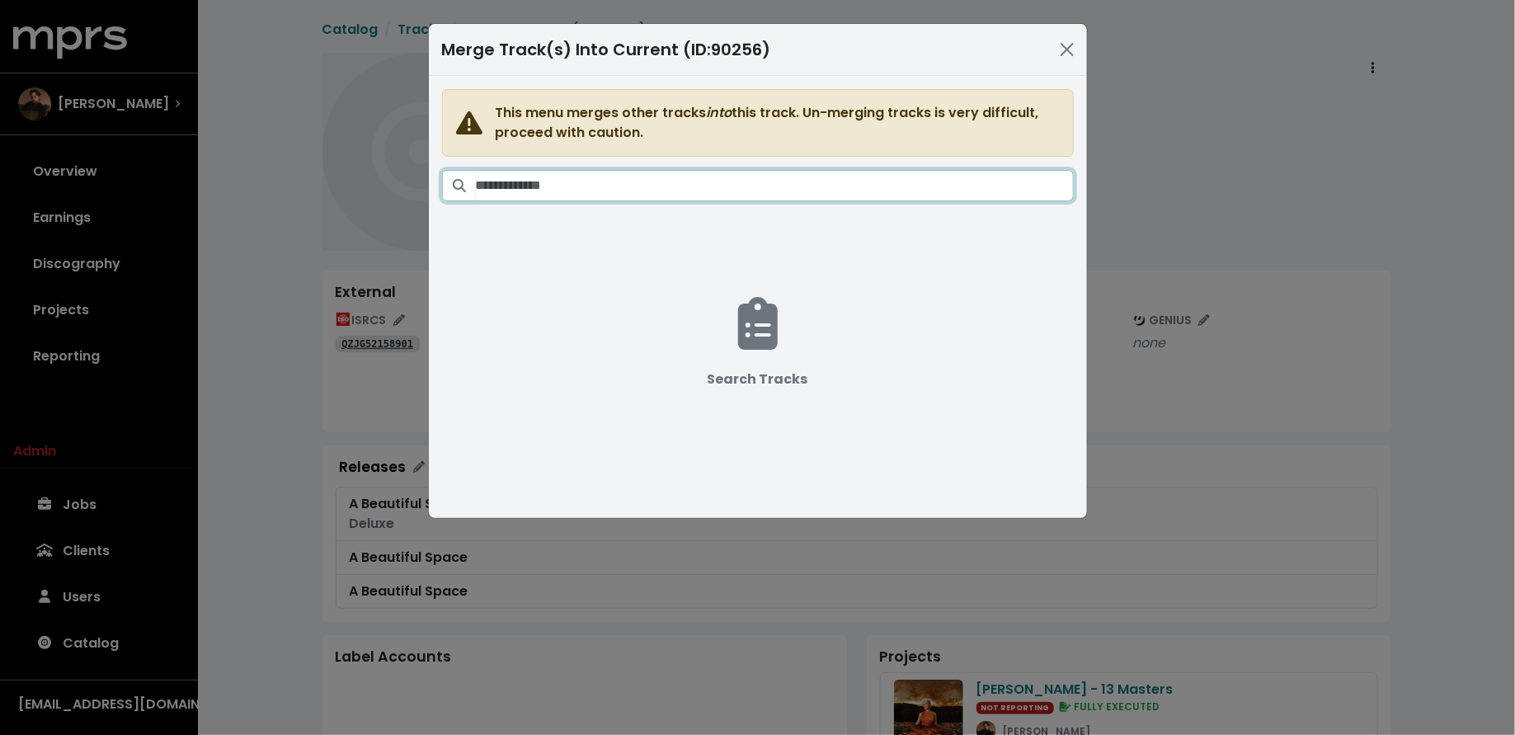
click at [847, 193] on input "Search tracks" at bounding box center [775, 185] width 598 height 31
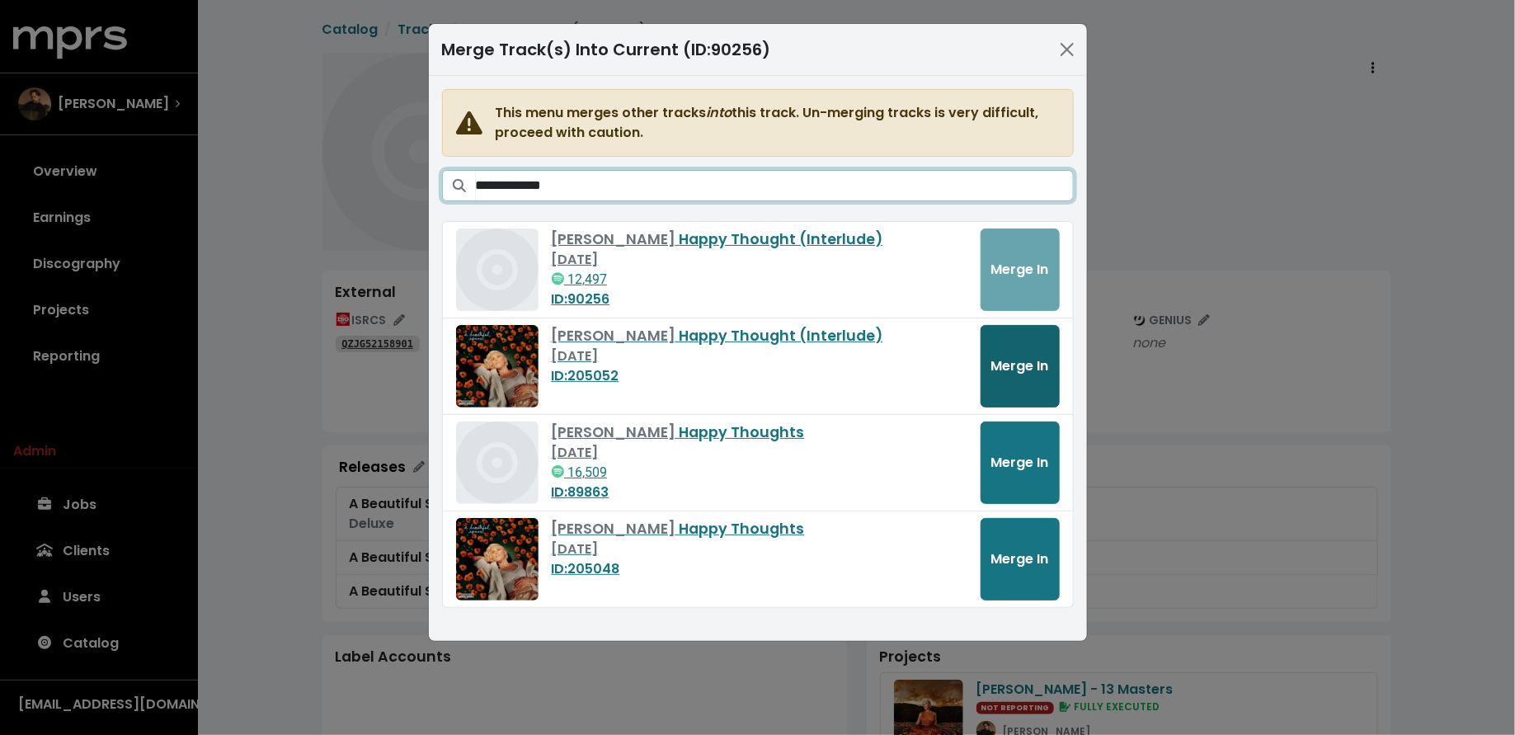
type input "**********"
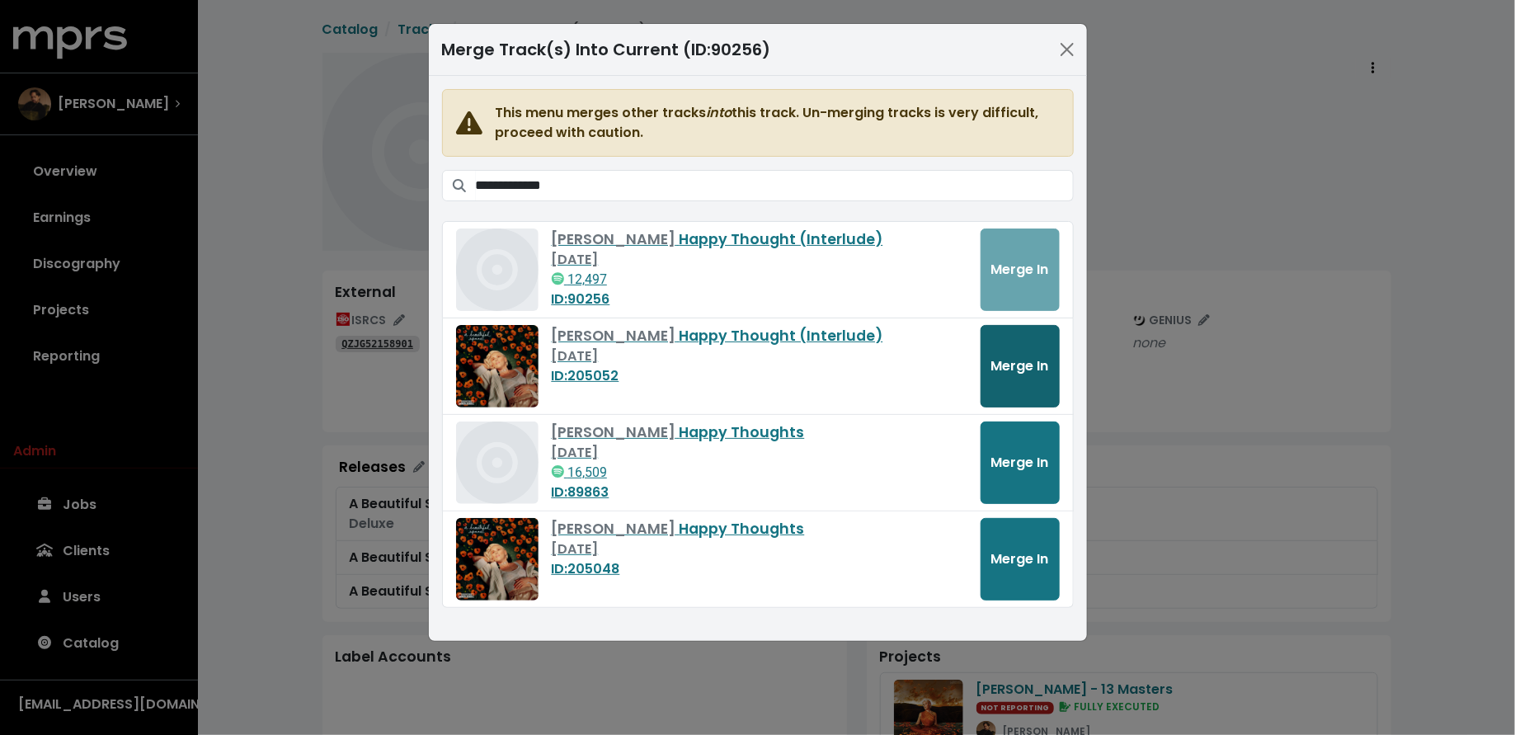
click at [1009, 352] on button "Merge In" at bounding box center [1020, 366] width 79 height 82
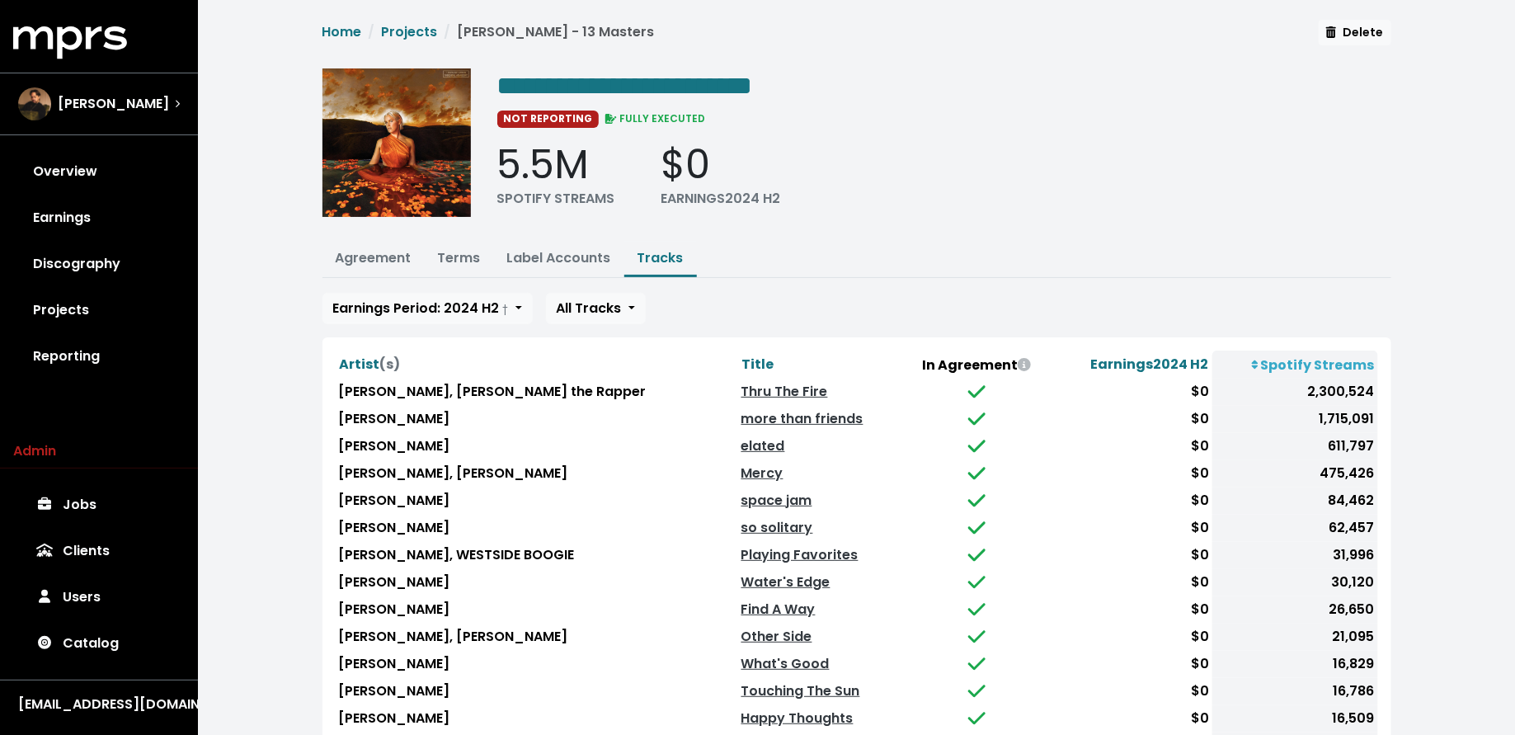
click at [690, 344] on div "Artist (s) Title In Agreement Earnings 2024 H2 Spotify Streams [PERSON_NAME], C…" at bounding box center [857, 561] width 1069 height 449
click at [742, 360] on span "Title" at bounding box center [758, 364] width 32 height 19
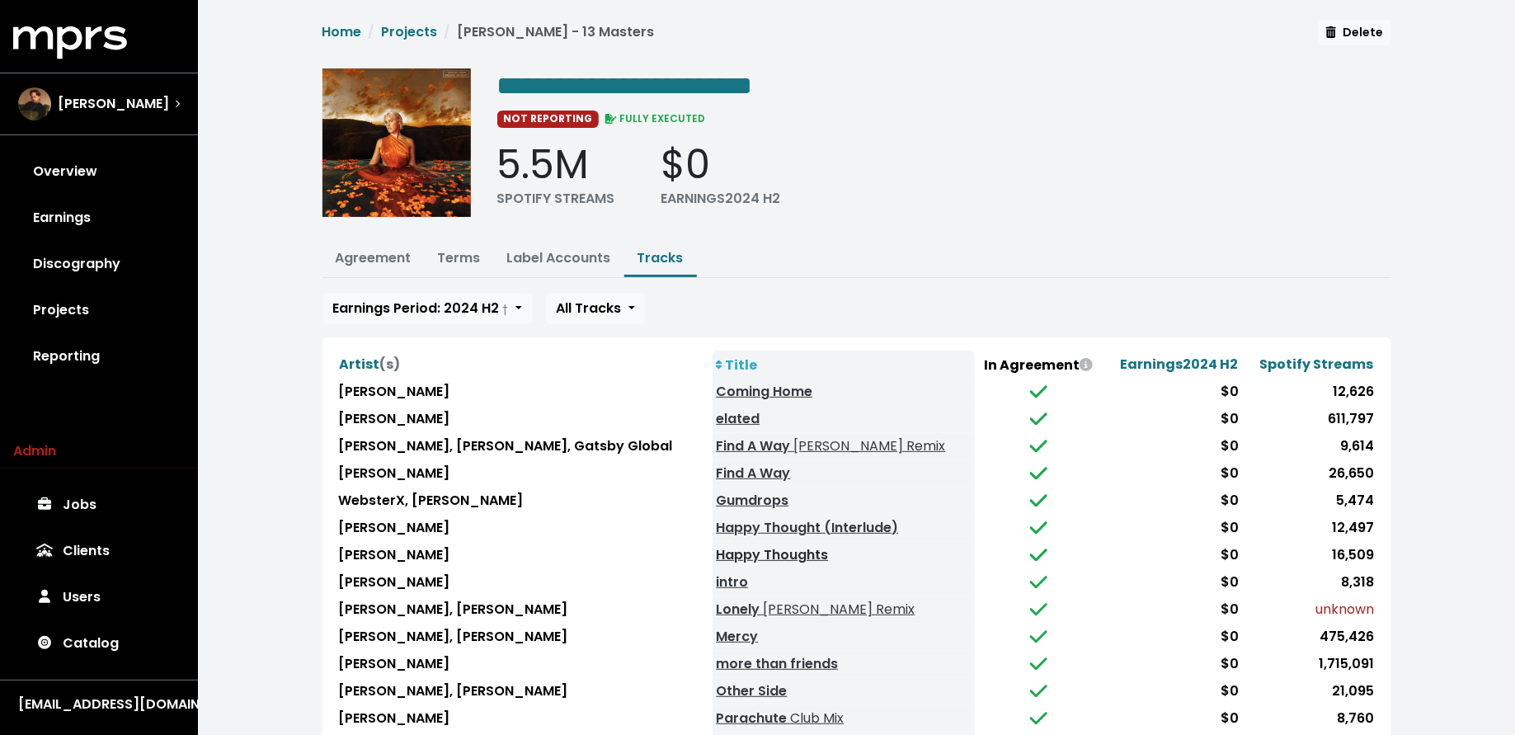
click at [732, 547] on link "Happy Thoughts" at bounding box center [772, 554] width 112 height 19
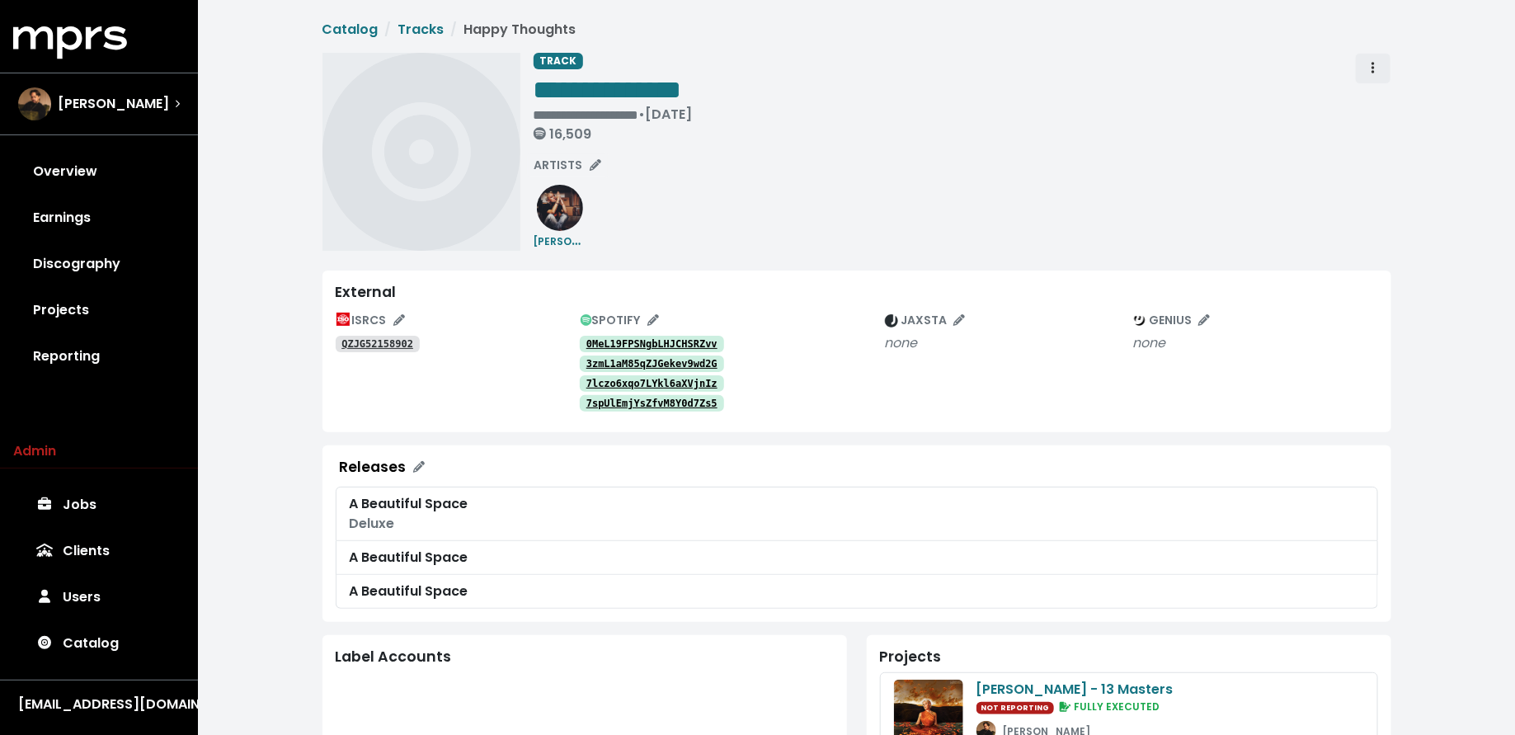
click at [1380, 68] on span "Track actions" at bounding box center [1373, 69] width 15 height 20
click at [1381, 105] on link "Merge" at bounding box center [1421, 105] width 130 height 26
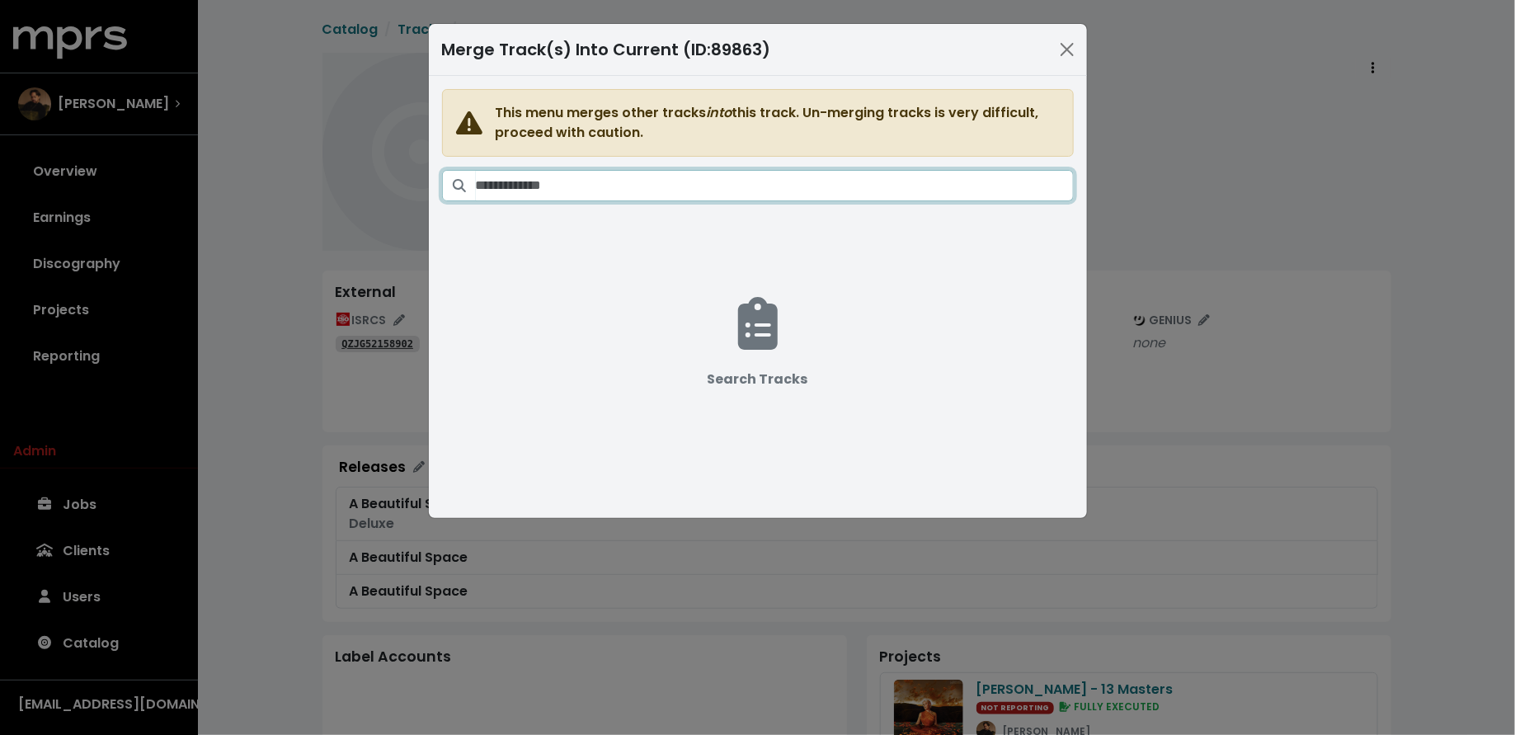
click at [679, 196] on input "Search tracks" at bounding box center [775, 185] width 598 height 31
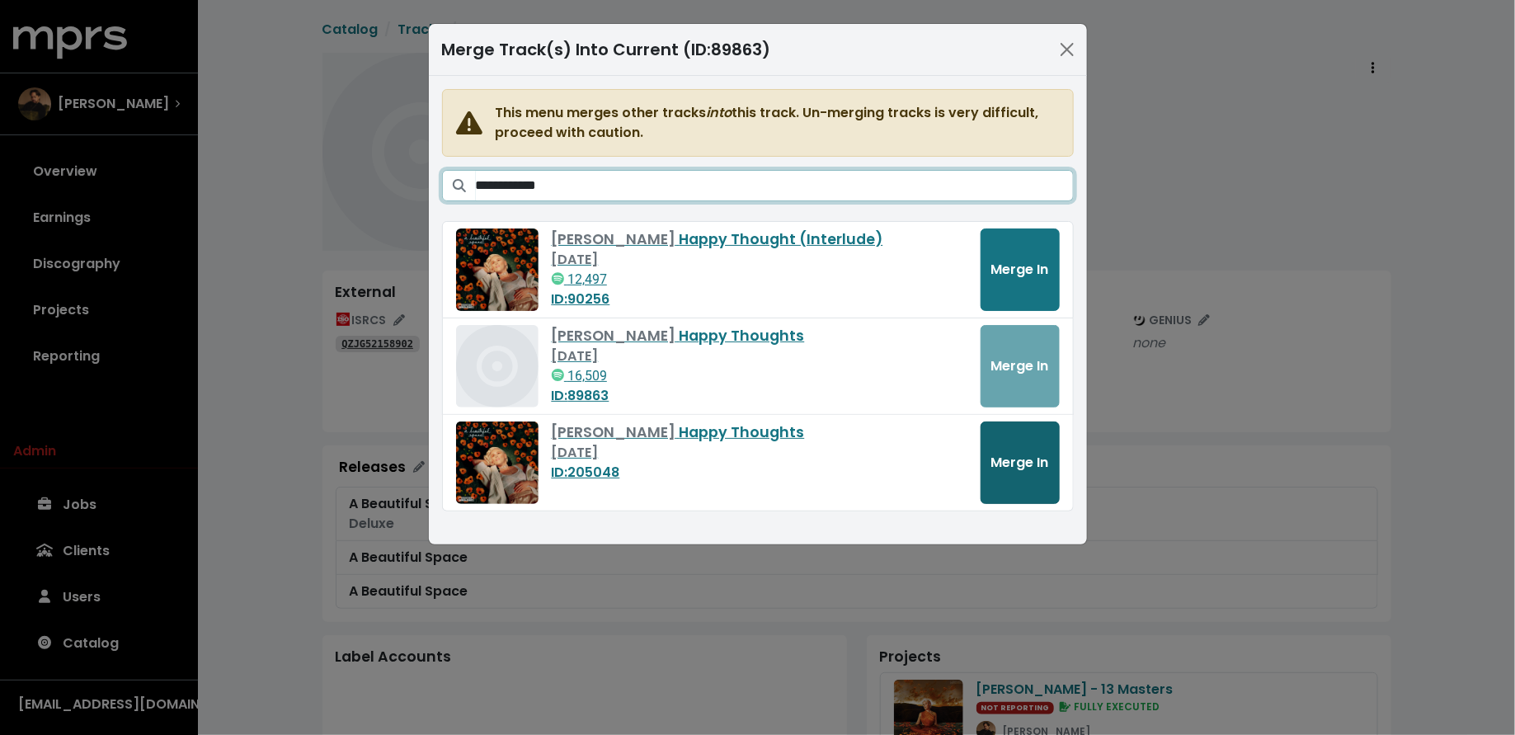
type input "**********"
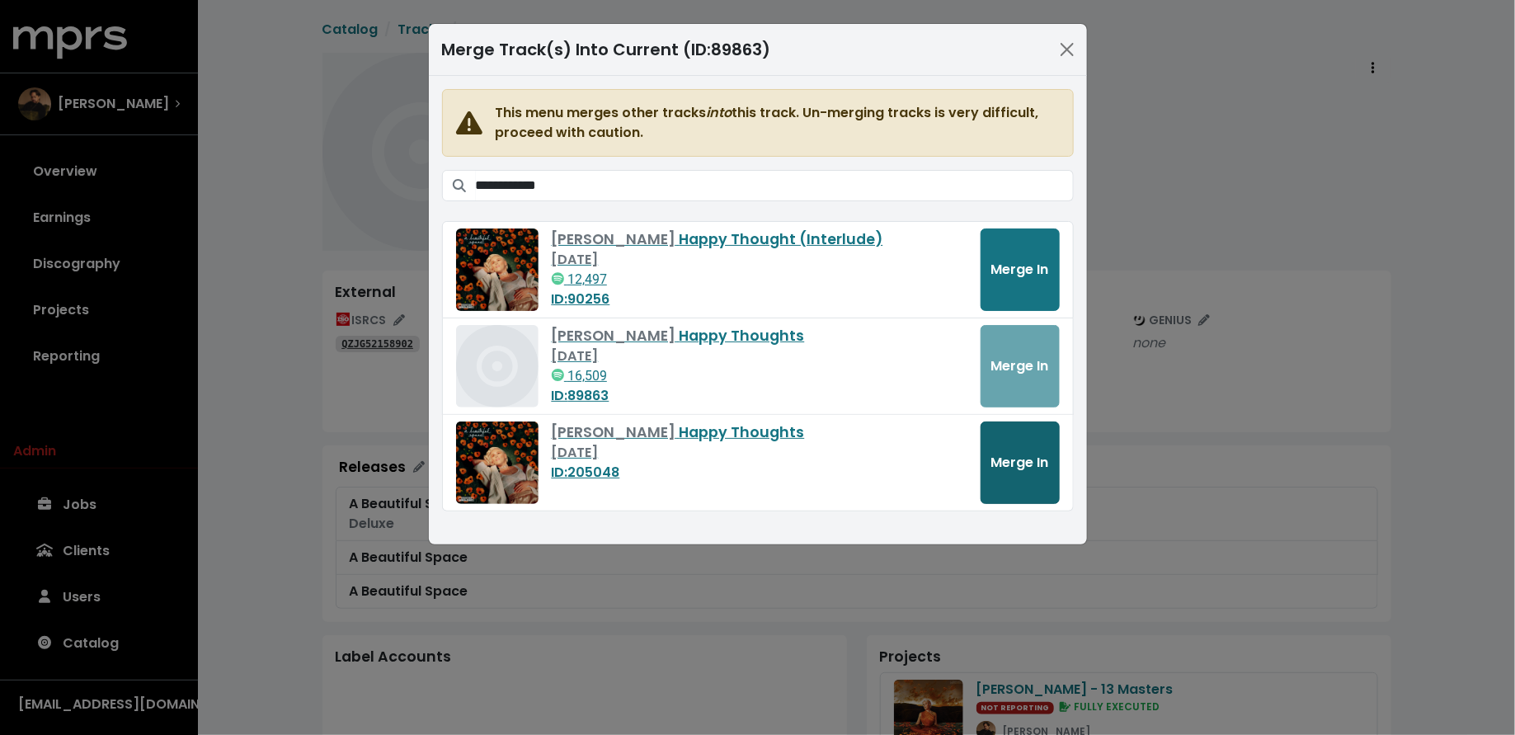
click at [1000, 462] on span "Merge In" at bounding box center [1020, 462] width 58 height 19
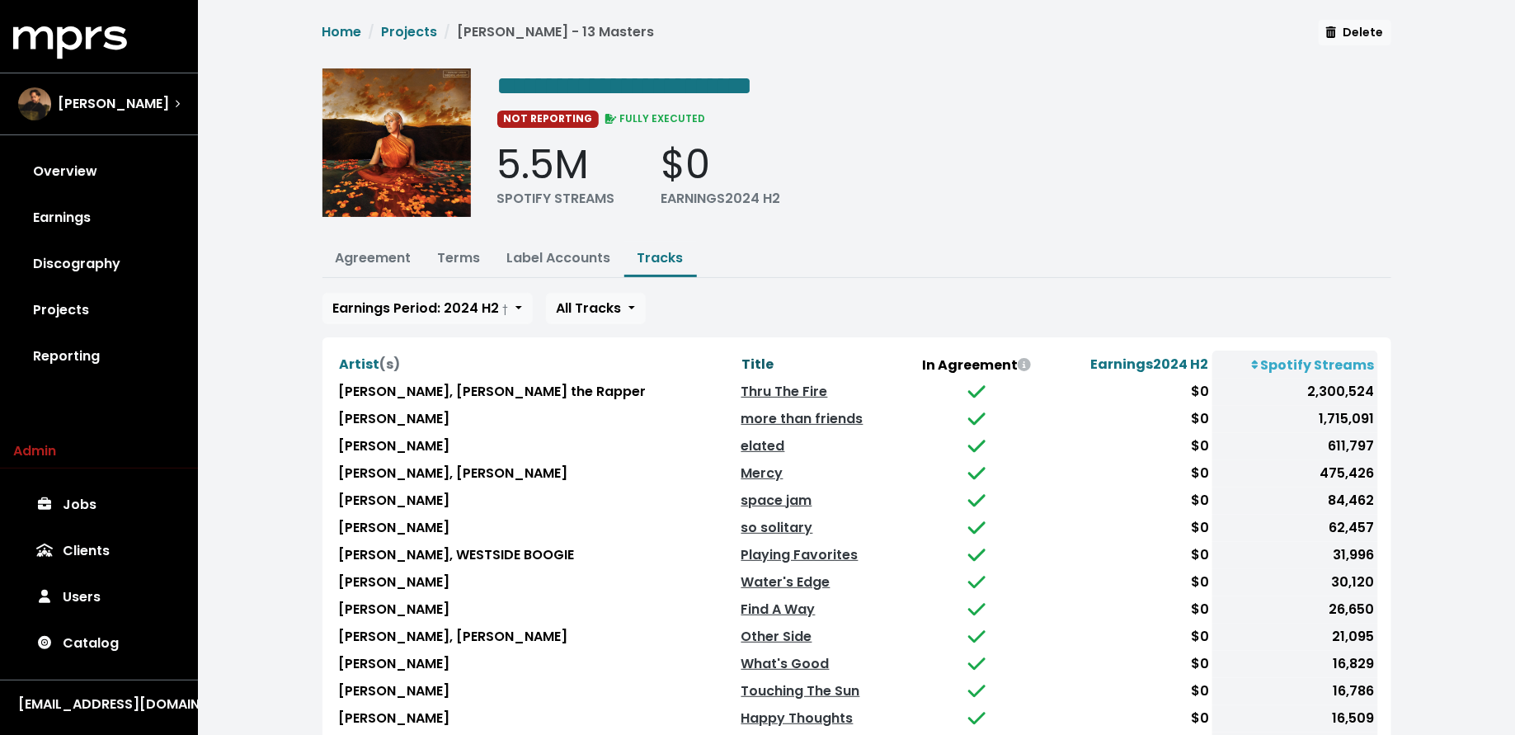
click at [742, 359] on span "Title" at bounding box center [758, 364] width 32 height 19
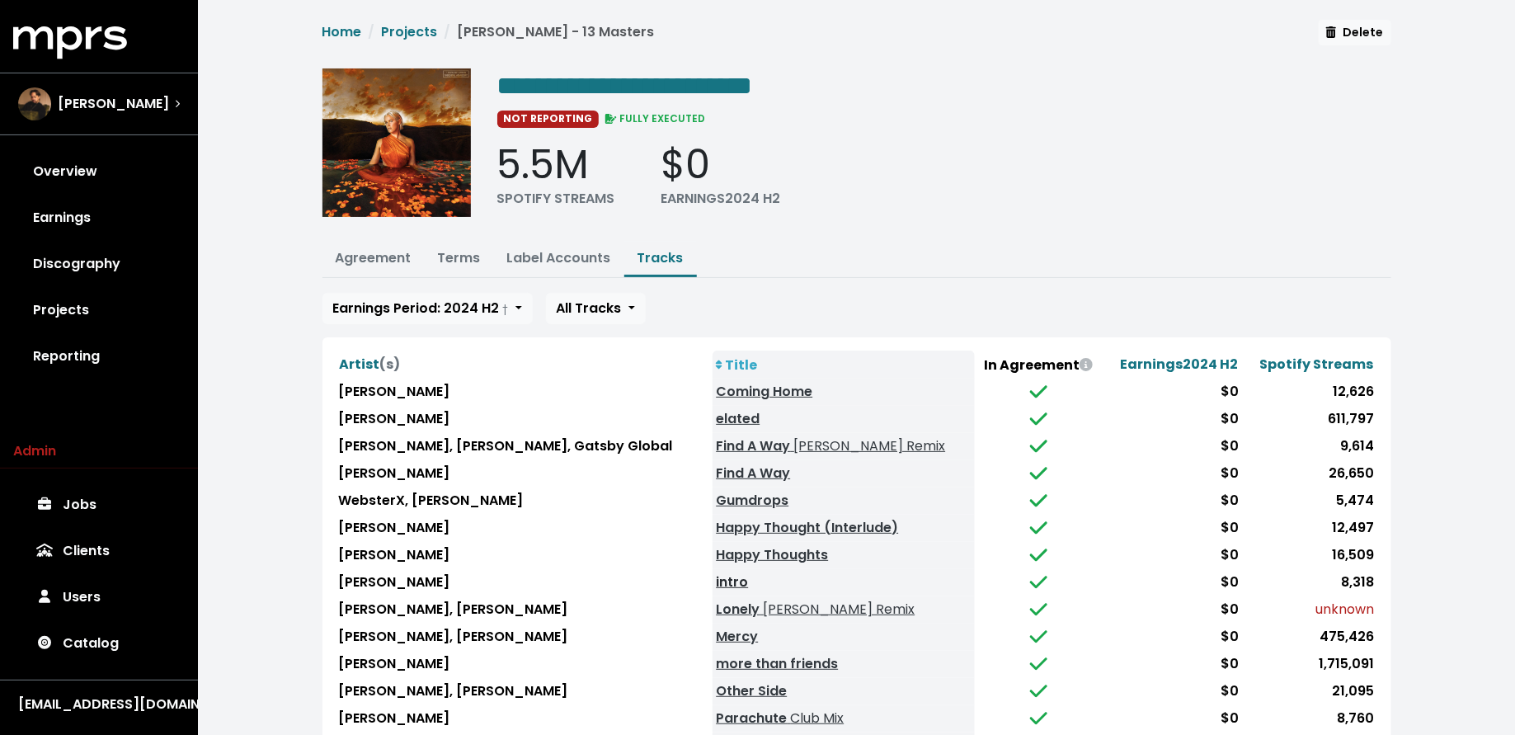
click at [721, 574] on link "intro" at bounding box center [732, 581] width 32 height 19
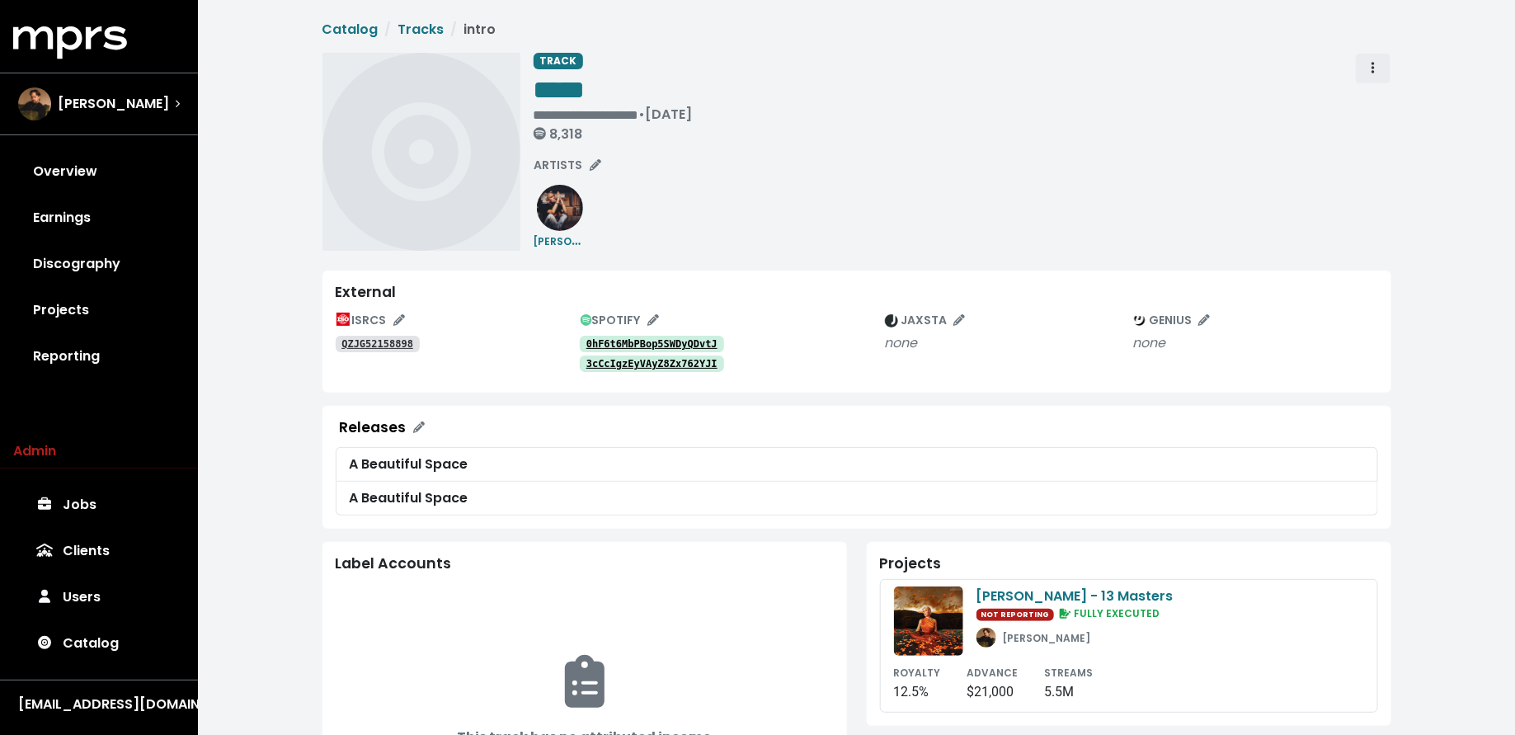
click at [1371, 73] on span "Track actions" at bounding box center [1373, 69] width 15 height 20
click at [1373, 101] on link "Merge" at bounding box center [1421, 105] width 130 height 26
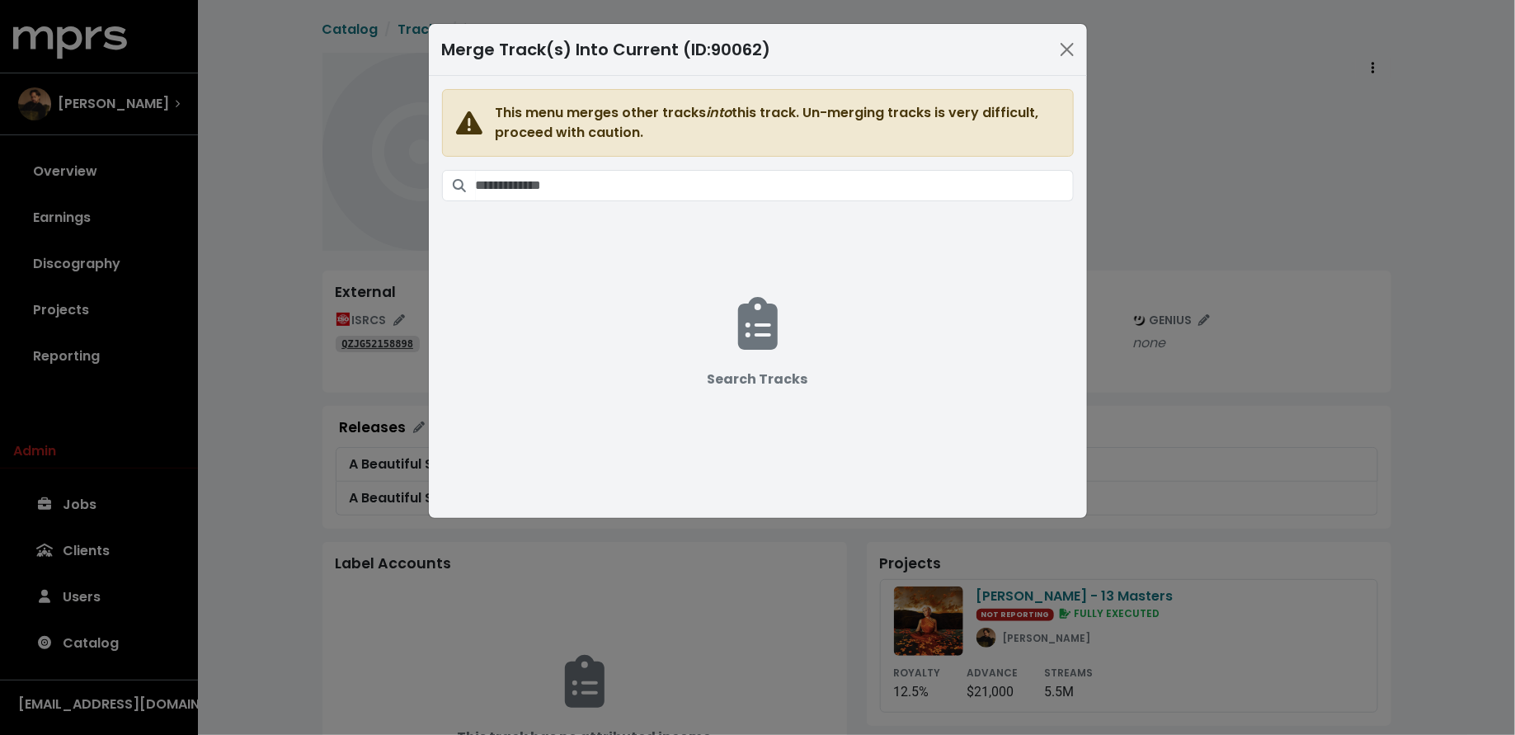
click at [695, 167] on span "This menu merges other tracks into this track. Un-merging tracks is very diffic…" at bounding box center [758, 287] width 632 height 396
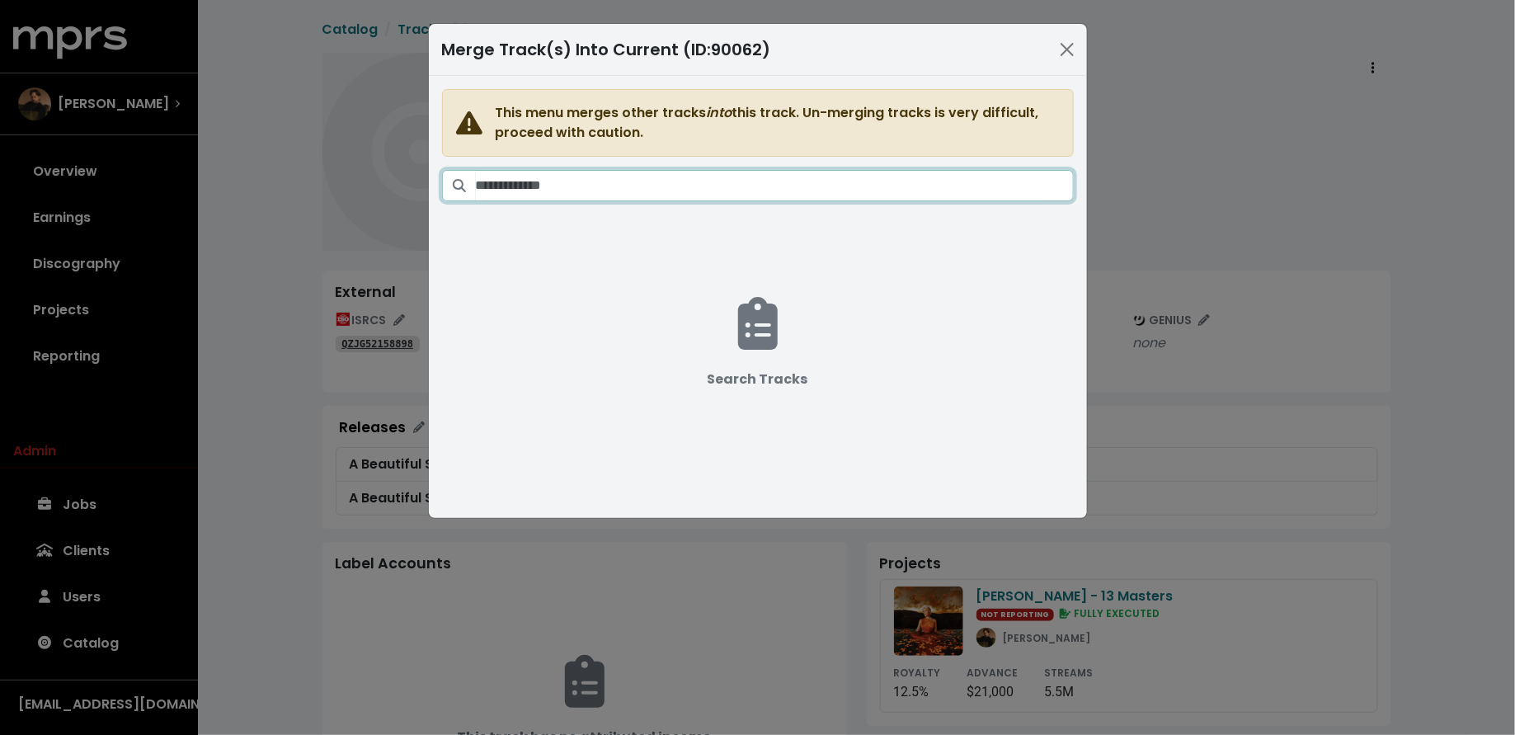
click at [690, 195] on input "Search tracks" at bounding box center [775, 185] width 598 height 31
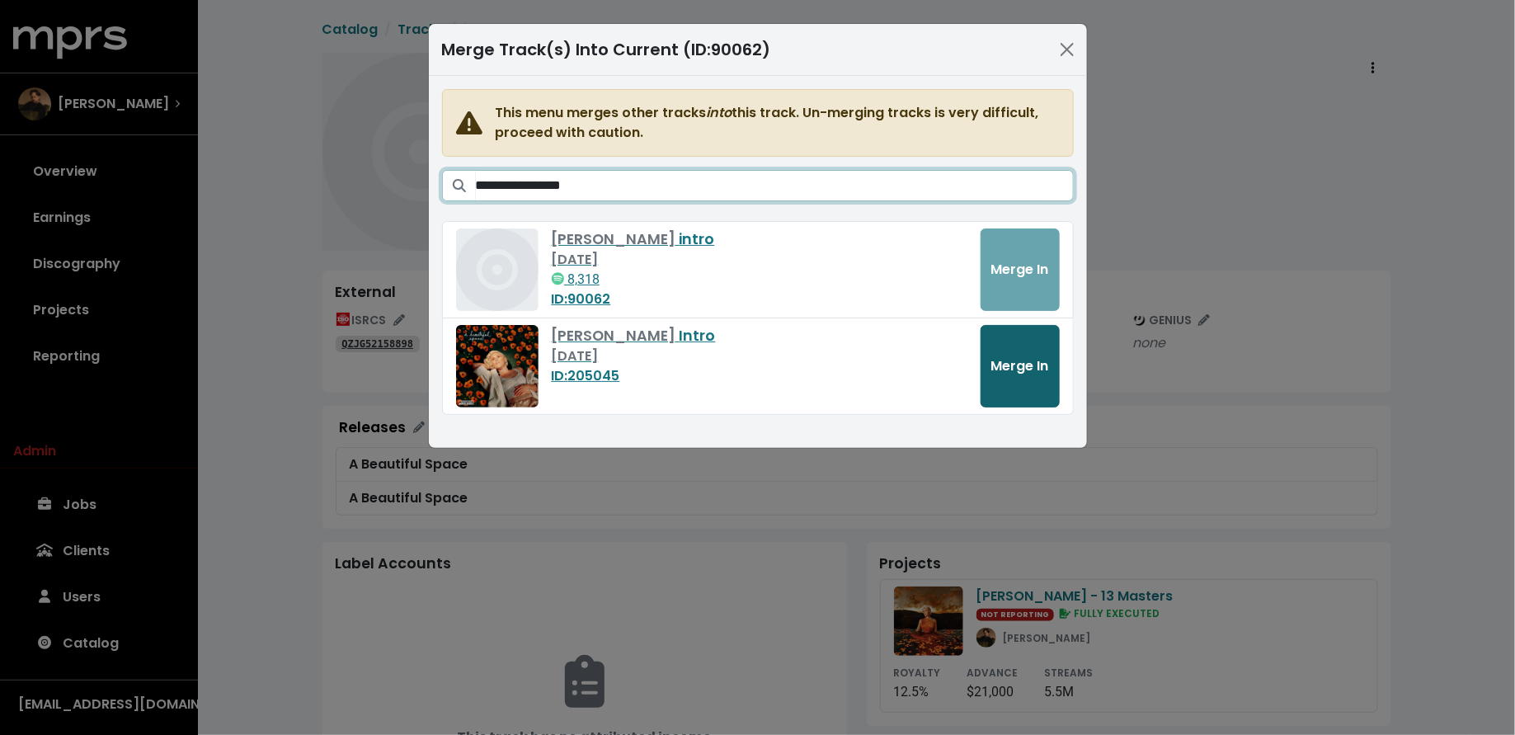
type input "**********"
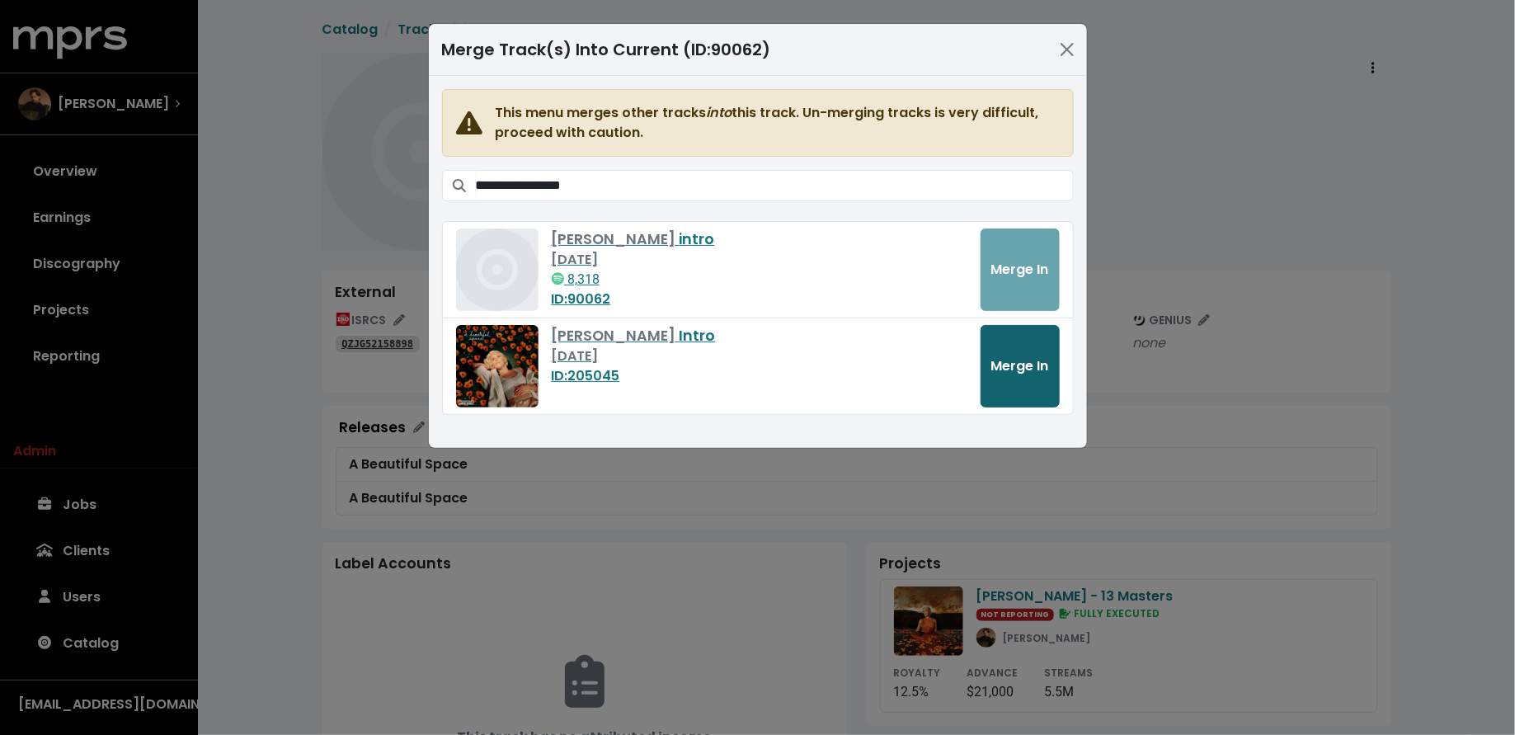
click at [1016, 359] on span "Merge In" at bounding box center [1020, 365] width 58 height 19
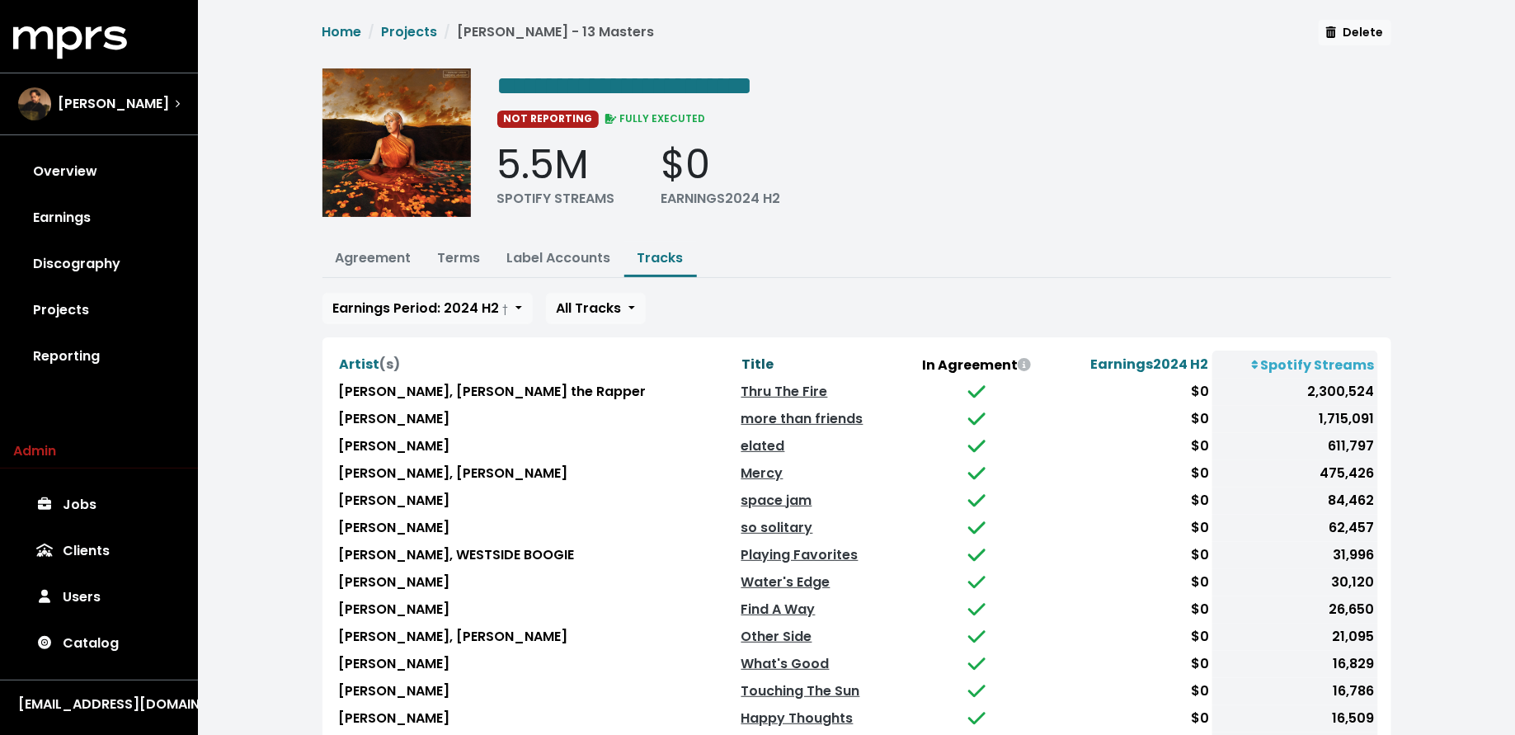
click at [742, 360] on span "Title" at bounding box center [758, 364] width 32 height 19
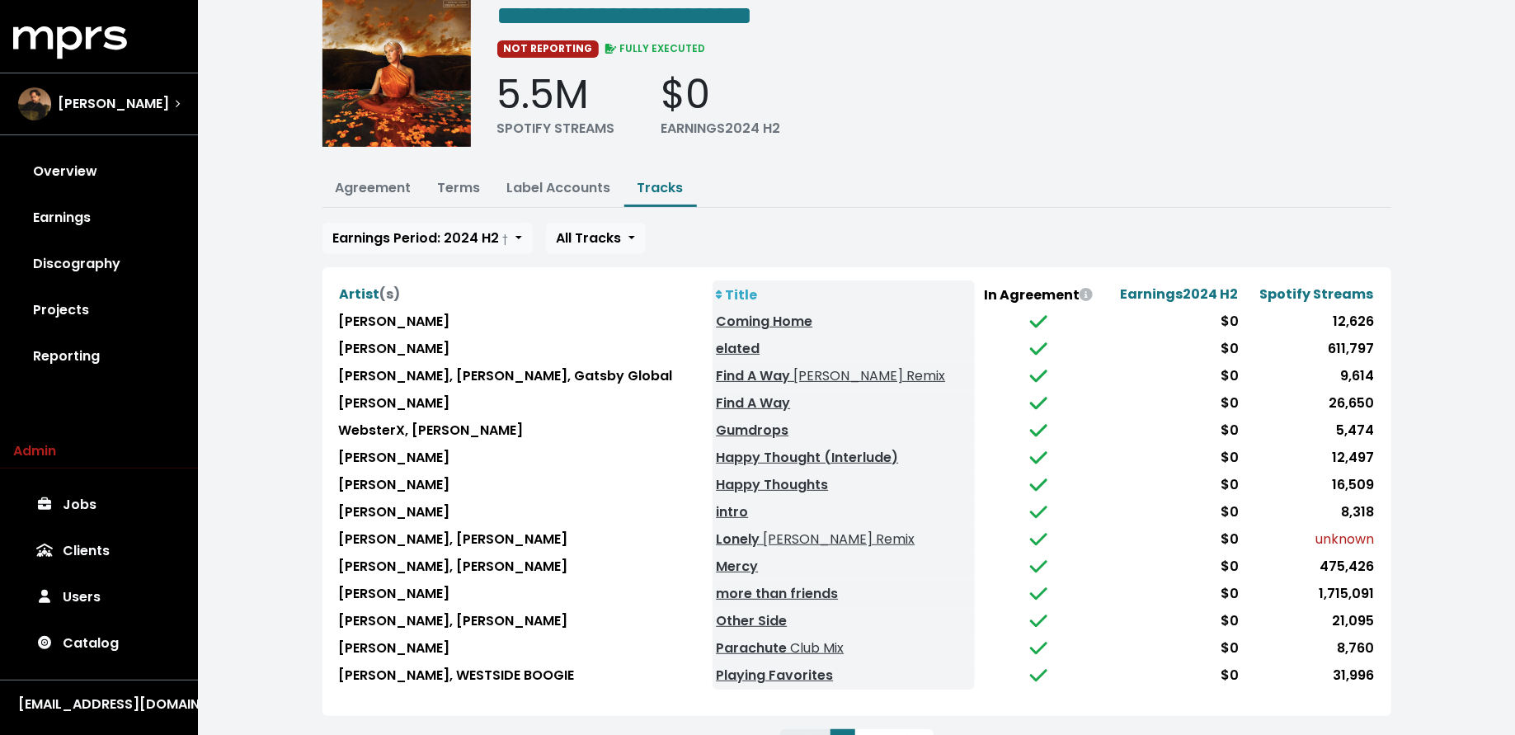
scroll to position [72, 0]
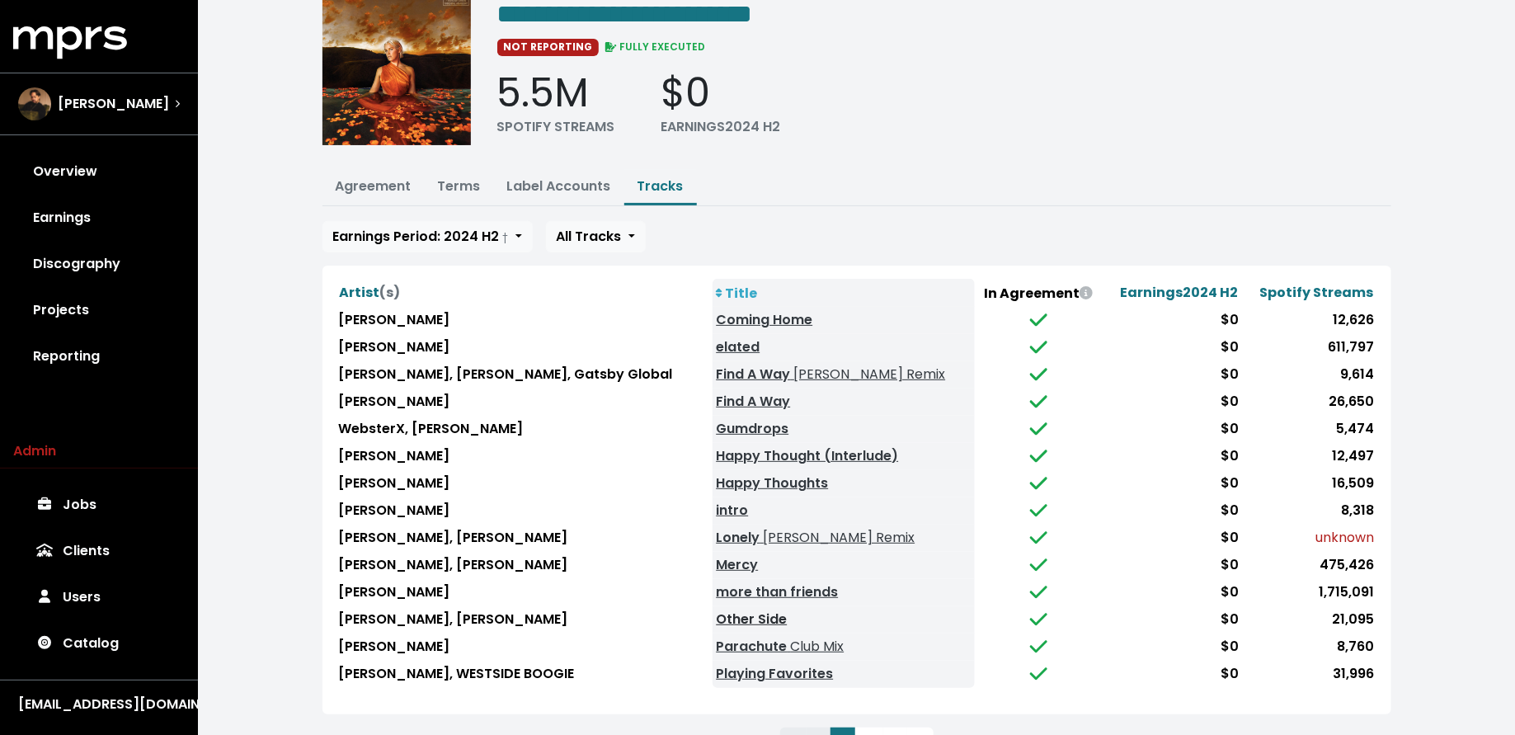
click at [719, 610] on link "Other Side" at bounding box center [751, 619] width 71 height 19
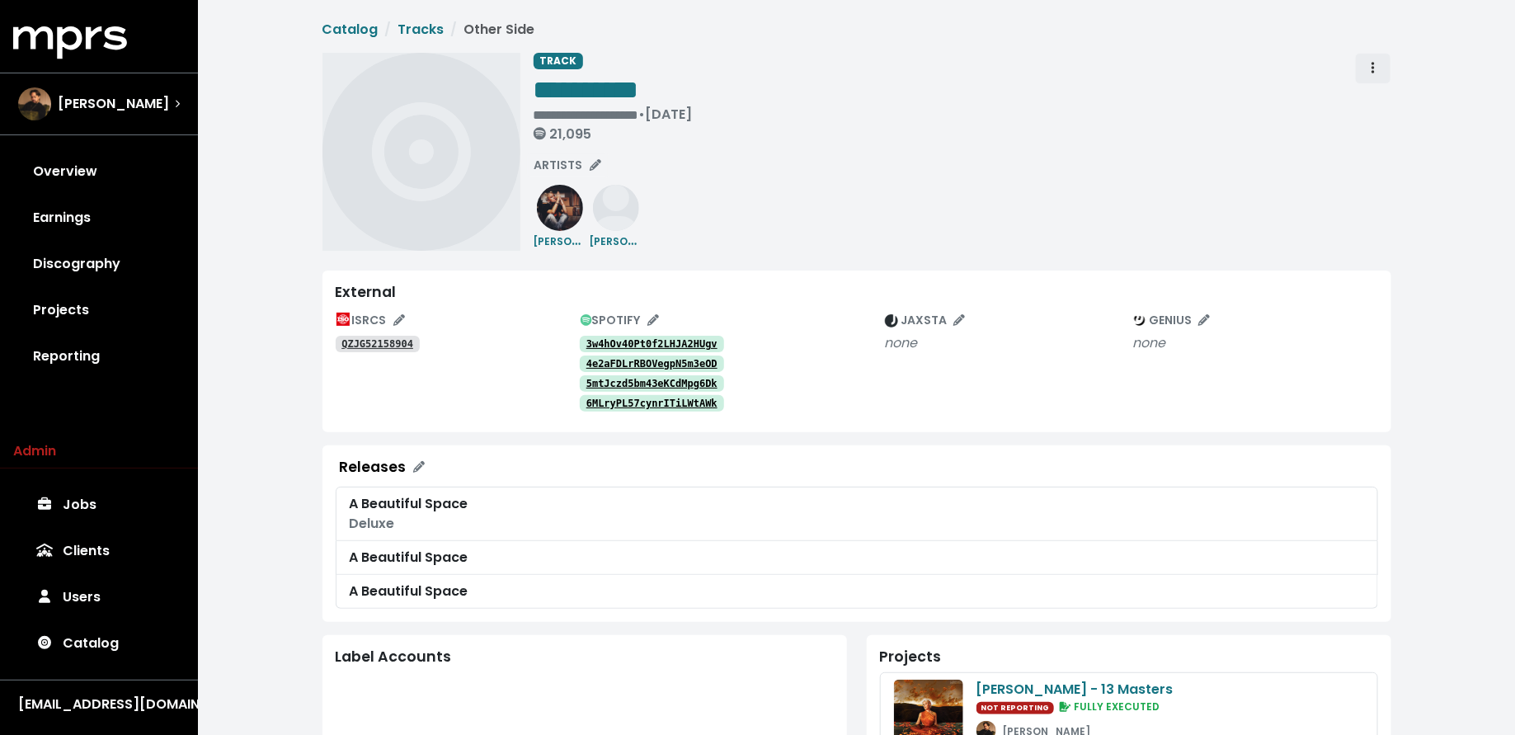
click at [1370, 76] on span "Track actions" at bounding box center [1373, 69] width 15 height 20
click at [1370, 103] on link "Merge" at bounding box center [1421, 105] width 130 height 26
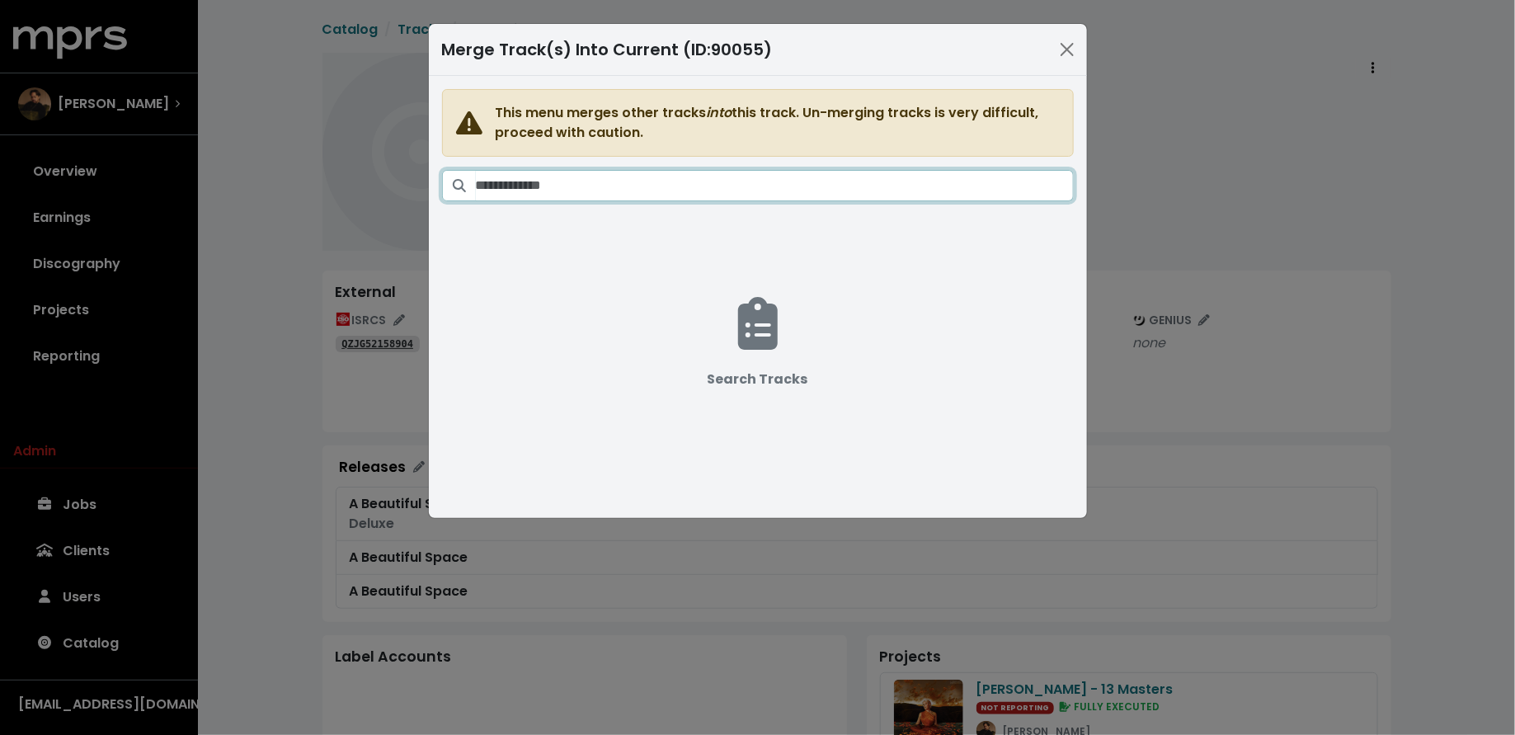
click at [690, 188] on input "Search tracks" at bounding box center [775, 185] width 598 height 31
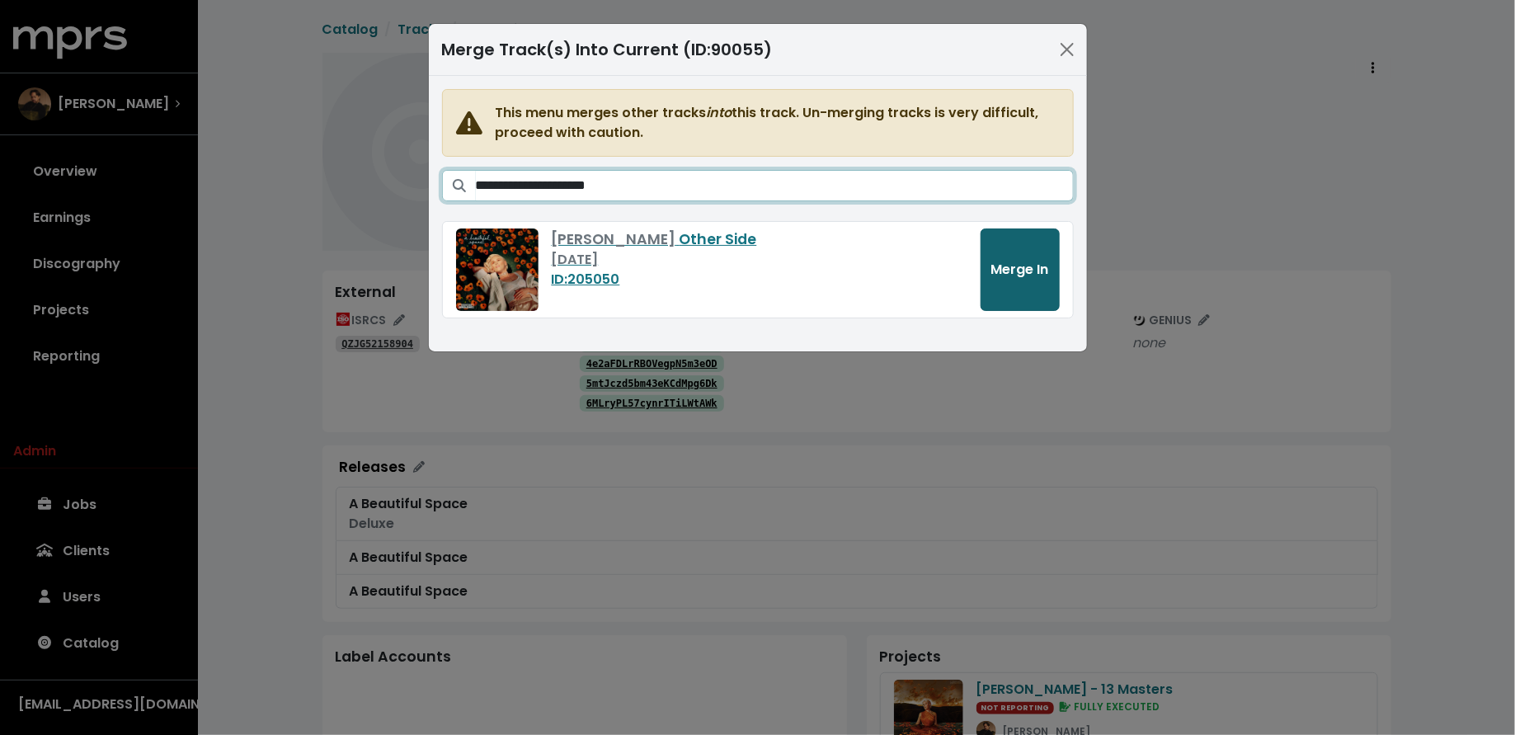
type input "**********"
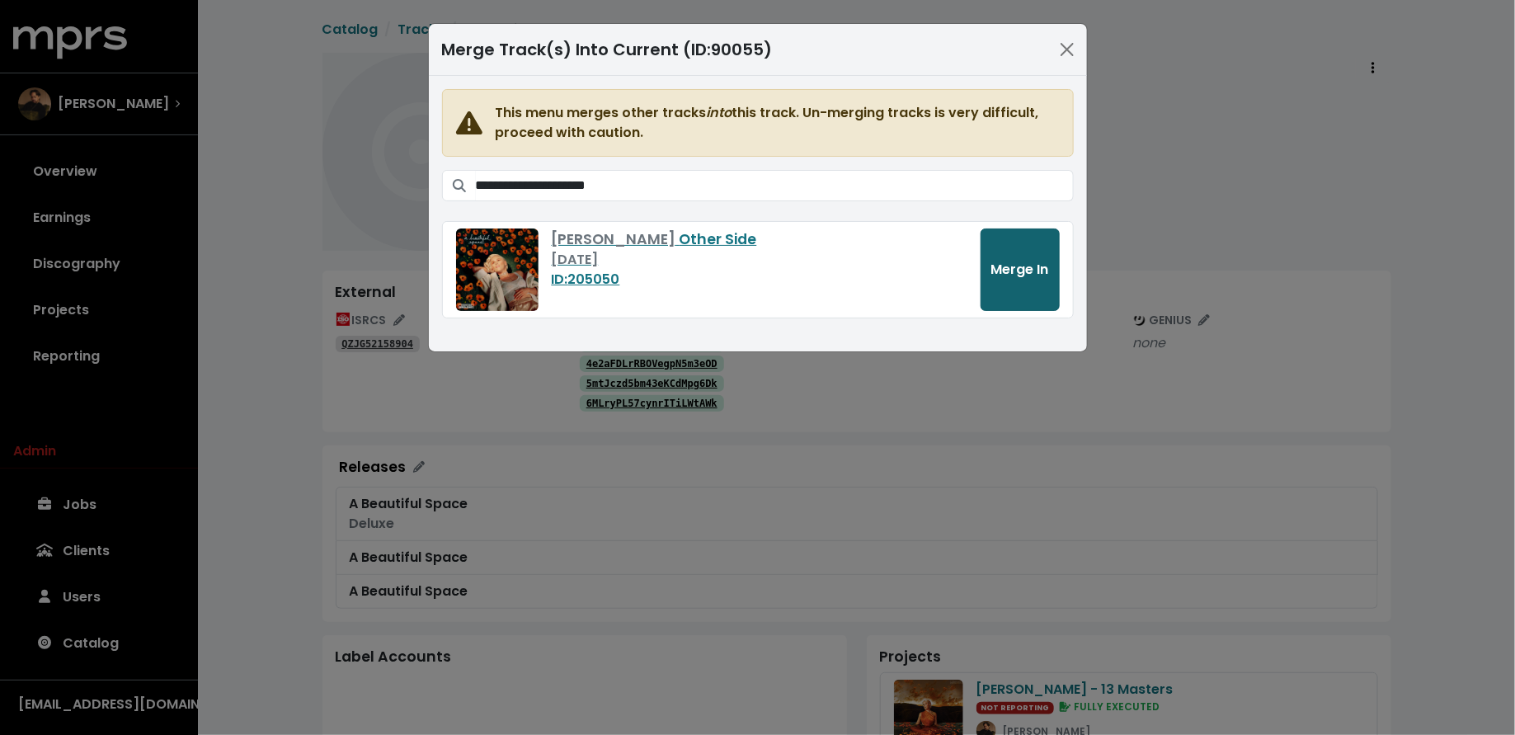
click at [1017, 266] on span "Merge In" at bounding box center [1020, 269] width 58 height 19
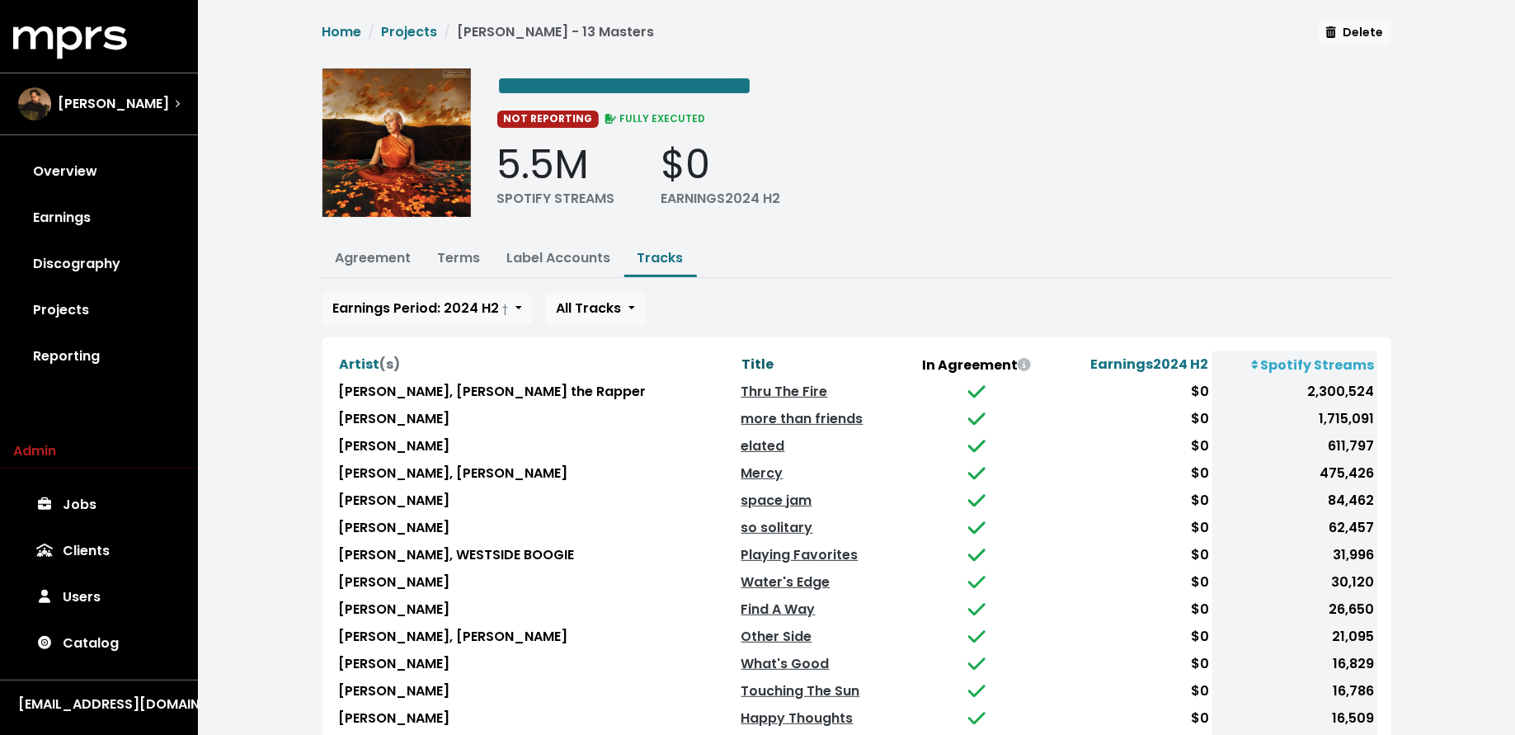
click at [742, 364] on span "Title" at bounding box center [758, 364] width 32 height 19
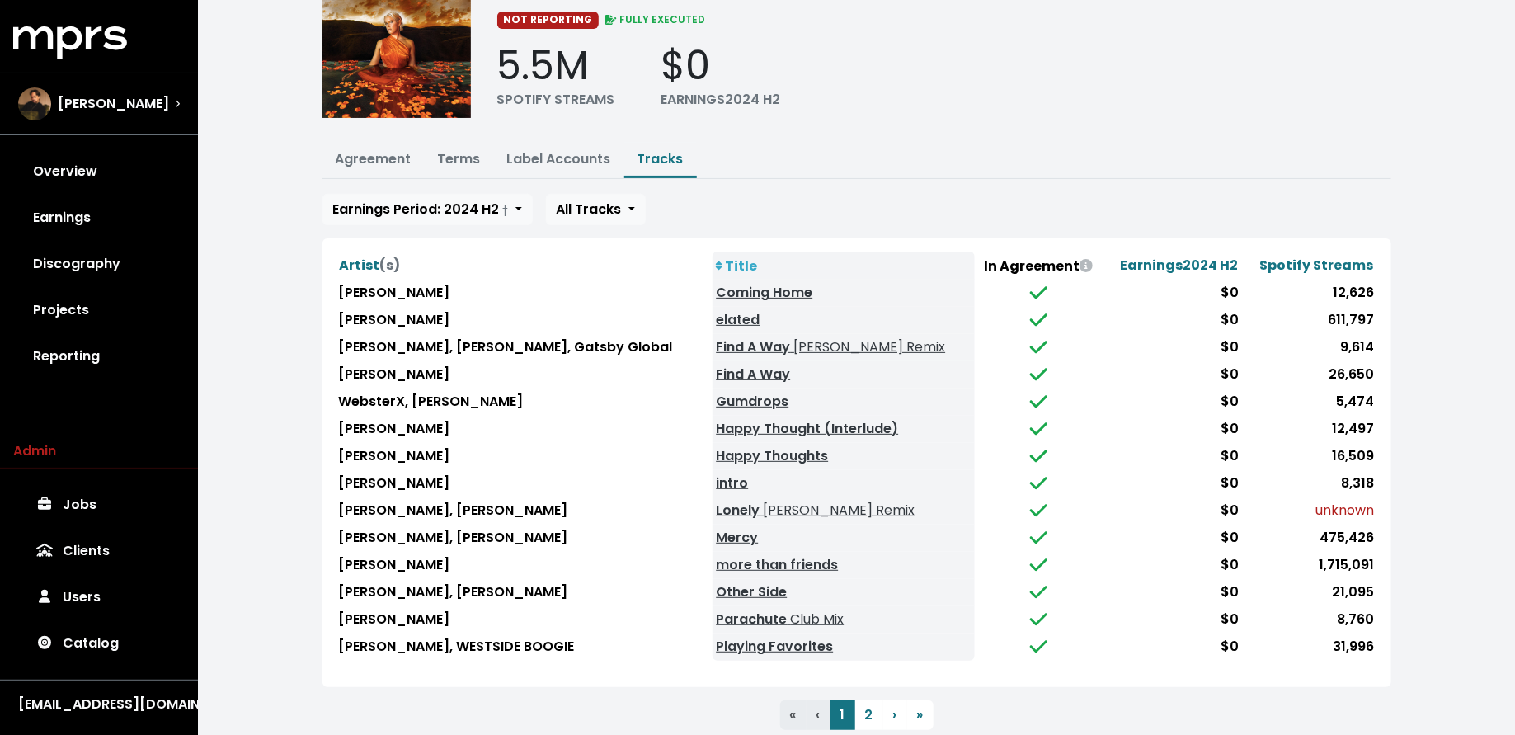
scroll to position [112, 0]
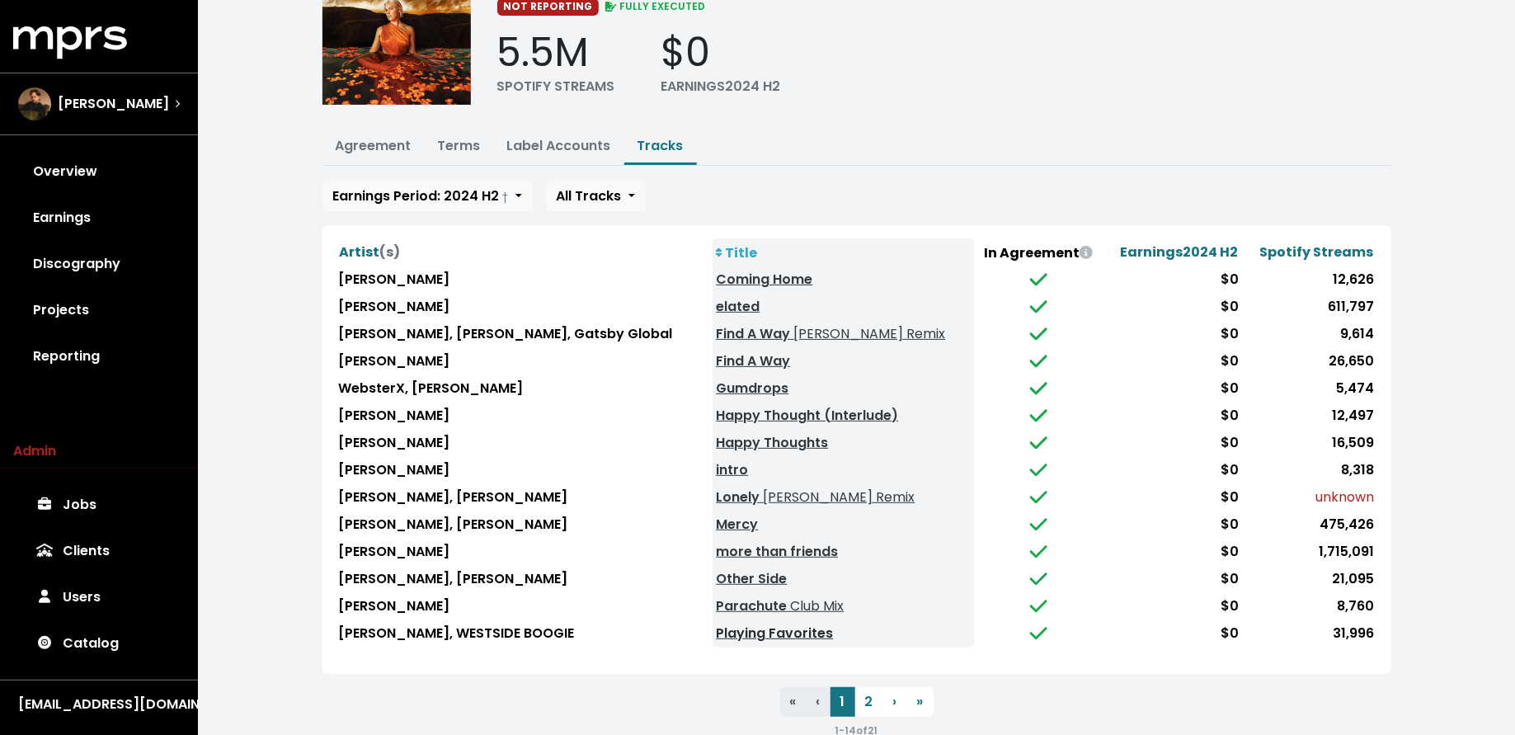
click at [776, 624] on link "Playing Favorites" at bounding box center [774, 633] width 117 height 19
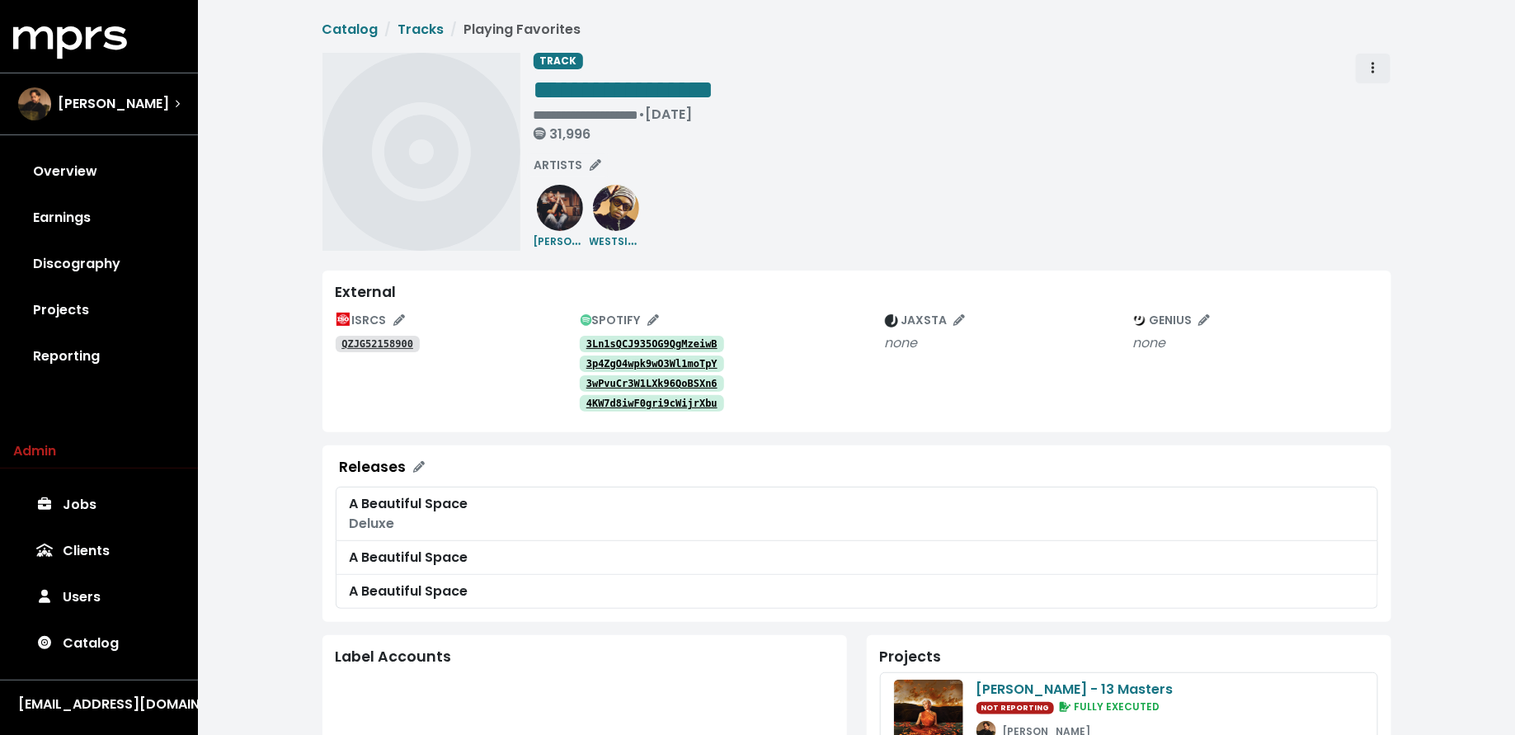
click at [1373, 72] on icon "Track actions" at bounding box center [1373, 68] width 3 height 12
click at [1380, 110] on link "Merge" at bounding box center [1421, 105] width 130 height 26
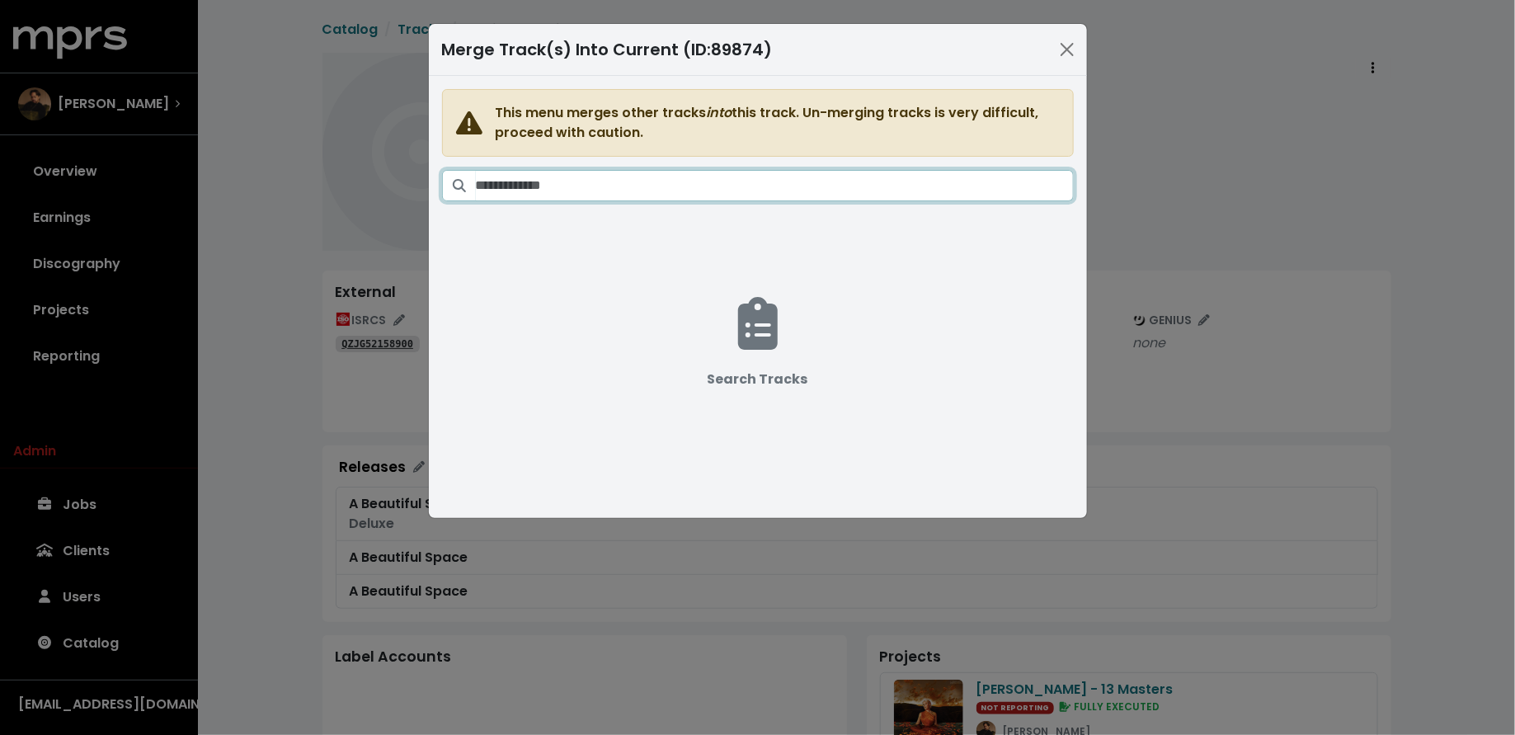
click at [773, 190] on input "Search tracks" at bounding box center [775, 185] width 598 height 31
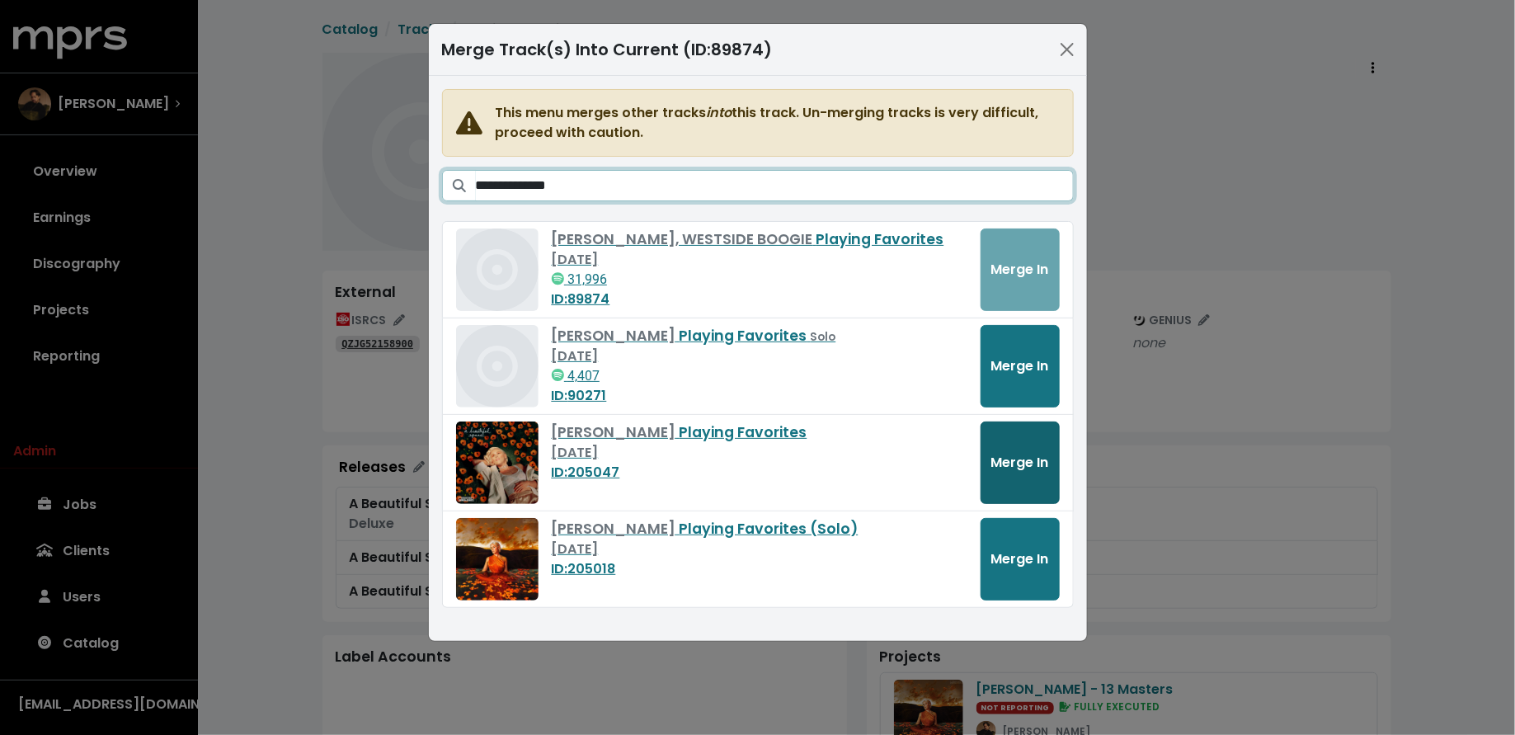
type input "**********"
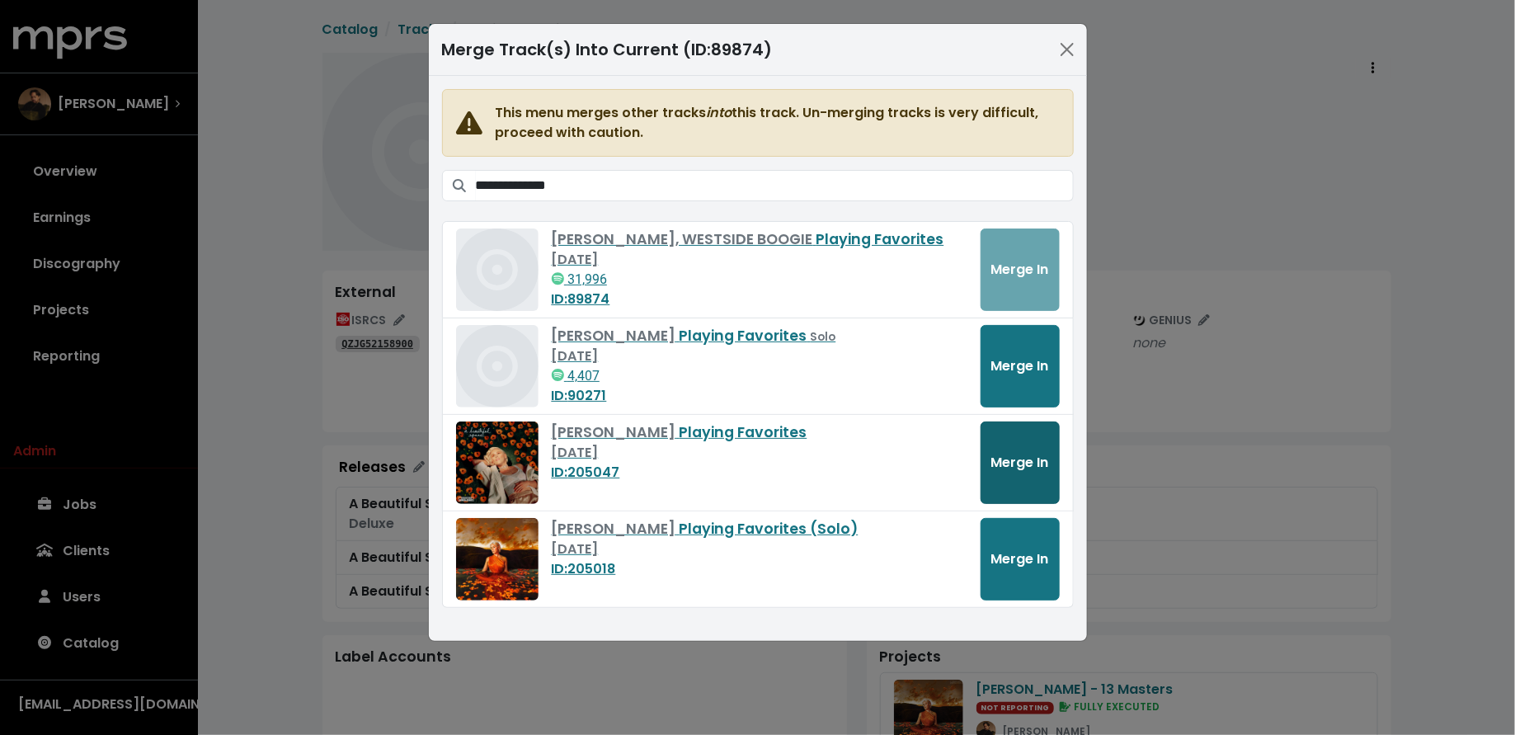
click at [1007, 465] on span "Merge In" at bounding box center [1020, 462] width 58 height 19
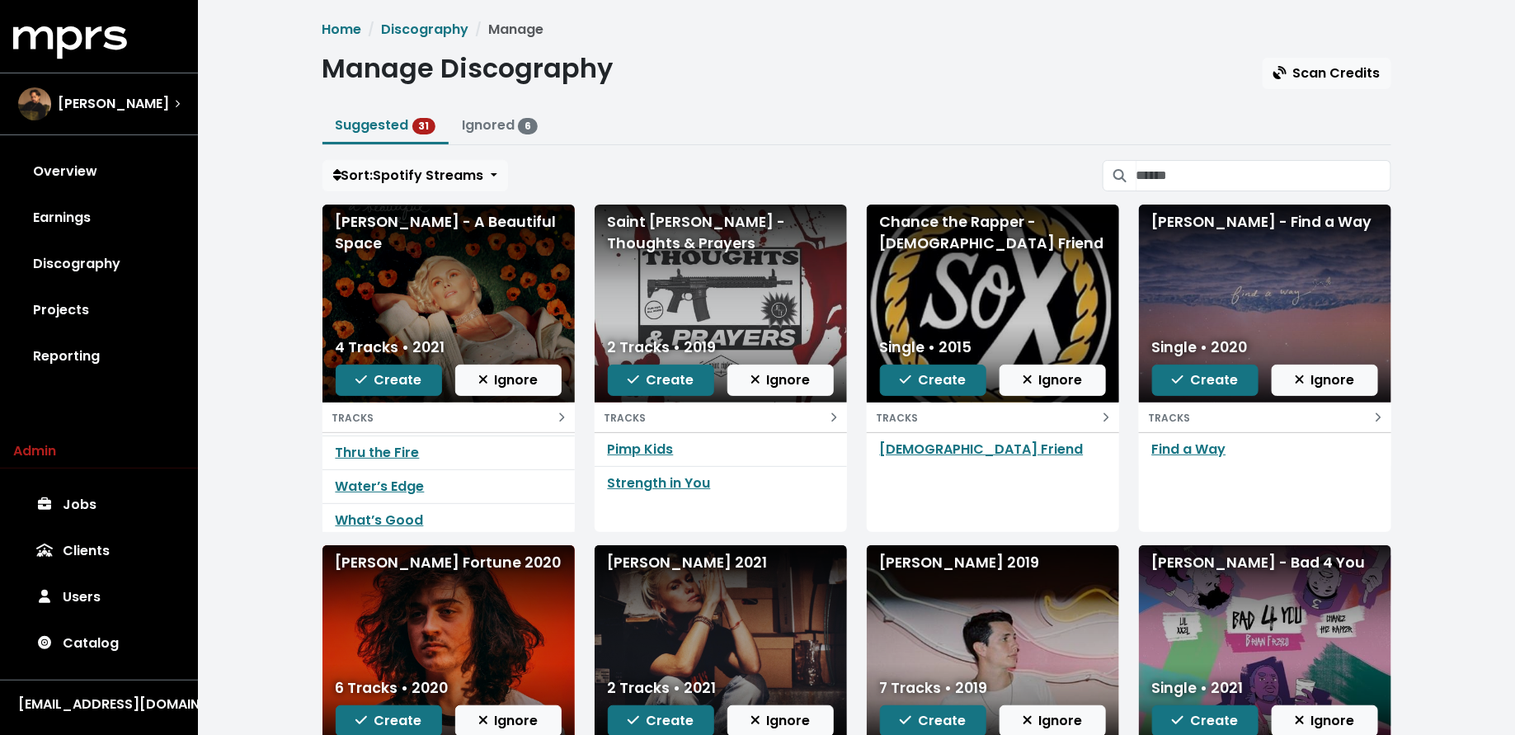
scroll to position [34, 0]
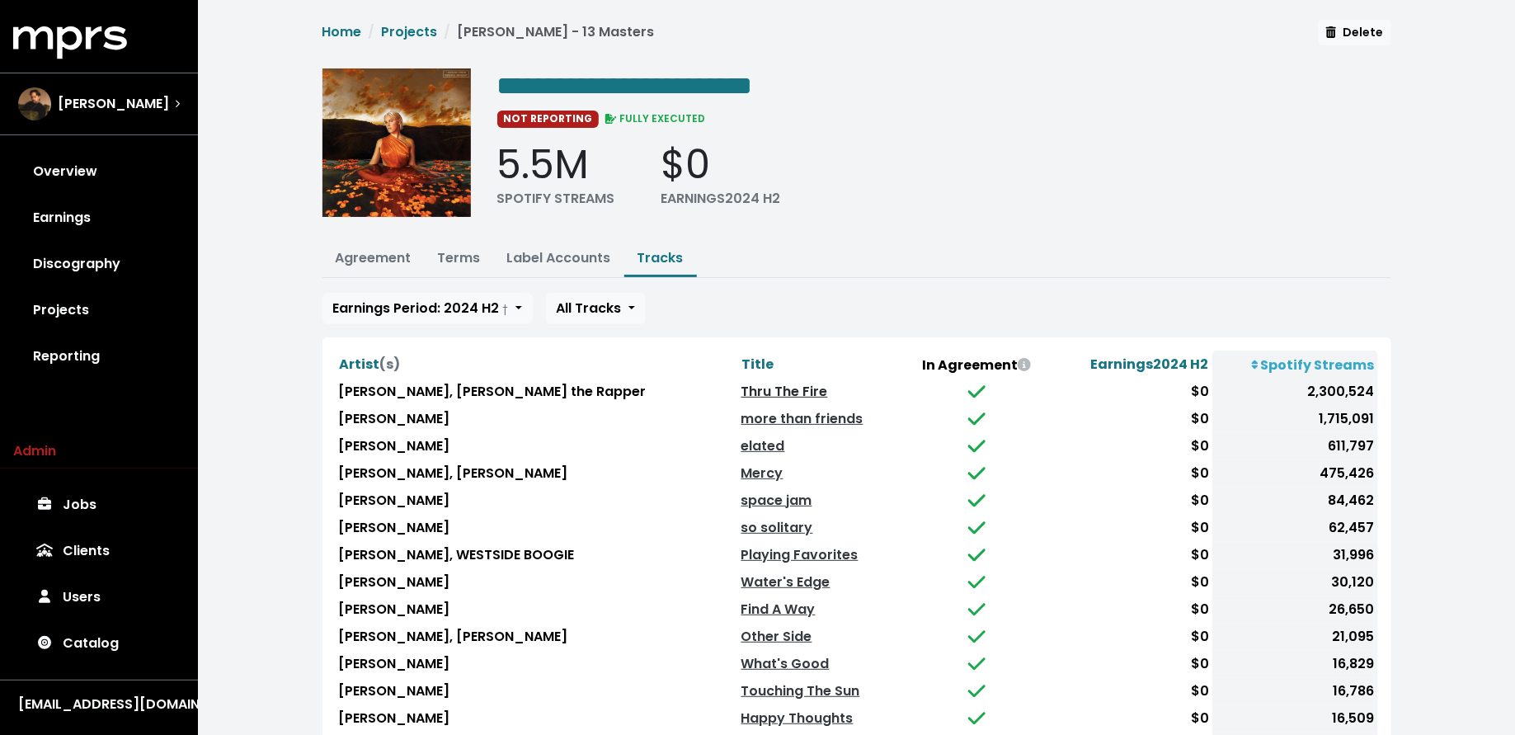
click at [742, 386] on link "Thru The Fire" at bounding box center [785, 391] width 87 height 19
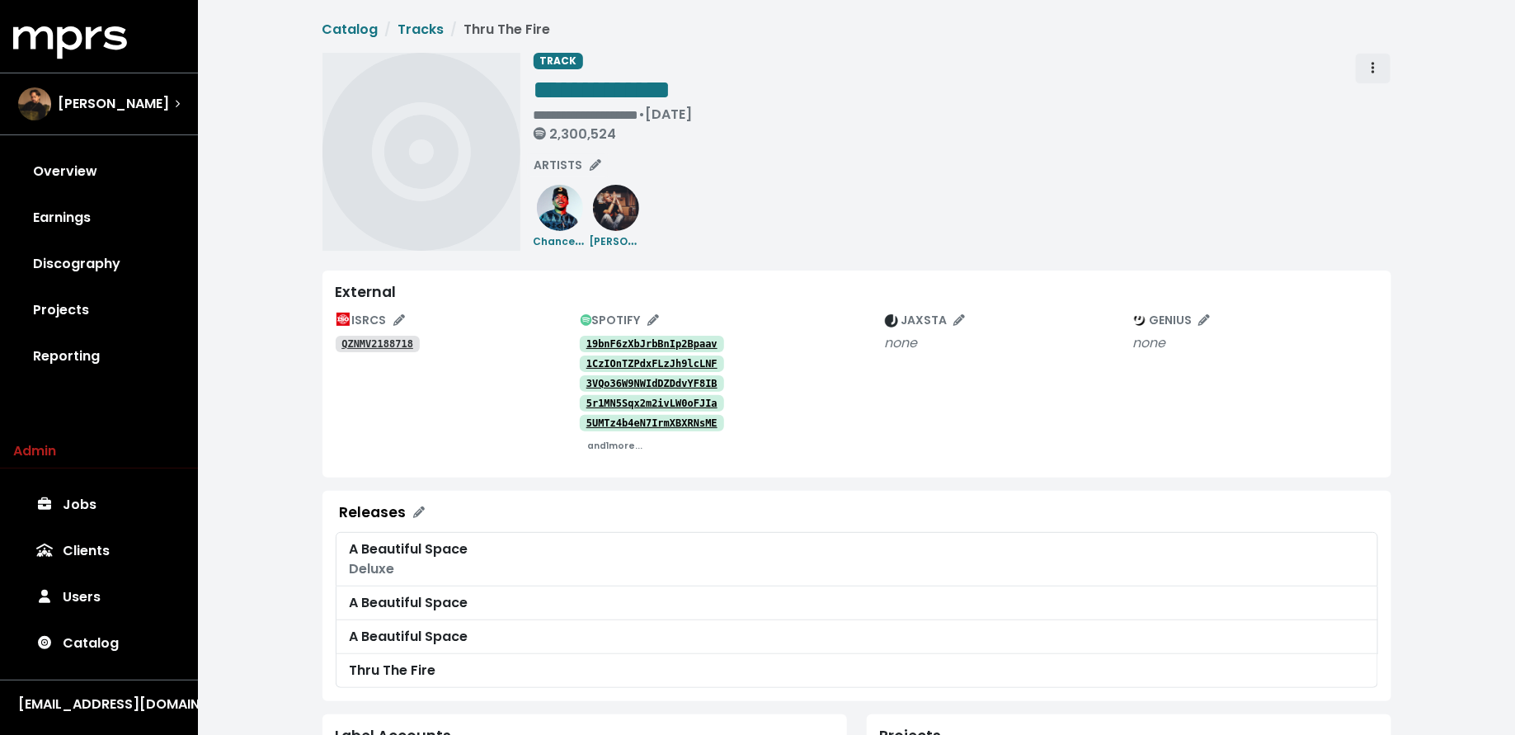
click at [1374, 66] on icon "Track actions" at bounding box center [1373, 67] width 3 height 13
click at [1389, 98] on link "Merge" at bounding box center [1421, 105] width 130 height 26
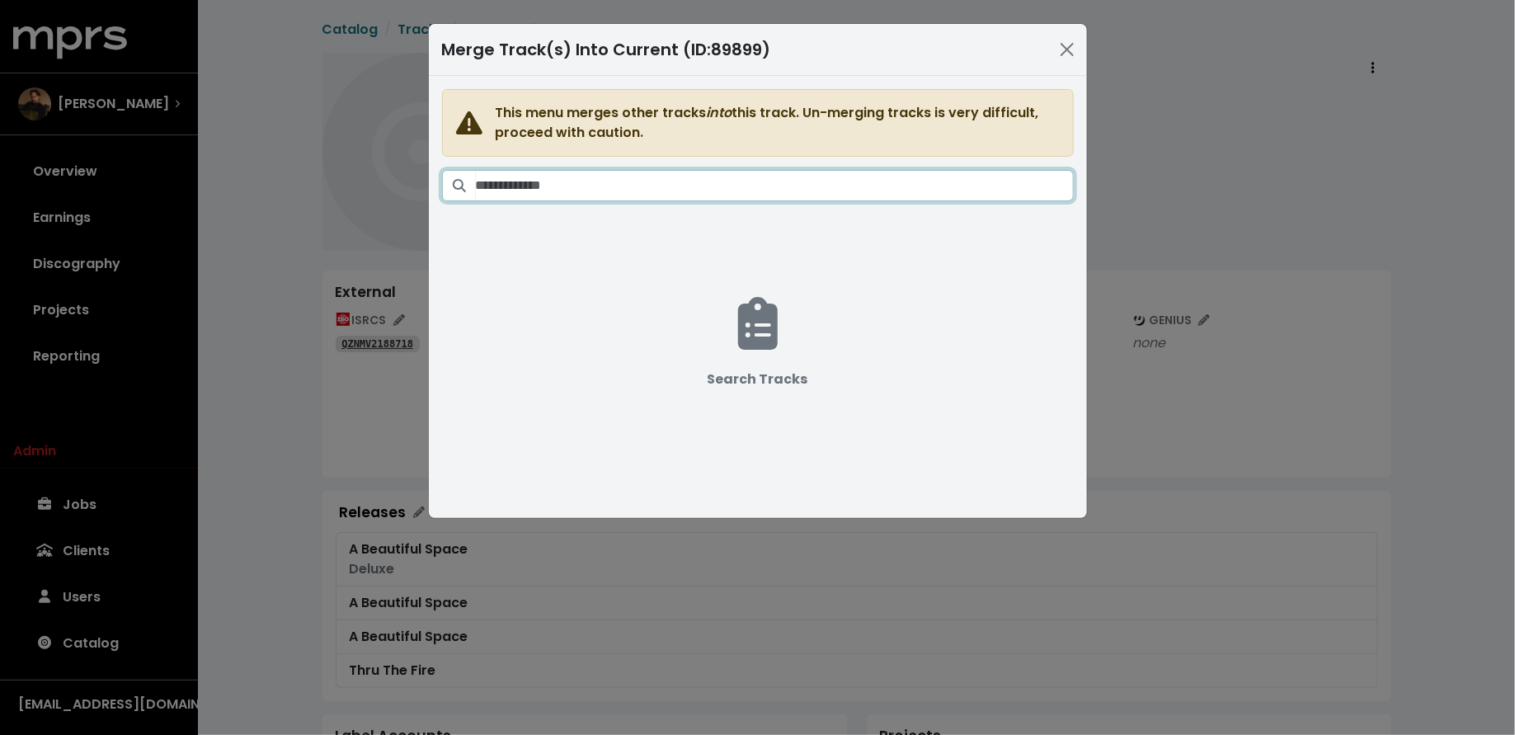
click at [726, 177] on input "Search tracks" at bounding box center [775, 185] width 598 height 31
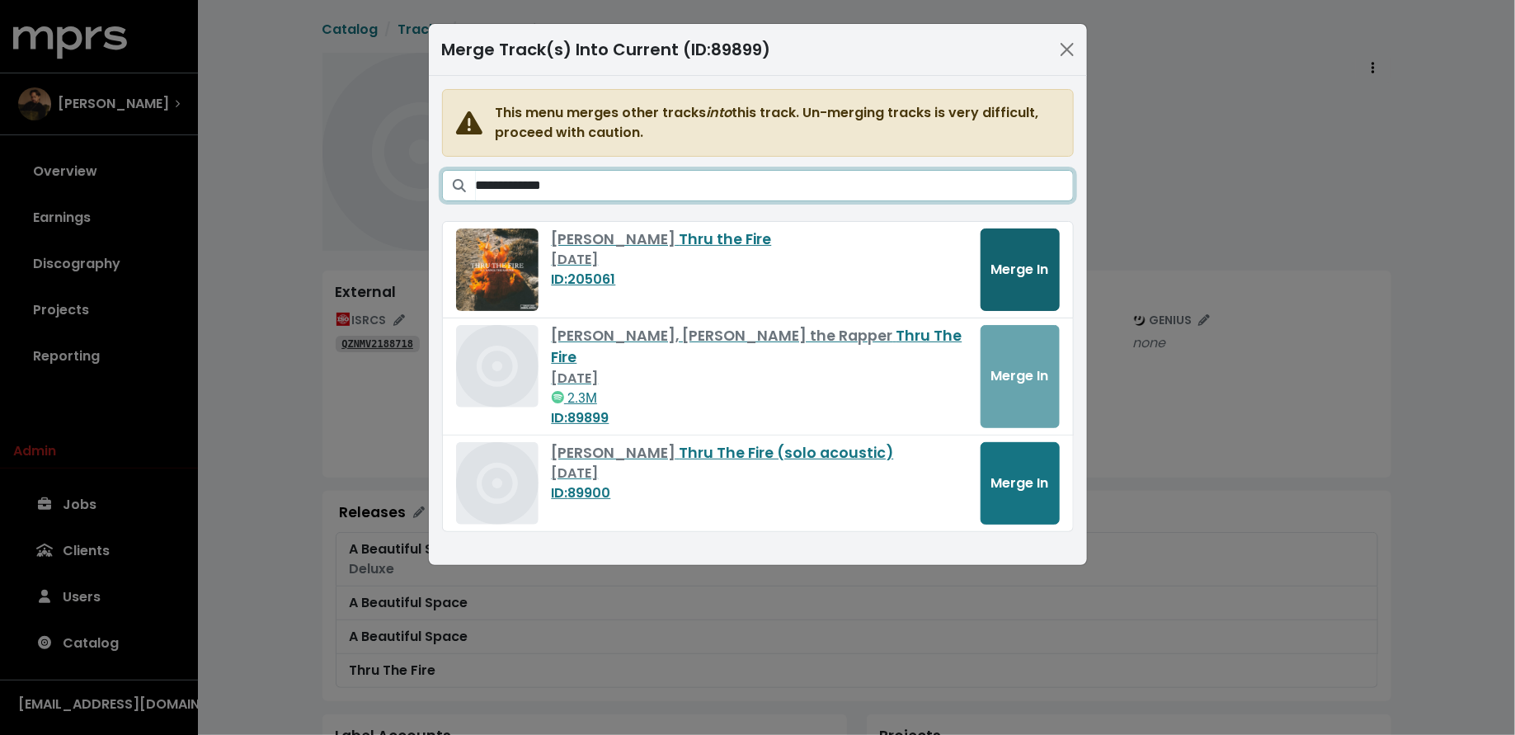
type input "**********"
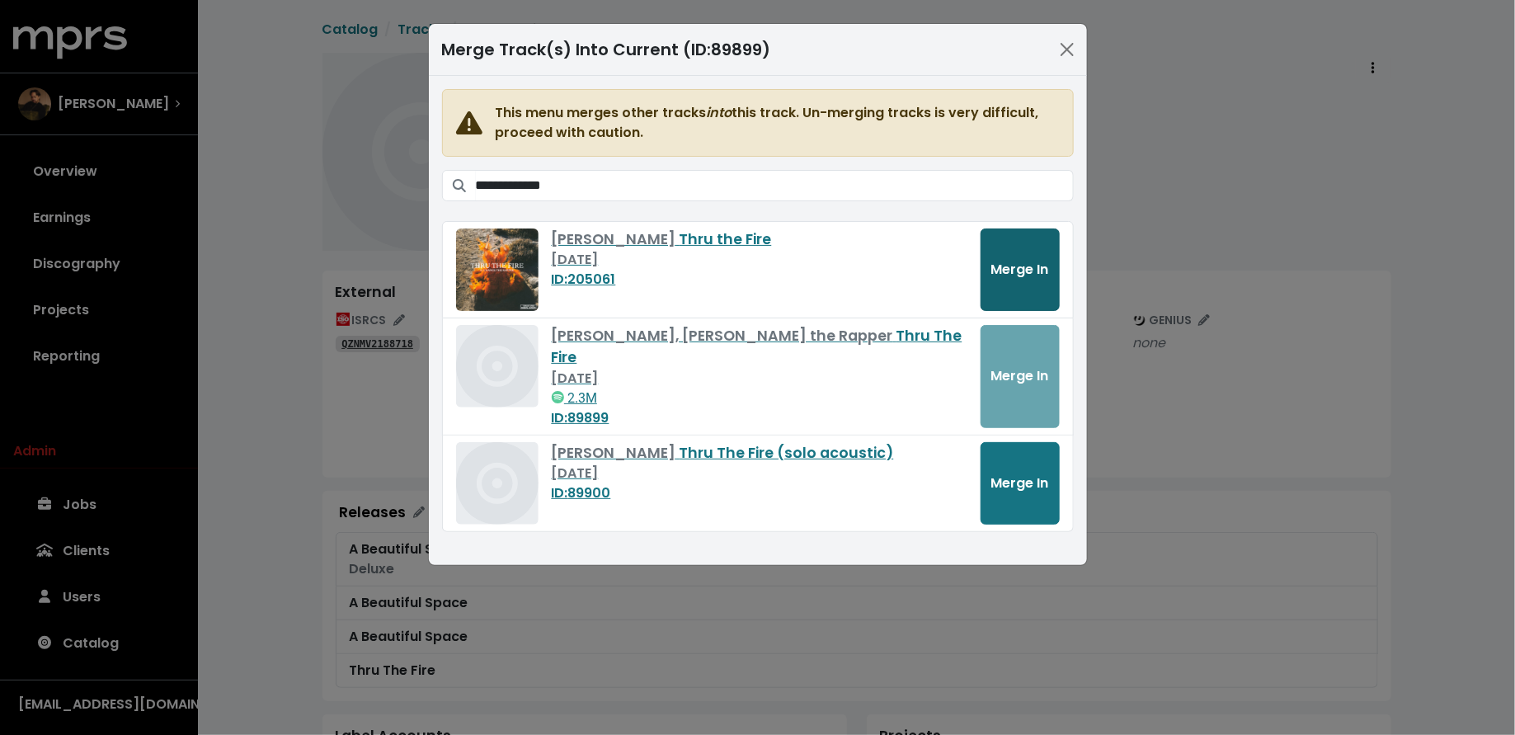
click at [1019, 261] on span "Merge In" at bounding box center [1020, 269] width 58 height 19
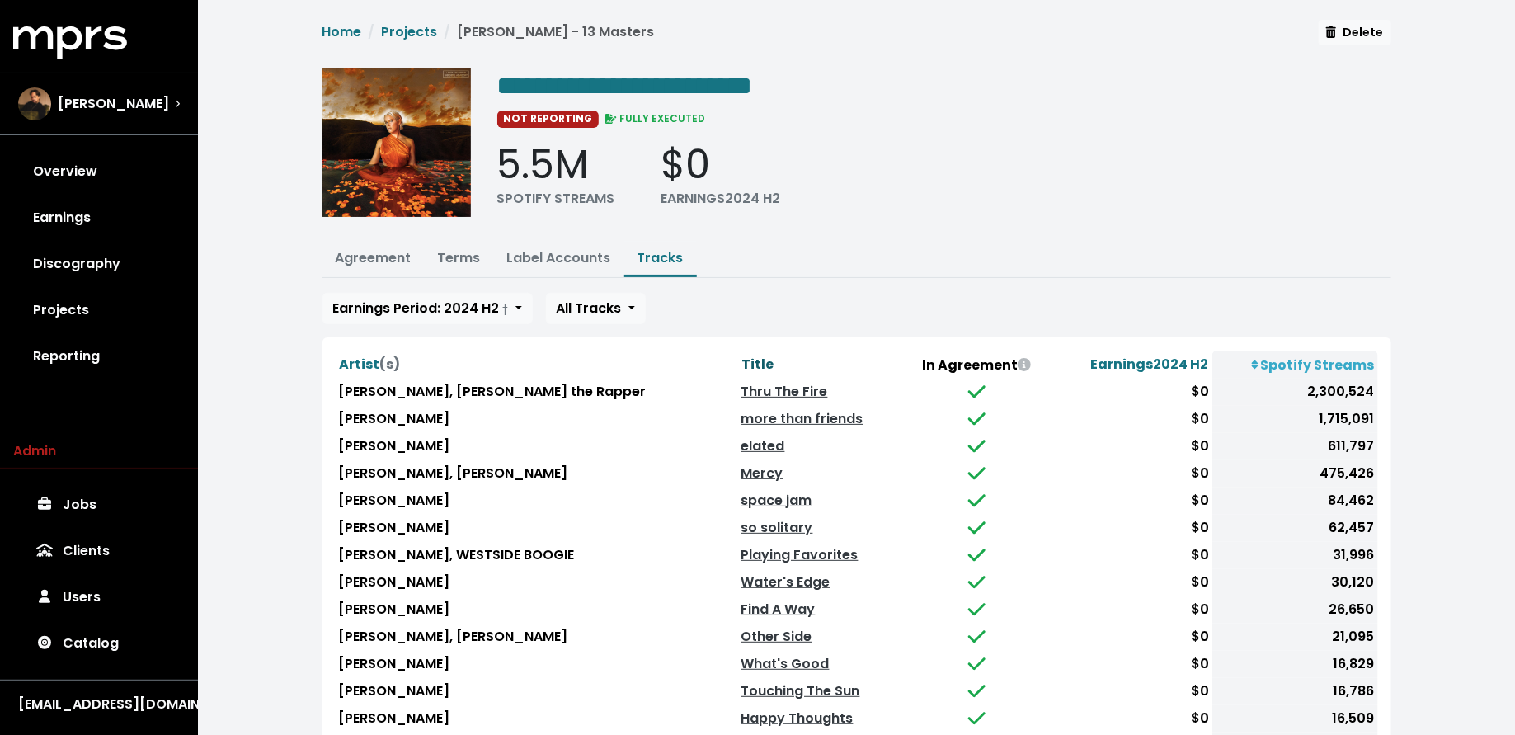
click at [742, 355] on span "Title" at bounding box center [758, 364] width 32 height 19
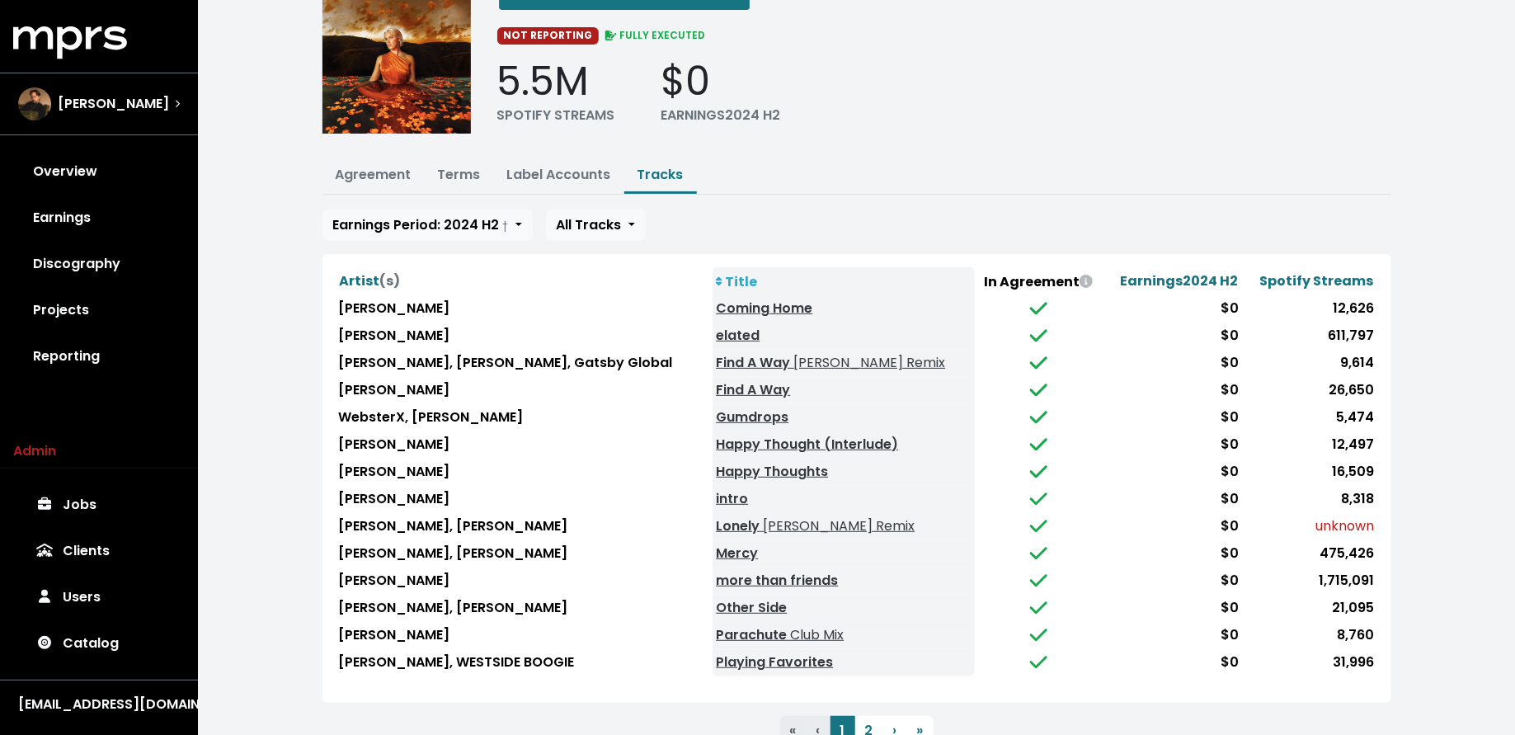
scroll to position [93, 0]
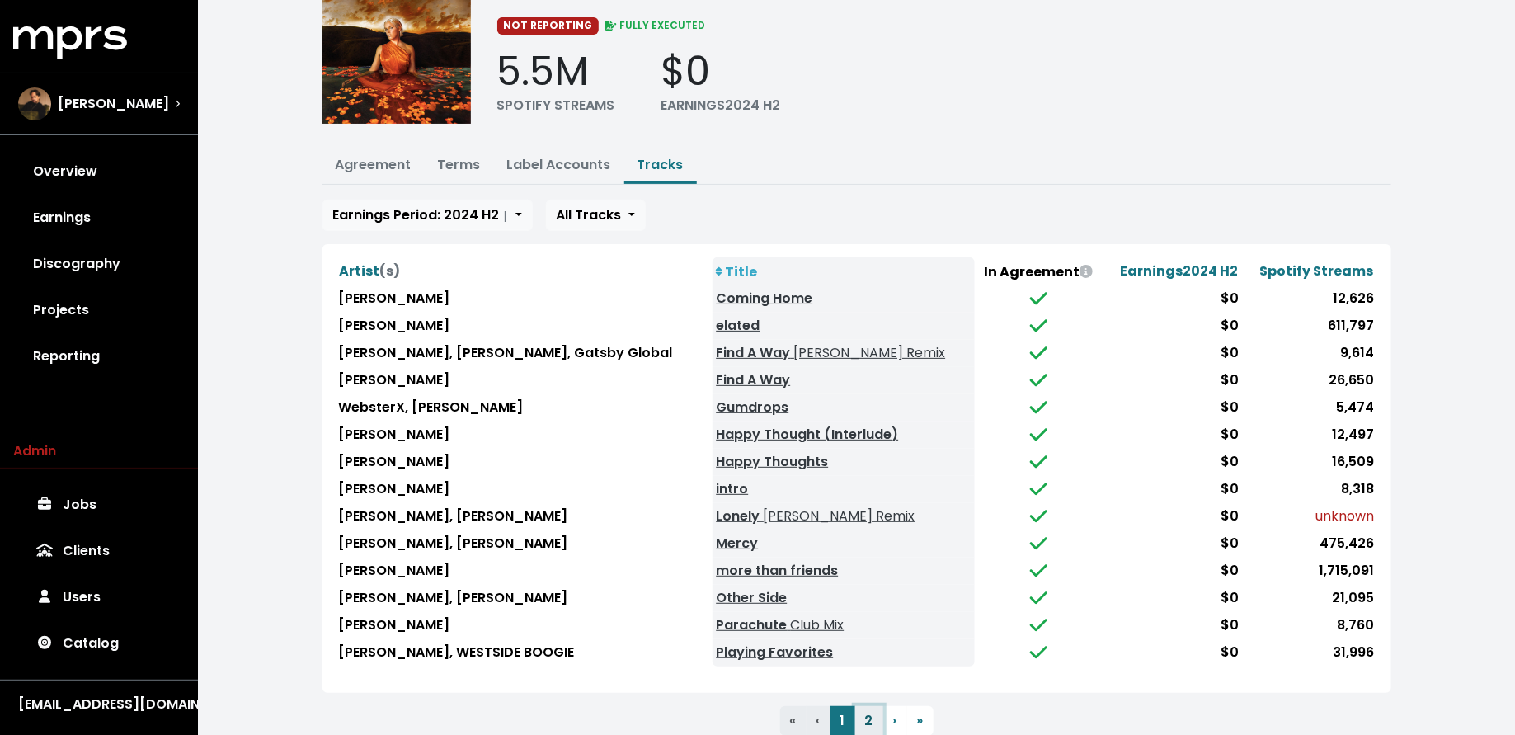
click at [870, 715] on button "2" at bounding box center [869, 721] width 28 height 30
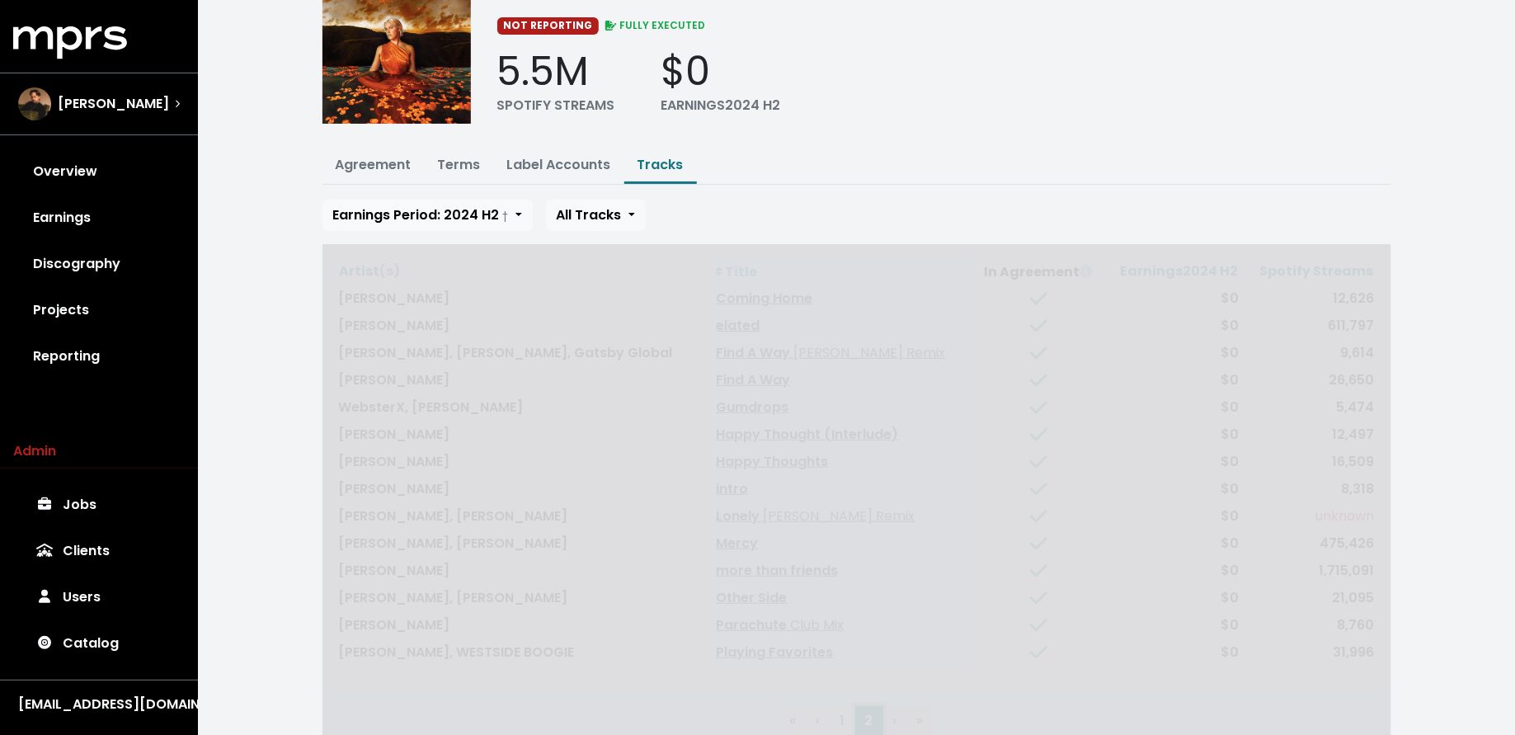
scroll to position [0, 0]
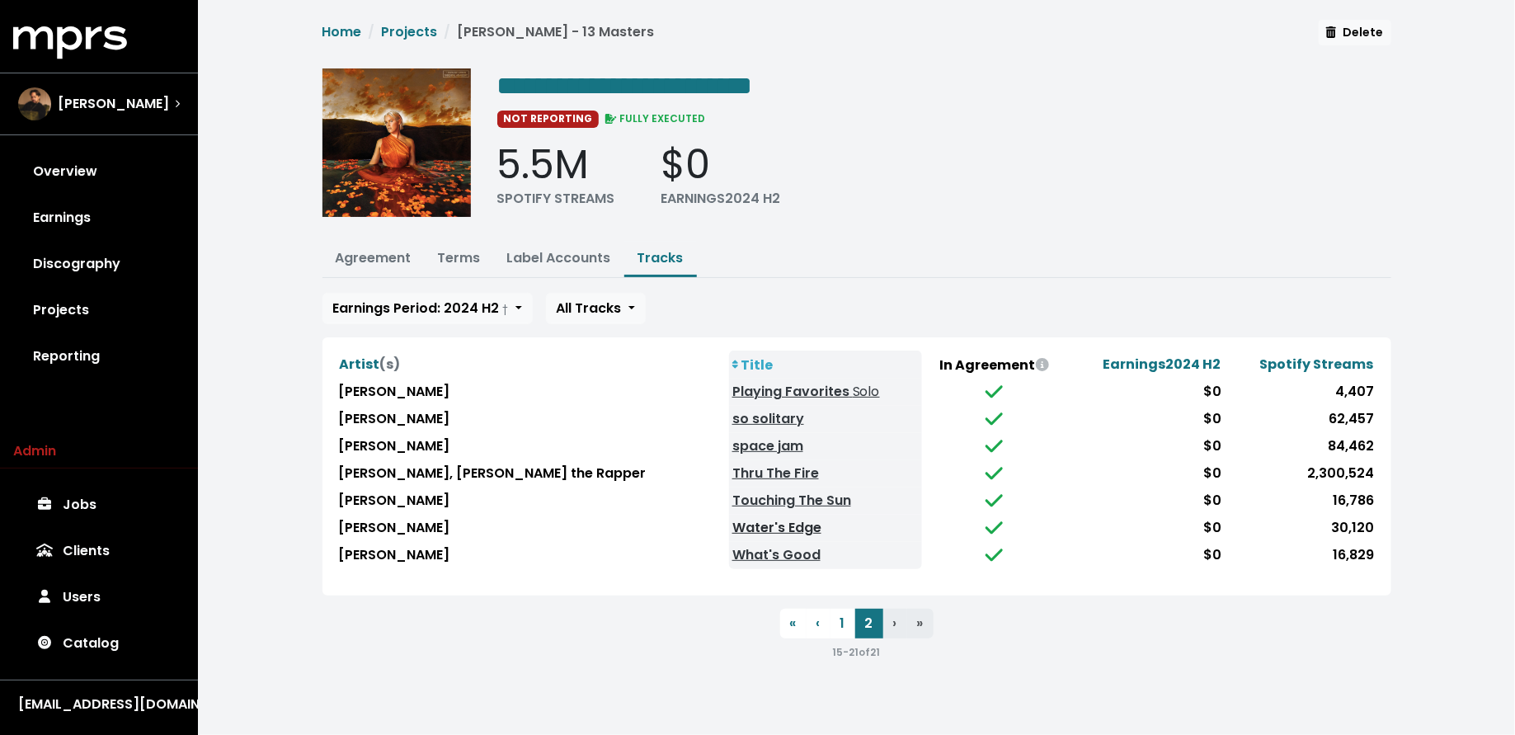
click at [732, 518] on link "Water's Edge" at bounding box center [776, 527] width 89 height 19
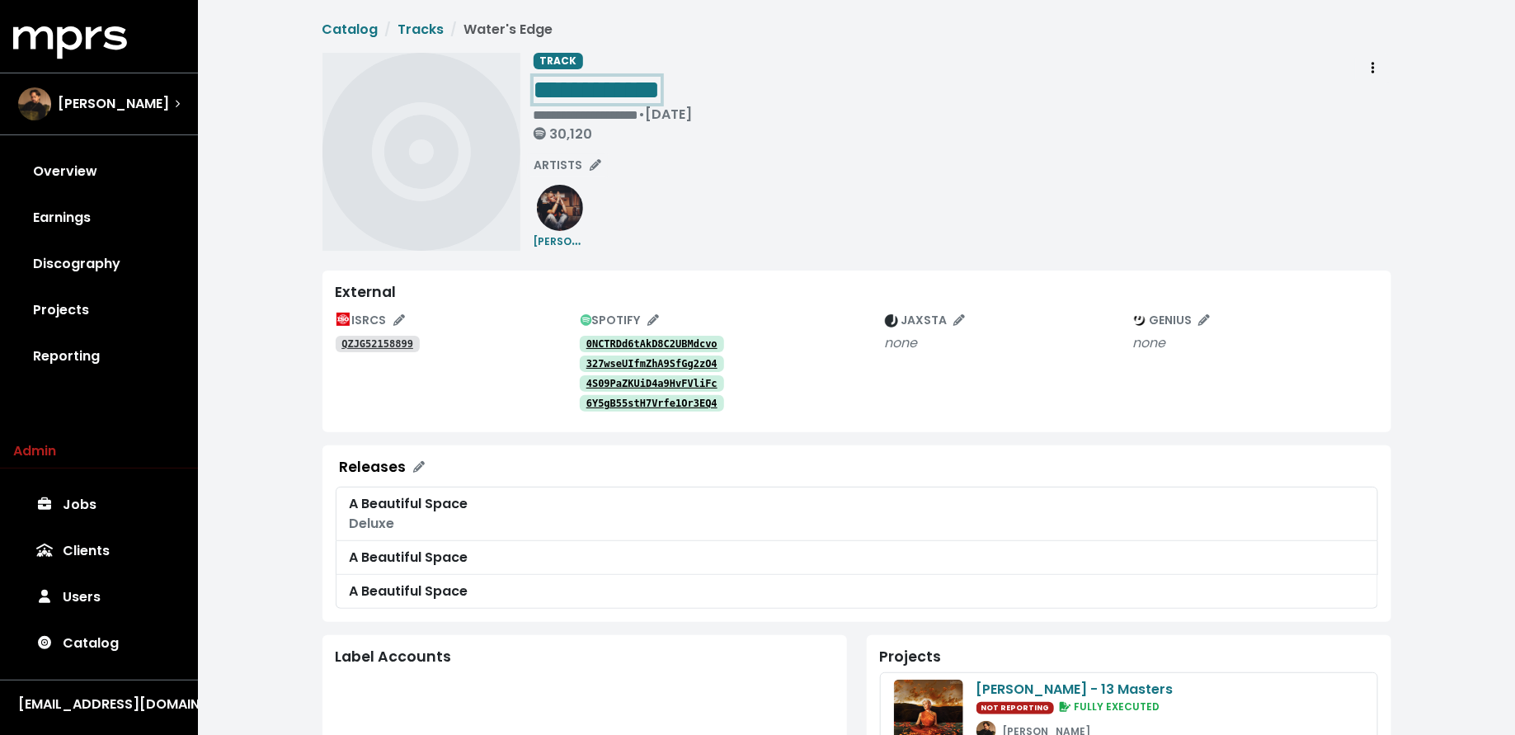
click at [693, 89] on div "**********" at bounding box center [613, 89] width 159 height 33
click at [1373, 69] on icon "Track actions" at bounding box center [1373, 67] width 3 height 13
click at [1375, 106] on link "Merge" at bounding box center [1421, 105] width 130 height 26
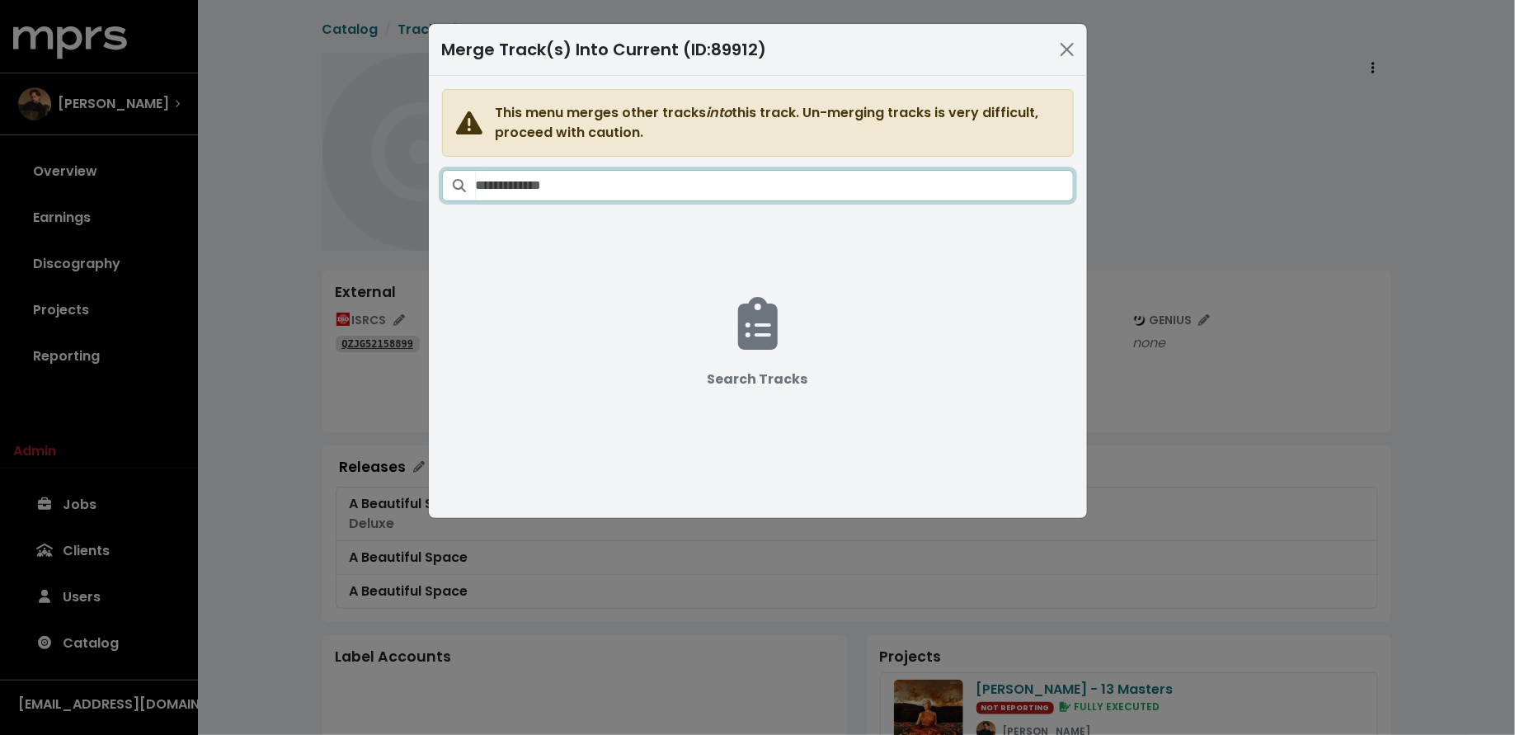
click at [577, 181] on input "Search tracks" at bounding box center [775, 185] width 598 height 31
paste input "**********"
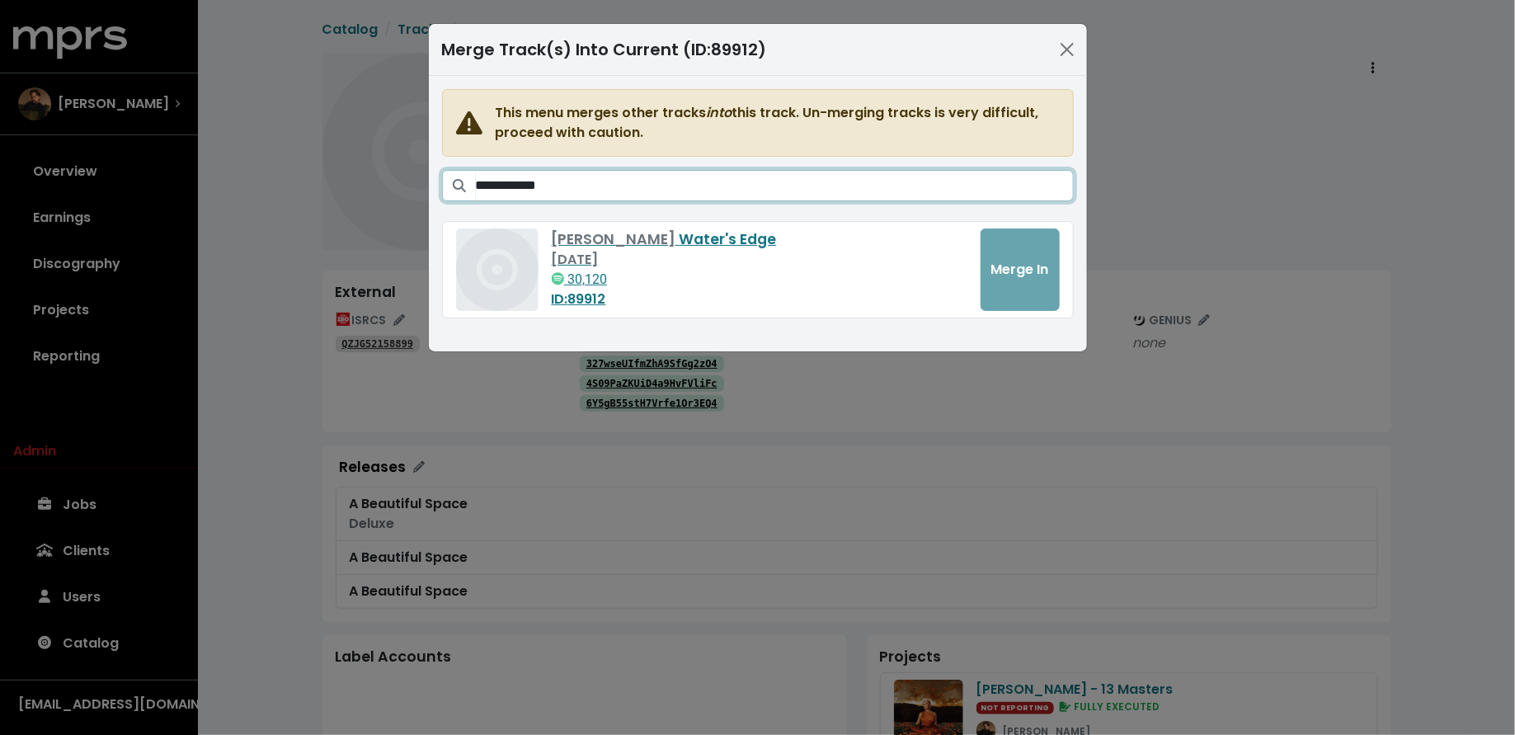
click at [521, 181] on input "**********" at bounding box center [775, 185] width 598 height 31
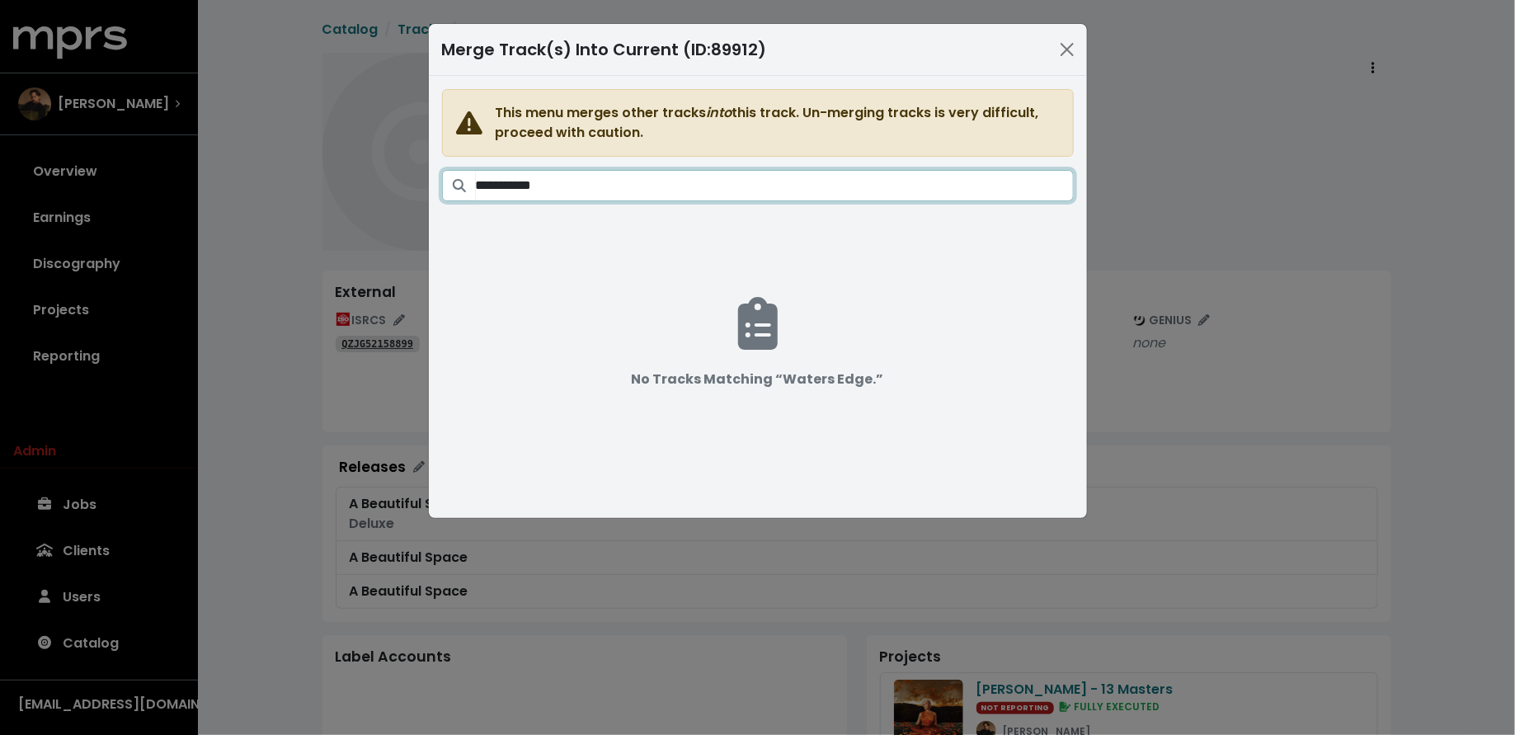
type input "**********"
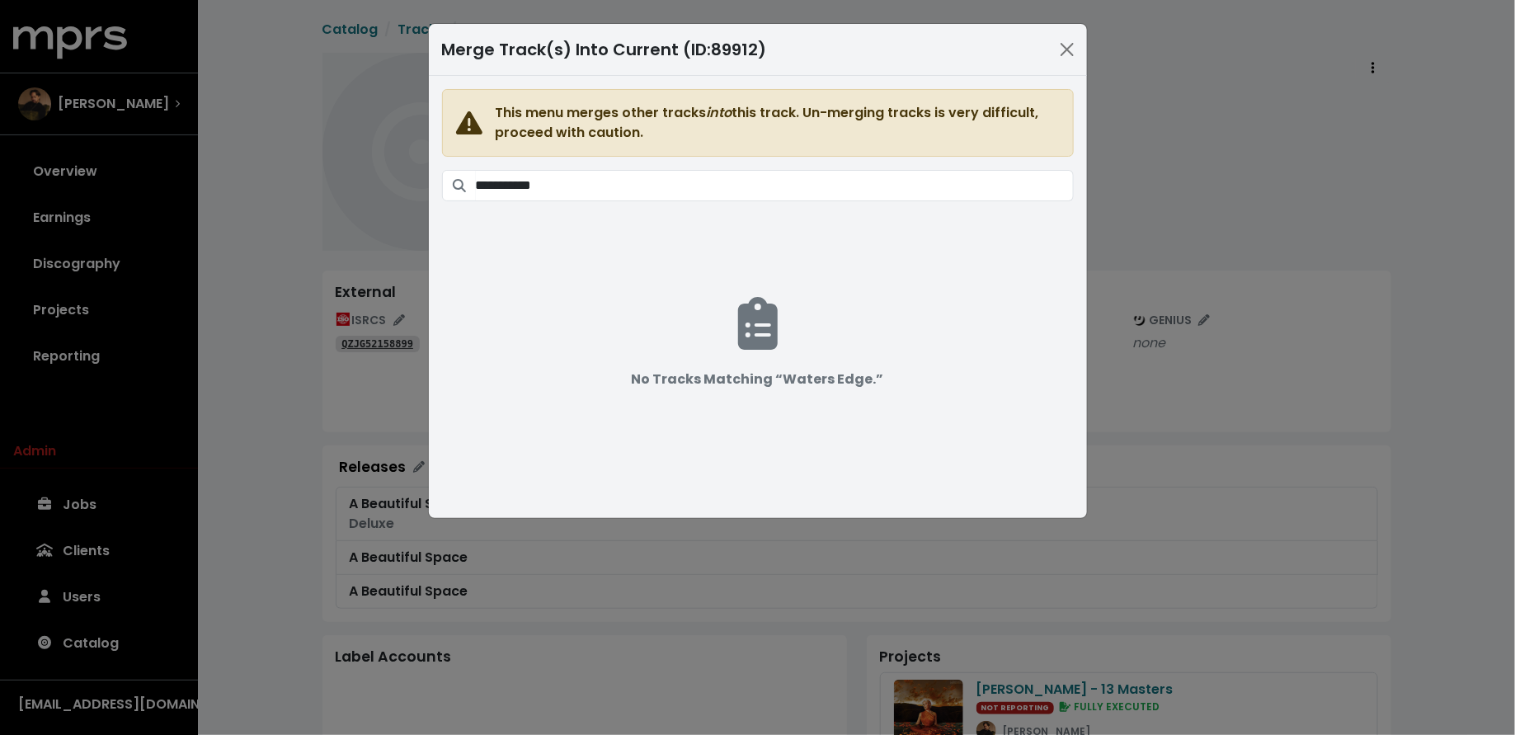
click at [238, 77] on div "**********" at bounding box center [757, 367] width 1515 height 735
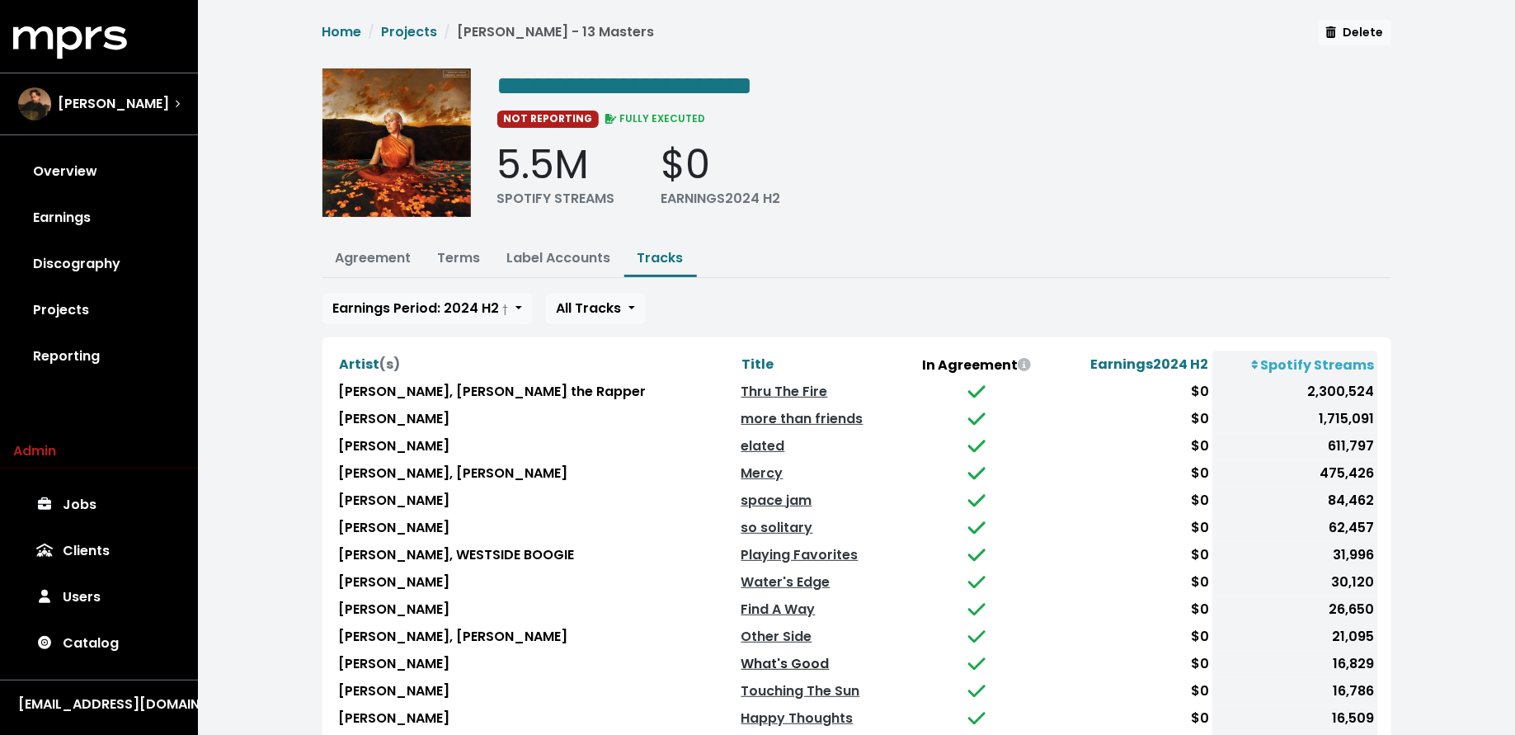
click at [742, 657] on link "What's Good" at bounding box center [786, 663] width 88 height 19
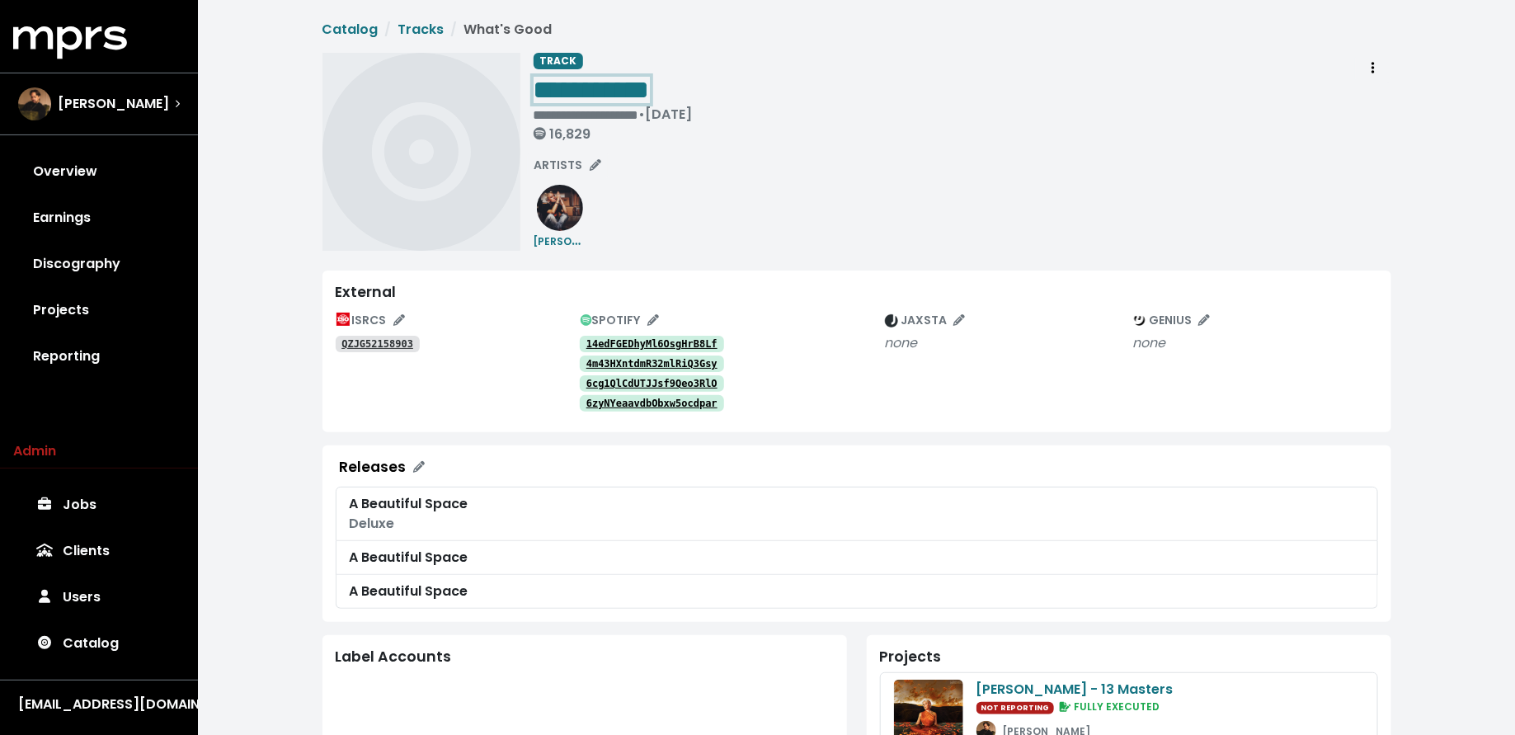
click at [693, 82] on div "**********" at bounding box center [613, 89] width 159 height 33
click at [1375, 72] on span "Track actions" at bounding box center [1373, 69] width 15 height 20
click at [1378, 104] on link "Merge" at bounding box center [1421, 105] width 130 height 26
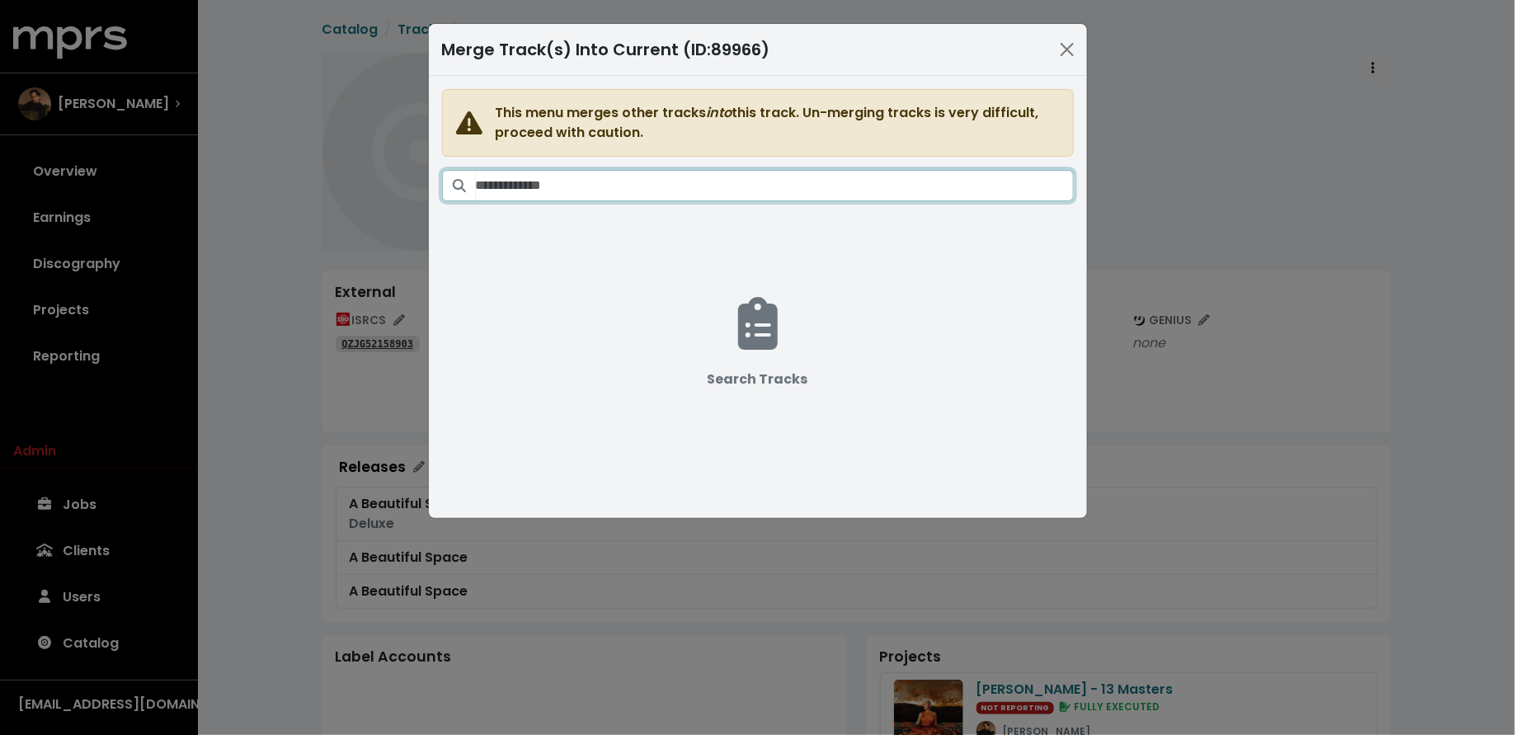
click at [543, 188] on input "Search tracks" at bounding box center [775, 185] width 598 height 31
paste input "**********"
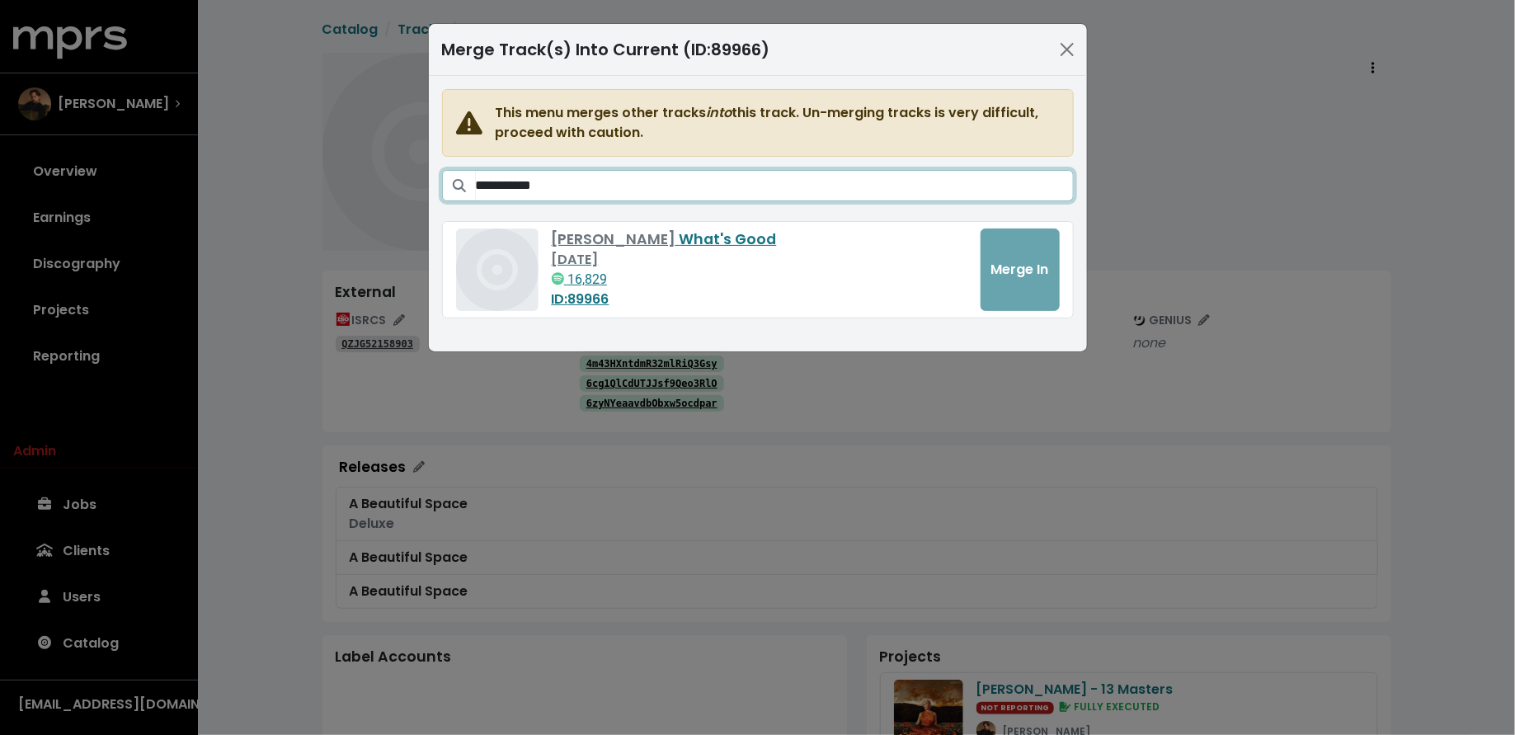
type input "**********"
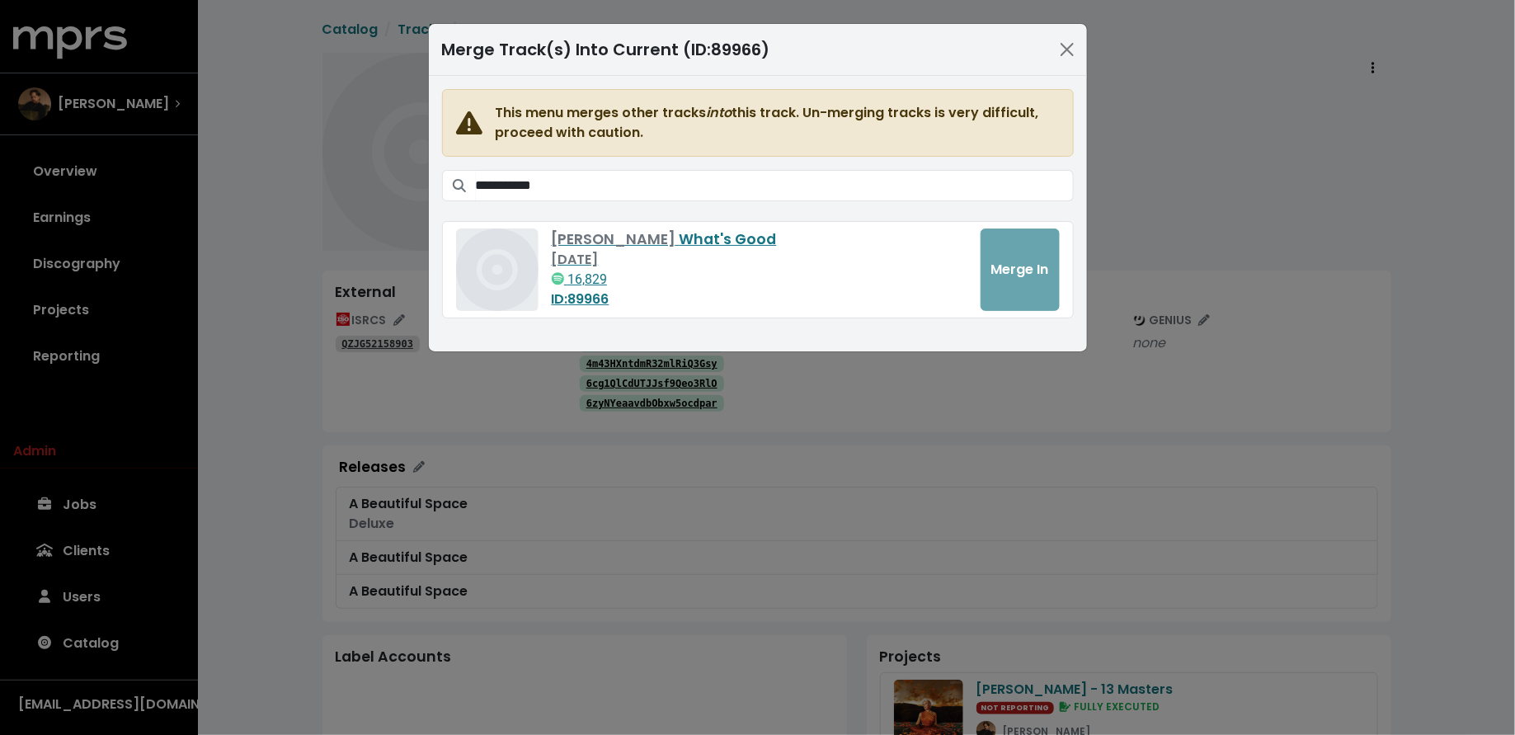
click at [292, 256] on div "**********" at bounding box center [757, 367] width 1515 height 735
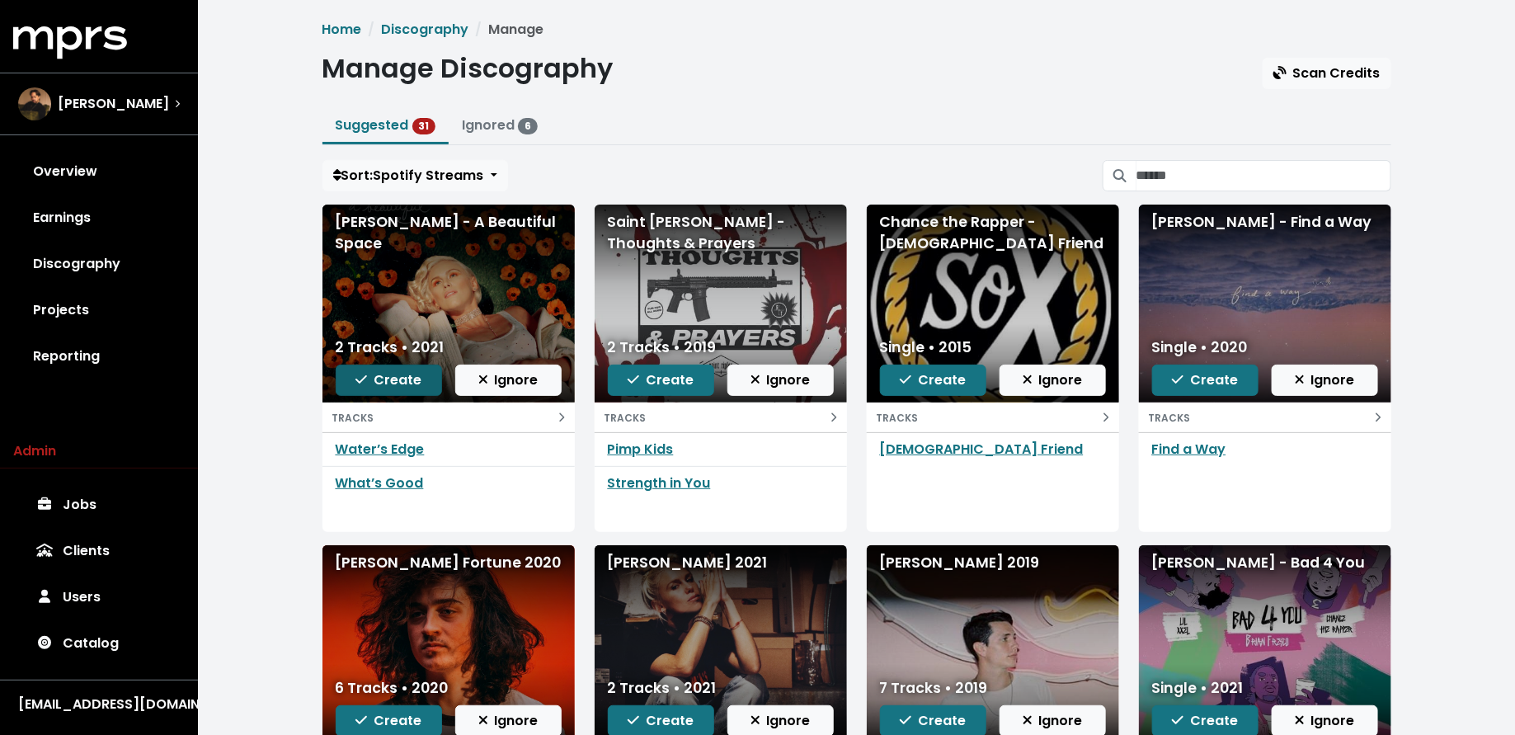
click at [404, 377] on span "Create" at bounding box center [389, 379] width 66 height 19
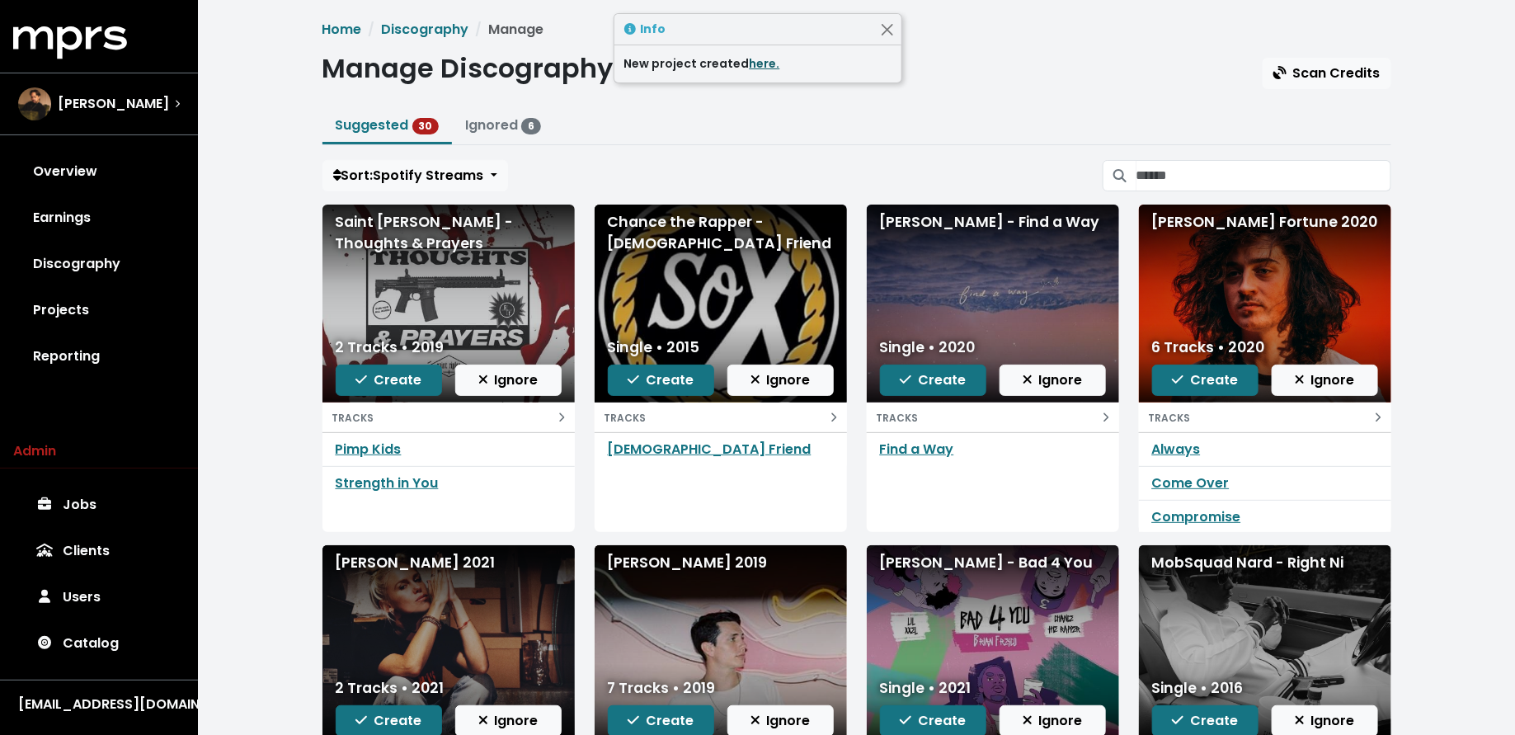
click at [756, 64] on link "here." at bounding box center [765, 63] width 31 height 16
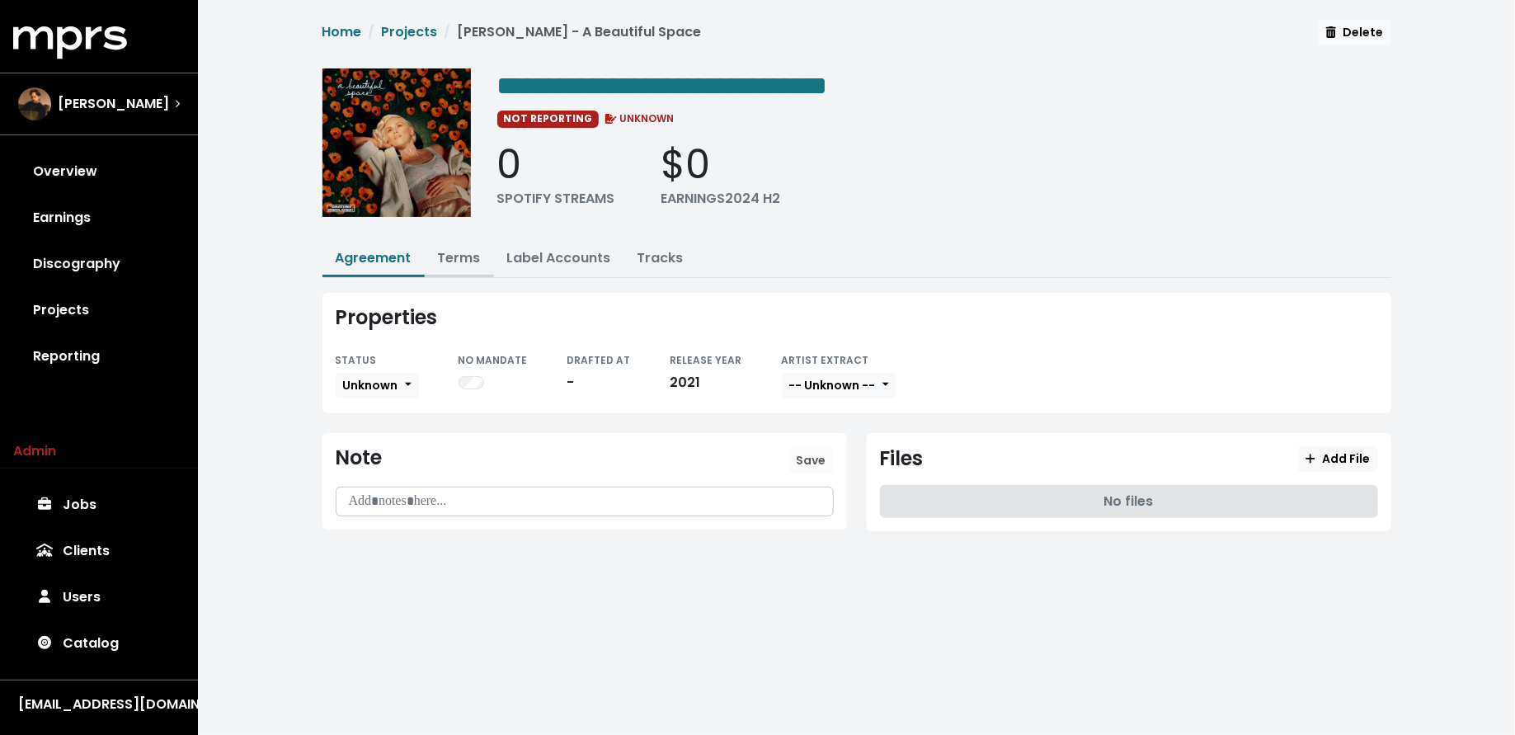
click at [458, 254] on link "Terms" at bounding box center [459, 257] width 43 height 19
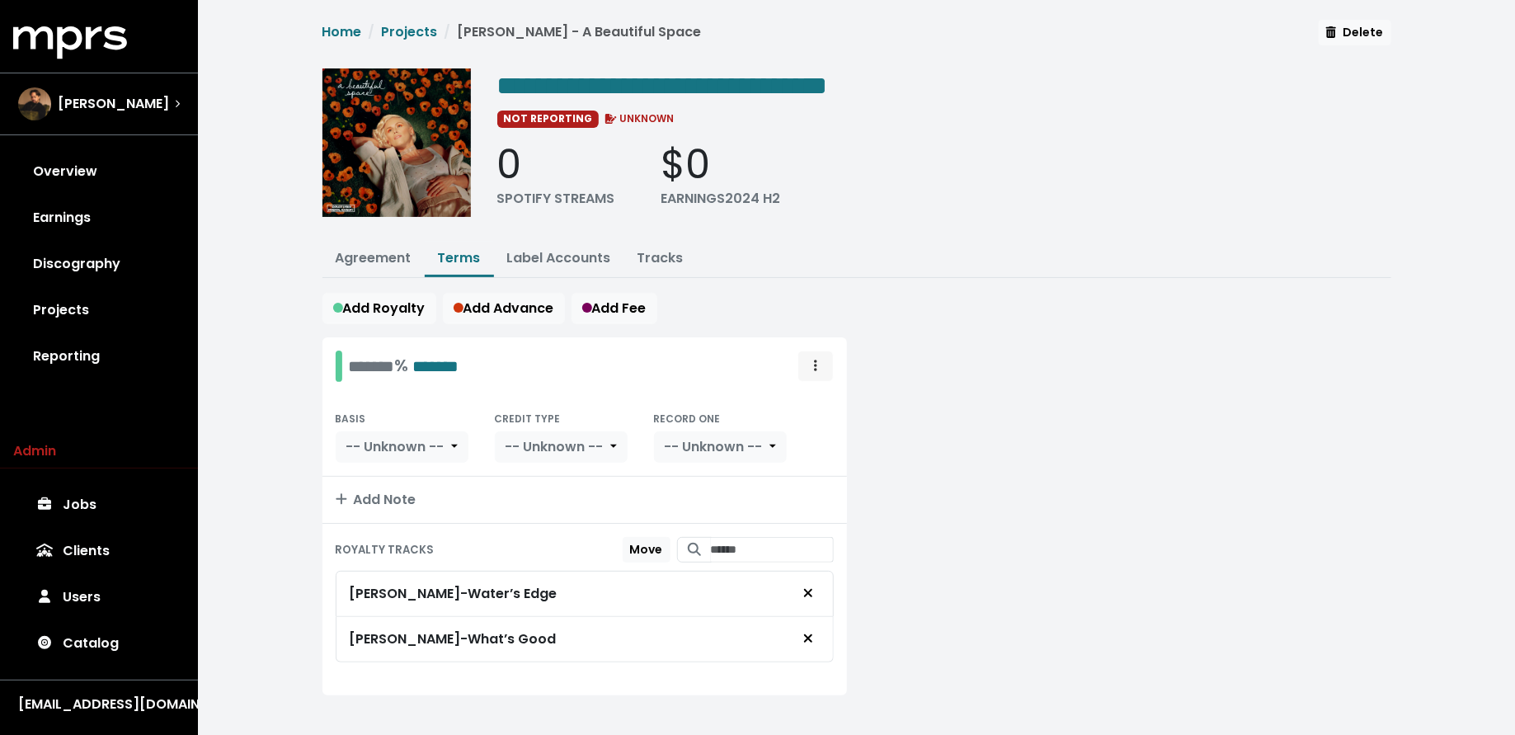
click at [816, 364] on icon "Royalty administration options" at bounding box center [815, 365] width 3 height 13
click at [798, 402] on link "Move" at bounding box center [768, 402] width 130 height 26
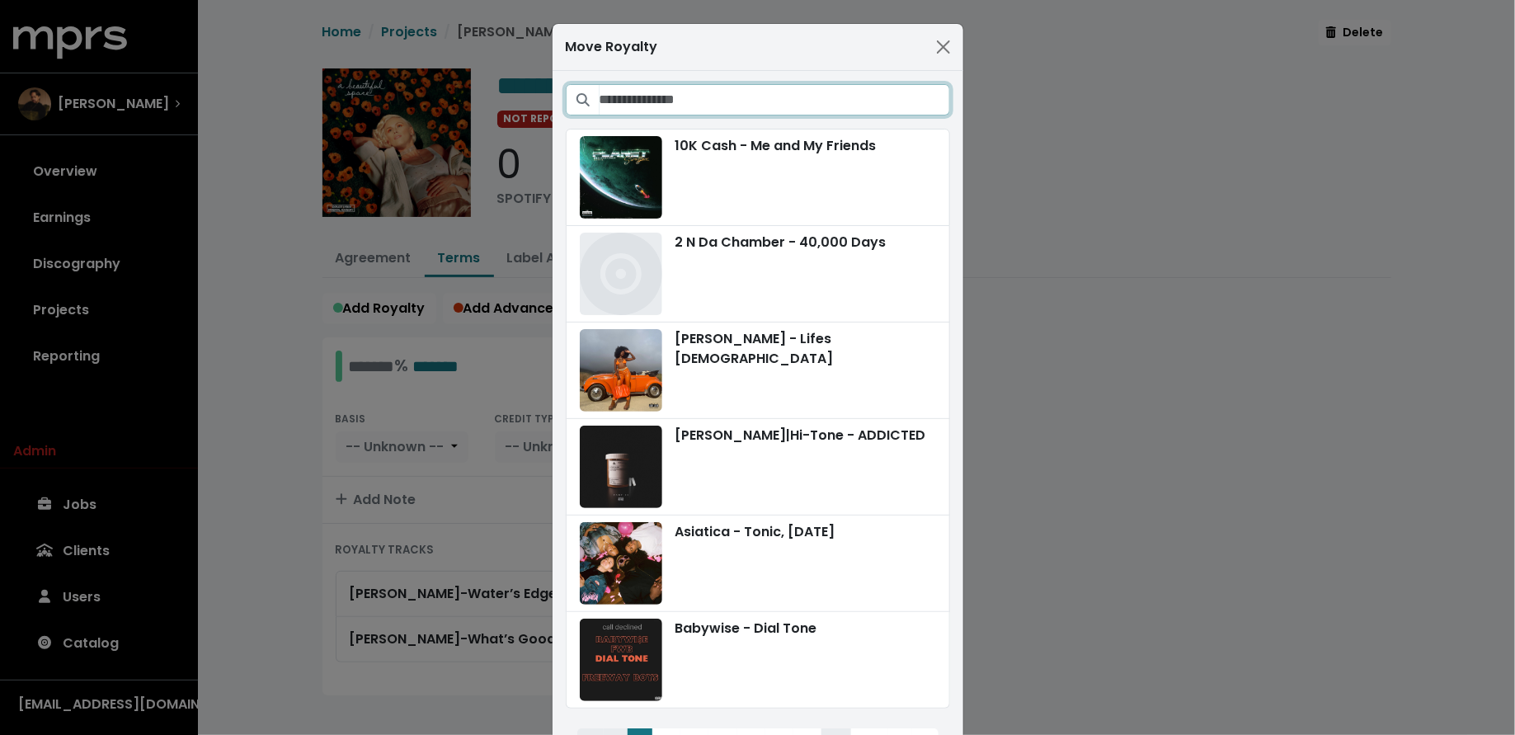
click at [768, 103] on input "Search projects" at bounding box center [775, 99] width 351 height 31
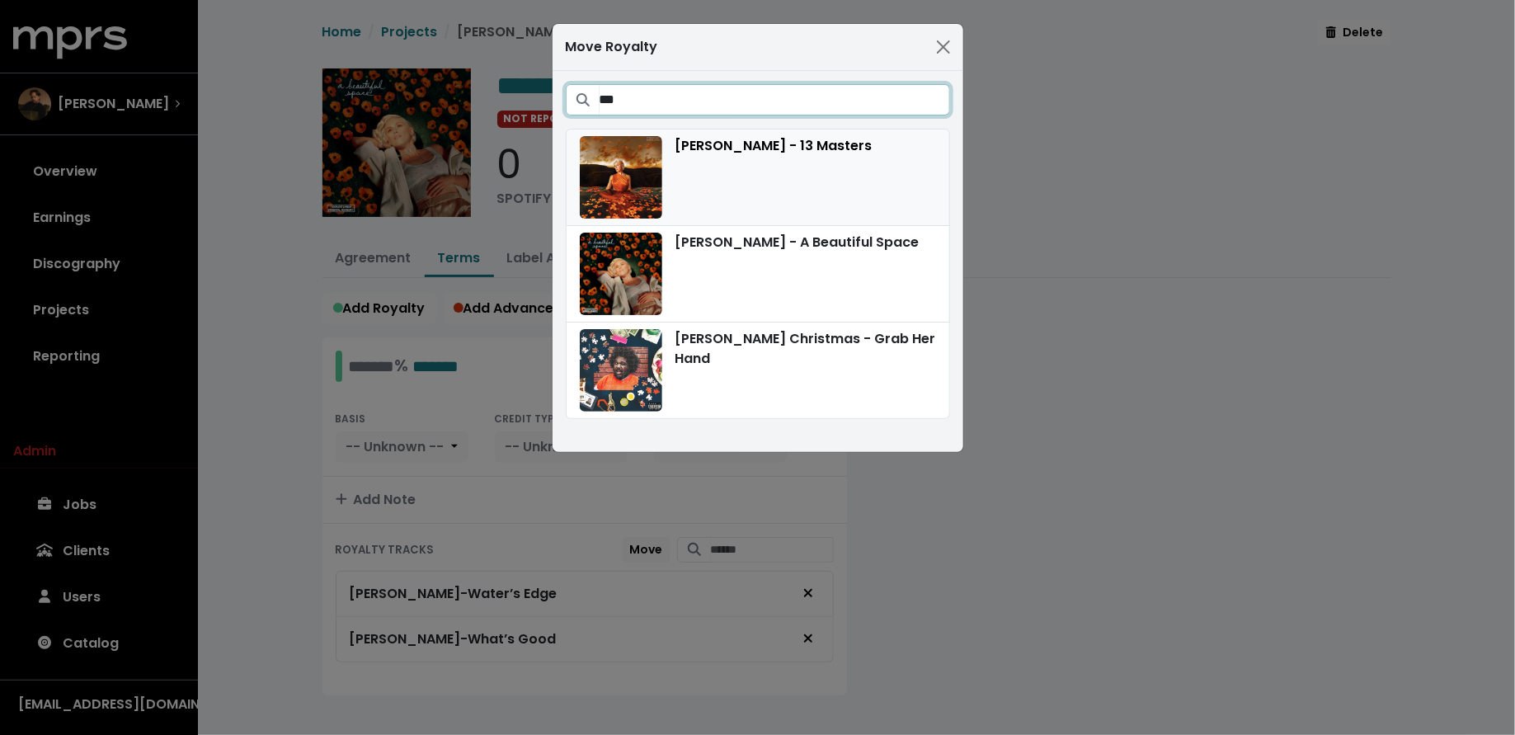
type input "***"
click at [845, 187] on div "[PERSON_NAME] - 13 Masters" at bounding box center [758, 177] width 356 height 82
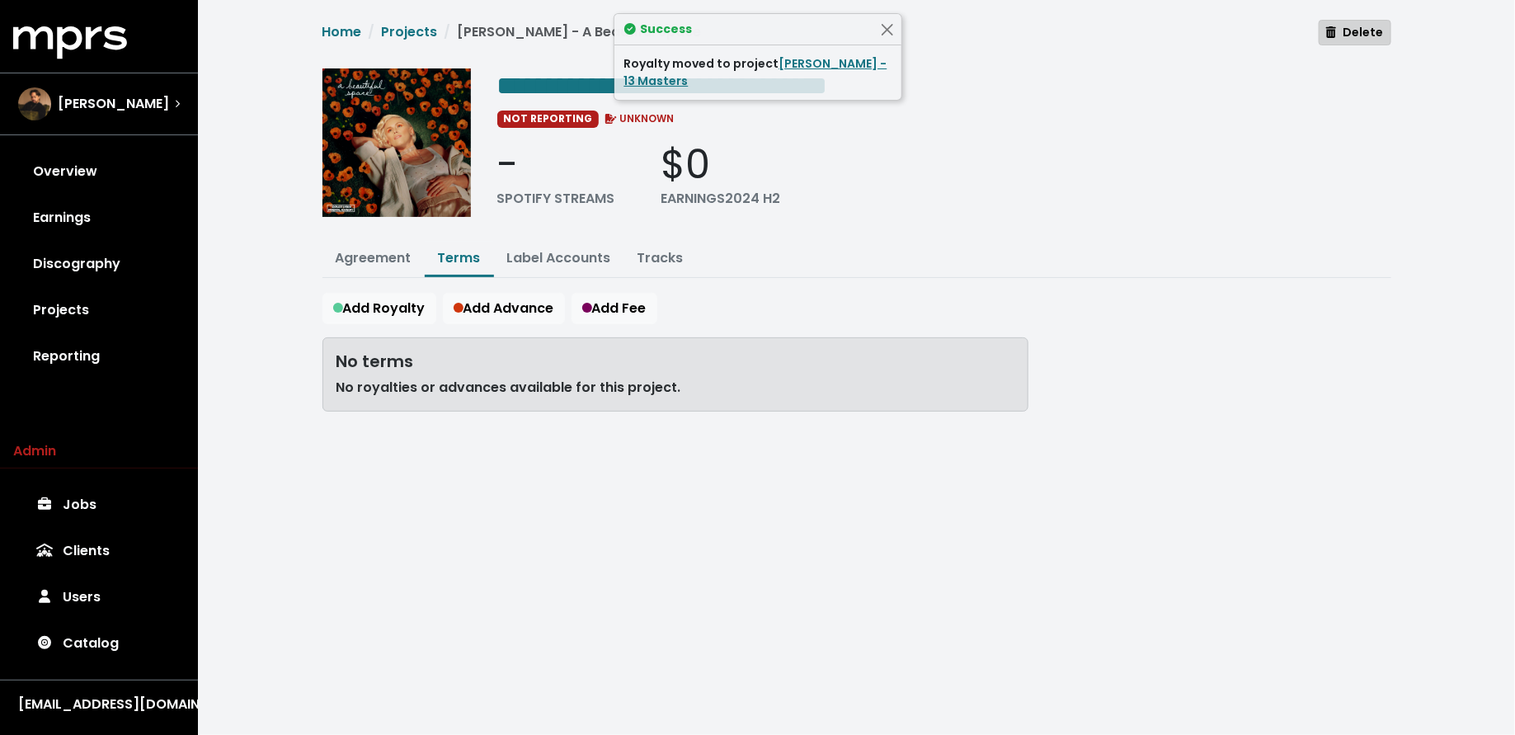
click at [1363, 37] on span "Delete" at bounding box center [1354, 32] width 57 height 16
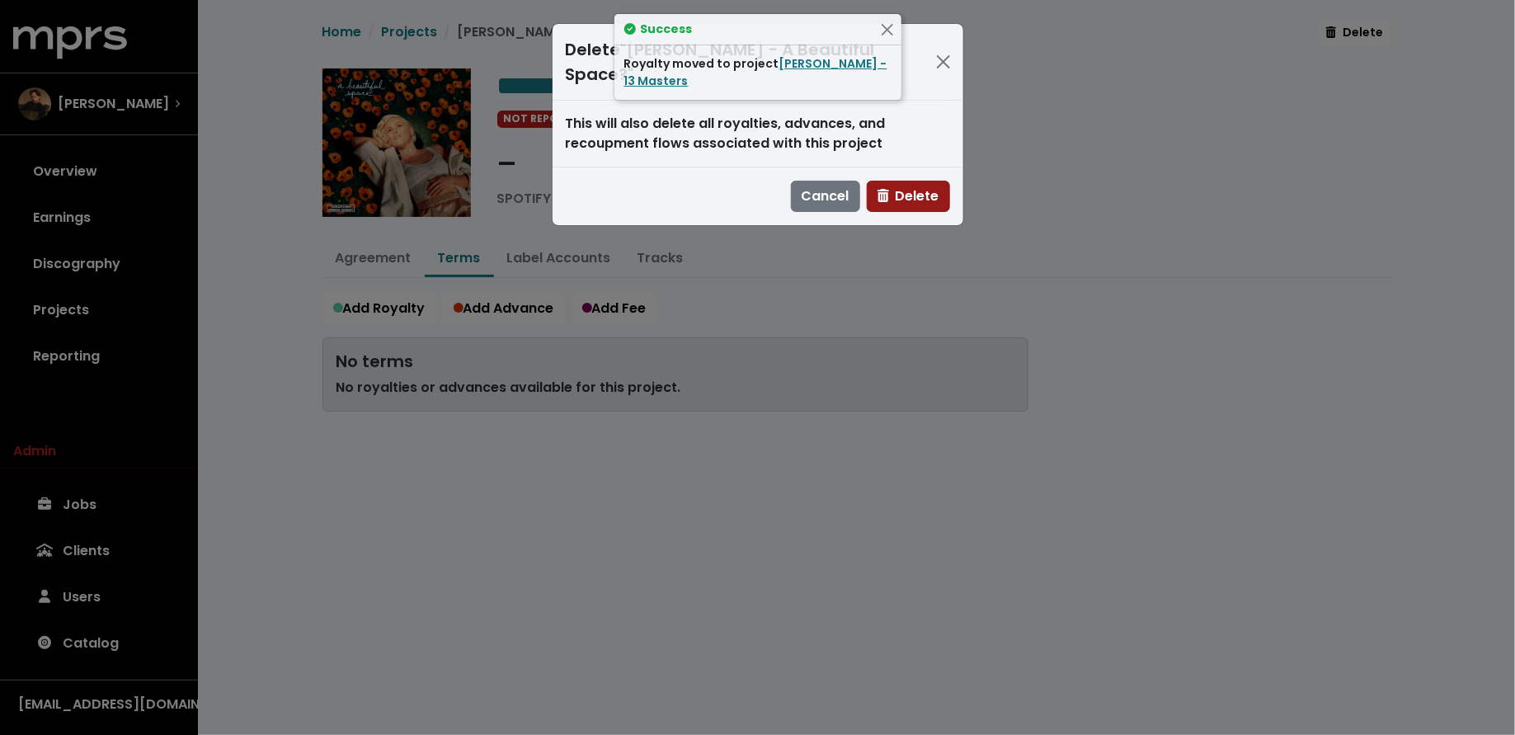
click at [916, 186] on span "Delete" at bounding box center [909, 195] width 62 height 19
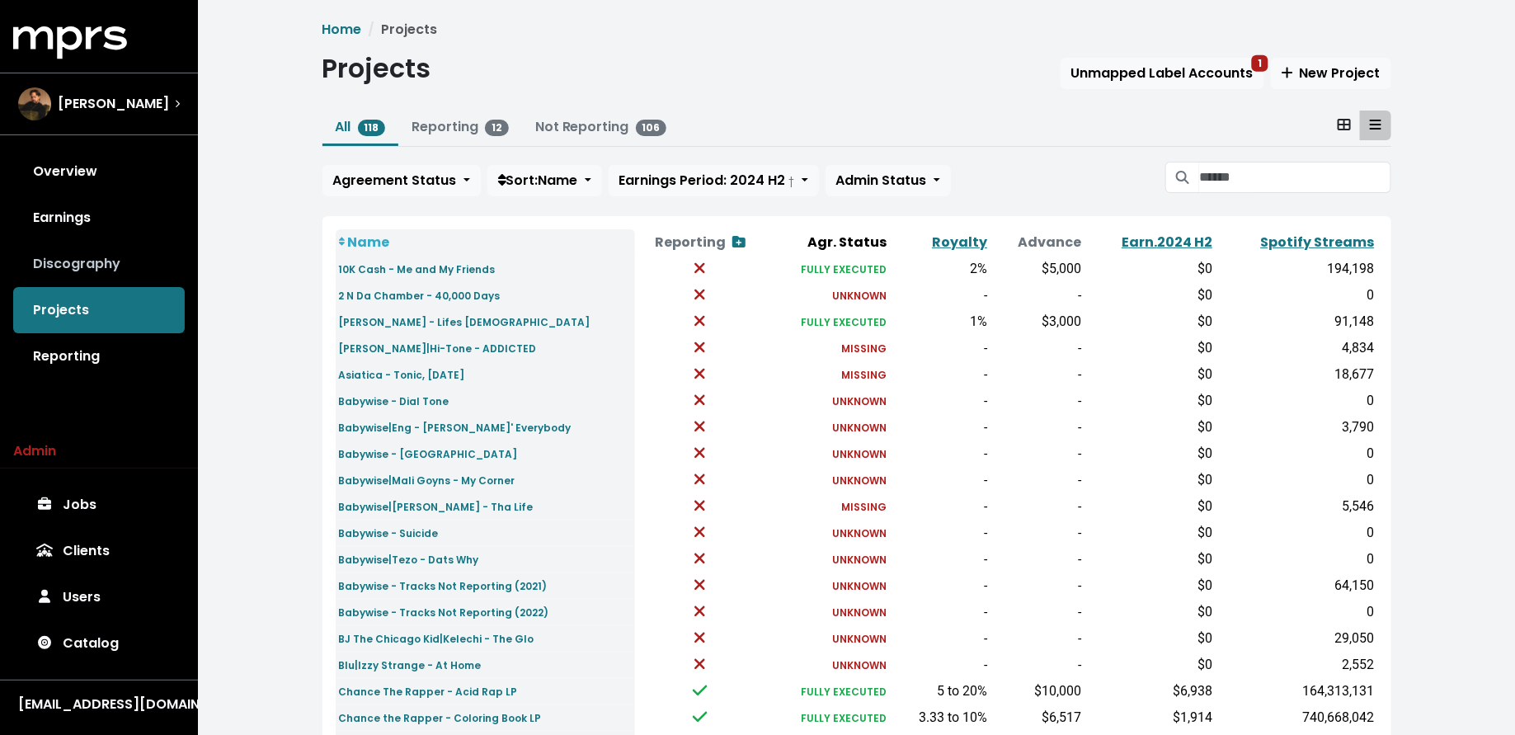
click at [126, 264] on link "Discography" at bounding box center [99, 264] width 172 height 46
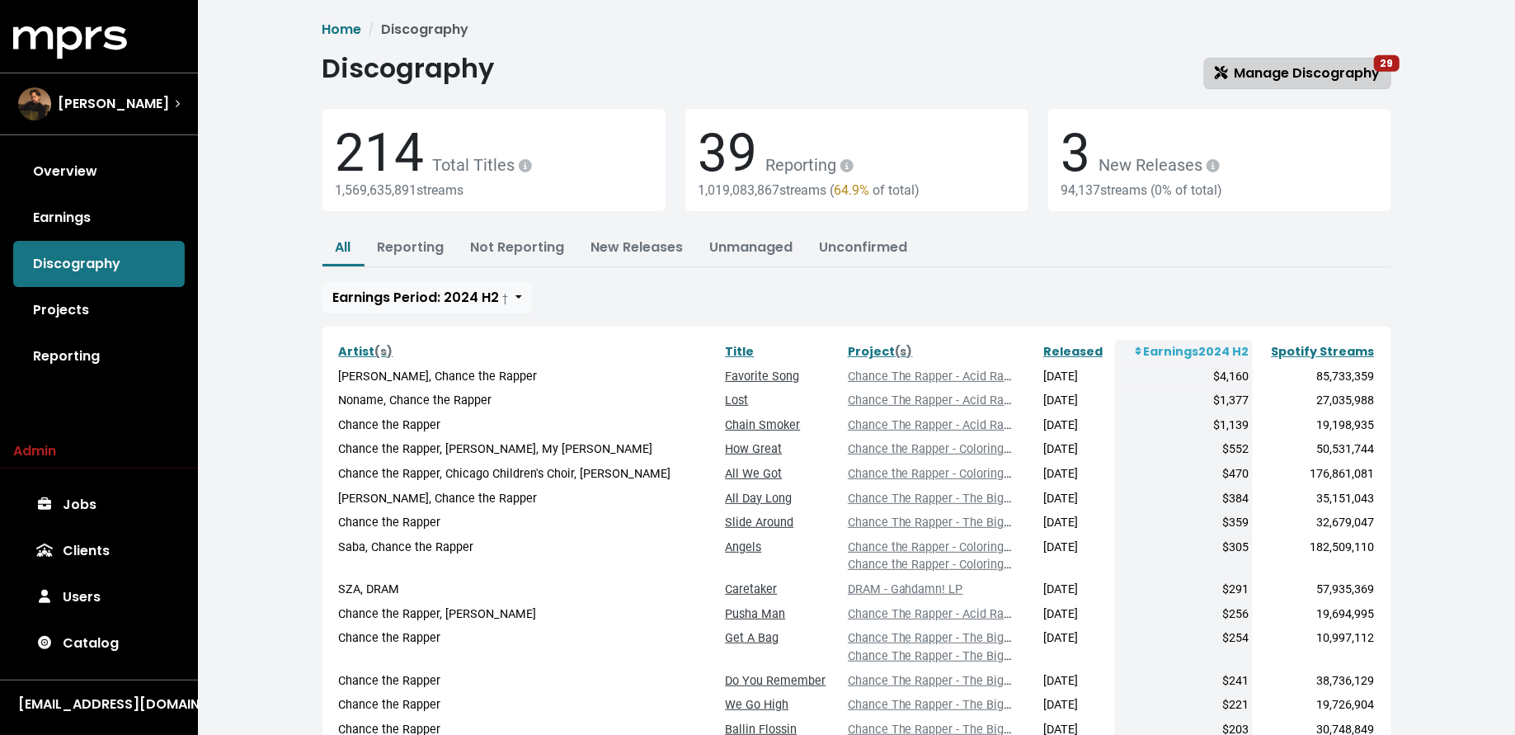
click at [1319, 82] on link "Manage Discography 29" at bounding box center [1297, 73] width 187 height 31
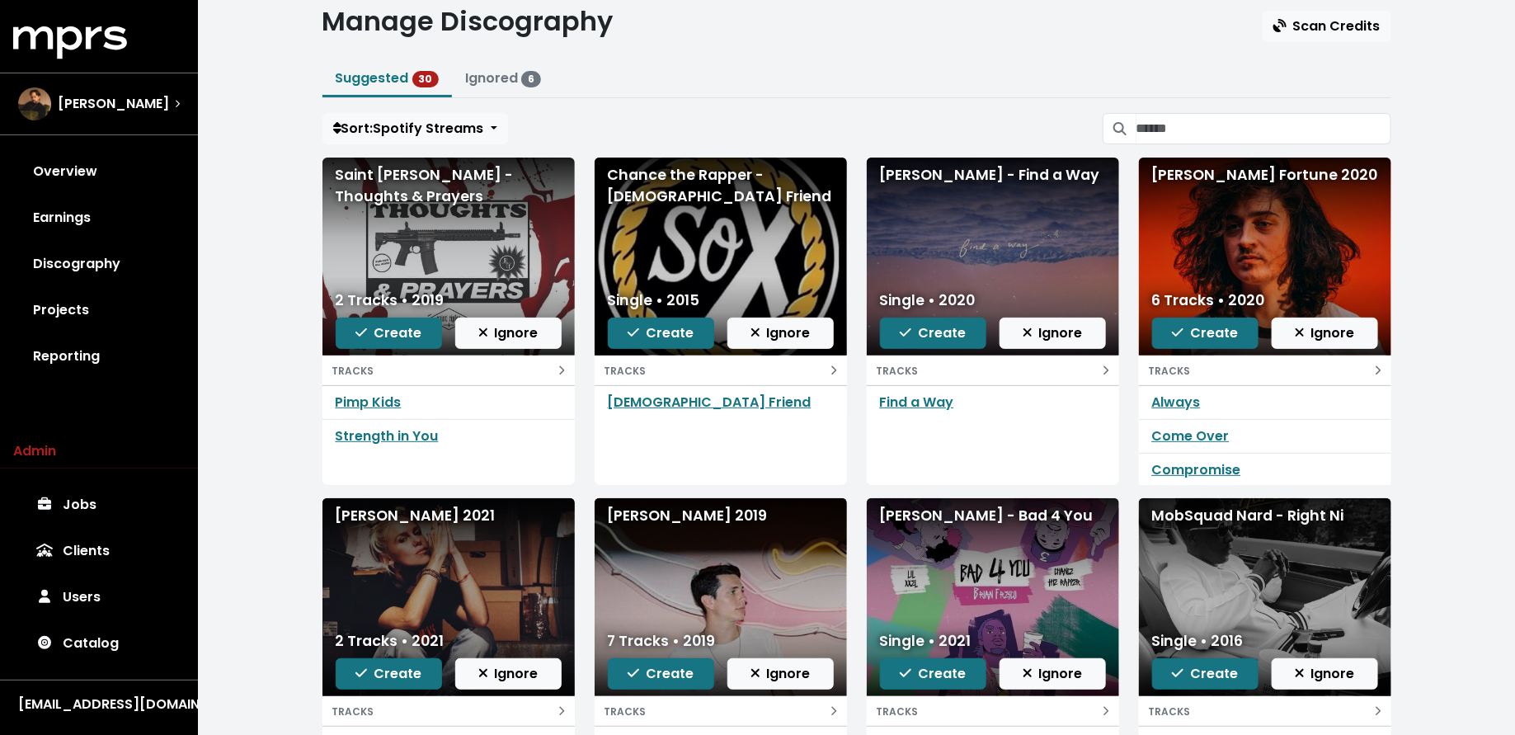
scroll to position [48, 0]
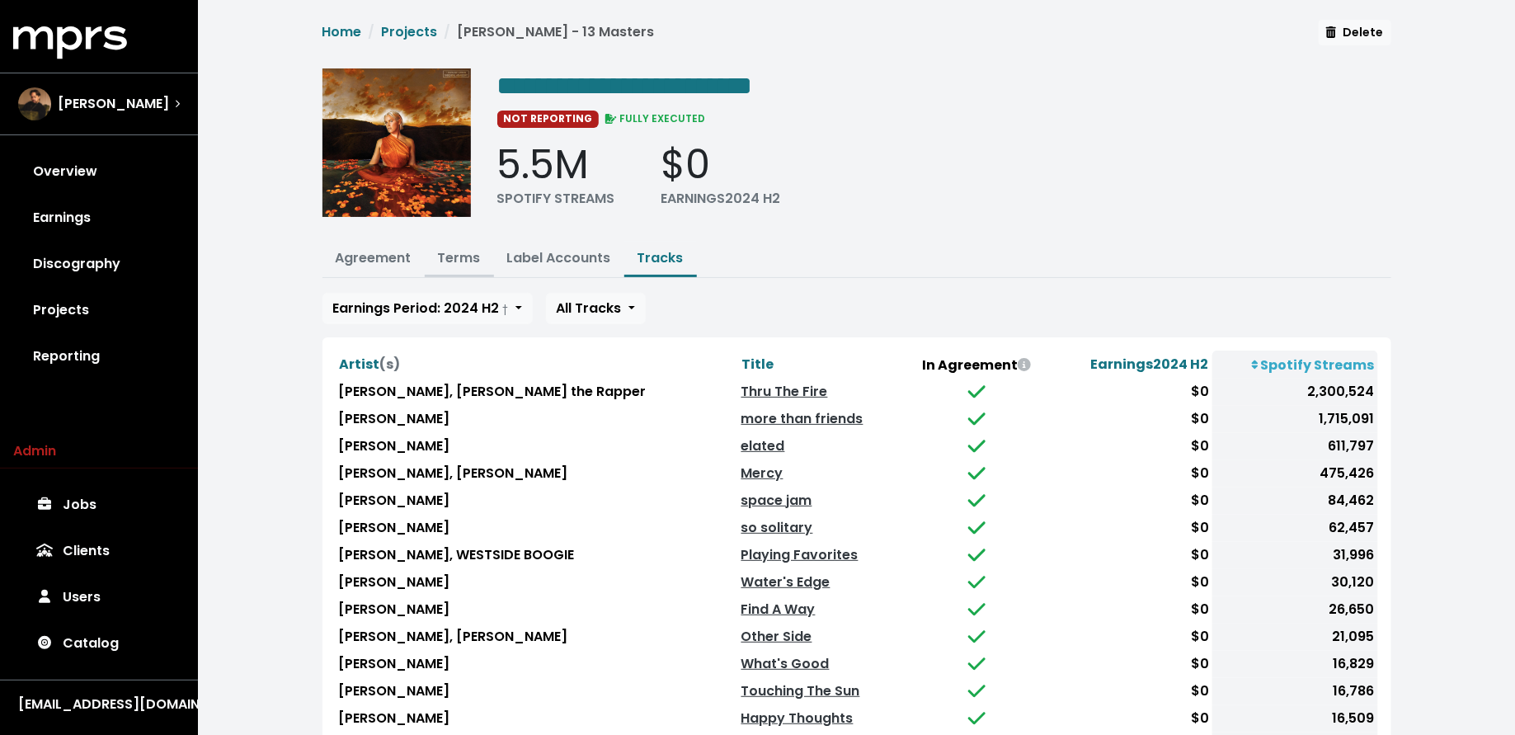
click at [459, 263] on link "Terms" at bounding box center [459, 257] width 43 height 19
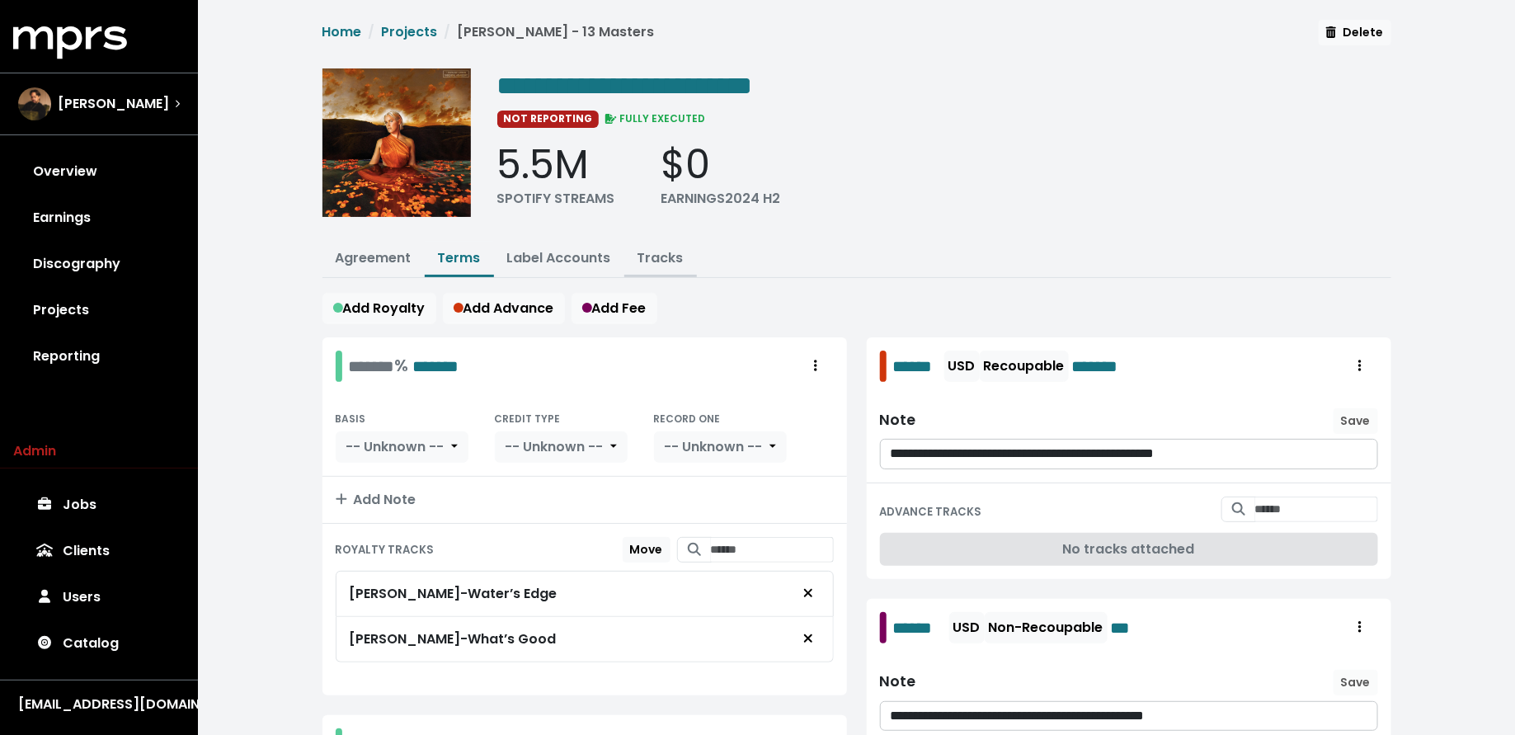
click at [641, 252] on link "Tracks" at bounding box center [661, 257] width 46 height 19
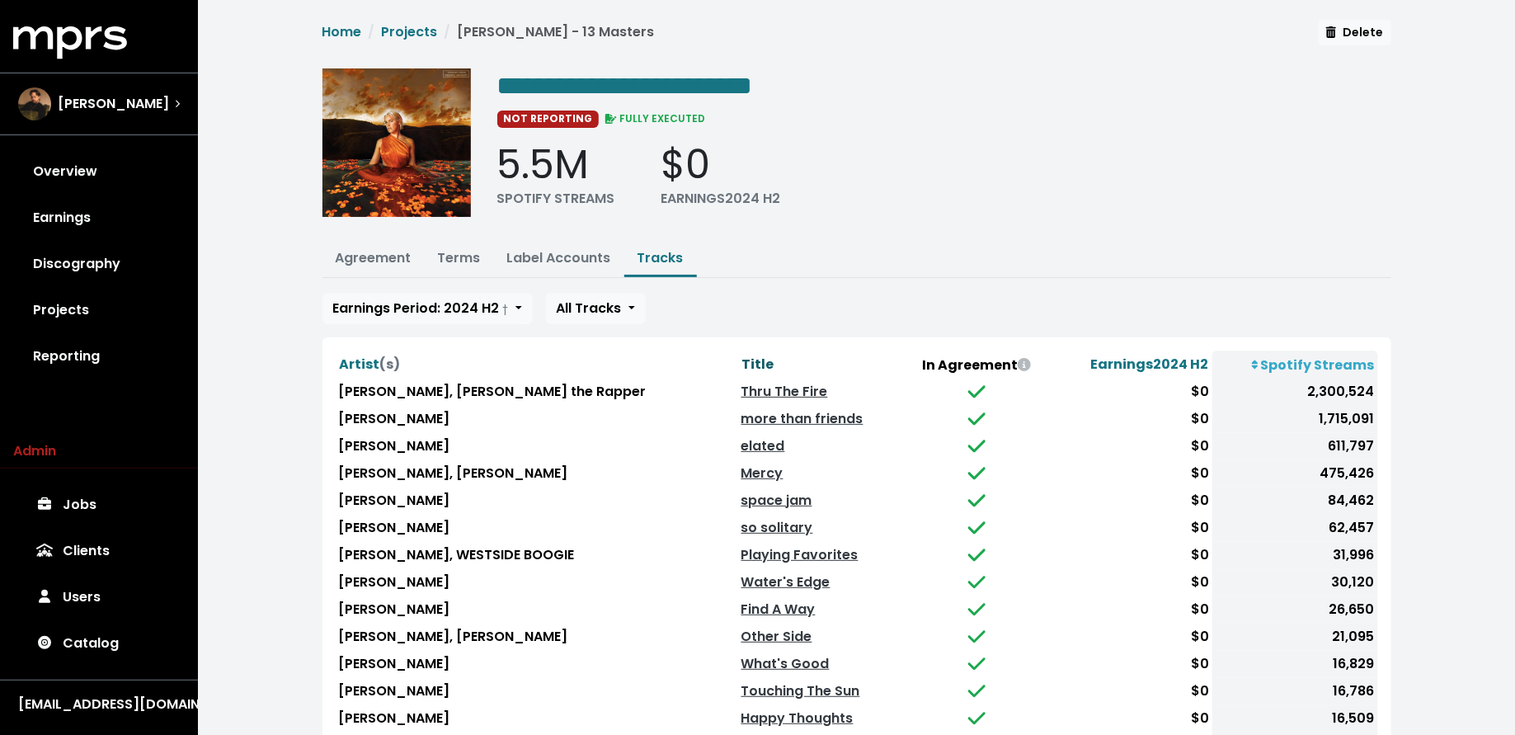
click at [742, 355] on span "Title" at bounding box center [758, 364] width 32 height 19
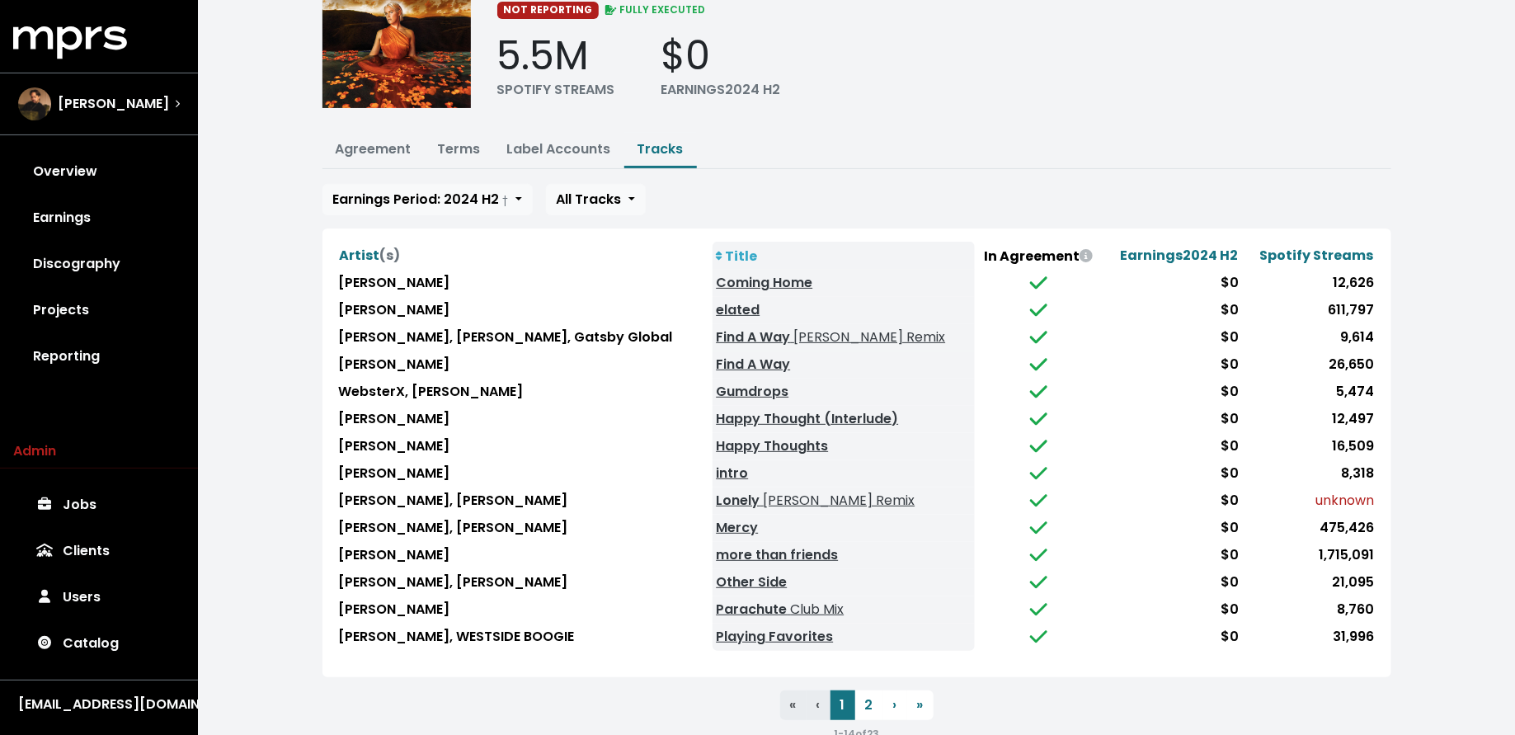
scroll to position [113, 0]
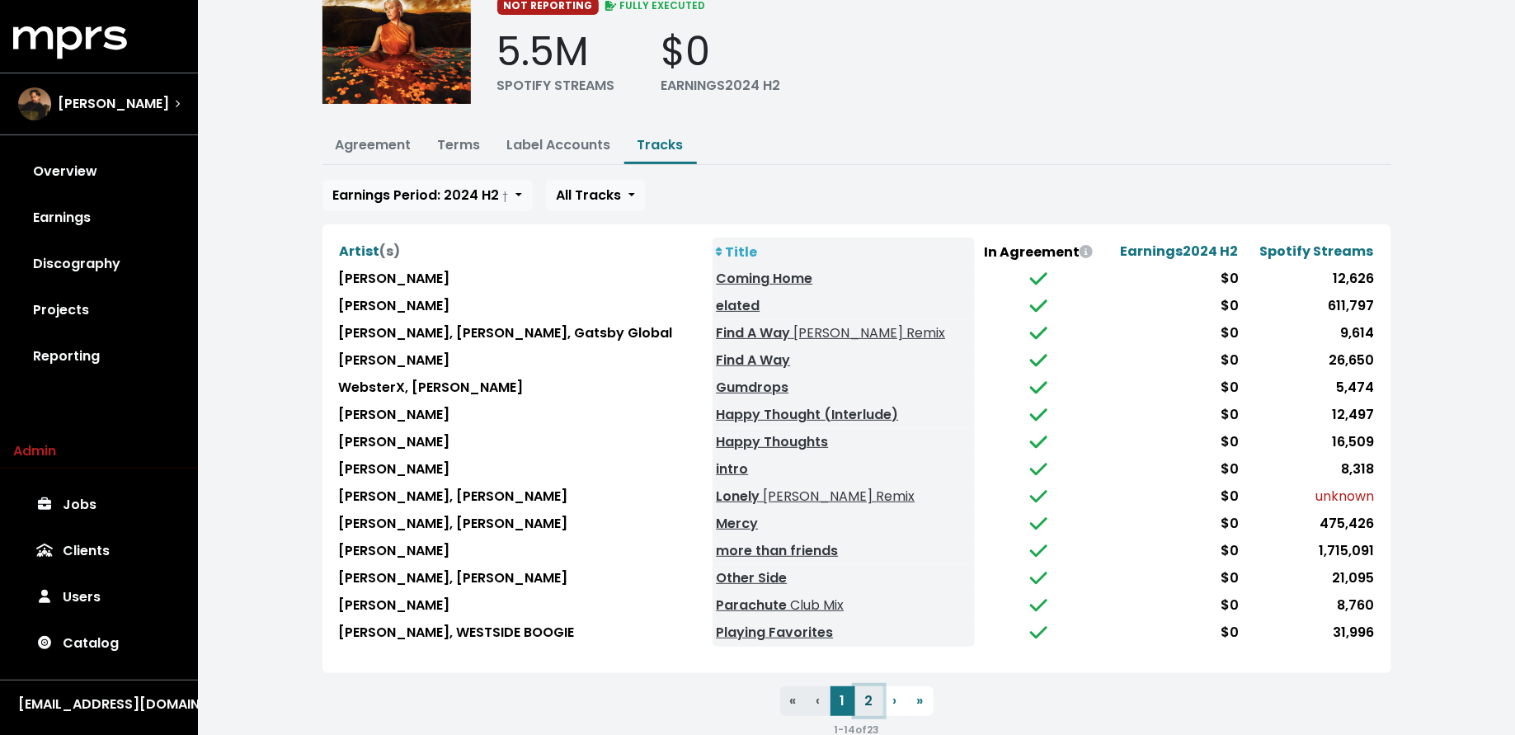
click at [869, 689] on button "2" at bounding box center [869, 701] width 28 height 30
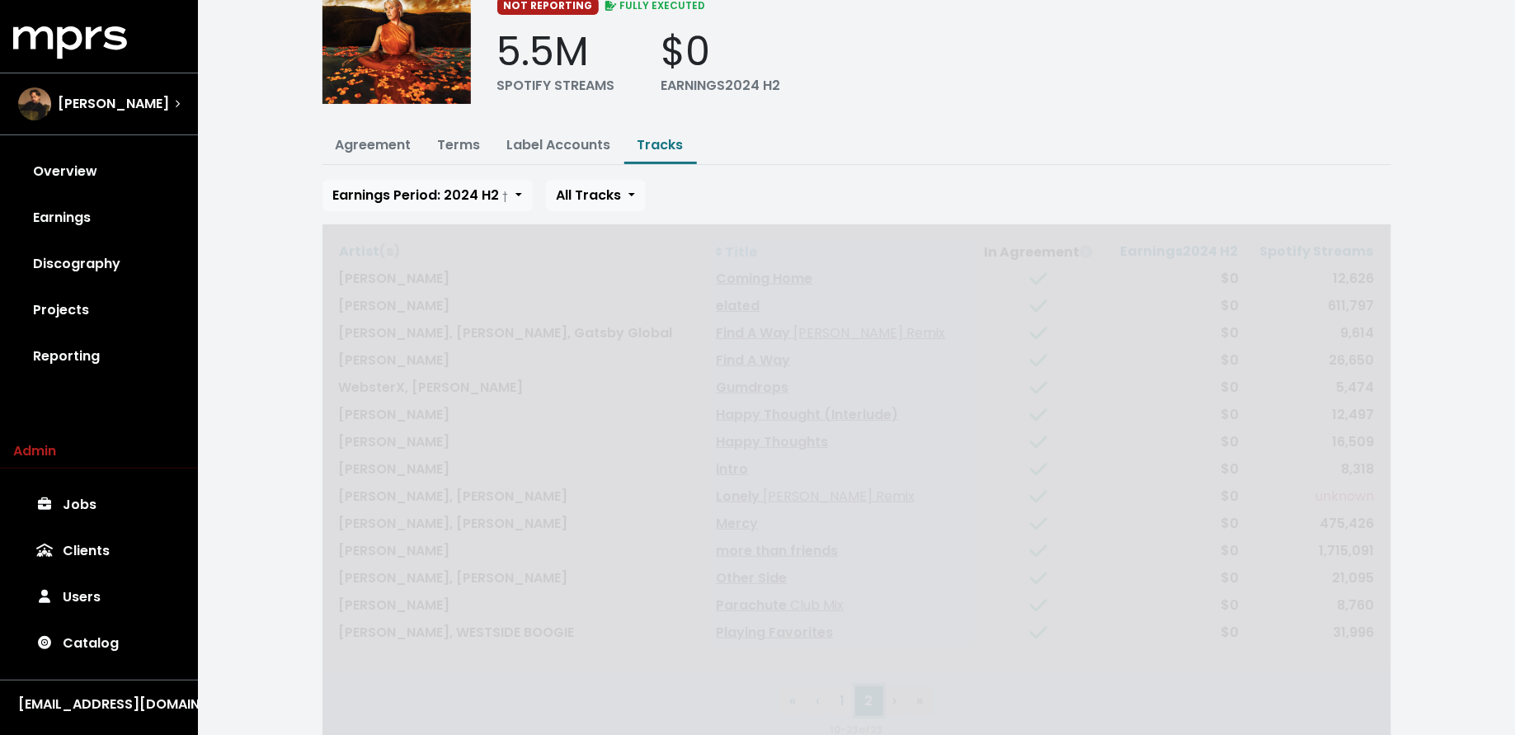
scroll to position [5, 0]
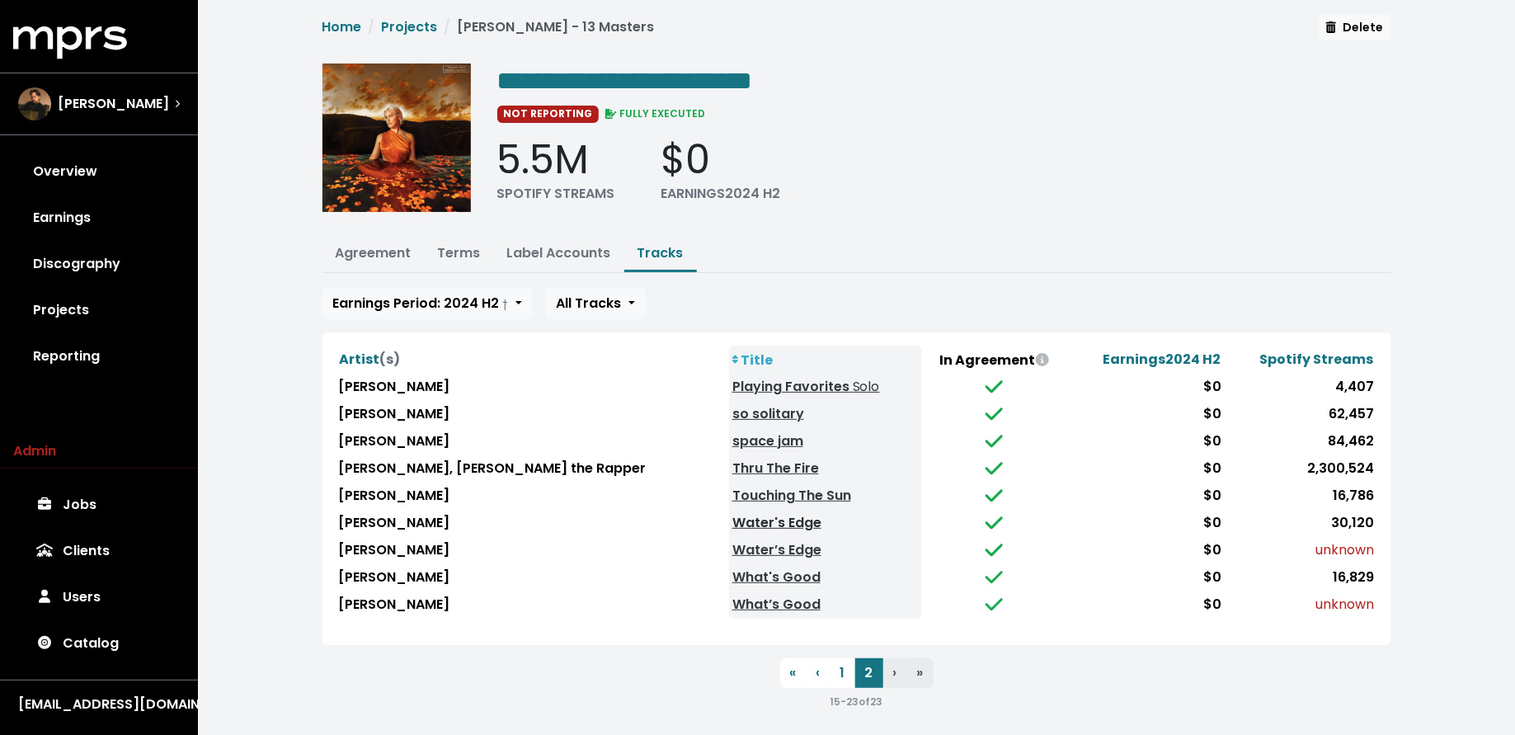
click at [732, 519] on link "Water's Edge" at bounding box center [776, 522] width 89 height 19
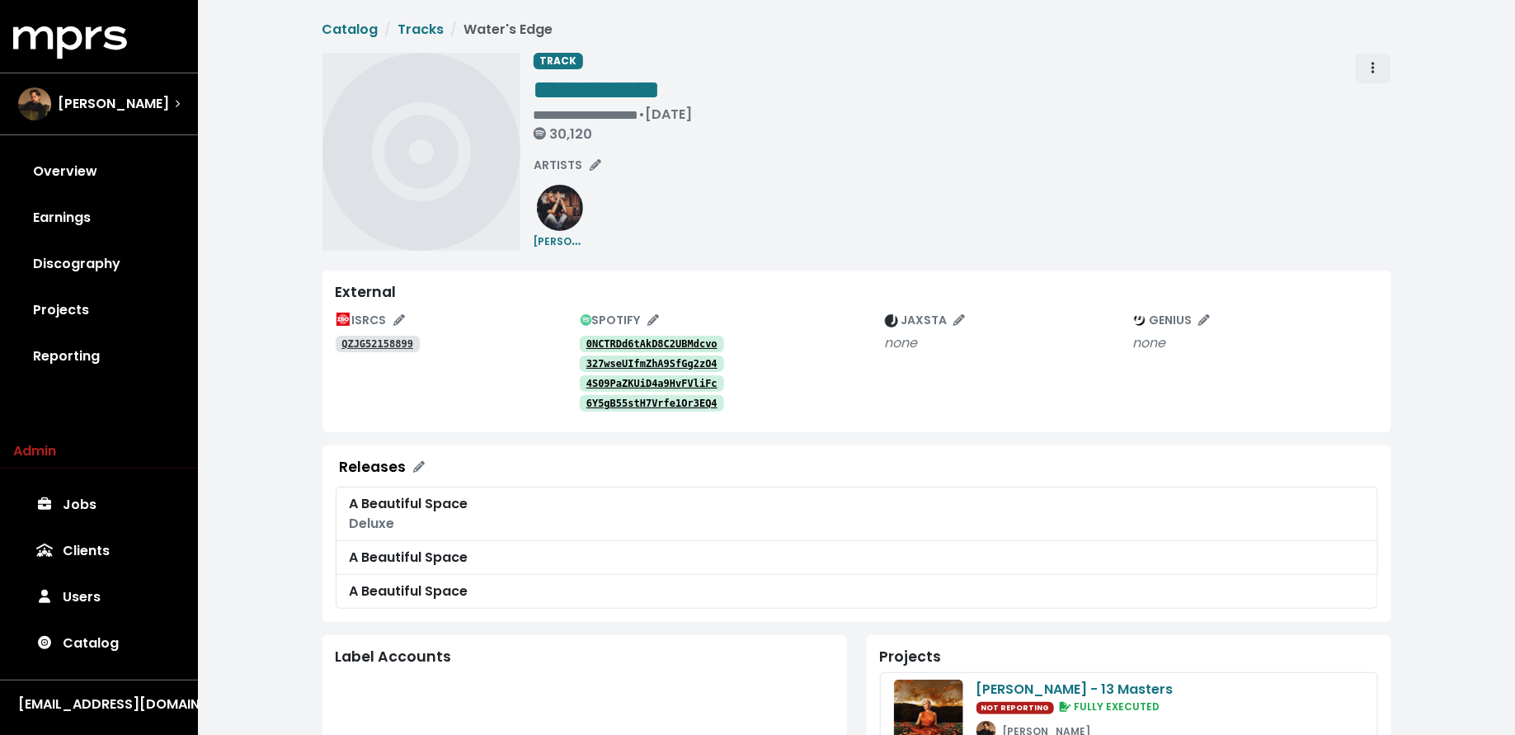
click at [1378, 68] on span "Track actions" at bounding box center [1373, 69] width 15 height 20
click at [1375, 100] on link "Merge" at bounding box center [1421, 105] width 130 height 26
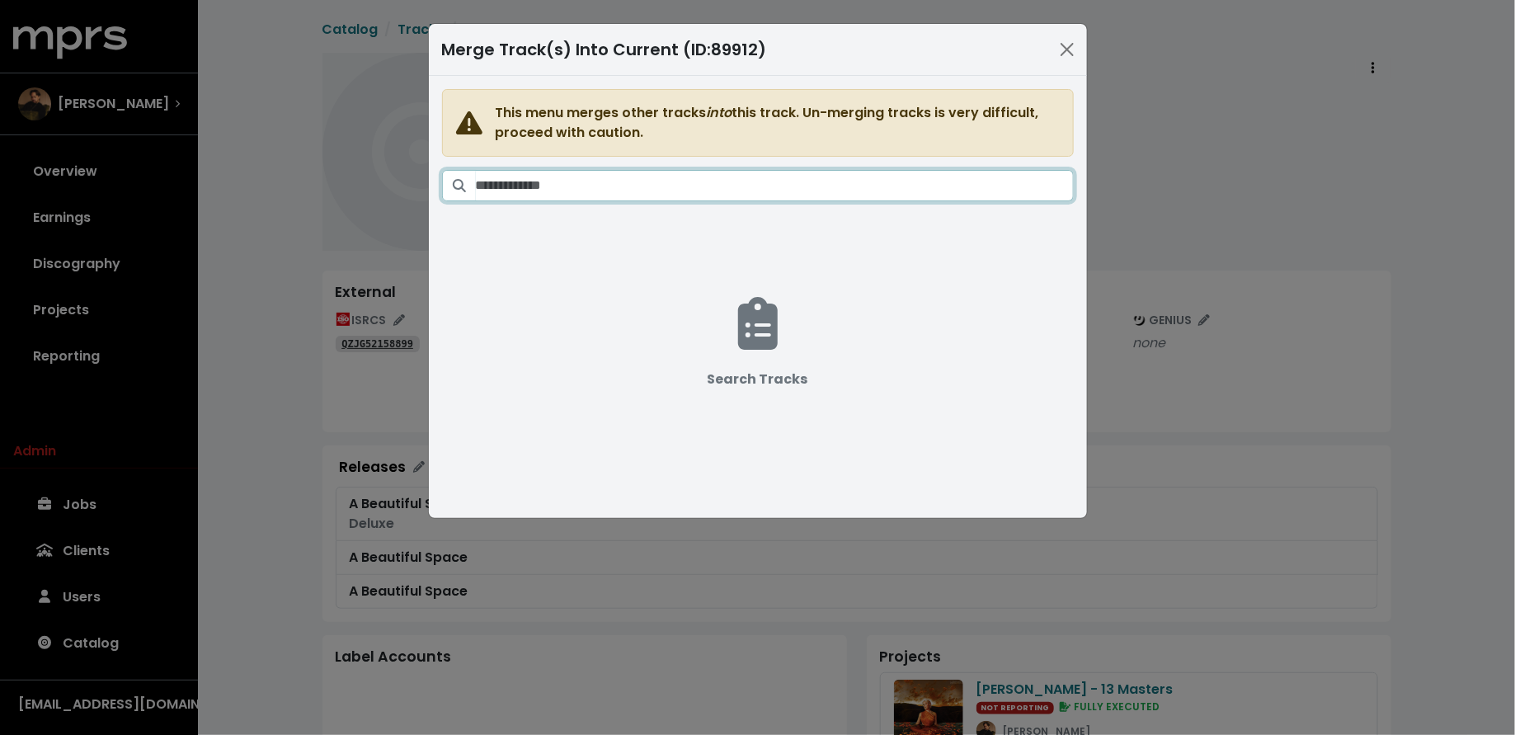
click at [740, 177] on input "Search tracks" at bounding box center [775, 185] width 598 height 31
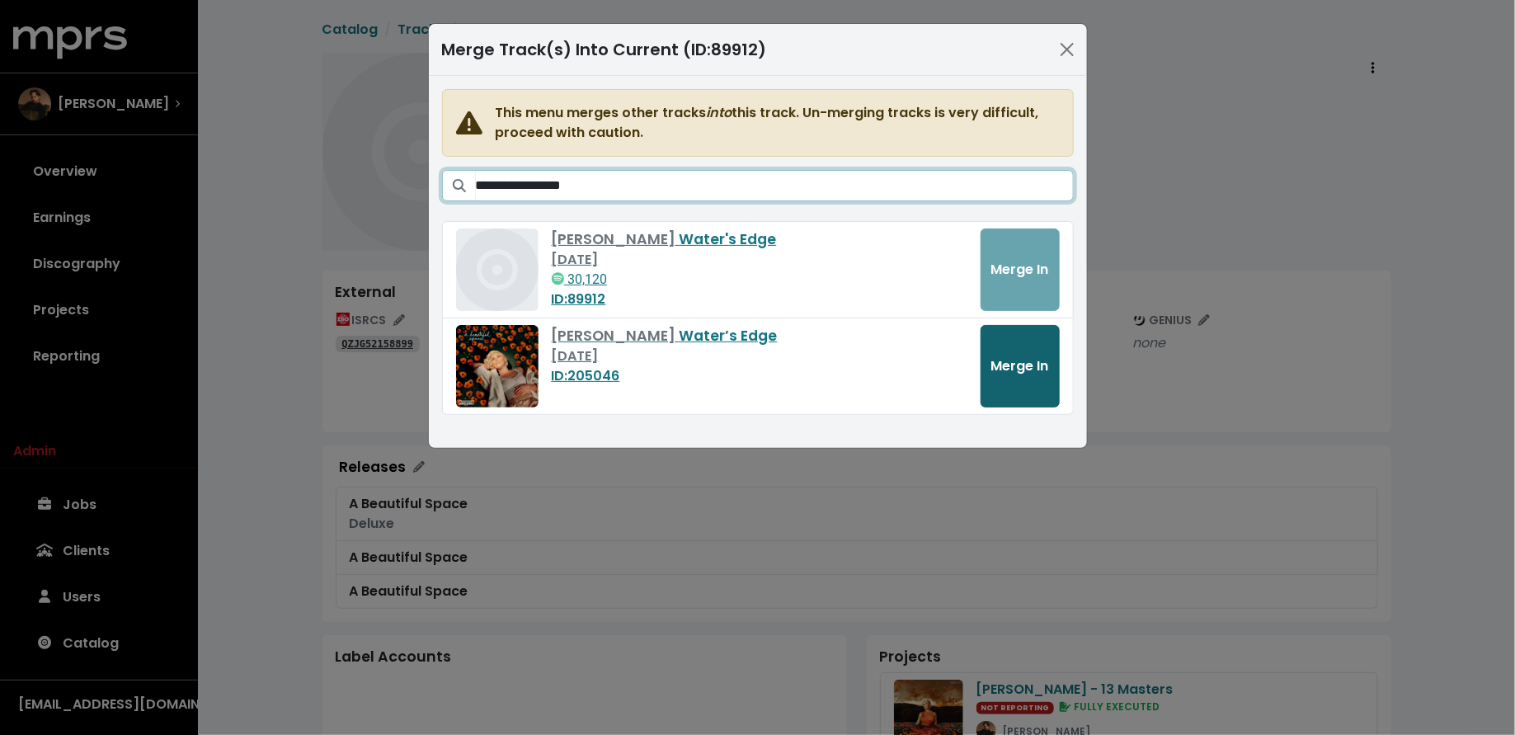
type input "**********"
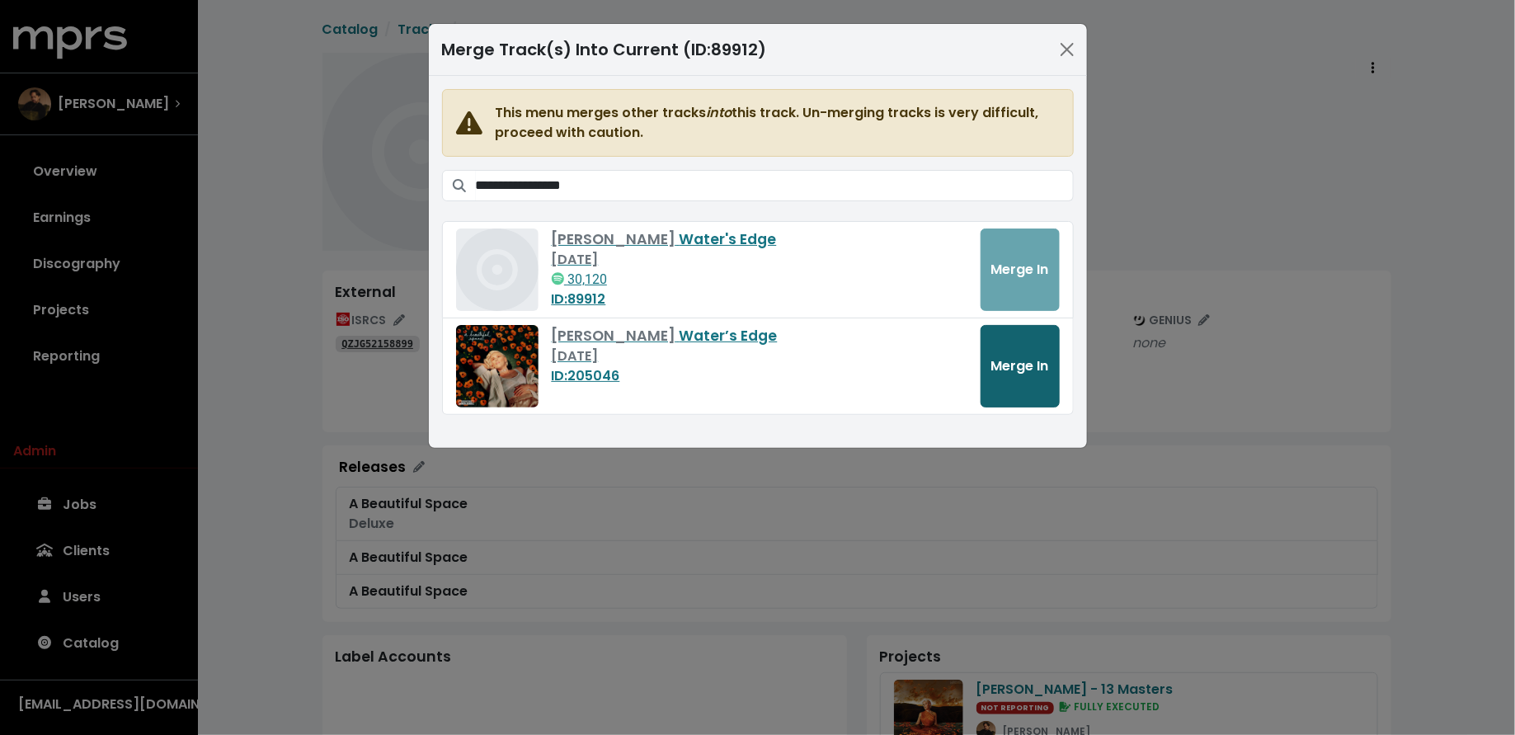
click at [1001, 347] on button "Merge In" at bounding box center [1020, 366] width 79 height 82
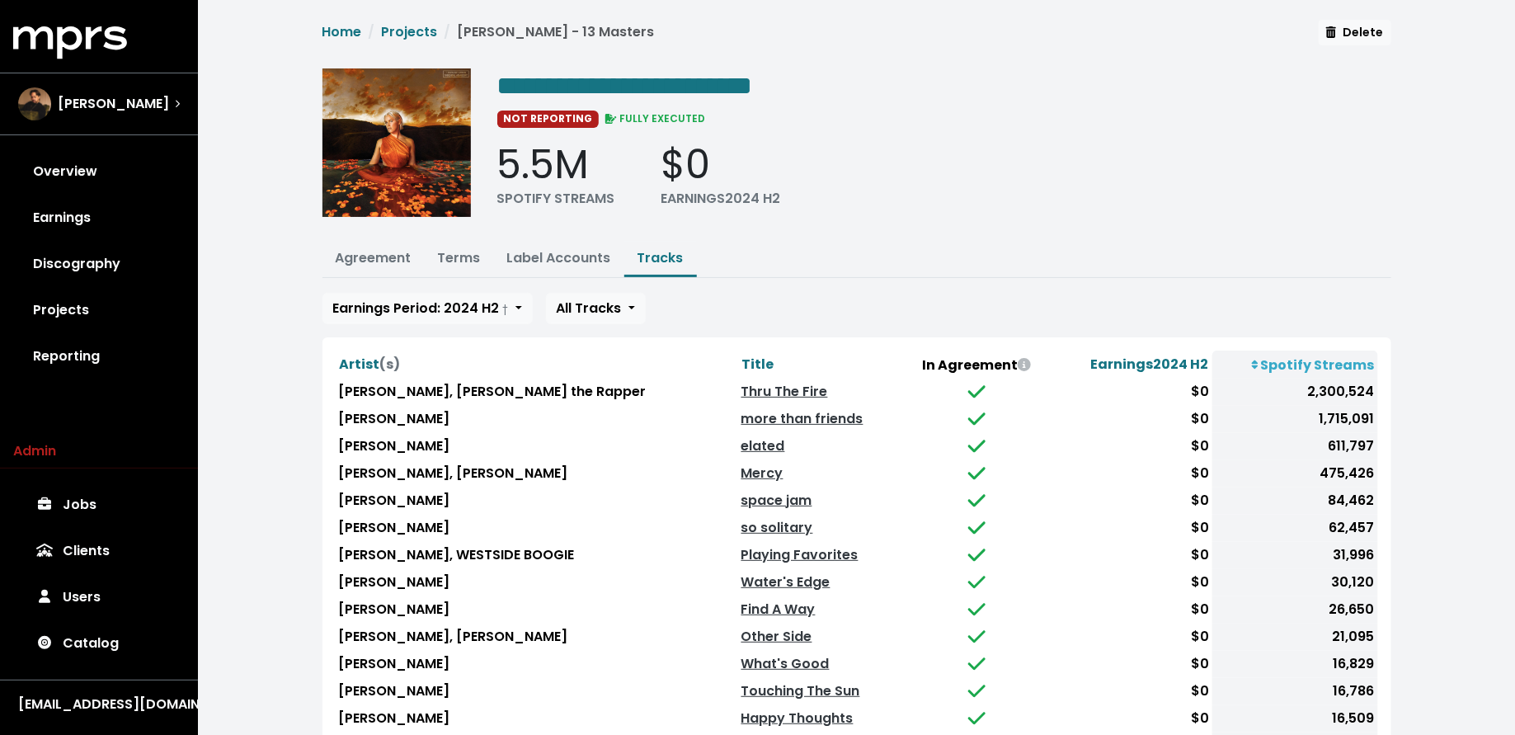
click at [738, 365] on th "Title" at bounding box center [820, 365] width 165 height 28
click at [742, 361] on span "Title" at bounding box center [758, 364] width 32 height 19
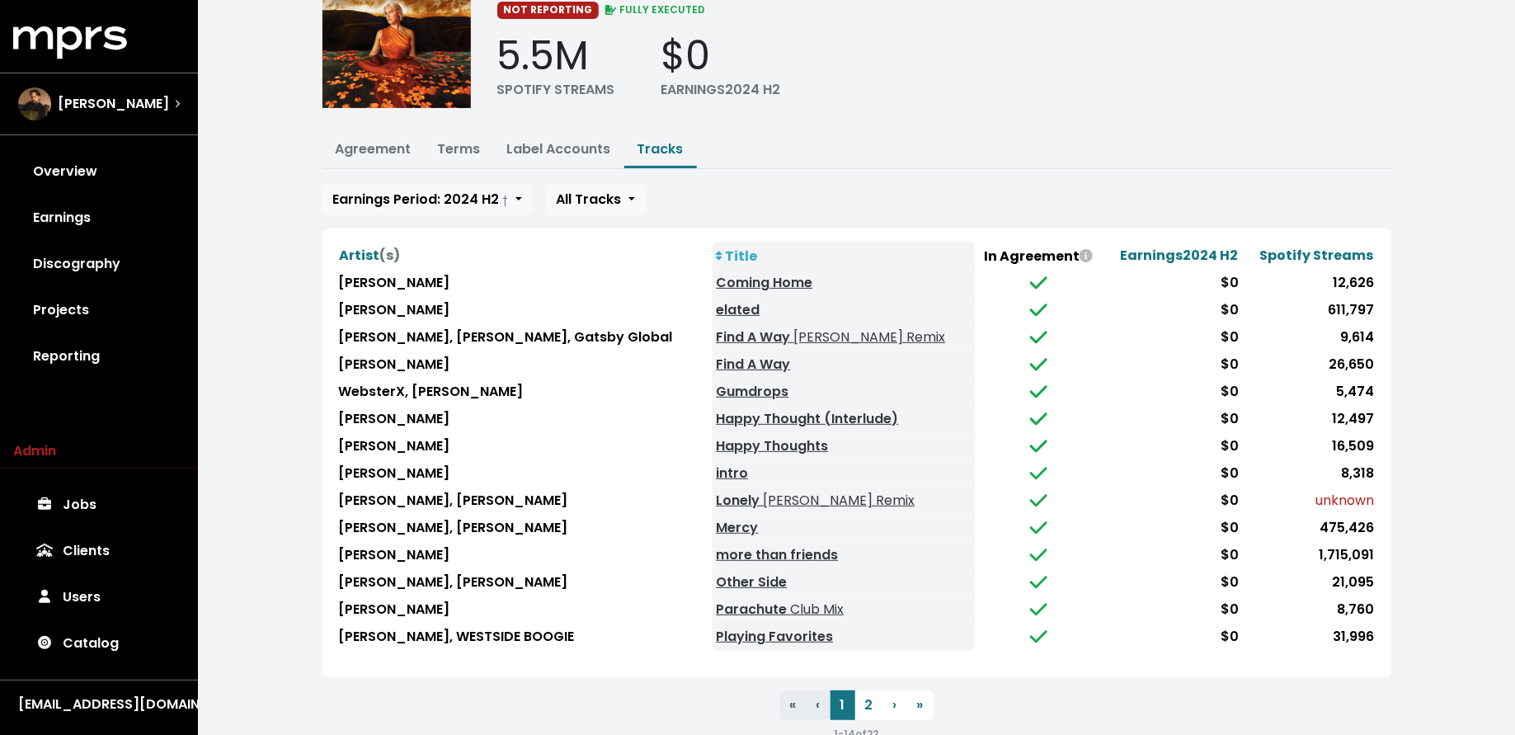
scroll to position [130, 0]
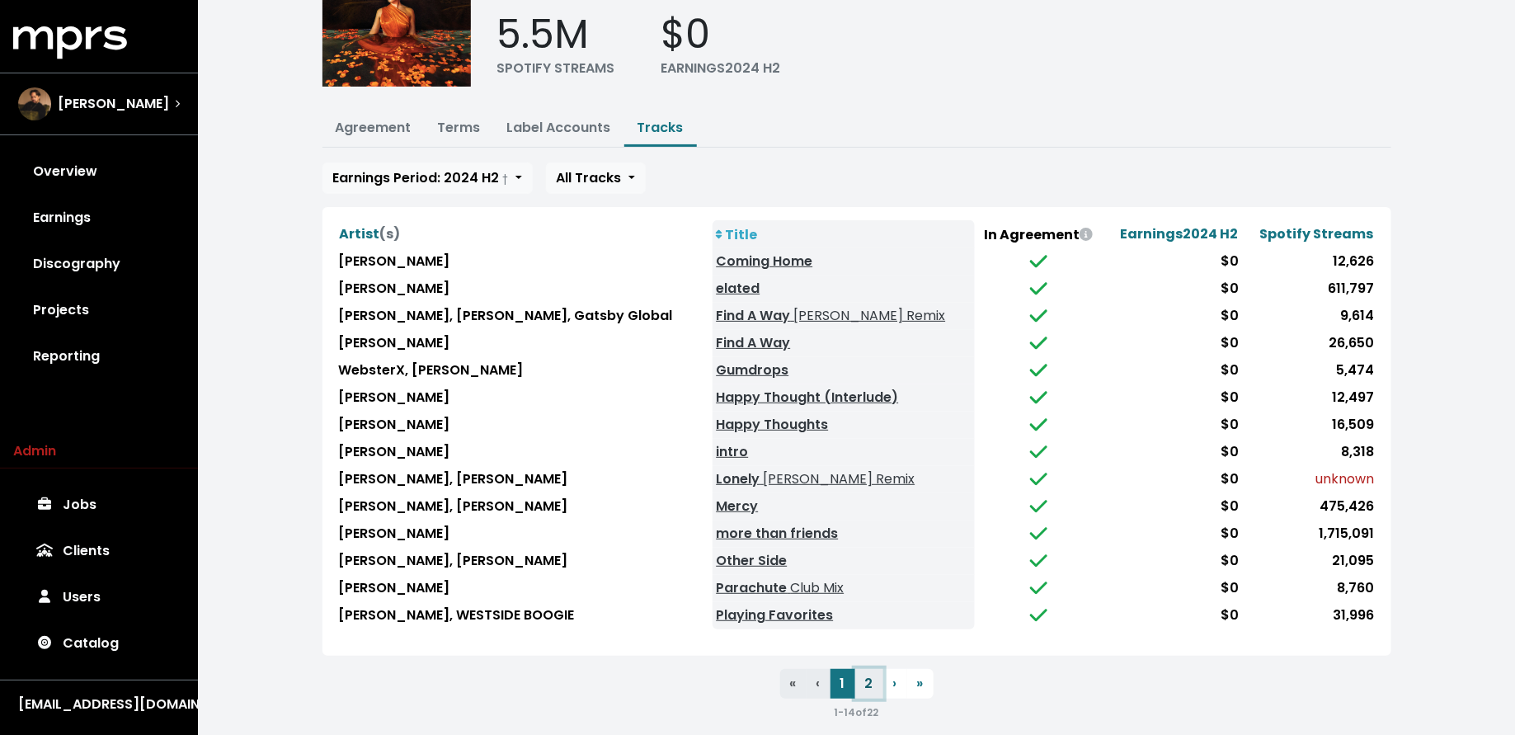
click at [858, 669] on button "2" at bounding box center [869, 684] width 28 height 30
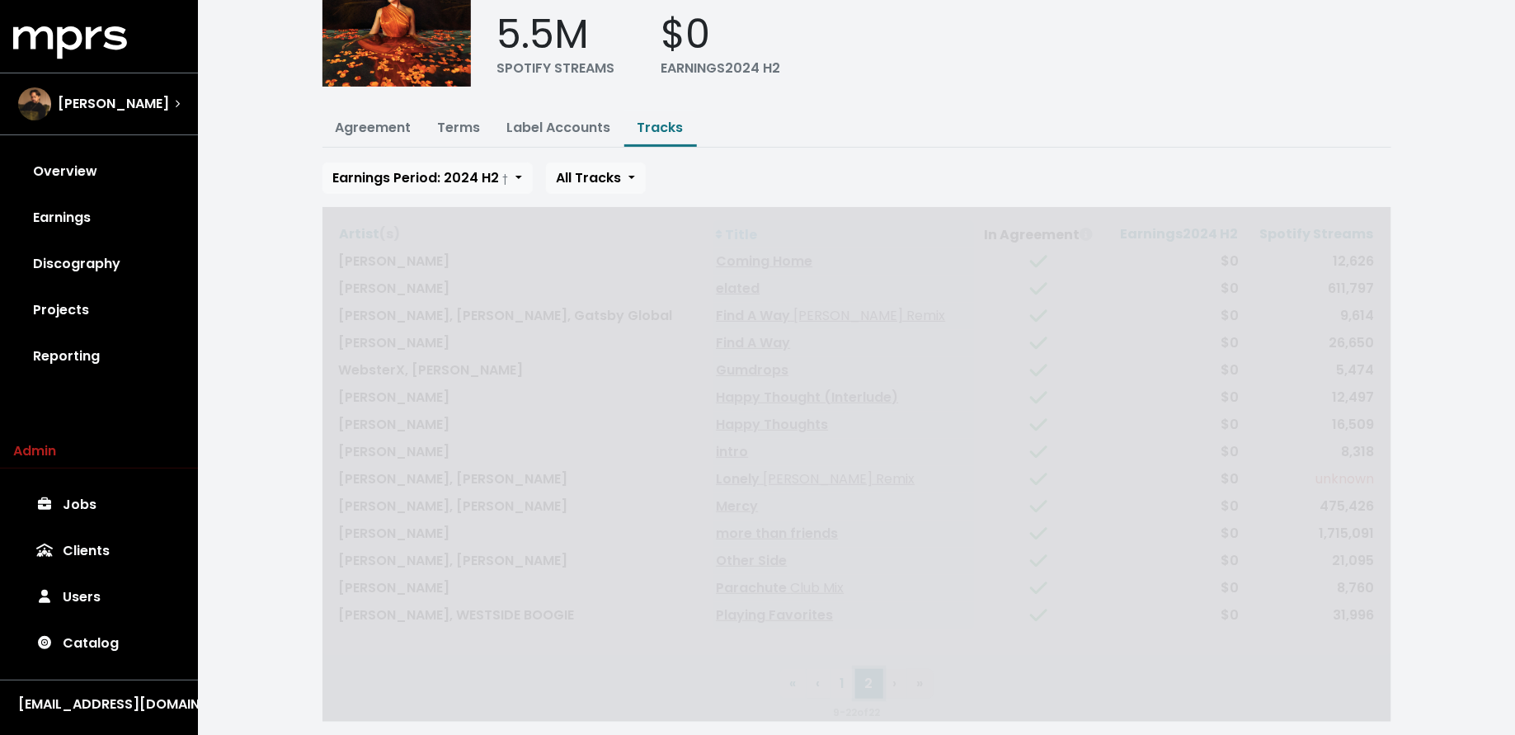
scroll to position [0, 0]
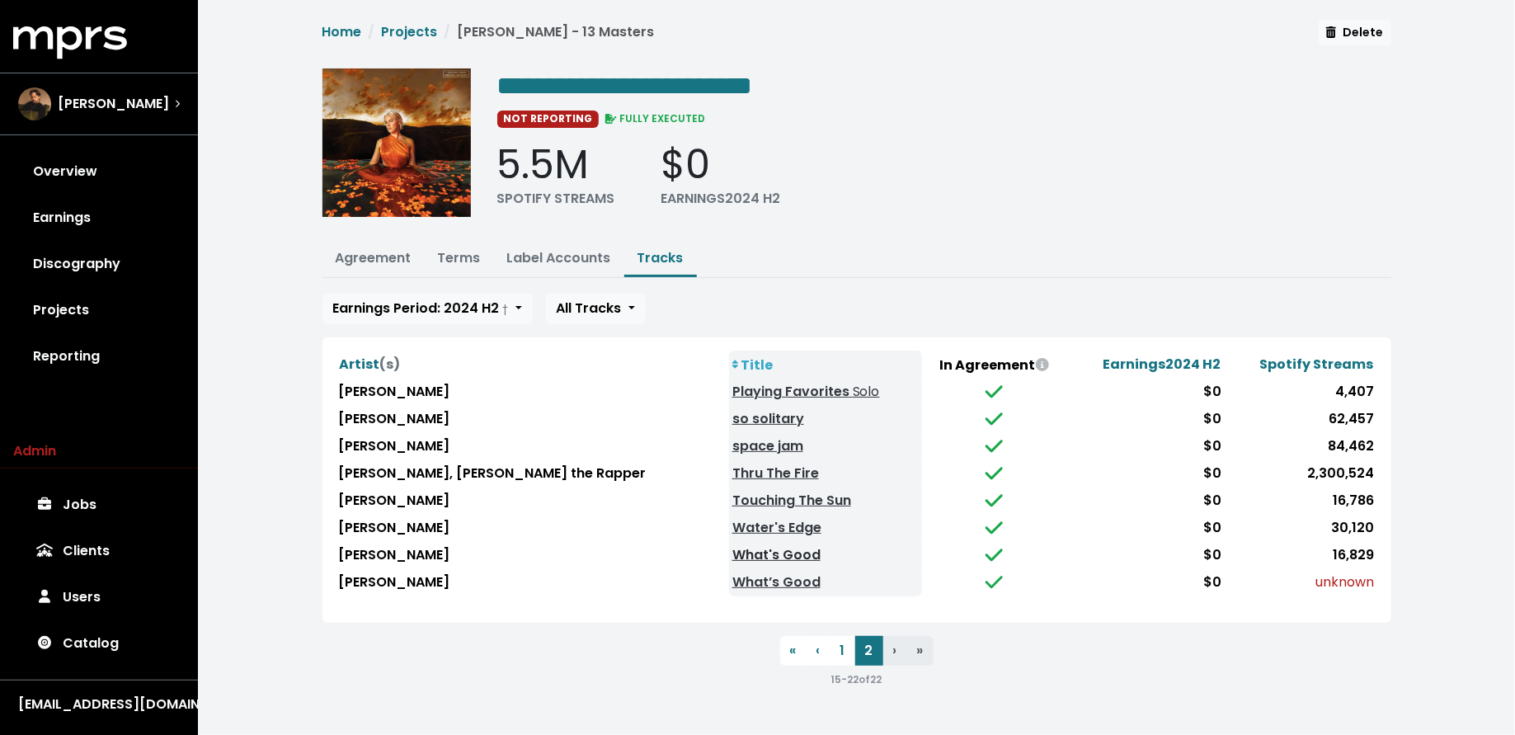
click at [732, 550] on link "What's Good" at bounding box center [776, 554] width 88 height 19
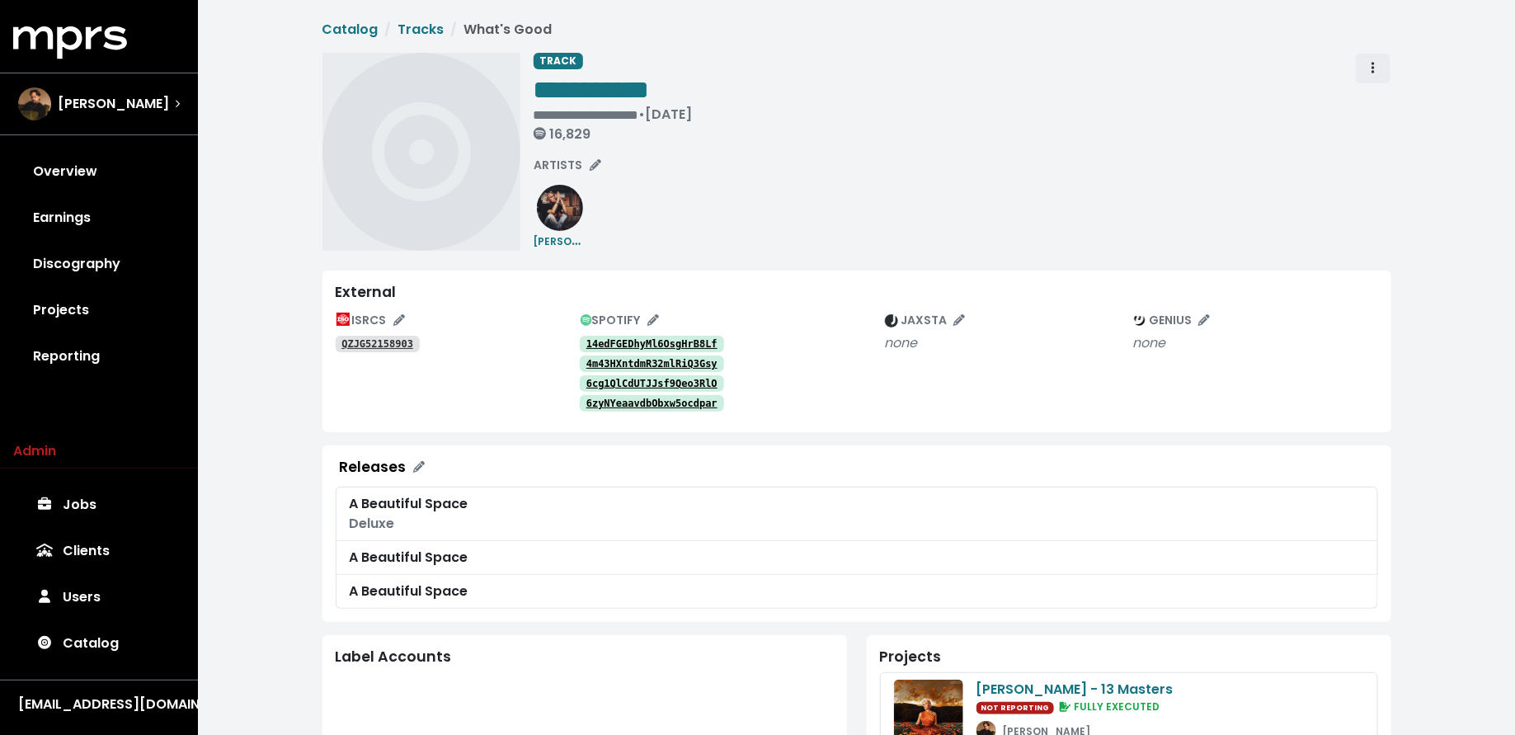
click at [1369, 67] on span "Track actions" at bounding box center [1373, 69] width 15 height 20
click at [1382, 102] on link "Merge" at bounding box center [1421, 105] width 130 height 26
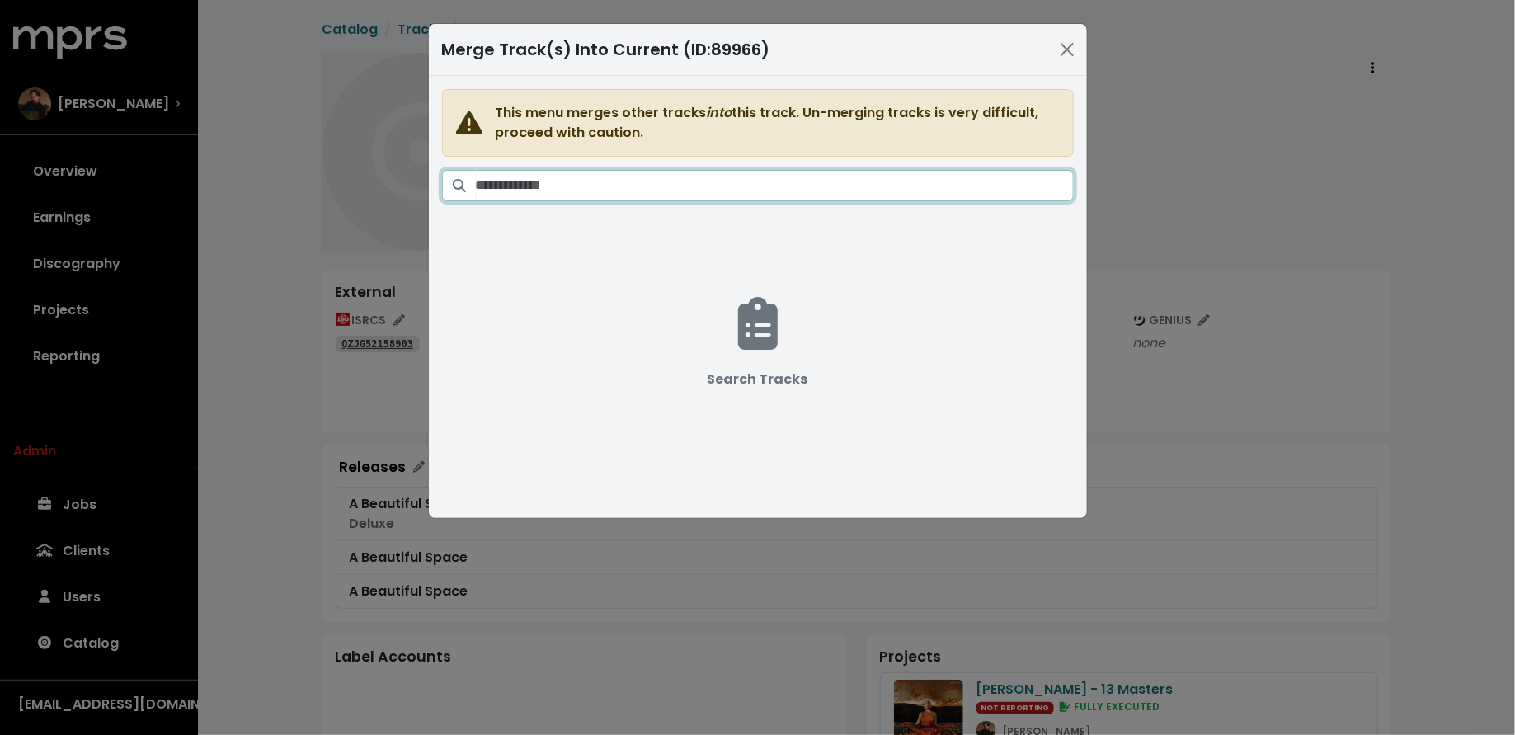
click at [715, 186] on input "Search tracks" at bounding box center [775, 185] width 598 height 31
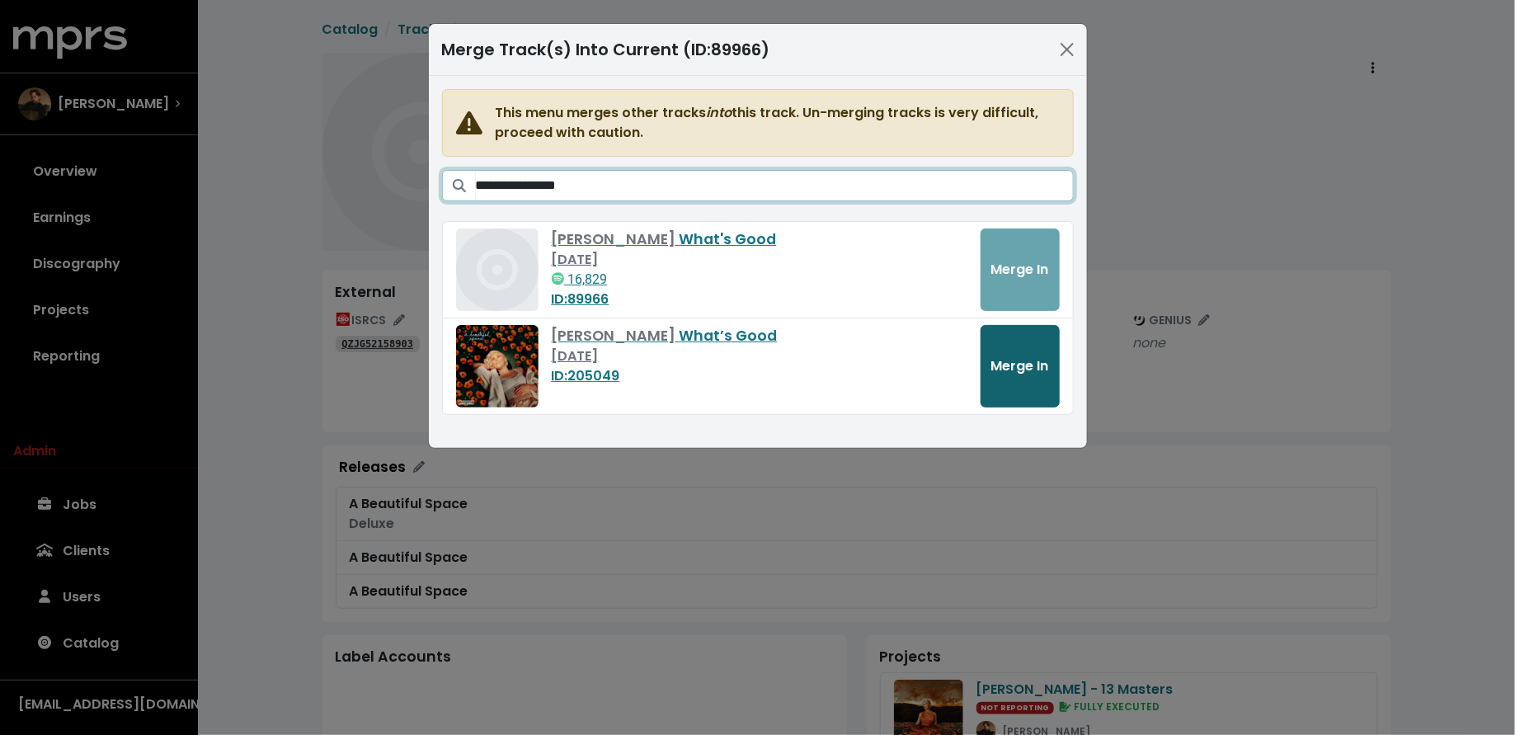
type input "**********"
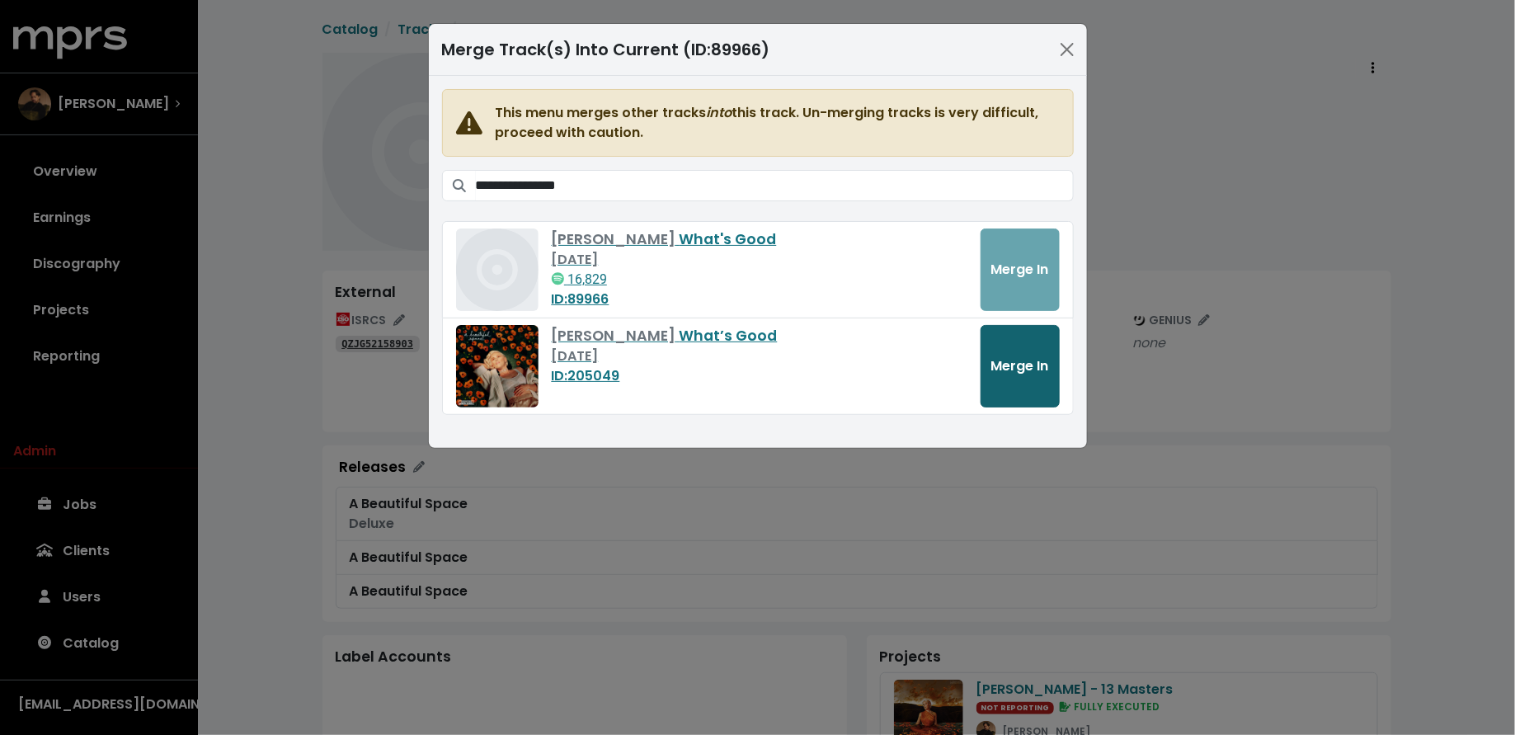
click at [1006, 363] on span "Merge In" at bounding box center [1020, 365] width 58 height 19
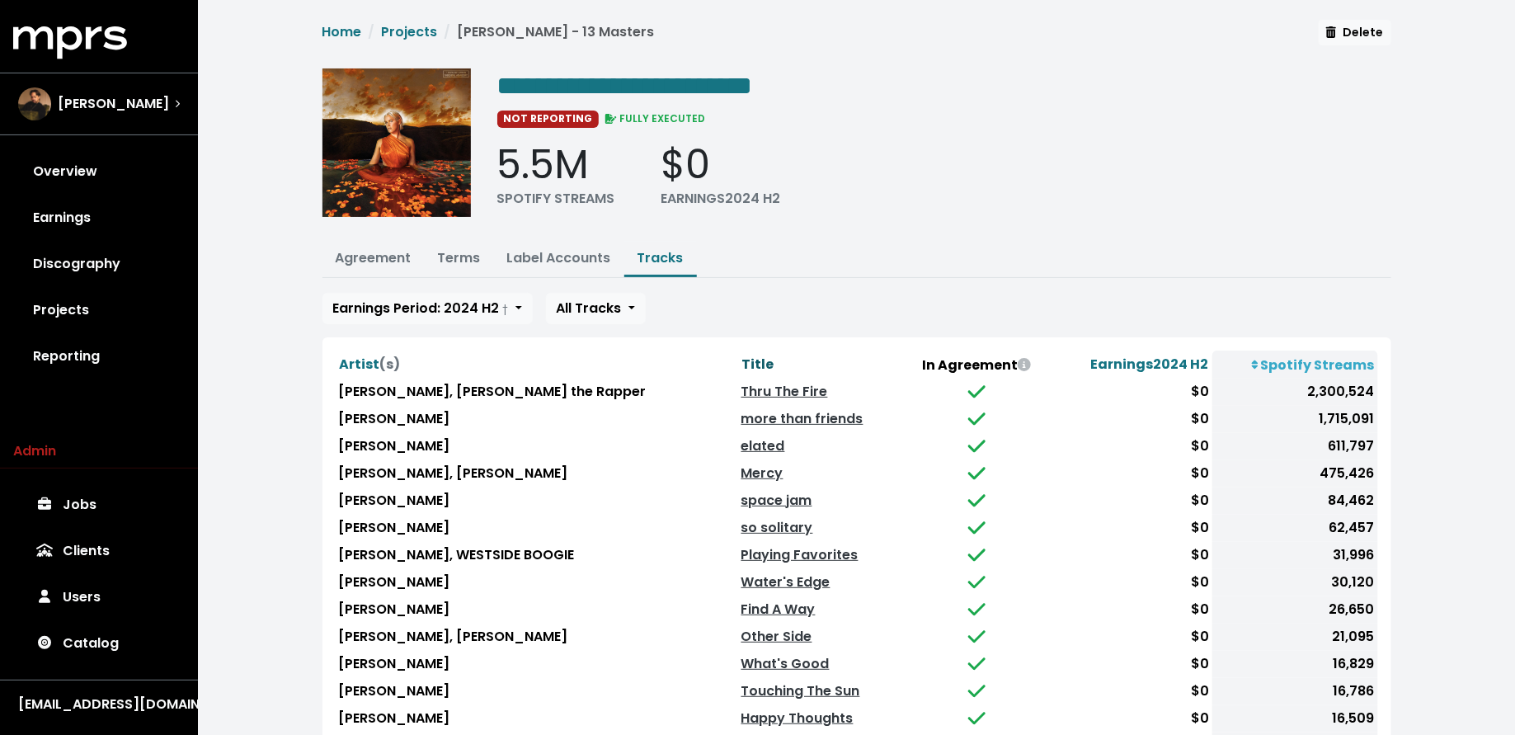
click at [742, 356] on span "Title" at bounding box center [758, 364] width 32 height 19
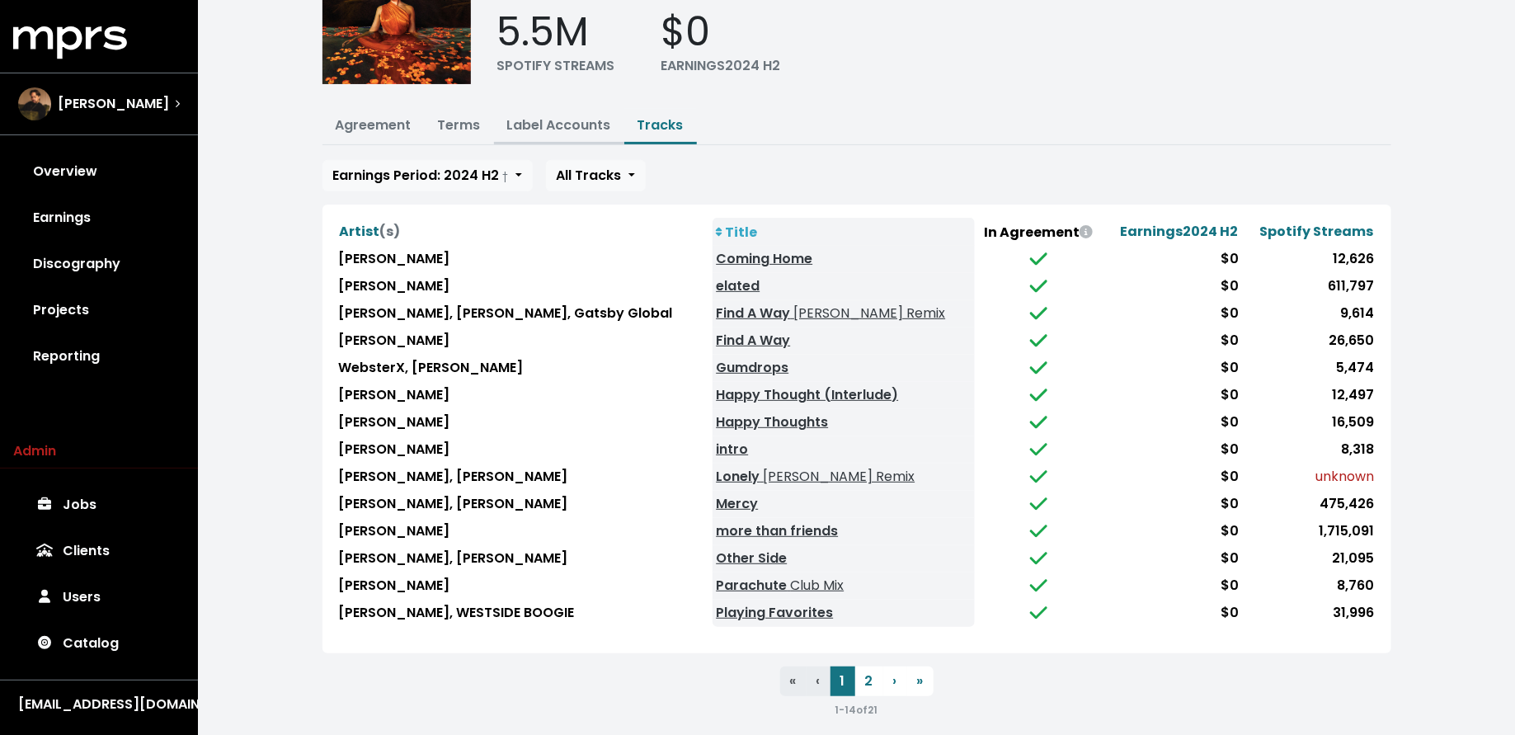
scroll to position [139, 0]
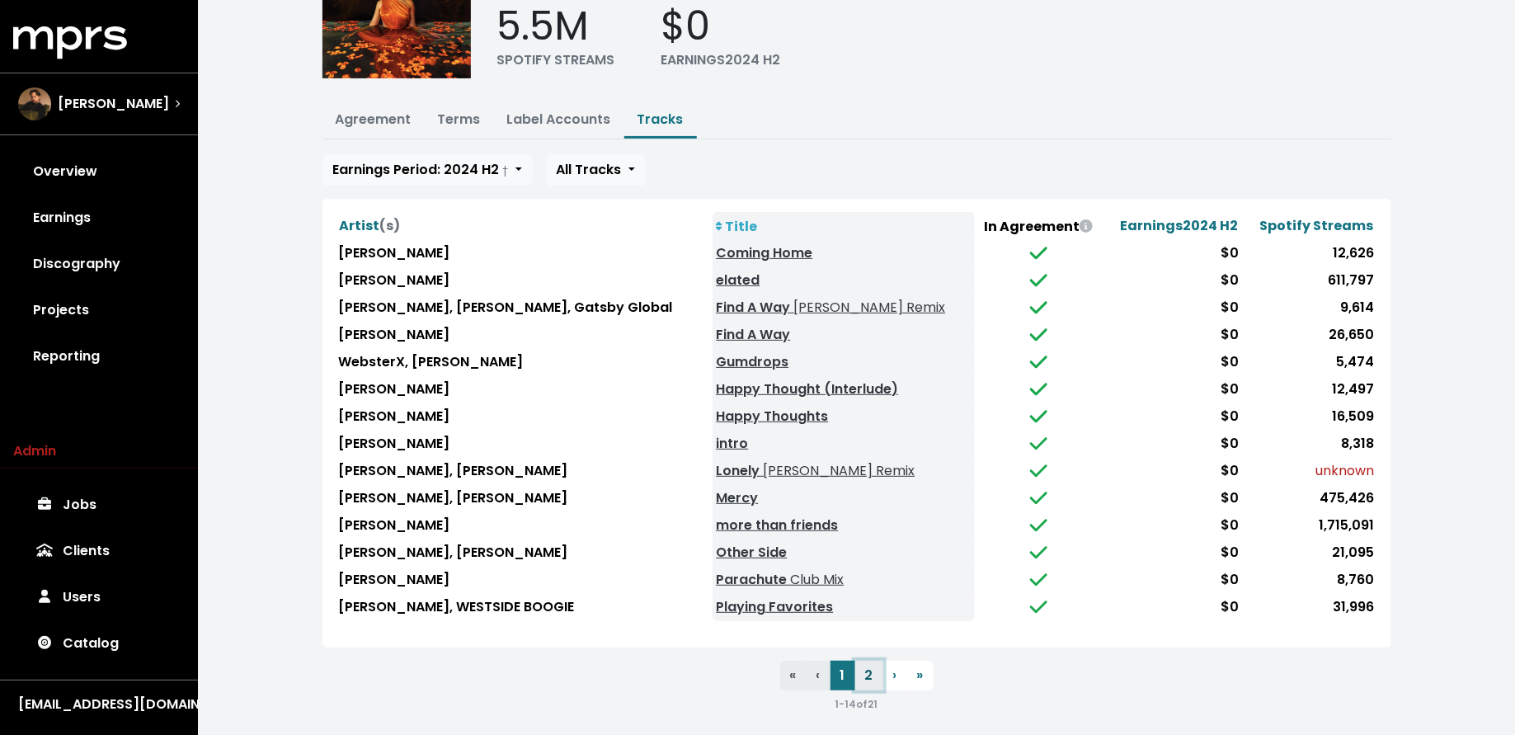
click at [864, 662] on button "2" at bounding box center [869, 676] width 28 height 30
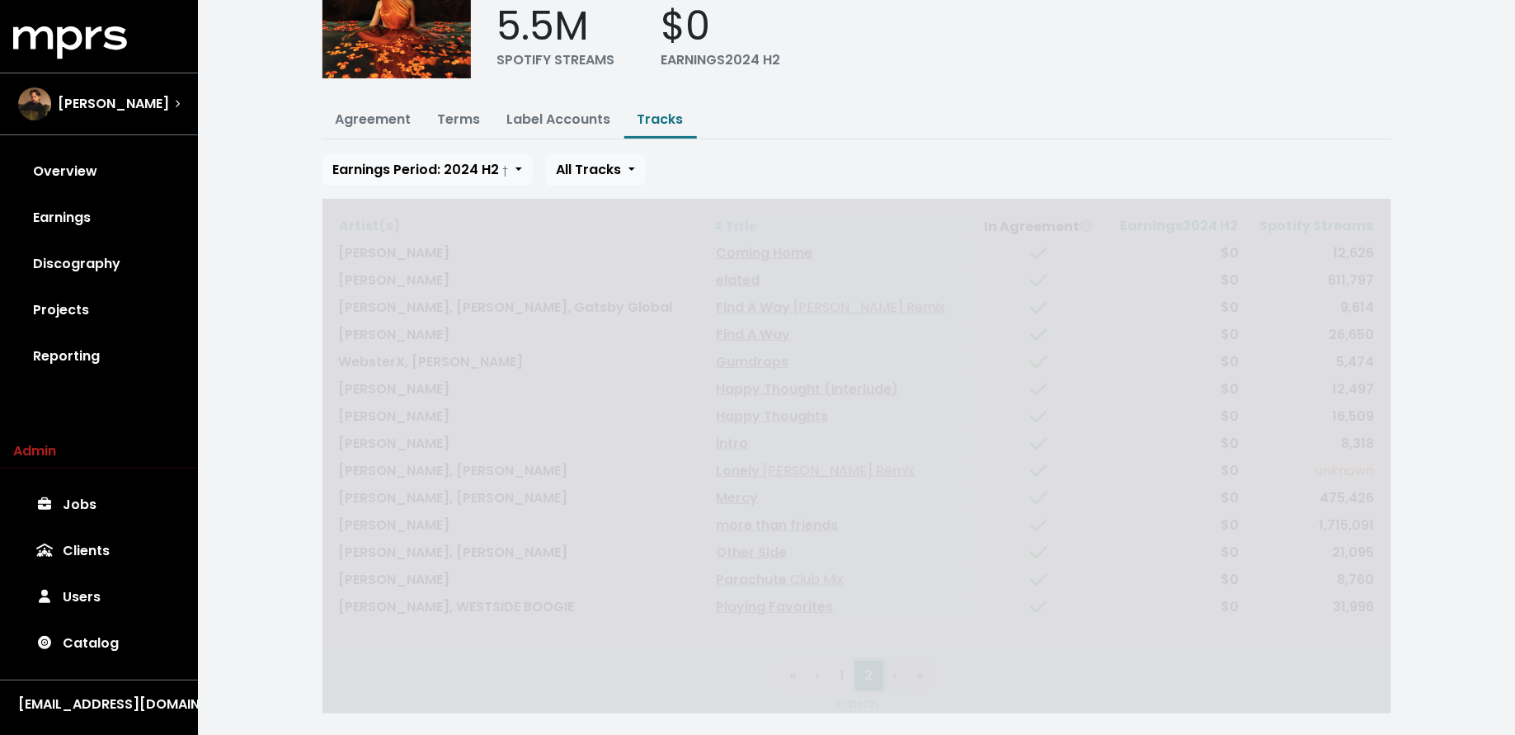
scroll to position [0, 0]
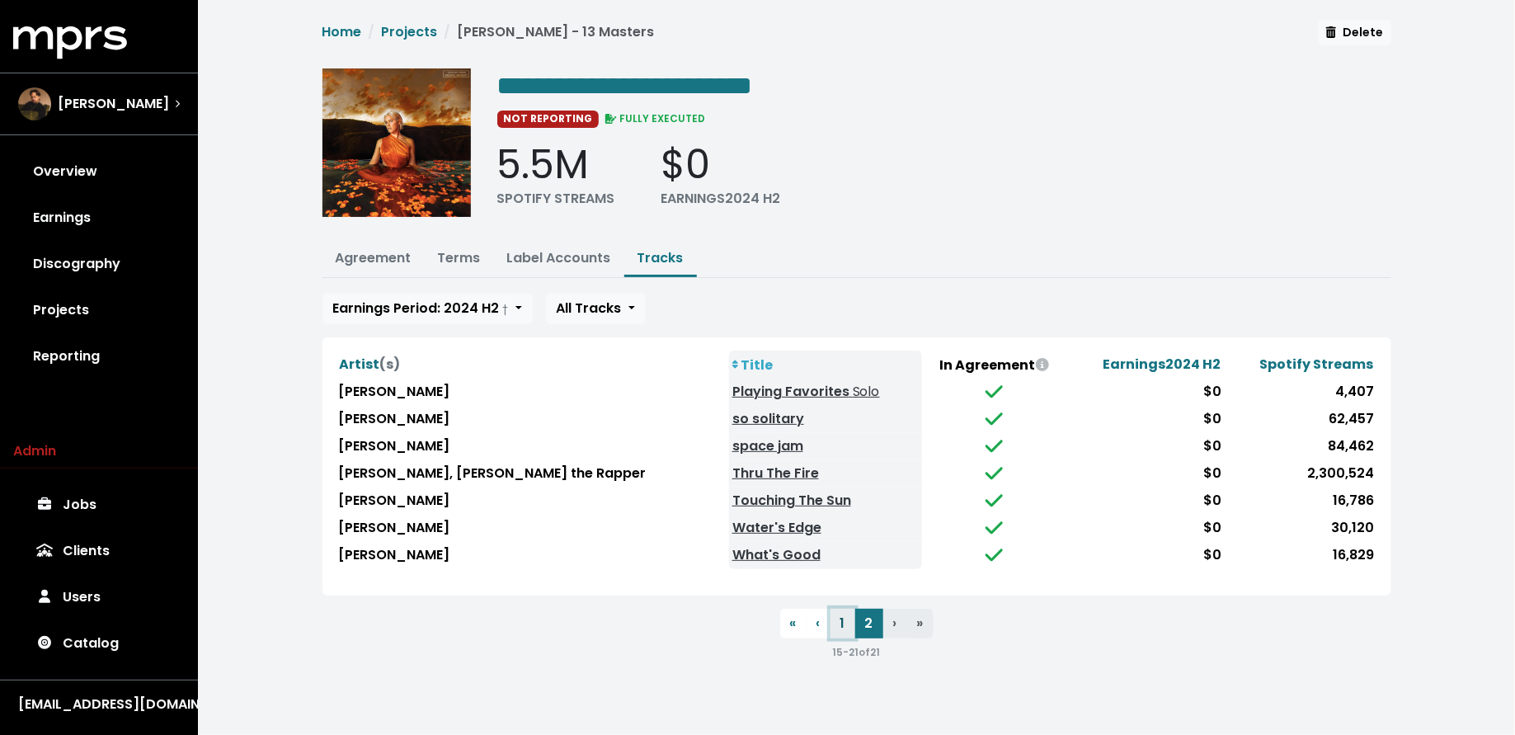
click at [845, 619] on button "1" at bounding box center [843, 624] width 25 height 30
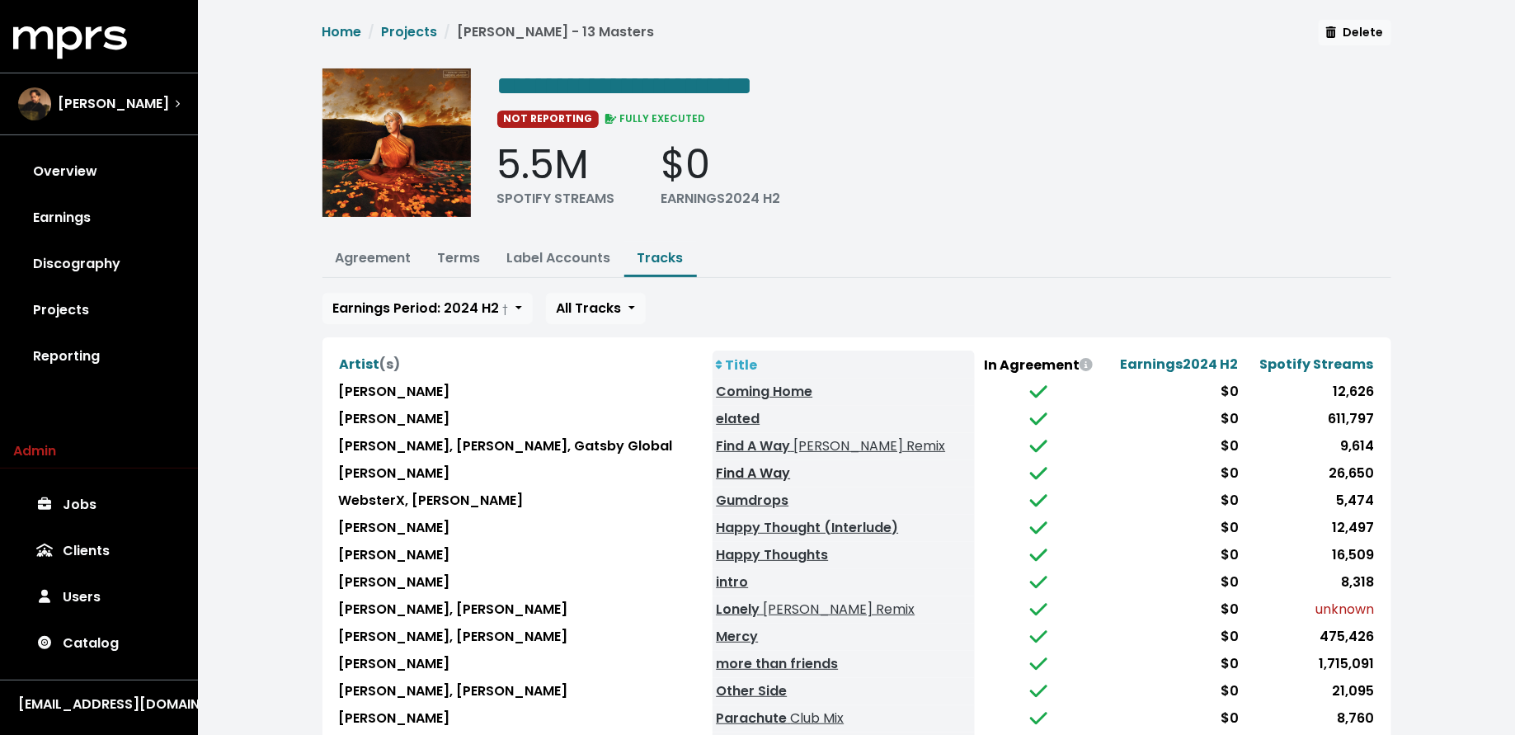
click at [732, 465] on link "Find A Way" at bounding box center [753, 473] width 74 height 19
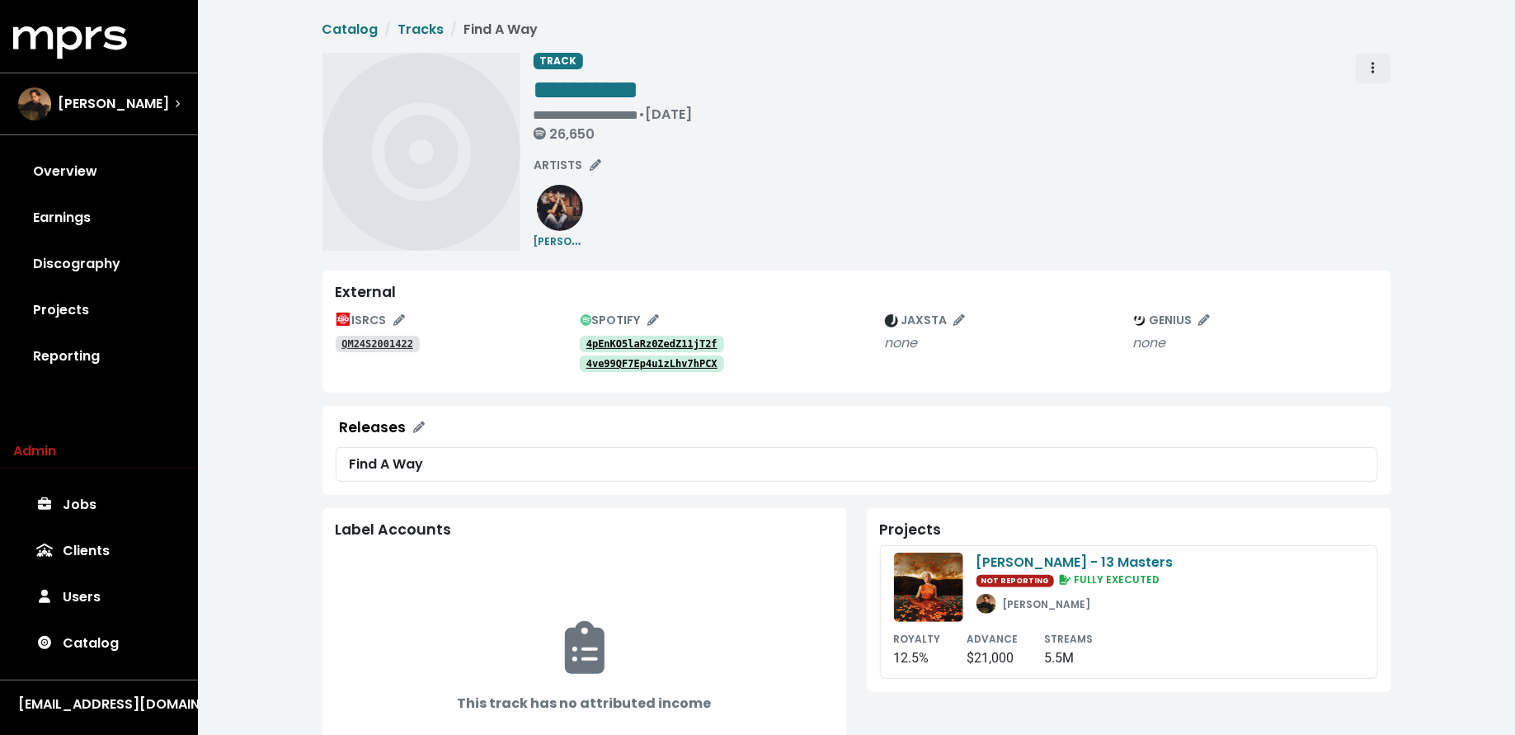
click at [1366, 72] on span "Track actions" at bounding box center [1373, 69] width 15 height 20
click at [1374, 100] on link "Merge" at bounding box center [1421, 105] width 130 height 26
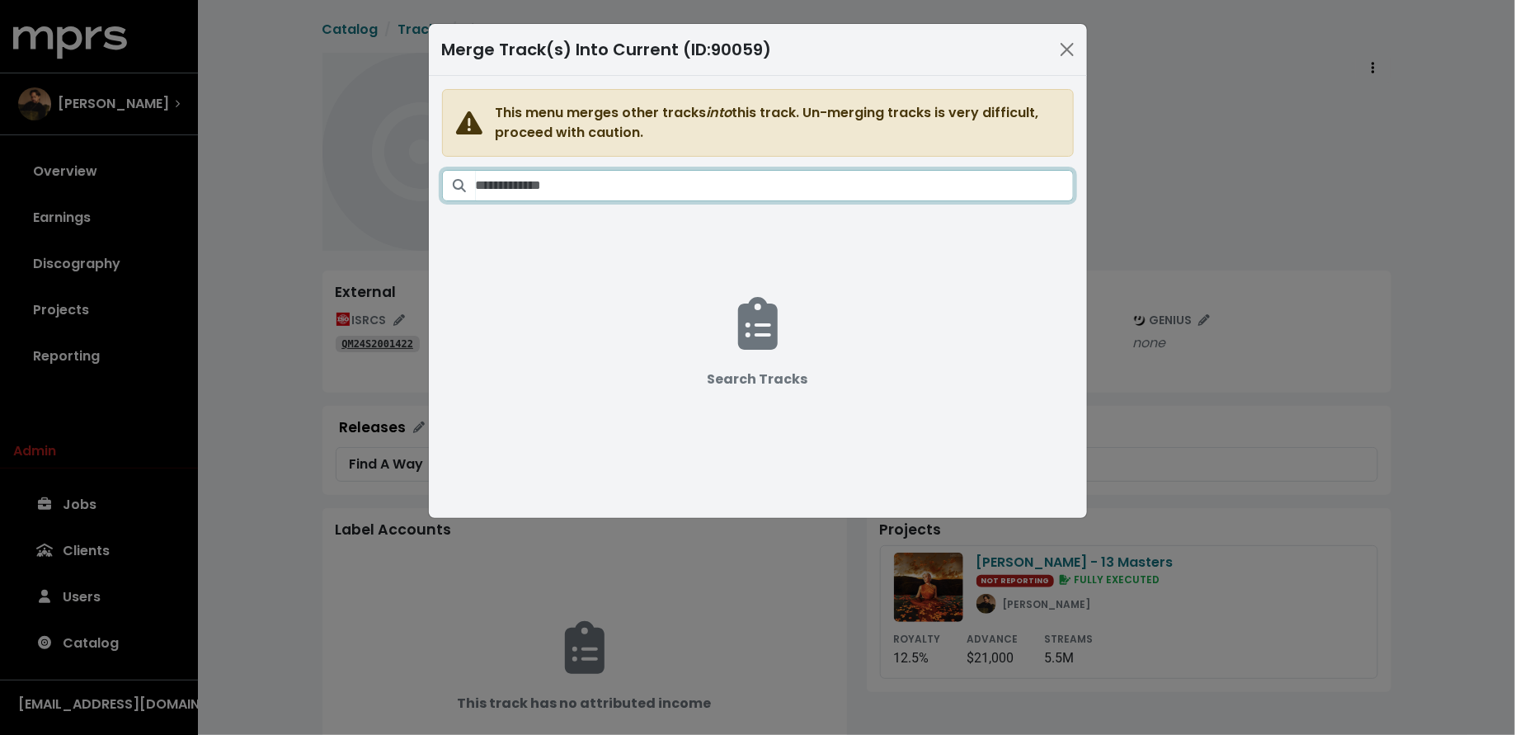
click at [782, 183] on input "Search tracks" at bounding box center [775, 185] width 598 height 31
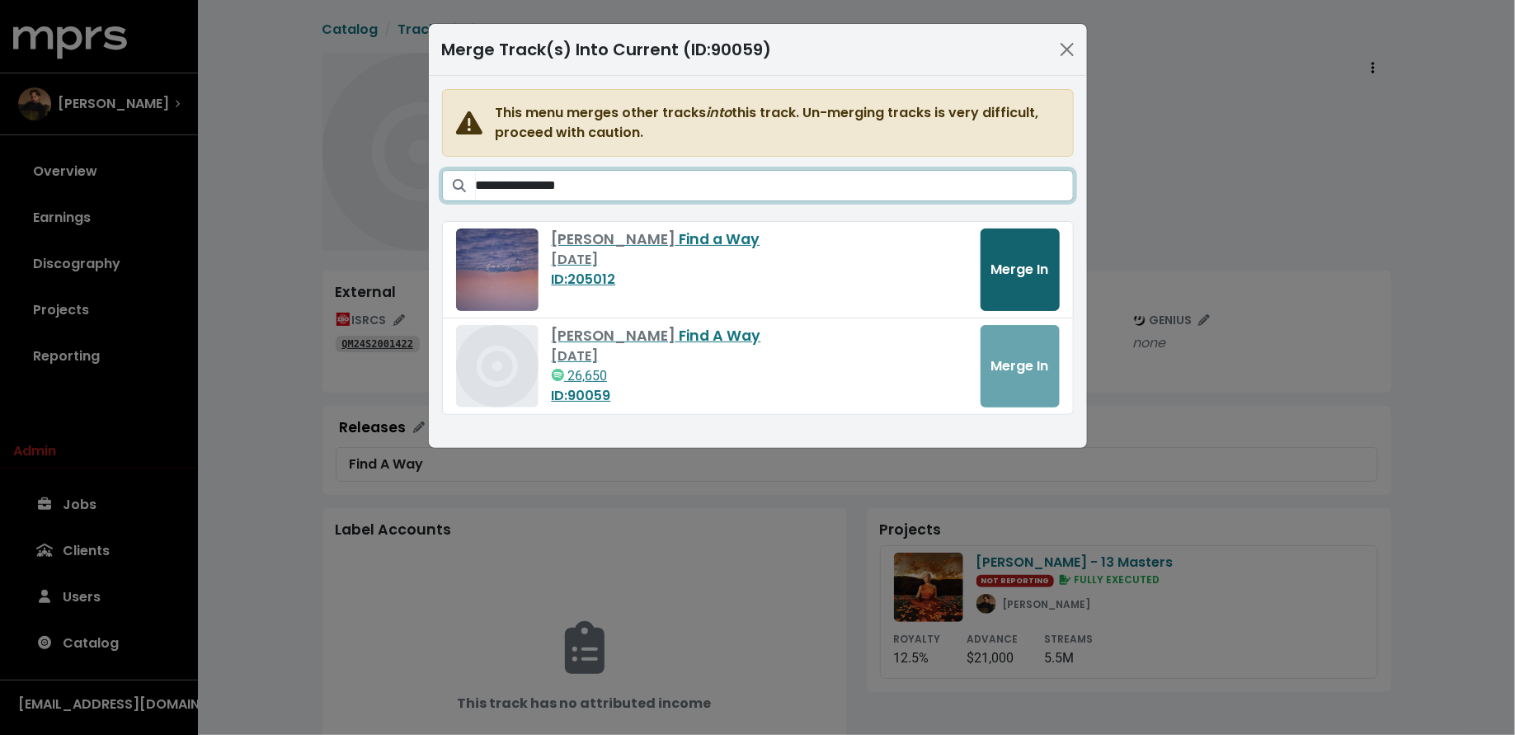
type input "**********"
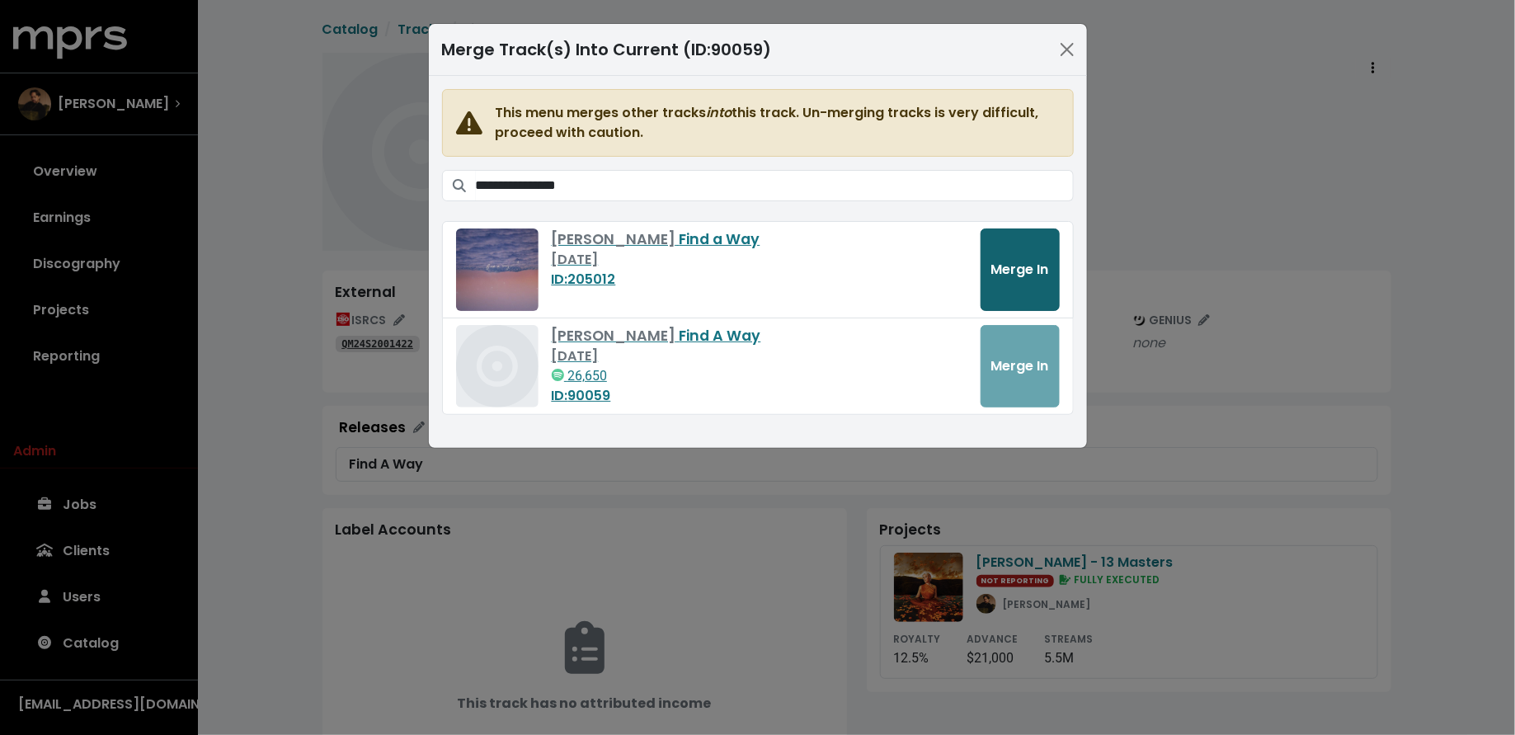
click at [1011, 272] on span "Merge In" at bounding box center [1020, 269] width 58 height 19
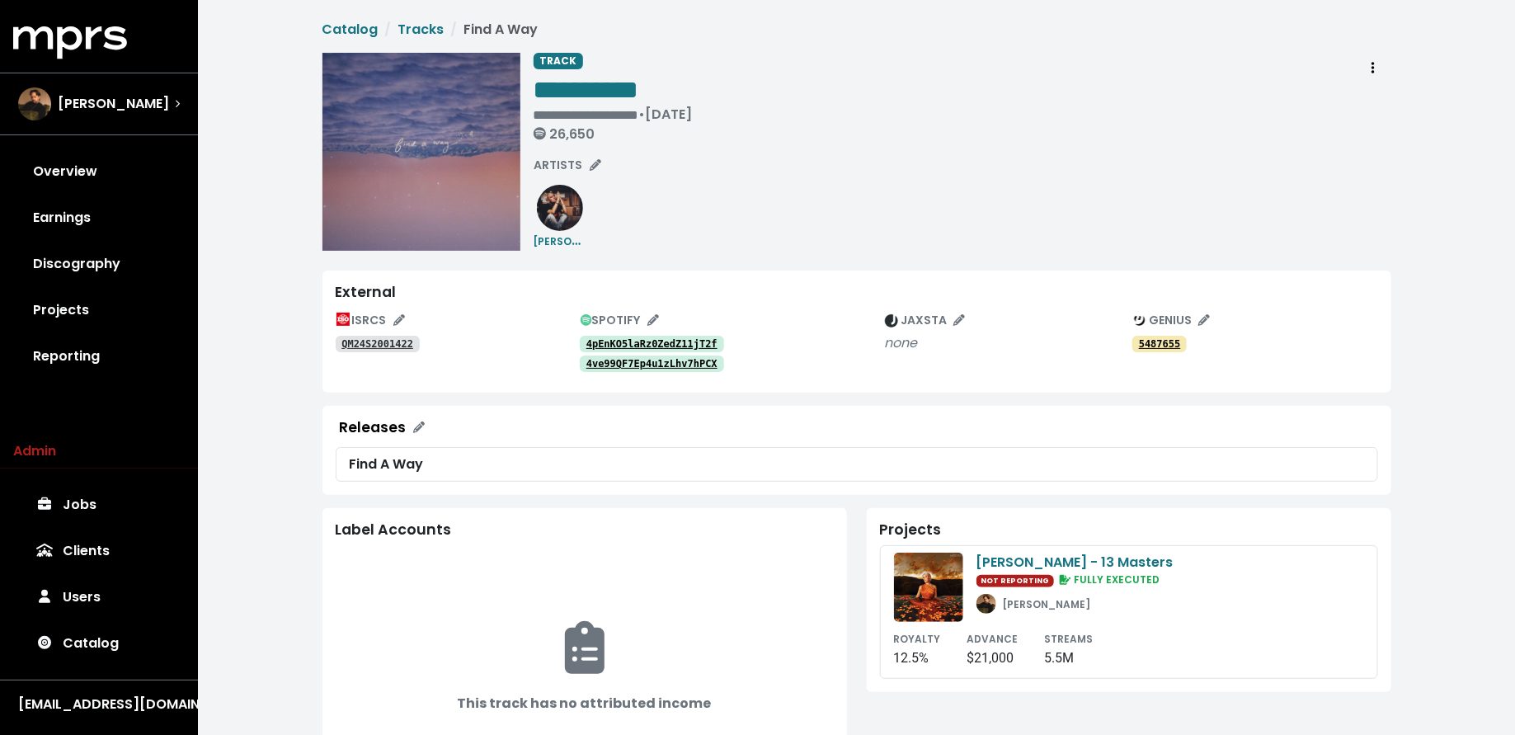
click at [123, 497] on link "Jobs" at bounding box center [99, 505] width 172 height 46
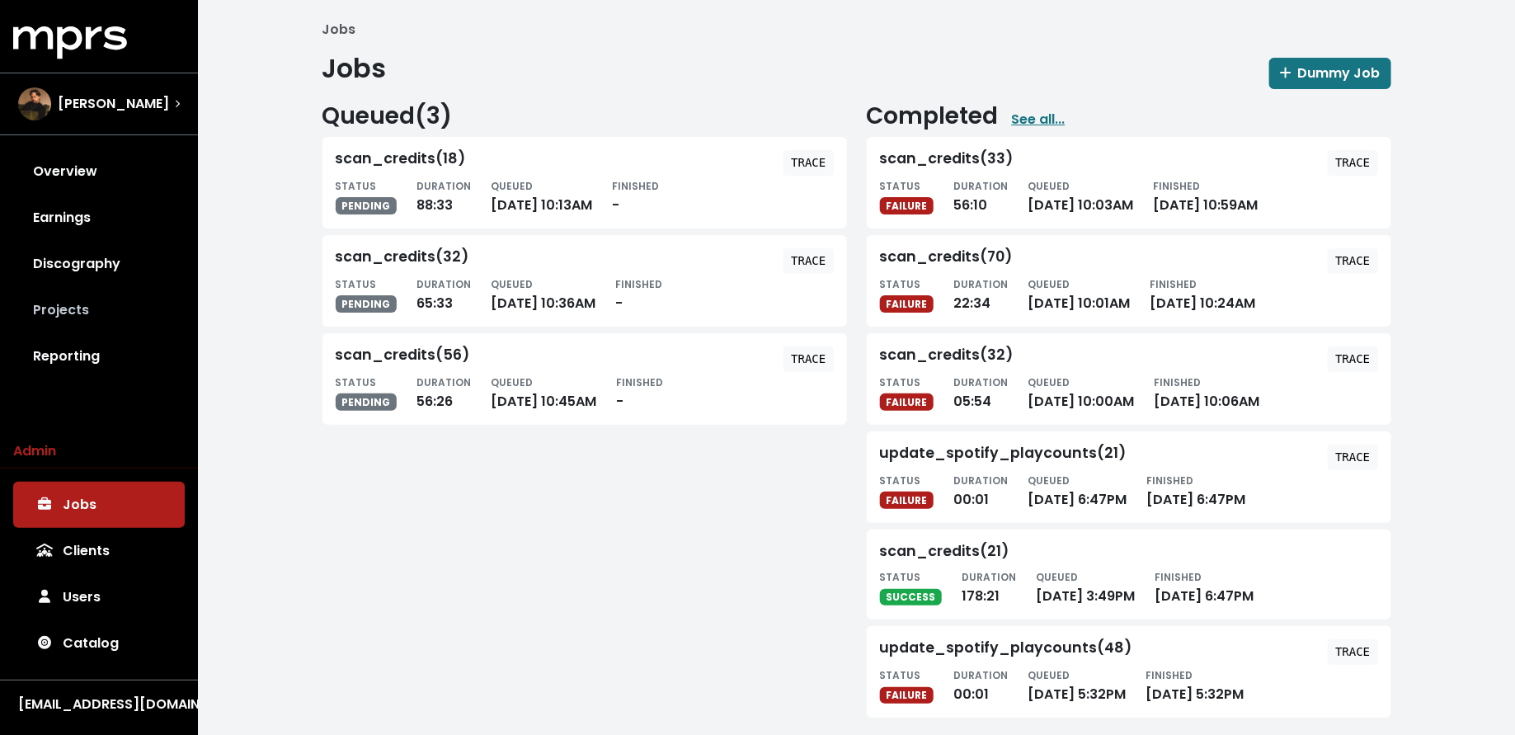
click at [130, 294] on link "Projects" at bounding box center [99, 310] width 172 height 46
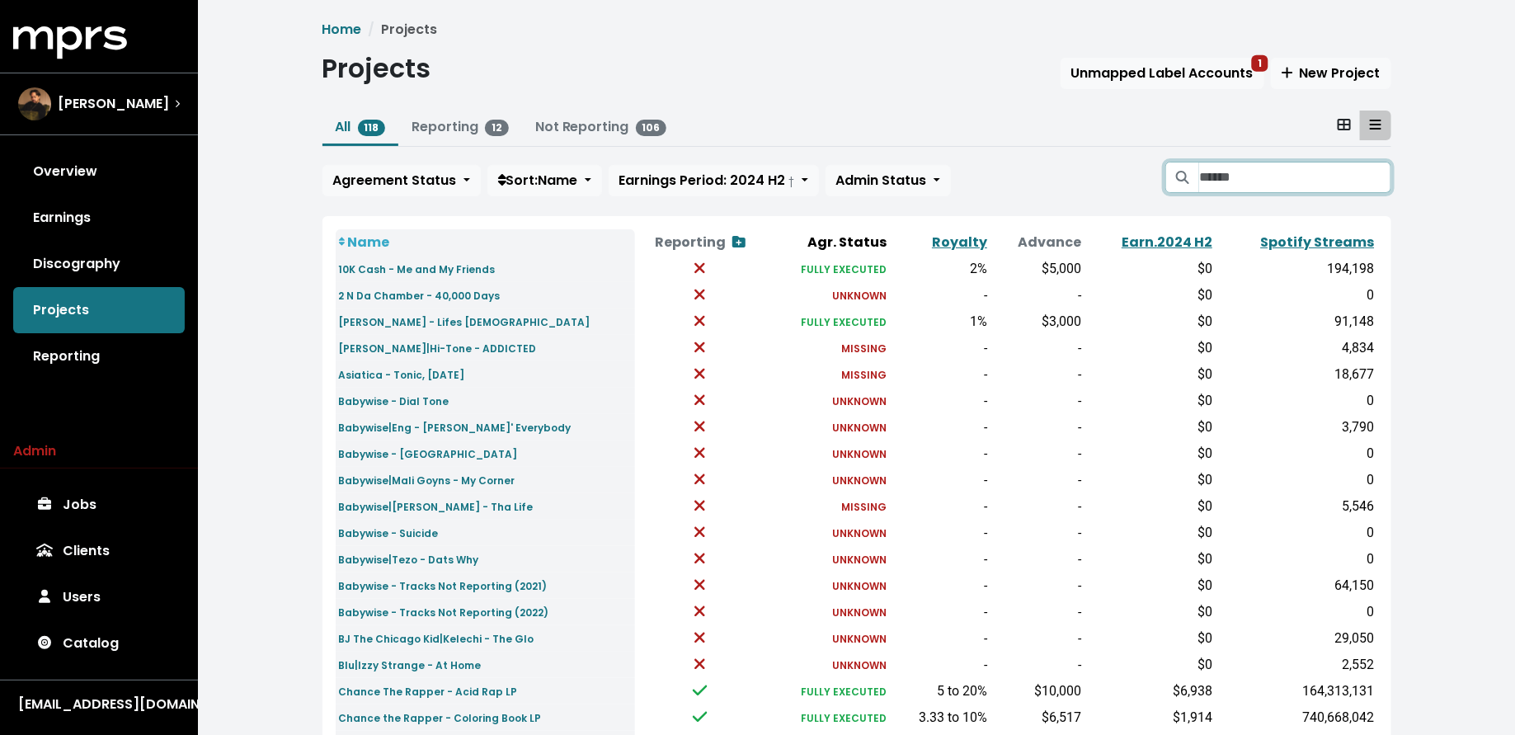
click at [1231, 171] on input "Search projects" at bounding box center [1294, 177] width 191 height 31
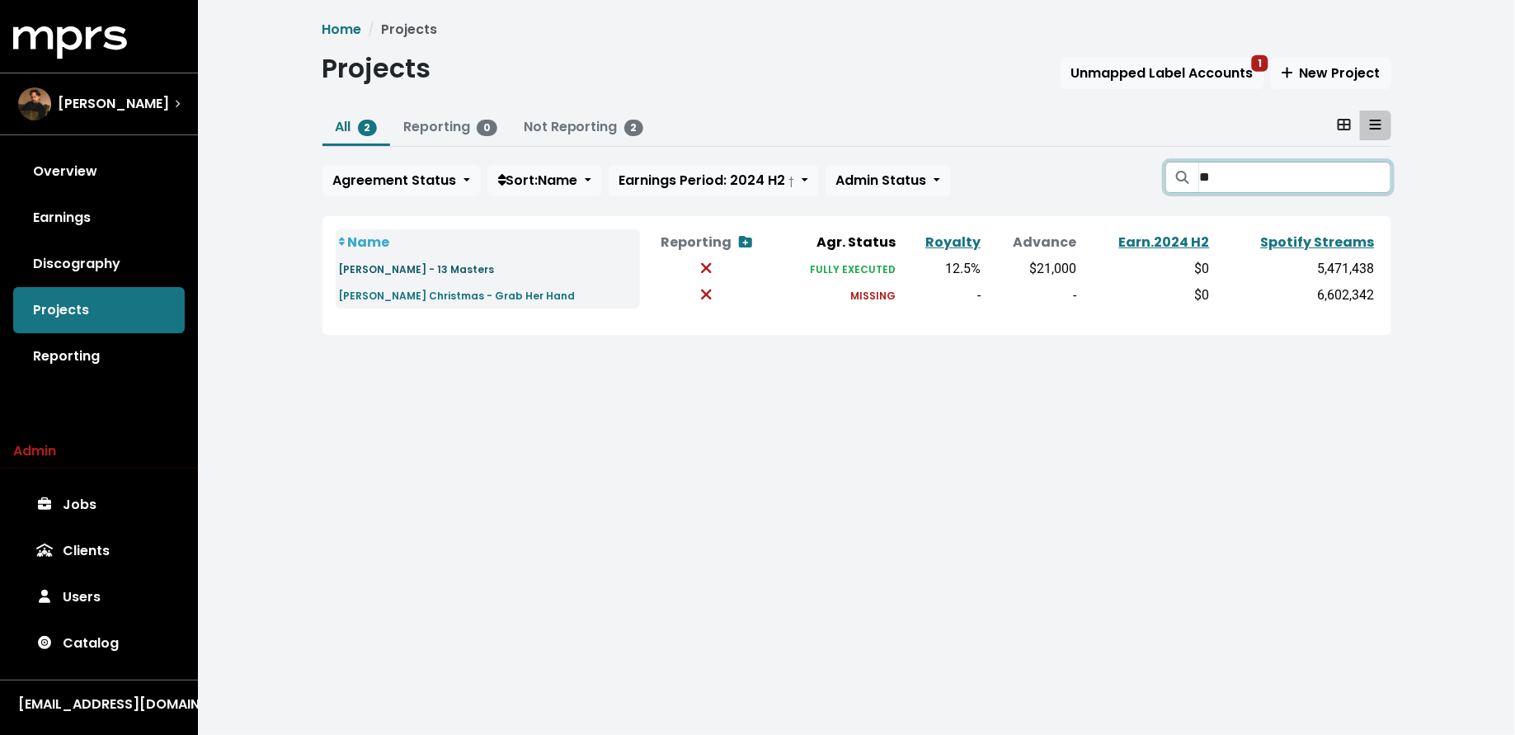
type input "**"
click at [450, 270] on small "Grace Weber - 13 Masters" at bounding box center [417, 269] width 156 height 14
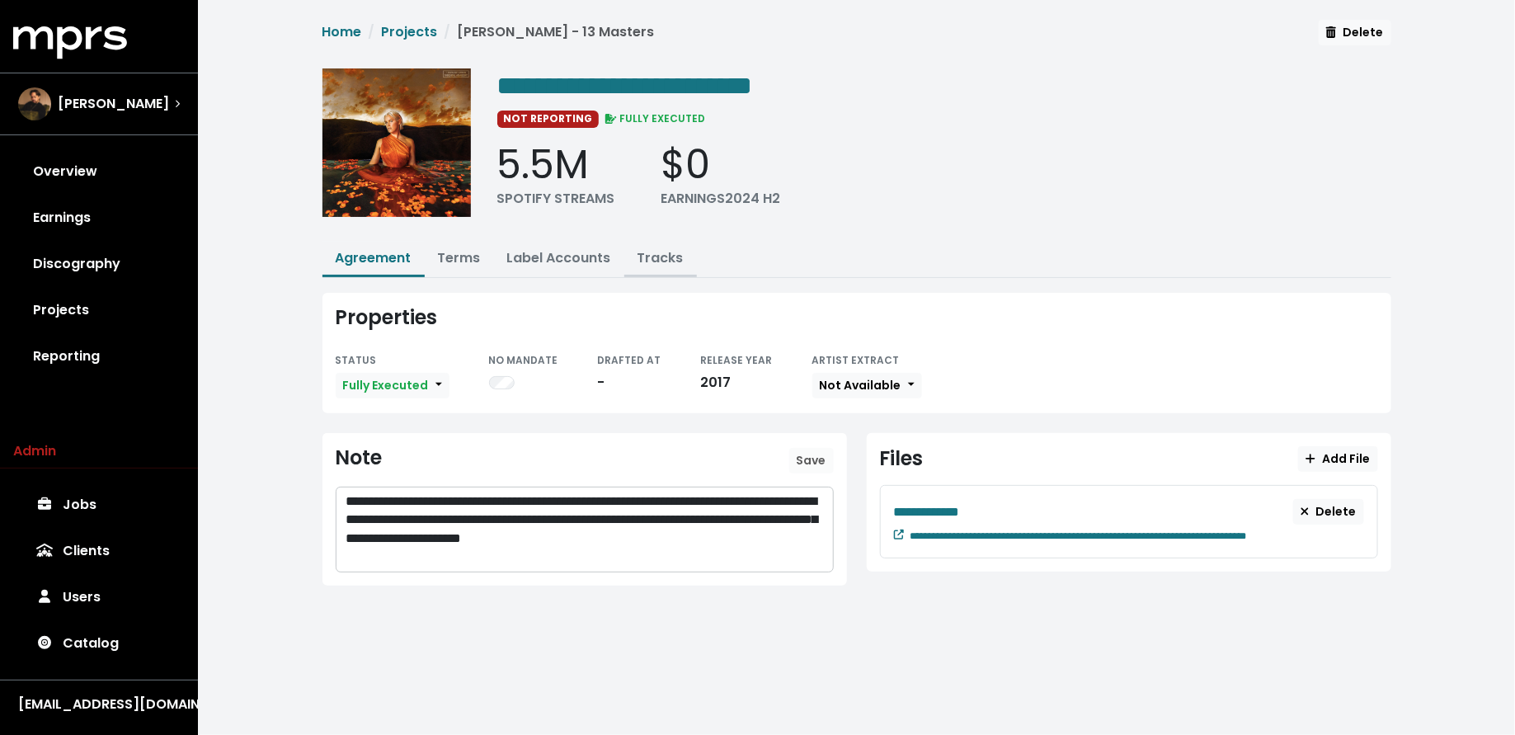
click at [653, 255] on link "Tracks" at bounding box center [661, 257] width 46 height 19
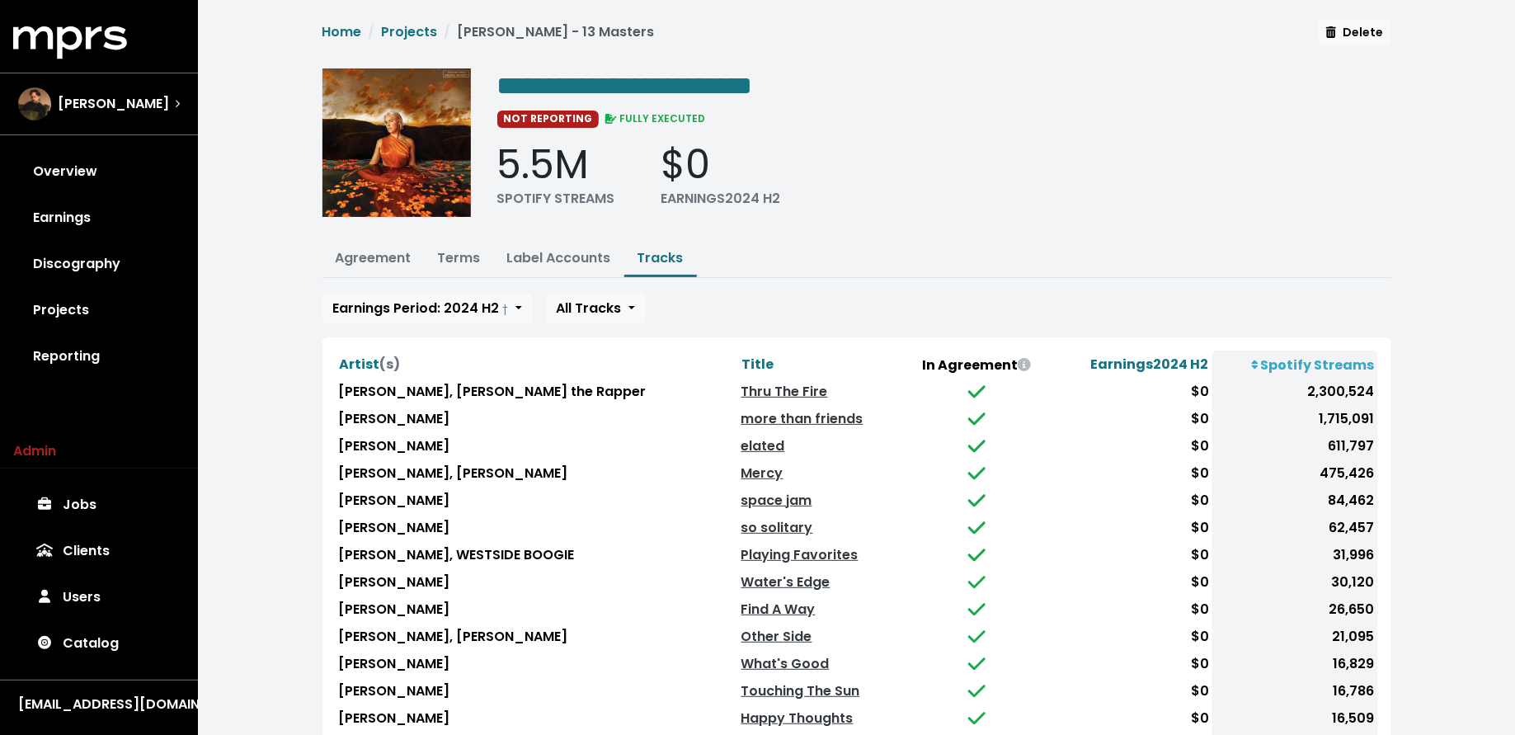
click at [738, 351] on th "Title" at bounding box center [820, 365] width 165 height 28
click at [742, 355] on span "Title" at bounding box center [758, 364] width 32 height 19
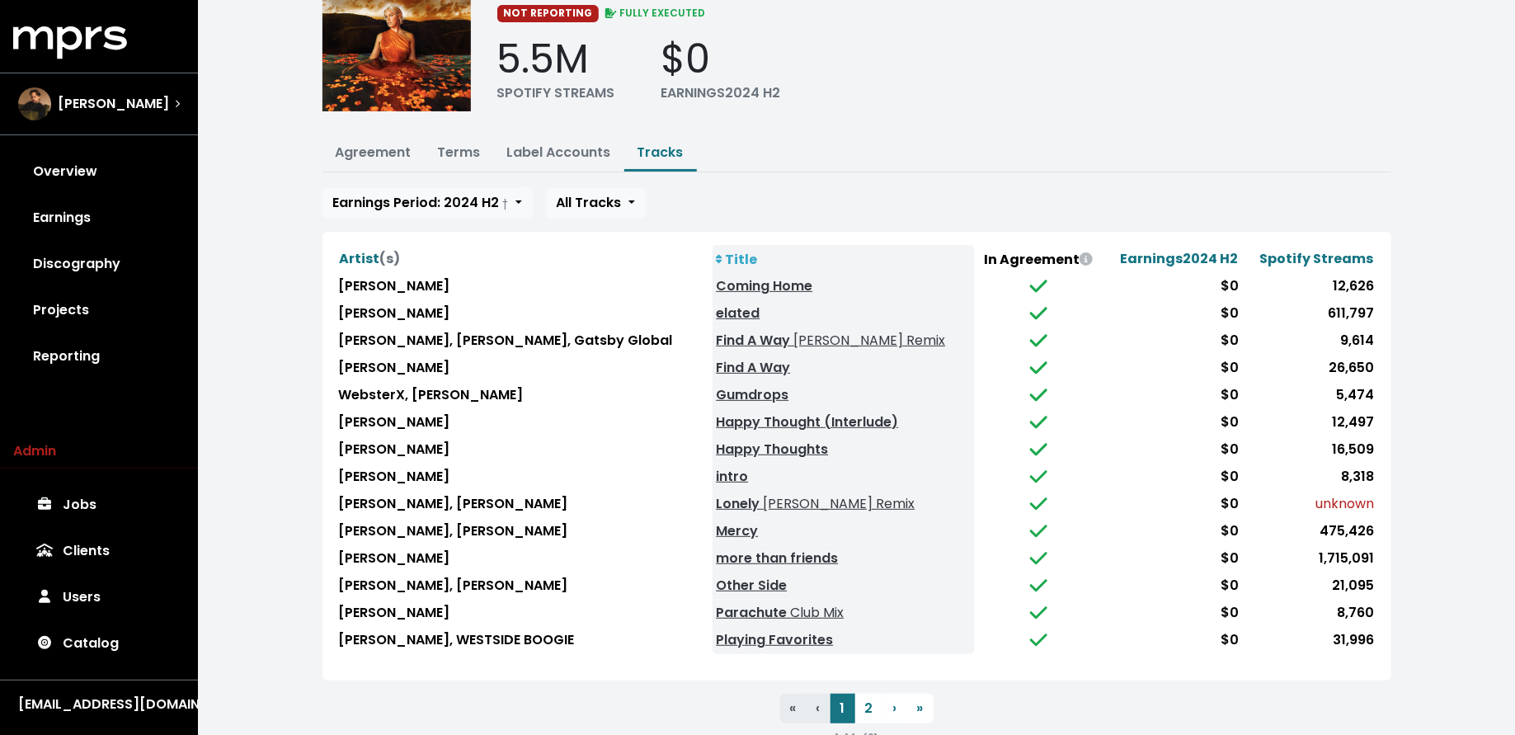
scroll to position [125, 0]
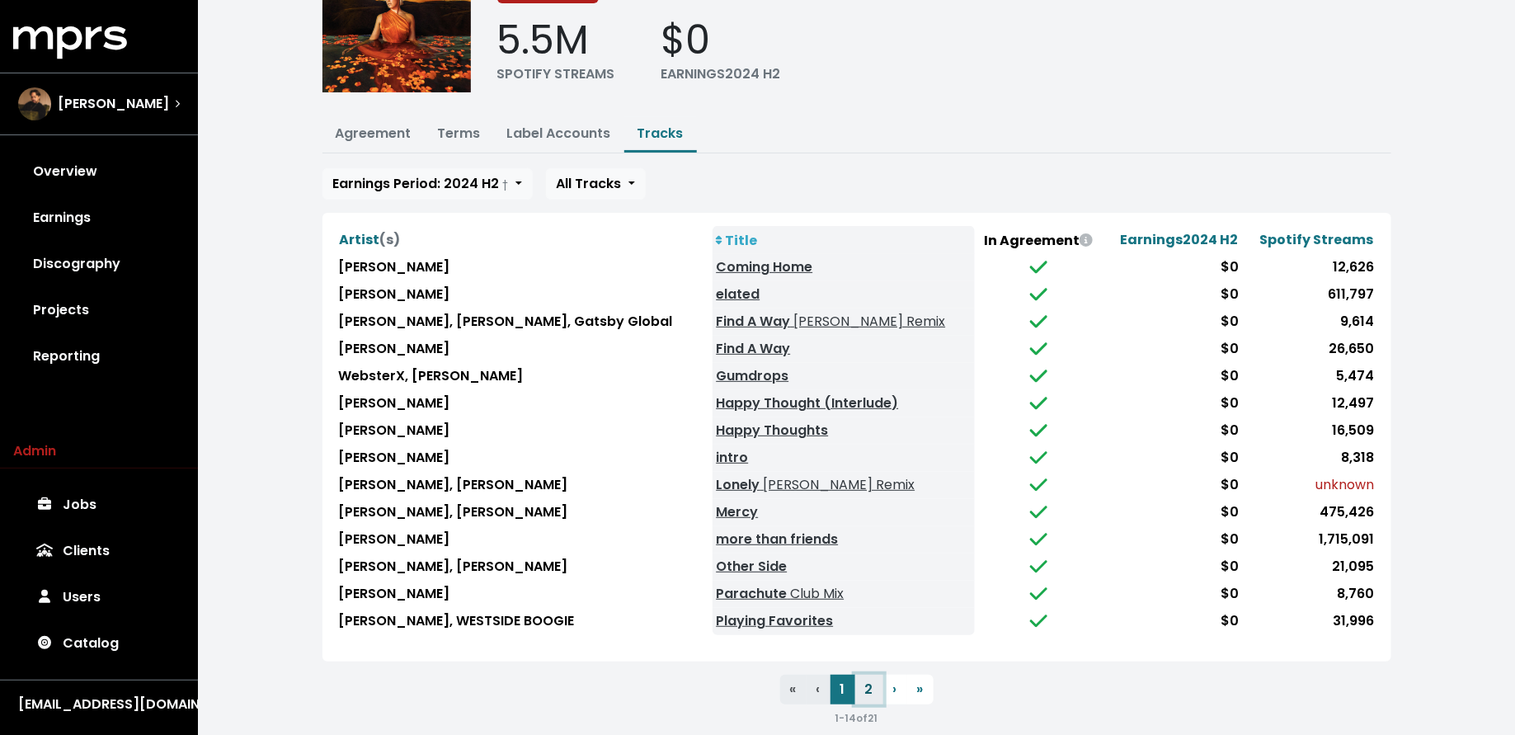
click at [869, 676] on button "2" at bounding box center [869, 690] width 28 height 30
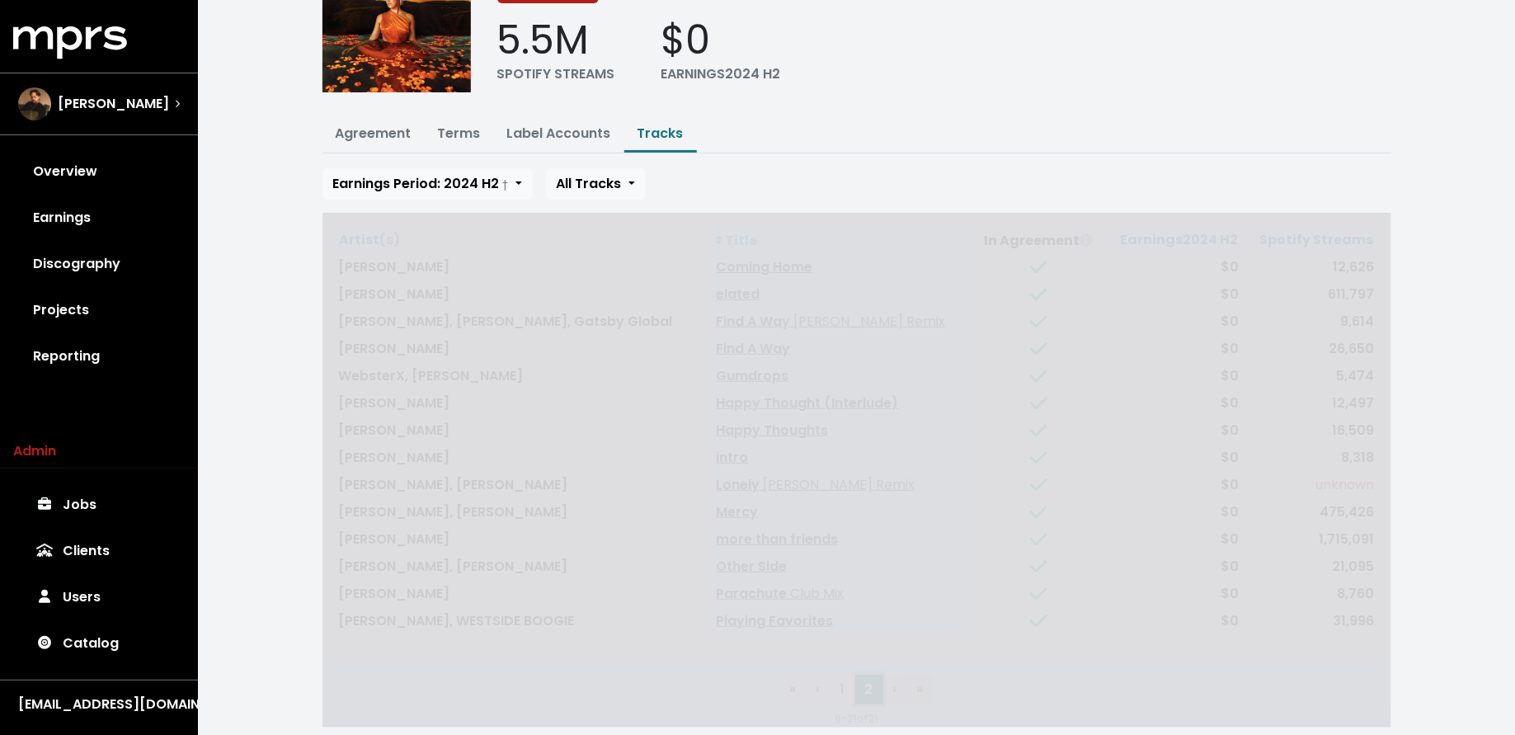
scroll to position [0, 0]
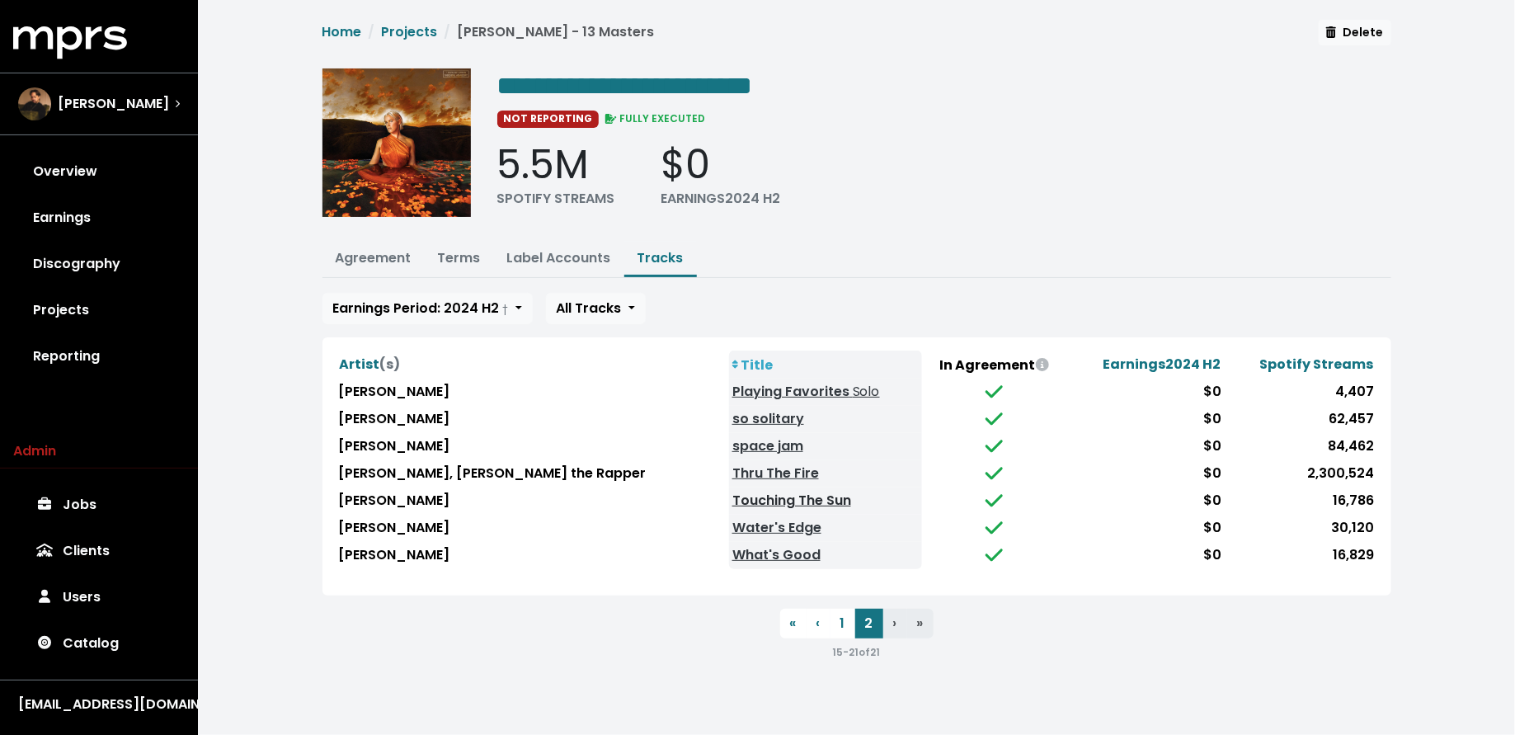
click at [737, 498] on link "Touching The Sun" at bounding box center [791, 500] width 119 height 19
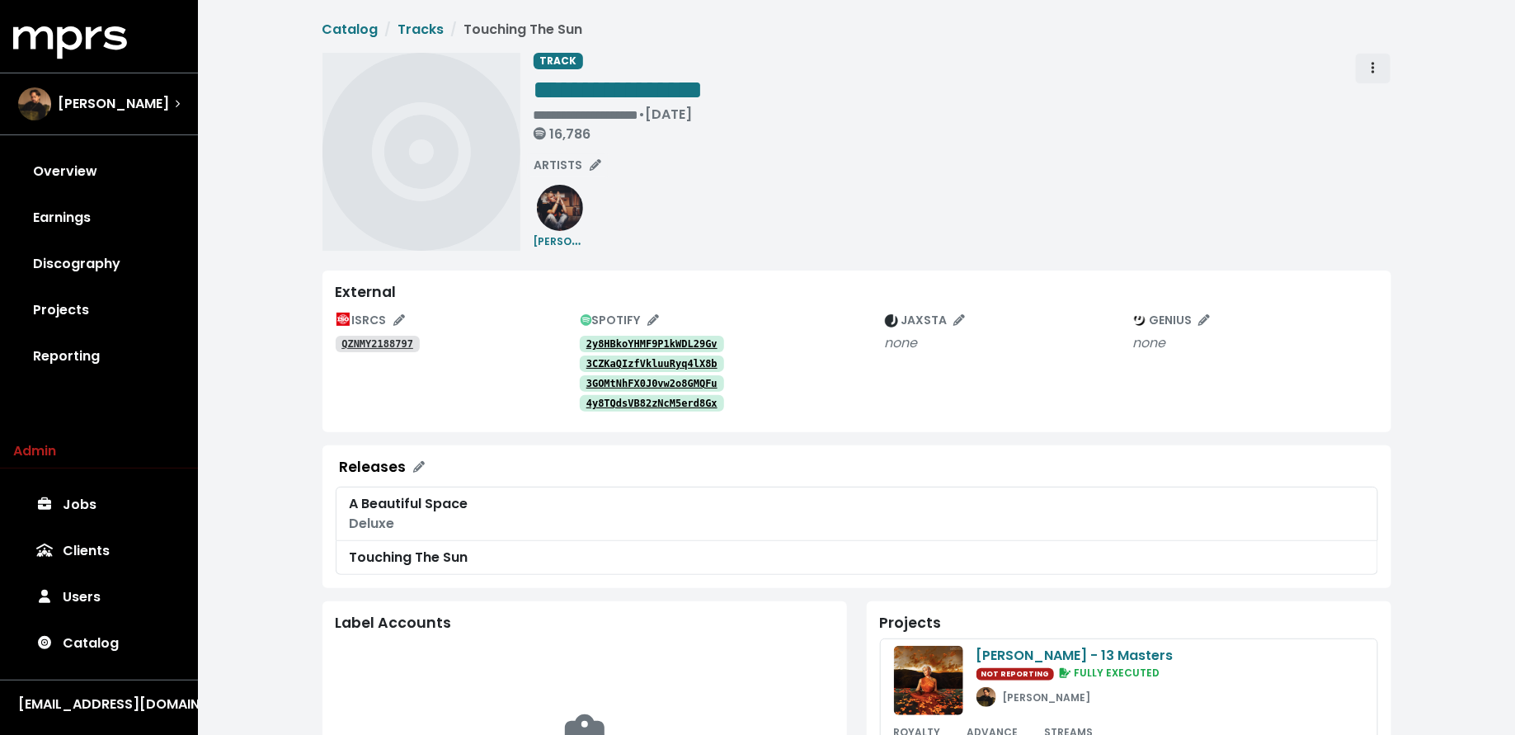
click at [1373, 68] on icon "Track actions" at bounding box center [1373, 68] width 3 height 12
click at [1373, 107] on link "Merge" at bounding box center [1421, 105] width 130 height 26
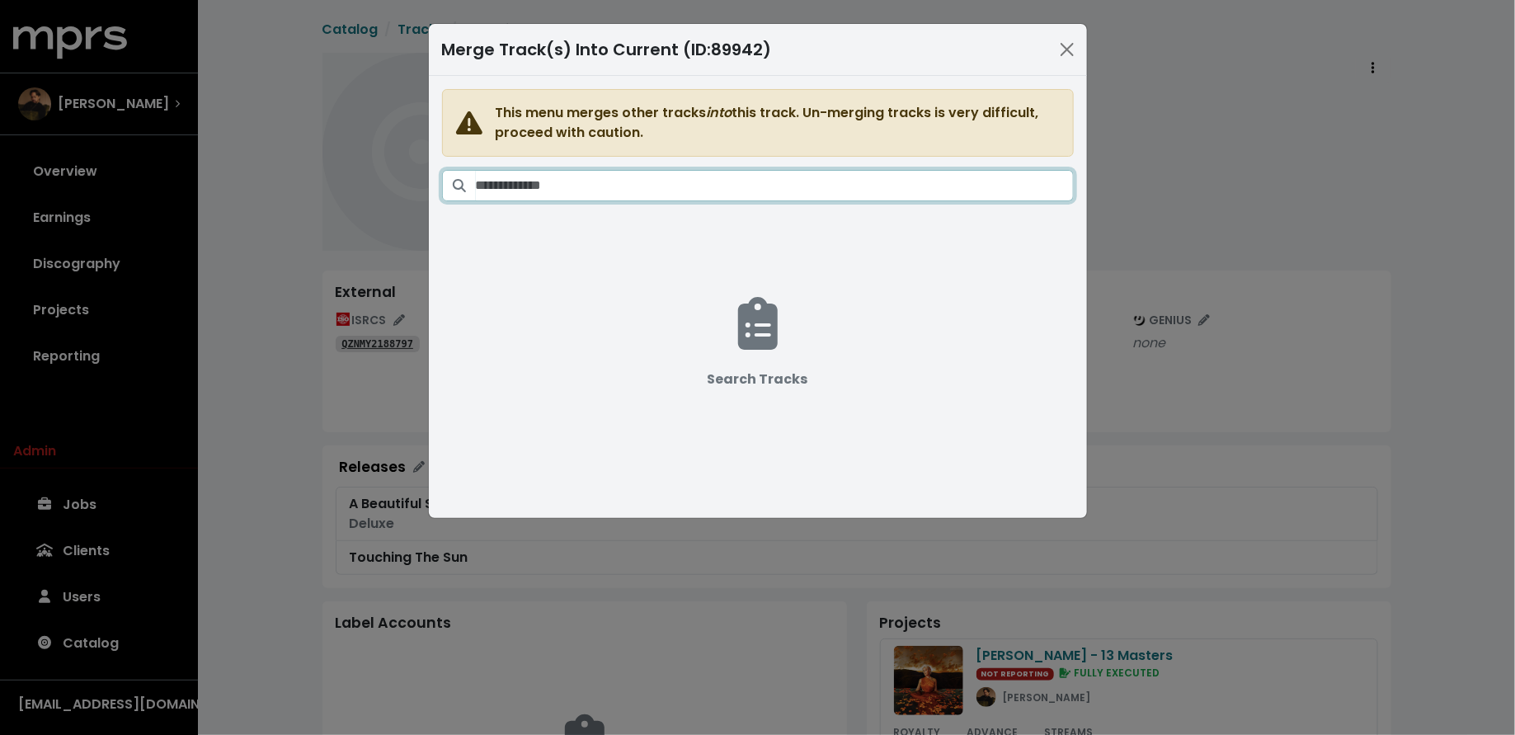
click at [717, 185] on input "Search tracks" at bounding box center [775, 185] width 598 height 31
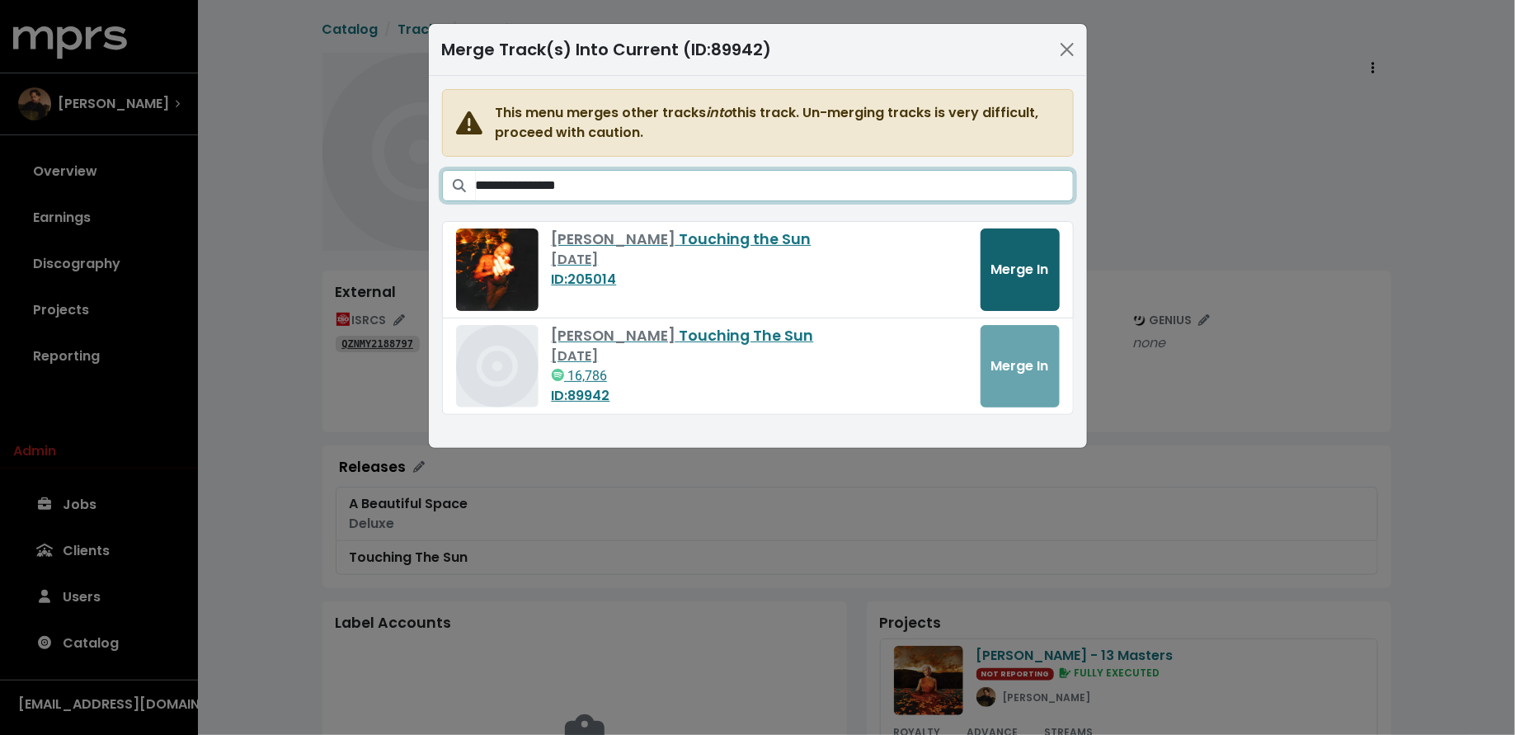
type input "**********"
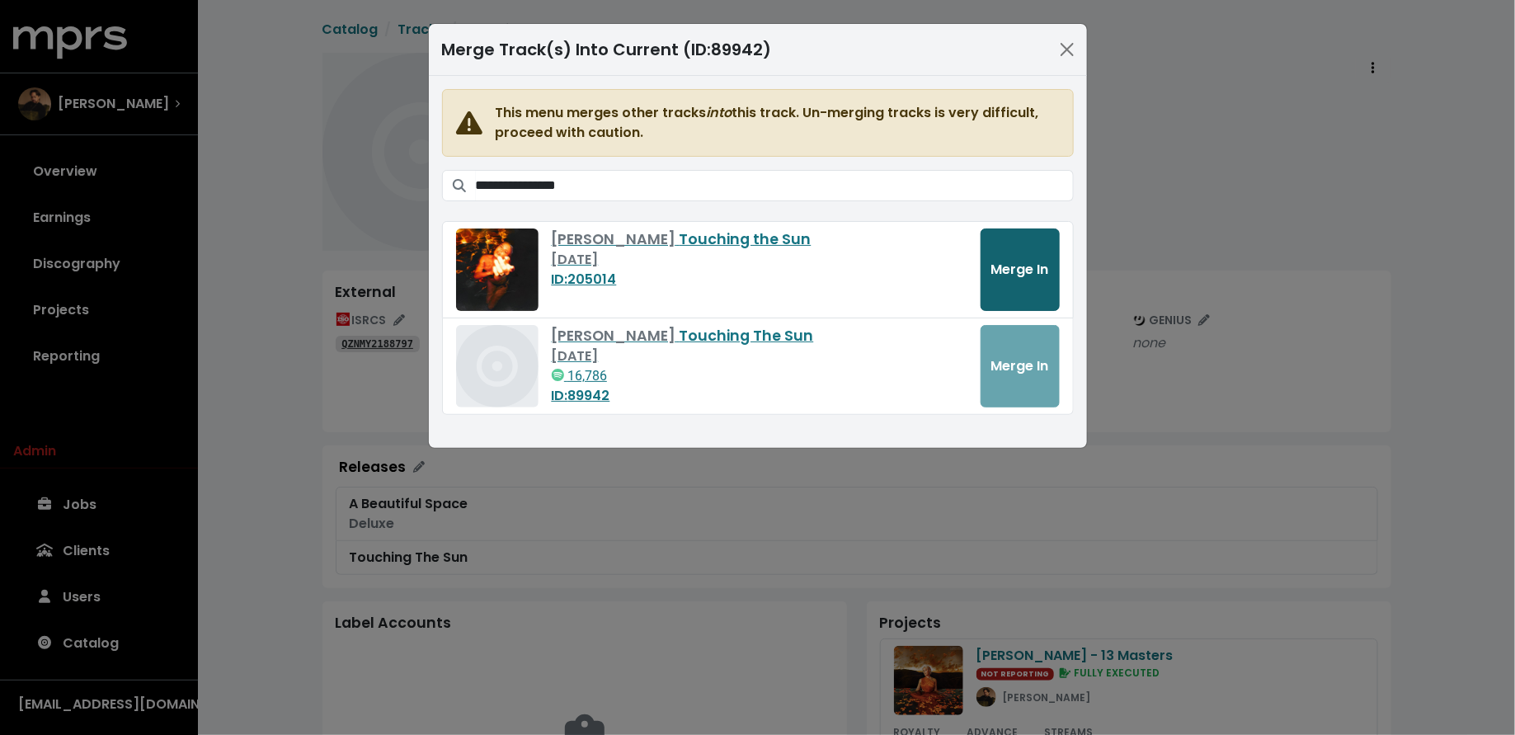
click at [1032, 278] on button "Merge In" at bounding box center [1020, 269] width 79 height 82
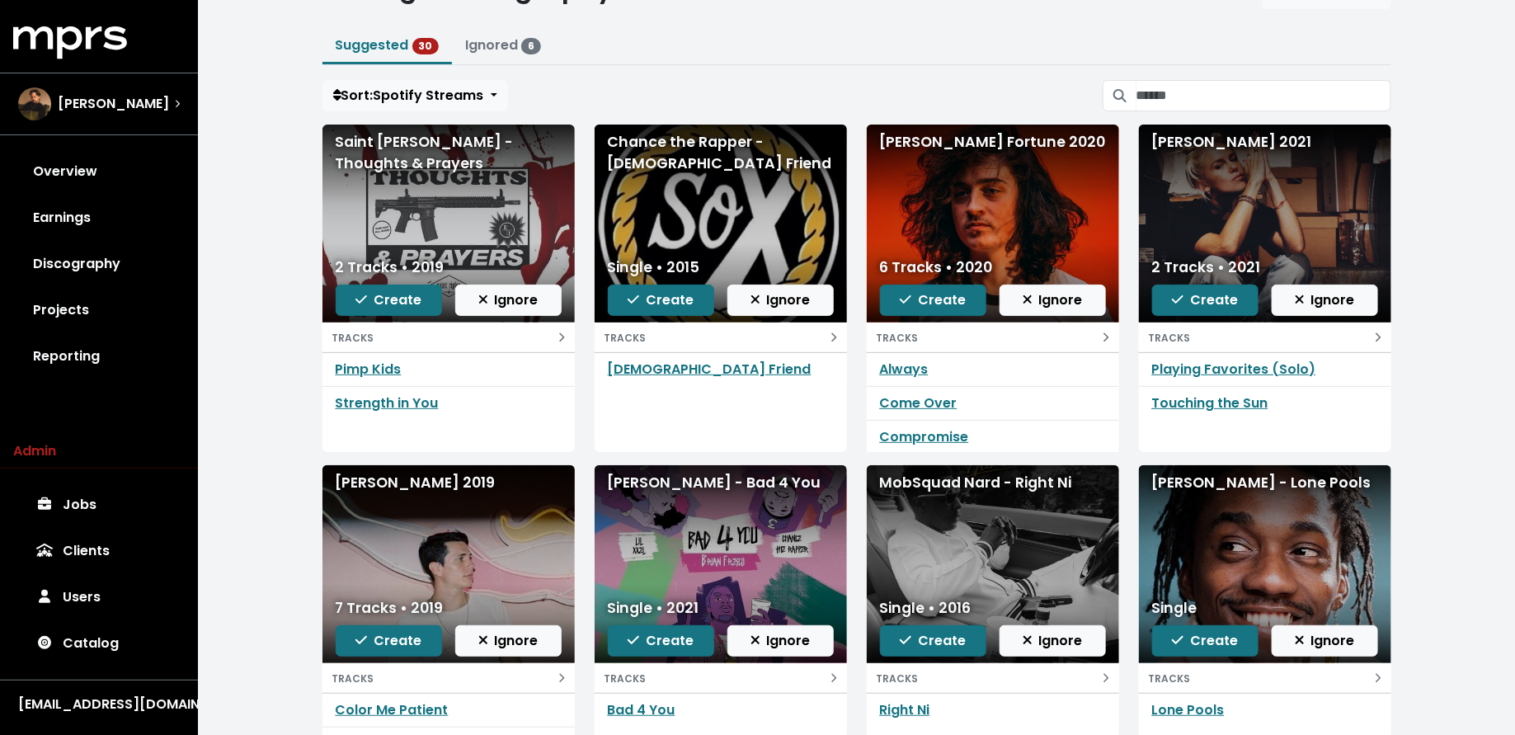
scroll to position [75, 0]
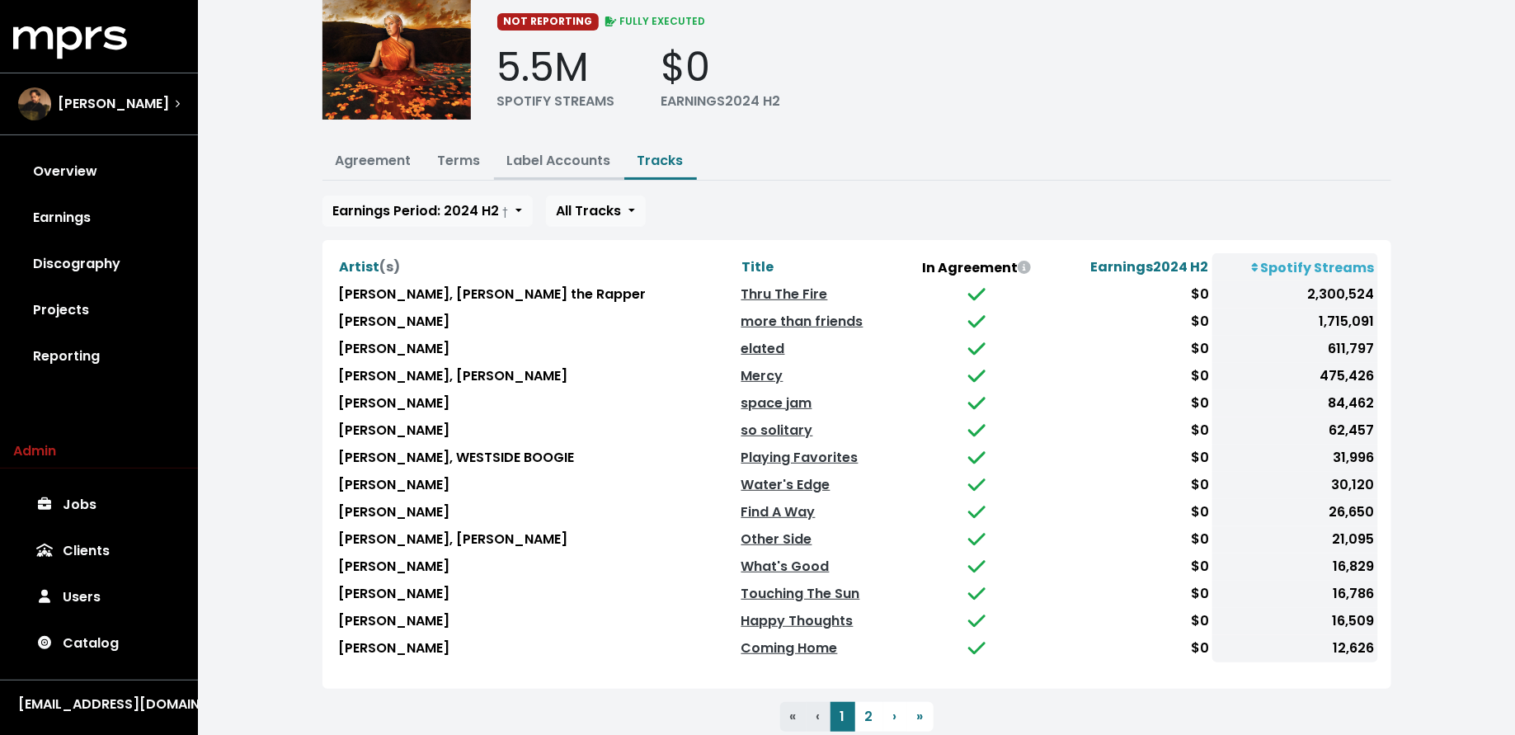
scroll to position [114, 0]
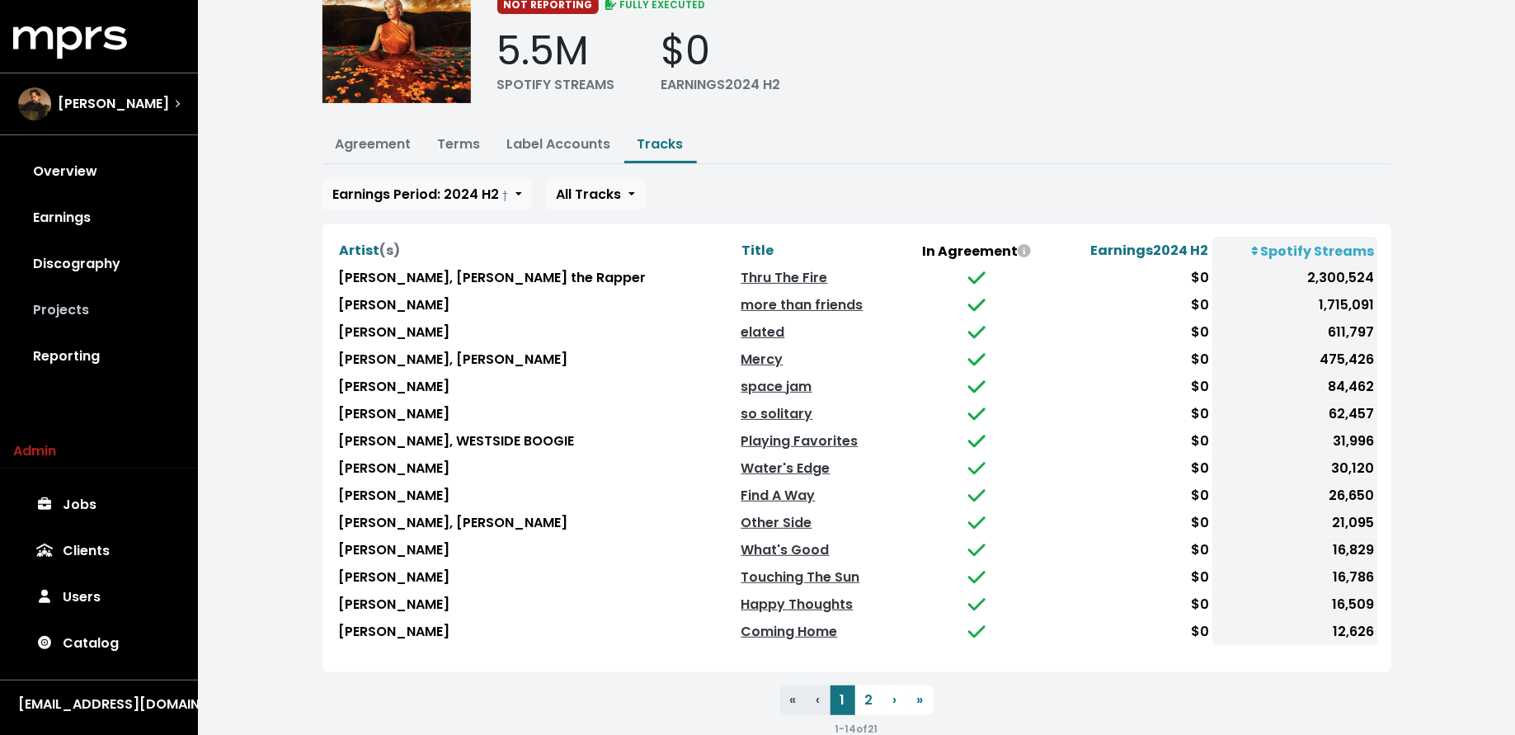
click at [98, 297] on link "Projects" at bounding box center [99, 310] width 172 height 46
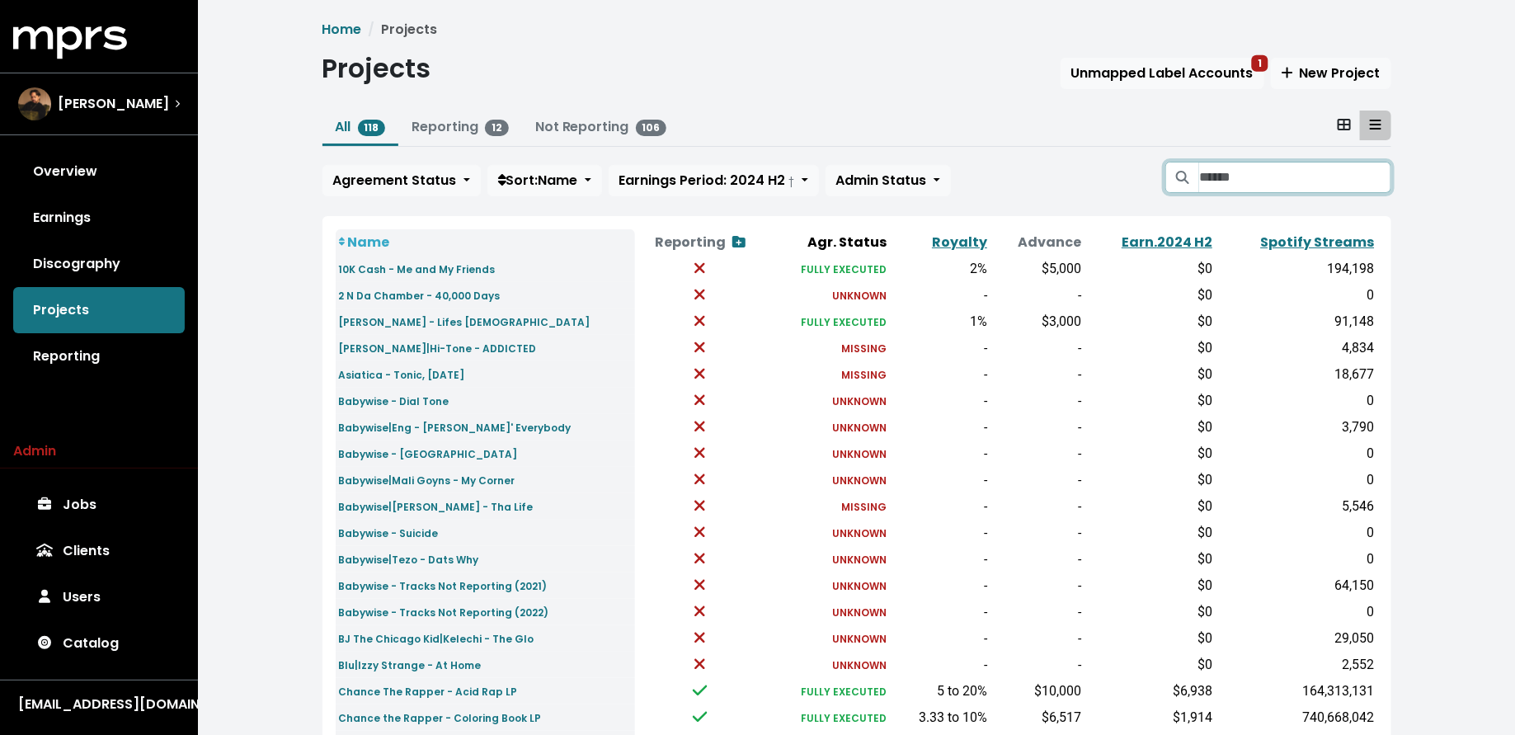
click at [1248, 175] on input "Search projects" at bounding box center [1294, 177] width 191 height 31
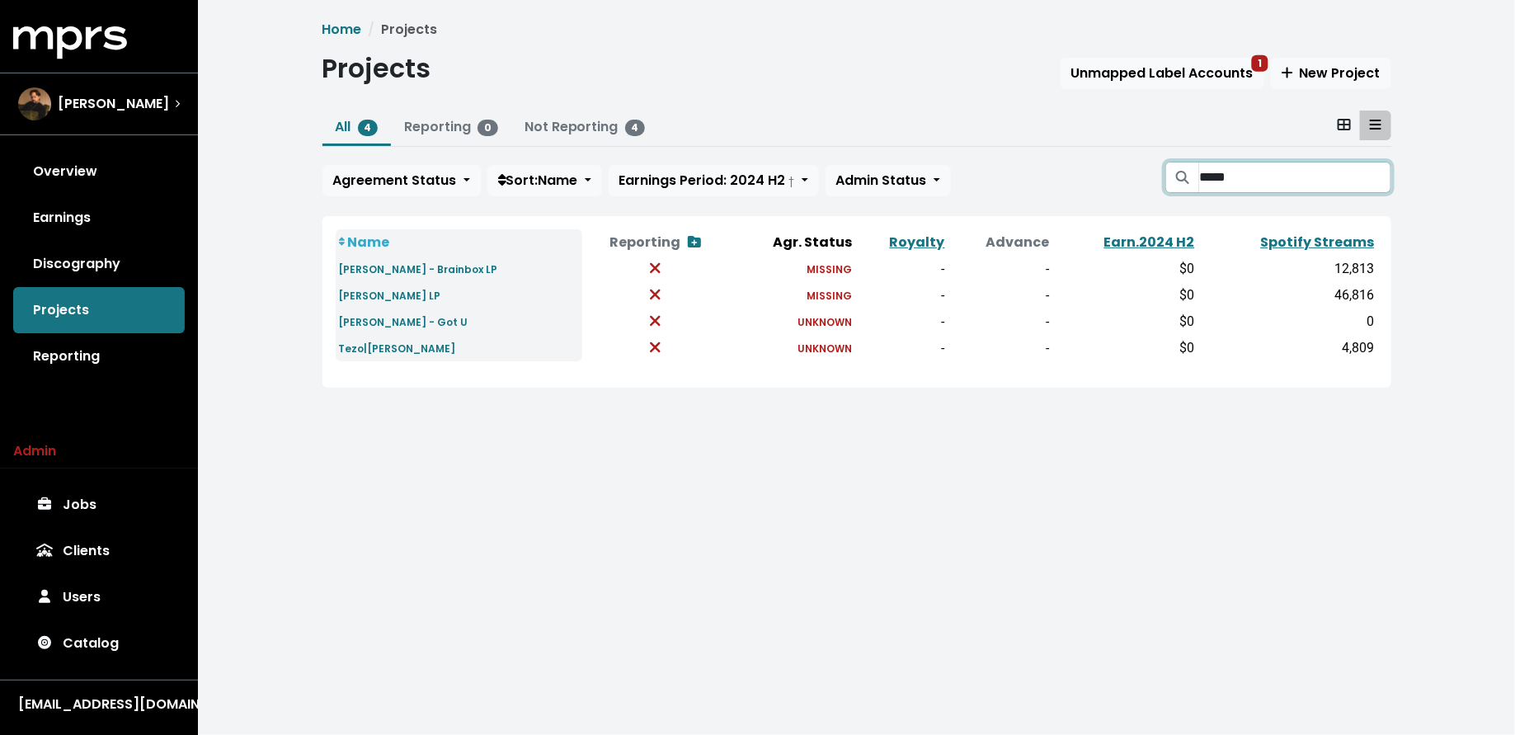
type input "*****"
click at [425, 267] on small "Chuck Ellis - Brainbox LP" at bounding box center [418, 269] width 159 height 14
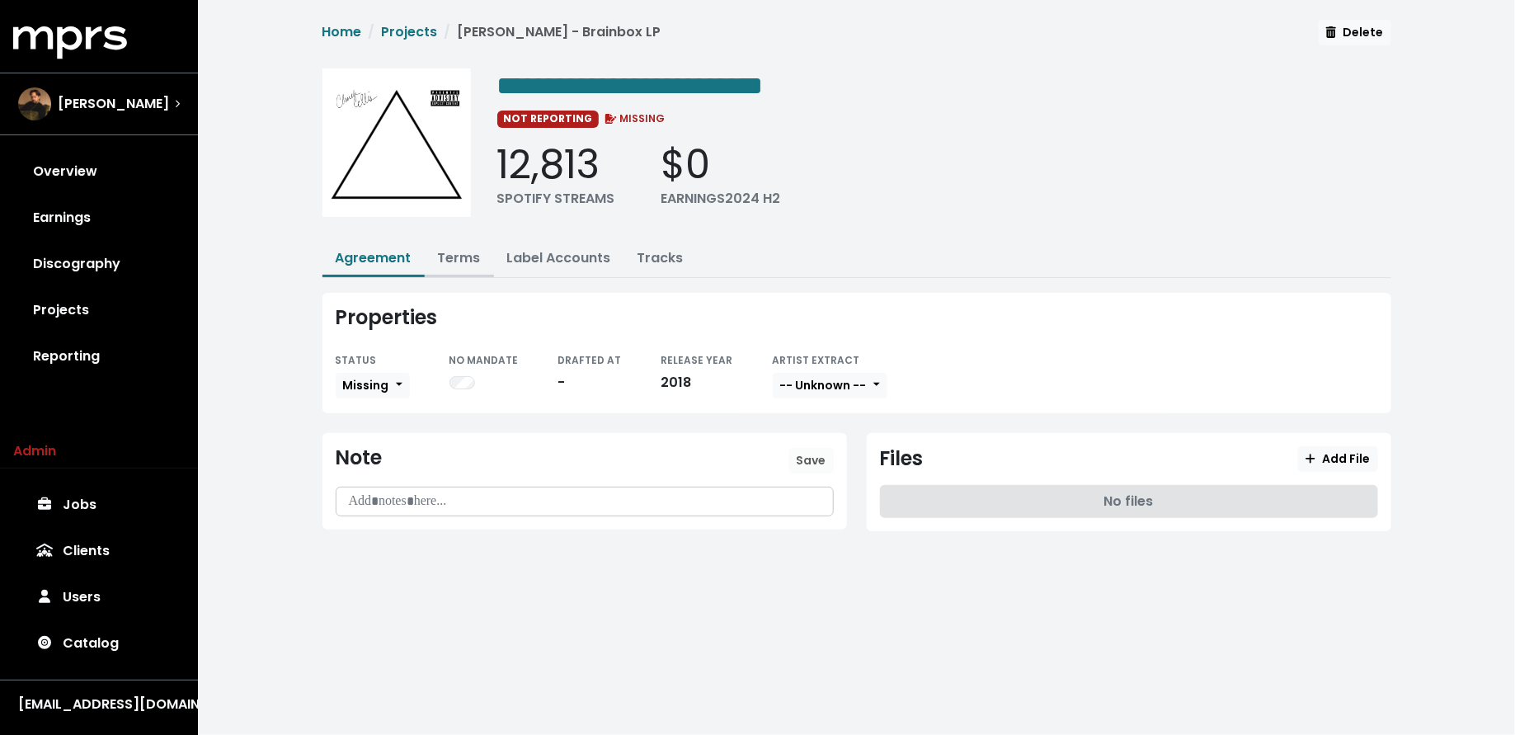
click at [469, 257] on link "Terms" at bounding box center [459, 257] width 43 height 19
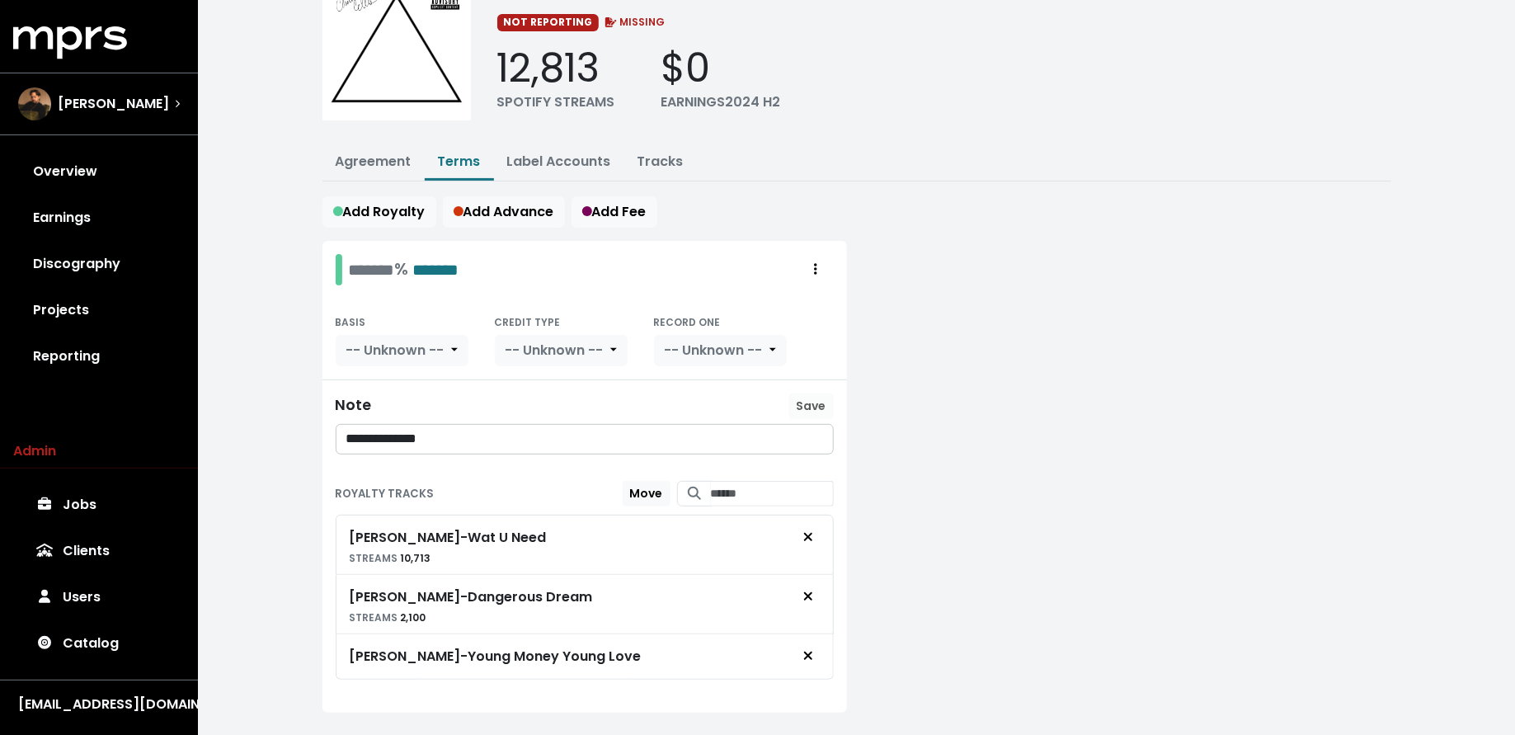
scroll to position [106, 0]
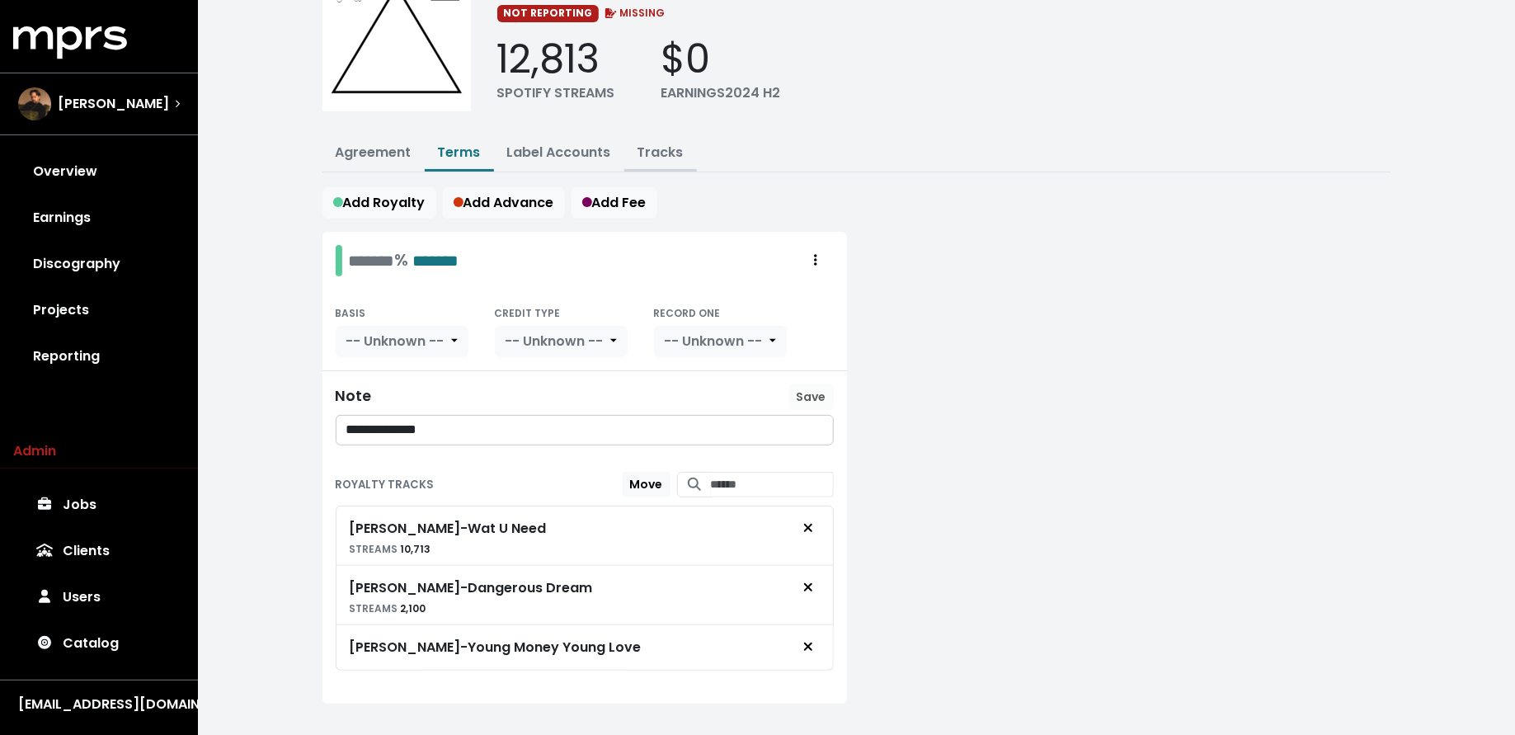
click at [668, 143] on link "Tracks" at bounding box center [661, 152] width 46 height 19
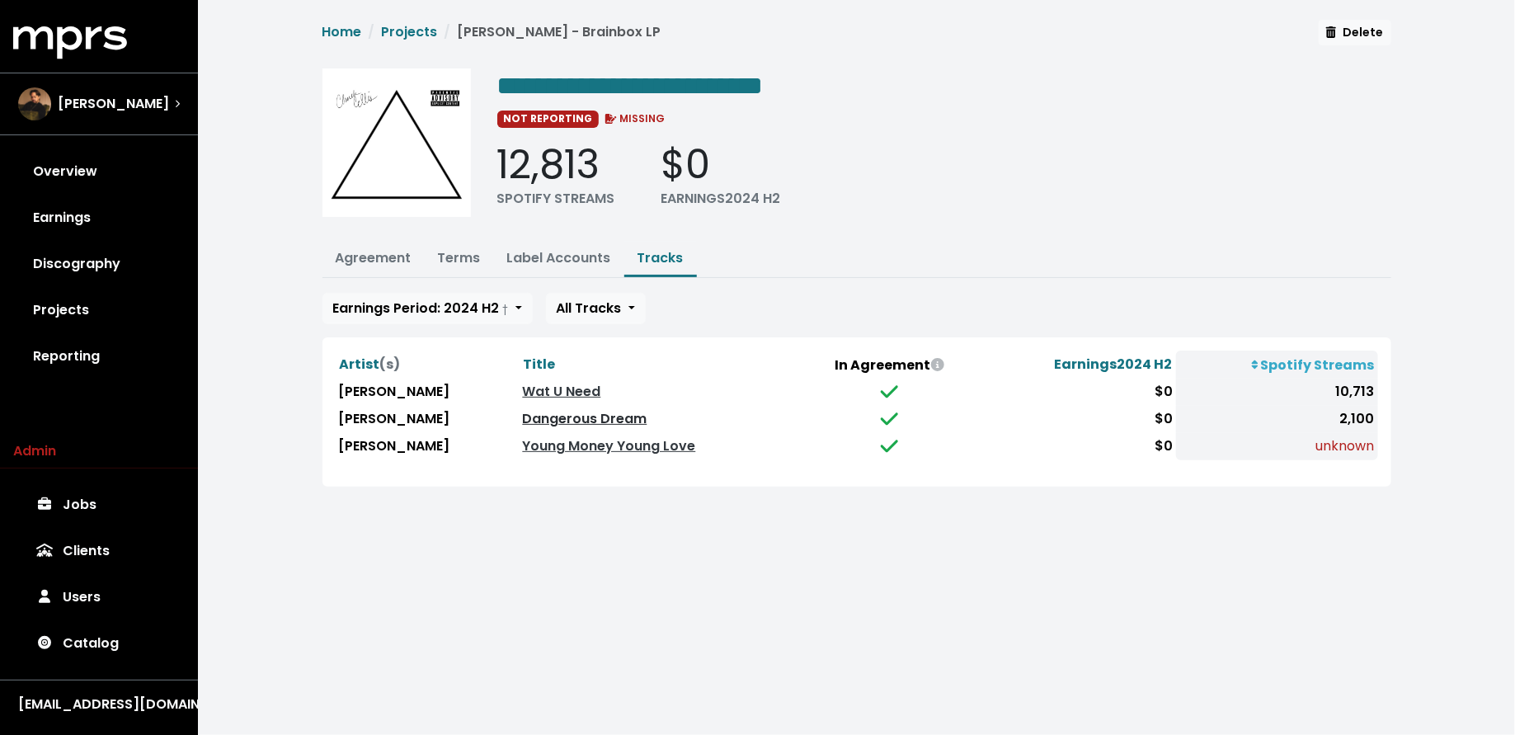
click at [562, 417] on link "Dangerous Dream" at bounding box center [585, 418] width 125 height 19
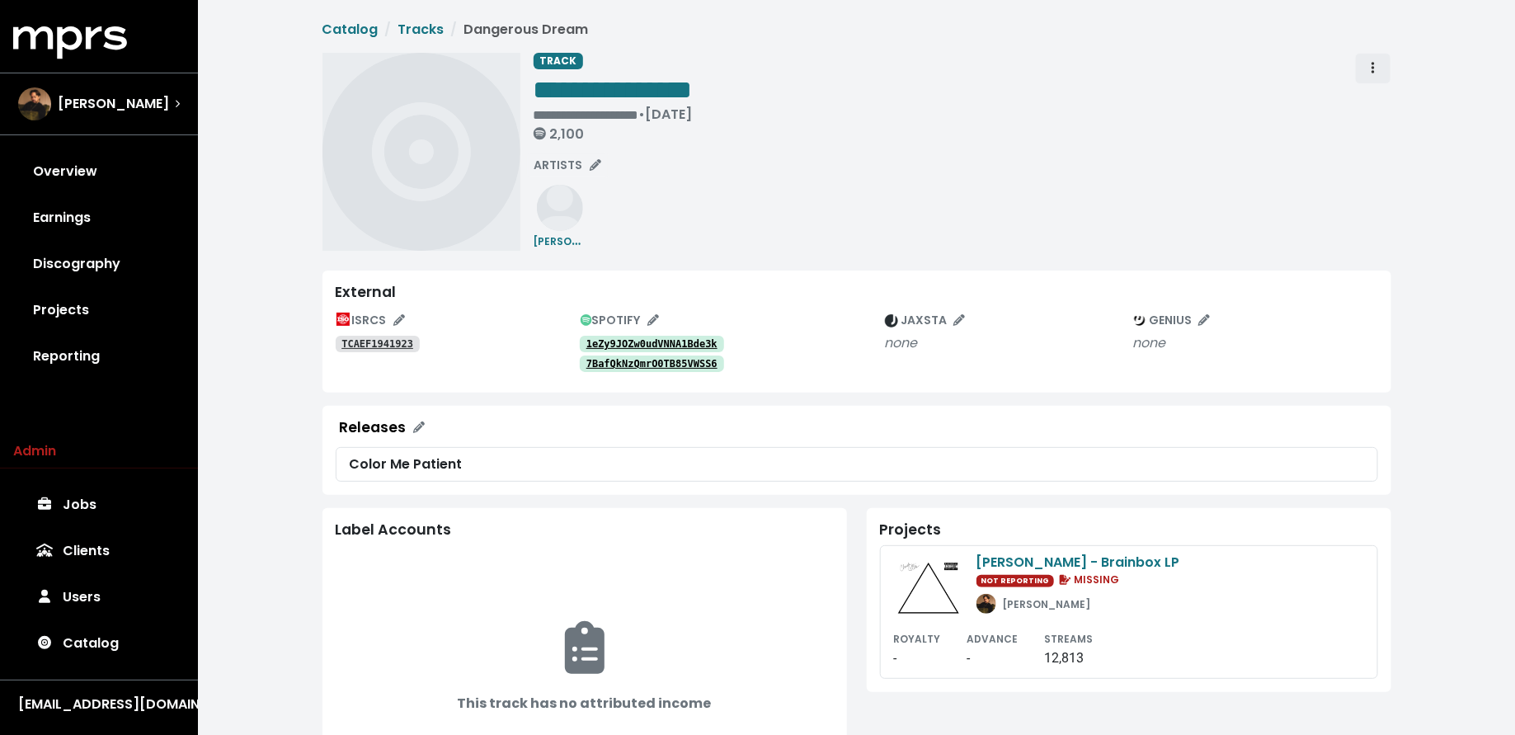
click at [1379, 68] on span "Track actions" at bounding box center [1373, 69] width 15 height 20
click at [1380, 96] on link "Merge" at bounding box center [1421, 105] width 130 height 26
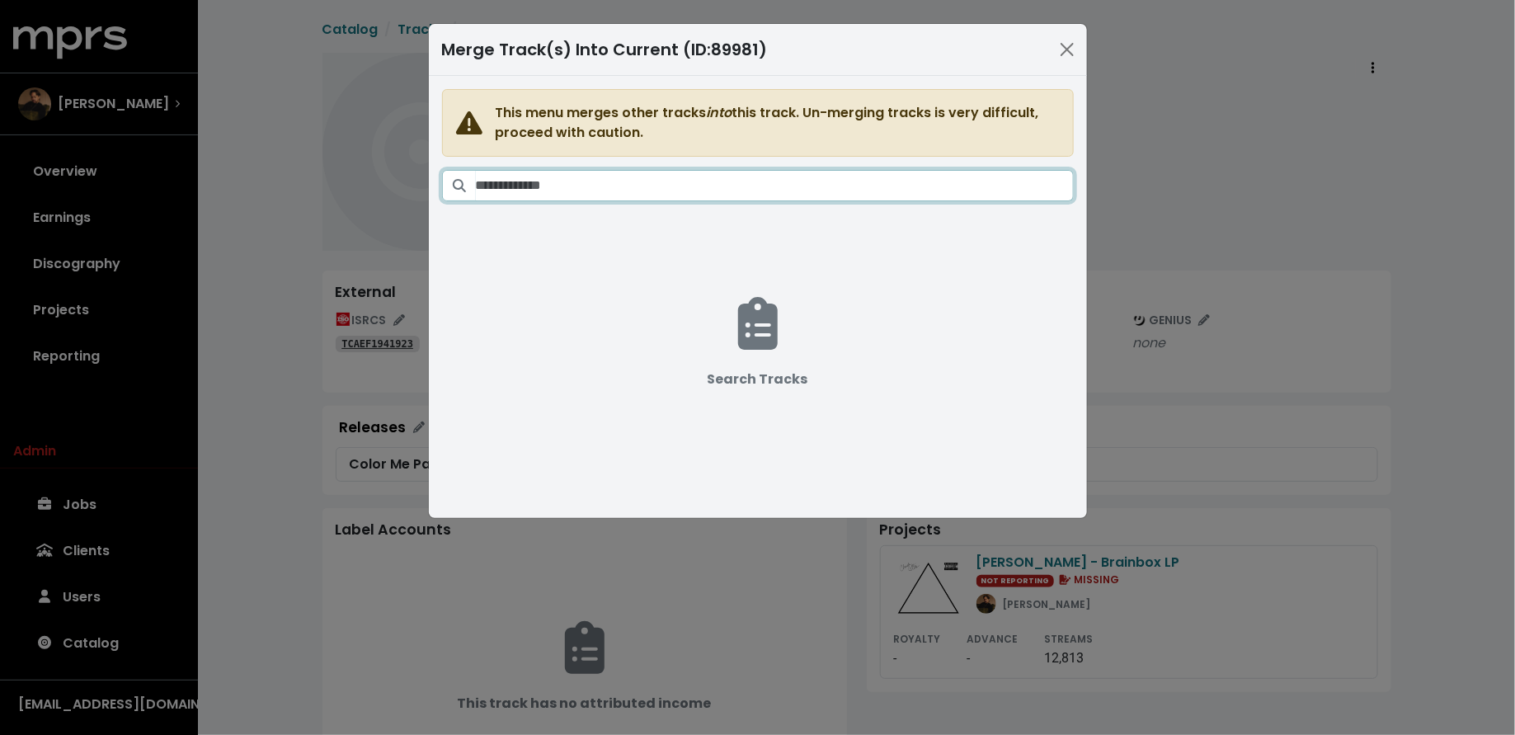
click at [681, 188] on input "Search tracks" at bounding box center [775, 185] width 598 height 31
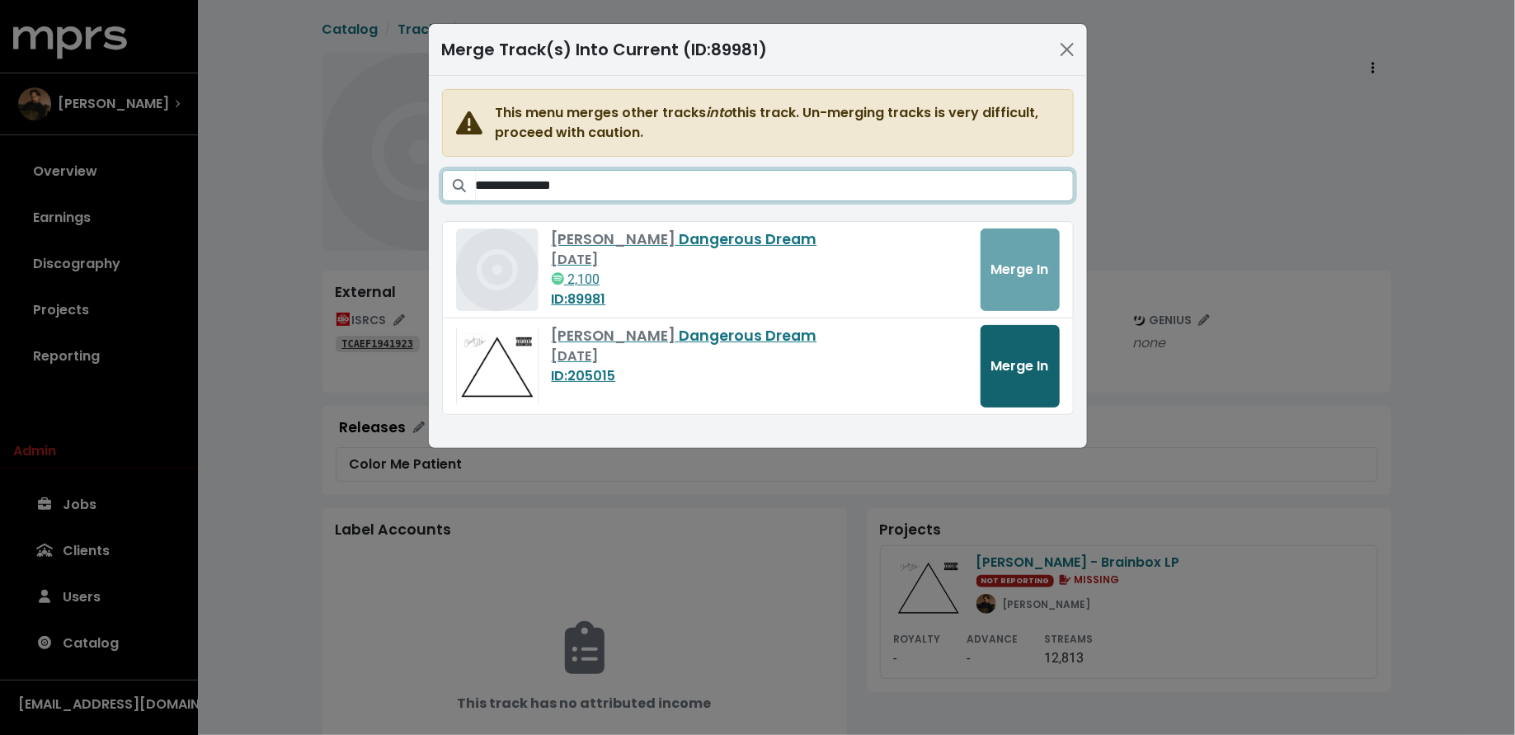
type input "**********"
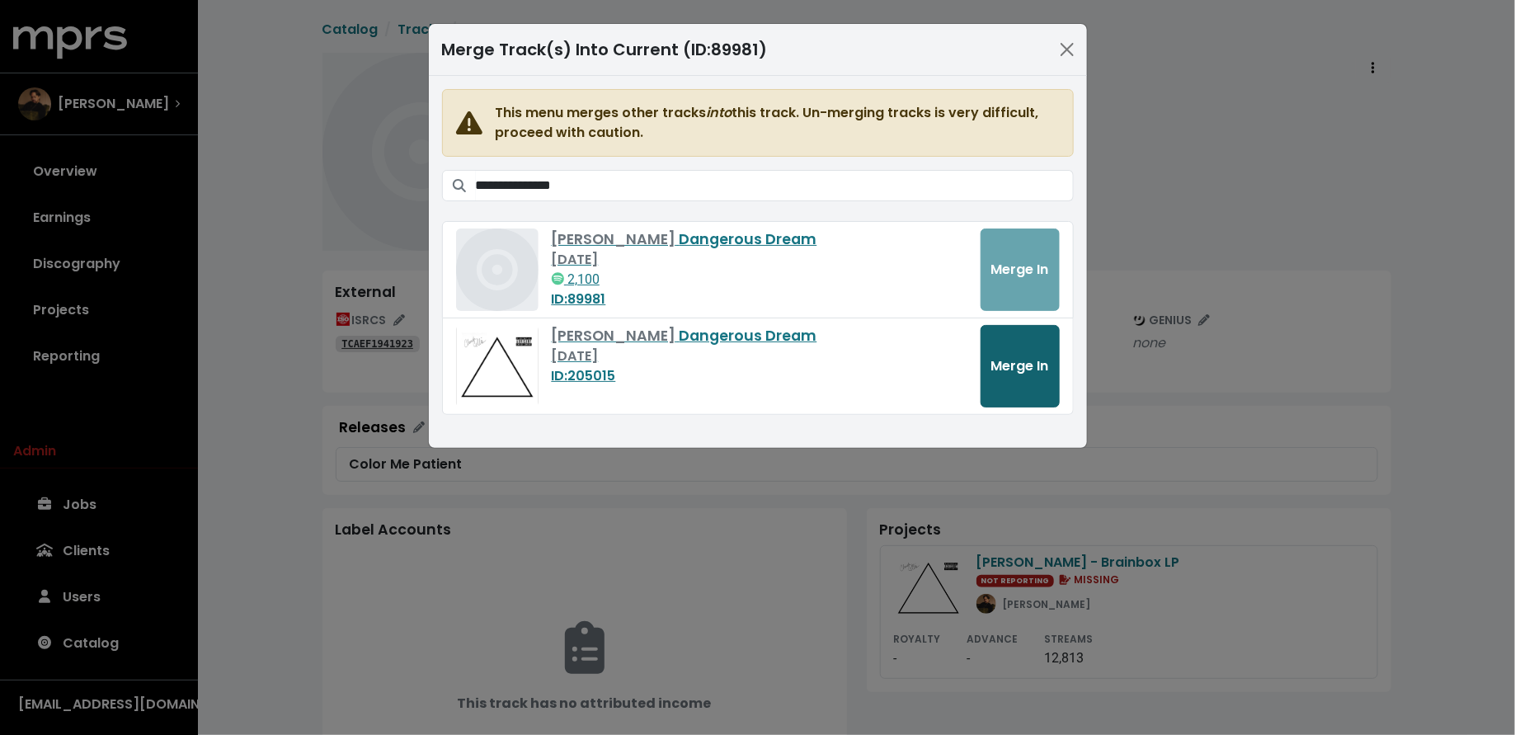
click at [1034, 375] on button "Merge In" at bounding box center [1020, 366] width 79 height 82
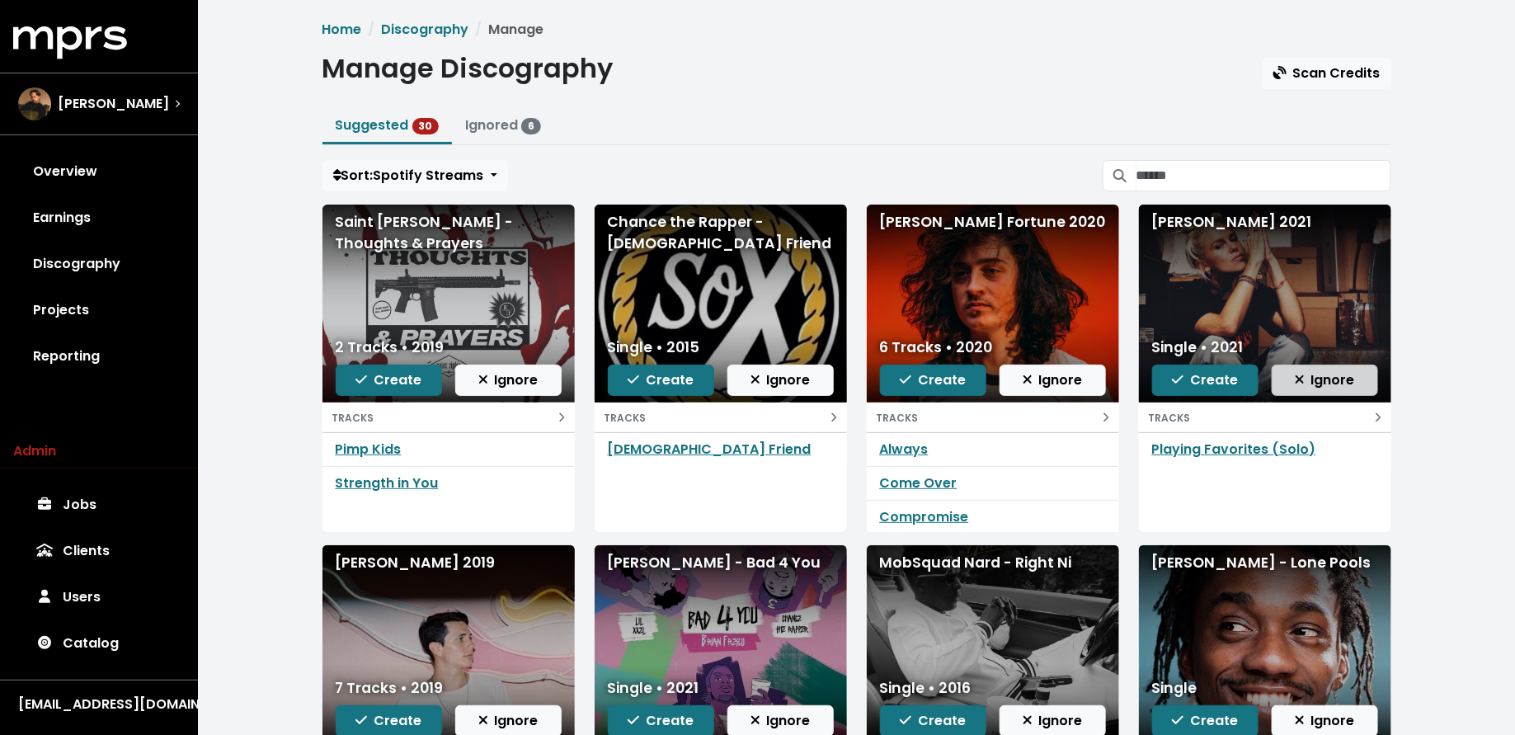
click at [1316, 374] on span "Ignore" at bounding box center [1325, 379] width 60 height 19
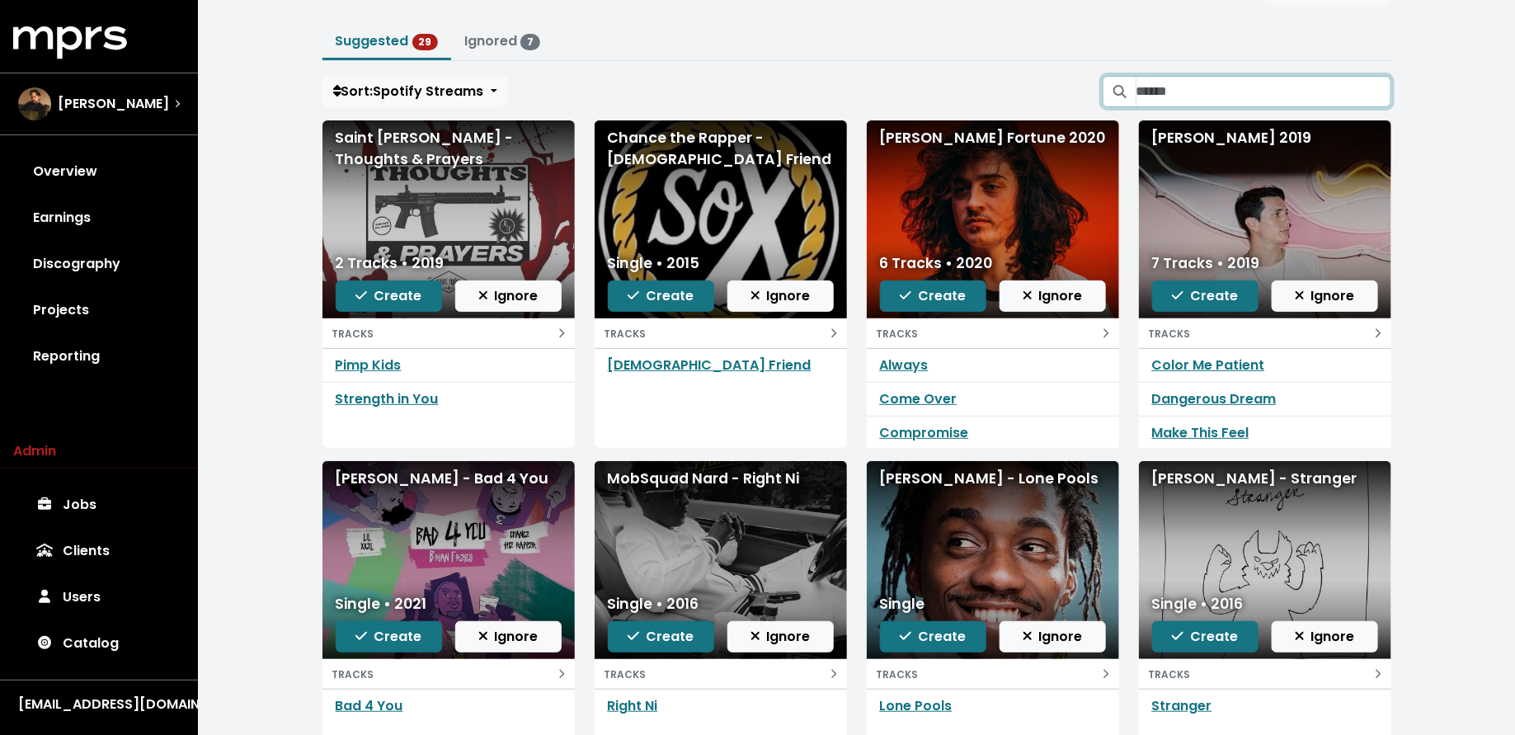
click at [1232, 85] on input "Search suggested projects" at bounding box center [1264, 91] width 255 height 31
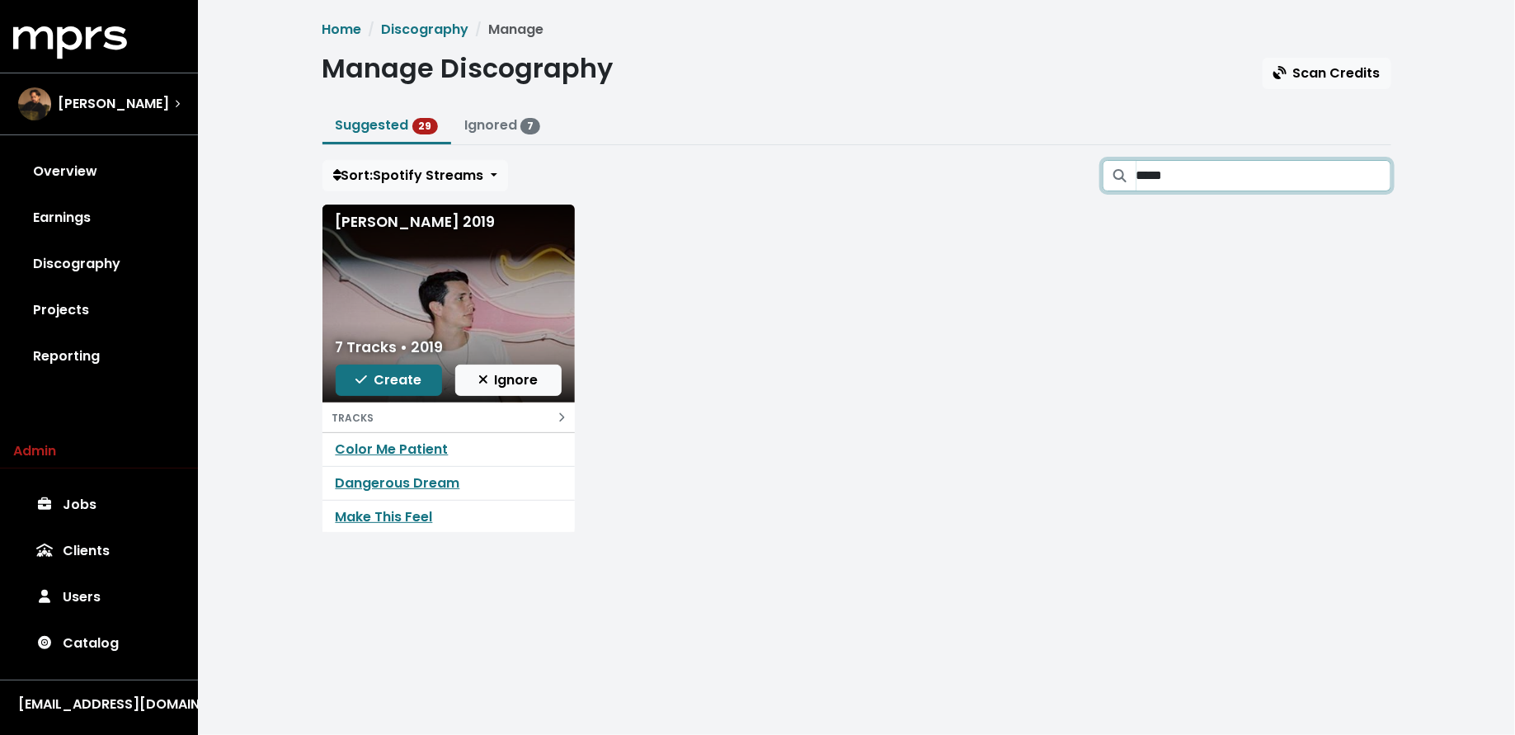
type input "*****"
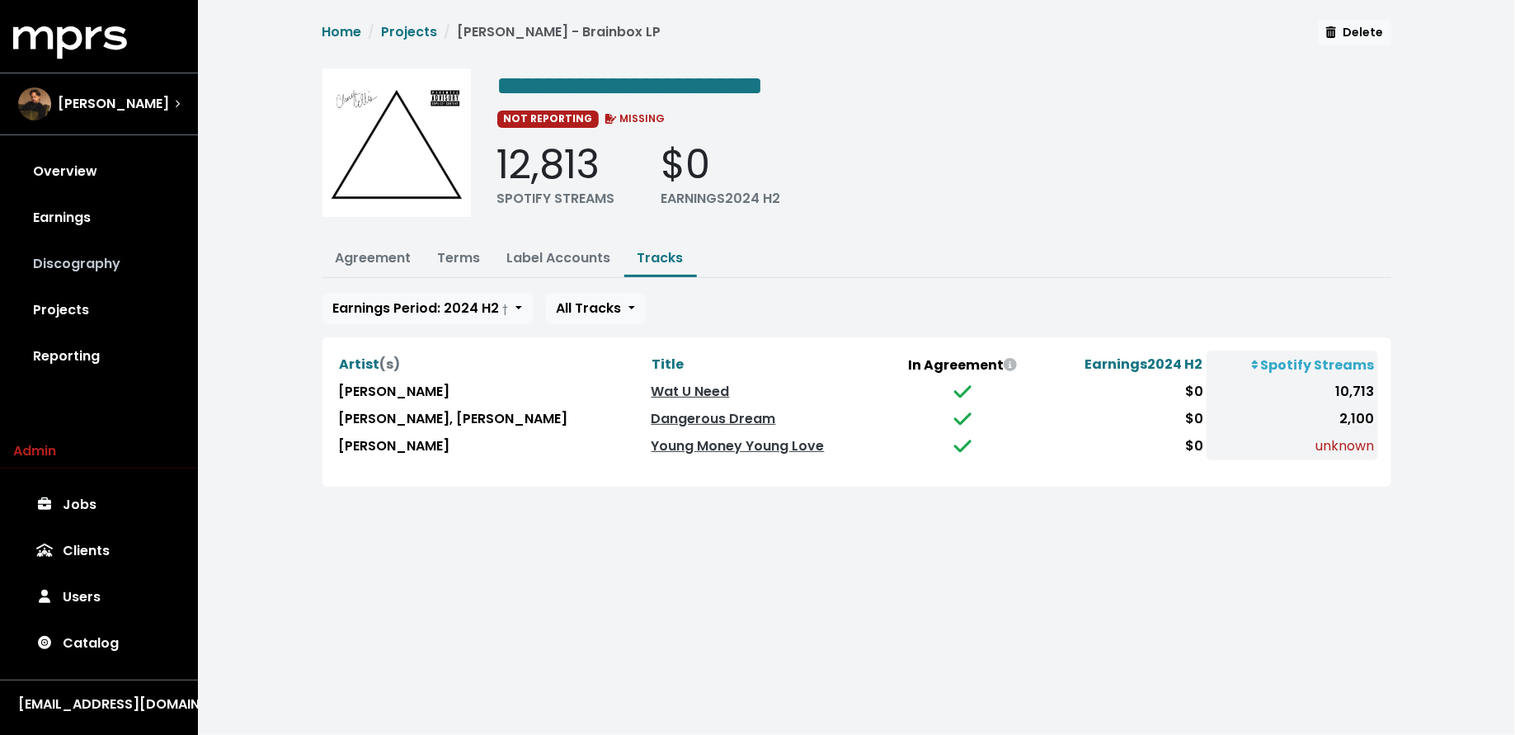
click at [106, 281] on link "Discography" at bounding box center [99, 264] width 172 height 46
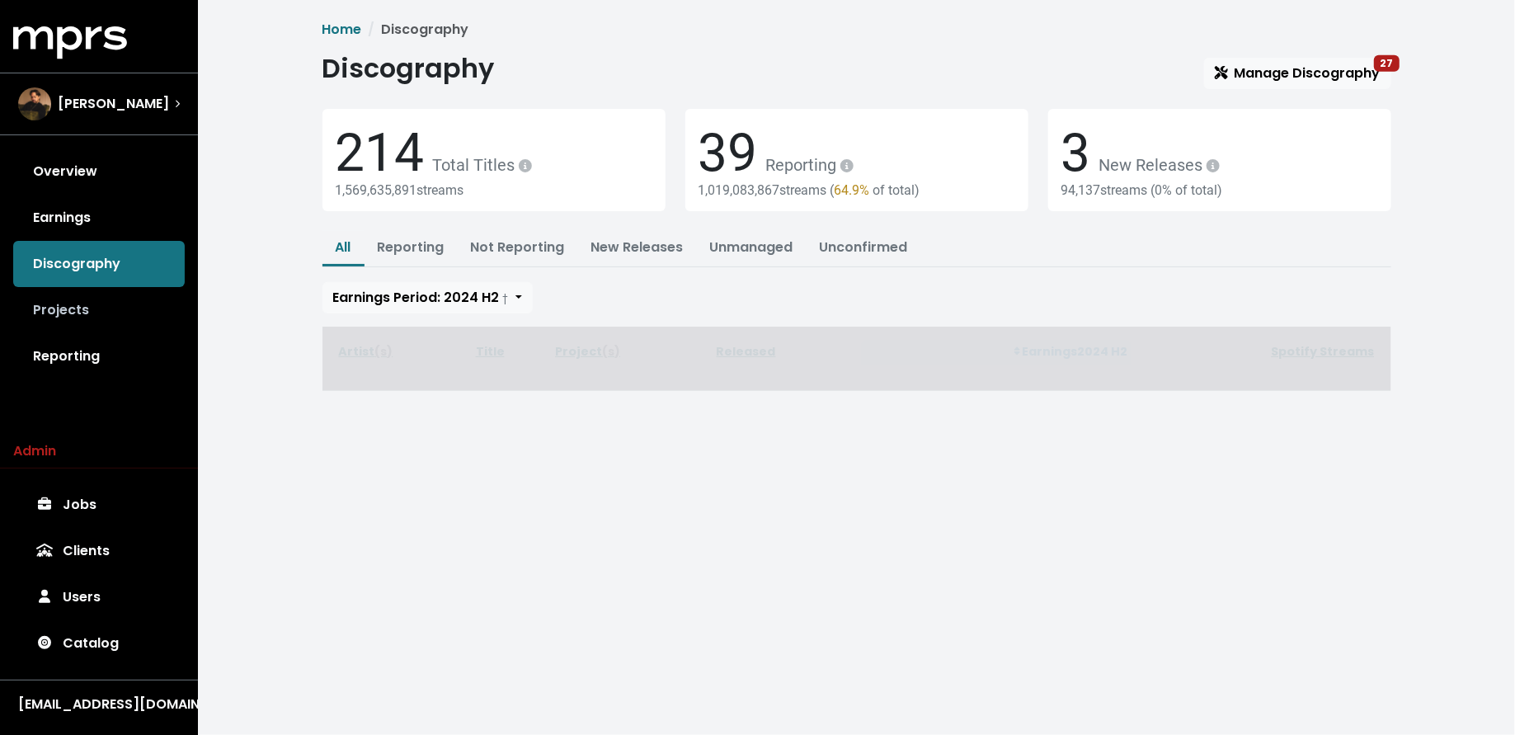
click at [105, 307] on link "Projects" at bounding box center [99, 310] width 172 height 46
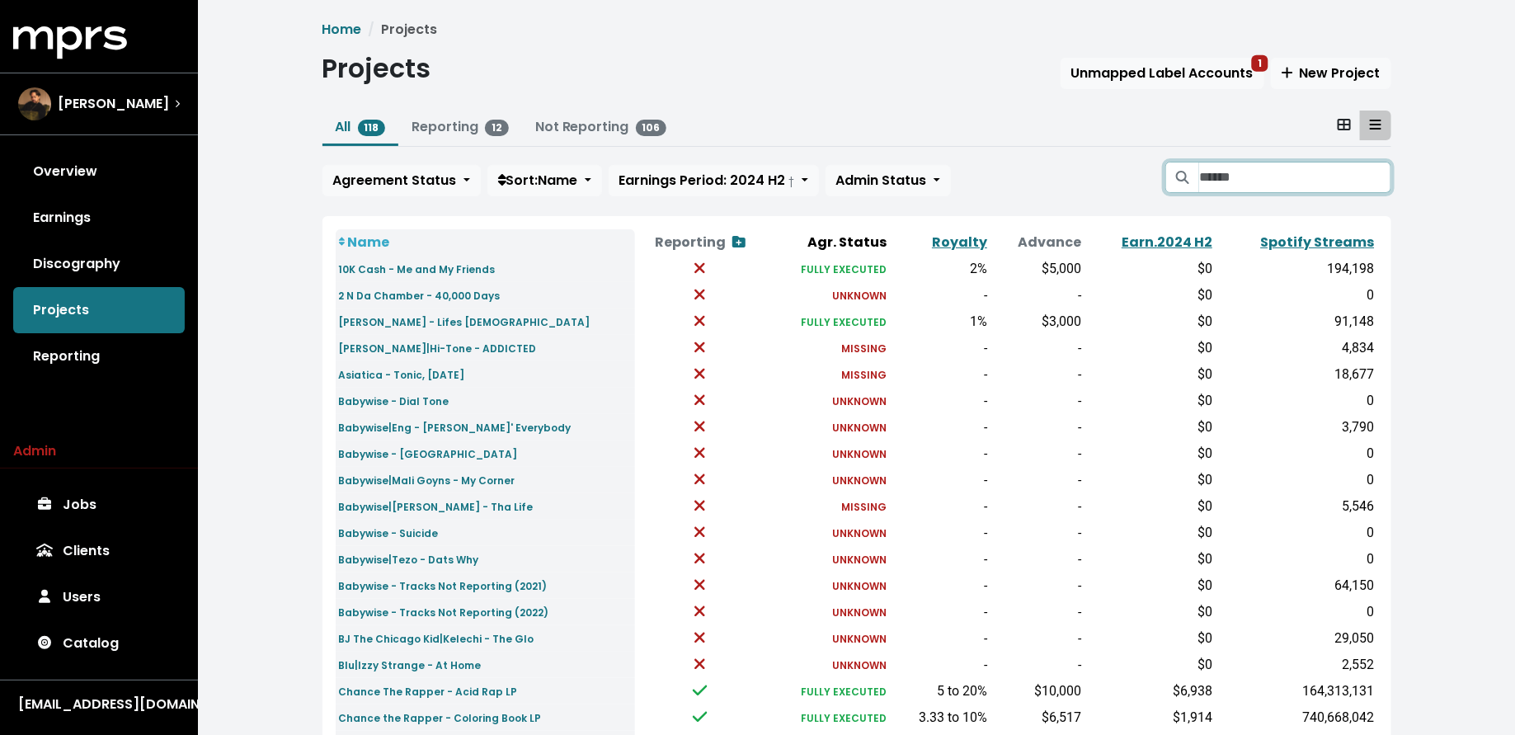
click at [1256, 181] on input "Search projects" at bounding box center [1294, 177] width 191 height 31
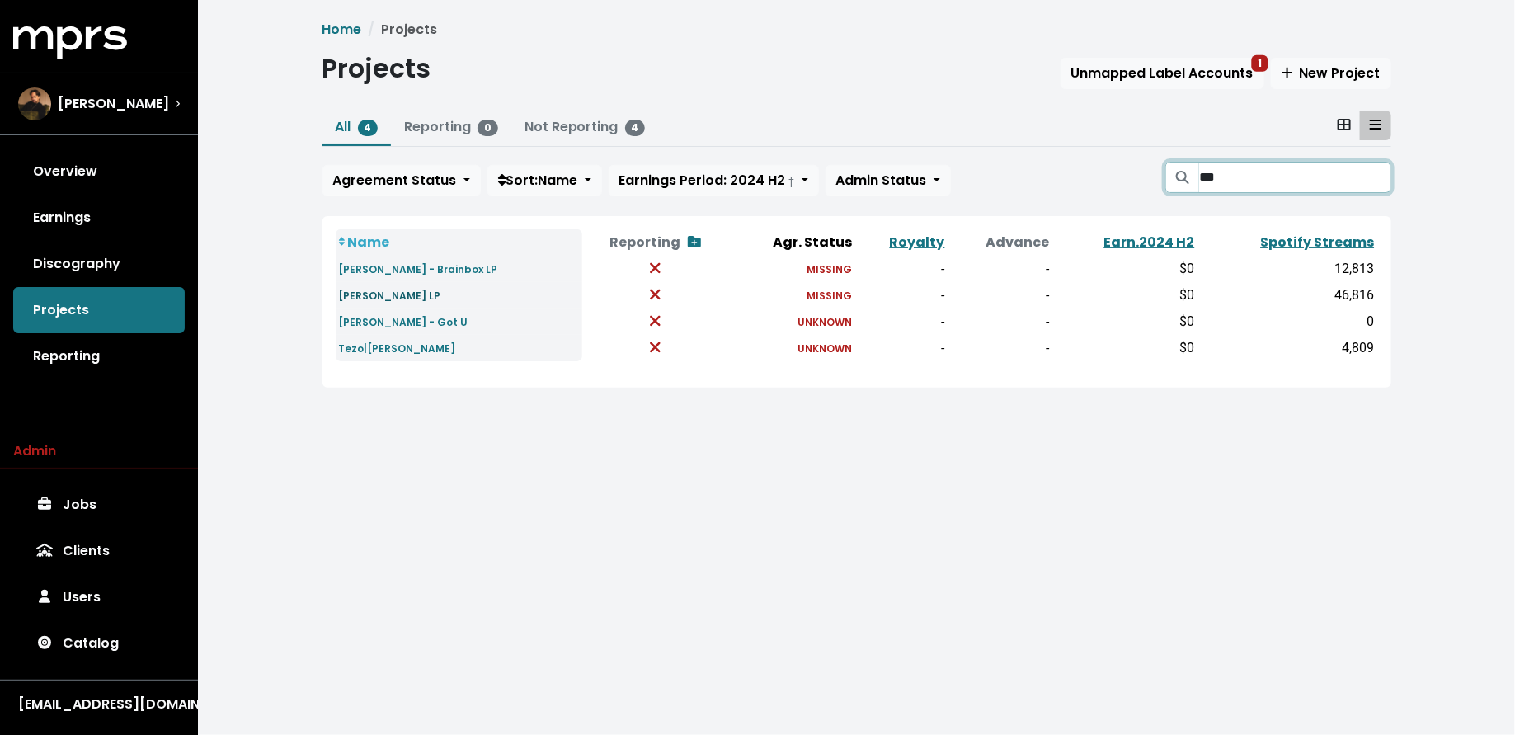
type input "***"
click at [433, 293] on small "[PERSON_NAME] LP" at bounding box center [390, 296] width 102 height 14
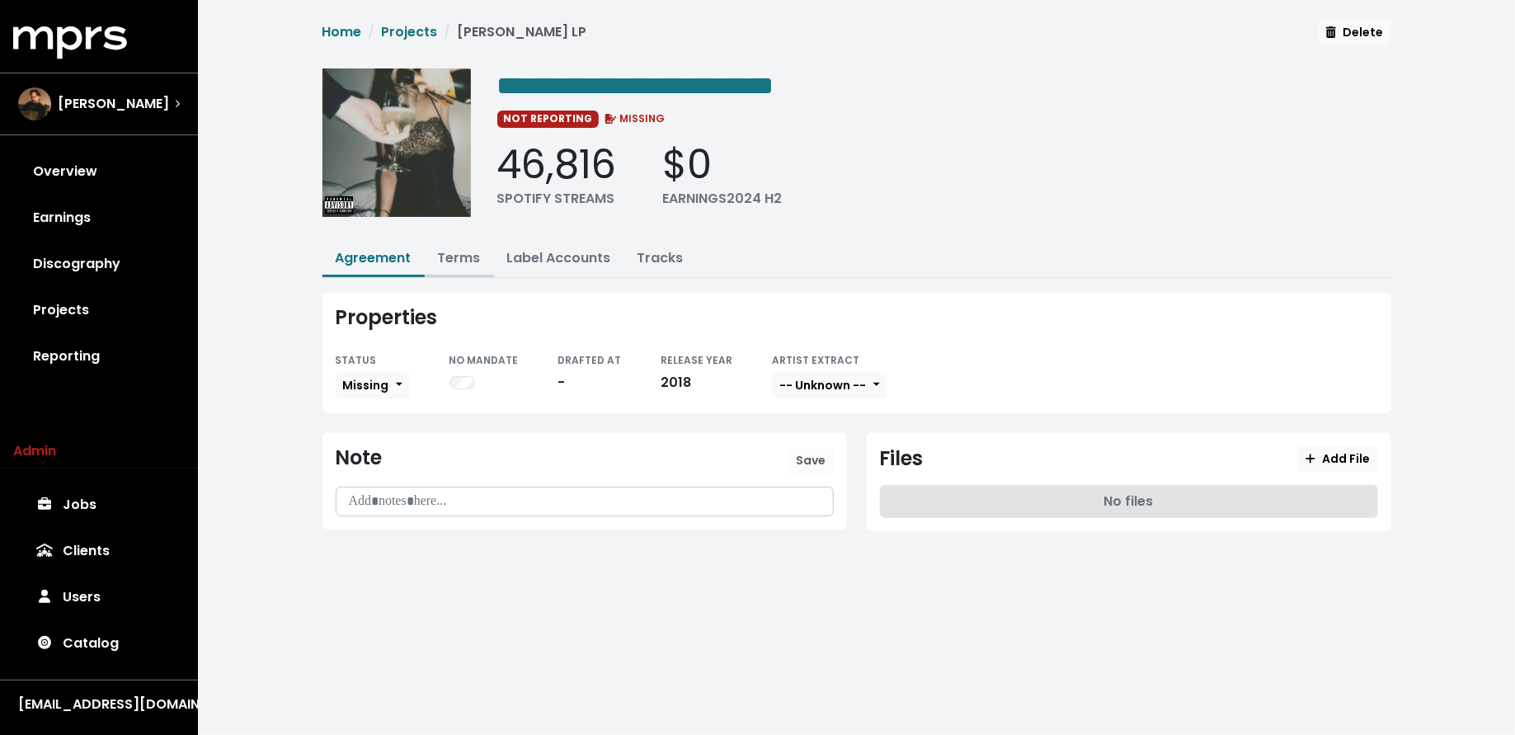
click at [460, 262] on link "Terms" at bounding box center [459, 257] width 43 height 19
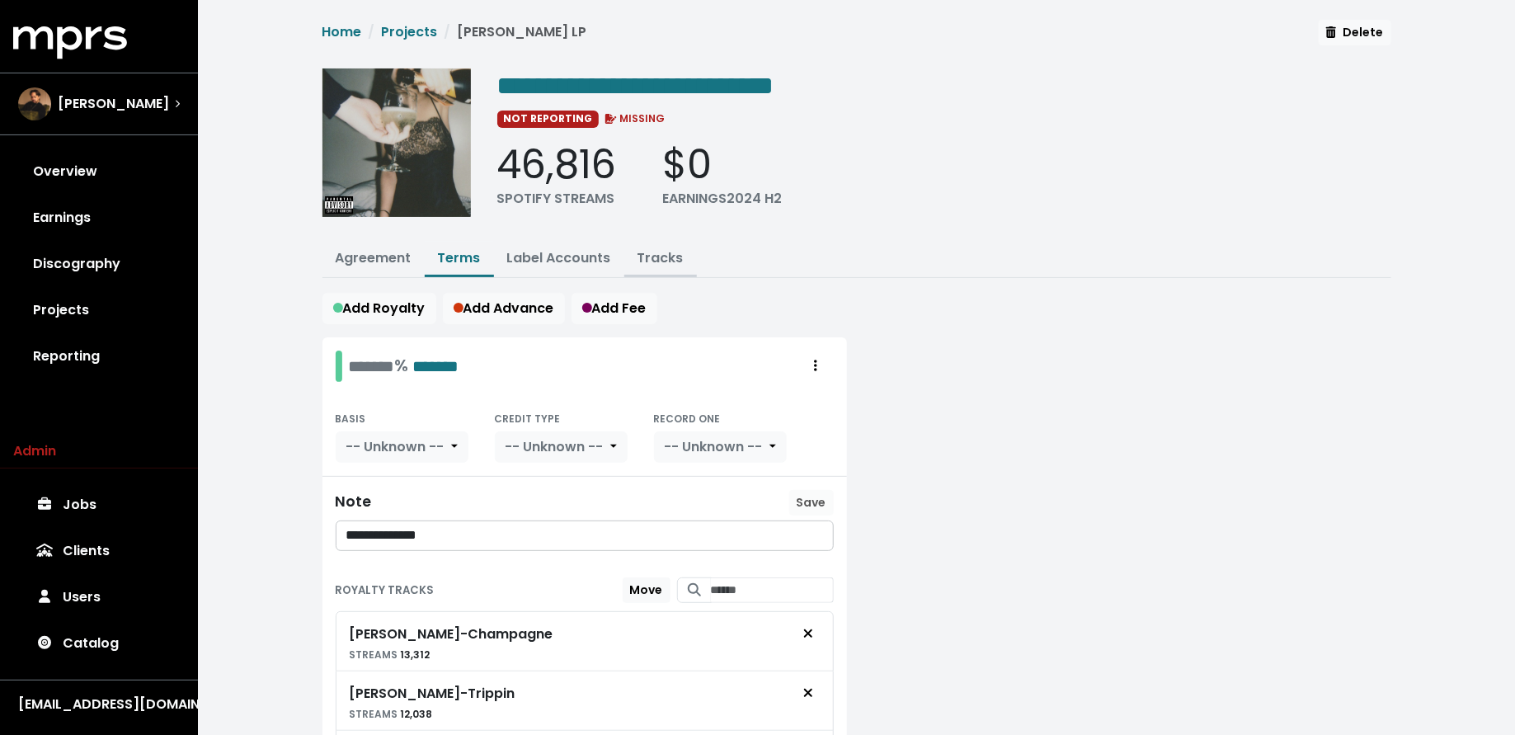
click at [661, 261] on link "Tracks" at bounding box center [661, 257] width 46 height 19
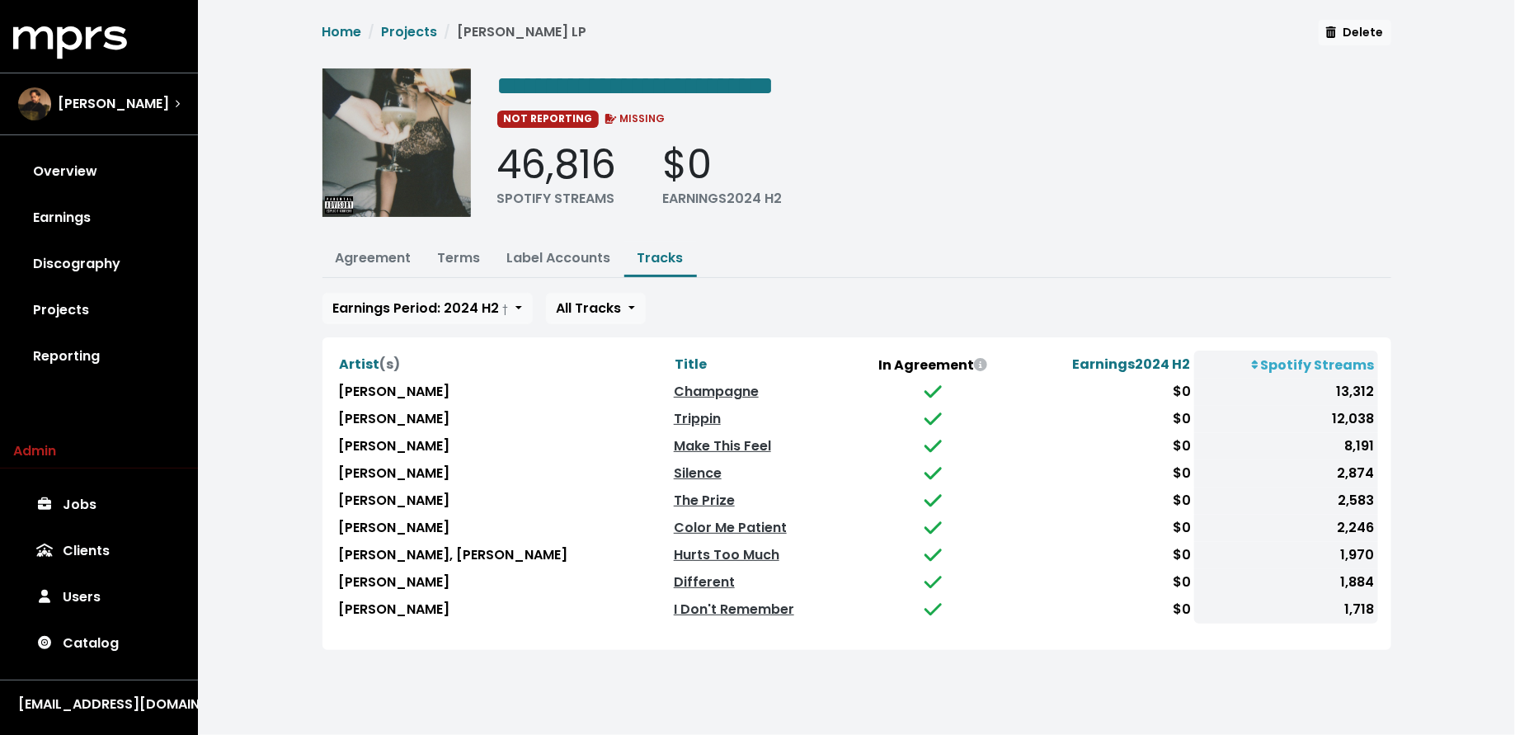
click at [671, 351] on th "Title" at bounding box center [761, 365] width 181 height 28
click at [675, 355] on span "Title" at bounding box center [691, 364] width 32 height 19
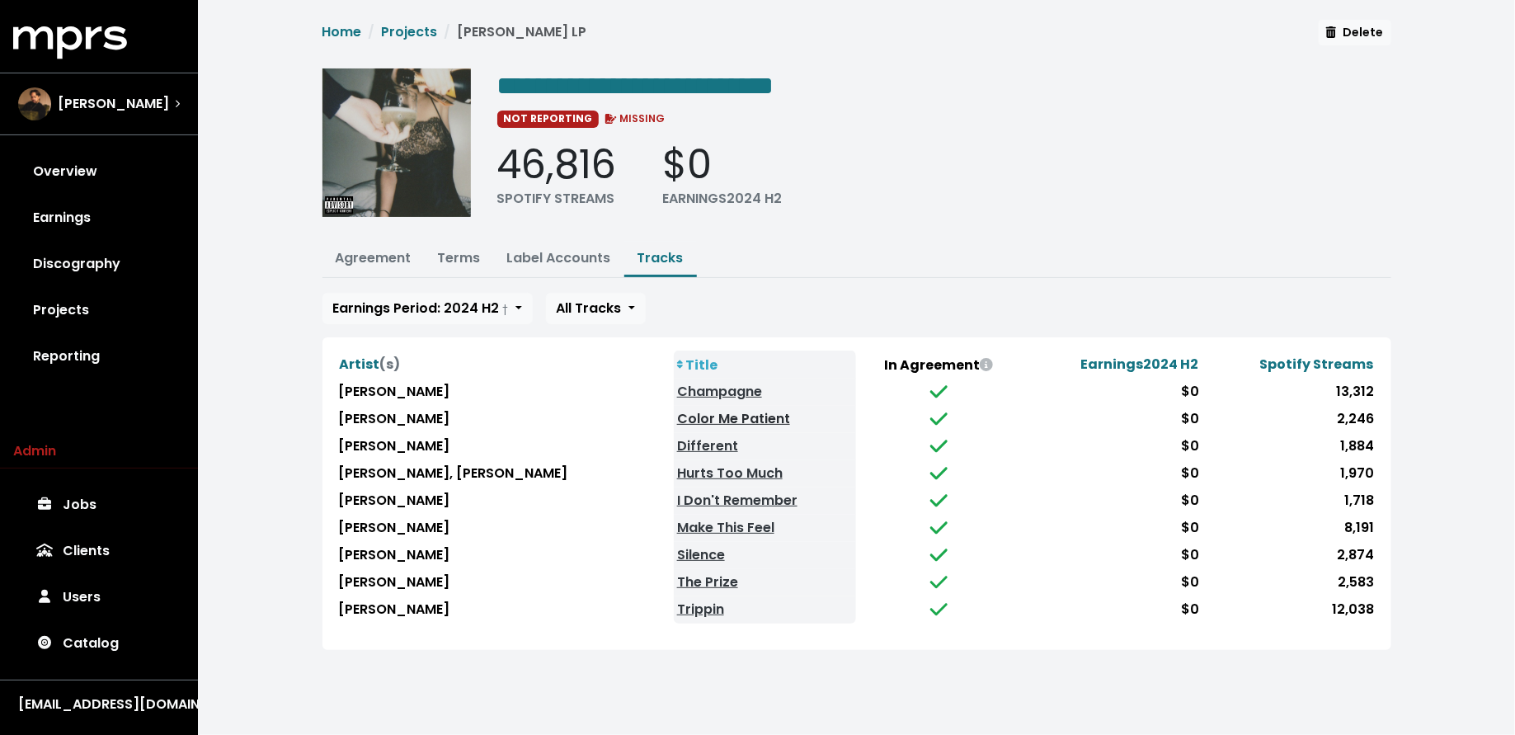
click at [677, 415] on link "Color Me Patient" at bounding box center [733, 418] width 113 height 19
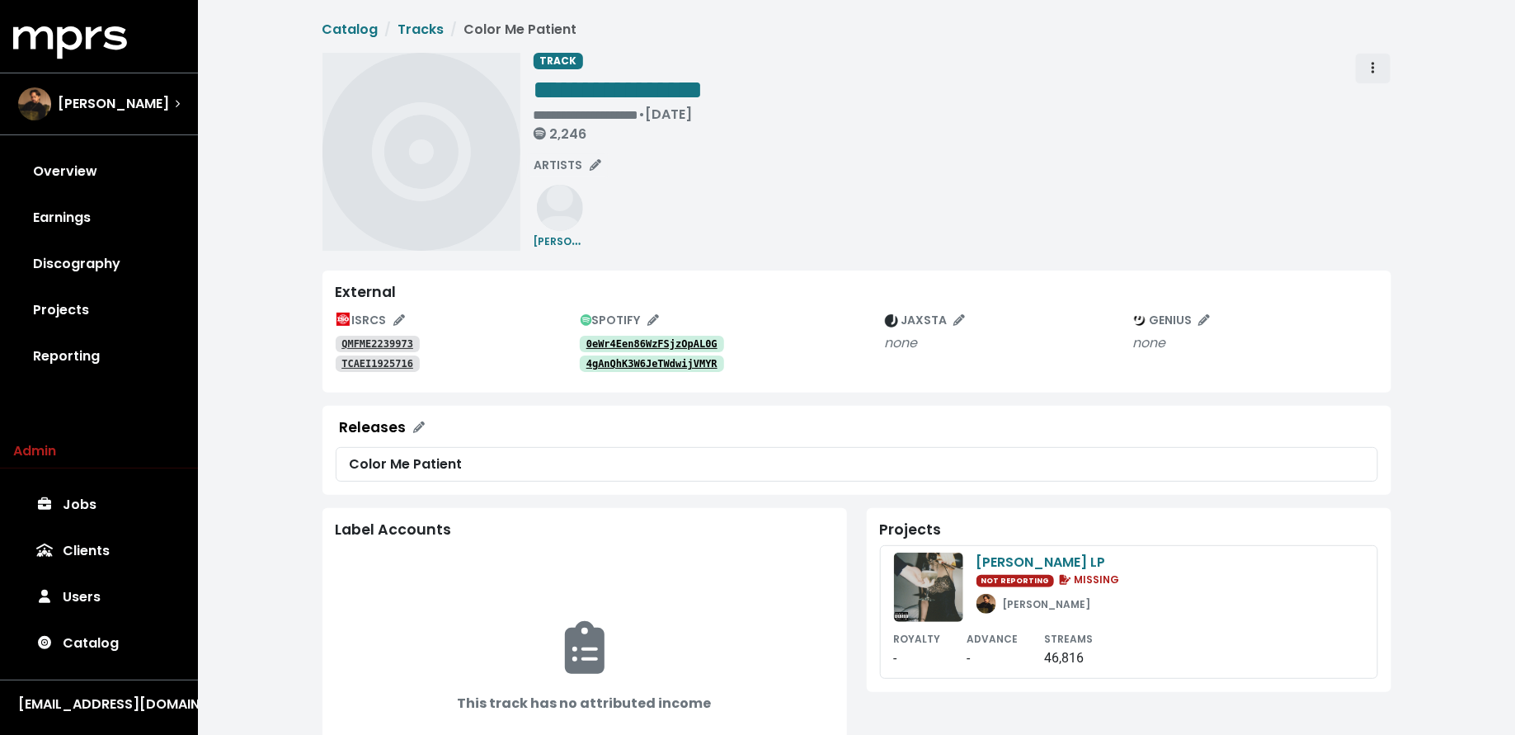
click at [1371, 62] on span "Track actions" at bounding box center [1373, 69] width 15 height 20
click at [1371, 103] on link "Merge" at bounding box center [1421, 105] width 130 height 26
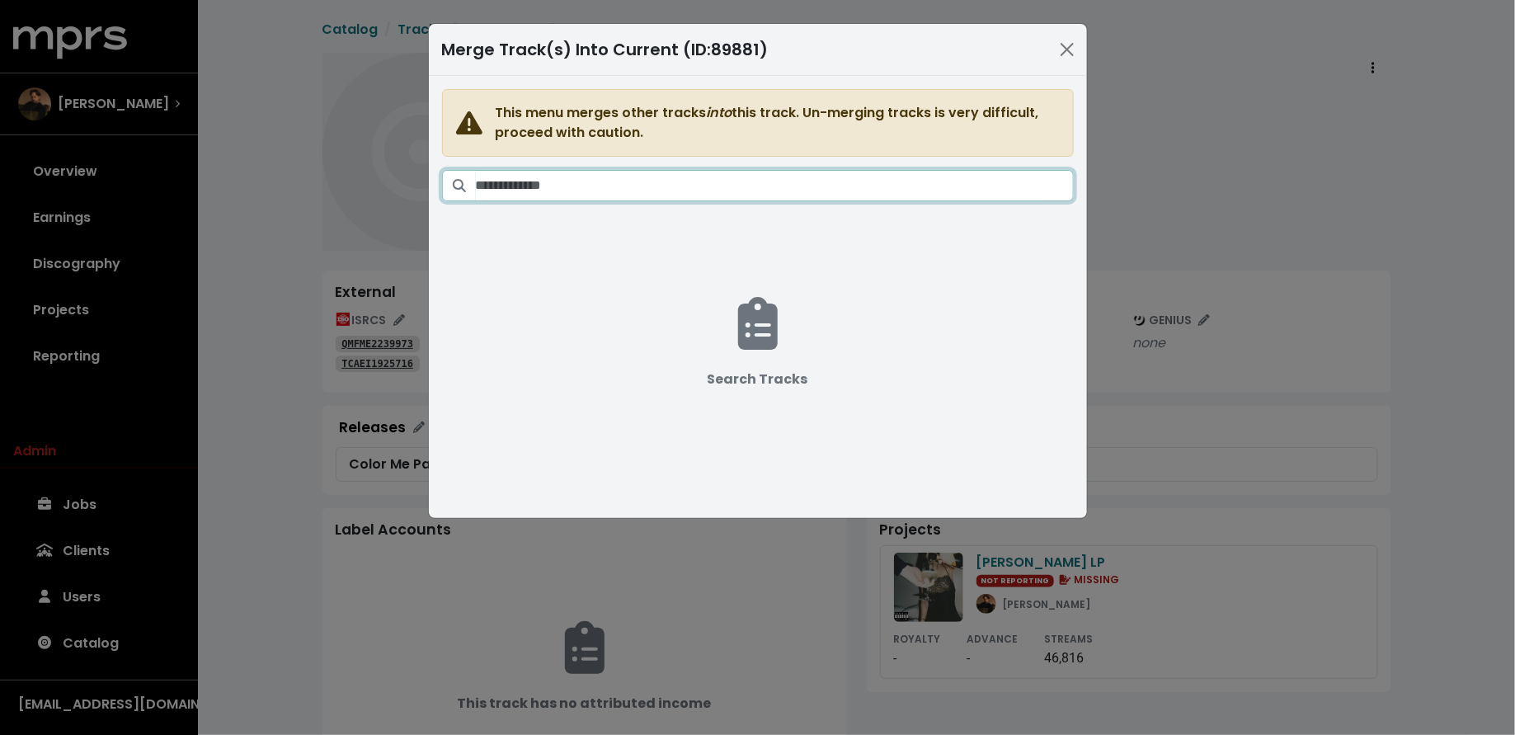
click at [636, 180] on input "Search tracks" at bounding box center [775, 185] width 598 height 31
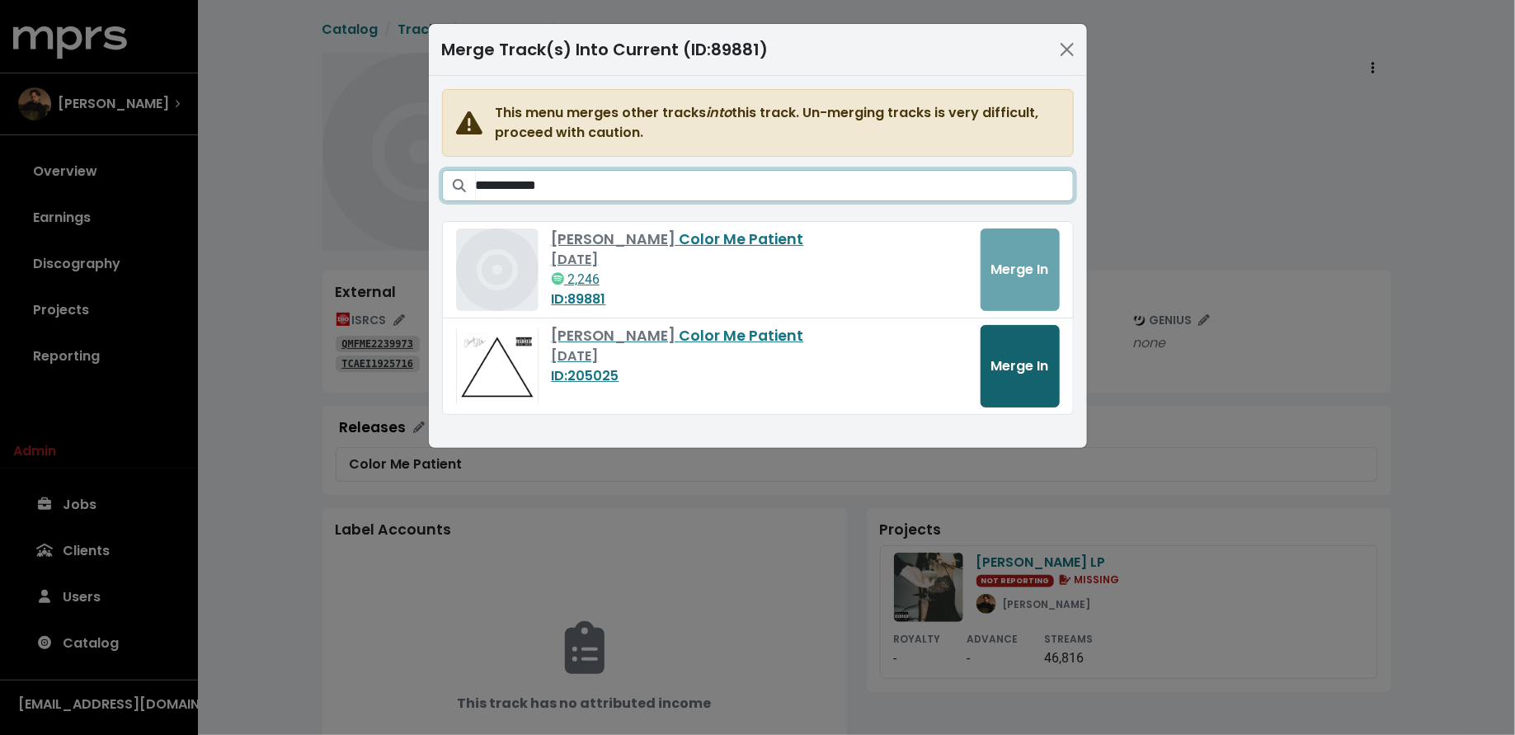
type input "**********"
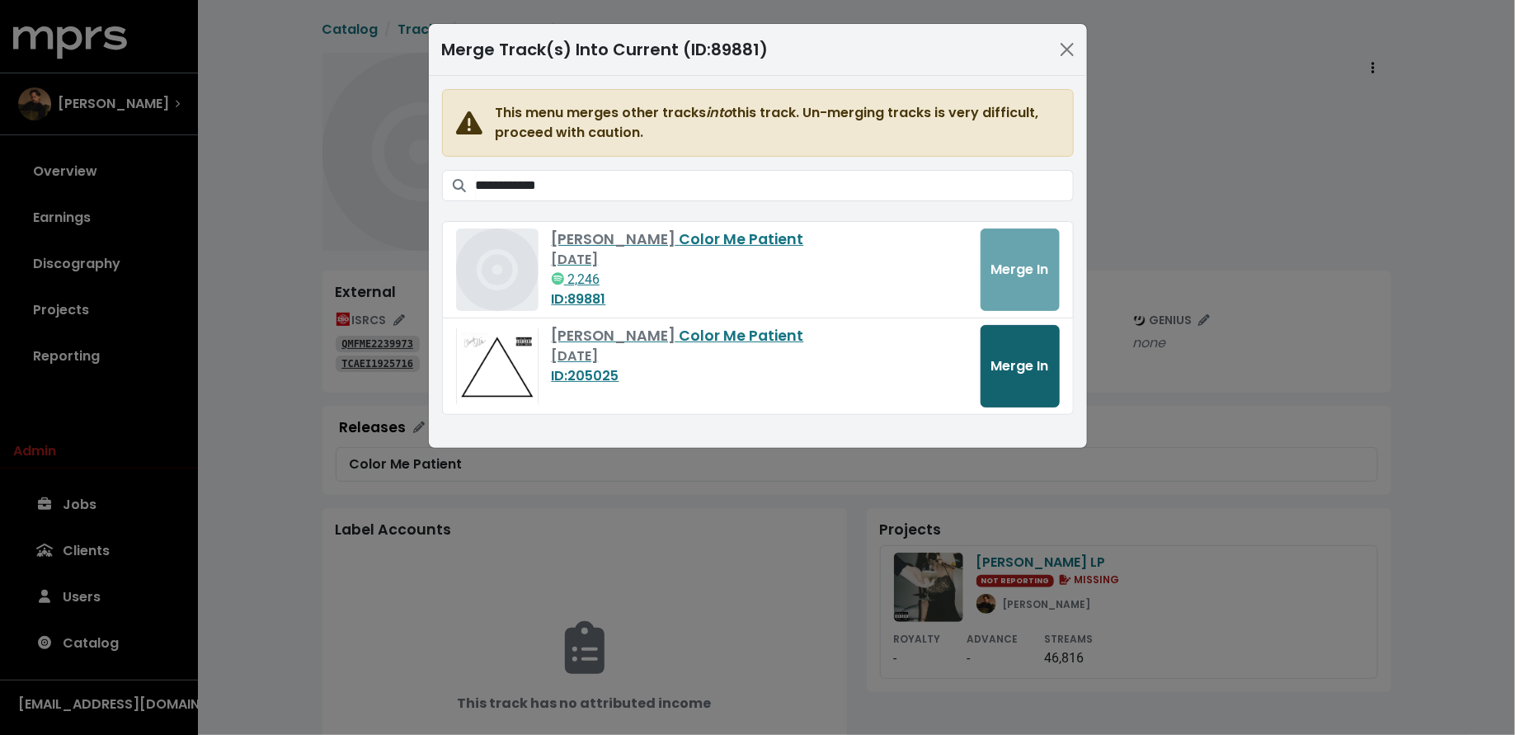
click at [1021, 367] on span "Merge In" at bounding box center [1020, 365] width 58 height 19
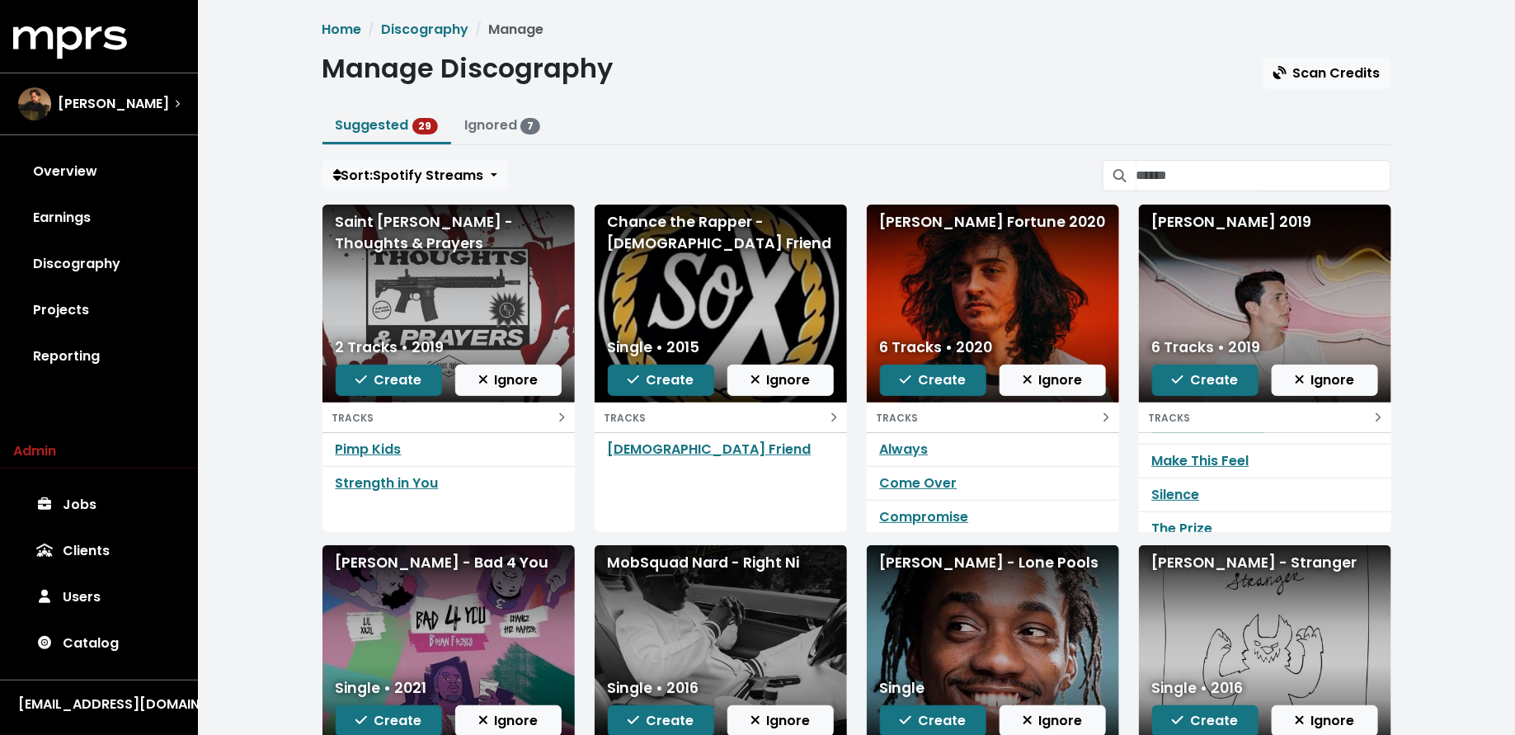
scroll to position [25, 0]
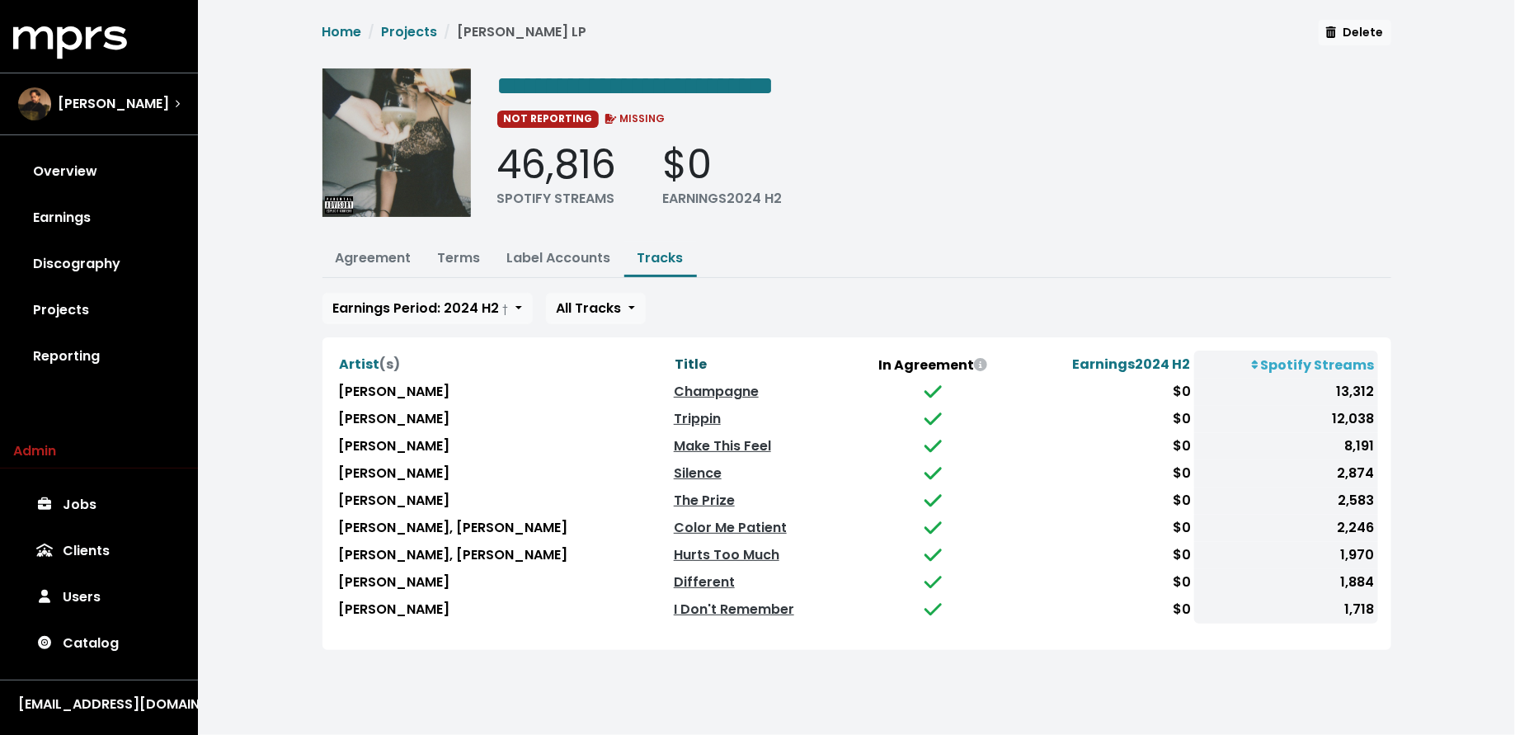
click at [675, 358] on span "Title" at bounding box center [691, 364] width 32 height 19
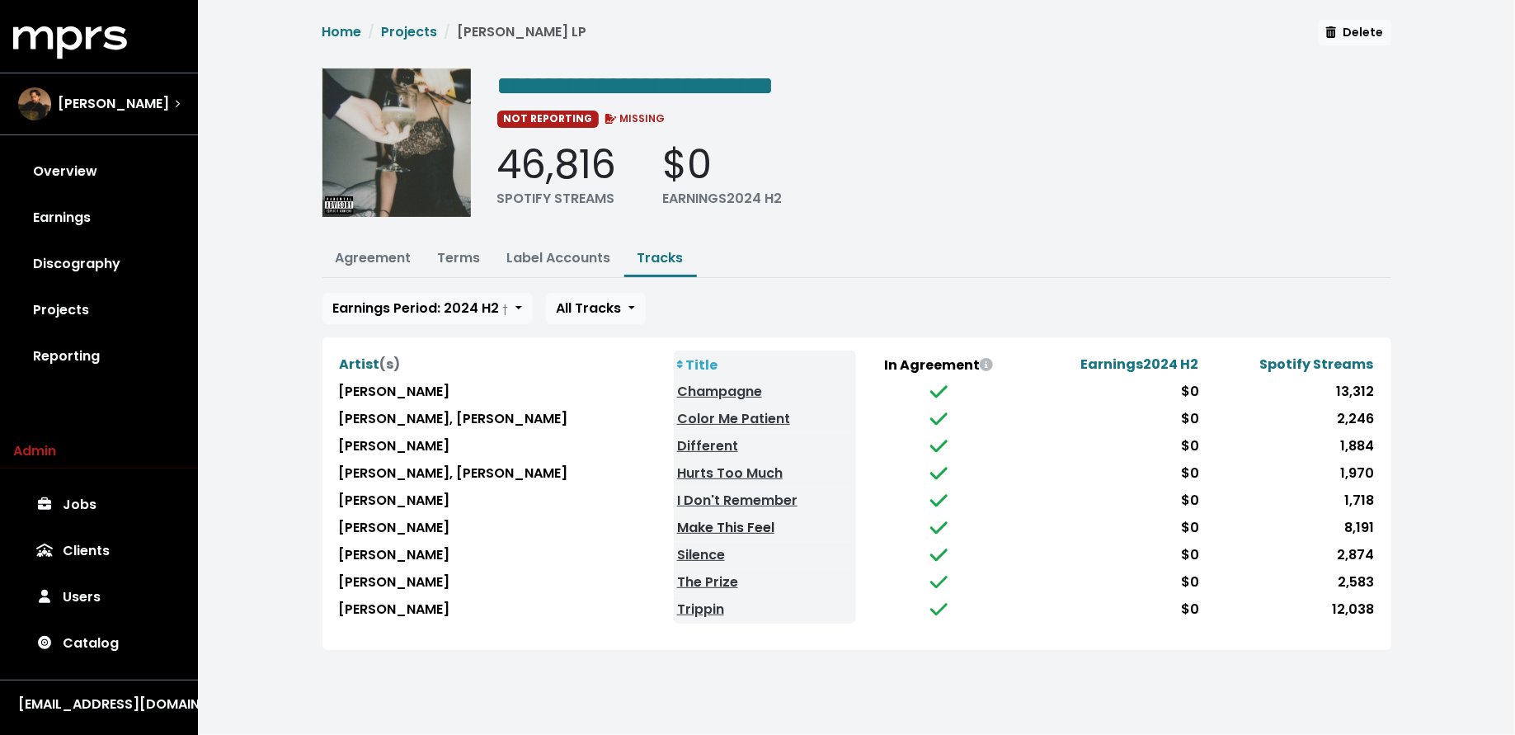
click at [677, 525] on link "Make This Feel" at bounding box center [725, 527] width 97 height 19
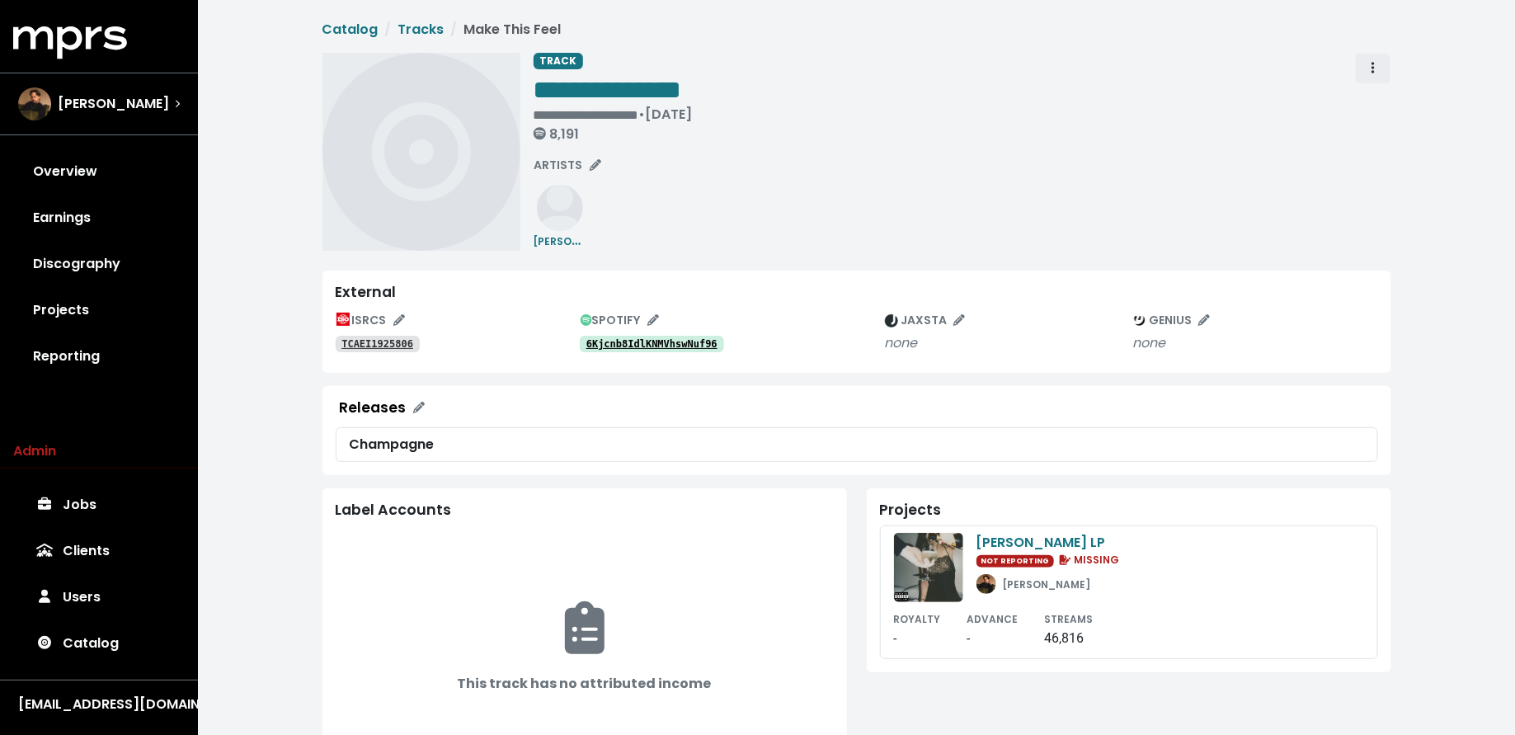
click at [1375, 68] on span "Track actions" at bounding box center [1373, 69] width 15 height 20
click at [1375, 99] on link "Merge" at bounding box center [1421, 105] width 130 height 26
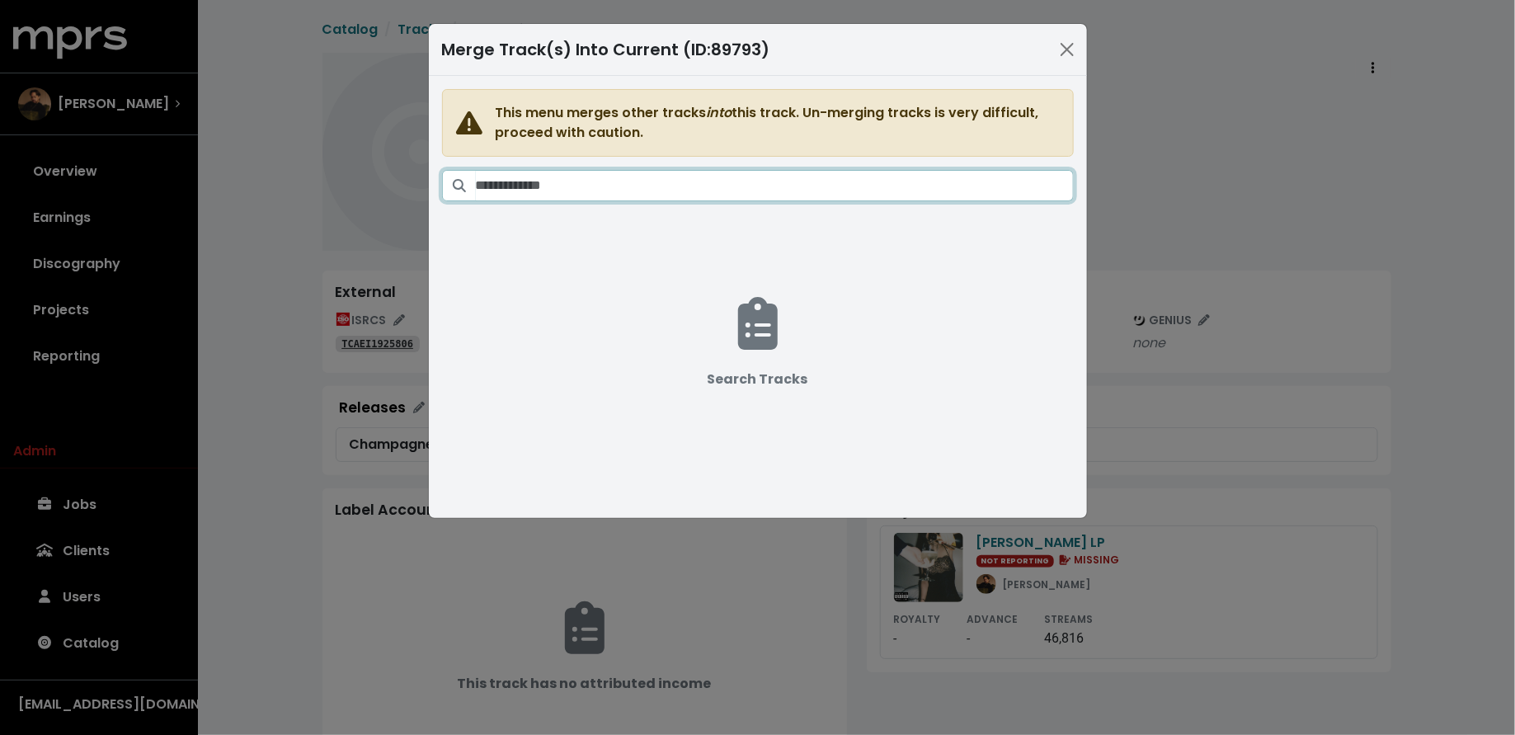
click at [779, 185] on input "Search tracks" at bounding box center [775, 185] width 598 height 31
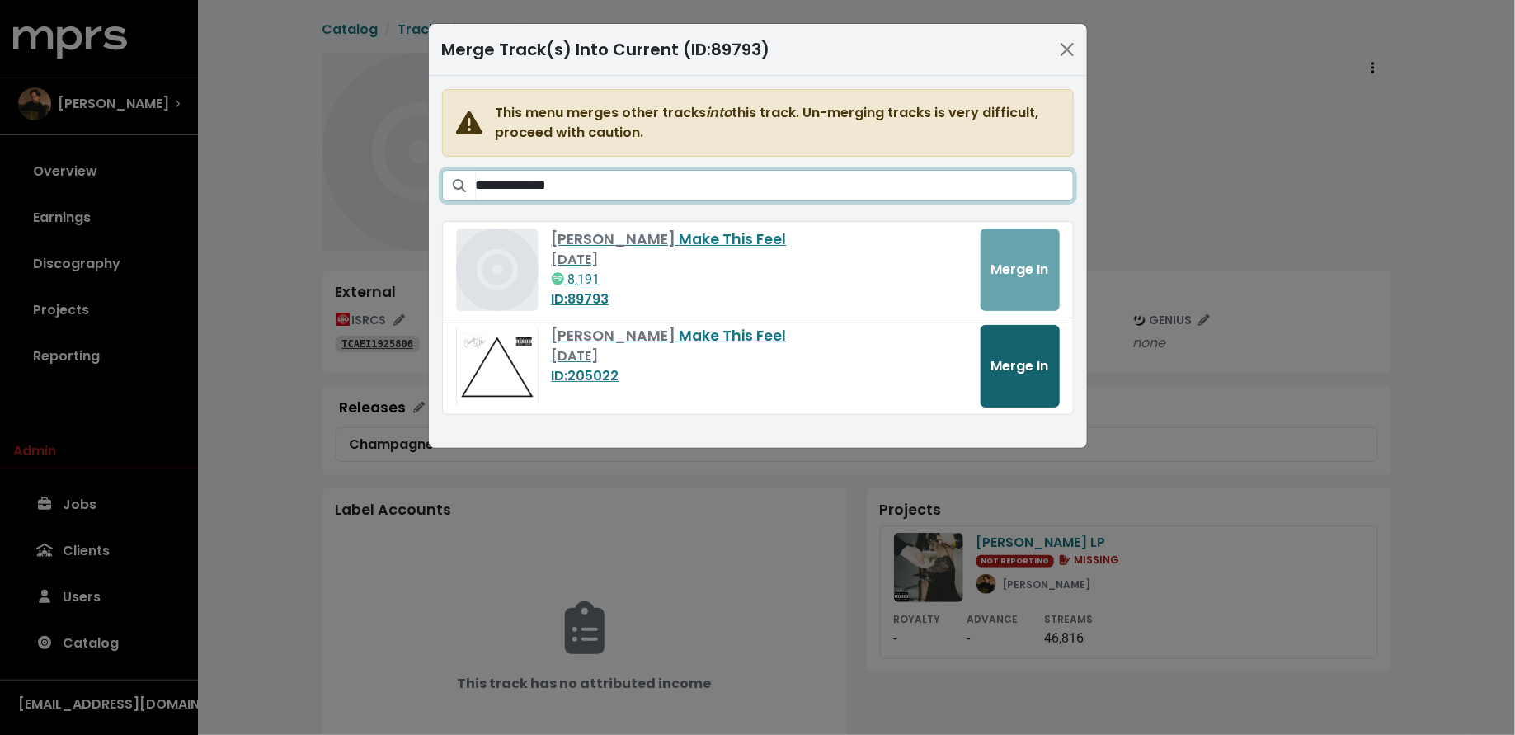
type input "**********"
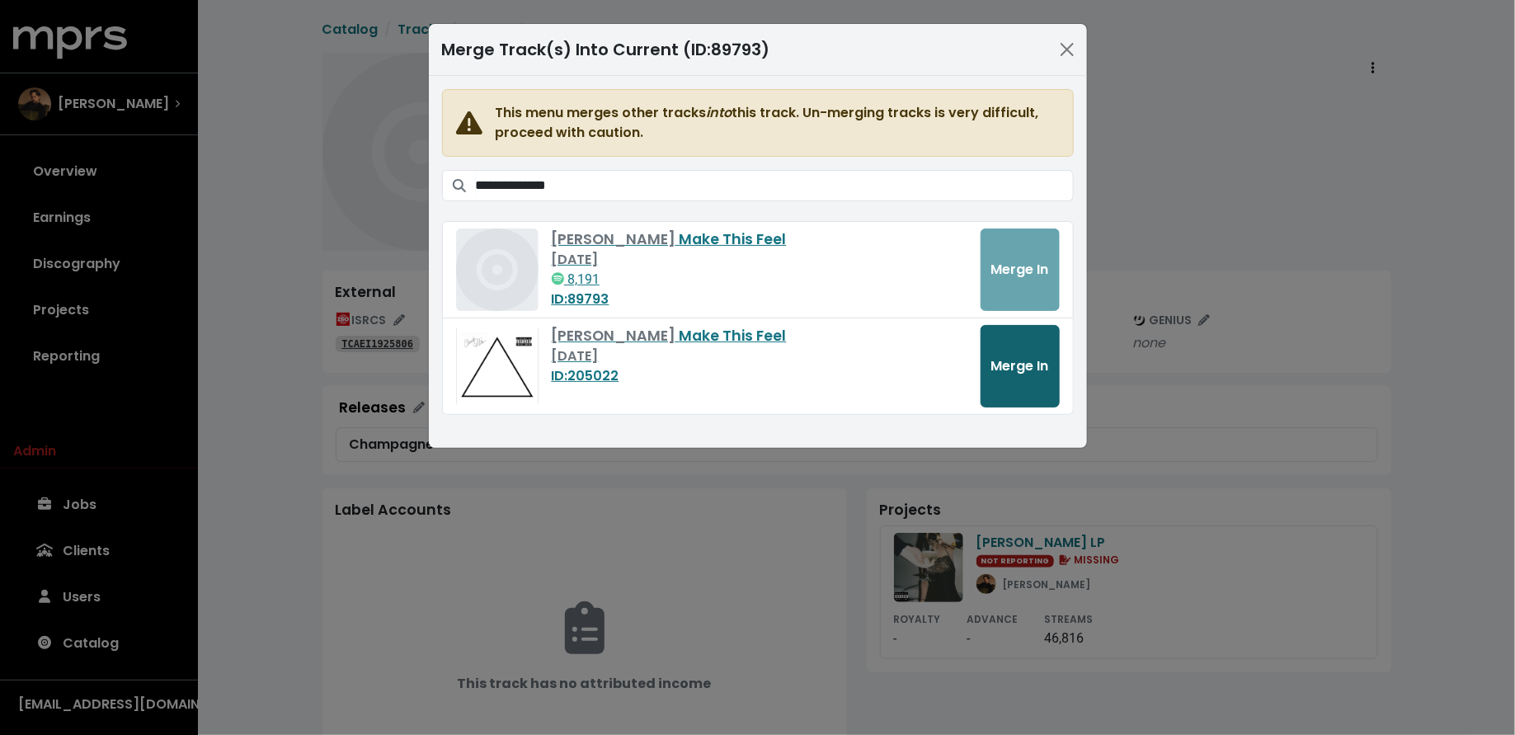
click at [1009, 374] on button "Merge In" at bounding box center [1020, 366] width 79 height 82
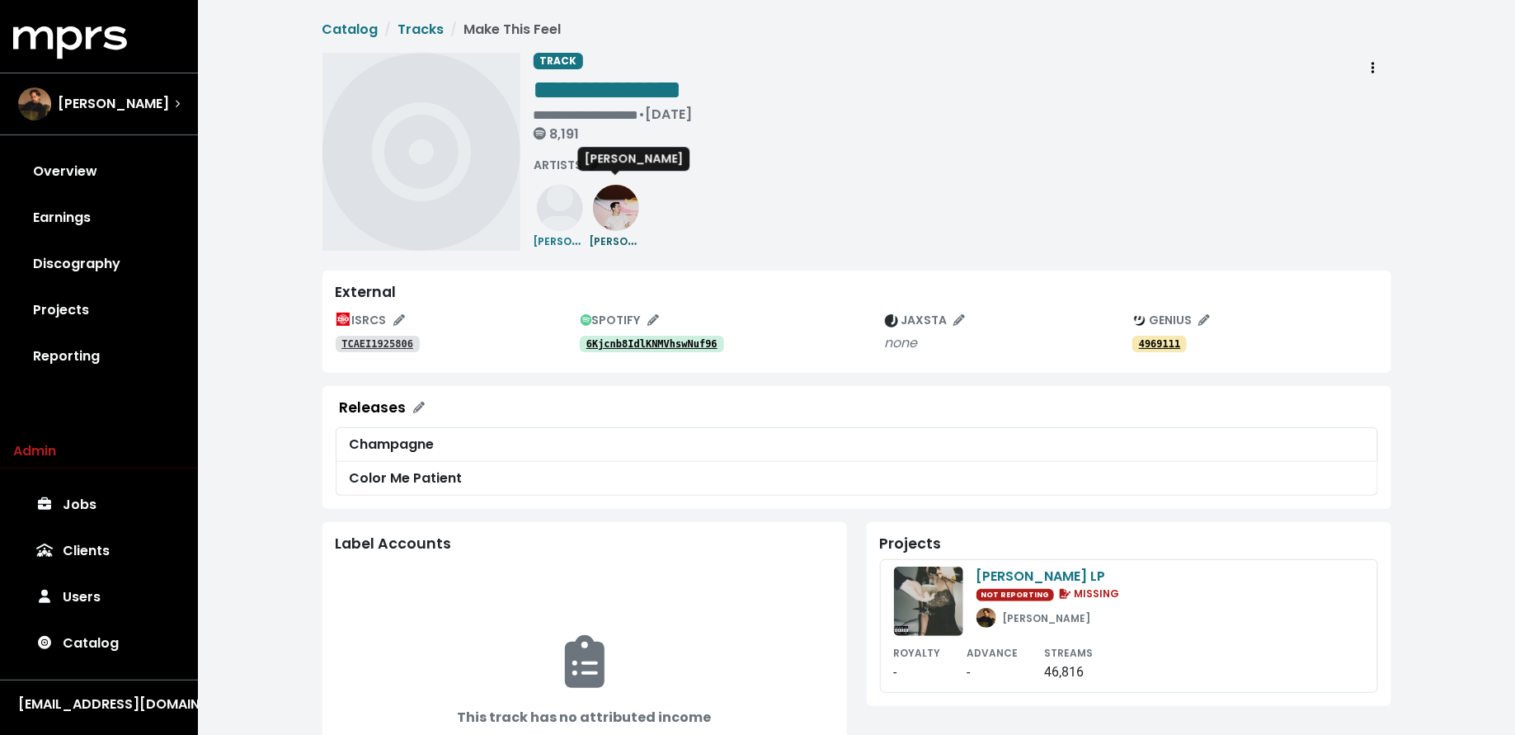
click at [627, 238] on small "[PERSON_NAME]" at bounding box center [634, 240] width 88 height 19
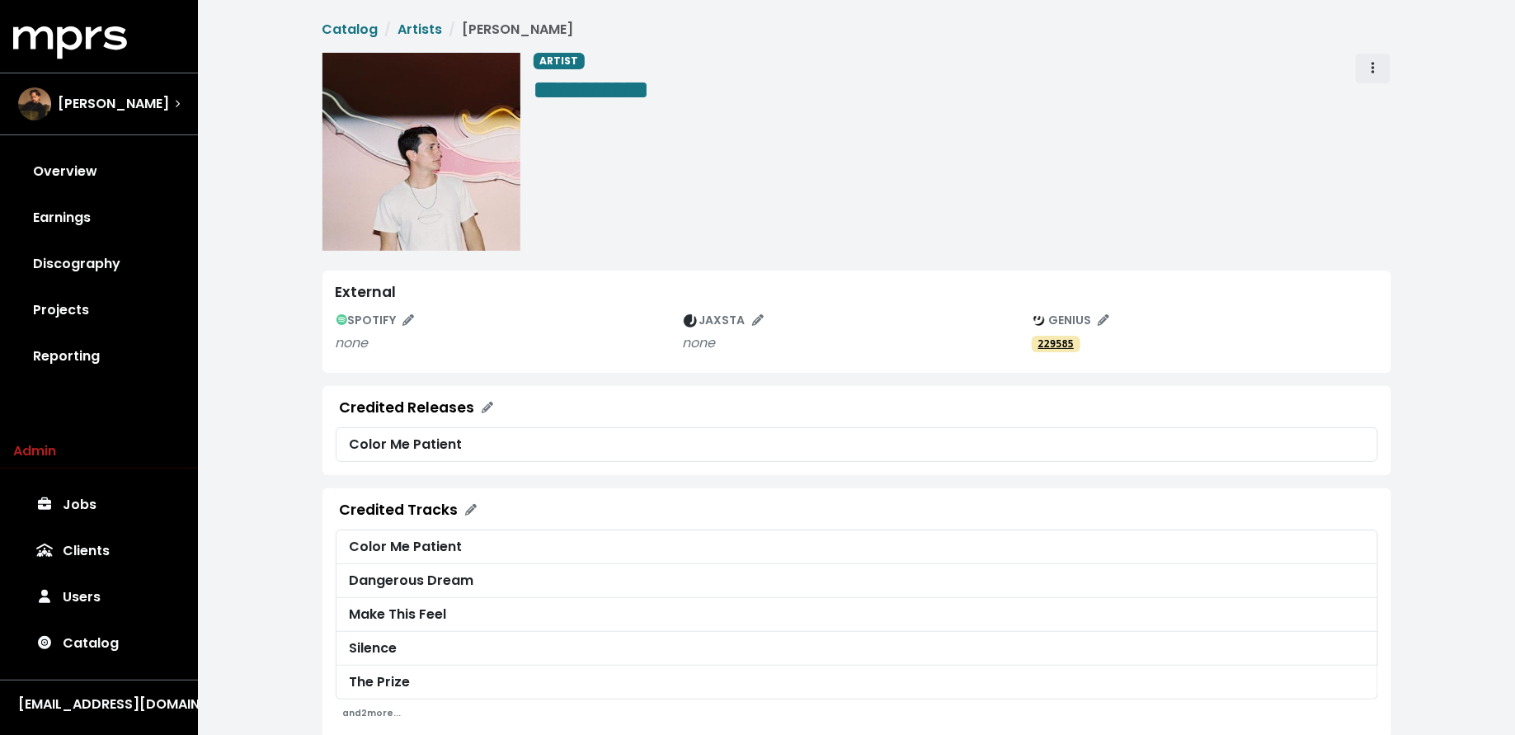
click at [1375, 73] on span "Artist actions" at bounding box center [1373, 69] width 15 height 20
click at [1376, 104] on link "Merge" at bounding box center [1421, 105] width 130 height 26
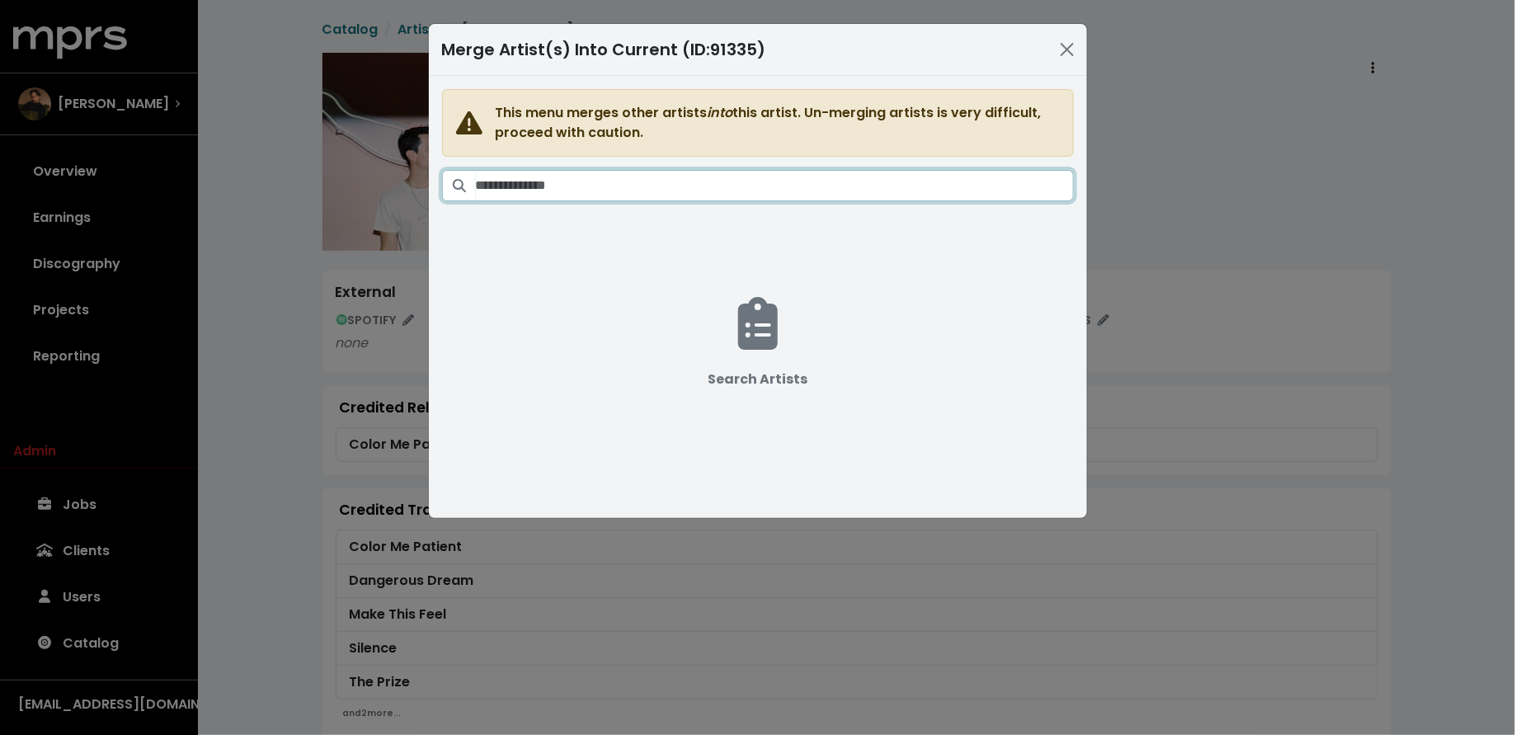
click at [652, 193] on input "Search artists" at bounding box center [775, 185] width 598 height 31
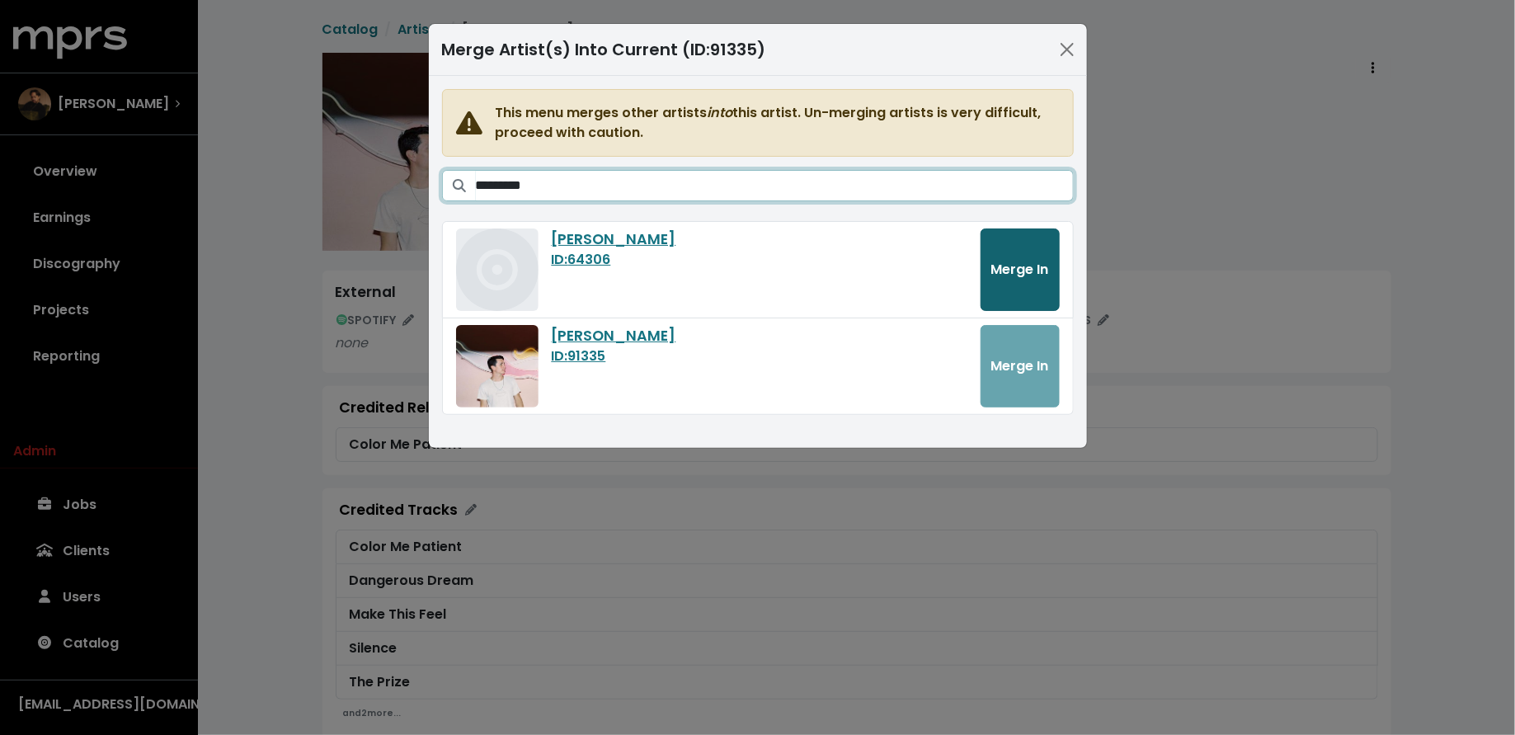
type input "*********"
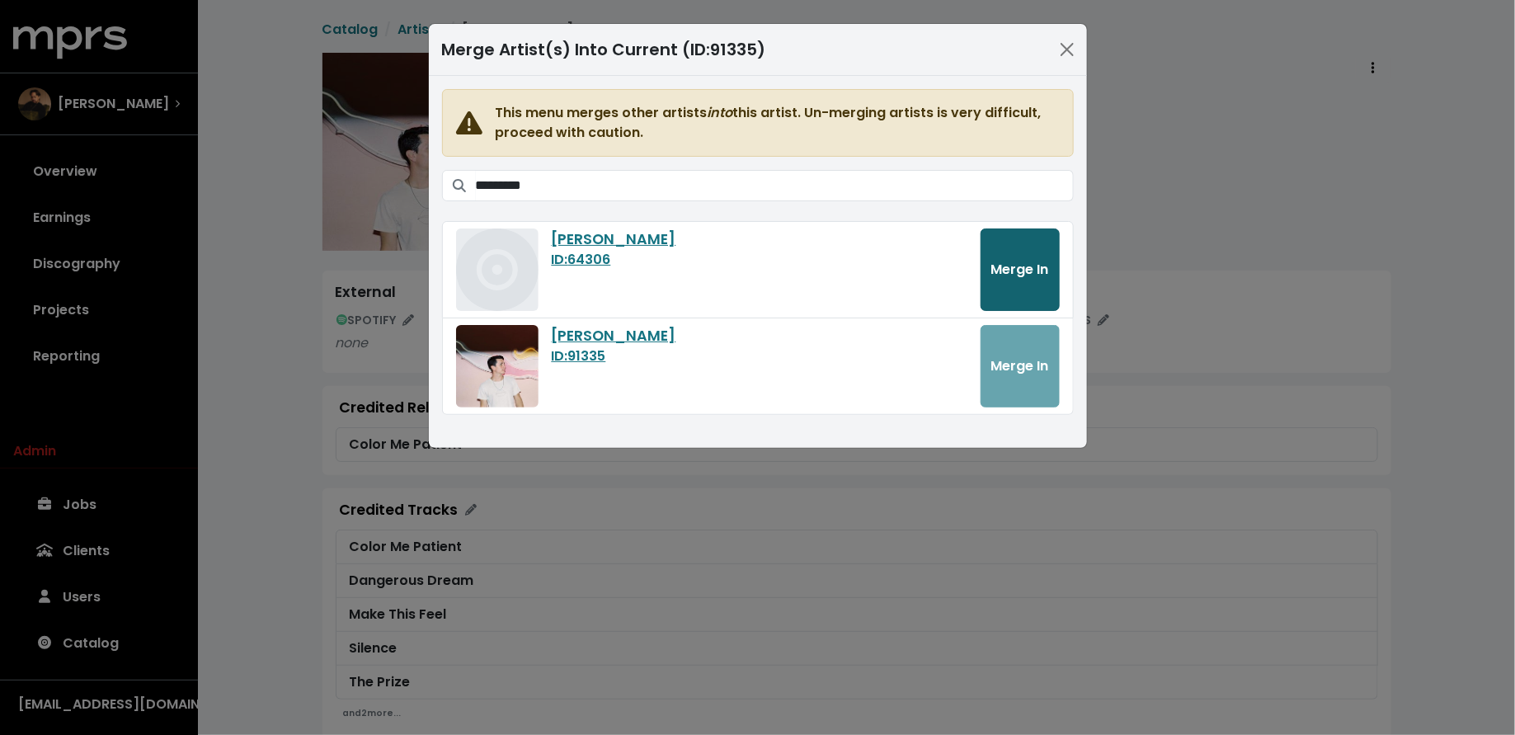
click at [1001, 272] on span "Merge In" at bounding box center [1020, 269] width 58 height 19
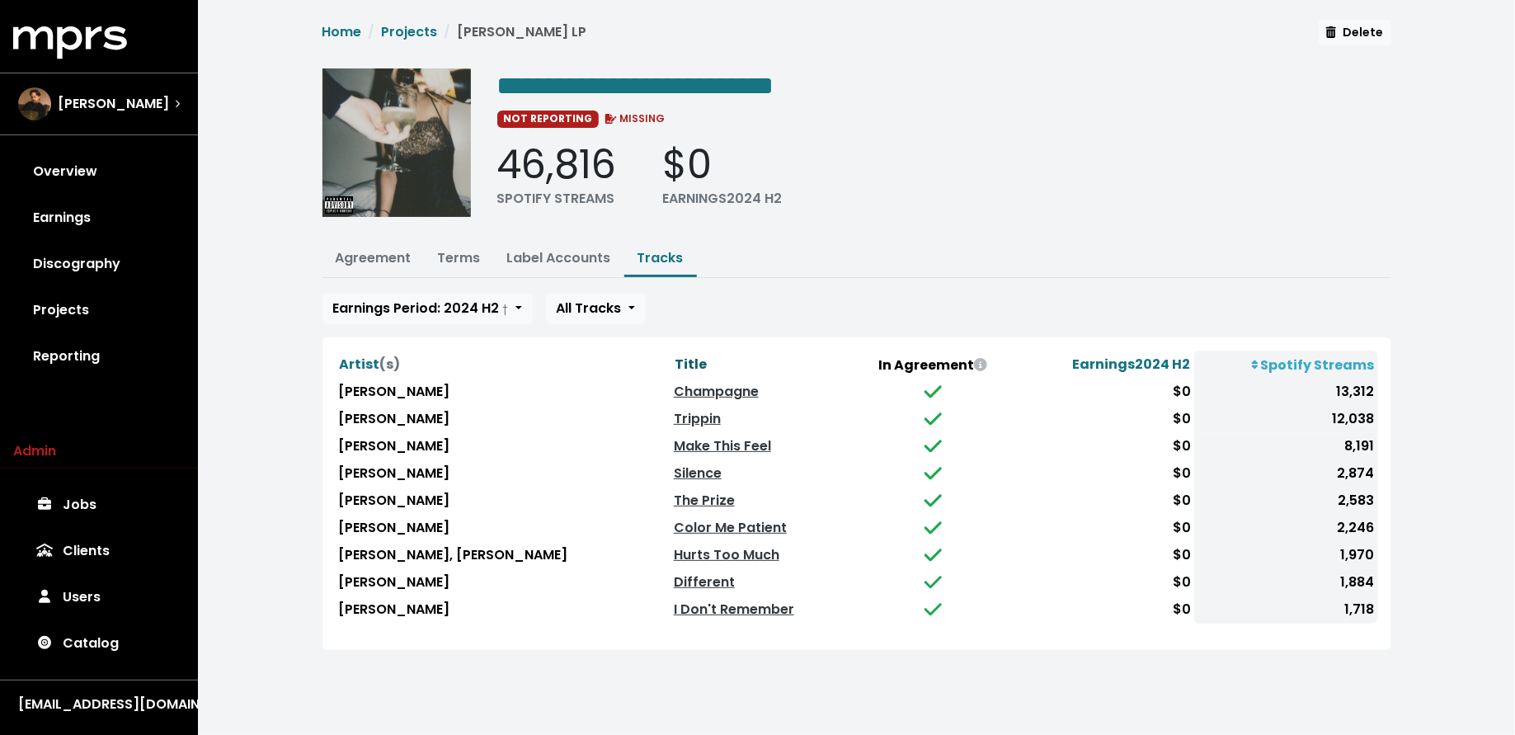
click at [675, 356] on span "Title" at bounding box center [691, 364] width 32 height 19
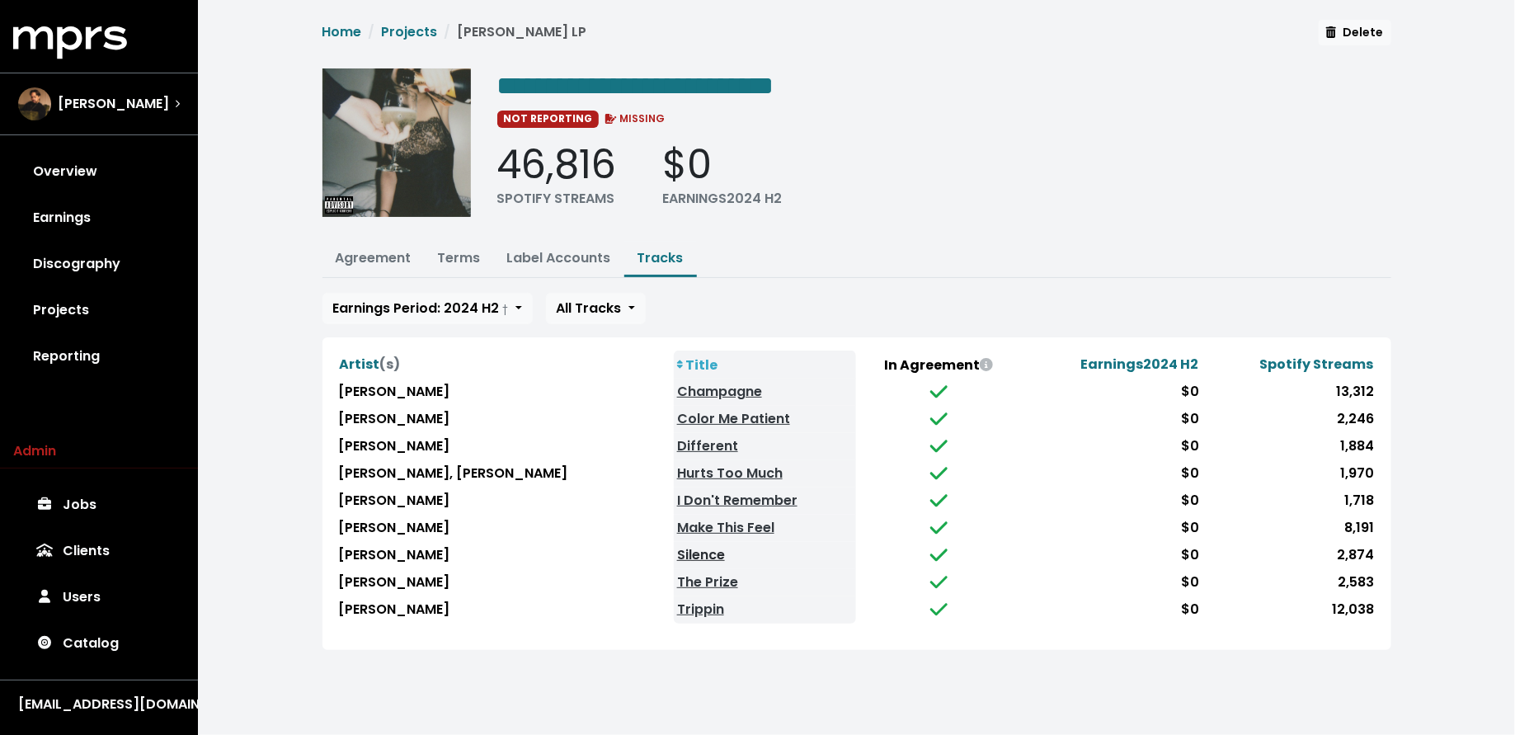
click at [677, 553] on link "Silence" at bounding box center [701, 554] width 48 height 19
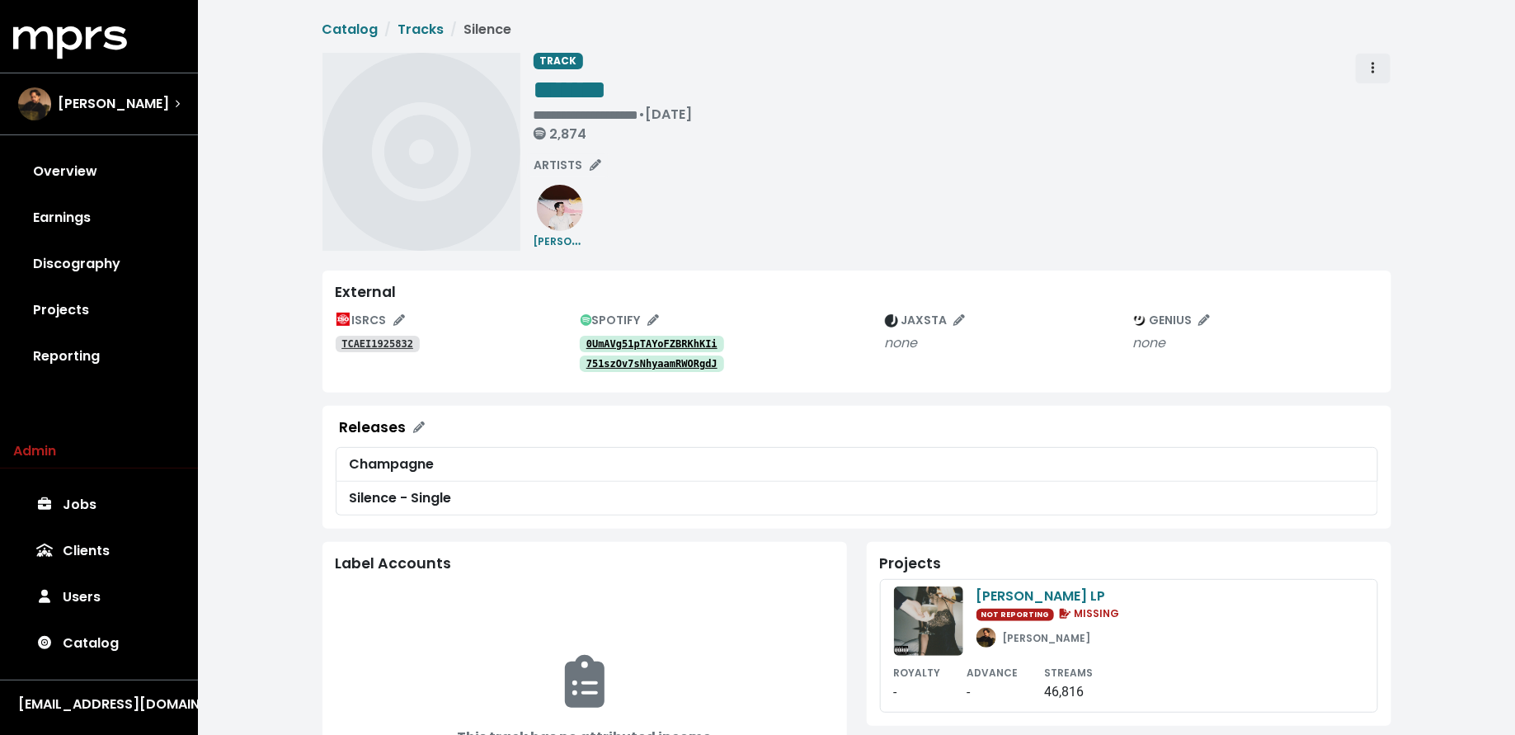
click at [1370, 73] on span "Track actions" at bounding box center [1373, 69] width 15 height 20
click at [1370, 99] on link "Merge" at bounding box center [1421, 105] width 130 height 26
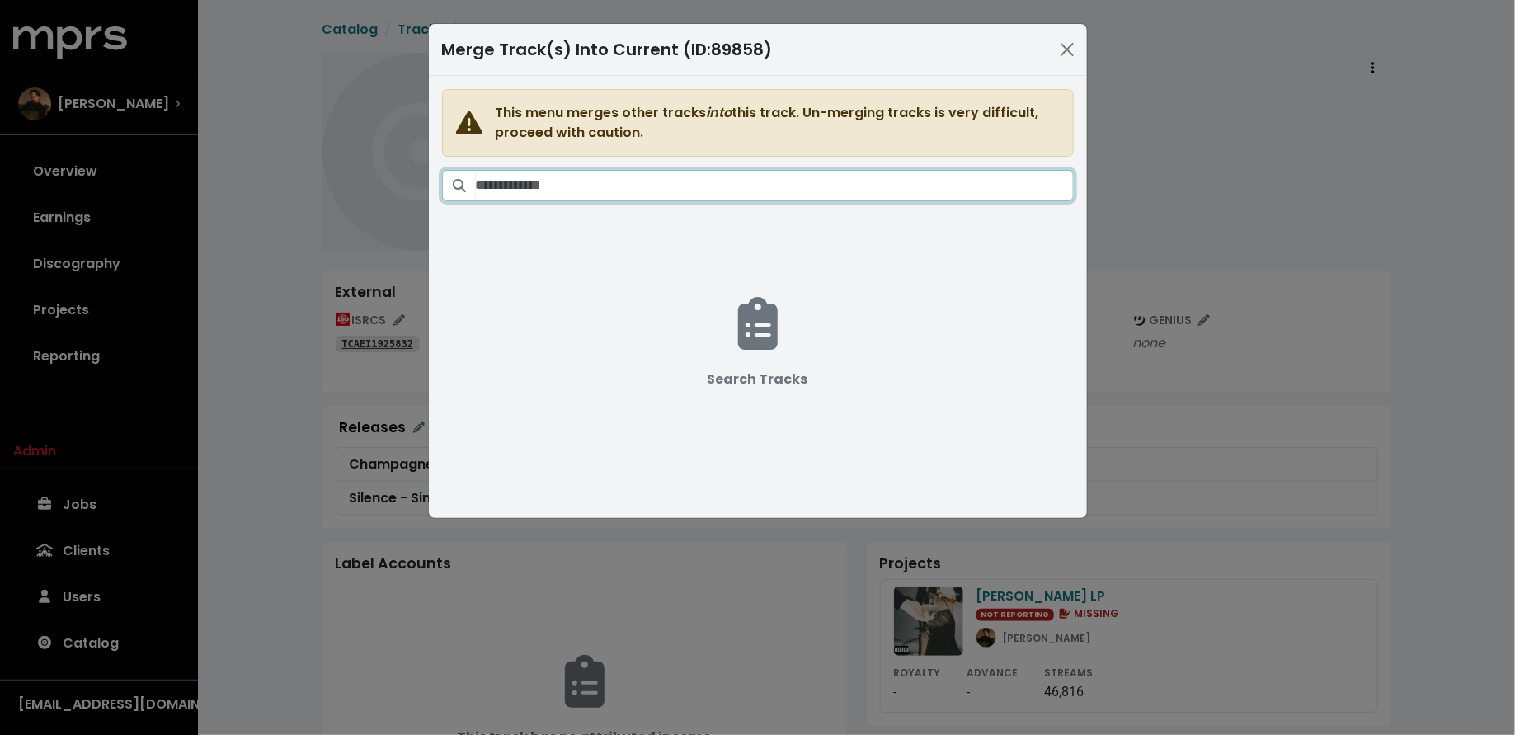
click at [759, 176] on input "Search tracks" at bounding box center [775, 185] width 598 height 31
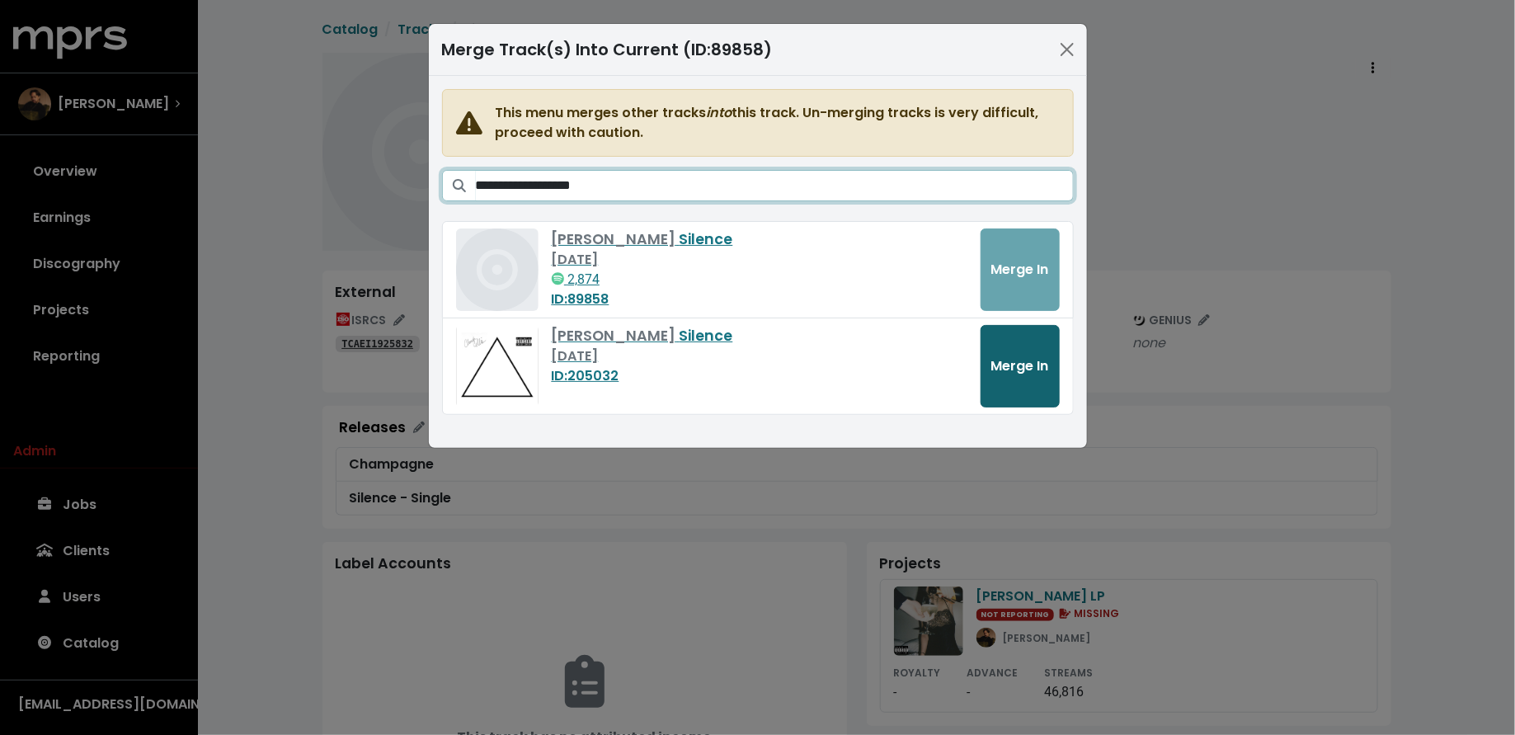
type input "**********"
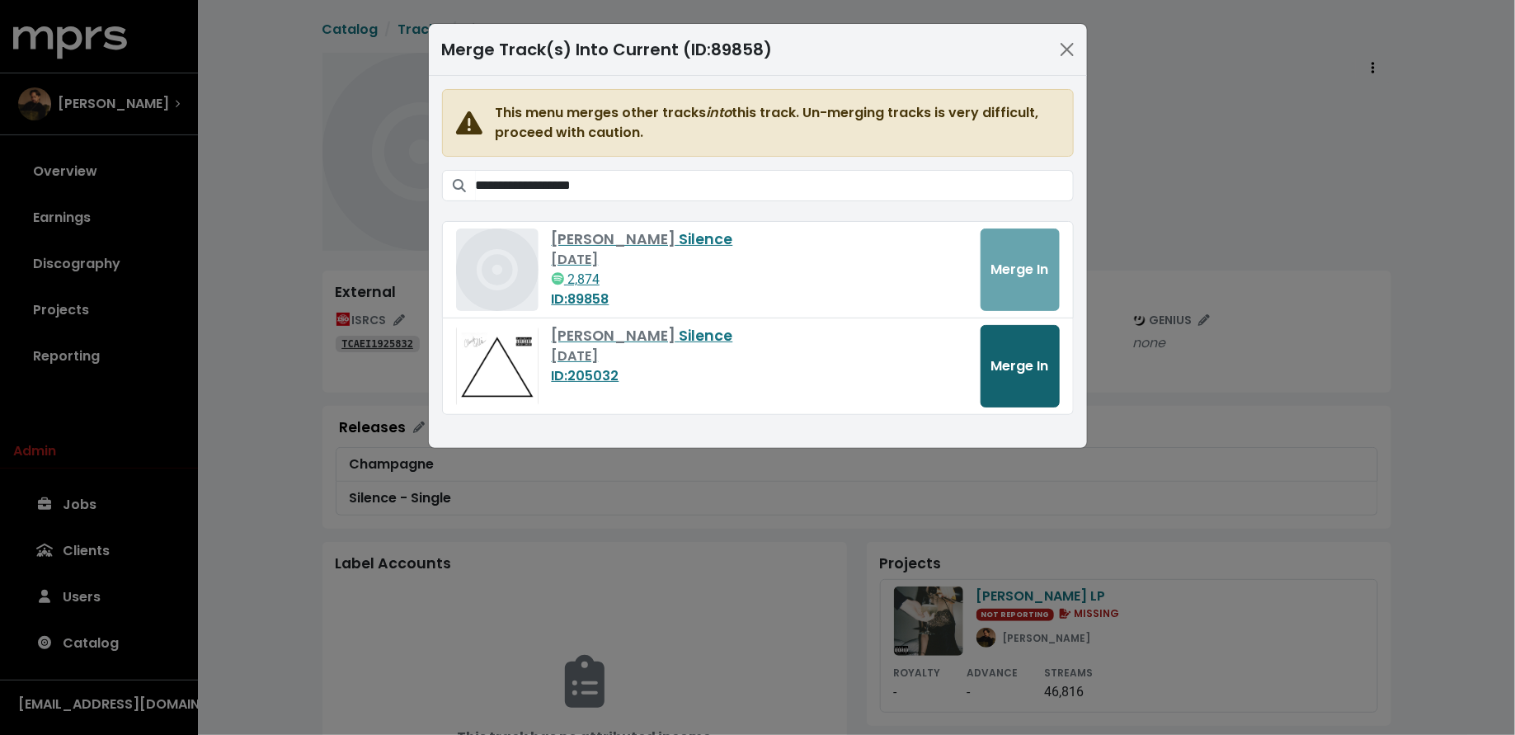
click at [989, 369] on button "Merge In" at bounding box center [1020, 366] width 79 height 82
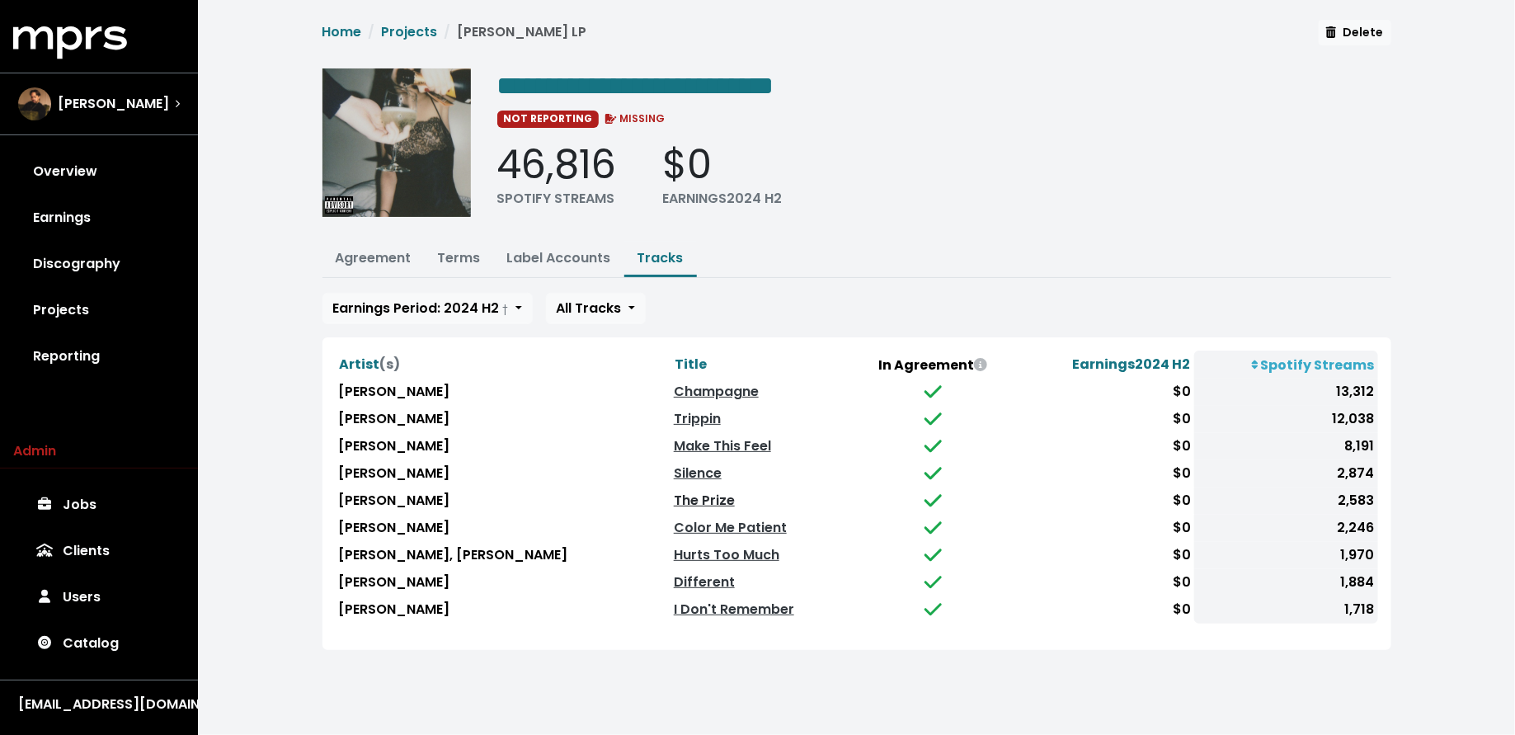
click at [674, 497] on link "The Prize" at bounding box center [704, 500] width 61 height 19
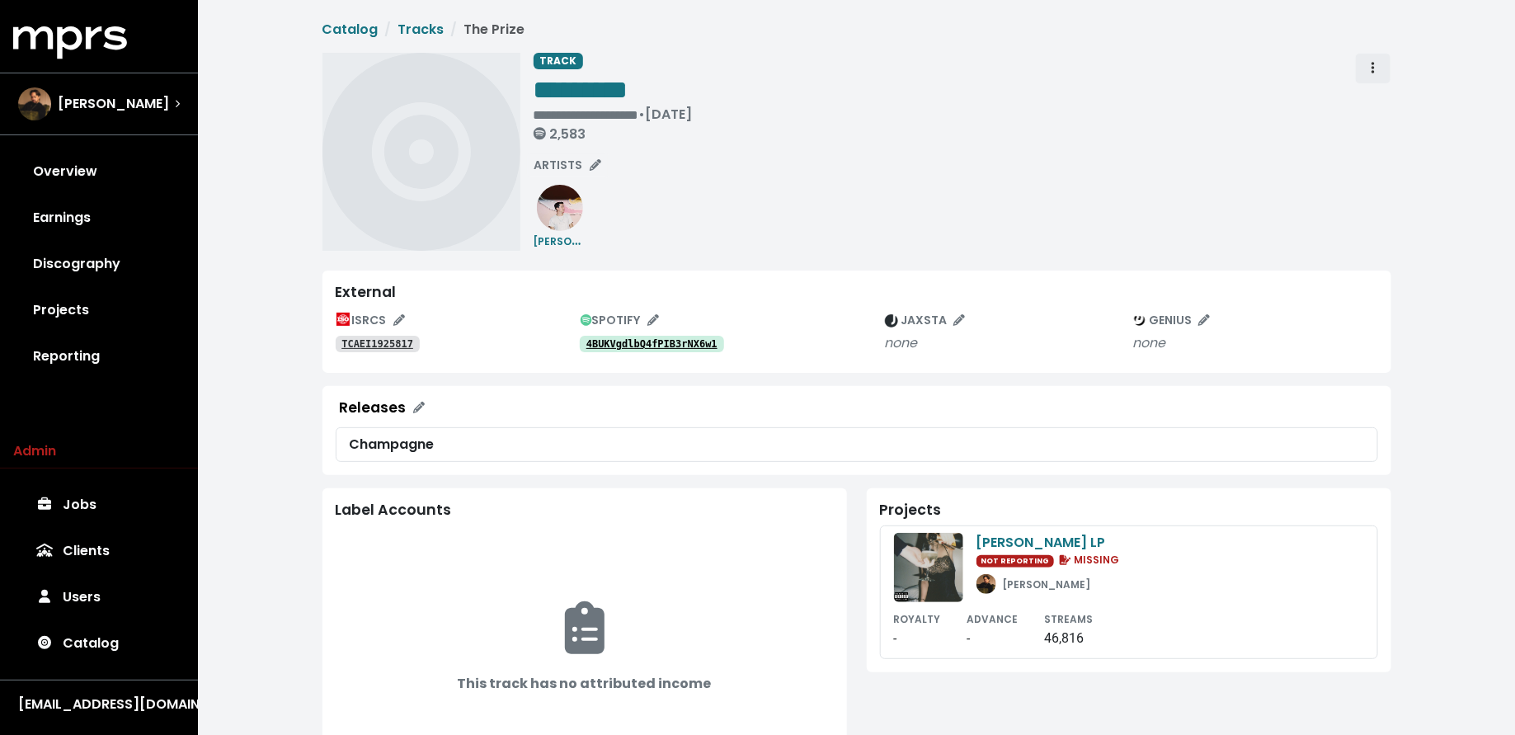
click at [1368, 71] on span "Track actions" at bounding box center [1373, 69] width 15 height 20
click at [1379, 100] on link "Merge" at bounding box center [1421, 105] width 130 height 26
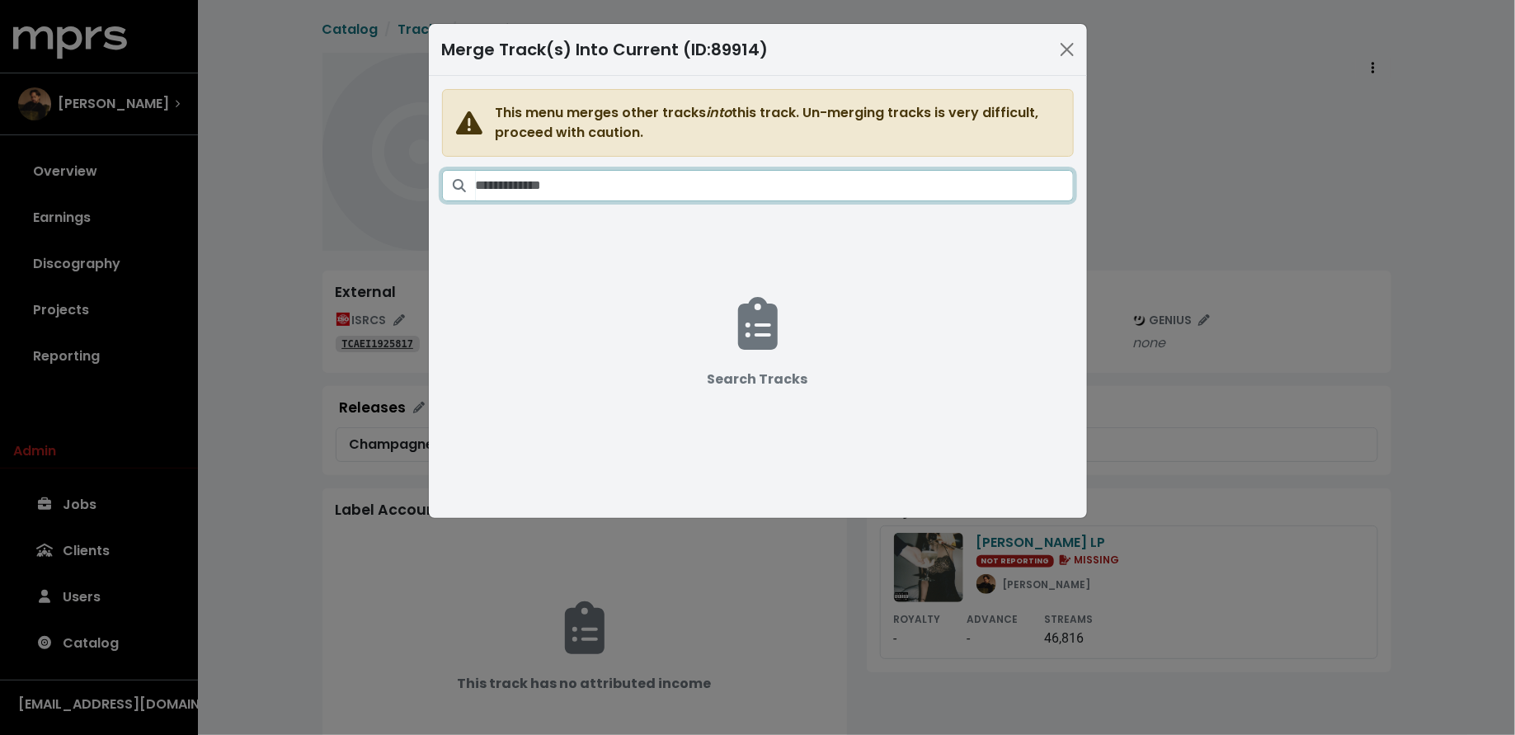
click at [845, 186] on input "Search tracks" at bounding box center [775, 185] width 598 height 31
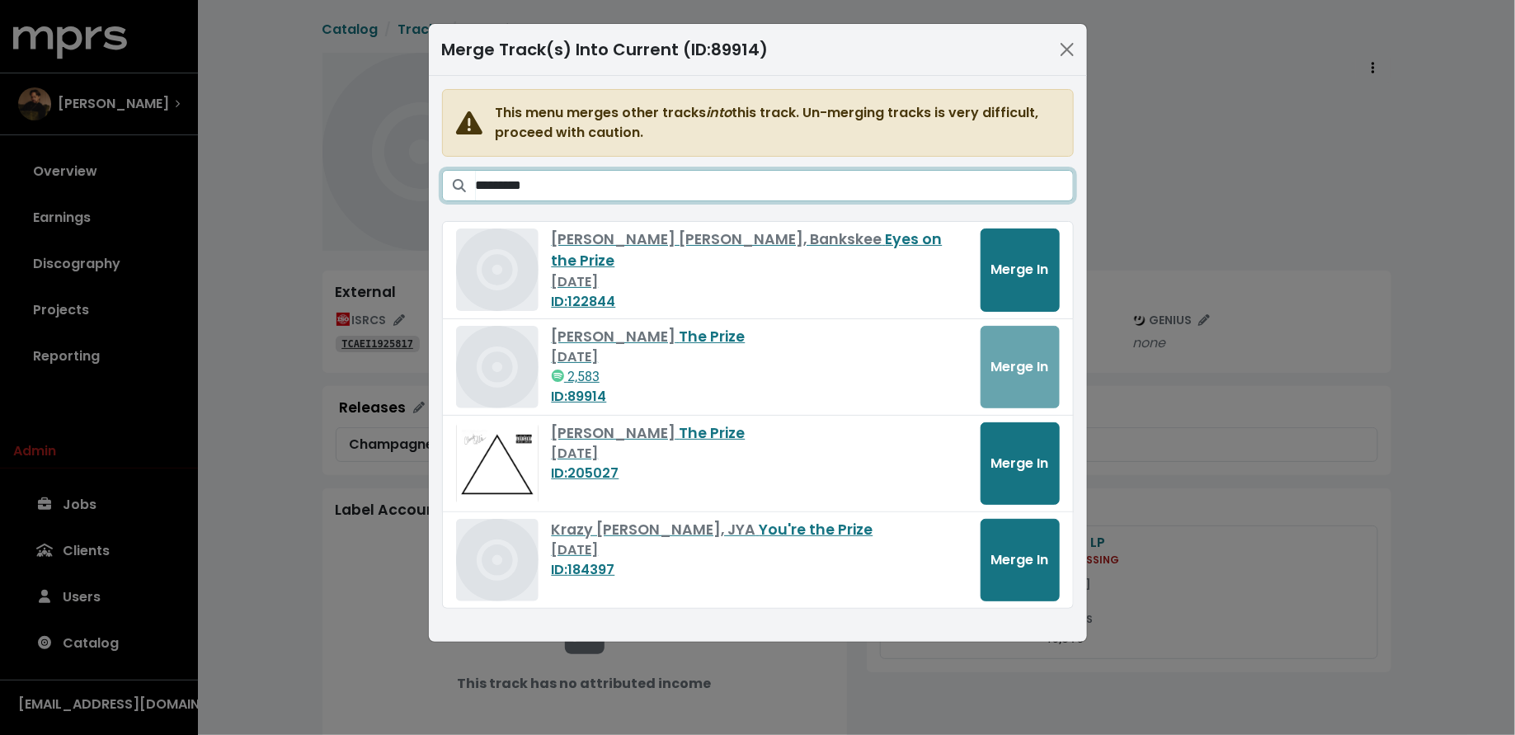
type input "*********"
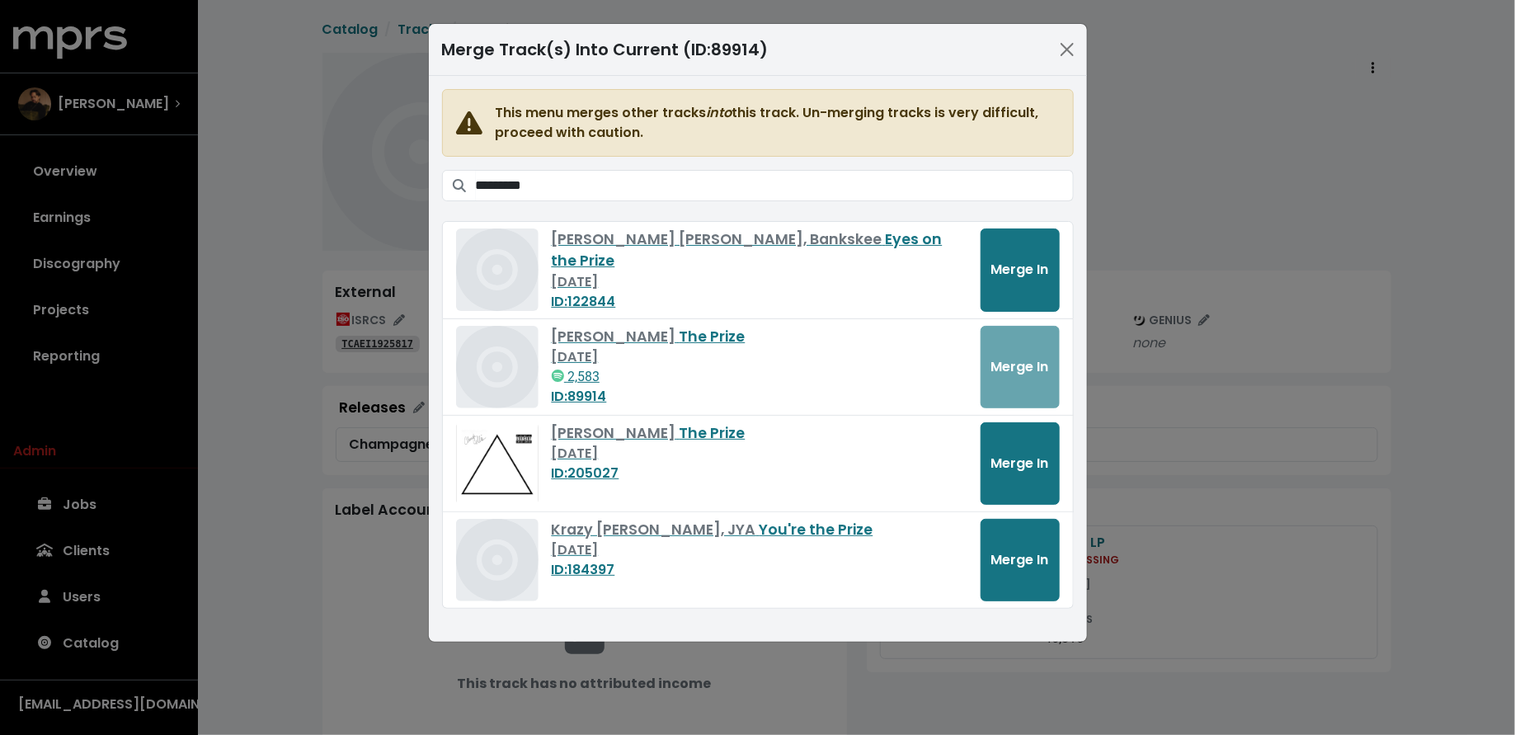
click at [1017, 365] on div "Chuck Ellis The Prize Dec 15th, 2022 2,583 ID: 89914 Merge In" at bounding box center [758, 367] width 604 height 82
click at [1019, 471] on button "Merge In" at bounding box center [1020, 463] width 79 height 82
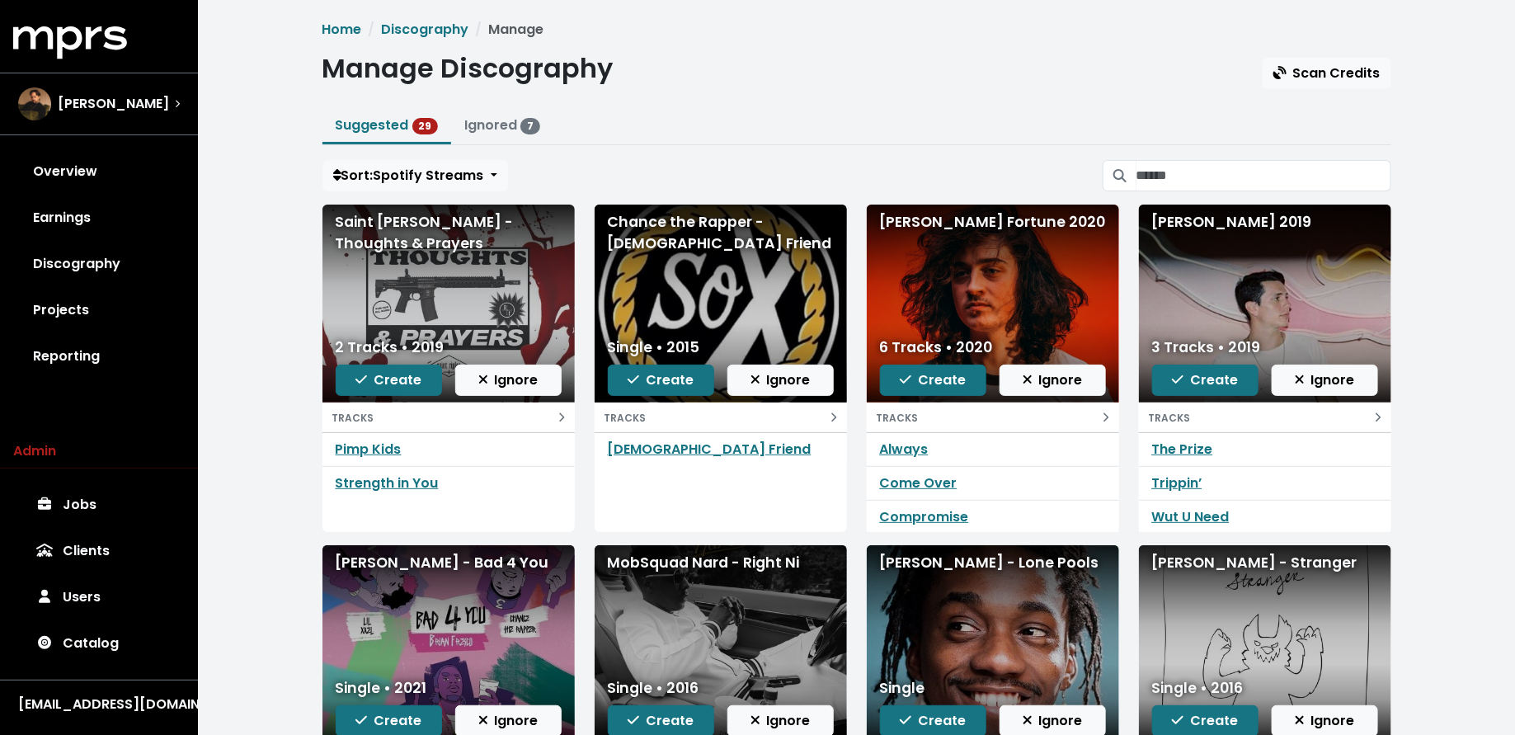
scroll to position [1, 0]
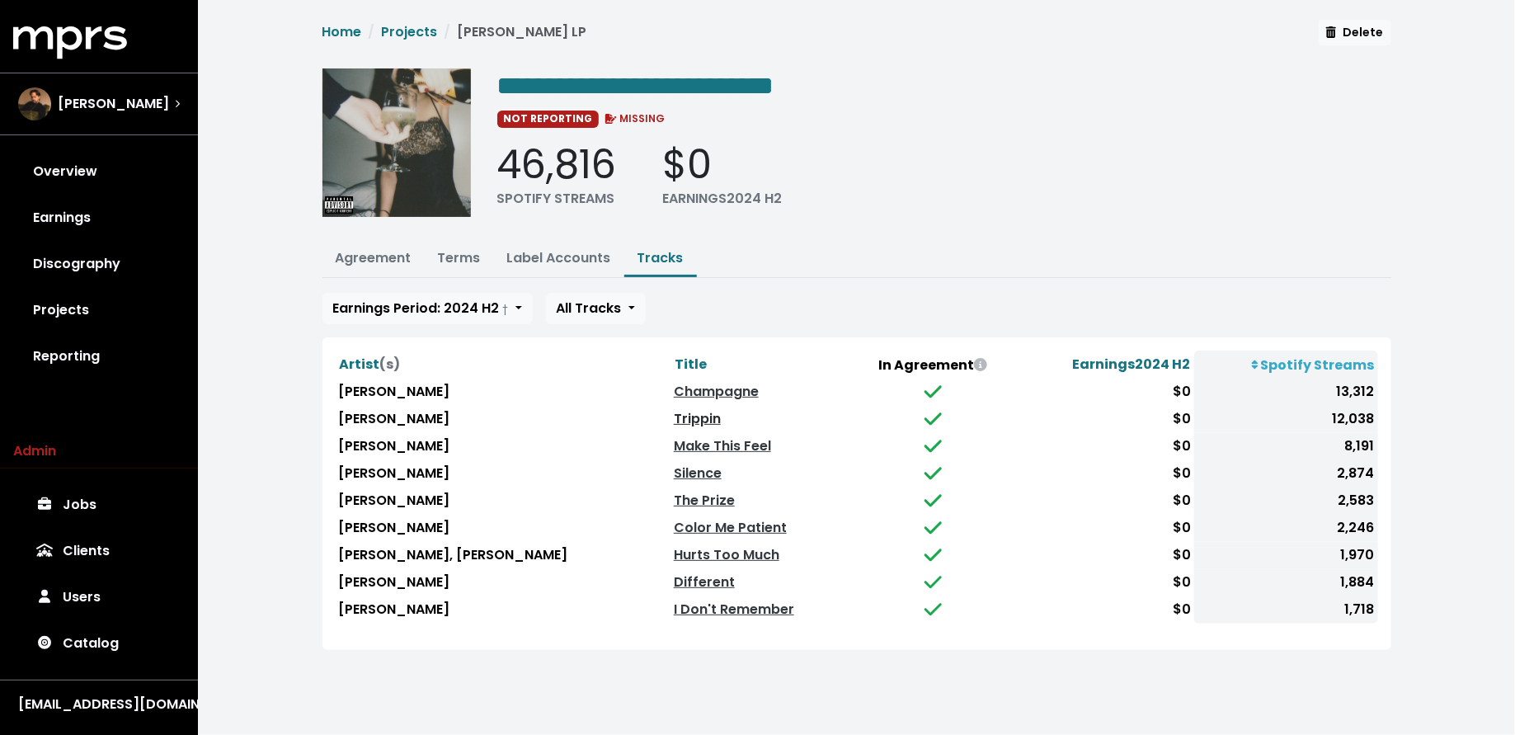
click at [674, 418] on link "Trippin" at bounding box center [697, 418] width 47 height 19
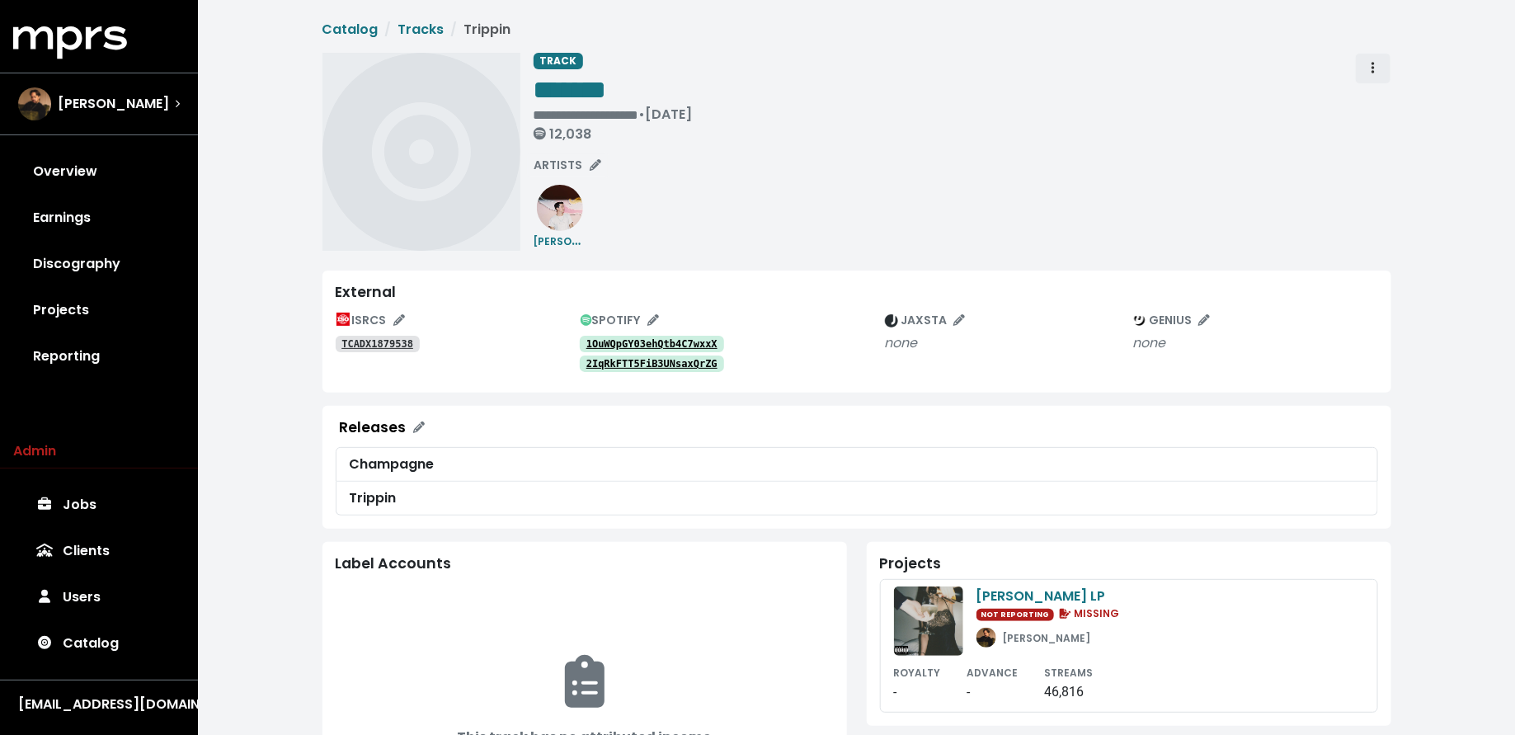
click at [1374, 76] on span "Track actions" at bounding box center [1373, 68] width 3 height 19
click at [1378, 101] on link "Merge" at bounding box center [1421, 105] width 130 height 26
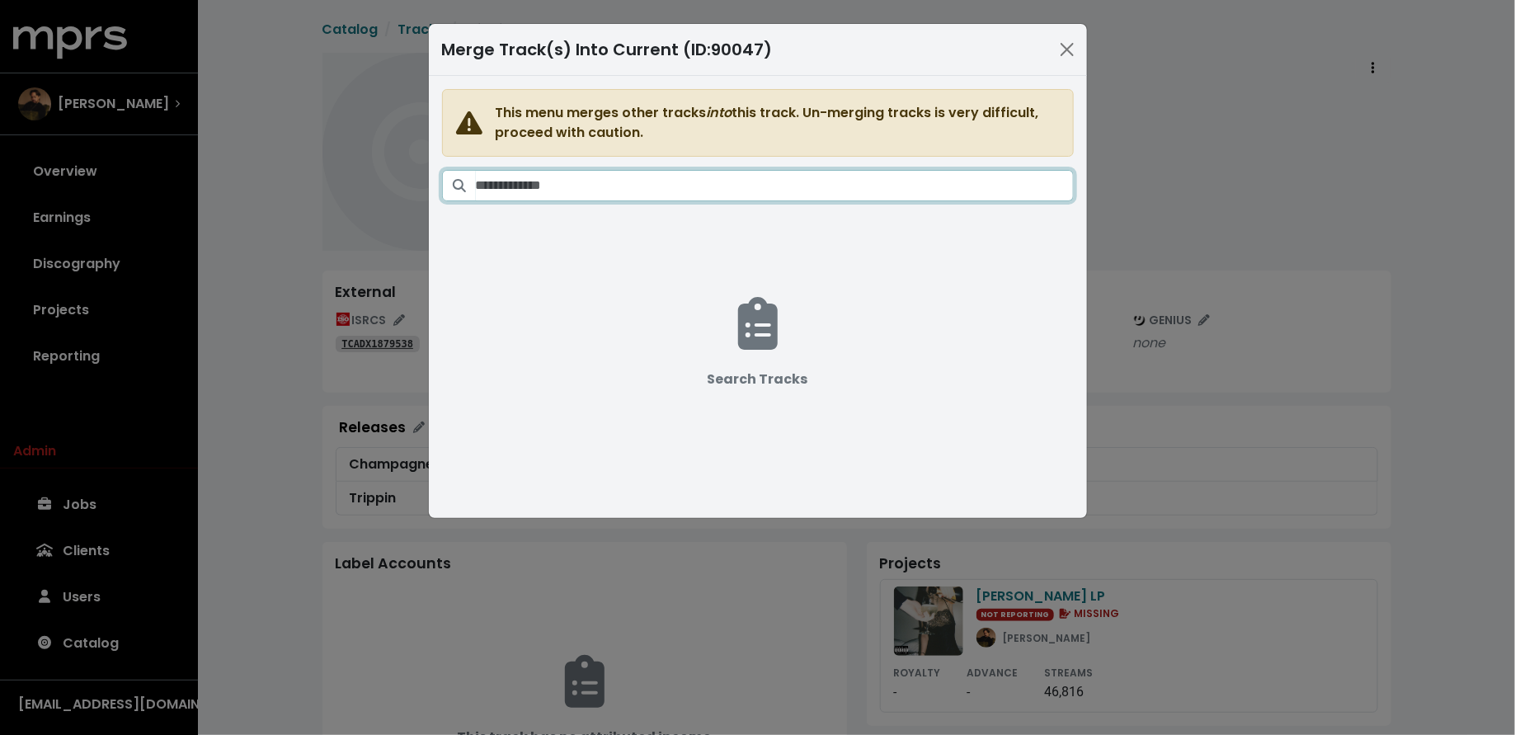
click at [735, 195] on input "Search tracks" at bounding box center [775, 185] width 598 height 31
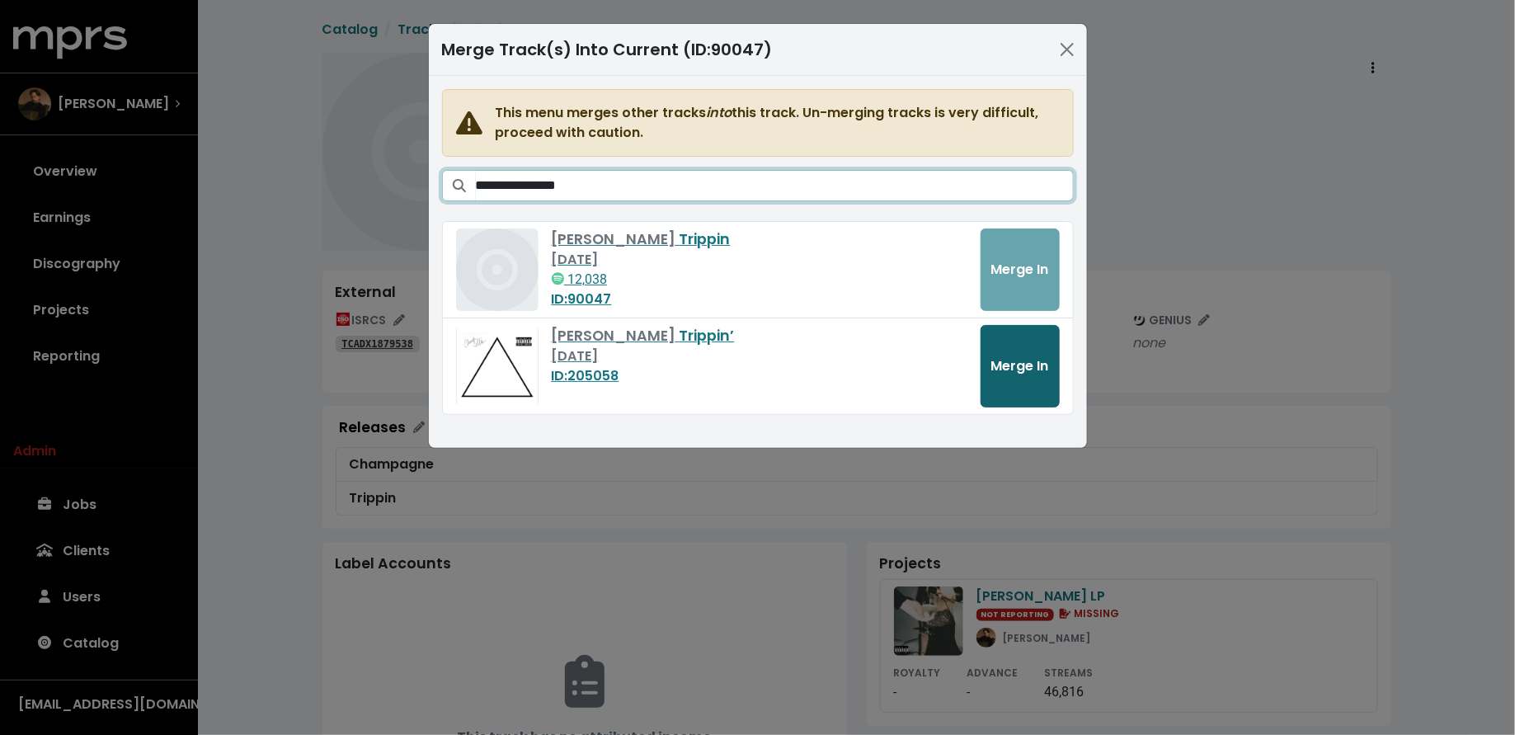
type input "**********"
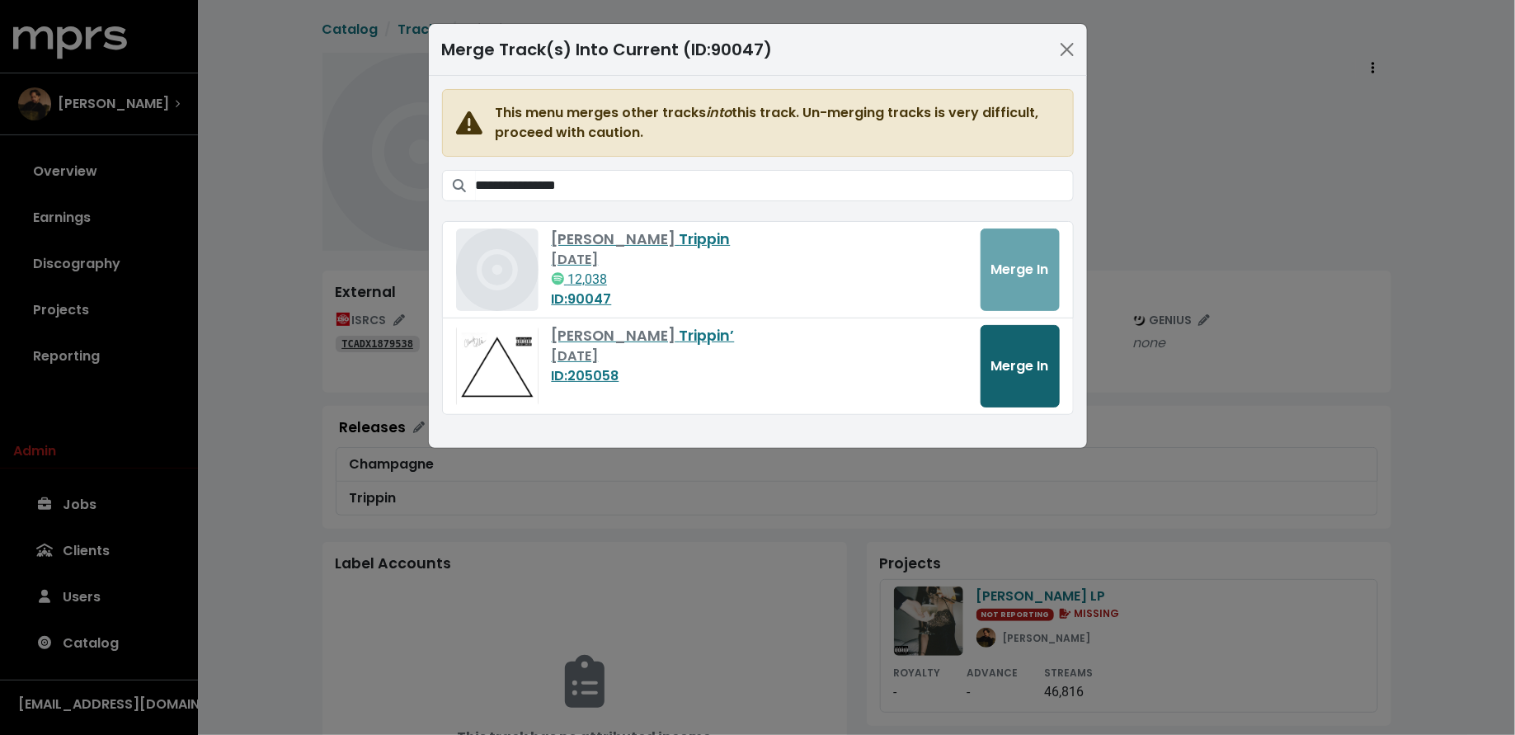
click at [1012, 376] on button "Merge In" at bounding box center [1020, 366] width 79 height 82
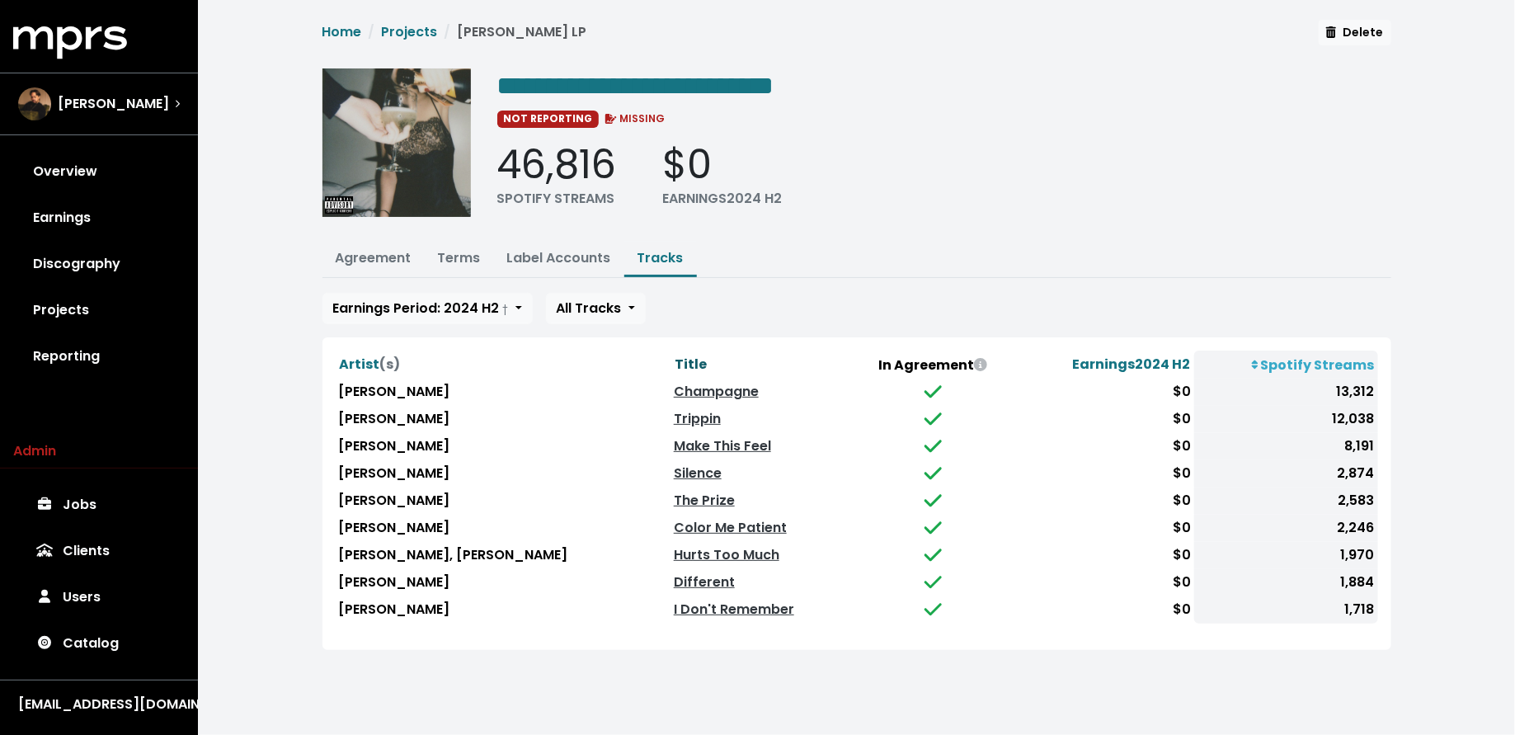
click at [675, 366] on span "Title" at bounding box center [691, 364] width 32 height 19
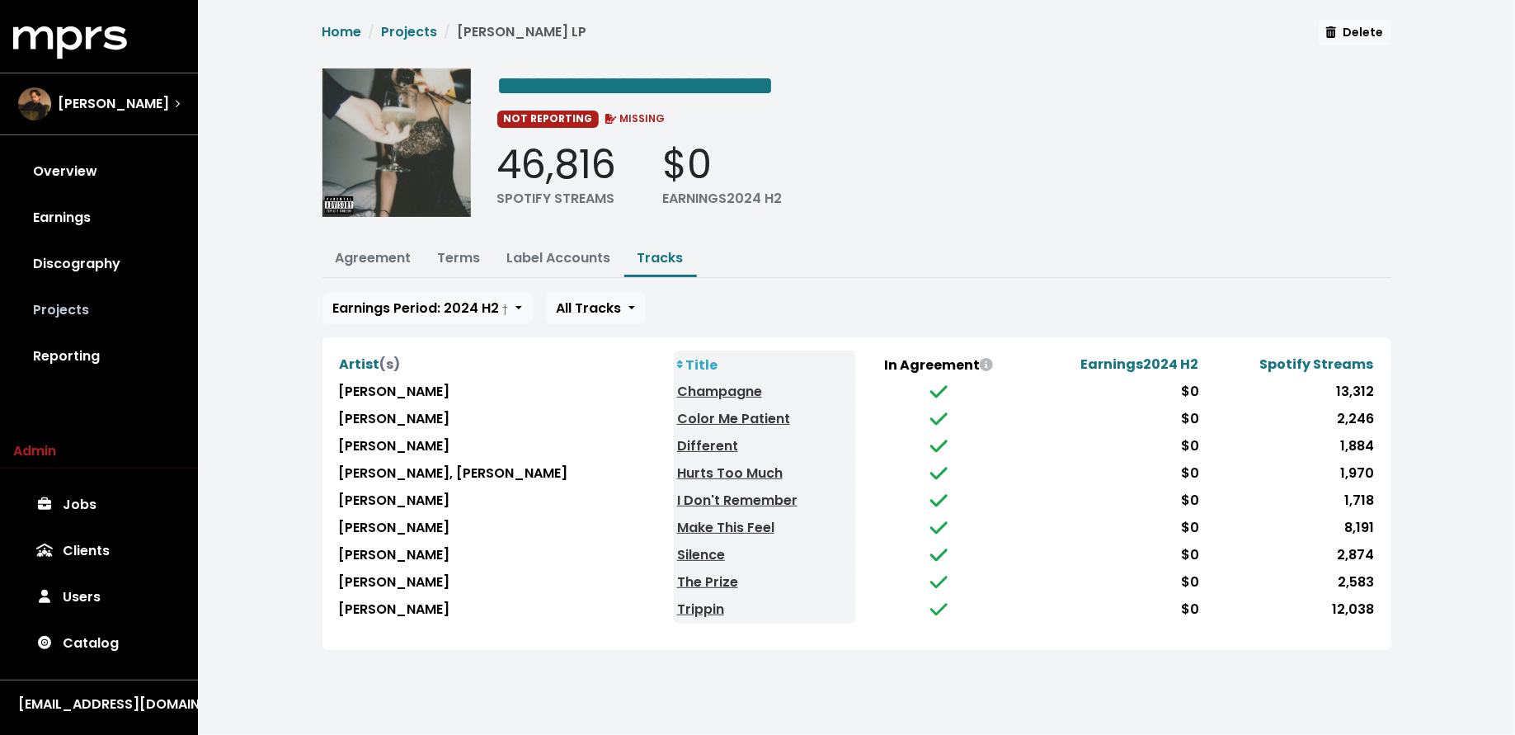
click at [106, 324] on link "Projects" at bounding box center [99, 310] width 172 height 46
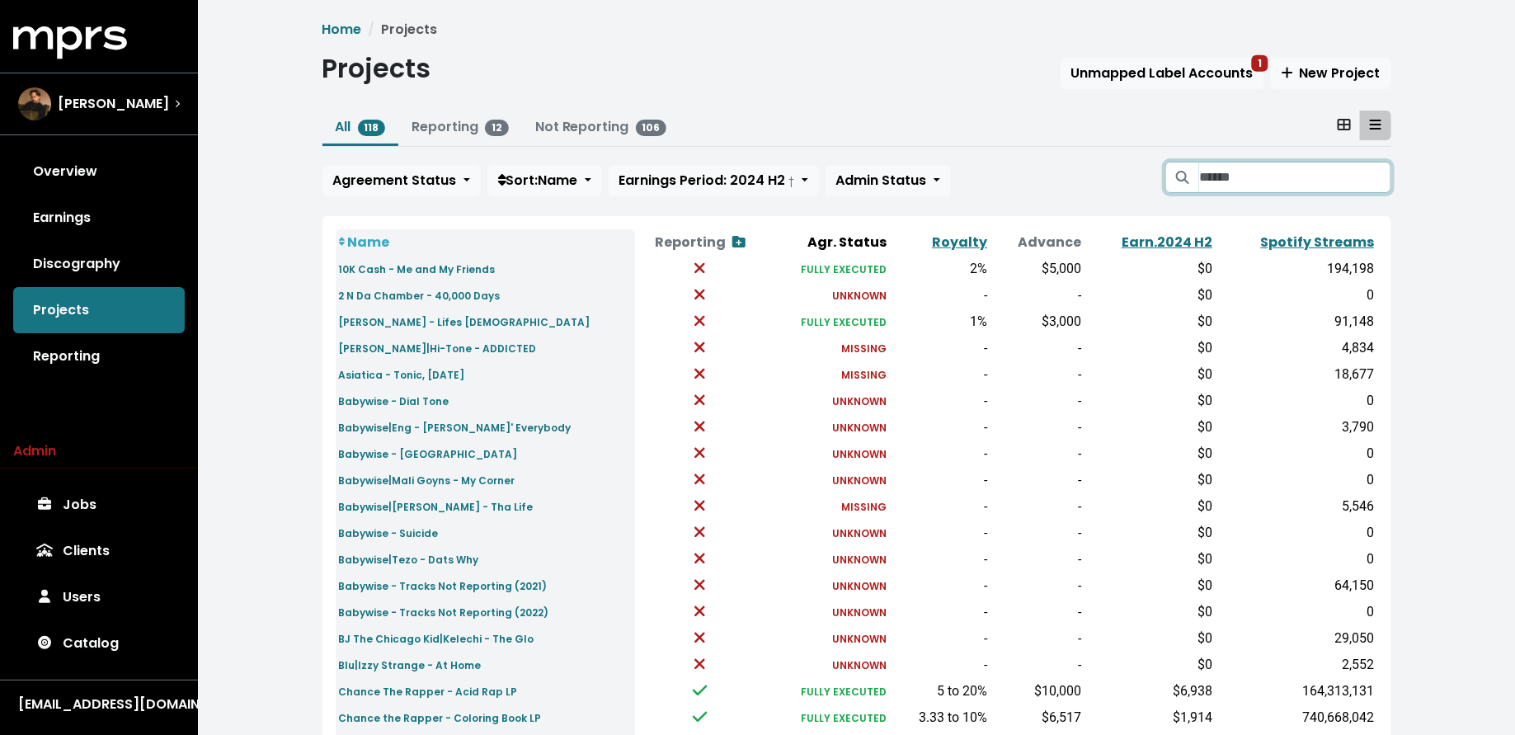
click at [1293, 169] on input "Search projects" at bounding box center [1294, 177] width 191 height 31
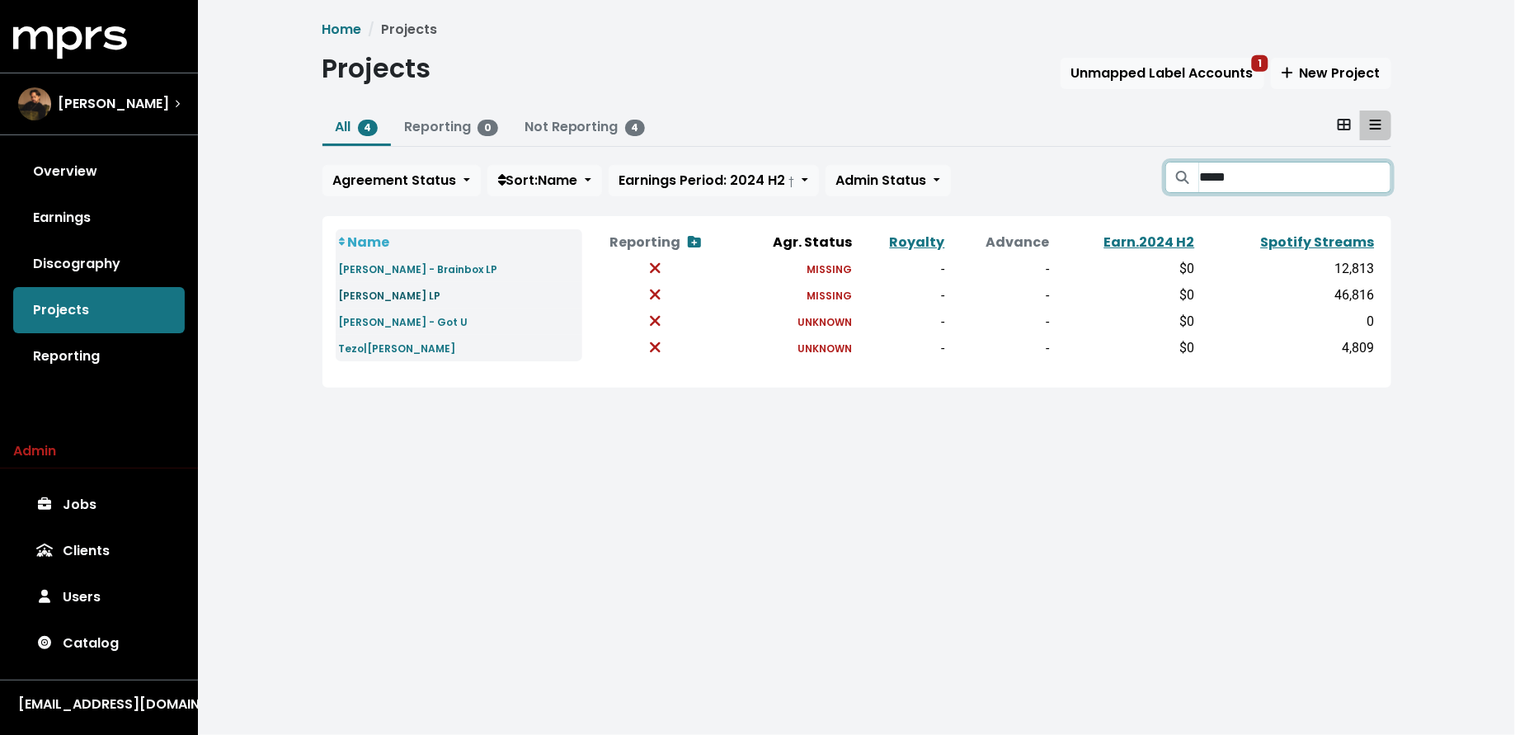
type input "*****"
click at [426, 291] on small "Chuck Ellis - Champagne LP" at bounding box center [390, 296] width 102 height 14
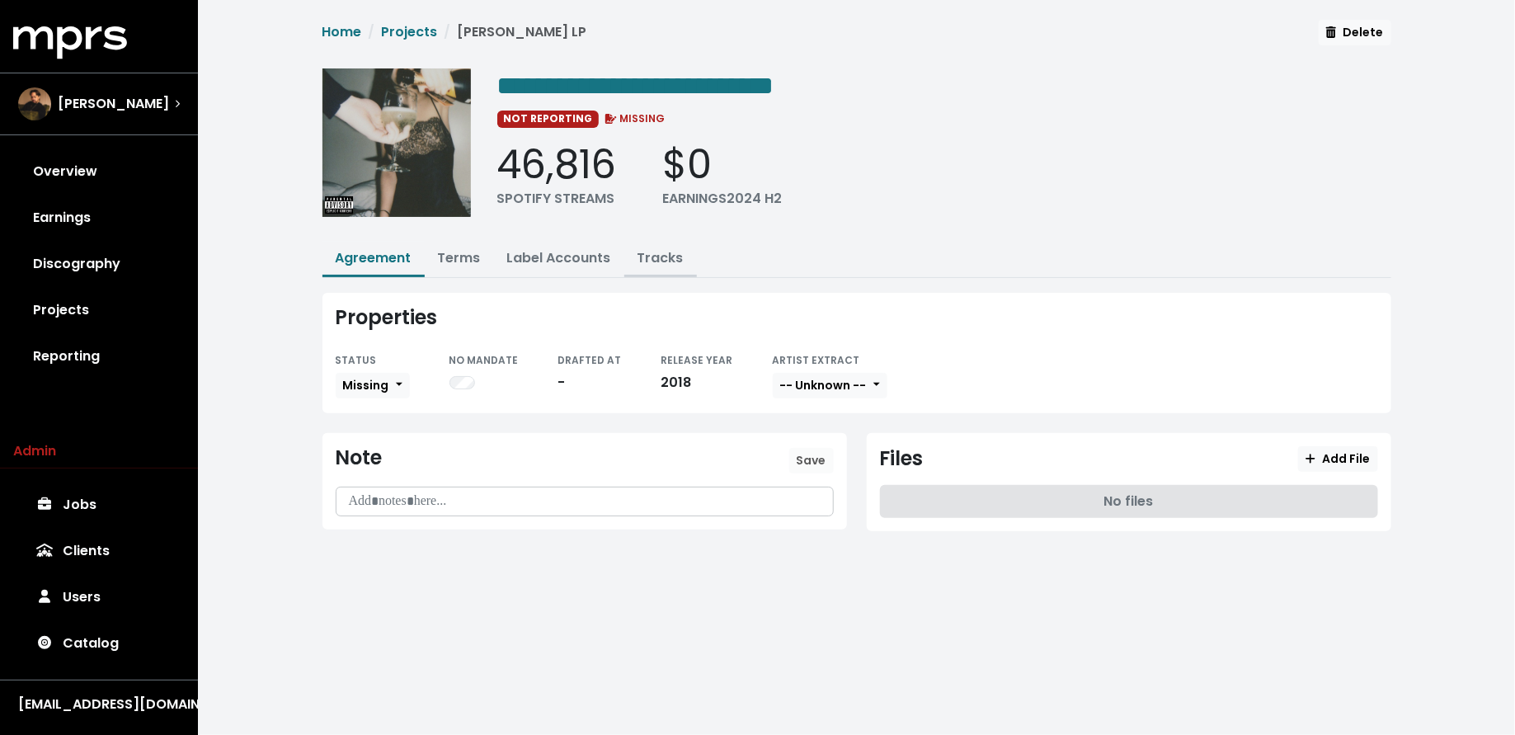
click at [662, 258] on link "Tracks" at bounding box center [661, 257] width 46 height 19
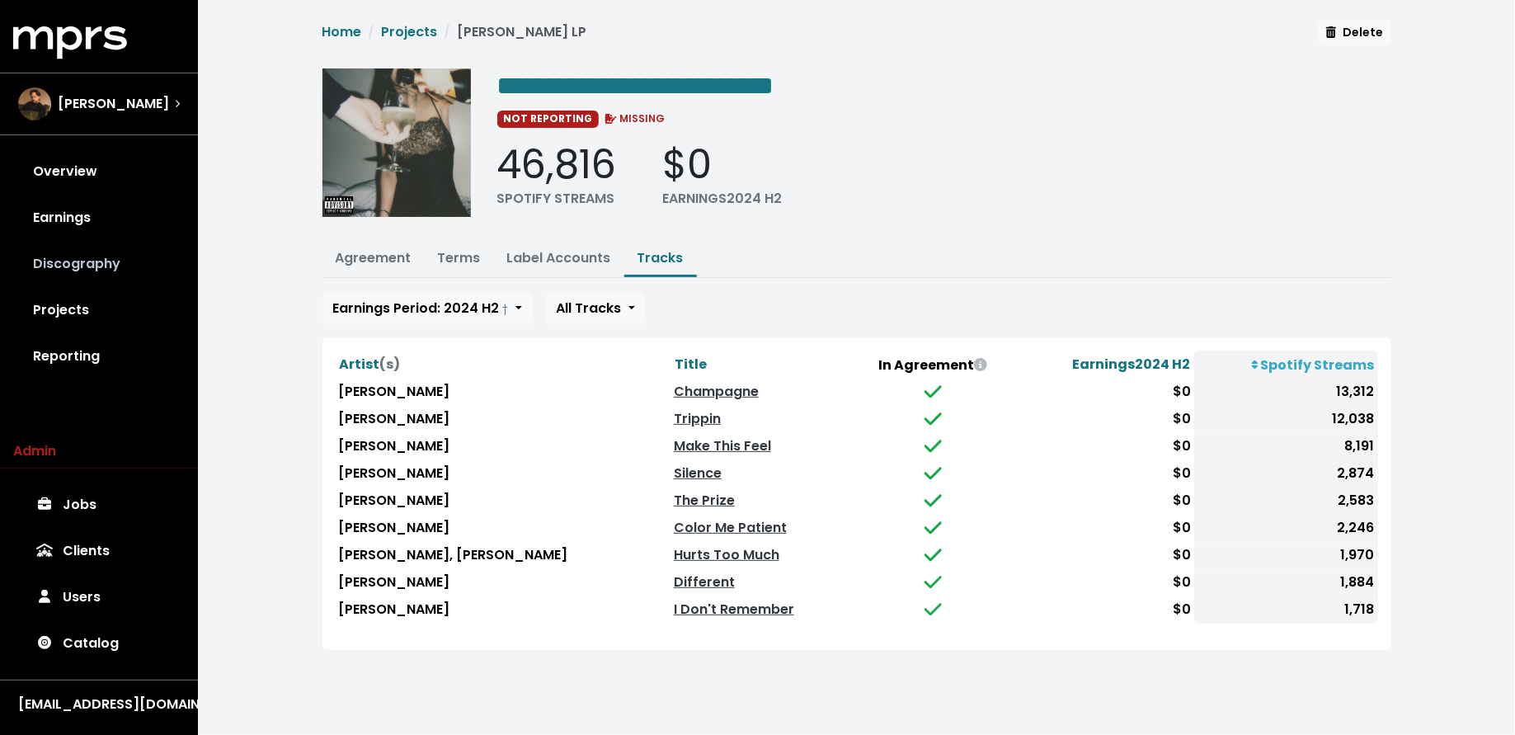
click at [70, 285] on link "Discography" at bounding box center [99, 264] width 172 height 46
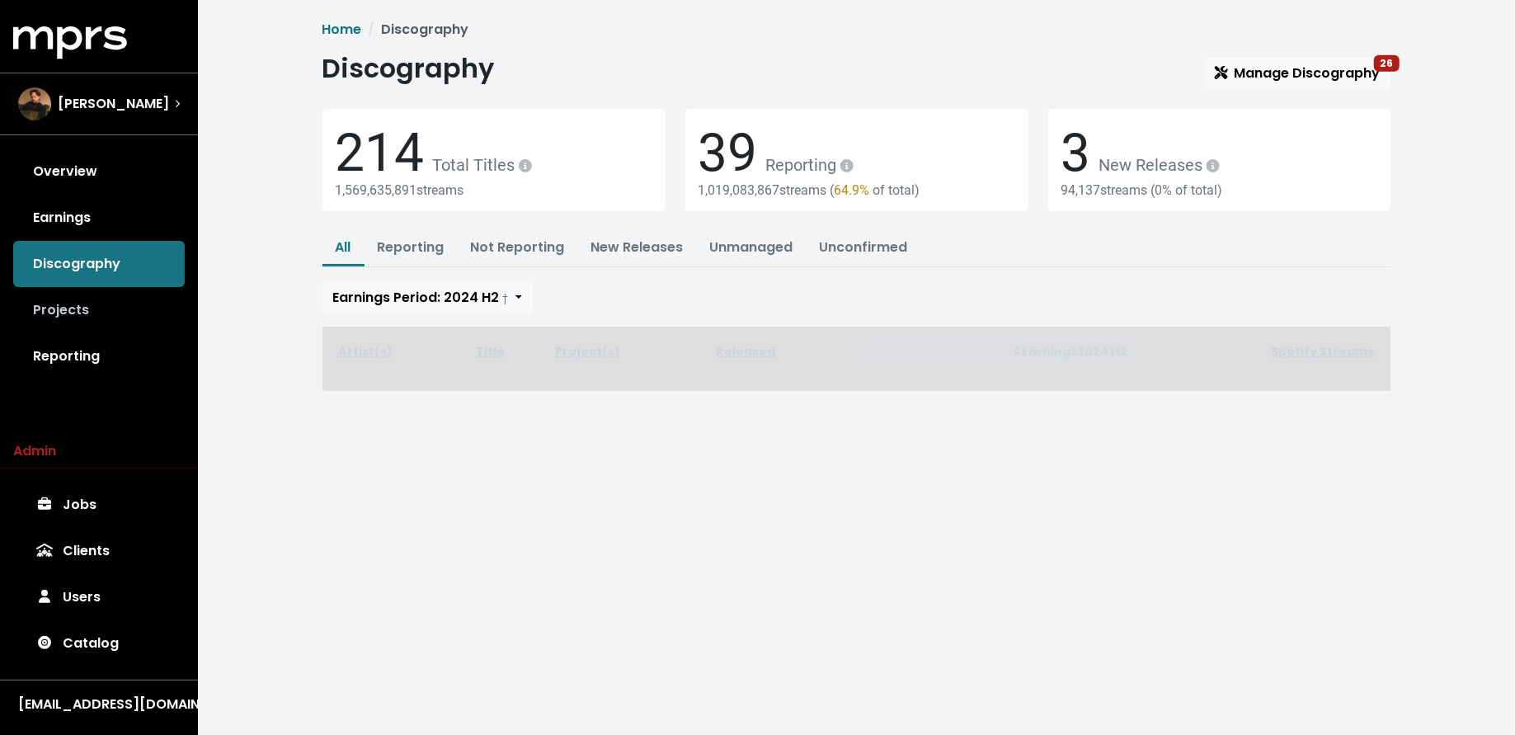
click at [68, 307] on link "Projects" at bounding box center [99, 310] width 172 height 46
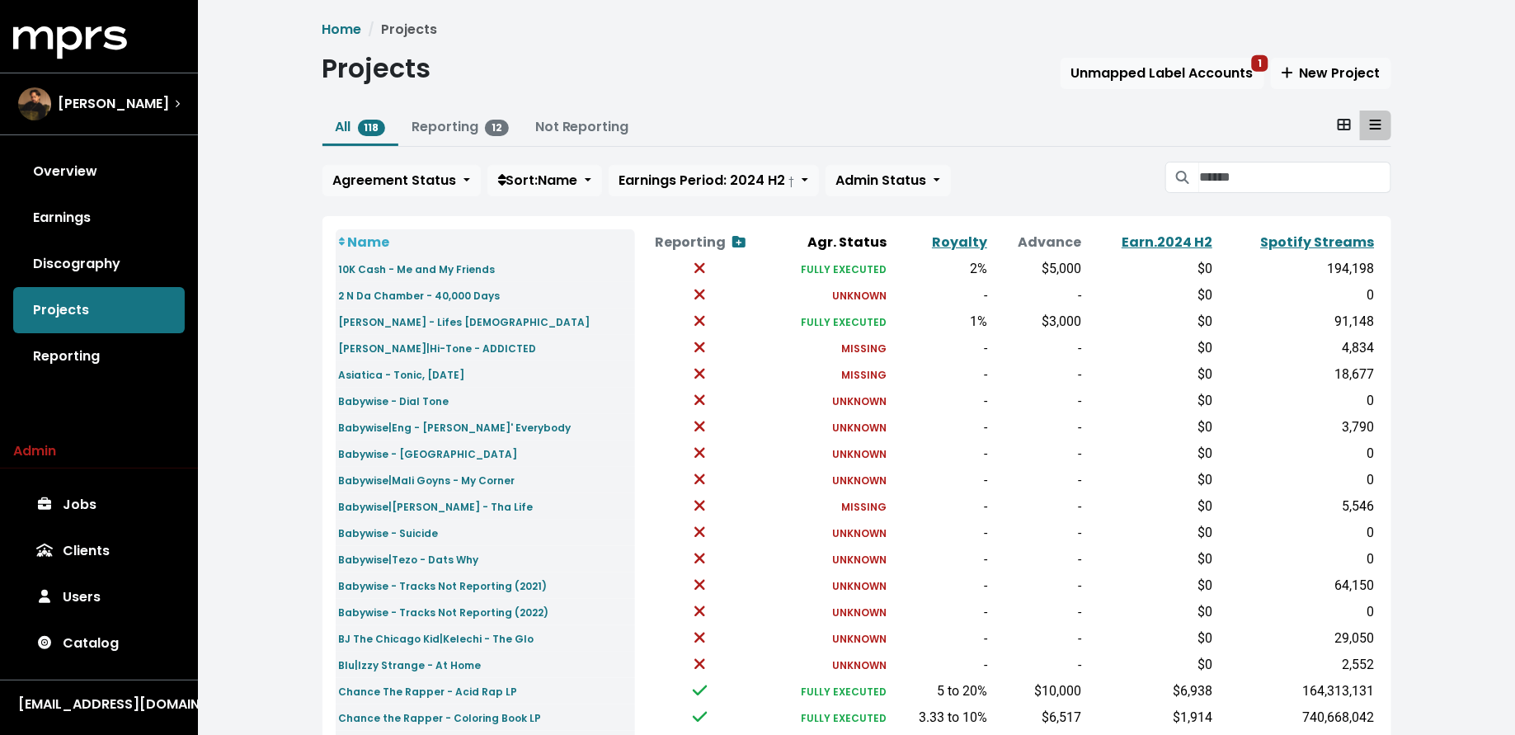
click at [1300, 158] on div "All 118 Reporting 12 Not Reporting Agreement Status Sort: Name Earnings Period:…" at bounding box center [857, 157] width 1069 height 92
click at [1284, 167] on input "Search projects" at bounding box center [1294, 177] width 191 height 31
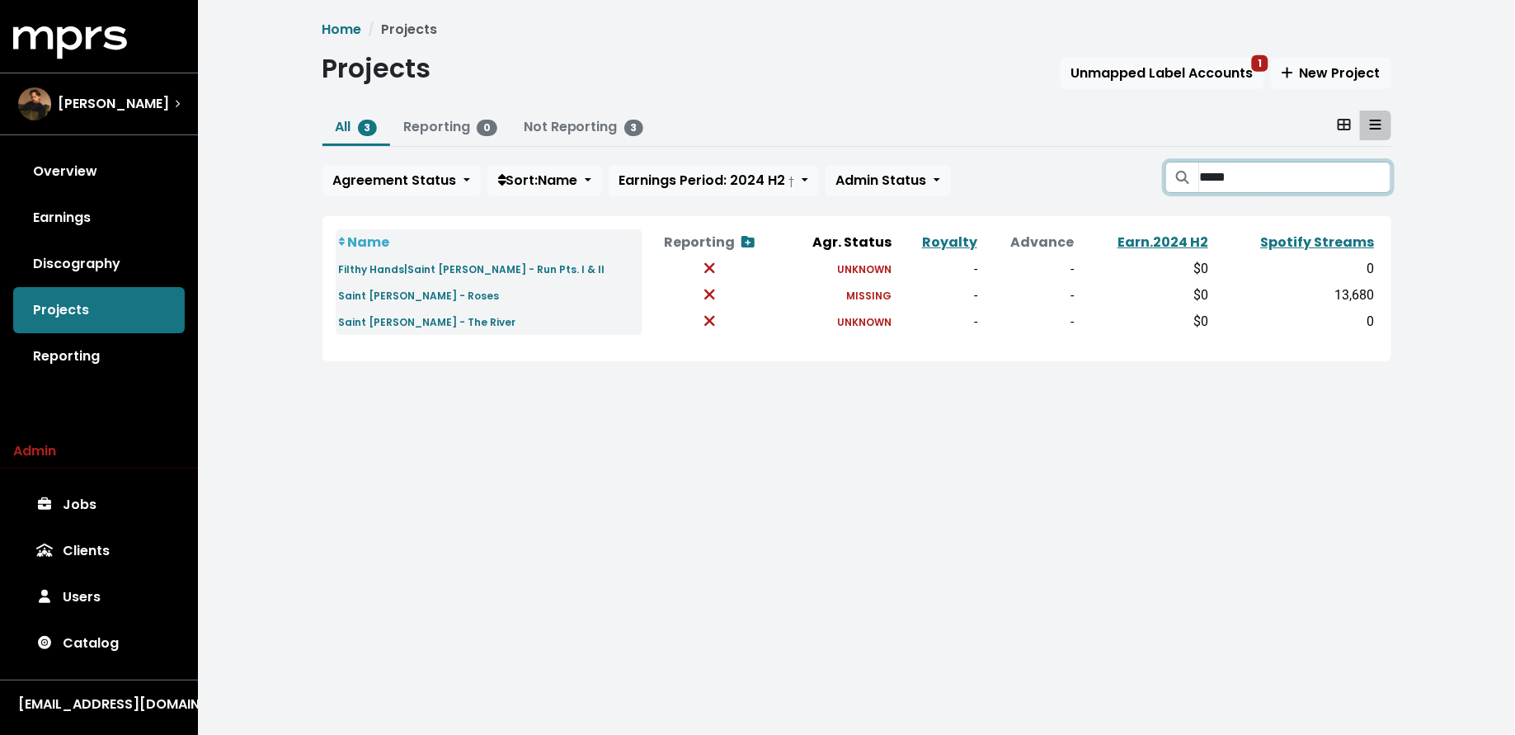
type input "*****"
click at [497, 269] on small "Filthy Hands|Saint Ripley - Run Pts. I & II" at bounding box center [472, 269] width 266 height 14
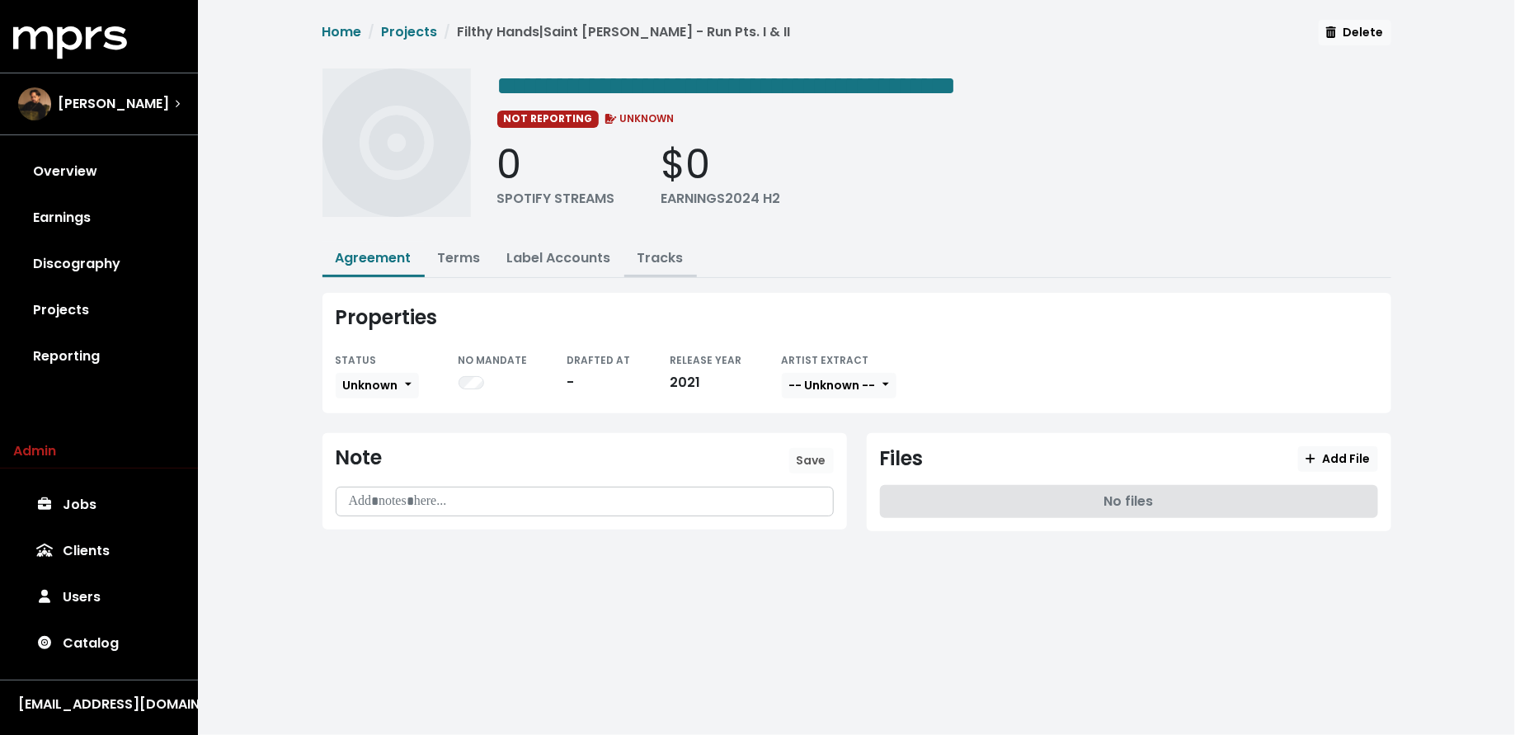
click at [638, 260] on link "Tracks" at bounding box center [661, 257] width 46 height 19
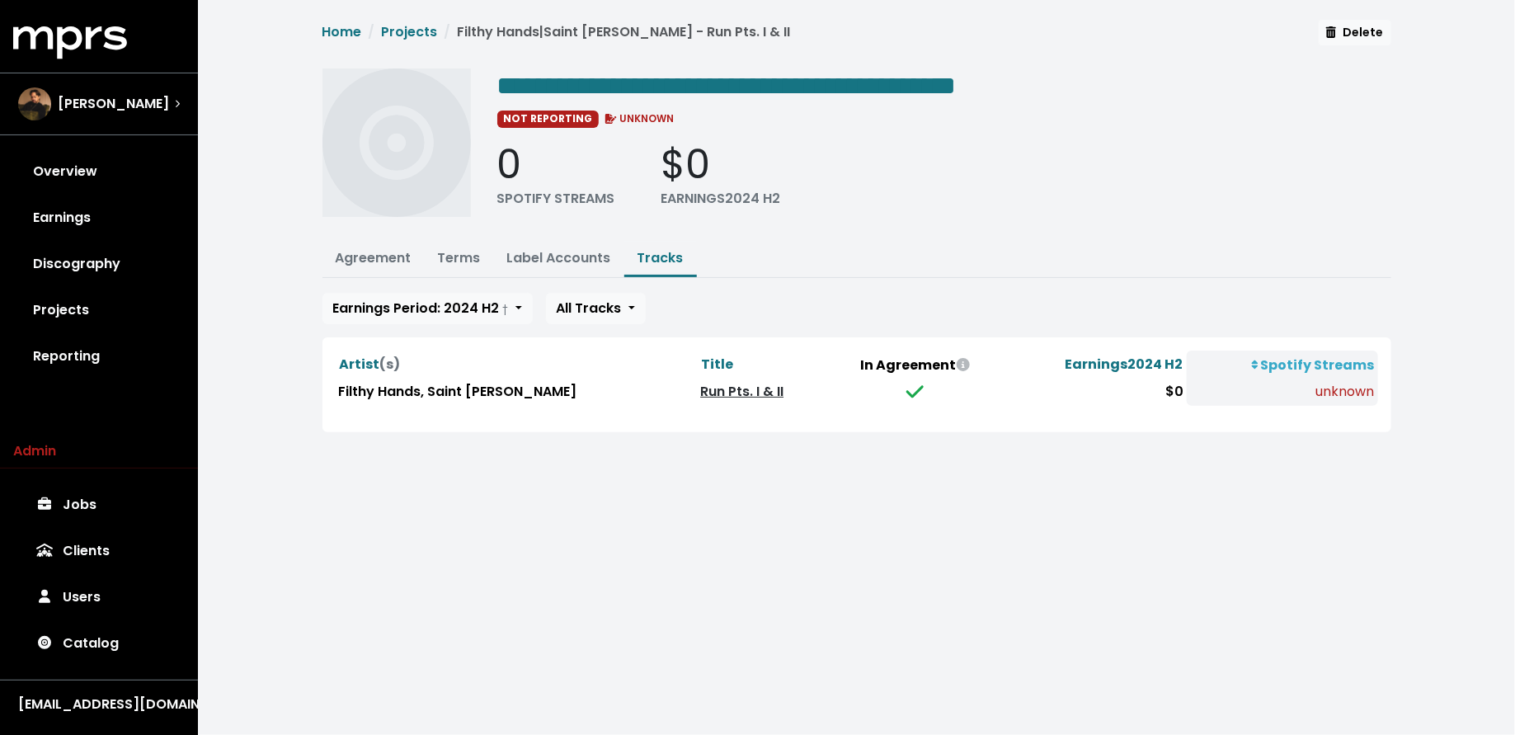
click at [700, 386] on link "Run Pts. I & II" at bounding box center [741, 391] width 83 height 19
click at [90, 295] on link "Projects" at bounding box center [99, 310] width 172 height 46
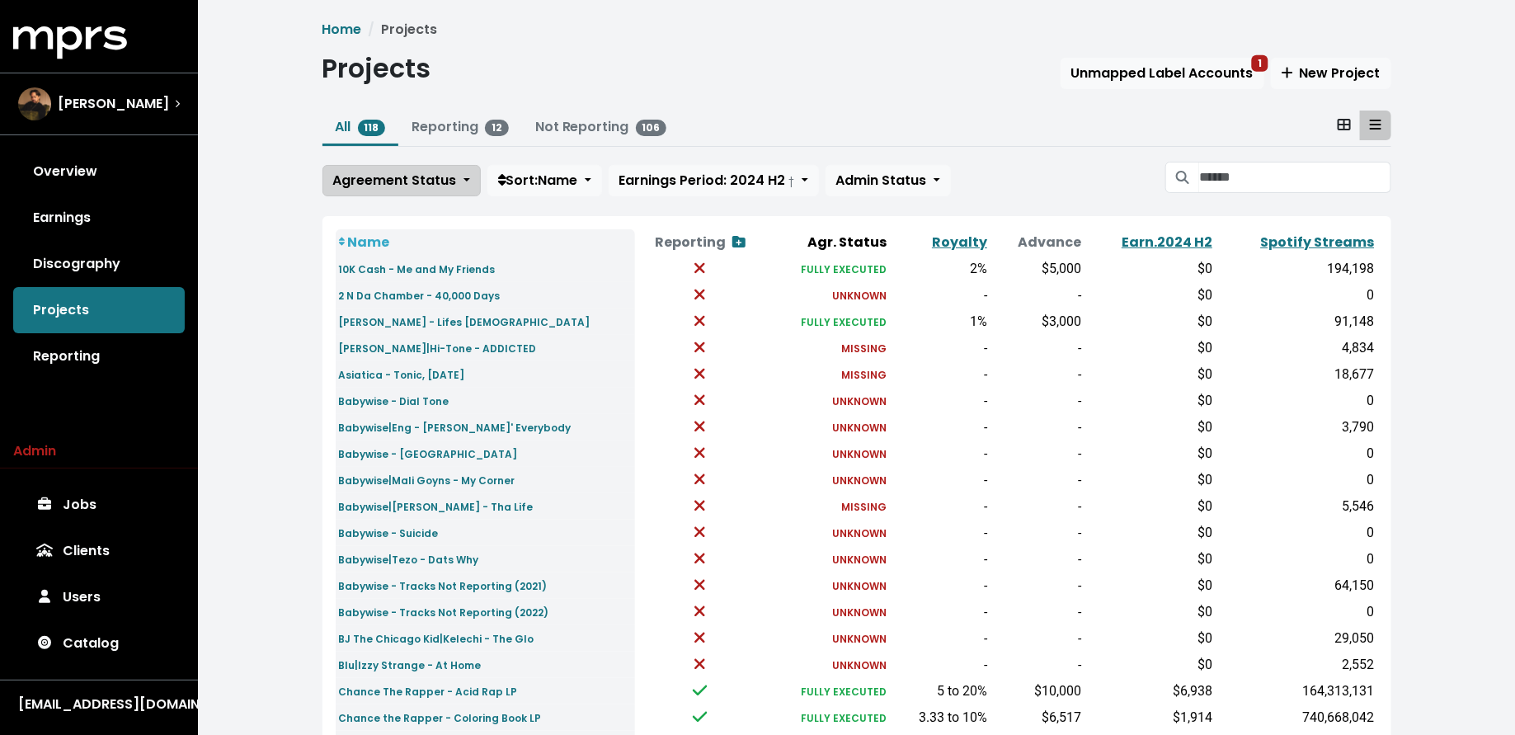
click at [418, 183] on span "Agreement Status" at bounding box center [395, 180] width 124 height 19
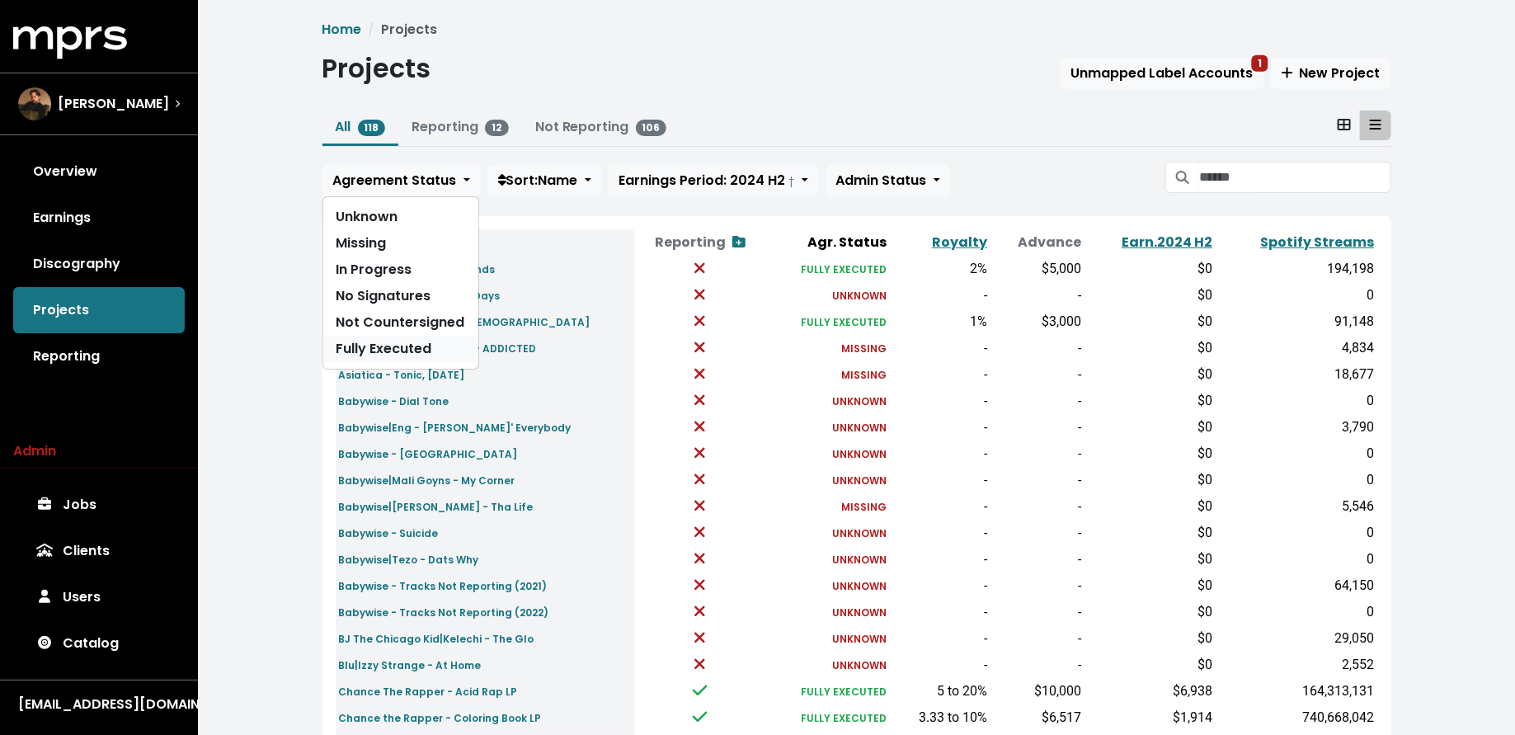
click at [430, 349] on link "Fully Executed" at bounding box center [400, 349] width 155 height 26
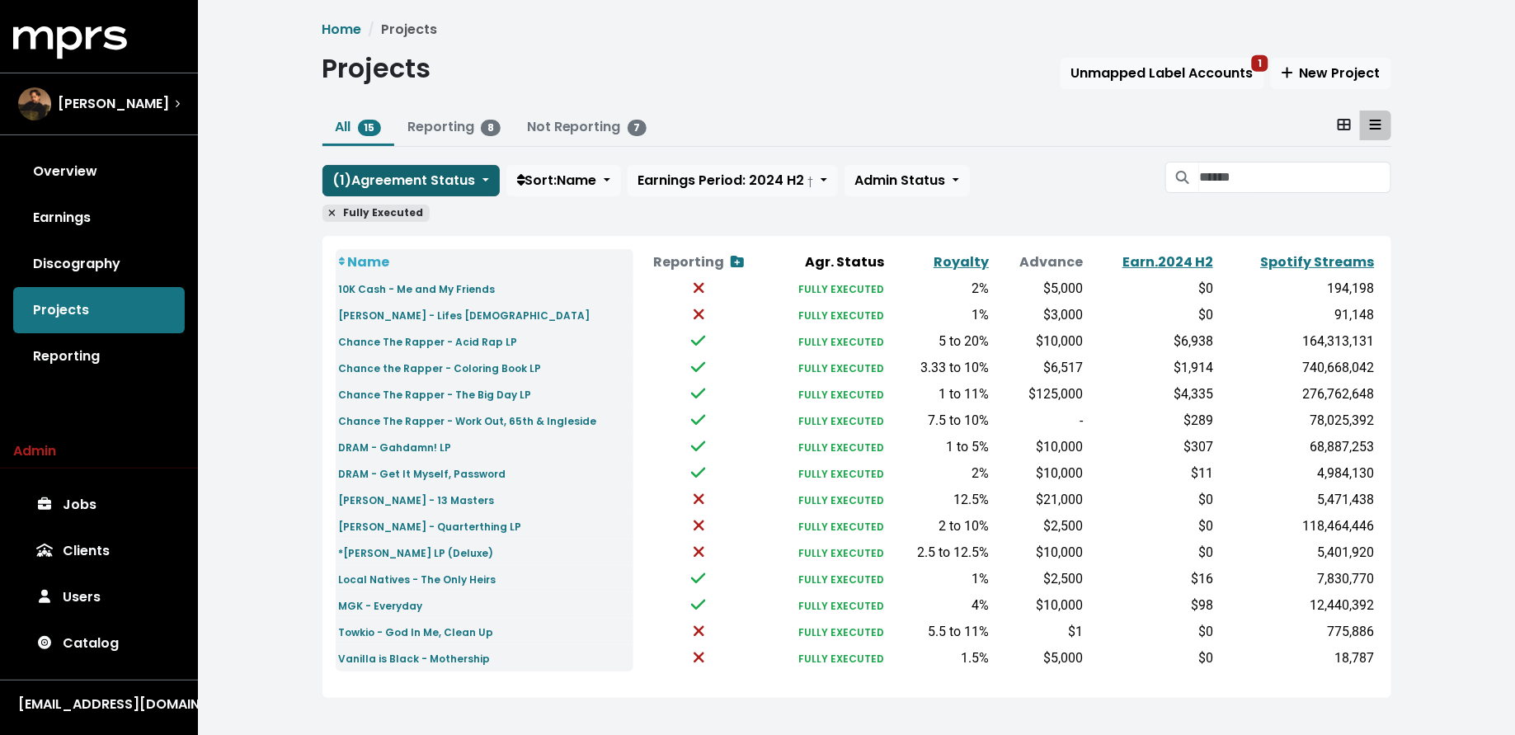
click at [426, 186] on span "( 1 ) Agreement Status" at bounding box center [404, 180] width 143 height 19
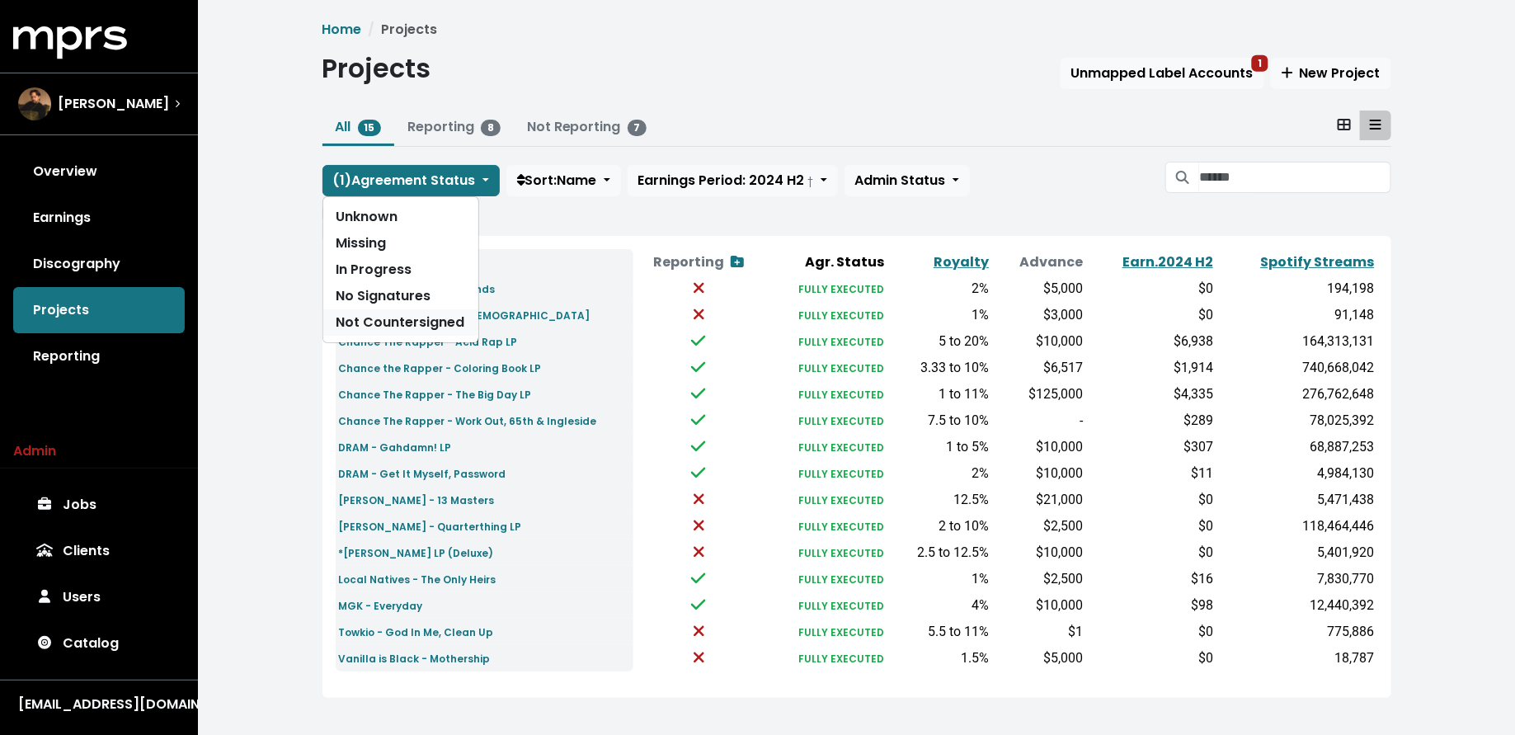
click at [418, 322] on link "Not Countersigned" at bounding box center [400, 322] width 155 height 26
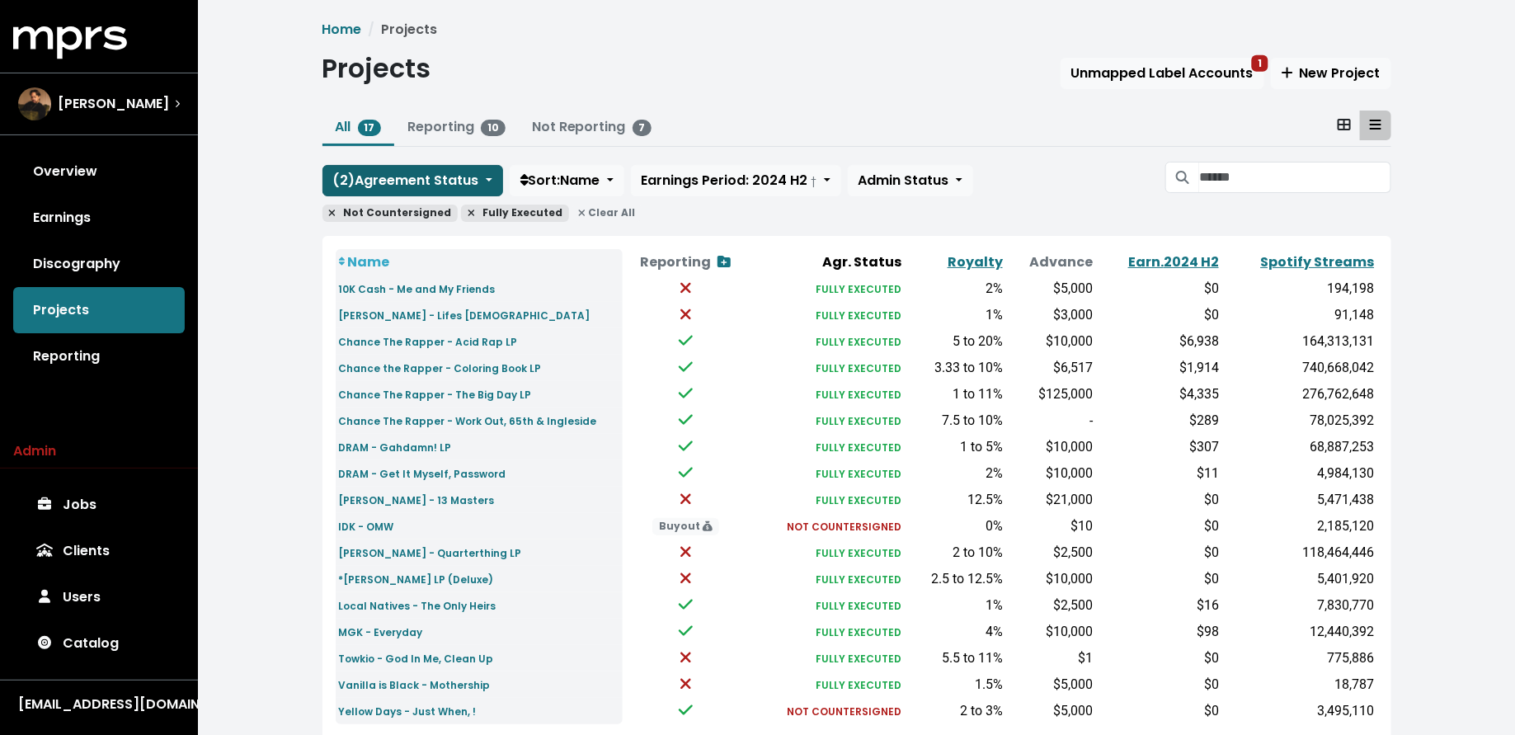
click at [424, 181] on span "( 2 ) Agreement Status" at bounding box center [406, 180] width 146 height 19
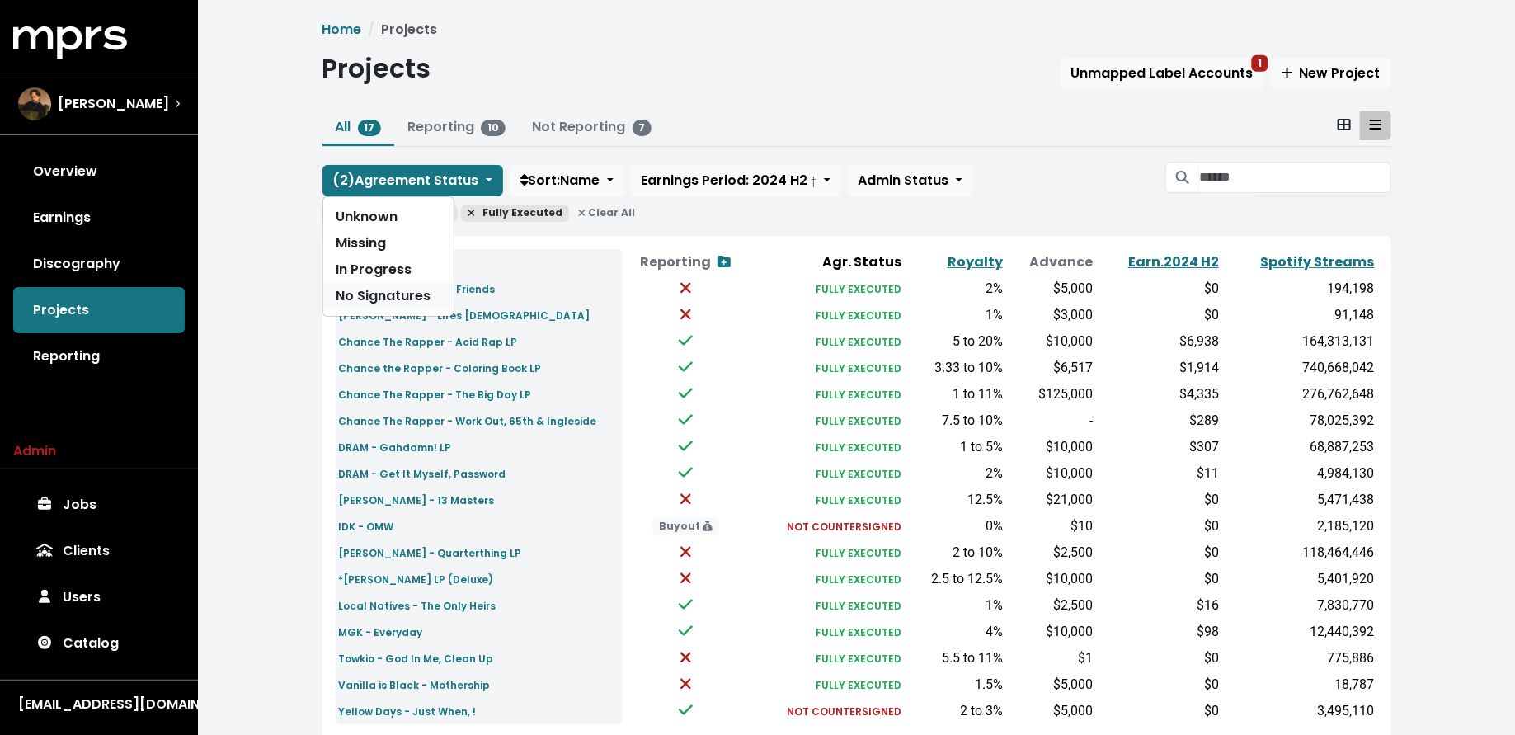
click at [422, 294] on link "No Signatures" at bounding box center [388, 296] width 130 height 26
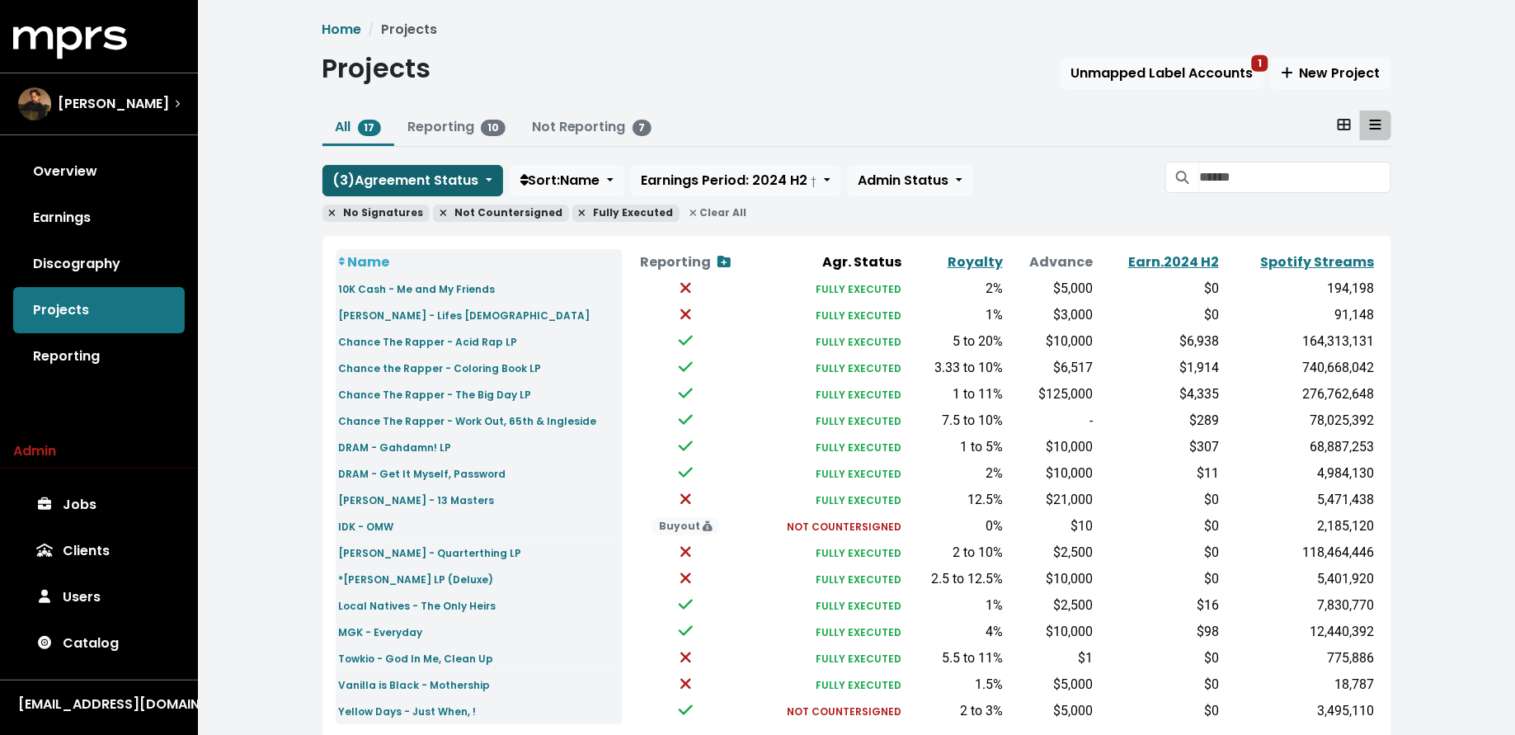
click at [423, 184] on span "( 3 ) Agreement Status" at bounding box center [406, 180] width 146 height 19
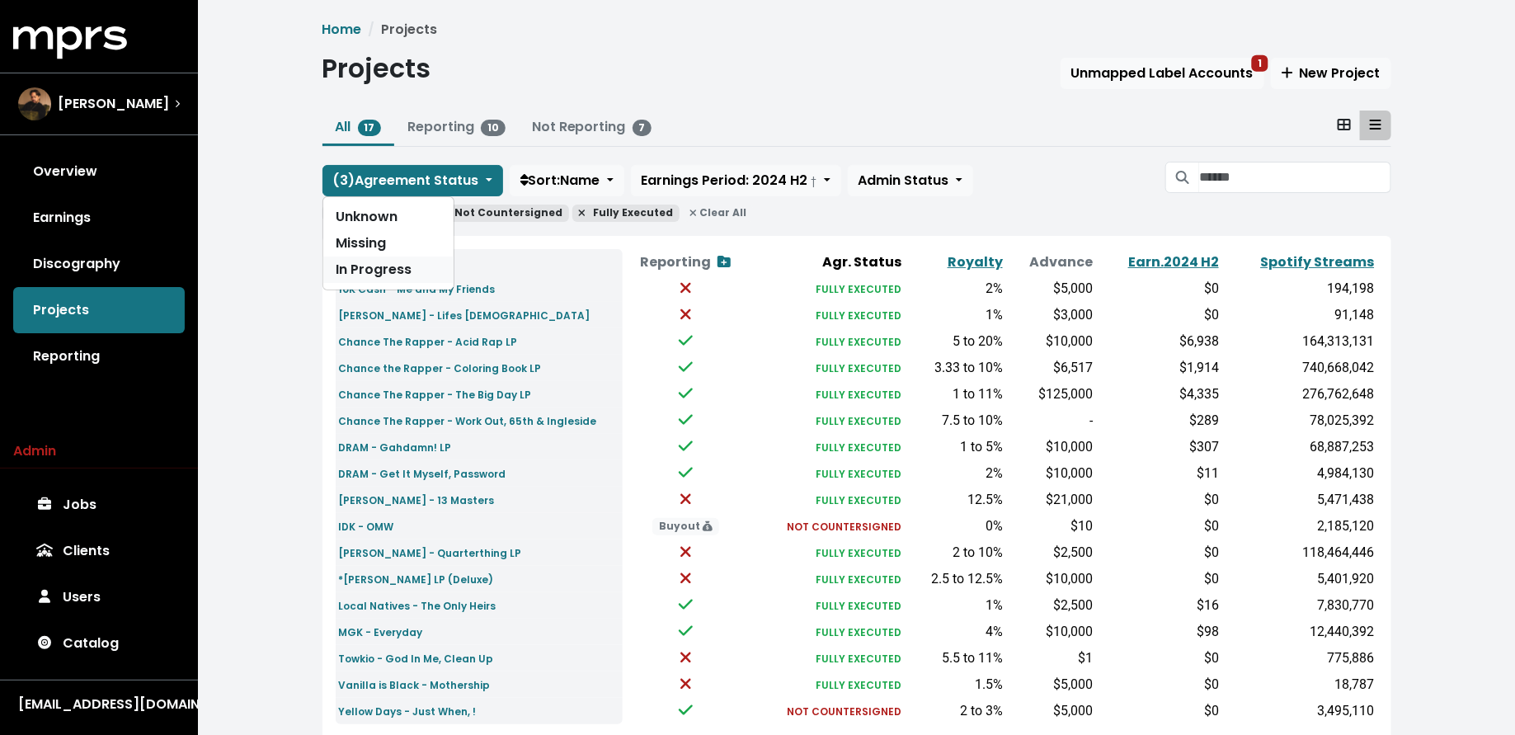
click at [415, 270] on link "In Progress" at bounding box center [388, 270] width 130 height 26
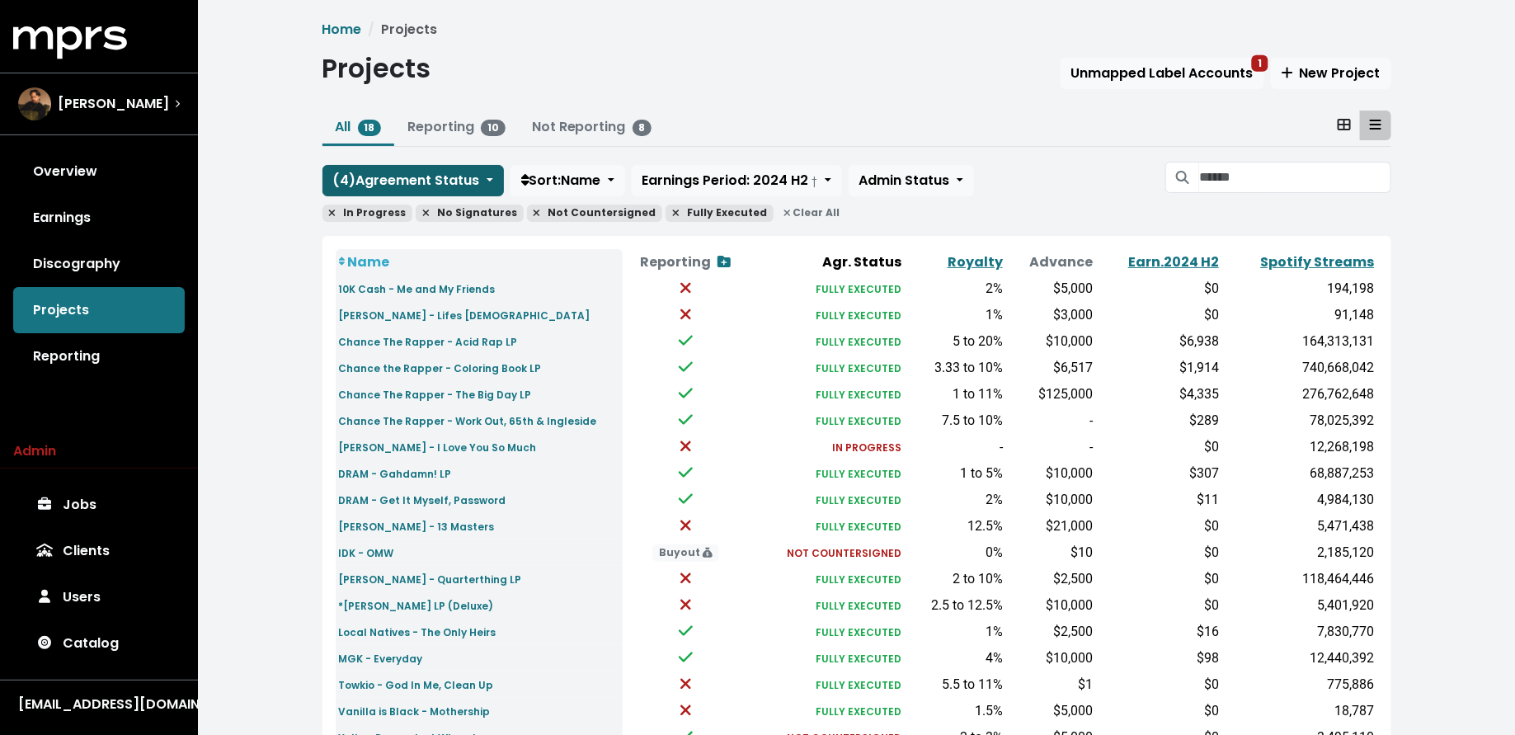
click at [418, 184] on span "( 4 ) Agreement Status" at bounding box center [406, 180] width 147 height 19
click at [418, 235] on link "Missing" at bounding box center [388, 243] width 130 height 26
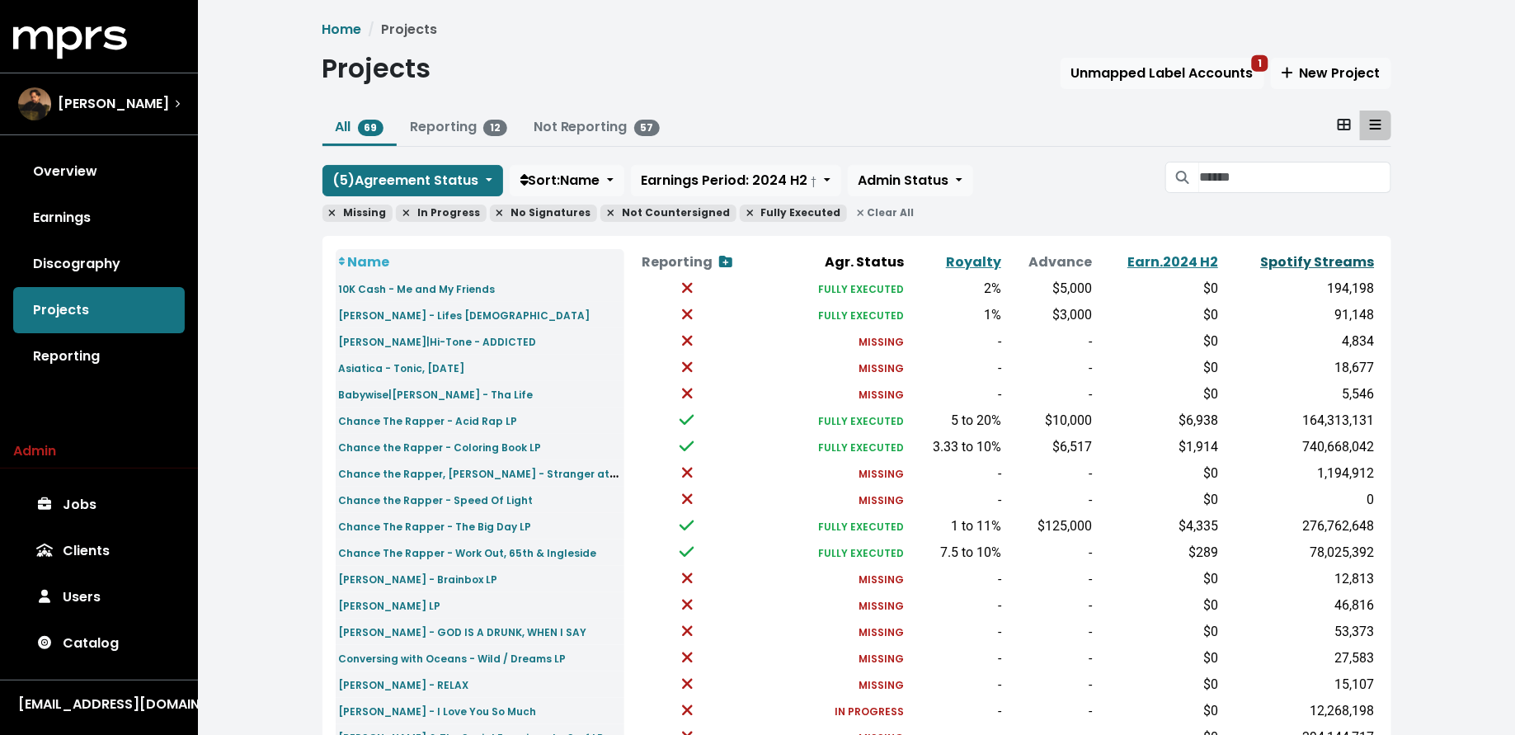
click at [1345, 256] on link "Spotify Streams" at bounding box center [1318, 261] width 114 height 19
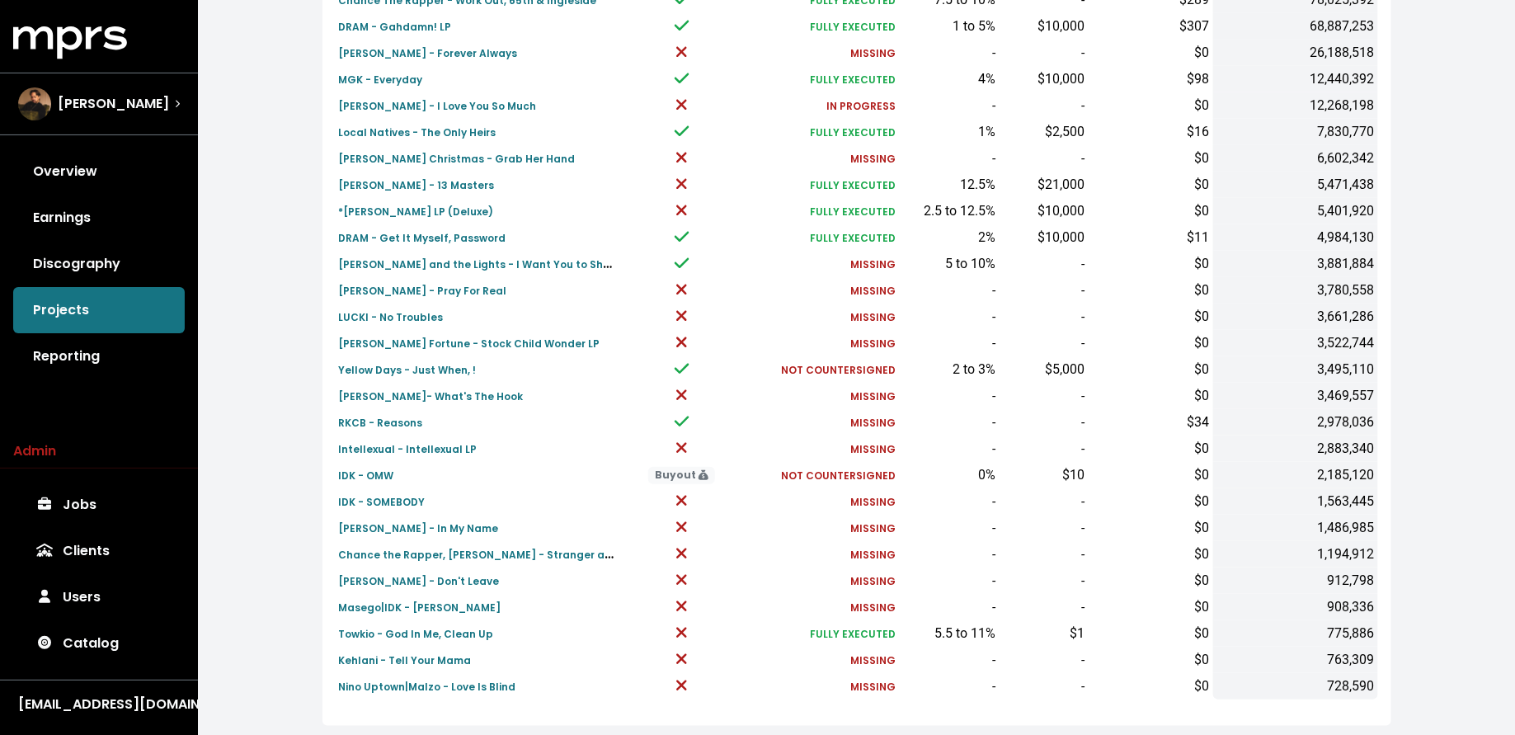
scroll to position [515, 0]
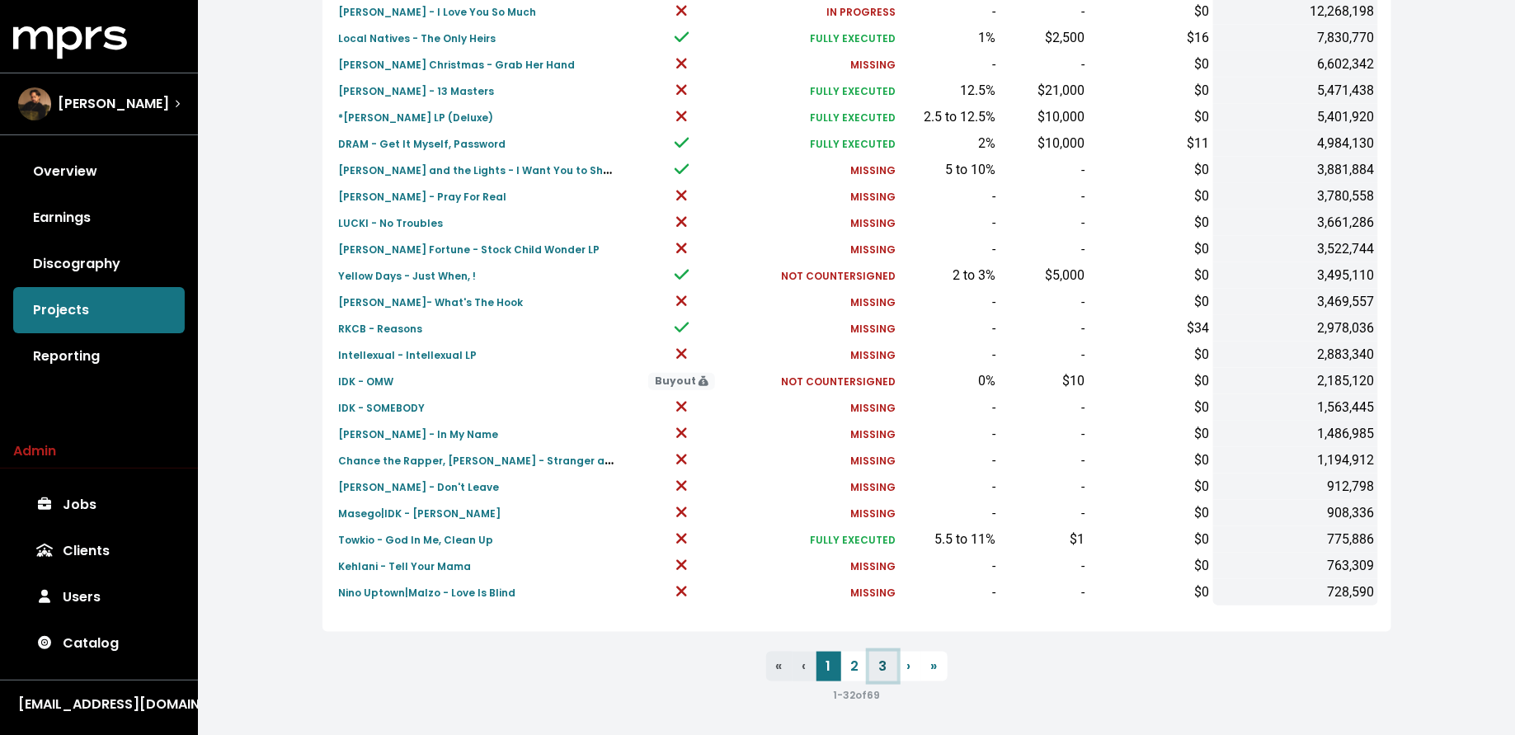
click at [883, 670] on link "3" at bounding box center [883, 667] width 28 height 30
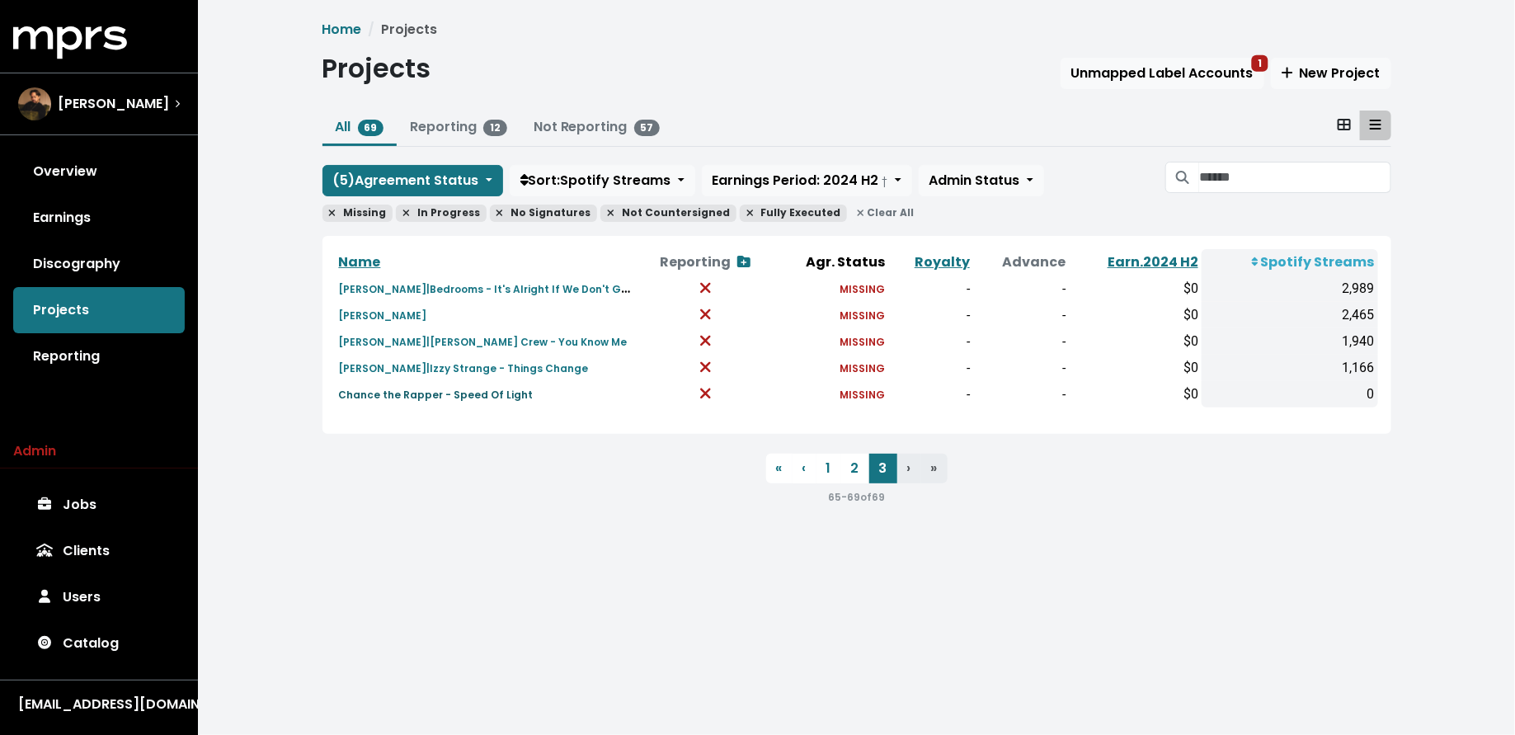
click at [481, 395] on small "Chance the Rapper - Speed Of Light" at bounding box center [436, 395] width 195 height 14
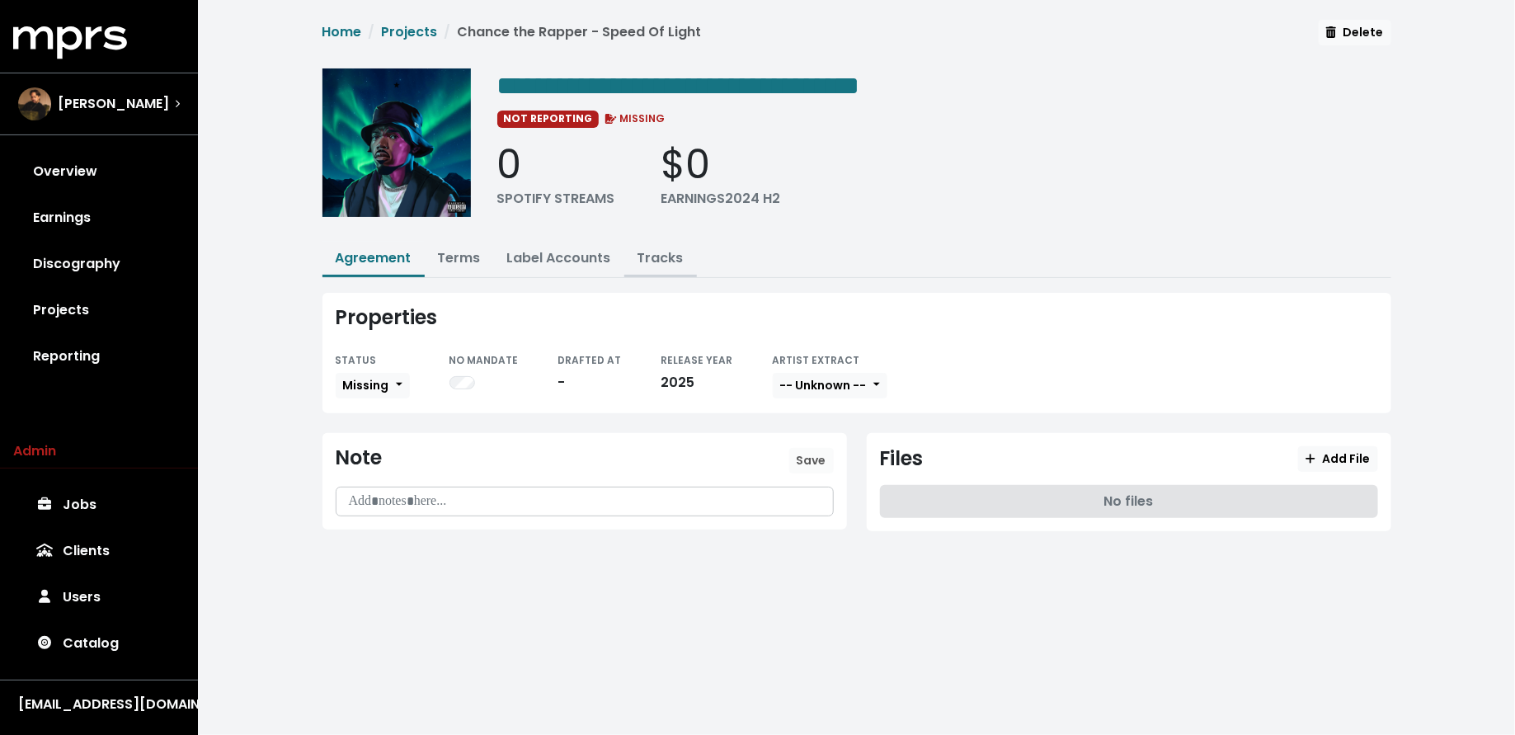
click at [662, 259] on link "Tracks" at bounding box center [661, 257] width 46 height 19
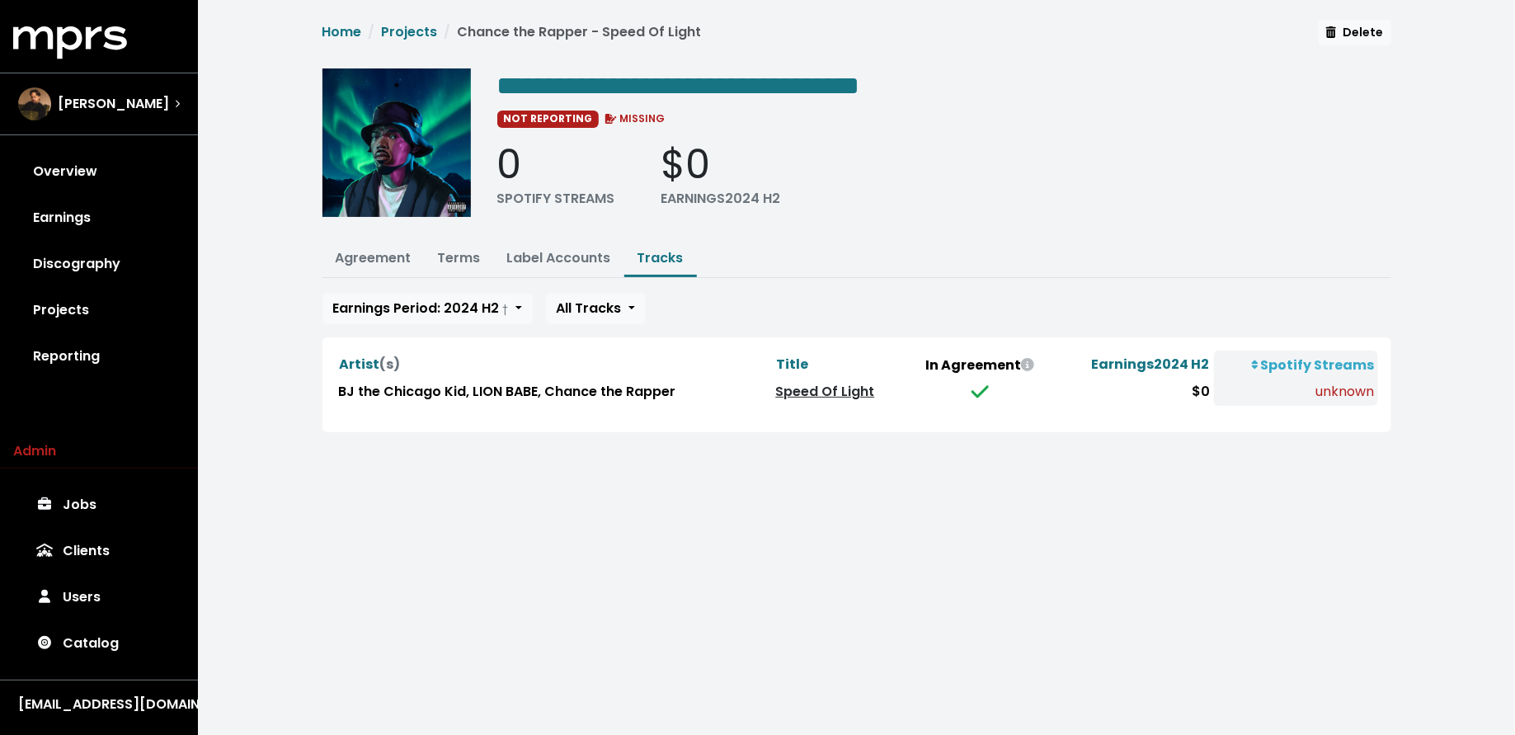
click at [815, 384] on link "Speed Of Light" at bounding box center [825, 391] width 99 height 19
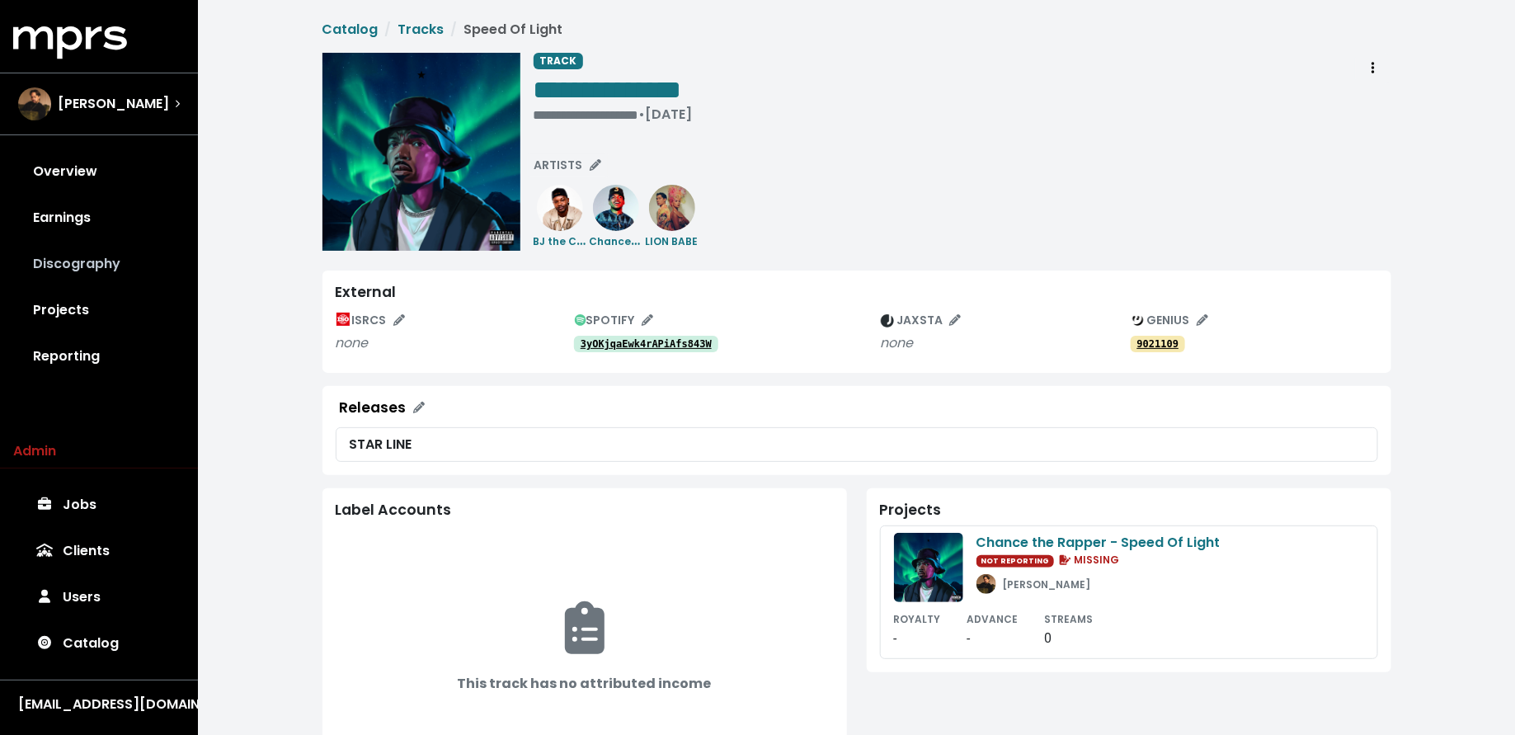
click at [87, 265] on link "Discography" at bounding box center [99, 264] width 172 height 46
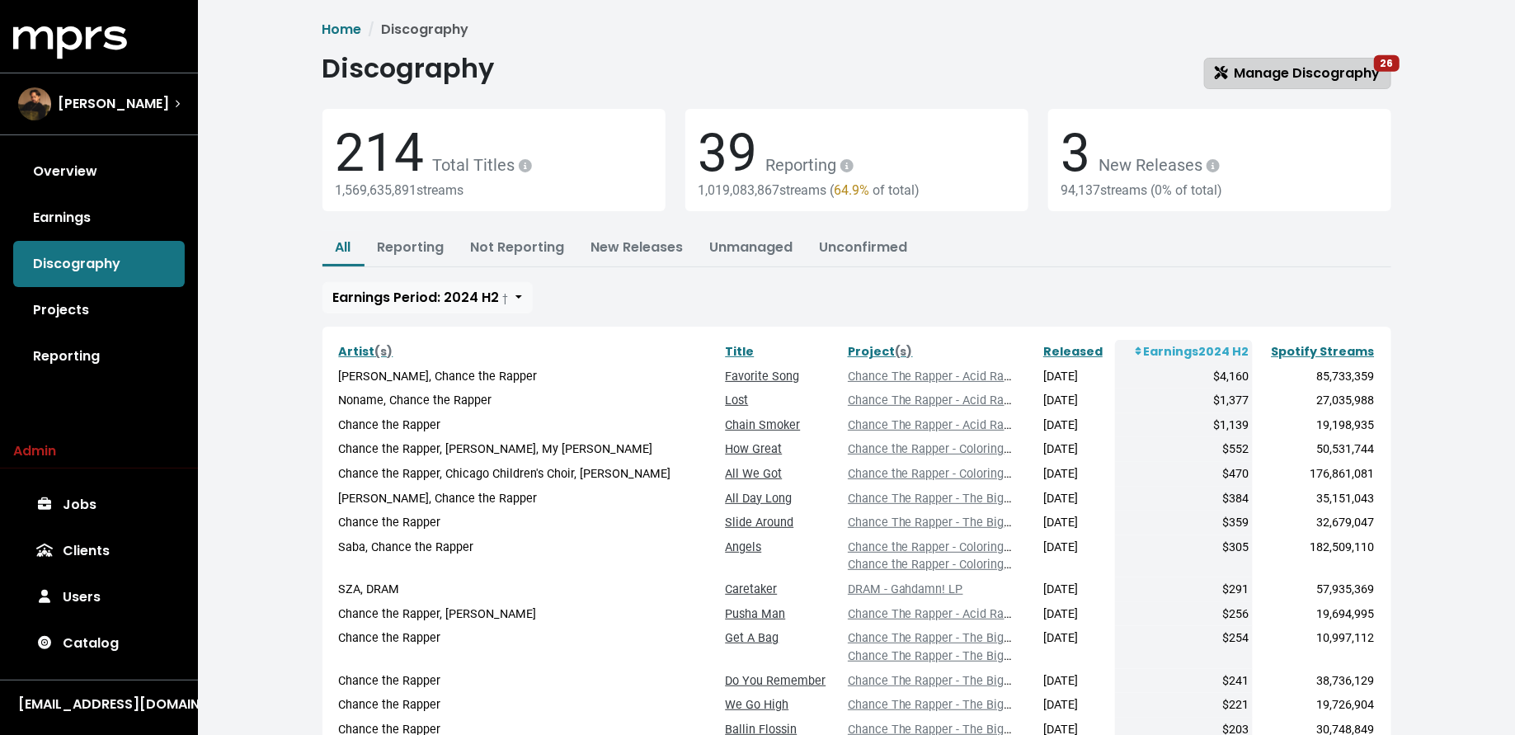
click at [1341, 69] on span "Manage Discography 26" at bounding box center [1298, 73] width 166 height 19
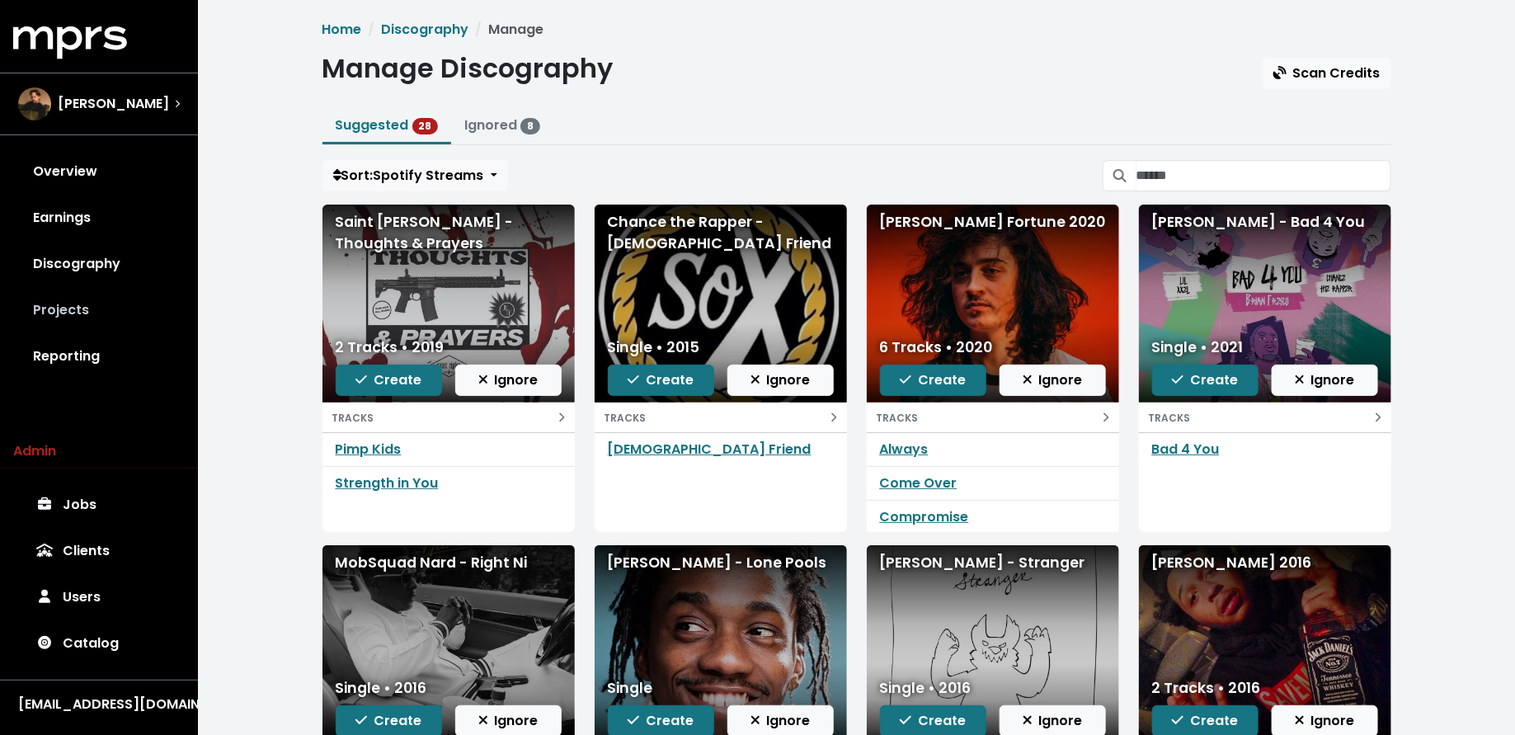
click at [27, 324] on link "Projects" at bounding box center [99, 310] width 172 height 46
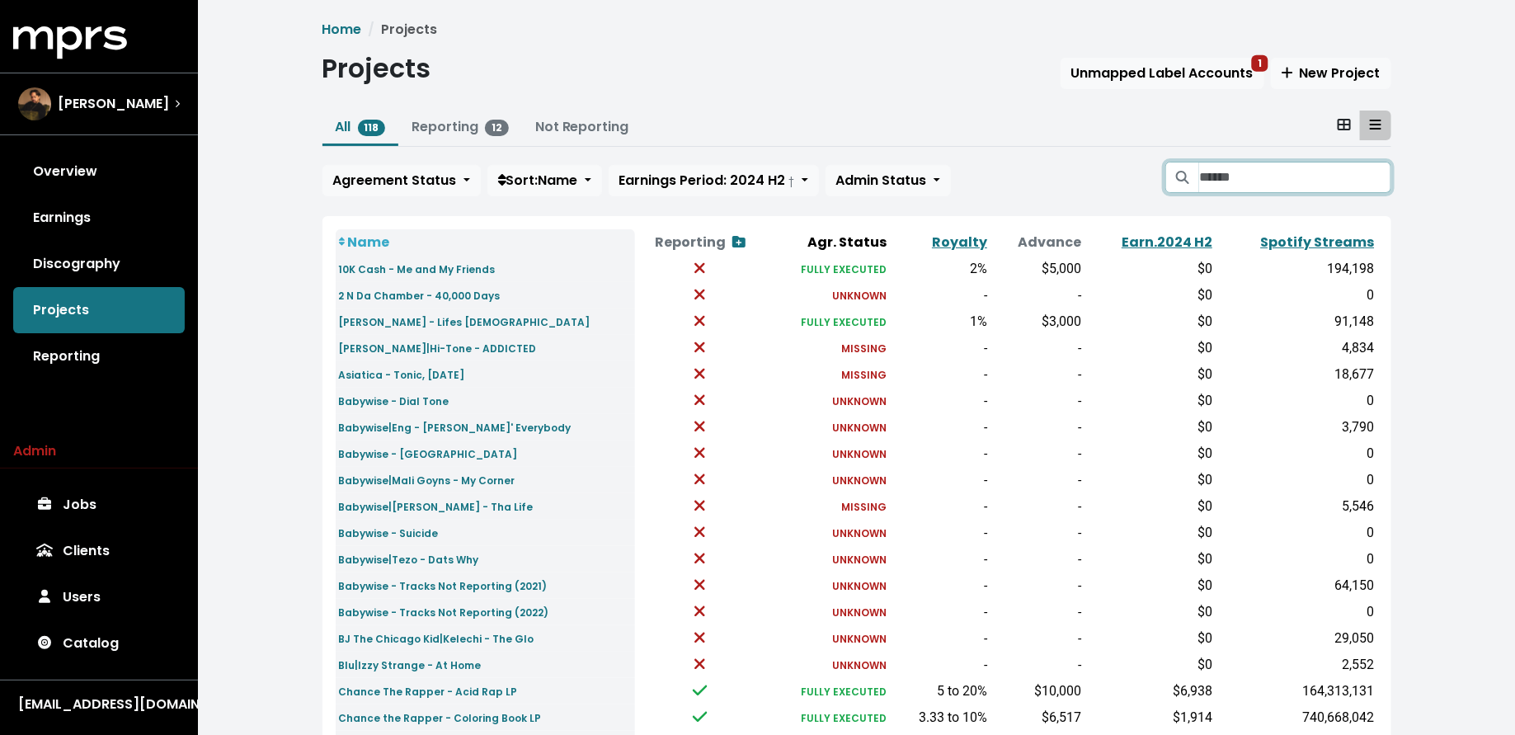
click at [1286, 177] on input "Search projects" at bounding box center [1294, 177] width 191 height 31
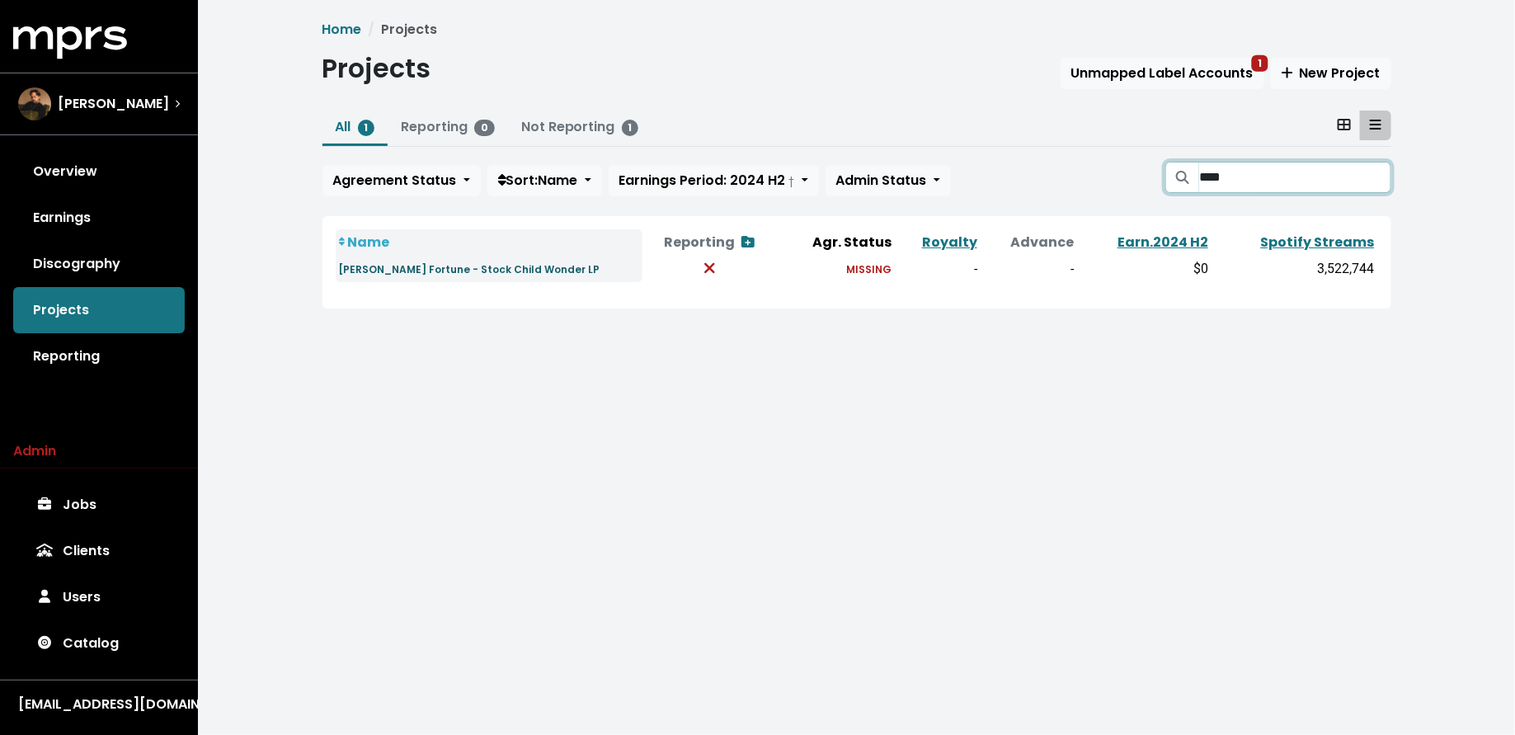
type input "****"
click at [456, 270] on small "Knox Fortune - Stock Child Wonder LP" at bounding box center [469, 269] width 261 height 14
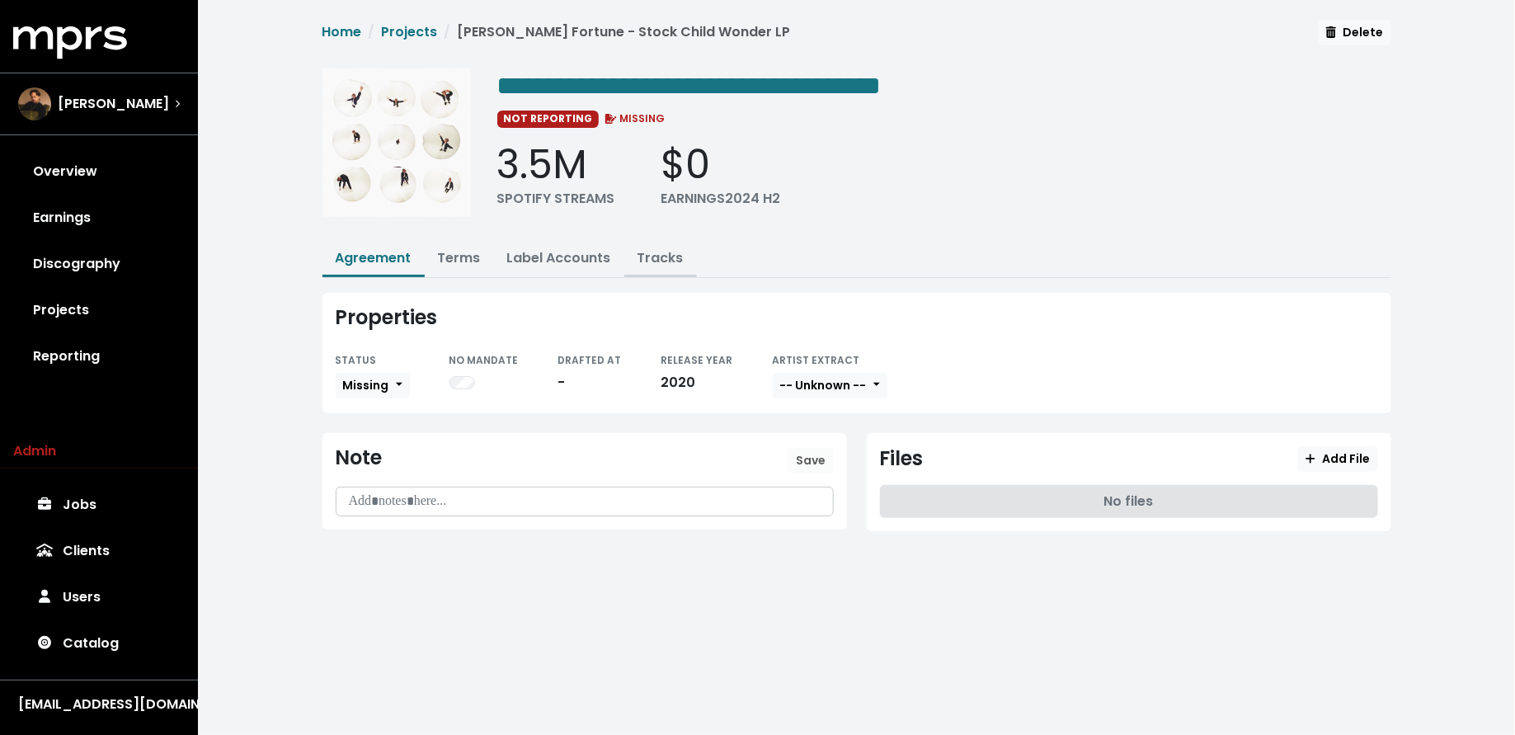
click at [651, 251] on link "Tracks" at bounding box center [661, 257] width 46 height 19
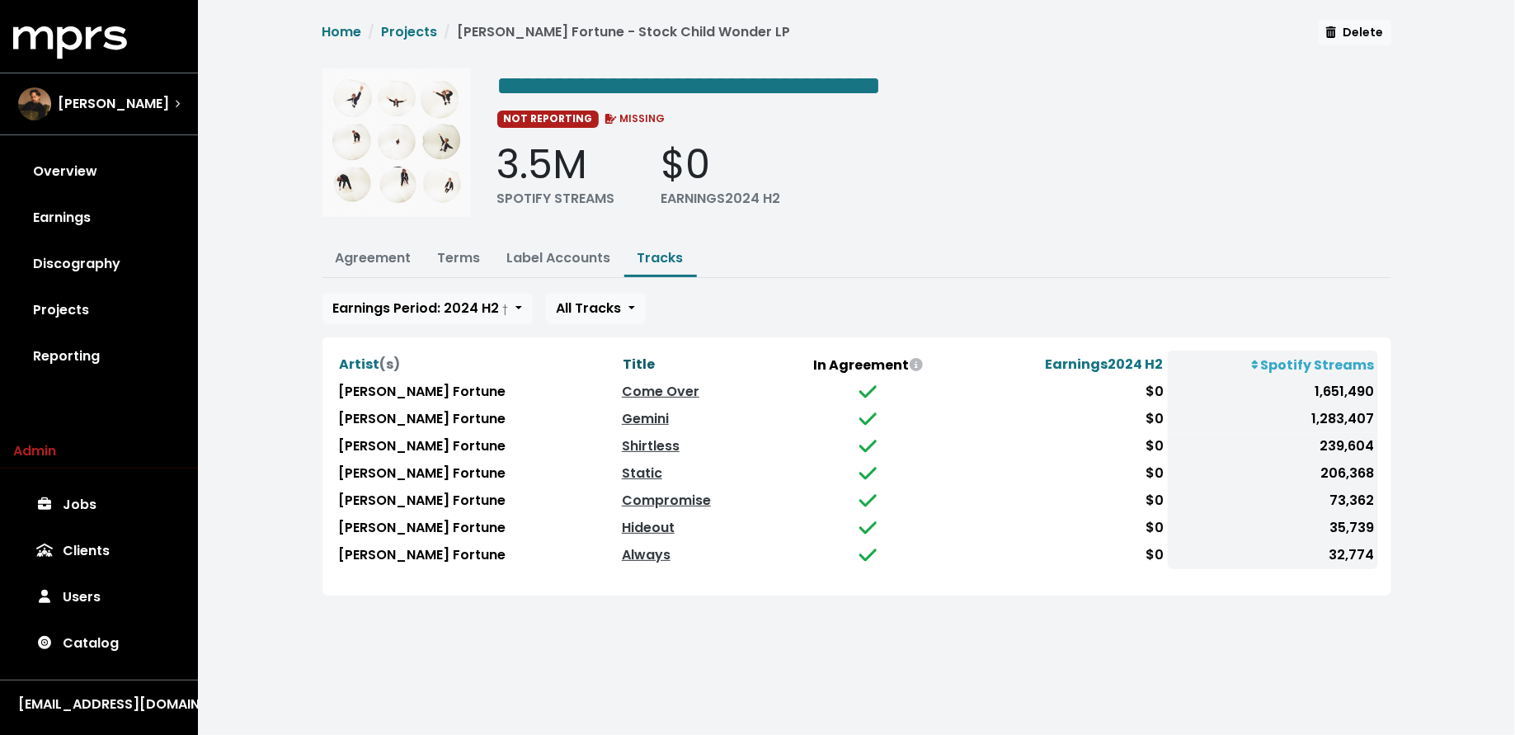
click at [623, 355] on span "Title" at bounding box center [639, 364] width 32 height 19
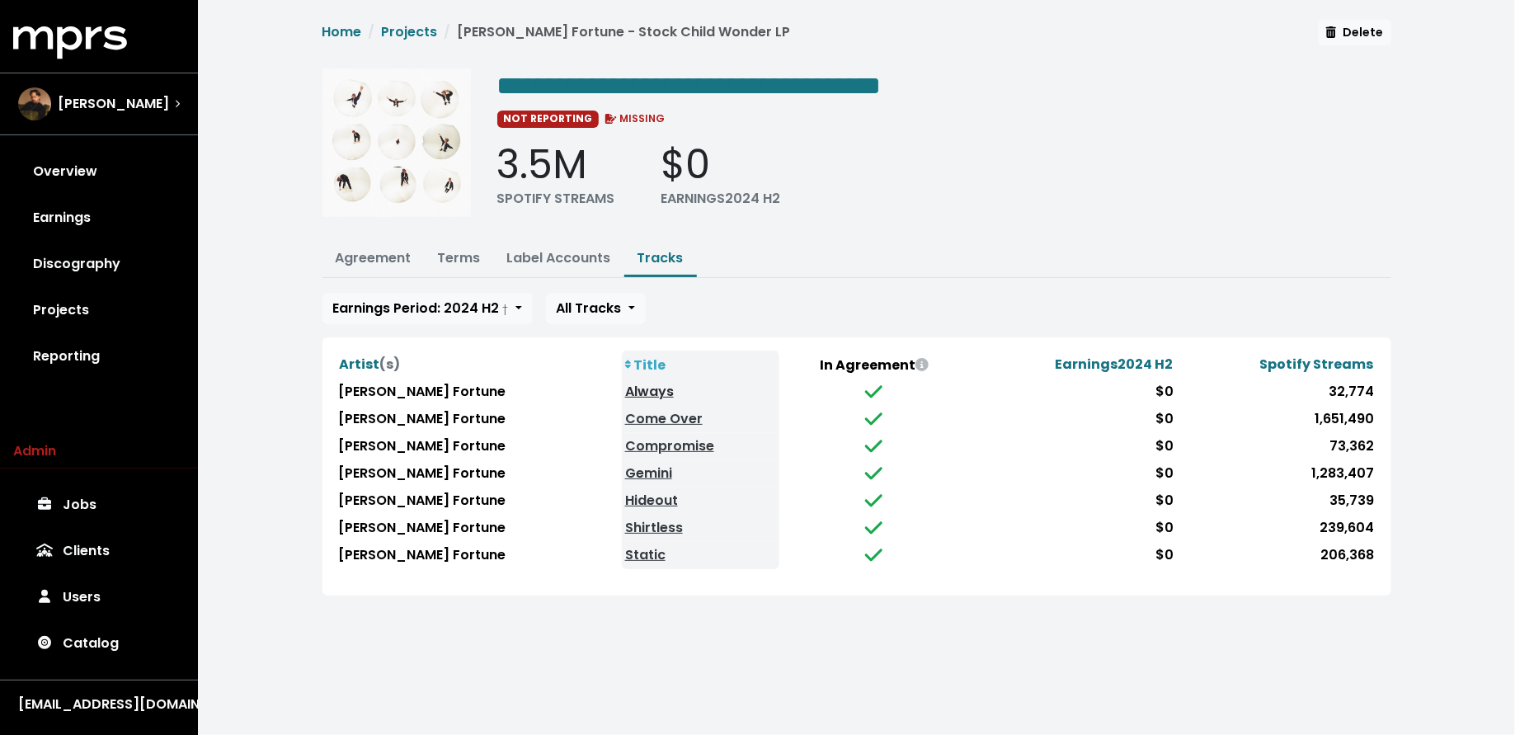
click at [625, 382] on link "Always" at bounding box center [649, 391] width 49 height 19
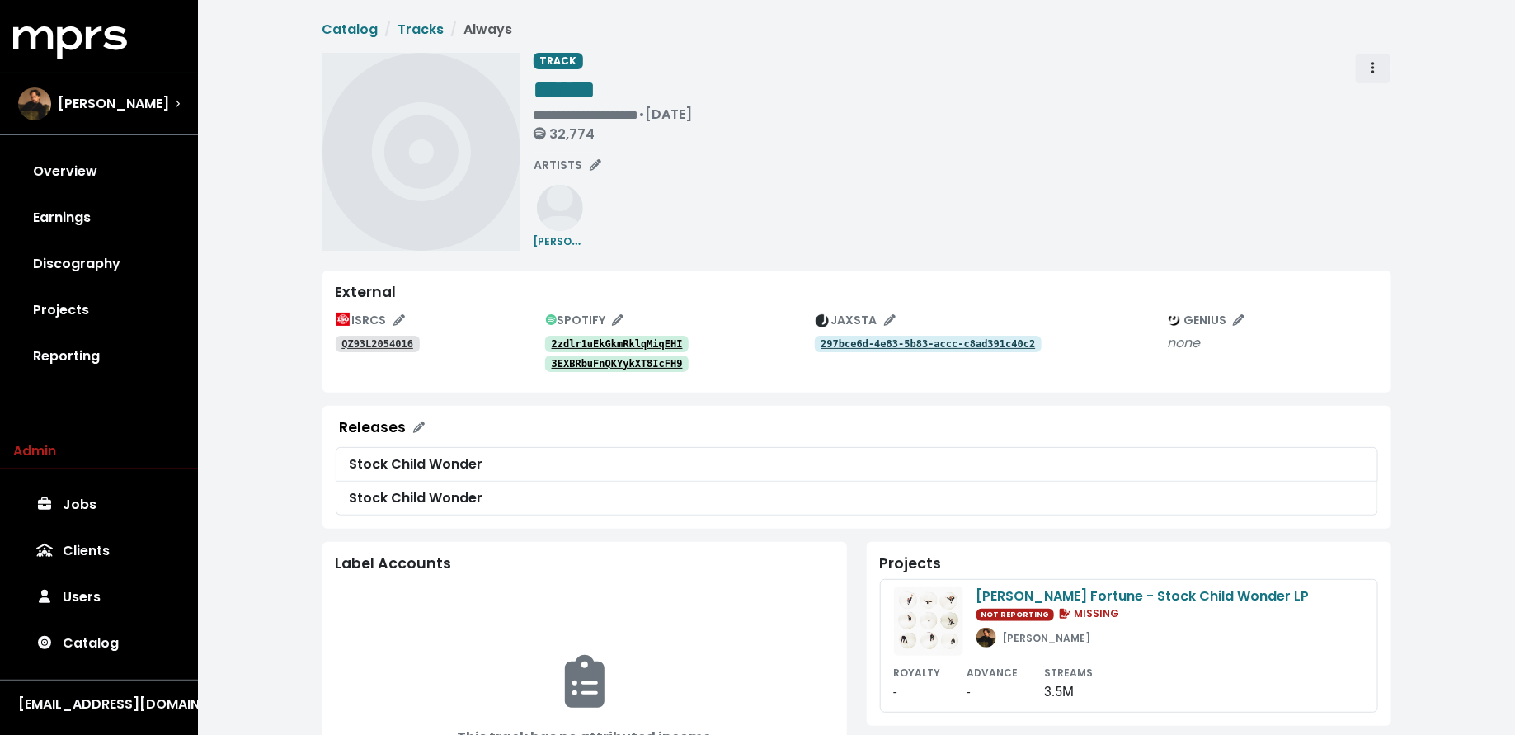
click at [1387, 64] on button "Track actions" at bounding box center [1373, 68] width 36 height 31
click at [1388, 100] on link "Merge" at bounding box center [1421, 105] width 130 height 26
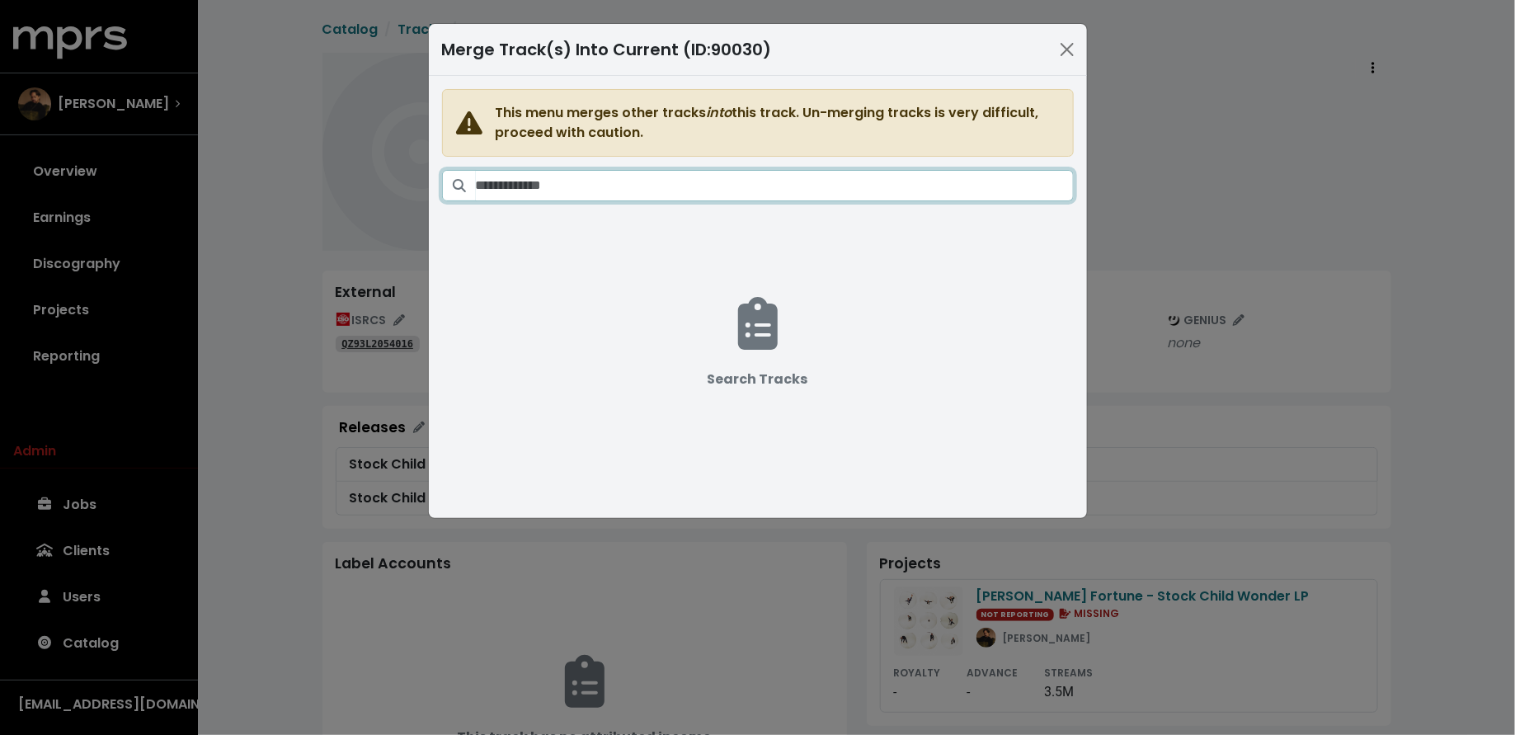
click at [740, 181] on input "Search tracks" at bounding box center [775, 185] width 598 height 31
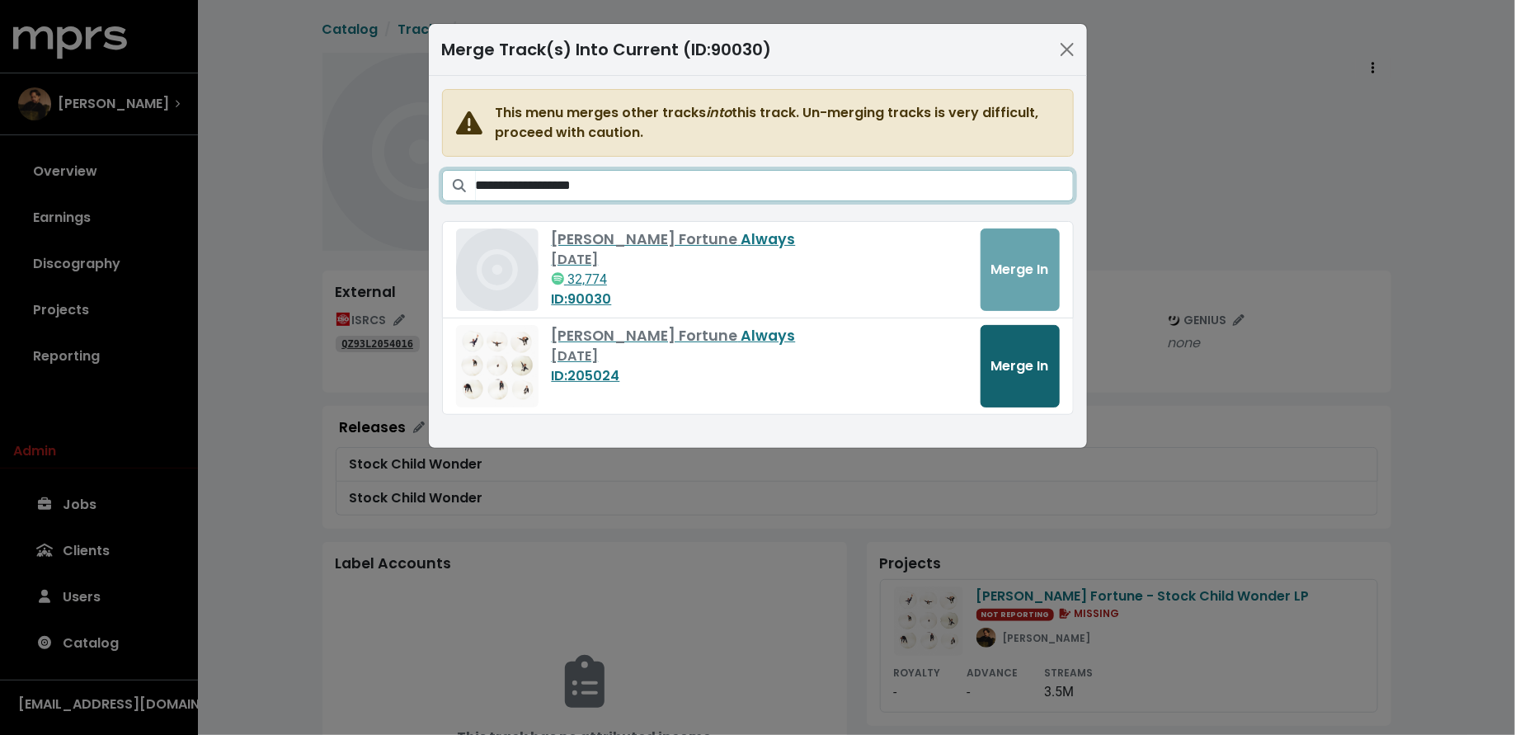
type input "**********"
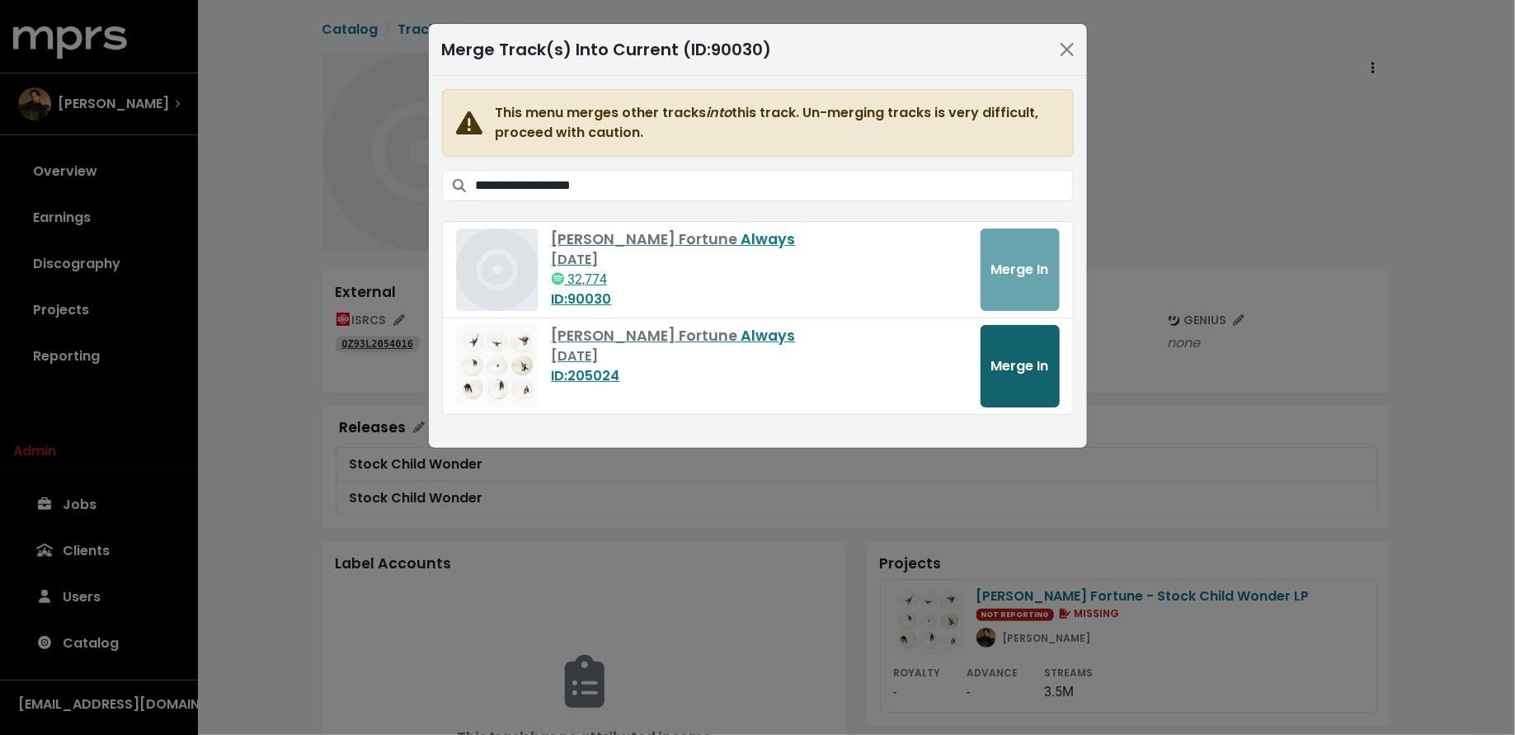
click at [1027, 365] on span "Merge In" at bounding box center [1020, 365] width 58 height 19
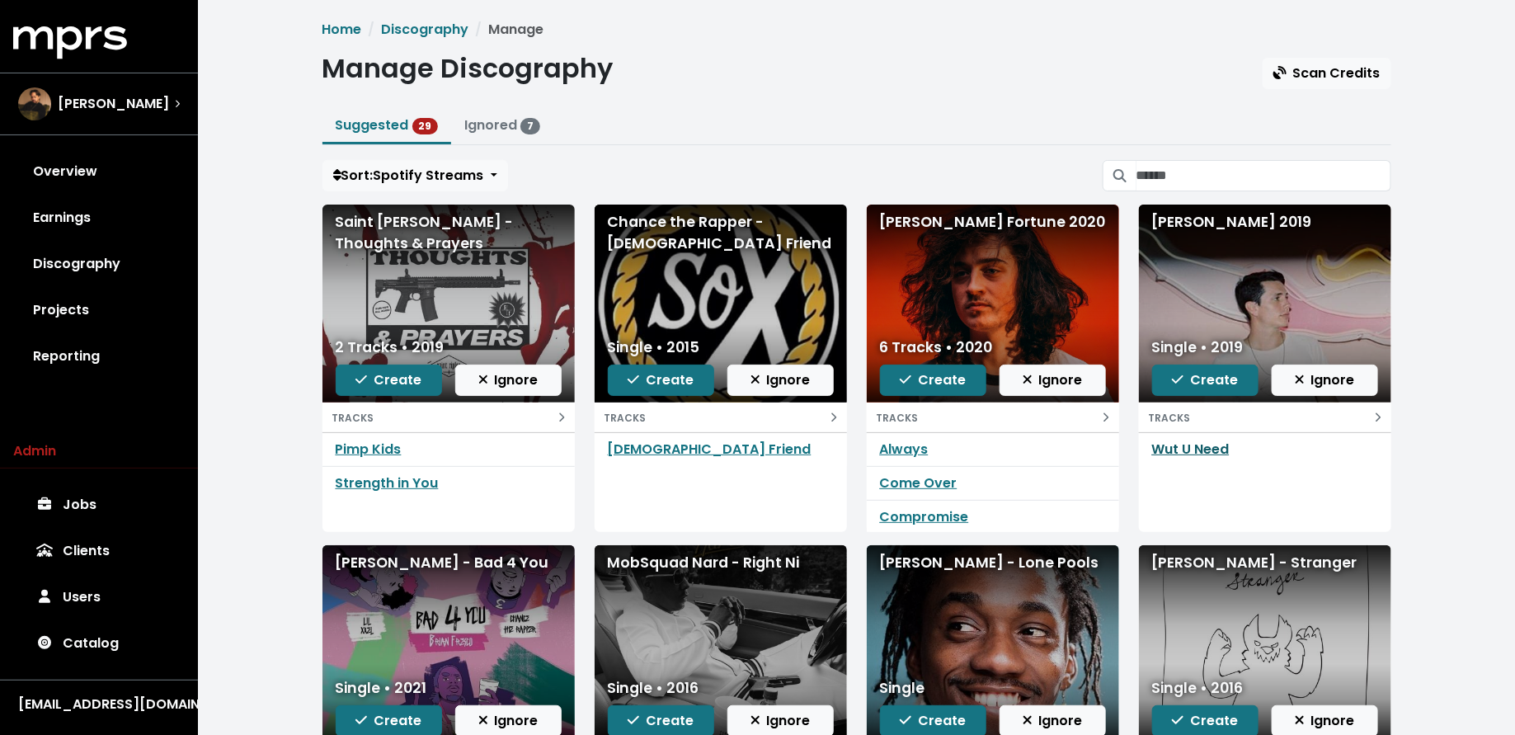
click at [1219, 448] on link "Wut U Need" at bounding box center [1191, 449] width 78 height 19
click at [1293, 373] on button "Ignore" at bounding box center [1325, 380] width 106 height 31
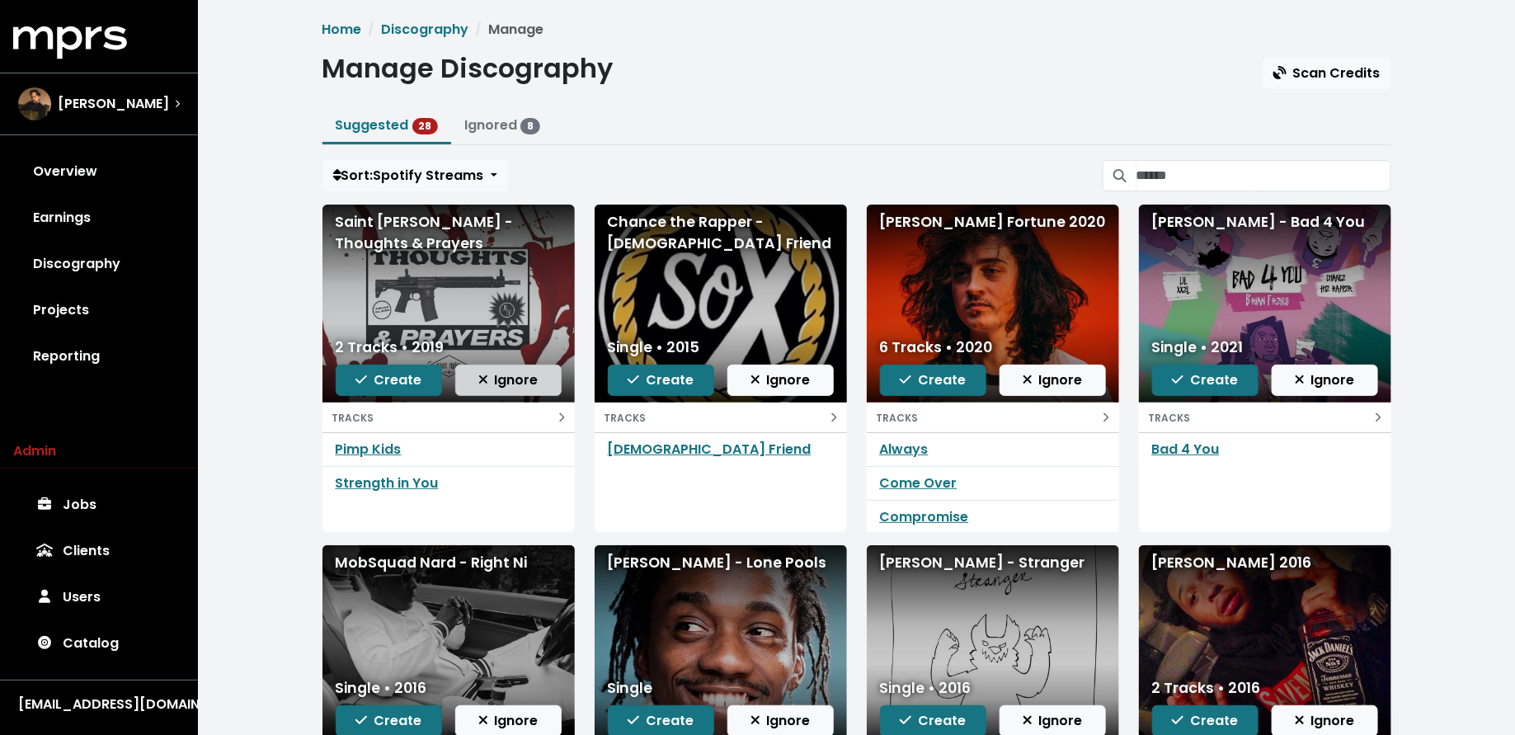
click at [494, 382] on span "Ignore" at bounding box center [508, 379] width 60 height 19
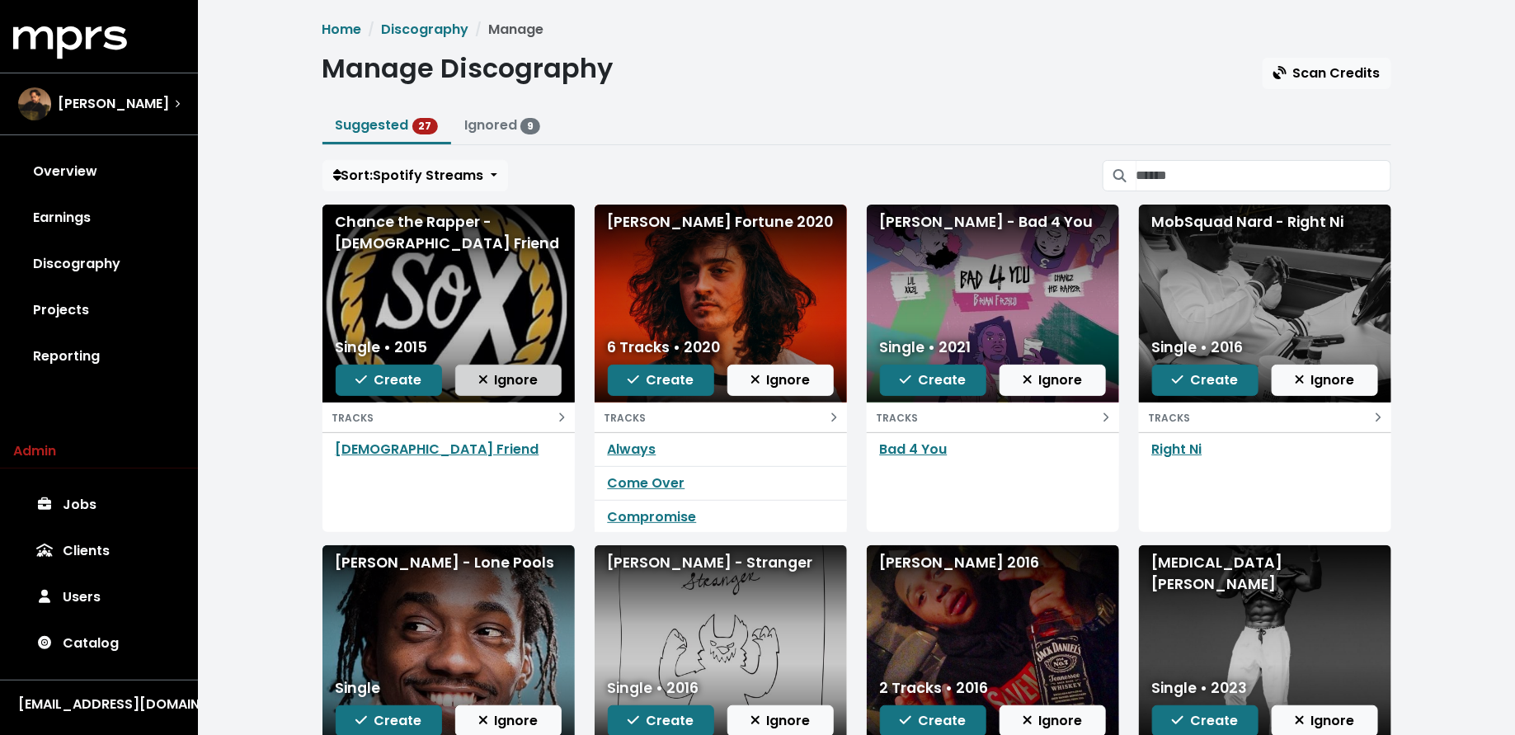
click at [539, 379] on button "Ignore" at bounding box center [508, 380] width 106 height 31
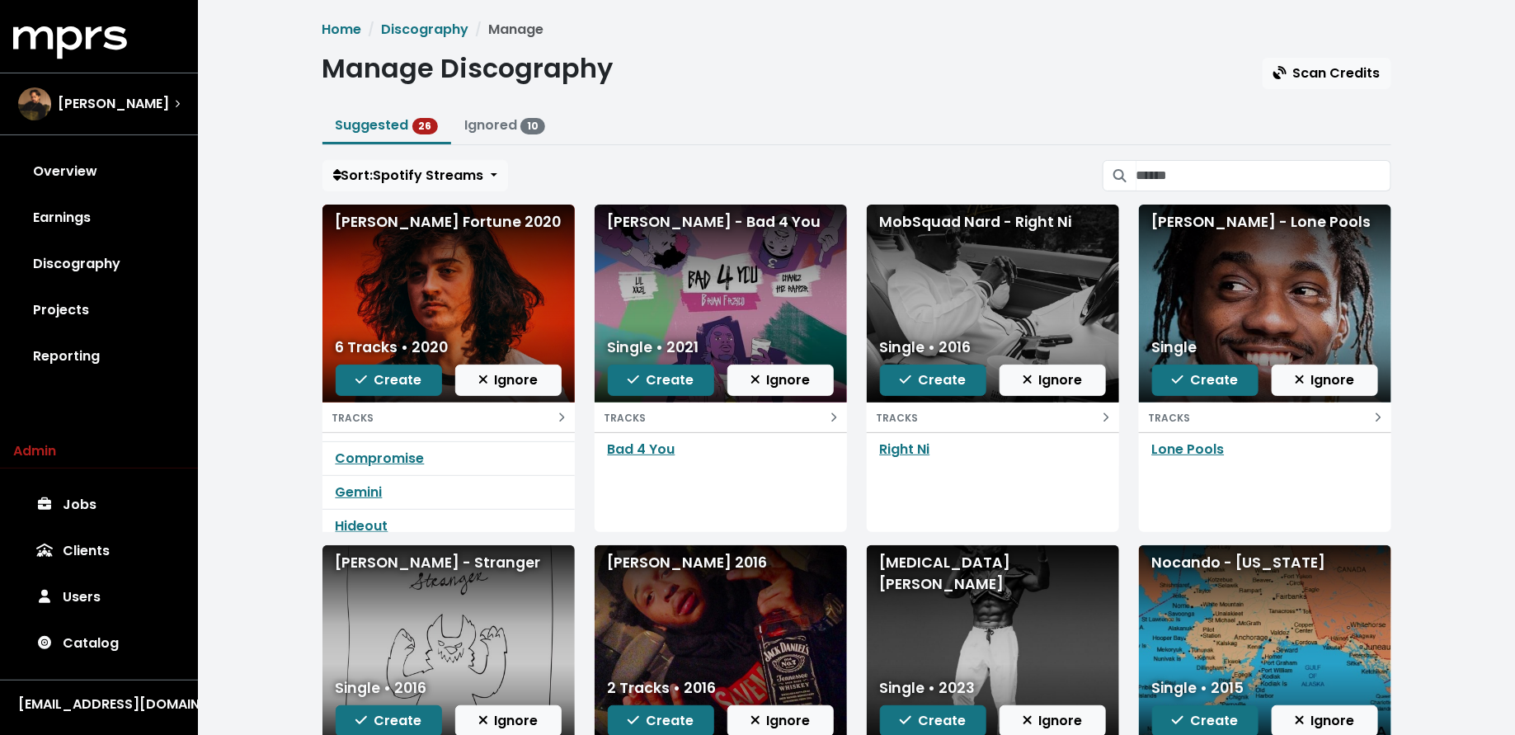
scroll to position [68, 0]
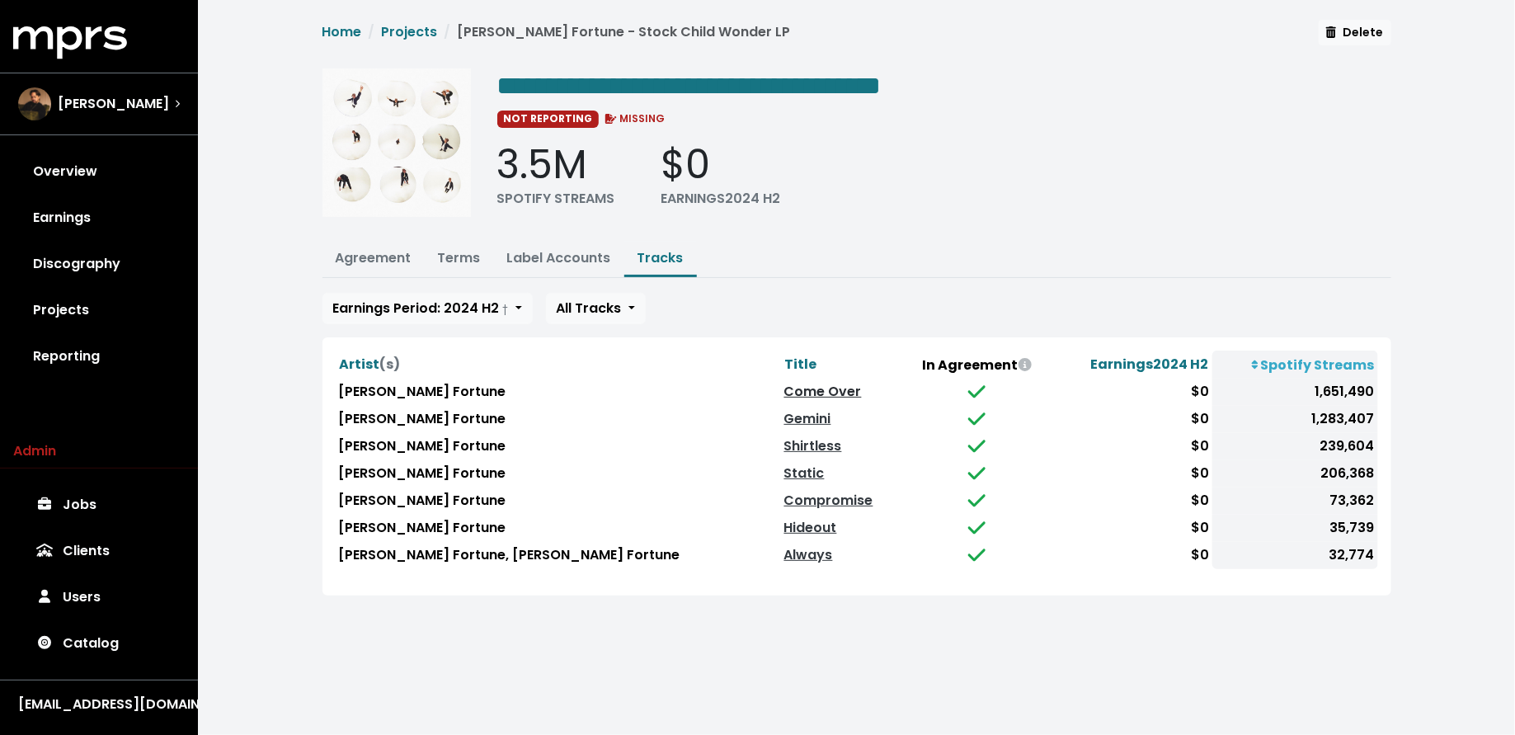
click at [784, 382] on link "Come Over" at bounding box center [823, 391] width 78 height 19
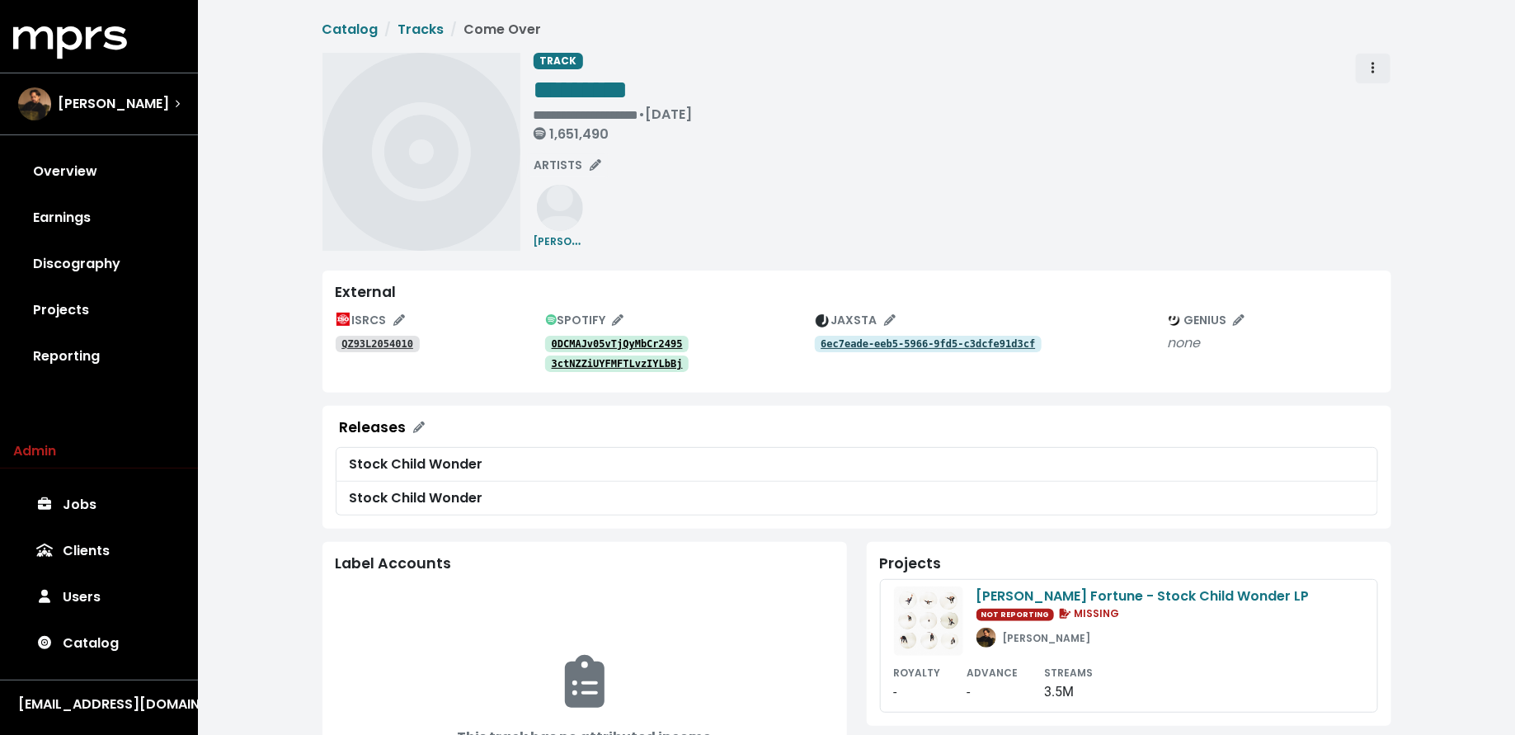
click at [1375, 63] on span "Track actions" at bounding box center [1373, 69] width 15 height 20
click at [1379, 104] on link "Merge" at bounding box center [1421, 105] width 130 height 26
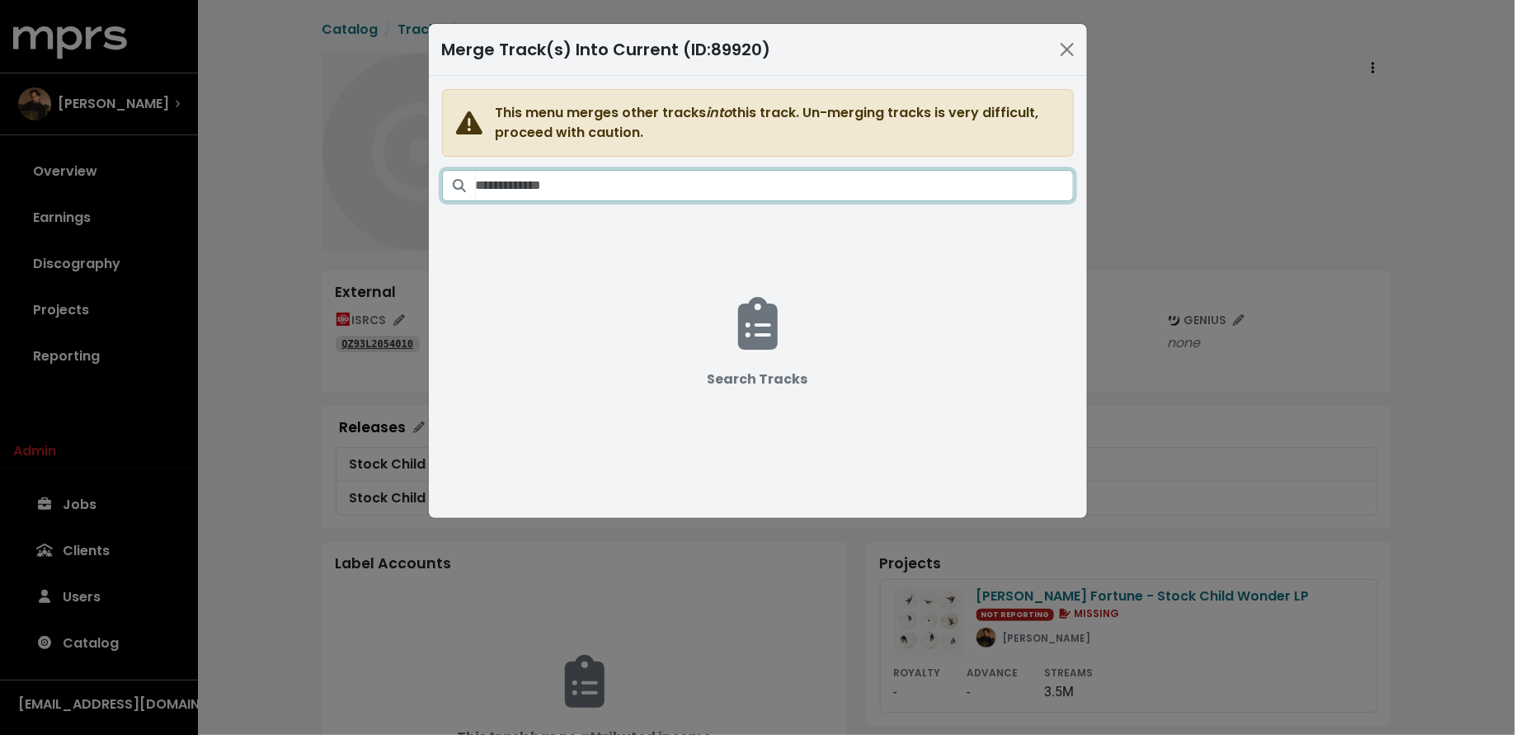
click at [877, 186] on input "Search tracks" at bounding box center [775, 185] width 598 height 31
paste input "**********"
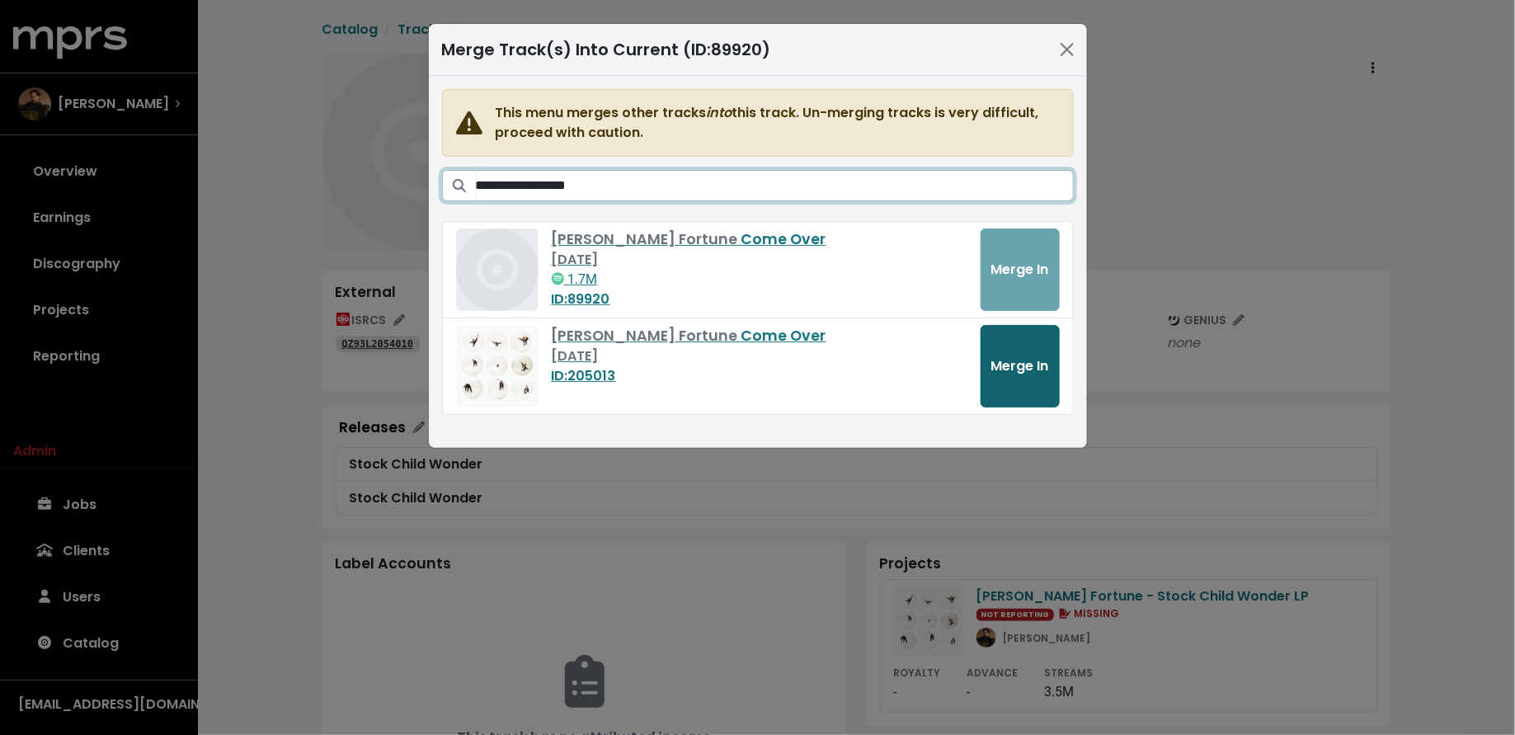
type input "**********"
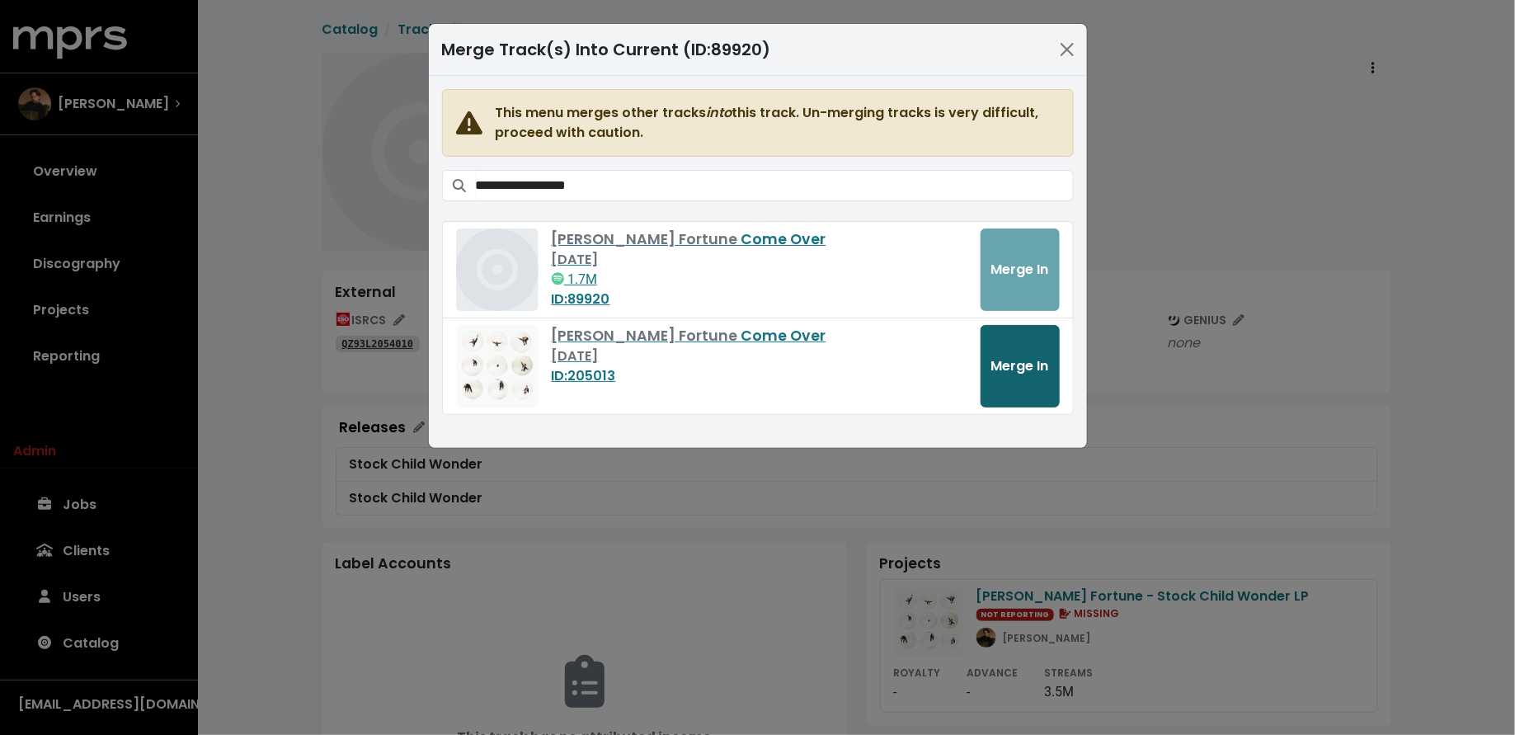
click at [1016, 357] on span "Merge In" at bounding box center [1020, 365] width 58 height 19
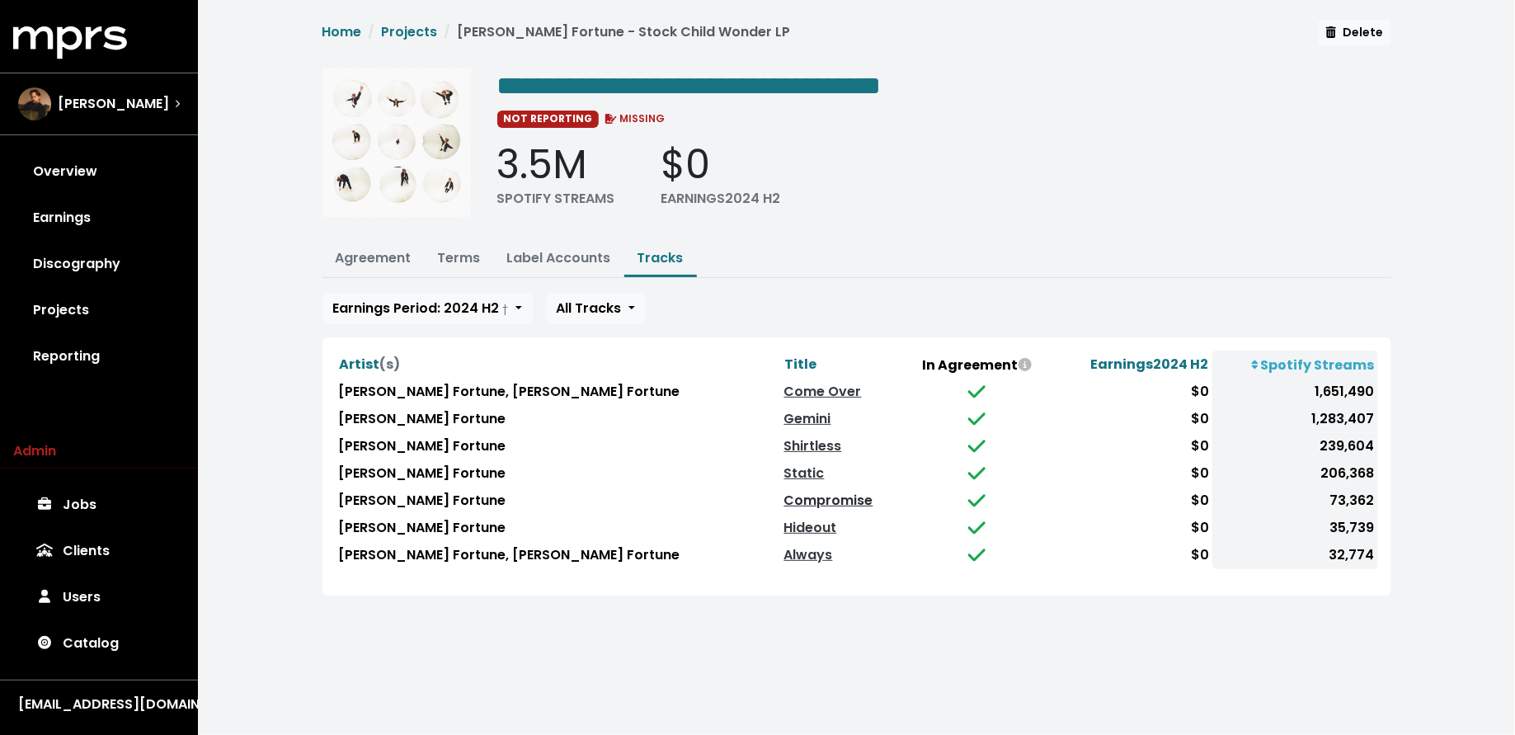
click at [784, 492] on link "Compromise" at bounding box center [828, 500] width 89 height 19
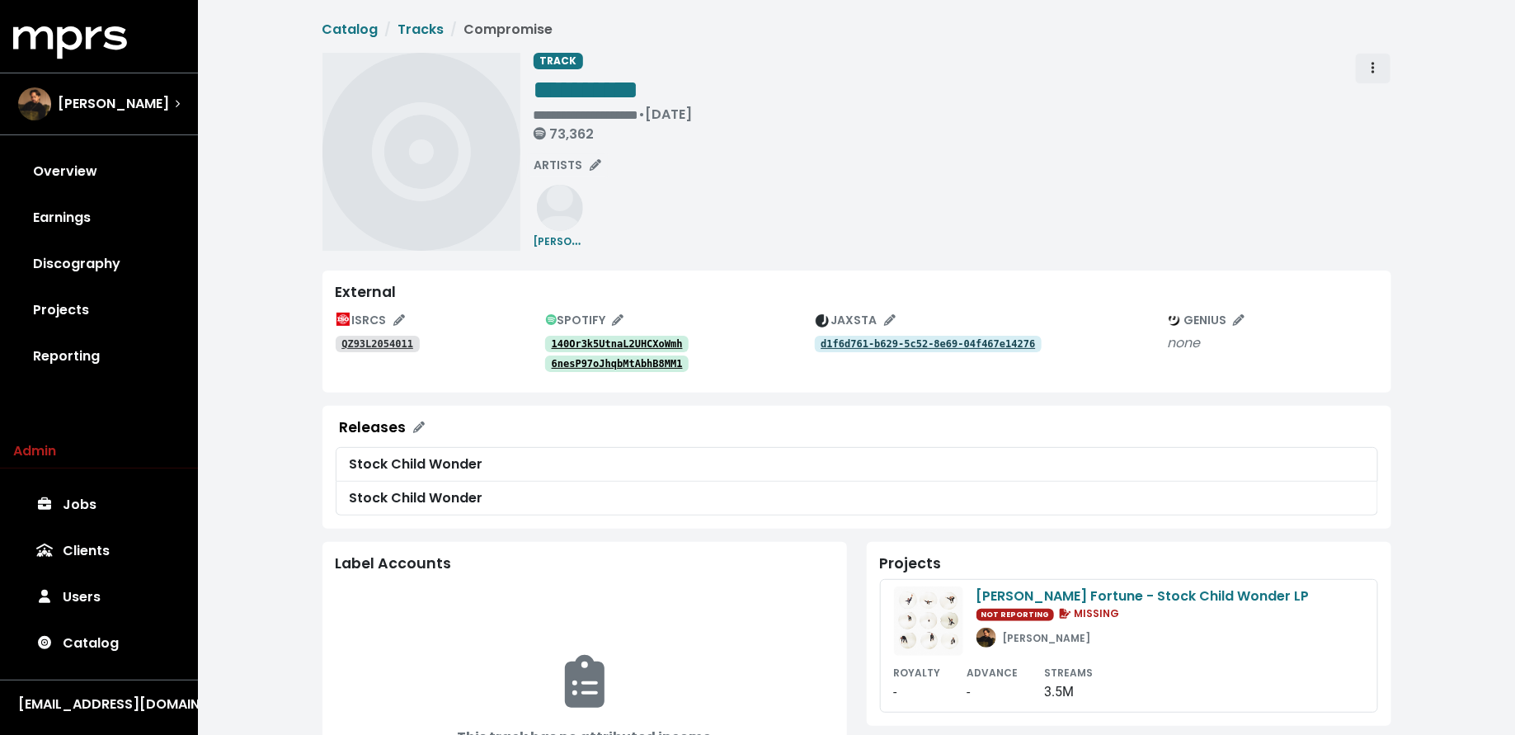
click at [1382, 64] on button "Track actions" at bounding box center [1373, 68] width 36 height 31
click at [1383, 109] on link "Merge" at bounding box center [1421, 105] width 130 height 26
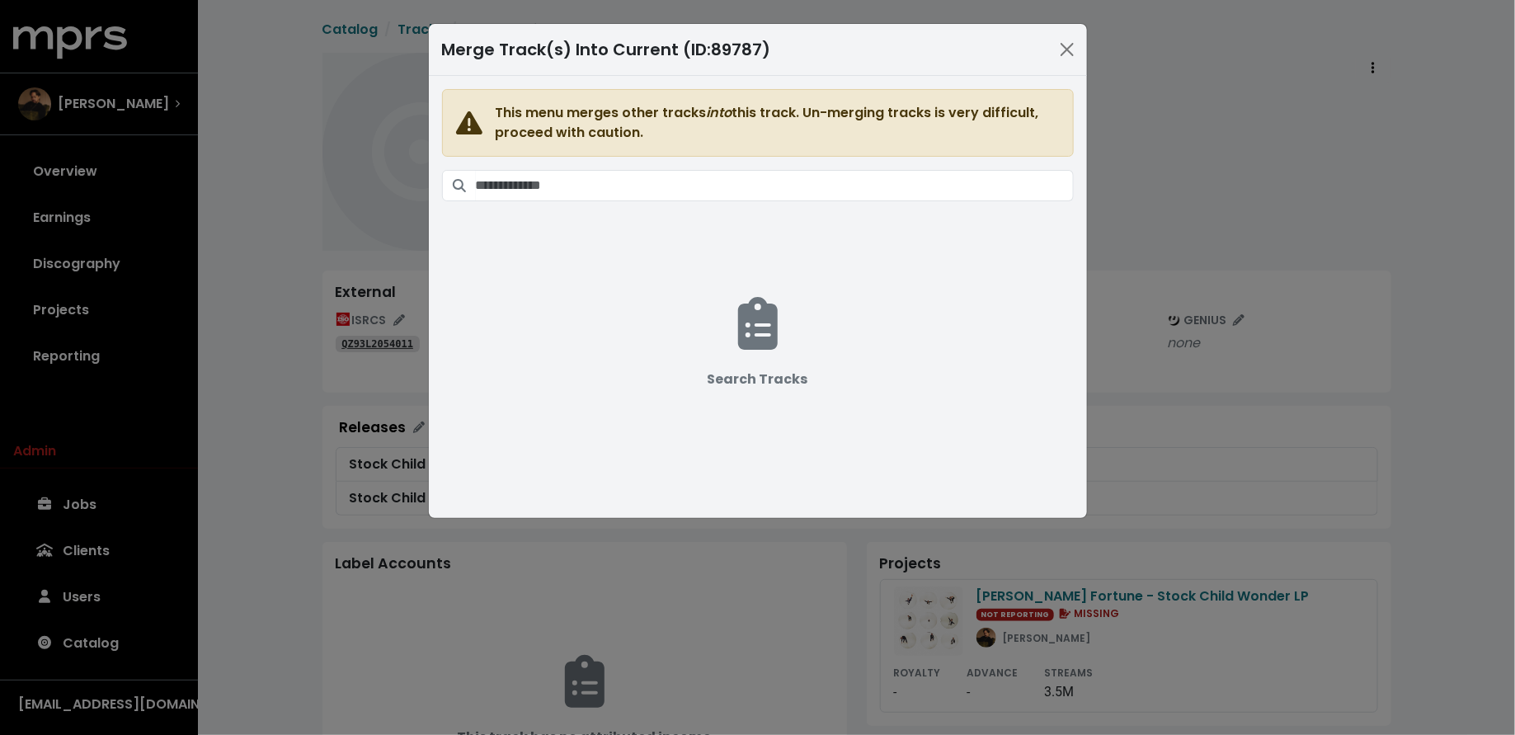
click at [1383, 109] on div "Merge Track(s) Into Current (ID: 89787 ) This menu merges other tracks into thi…" at bounding box center [757, 367] width 1515 height 735
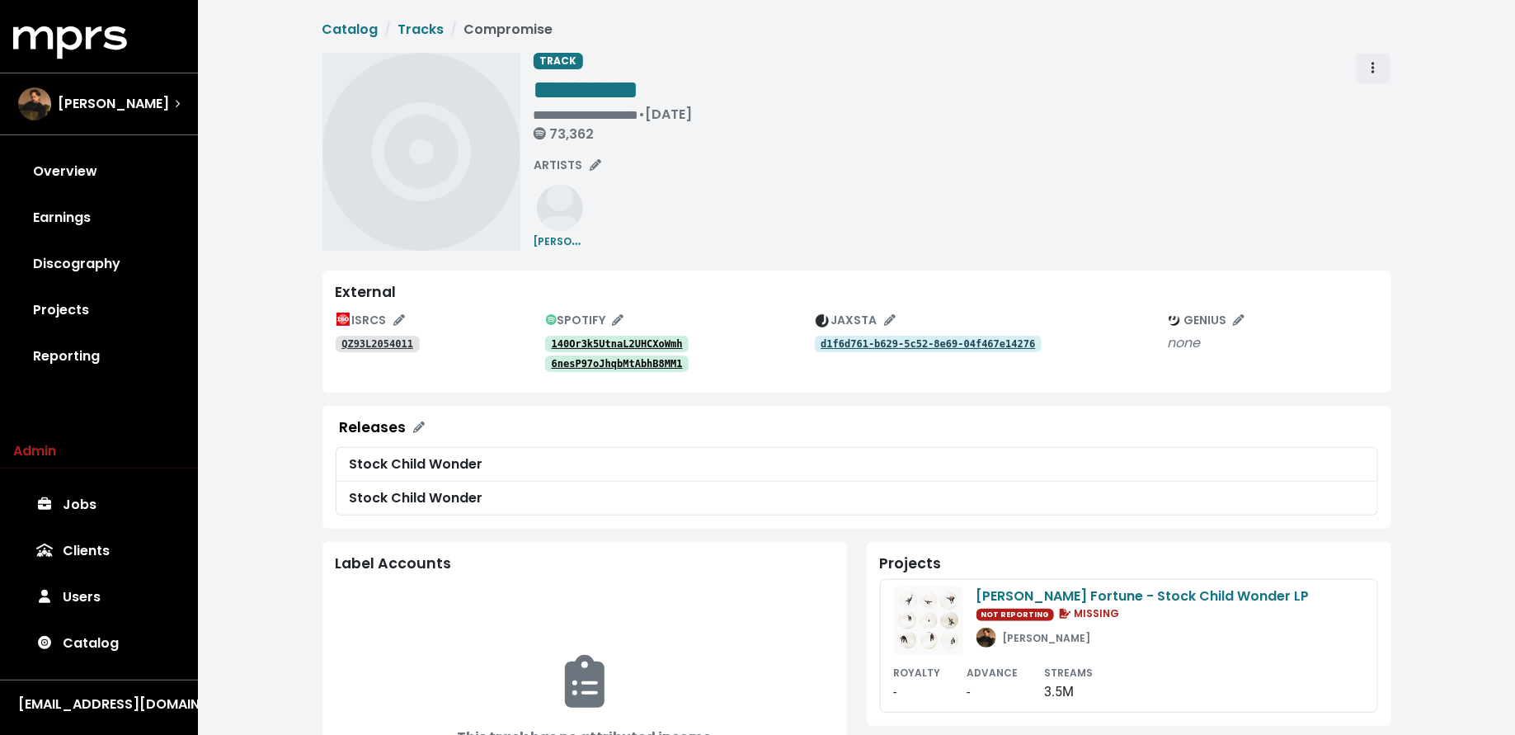
click at [1377, 61] on span "Track actions" at bounding box center [1373, 69] width 15 height 20
click at [1382, 98] on link "Merge" at bounding box center [1421, 105] width 130 height 26
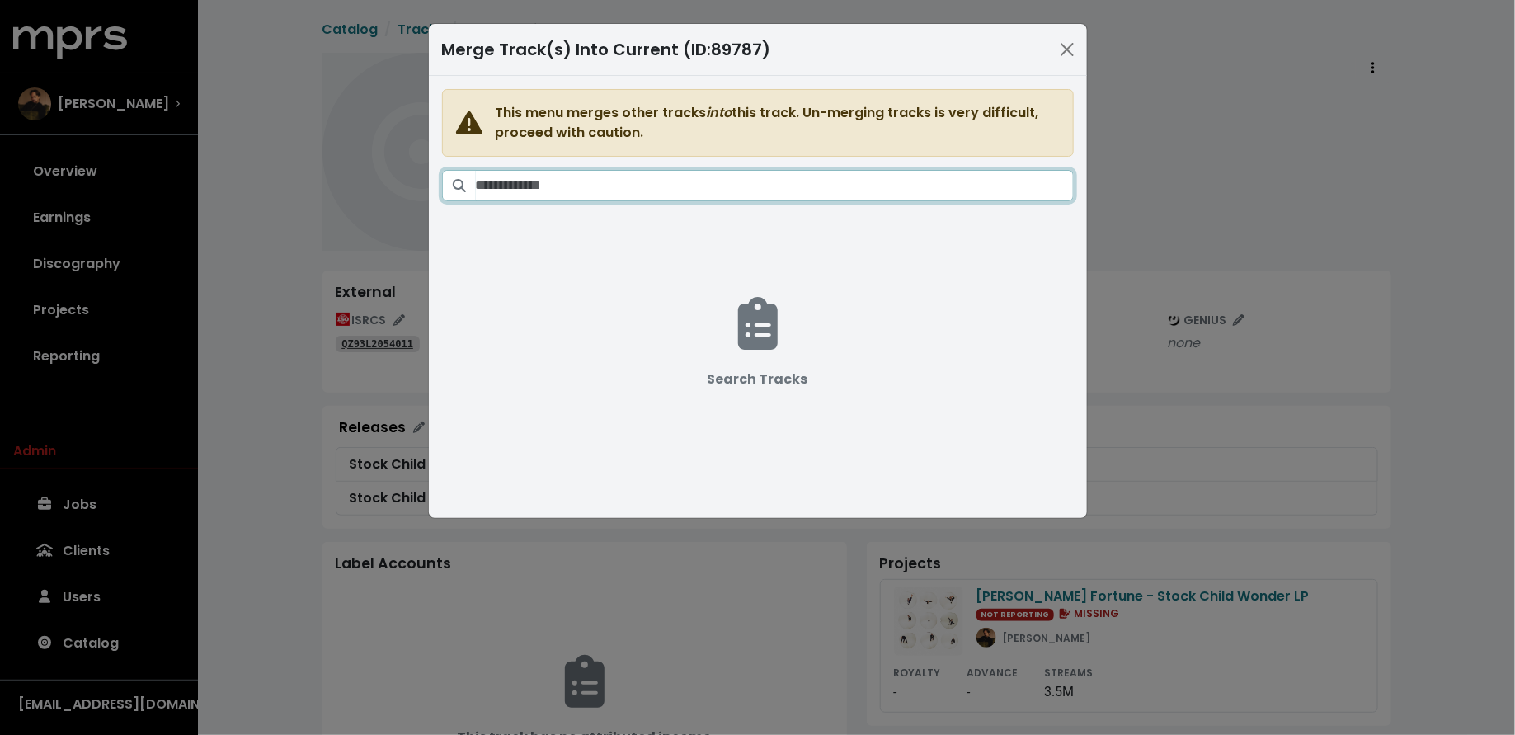
click at [729, 180] on input "Search tracks" at bounding box center [775, 185] width 598 height 31
paste input "**********"
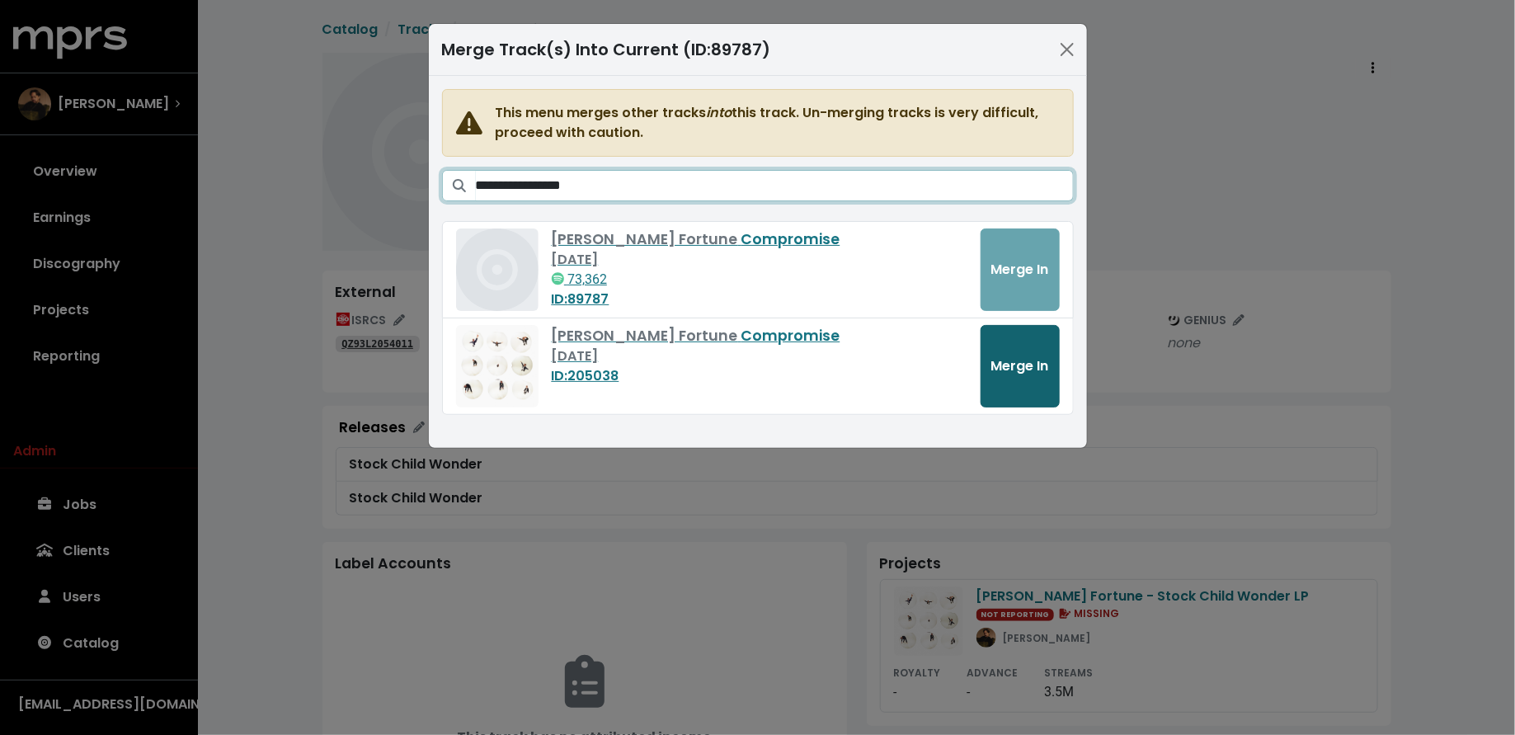
type input "**********"
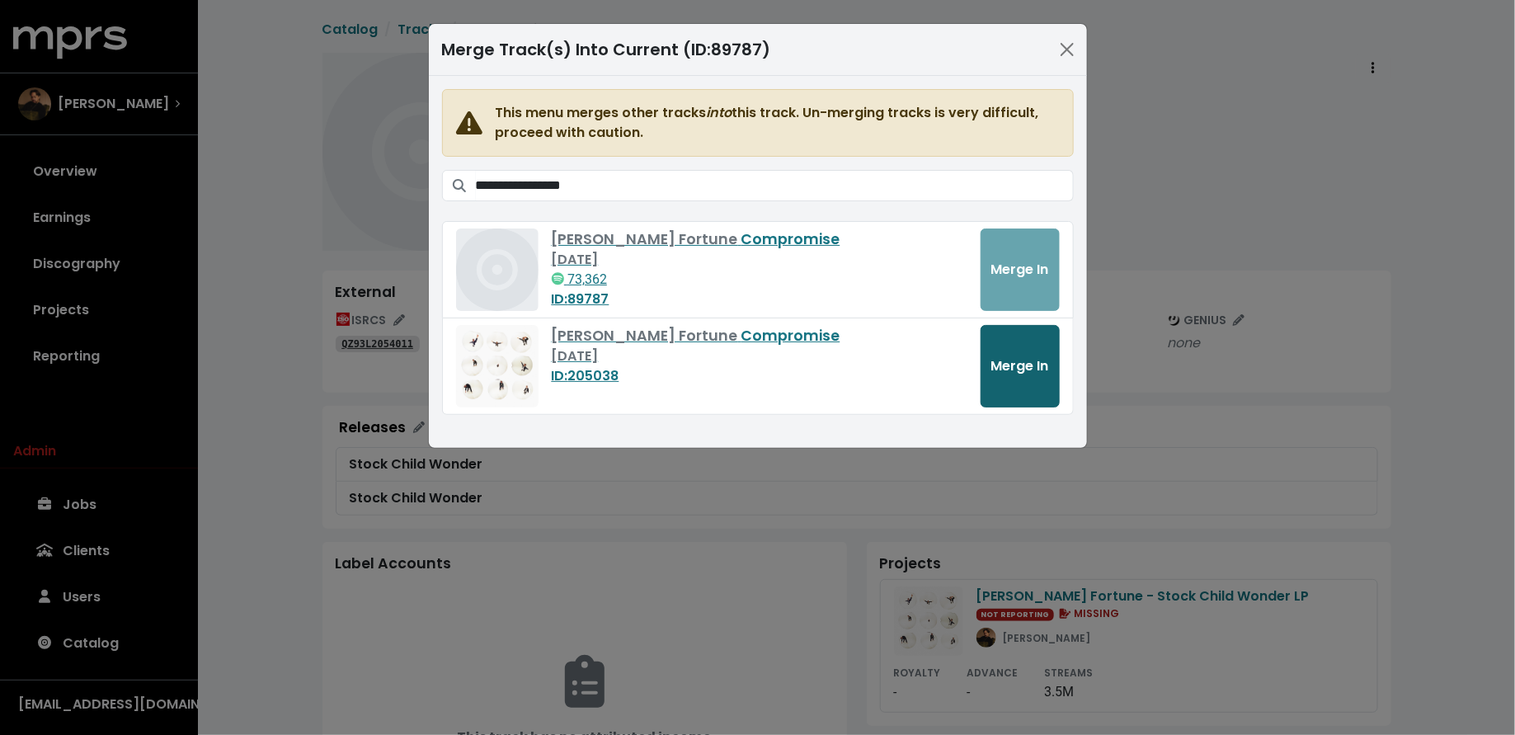
click at [1003, 371] on span "Merge In" at bounding box center [1020, 365] width 58 height 19
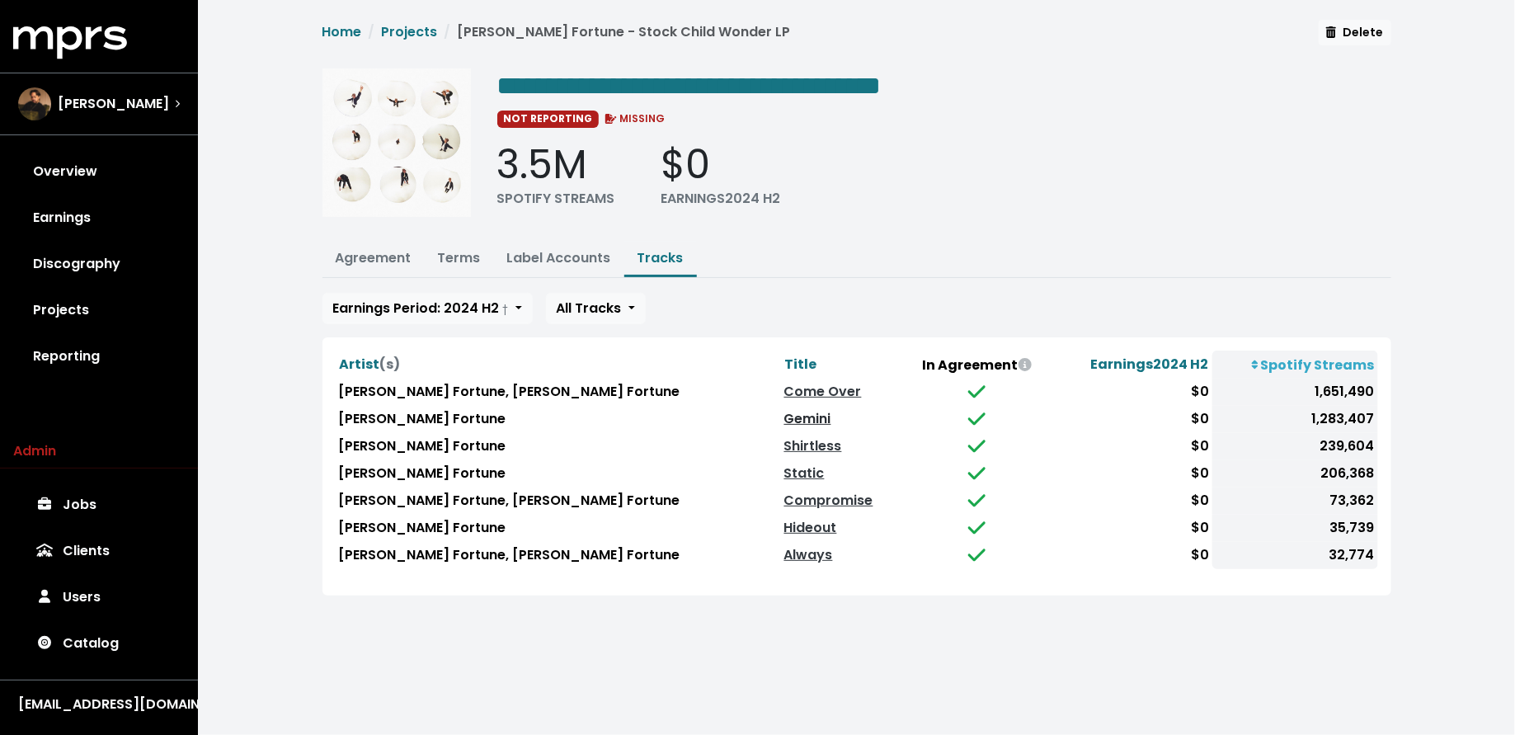
click at [784, 415] on link "Gemini" at bounding box center [807, 418] width 47 height 19
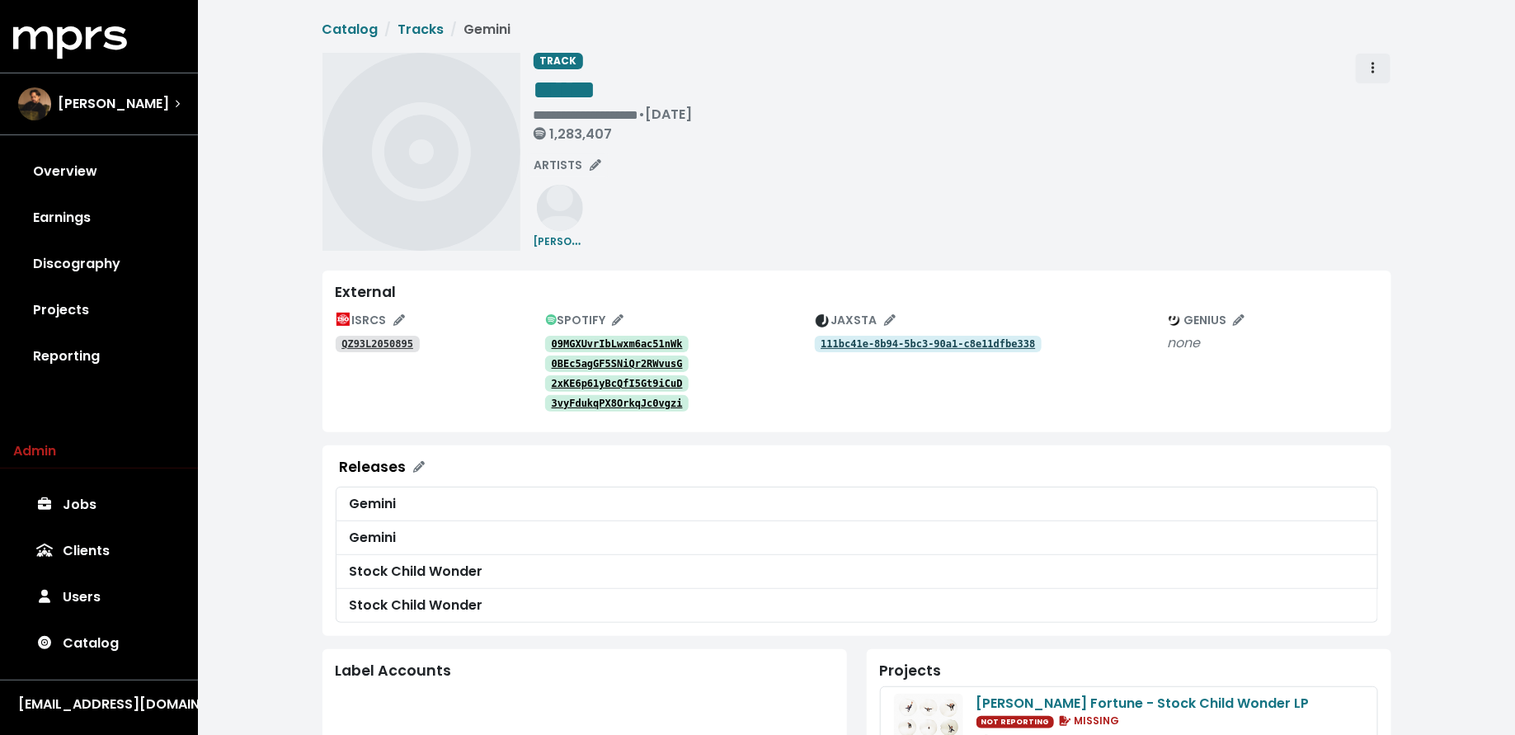
click at [1374, 66] on icon "Track actions" at bounding box center [1373, 67] width 3 height 13
click at [1383, 102] on link "Merge" at bounding box center [1421, 105] width 130 height 26
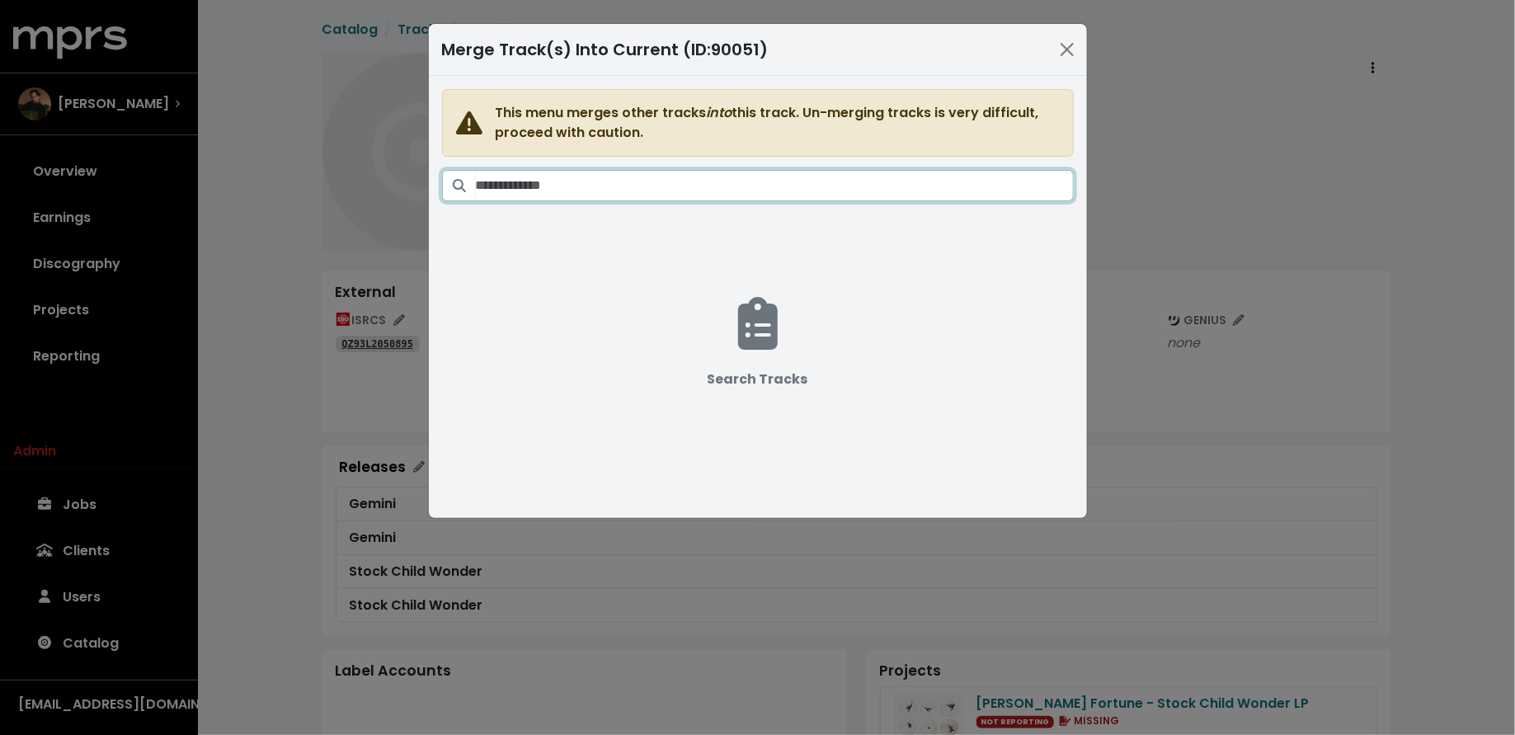
click at [882, 186] on input "Search tracks" at bounding box center [775, 185] width 598 height 31
paste input "**********"
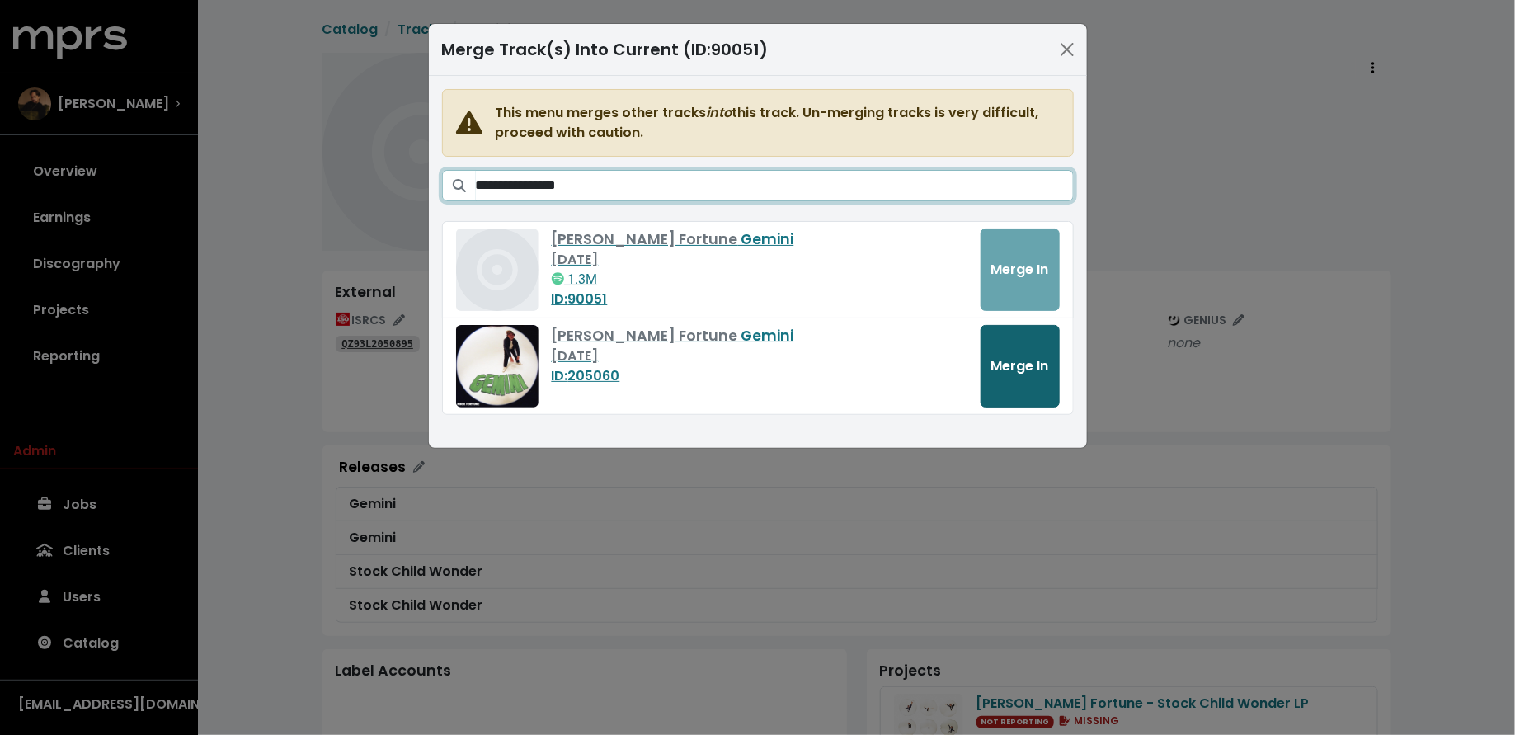
type input "**********"
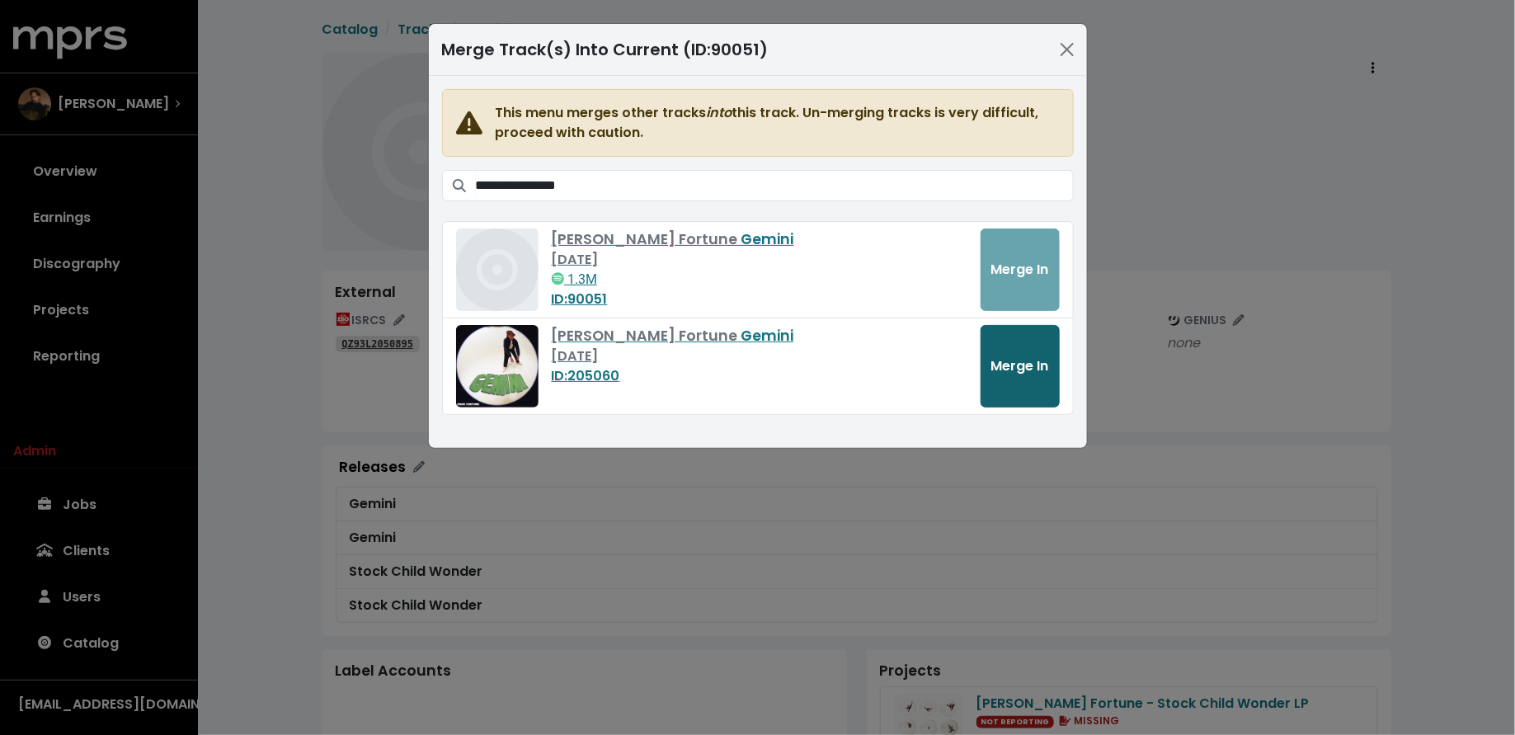
click at [1010, 356] on span "Merge In" at bounding box center [1020, 365] width 58 height 19
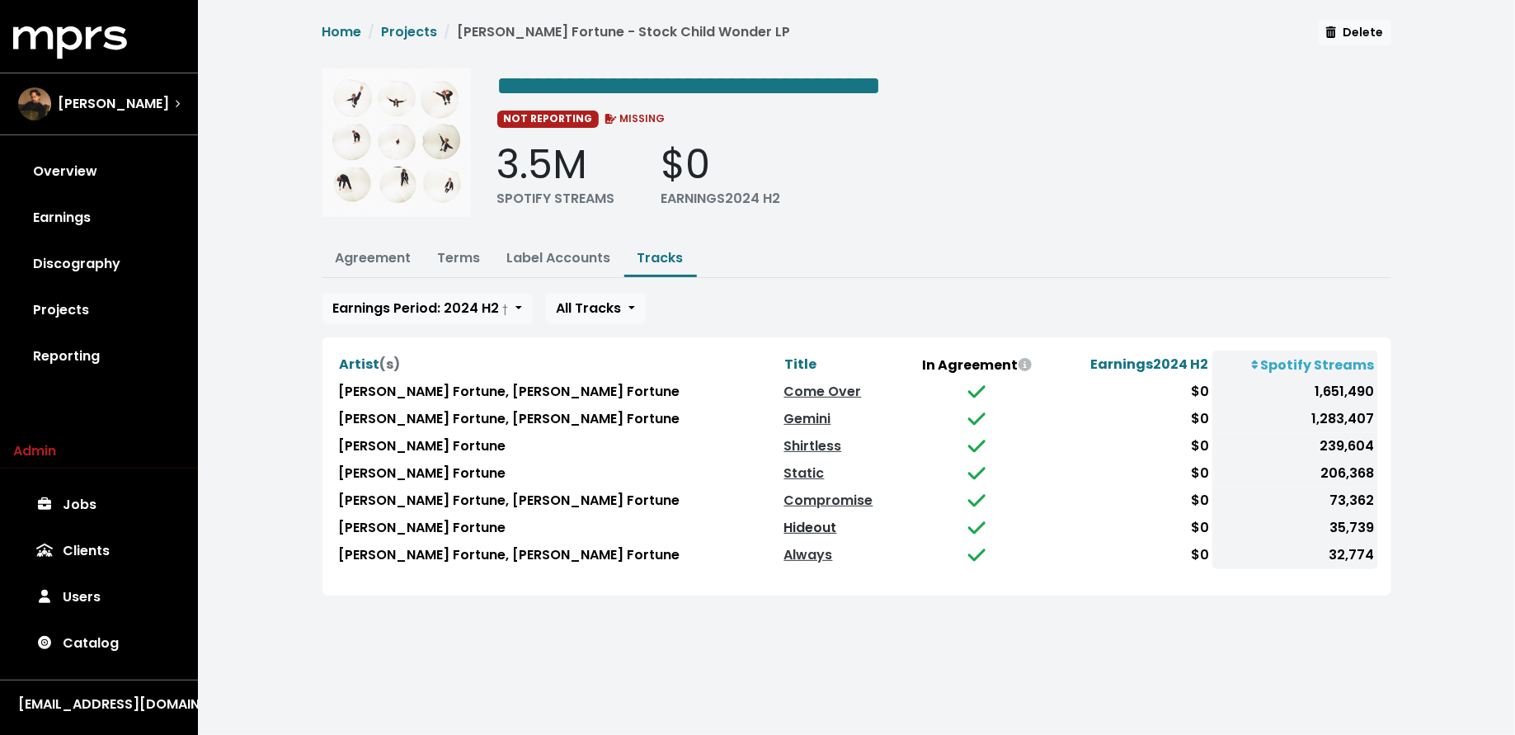
click at [784, 522] on link "Hideout" at bounding box center [810, 527] width 53 height 19
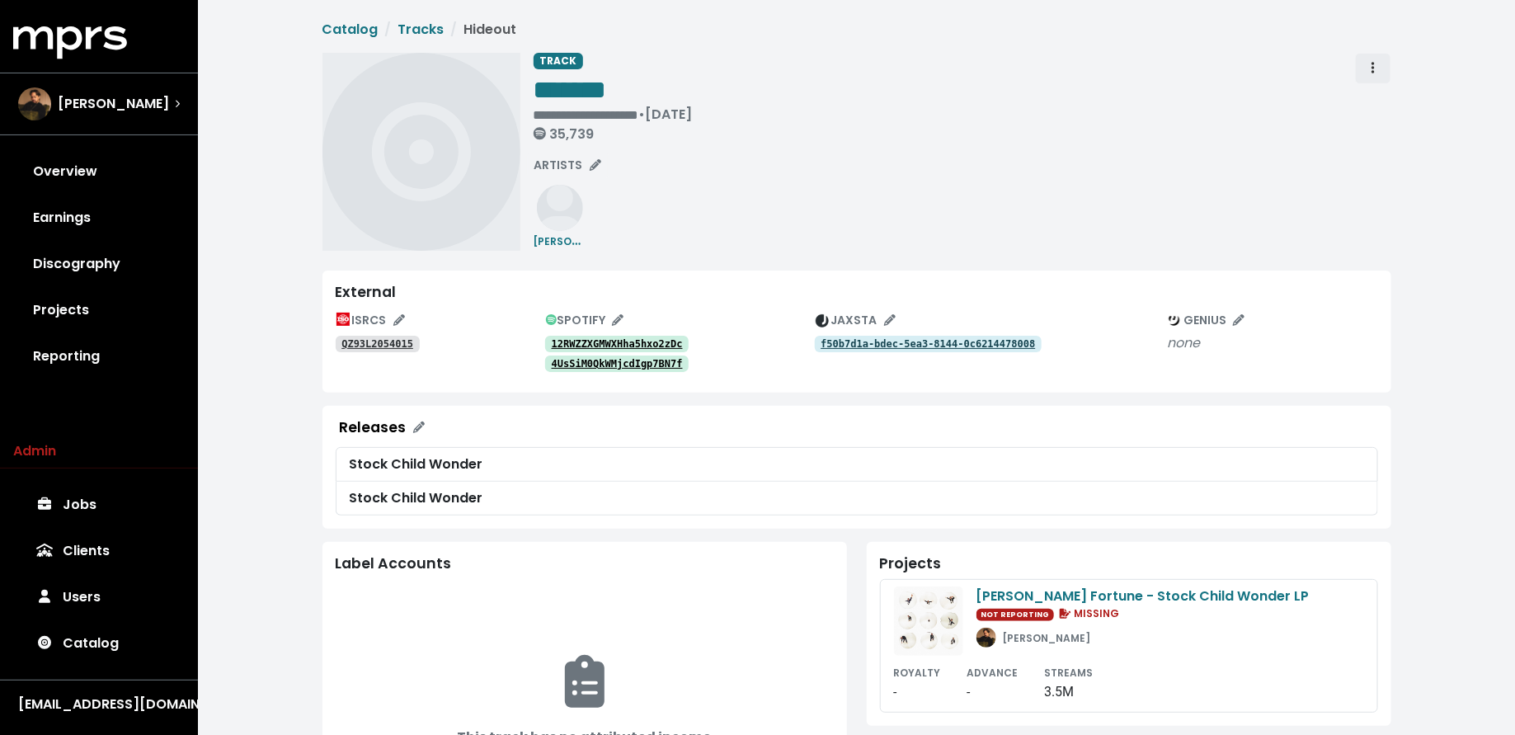
click at [1369, 75] on span "Track actions" at bounding box center [1373, 69] width 15 height 20
click at [1373, 104] on link "Merge" at bounding box center [1421, 105] width 130 height 26
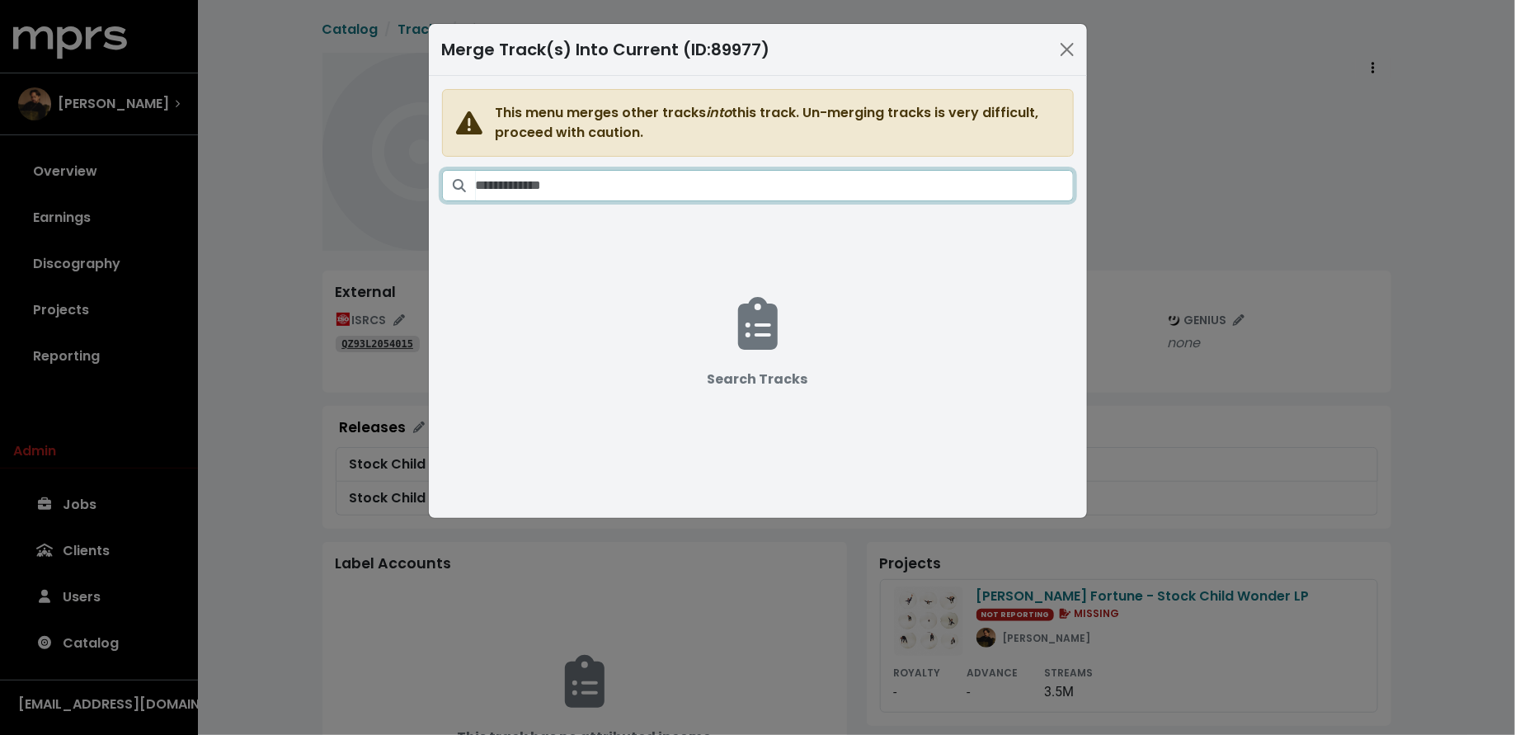
click at [747, 183] on input "Search tracks" at bounding box center [775, 185] width 598 height 31
paste input "**********"
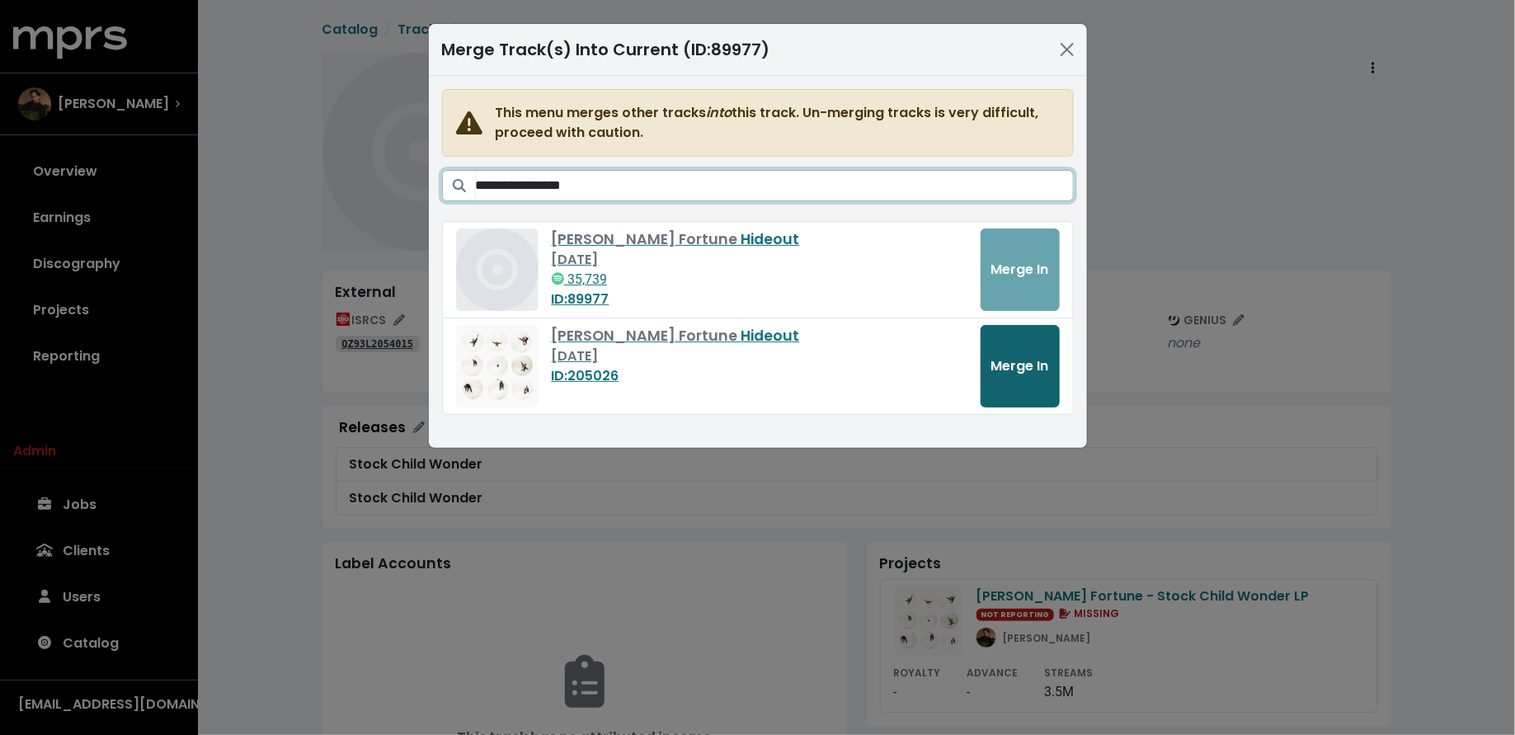
type input "**********"
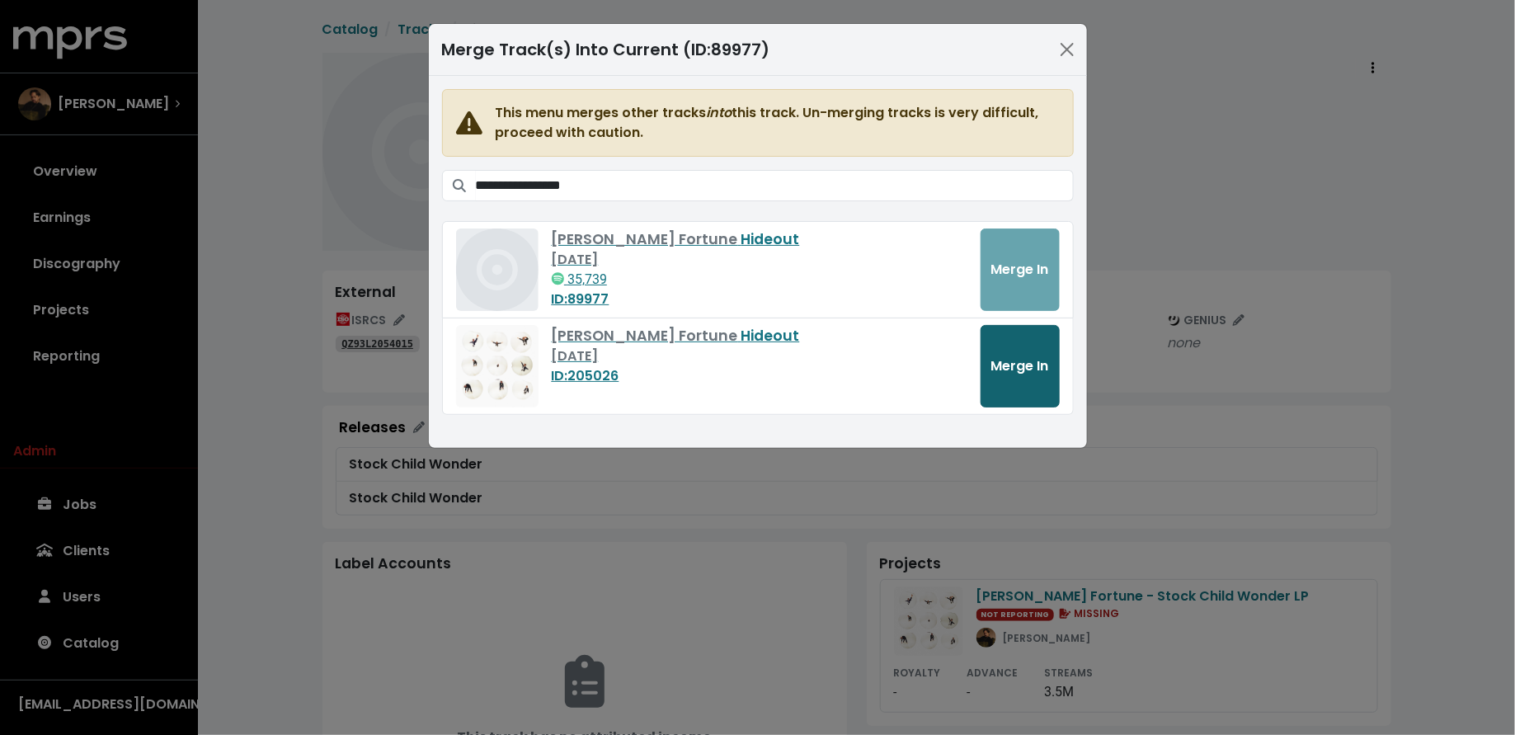
click at [1015, 366] on span "Merge In" at bounding box center [1020, 365] width 58 height 19
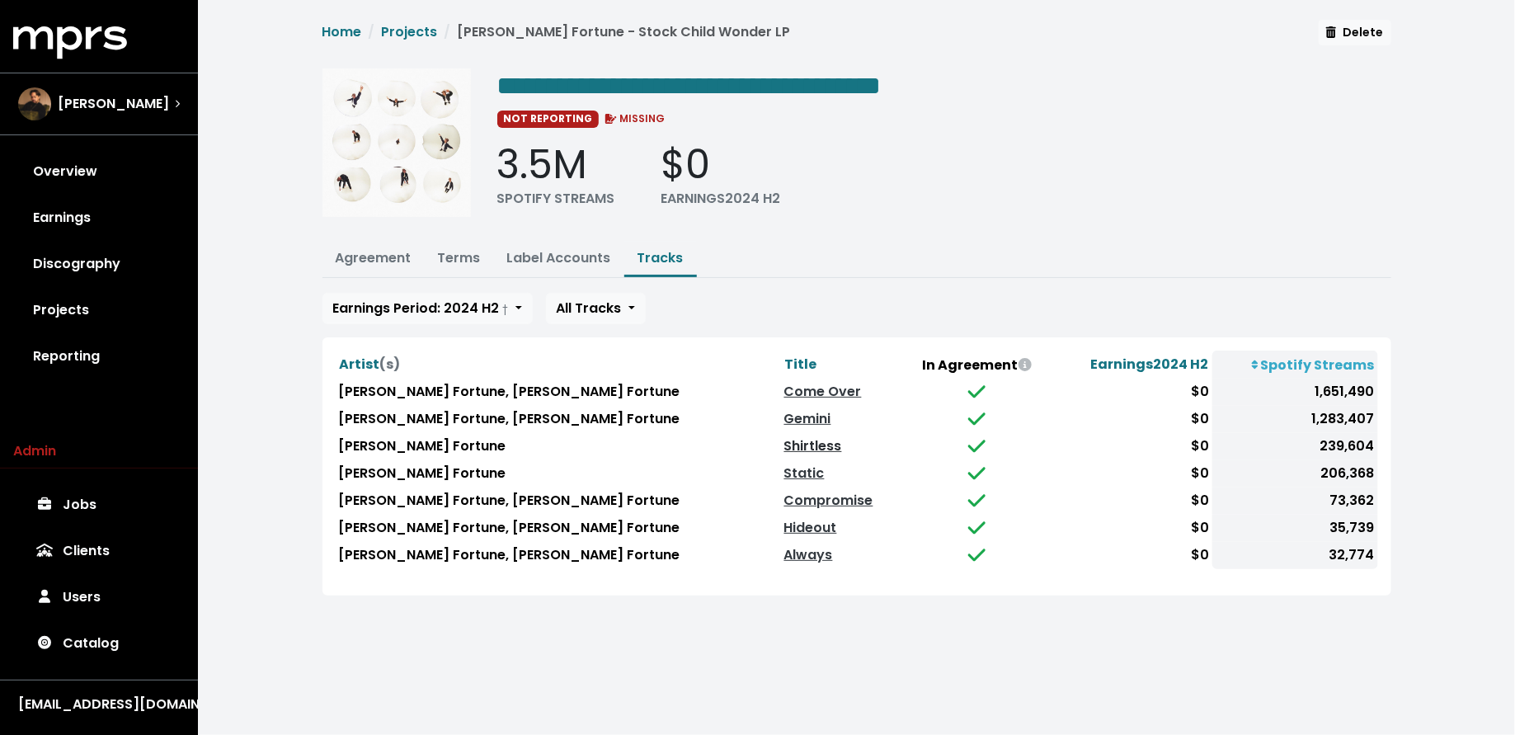
click at [784, 437] on link "Shirtless" at bounding box center [813, 445] width 58 height 19
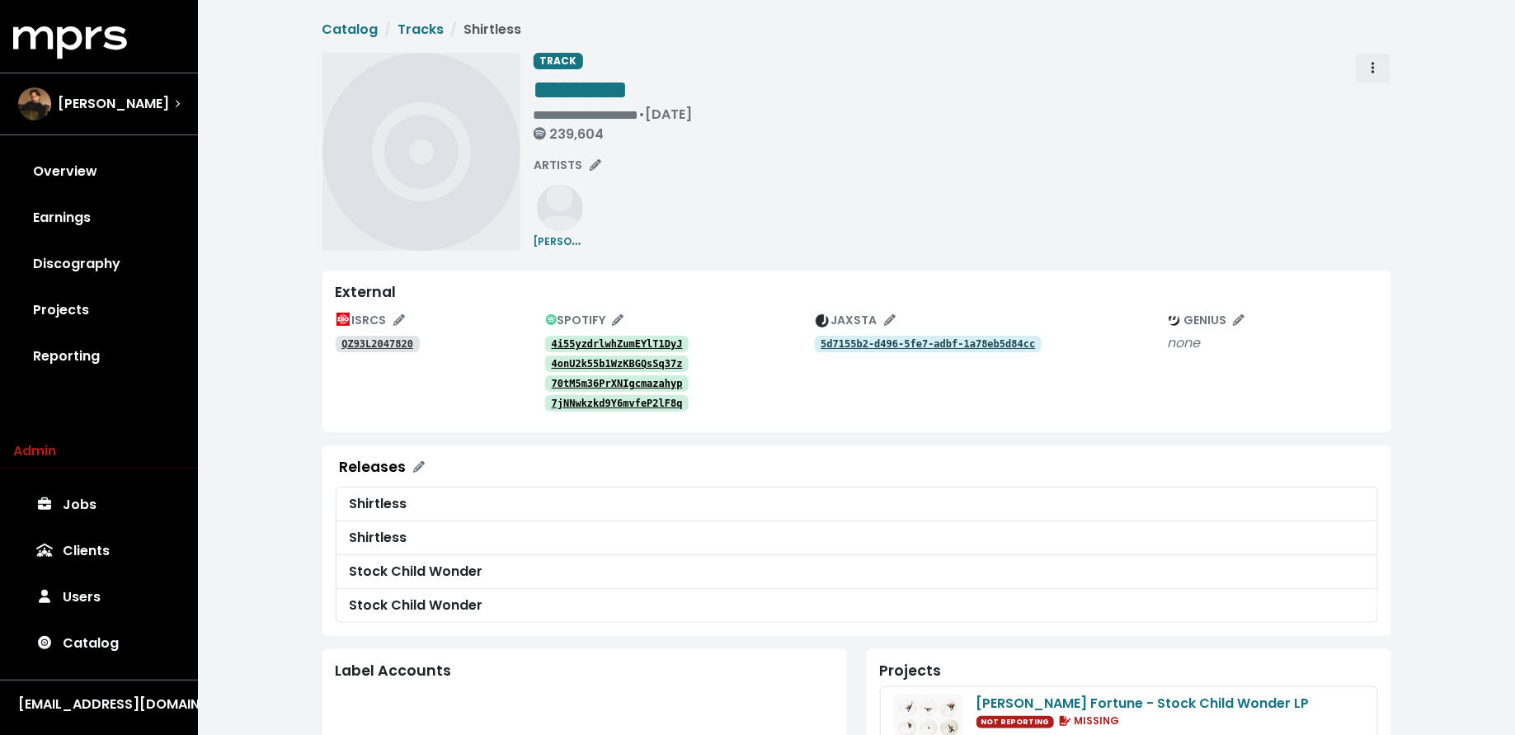
click at [1376, 62] on span "Track actions" at bounding box center [1373, 69] width 15 height 20
click at [1388, 97] on link "Merge" at bounding box center [1421, 105] width 130 height 26
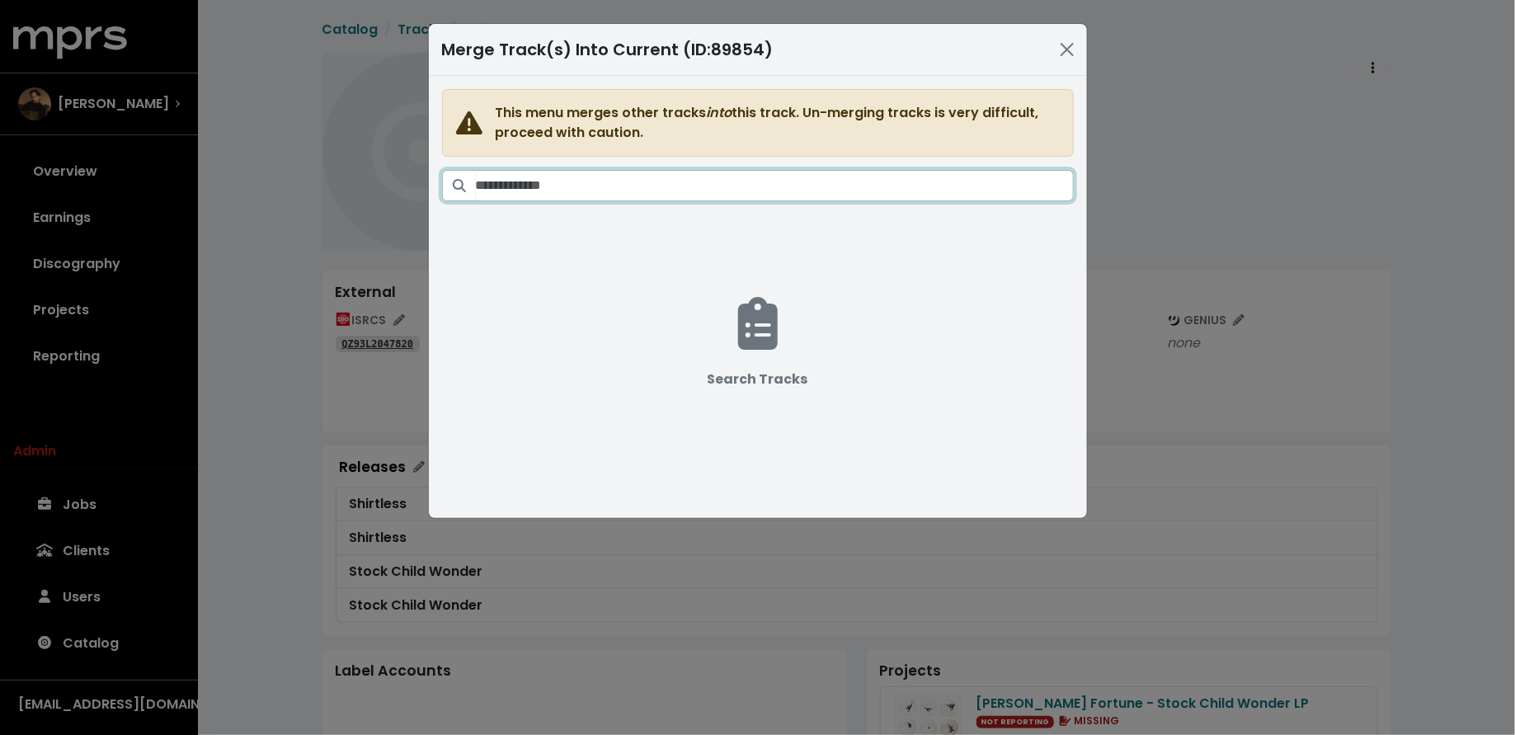
click at [774, 188] on input "Search tracks" at bounding box center [775, 185] width 598 height 31
paste input "**********"
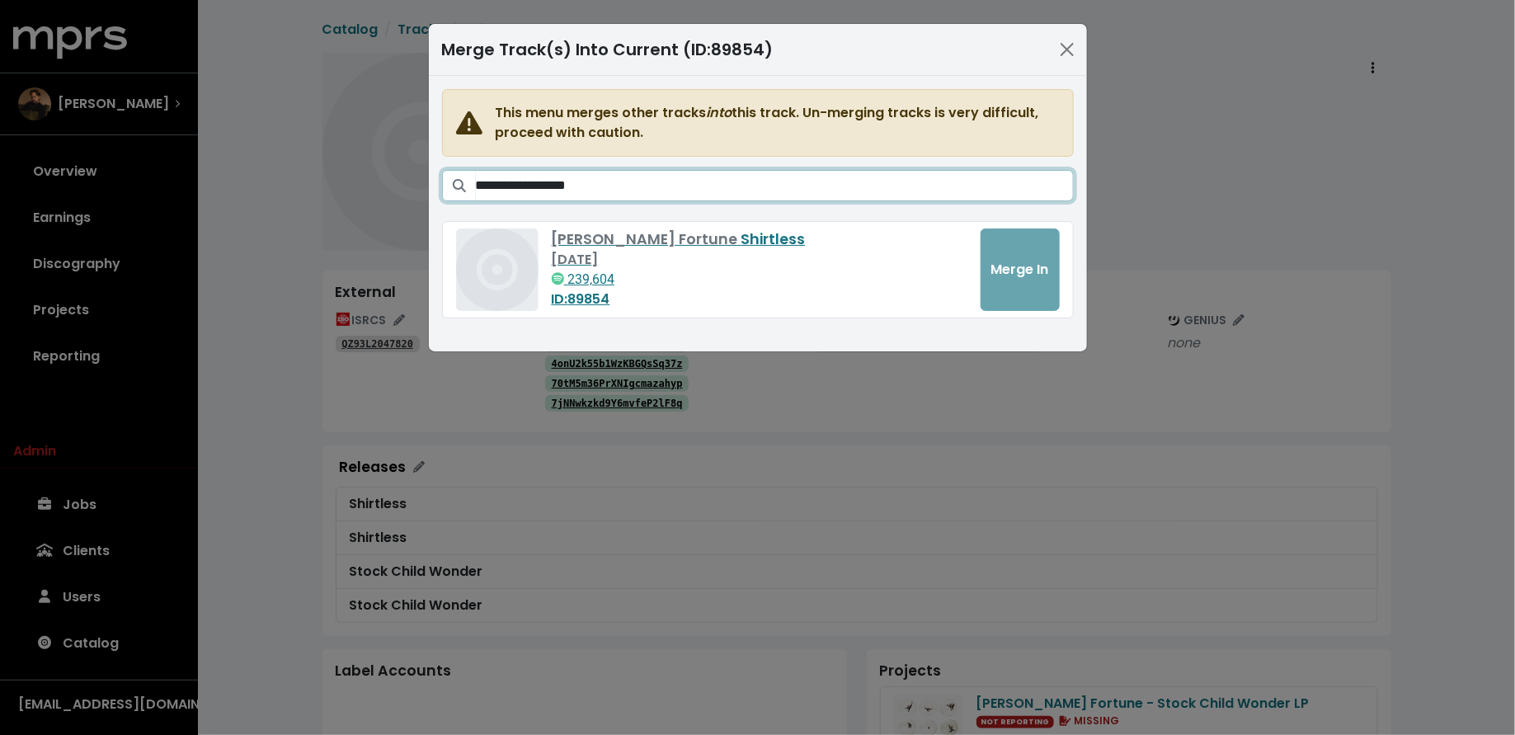
type input "**********"
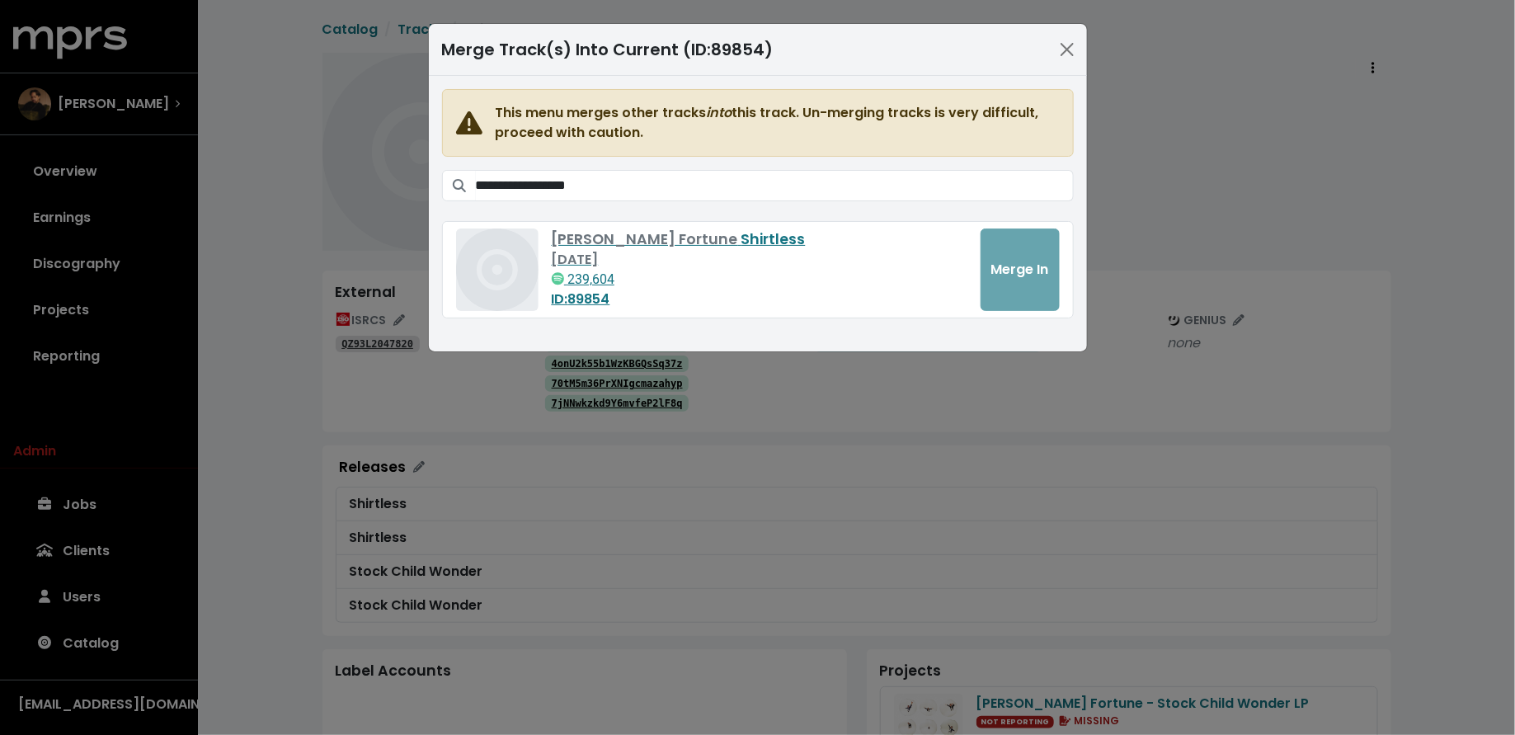
click at [193, 125] on div "**********" at bounding box center [757, 367] width 1515 height 735
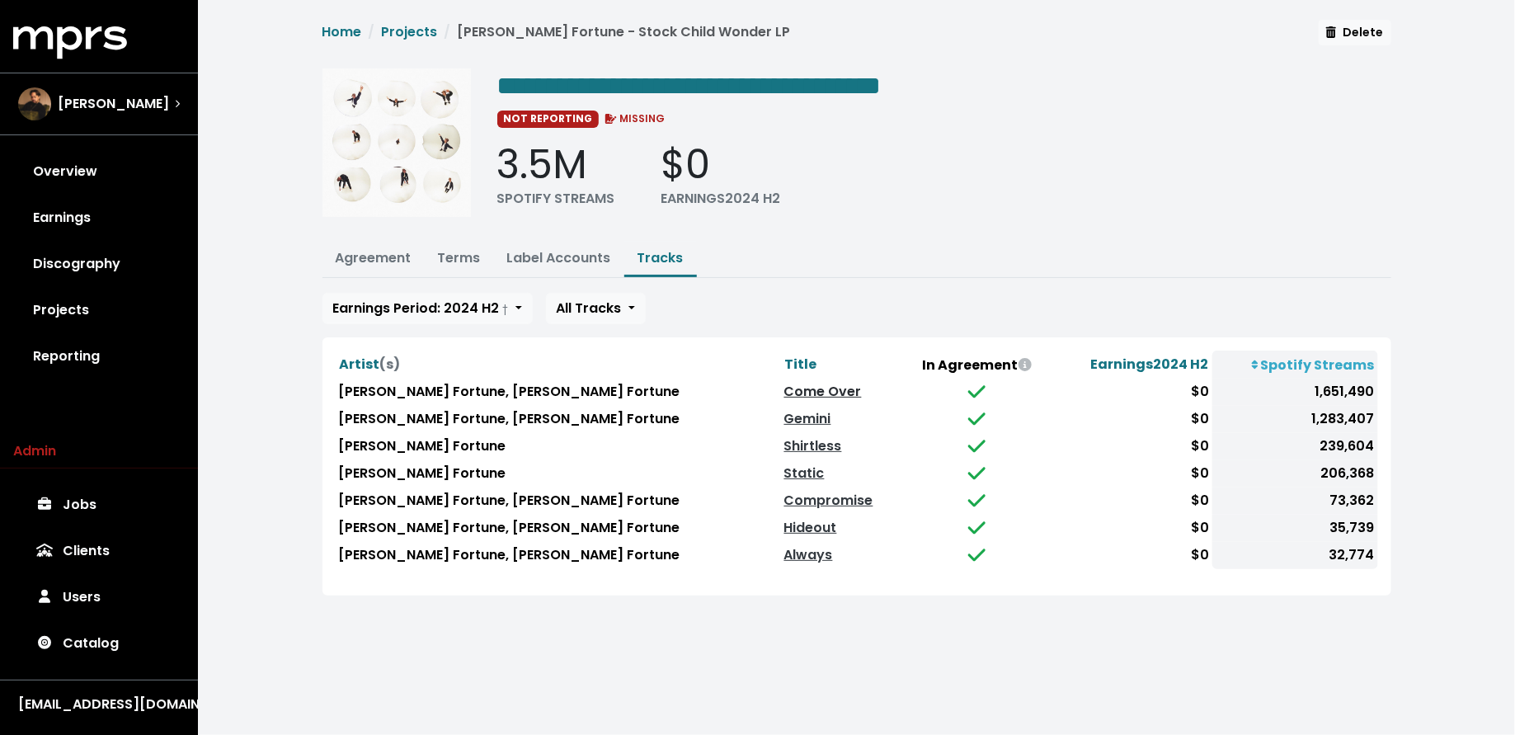
click at [784, 382] on link "Come Over" at bounding box center [823, 391] width 78 height 19
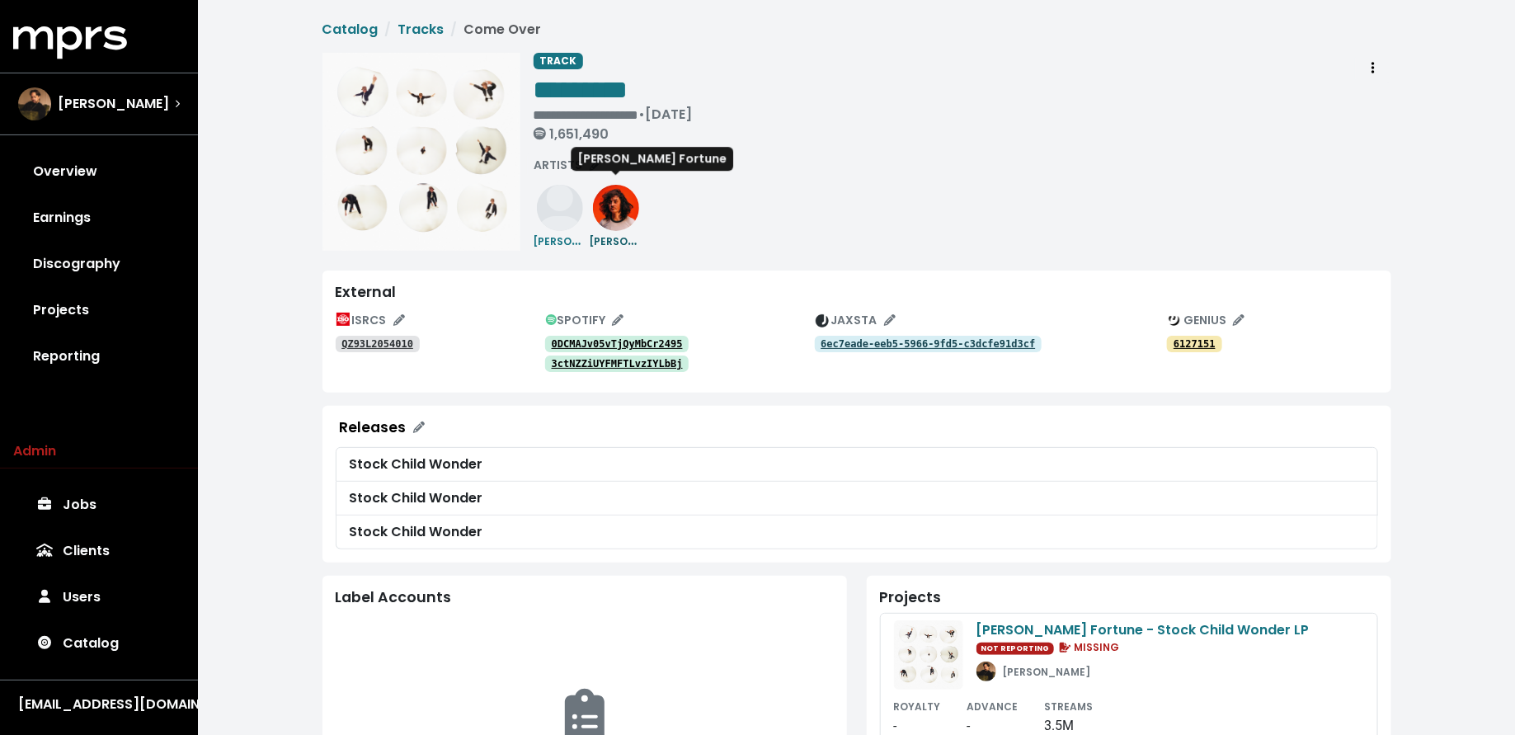
click at [612, 236] on small "[PERSON_NAME] Fortune" at bounding box center [656, 240] width 132 height 19
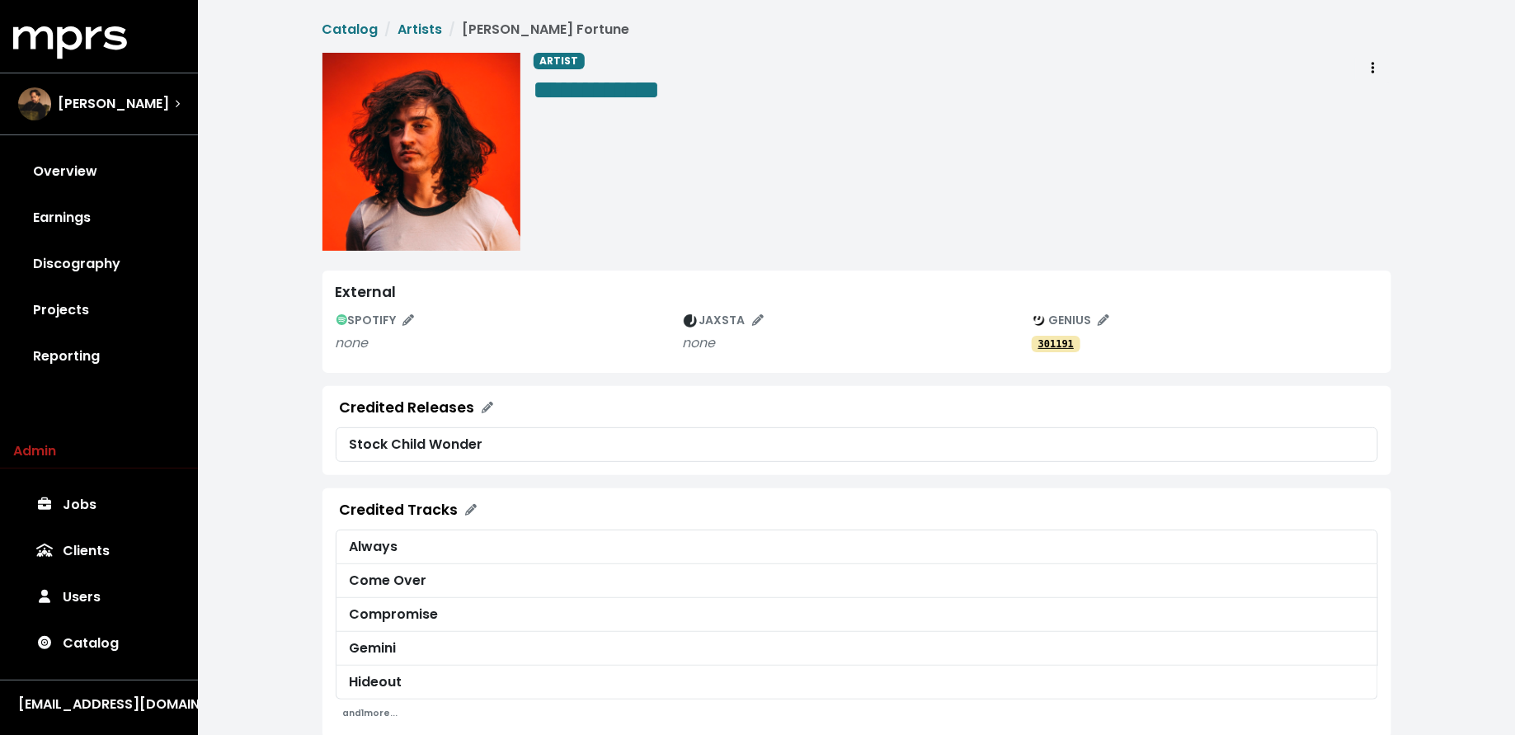
click at [1335, 71] on div "**********" at bounding box center [963, 152] width 858 height 198
click at [1377, 74] on span "Artist actions" at bounding box center [1373, 69] width 15 height 20
click at [1382, 108] on link "Merge" at bounding box center [1421, 105] width 130 height 26
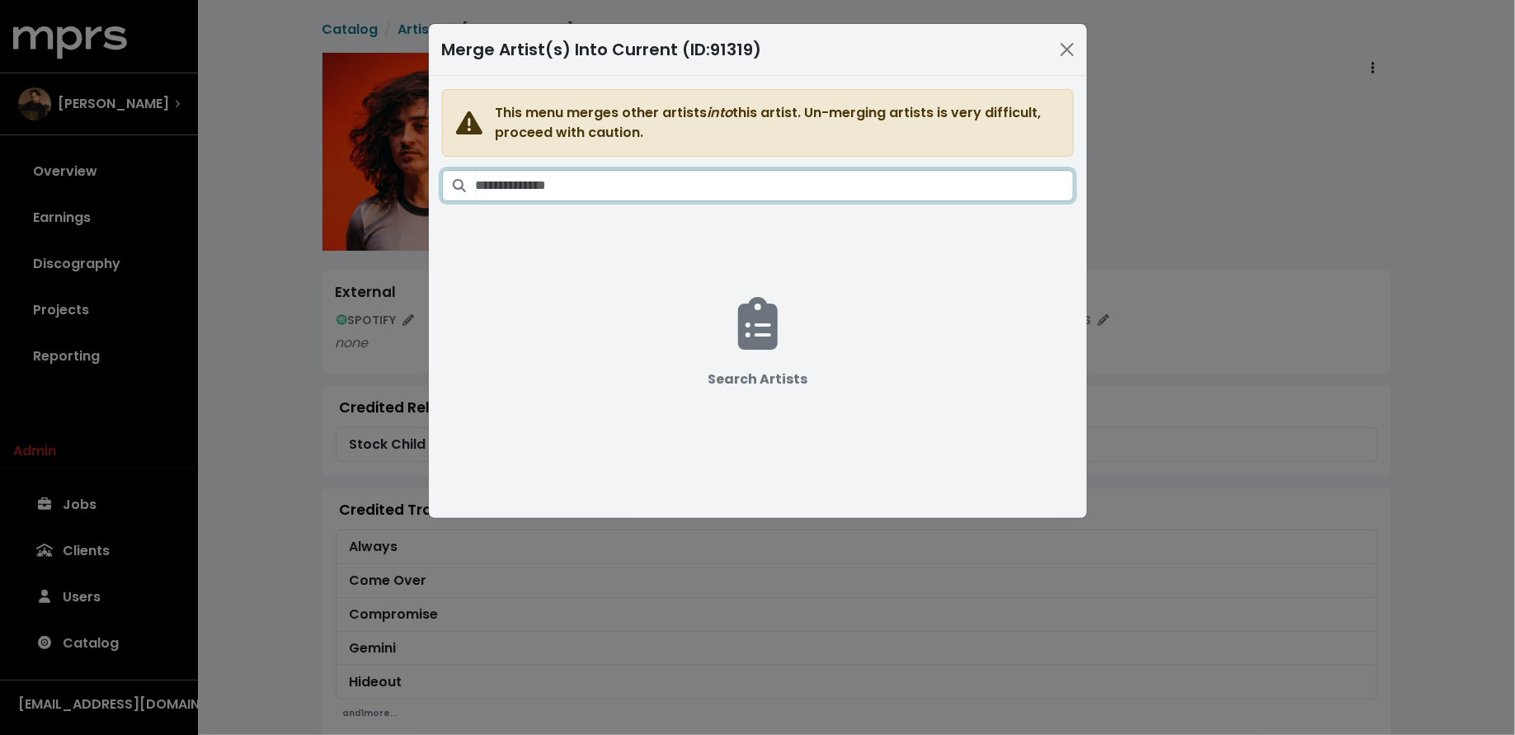
click at [882, 177] on input "Search artists" at bounding box center [775, 185] width 598 height 31
paste input "**********"
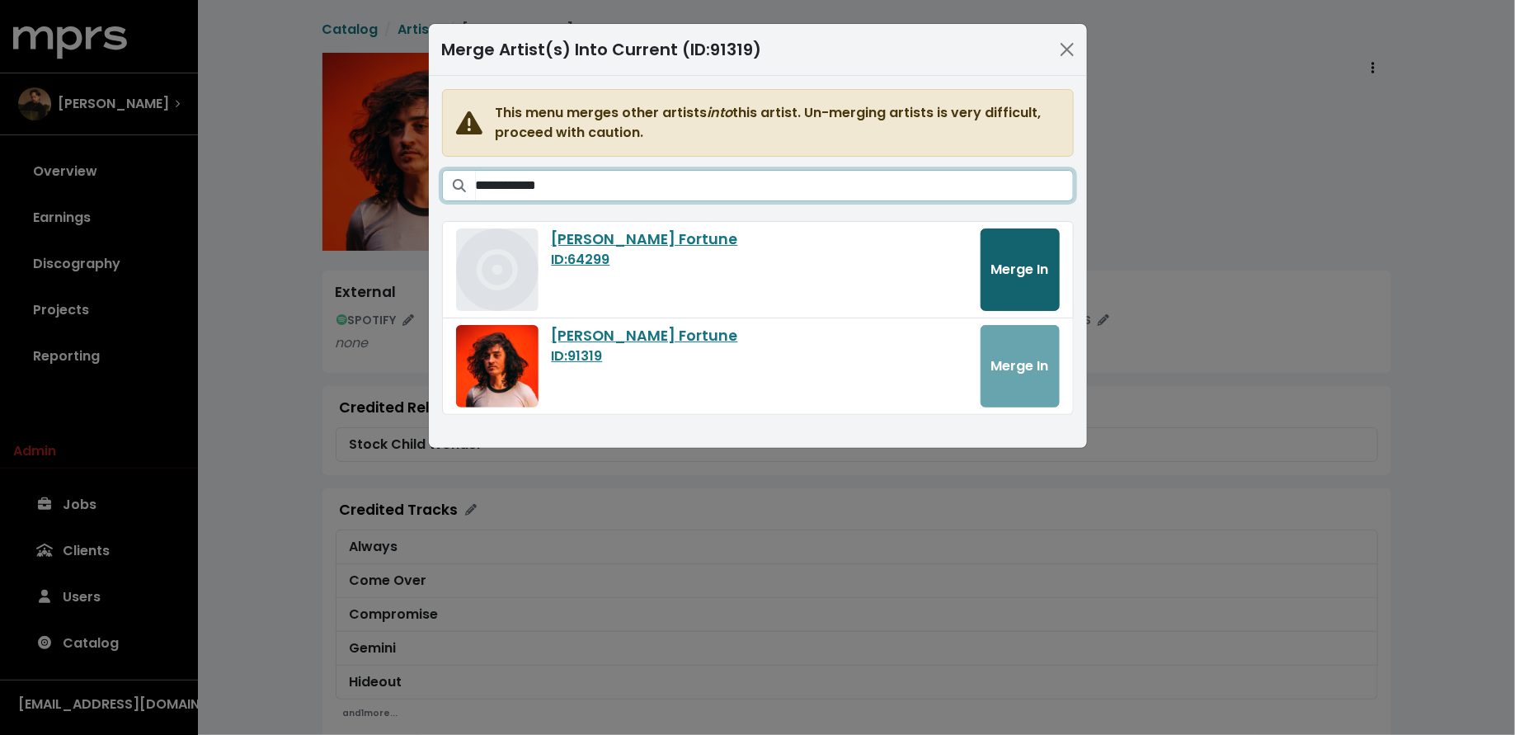
type input "**********"
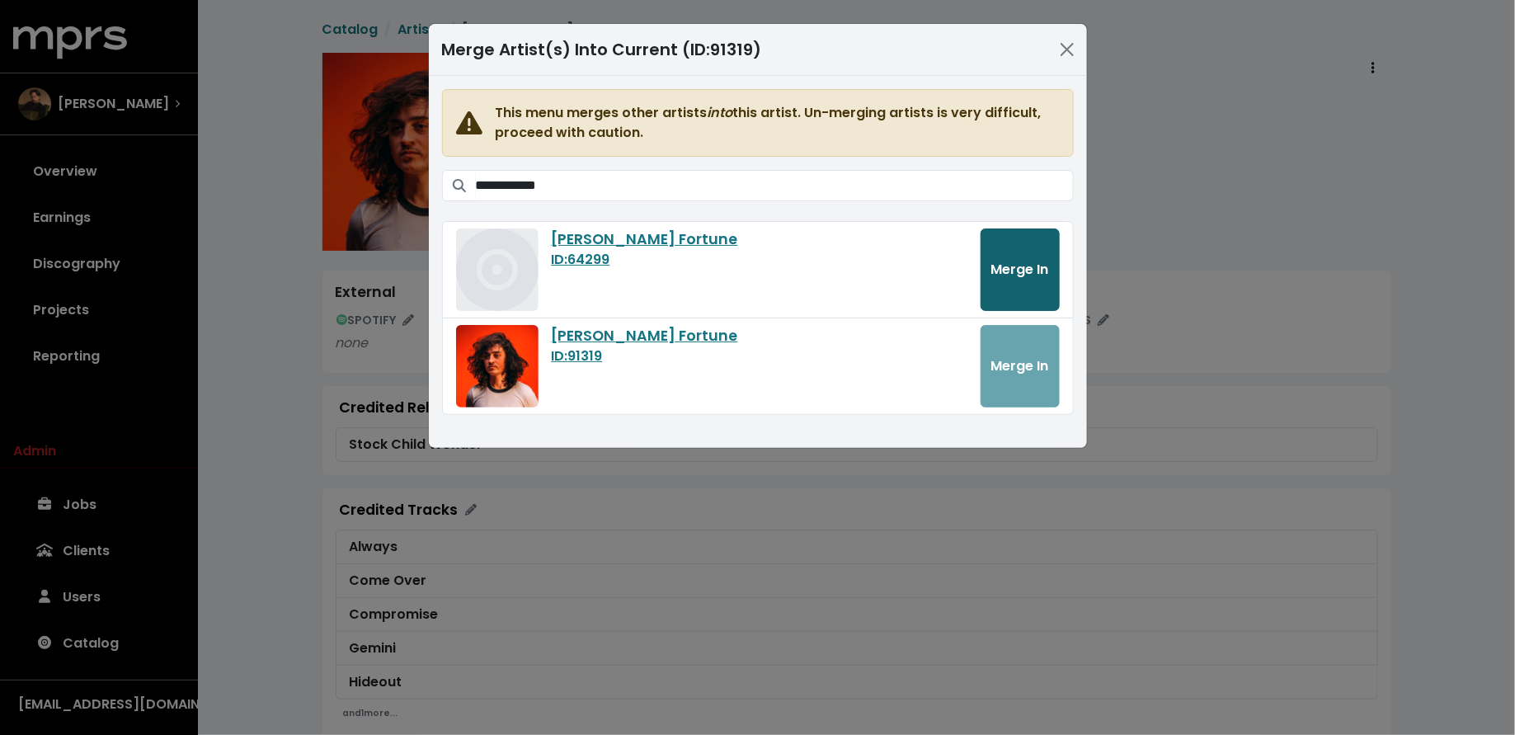
click at [1017, 272] on span "Merge In" at bounding box center [1020, 269] width 58 height 19
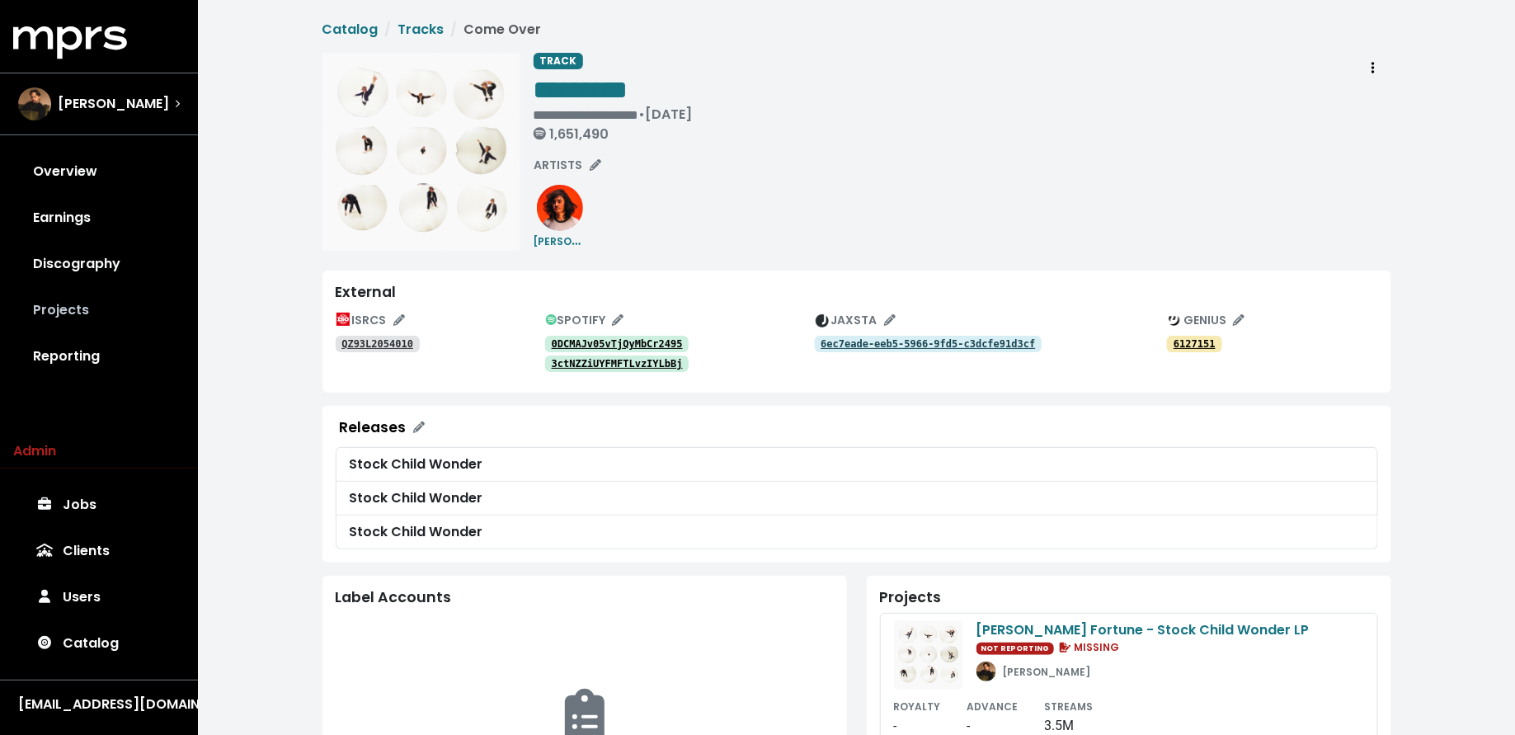
click at [86, 319] on link "Projects" at bounding box center [99, 310] width 172 height 46
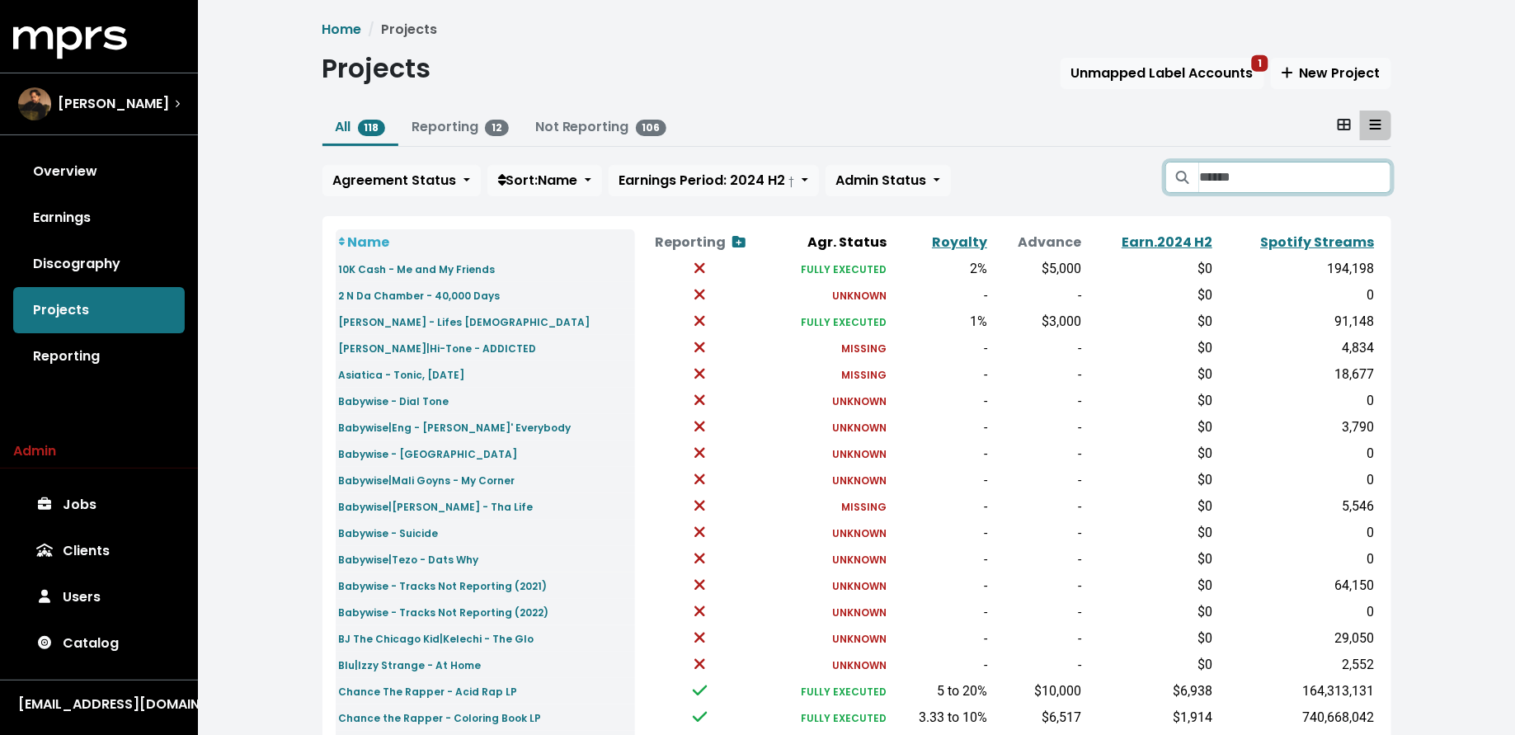
click at [1227, 179] on input "Search projects" at bounding box center [1294, 177] width 191 height 31
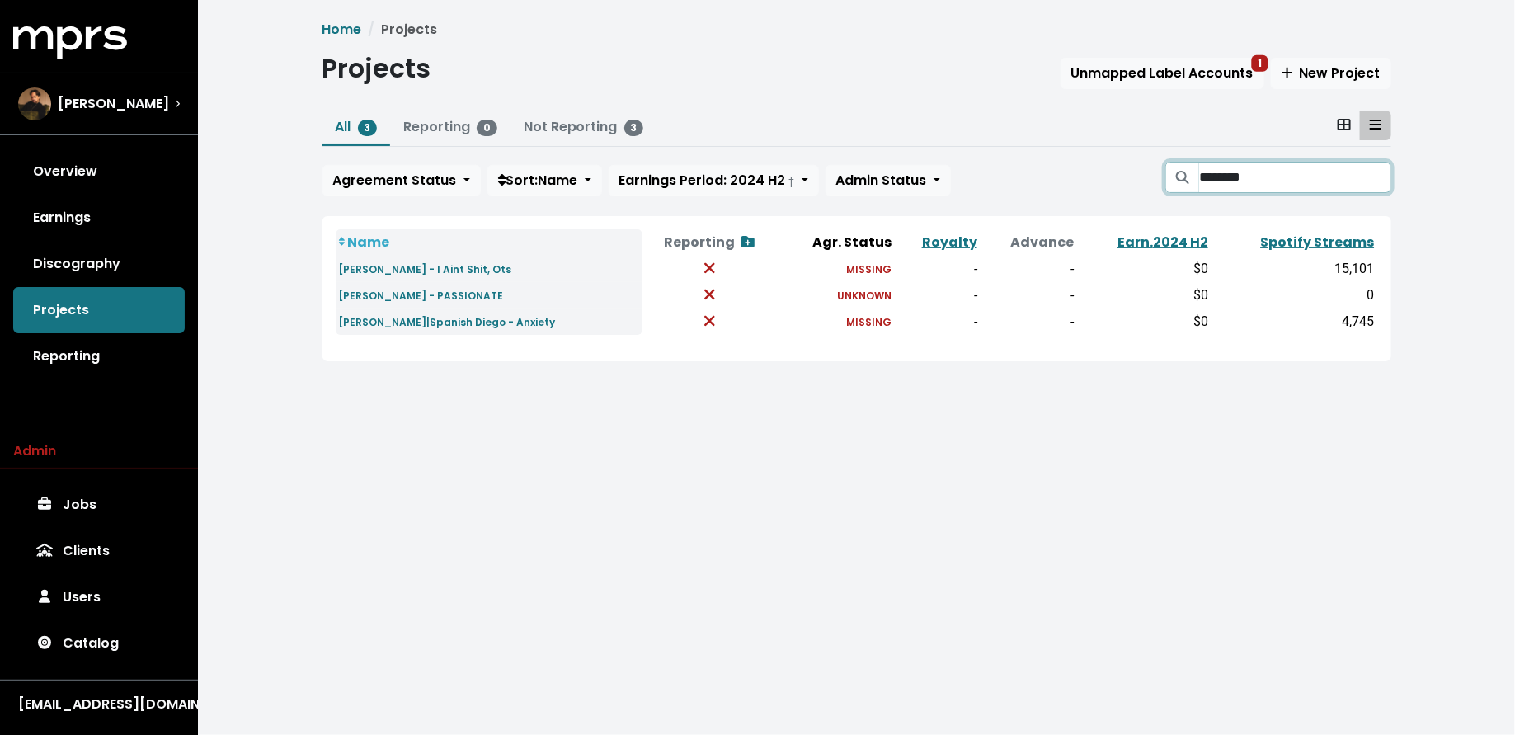
type input "********"
click at [459, 266] on small "Sterling Hayes - I Aint Shit, Ots" at bounding box center [425, 269] width 173 height 14
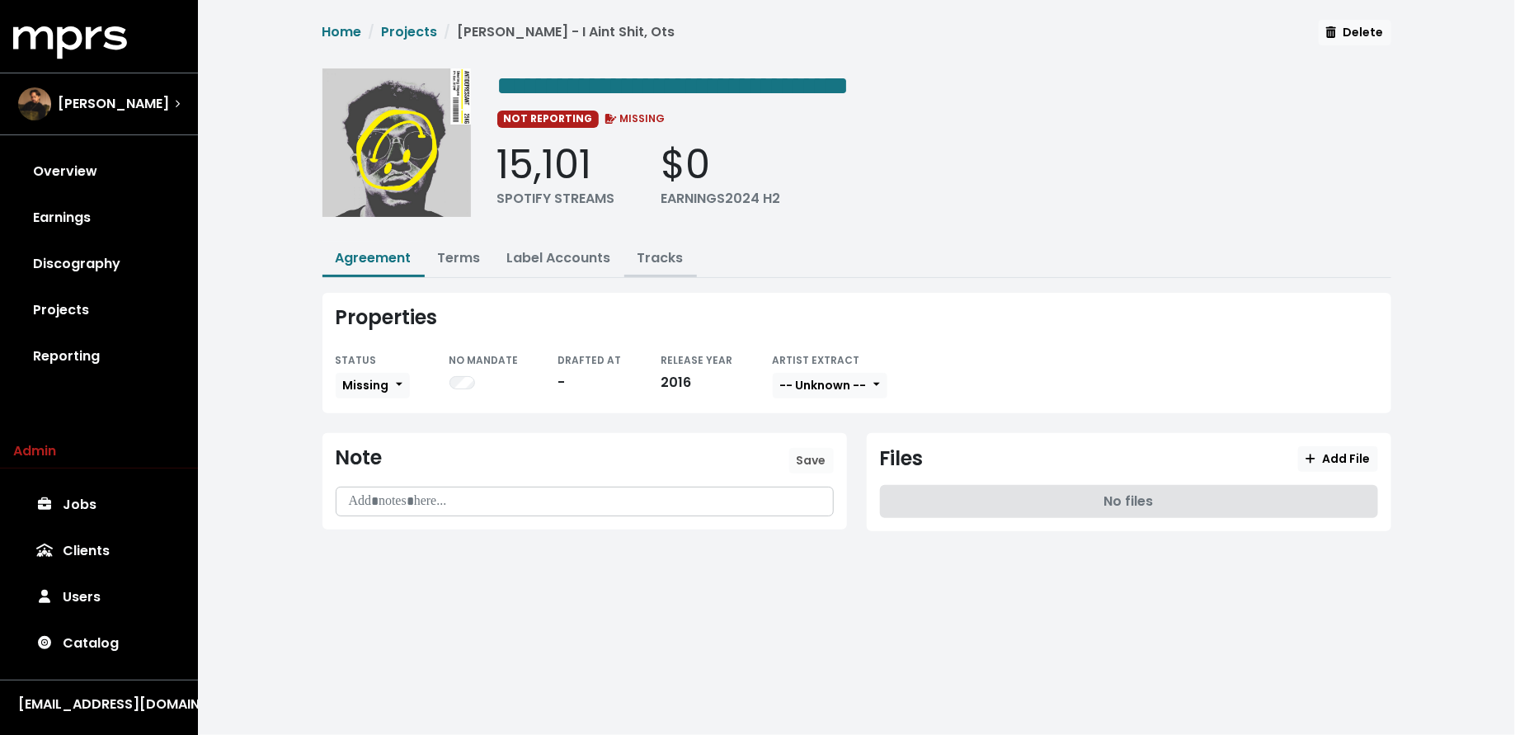
click at [664, 244] on button "Tracks" at bounding box center [660, 259] width 73 height 35
click at [664, 250] on link "Tracks" at bounding box center [661, 257] width 46 height 19
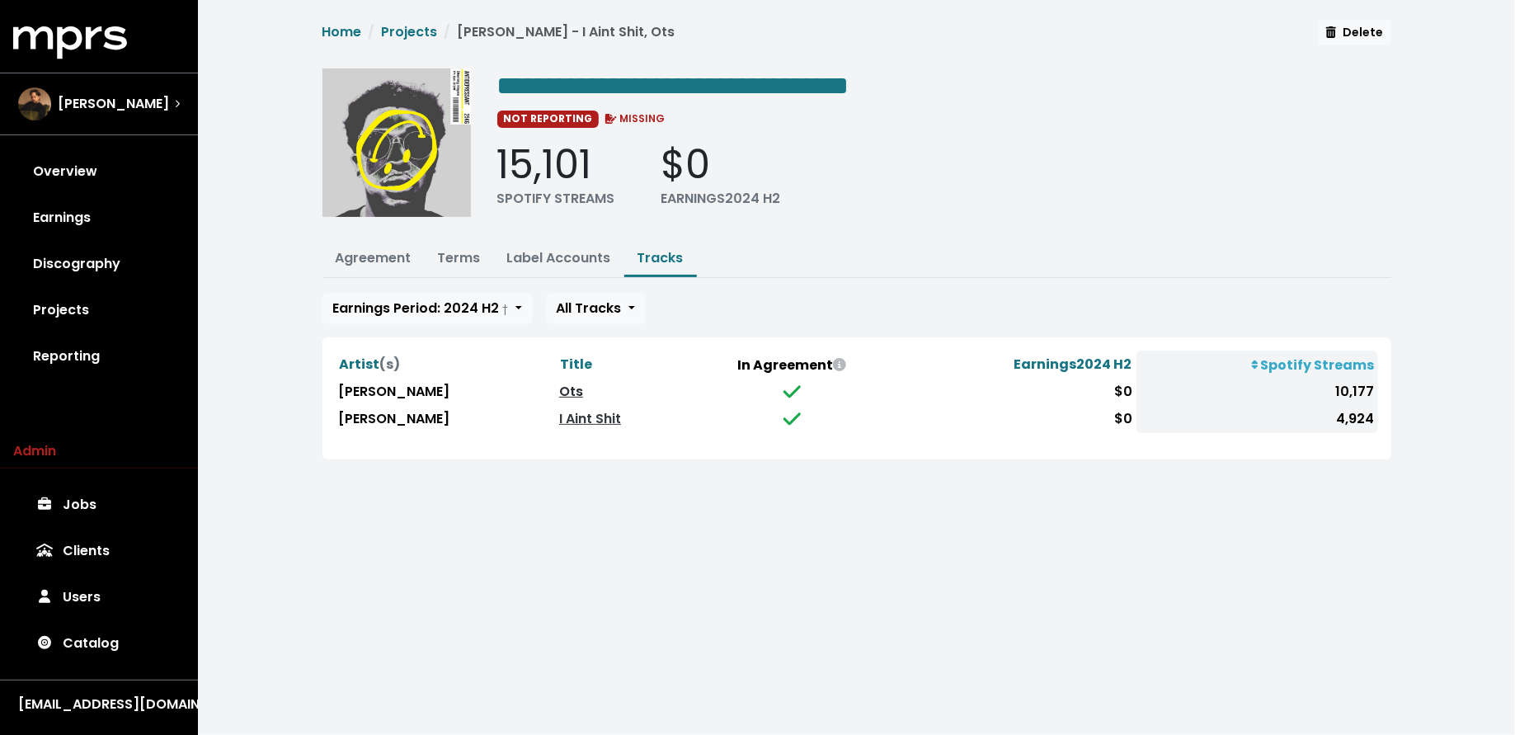
click at [583, 393] on link "Ots" at bounding box center [571, 391] width 24 height 19
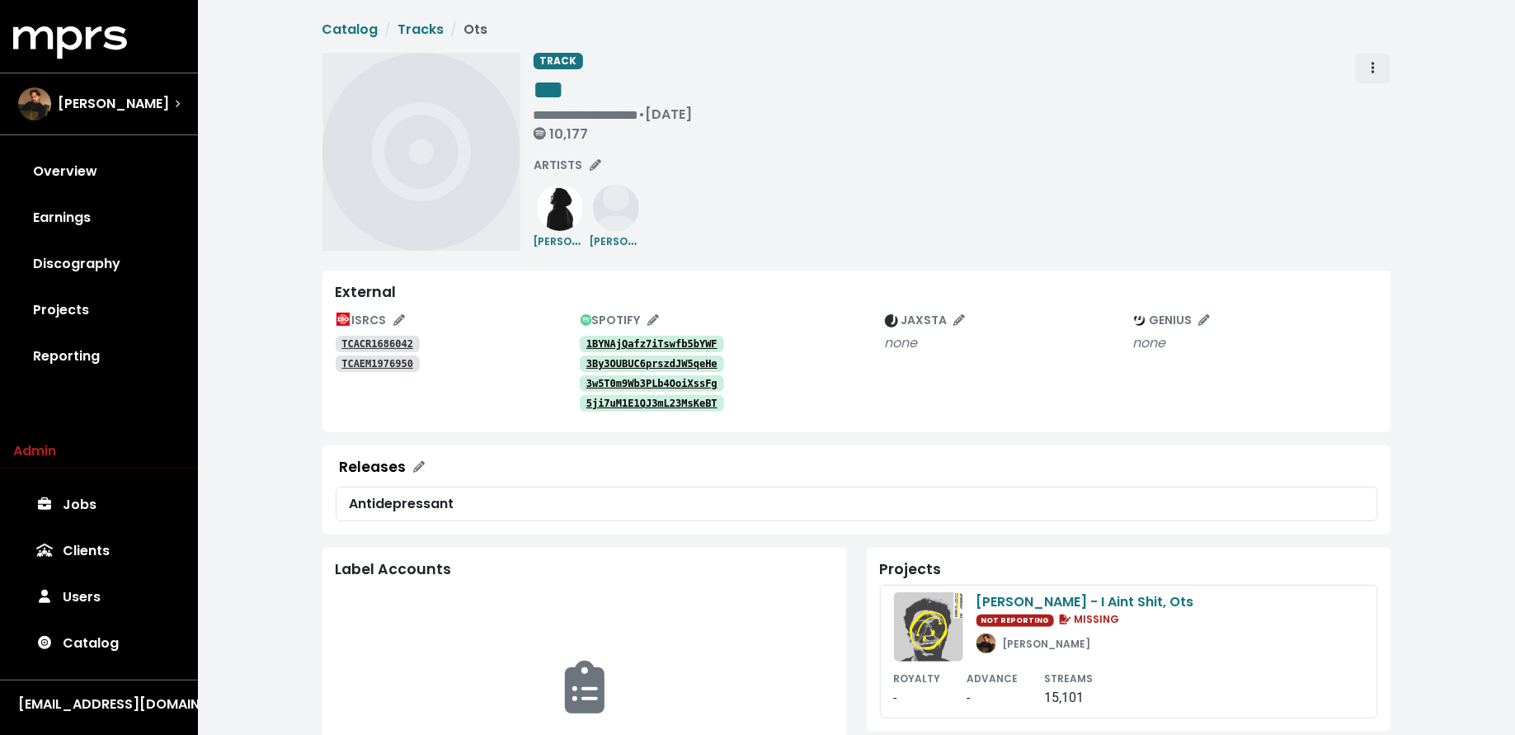
click at [1379, 78] on button "Track actions" at bounding box center [1373, 68] width 36 height 31
click at [1382, 95] on link "Merge" at bounding box center [1421, 105] width 130 height 26
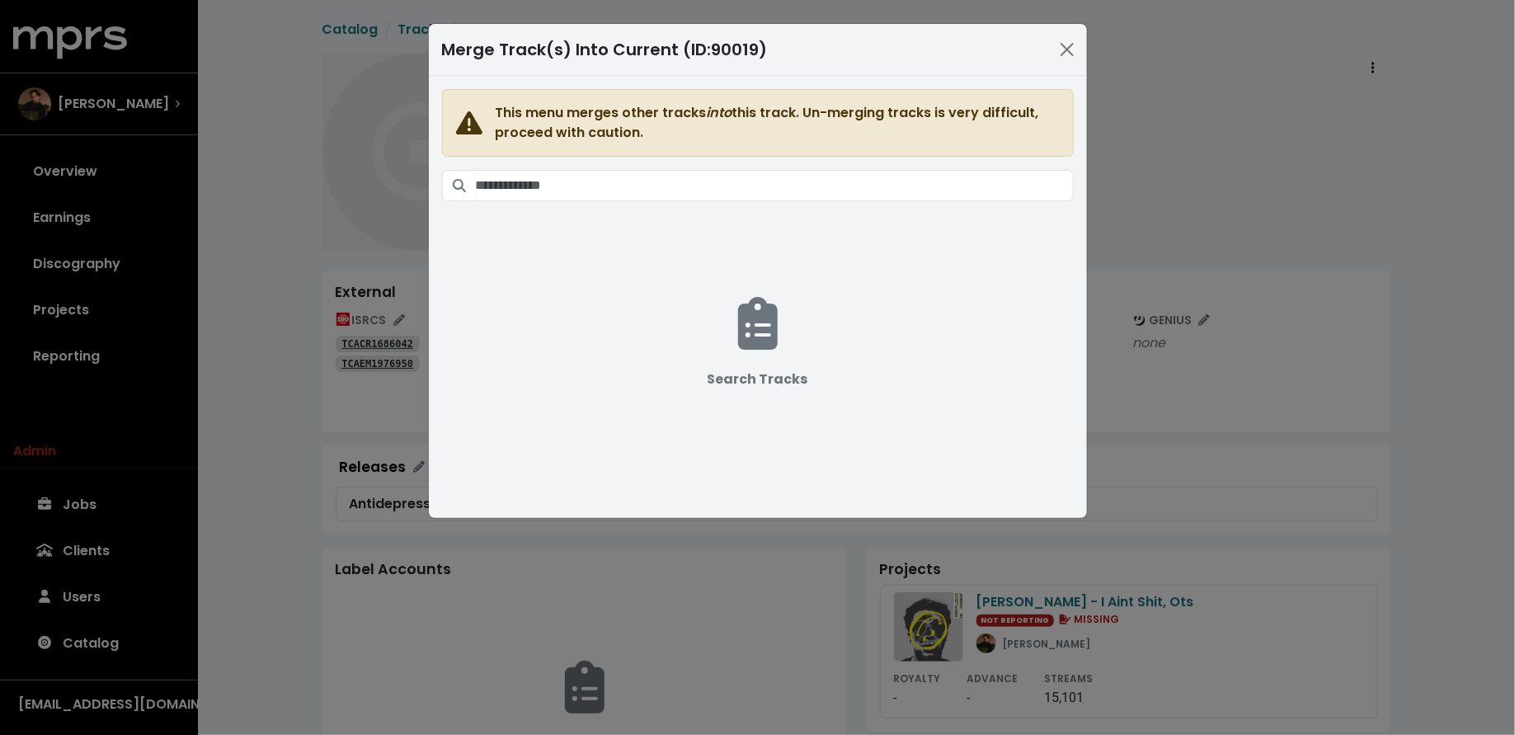
click at [1251, 85] on div "Merge Track(s) Into Current (ID: 90019 ) This menu merges other tracks into thi…" at bounding box center [757, 367] width 1515 height 735
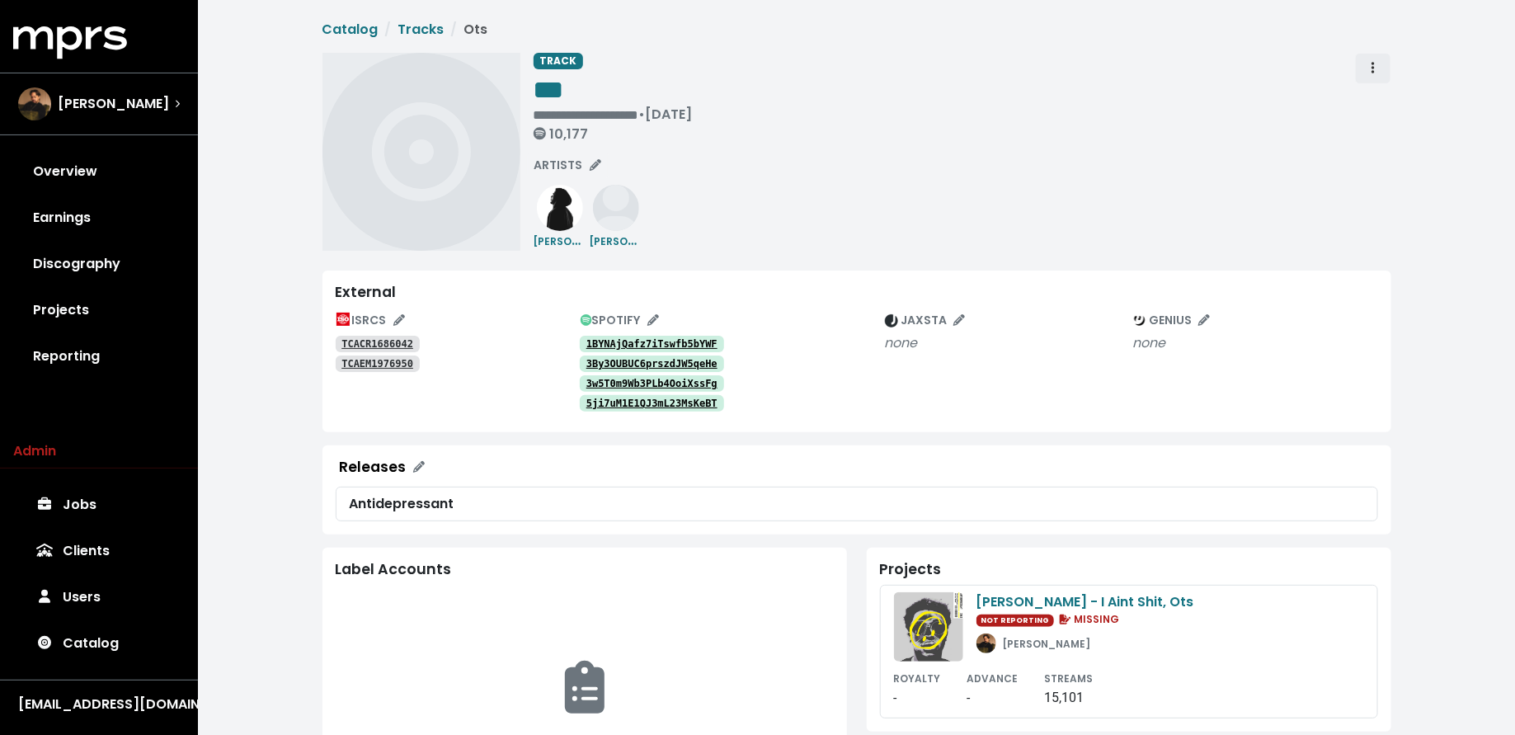
click at [1358, 66] on button "Track actions" at bounding box center [1373, 68] width 36 height 31
click at [1364, 101] on link "Merge" at bounding box center [1421, 105] width 130 height 26
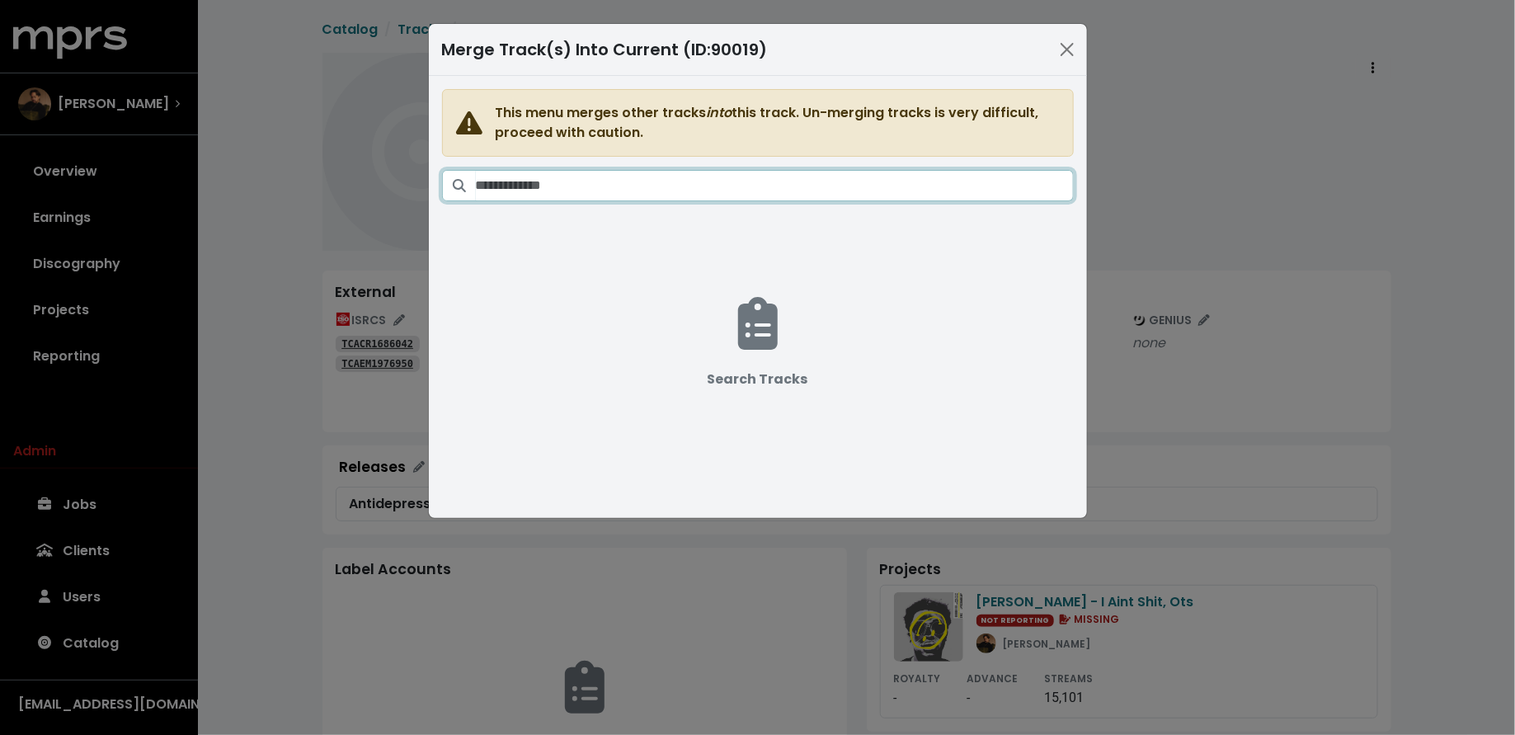
click at [791, 177] on input "Search tracks" at bounding box center [775, 185] width 598 height 31
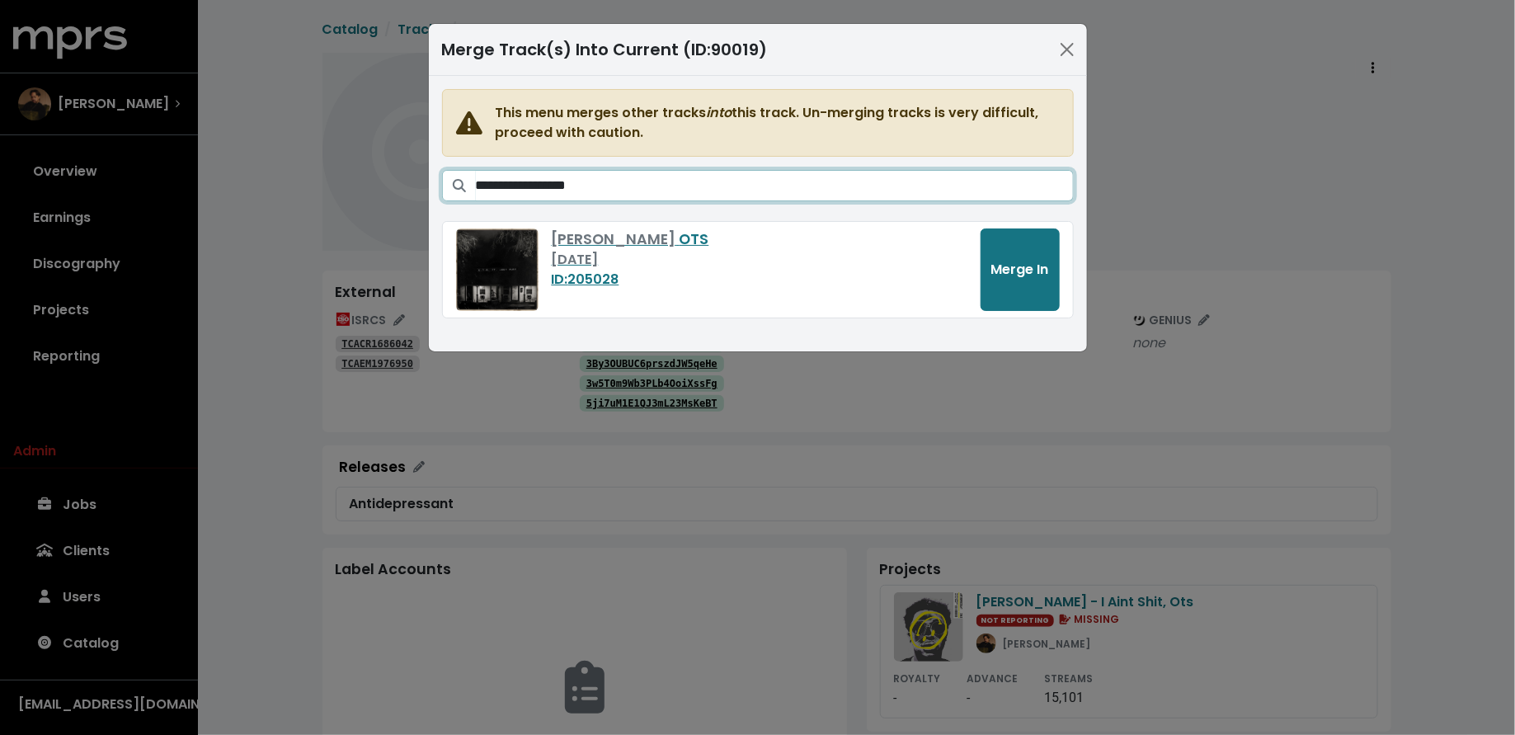
type input "**********"
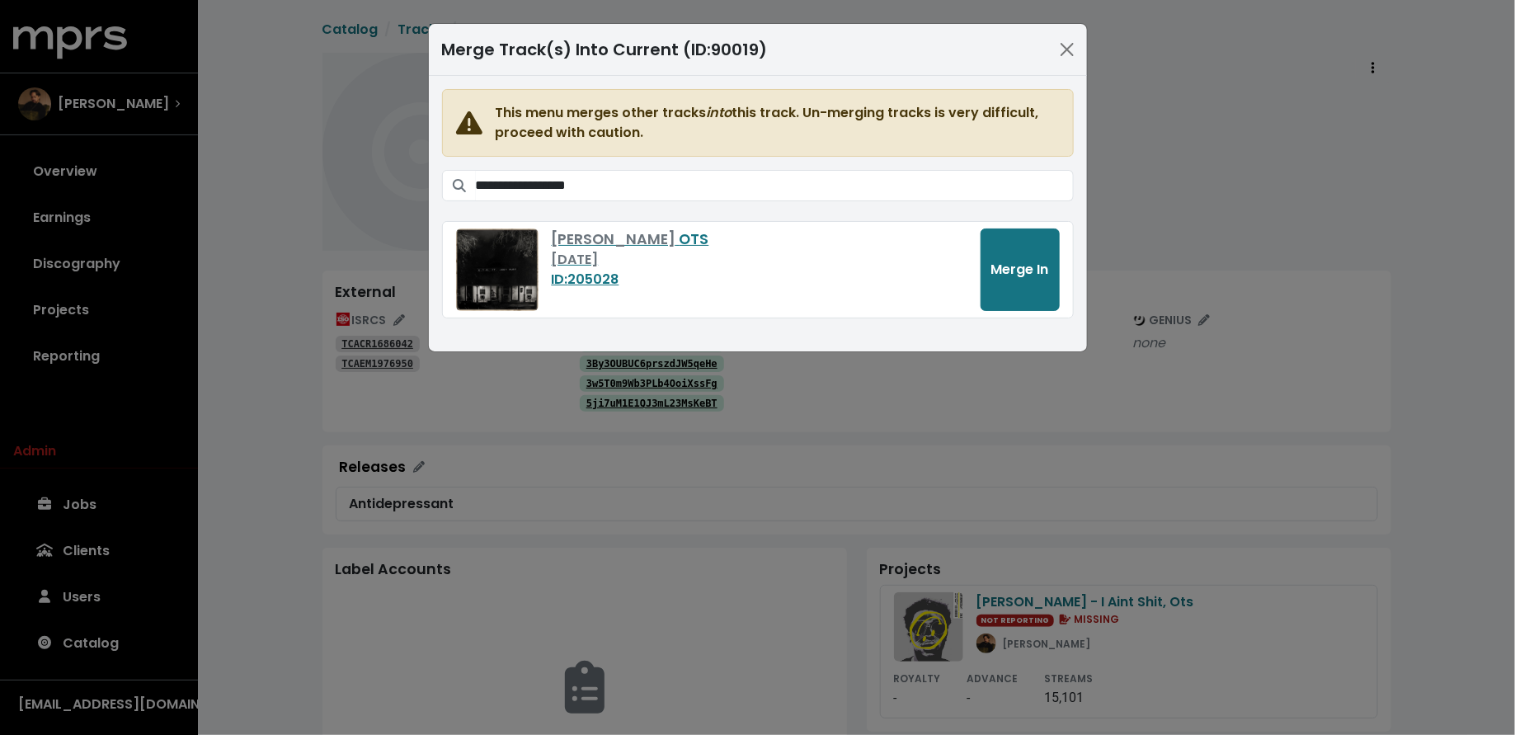
click at [1159, 111] on div "**********" at bounding box center [757, 367] width 1515 height 735
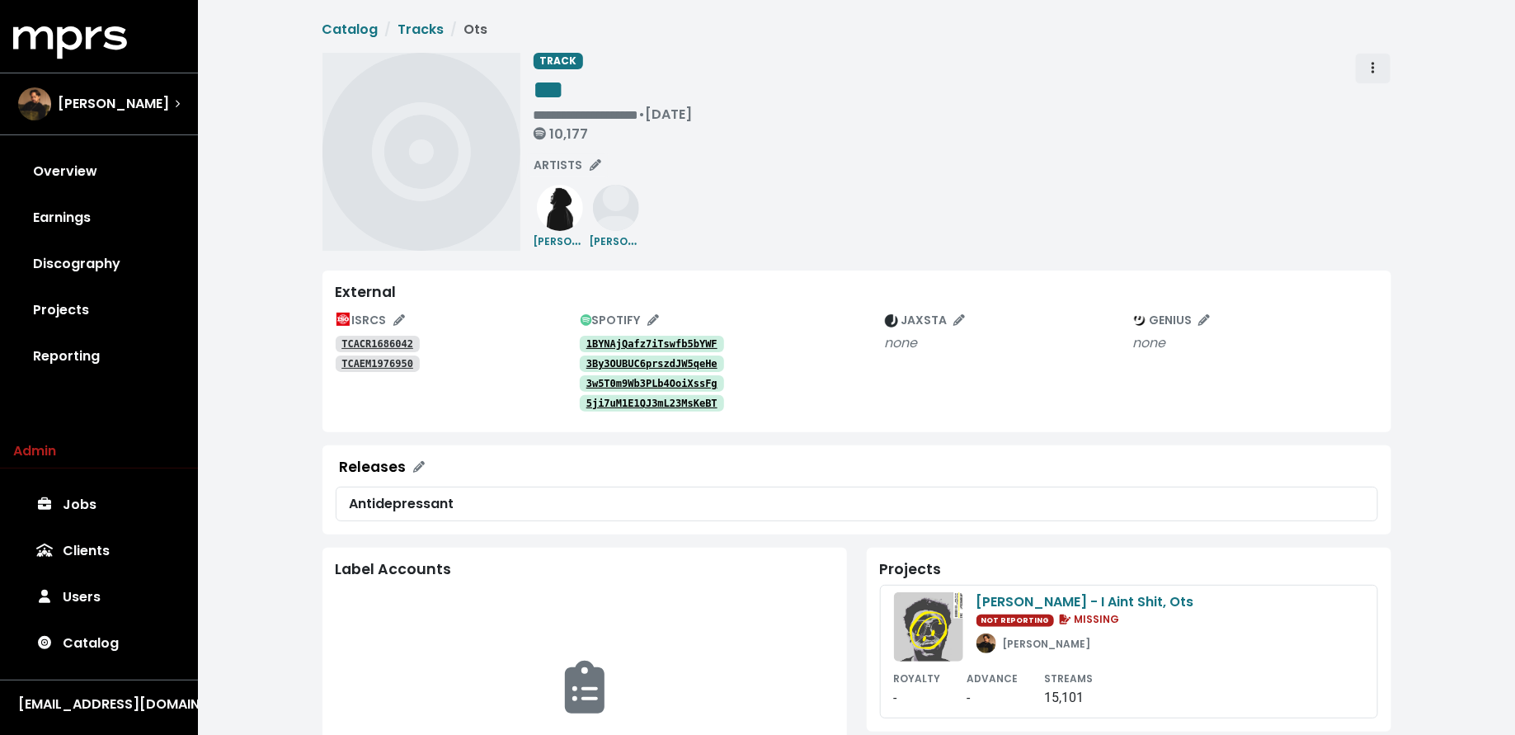
click at [1380, 68] on span "Track actions" at bounding box center [1373, 69] width 15 height 20
click at [1389, 94] on link "Merge" at bounding box center [1421, 105] width 130 height 26
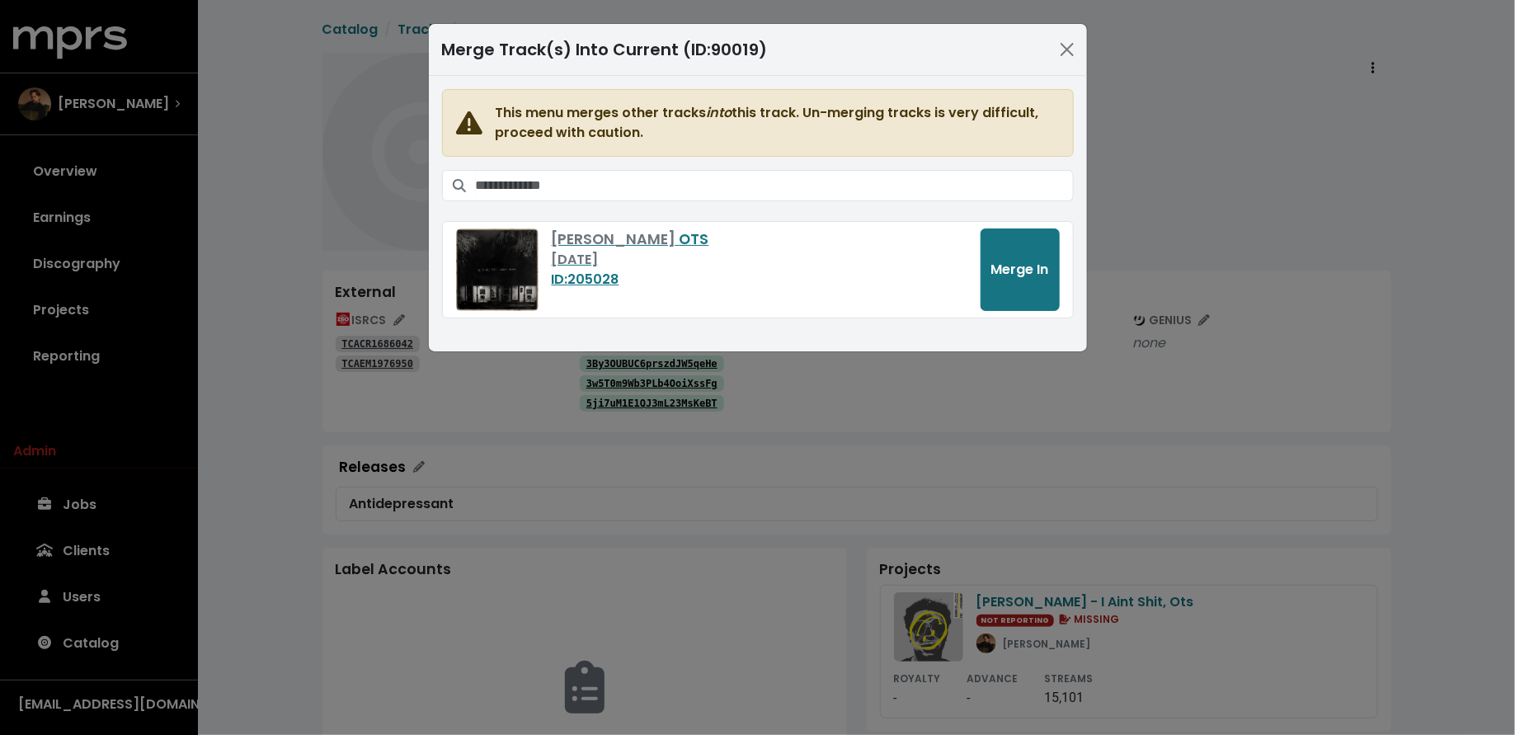
click at [940, 167] on span "This menu merges other tracks into this track. Un-merging tracks is very diffic…" at bounding box center [758, 203] width 632 height 229
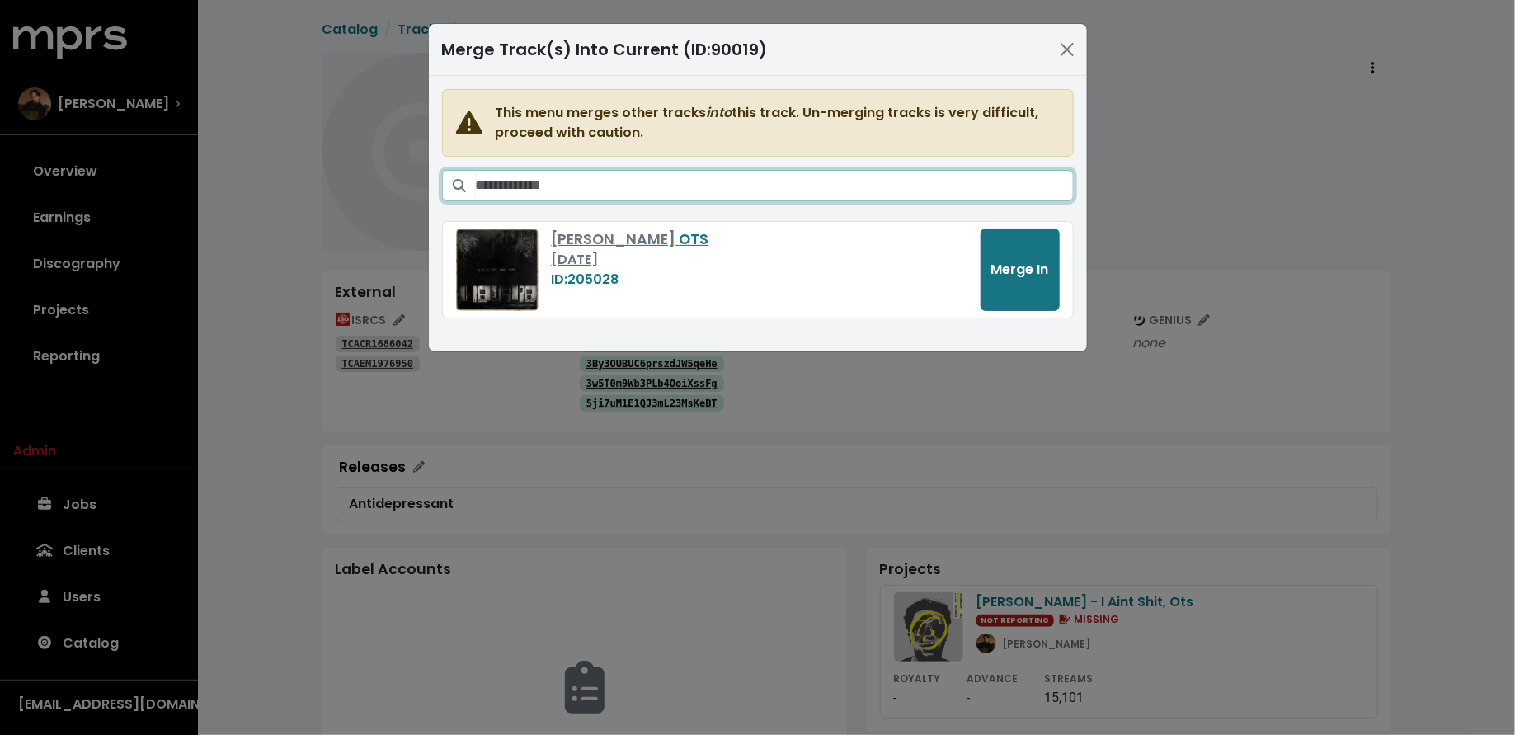
click at [915, 187] on input "Search tracks" at bounding box center [775, 185] width 598 height 31
type input "**********"
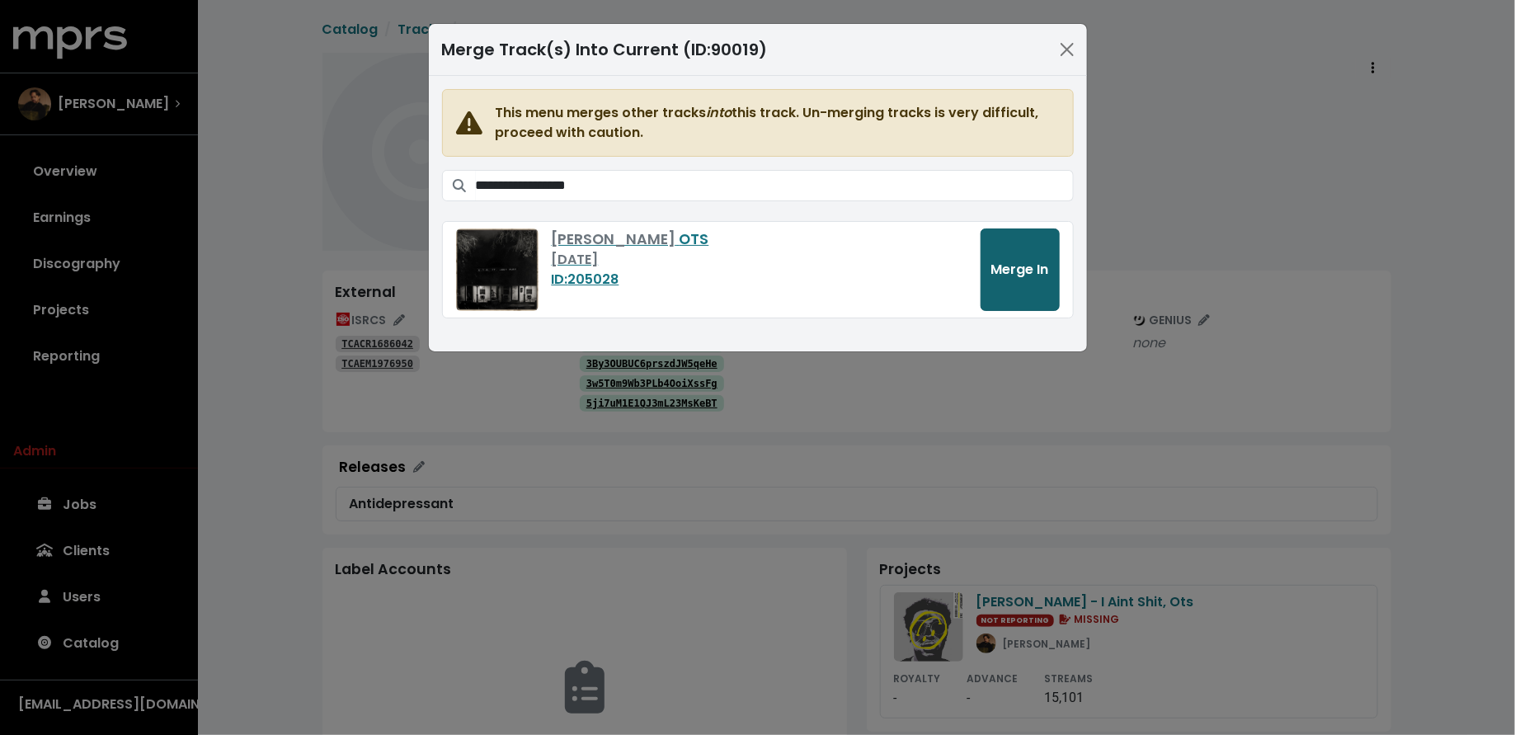
click at [1019, 276] on span "Merge In" at bounding box center [1020, 270] width 58 height 20
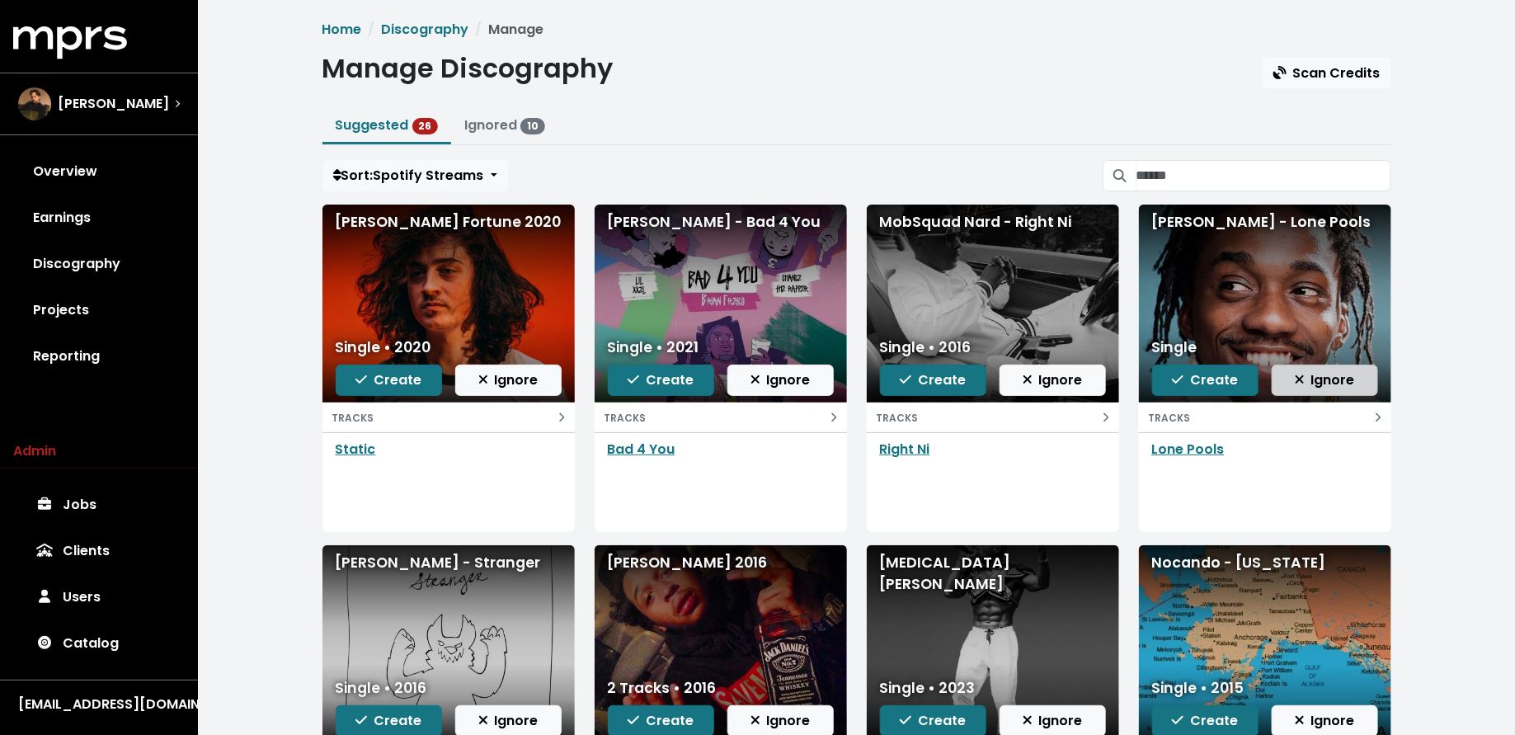
click at [1331, 384] on span "Ignore" at bounding box center [1325, 379] width 60 height 19
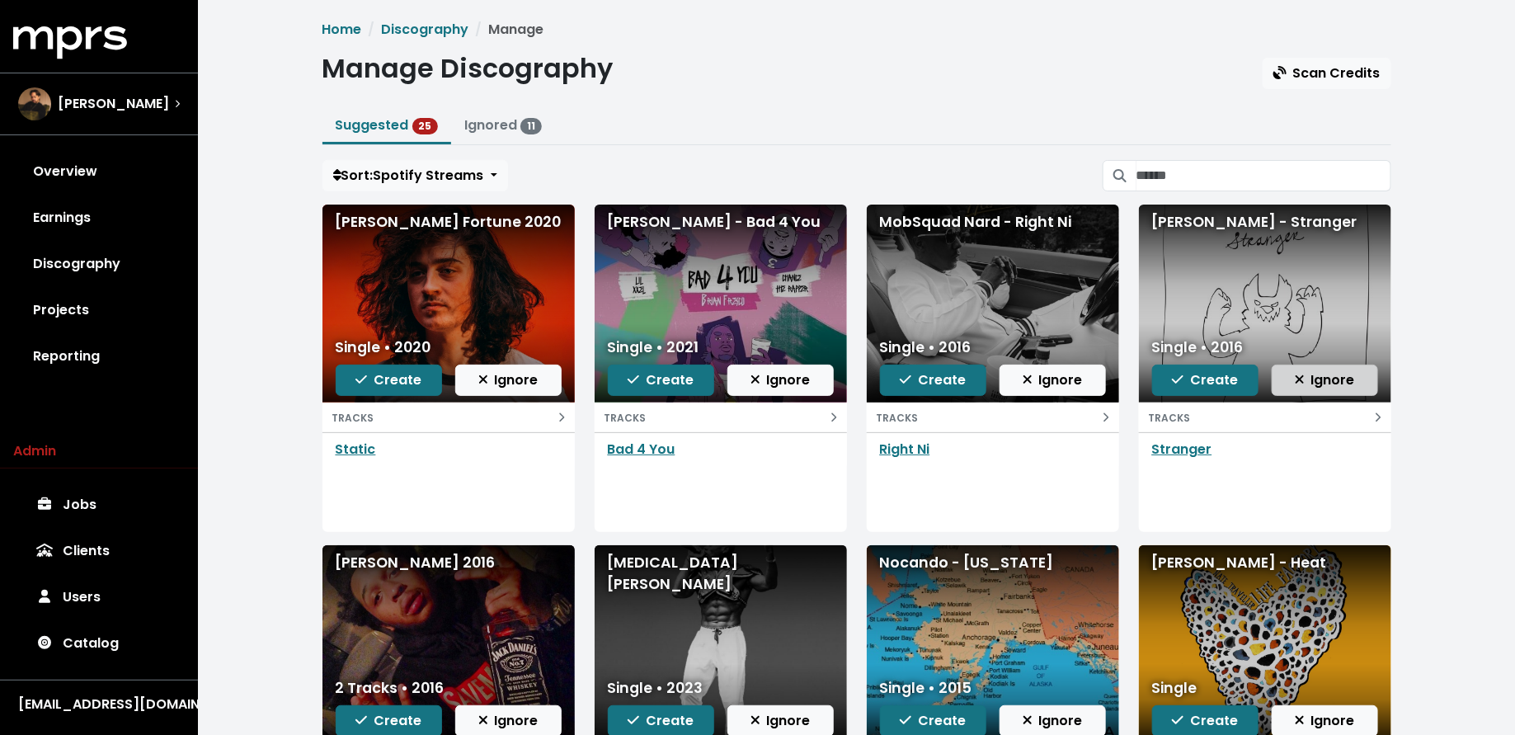
click at [1311, 374] on span "Ignore" at bounding box center [1325, 379] width 60 height 19
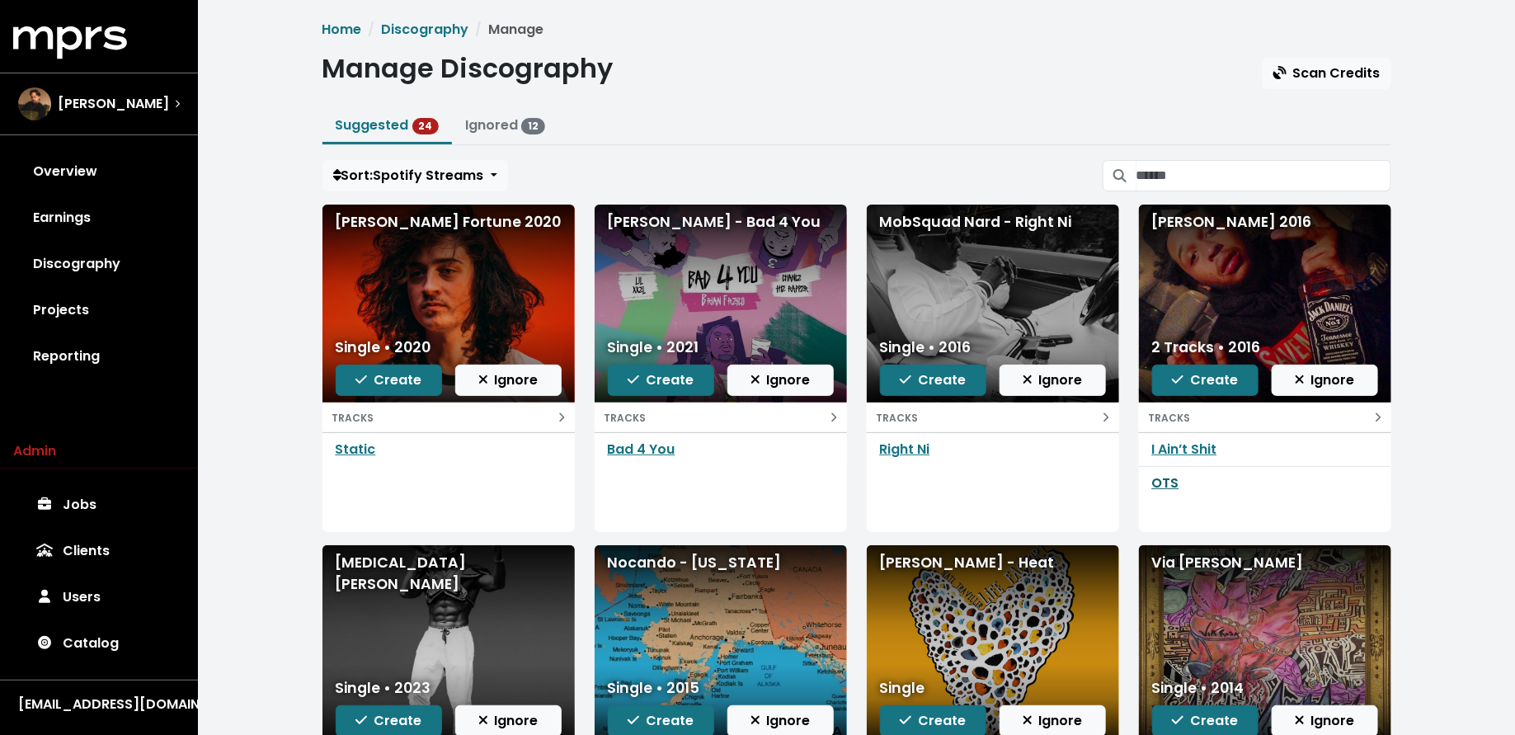
click at [1166, 480] on link "OTS" at bounding box center [1165, 482] width 27 height 19
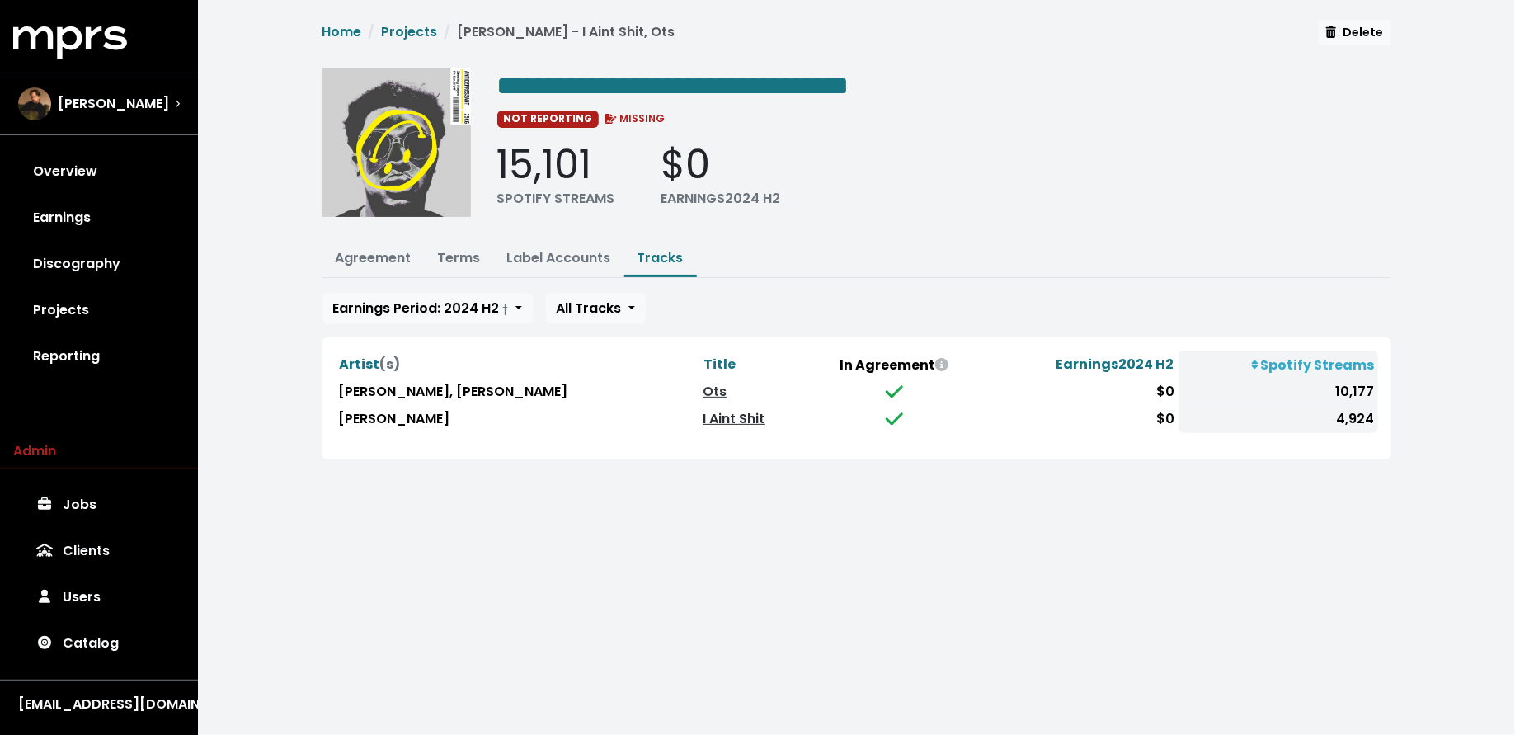
click at [765, 409] on link "I Aint Shit" at bounding box center [734, 418] width 62 height 19
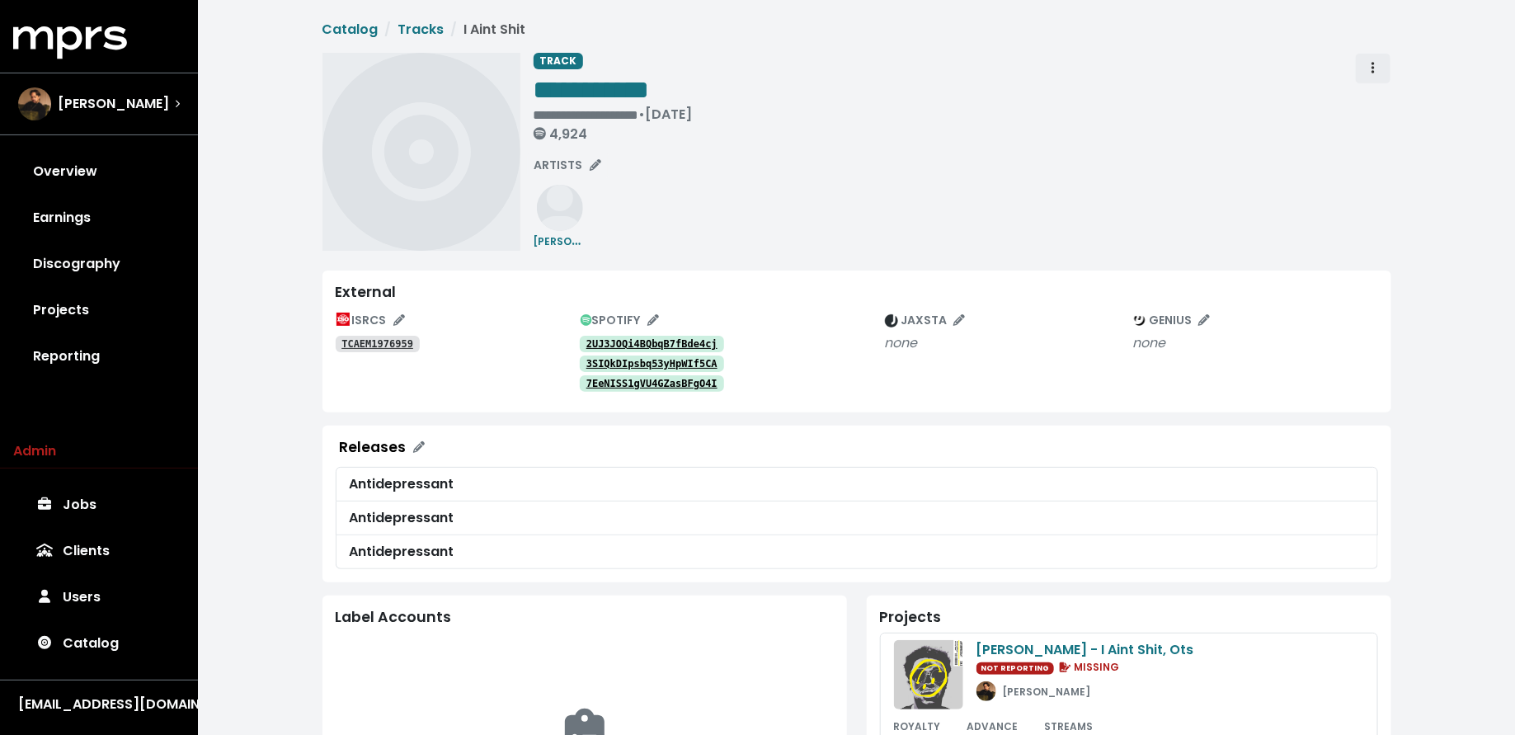
click at [1372, 67] on icon "Track actions" at bounding box center [1373, 67] width 3 height 13
click at [1382, 101] on link "Merge" at bounding box center [1421, 105] width 130 height 26
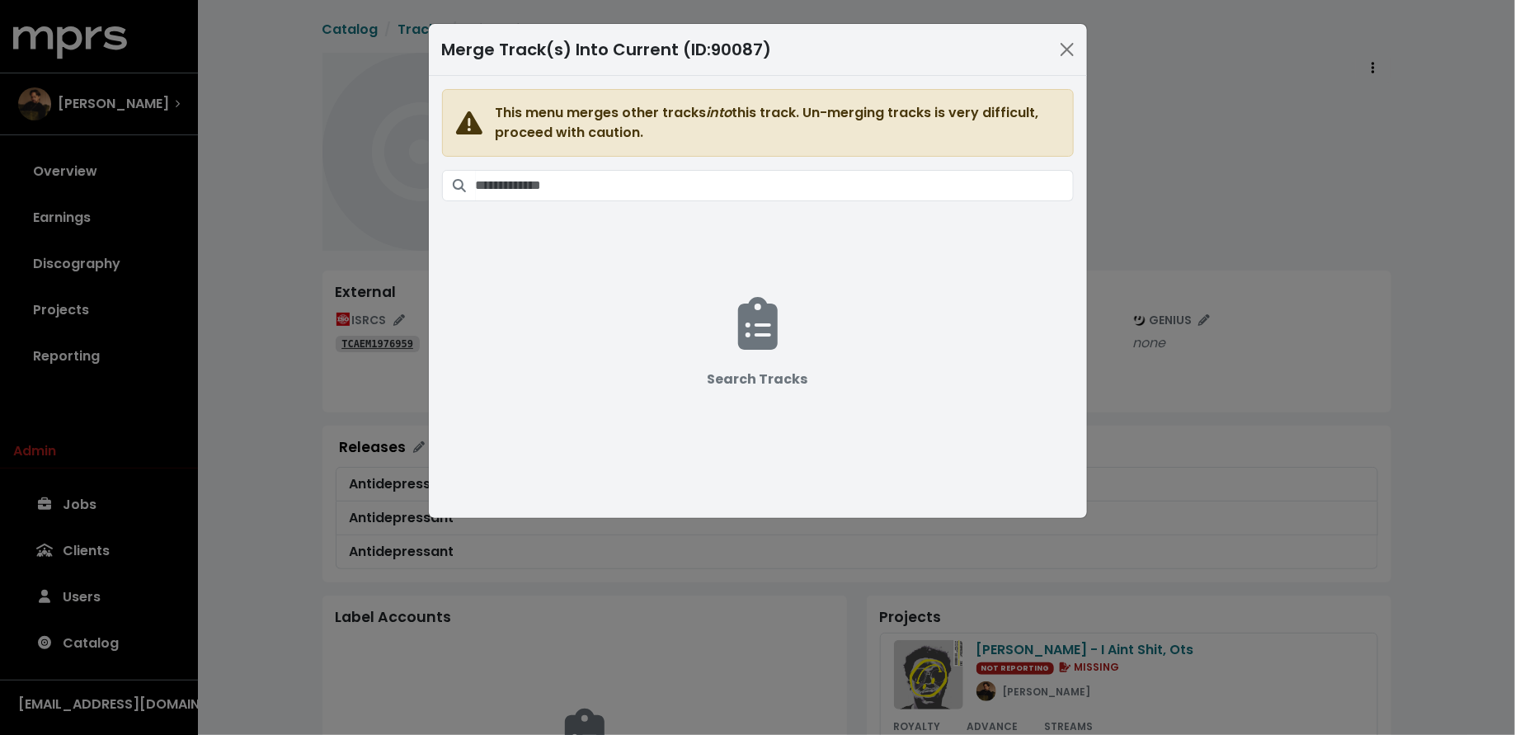
click at [613, 202] on span "This menu merges other tracks into this track. Un-merging tracks is very diffic…" at bounding box center [758, 287] width 632 height 396
click at [619, 206] on span "This menu merges other tracks into this track. Un-merging tracks is very diffic…" at bounding box center [758, 287] width 632 height 396
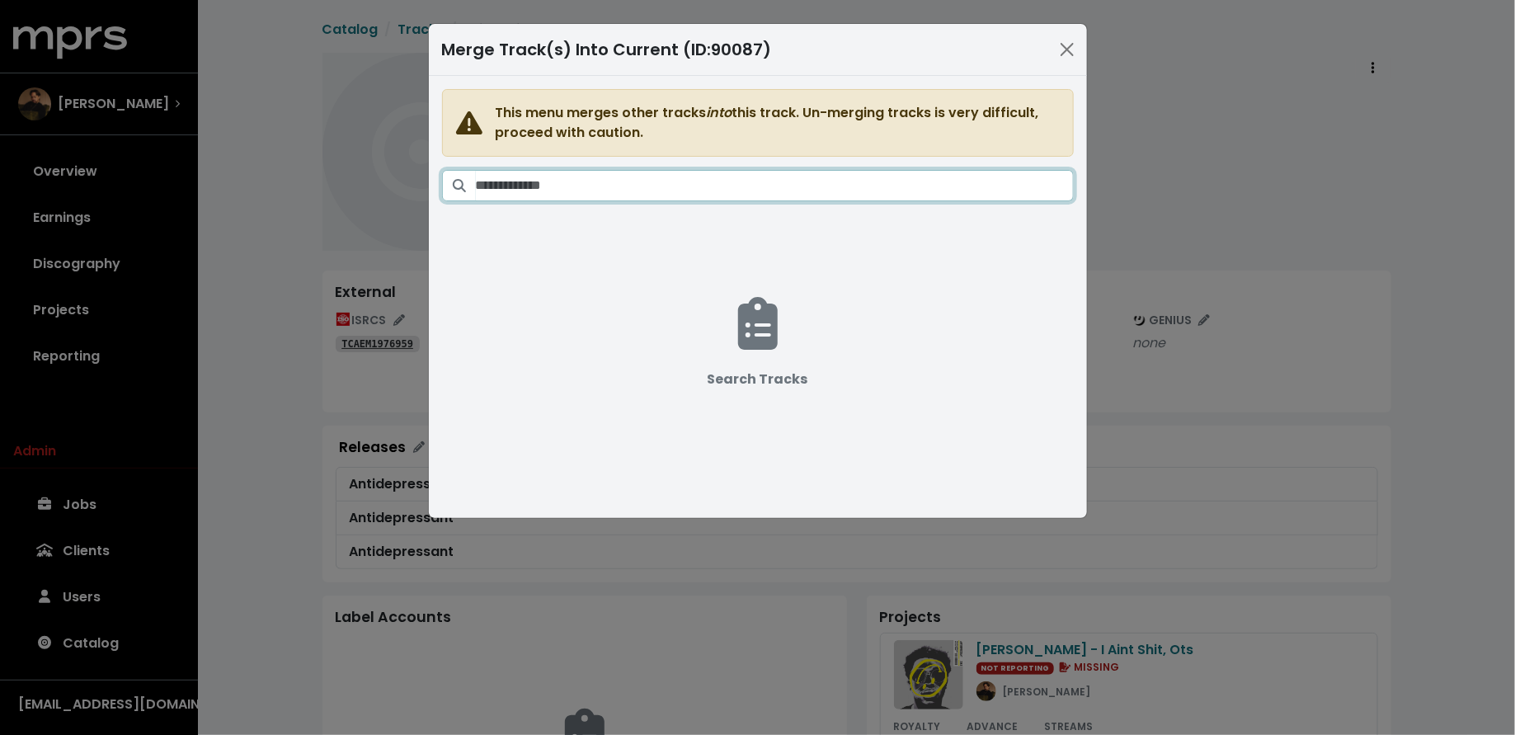
click at [615, 195] on input "Search tracks" at bounding box center [775, 185] width 598 height 31
type input "**********"
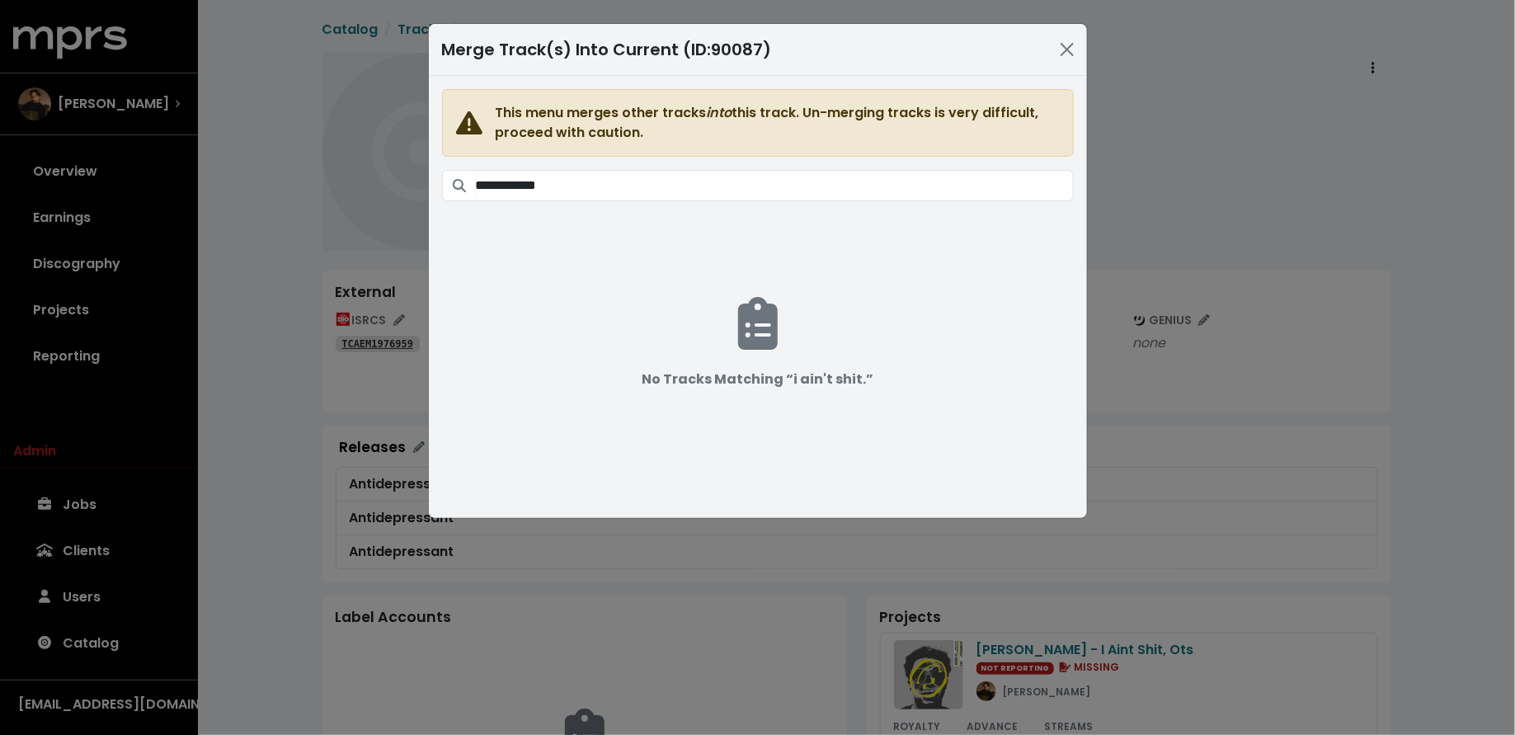
click at [1218, 193] on div "**********" at bounding box center [757, 367] width 1515 height 735
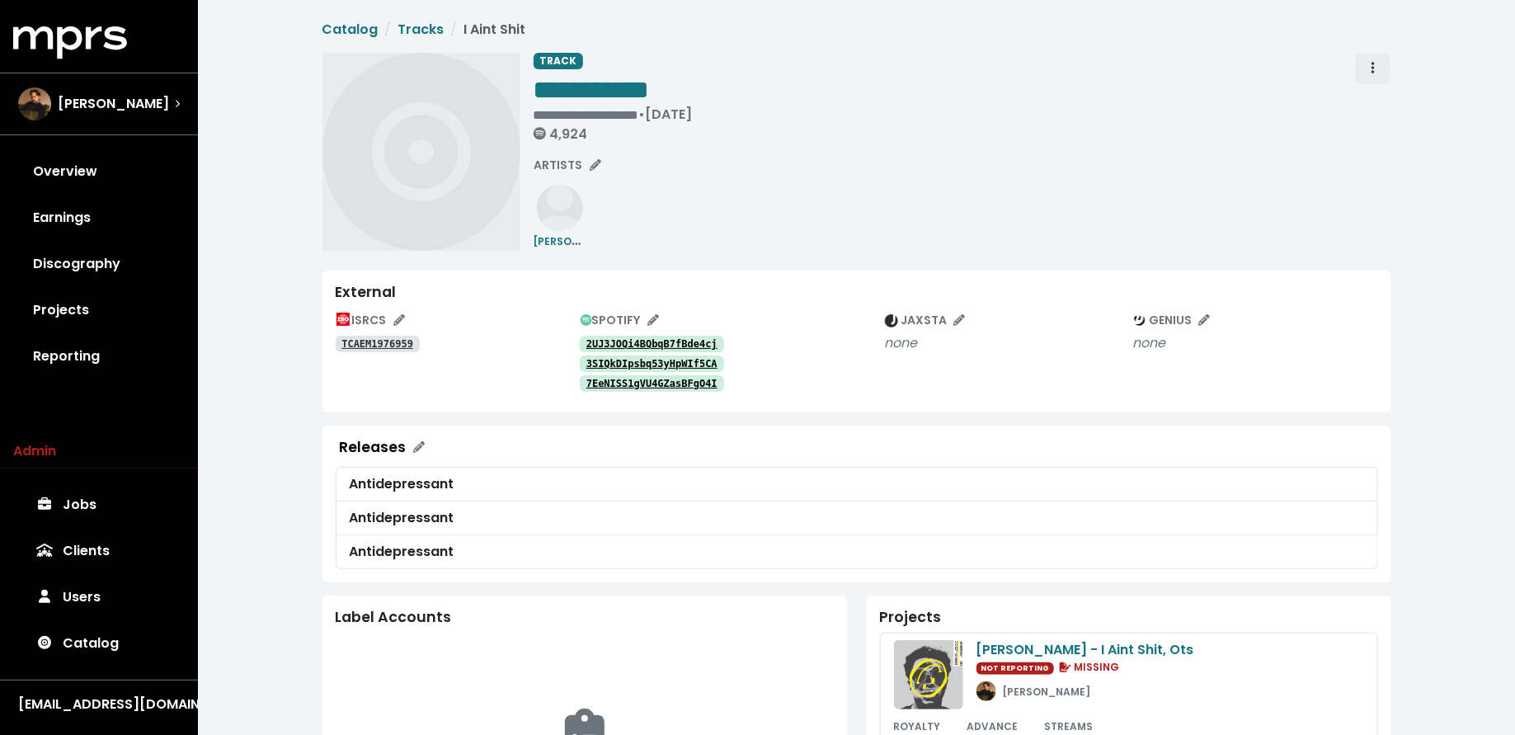
click at [1376, 64] on span "Track actions" at bounding box center [1373, 69] width 15 height 20
click at [1394, 102] on link "Merge" at bounding box center [1421, 105] width 130 height 26
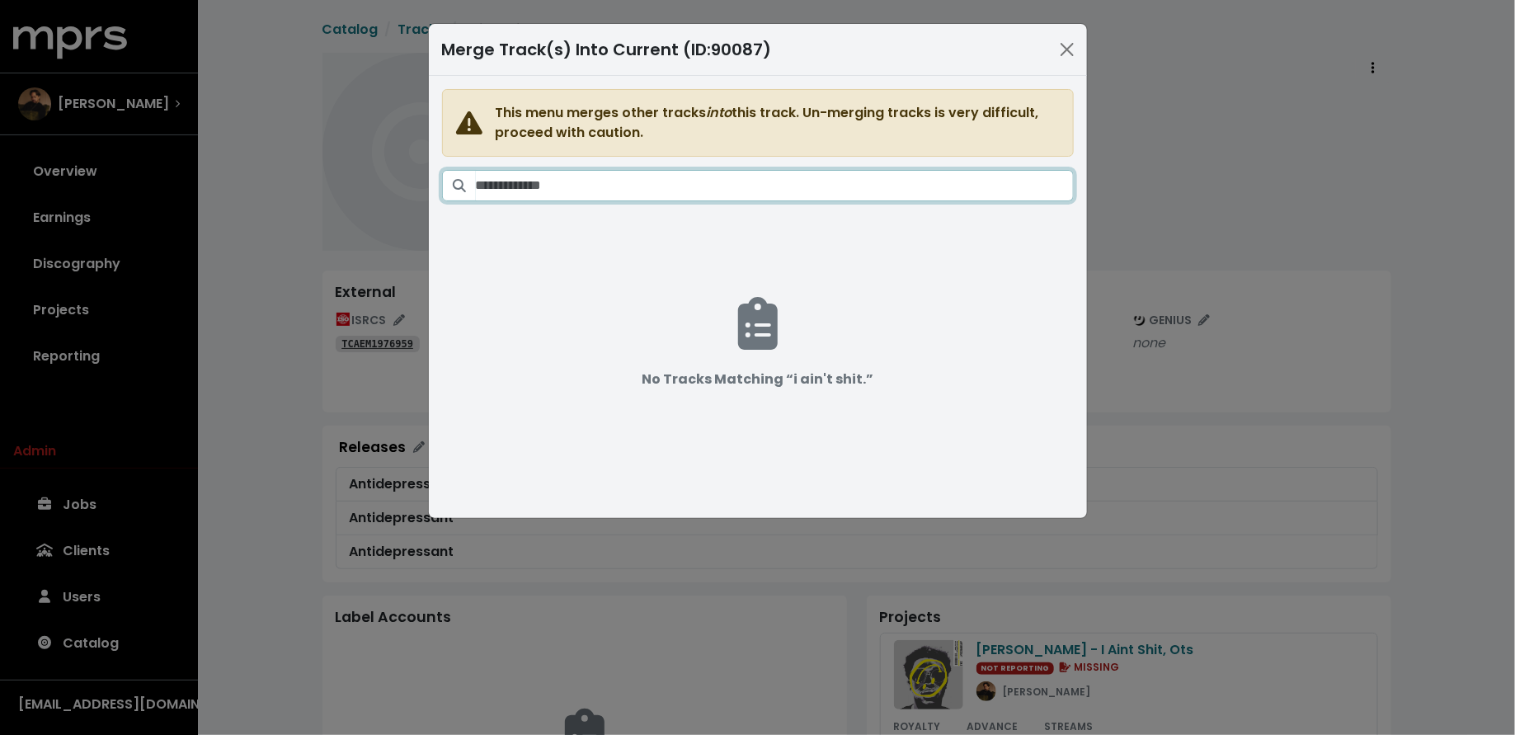
click at [883, 186] on input "Search tracks" at bounding box center [775, 185] width 598 height 31
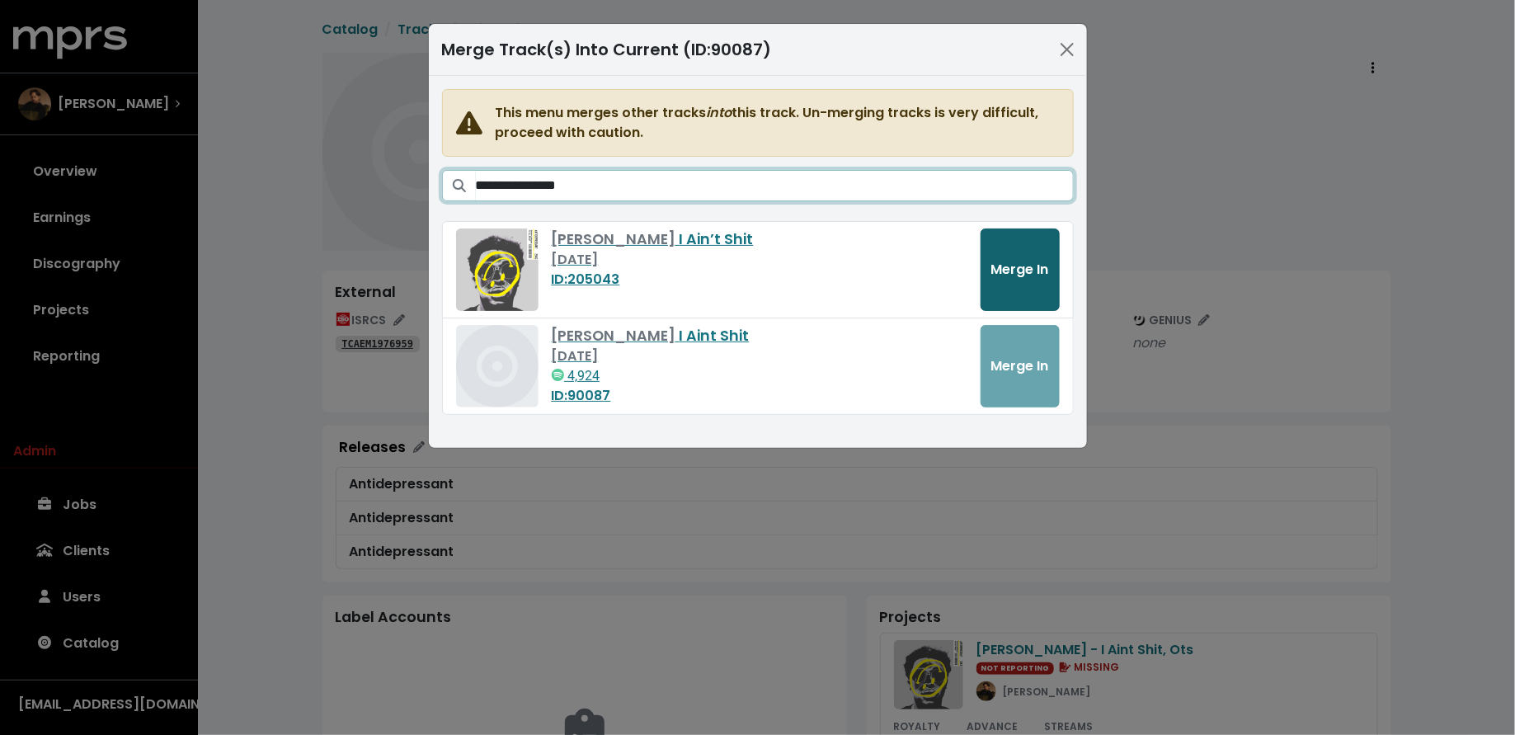
type input "**********"
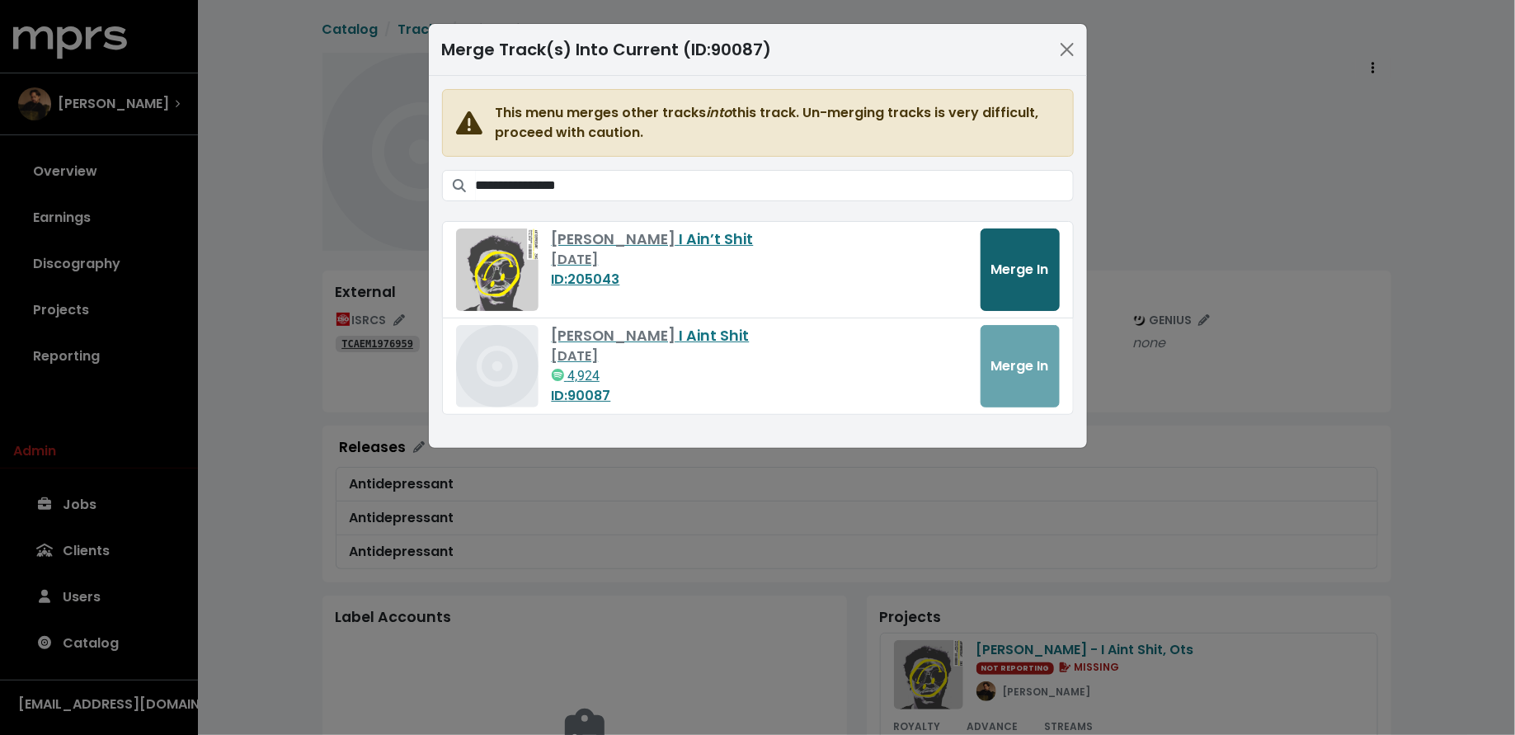
click at [1023, 277] on span "Merge In" at bounding box center [1020, 270] width 58 height 20
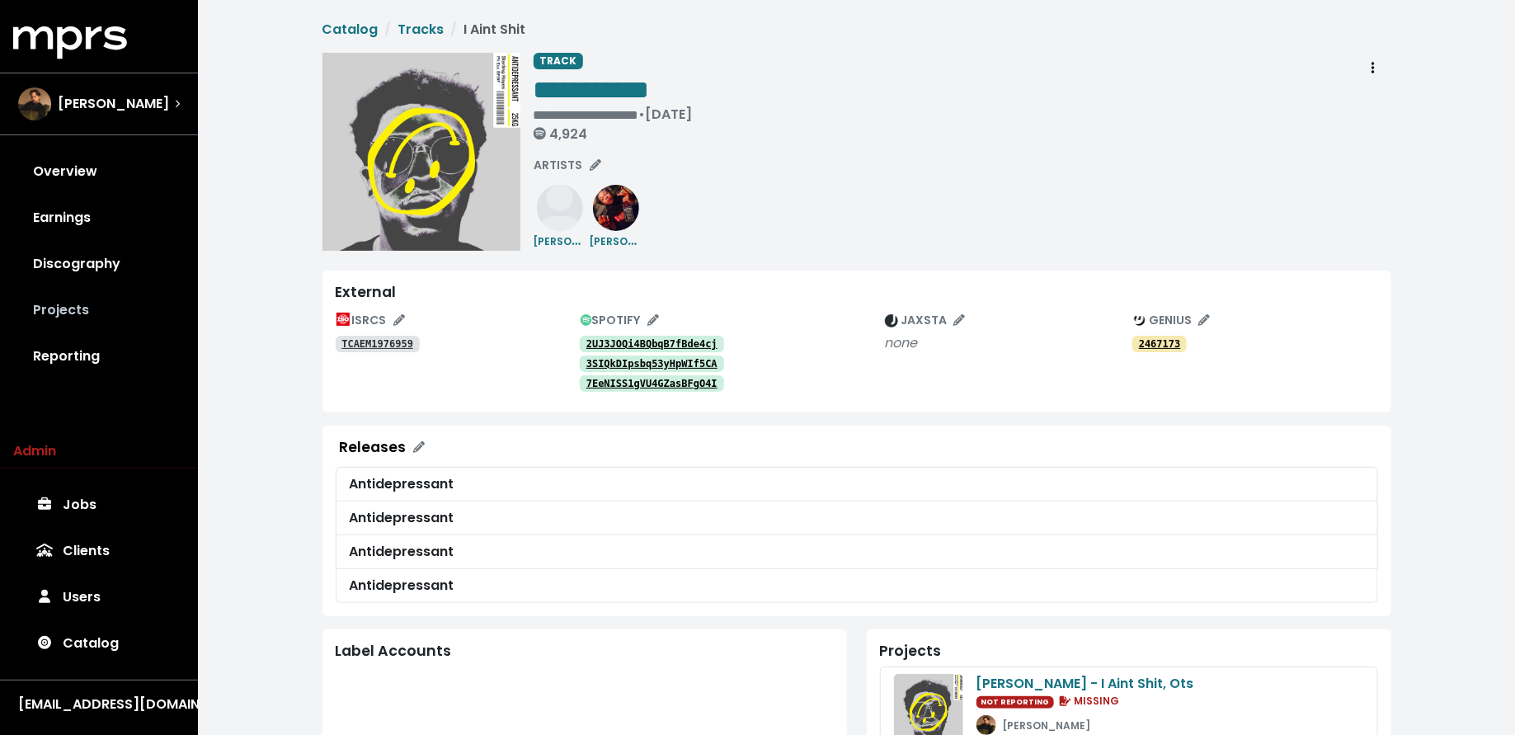
click at [128, 304] on link "Projects" at bounding box center [99, 310] width 172 height 46
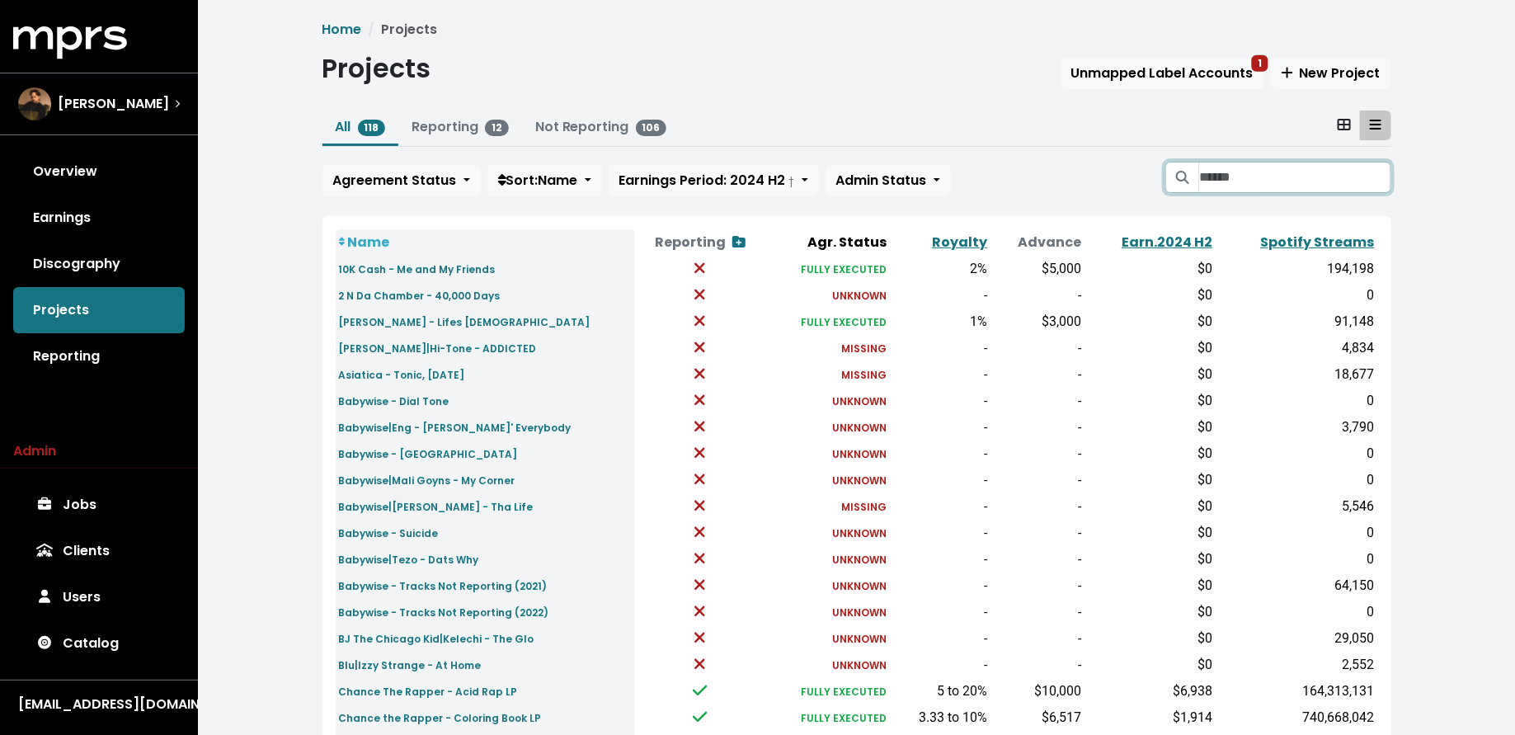
click at [1296, 169] on input "Search projects" at bounding box center [1294, 177] width 191 height 31
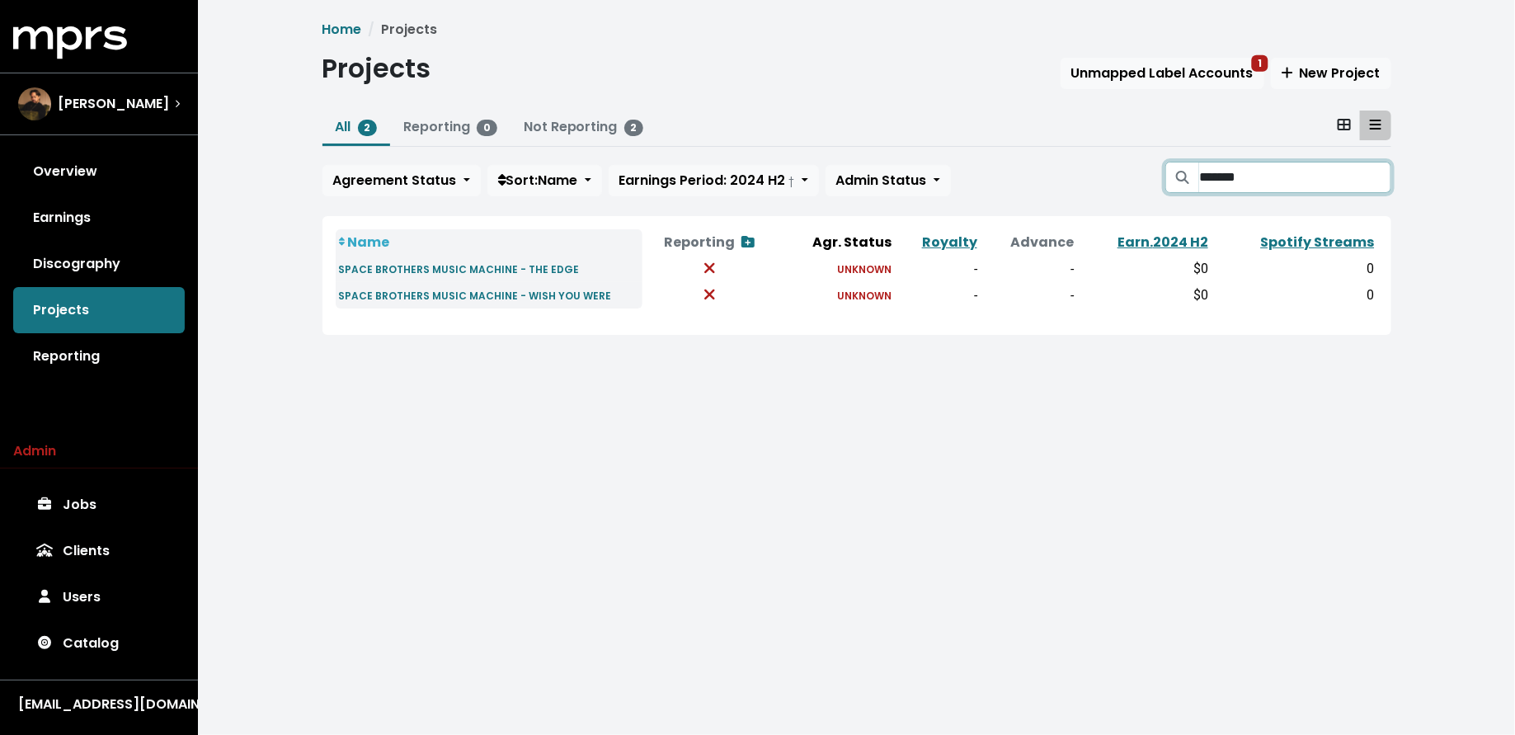
type input "*"
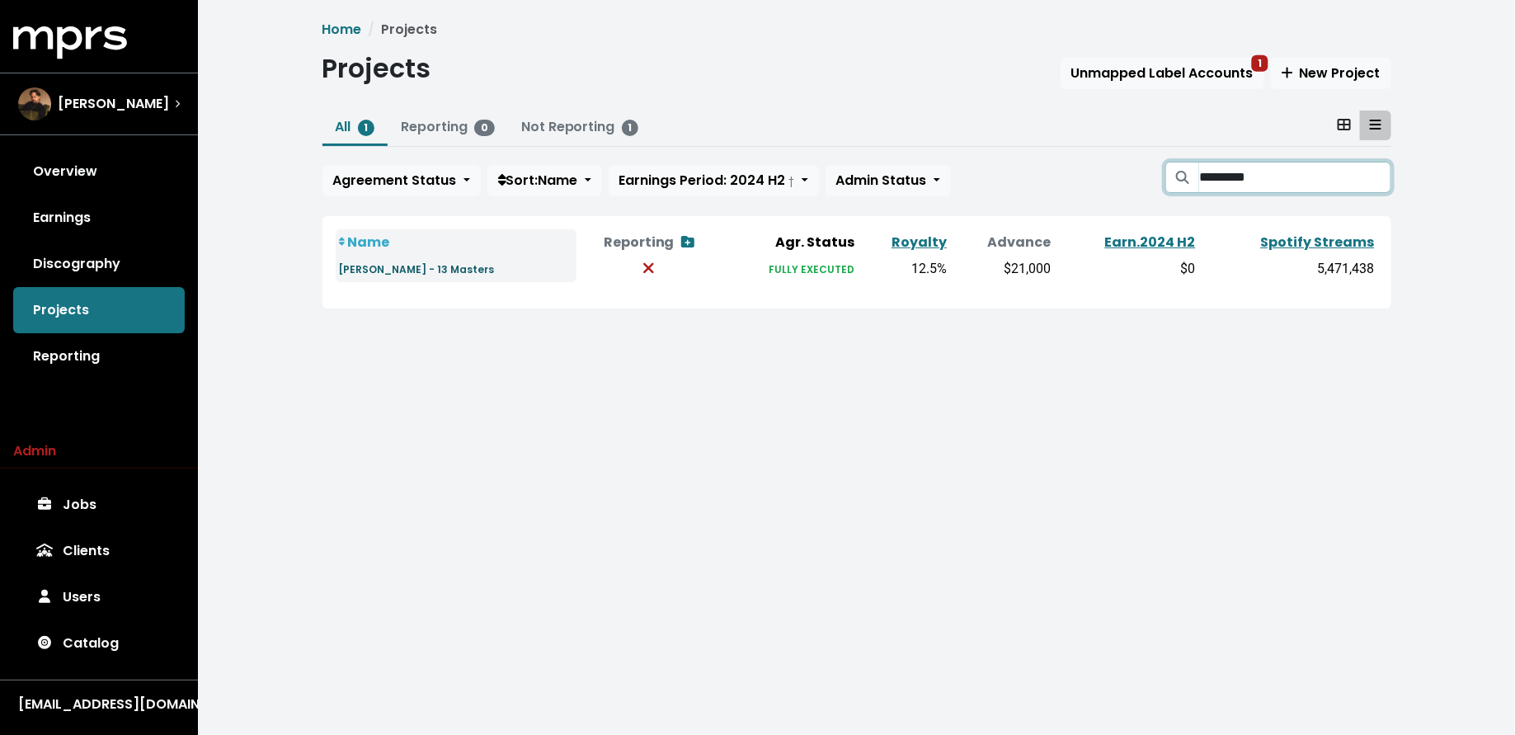
type input "*********"
click at [438, 266] on small "Grace Weber - 13 Masters" at bounding box center [417, 269] width 156 height 14
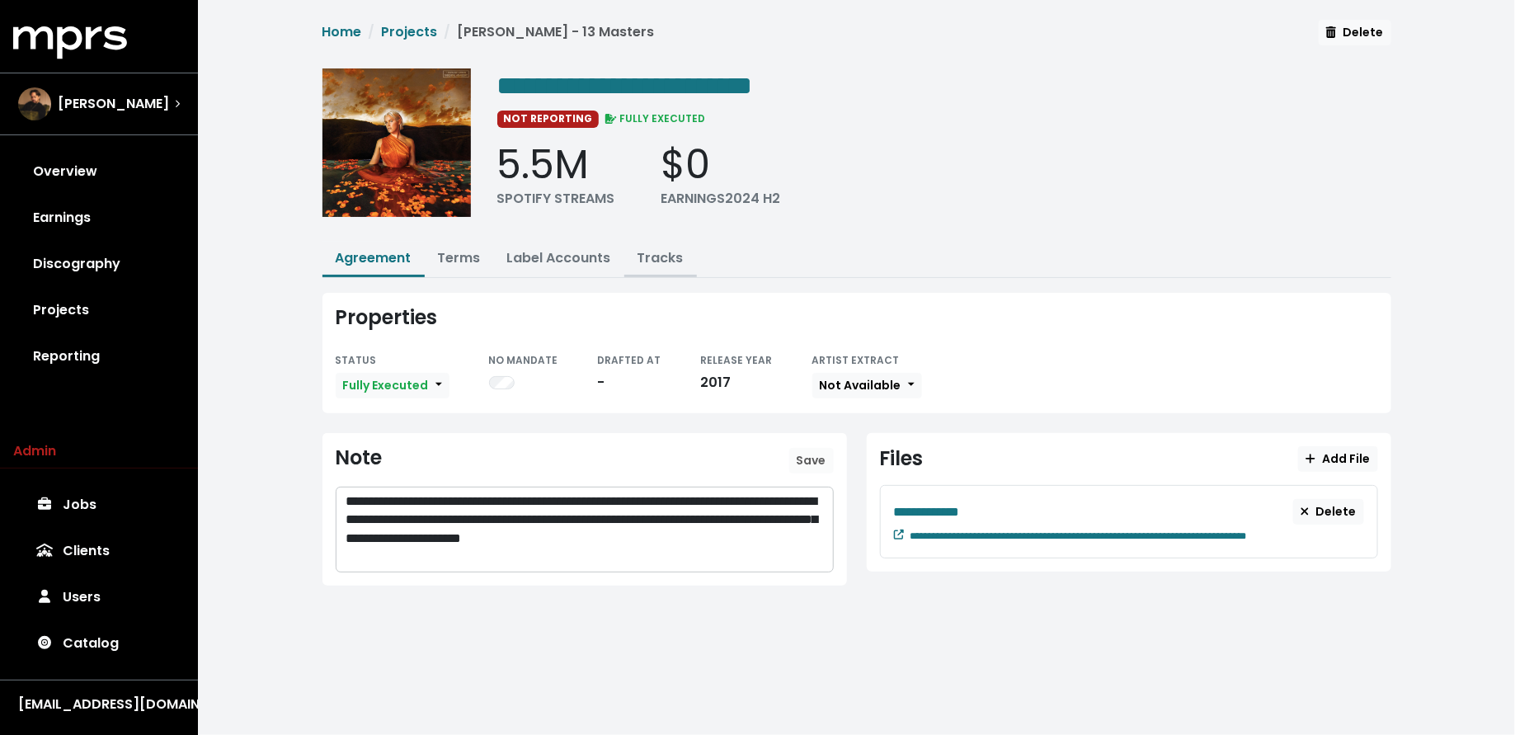
click at [669, 244] on button "Tracks" at bounding box center [660, 259] width 73 height 35
click at [655, 265] on button "Tracks" at bounding box center [660, 259] width 73 height 35
click at [638, 261] on link "Tracks" at bounding box center [661, 257] width 46 height 19
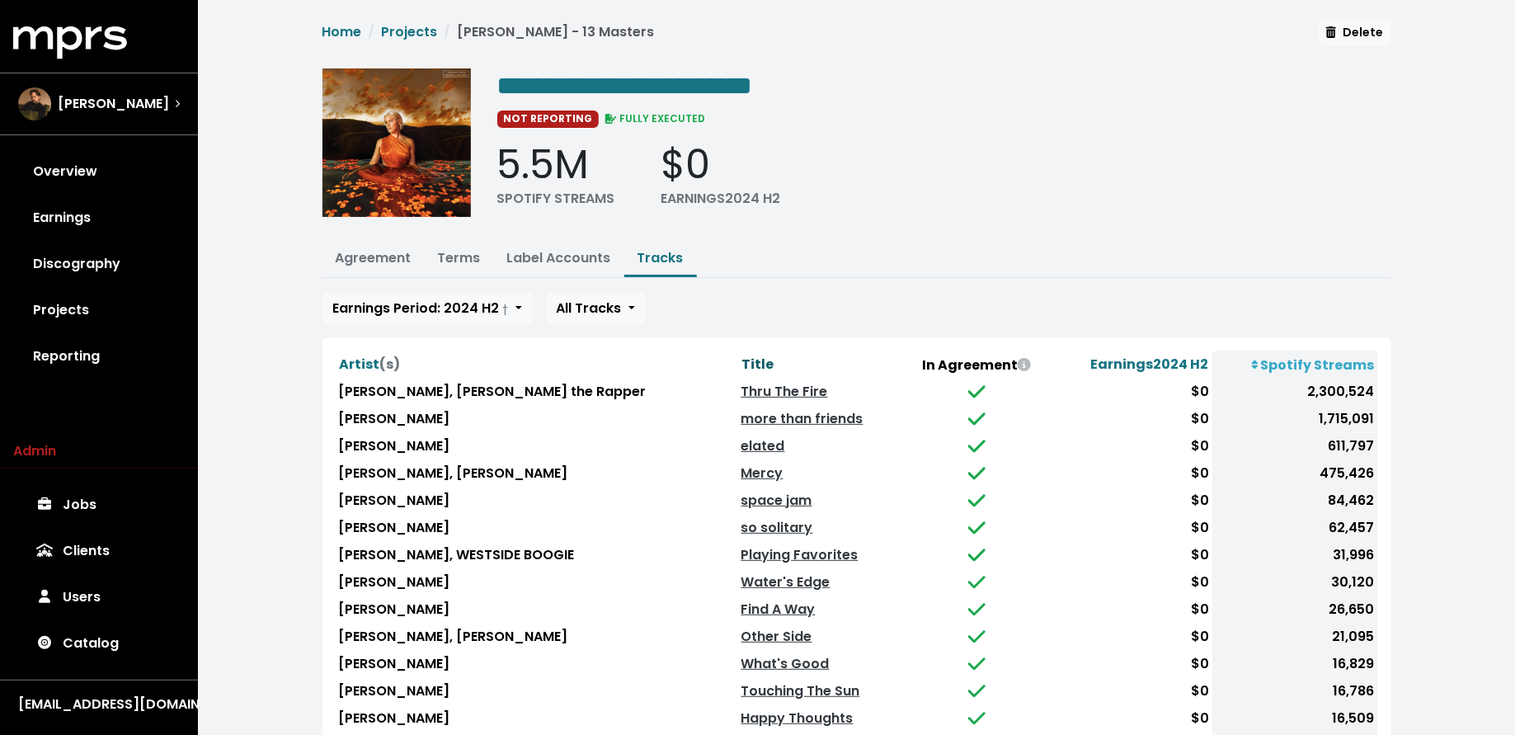
click at [742, 356] on span "Title" at bounding box center [758, 364] width 32 height 19
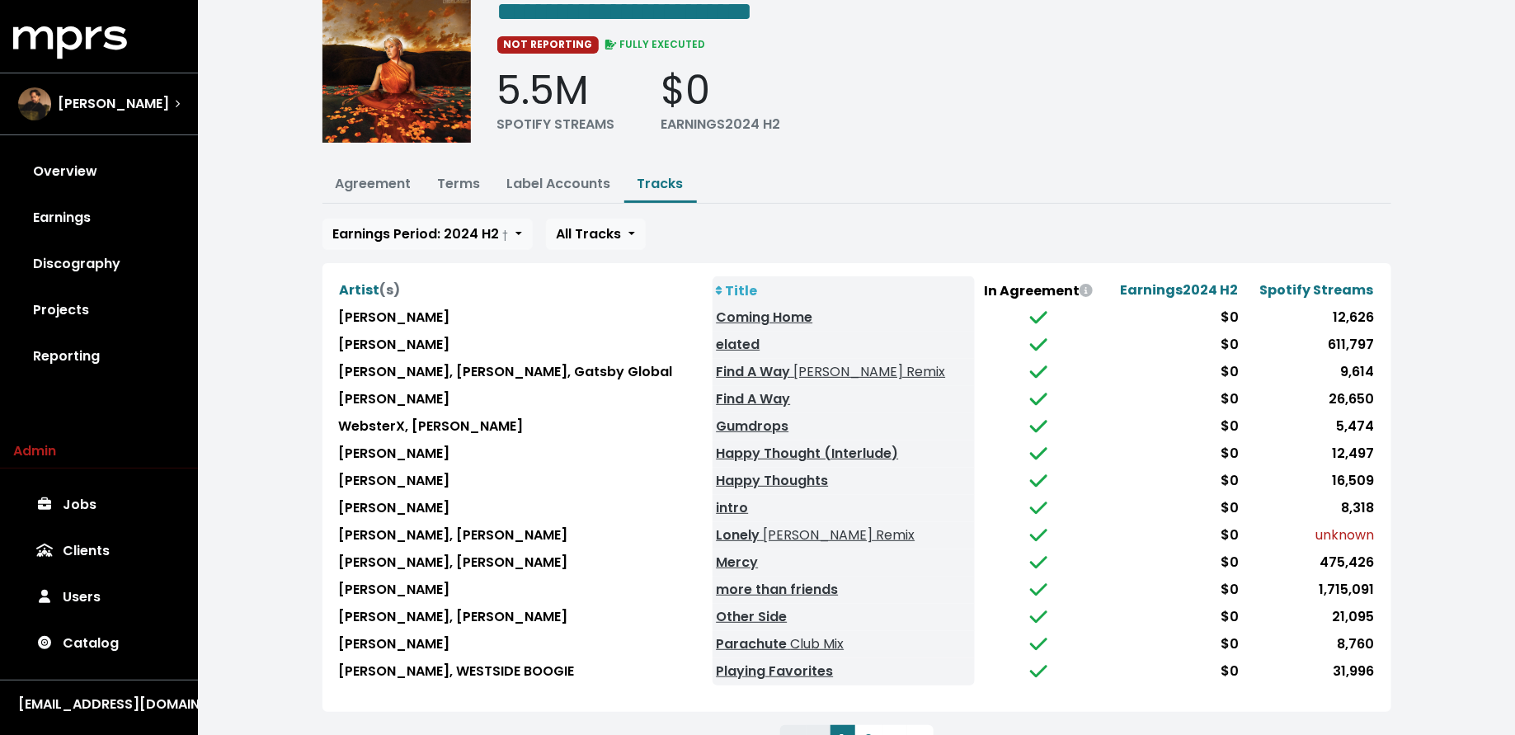
scroll to position [75, 0]
click at [726, 556] on link "Mercy" at bounding box center [737, 561] width 42 height 19
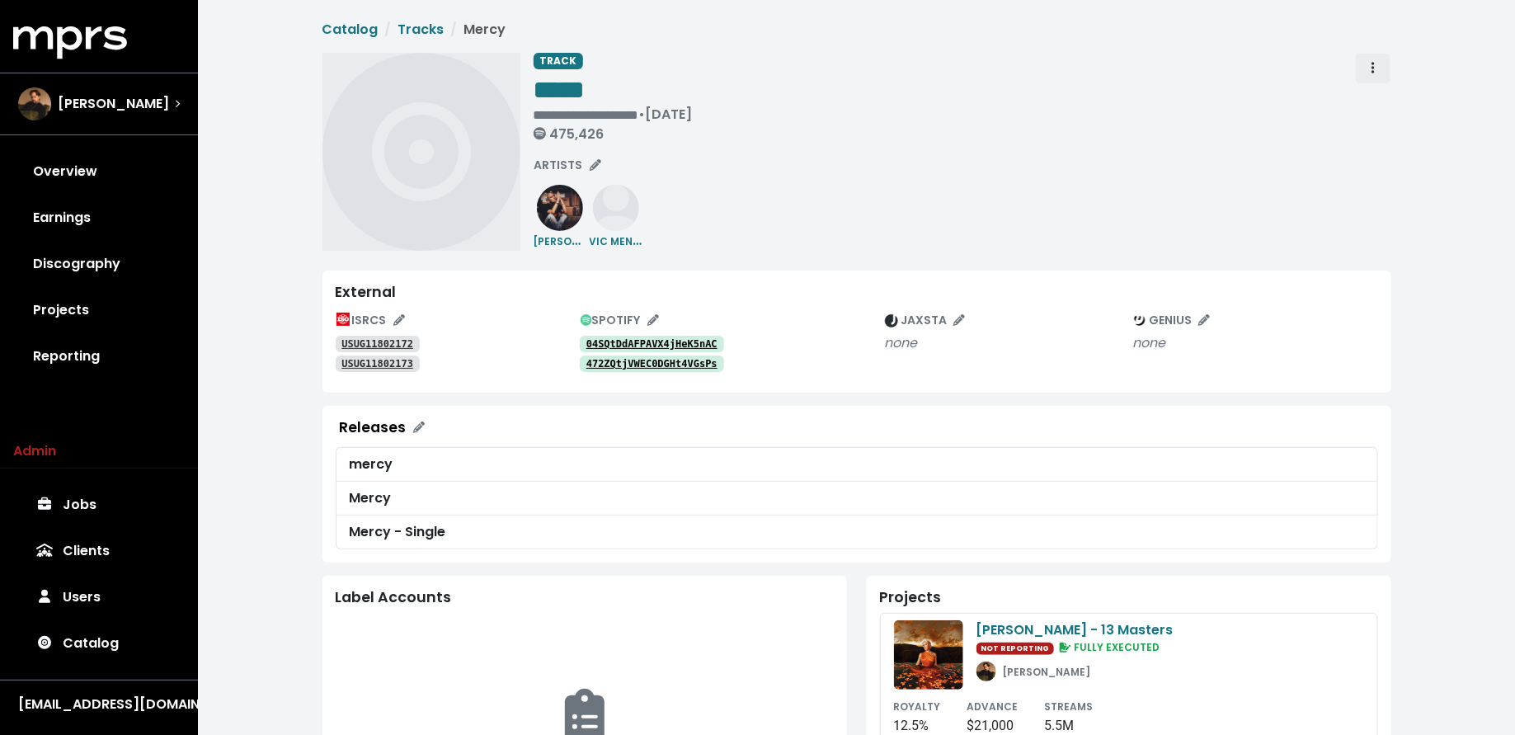
click at [1374, 60] on span "Track actions" at bounding box center [1373, 69] width 15 height 20
click at [1374, 104] on link "Merge" at bounding box center [1421, 105] width 130 height 26
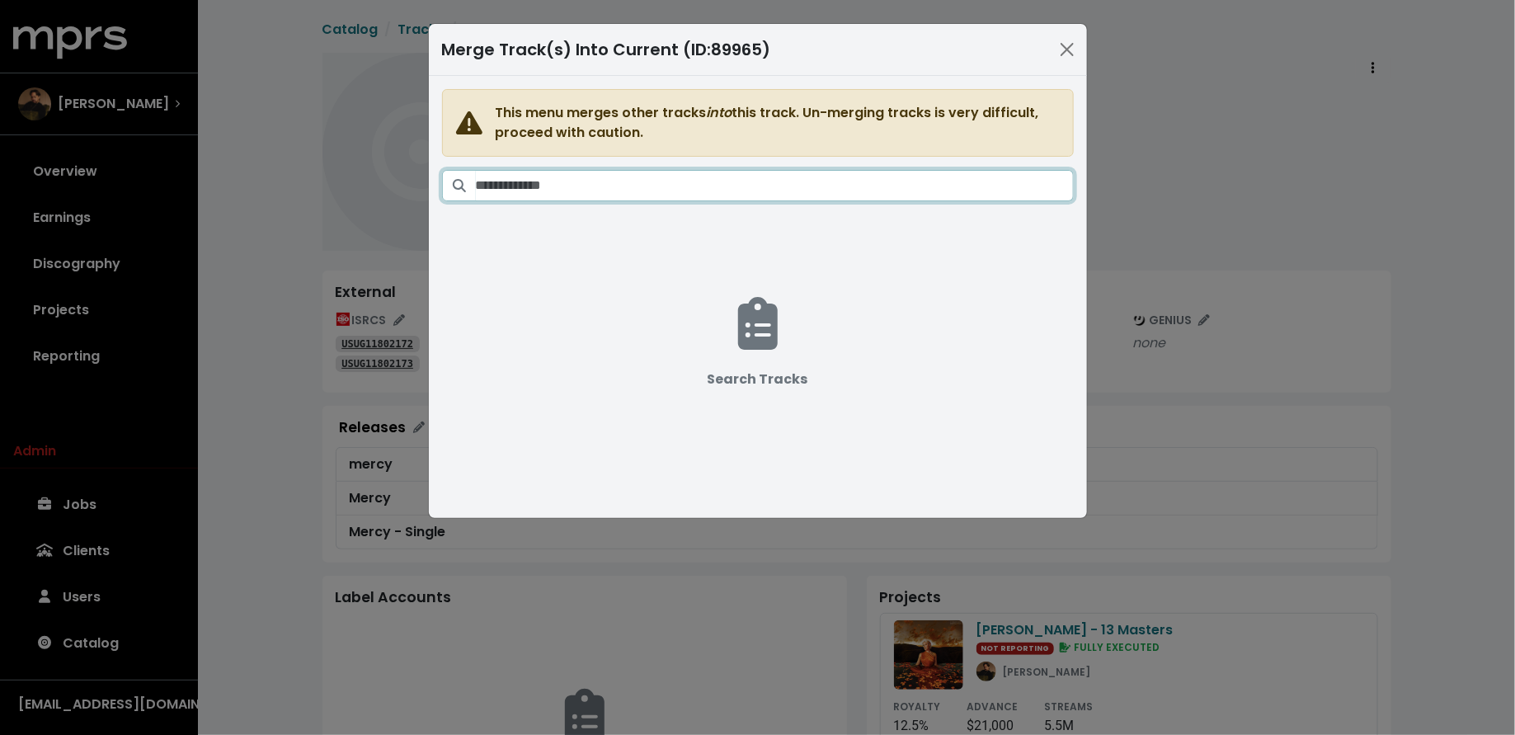
click at [589, 182] on input "Search tracks" at bounding box center [775, 185] width 598 height 31
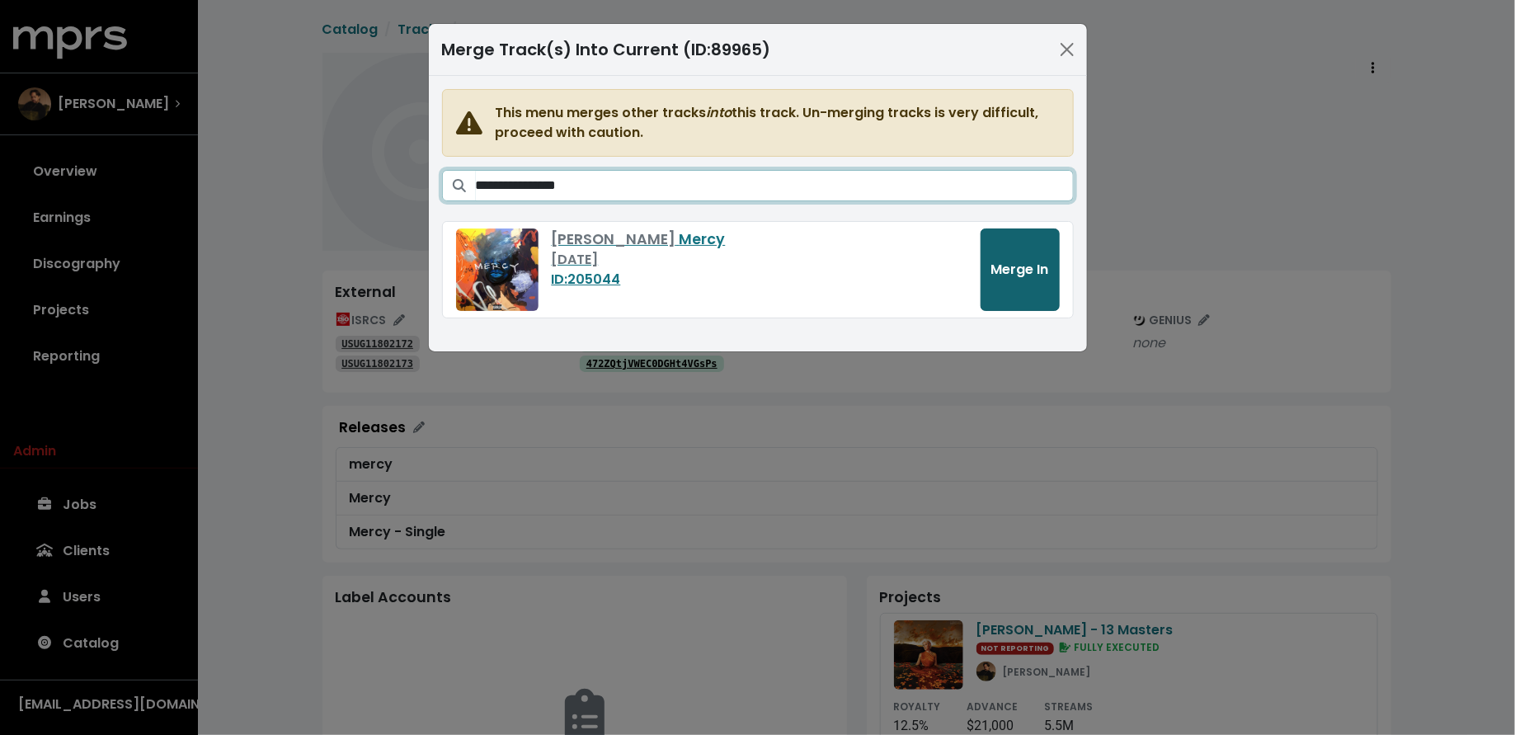
type input "**********"
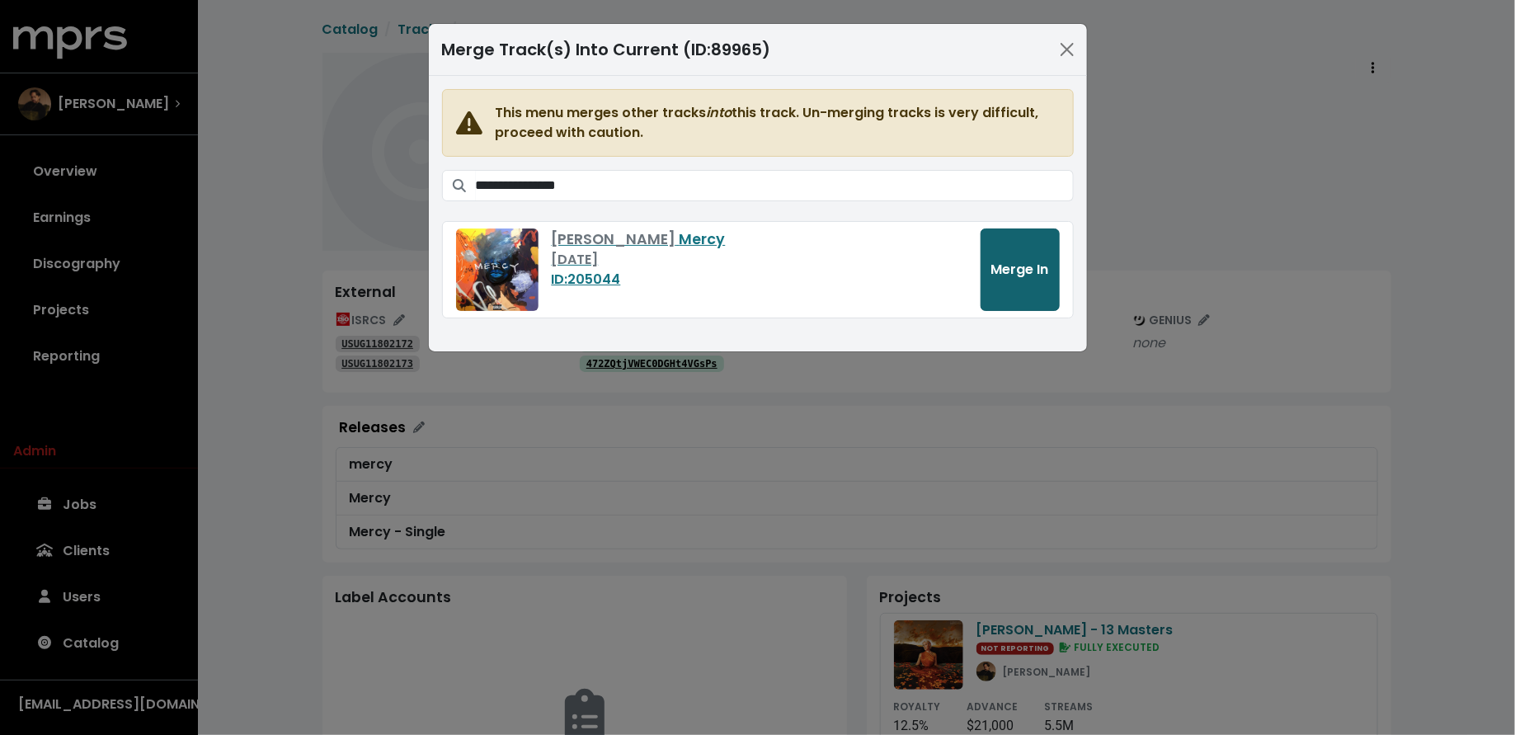
click at [1007, 279] on button "Merge In" at bounding box center [1020, 269] width 79 height 82
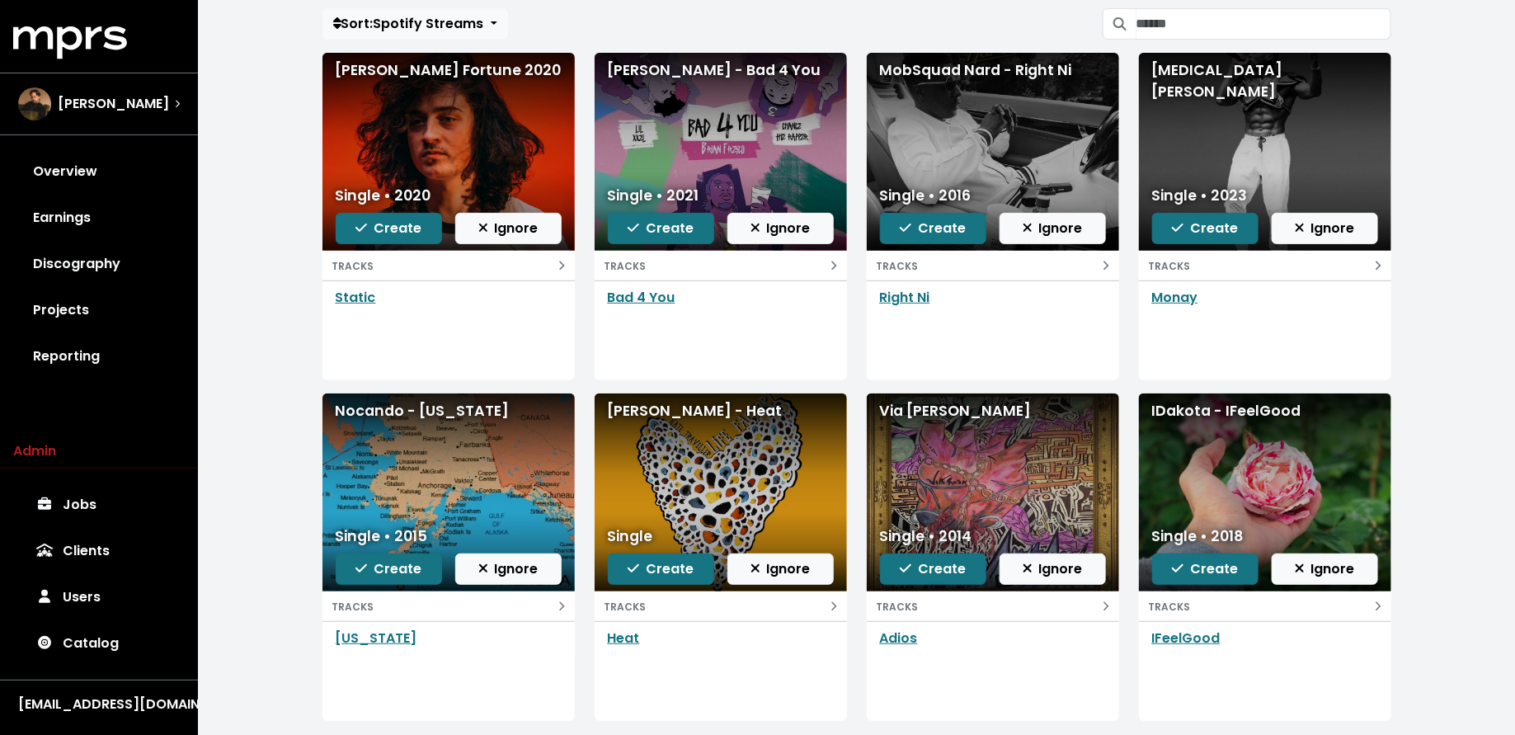
scroll to position [143, 0]
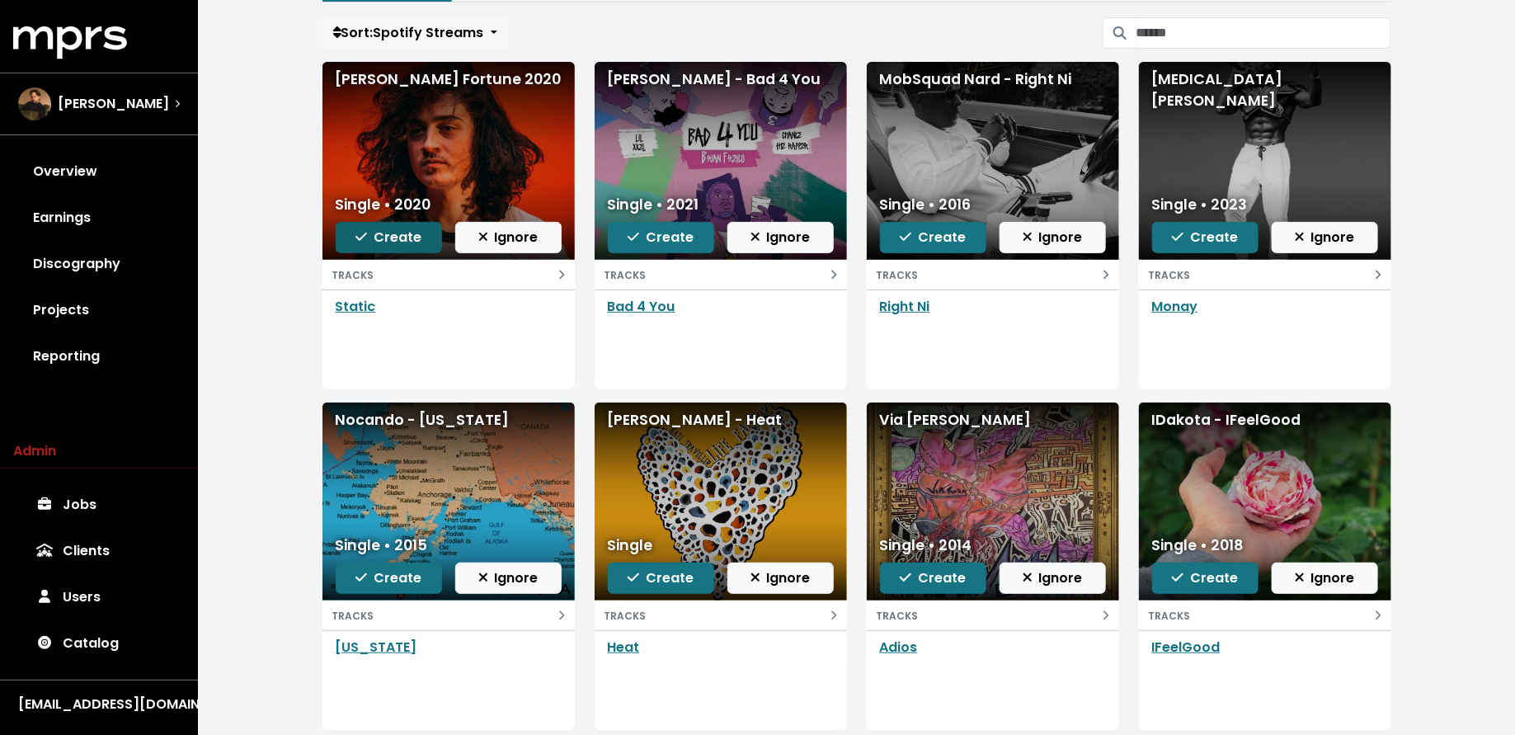
click at [394, 228] on span "Create" at bounding box center [389, 237] width 66 height 19
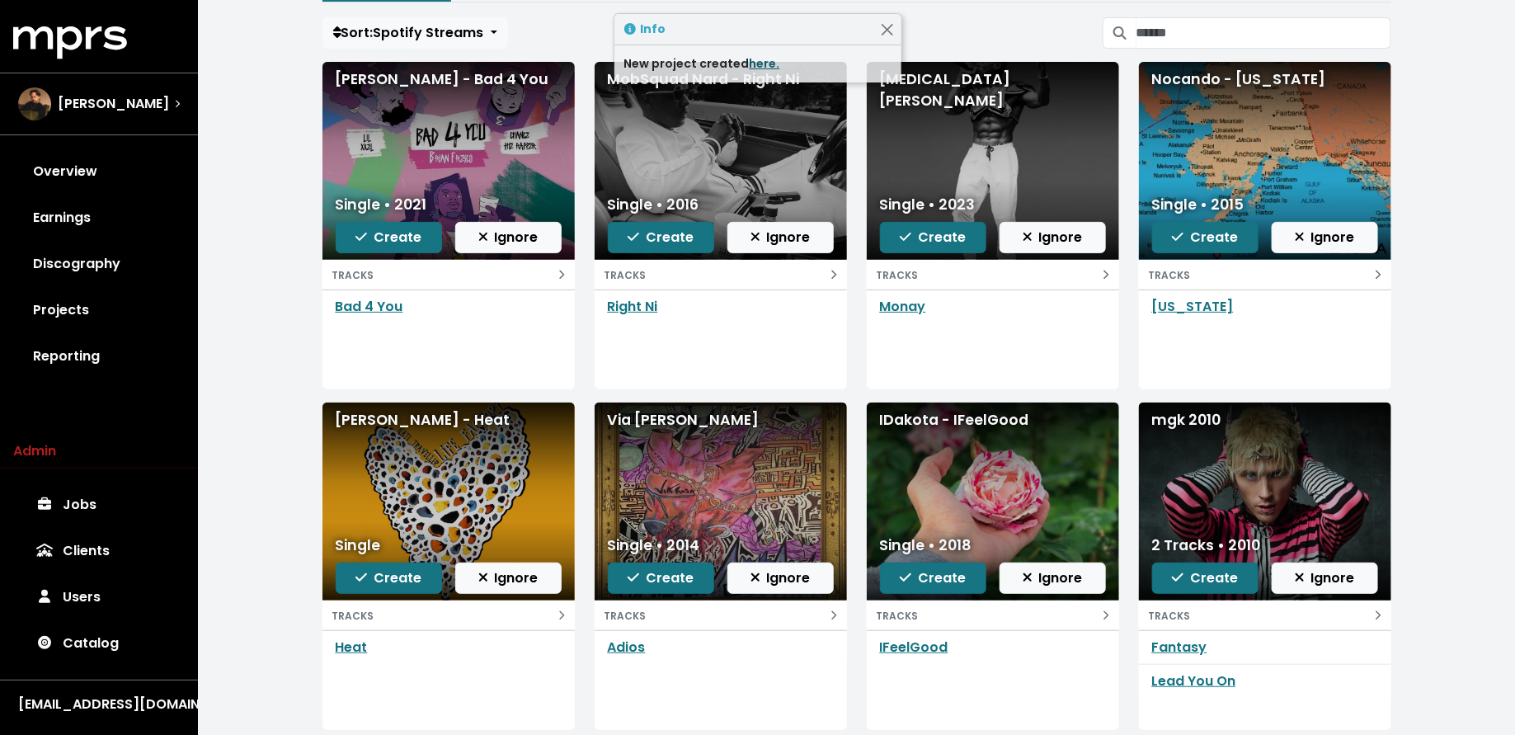
click at [750, 64] on link "here." at bounding box center [765, 63] width 31 height 16
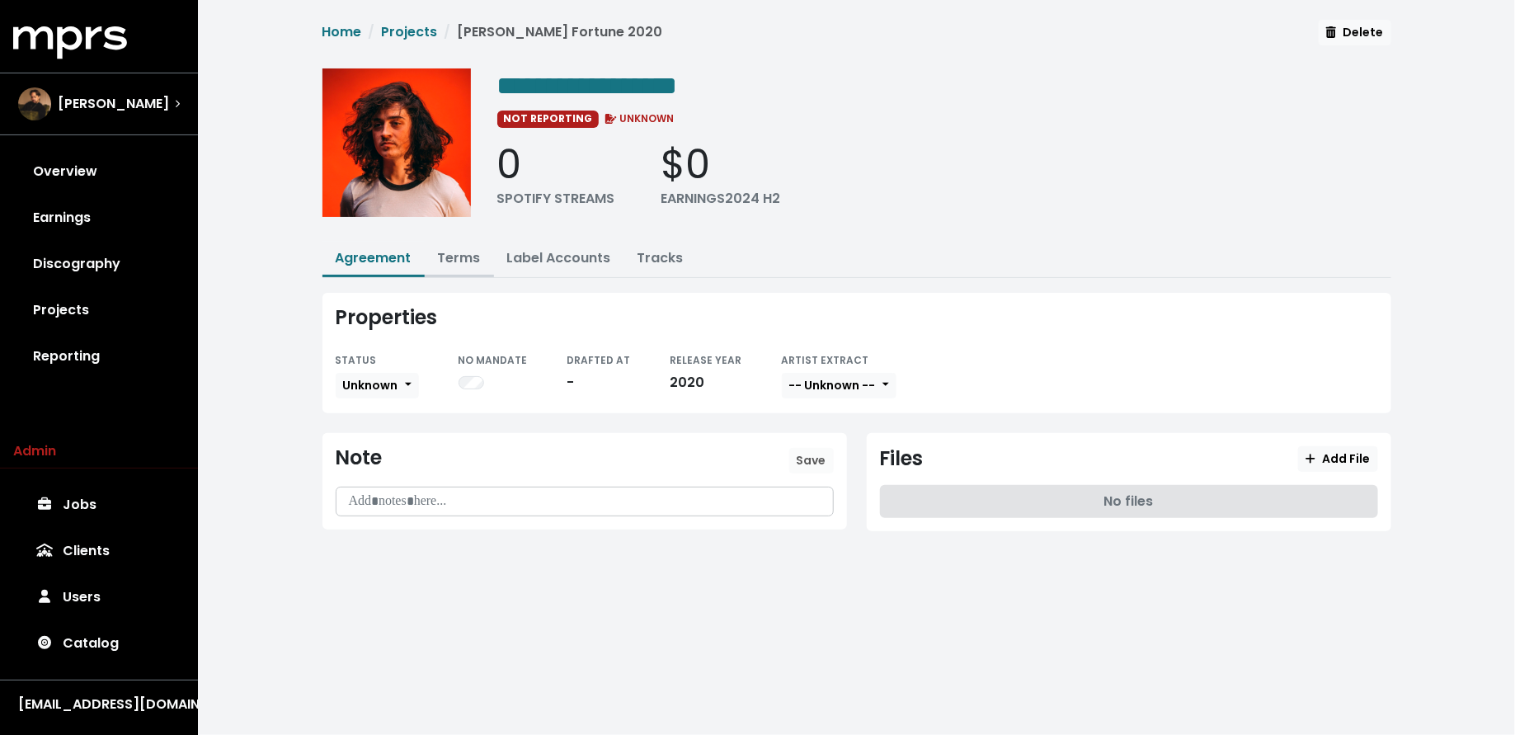
click at [445, 261] on link "Terms" at bounding box center [459, 257] width 43 height 19
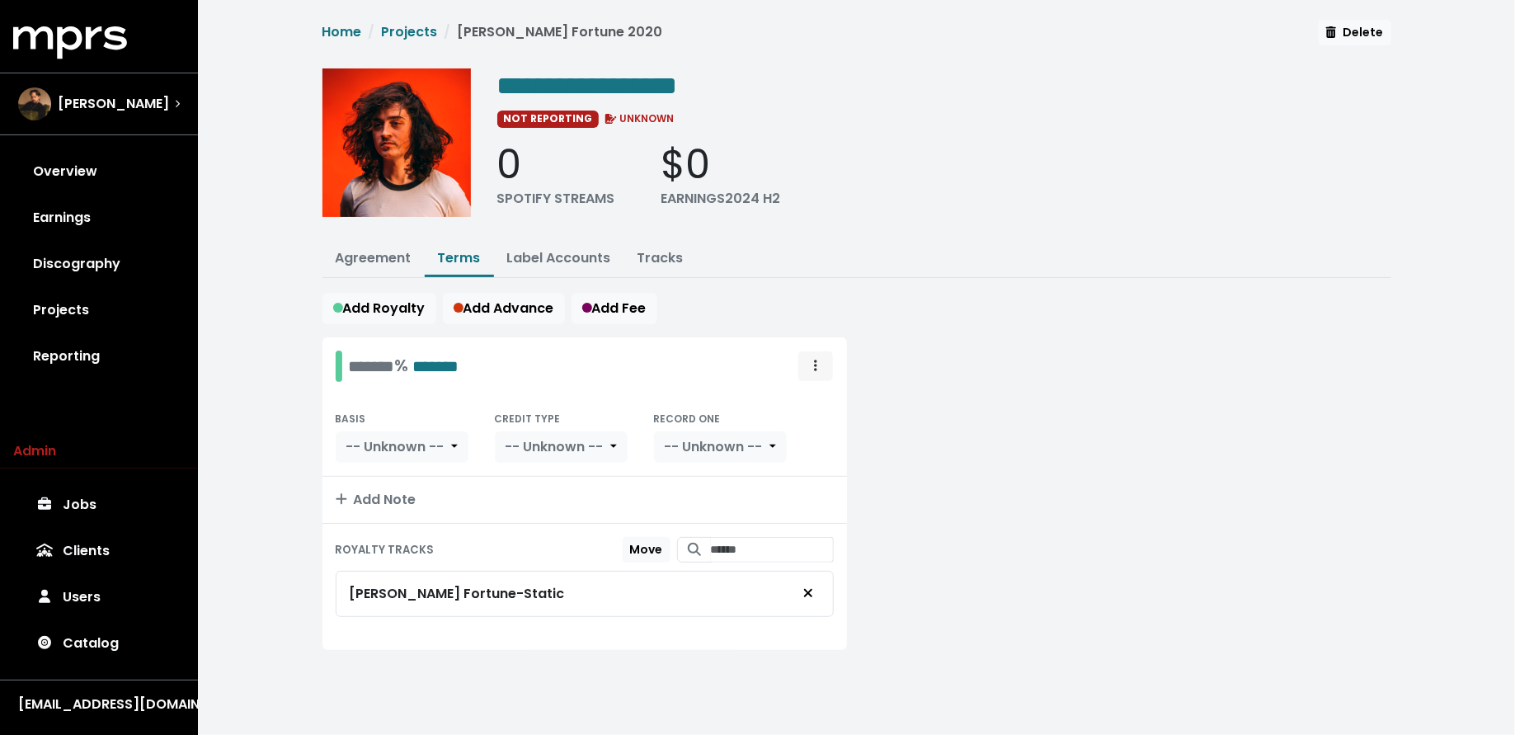
click at [813, 351] on button "Royalty administration options" at bounding box center [816, 366] width 36 height 31
click at [812, 397] on link "Move" at bounding box center [768, 402] width 130 height 26
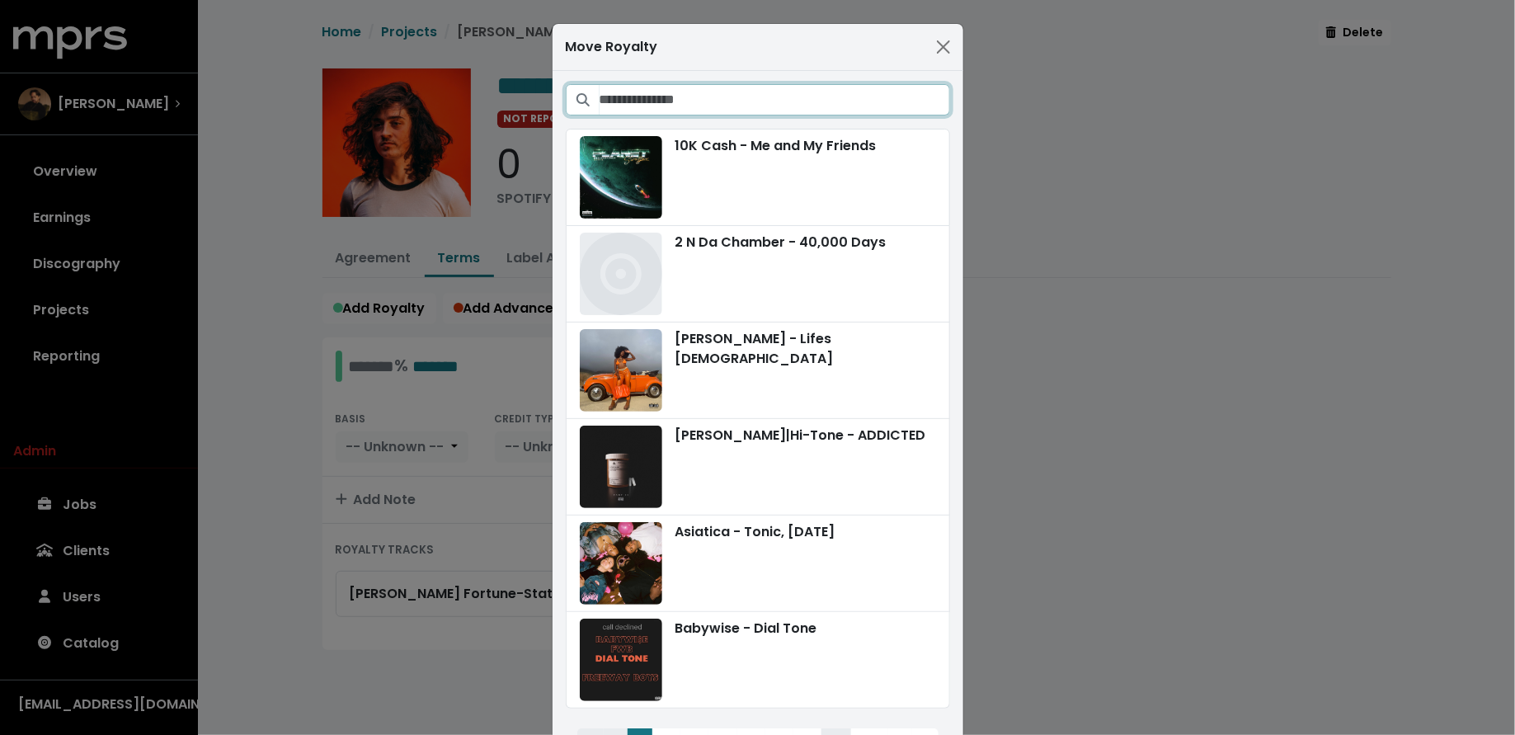
click at [812, 101] on input "Search projects" at bounding box center [775, 99] width 351 height 31
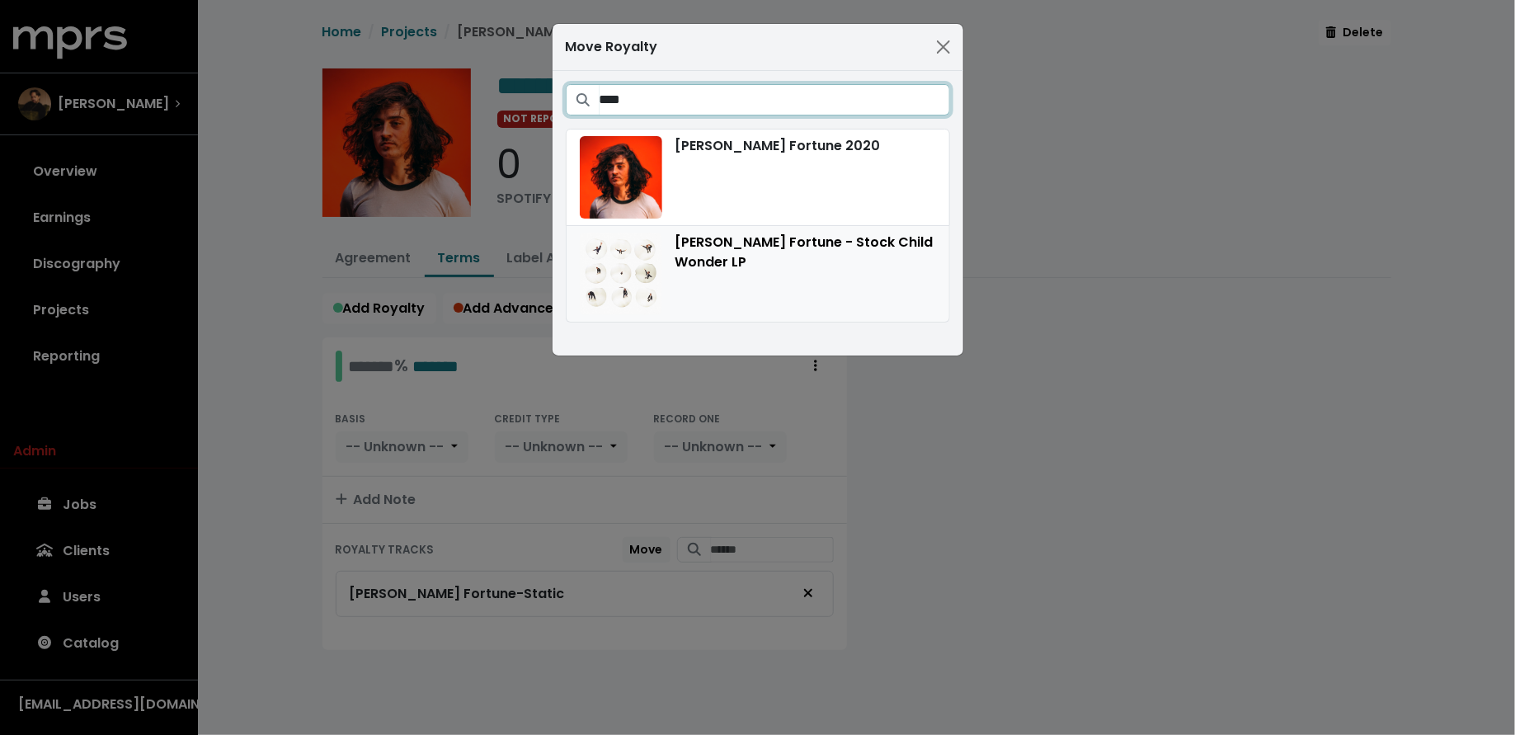
type input "****"
click at [899, 252] on div "[PERSON_NAME] Fortune - Stock Child Wonder LP" at bounding box center [758, 274] width 356 height 82
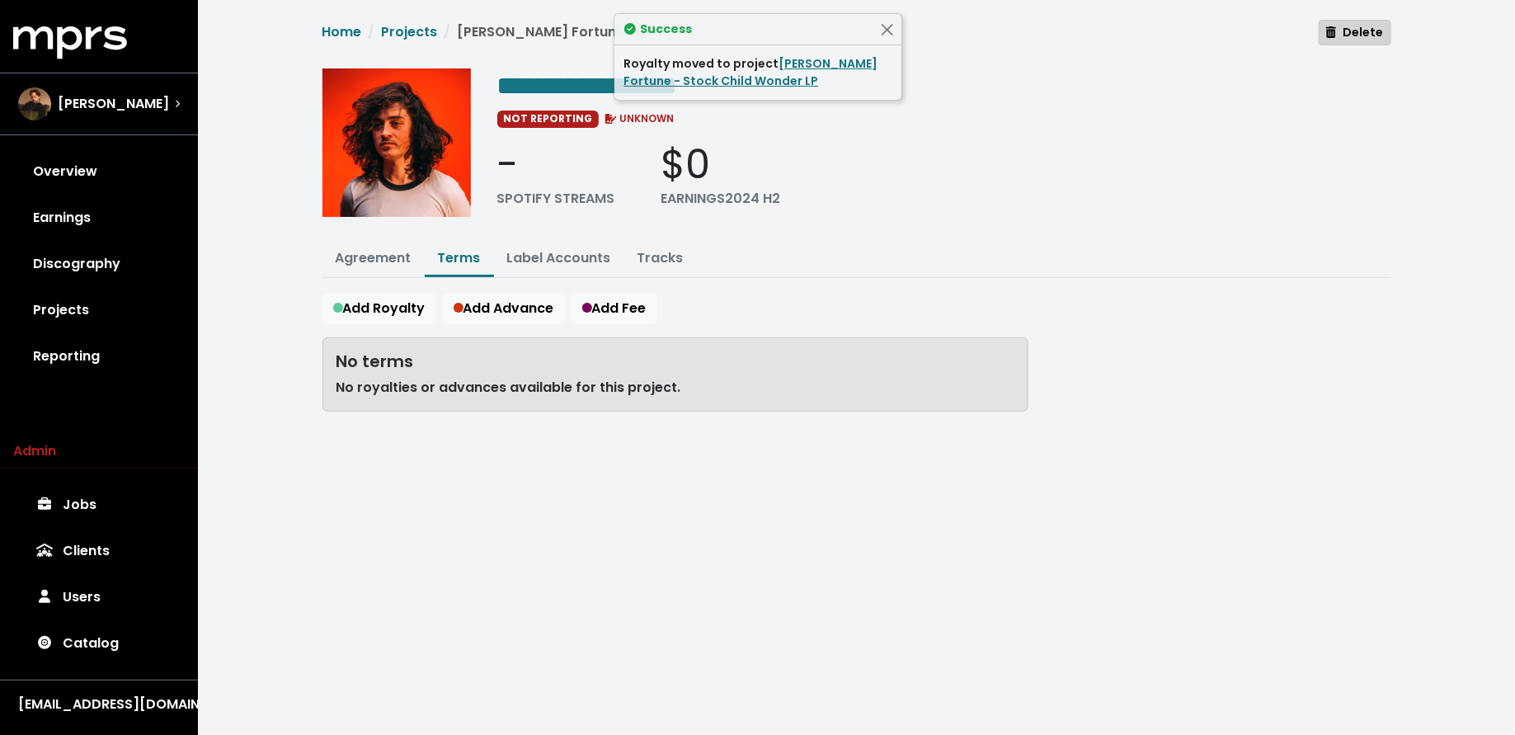
click at [1363, 32] on span "Delete" at bounding box center [1354, 32] width 57 height 16
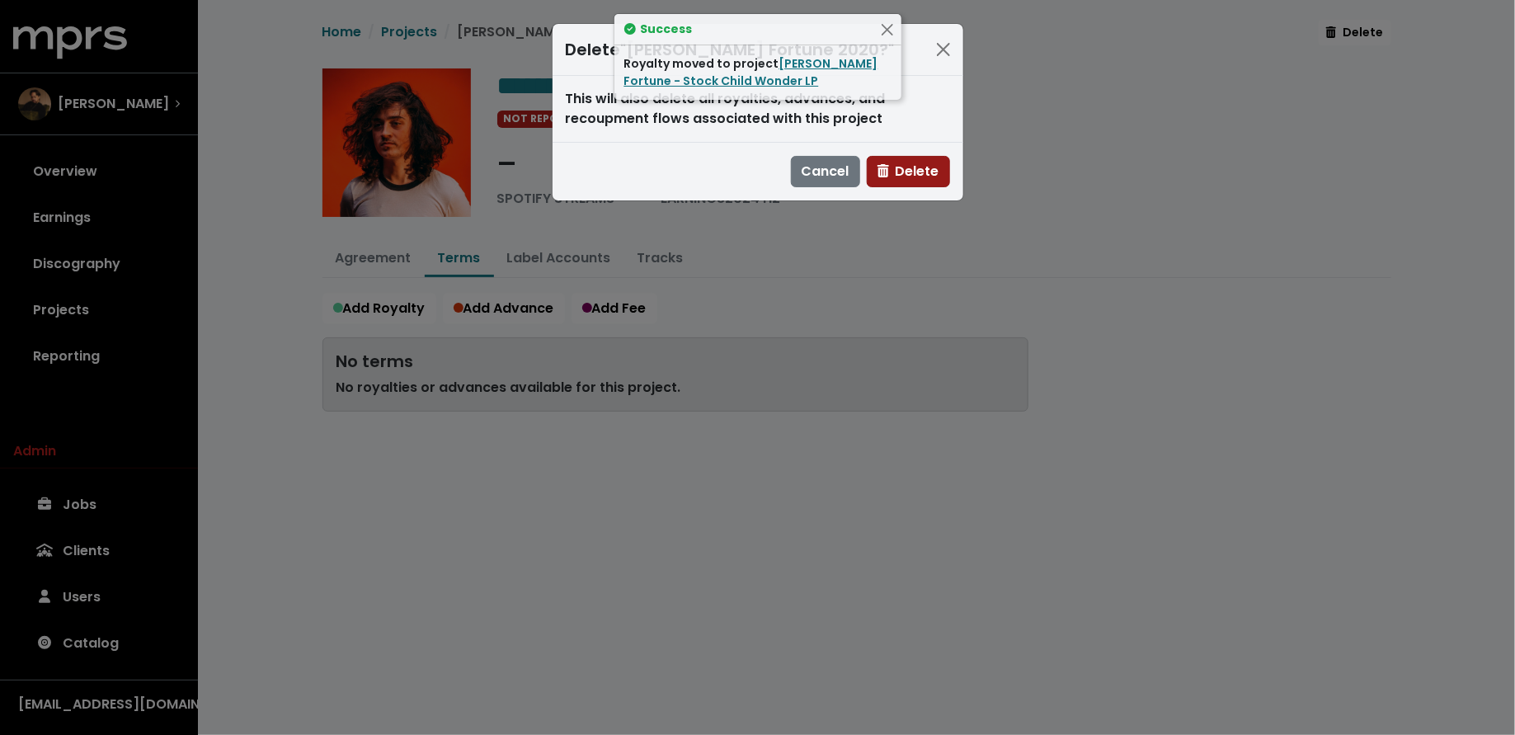
click at [939, 174] on span "Delete" at bounding box center [909, 171] width 62 height 19
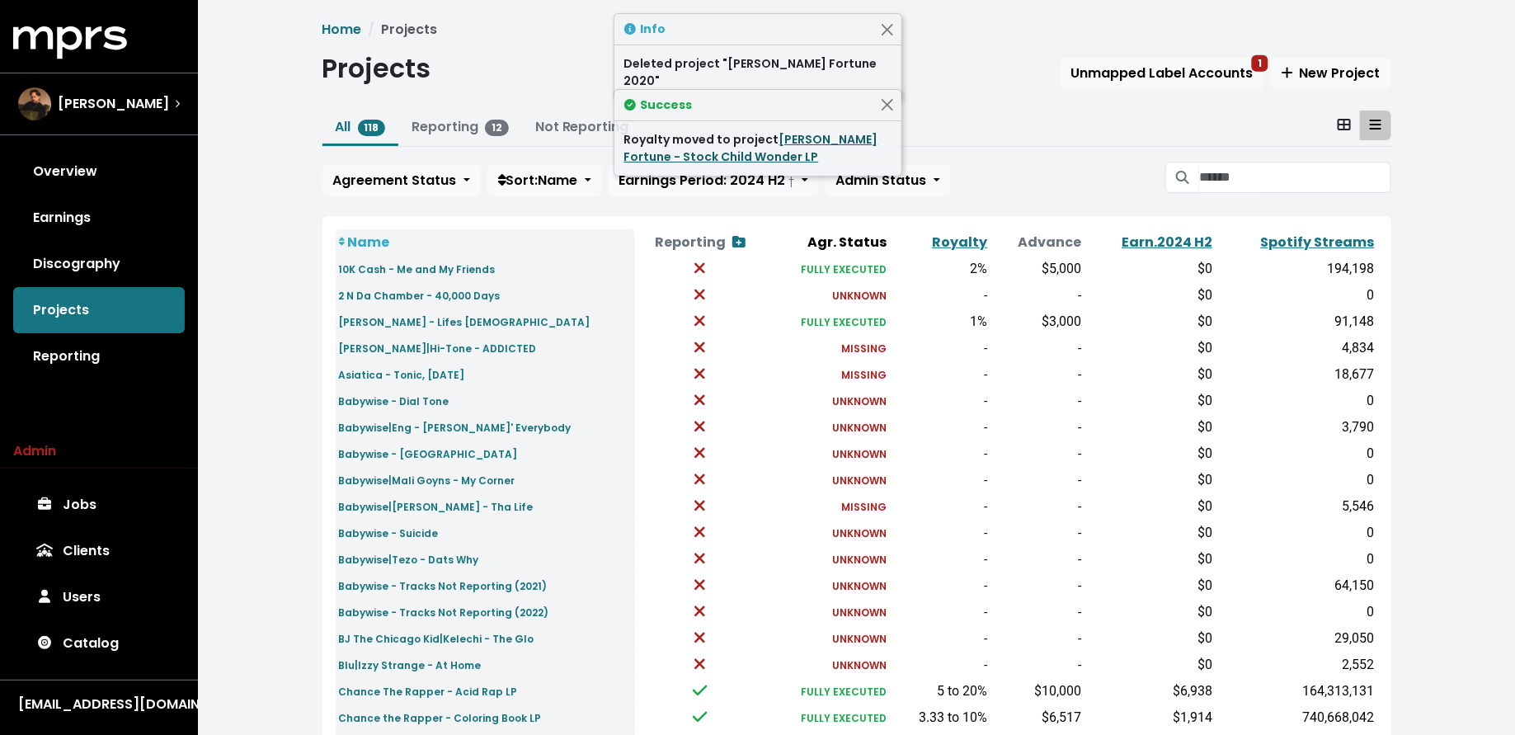
click at [820, 144] on link "[PERSON_NAME] Fortune - Stock Child Wonder LP" at bounding box center [751, 148] width 254 height 34
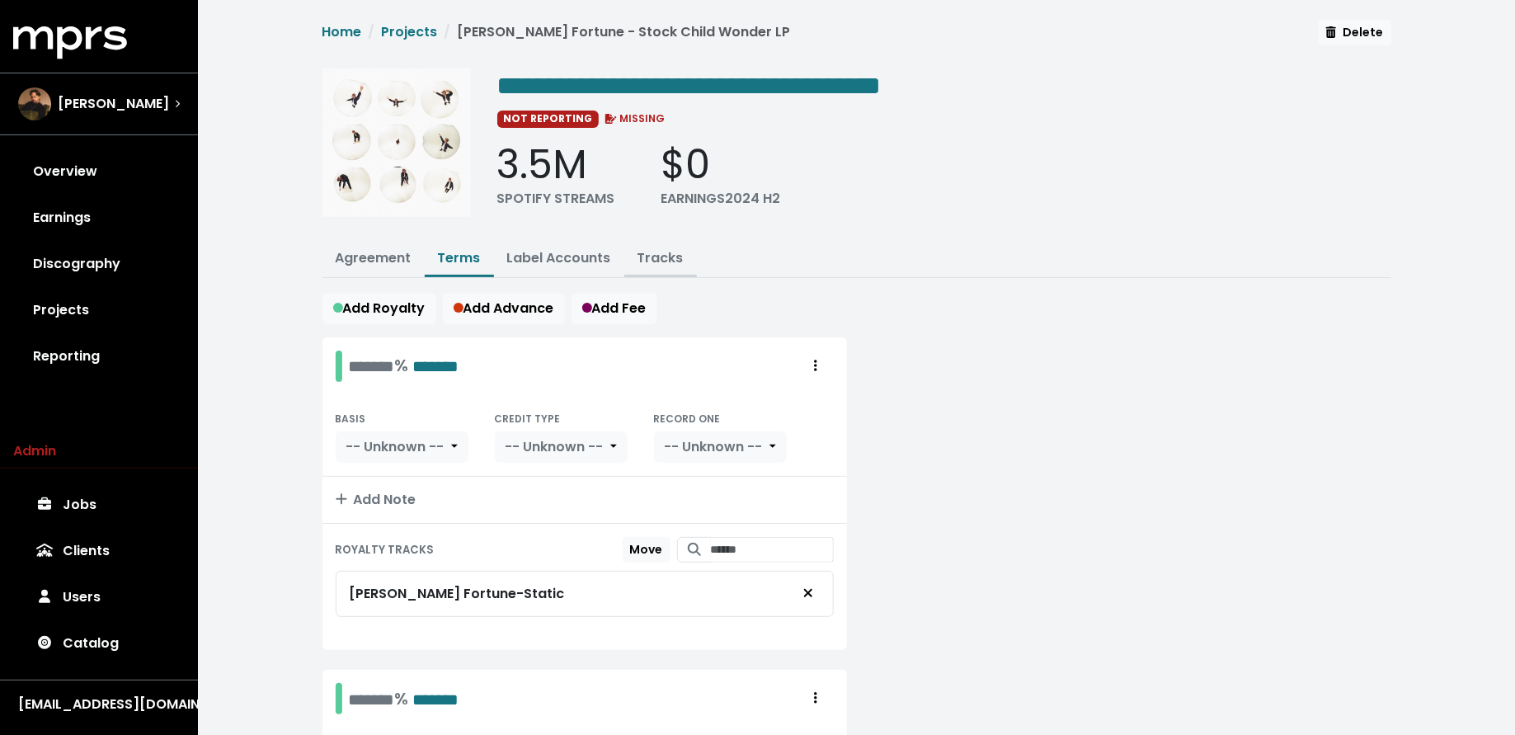
click at [659, 252] on link "Tracks" at bounding box center [661, 257] width 46 height 19
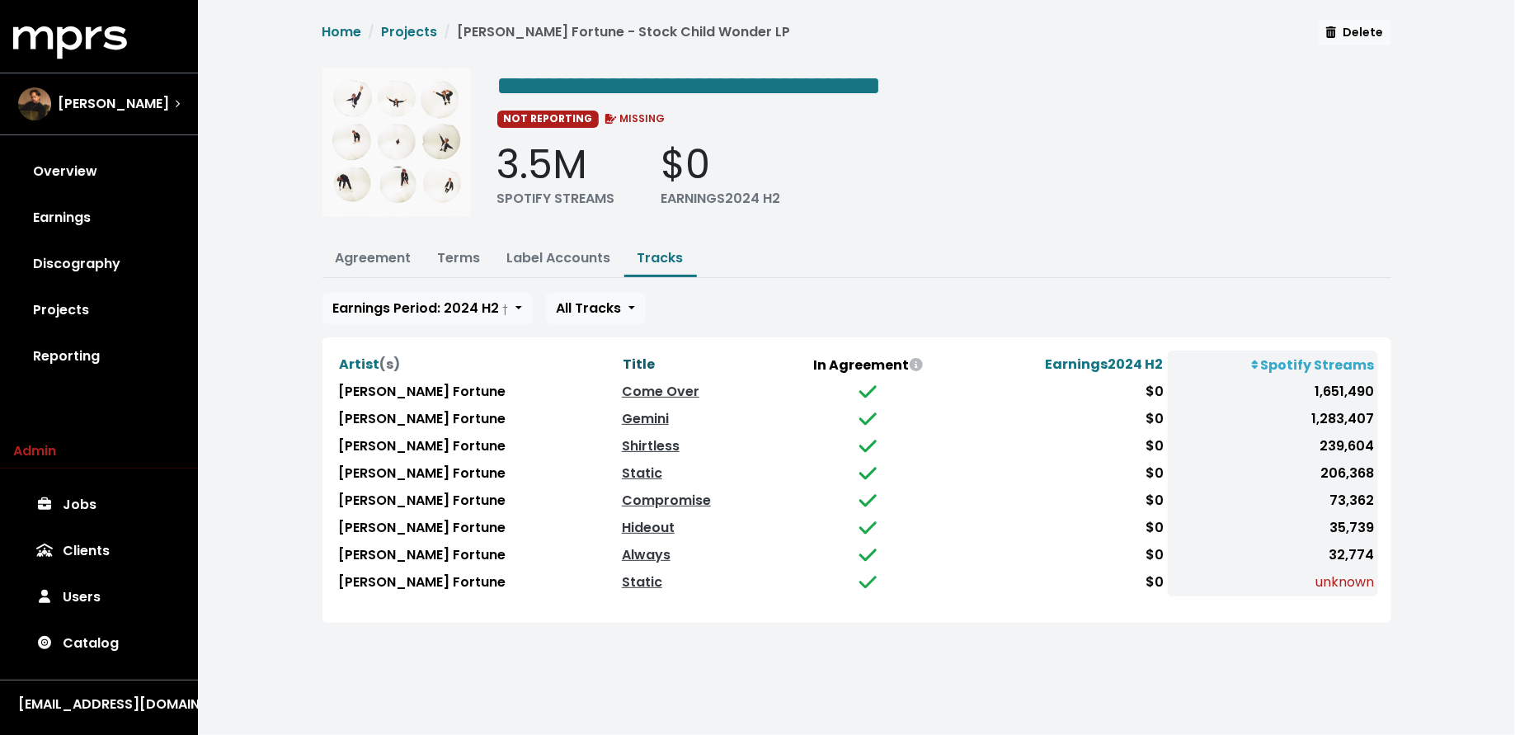
click at [622, 354] on button "Title" at bounding box center [639, 364] width 34 height 21
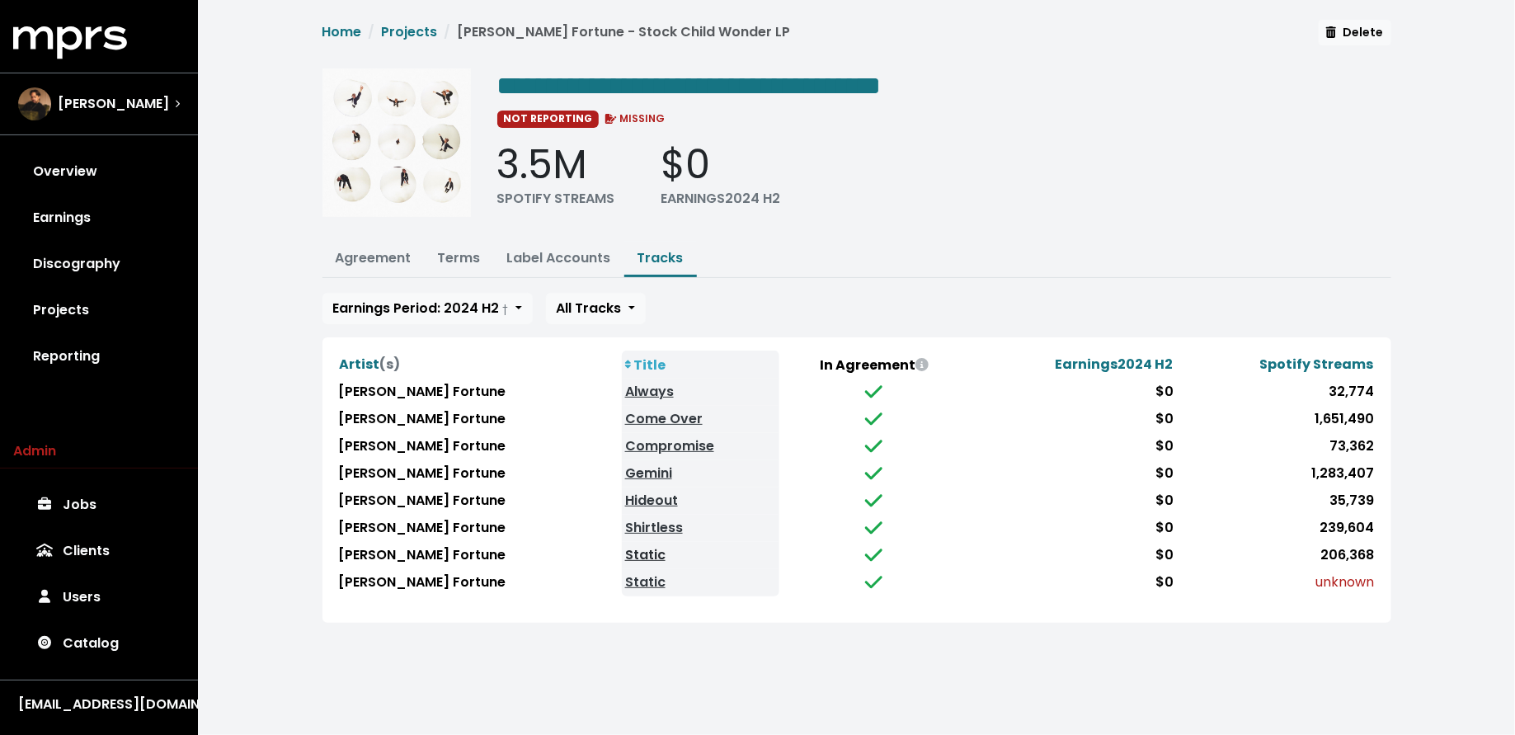
click at [625, 545] on link "Static" at bounding box center [645, 554] width 40 height 19
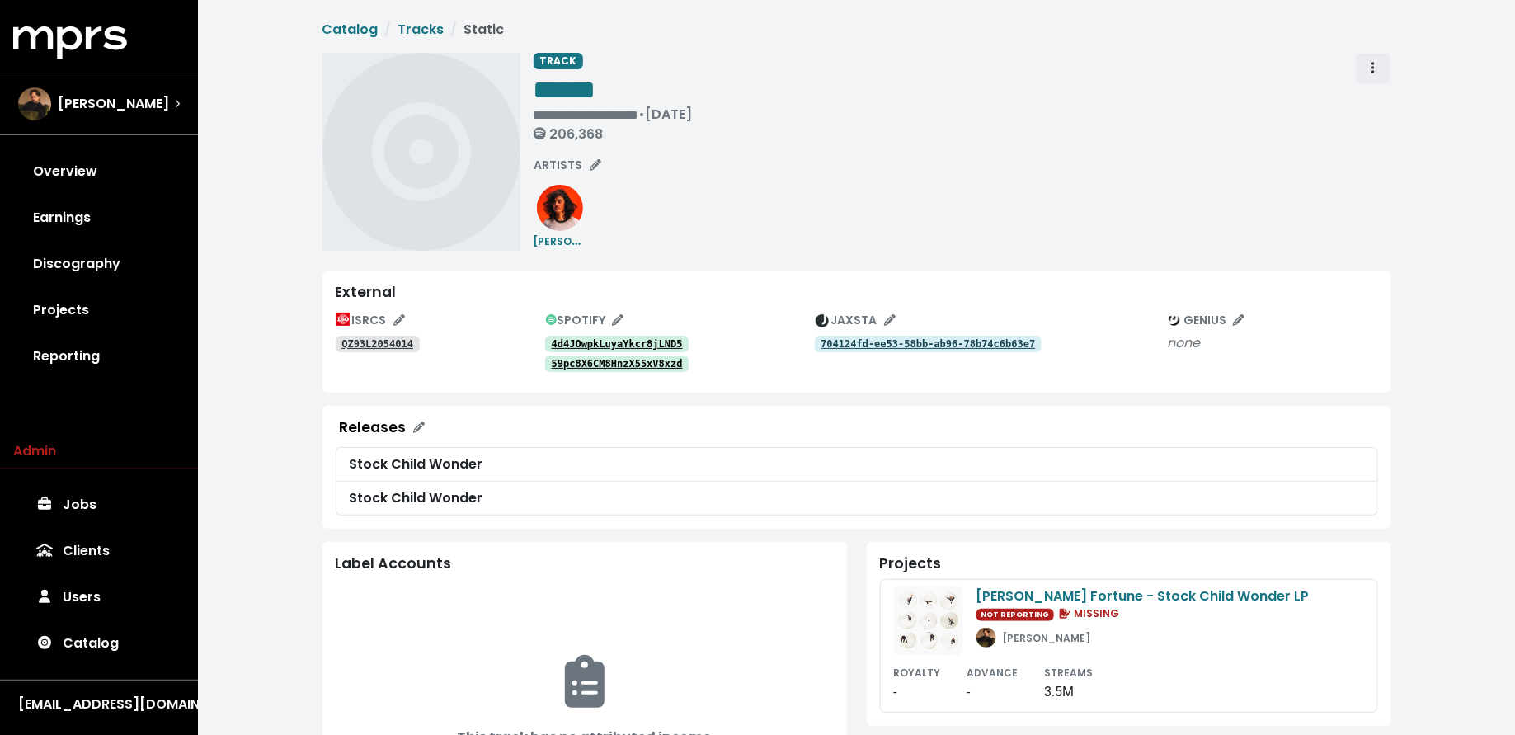
click at [1368, 74] on span "Track actions" at bounding box center [1373, 69] width 15 height 20
click at [1374, 97] on link "Merge" at bounding box center [1421, 105] width 130 height 26
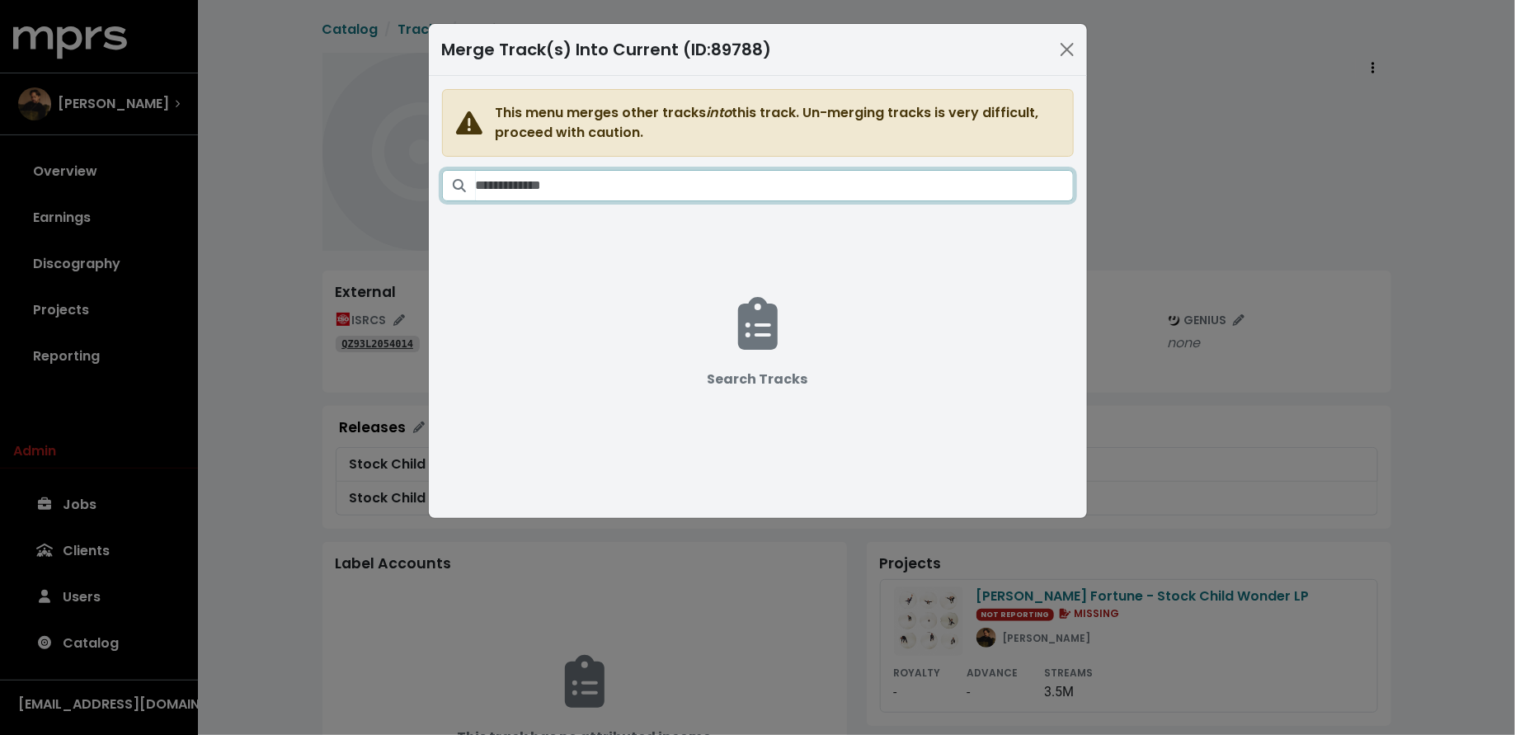
click at [1025, 186] on input "Search tracks" at bounding box center [775, 185] width 598 height 31
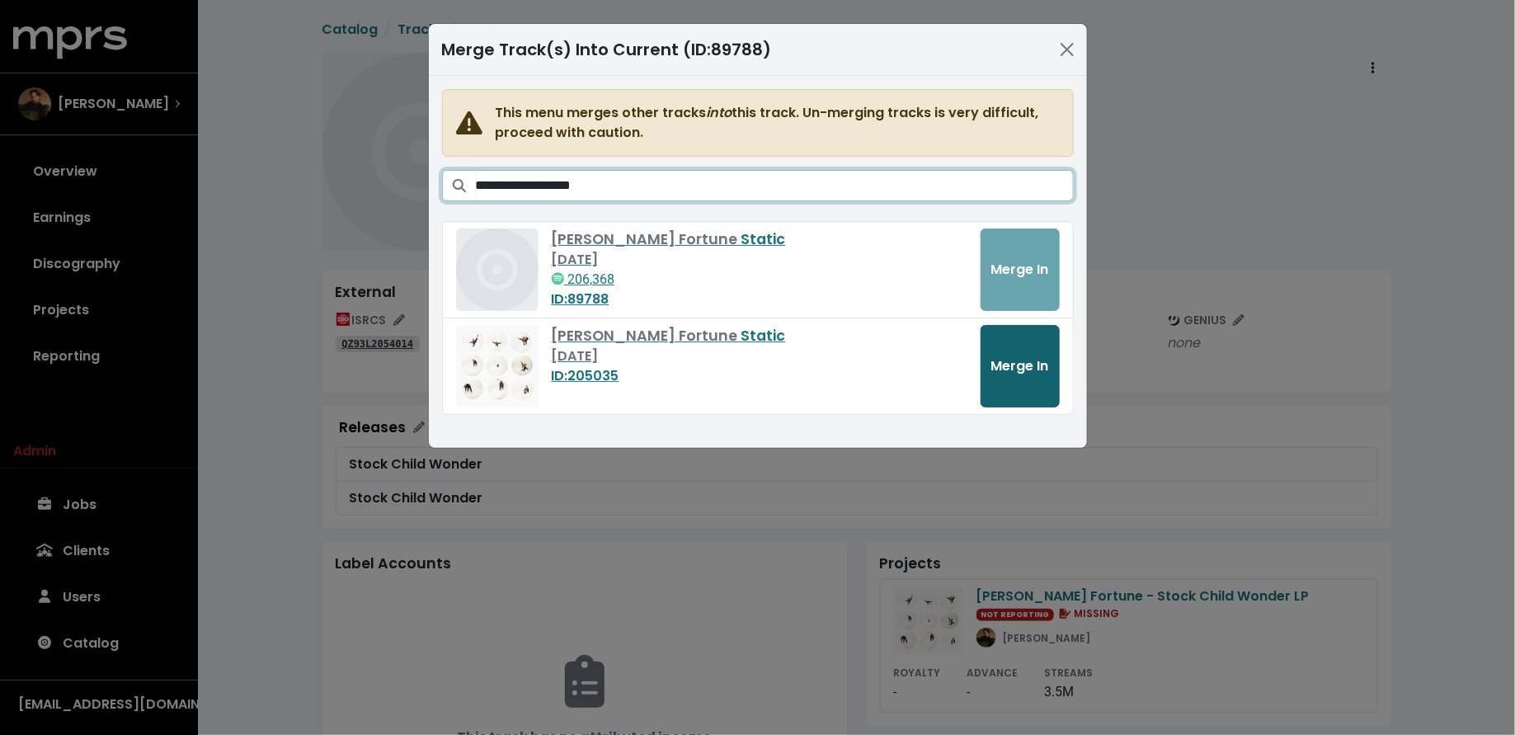
type input "**********"
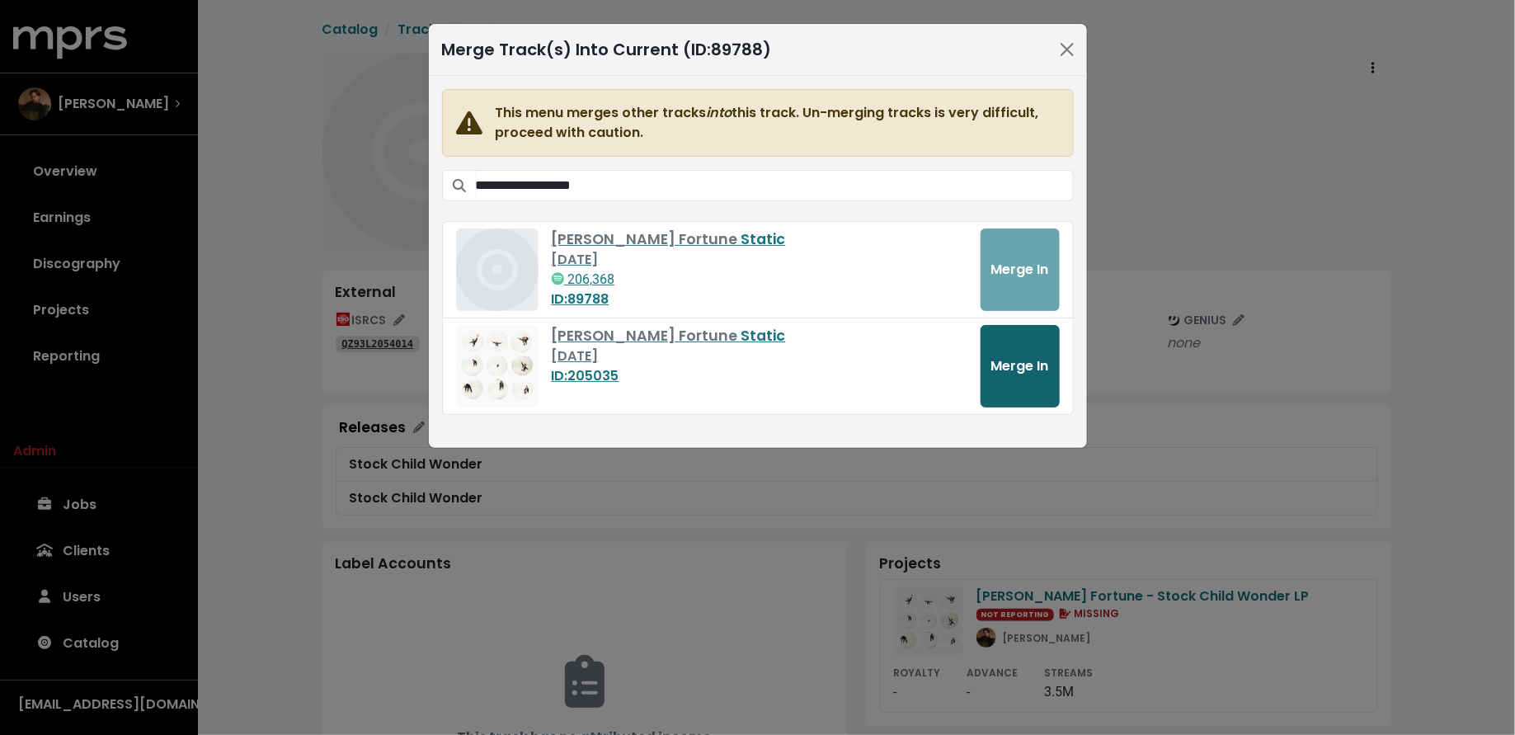
click at [1006, 351] on button "Merge In" at bounding box center [1020, 366] width 79 height 82
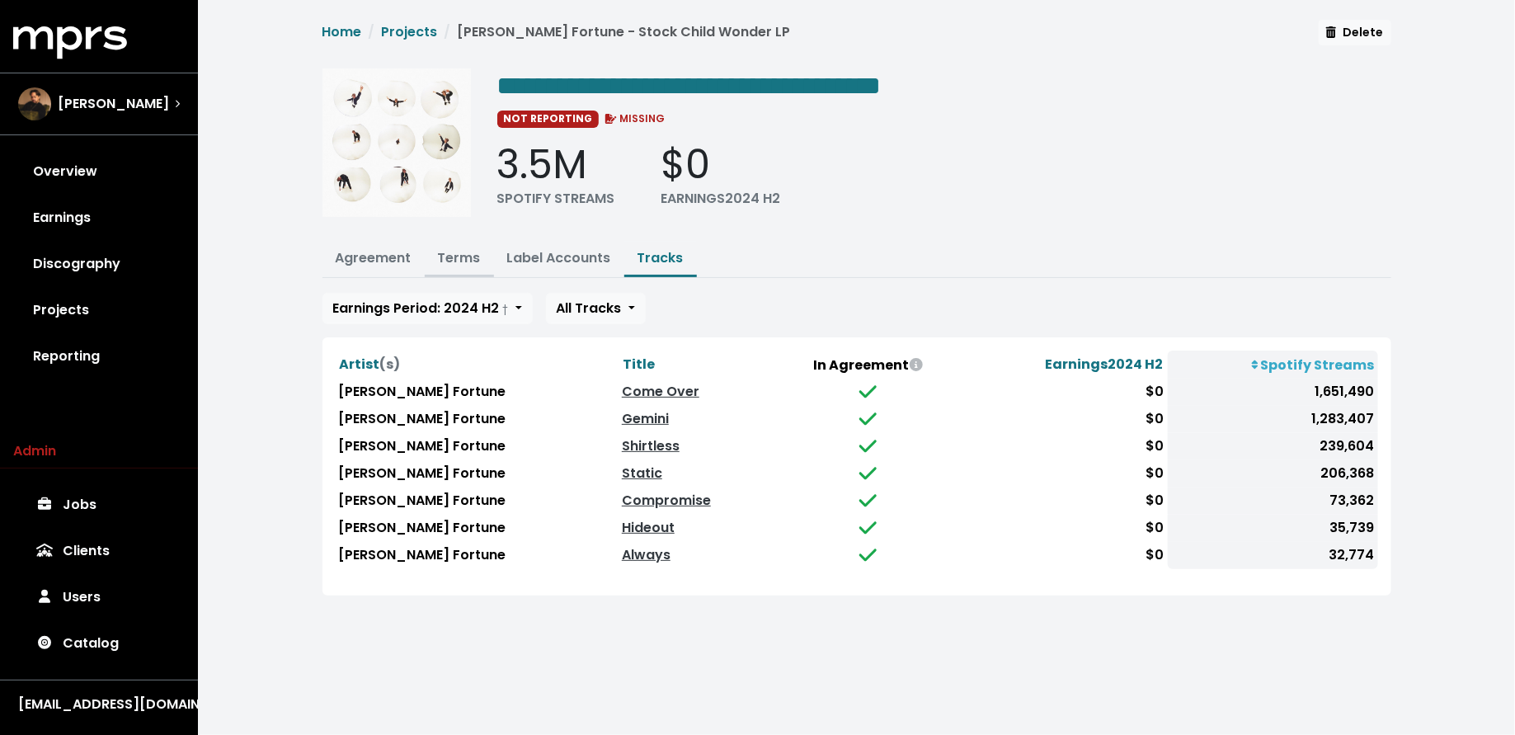
click at [447, 250] on link "Terms" at bounding box center [459, 257] width 43 height 19
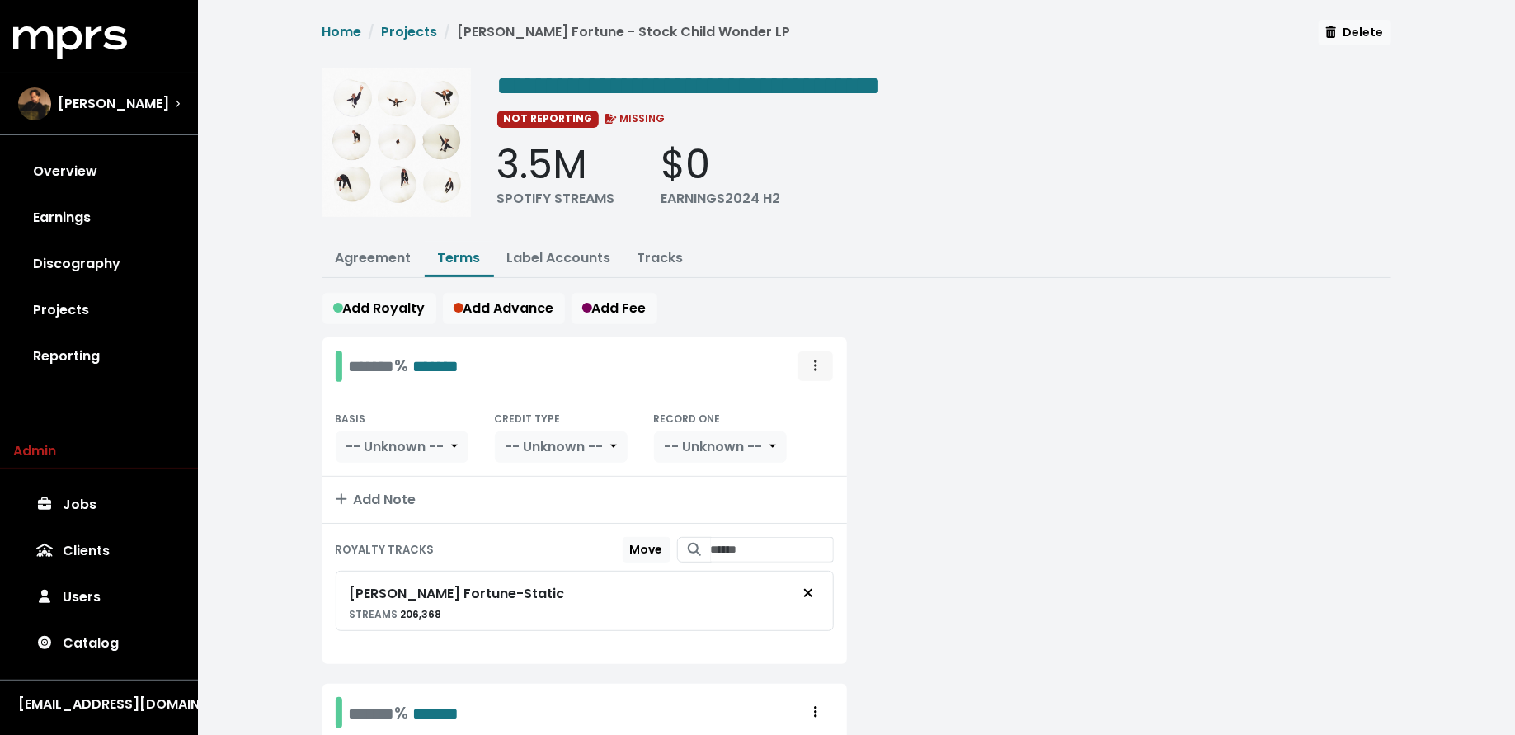
click at [811, 365] on span "Royalty administration options" at bounding box center [815, 366] width 15 height 20
click at [803, 421] on link "Delete" at bounding box center [768, 429] width 130 height 26
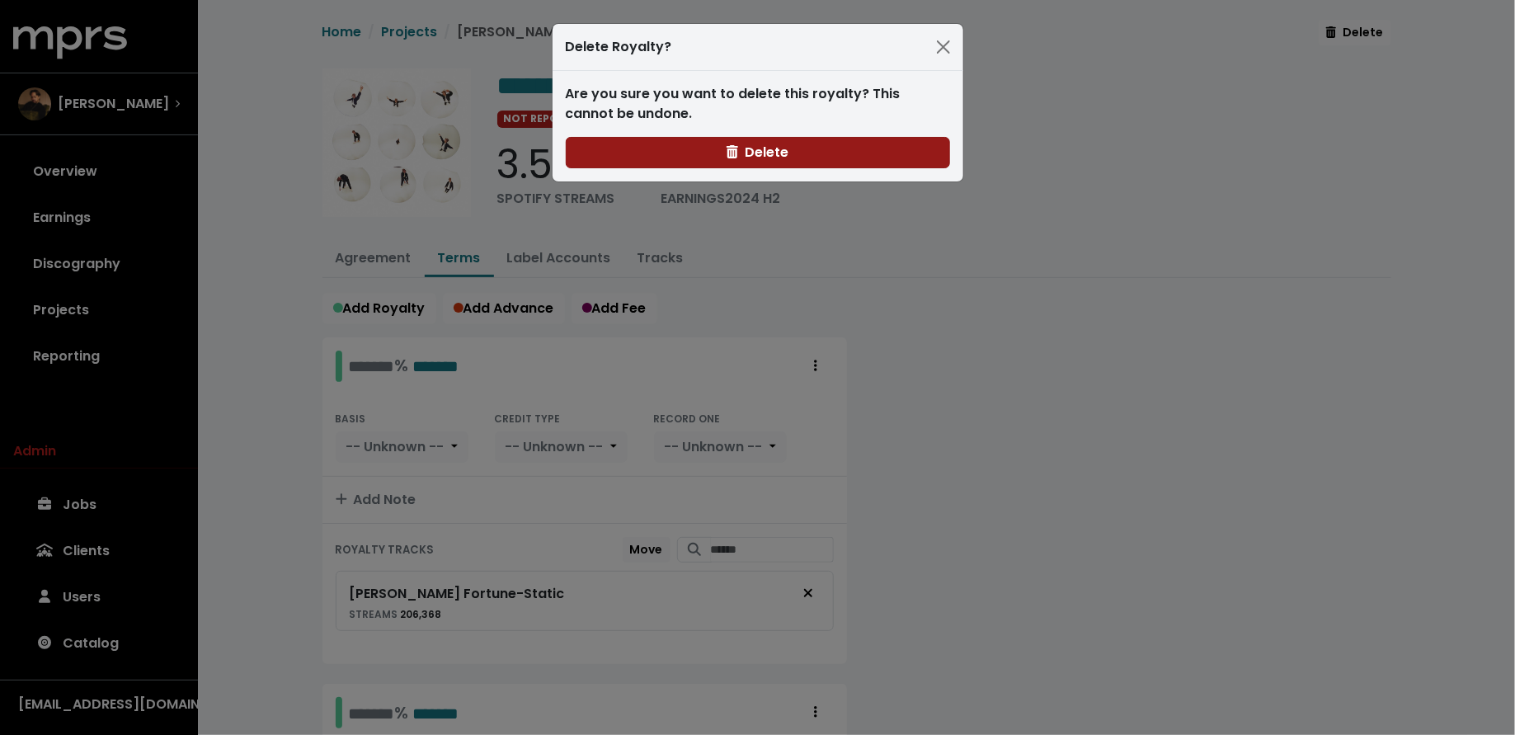
click at [837, 157] on button "Delete" at bounding box center [758, 152] width 384 height 31
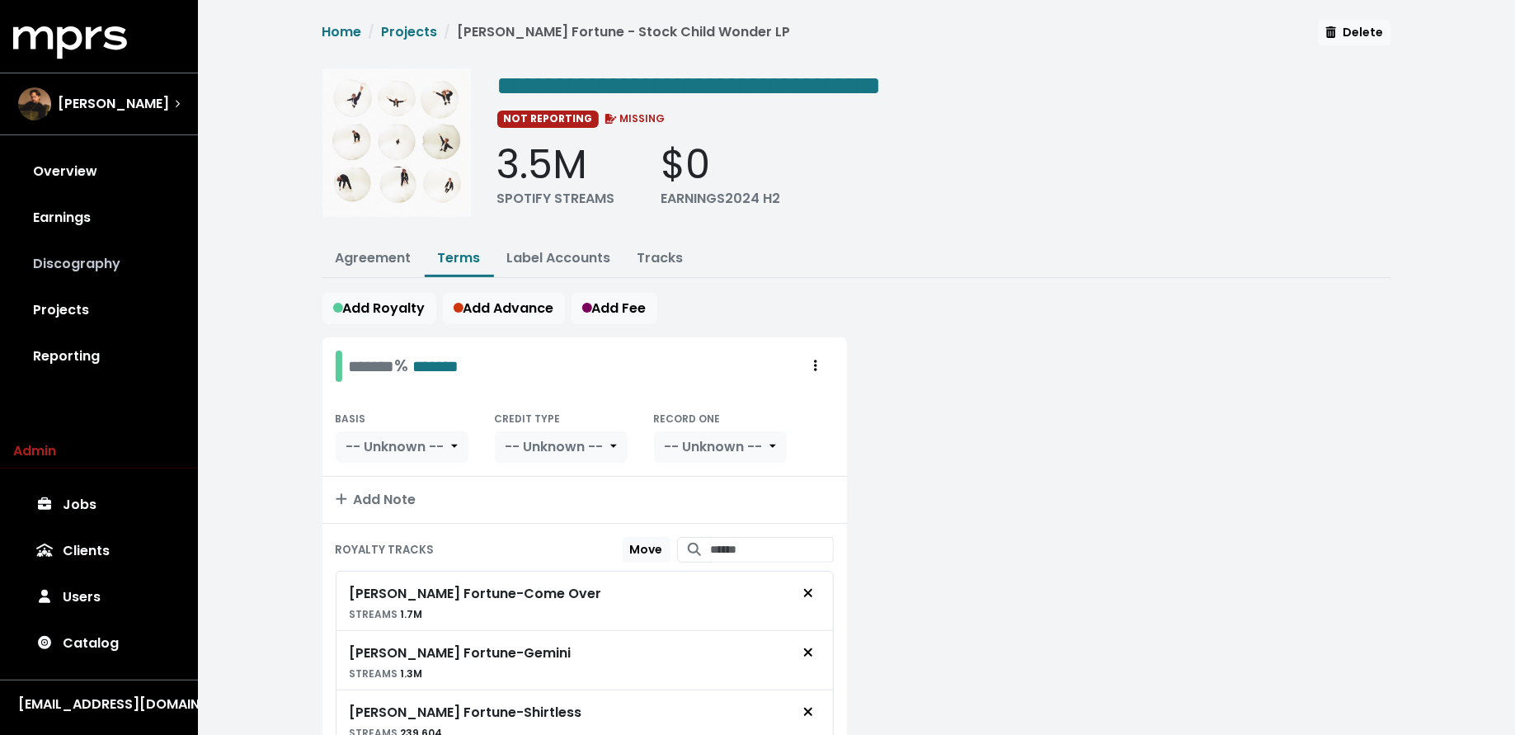
click at [97, 247] on link "Discography" at bounding box center [99, 264] width 172 height 46
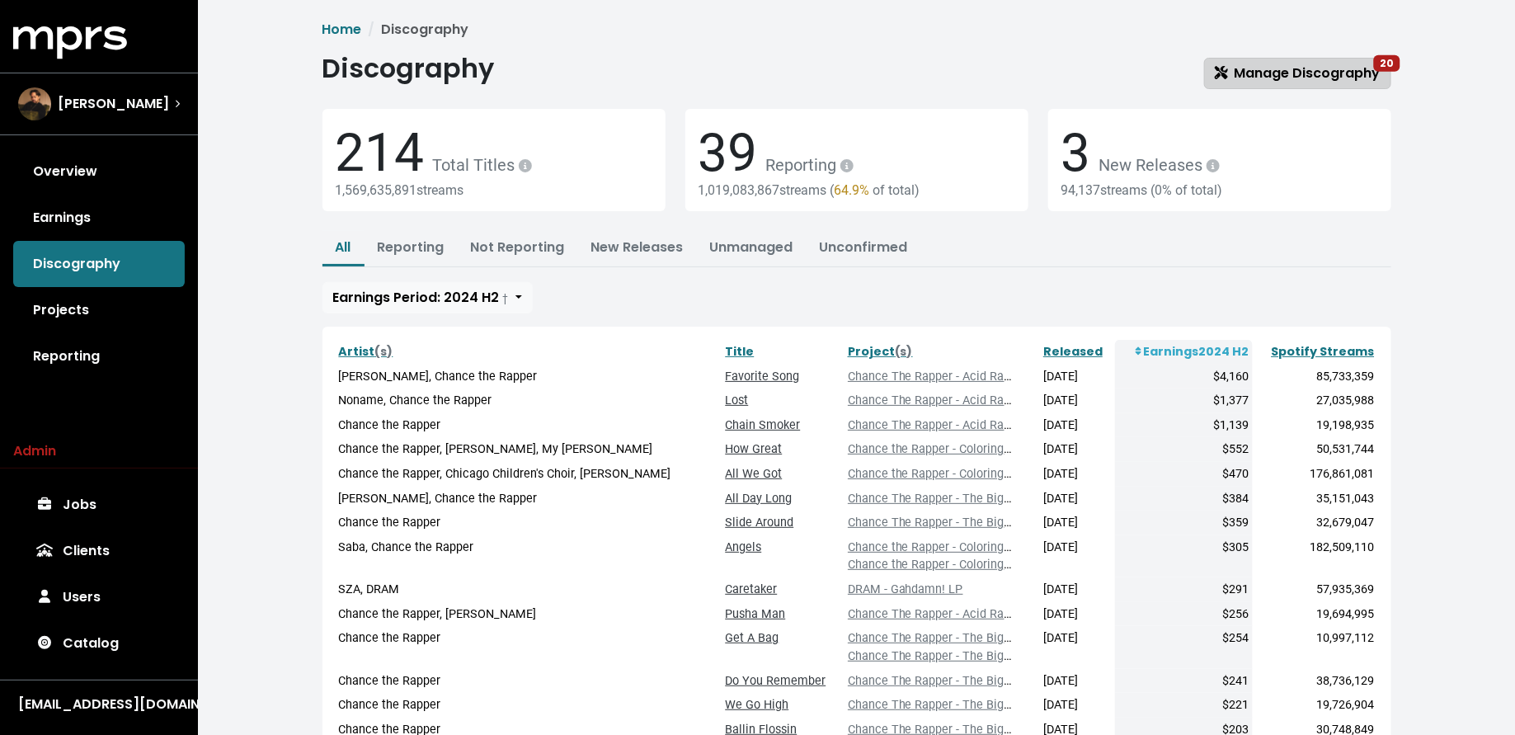
click at [1246, 62] on link "Manage Discography 20" at bounding box center [1297, 73] width 187 height 31
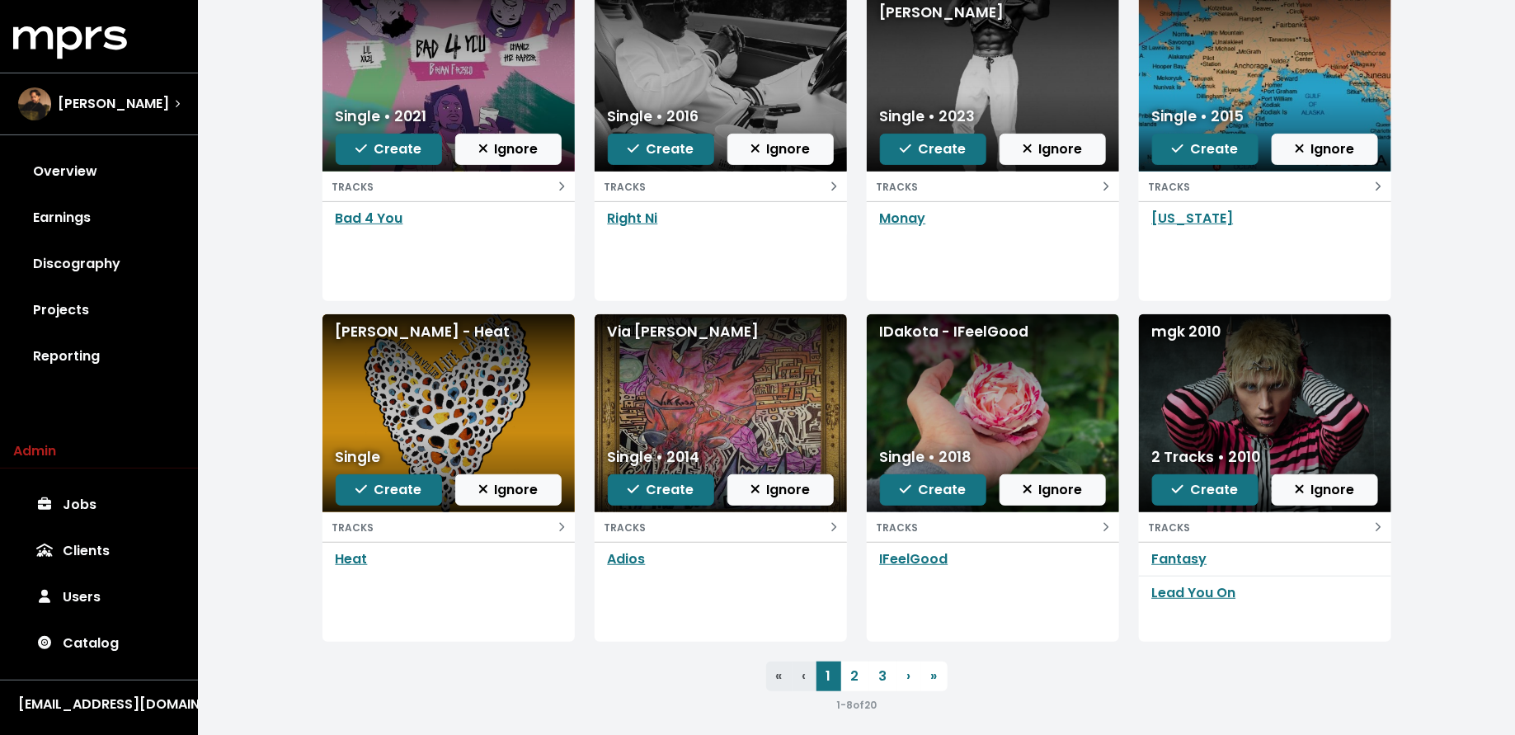
scroll to position [233, 0]
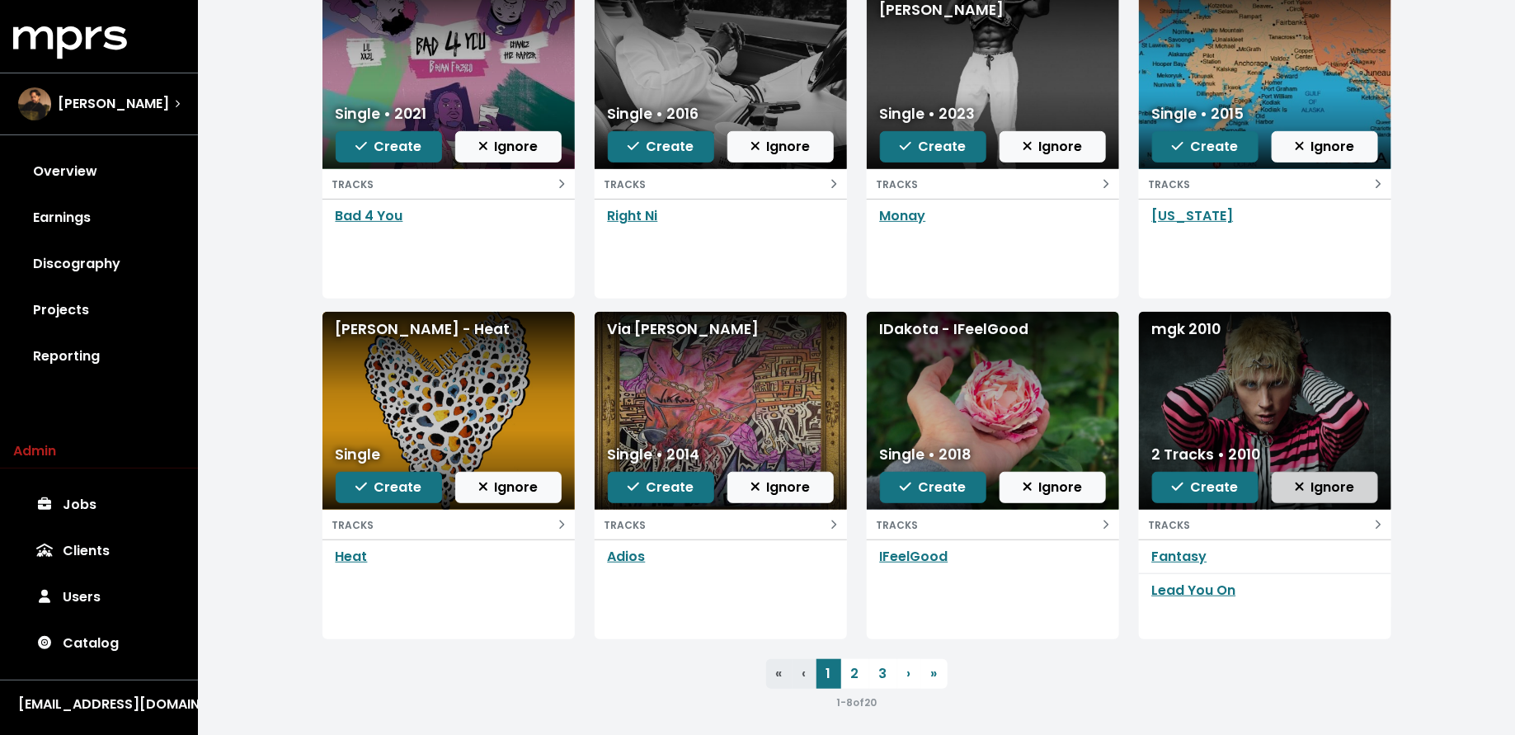
click at [1307, 487] on span "Ignore" at bounding box center [1325, 487] width 60 height 19
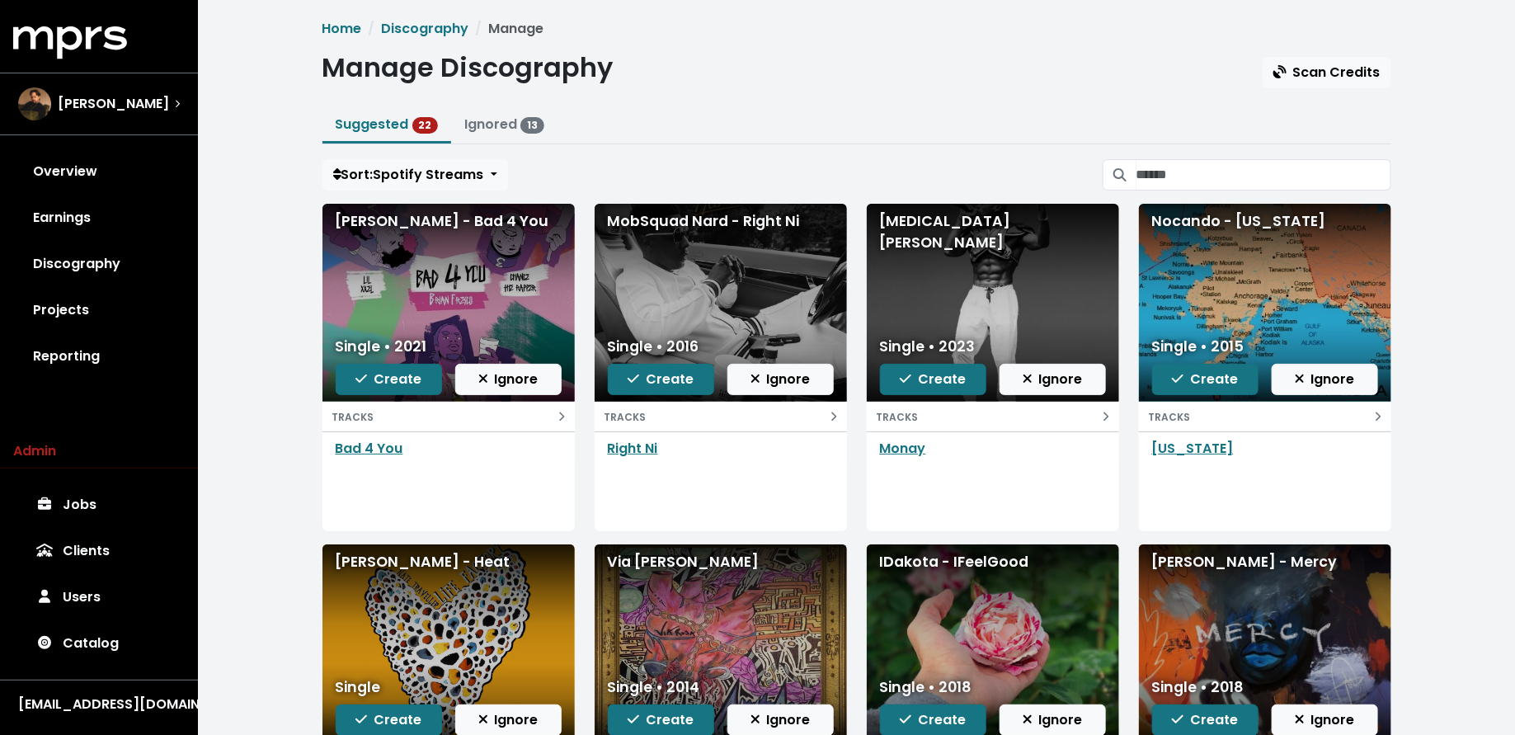
scroll to position [0, 0]
click at [1204, 172] on input "Search suggested projects" at bounding box center [1264, 175] width 255 height 31
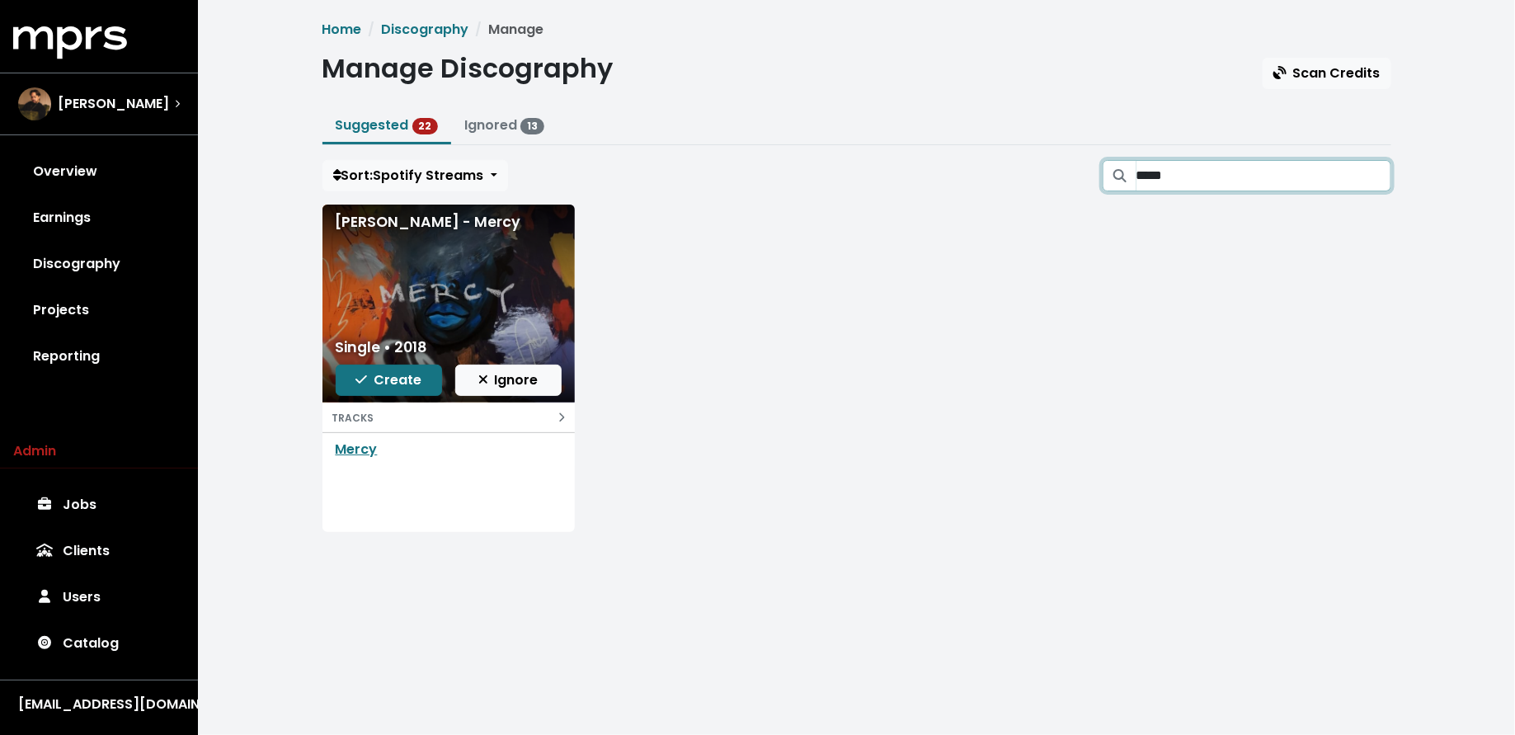
type input "*****"
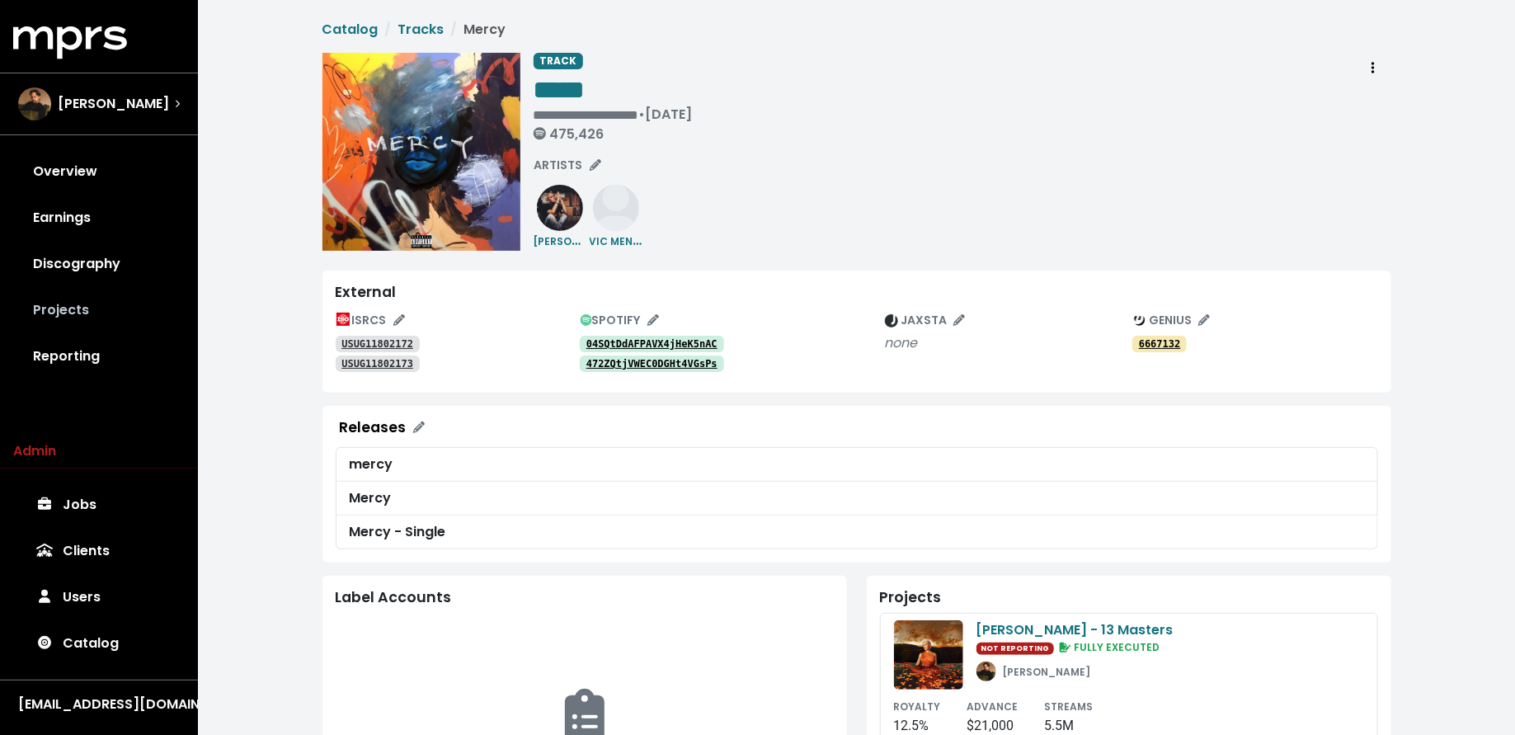
click at [106, 299] on link "Projects" at bounding box center [99, 310] width 172 height 46
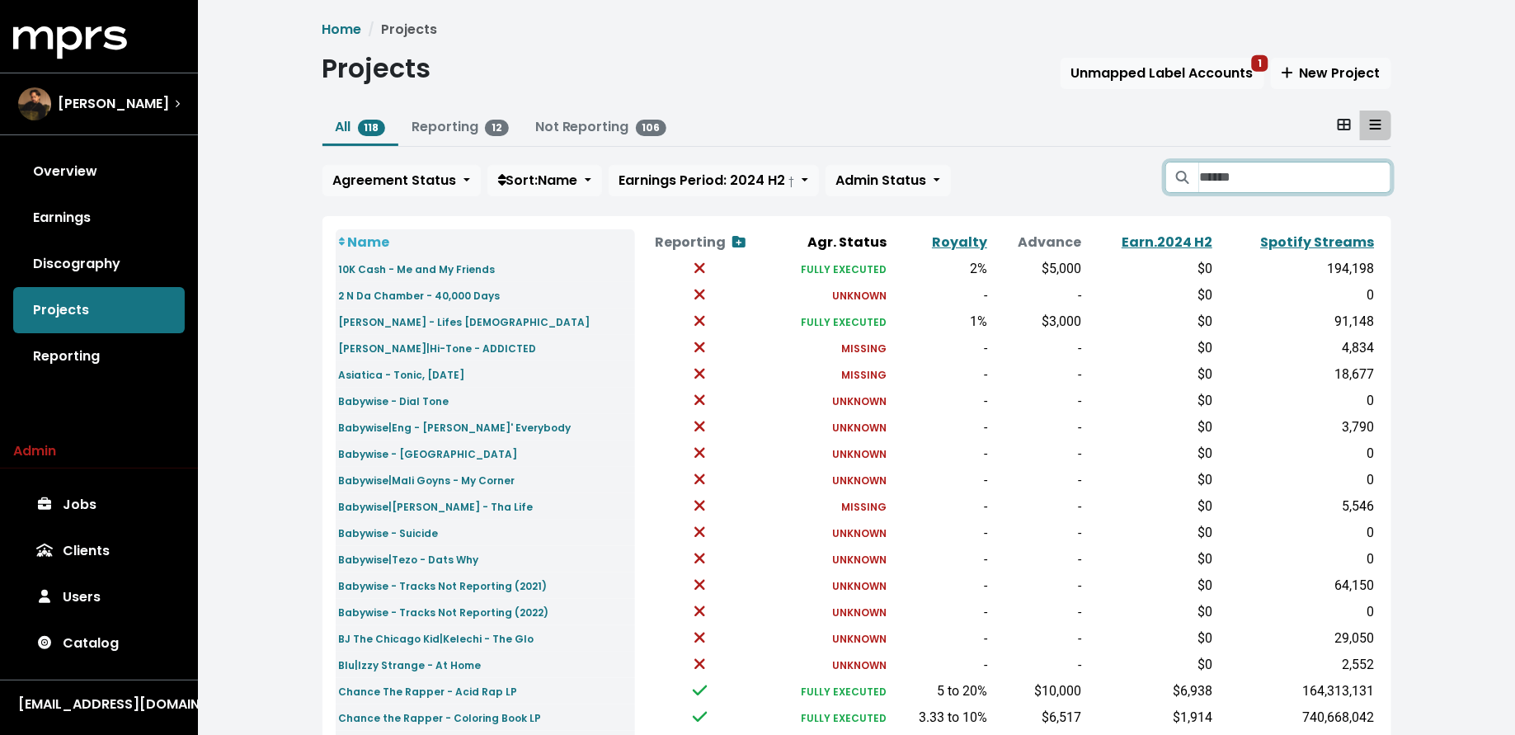
click at [1253, 184] on input "Search projects" at bounding box center [1294, 177] width 191 height 31
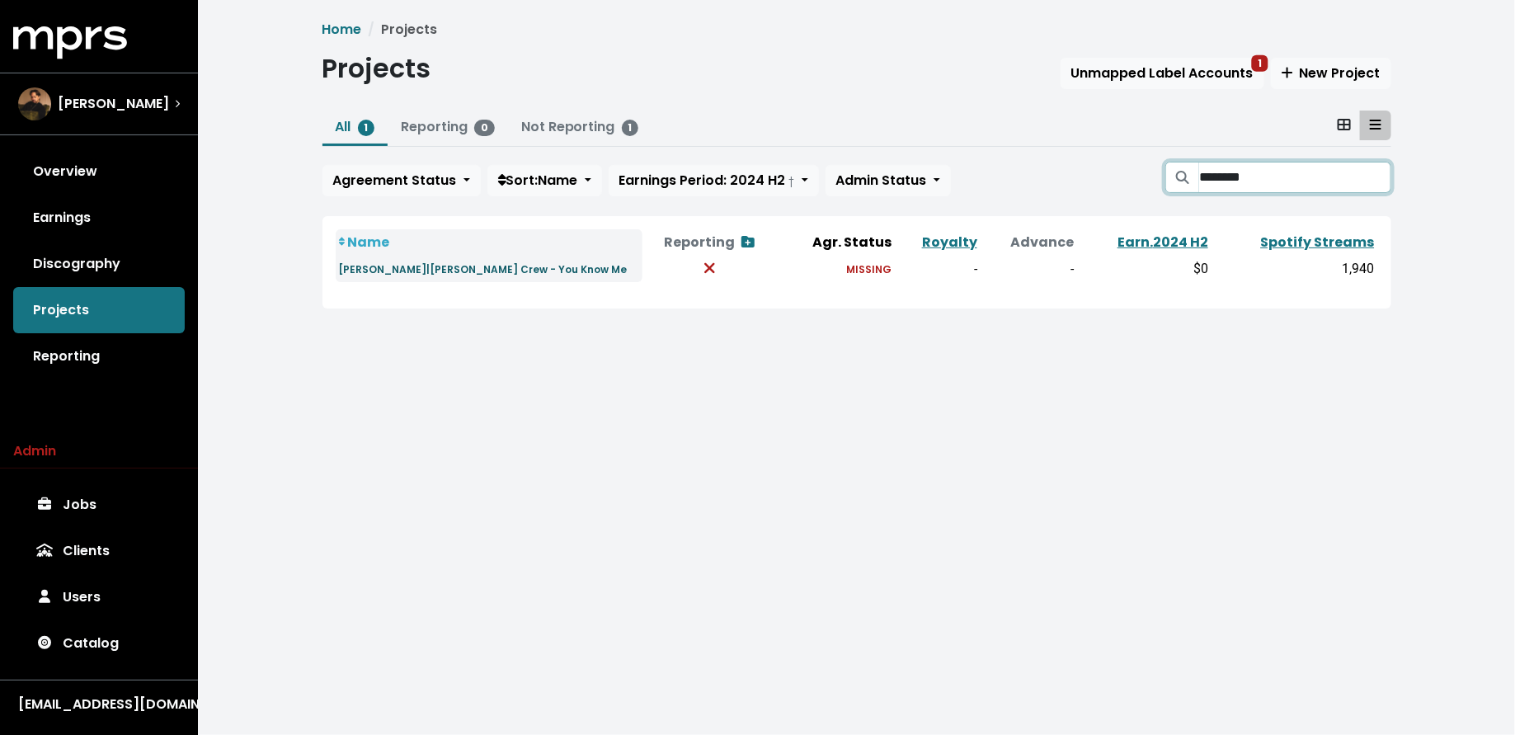
type input "********"
click at [450, 270] on small "Sharina|A.J. Crew - You Know Me" at bounding box center [483, 269] width 289 height 14
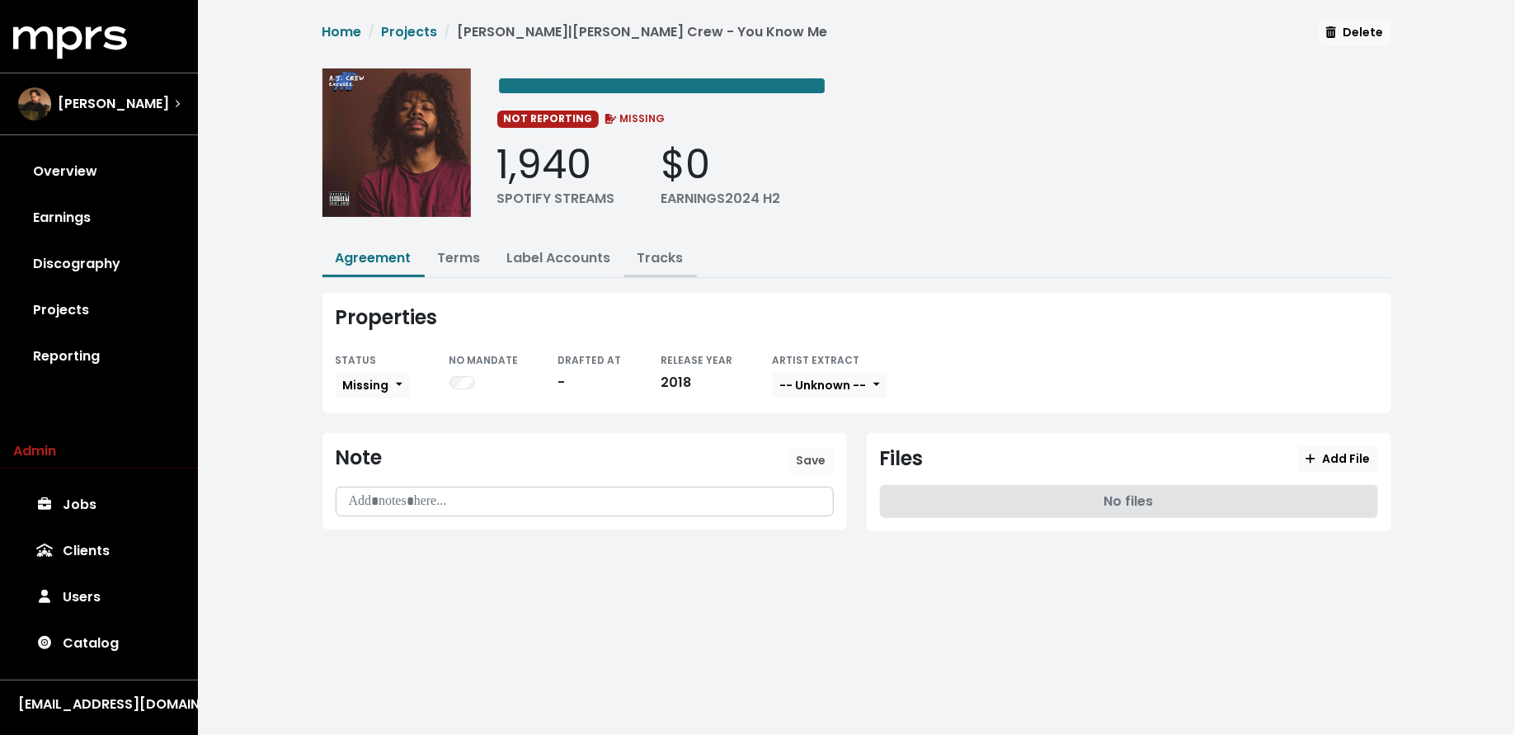
click at [648, 245] on button "Tracks" at bounding box center [660, 259] width 73 height 35
click at [665, 258] on link "Tracks" at bounding box center [661, 257] width 46 height 19
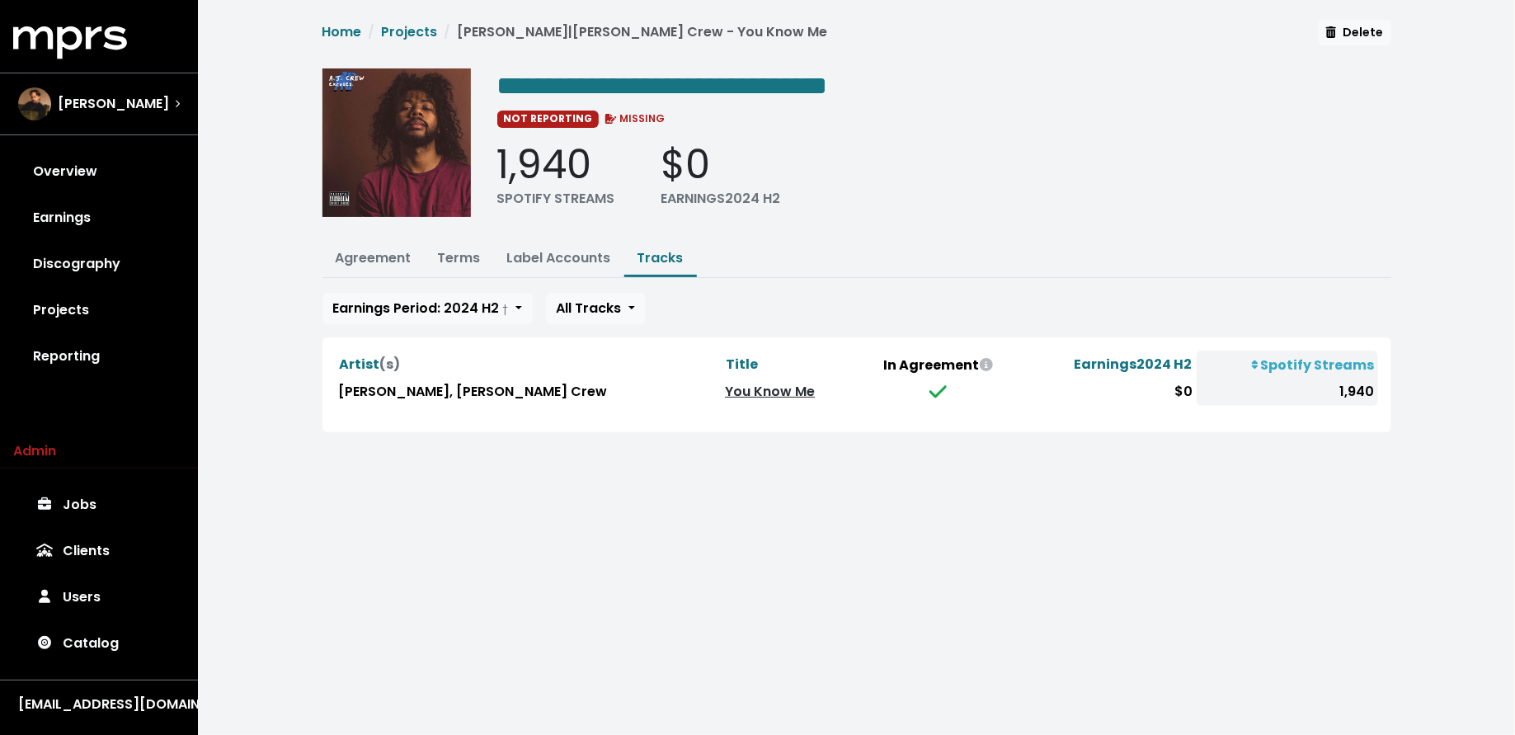
click at [725, 386] on link "You Know Me" at bounding box center [770, 391] width 90 height 19
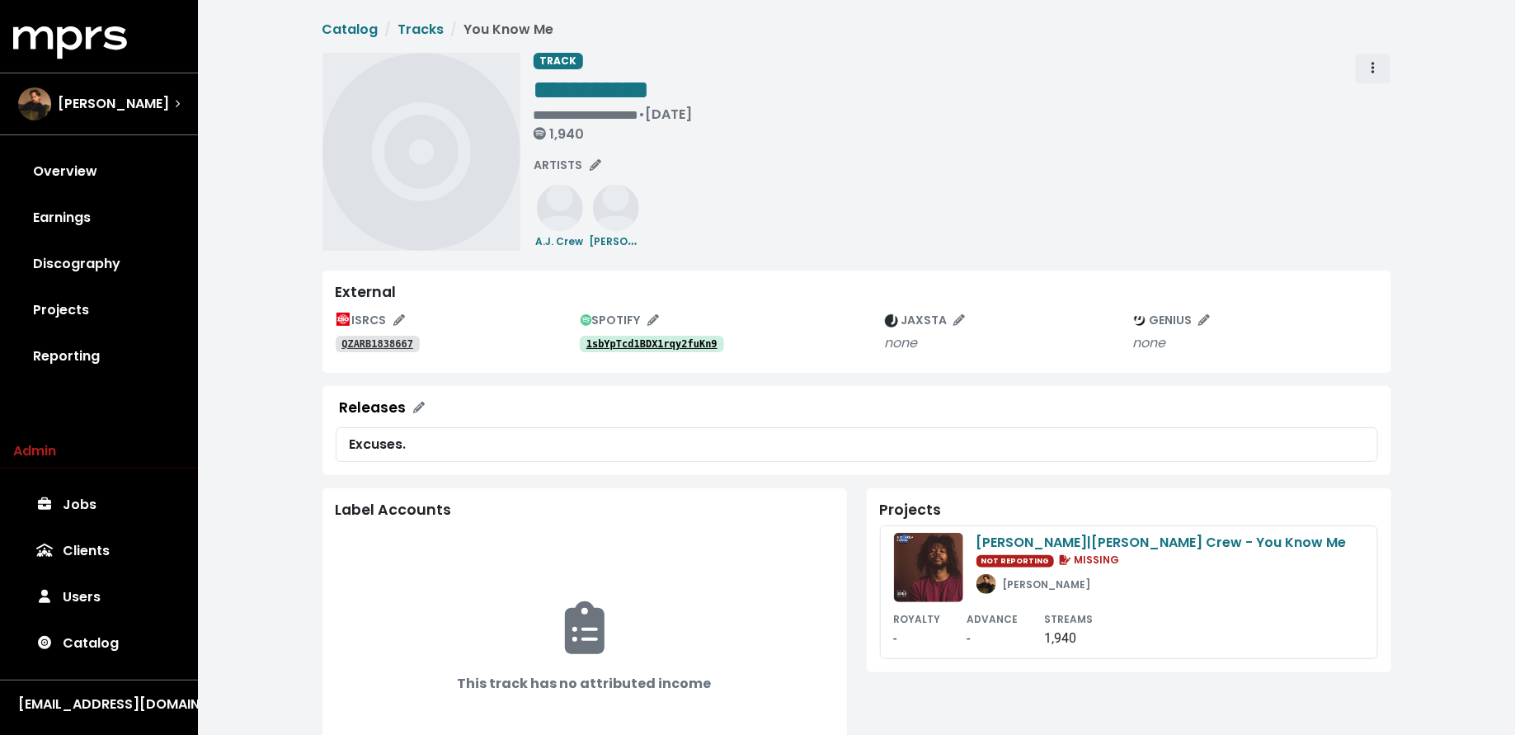
click at [1378, 64] on span "Track actions" at bounding box center [1373, 69] width 15 height 20
click at [1383, 97] on link "Merge" at bounding box center [1421, 105] width 130 height 26
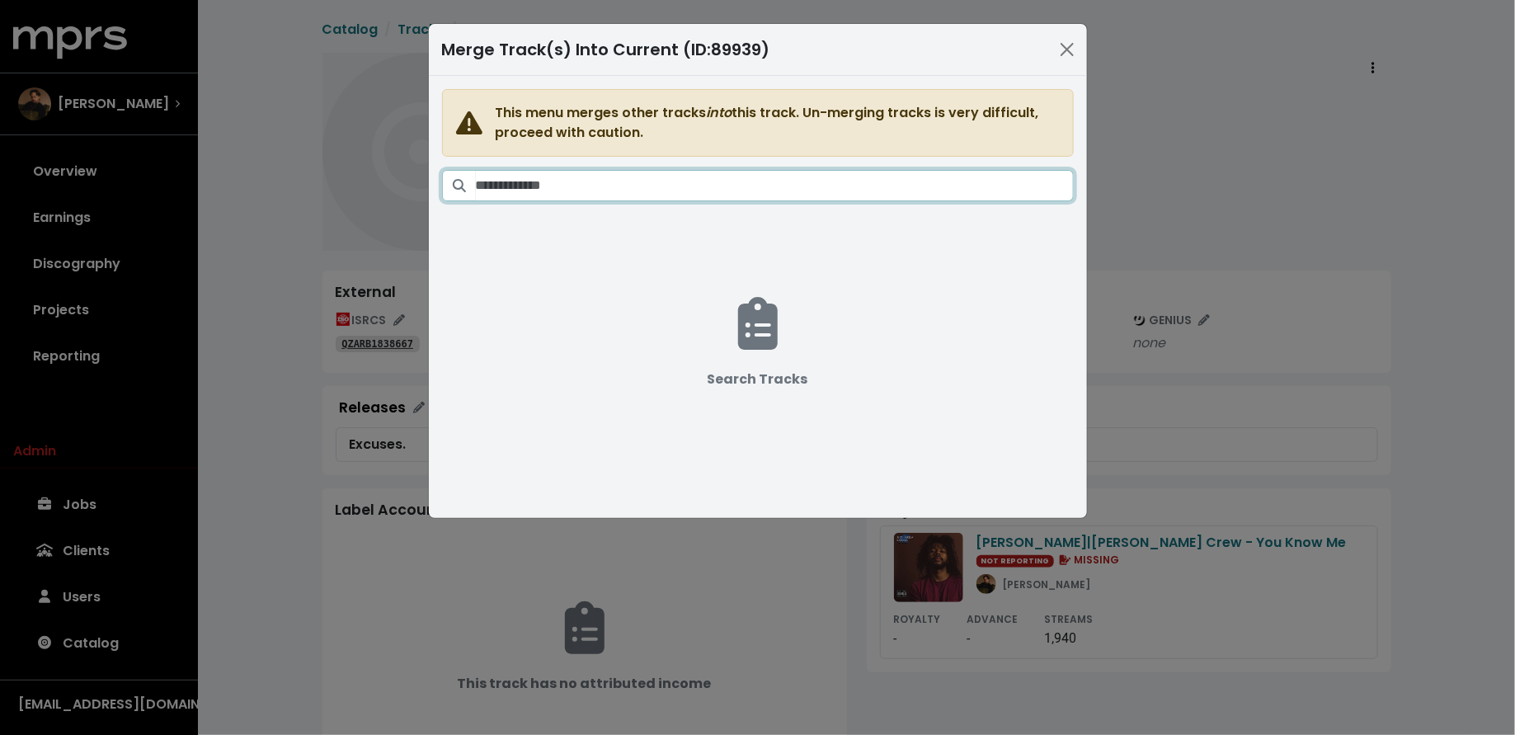
click at [850, 175] on input "Search tracks" at bounding box center [775, 185] width 598 height 31
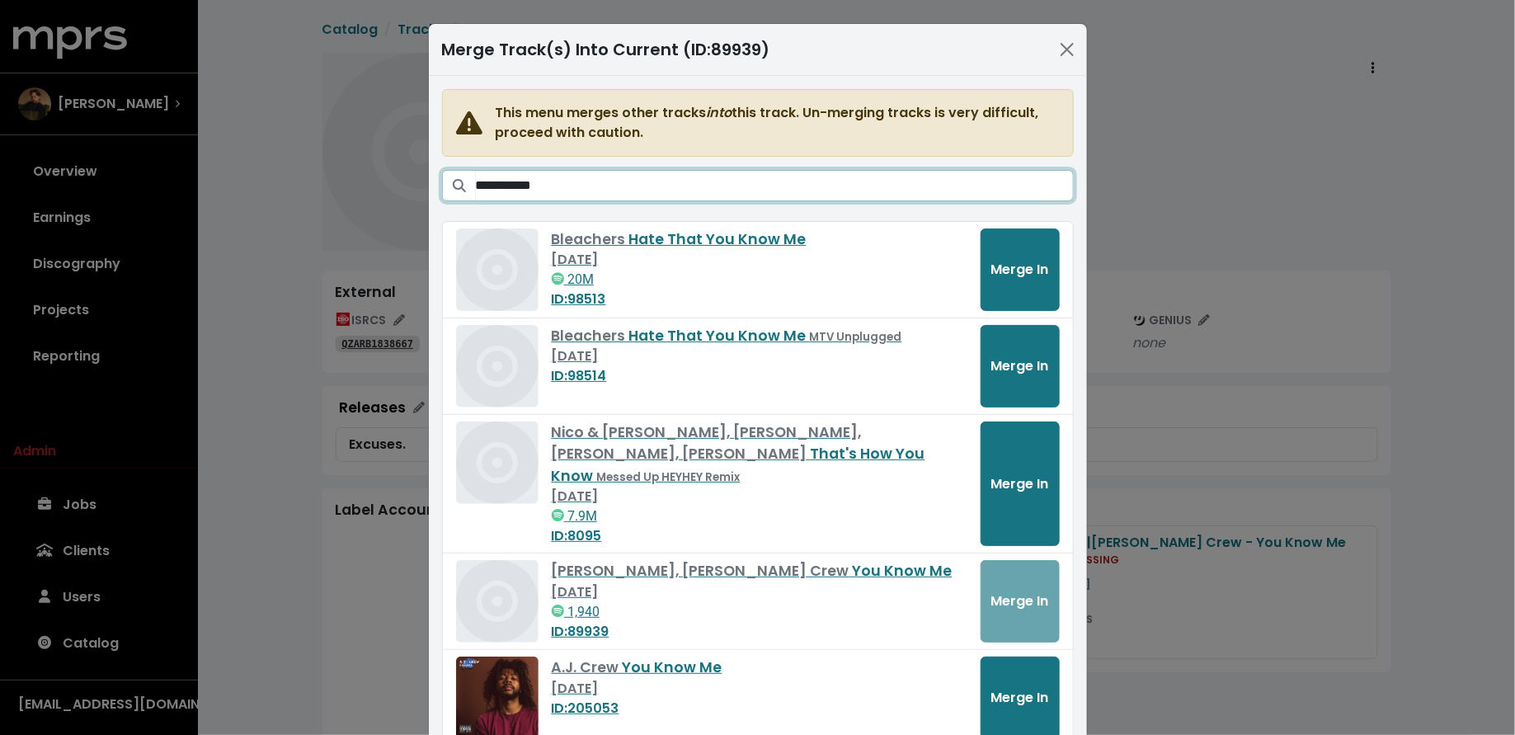
scroll to position [23, 0]
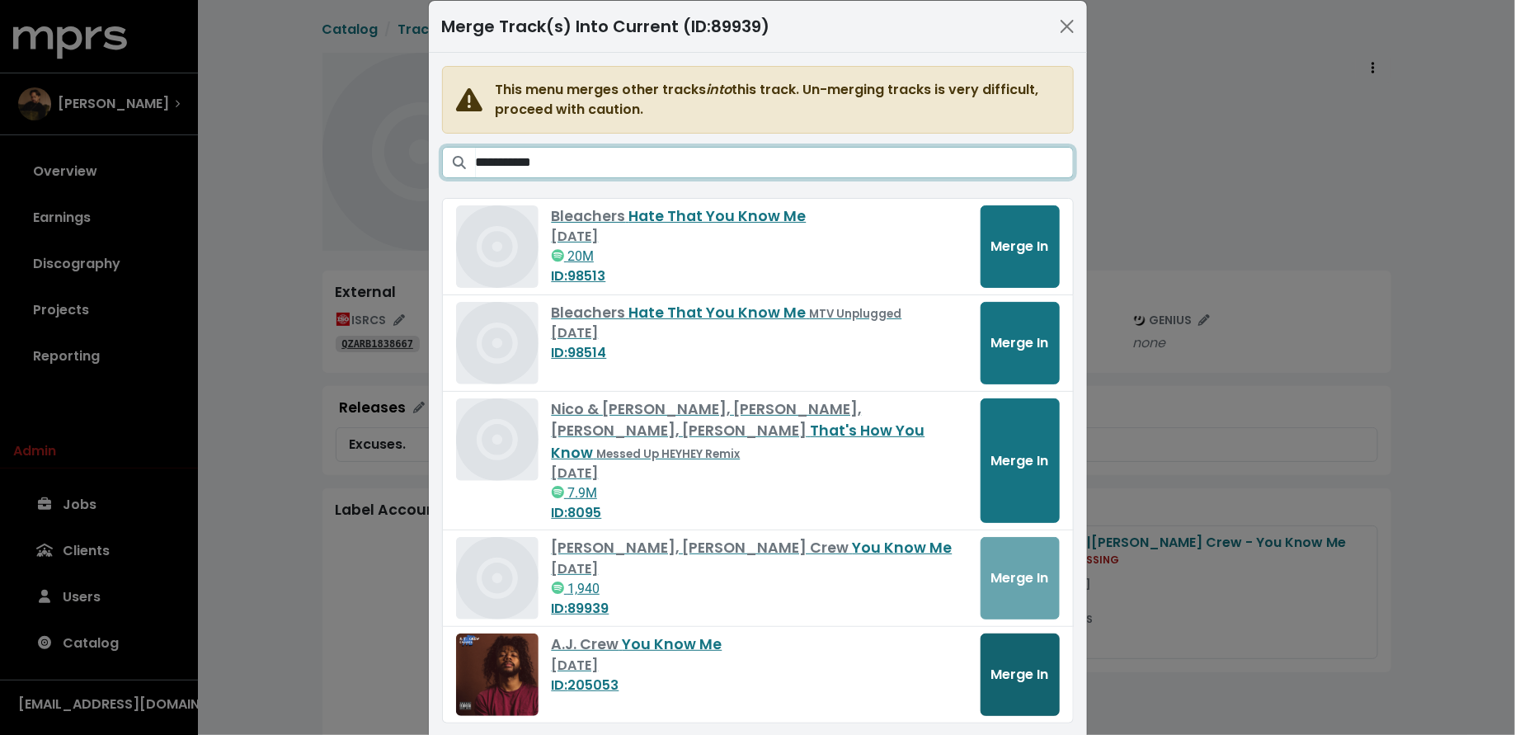
type input "**********"
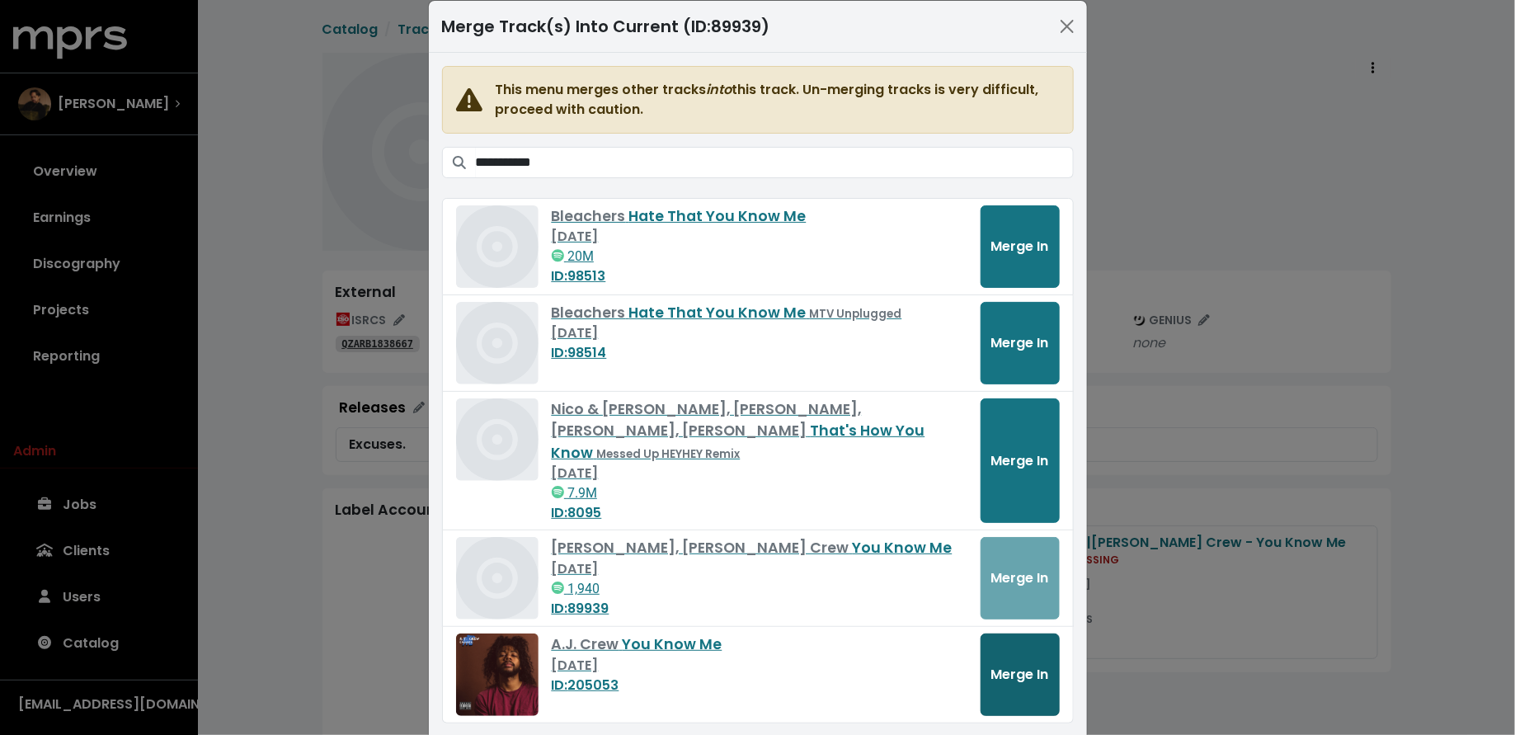
click at [1035, 665] on span "Merge In" at bounding box center [1020, 674] width 58 height 19
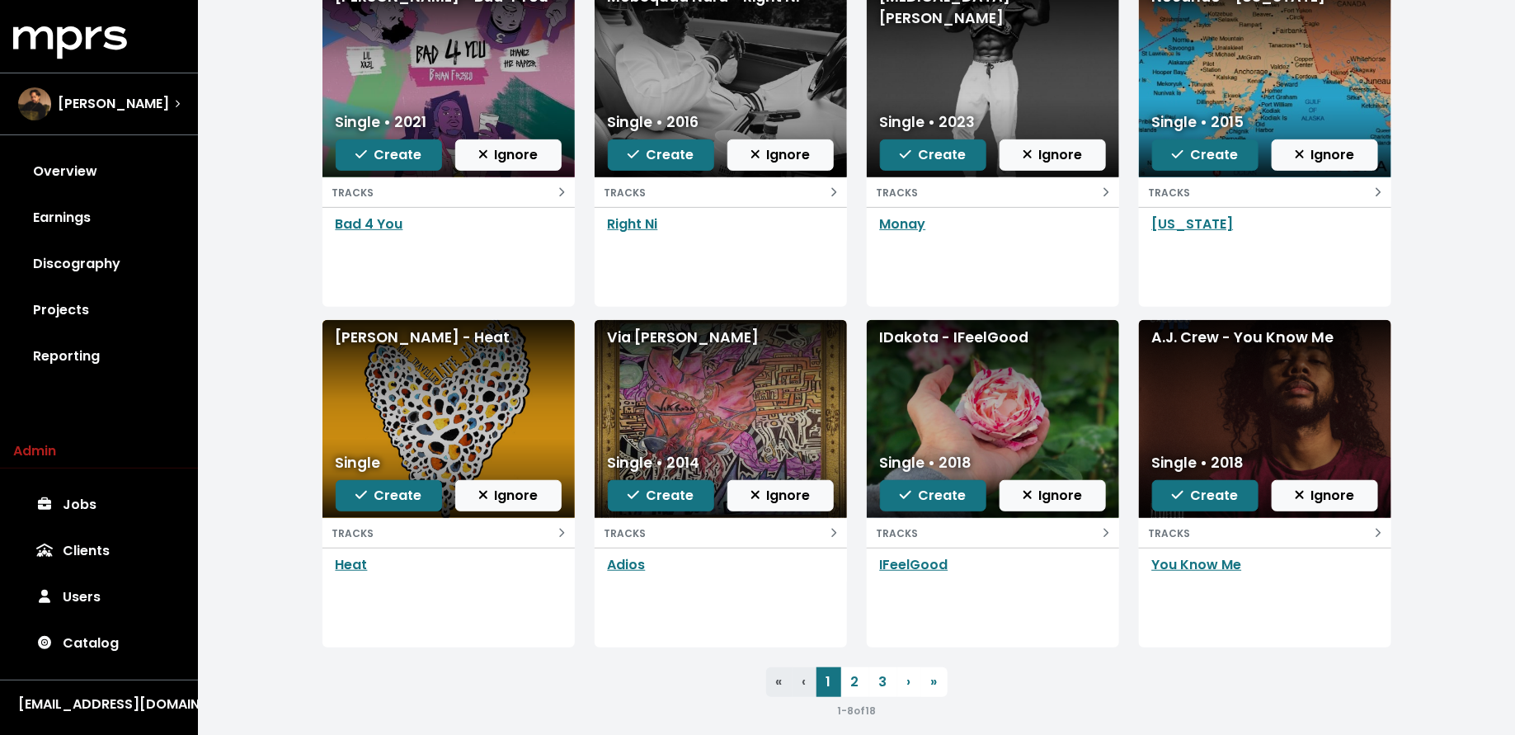
scroll to position [228, 0]
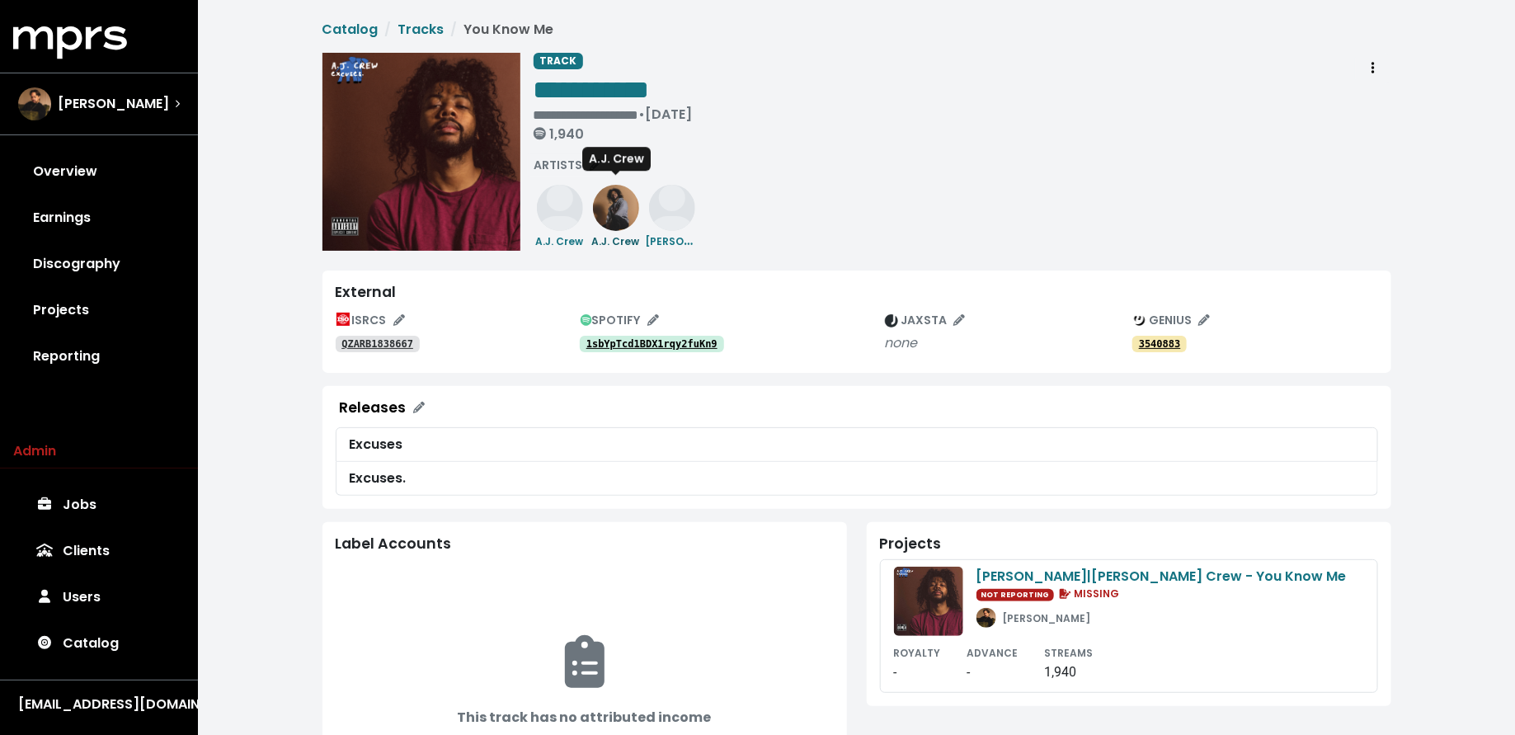
click at [607, 227] on img at bounding box center [616, 208] width 46 height 46
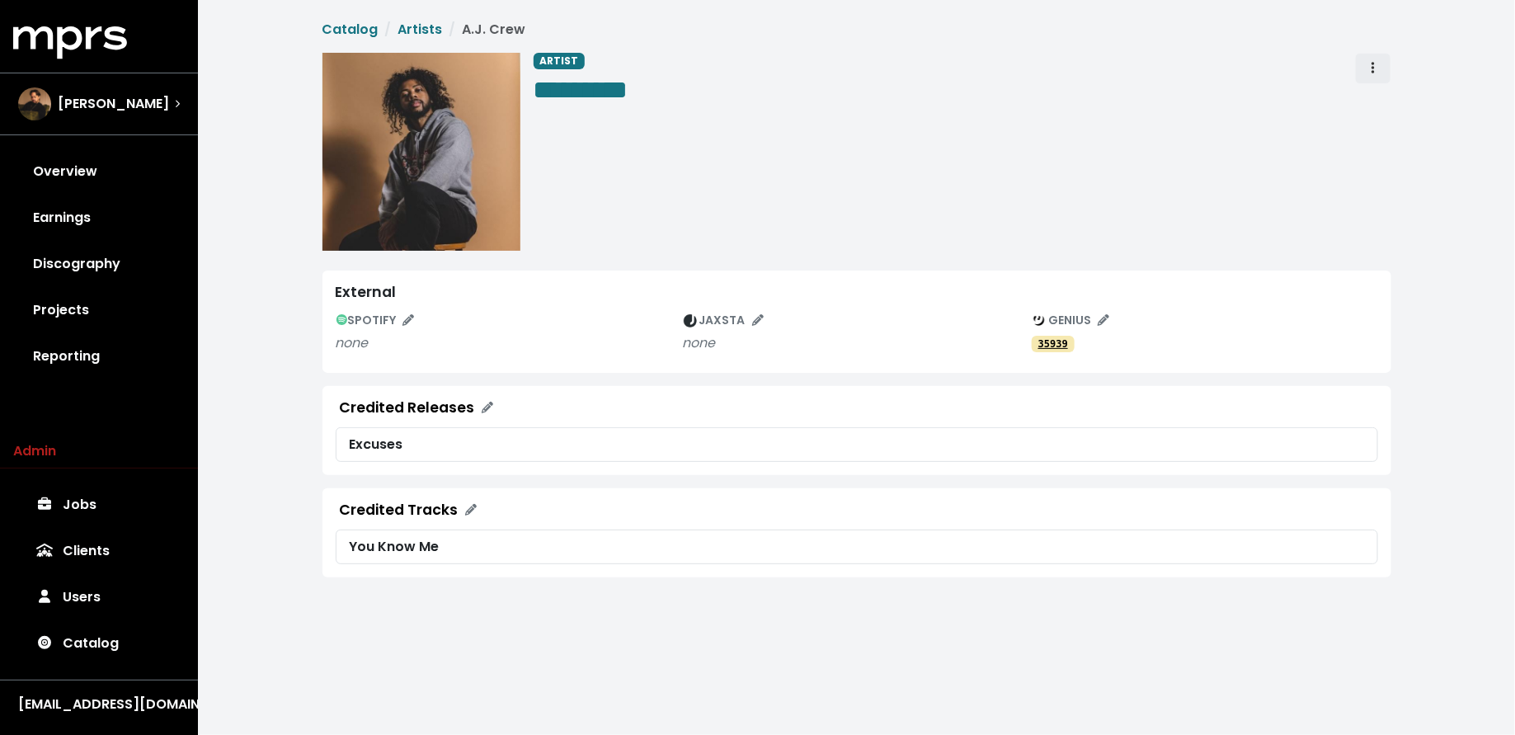
click at [1373, 67] on icon "Artist actions" at bounding box center [1373, 68] width 3 height 12
click at [1373, 103] on link "Merge" at bounding box center [1421, 105] width 130 height 26
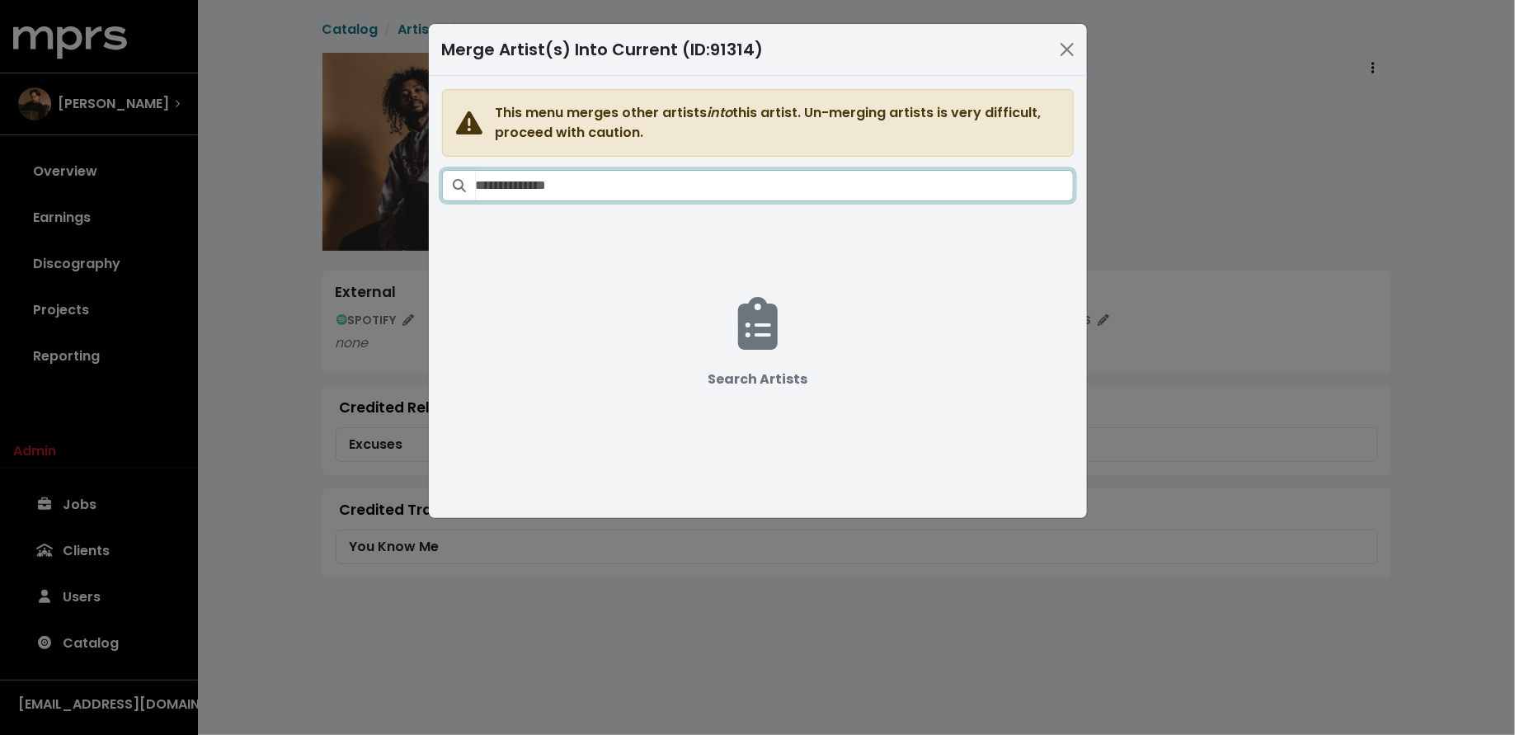
click at [968, 176] on input "Search artists" at bounding box center [775, 185] width 598 height 31
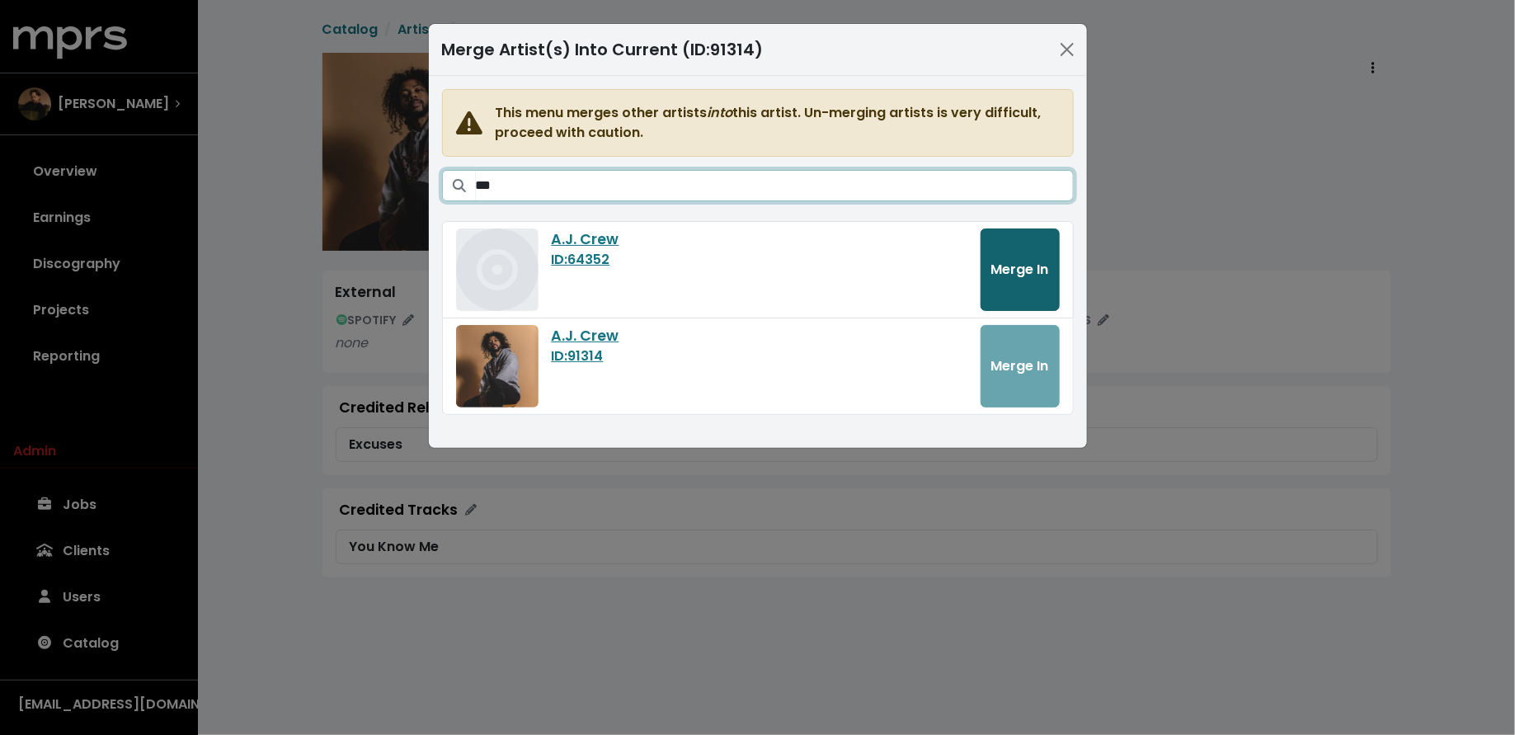
type input "***"
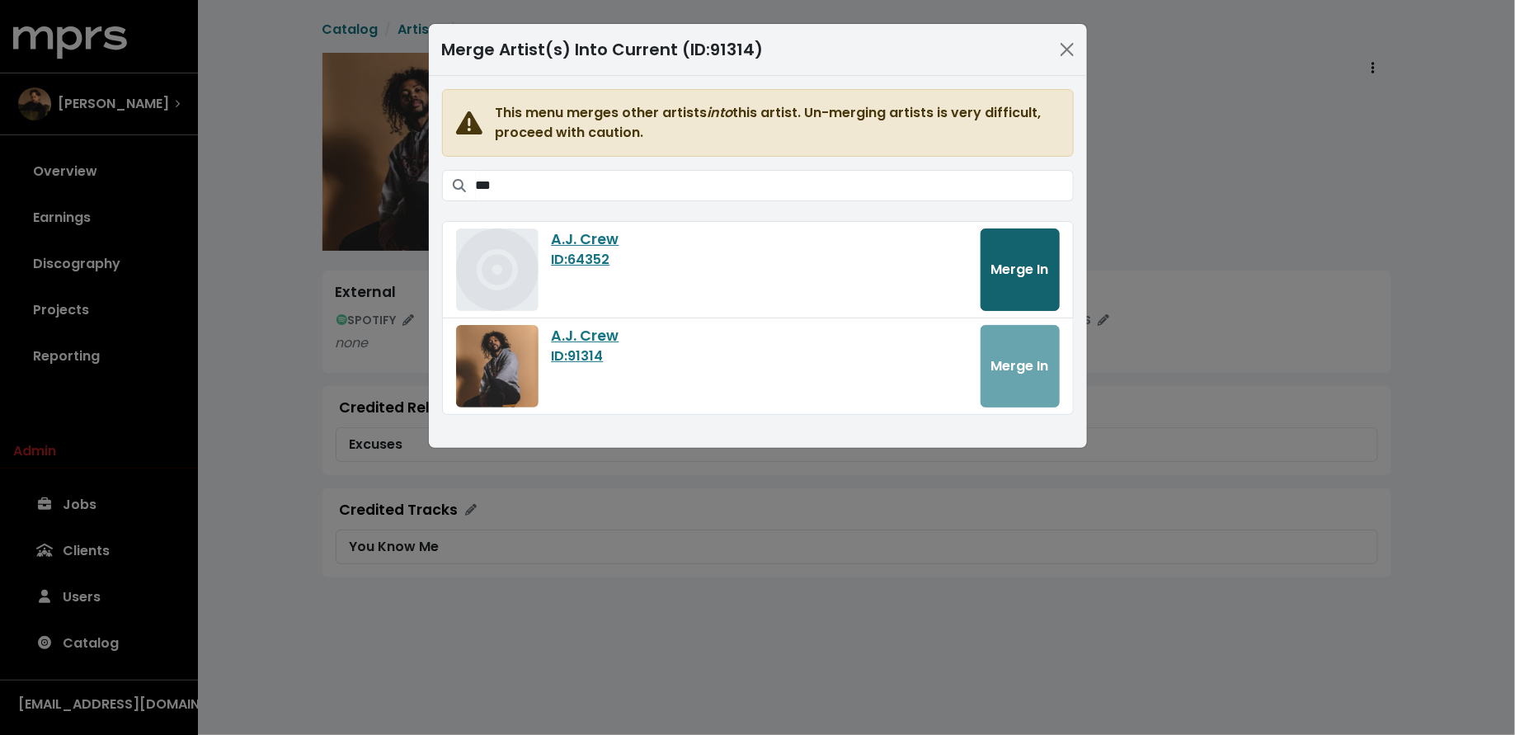
click at [1003, 282] on button "Merge In" at bounding box center [1020, 269] width 79 height 82
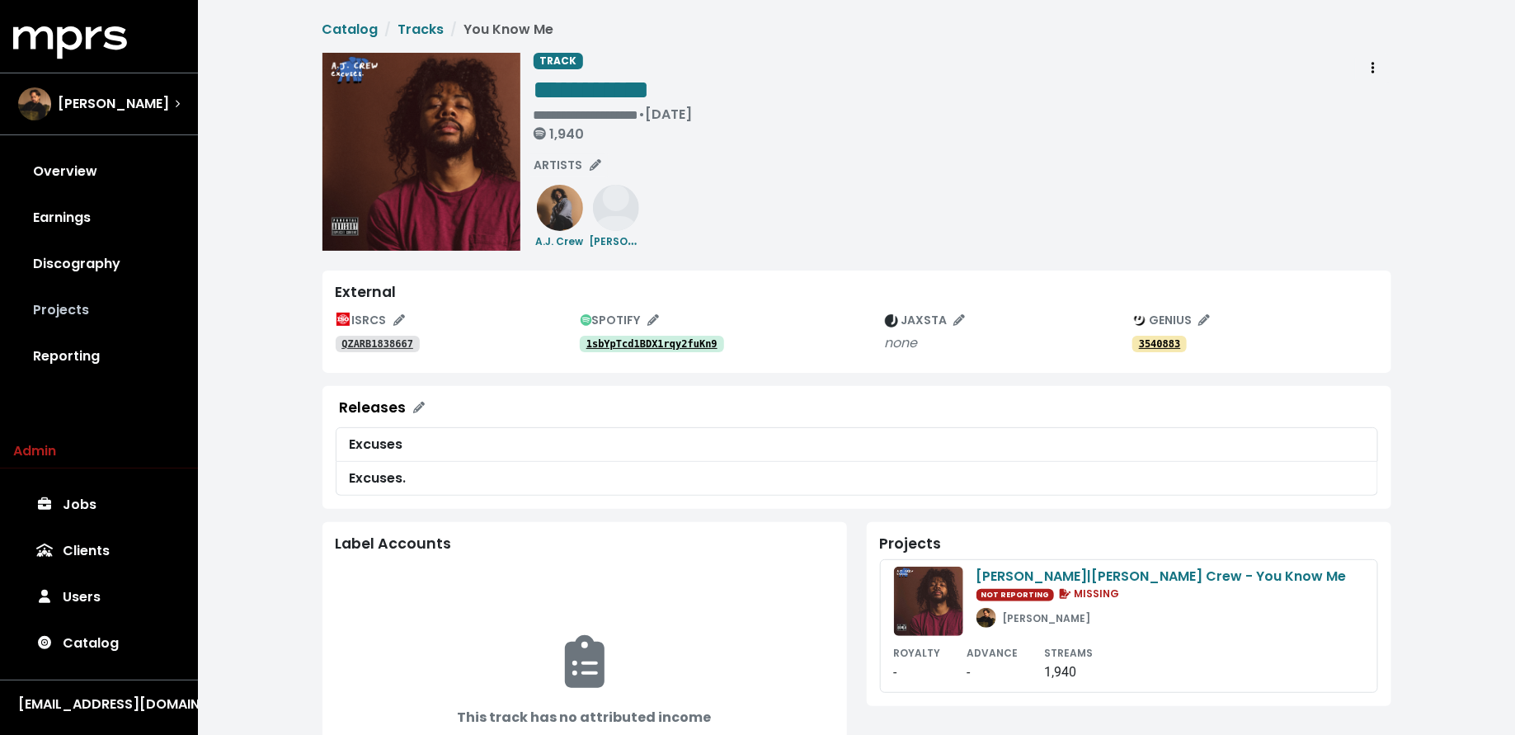
click at [127, 294] on link "Projects" at bounding box center [99, 310] width 172 height 46
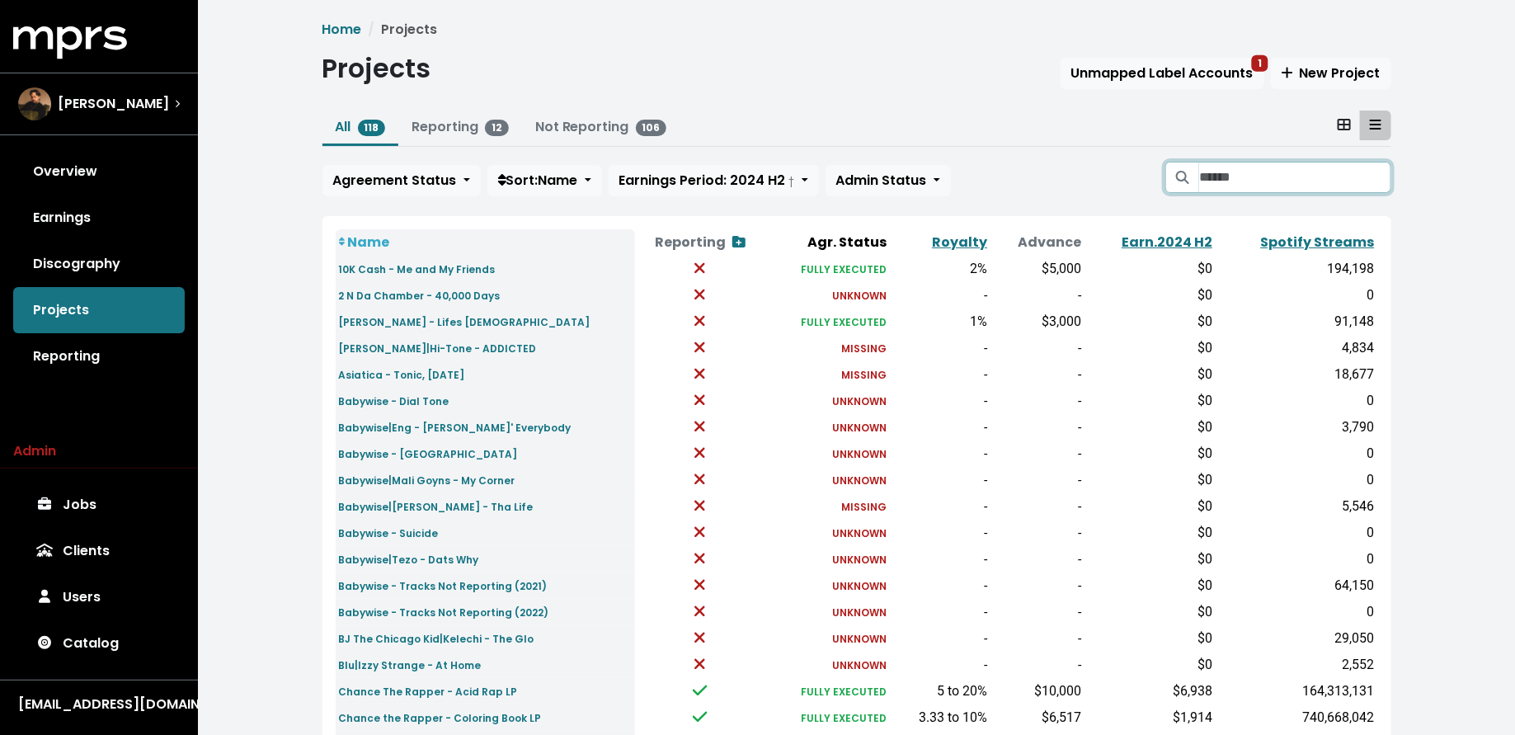
click at [1234, 164] on input "Search projects" at bounding box center [1294, 177] width 191 height 31
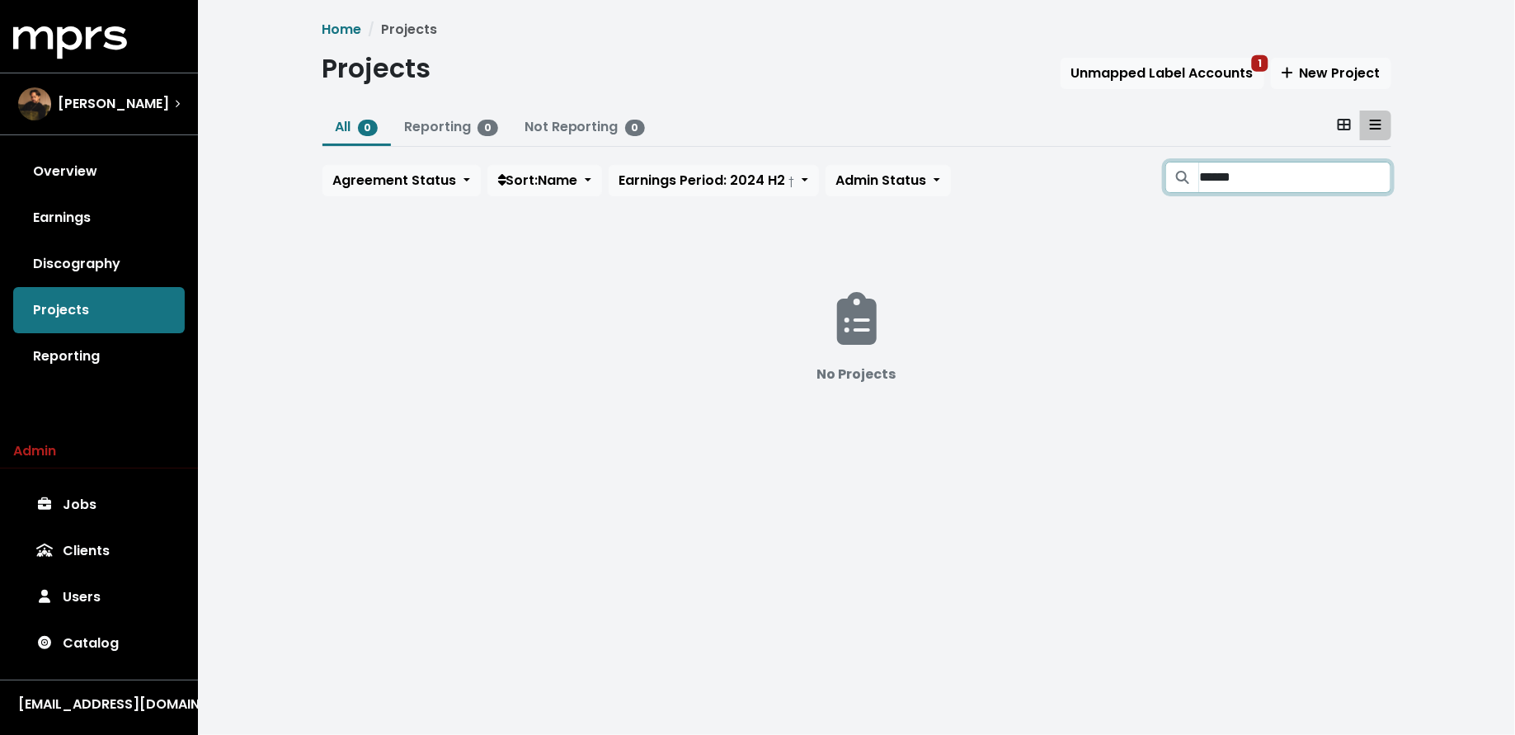
type input "******"
click at [80, 255] on link "Discography" at bounding box center [99, 264] width 172 height 46
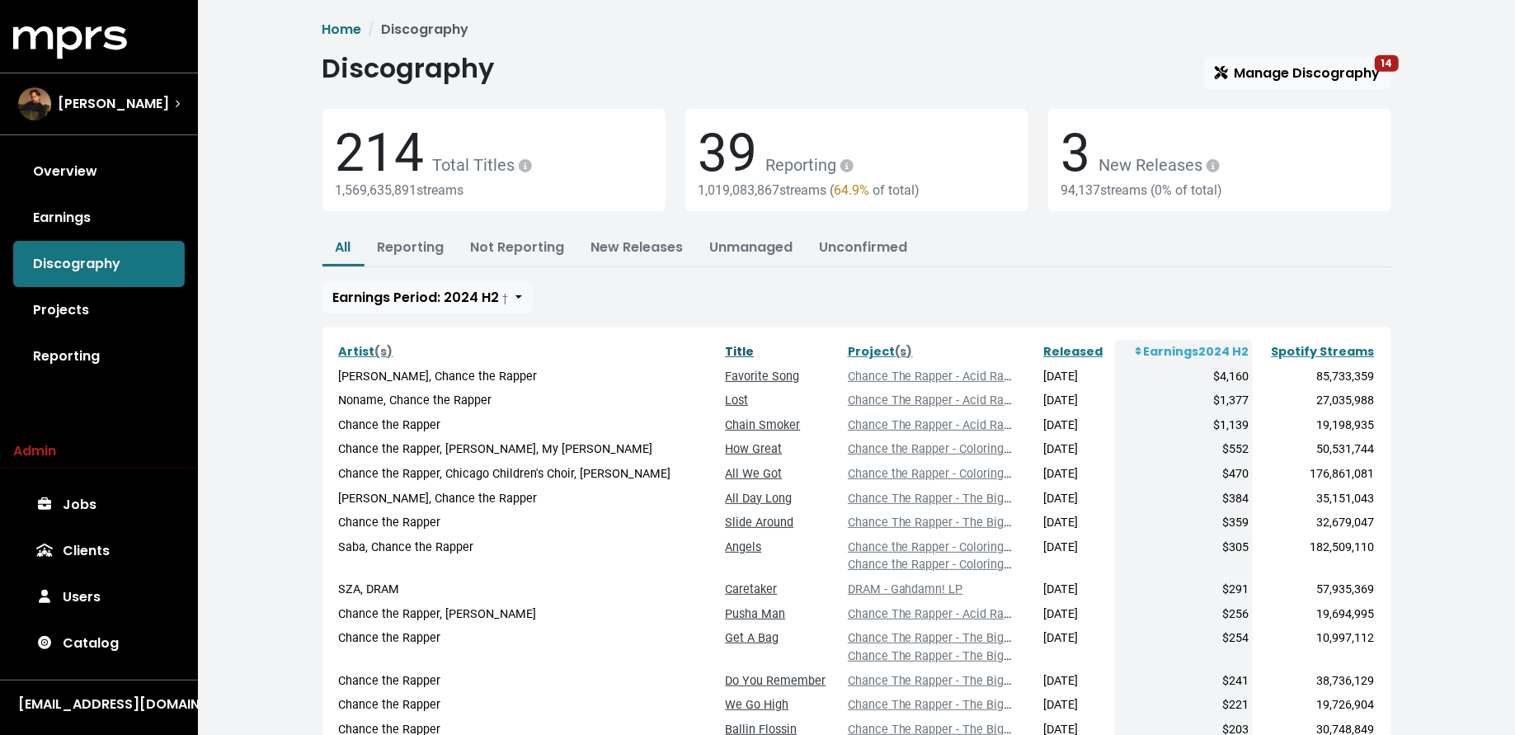
click at [725, 343] on link "Title" at bounding box center [739, 351] width 29 height 16
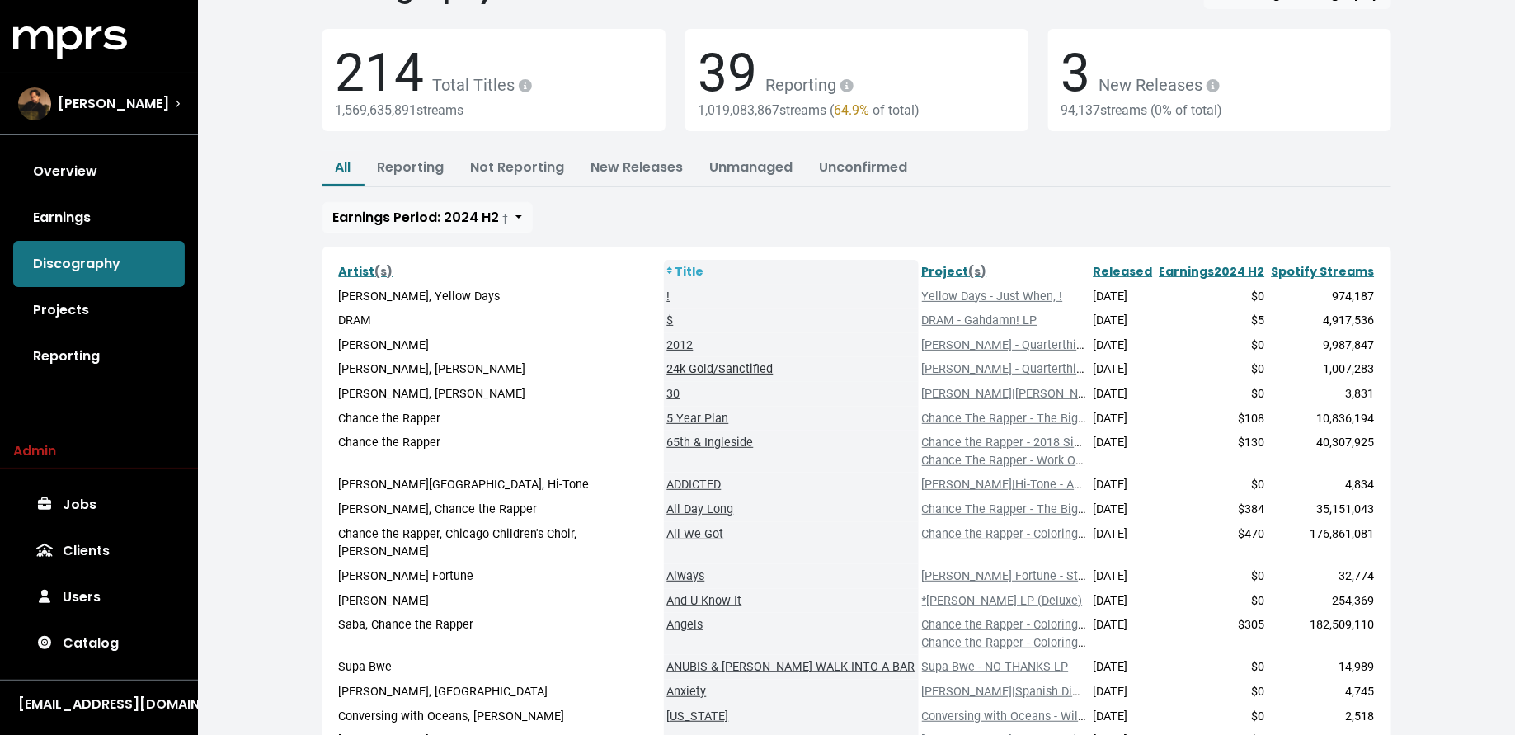
scroll to position [227, 0]
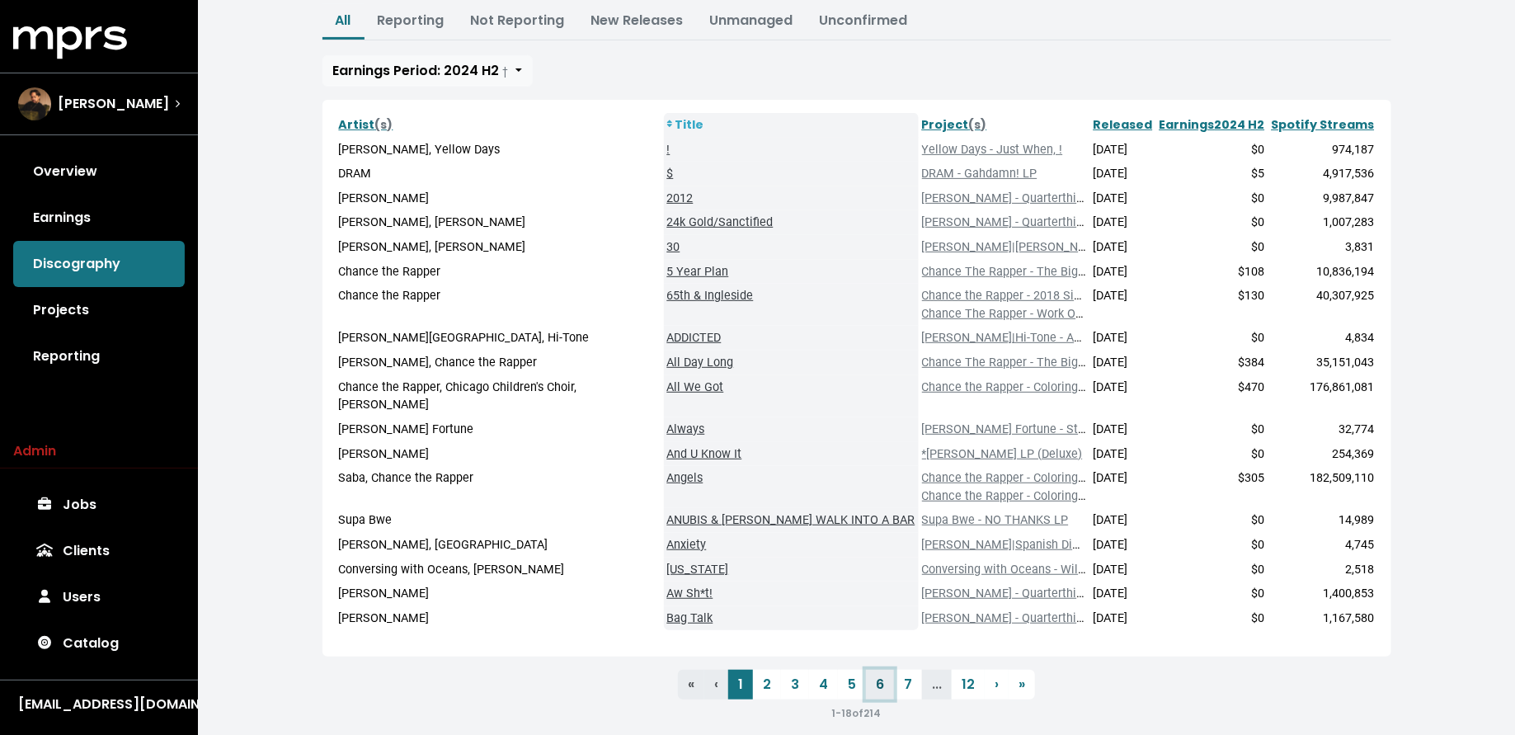
click at [872, 670] on link "6" at bounding box center [880, 685] width 28 height 30
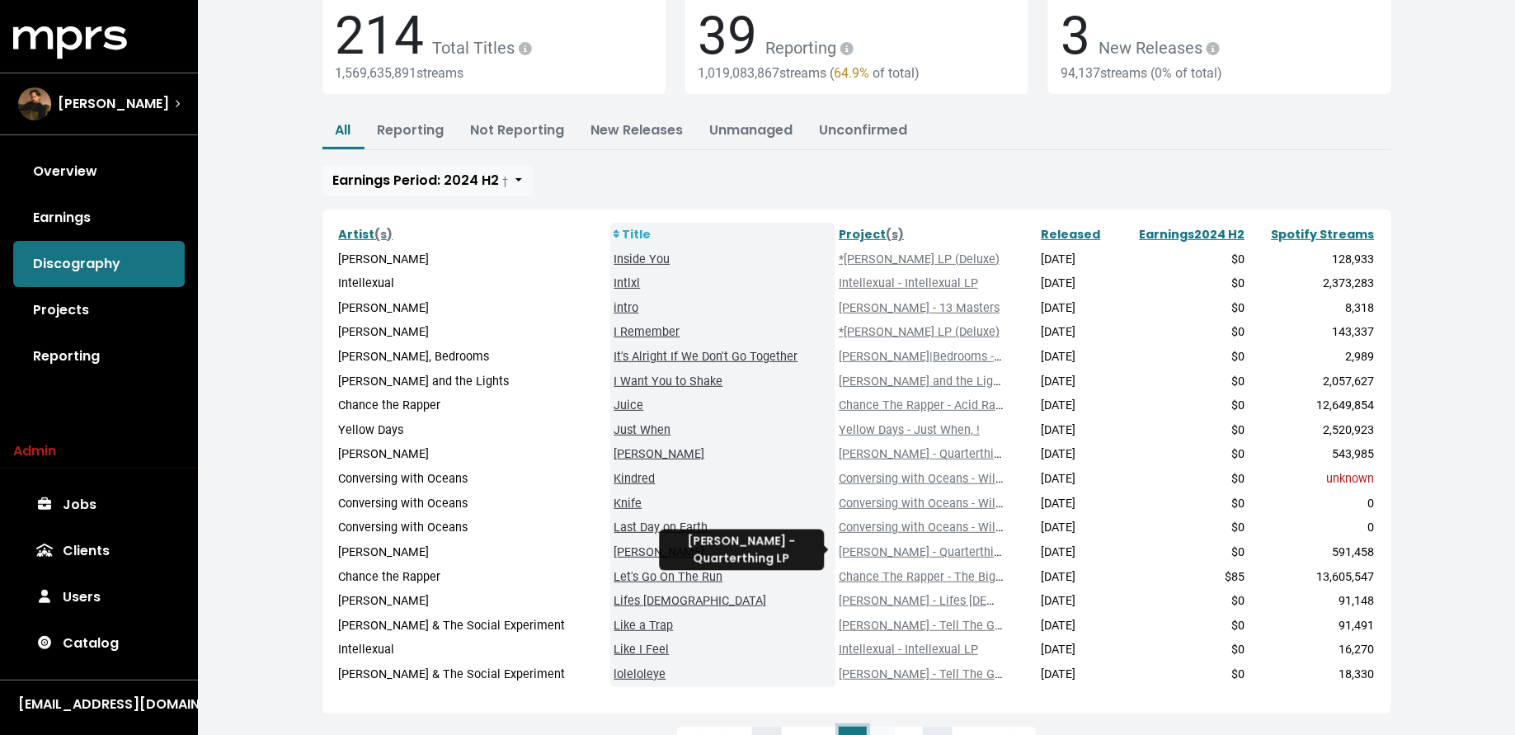
scroll to position [191, 0]
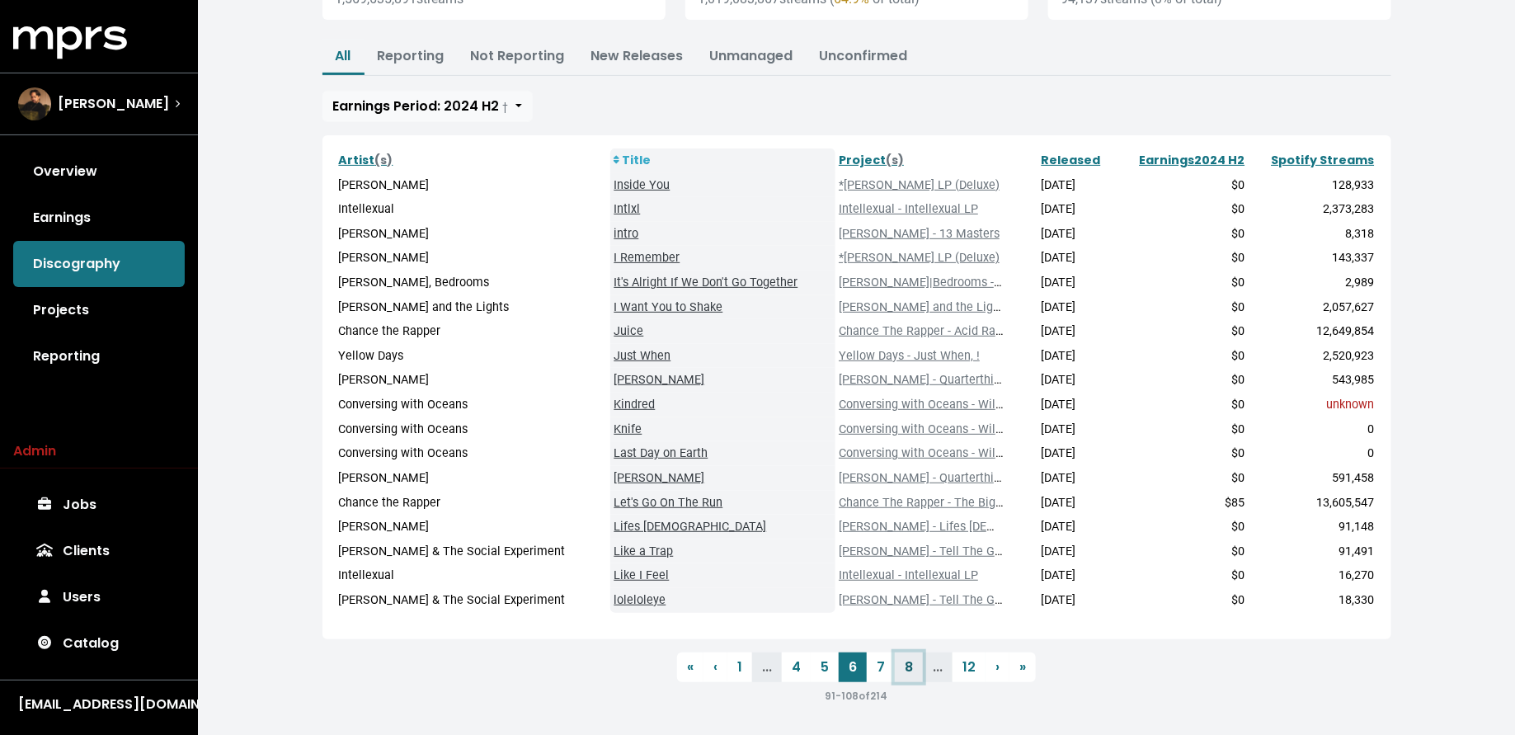
click at [913, 667] on link "8" at bounding box center [909, 667] width 28 height 30
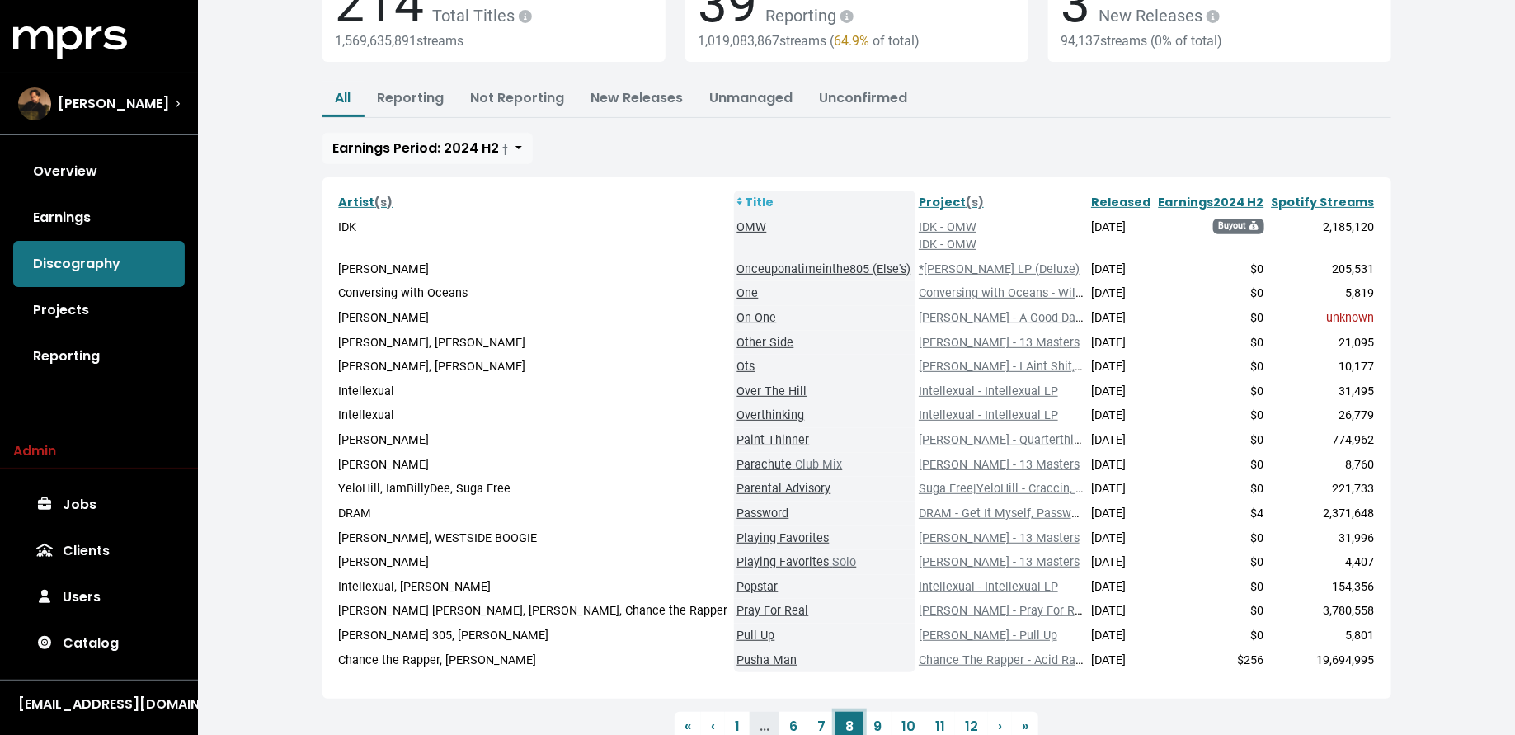
scroll to position [209, 0]
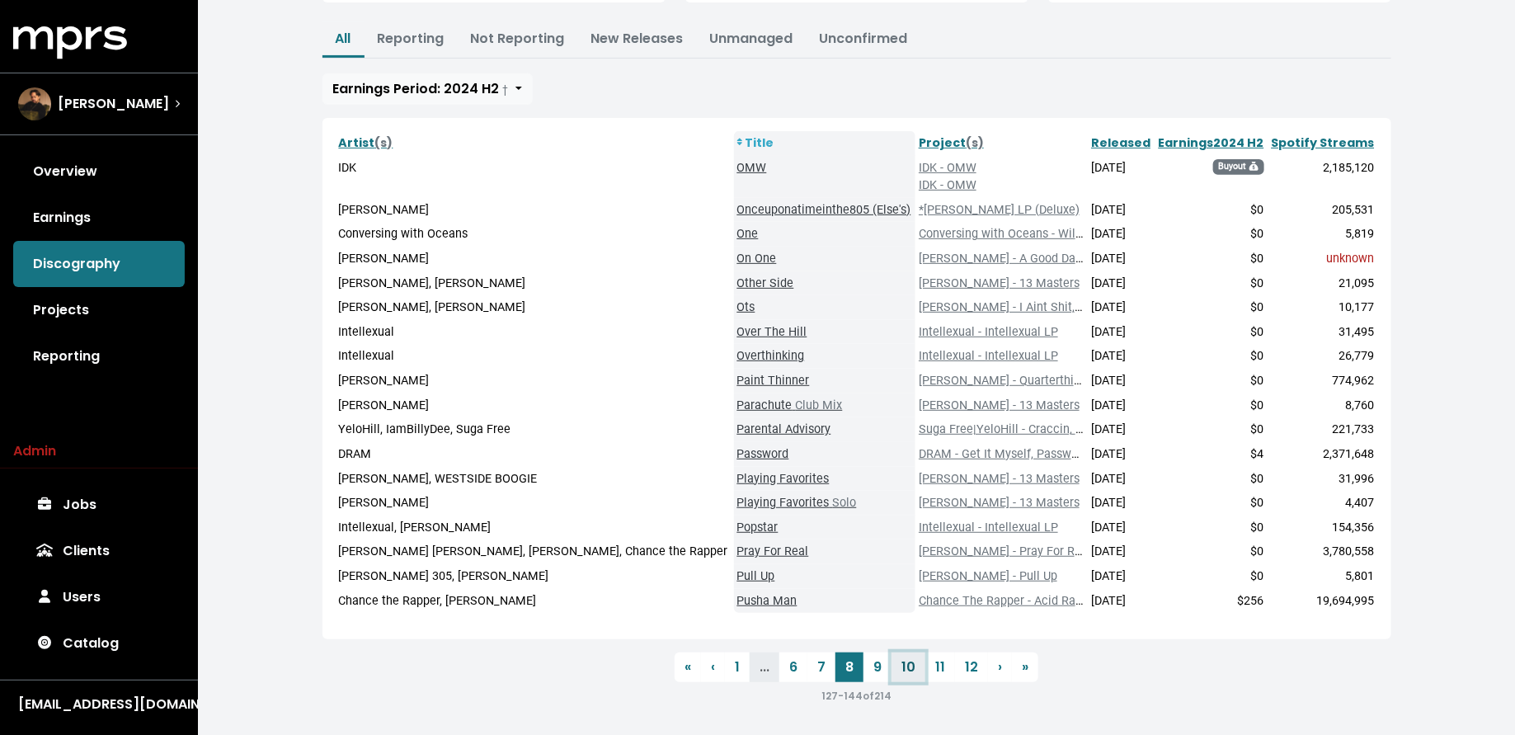
click at [906, 671] on link "10" at bounding box center [909, 667] width 34 height 30
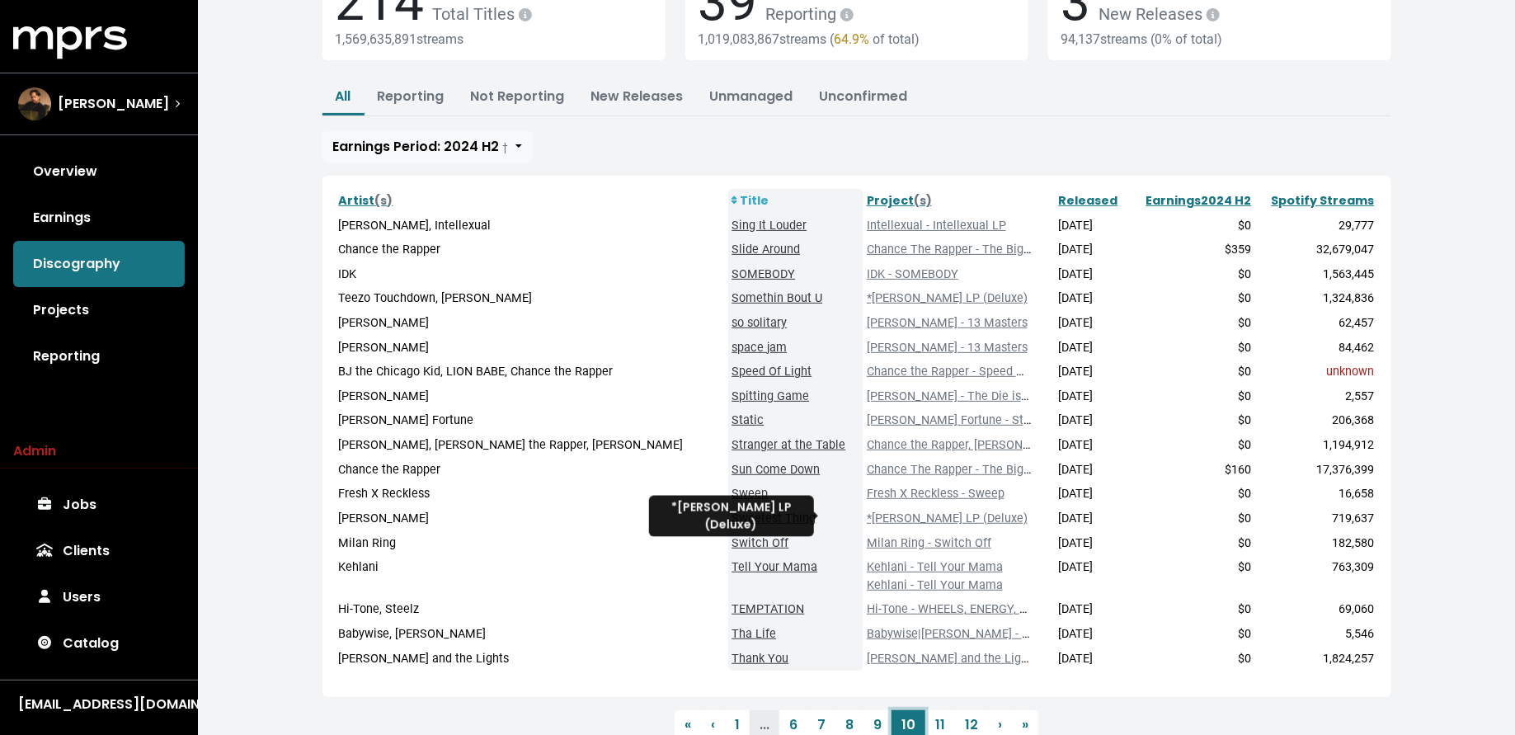
scroll to position [209, 0]
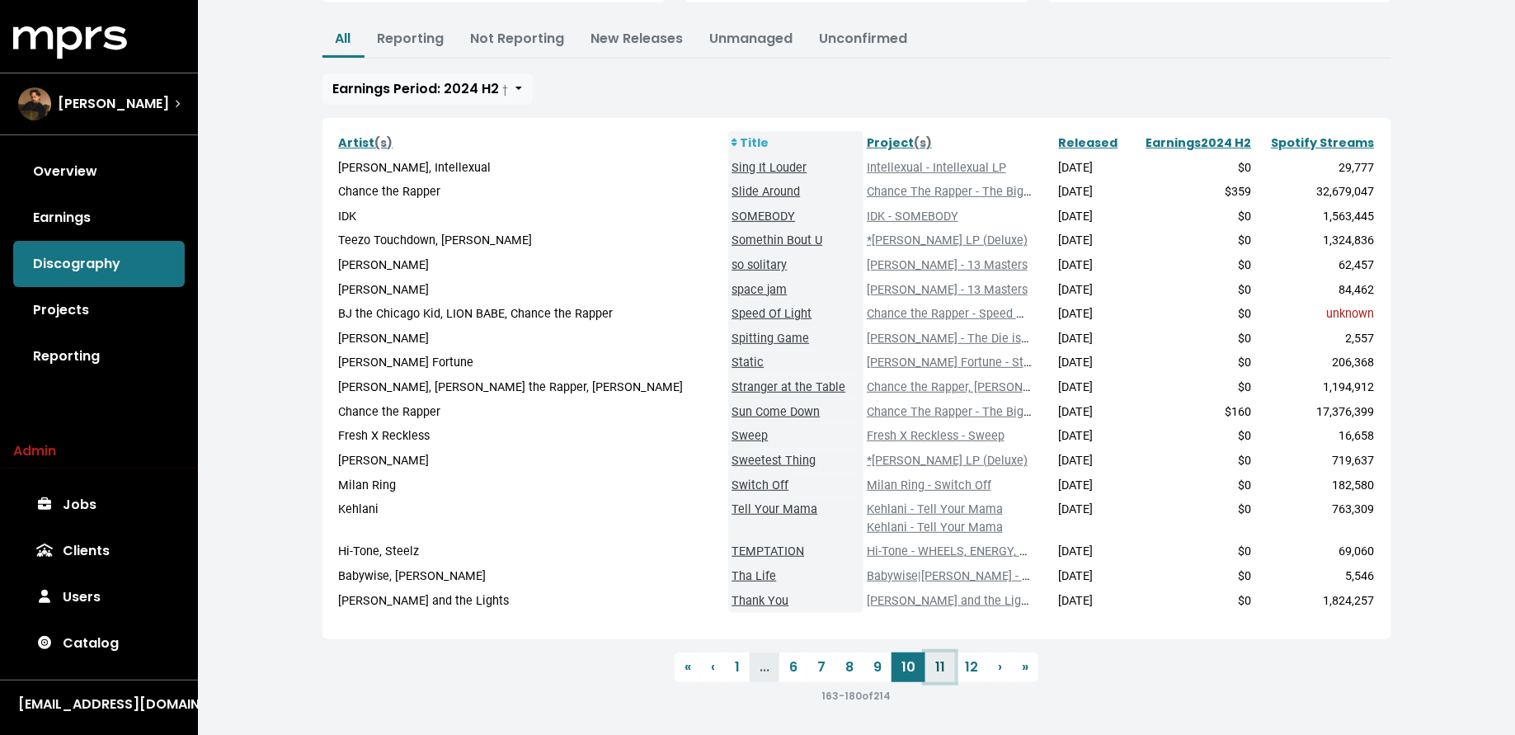
click at [933, 664] on link "11" at bounding box center [940, 667] width 30 height 30
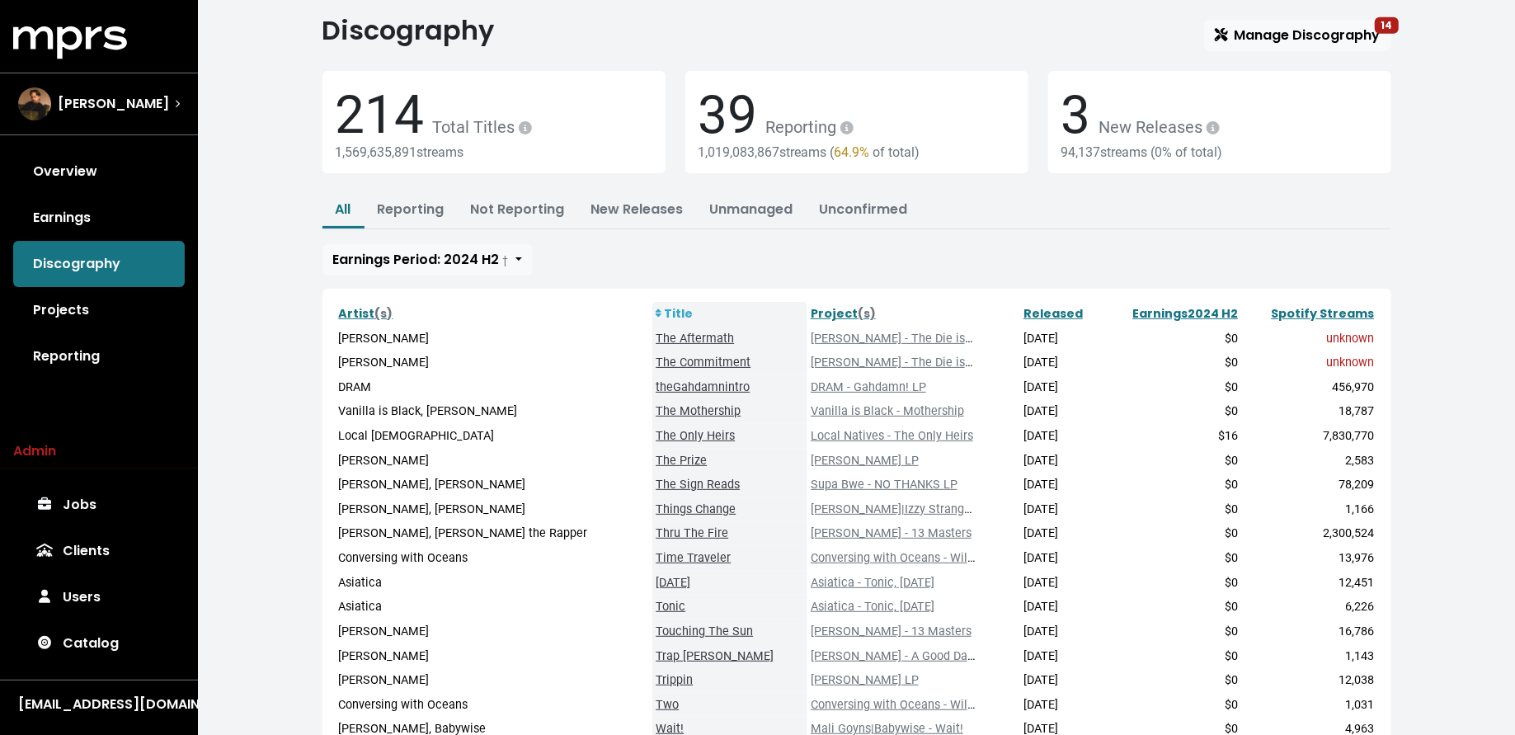
scroll to position [191, 0]
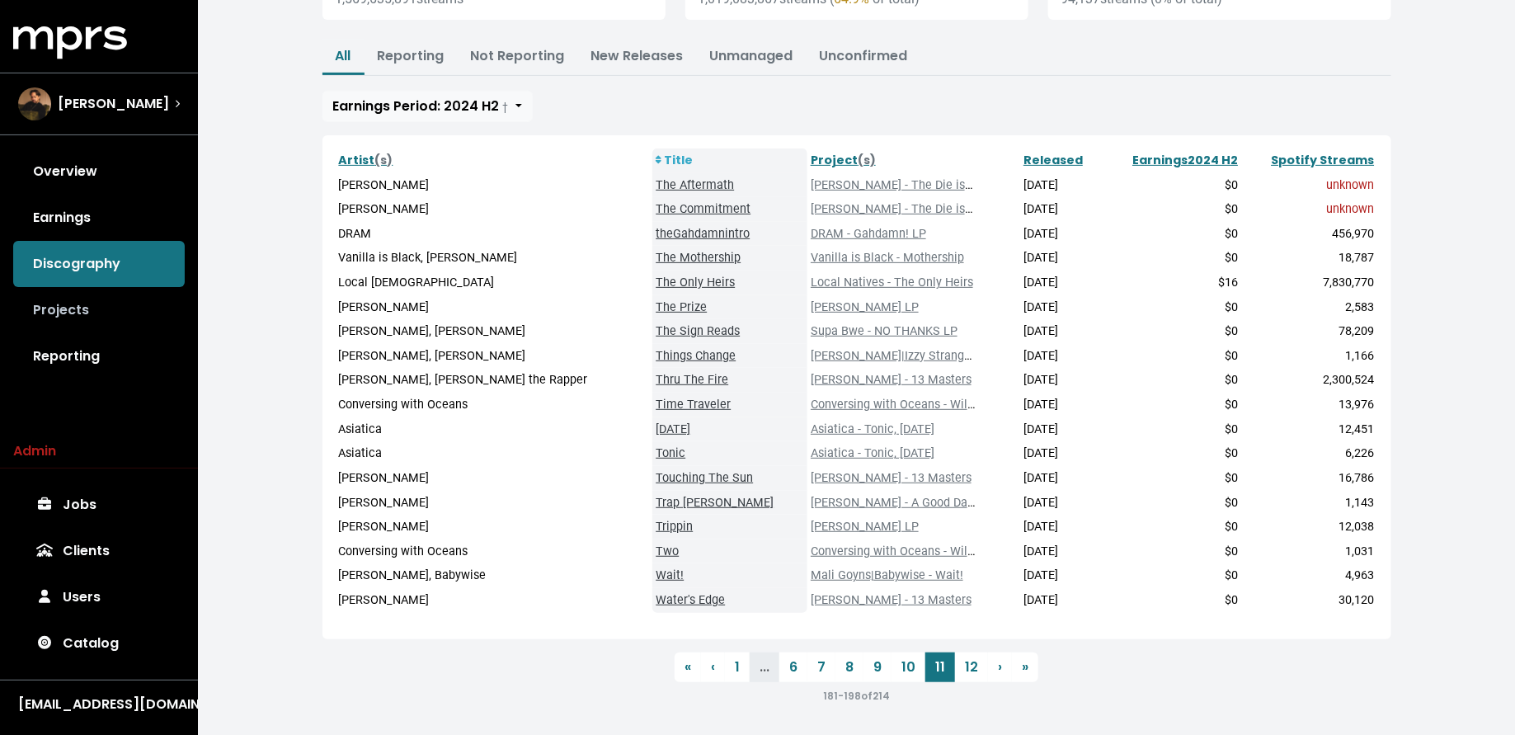
click at [79, 297] on link "Projects" at bounding box center [99, 310] width 172 height 46
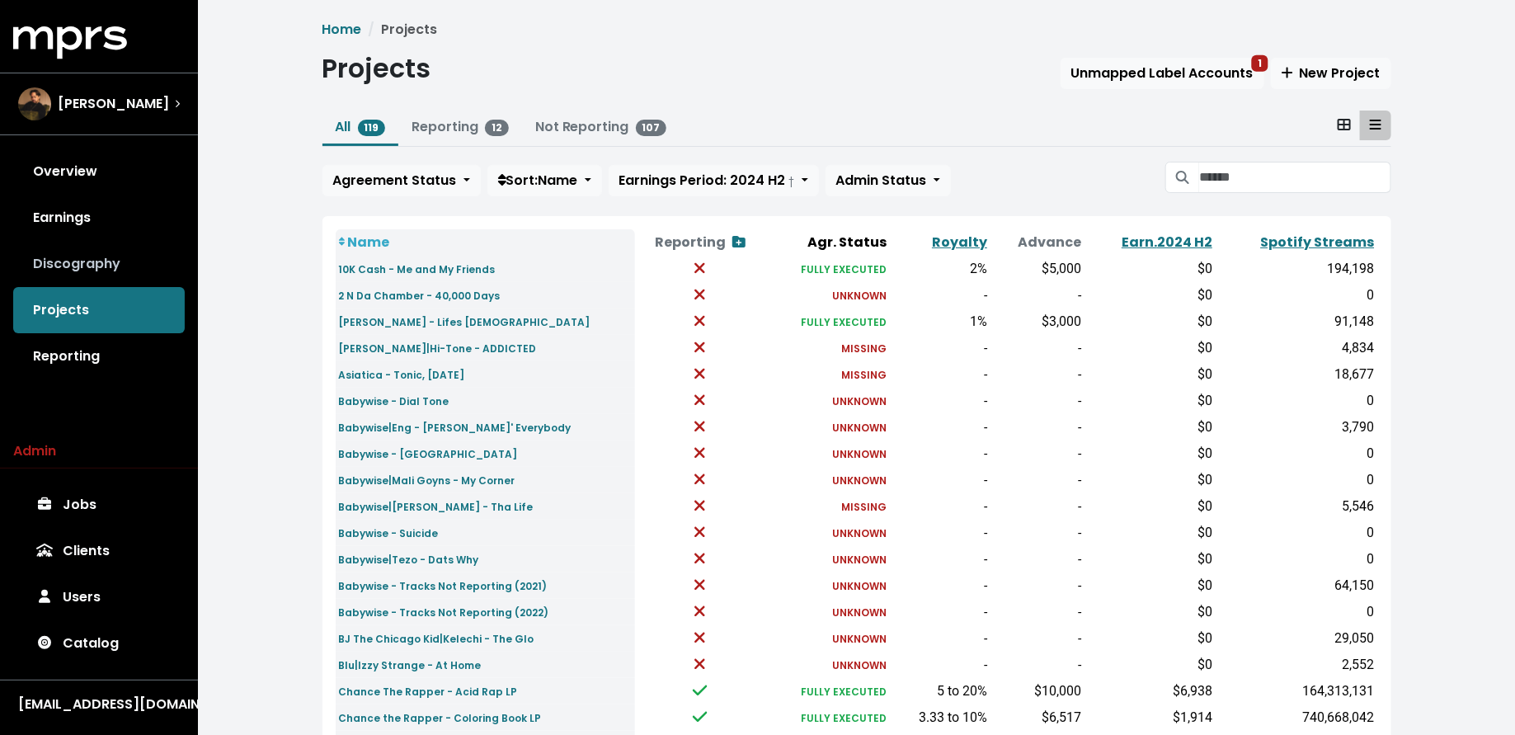
click at [108, 257] on link "Discography" at bounding box center [99, 264] width 172 height 46
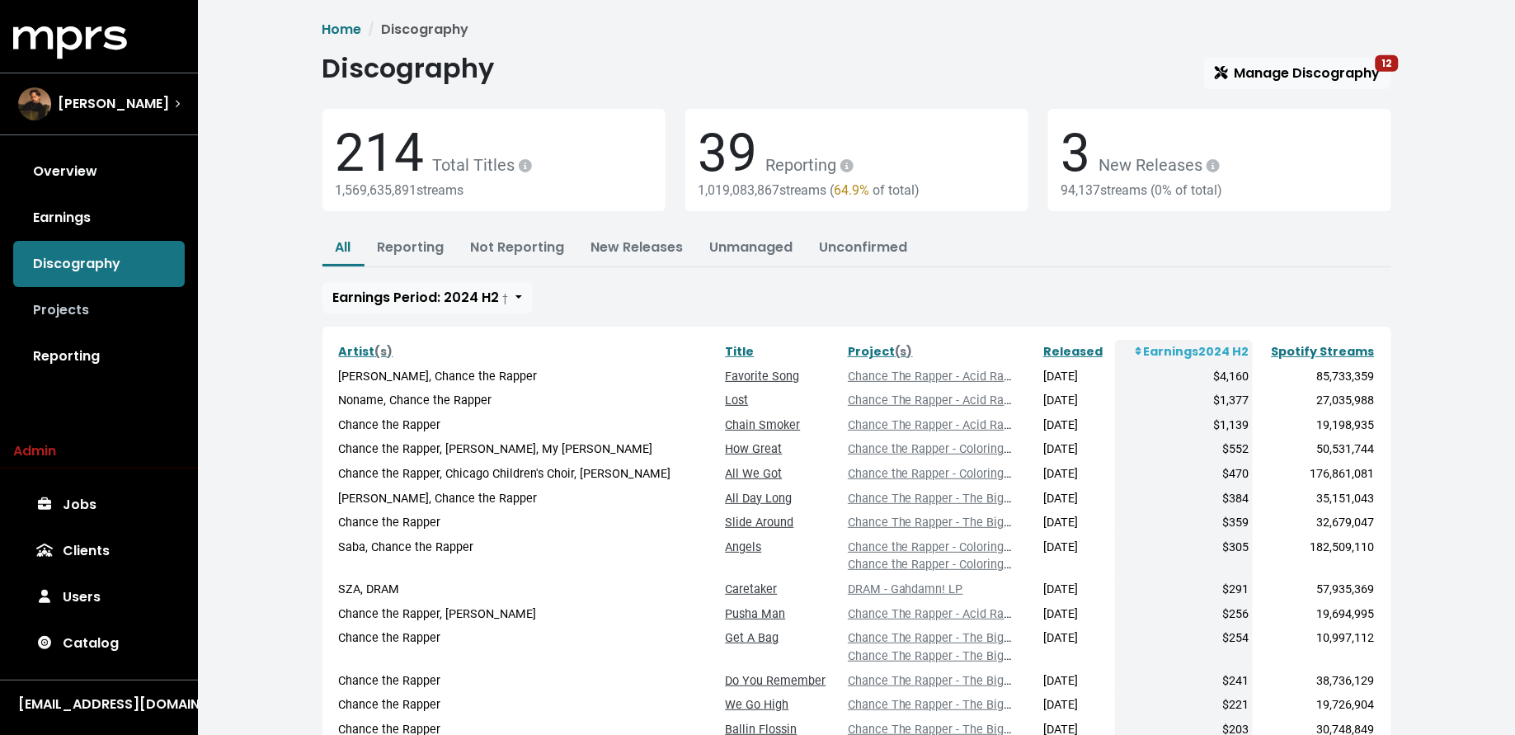
click at [105, 293] on link "Projects" at bounding box center [99, 310] width 172 height 46
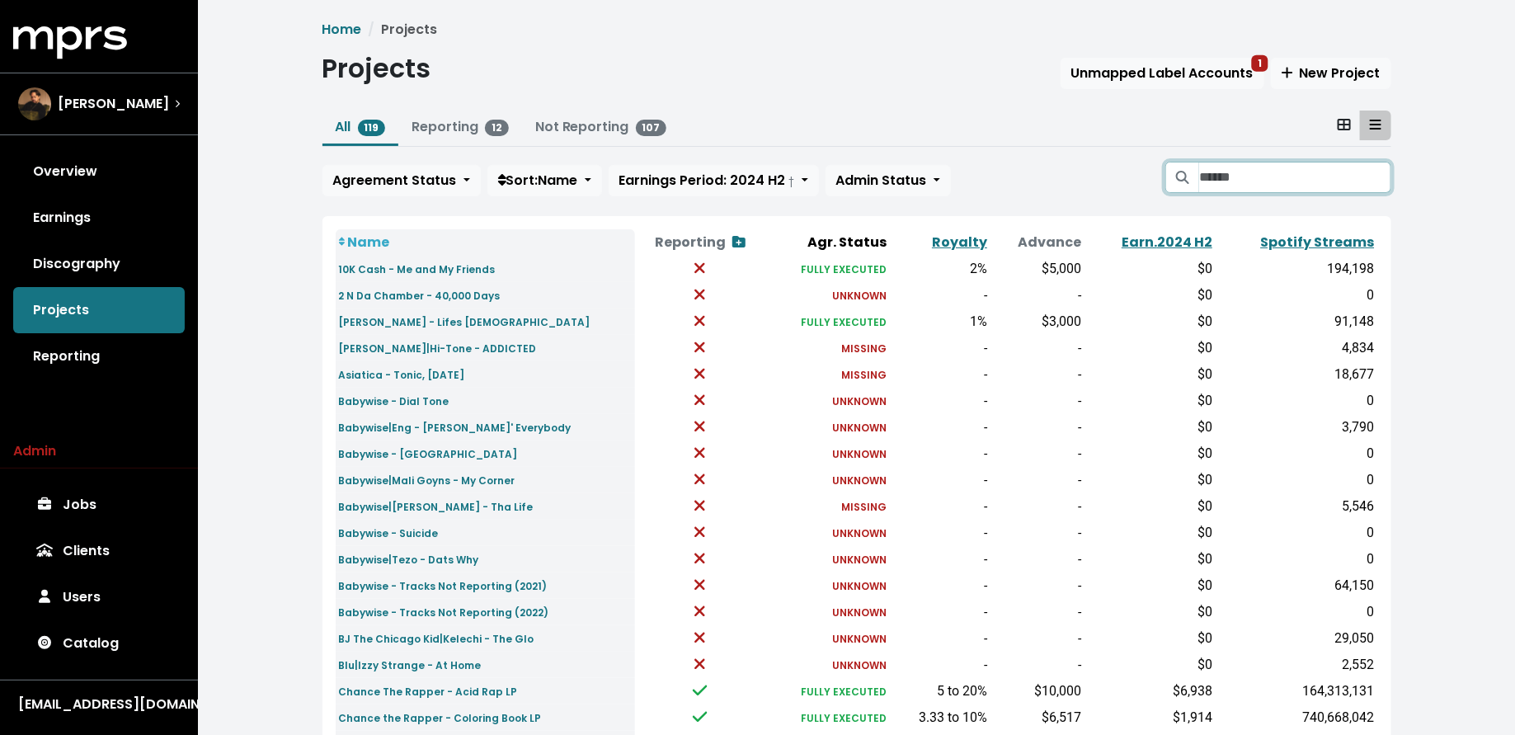
click at [1215, 172] on input "Search projects" at bounding box center [1294, 177] width 191 height 31
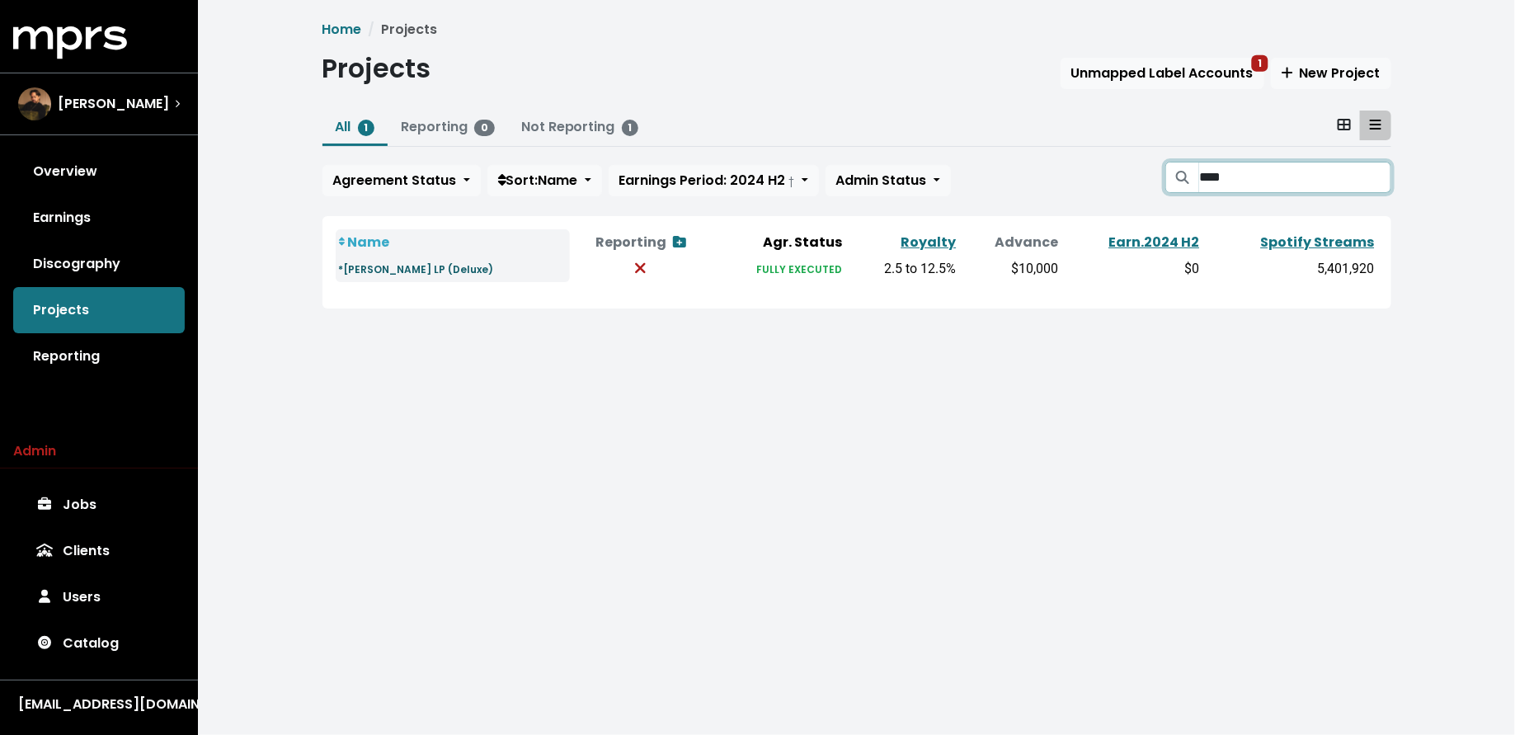
type input "****"
click at [389, 262] on small "*KYLE - SMYLEAGAIN LP (Deluxe)" at bounding box center [416, 269] width 155 height 14
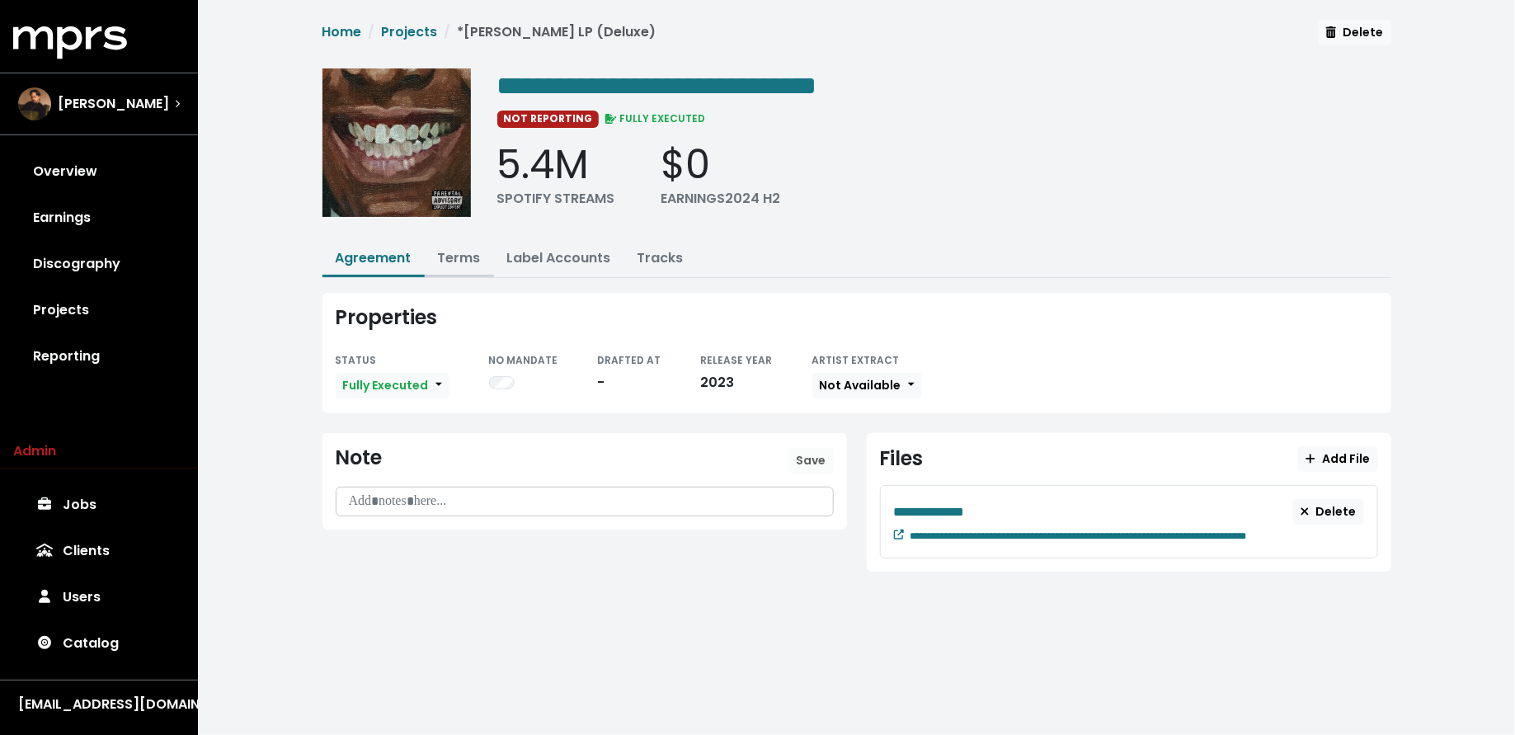
click at [461, 260] on link "Terms" at bounding box center [459, 257] width 43 height 19
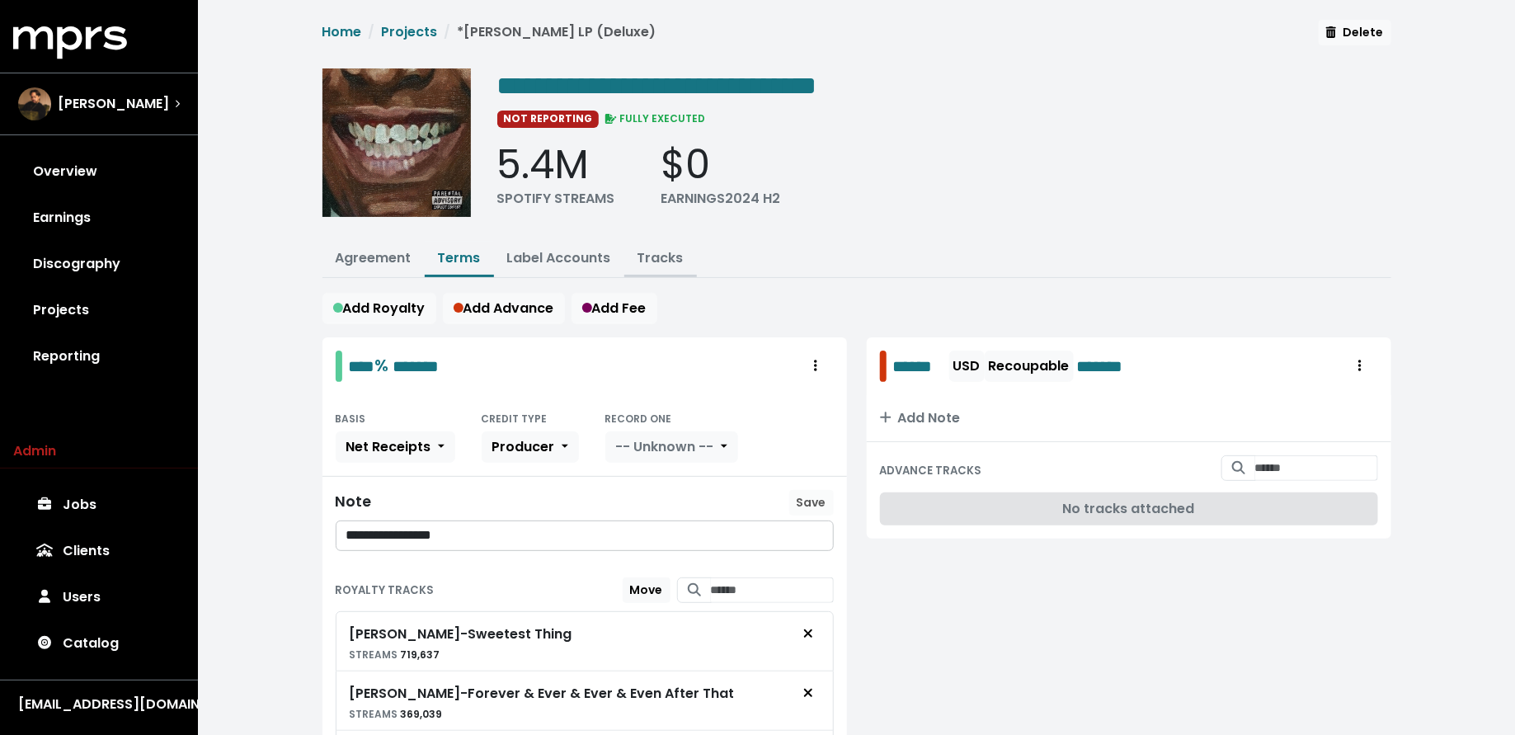
click at [666, 252] on link "Tracks" at bounding box center [661, 257] width 46 height 19
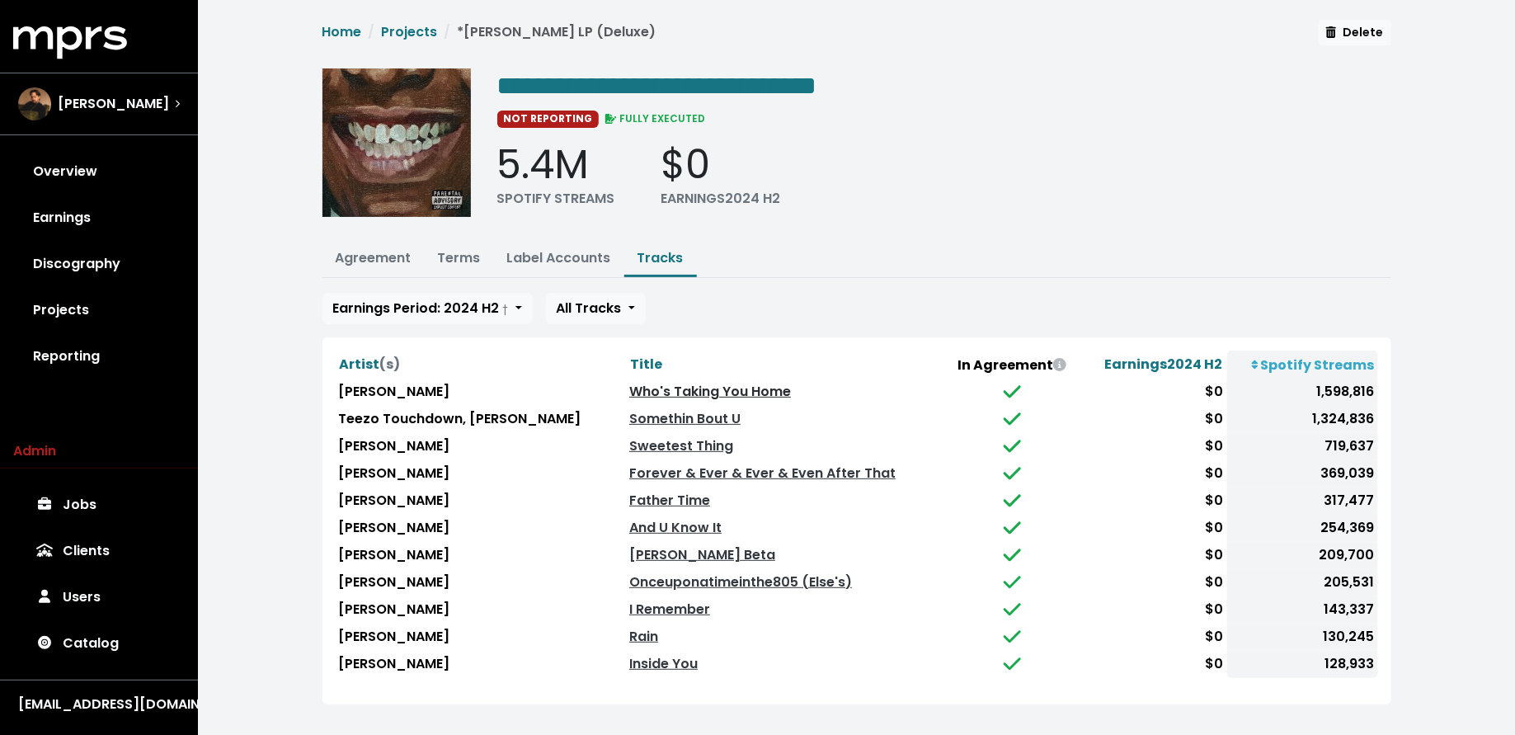
click at [696, 384] on link "Who's Taking You Home" at bounding box center [710, 391] width 162 height 19
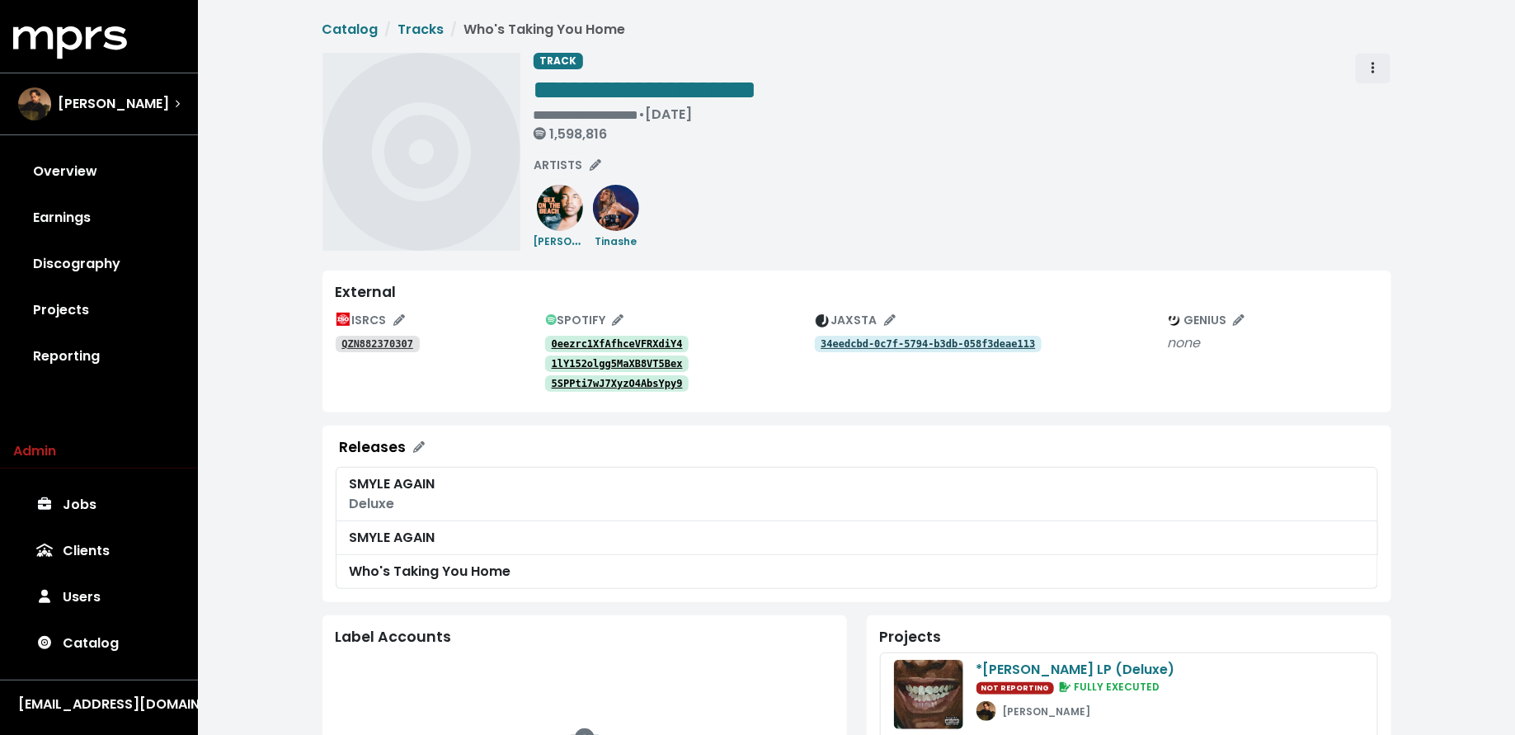
click at [1387, 68] on button "Track actions" at bounding box center [1373, 68] width 36 height 31
click at [1388, 101] on link "Merge" at bounding box center [1421, 105] width 130 height 26
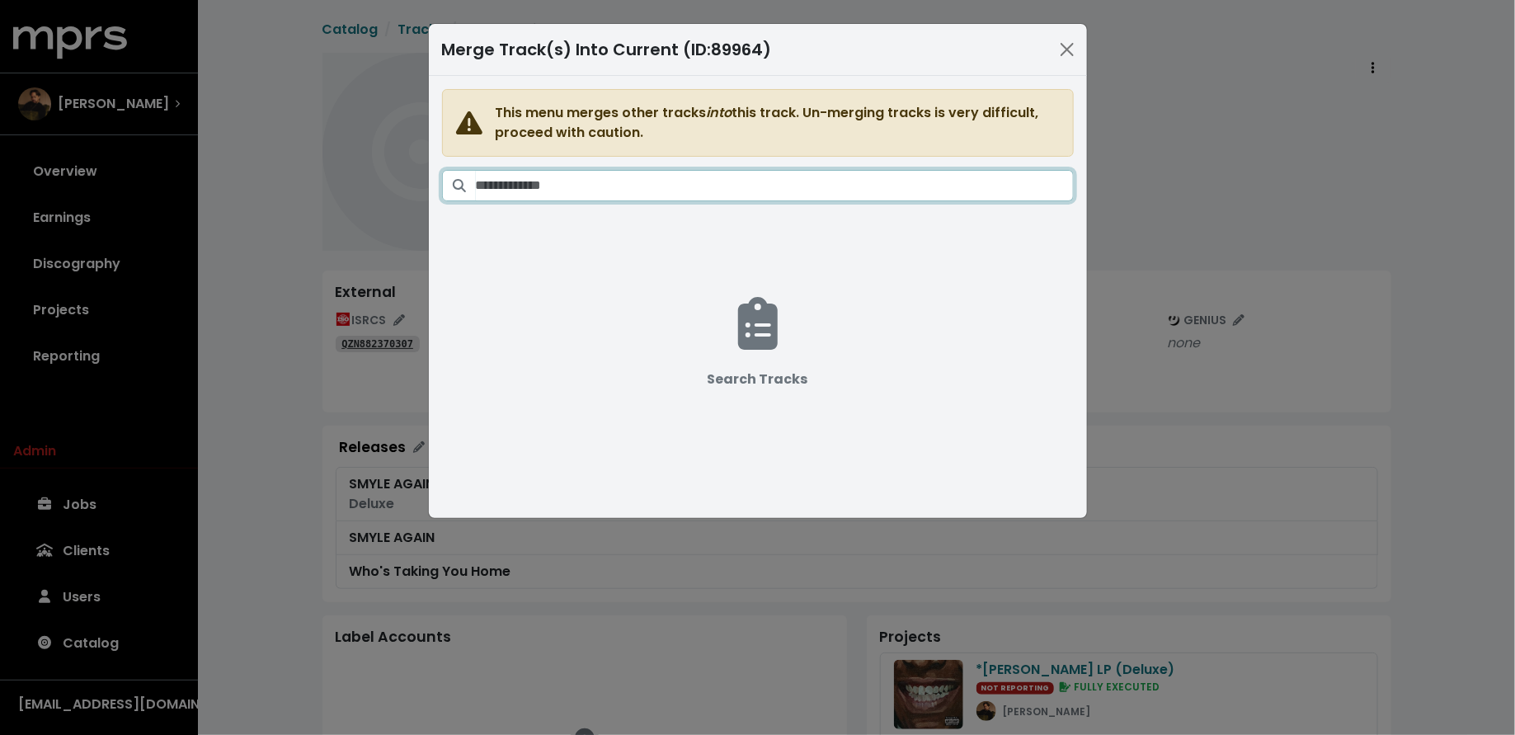
click at [804, 187] on input "Search tracks" at bounding box center [775, 185] width 598 height 31
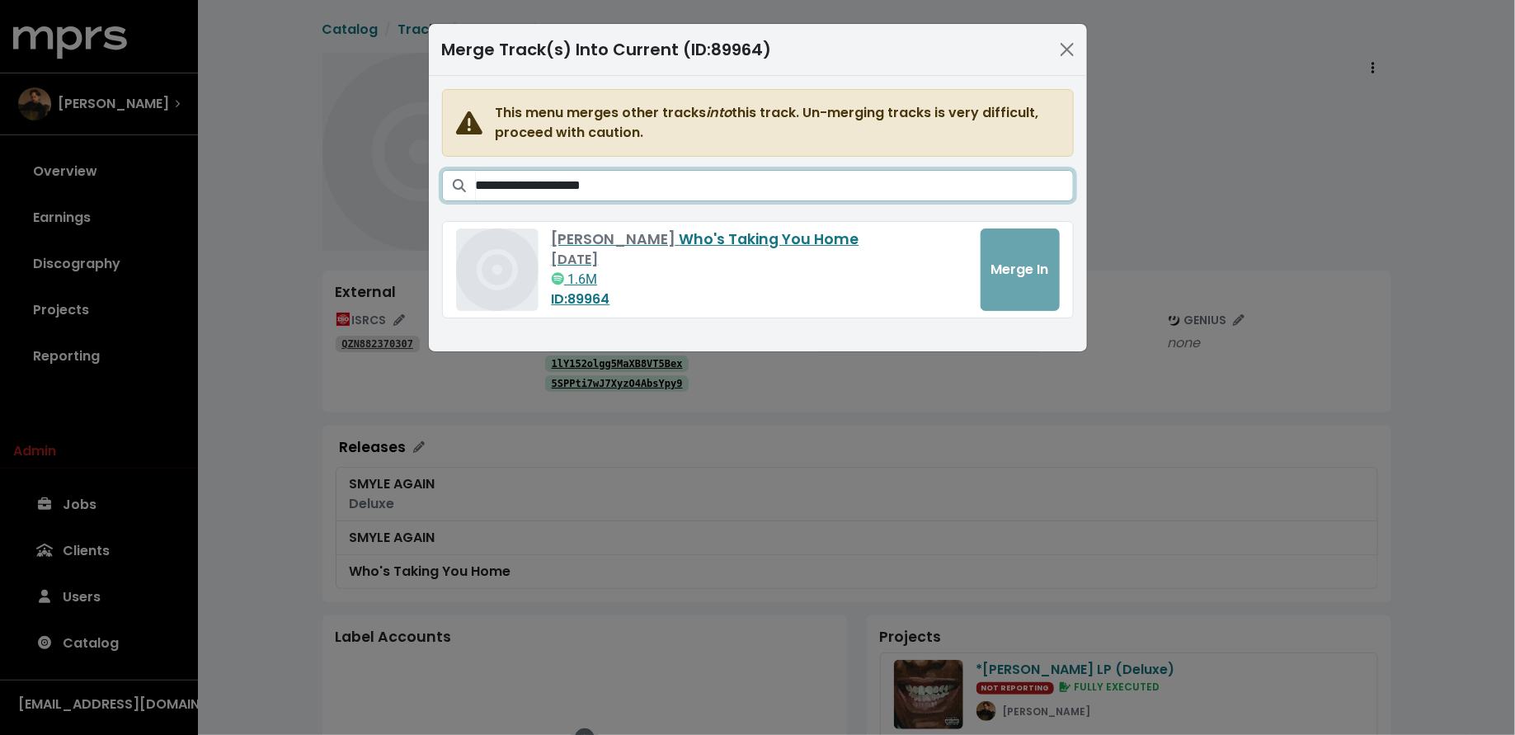
type input "**********"
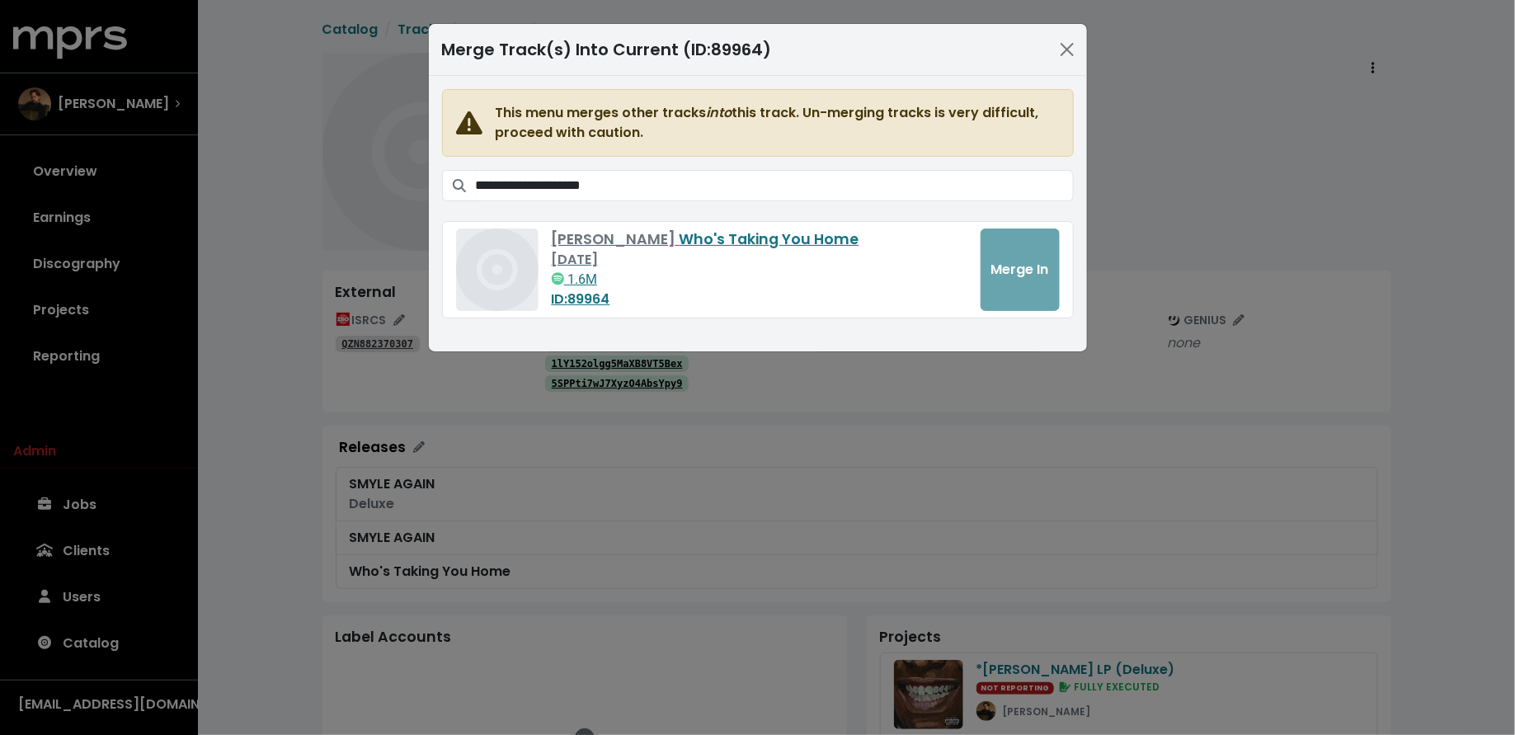
click at [124, 335] on div "**********" at bounding box center [757, 367] width 1515 height 735
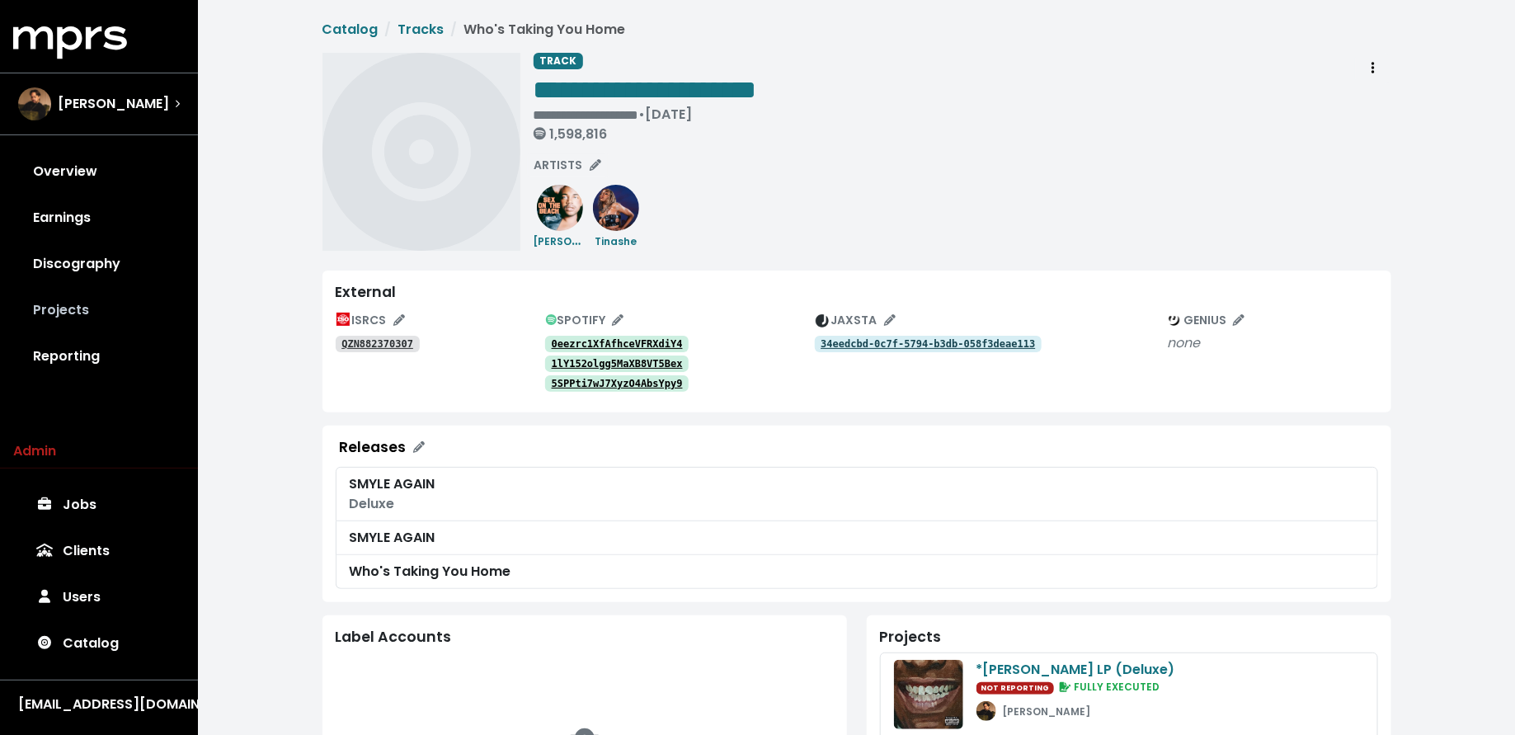
click at [101, 324] on link "Projects" at bounding box center [99, 310] width 172 height 46
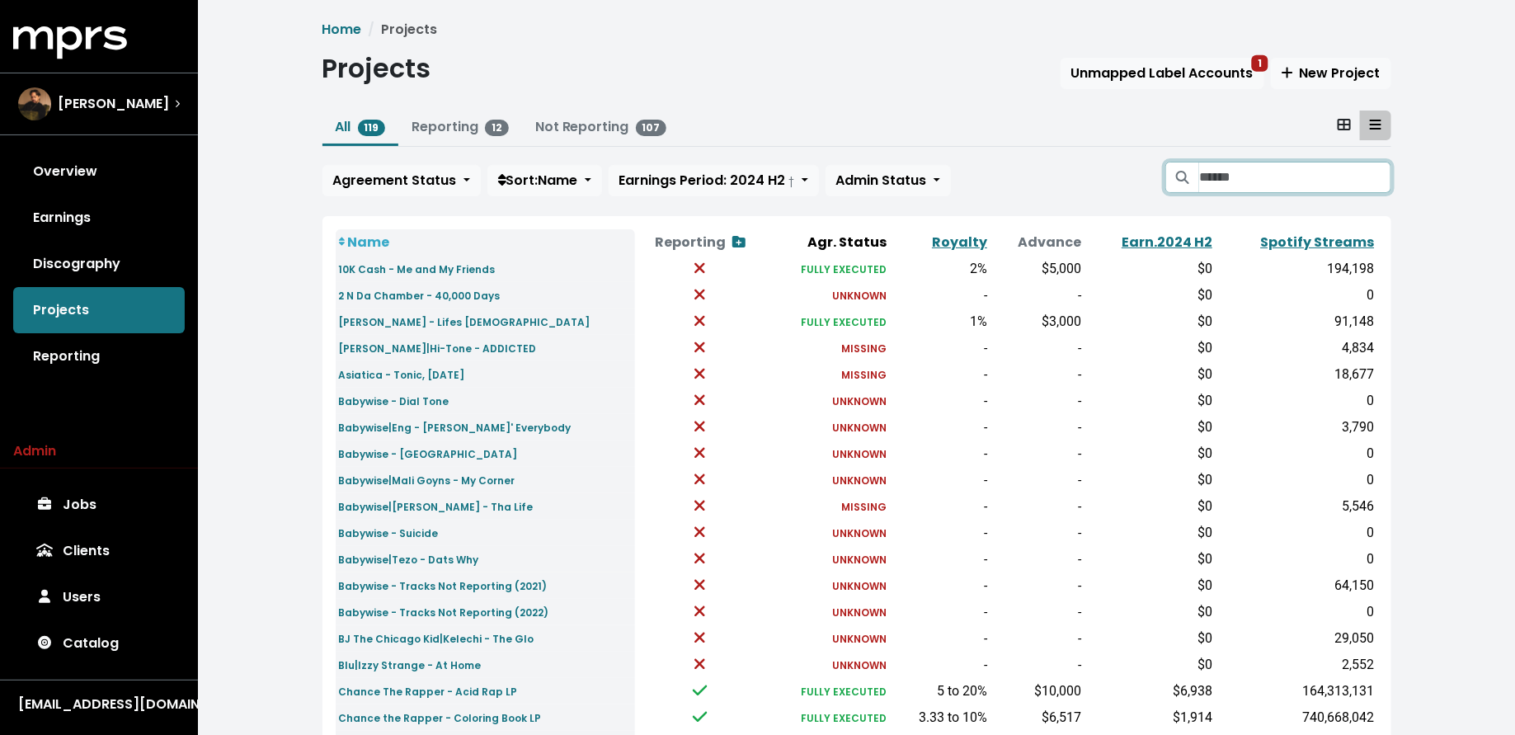
click at [1244, 174] on input "Search projects" at bounding box center [1294, 177] width 191 height 31
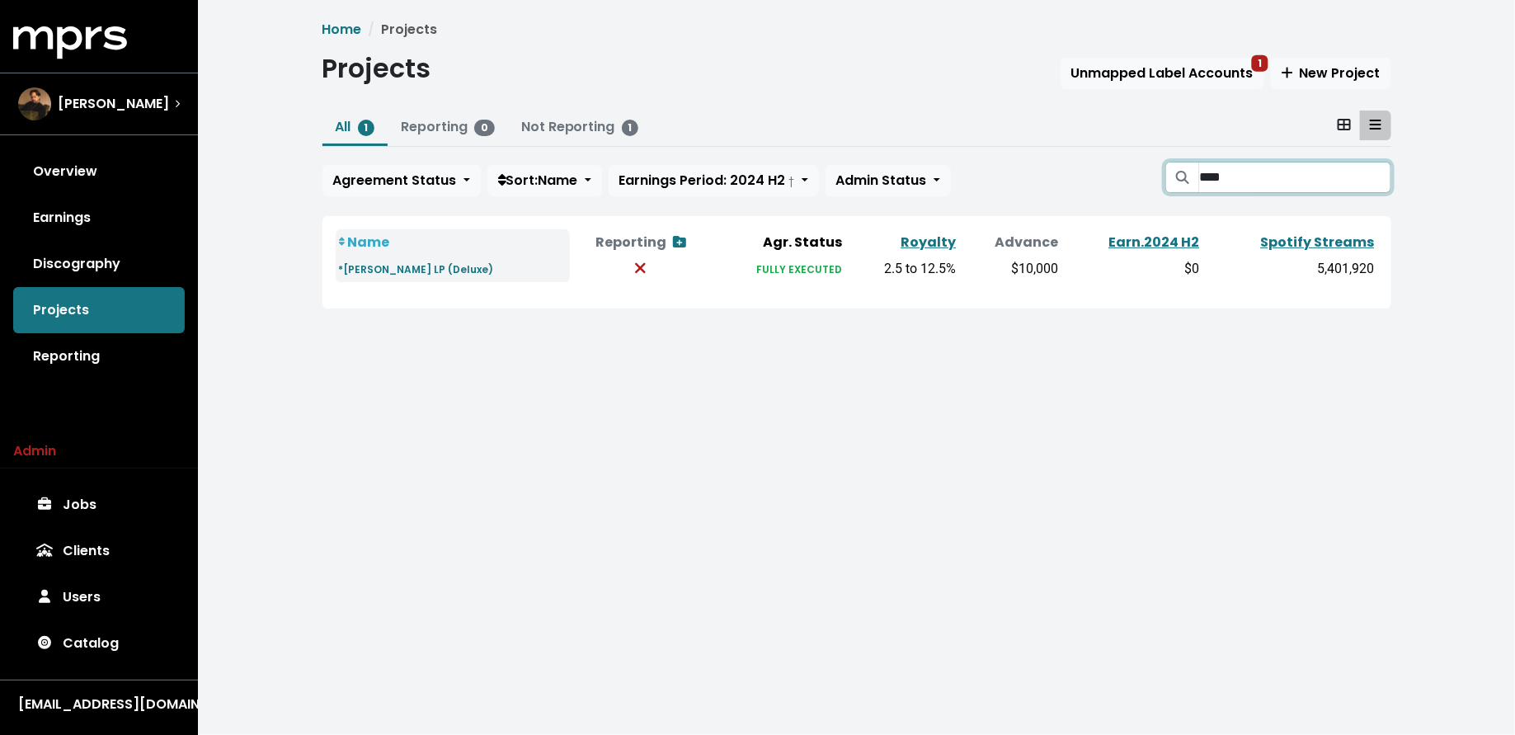
type input "****"
click at [461, 259] on link "*[PERSON_NAME] LP (Deluxe)" at bounding box center [416, 268] width 155 height 19
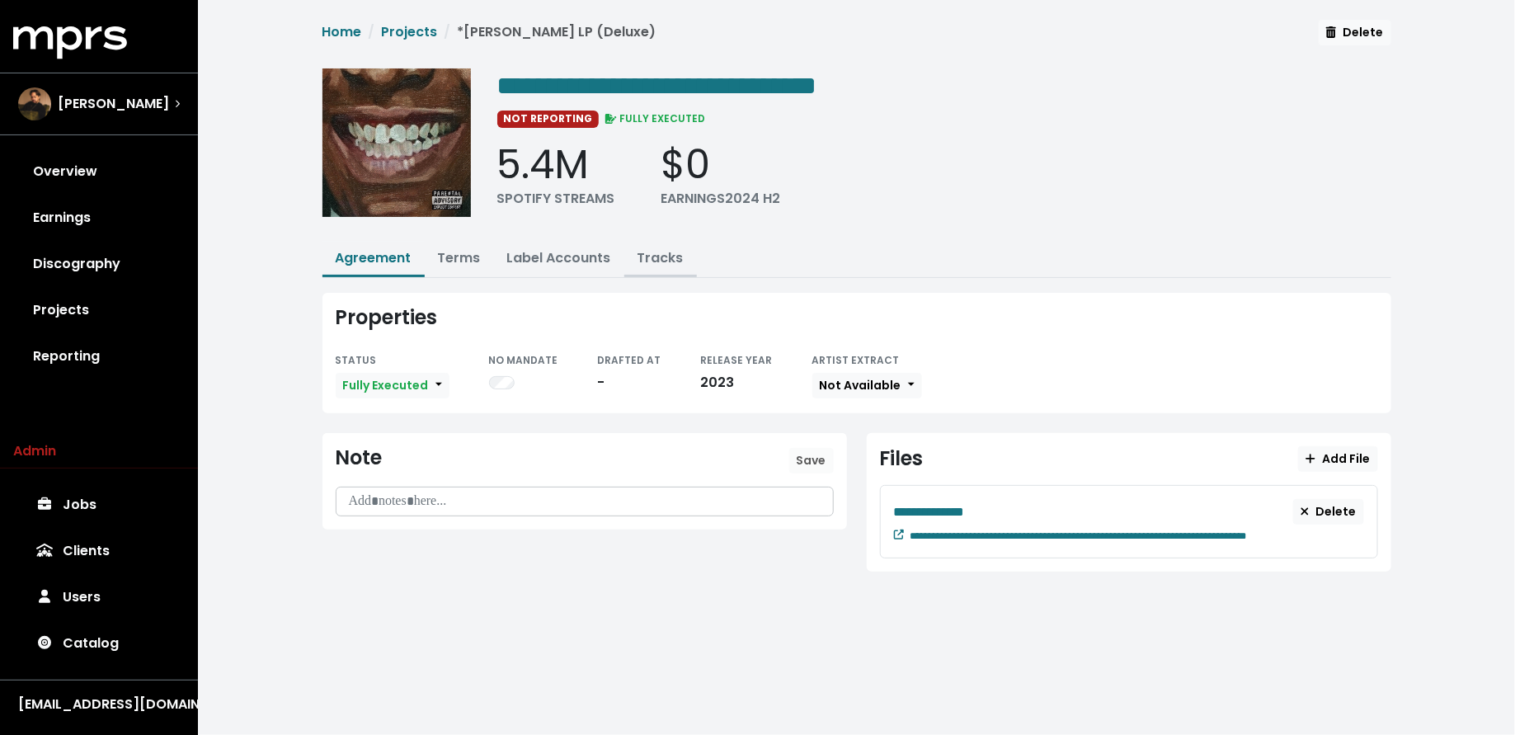
click at [651, 257] on link "Tracks" at bounding box center [661, 257] width 46 height 19
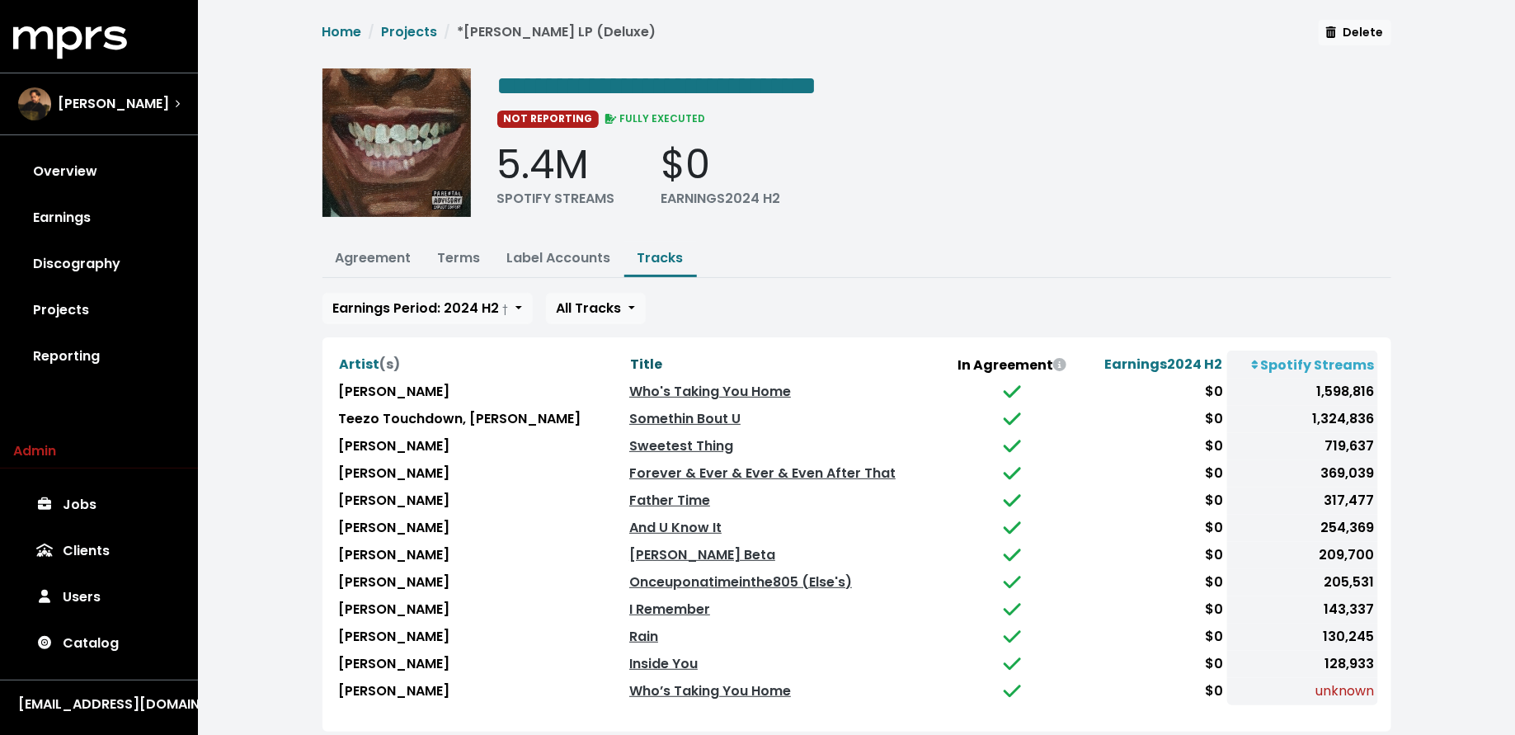
click at [630, 355] on span "Title" at bounding box center [646, 364] width 32 height 19
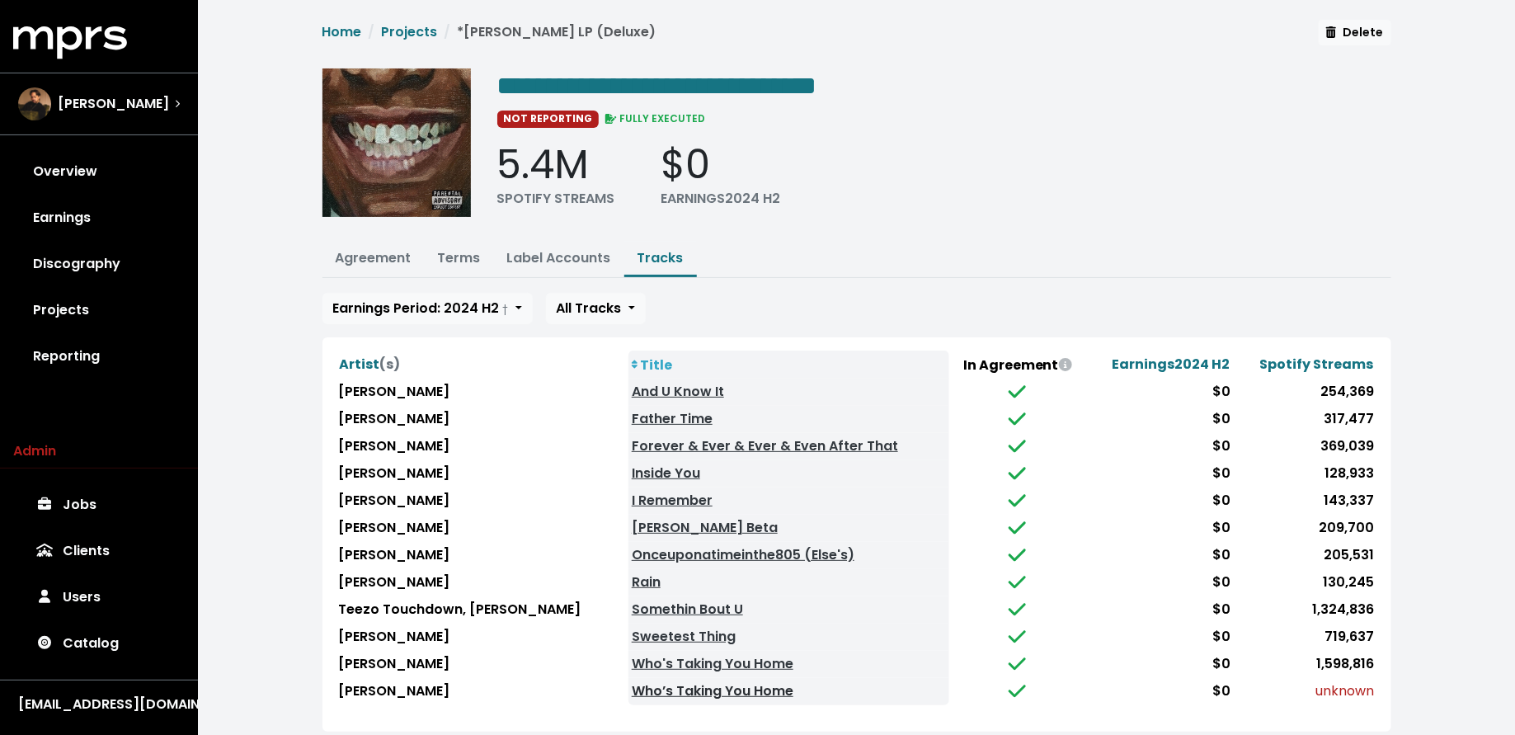
click at [632, 682] on link "Who’s Taking You Home" at bounding box center [713, 690] width 162 height 19
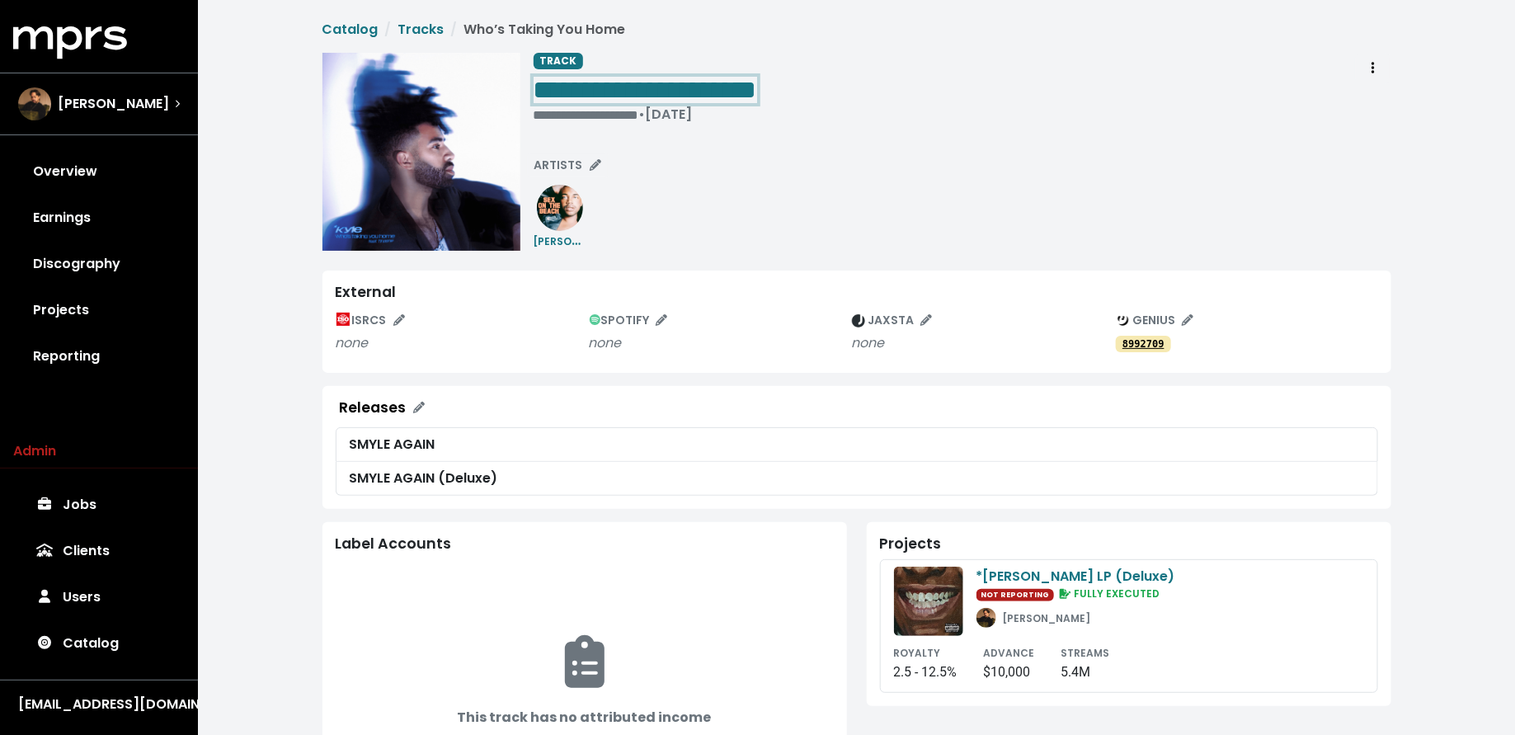
click at [859, 92] on div "**********" at bounding box center [963, 91] width 858 height 77
click at [55, 314] on link "Projects" at bounding box center [99, 310] width 172 height 46
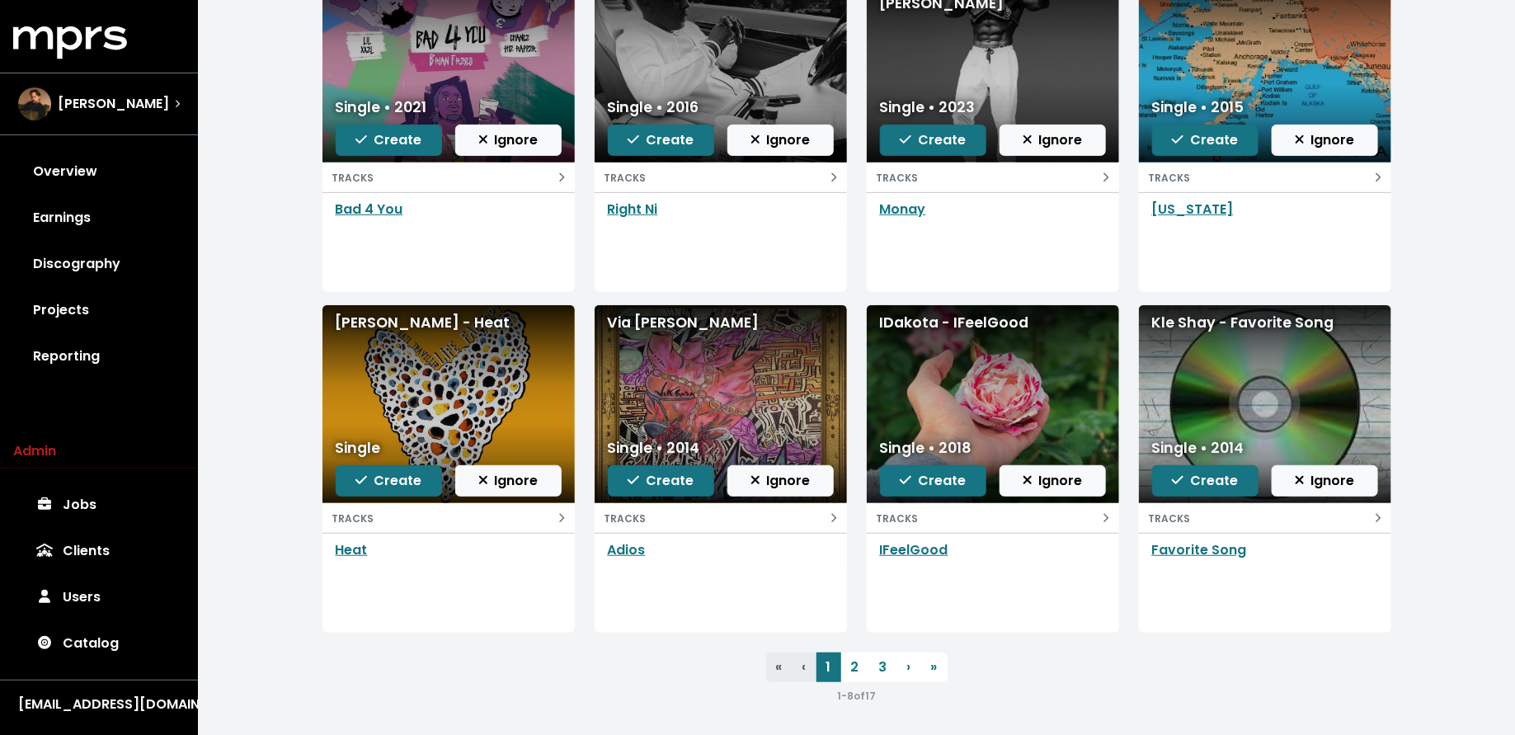
scroll to position [228, 0]
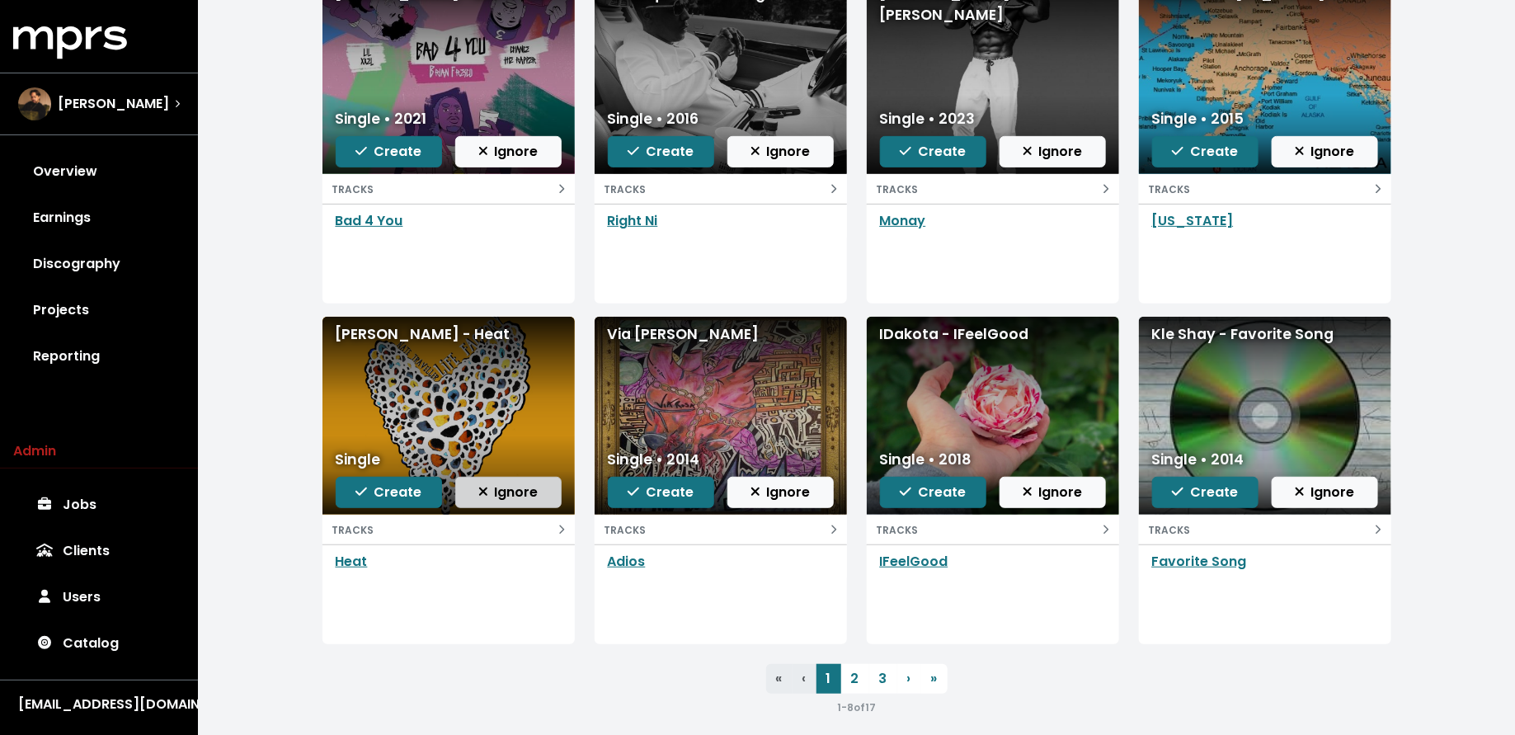
click at [513, 486] on span "Ignore" at bounding box center [508, 492] width 60 height 19
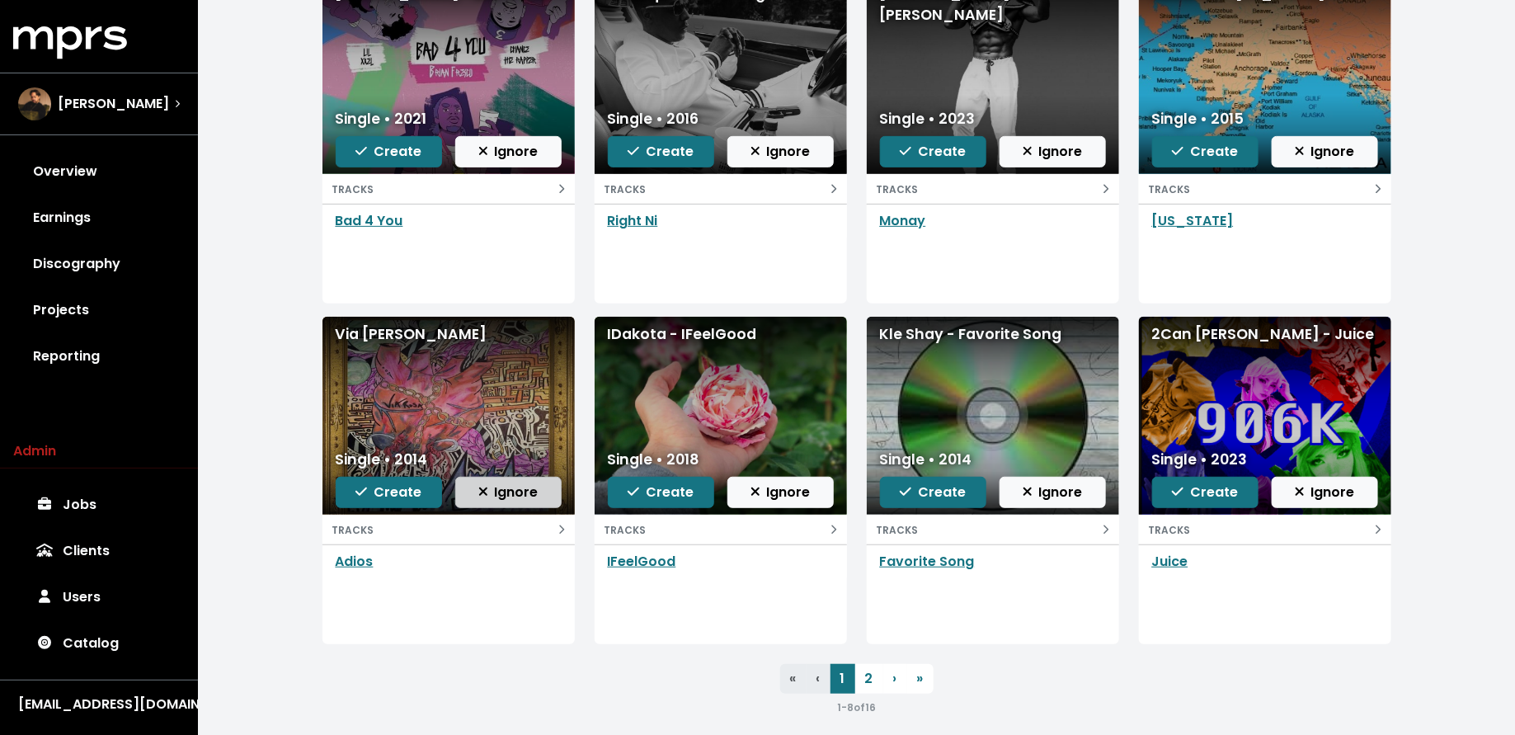
click at [492, 502] on button "Ignore" at bounding box center [508, 492] width 106 height 31
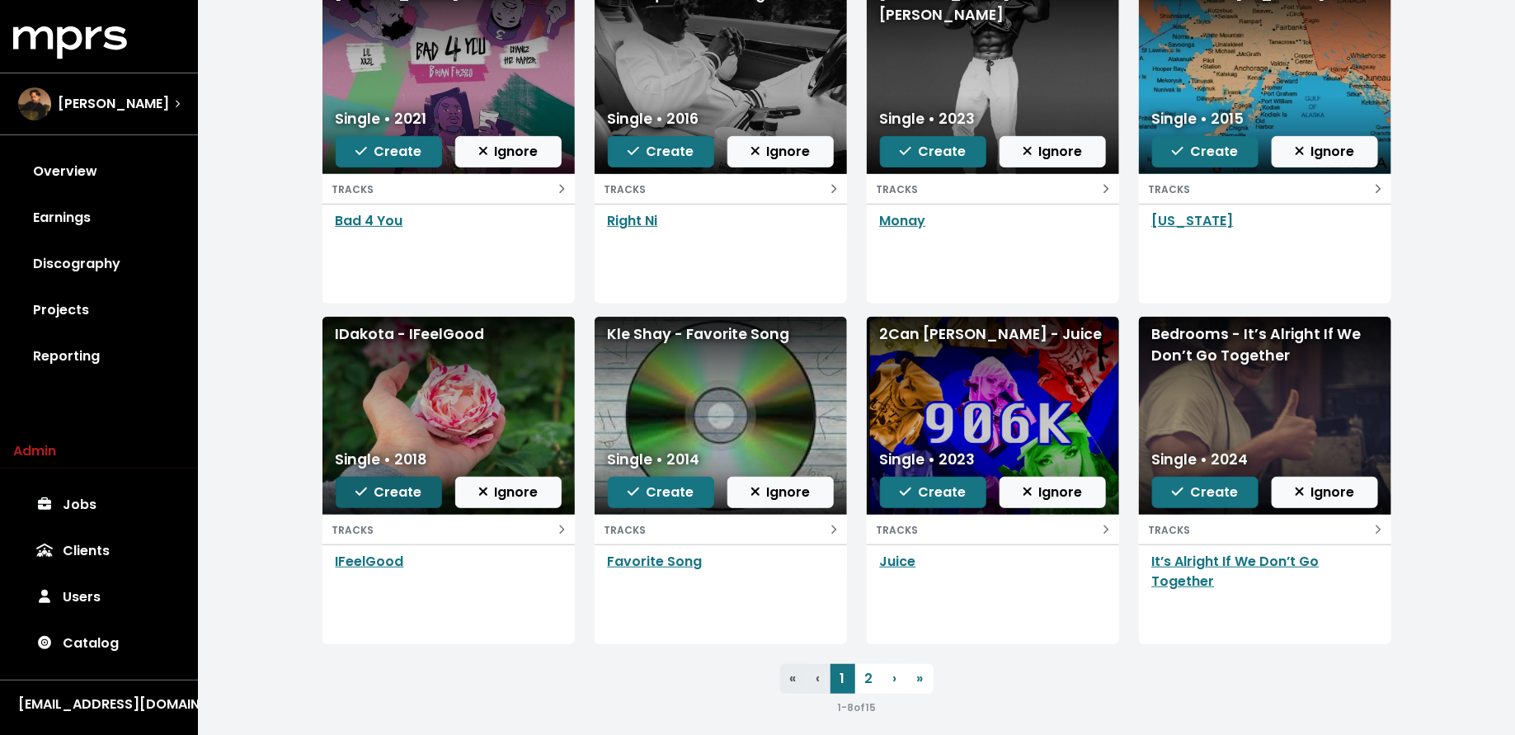
click at [394, 486] on span "Create" at bounding box center [389, 492] width 66 height 19
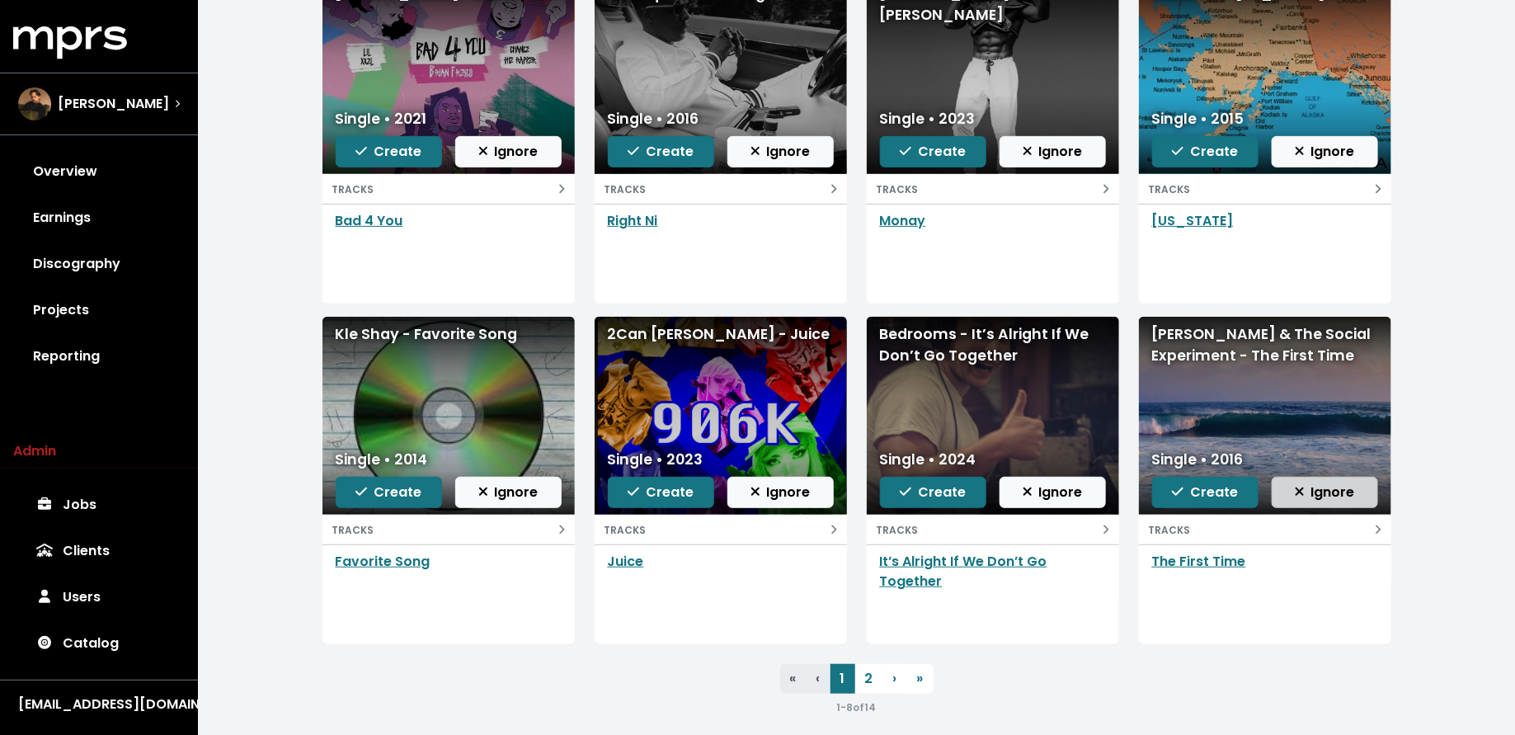
click at [1310, 488] on span "Ignore" at bounding box center [1325, 492] width 60 height 19
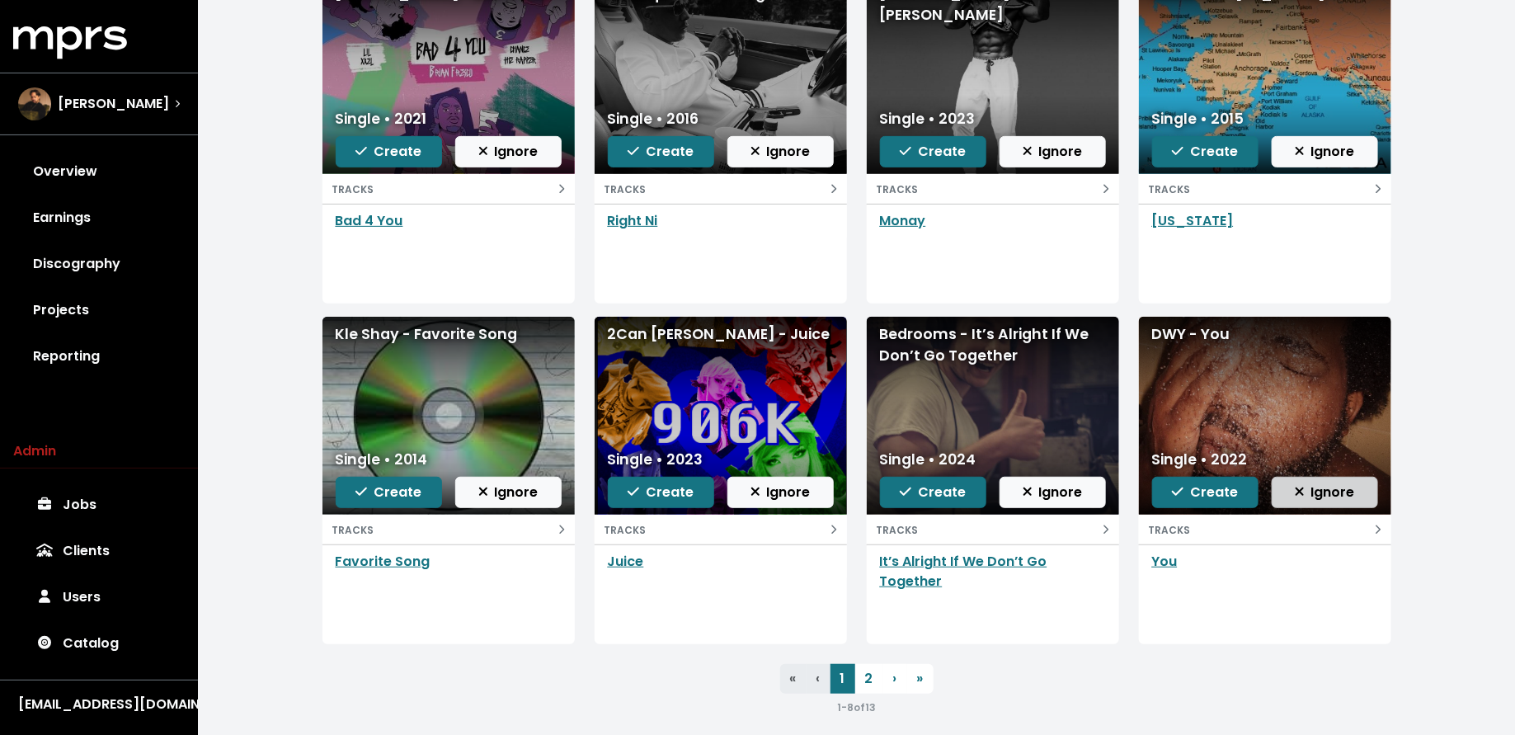
click at [1299, 497] on span "Ignore" at bounding box center [1325, 492] width 60 height 19
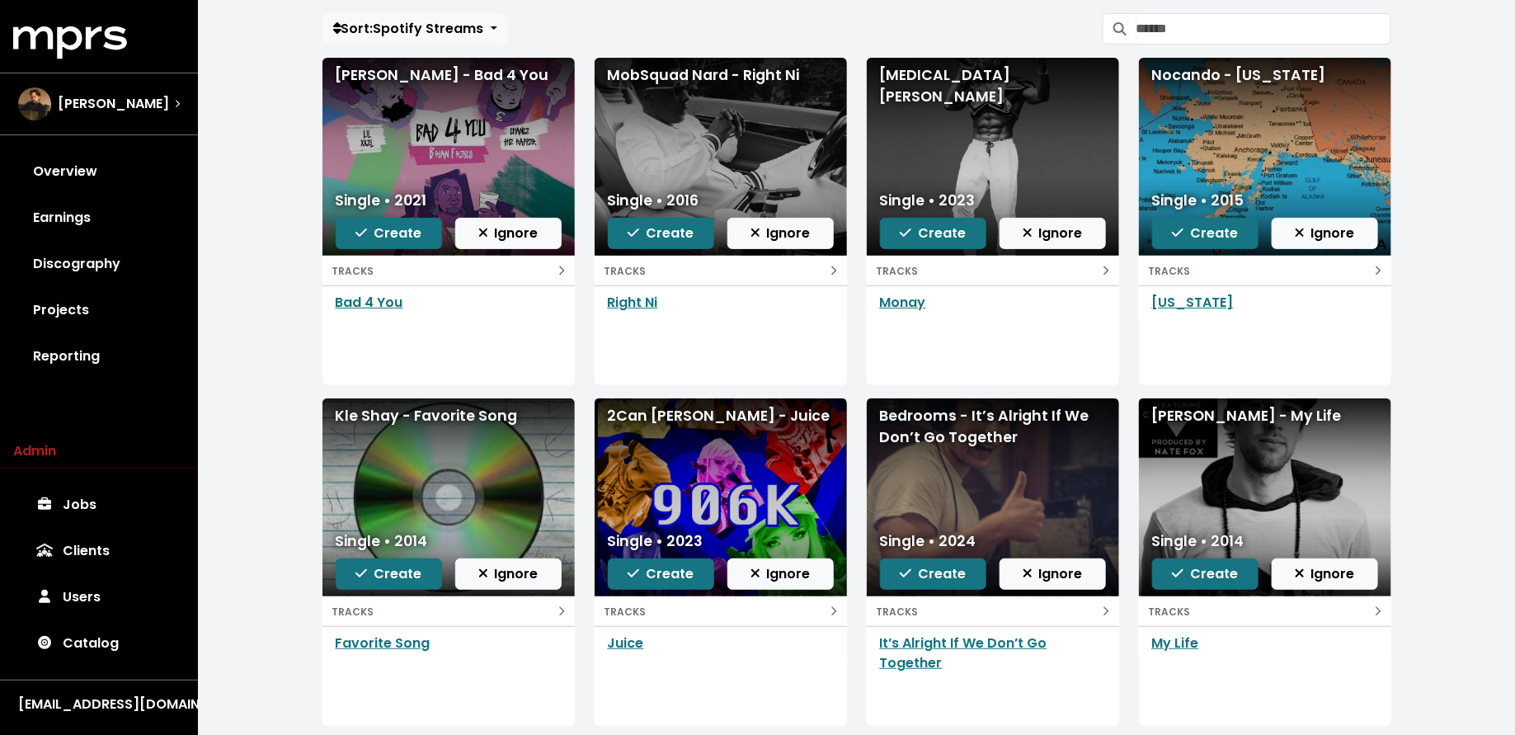
scroll to position [143, 0]
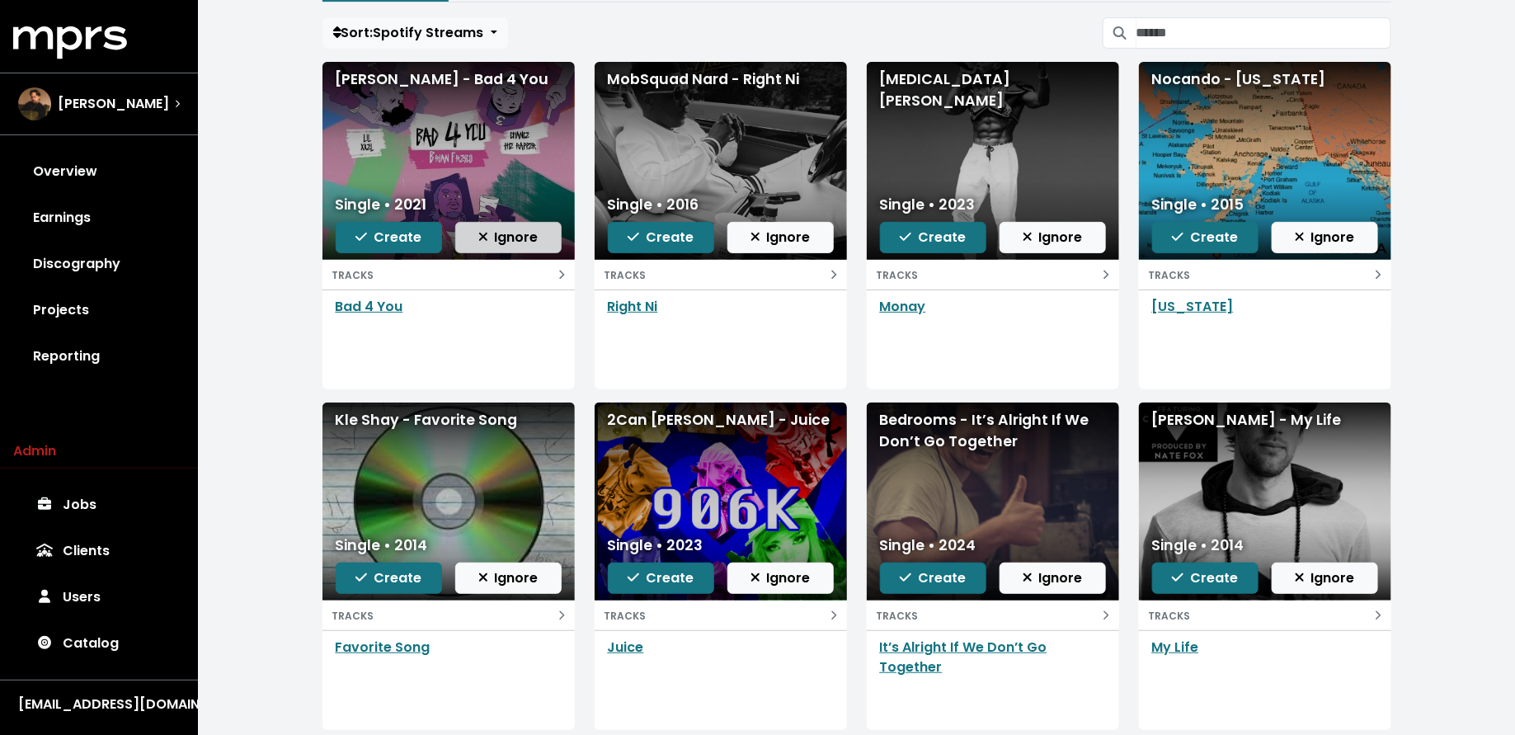
click at [484, 231] on icon "button" at bounding box center [483, 236] width 10 height 13
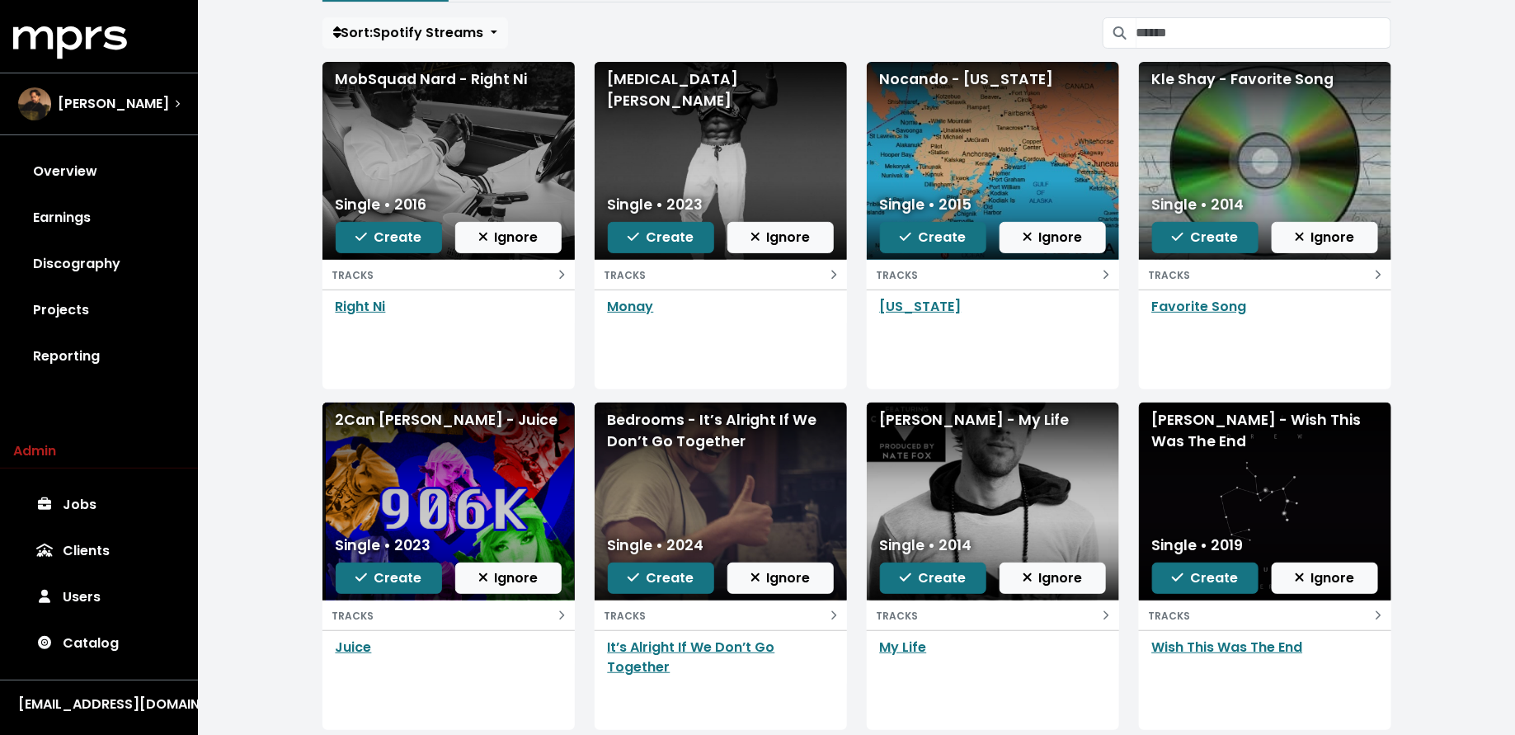
click at [484, 231] on icon "button" at bounding box center [483, 236] width 10 height 13
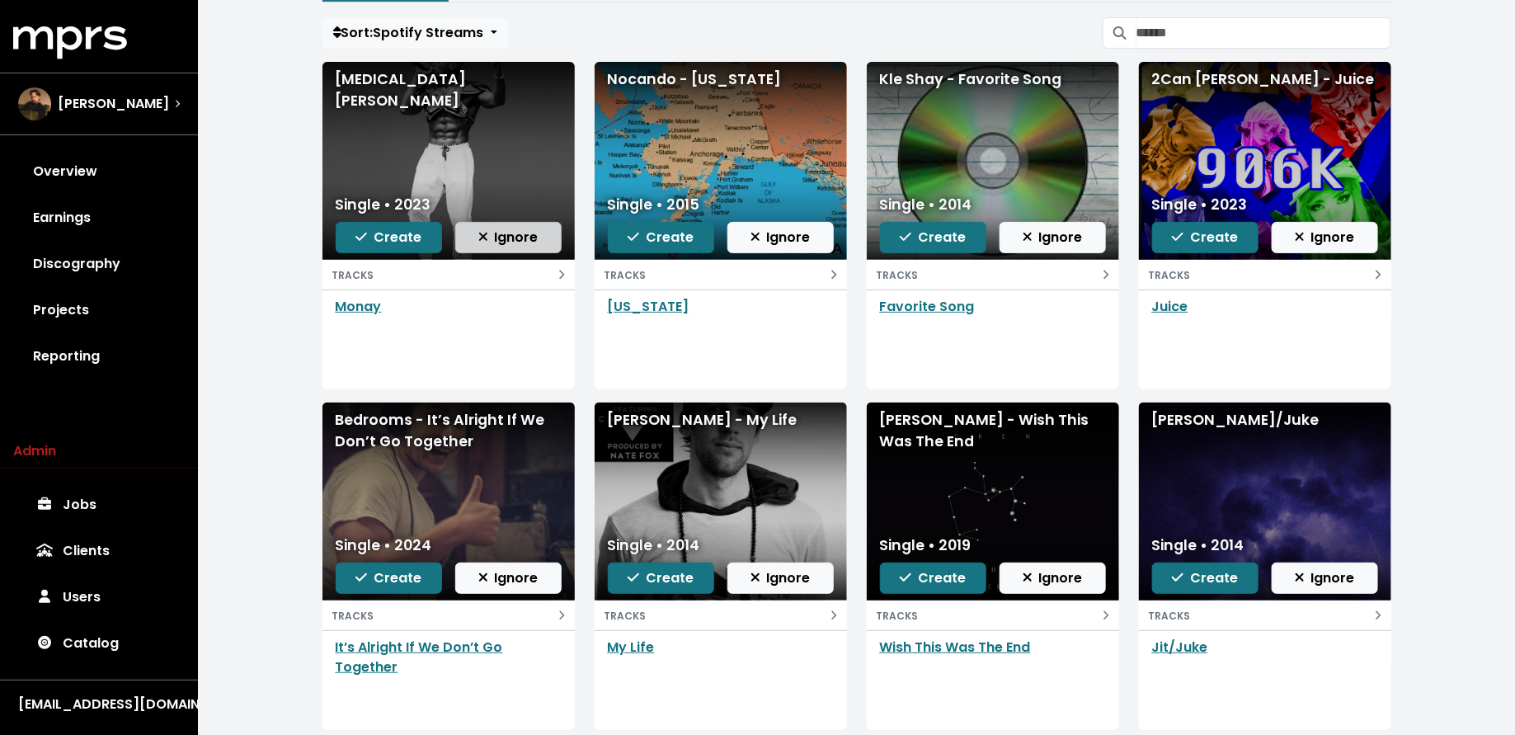
click at [513, 236] on span "Ignore" at bounding box center [508, 237] width 60 height 19
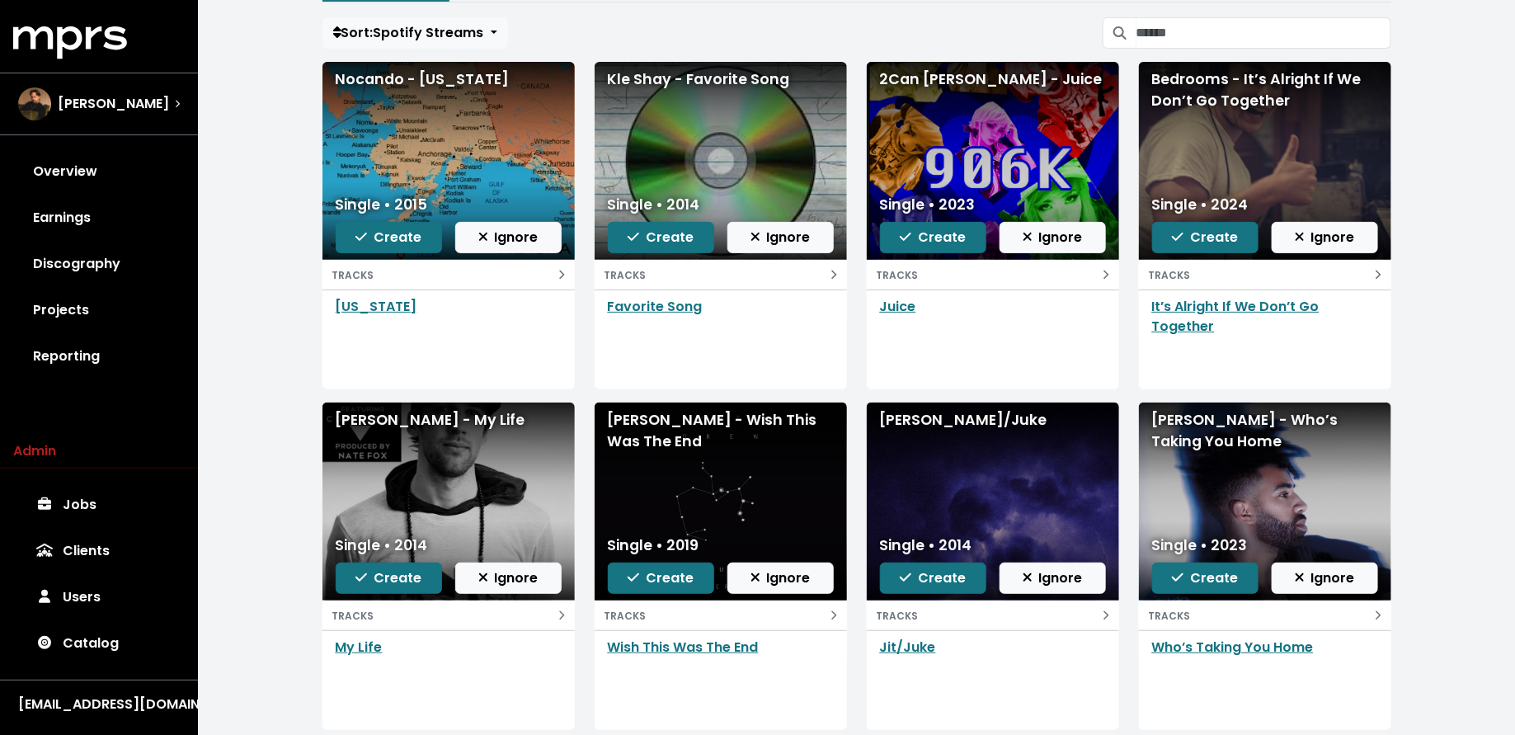
click at [513, 236] on span "Ignore" at bounding box center [508, 237] width 60 height 19
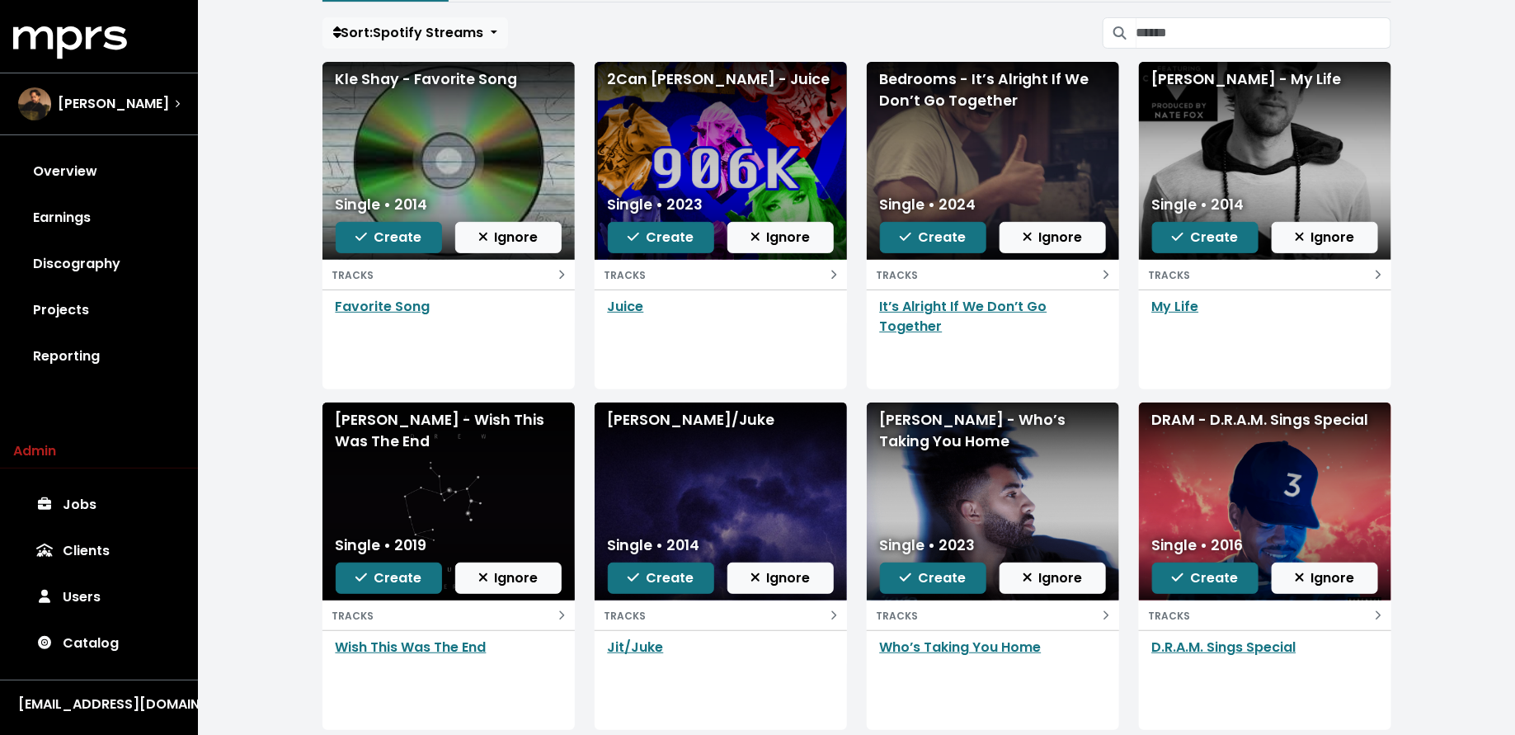
click at [513, 236] on span "Ignore" at bounding box center [508, 237] width 60 height 19
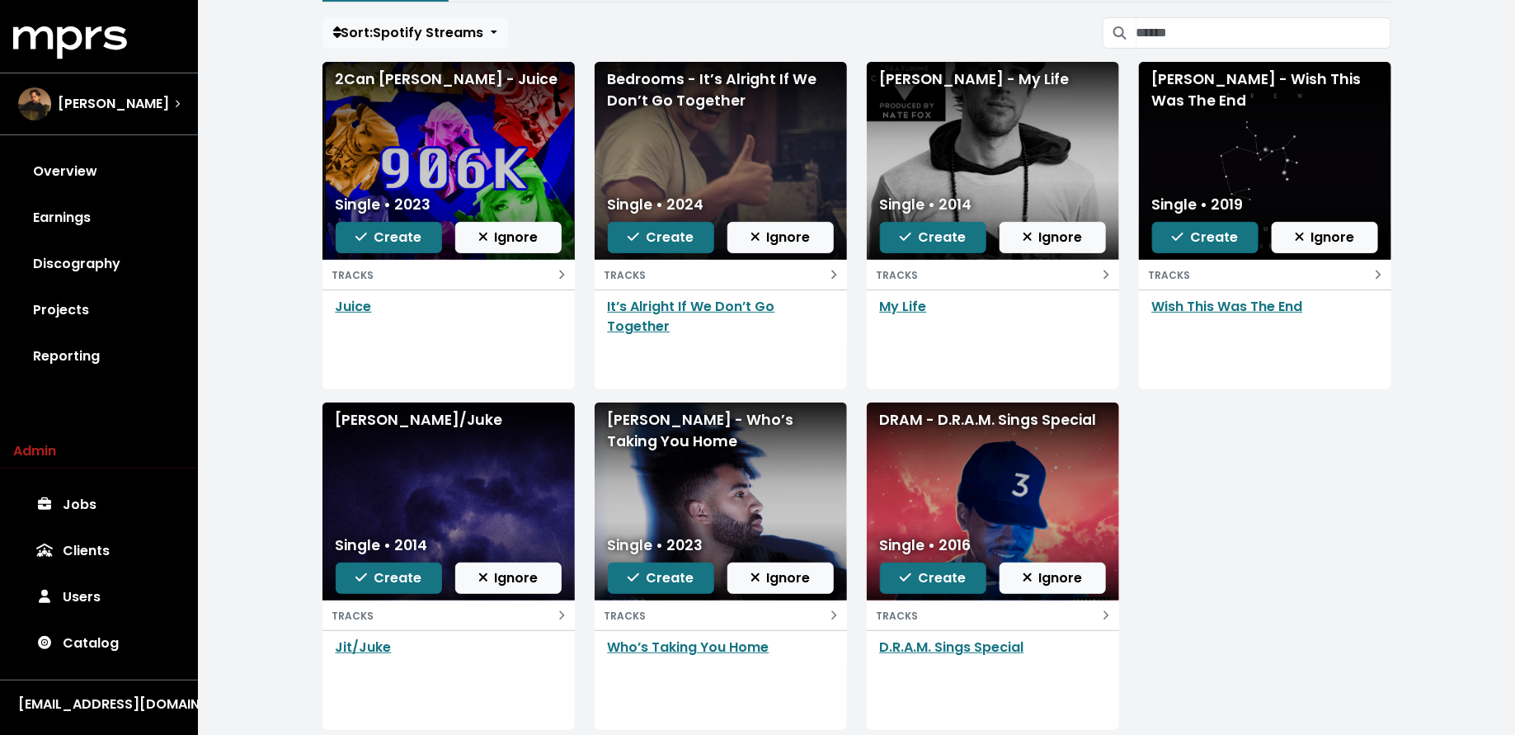
click at [513, 236] on span "Ignore" at bounding box center [508, 237] width 60 height 19
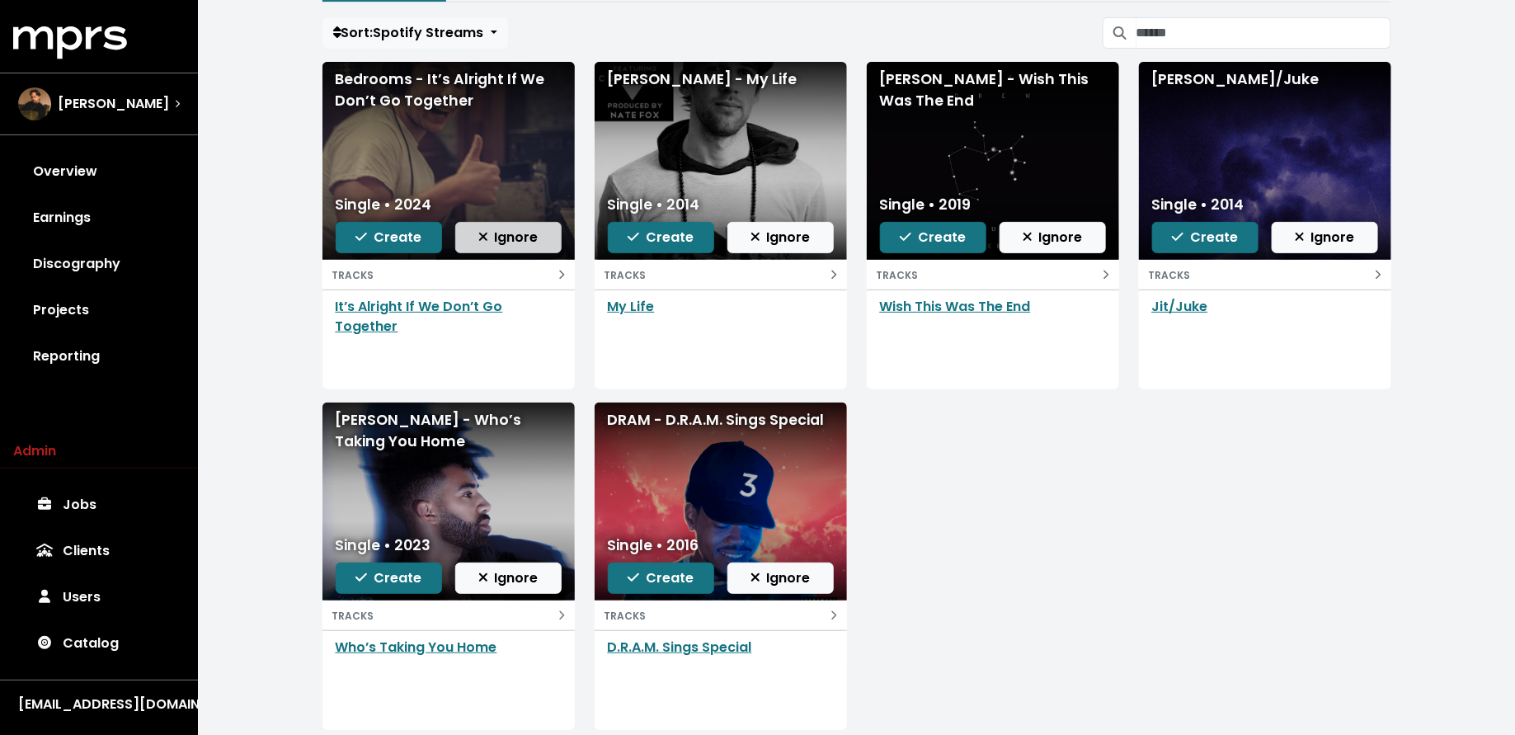
click at [514, 237] on span "Ignore" at bounding box center [508, 237] width 60 height 19
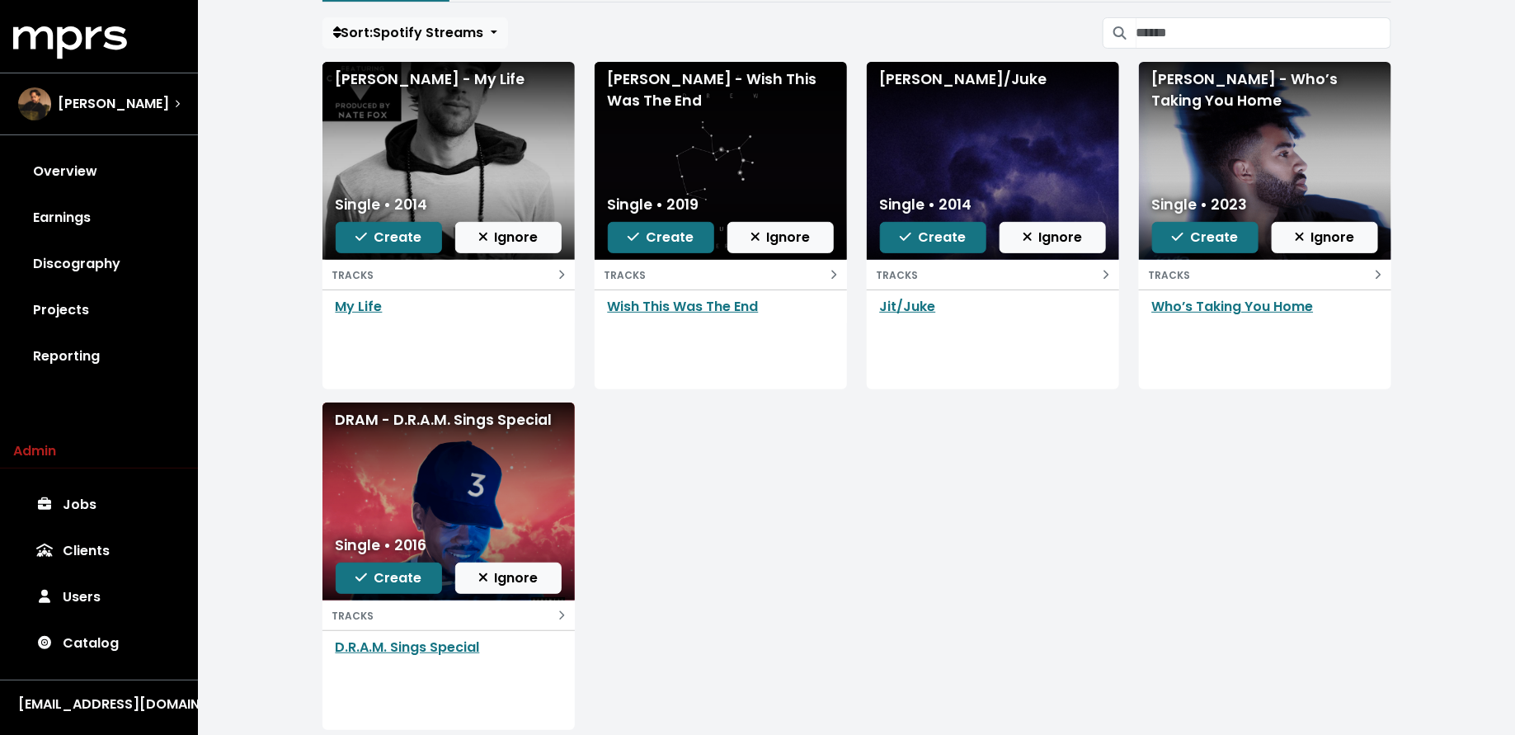
click at [514, 237] on span "Ignore" at bounding box center [508, 237] width 60 height 19
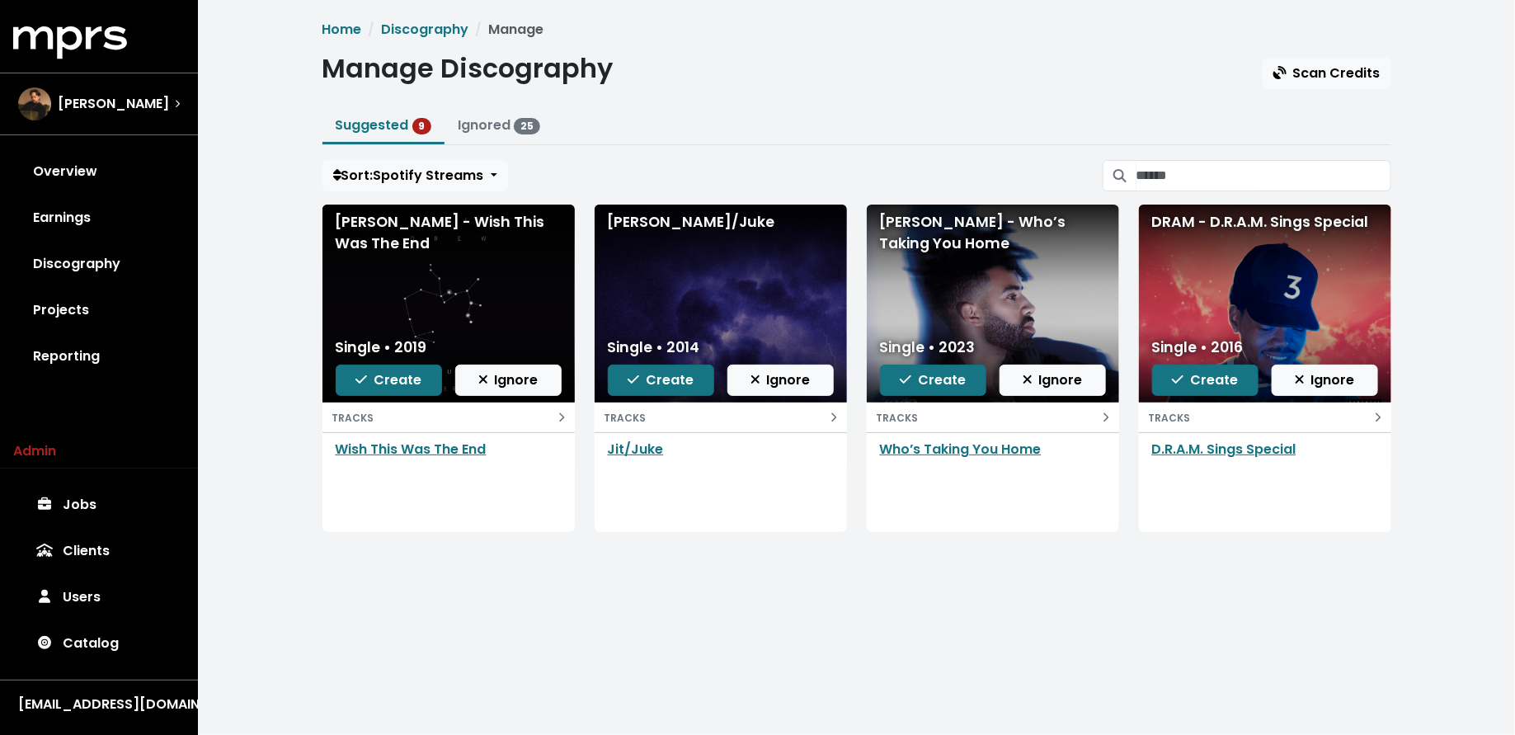
scroll to position [0, 0]
click at [520, 379] on span "Ignore" at bounding box center [508, 379] width 60 height 19
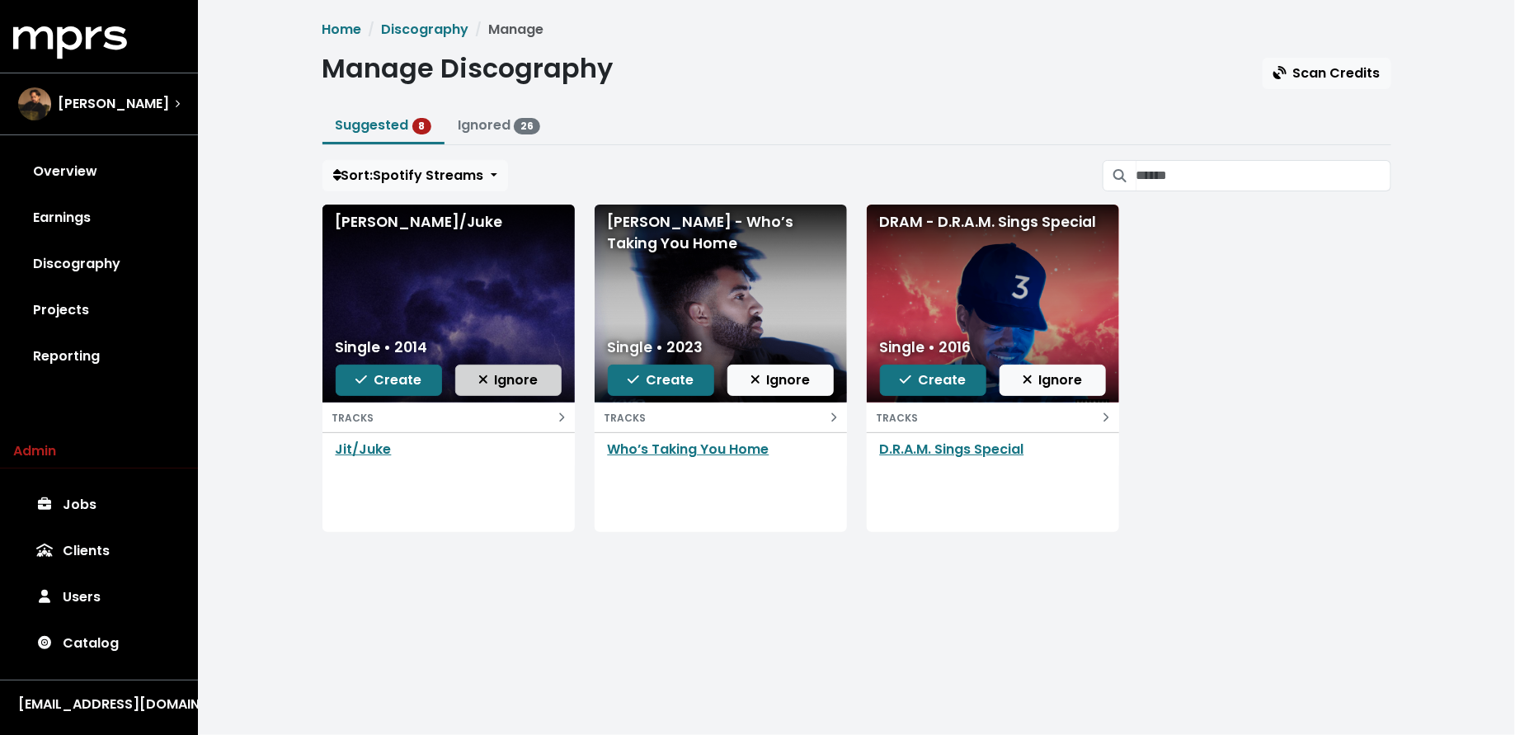
click at [526, 374] on span "Ignore" at bounding box center [508, 379] width 60 height 19
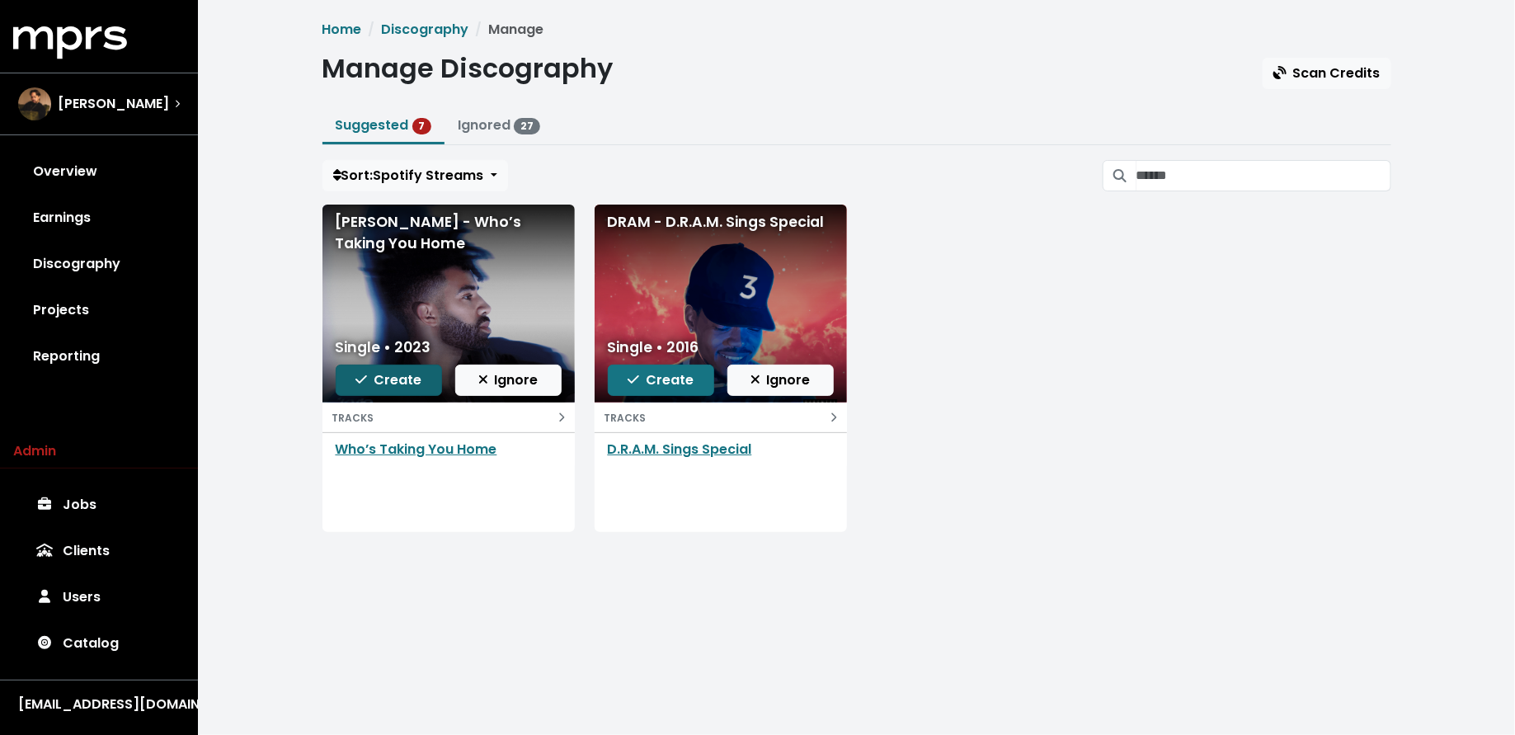
click at [376, 390] on button "Create" at bounding box center [389, 380] width 106 height 31
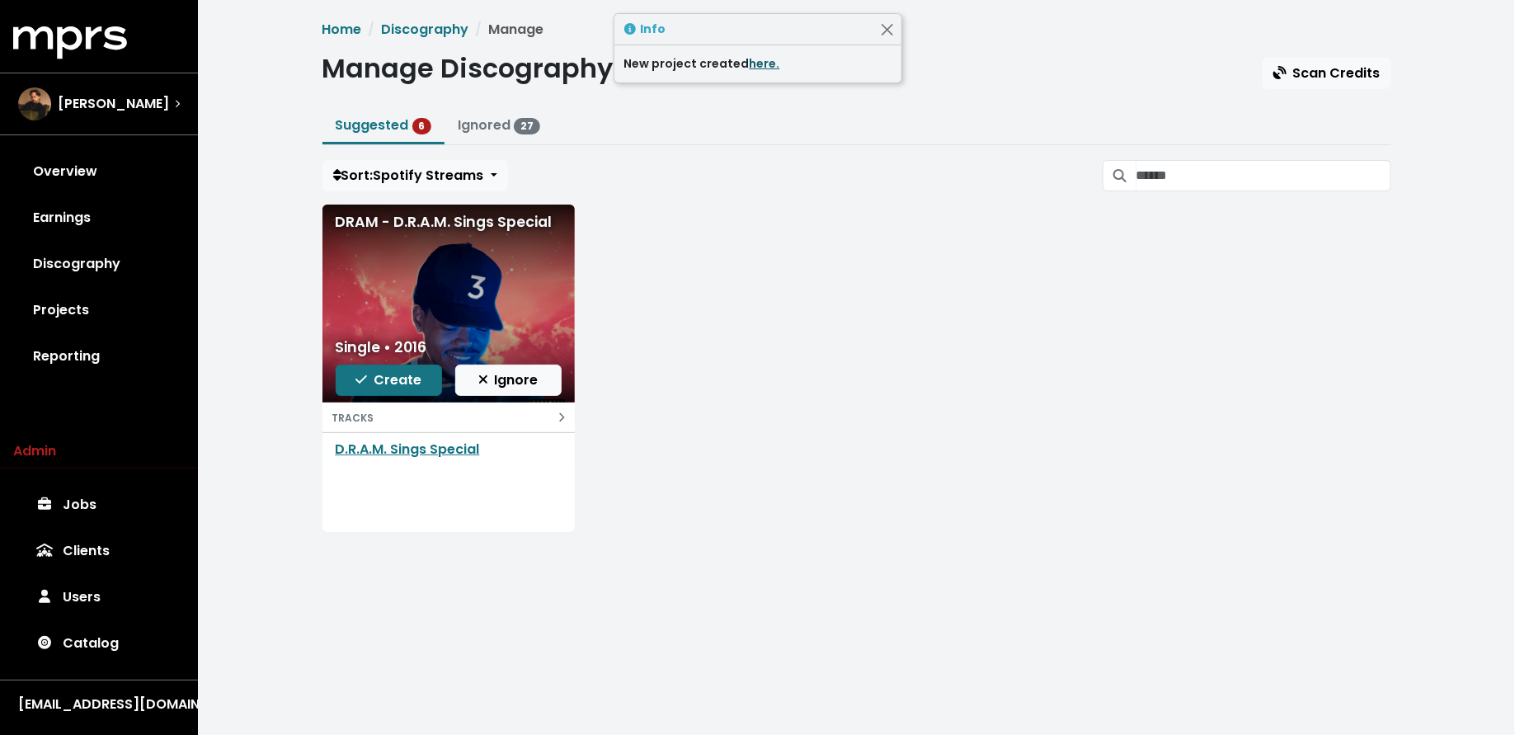
click at [758, 64] on link "here." at bounding box center [765, 63] width 31 height 16
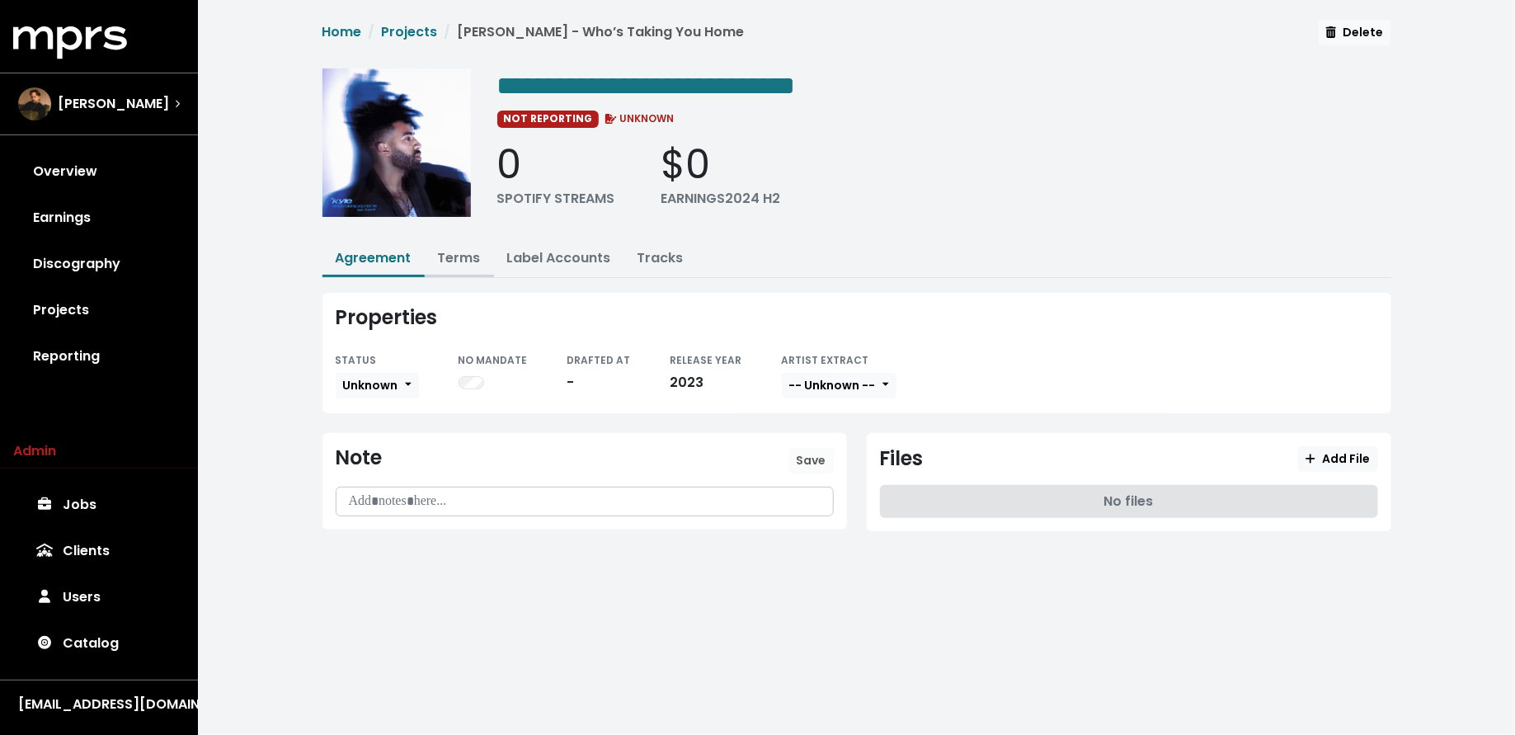
click at [461, 252] on link "Terms" at bounding box center [459, 257] width 43 height 19
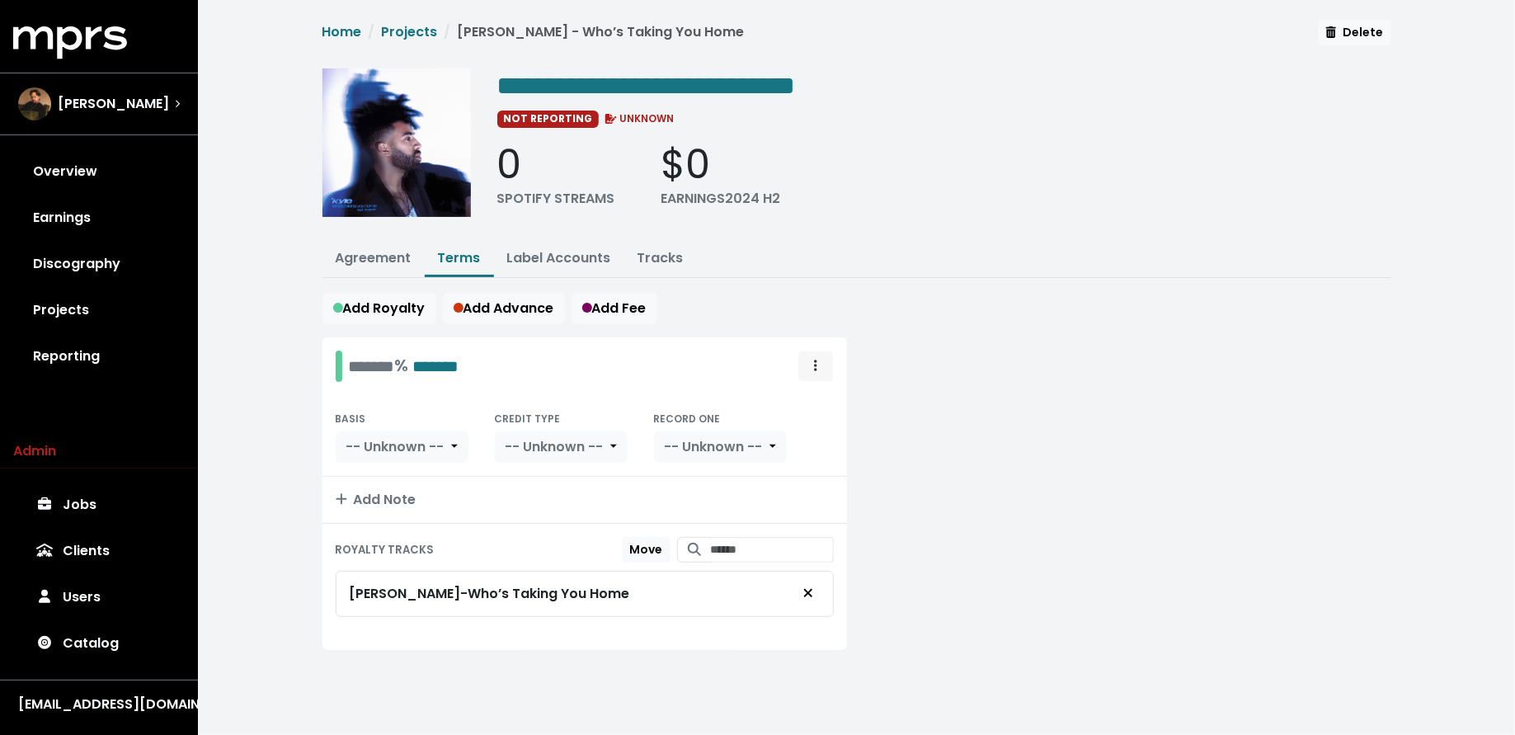
click at [825, 360] on button "Royalty administration options" at bounding box center [816, 366] width 36 height 31
click at [817, 398] on link "Move" at bounding box center [768, 402] width 130 height 26
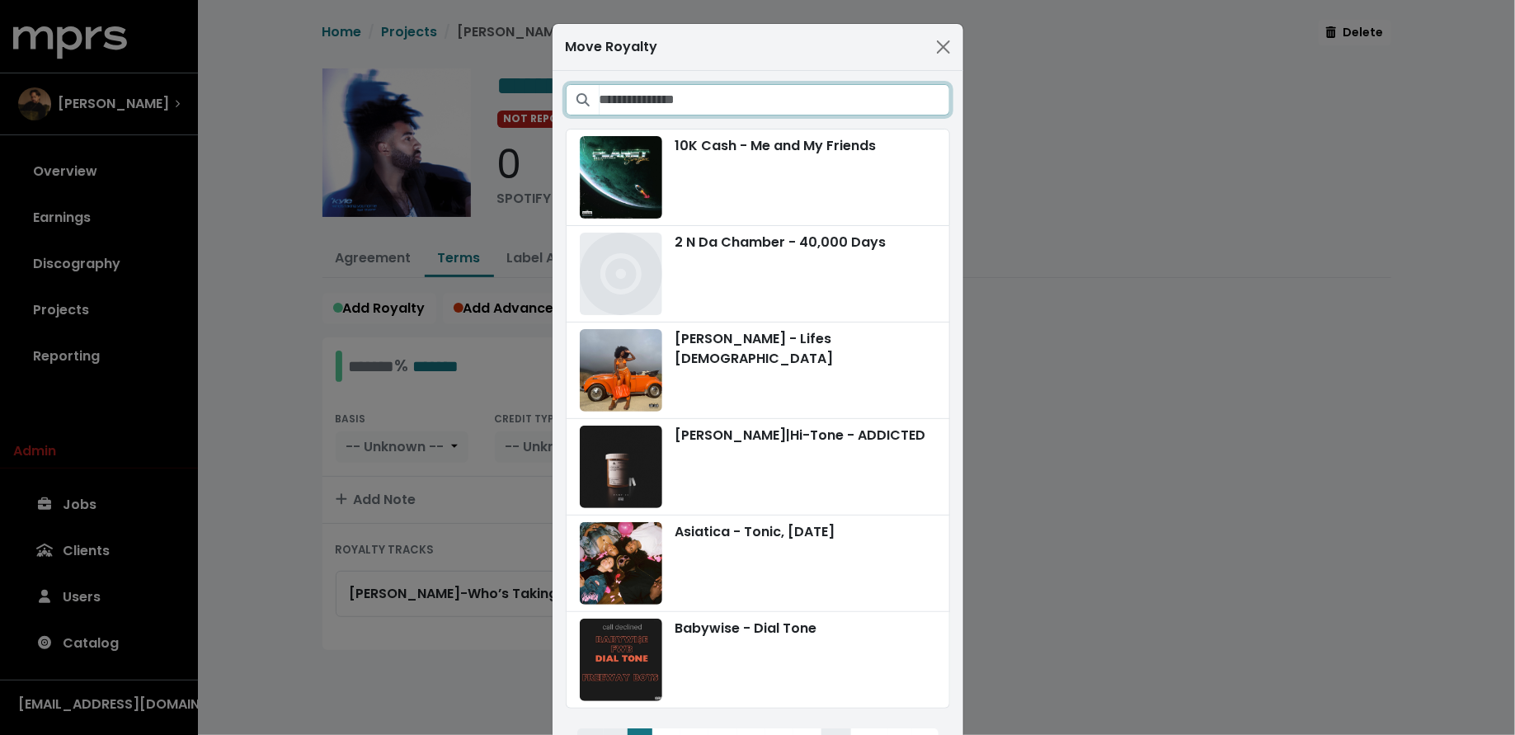
click at [907, 93] on input "Search projects" at bounding box center [775, 99] width 351 height 31
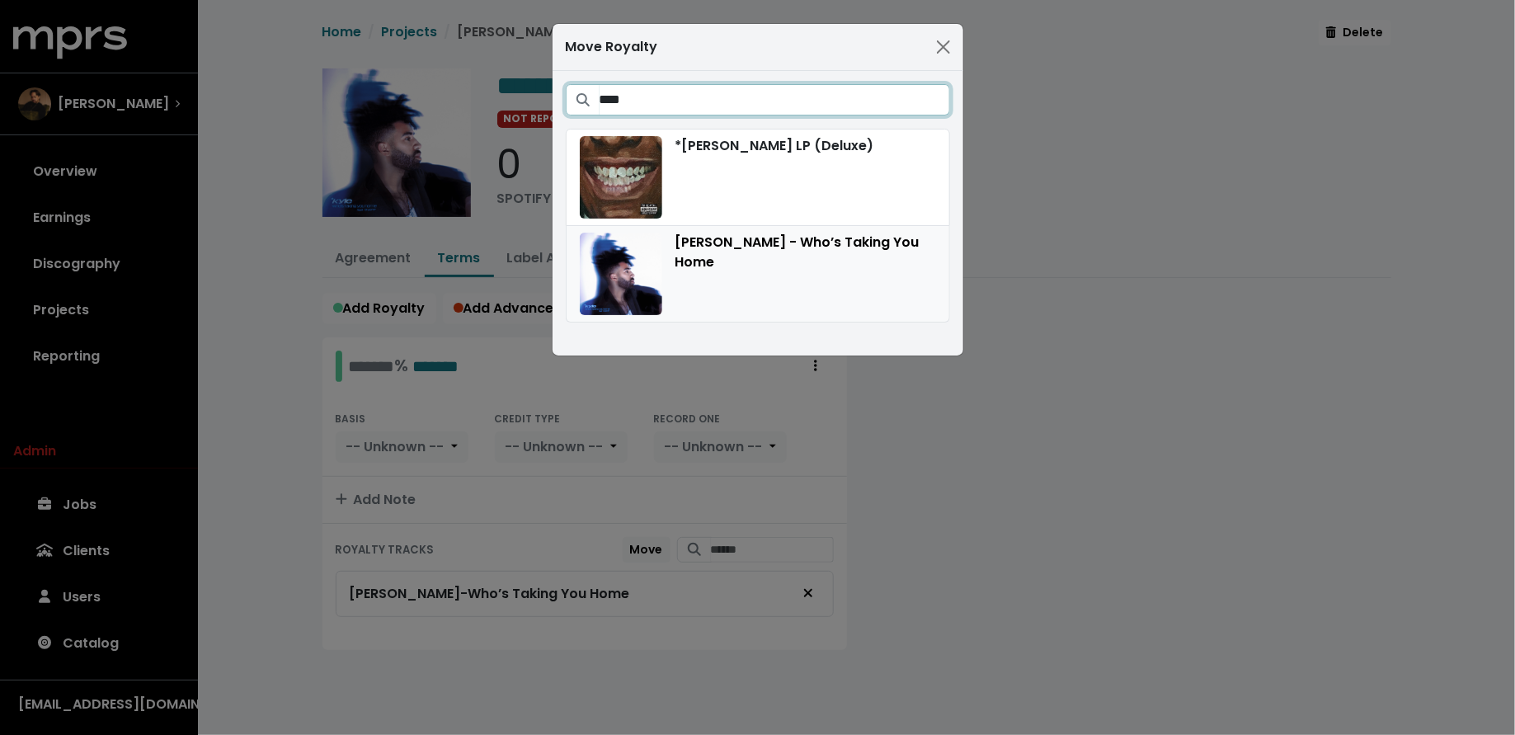
type input "****"
click at [751, 288] on div "KYLE - Who’s Taking You Home" at bounding box center [758, 274] width 356 height 82
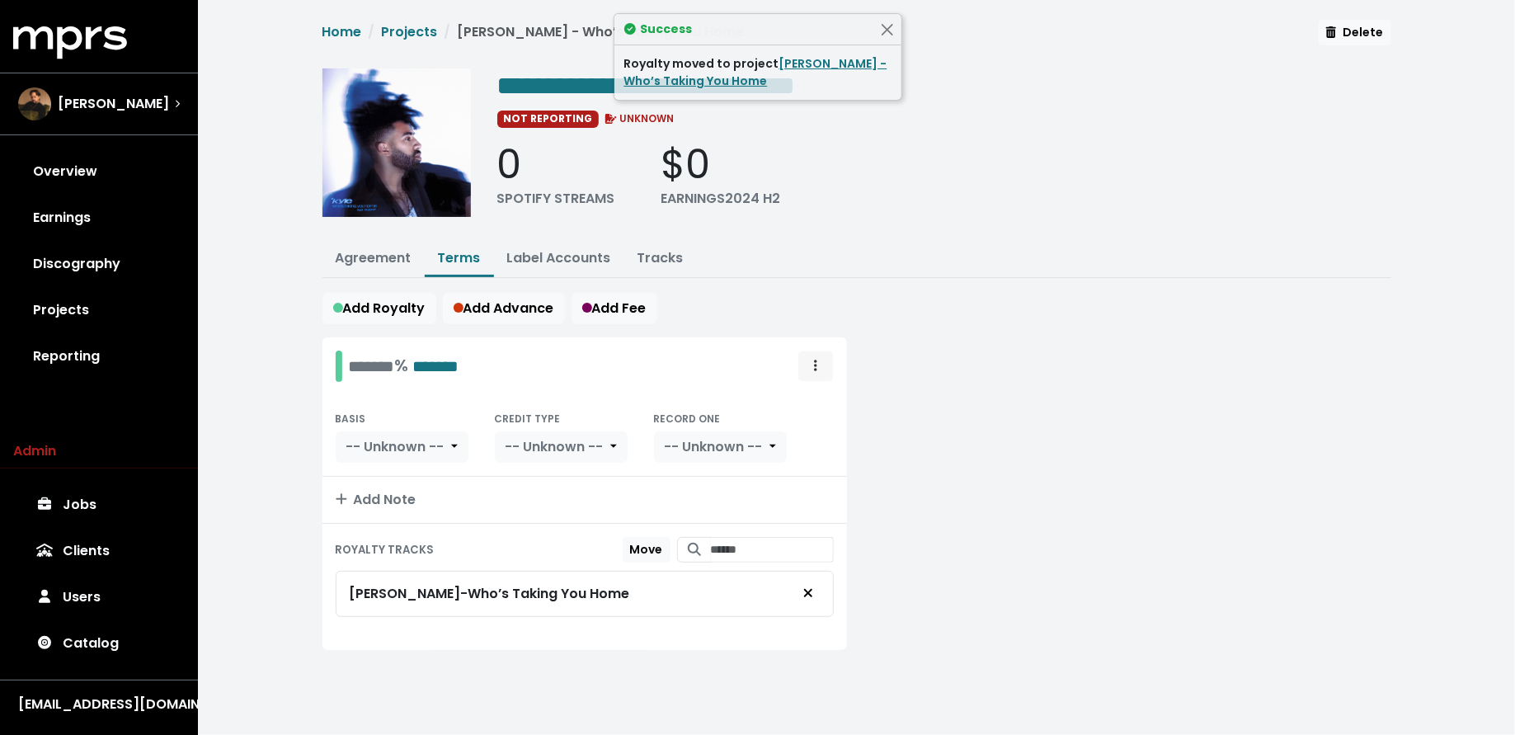
click at [813, 360] on span "Royalty administration options" at bounding box center [815, 366] width 15 height 20
click at [813, 392] on link "Move" at bounding box center [768, 402] width 130 height 26
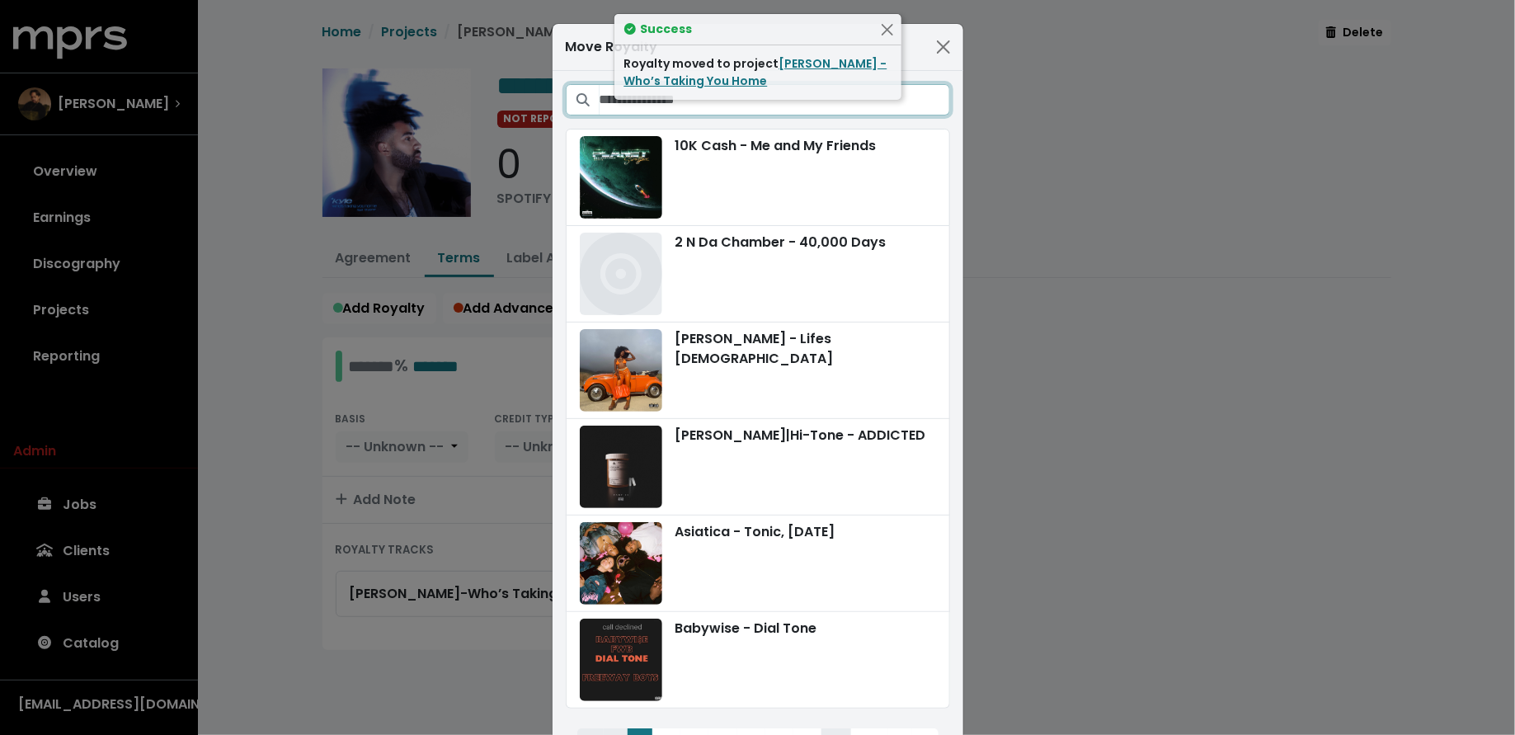
click at [794, 110] on input "Search projects" at bounding box center [775, 99] width 351 height 31
type input "*"
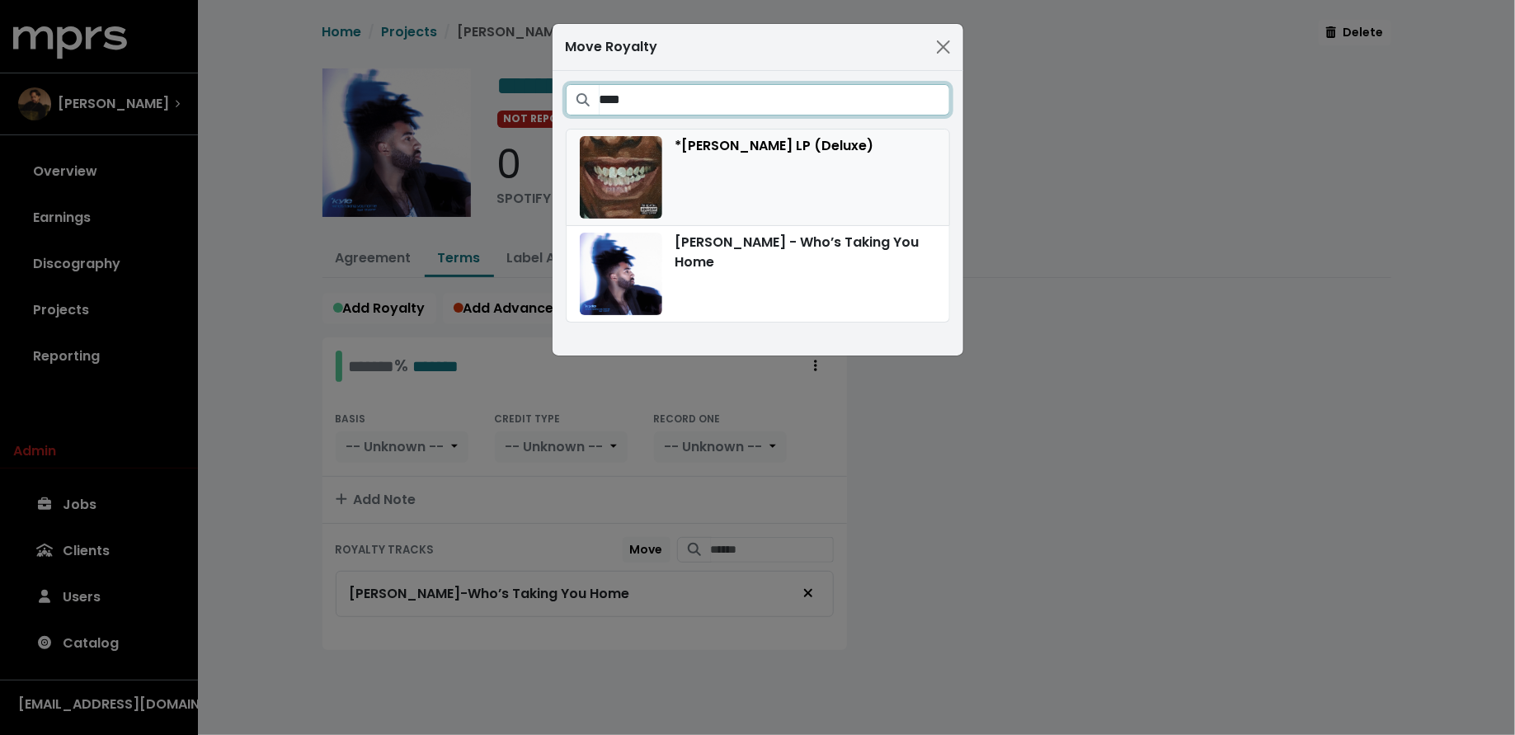
type input "****"
click at [790, 163] on div "*[PERSON_NAME] LP (Deluxe)" at bounding box center [758, 177] width 356 height 82
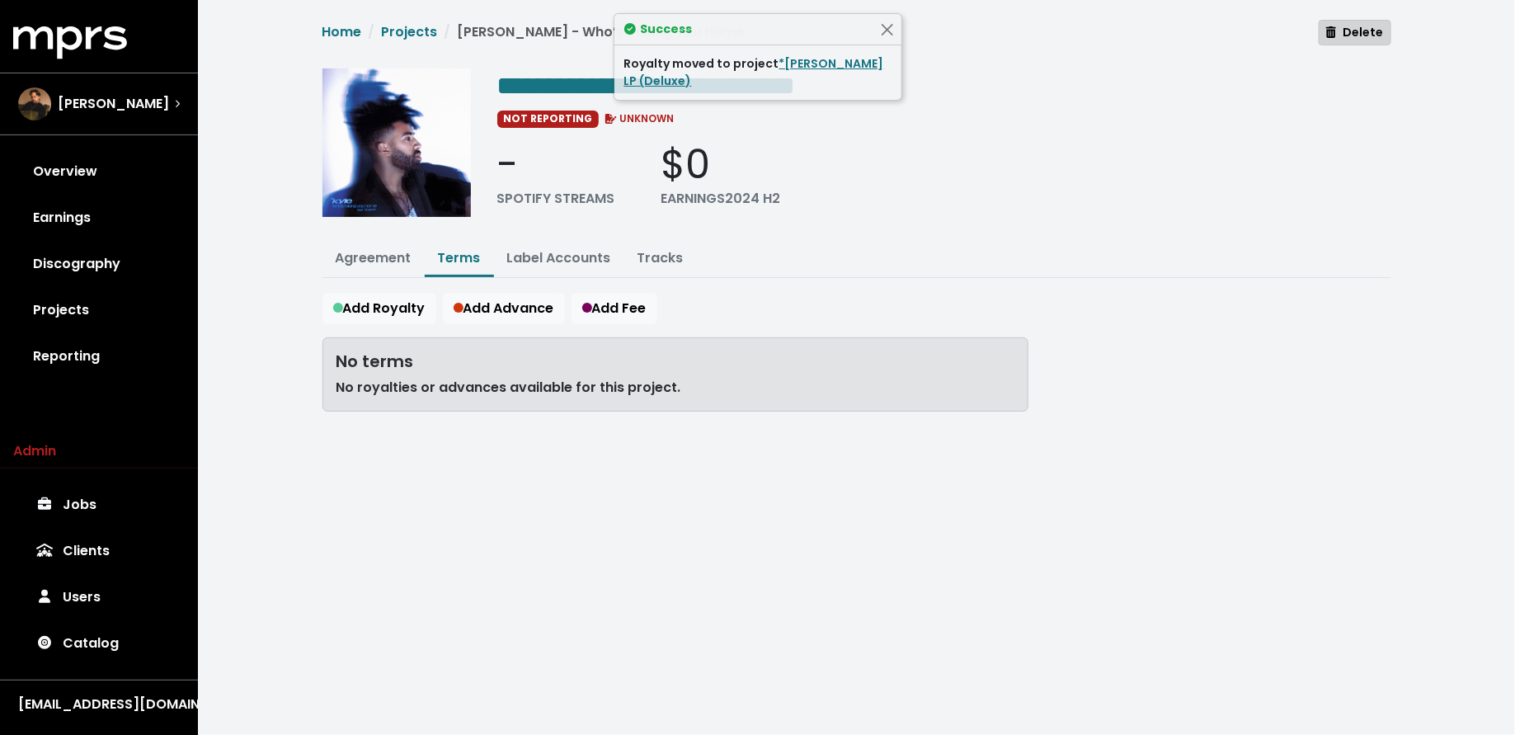
click at [1360, 33] on span "Delete" at bounding box center [1354, 32] width 57 height 16
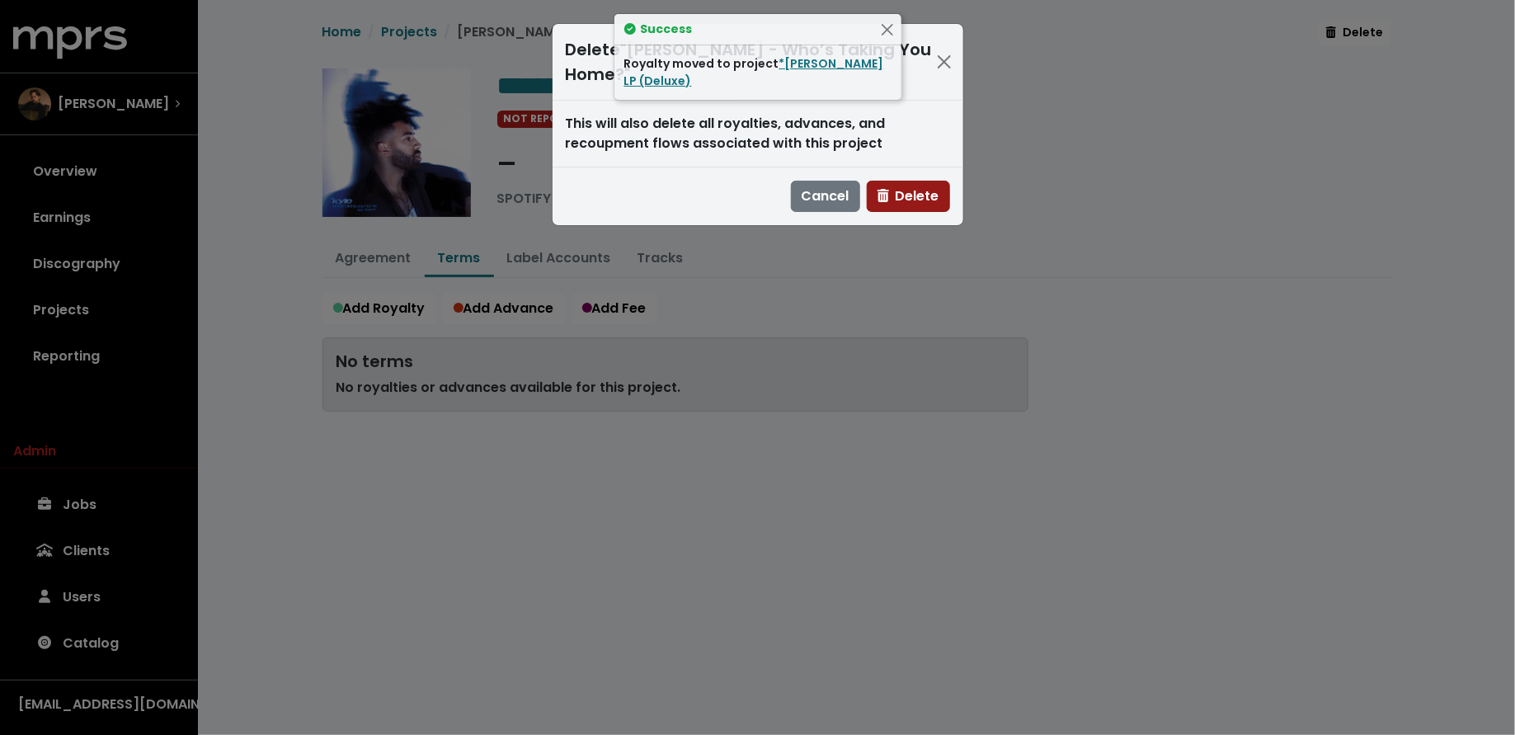
click at [877, 181] on button "Delete" at bounding box center [908, 196] width 83 height 31
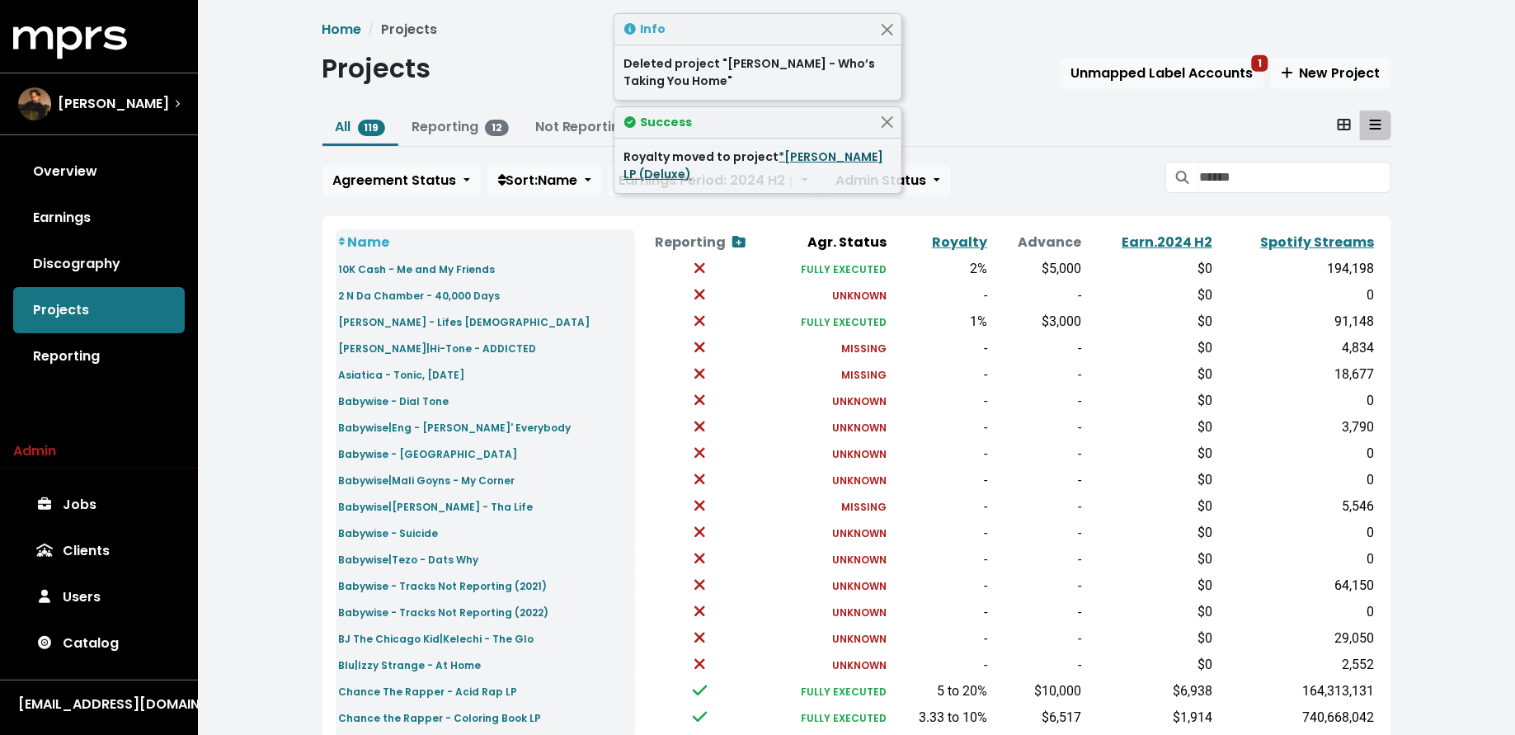
click at [733, 174] on link "*[PERSON_NAME] LP (Deluxe)" at bounding box center [754, 165] width 260 height 34
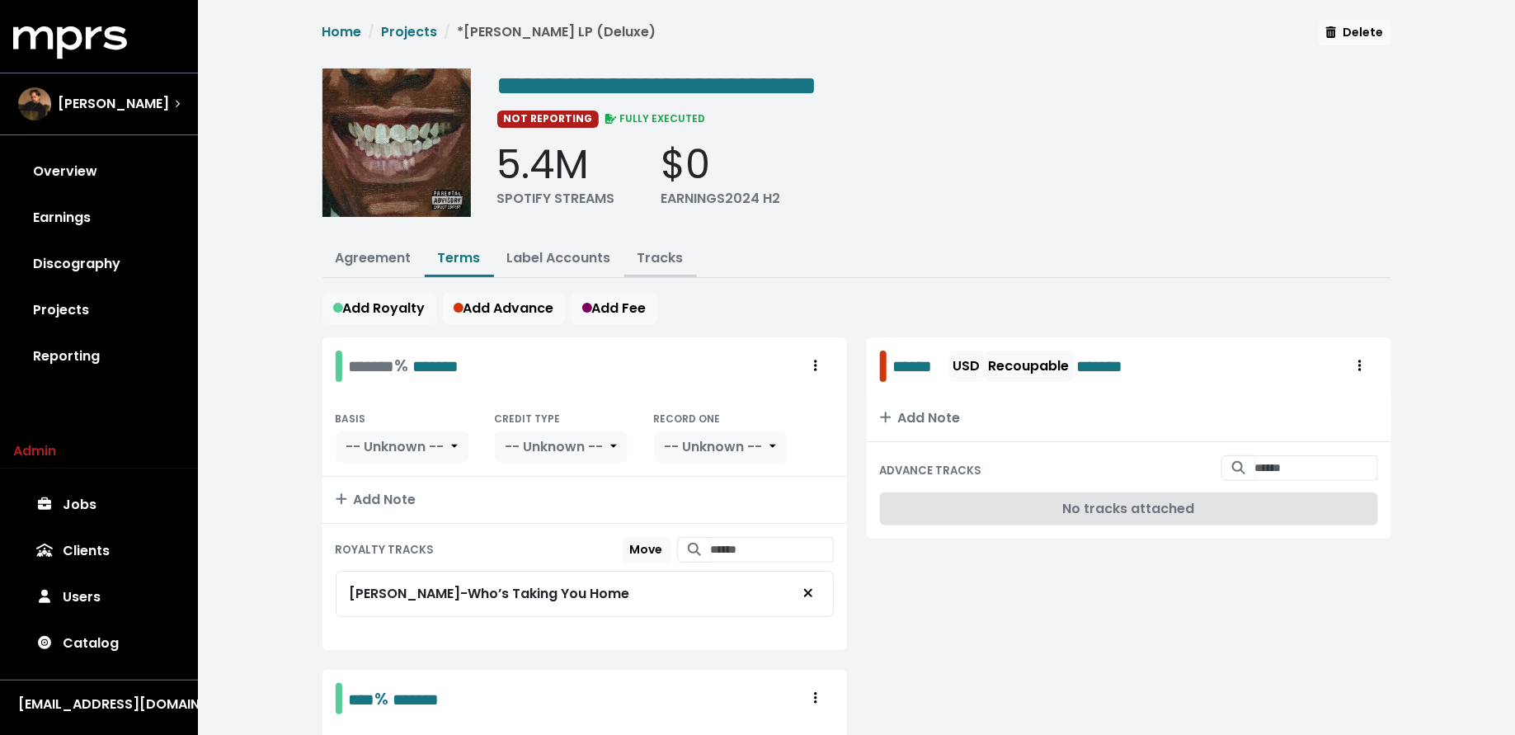
click at [656, 252] on link "Tracks" at bounding box center [661, 257] width 46 height 19
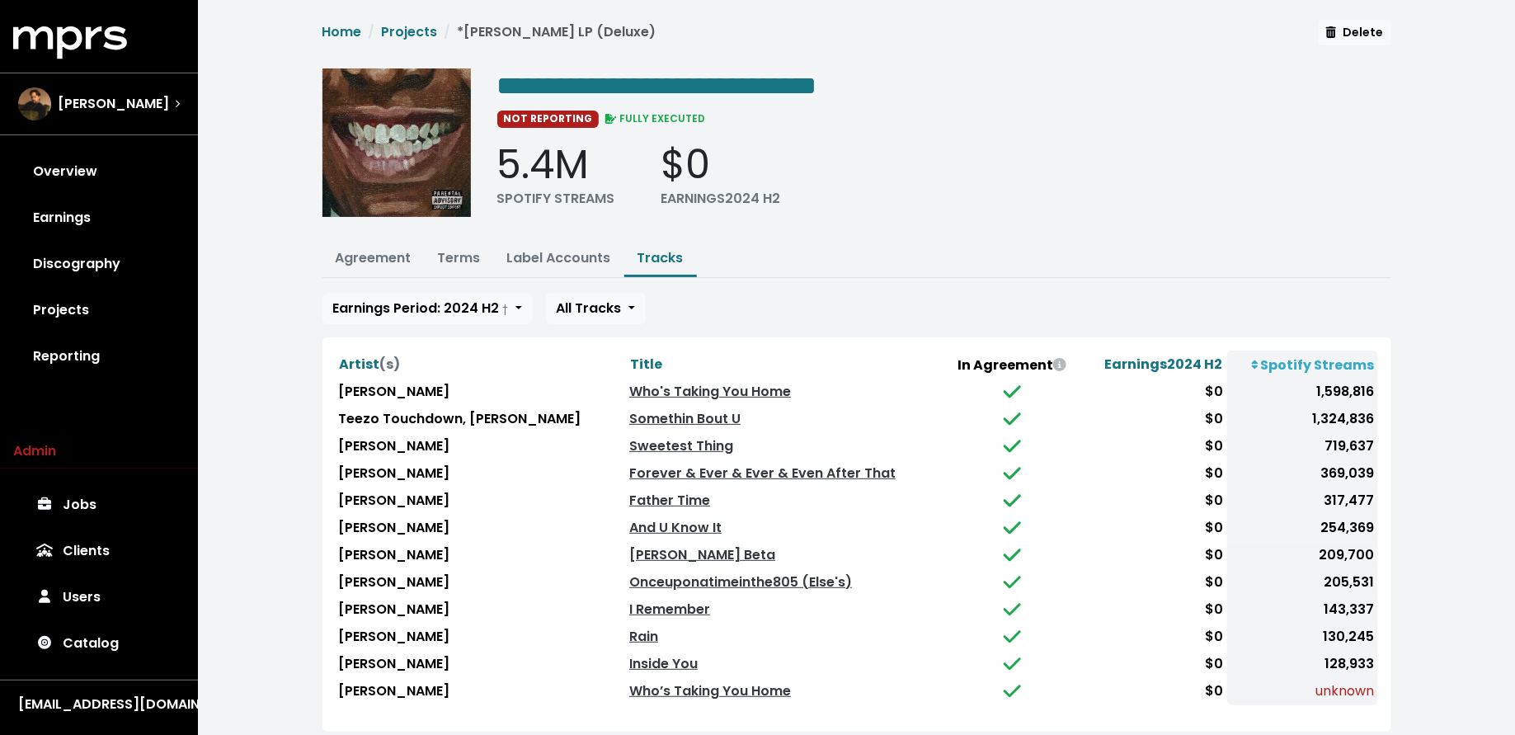
click at [569, 330] on div "Earnings Period: 2024 H2 † All Tracks Artist (s) Title In Agreement Earnings 20…" at bounding box center [857, 512] width 1069 height 439
click at [630, 355] on span "Title" at bounding box center [646, 364] width 32 height 19
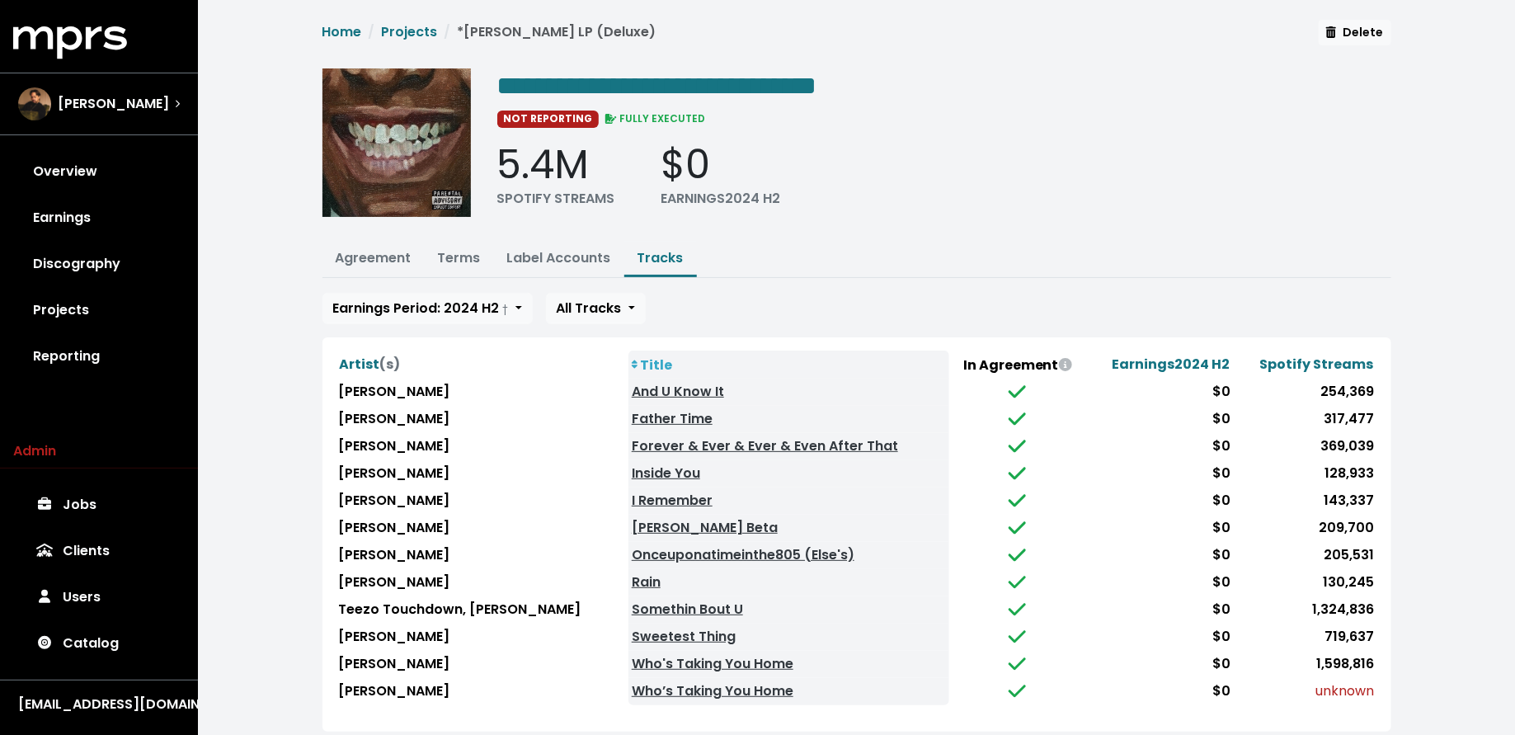
scroll to position [26, 0]
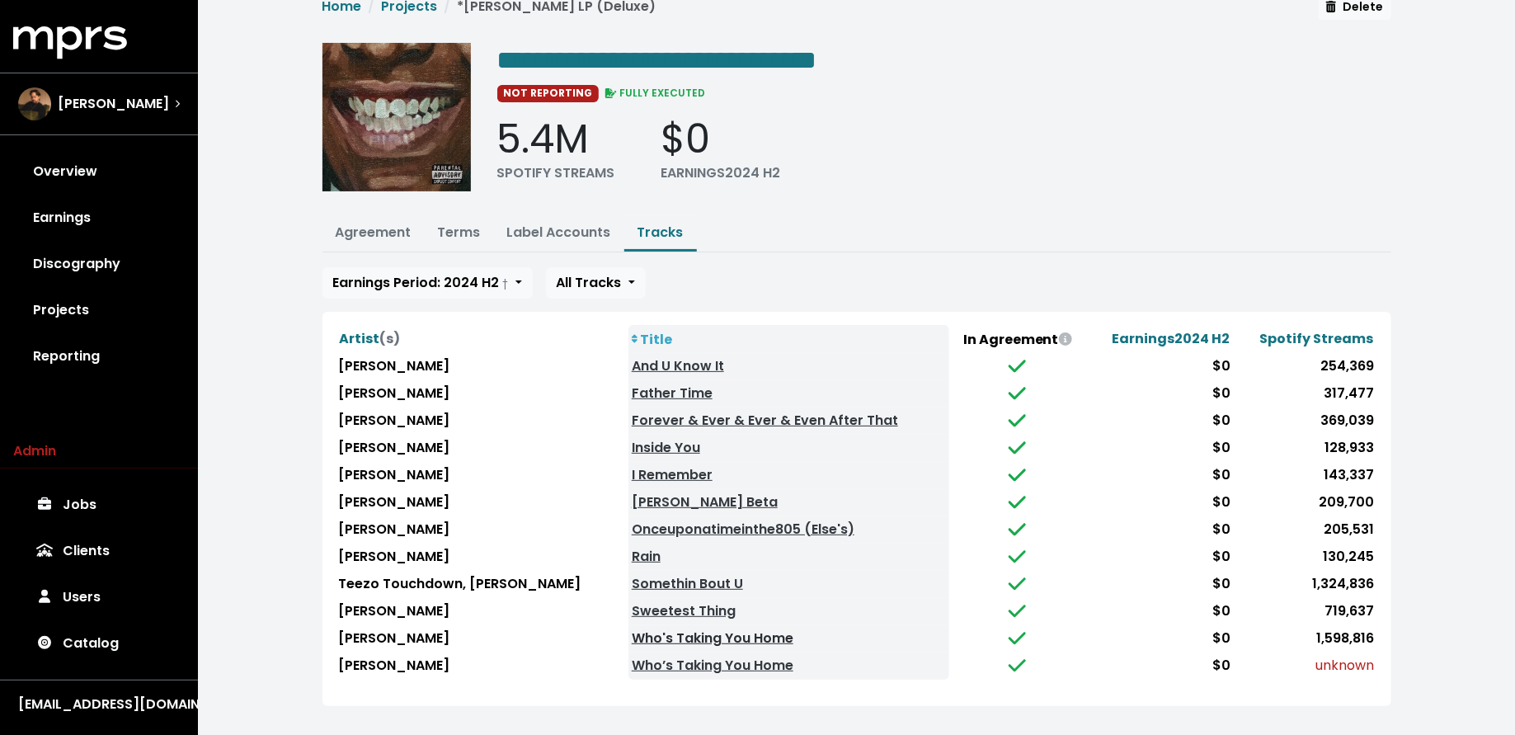
click at [680, 629] on link "Who's Taking You Home" at bounding box center [713, 638] width 162 height 19
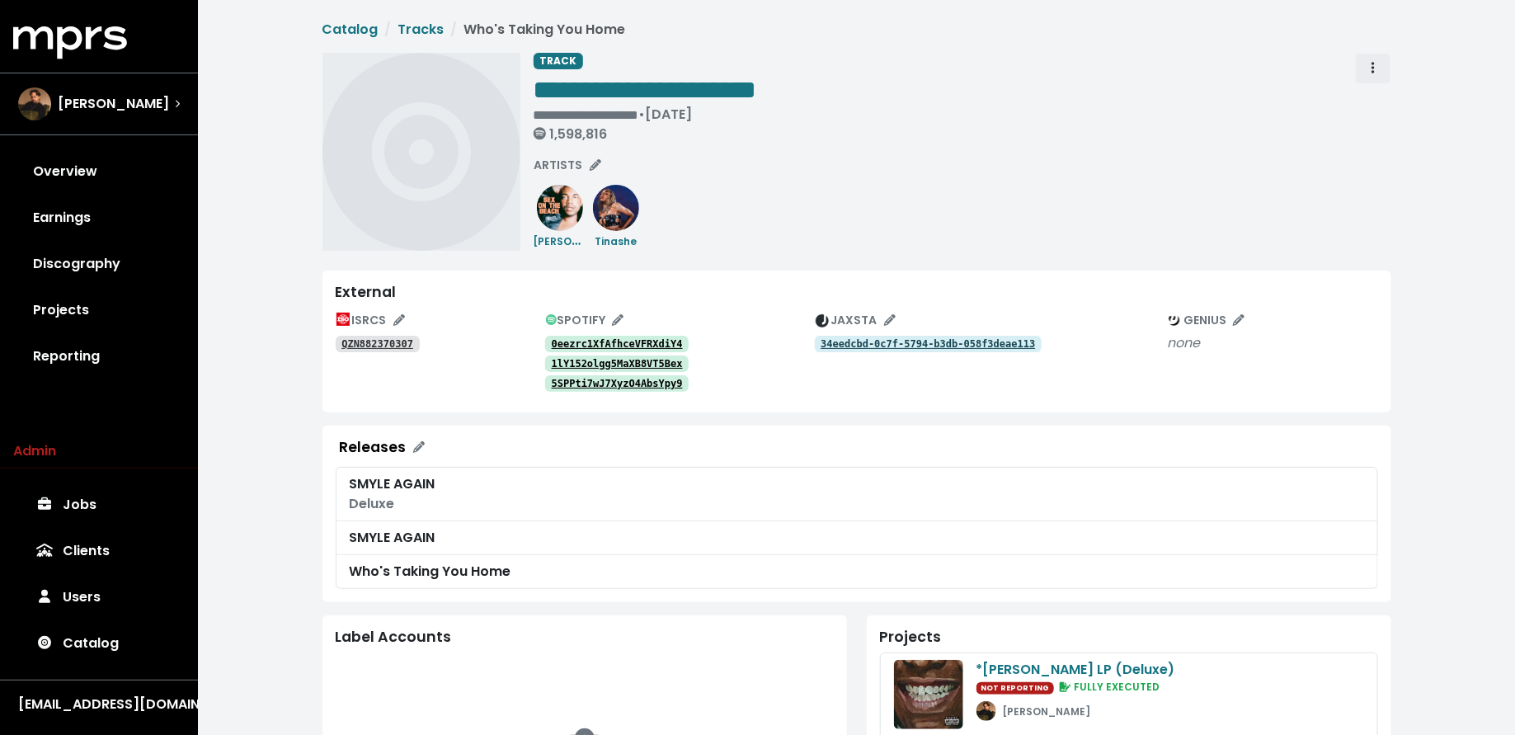
click at [1378, 64] on span "Track actions" at bounding box center [1373, 69] width 15 height 20
click at [1378, 94] on link "Merge" at bounding box center [1421, 105] width 130 height 26
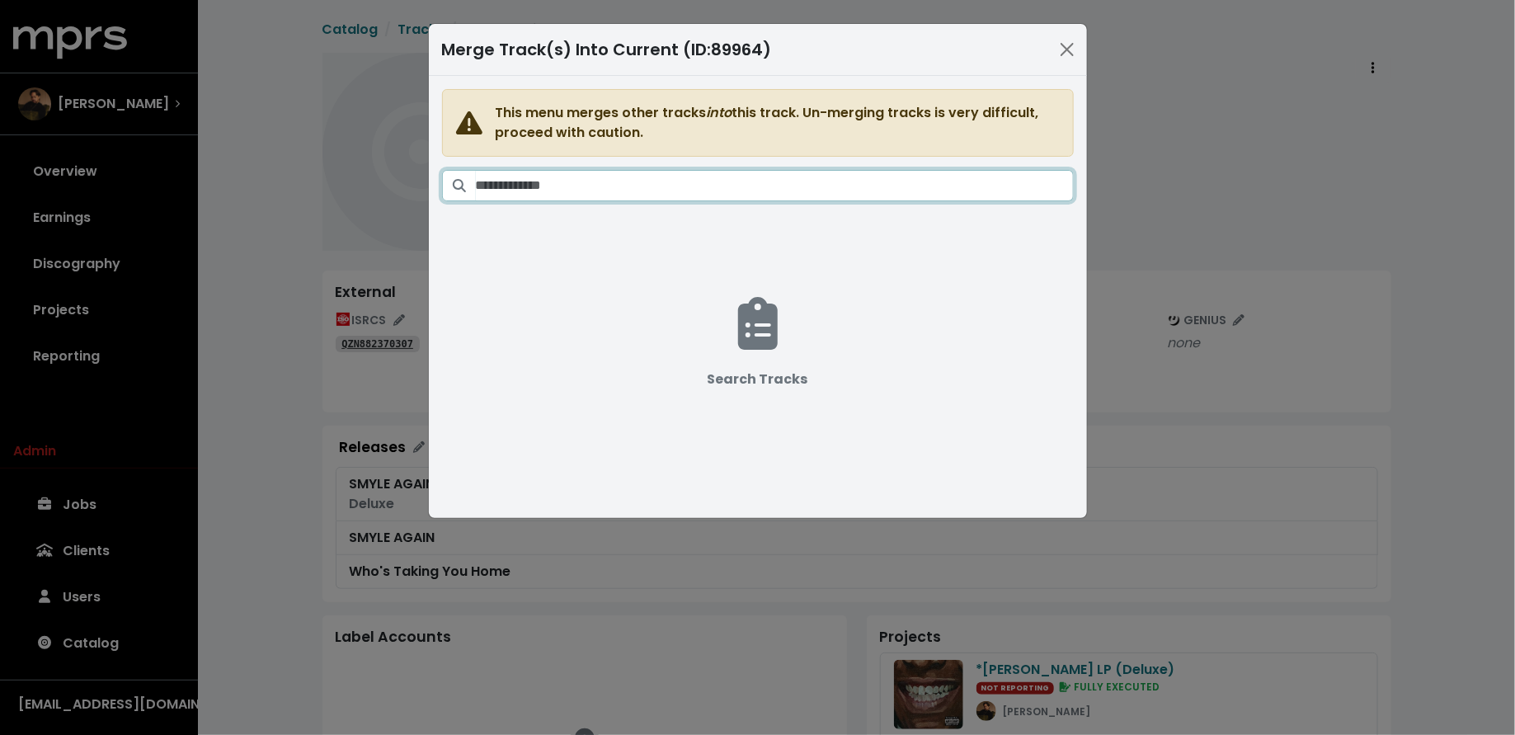
click at [877, 186] on input "Search tracks" at bounding box center [775, 185] width 598 height 31
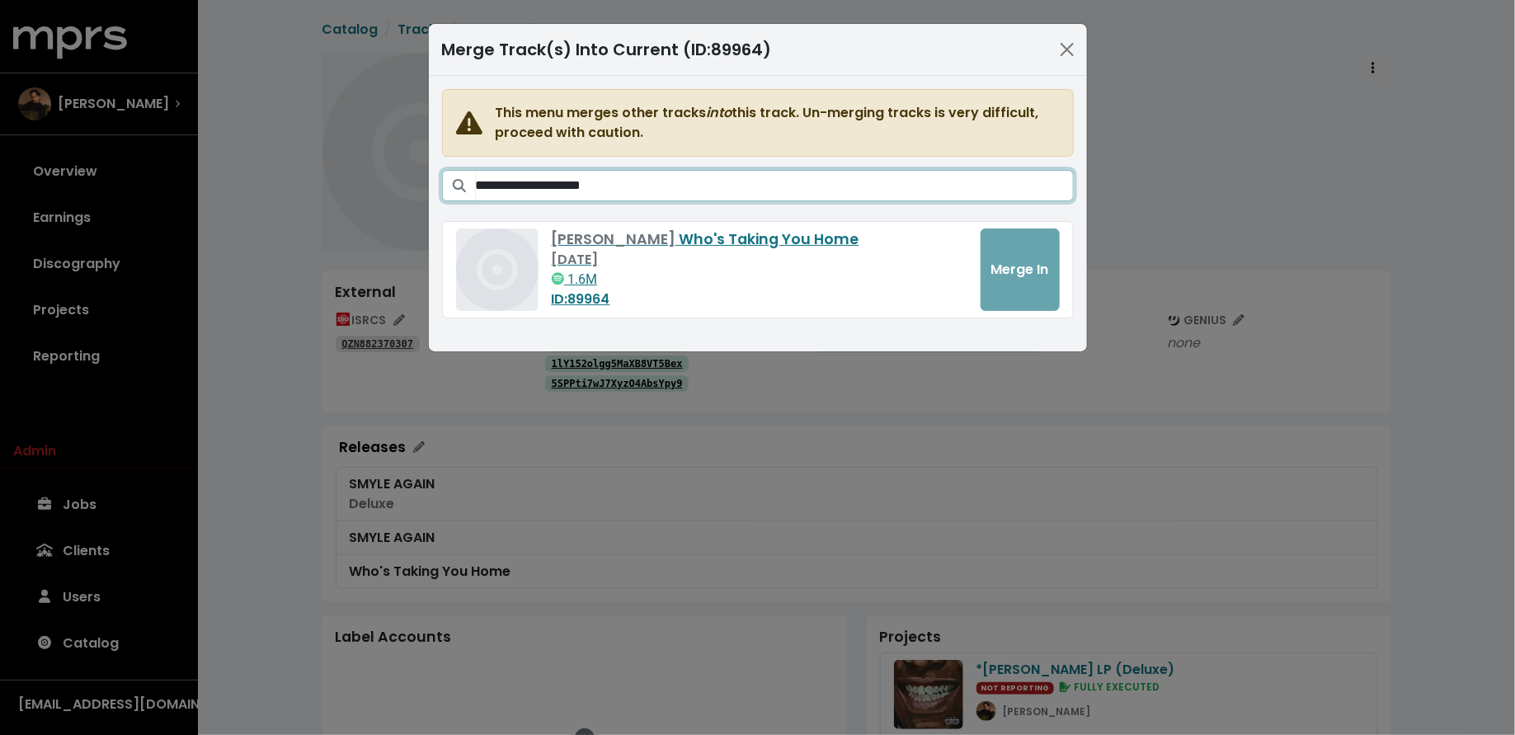
click at [509, 183] on input "**********" at bounding box center [775, 185] width 598 height 31
click at [749, 187] on input "**********" at bounding box center [775, 185] width 598 height 31
paste input "Search tracks"
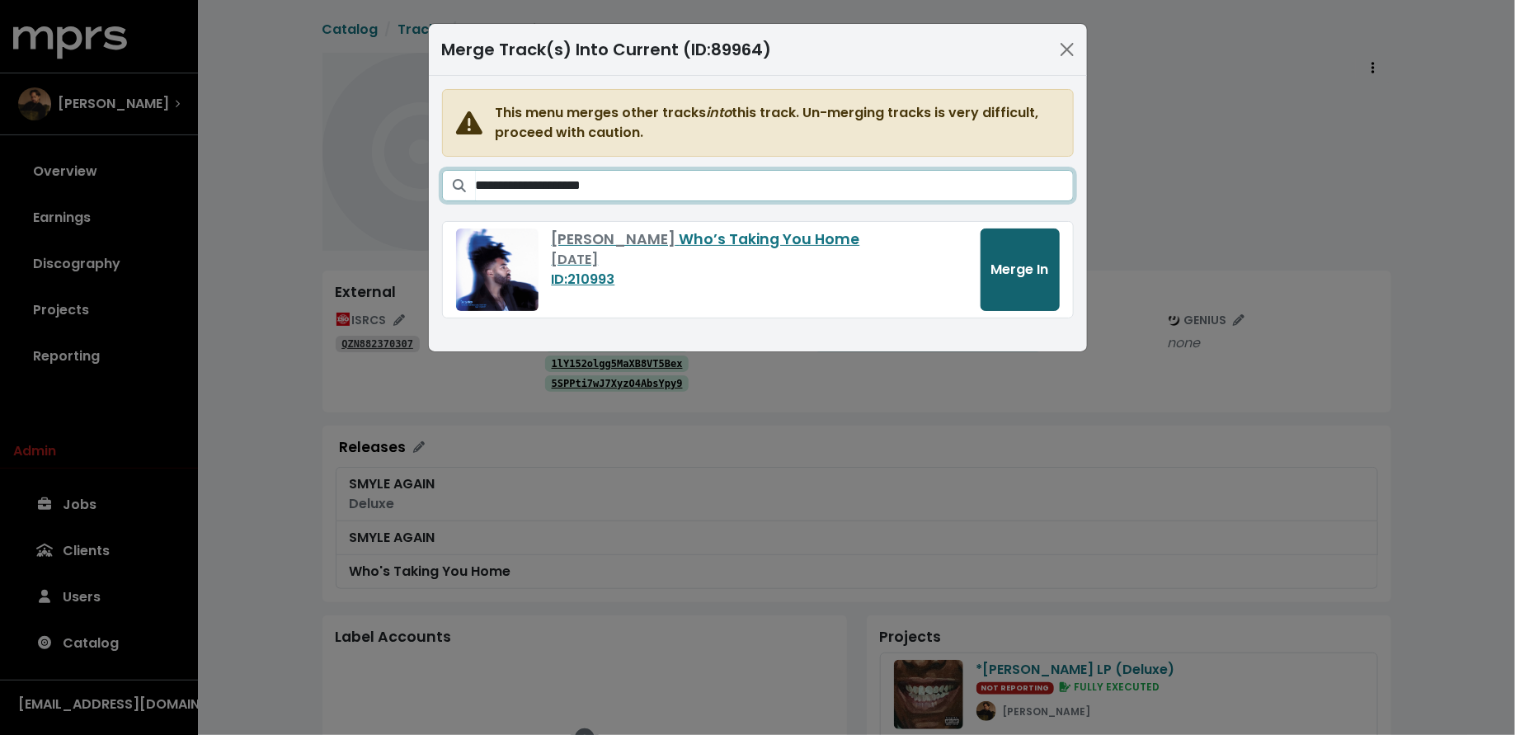
type input "**********"
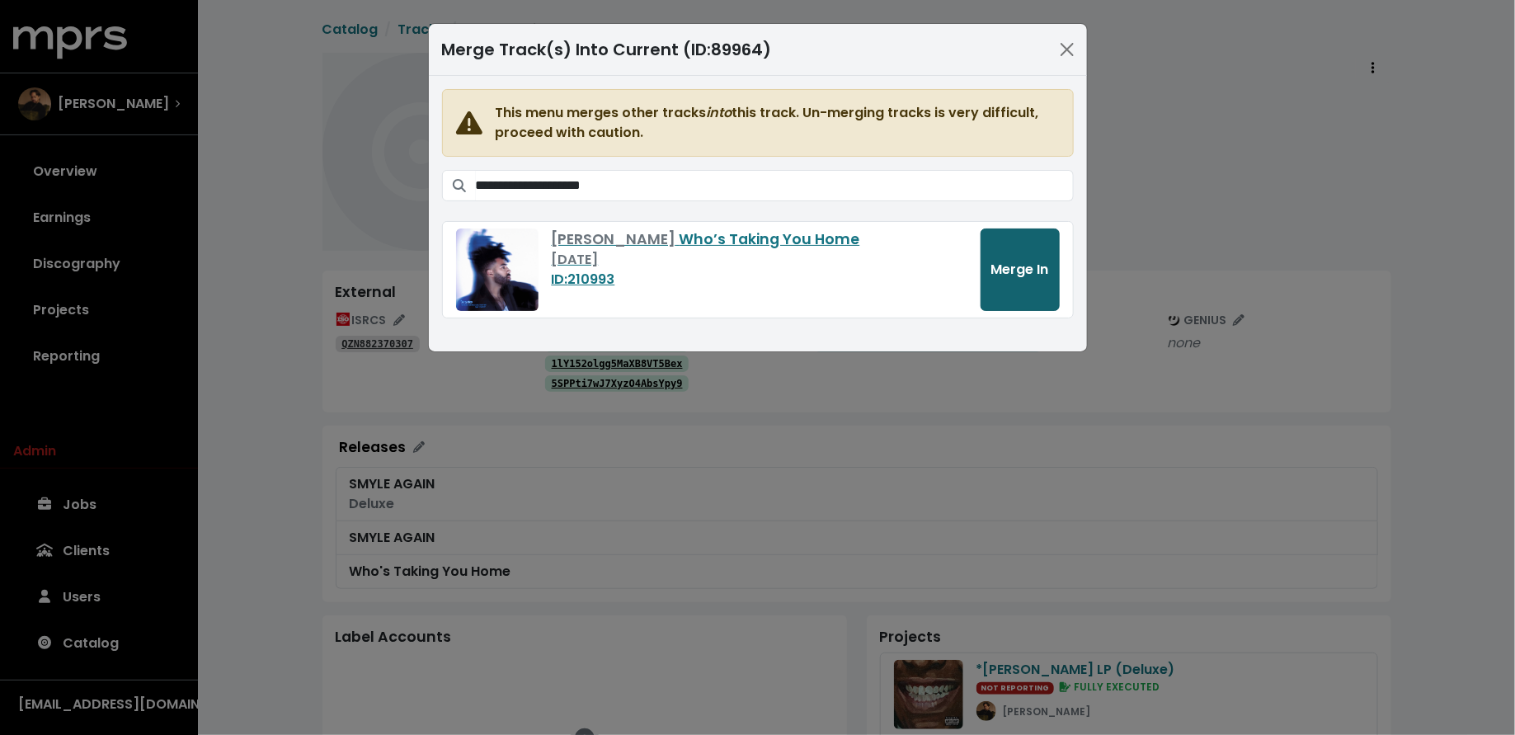
click at [1007, 264] on span "Merge In" at bounding box center [1020, 269] width 58 height 19
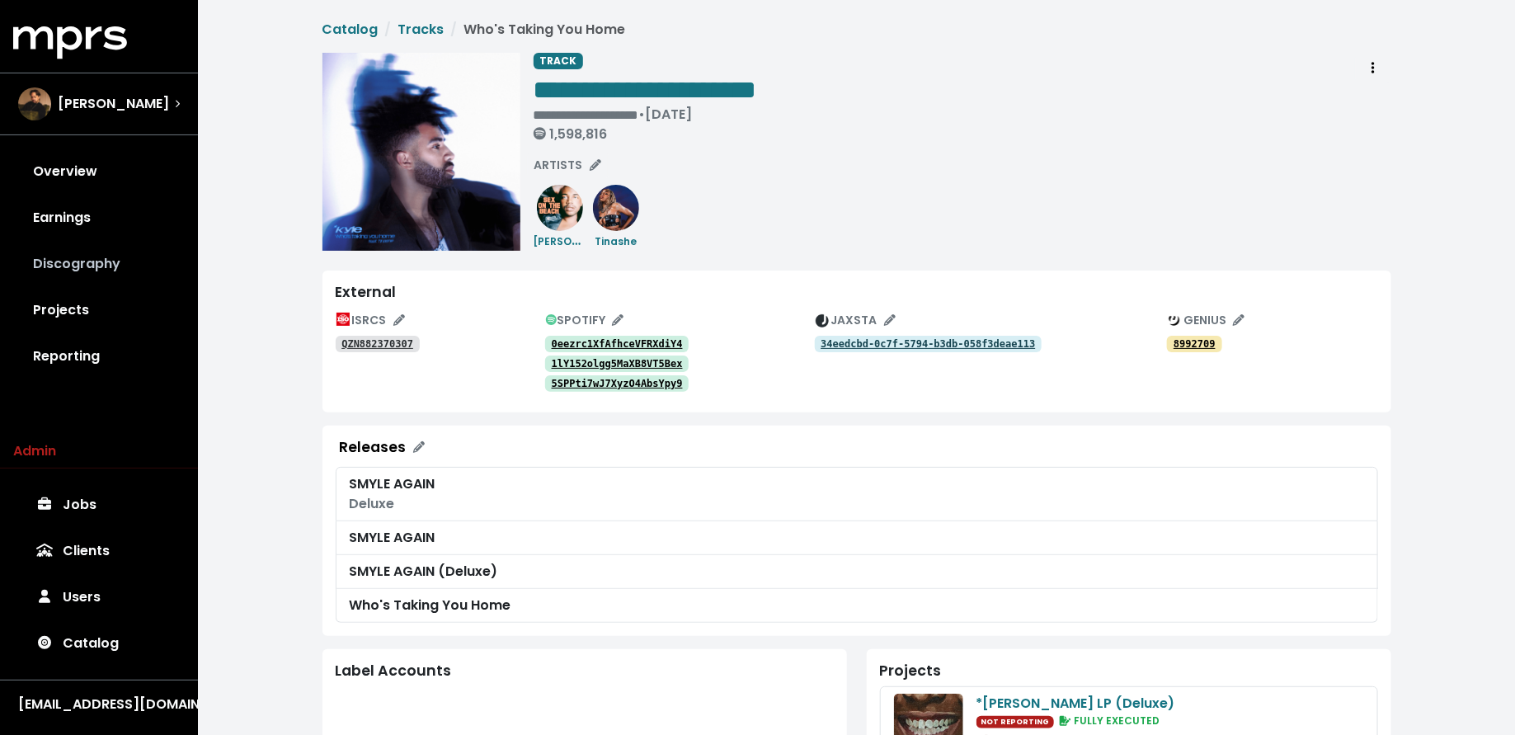
click at [120, 258] on link "Discography" at bounding box center [99, 264] width 172 height 46
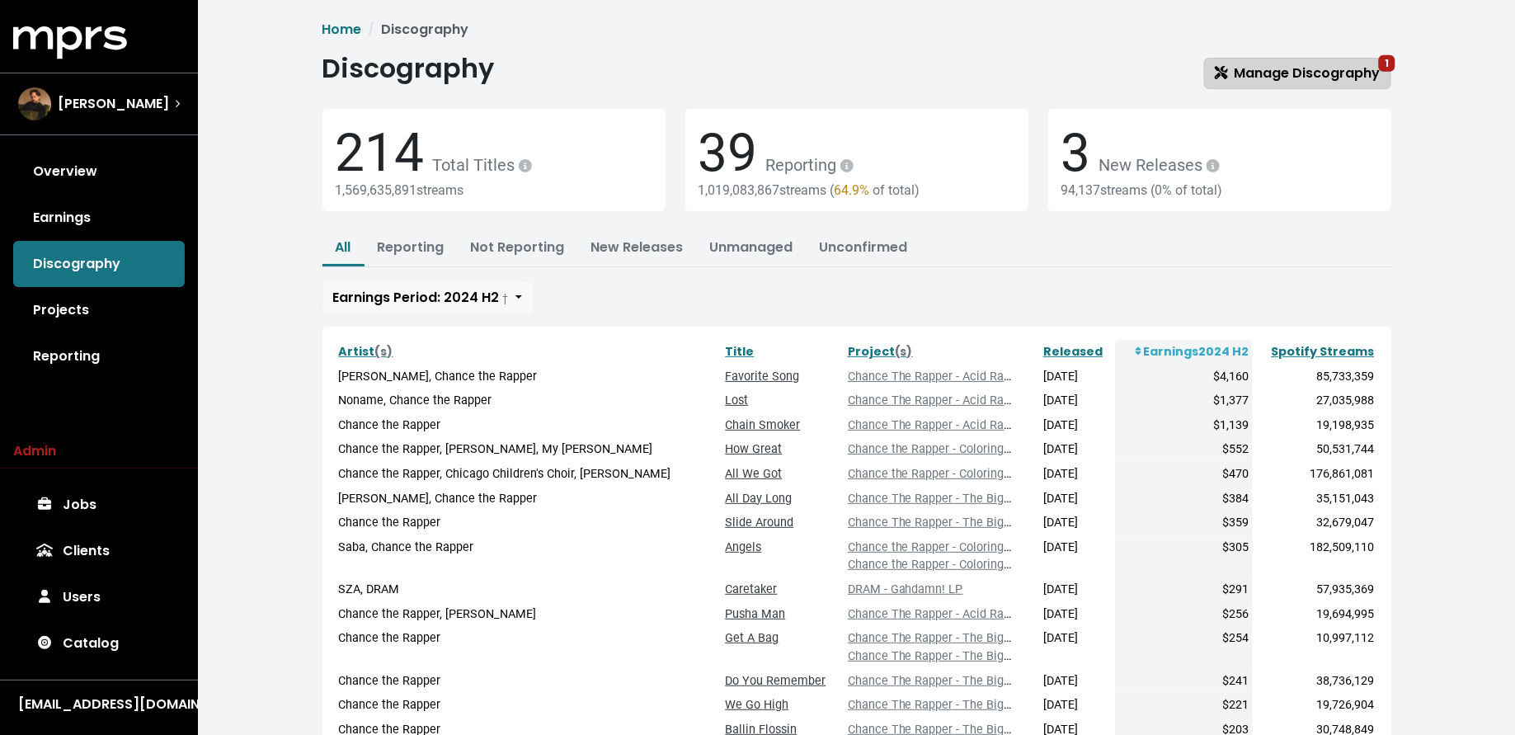
click at [1232, 70] on span "Manage Discography 1" at bounding box center [1298, 73] width 166 height 19
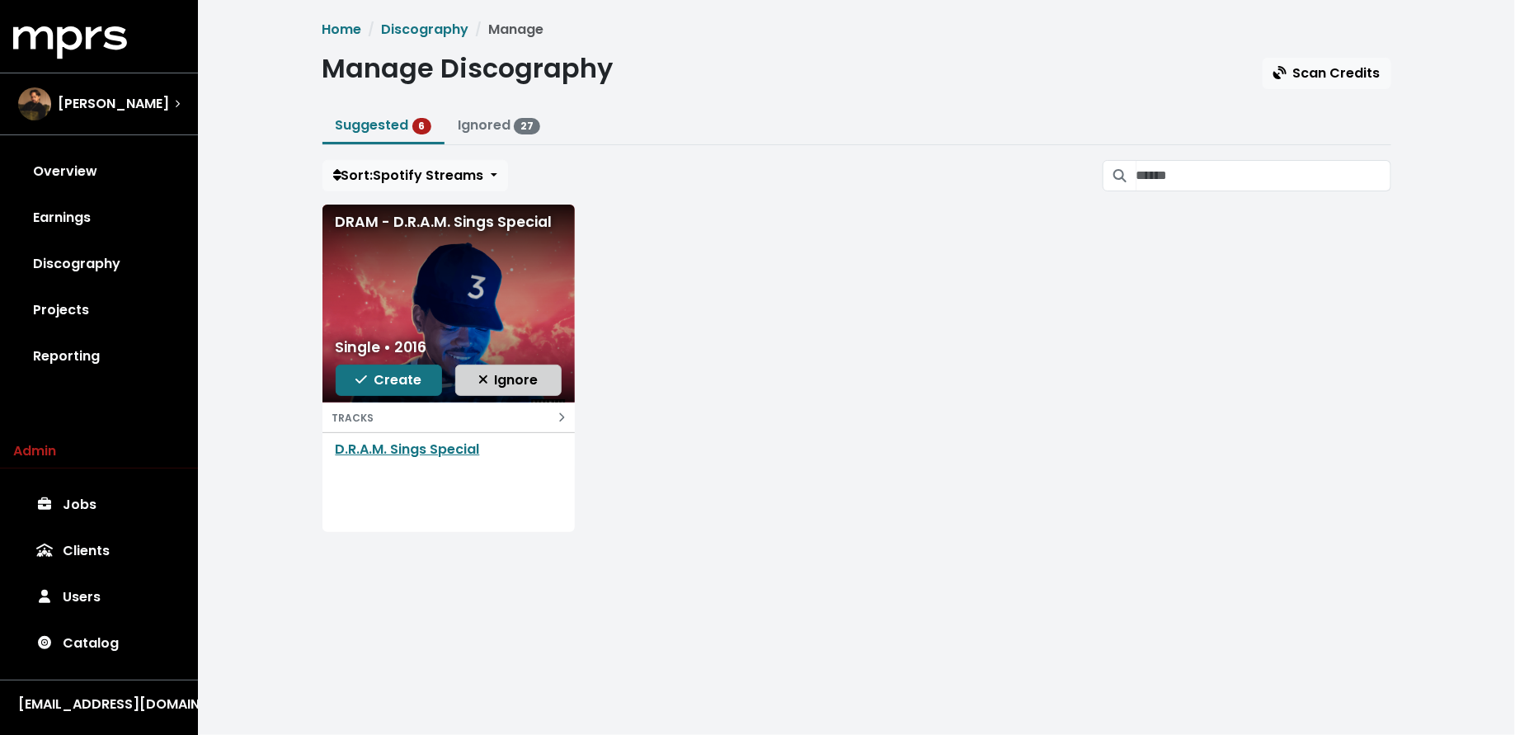
click at [510, 374] on span "Ignore" at bounding box center [508, 379] width 60 height 19
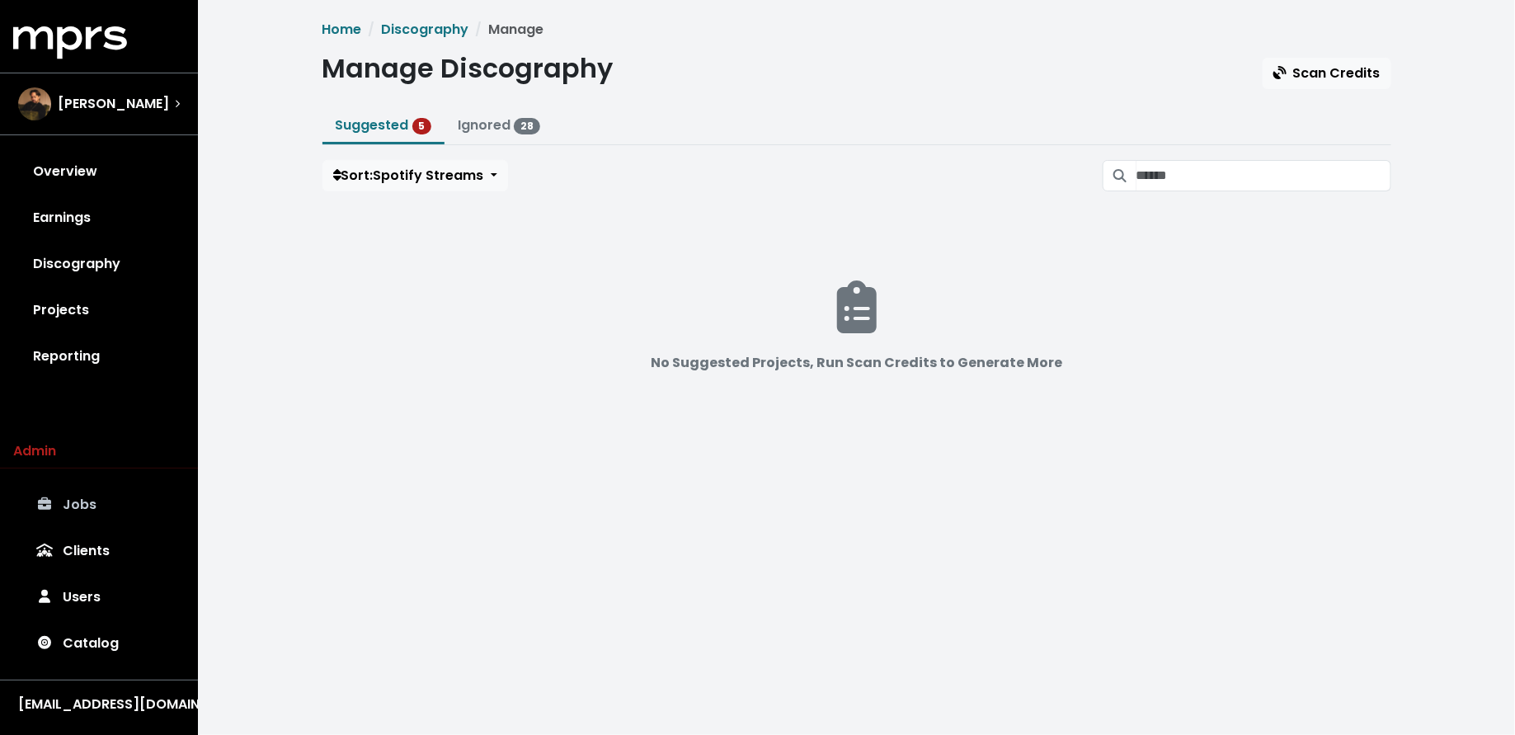
click at [80, 505] on link "Jobs" at bounding box center [99, 505] width 172 height 46
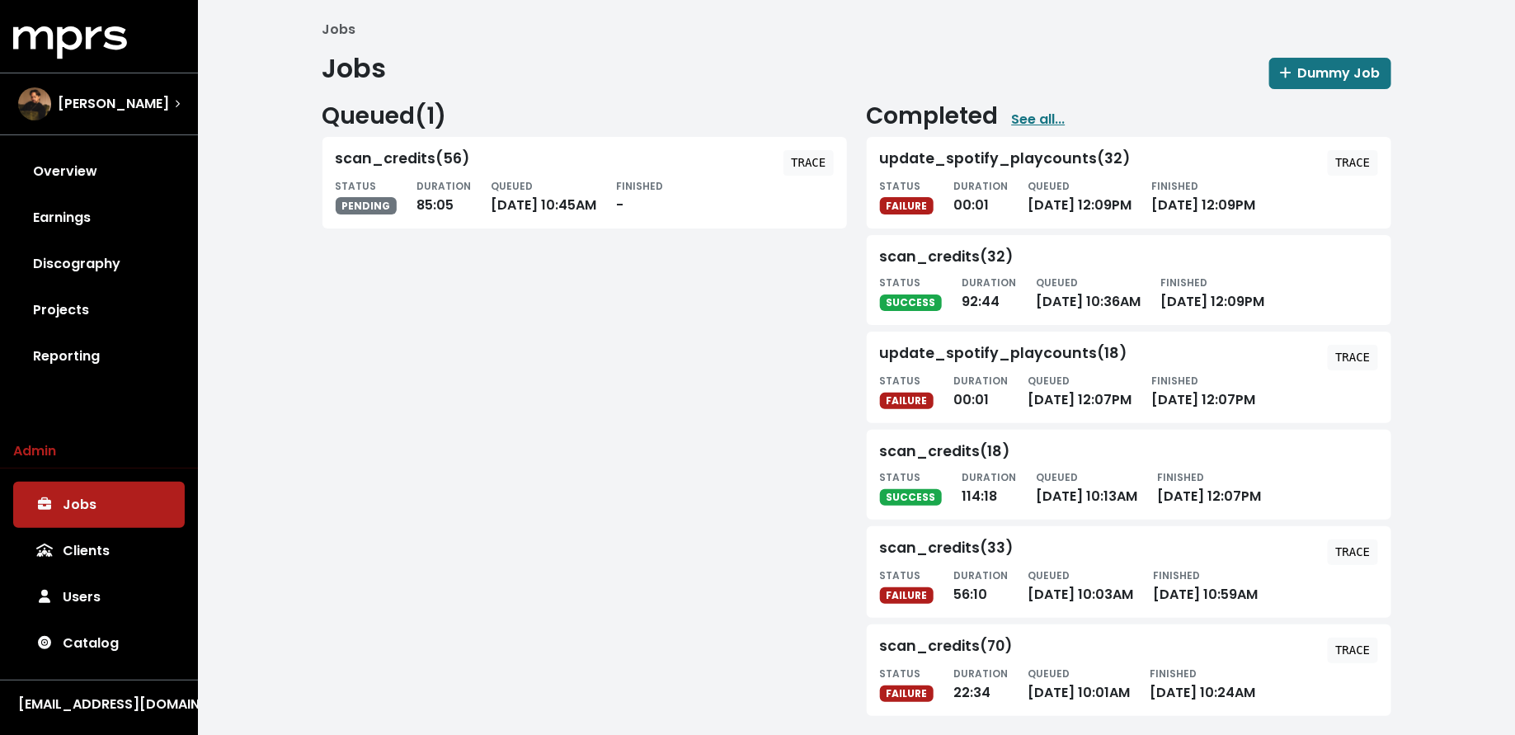
scroll to position [10, 0]
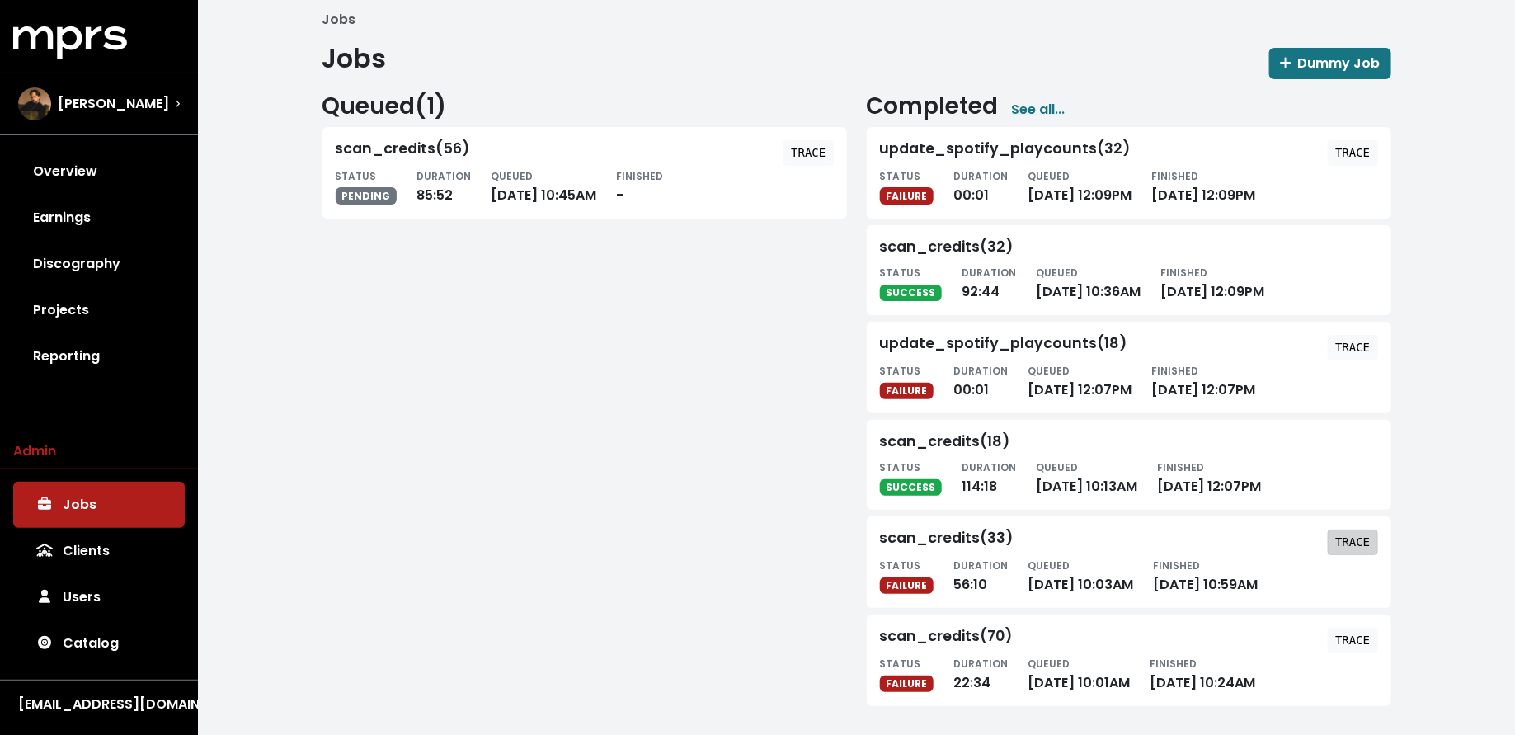
click at [1339, 539] on tt "TRACE" at bounding box center [1352, 541] width 35 height 13
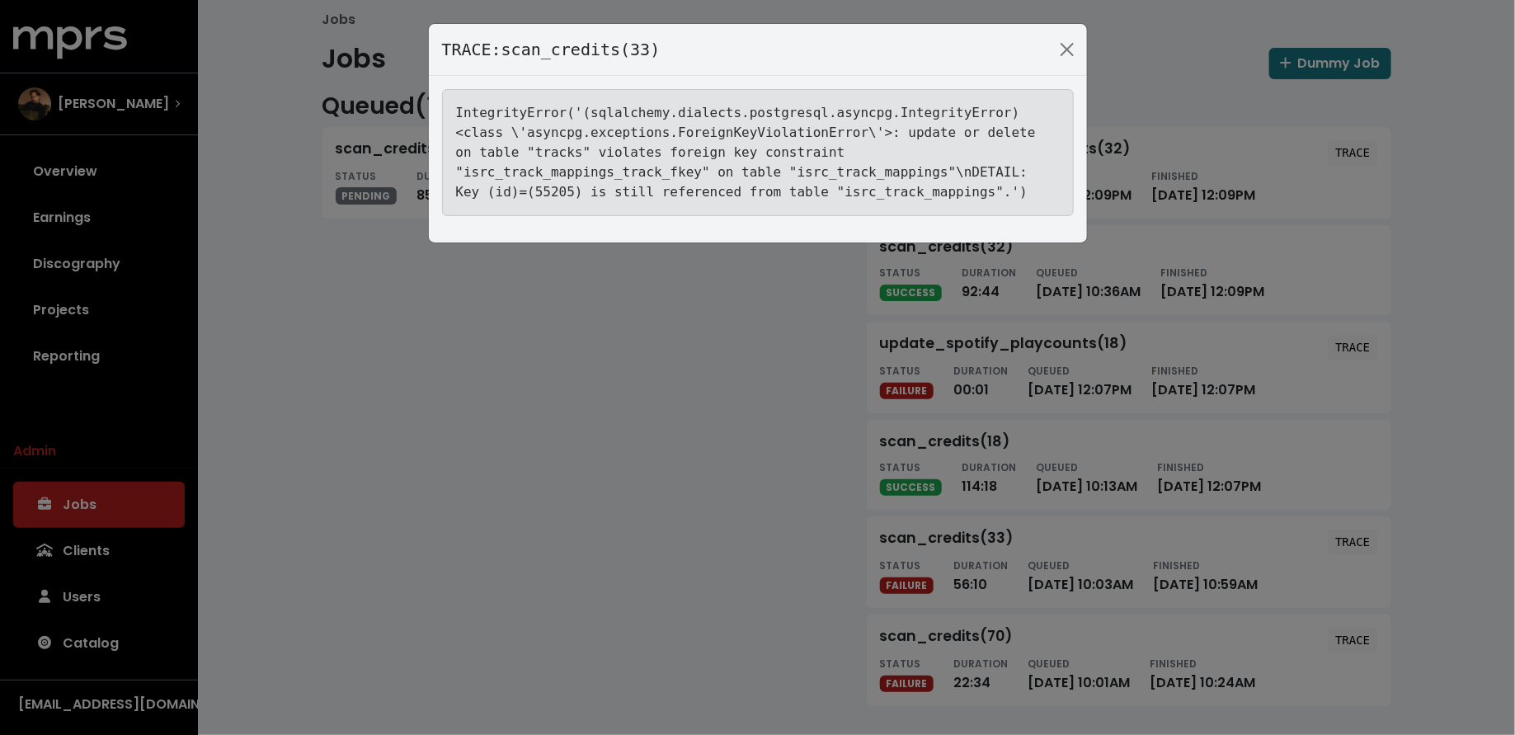
click at [573, 619] on div "TRACE: scan_credits(33) IntegrityError('(sqlalchemy.dialects.postgresql.asyncpg…" at bounding box center [757, 367] width 1515 height 735
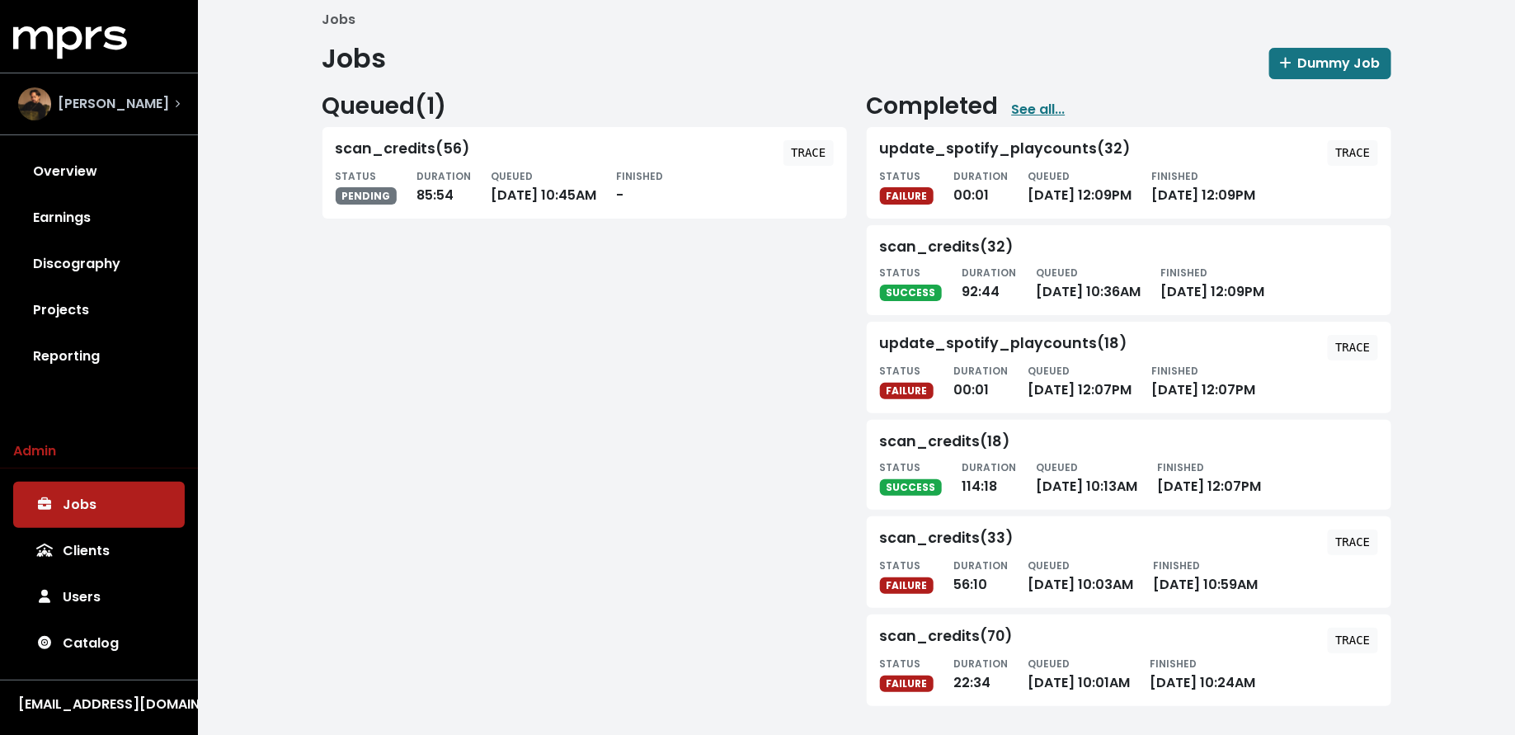
click at [120, 99] on div "[PERSON_NAME]" at bounding box center [99, 103] width 162 height 33
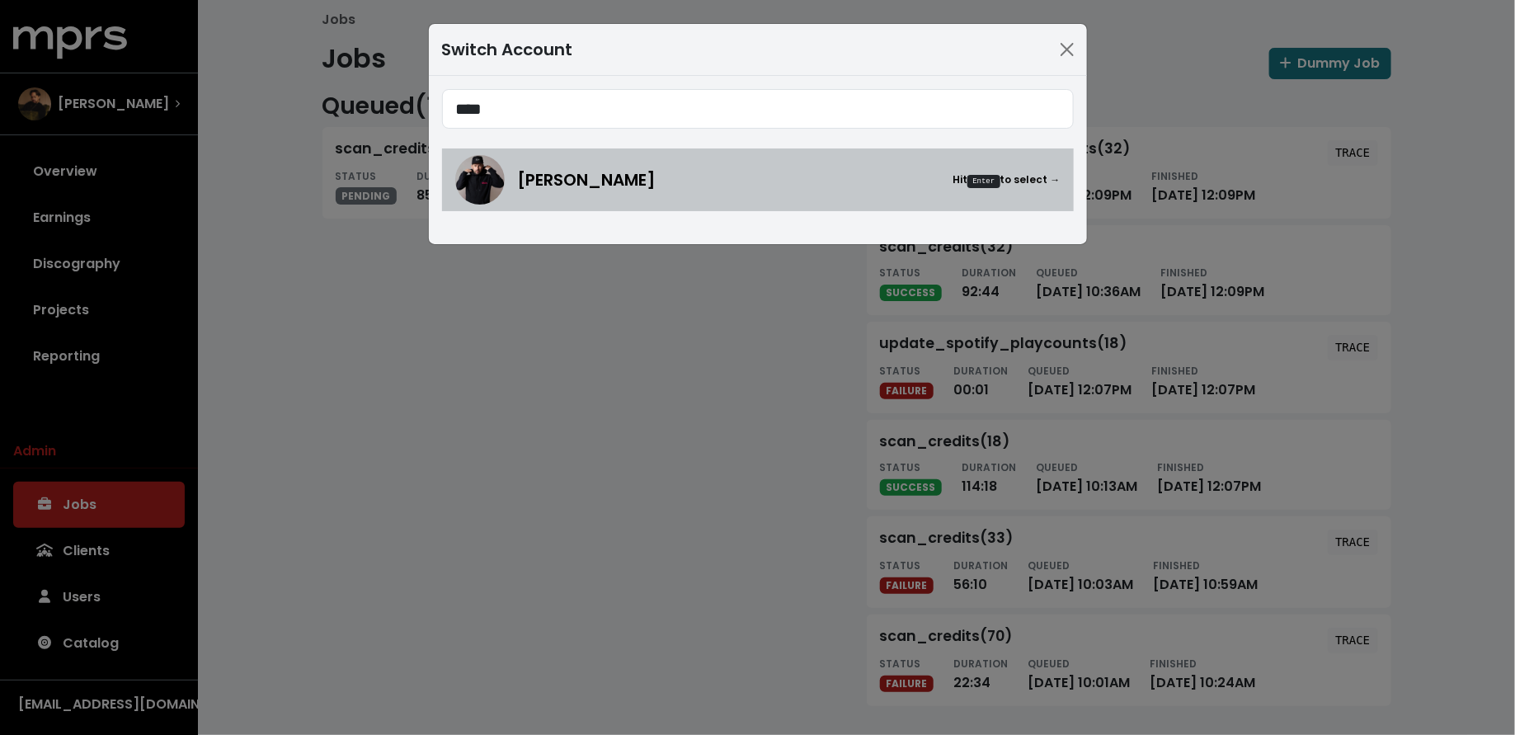
type input "****"
click at [518, 183] on span "[PERSON_NAME]" at bounding box center [587, 179] width 139 height 25
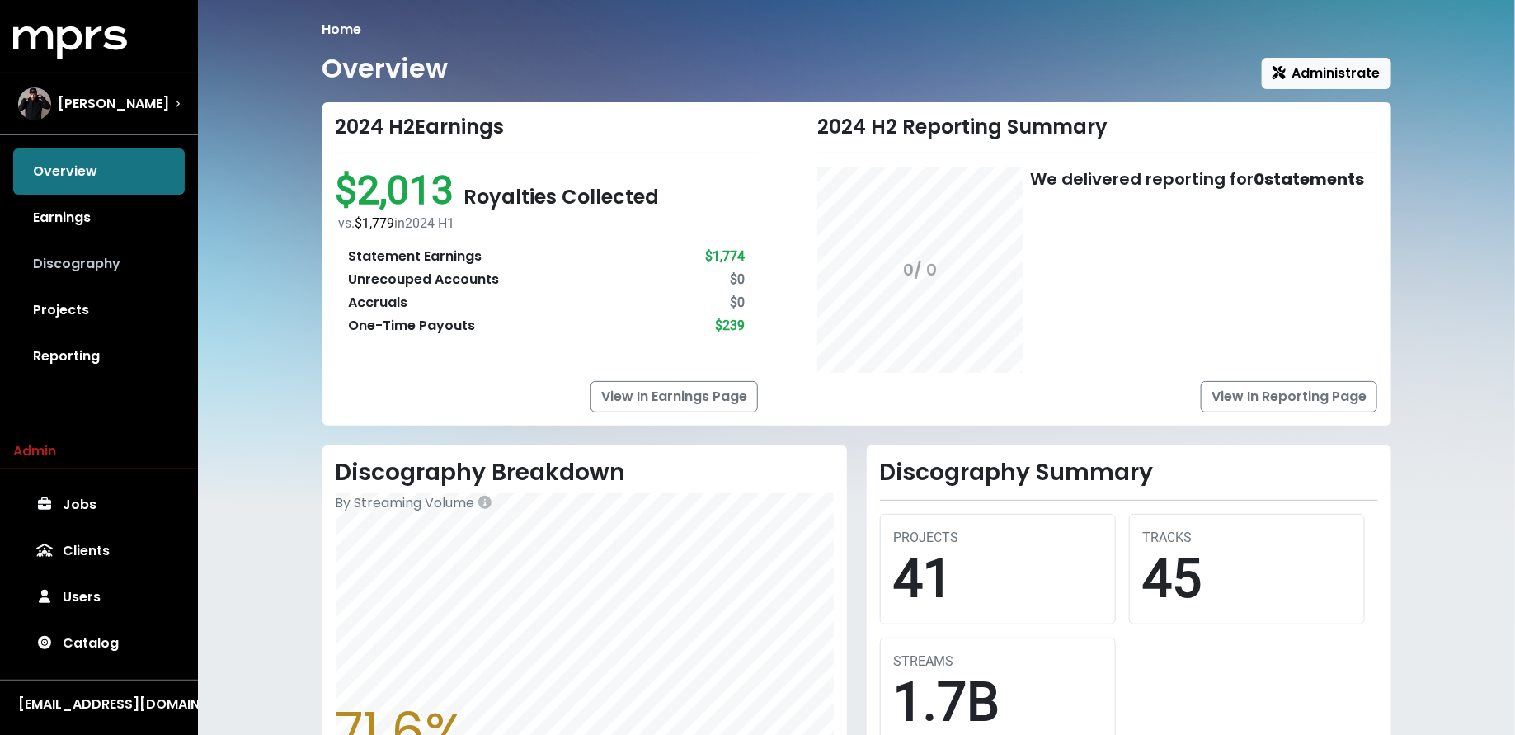
click at [82, 272] on link "Discography" at bounding box center [99, 264] width 172 height 46
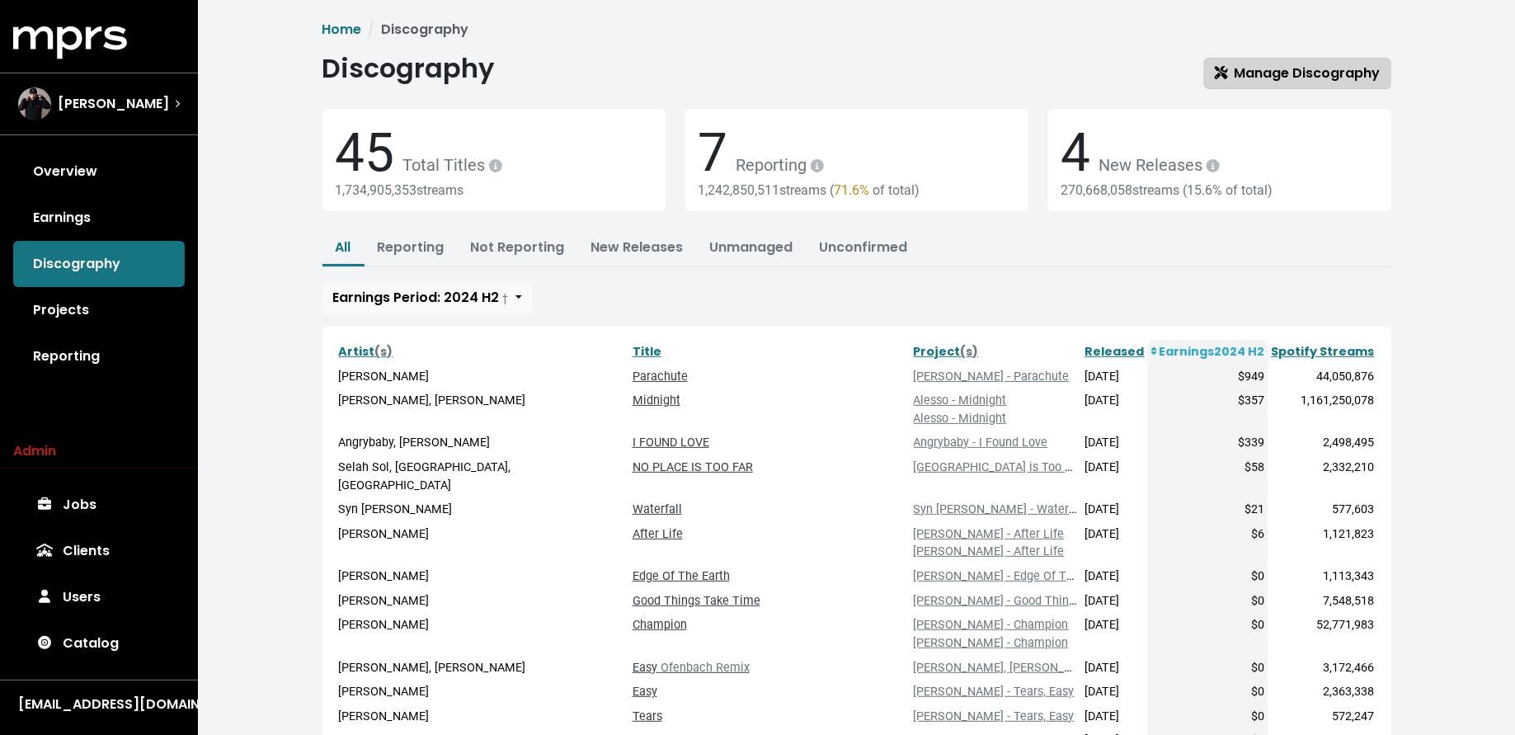
click at [1266, 73] on span "Manage Discography" at bounding box center [1298, 73] width 166 height 19
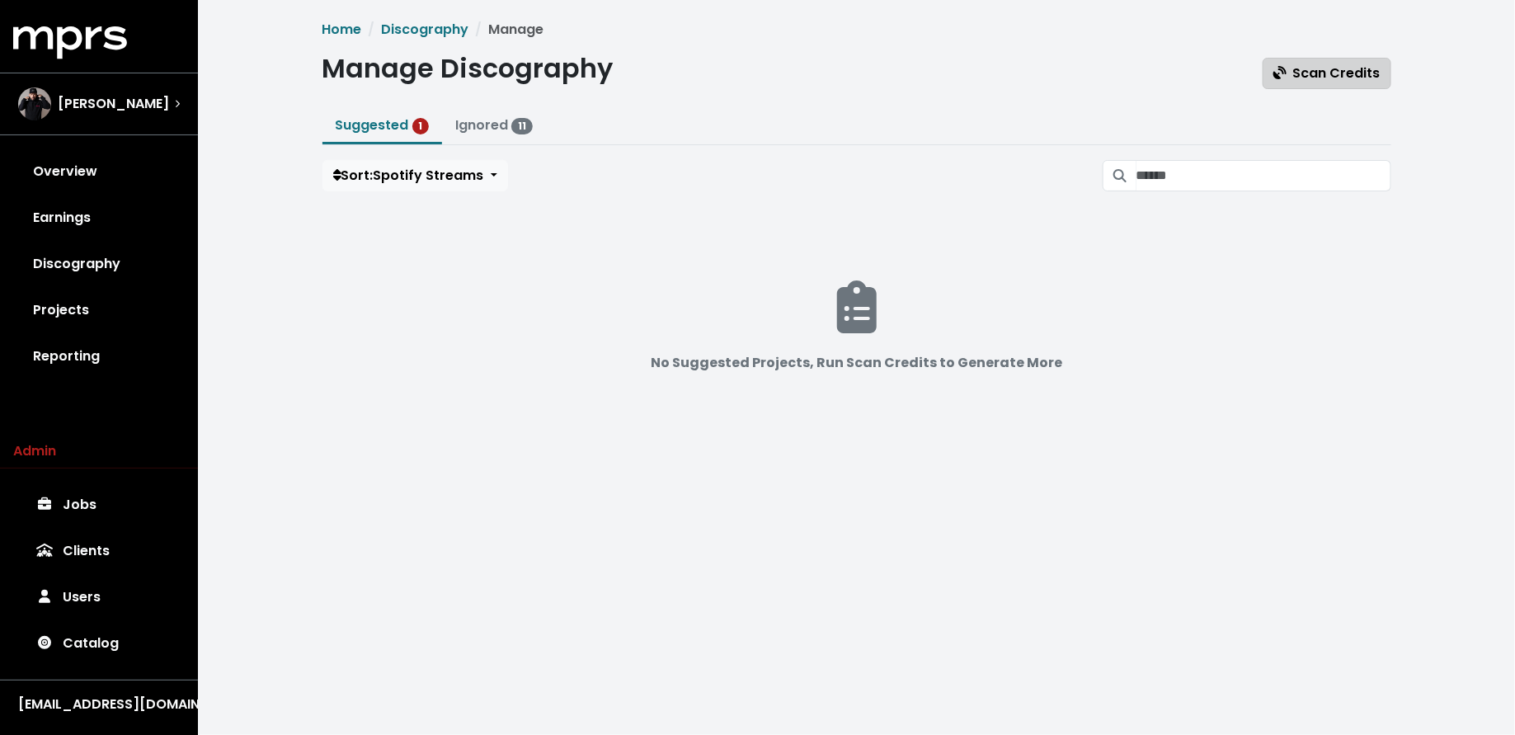
click at [1287, 73] on icon "button" at bounding box center [1280, 72] width 13 height 13
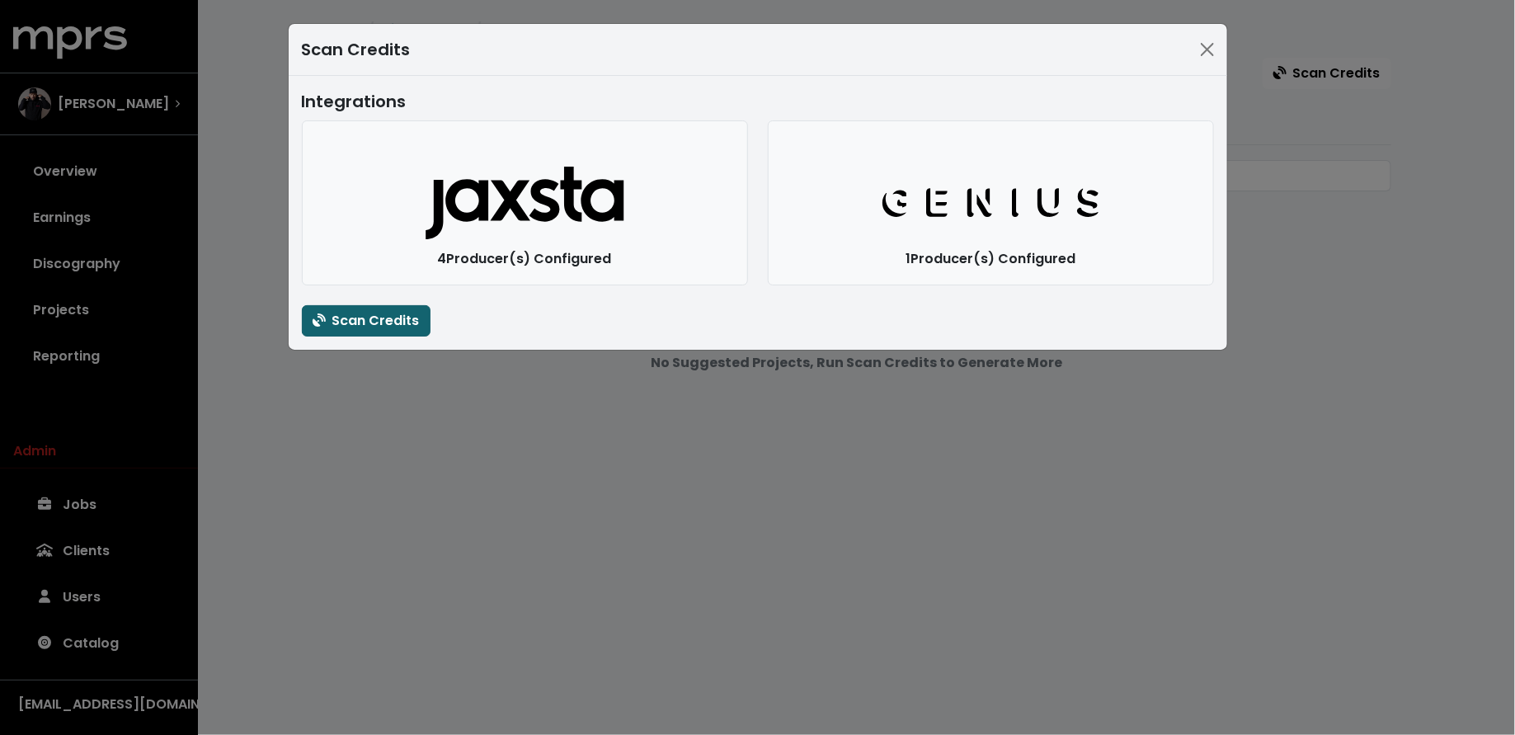
click at [393, 327] on span "Scan Credits" at bounding box center [366, 320] width 107 height 19
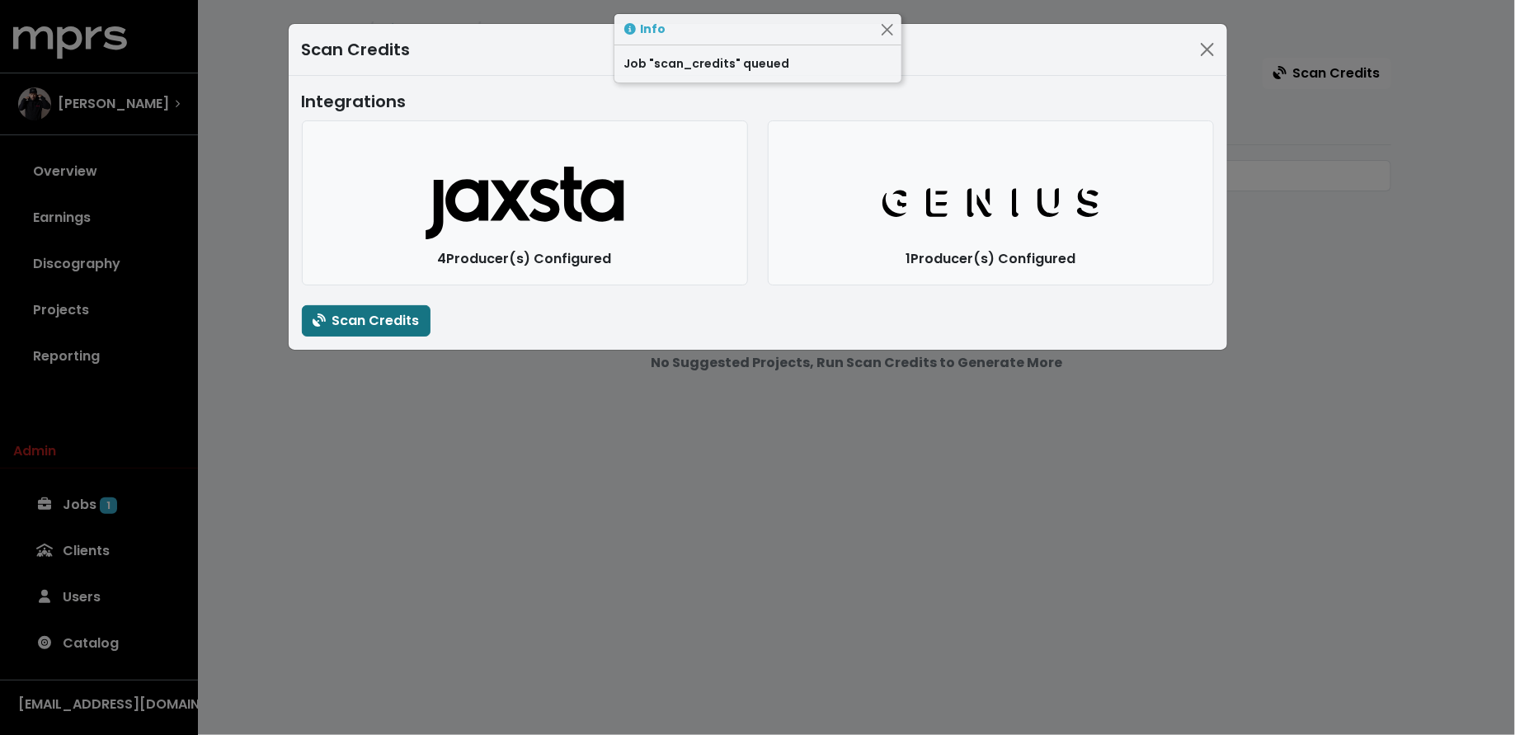
click at [399, 448] on div "Scan Credits Integrations Jaxsta Logo 4 Producer(s) Configured Genius Logo 1 Pr…" at bounding box center [757, 367] width 1515 height 735
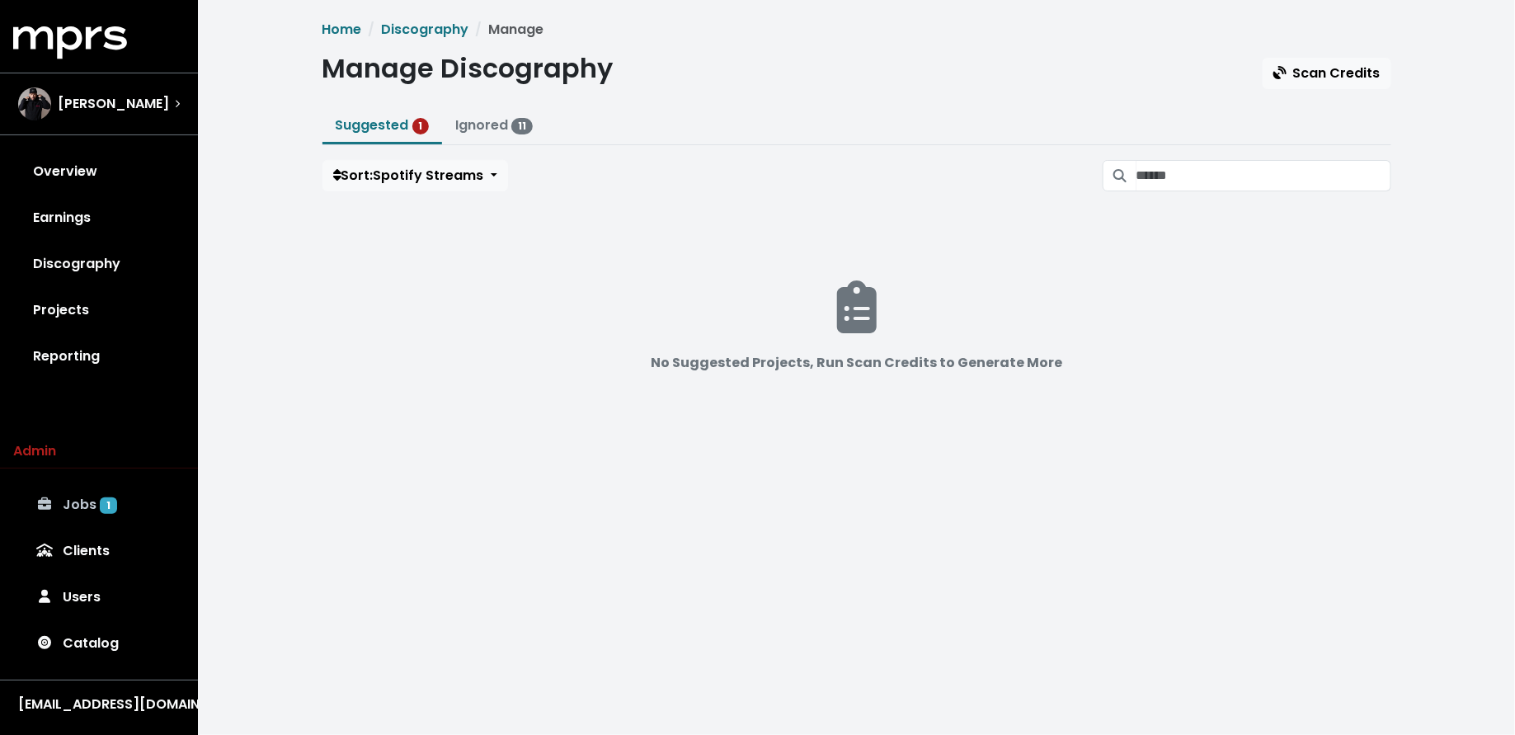
click at [139, 505] on link "Jobs 1" at bounding box center [99, 505] width 172 height 46
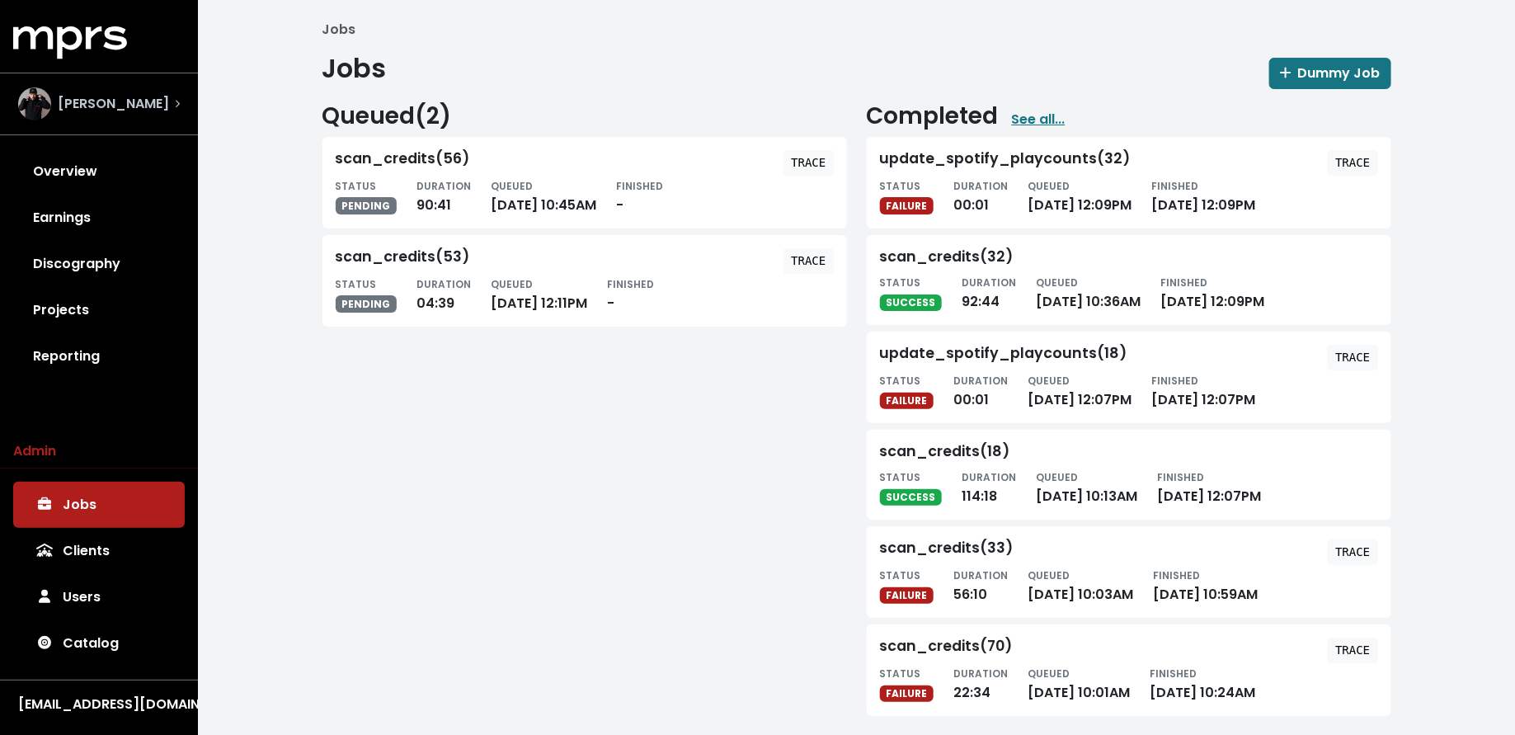
click at [124, 111] on span "[PERSON_NAME]" at bounding box center [113, 104] width 111 height 20
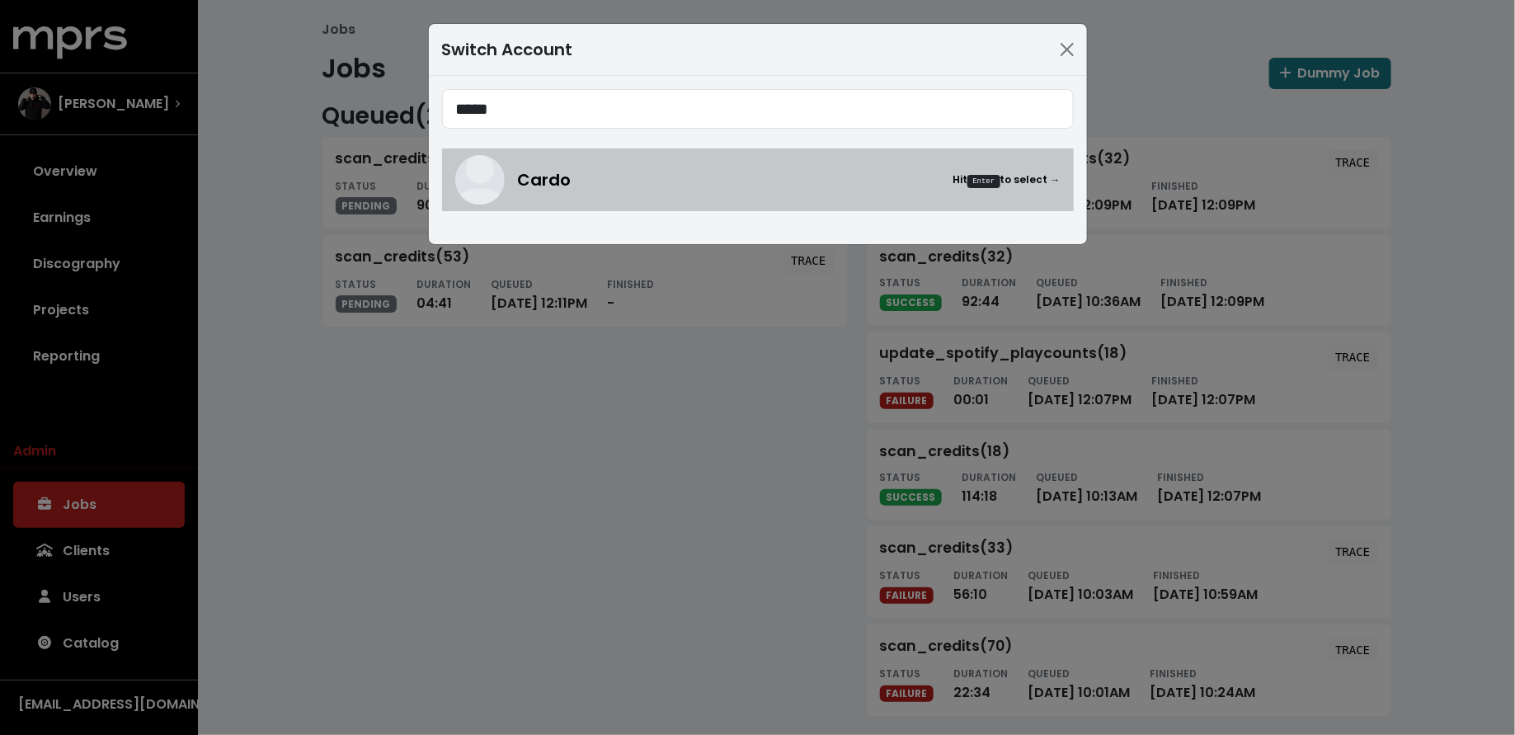
type input "*****"
click at [591, 182] on div "Cardo Hit Enter to select →" at bounding box center [789, 179] width 543 height 25
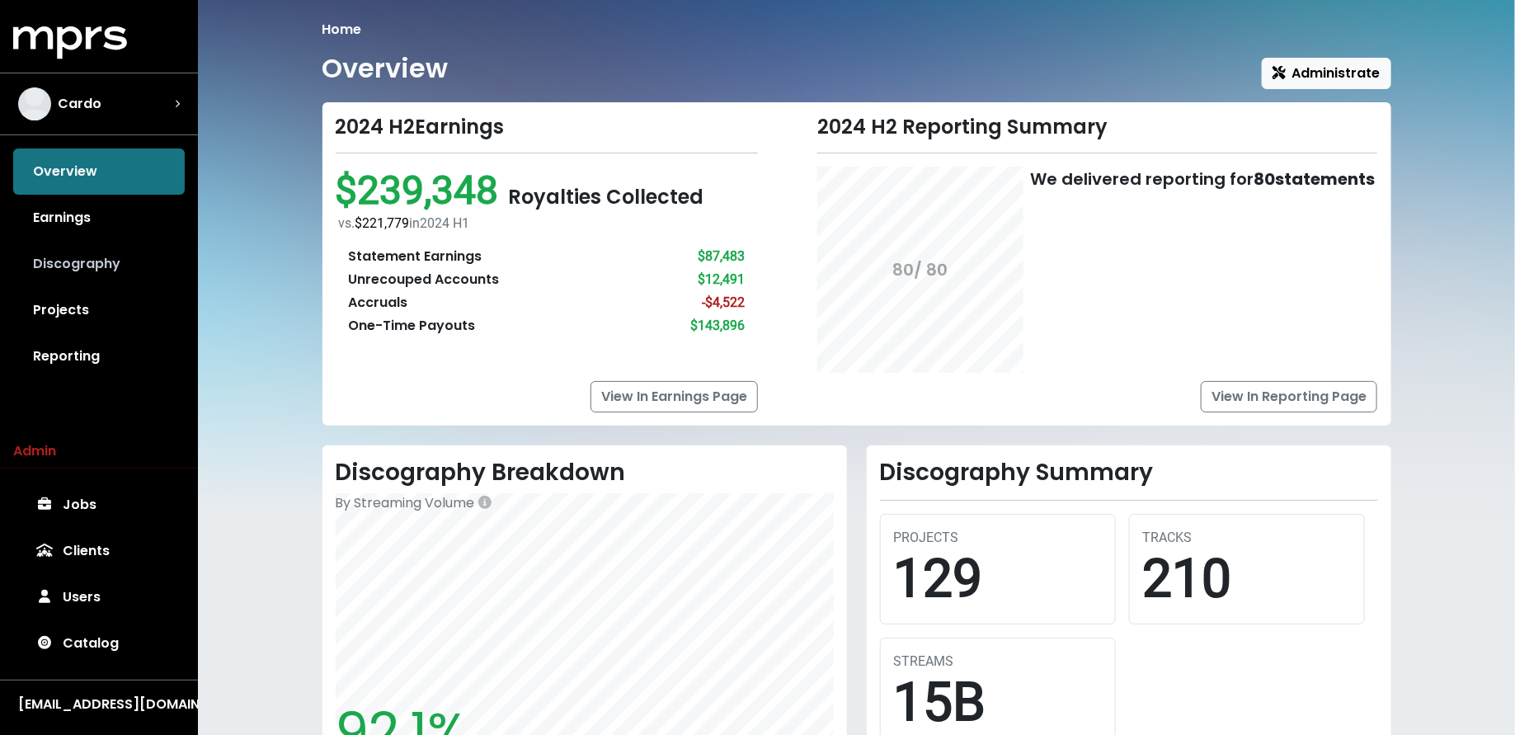
click at [77, 262] on link "Discography" at bounding box center [99, 264] width 172 height 46
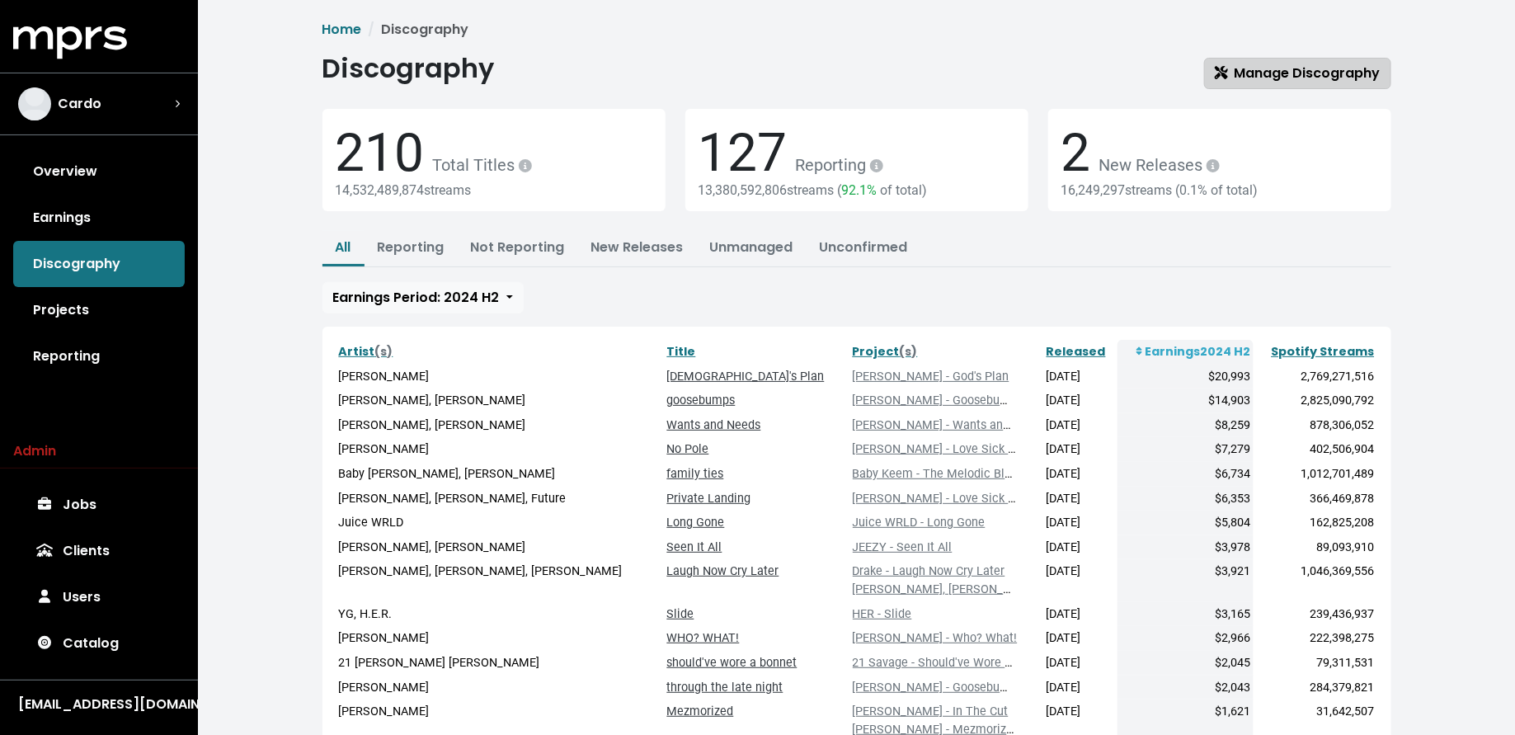
click at [1257, 71] on span "Manage Discography" at bounding box center [1298, 73] width 166 height 19
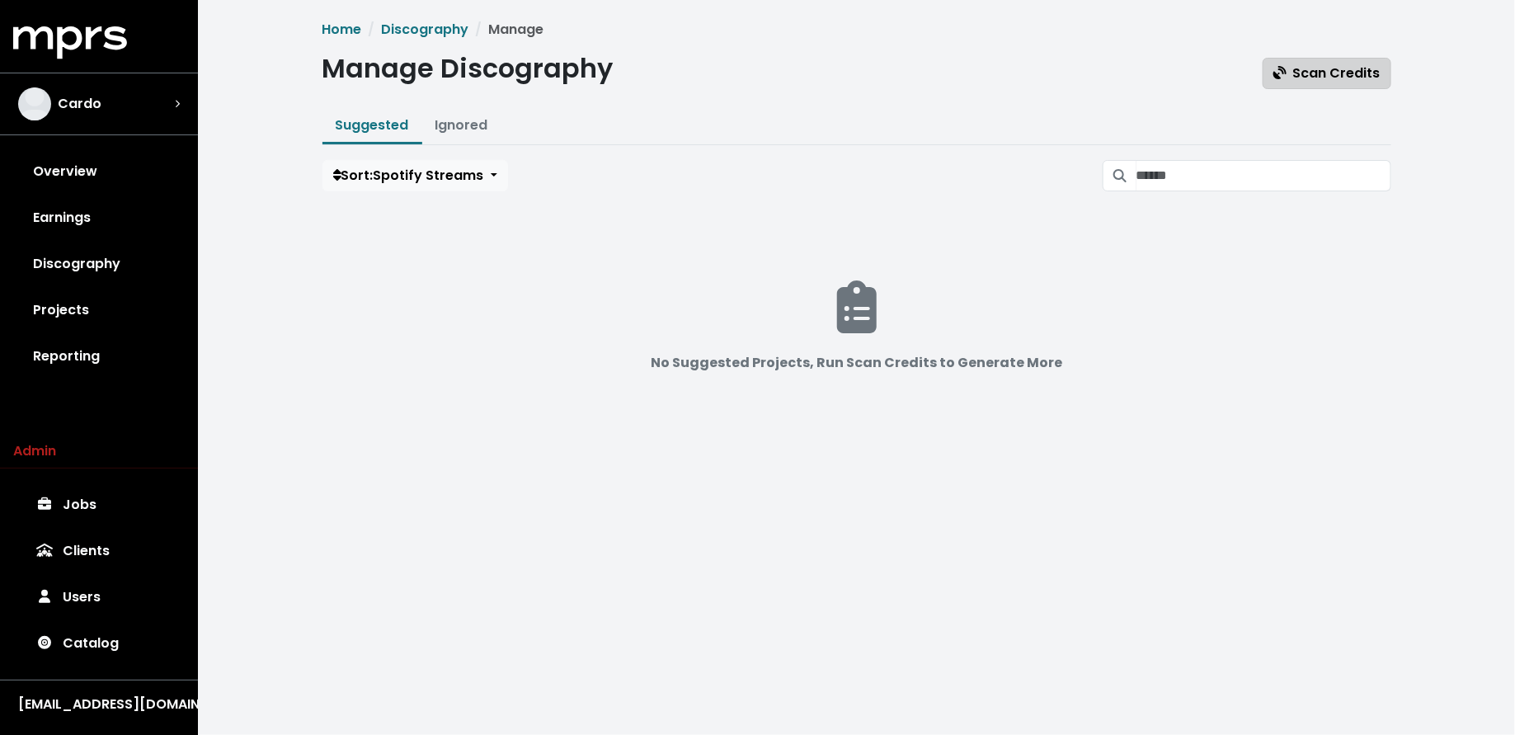
click at [1362, 68] on span "Scan Credits" at bounding box center [1327, 73] width 107 height 19
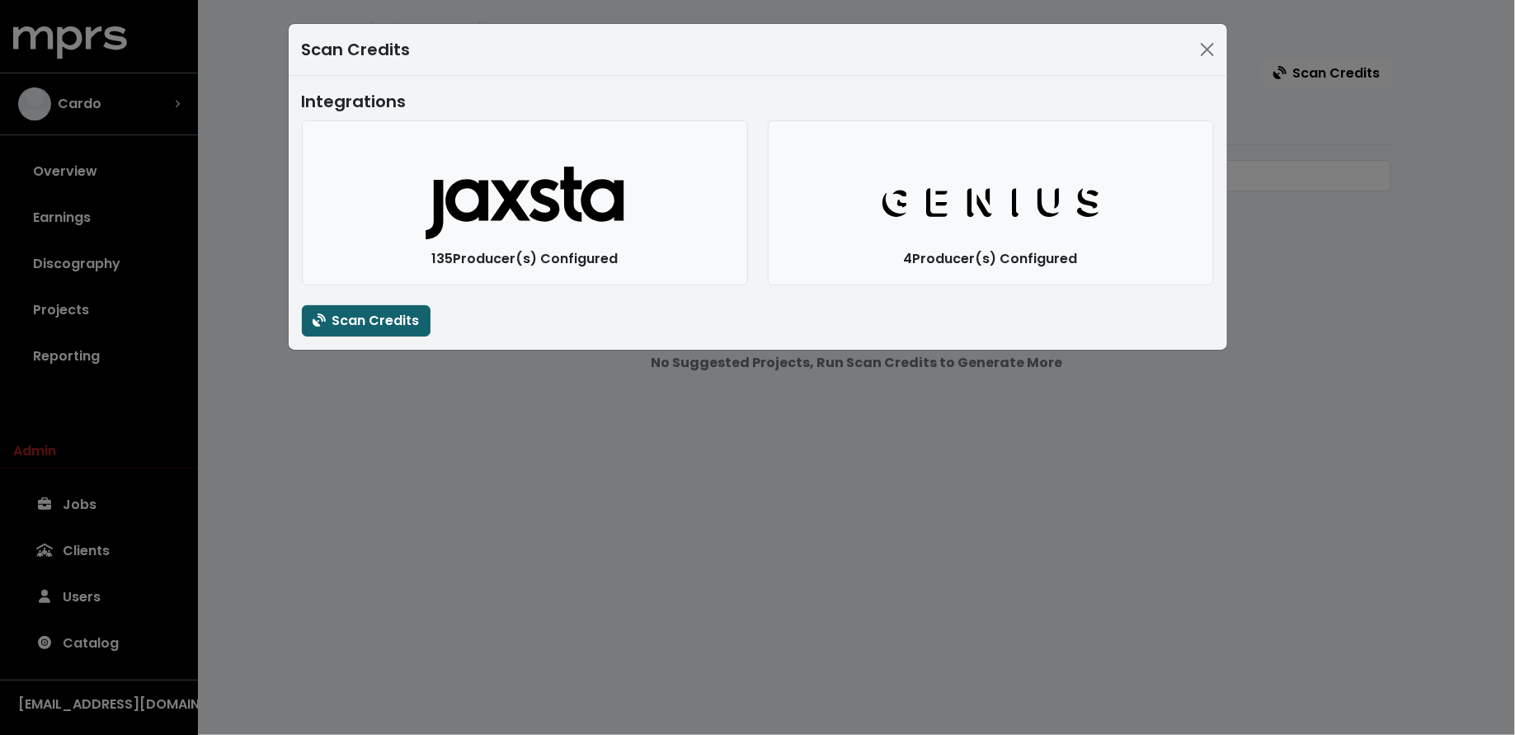
click at [407, 318] on span "Scan Credits" at bounding box center [366, 320] width 107 height 19
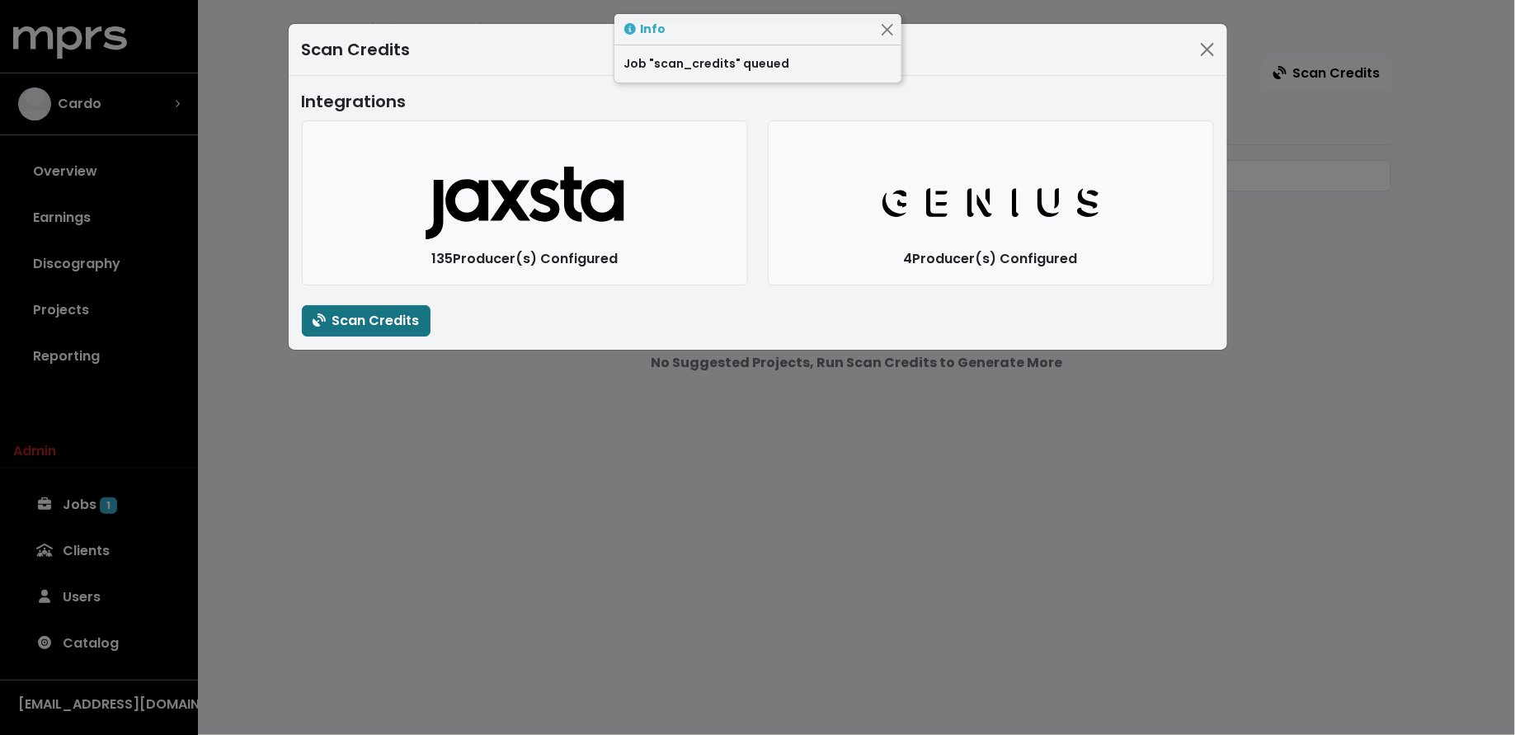
click at [372, 454] on div "Scan Credits Integrations Jaxsta Logo 135 Producer(s) Configured Genius Logo 4 …" at bounding box center [757, 367] width 1515 height 735
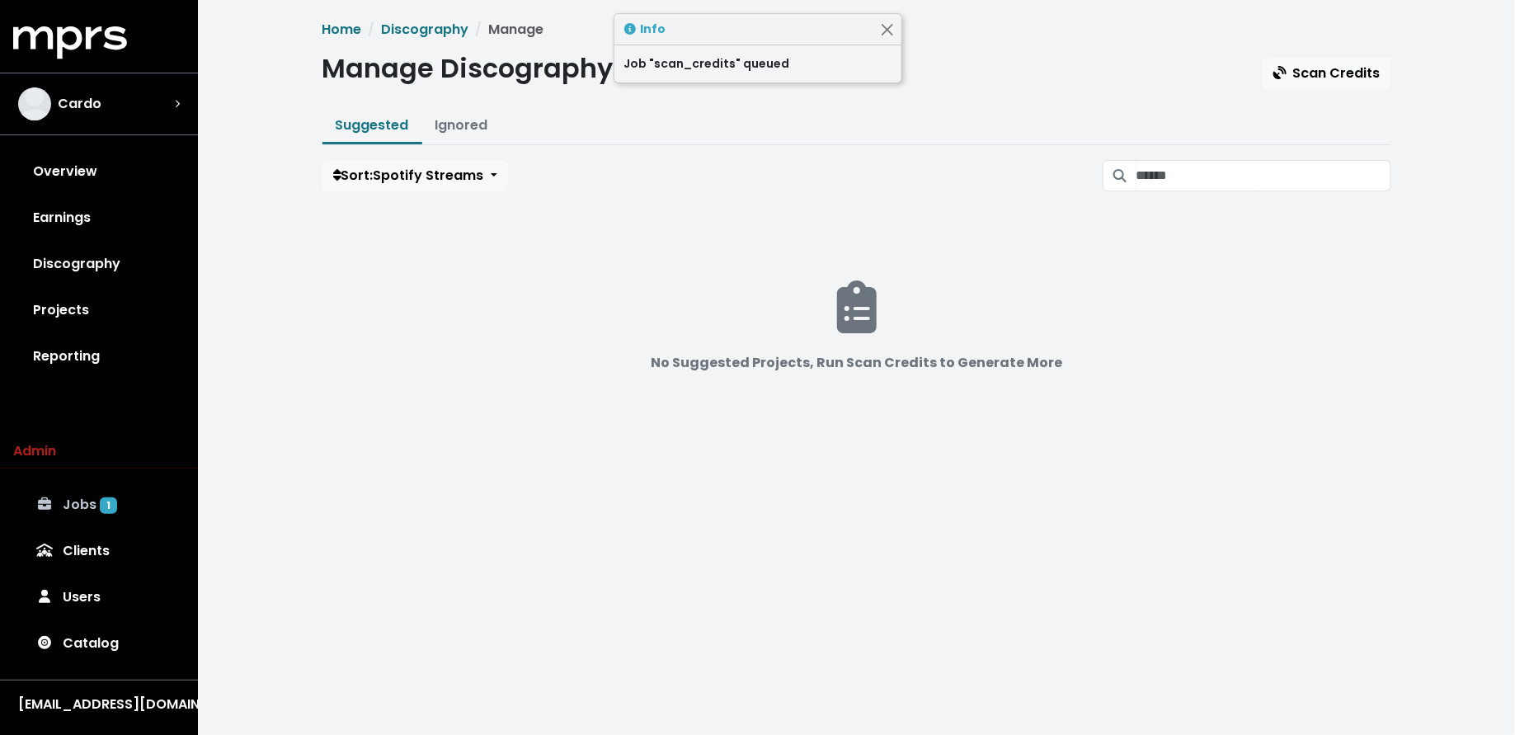
click at [68, 505] on link "Jobs 1" at bounding box center [99, 505] width 172 height 46
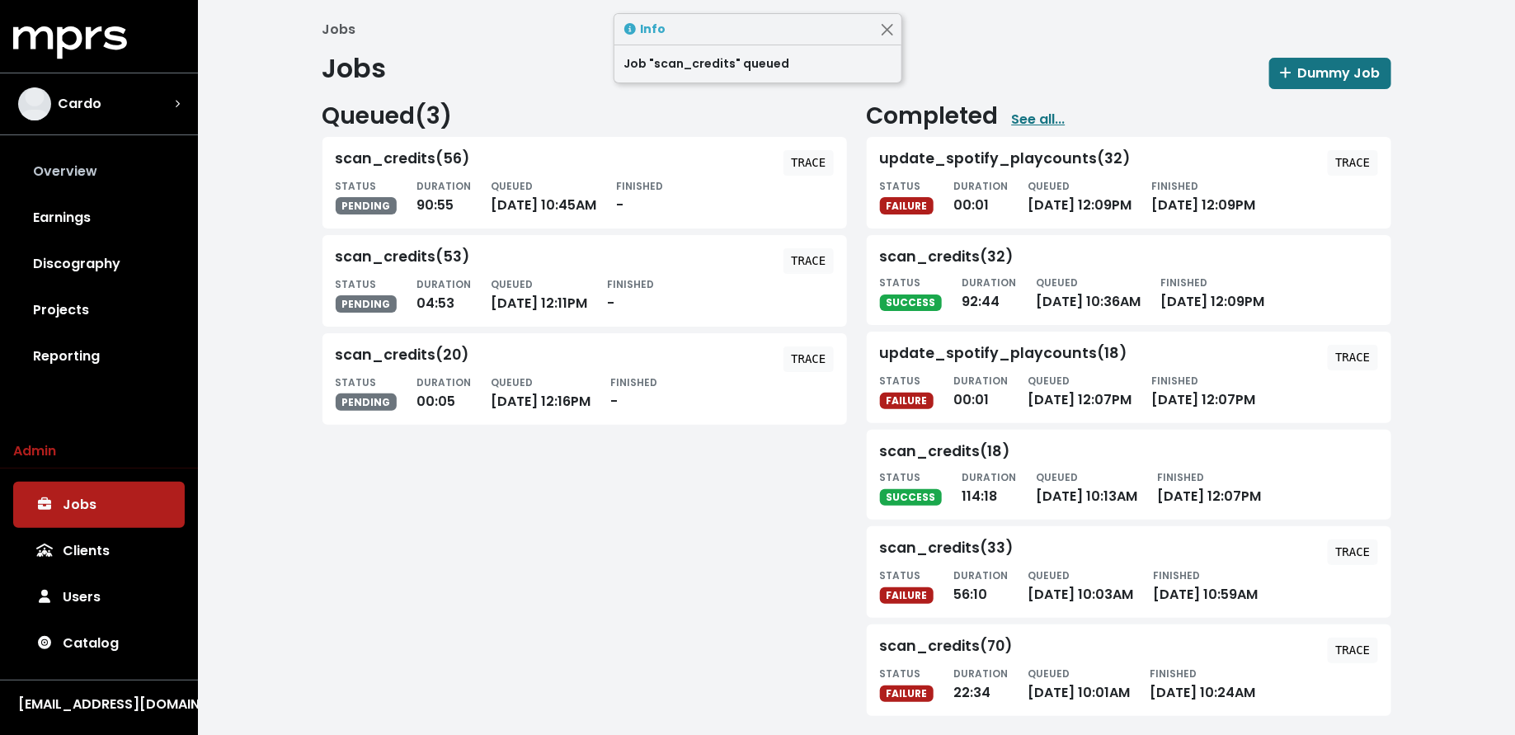
click at [84, 183] on link "Overview" at bounding box center [99, 171] width 172 height 46
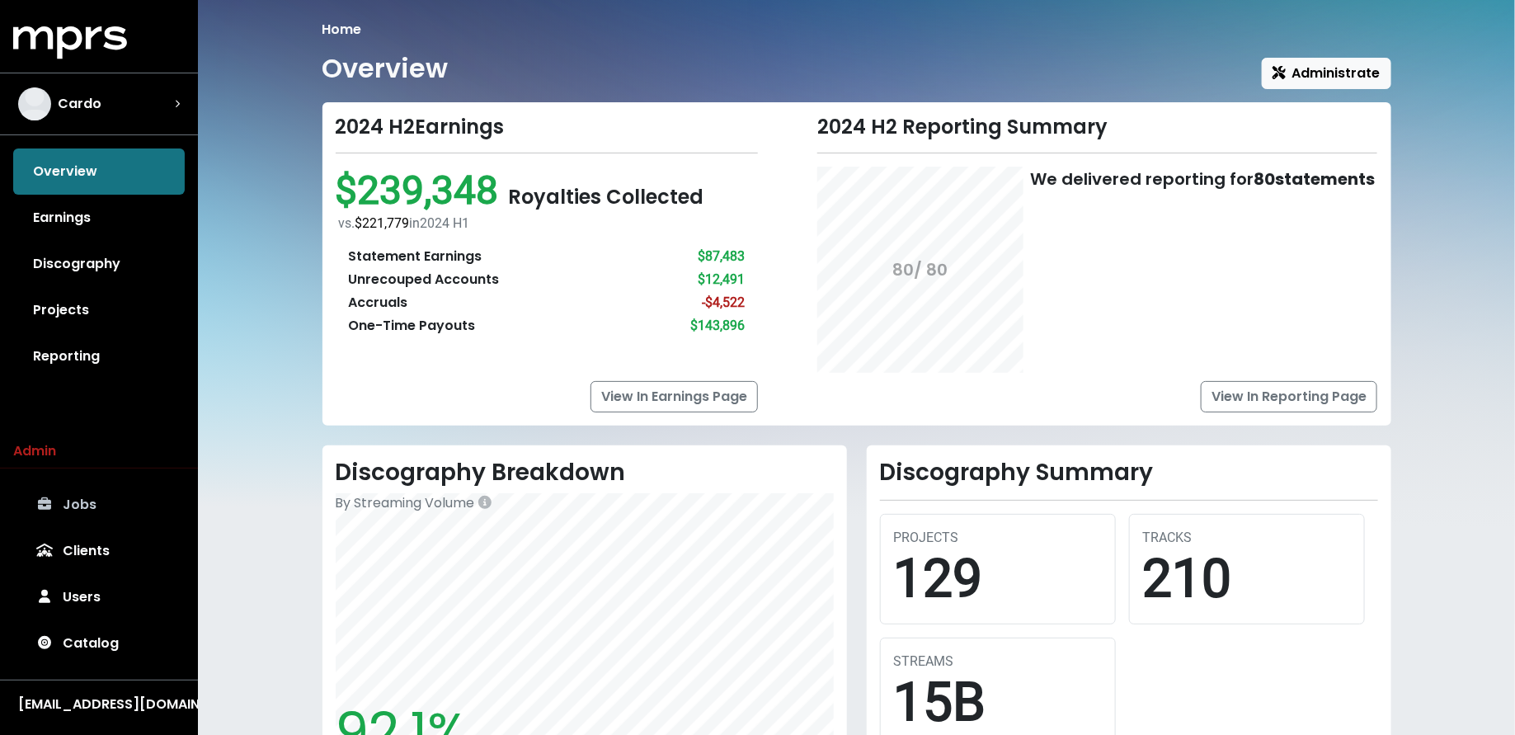
click at [125, 505] on link "Jobs" at bounding box center [99, 505] width 172 height 46
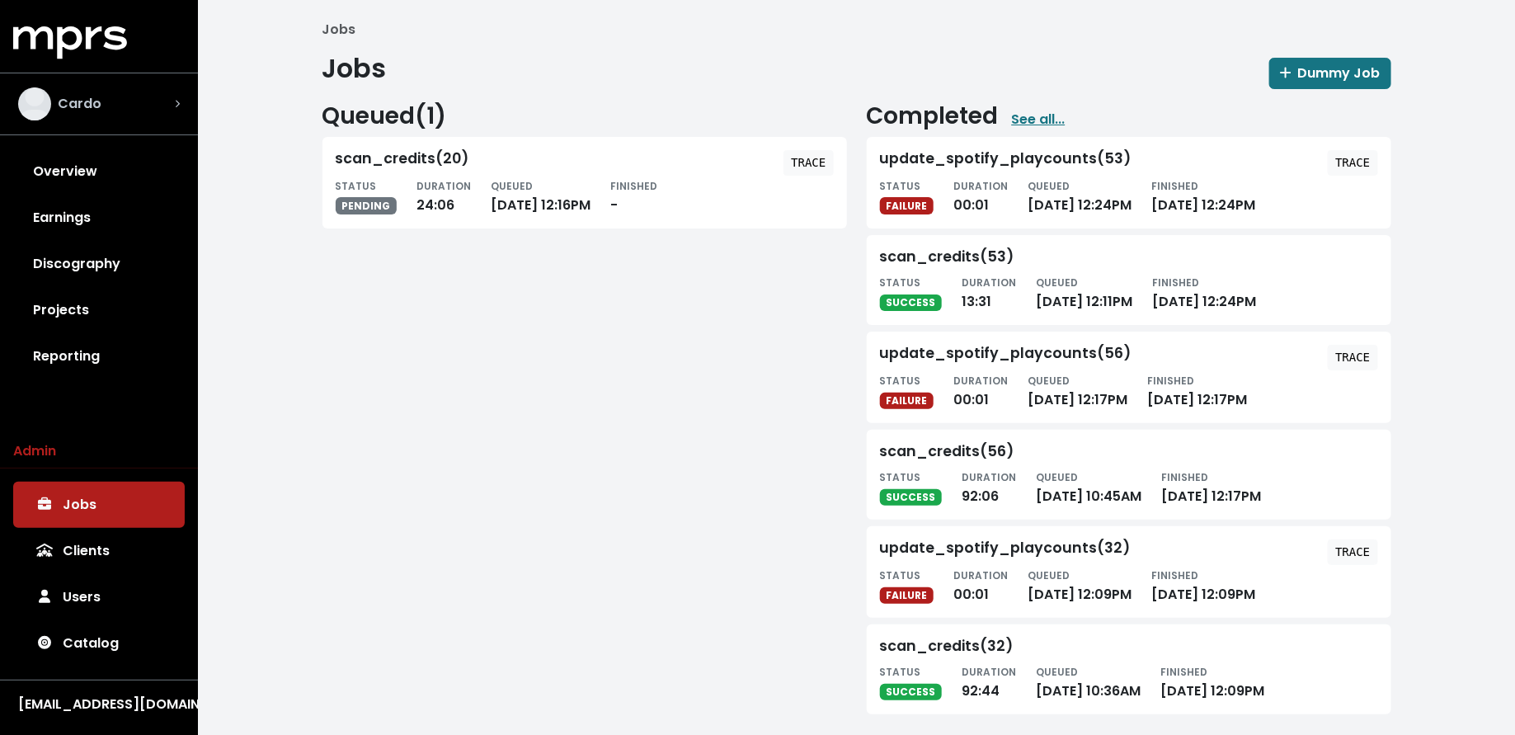
click at [119, 101] on div "Cardo" at bounding box center [99, 103] width 162 height 33
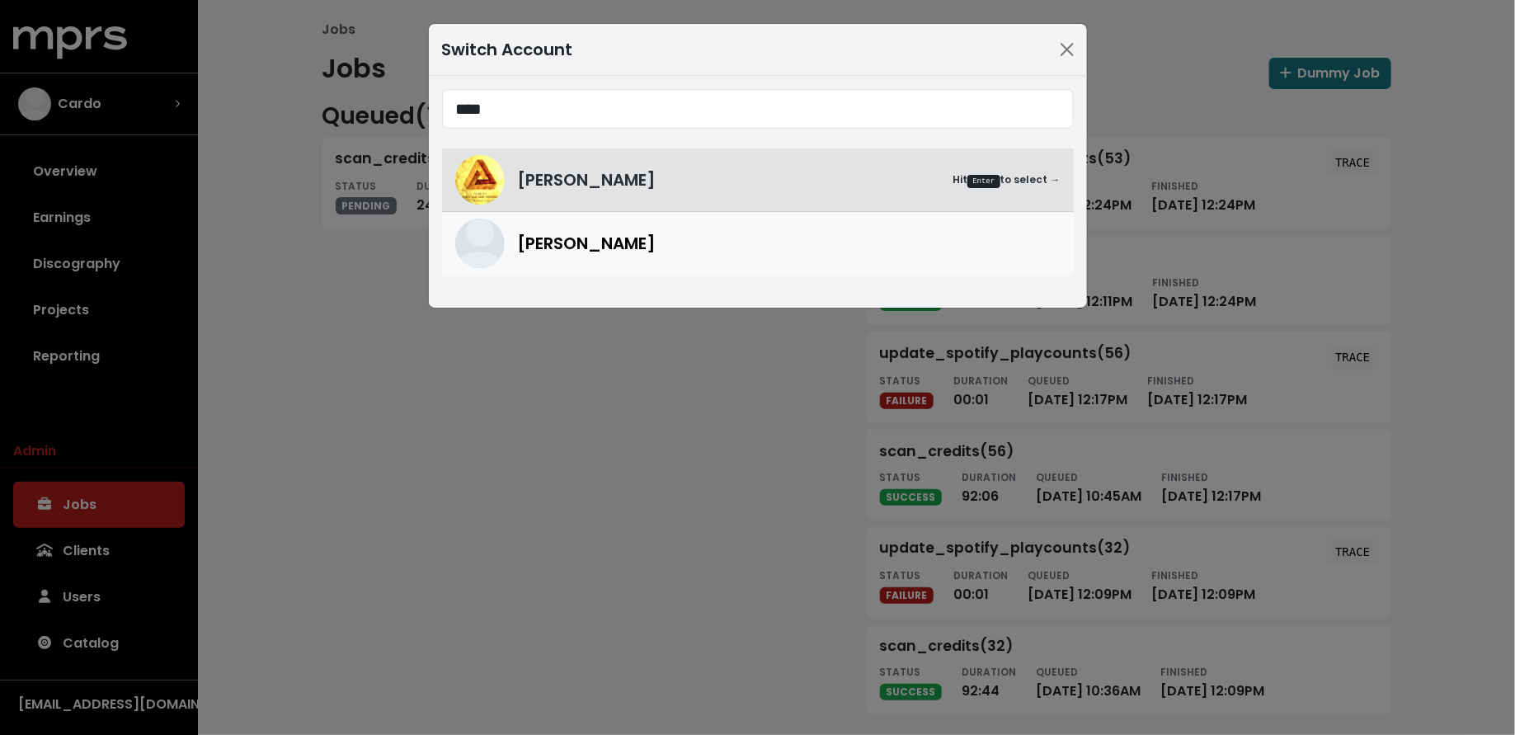
type input "****"
click at [648, 254] on div "[PERSON_NAME]" at bounding box center [789, 243] width 543 height 25
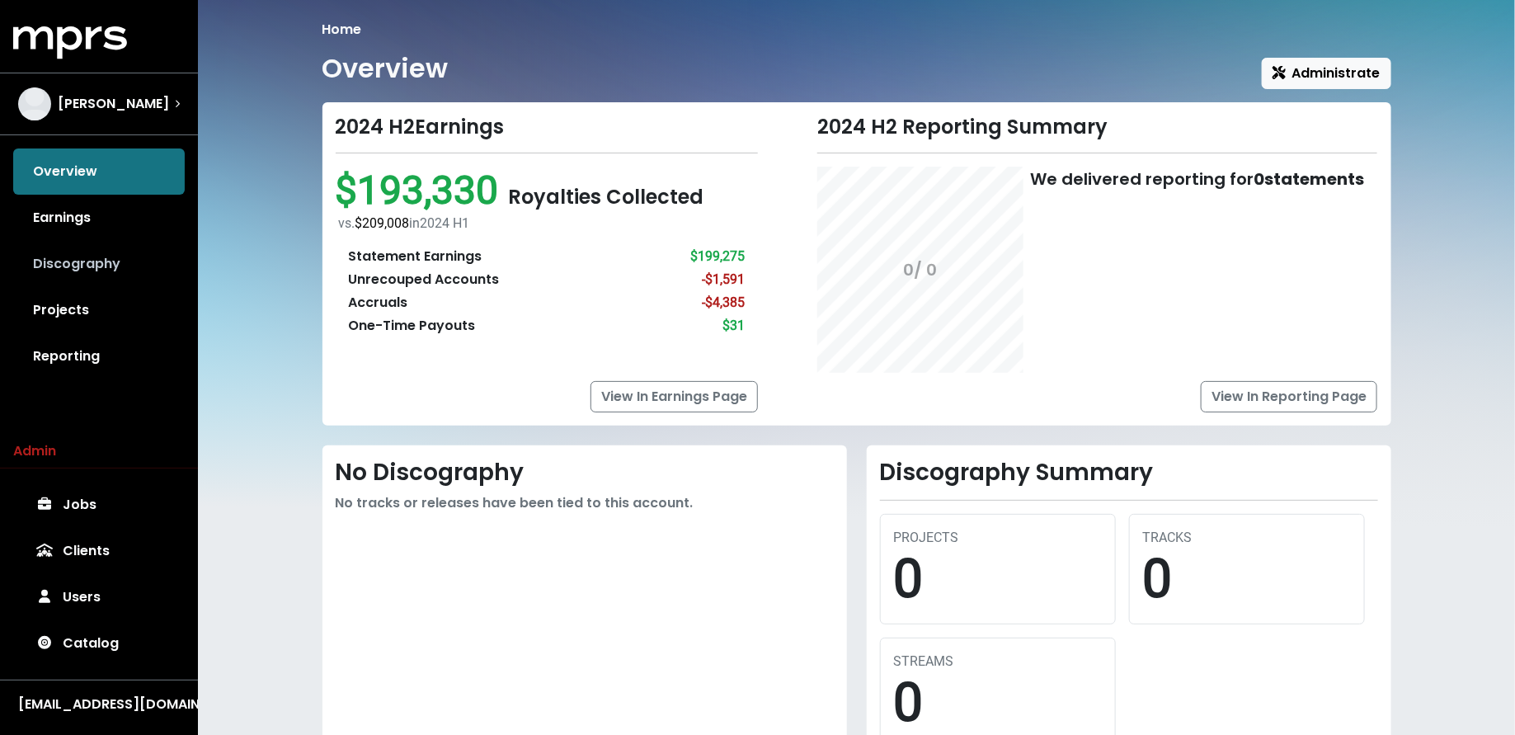
click at [115, 266] on link "Discography" at bounding box center [99, 264] width 172 height 46
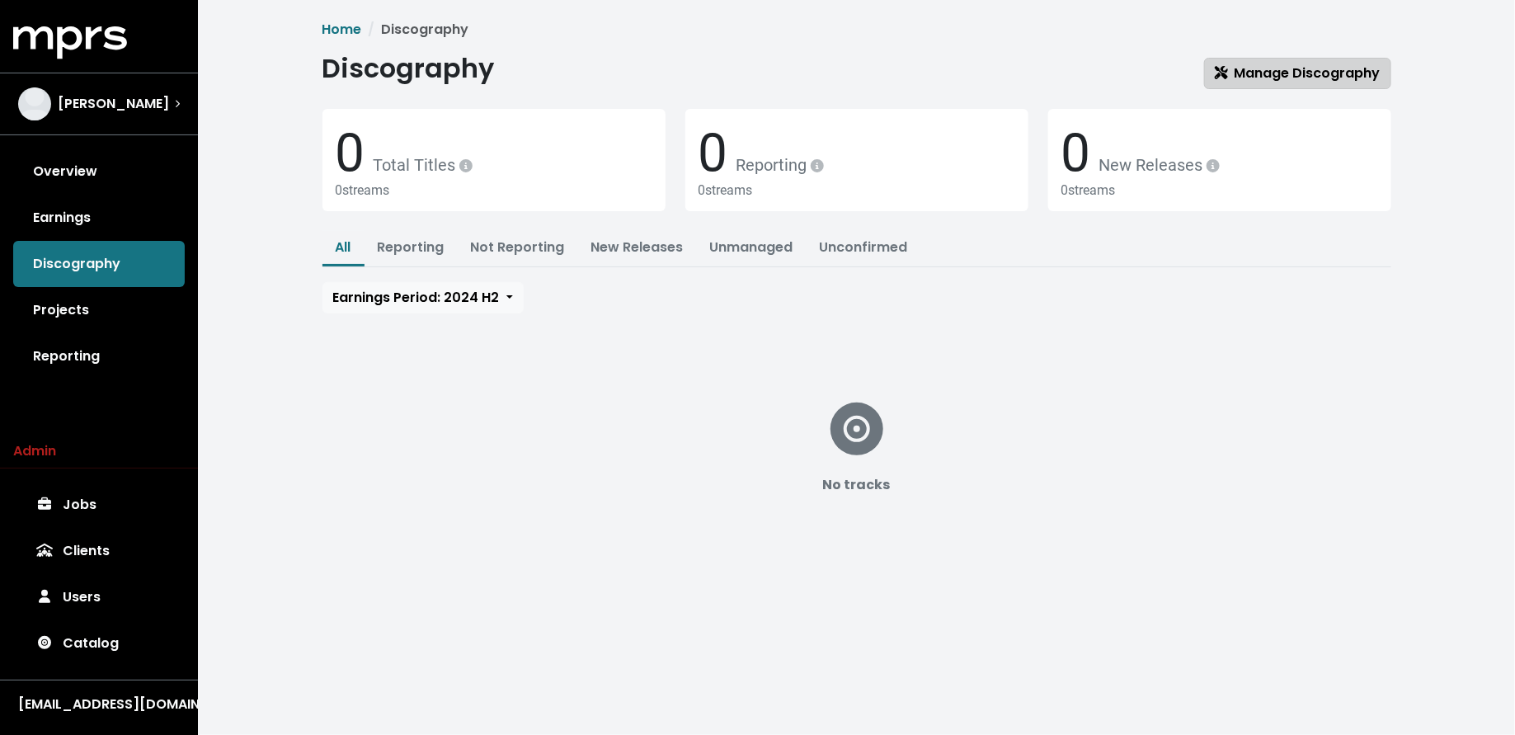
click at [1280, 82] on span "Manage Discography" at bounding box center [1298, 74] width 166 height 20
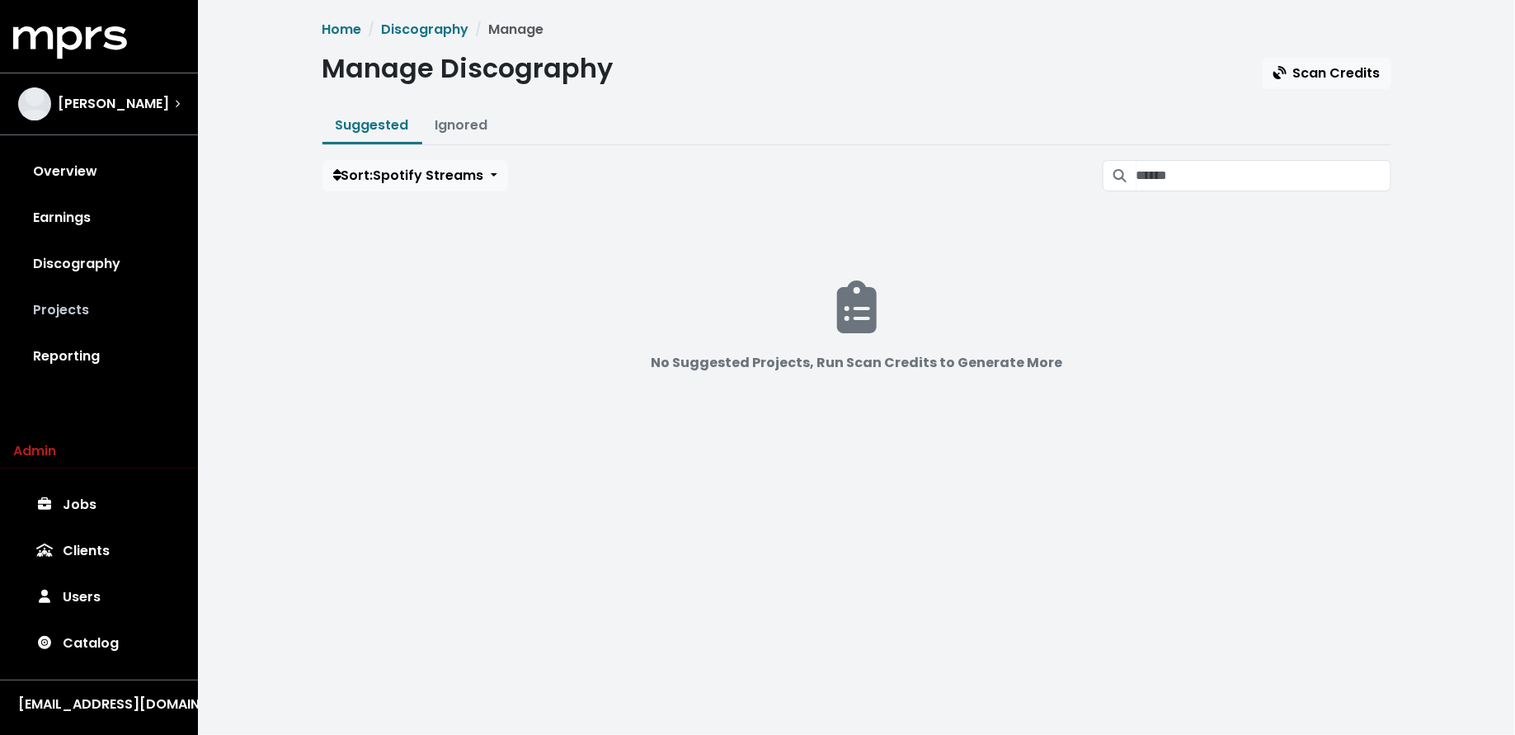
click at [89, 306] on link "Projects" at bounding box center [99, 310] width 172 height 46
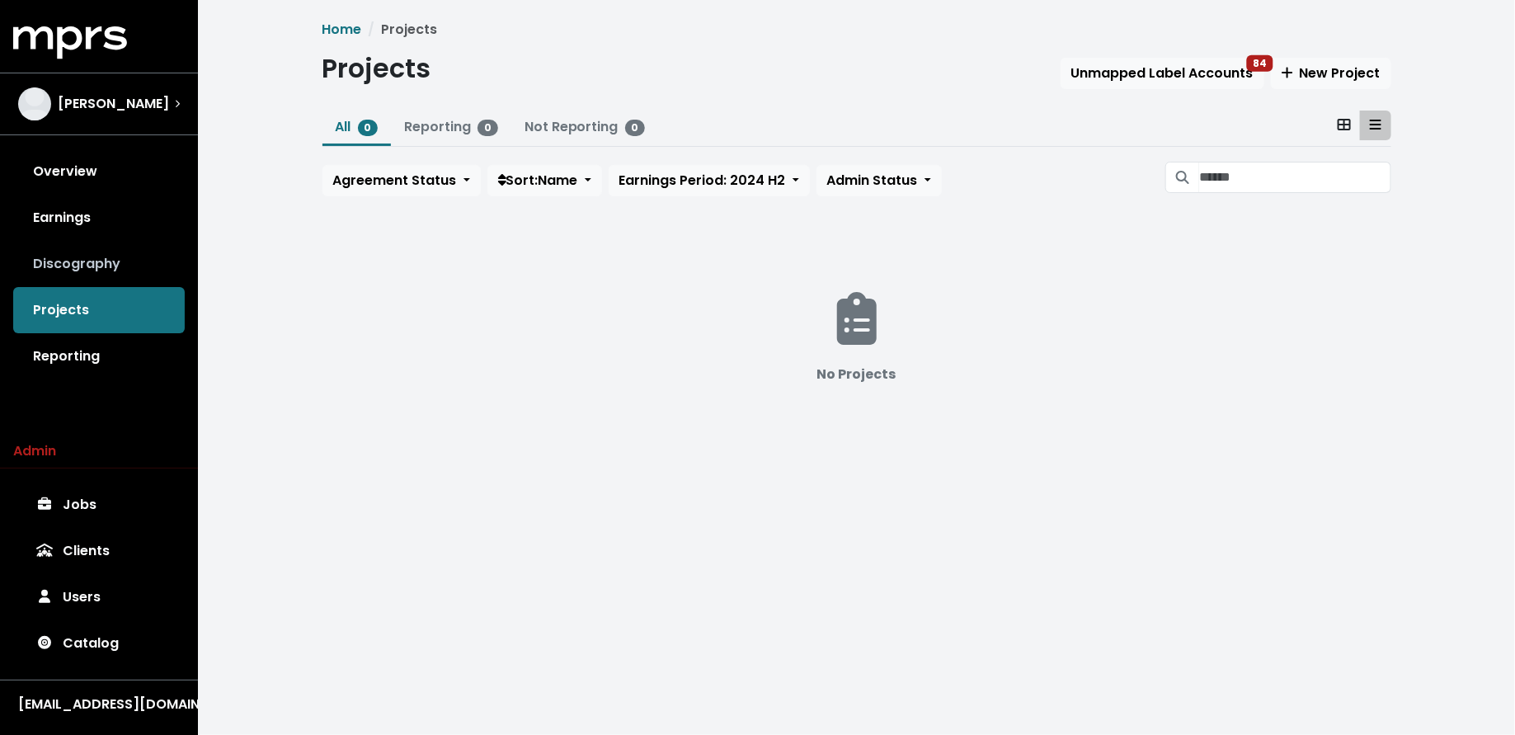
click at [104, 270] on link "Discography" at bounding box center [99, 264] width 172 height 46
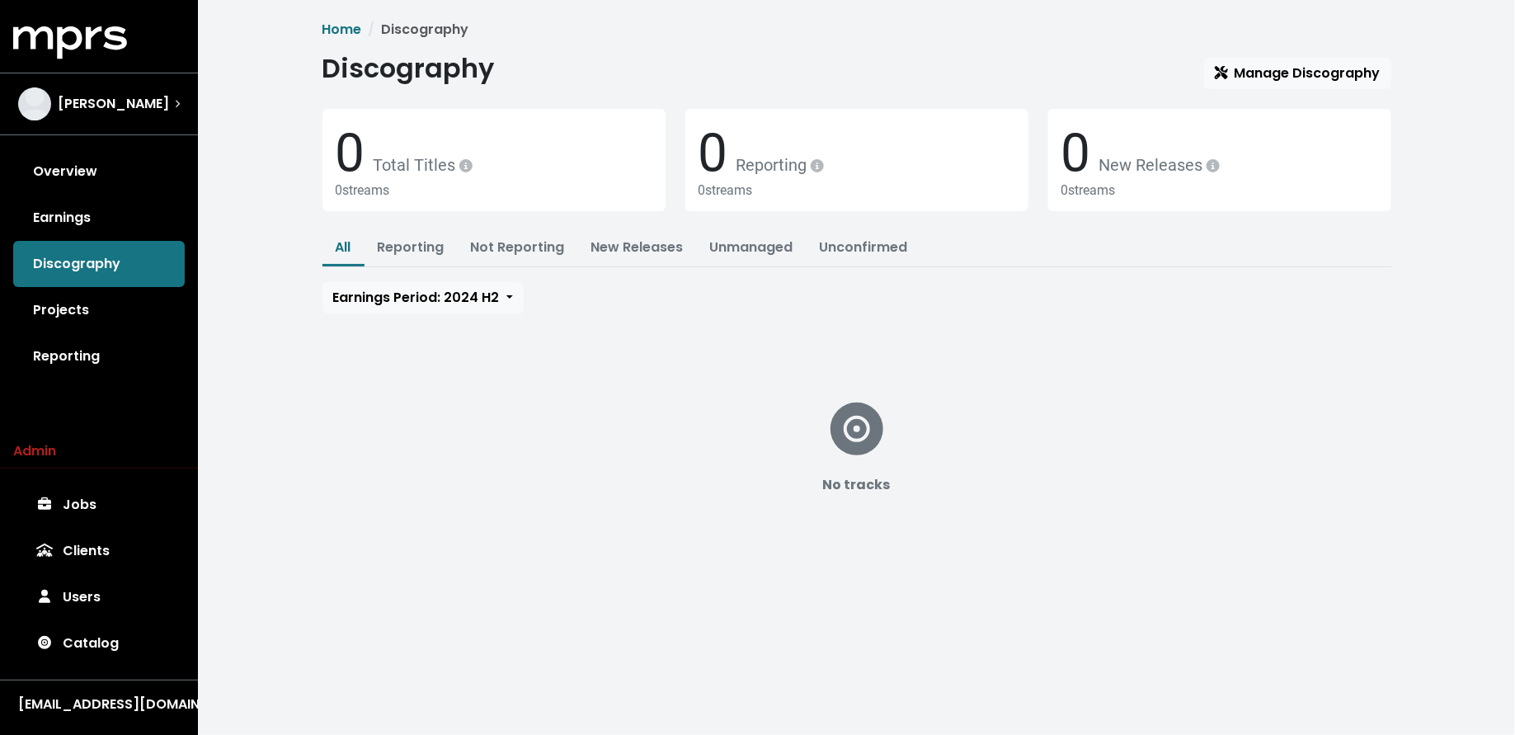
click at [1316, 53] on div "Discography Manage Discography" at bounding box center [857, 71] width 1069 height 36
click at [1307, 59] on link "Manage Discography" at bounding box center [1297, 73] width 187 height 31
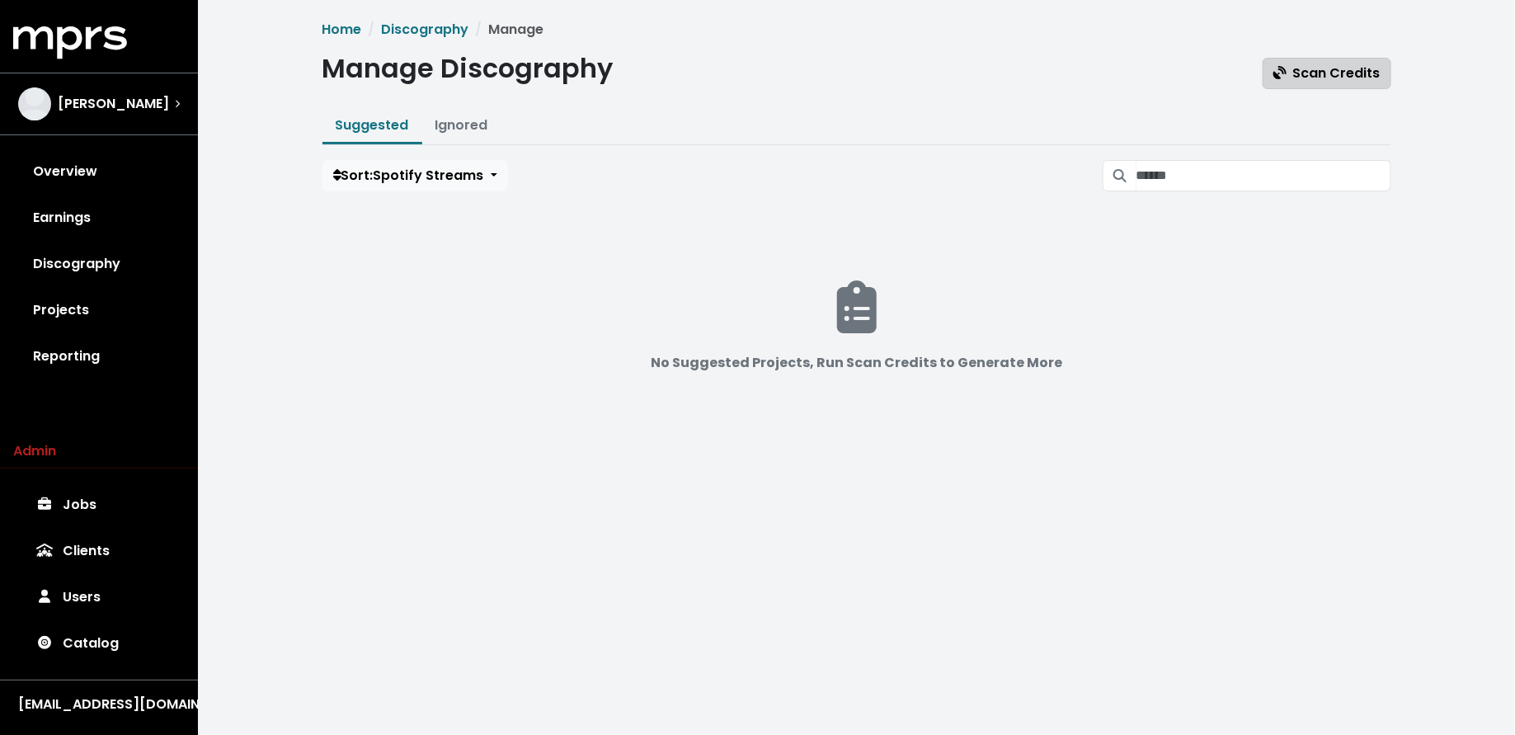
click at [1312, 78] on span "Scan Credits" at bounding box center [1327, 73] width 107 height 19
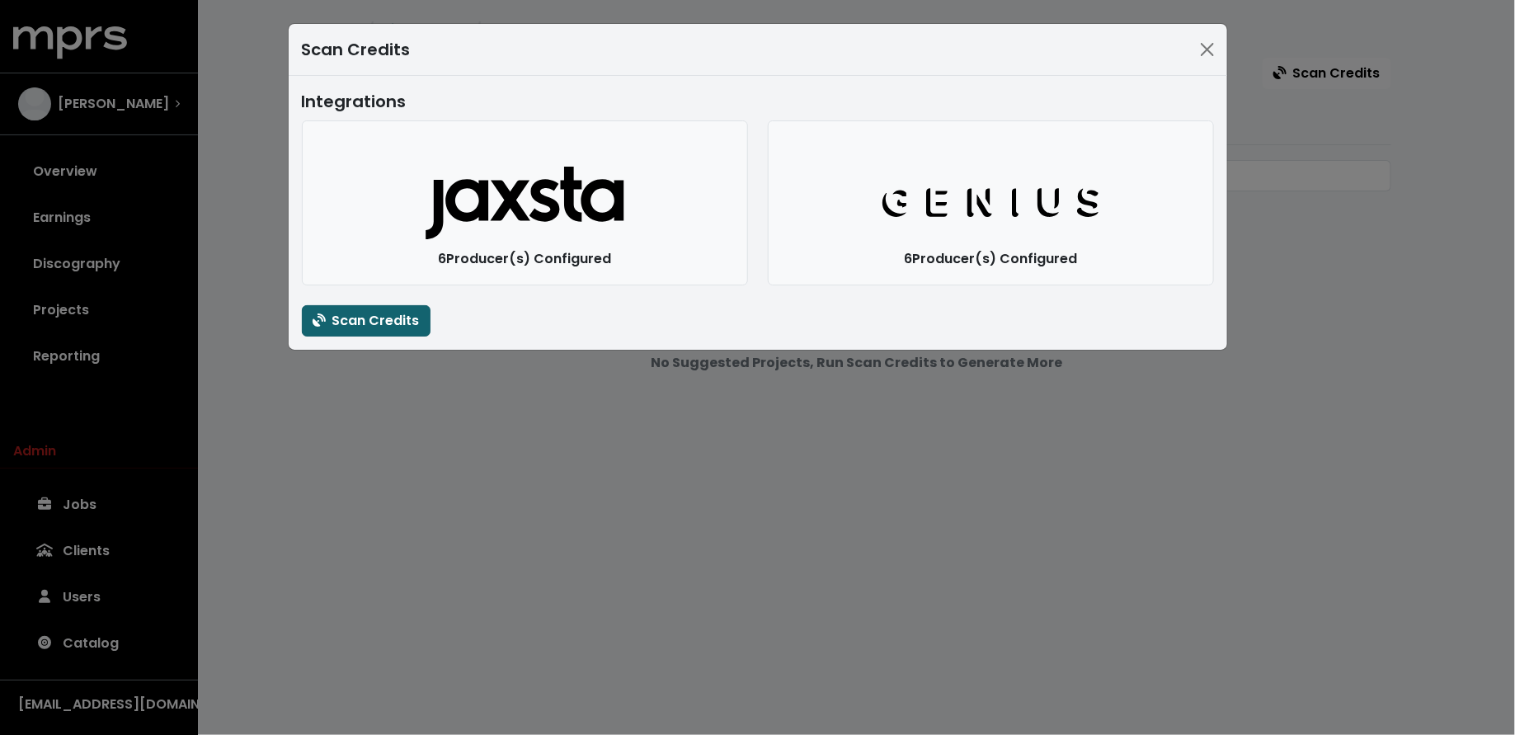
click at [394, 318] on span "Scan Credits" at bounding box center [366, 320] width 107 height 19
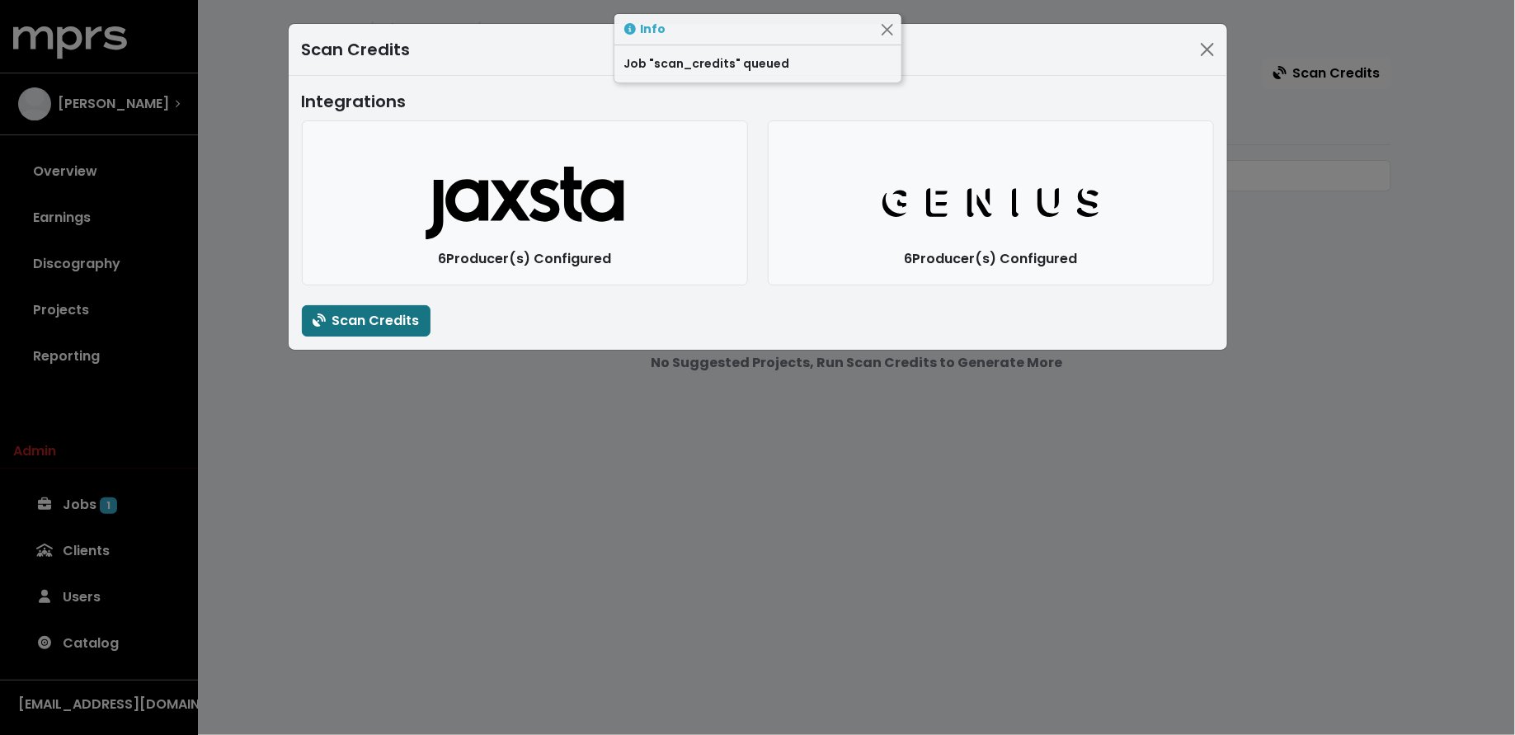
click at [349, 439] on div "Scan Credits Integrations Jaxsta Logo 6 Producer(s) Configured Genius Logo 6 Pr…" at bounding box center [757, 367] width 1515 height 735
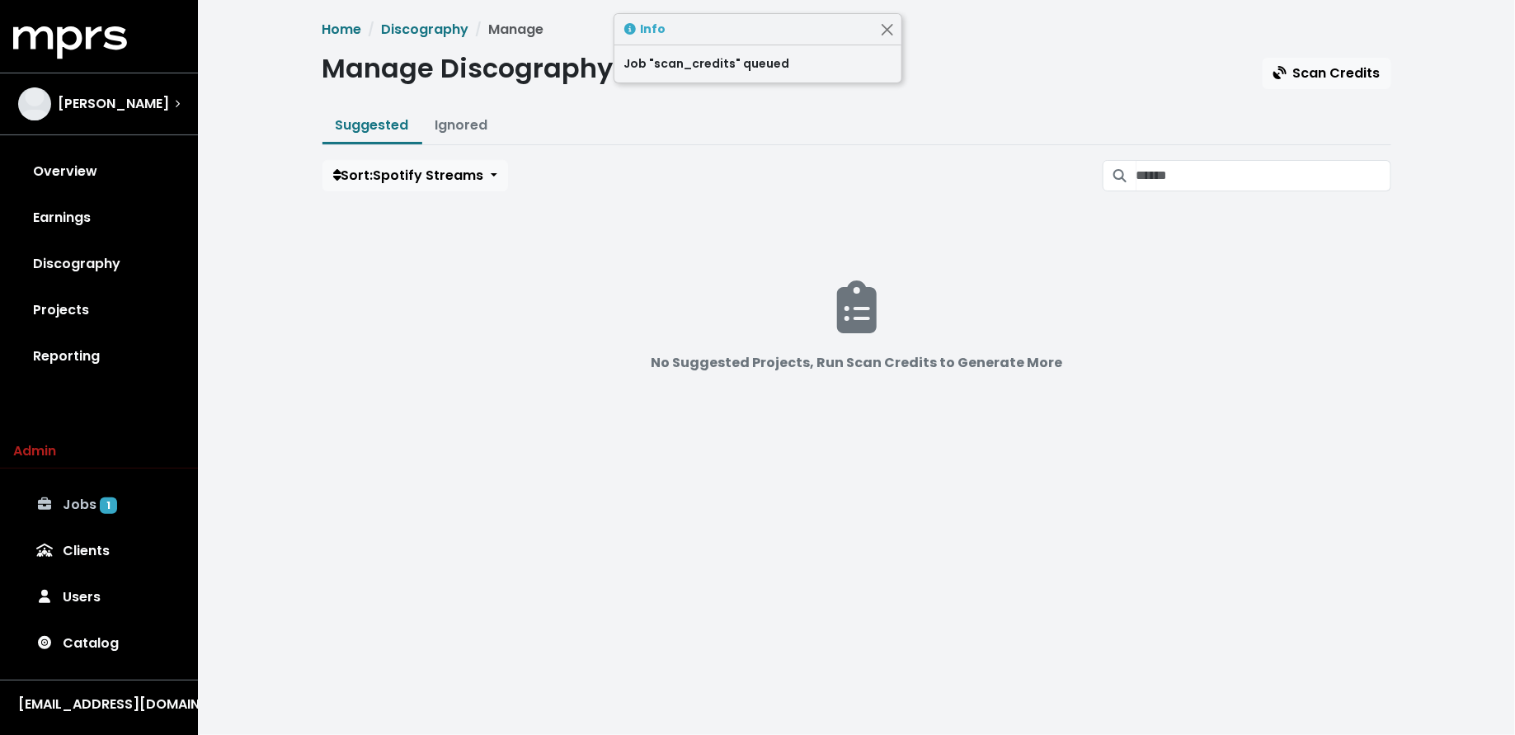
click at [114, 492] on link "Jobs 1" at bounding box center [99, 505] width 172 height 46
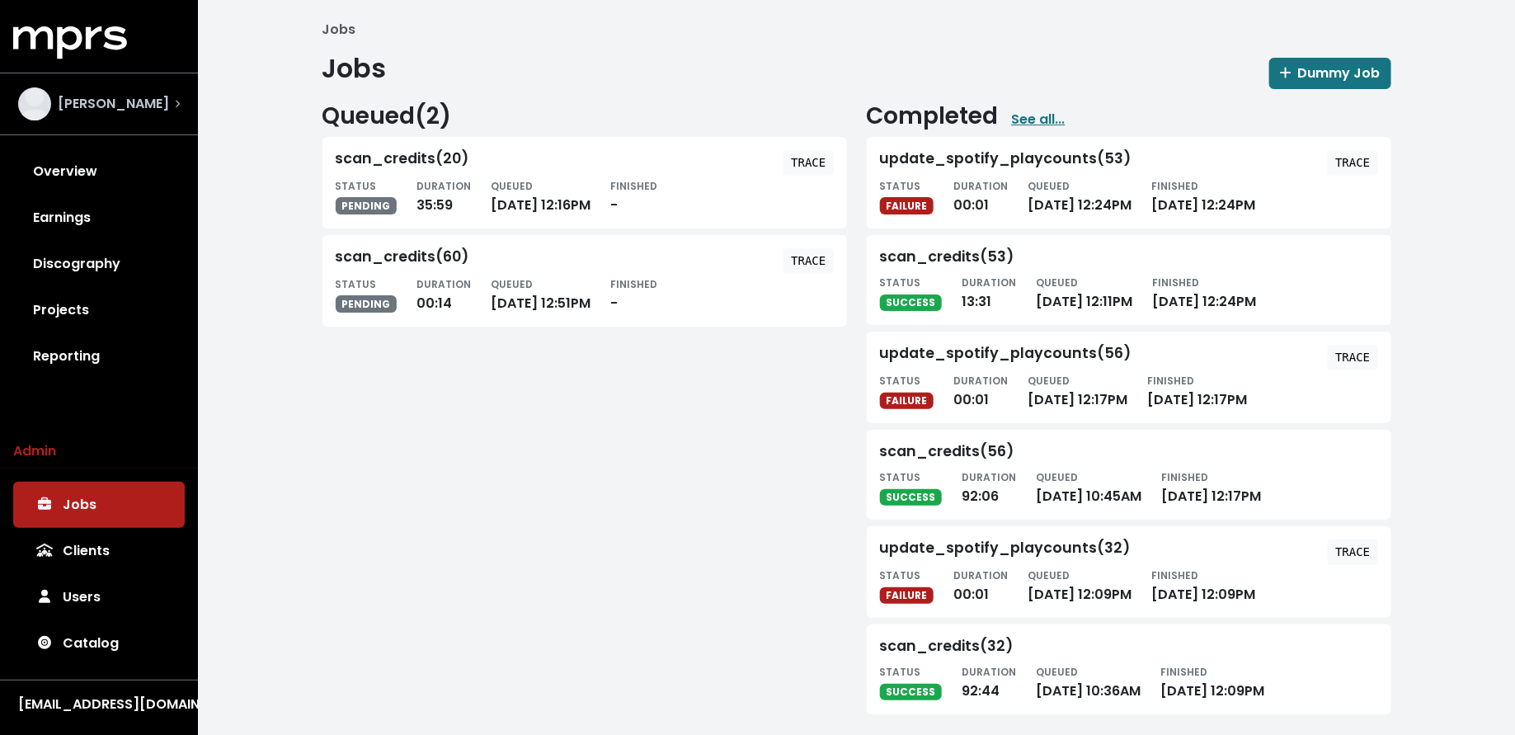
click at [140, 94] on span "[PERSON_NAME]" at bounding box center [113, 104] width 111 height 20
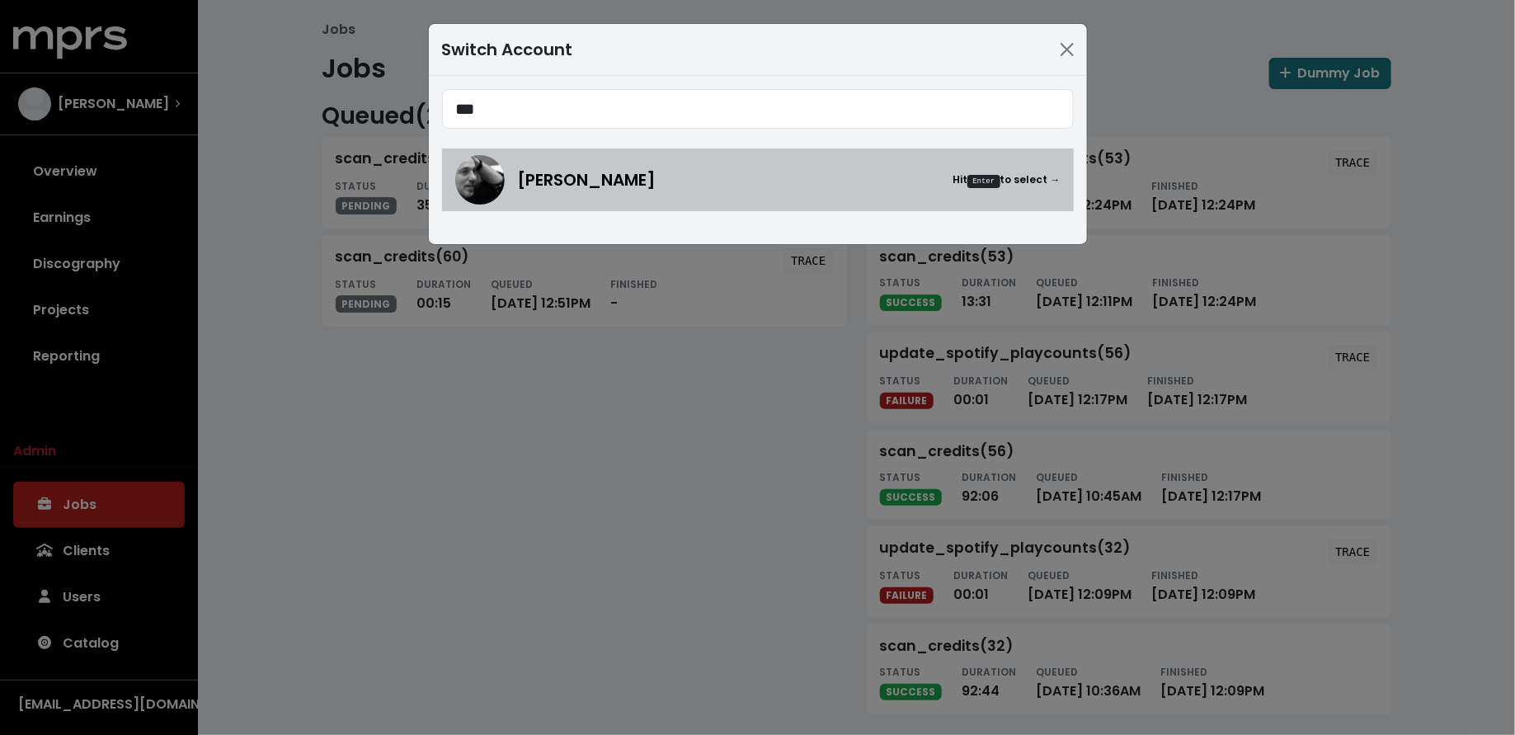
type input "***"
click at [641, 185] on span "[PERSON_NAME]" at bounding box center [587, 179] width 139 height 25
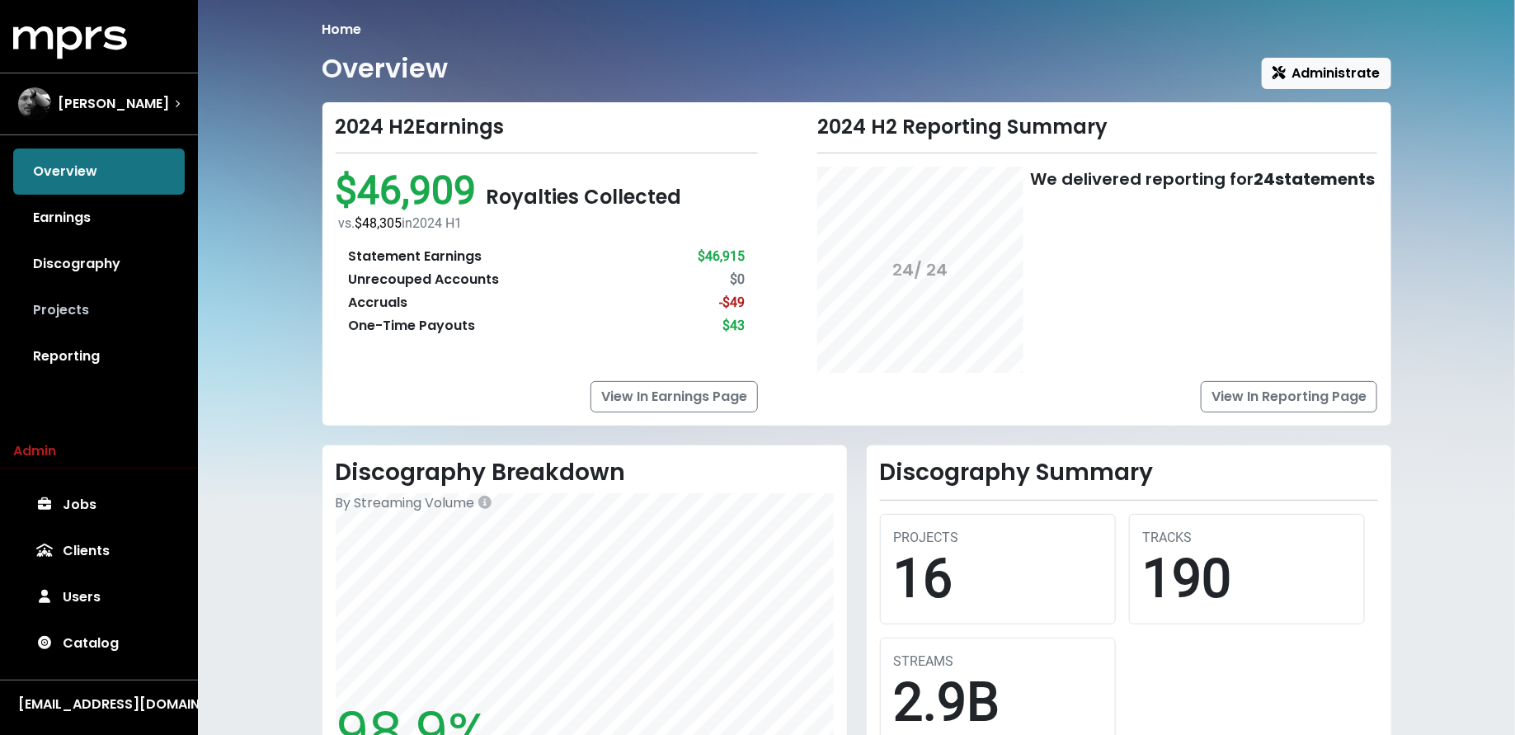
click at [82, 306] on link "Projects" at bounding box center [99, 310] width 172 height 46
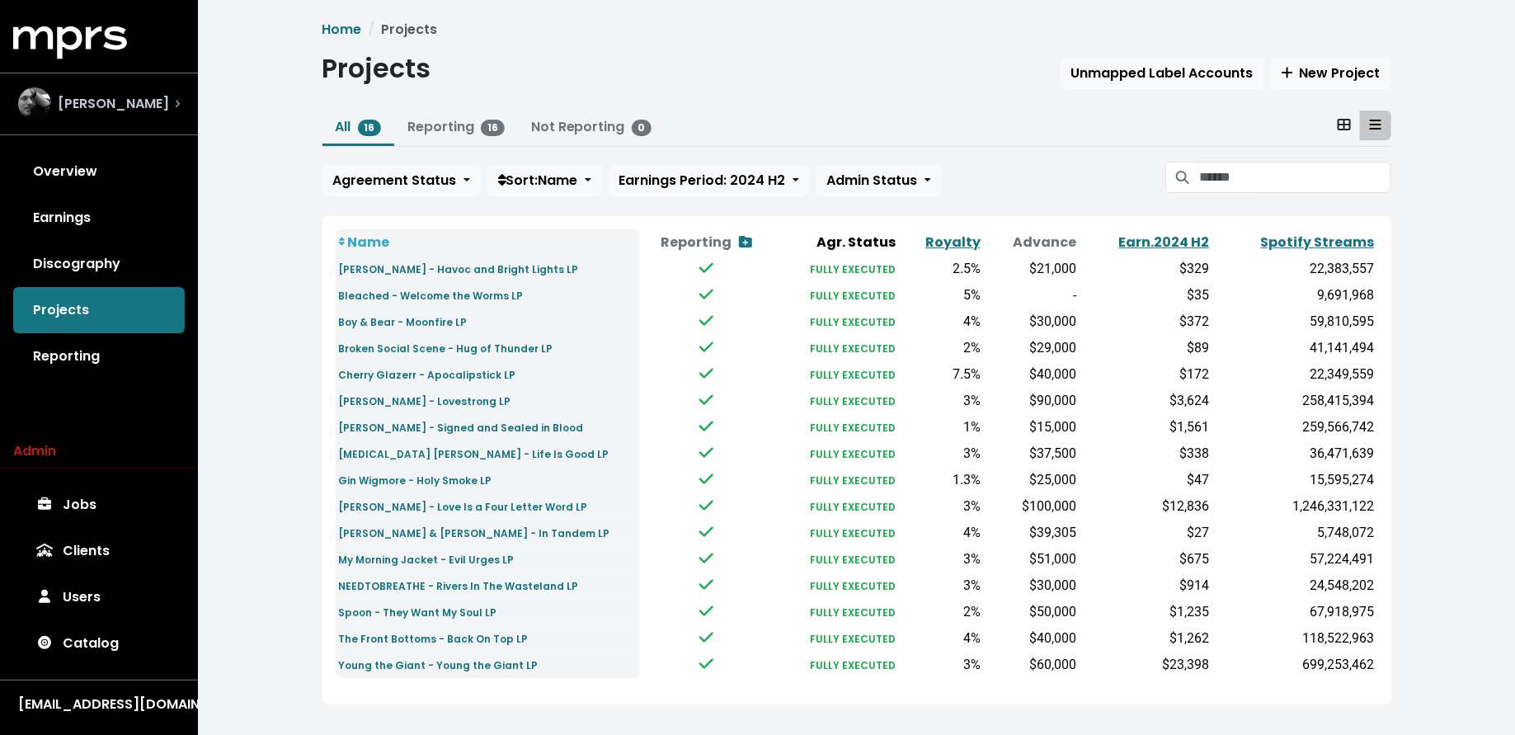
click at [92, 118] on div "[PERSON_NAME]" at bounding box center [93, 103] width 151 height 33
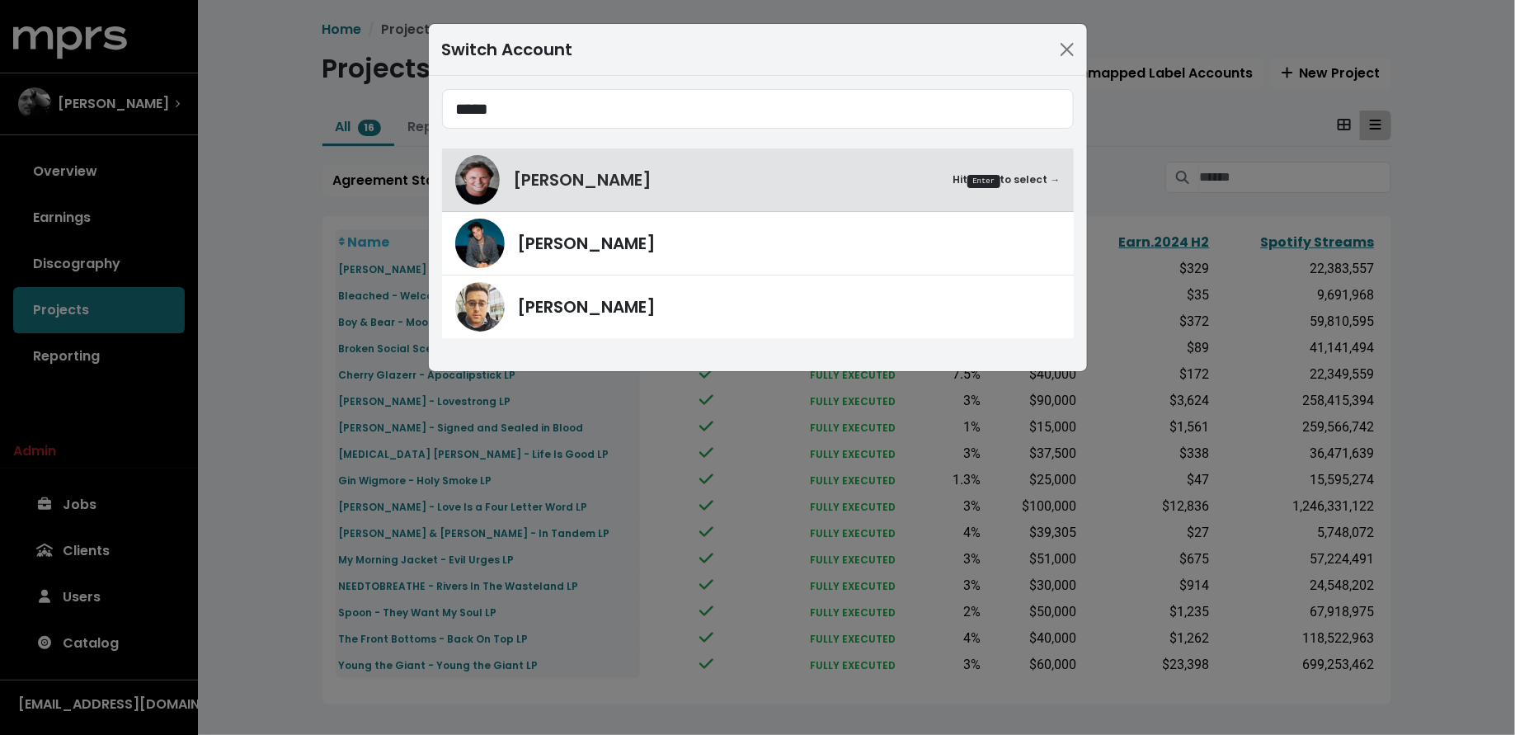
type input "*****"
click at [509, 293] on div "[PERSON_NAME]" at bounding box center [757, 306] width 605 height 49
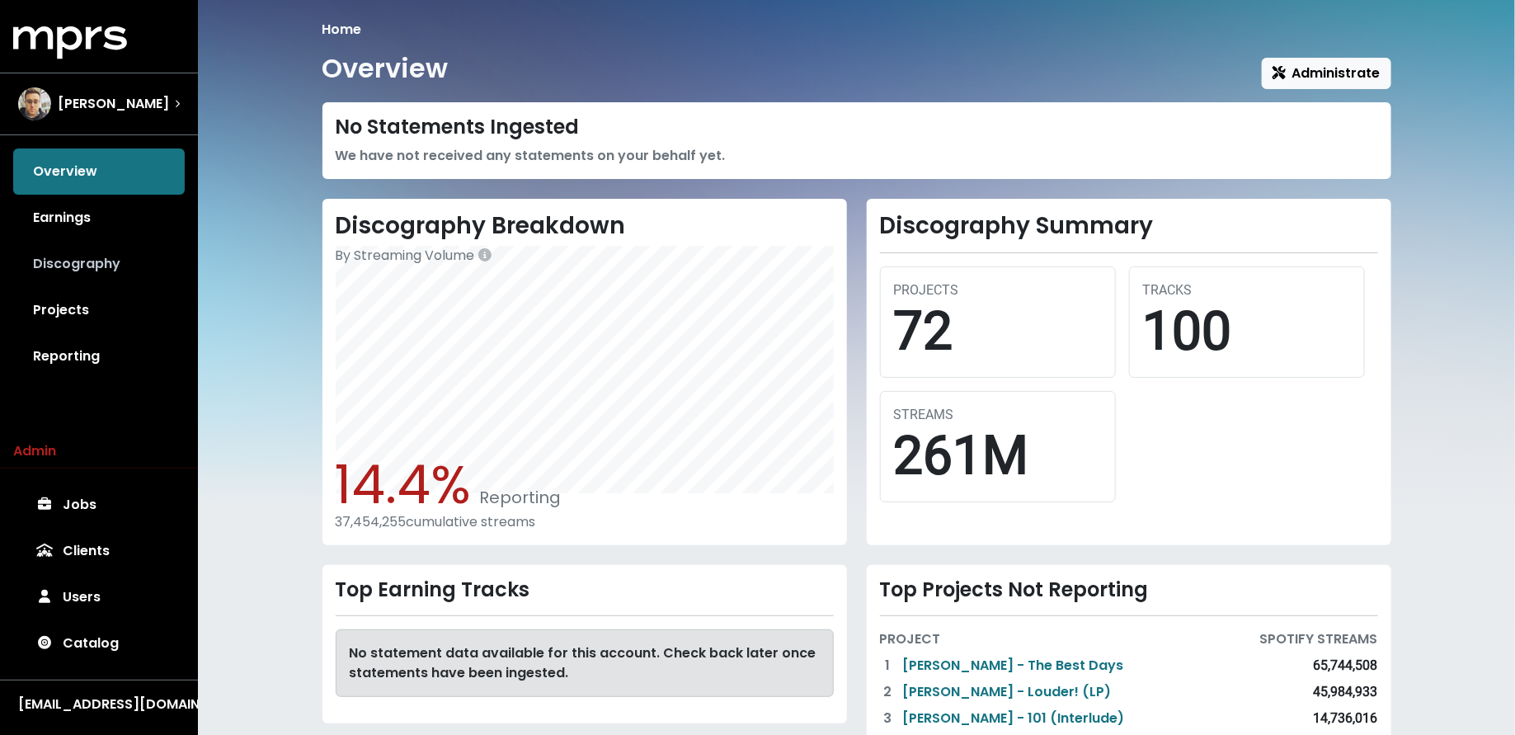
click at [125, 259] on link "Discography" at bounding box center [99, 264] width 172 height 46
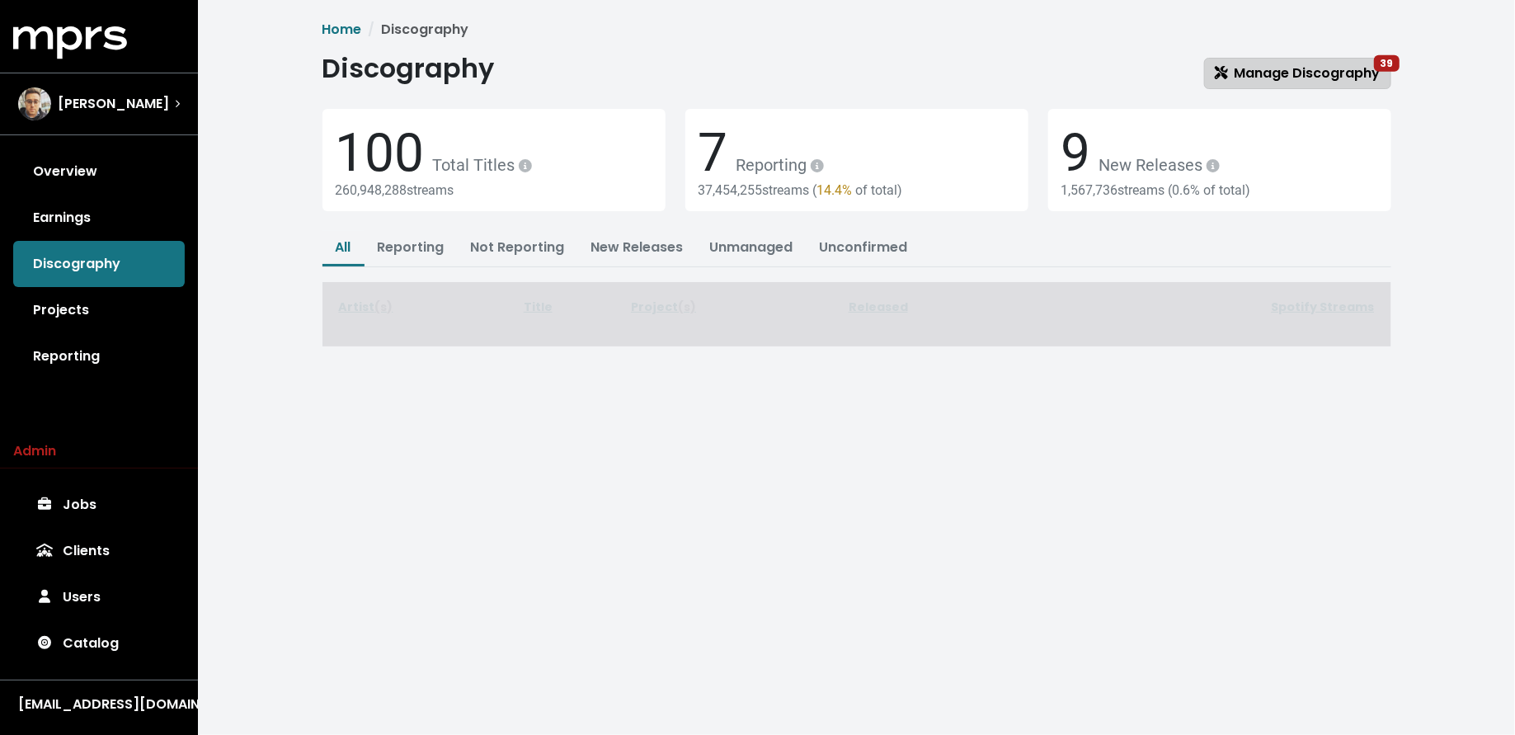
click at [1351, 66] on span "Manage Discography 39" at bounding box center [1298, 73] width 166 height 19
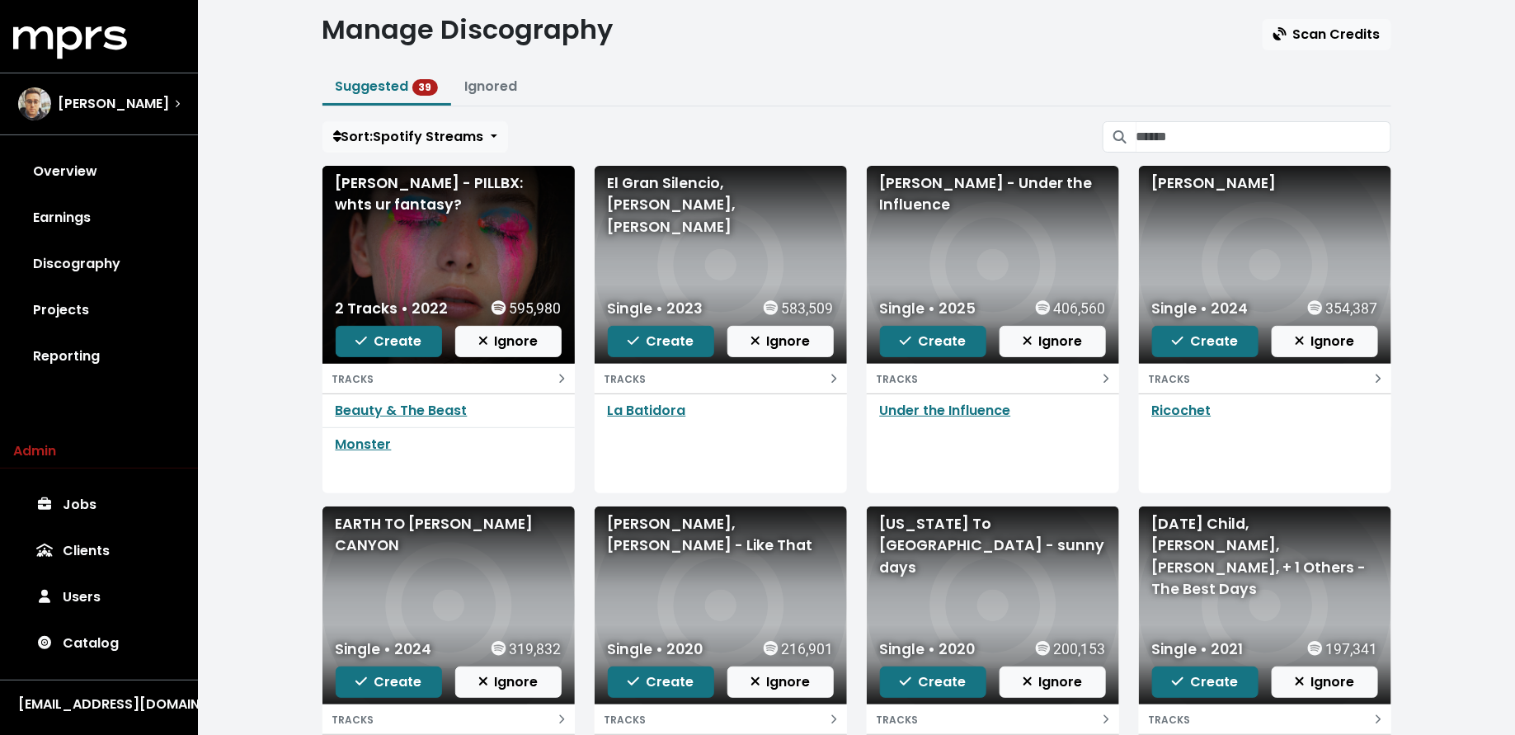
scroll to position [5, 0]
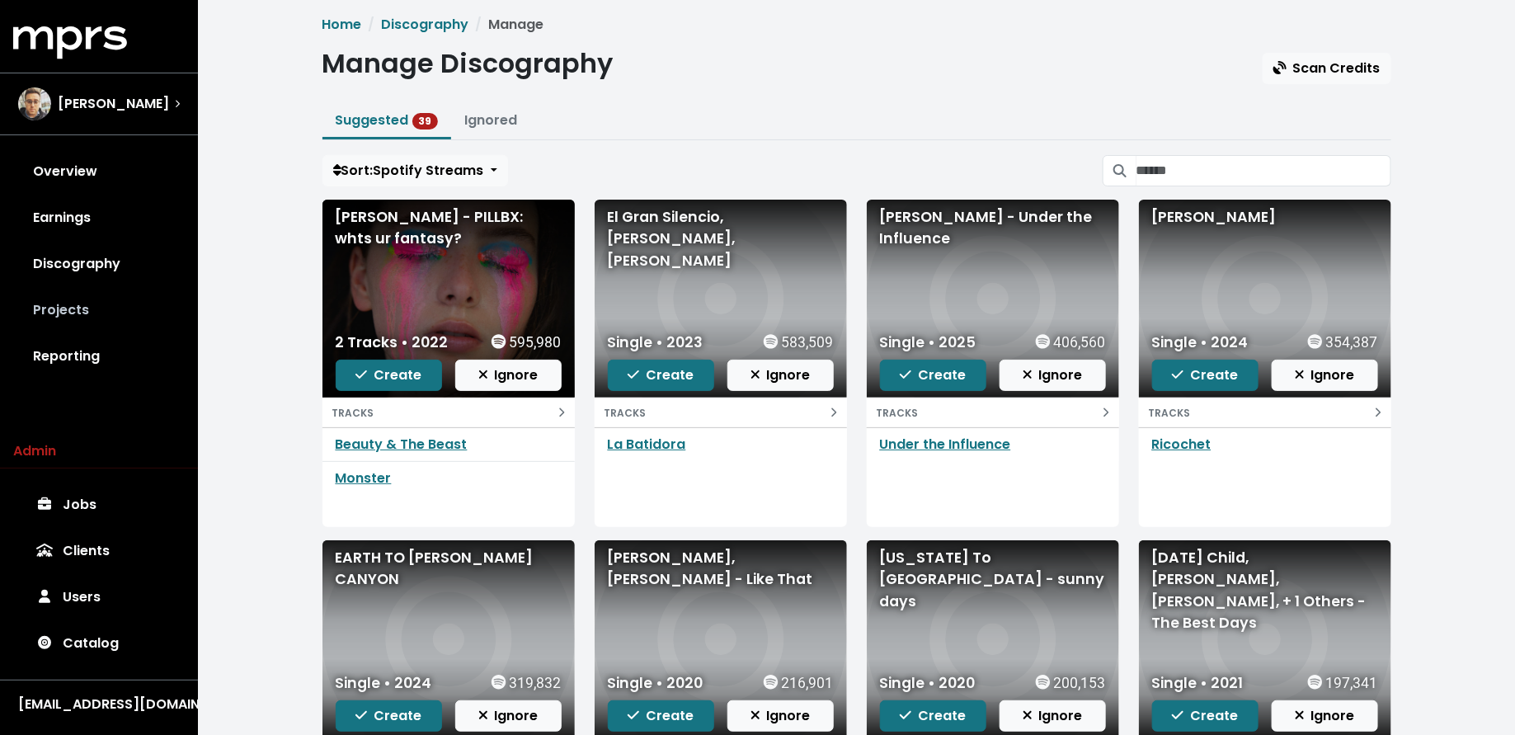
click at [87, 319] on link "Projects" at bounding box center [99, 310] width 172 height 46
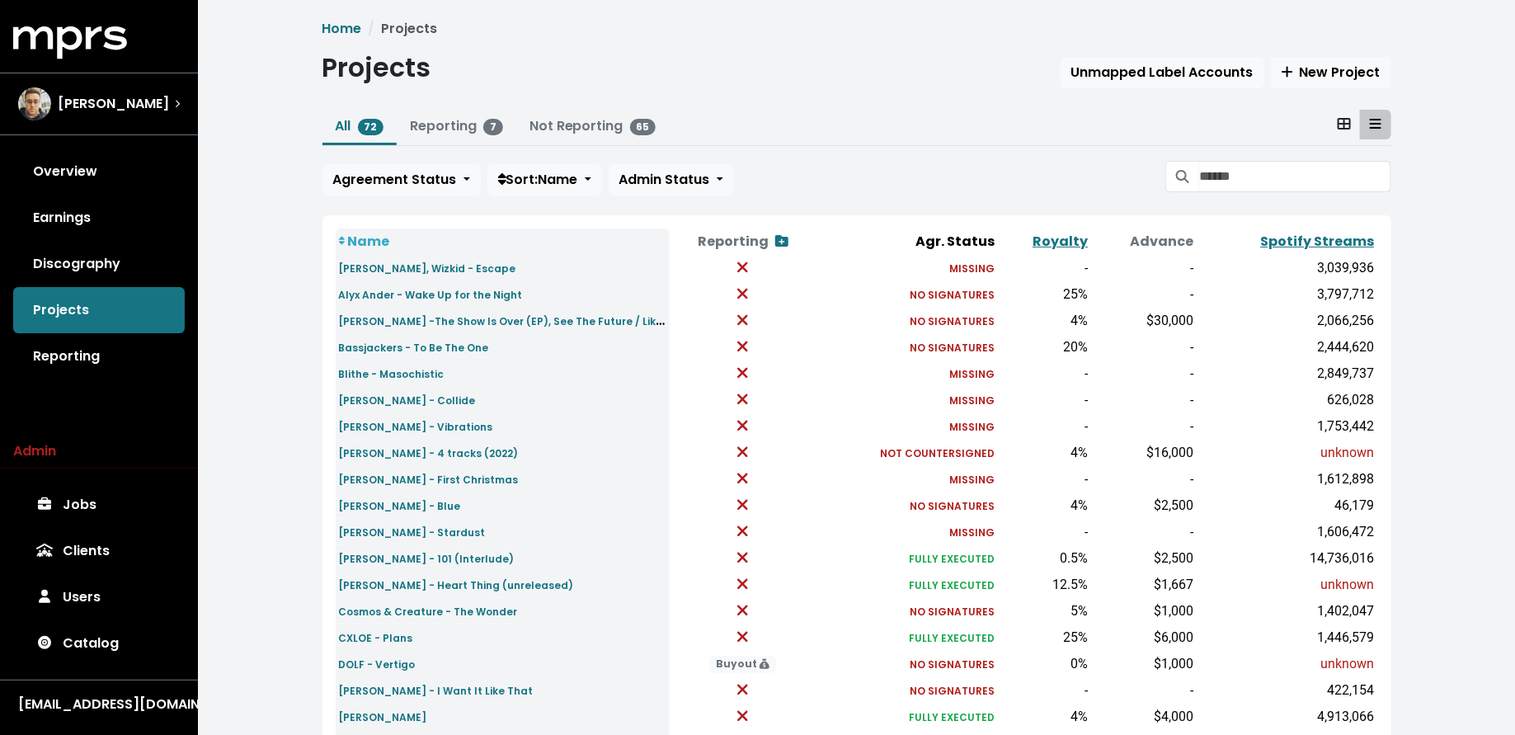
scroll to position [7, 0]
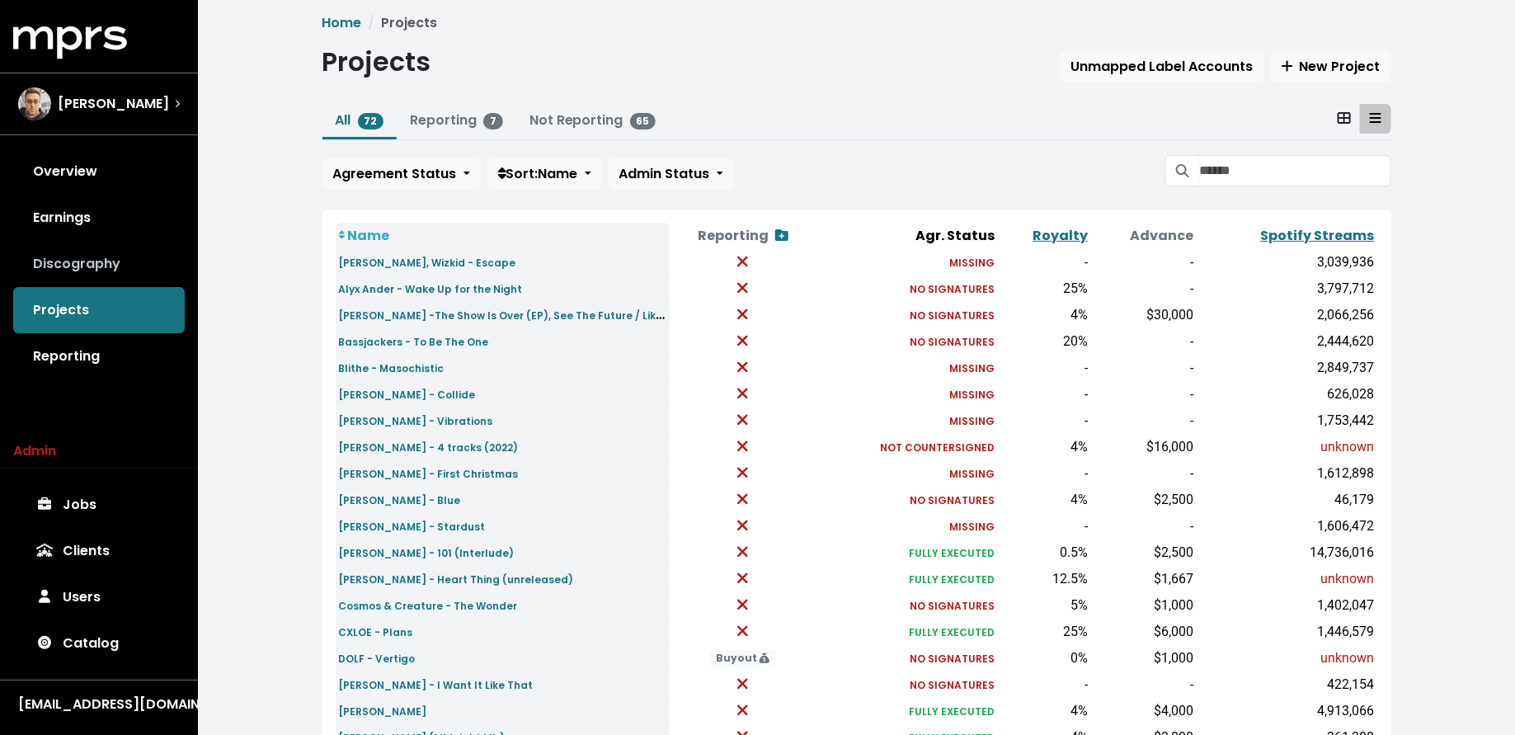
click at [64, 269] on link "Discography" at bounding box center [99, 264] width 172 height 46
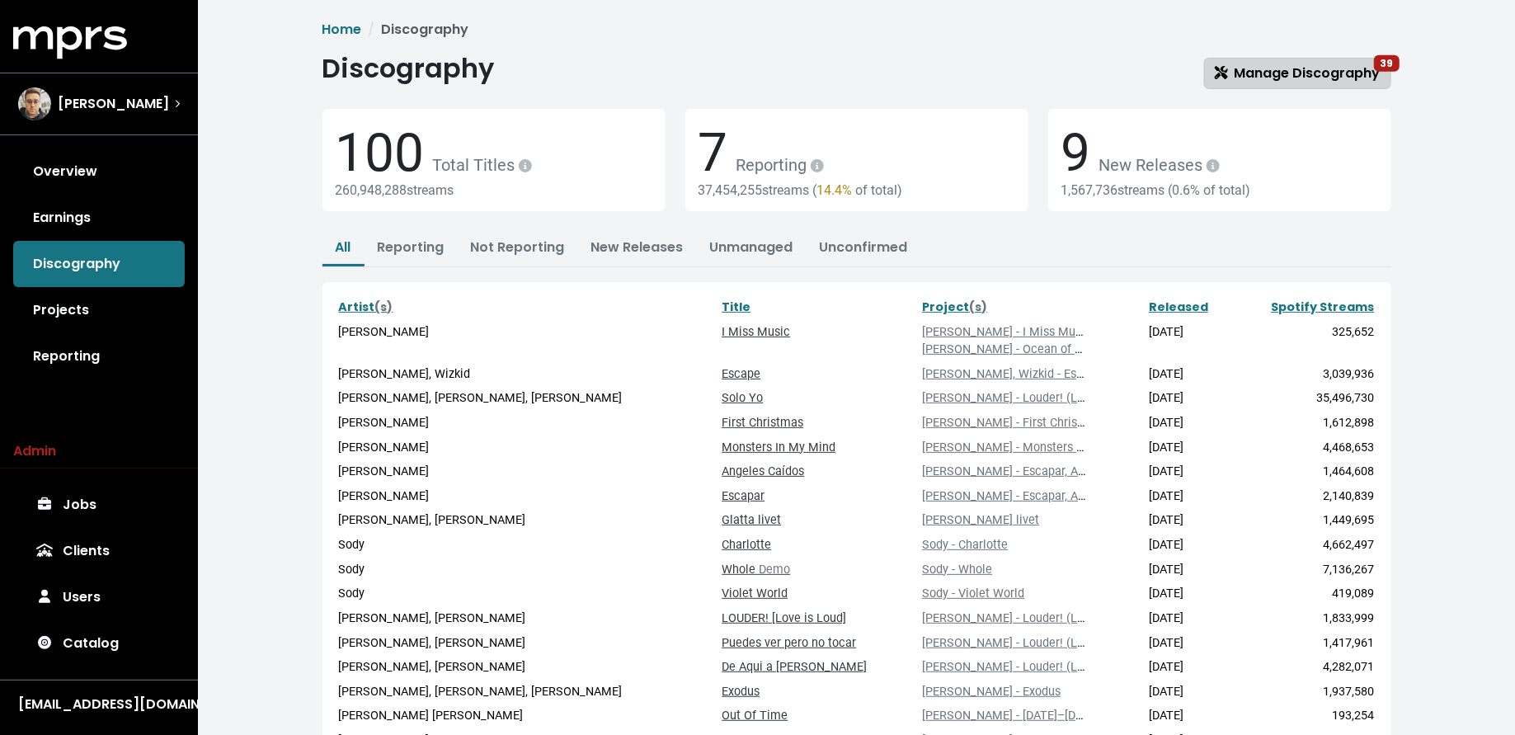
click at [1228, 73] on icon at bounding box center [1221, 72] width 13 height 13
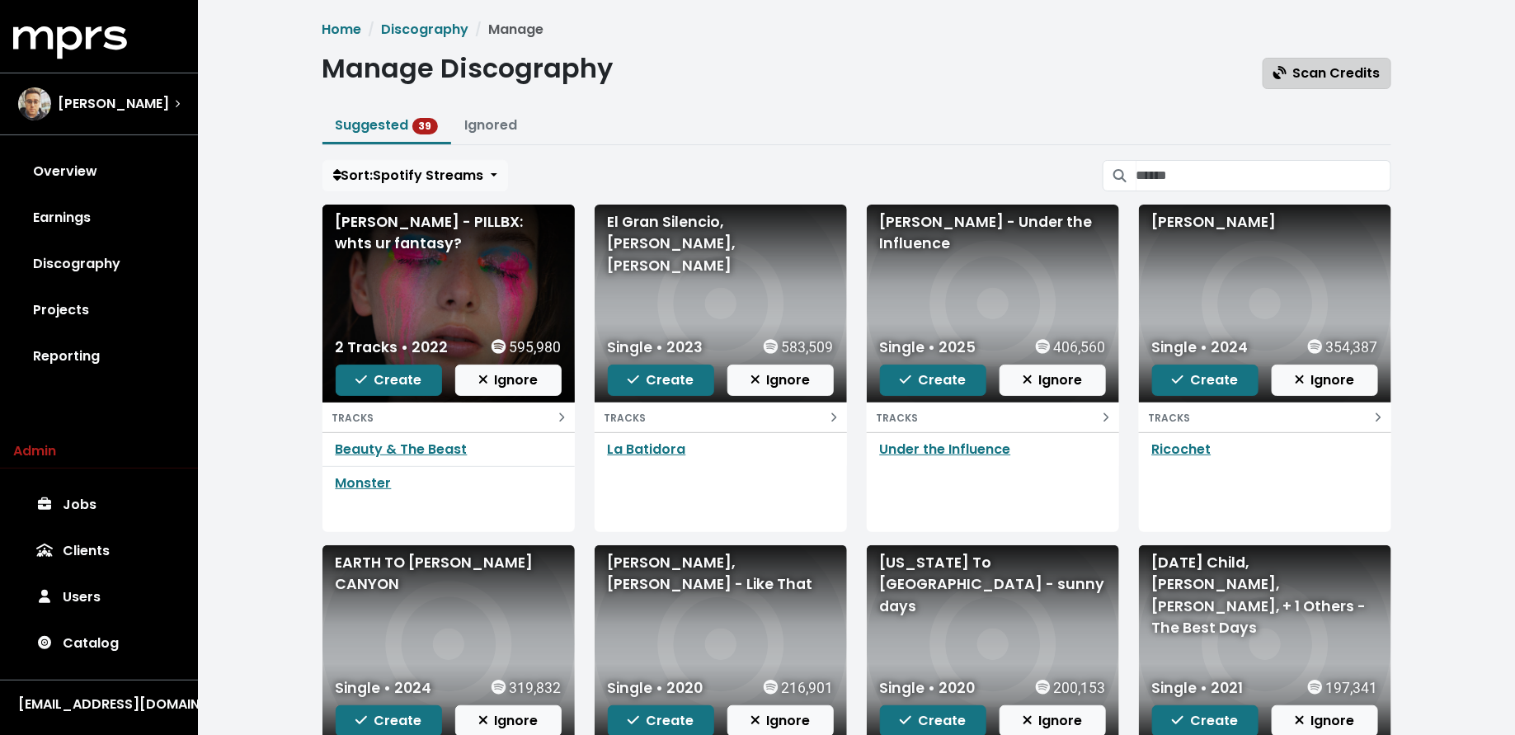
click at [1286, 75] on icon "button" at bounding box center [1280, 72] width 13 height 13
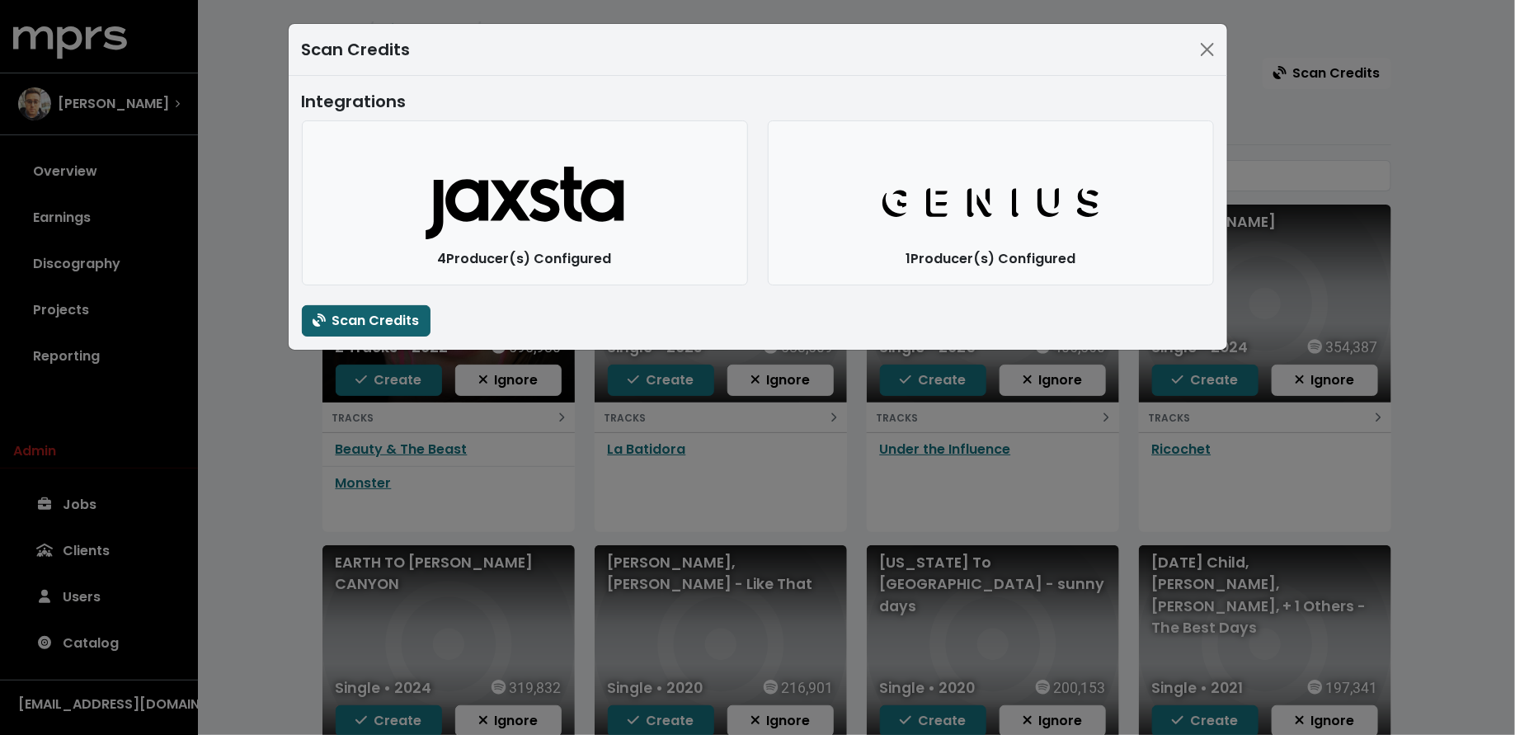
click at [388, 315] on span "Scan Credits" at bounding box center [366, 320] width 107 height 19
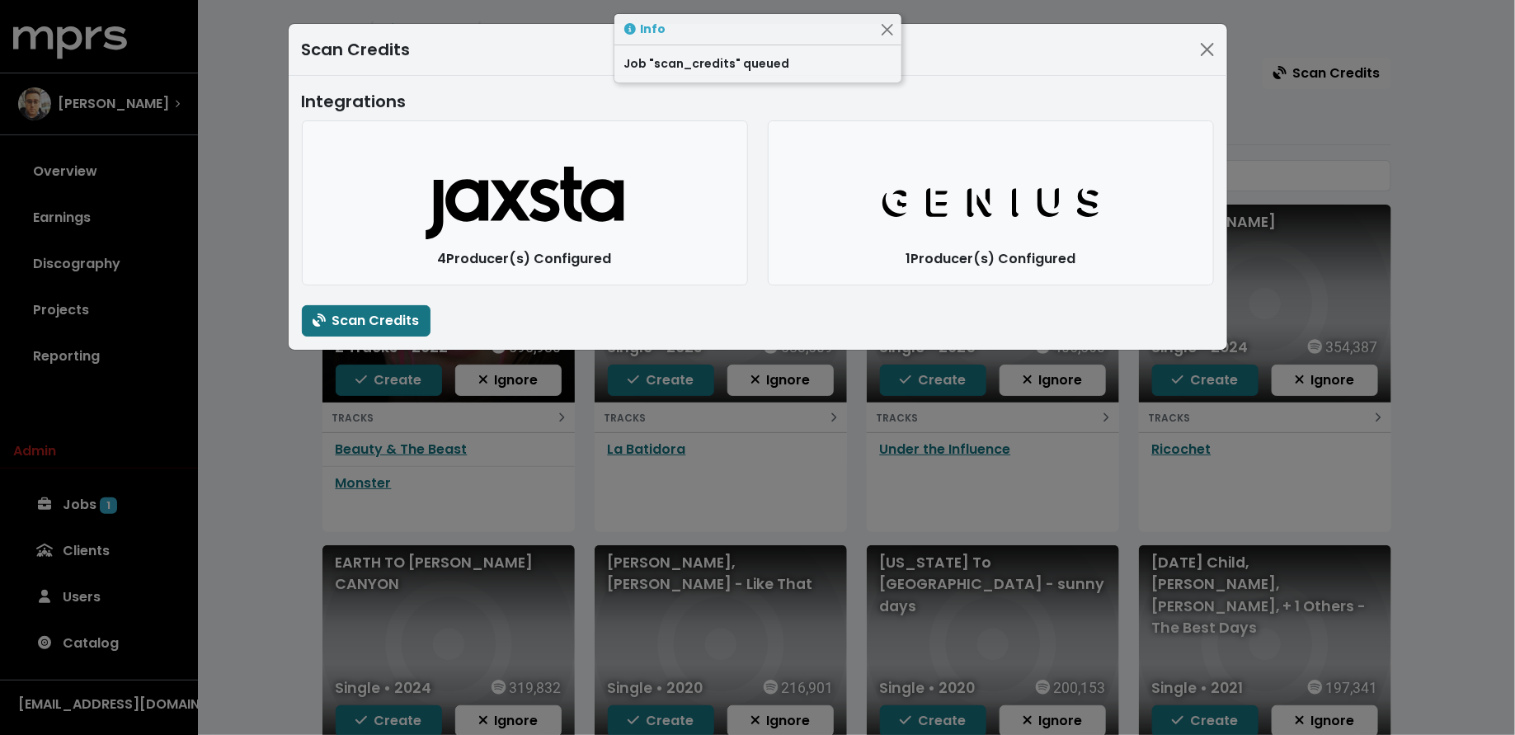
click at [286, 441] on div "Scan Credits Integrations Jaxsta Logo 4 Producer(s) Configured Genius Logo 1 Pr…" at bounding box center [757, 367] width 1515 height 735
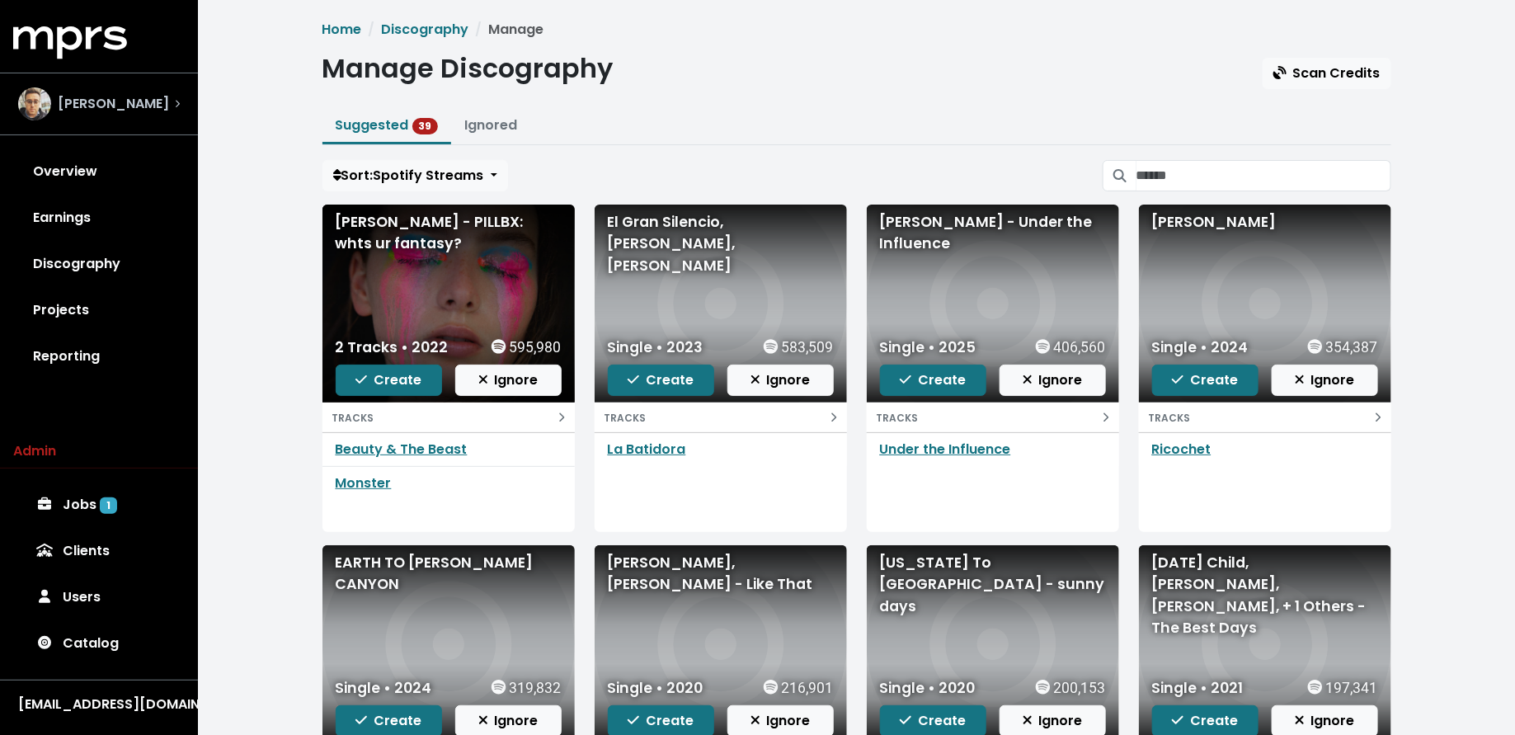
click at [96, 95] on span "[PERSON_NAME]" at bounding box center [113, 104] width 111 height 20
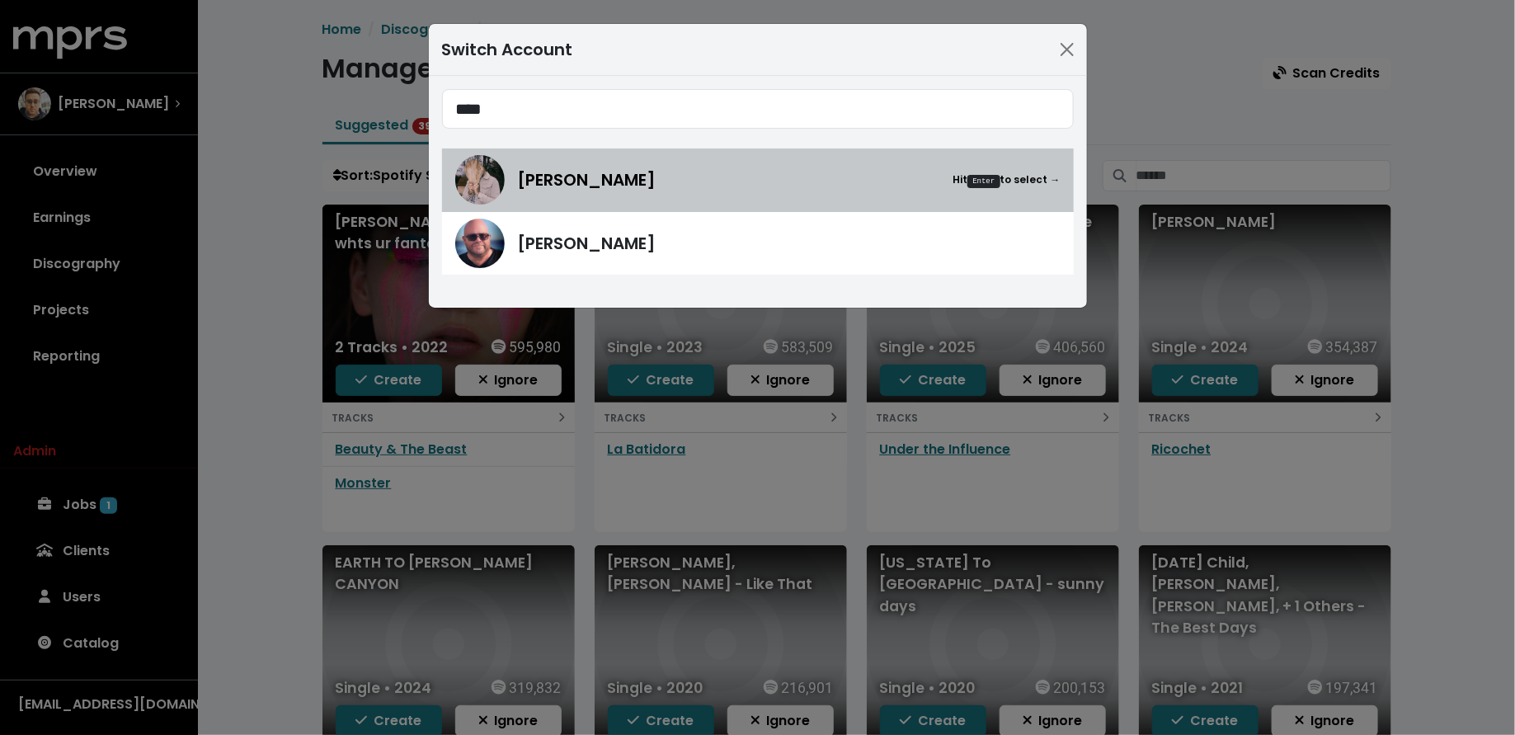
type input "****"
click at [483, 186] on img at bounding box center [479, 179] width 49 height 49
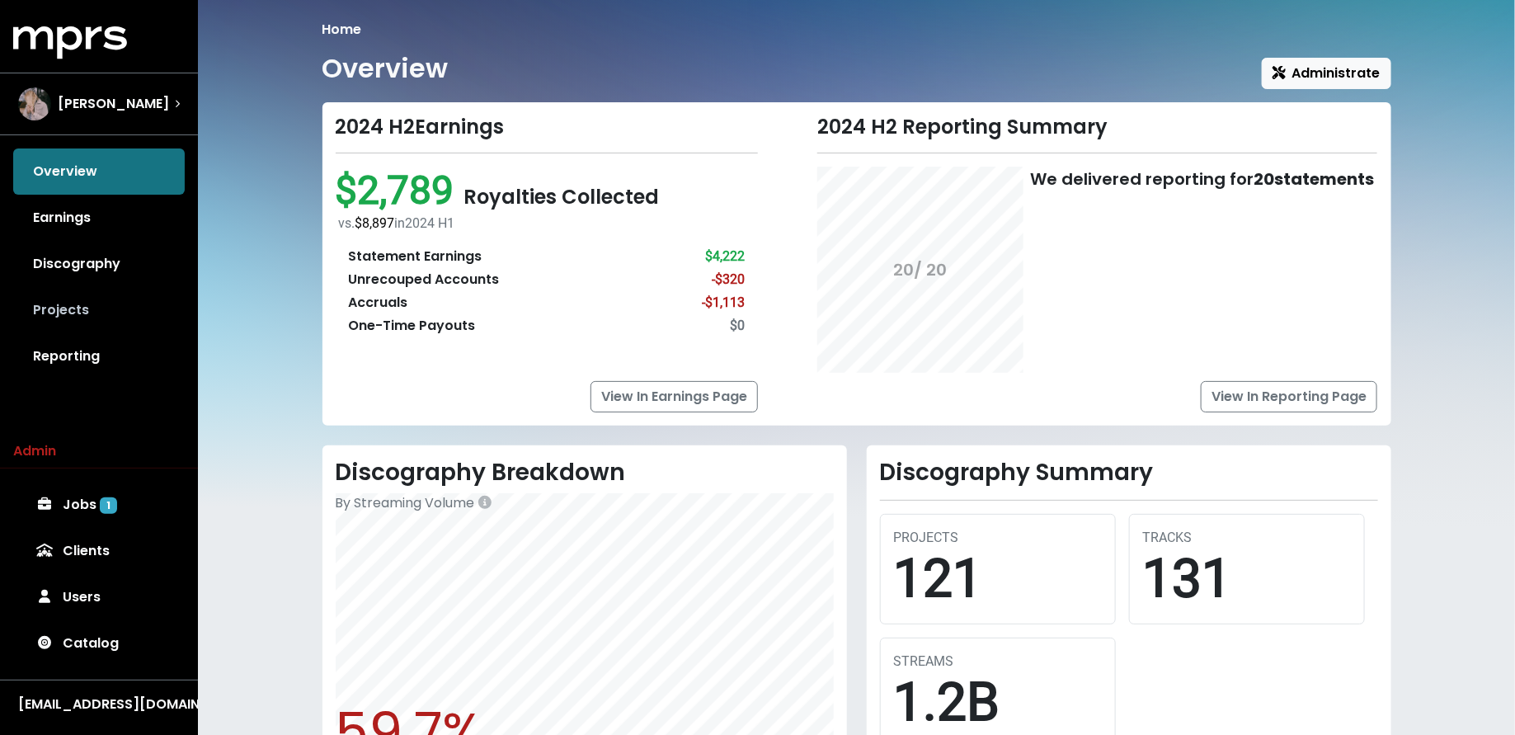
click at [68, 320] on link "Projects" at bounding box center [99, 310] width 172 height 46
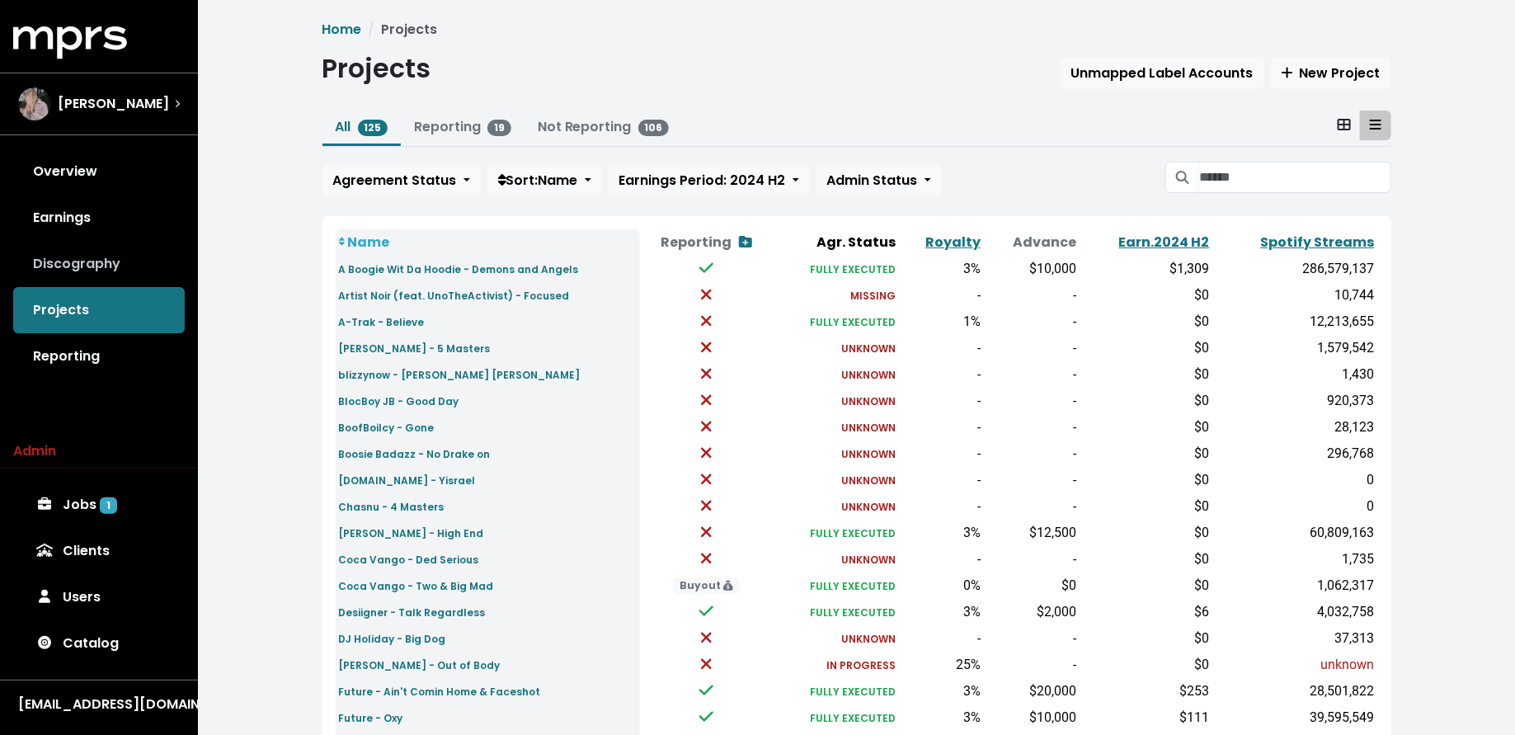
click at [82, 261] on link "Discography" at bounding box center [99, 264] width 172 height 46
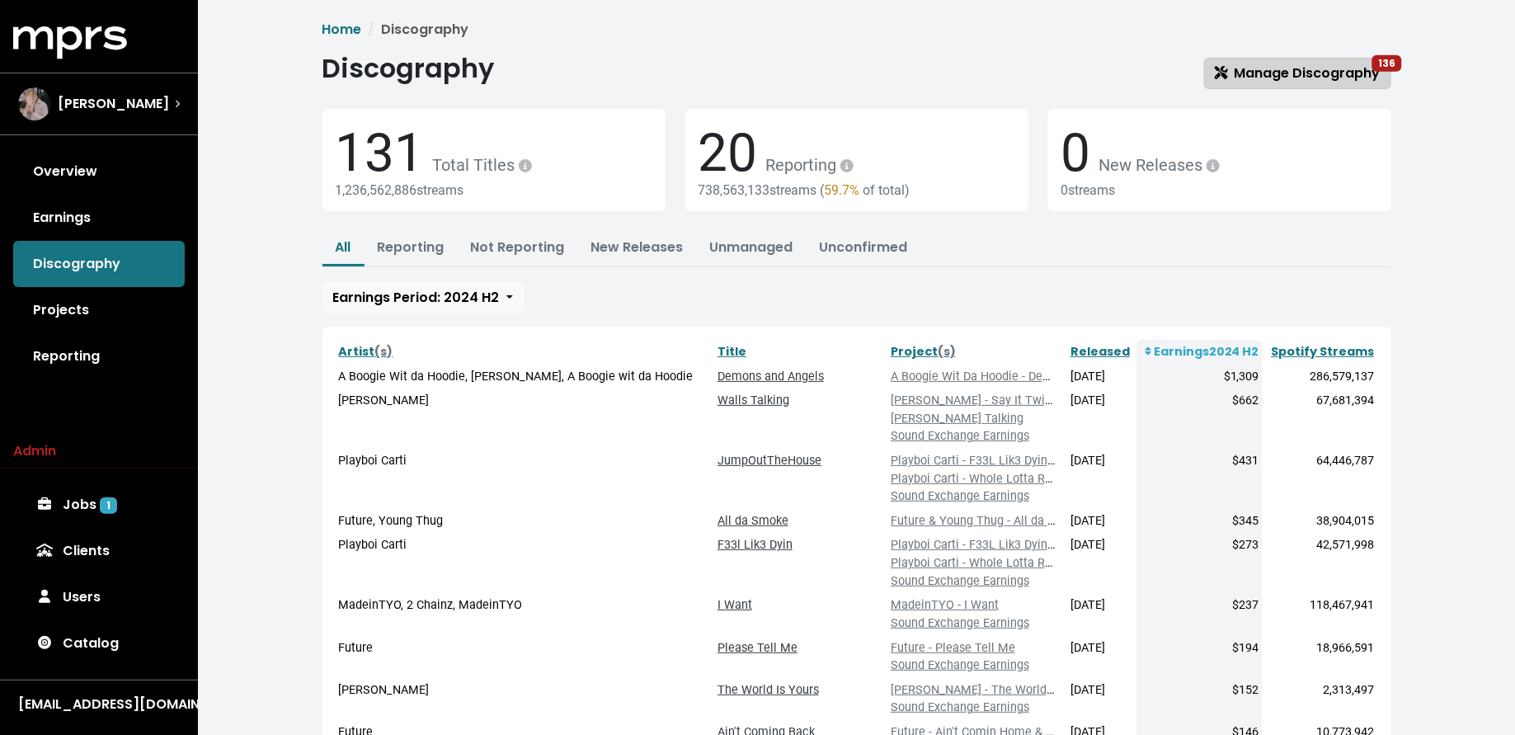
click at [1316, 86] on link "Manage Discography 136" at bounding box center [1297, 73] width 187 height 31
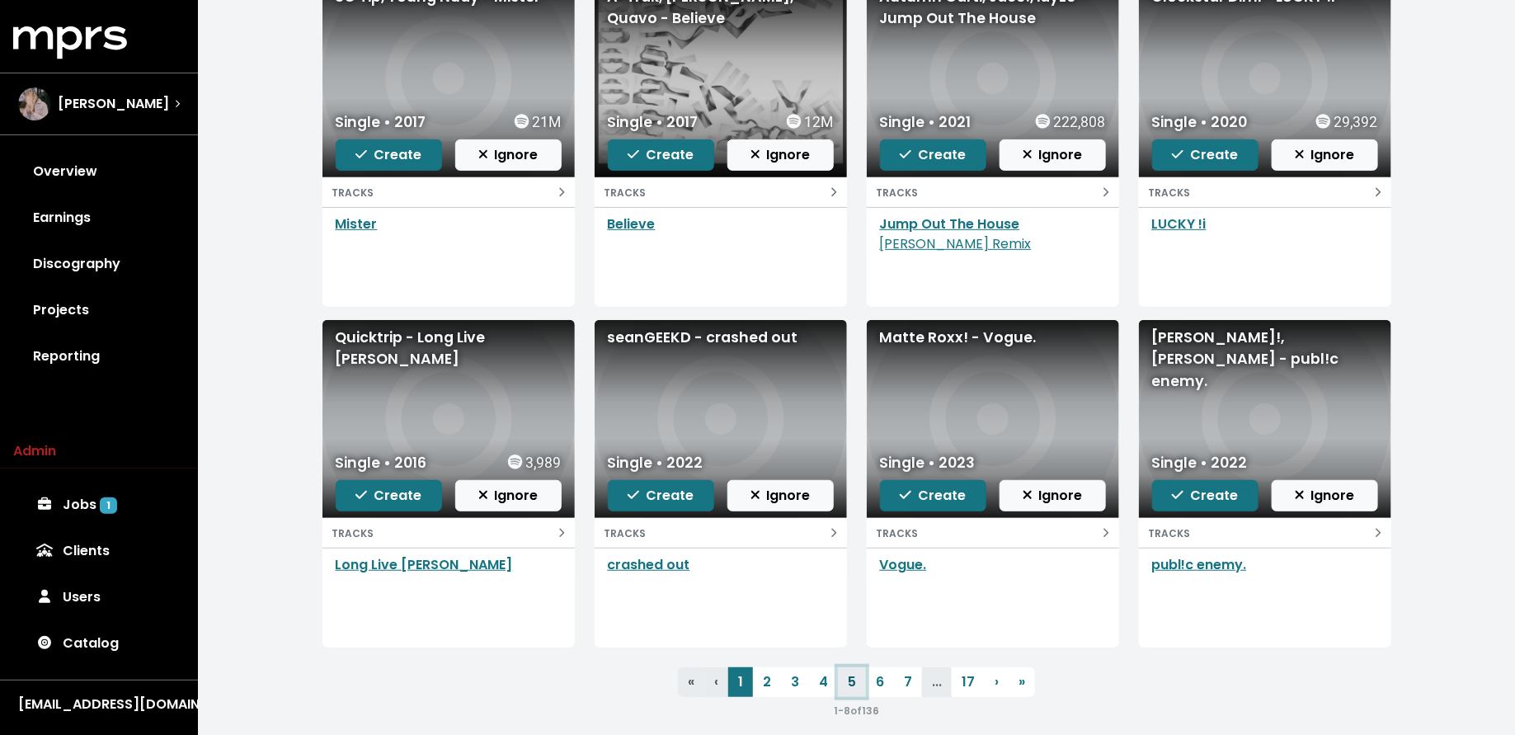
click at [846, 681] on link "5" at bounding box center [852, 682] width 28 height 30
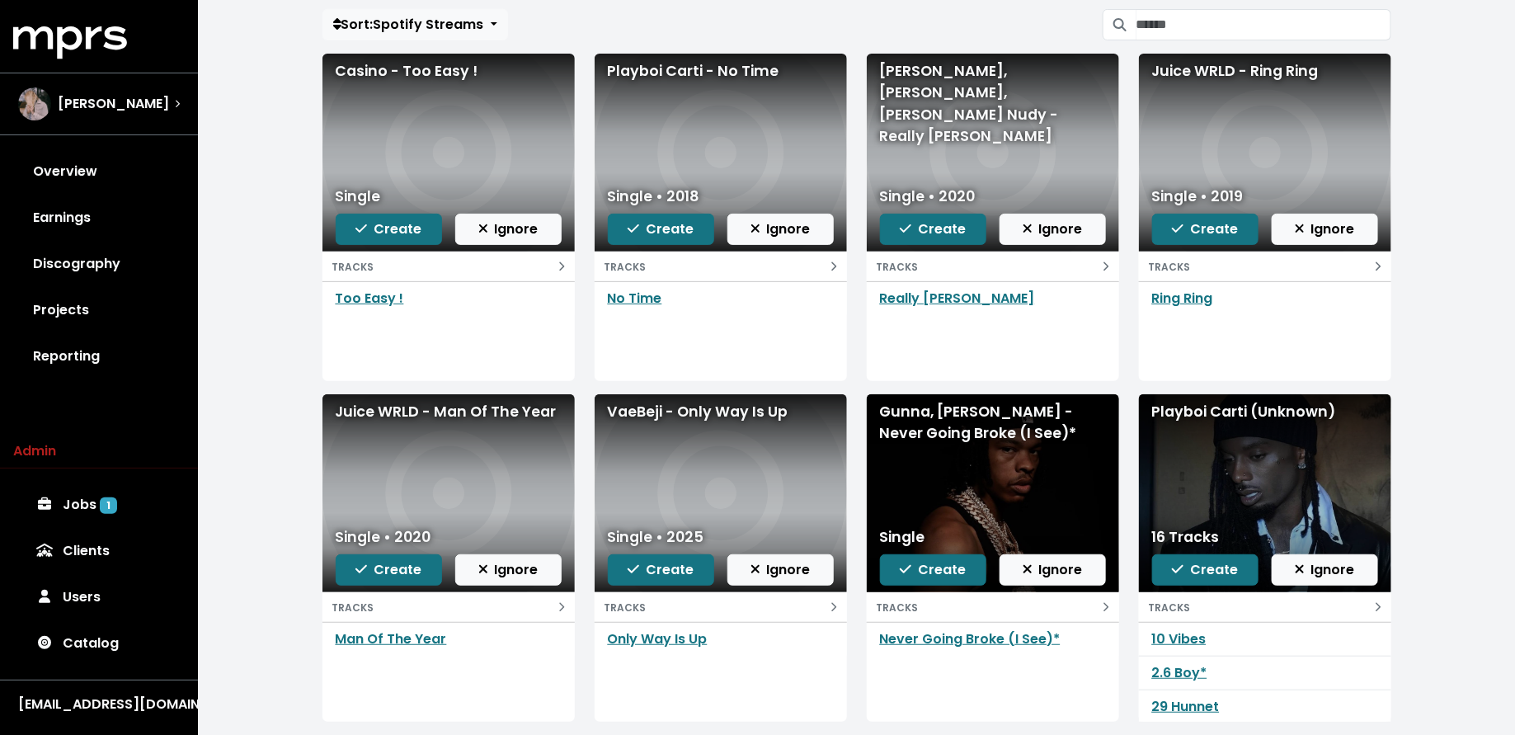
scroll to position [229, 0]
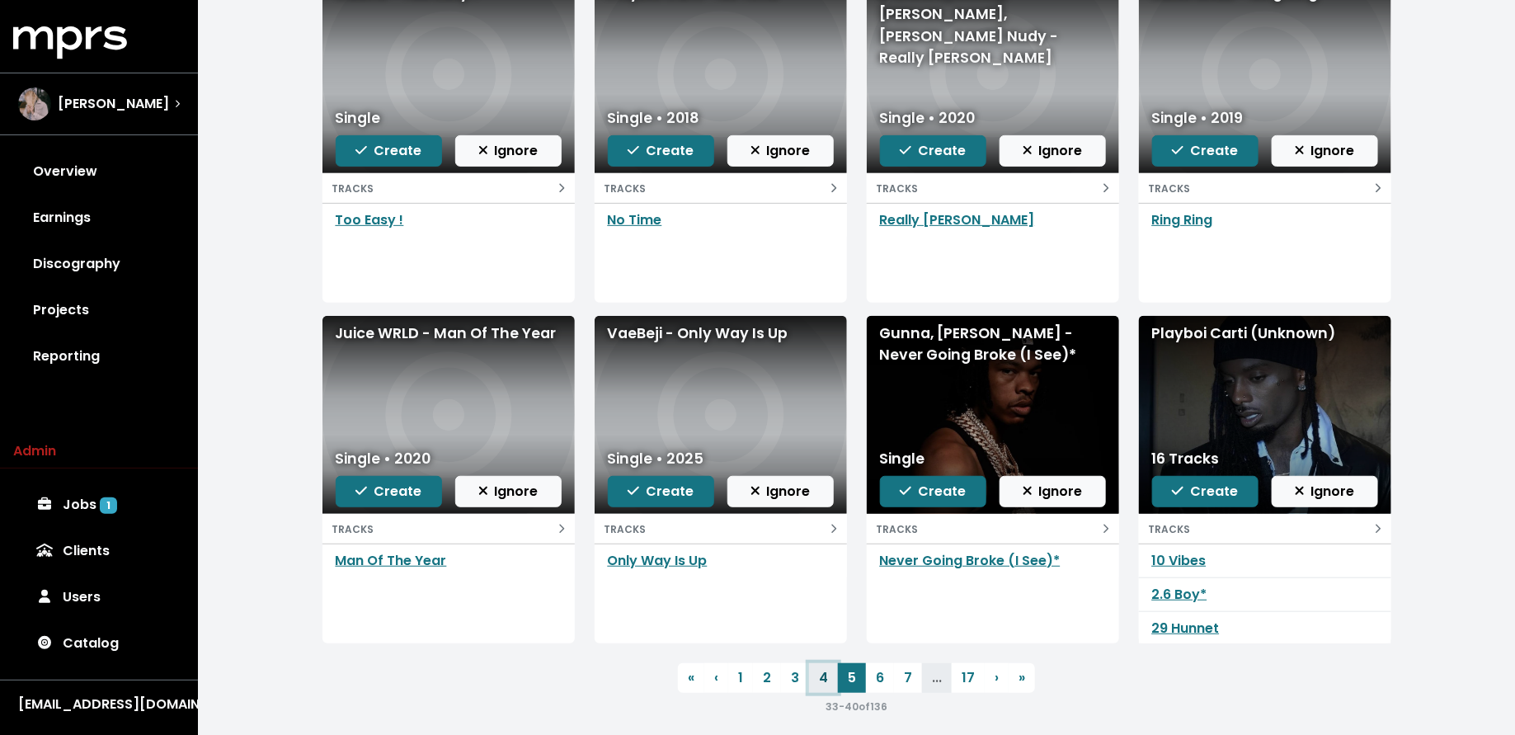
click at [809, 674] on link "4" at bounding box center [823, 678] width 29 height 30
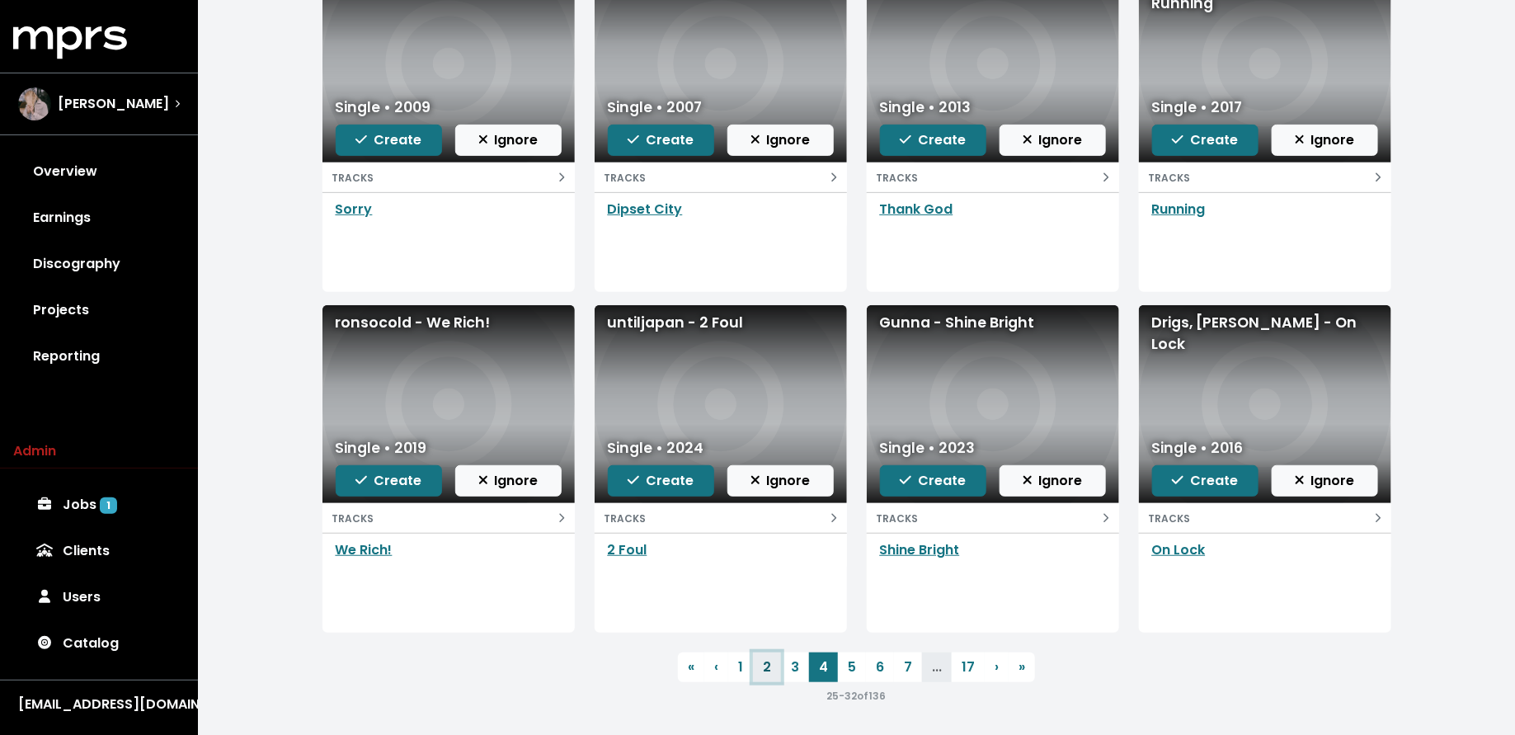
click at [781, 662] on link "2" at bounding box center [767, 667] width 28 height 30
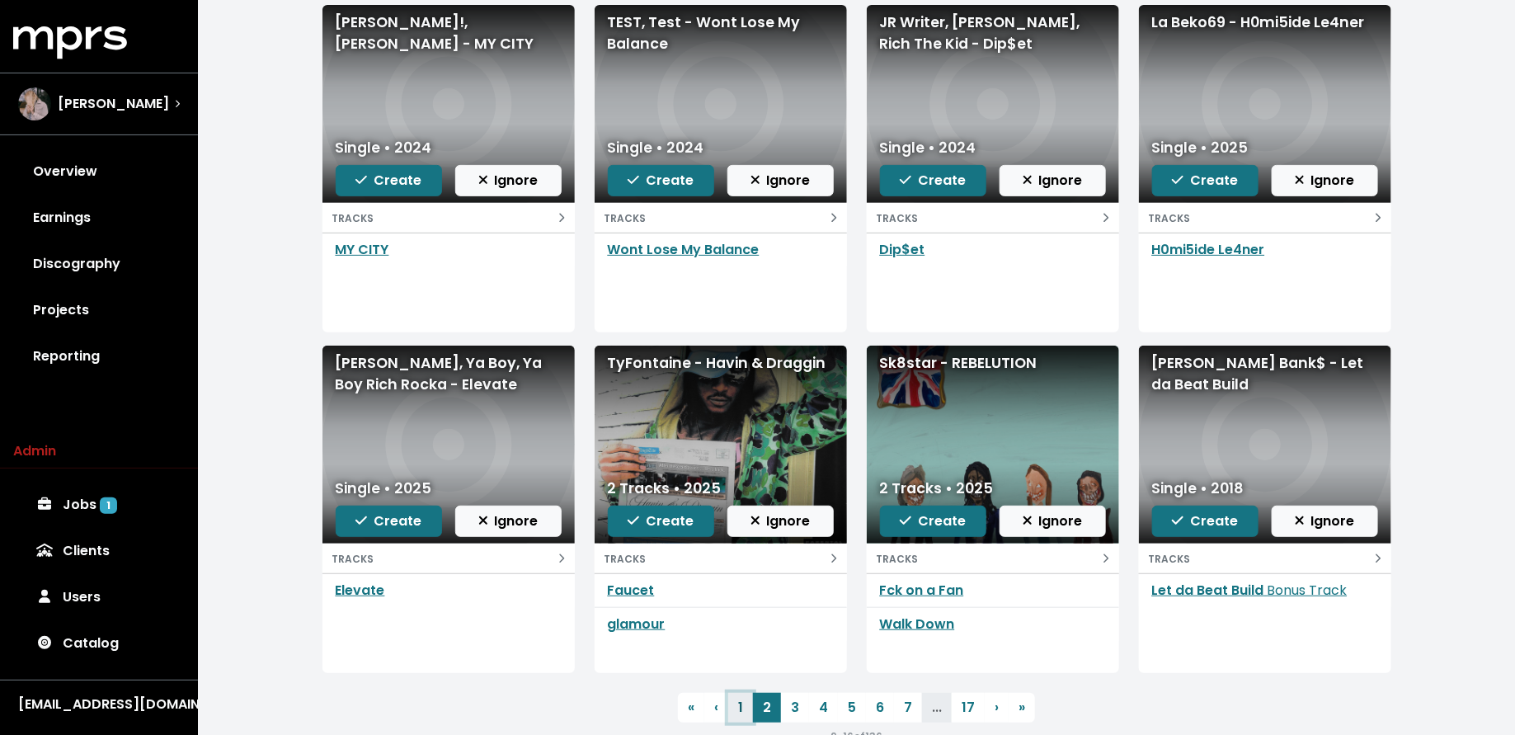
click at [745, 711] on link "1" at bounding box center [740, 708] width 25 height 30
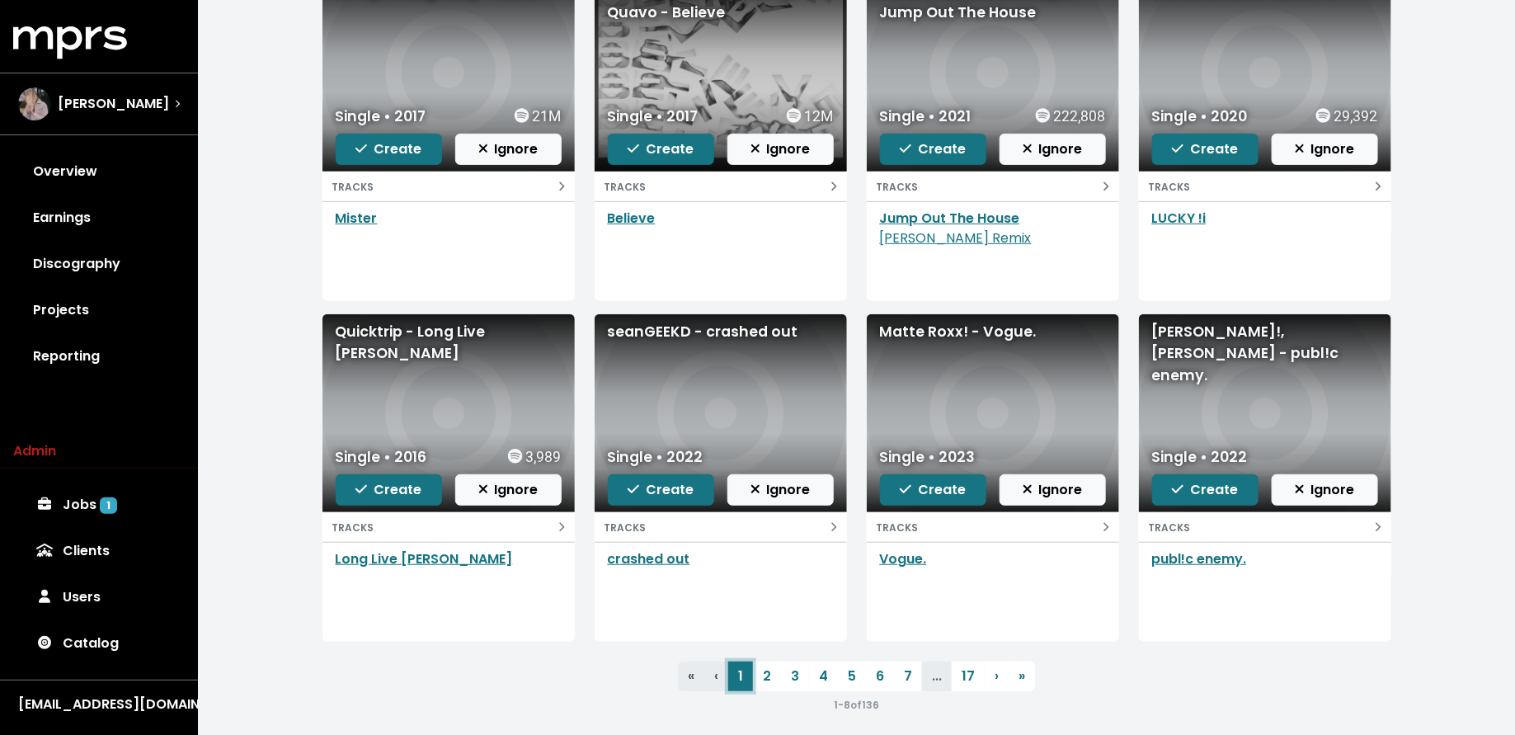
scroll to position [236, 0]
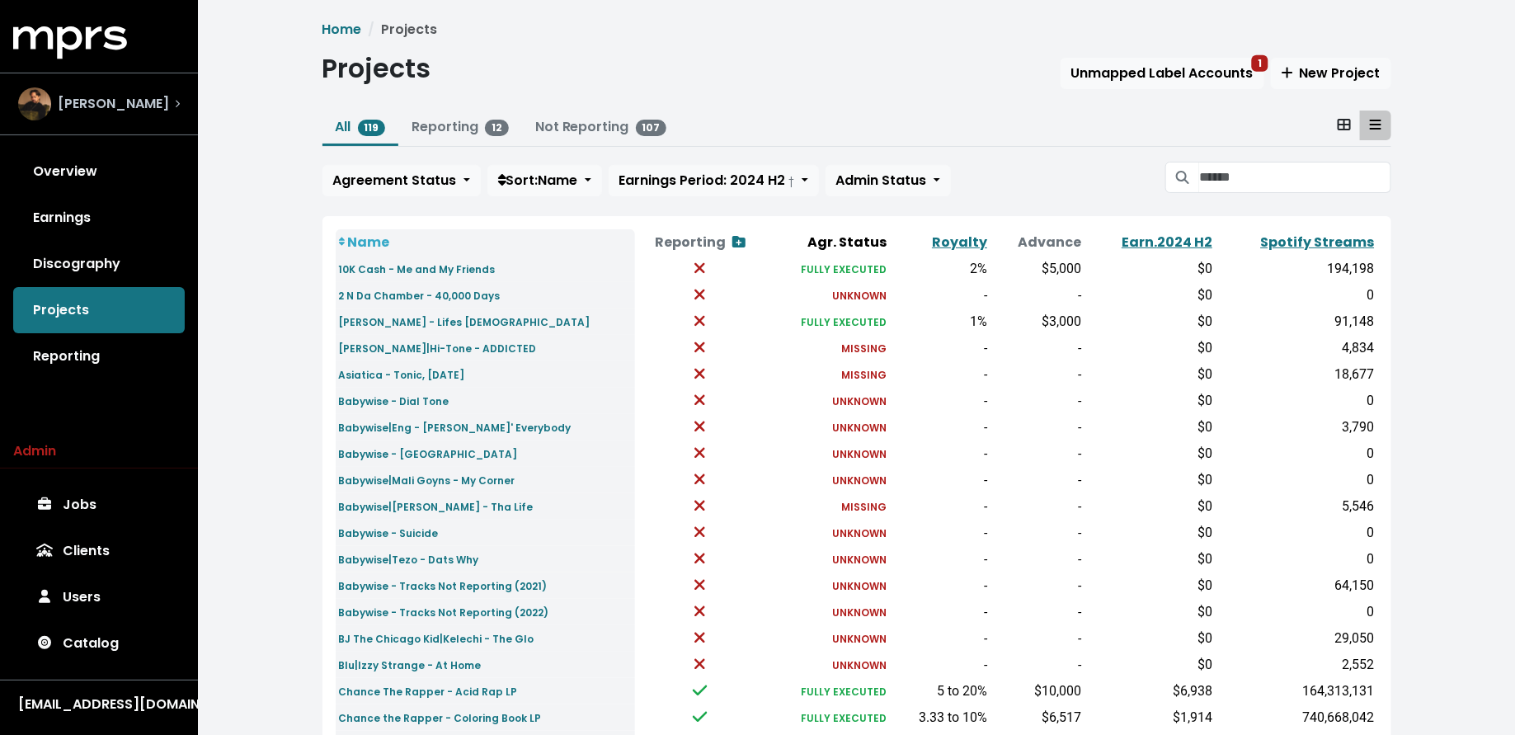
click at [102, 112] on span "[PERSON_NAME]" at bounding box center [113, 104] width 111 height 20
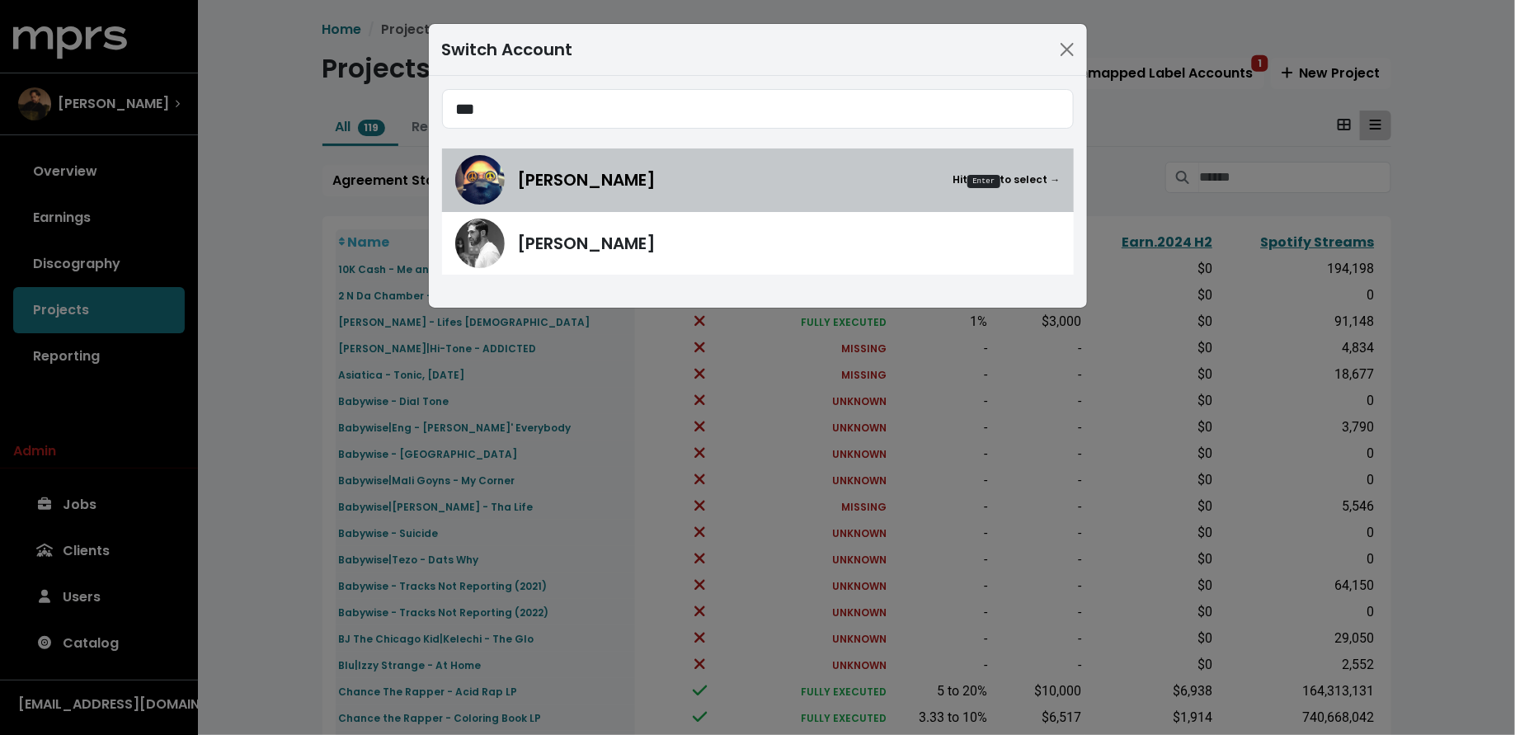
type input "***"
click at [548, 187] on span "Lex Luger" at bounding box center [587, 179] width 139 height 25
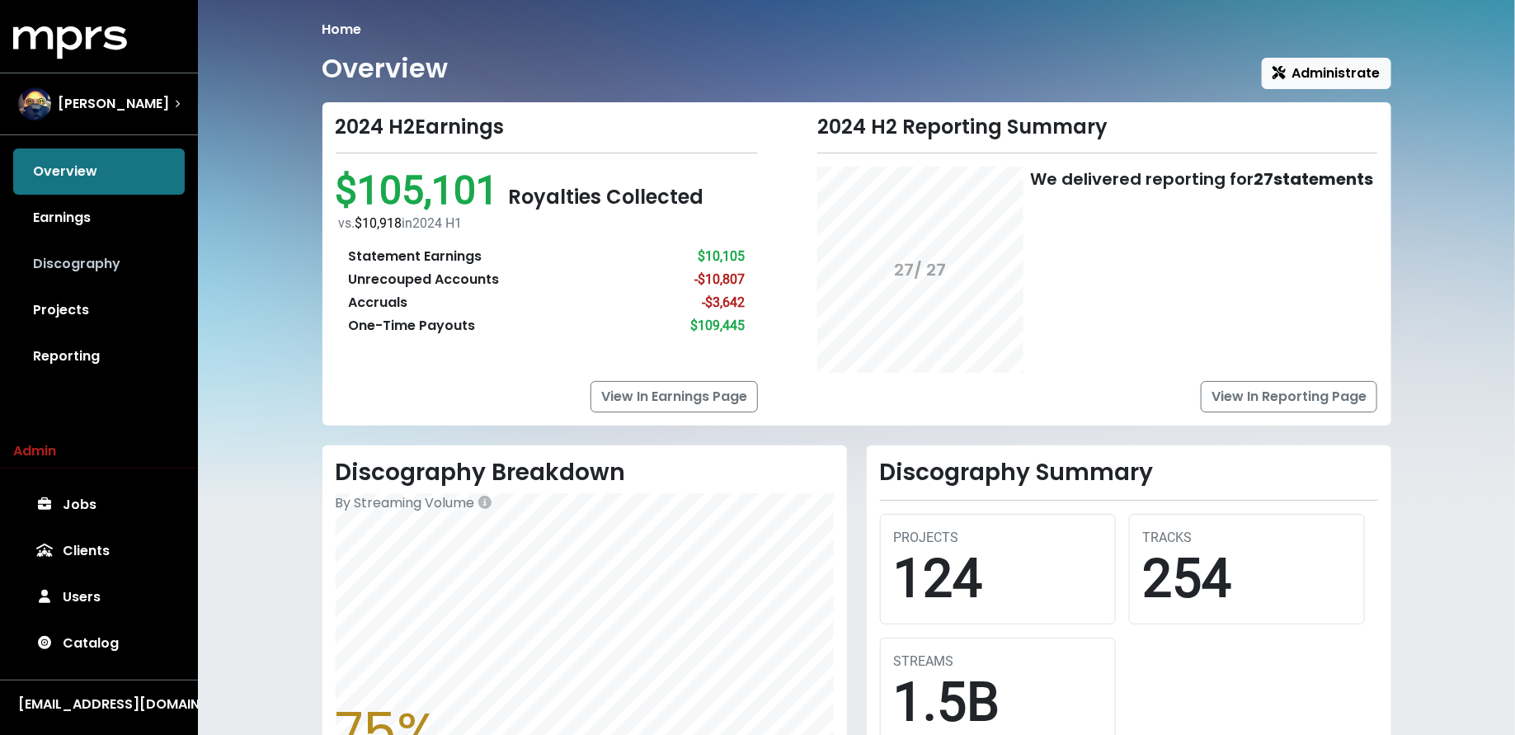
click at [51, 261] on link "Discography" at bounding box center [99, 264] width 172 height 46
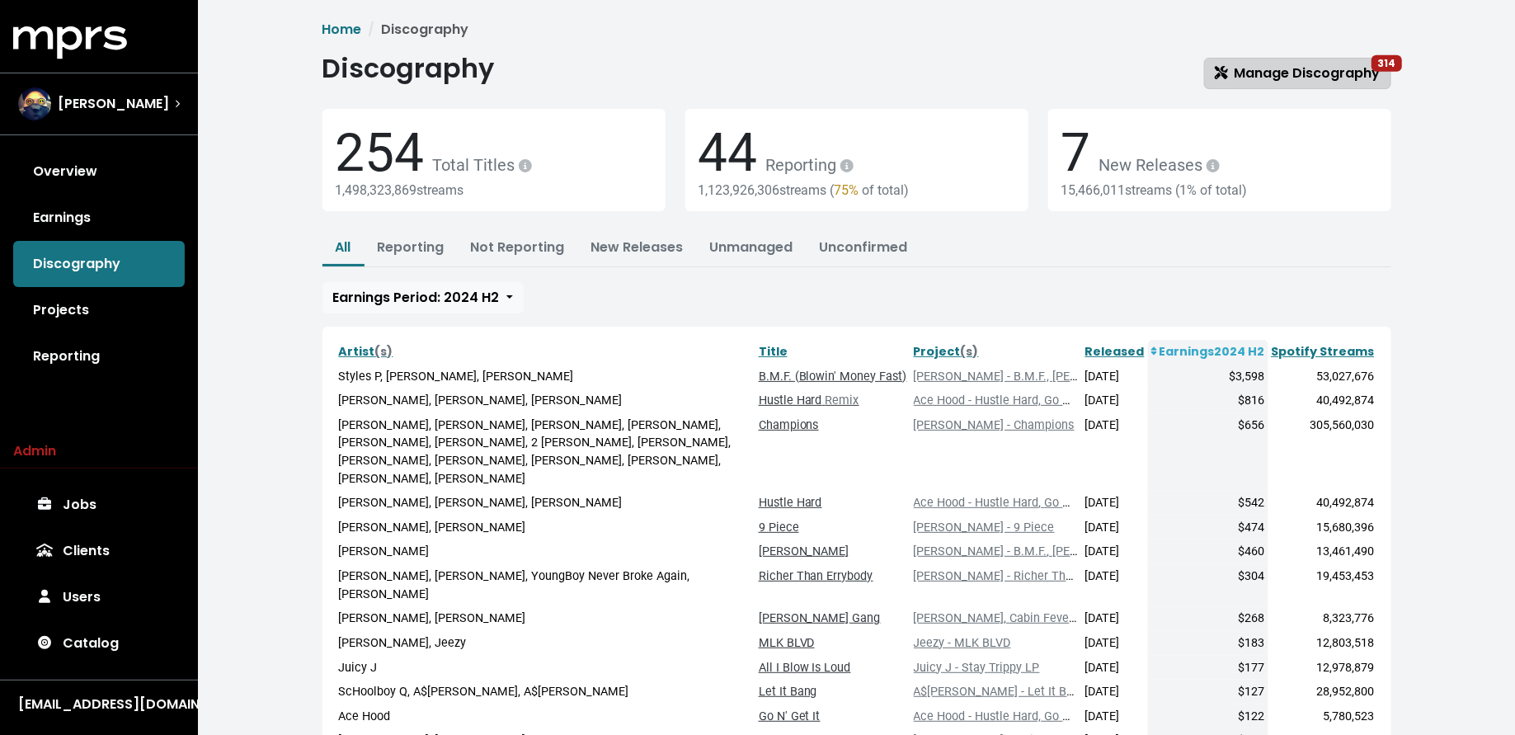
click at [1207, 82] on link "Manage Discography 314" at bounding box center [1297, 73] width 187 height 31
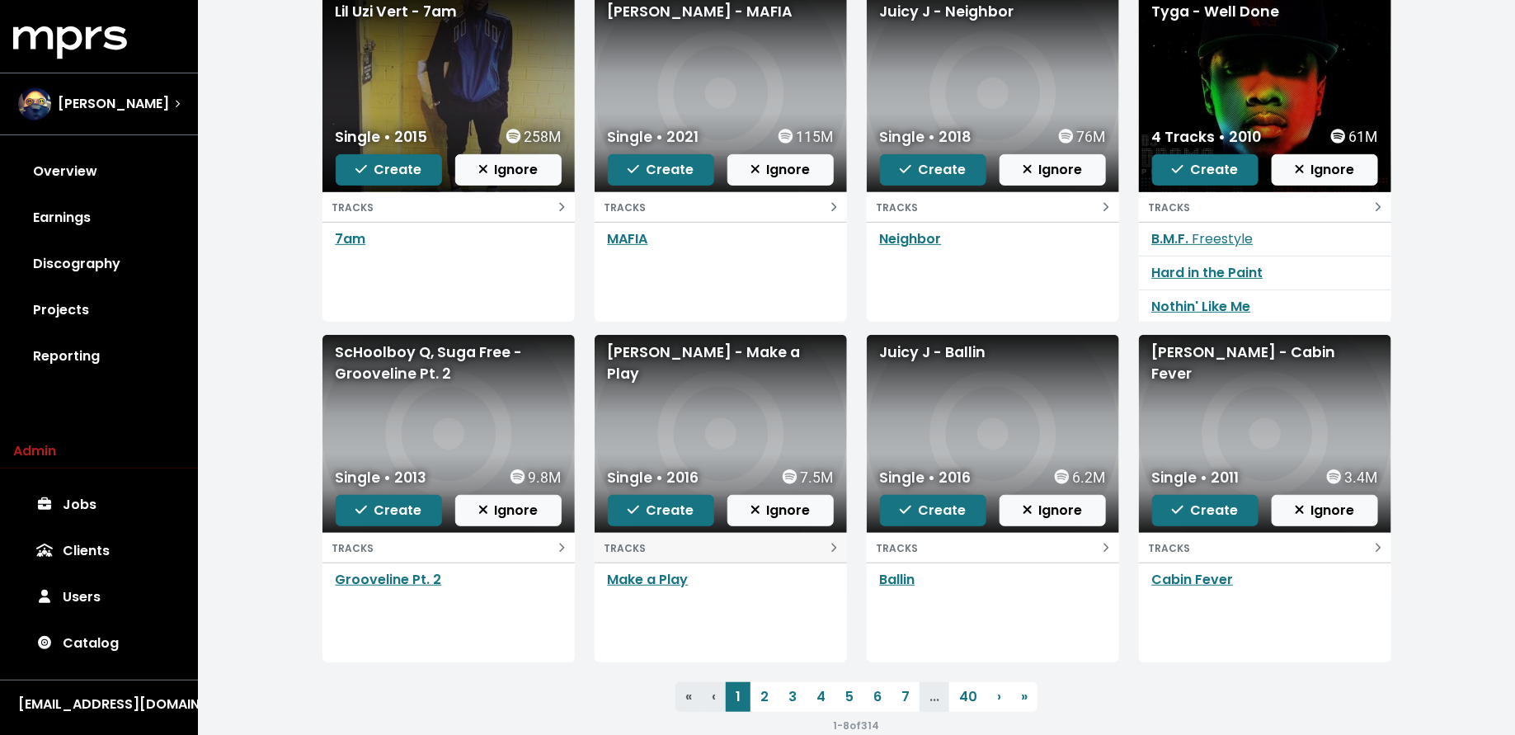
scroll to position [224, 0]
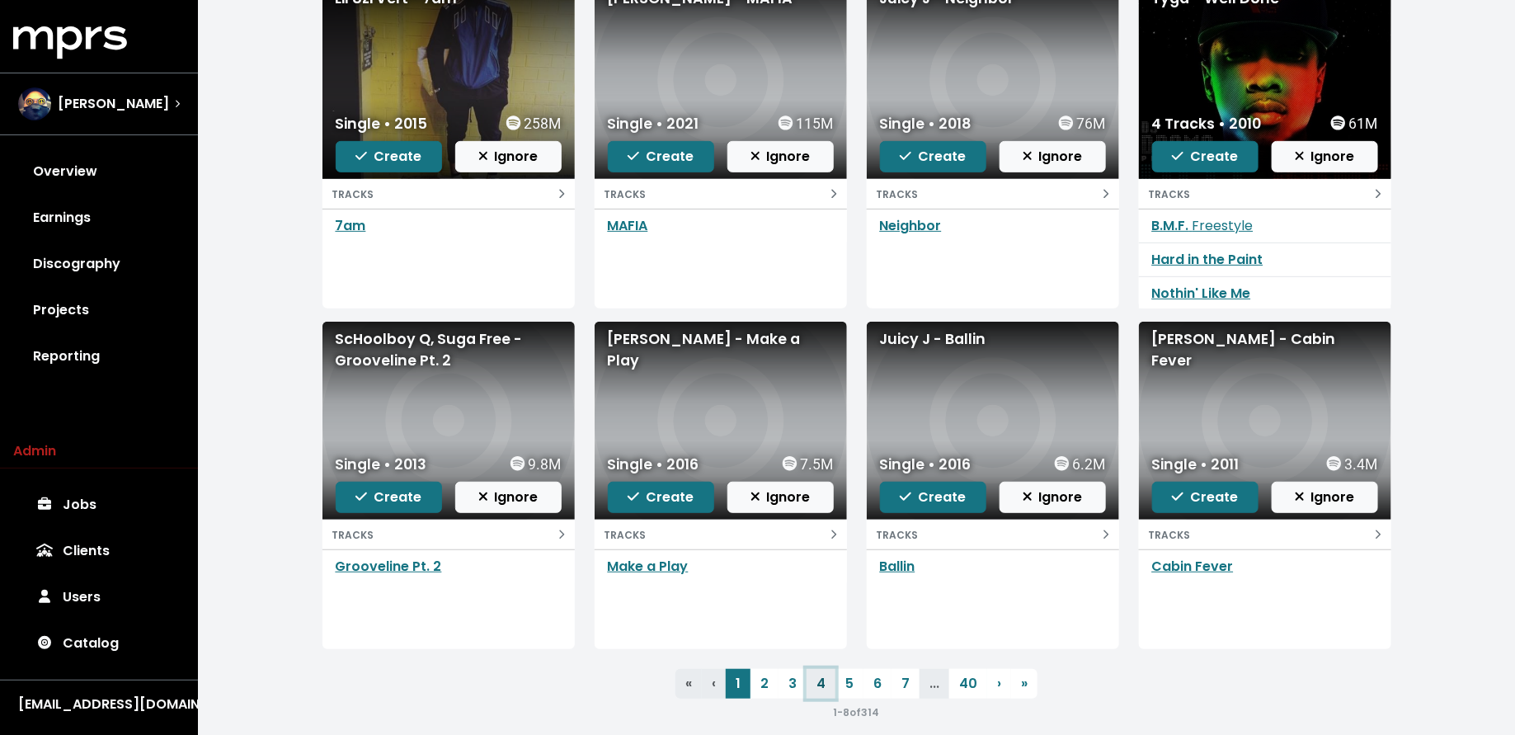
click at [811, 684] on link "4" at bounding box center [821, 684] width 29 height 30
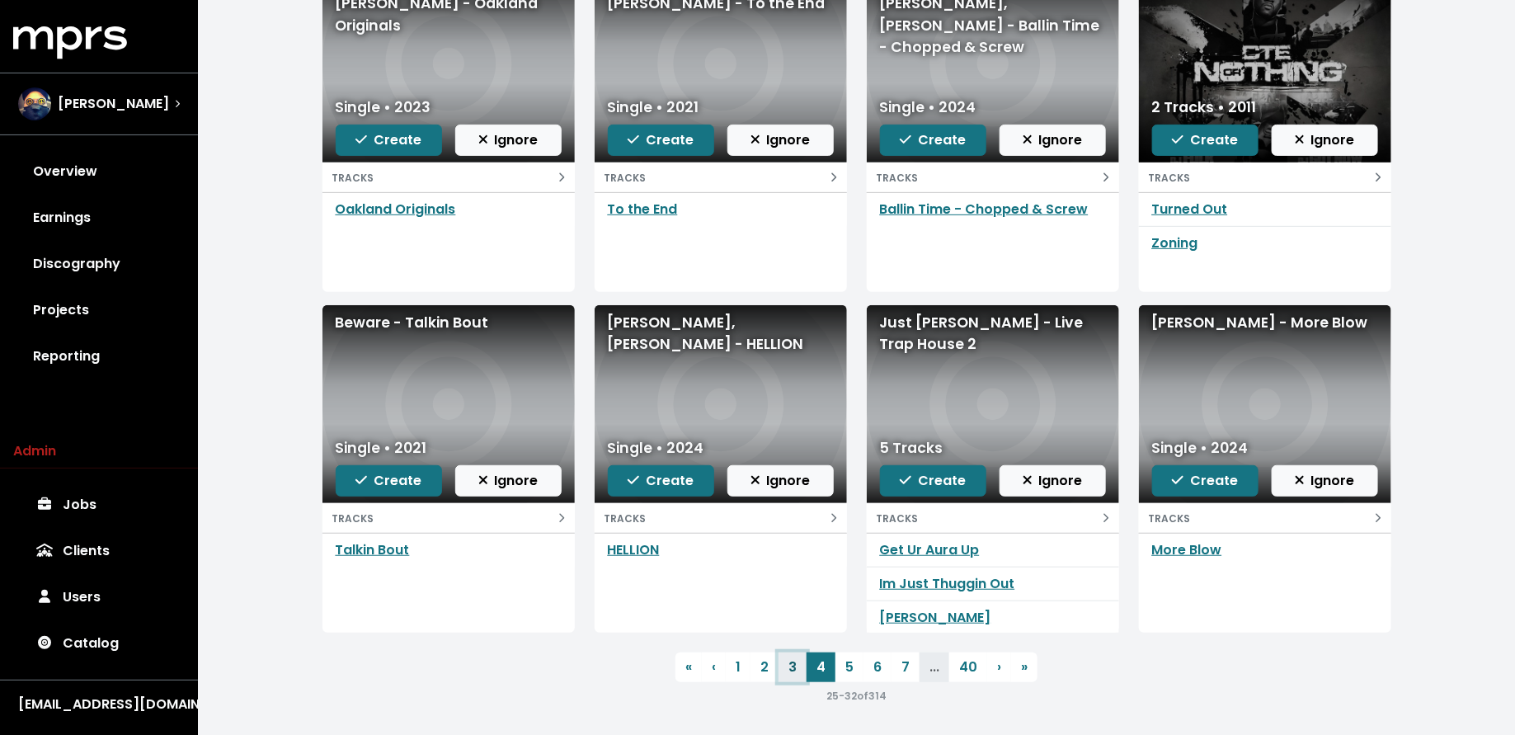
click at [789, 666] on link "3" at bounding box center [793, 667] width 28 height 30
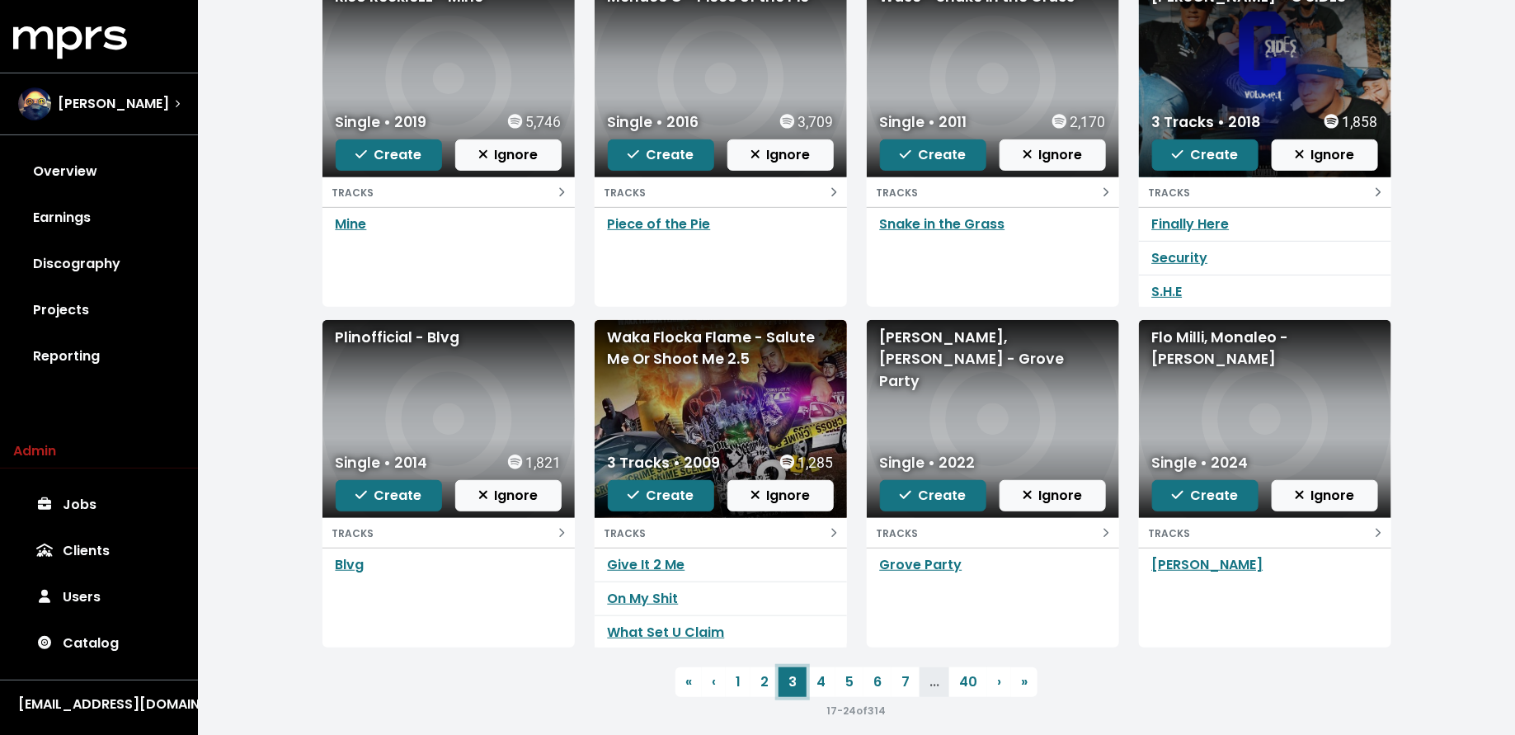
scroll to position [240, 0]
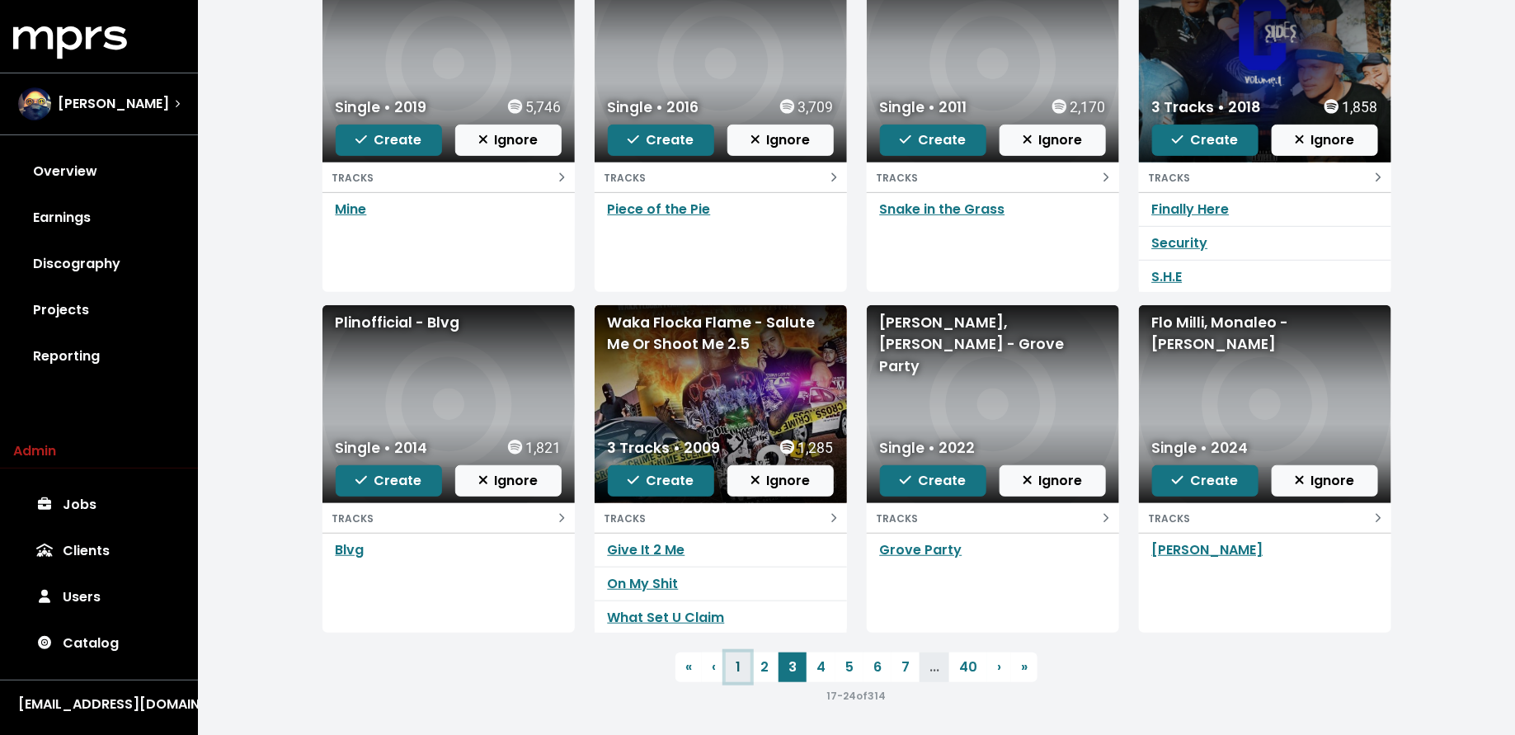
click at [736, 674] on link "1" at bounding box center [738, 667] width 25 height 30
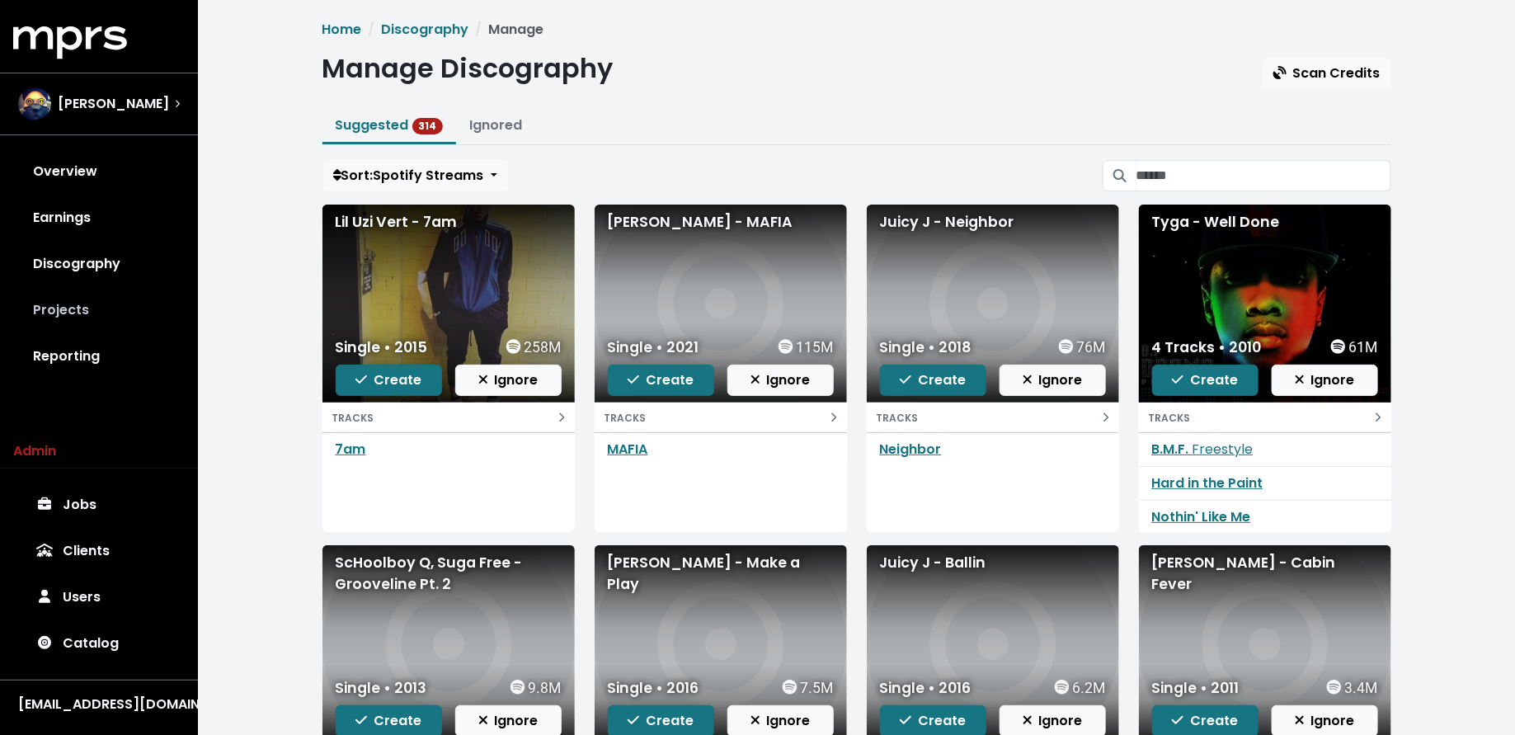
click at [97, 295] on link "Projects" at bounding box center [99, 310] width 172 height 46
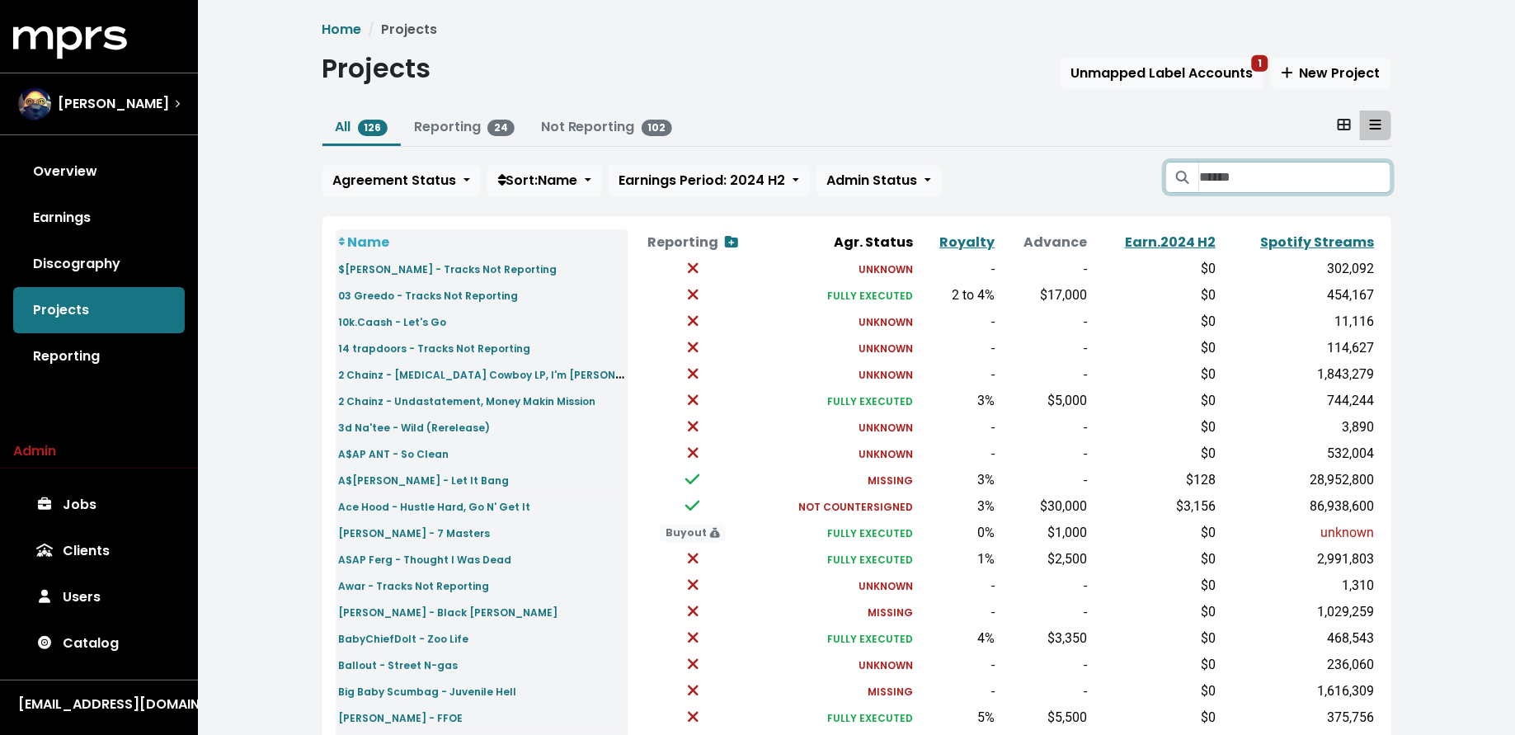
click at [1220, 181] on input "Search projects" at bounding box center [1294, 177] width 191 height 31
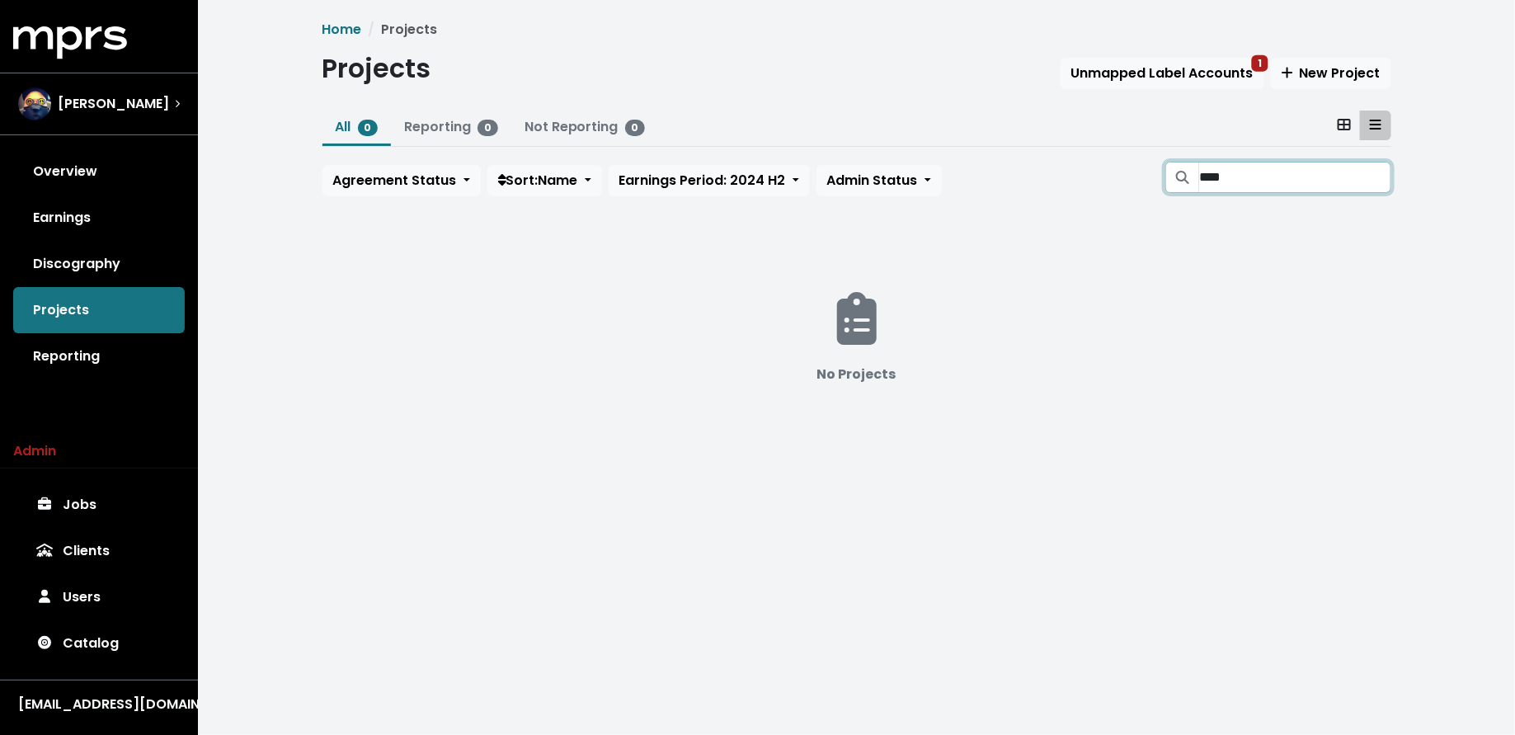
type input "*****"
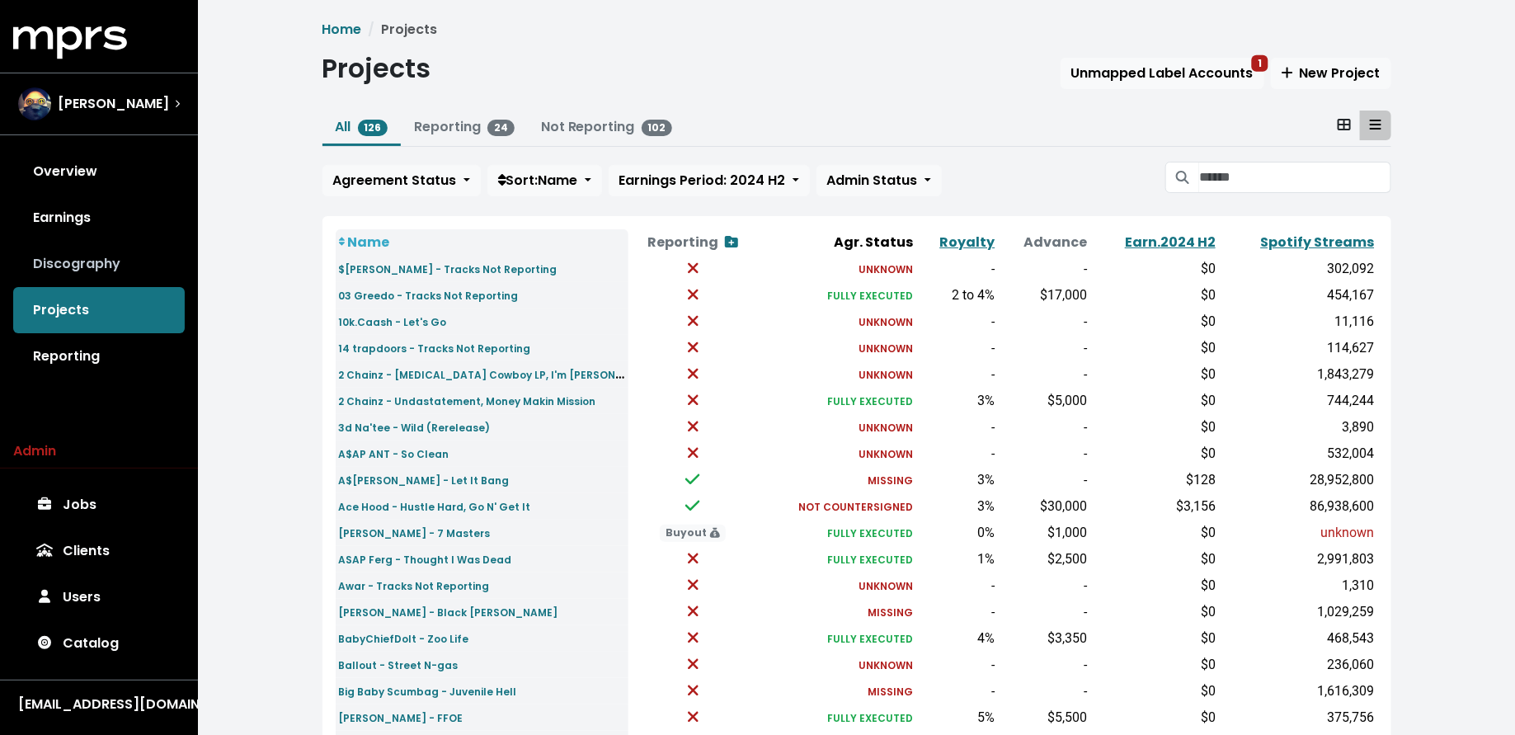
click at [158, 262] on link "Discography" at bounding box center [99, 264] width 172 height 46
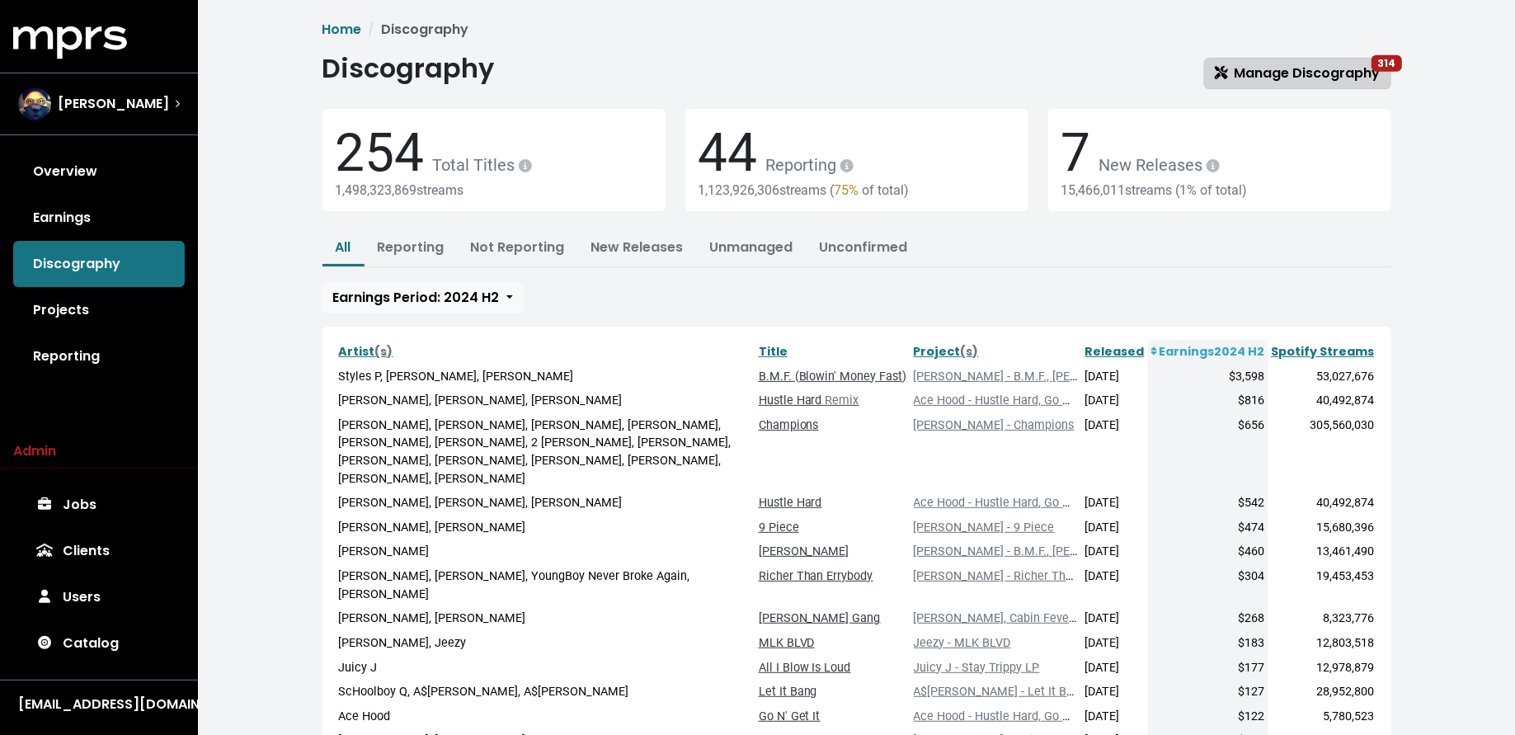
click at [1293, 64] on span "Manage Discography 314" at bounding box center [1298, 73] width 166 height 19
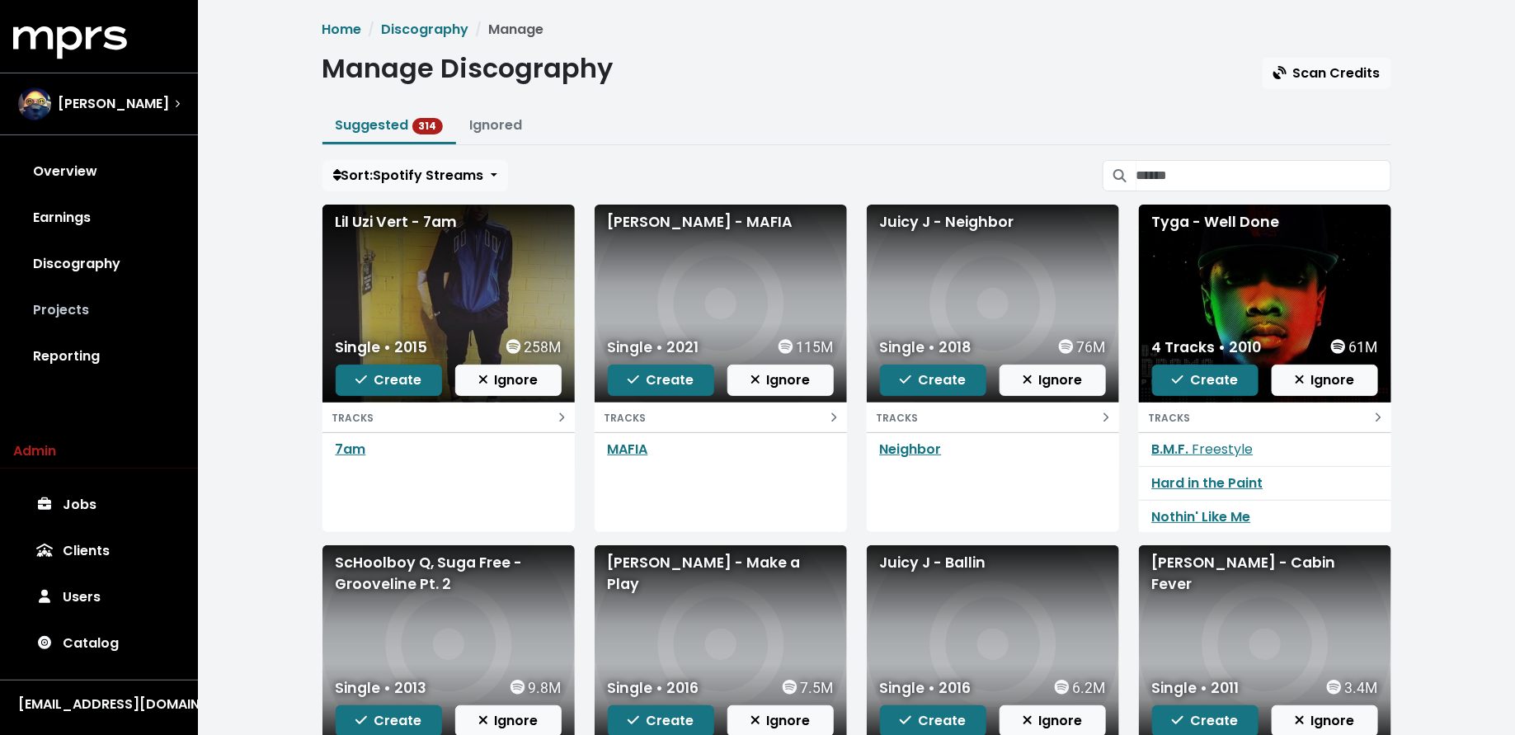
click at [76, 318] on link "Projects" at bounding box center [99, 310] width 172 height 46
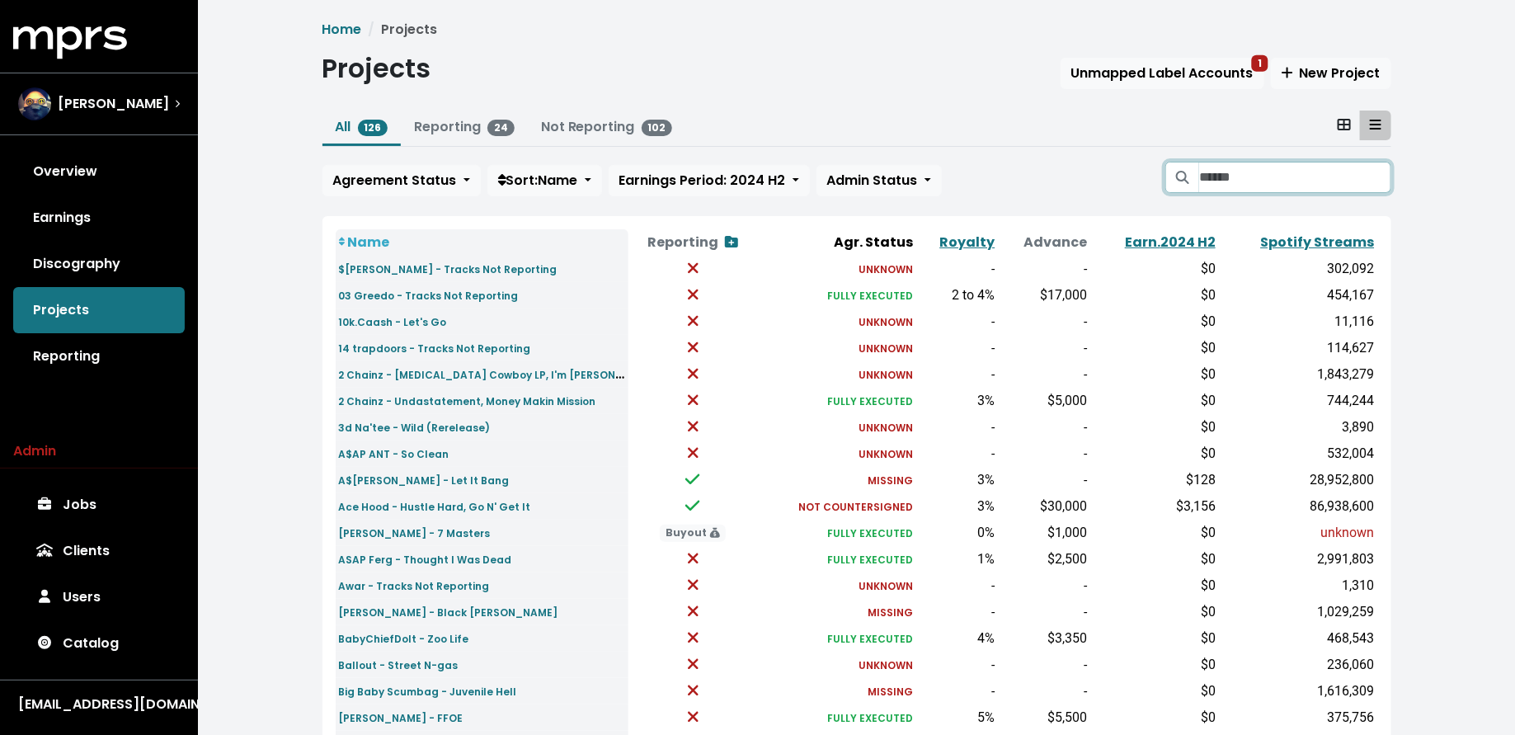
click at [1206, 171] on input "Search projects" at bounding box center [1294, 177] width 191 height 31
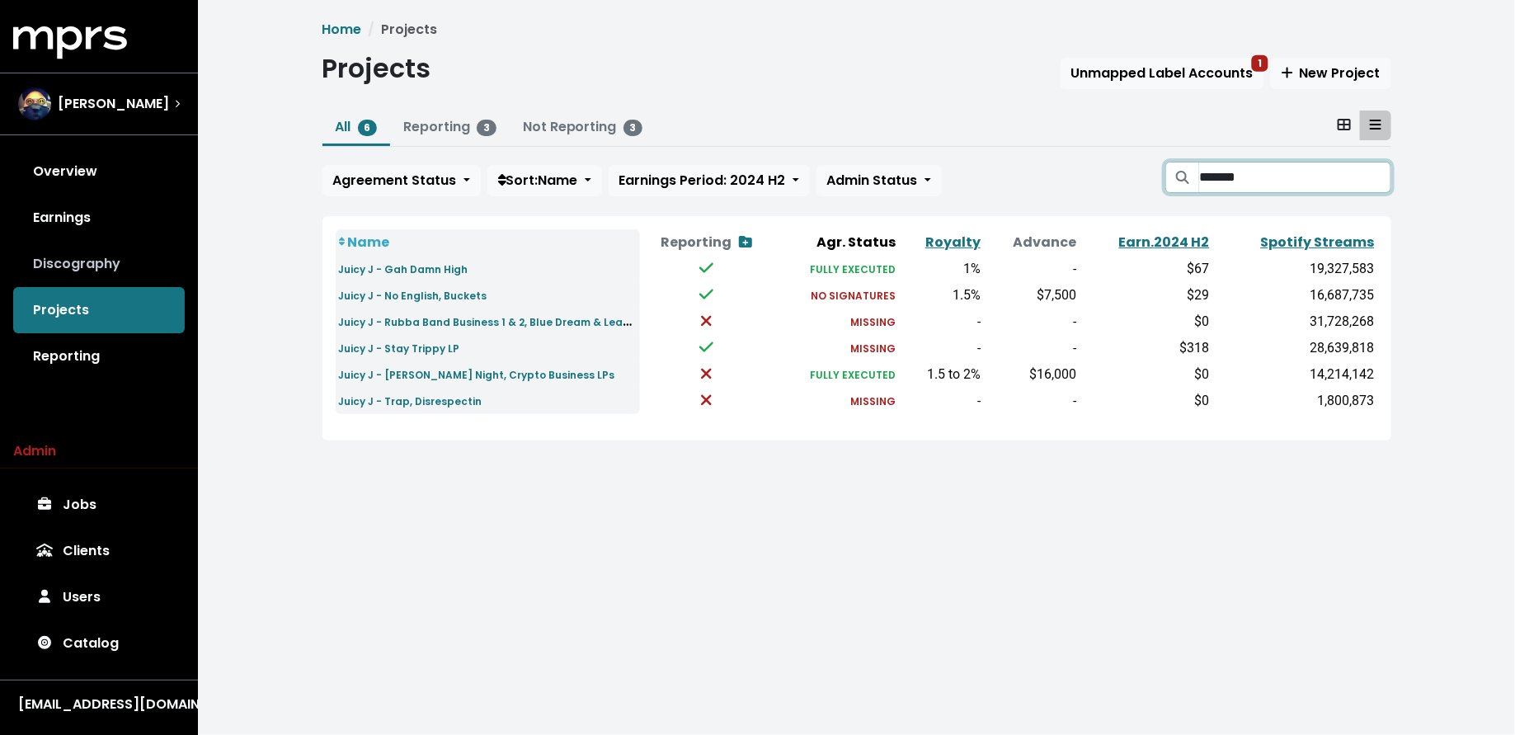
type input "*******"
click at [144, 255] on link "Discography" at bounding box center [99, 264] width 172 height 46
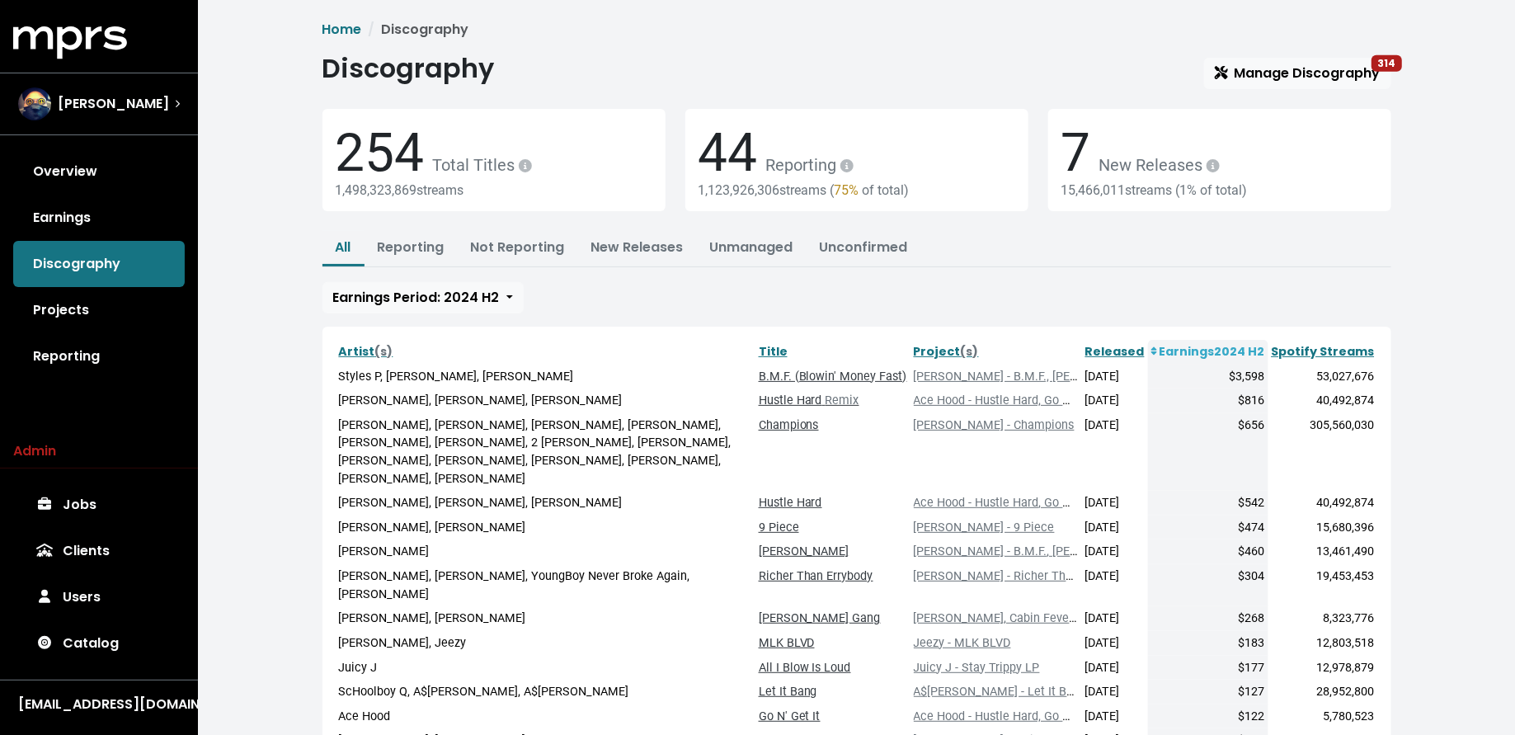
scroll to position [2, 0]
